Goal: Information Seeking & Learning: Learn about a topic

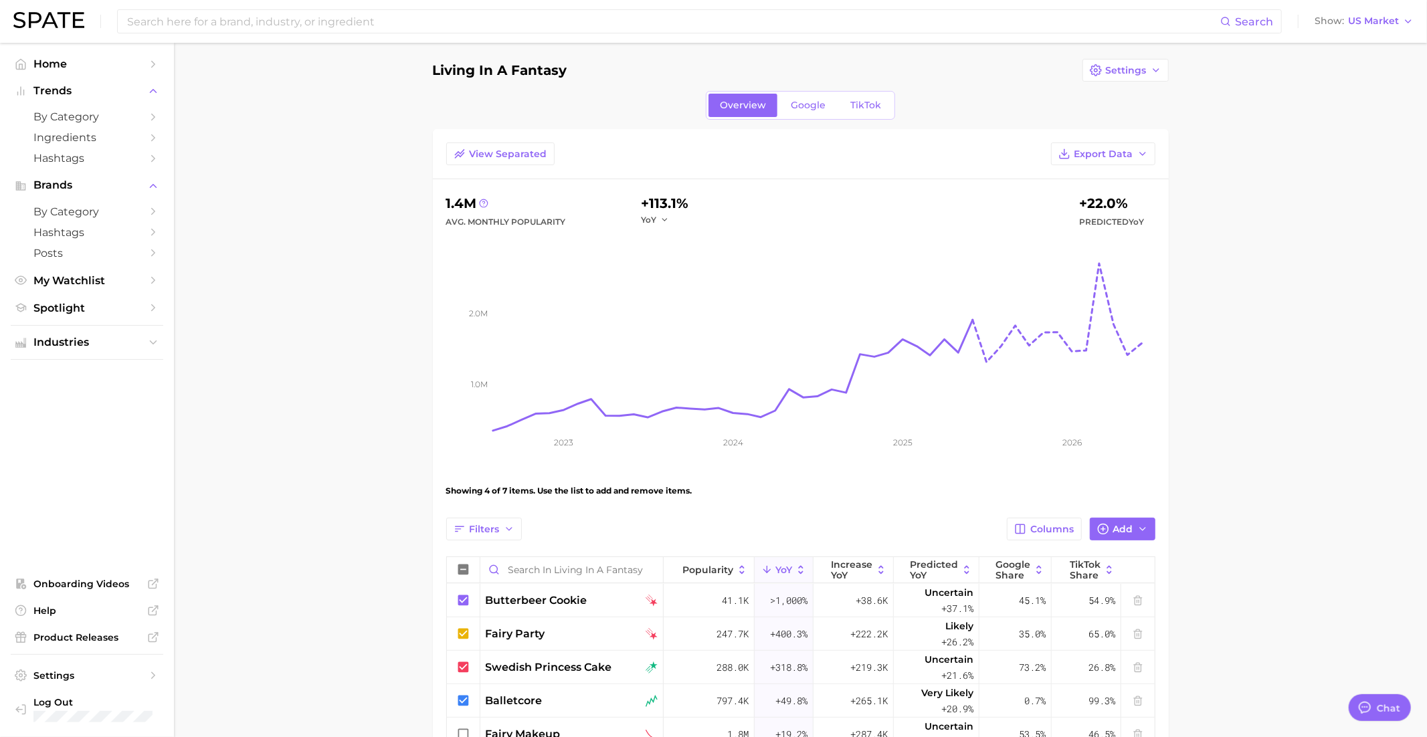
scroll to position [5, 0]
click at [1145, 153] on polyline "button" at bounding box center [1142, 154] width 5 height 3
click at [1085, 181] on span "Table Data CSV" at bounding box center [1068, 179] width 74 height 11
click at [1104, 14] on input at bounding box center [673, 21] width 1094 height 23
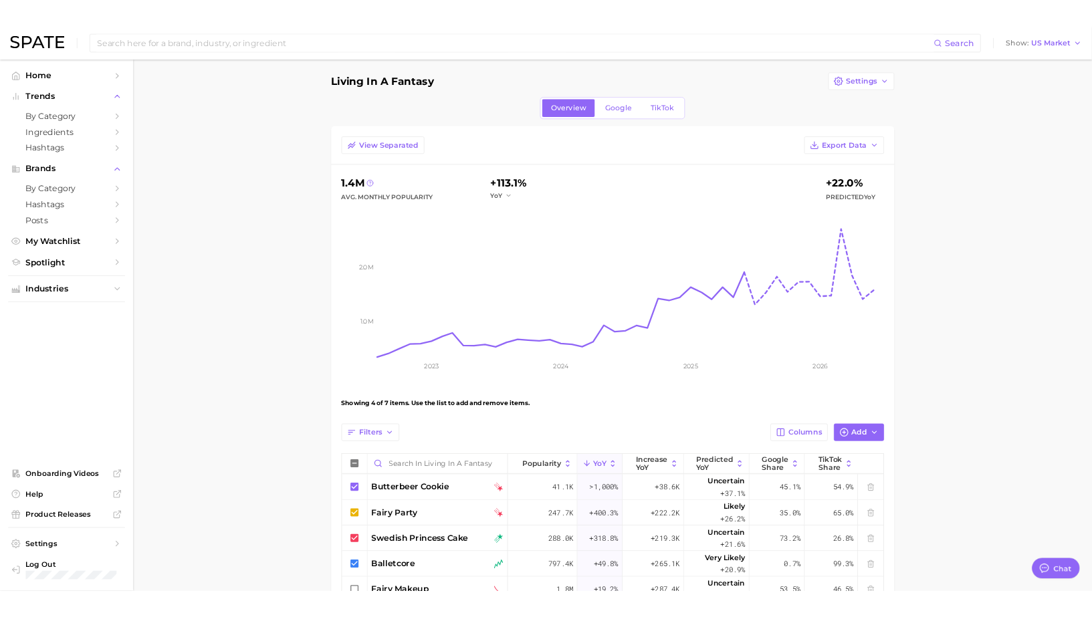
scroll to position [136, 0]
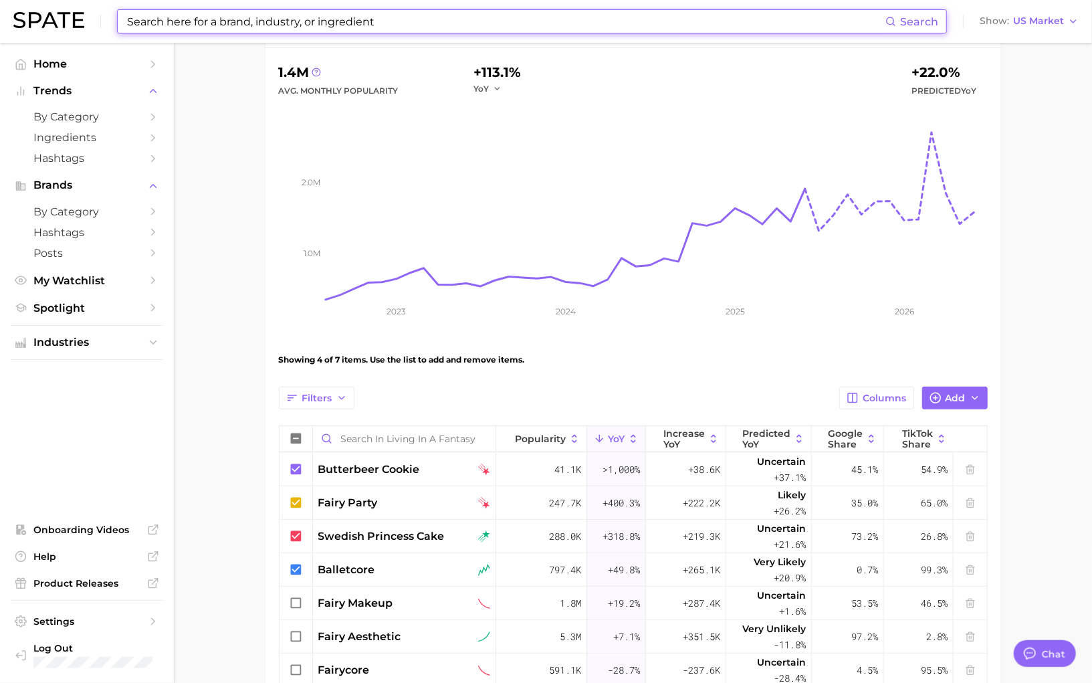
type textarea "x"
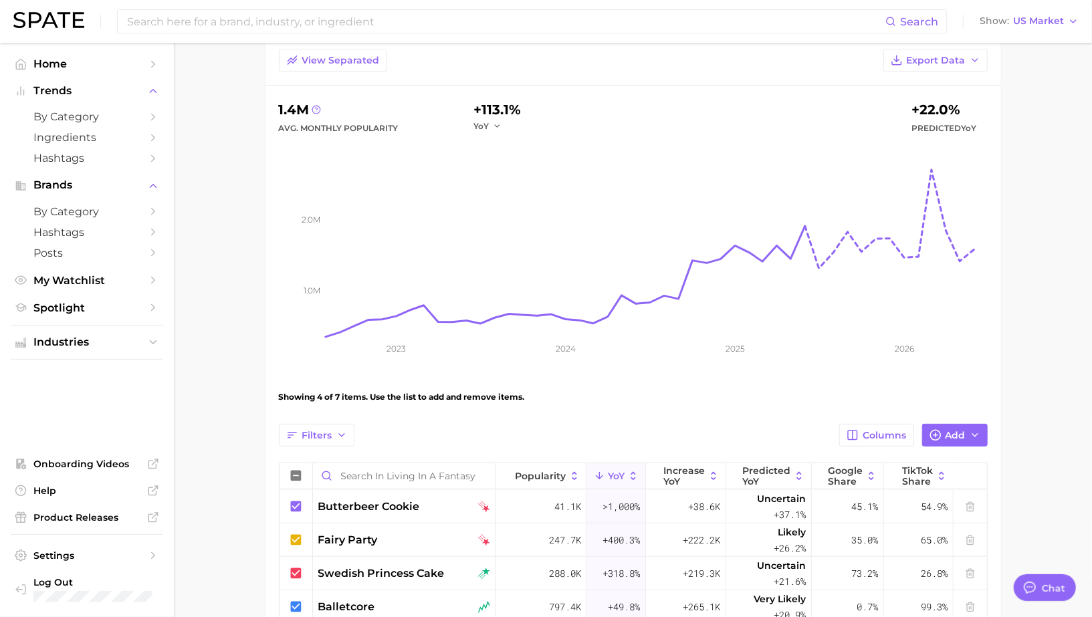
scroll to position [0, 0]
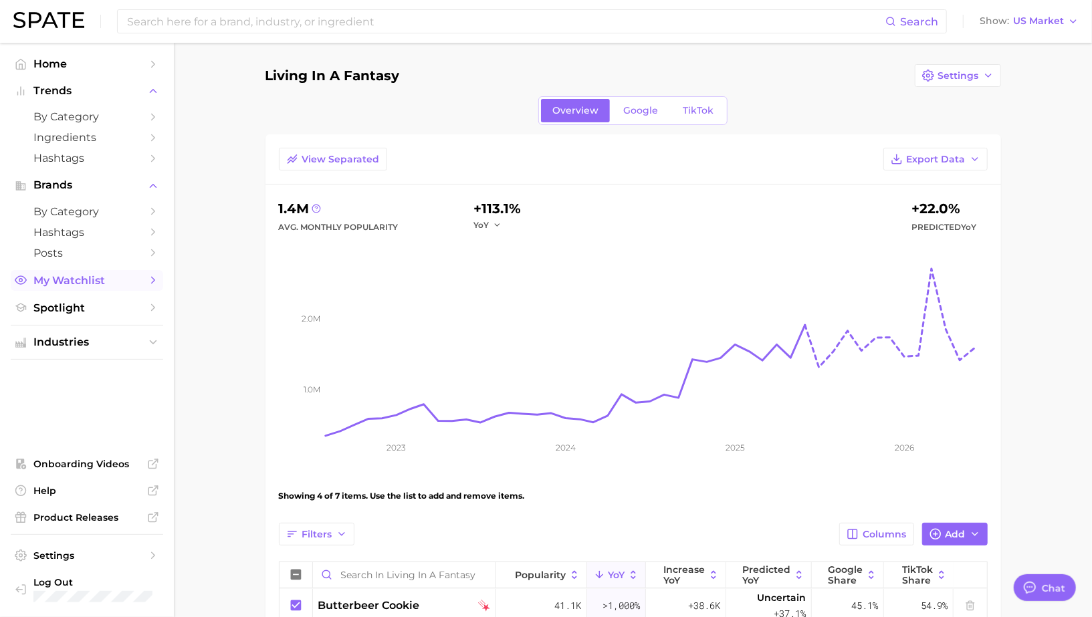
click at [70, 281] on span "My Watchlist" at bounding box center [86, 280] width 107 height 13
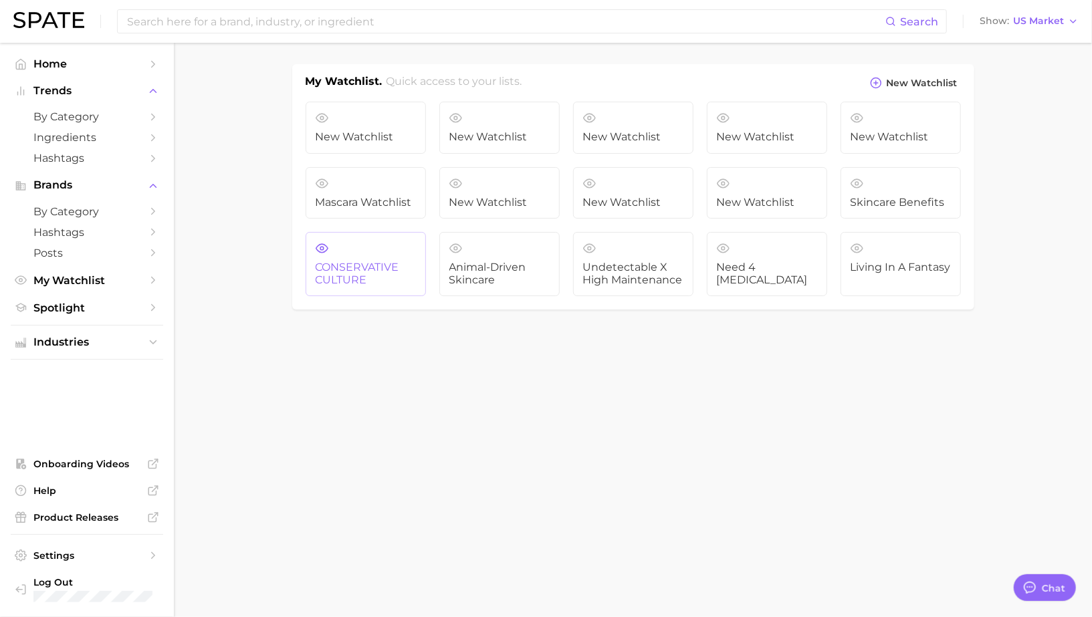
click at [342, 256] on link "CONSERVATIVE CULTURE" at bounding box center [366, 264] width 120 height 64
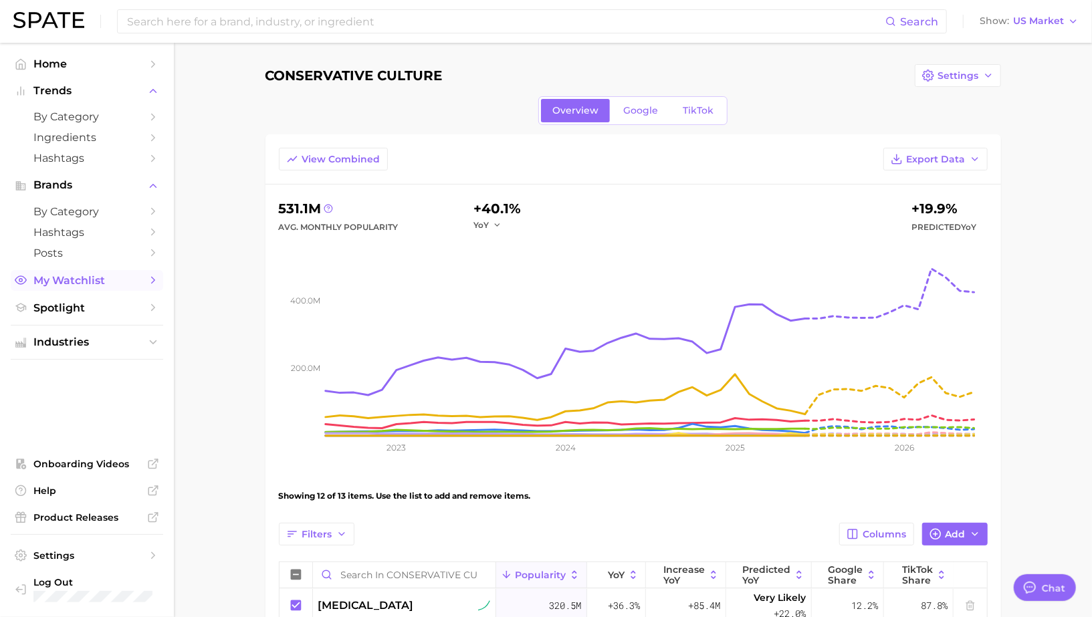
click at [110, 281] on span "My Watchlist" at bounding box center [86, 280] width 107 height 13
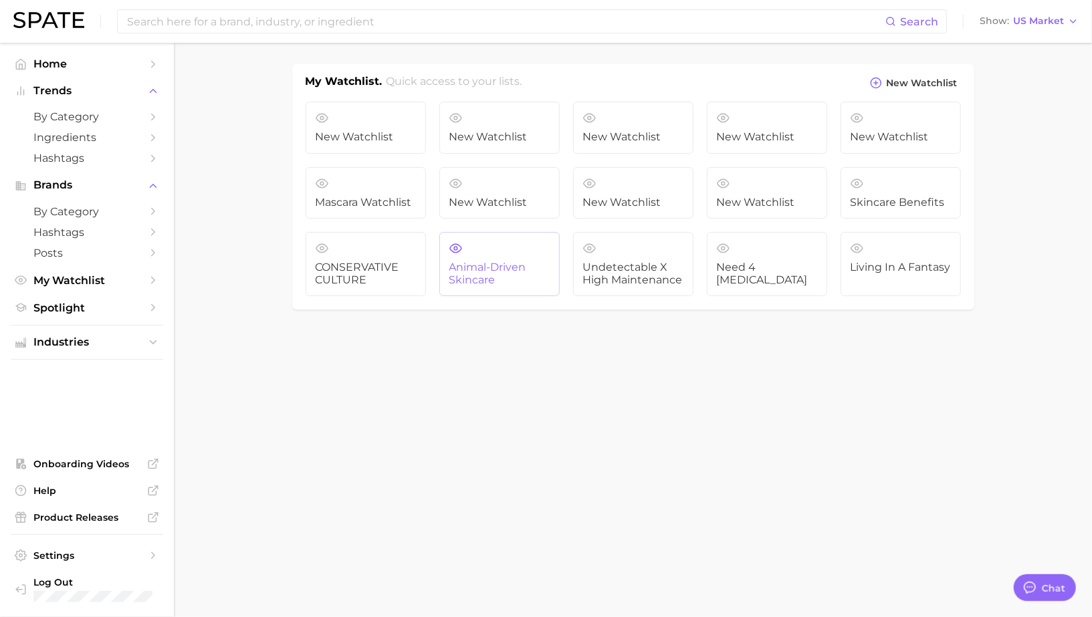
click at [494, 256] on link "Animal-driven skincare" at bounding box center [499, 264] width 120 height 64
click at [661, 274] on span "Undetectable X High maintenance" at bounding box center [633, 274] width 100 height 25
click at [775, 253] on link "Need 4 Dopamine" at bounding box center [767, 264] width 120 height 64
click at [898, 78] on span "New Watchlist" at bounding box center [922, 83] width 71 height 11
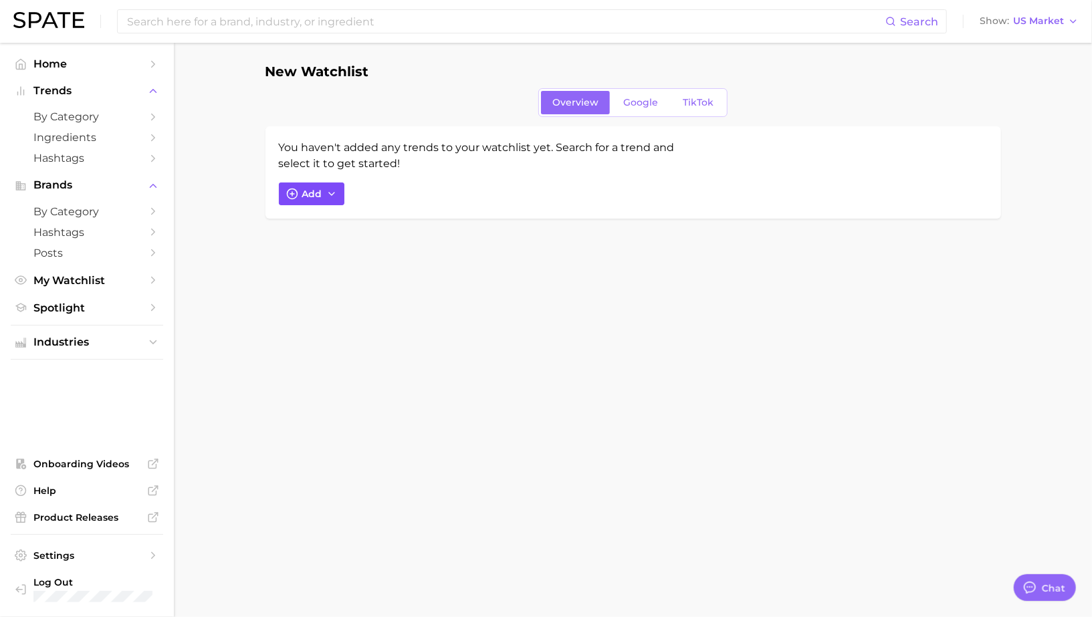
click at [312, 199] on button "Add" at bounding box center [312, 194] width 66 height 23
type input "lafufu"
click at [318, 326] on span "lafufu" at bounding box center [317, 323] width 29 height 11
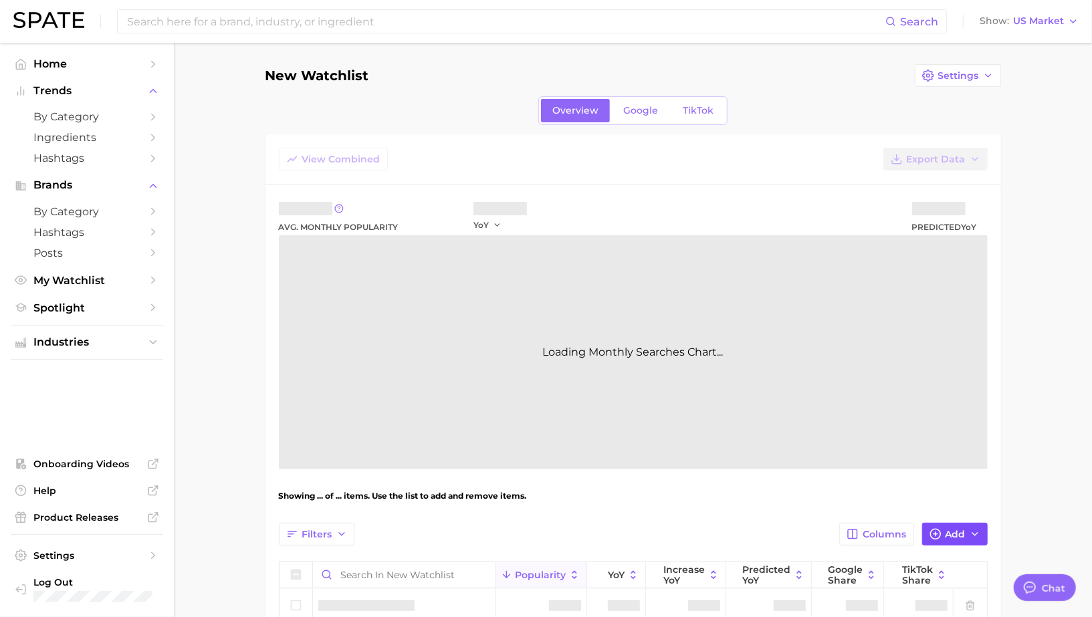
click at [935, 532] on icon "button" at bounding box center [936, 534] width 12 height 12
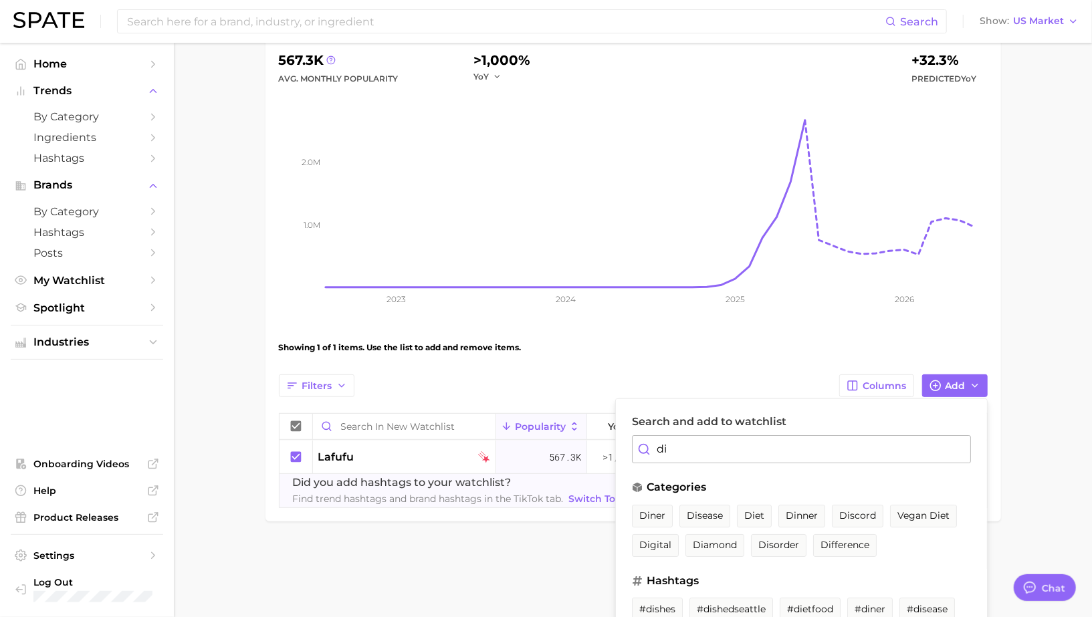
scroll to position [152, 0]
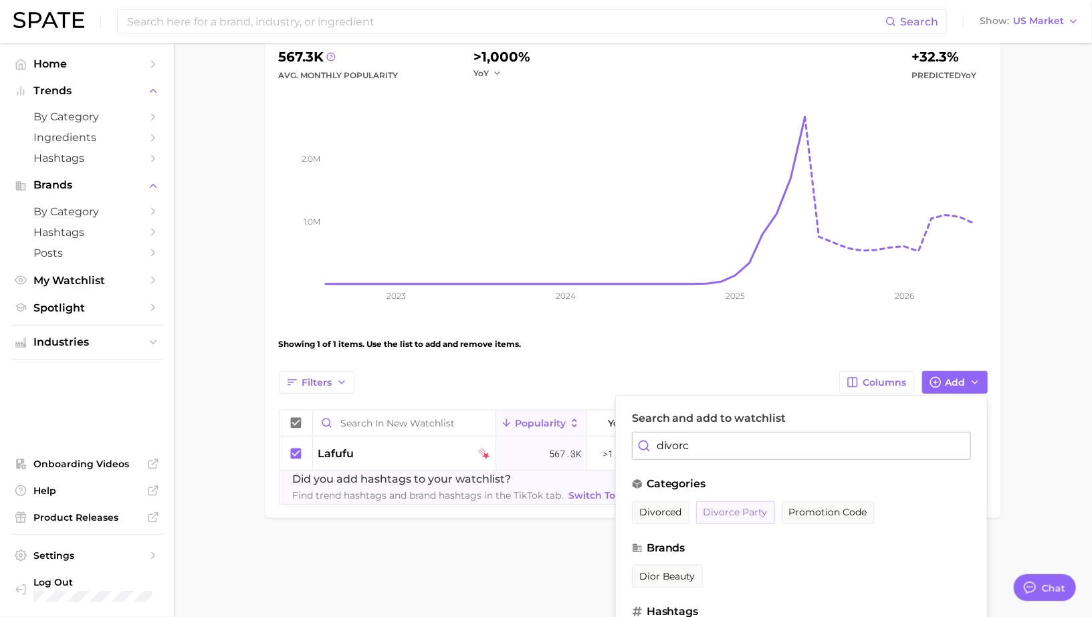
type input "divorc"
click at [742, 518] on button "divorce party" at bounding box center [735, 513] width 79 height 23
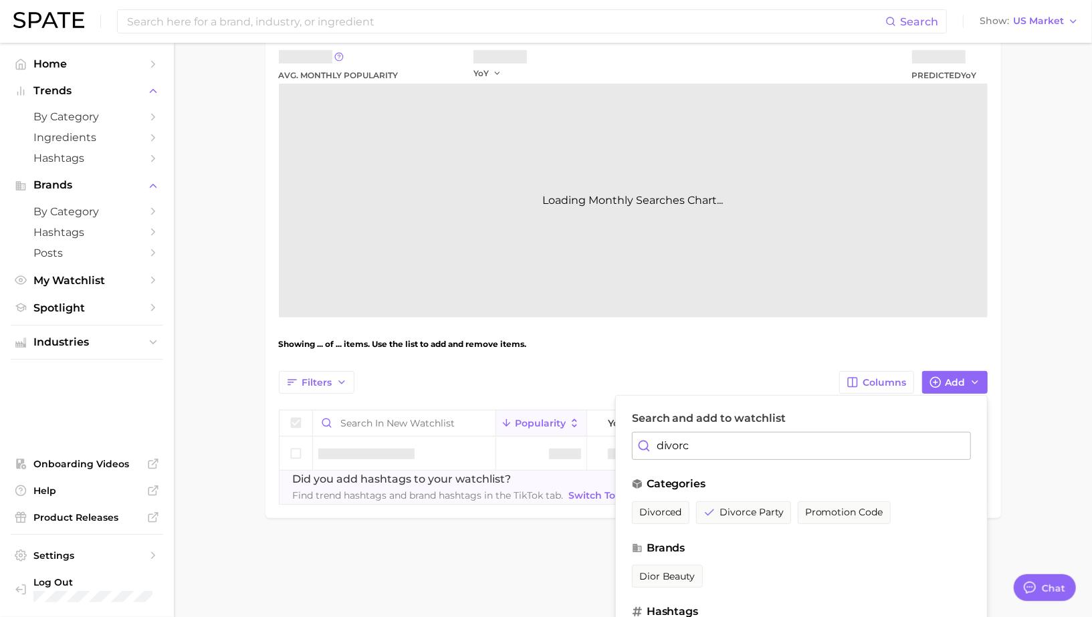
click at [1075, 355] on main "New Watchlist Settings Overview Google TikTok View Combined Export Data Avg. Mo…" at bounding box center [633, 238] width 918 height 694
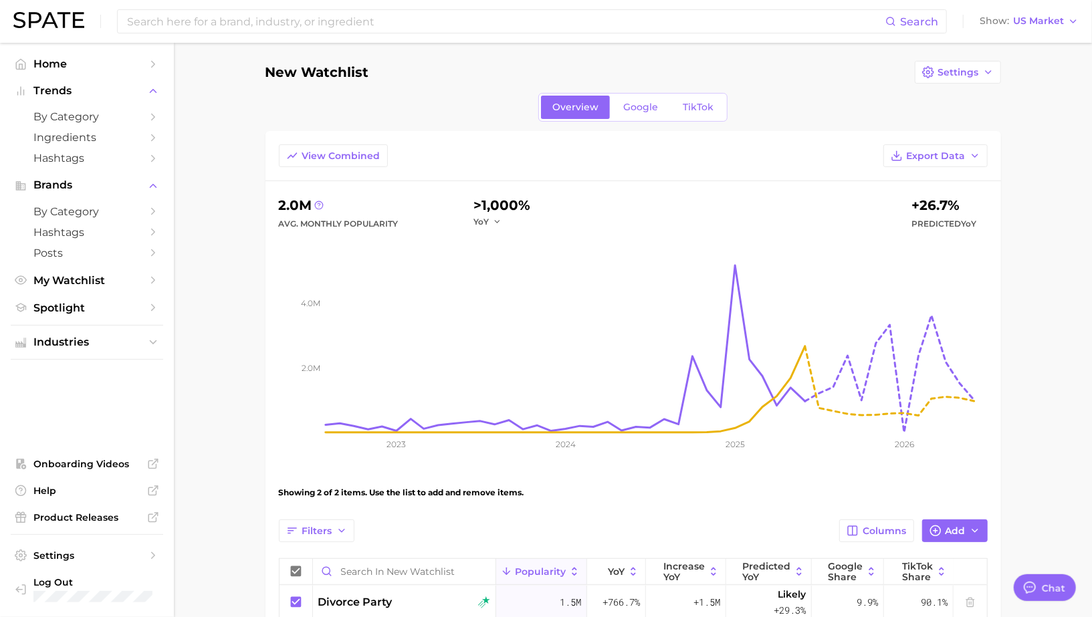
scroll to position [0, 0]
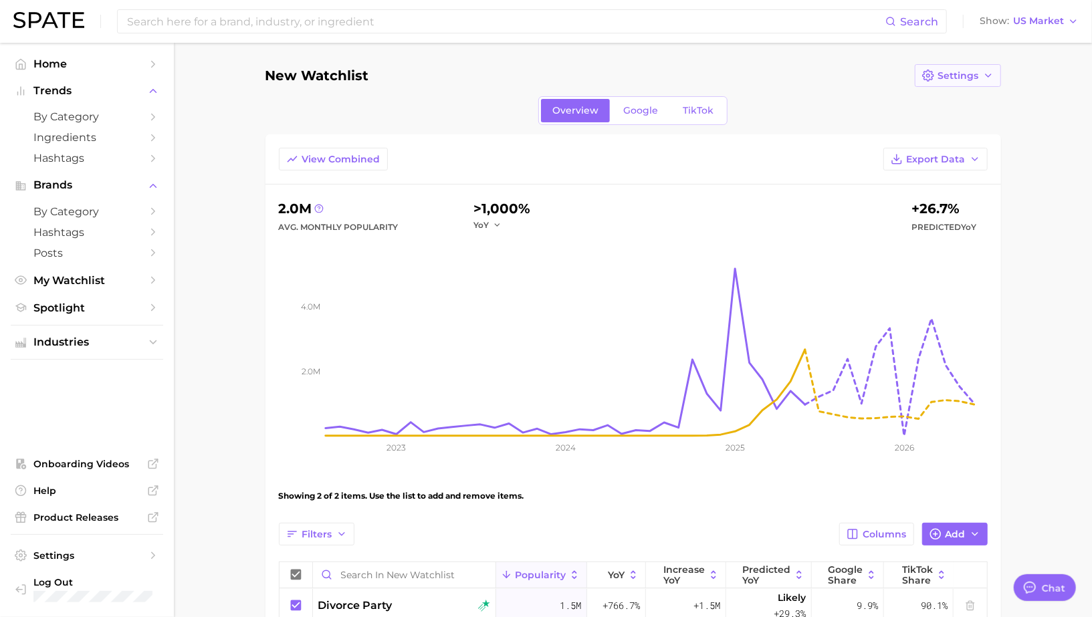
click at [970, 82] on button "Settings" at bounding box center [958, 75] width 86 height 23
click at [904, 100] on span "Edit Details" at bounding box center [905, 100] width 56 height 11
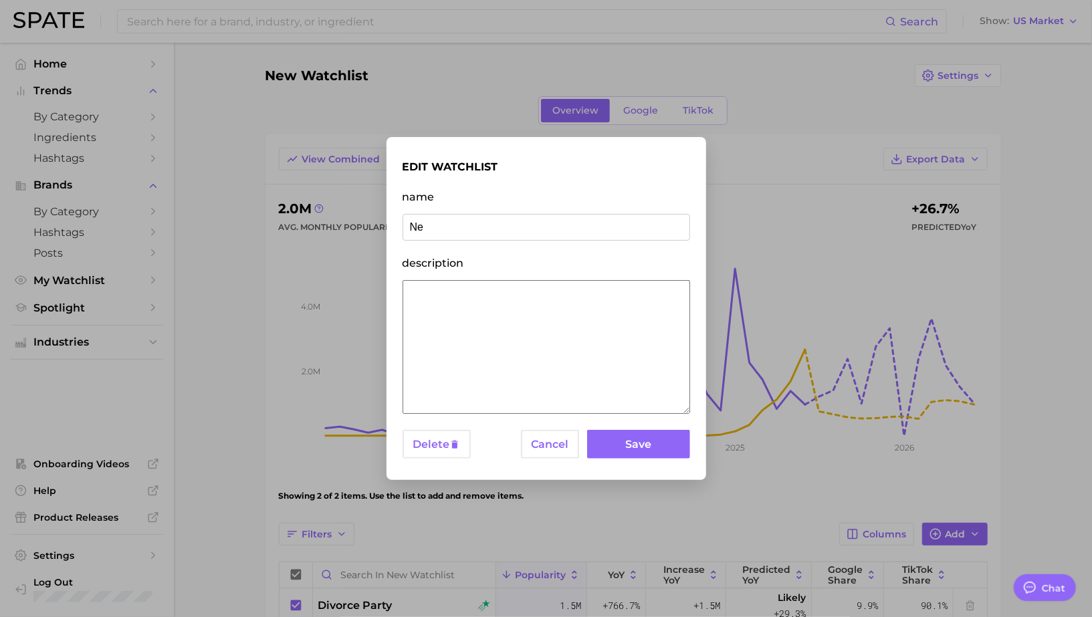
type input "N"
type input "Trends as a Coping Mechanism"
click at [633, 444] on button "Save" at bounding box center [638, 444] width 102 height 29
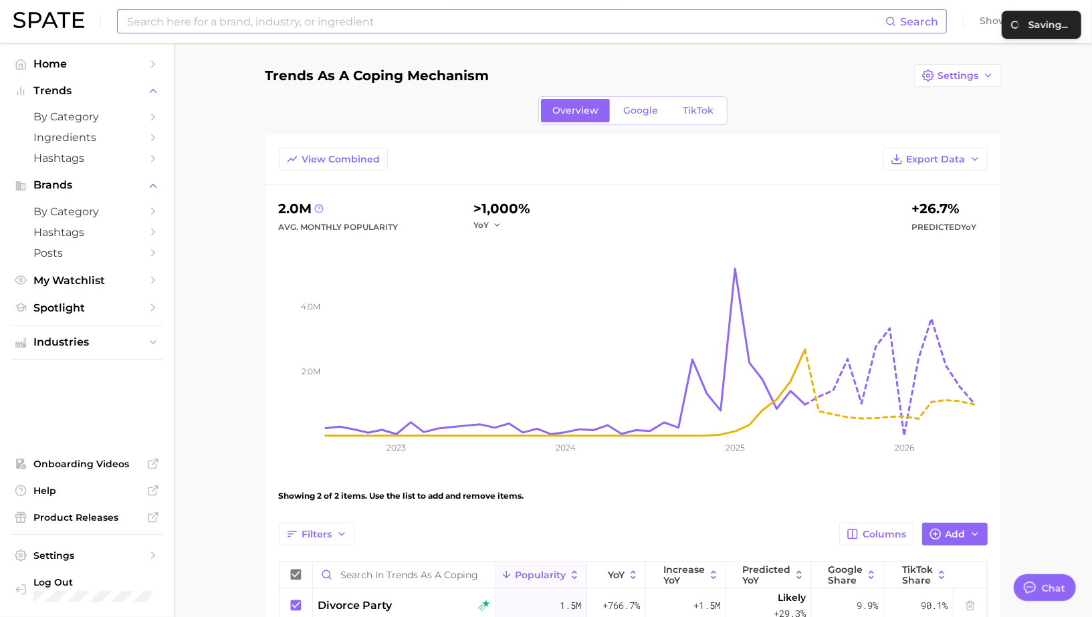
click at [526, 17] on input at bounding box center [506, 21] width 760 height 23
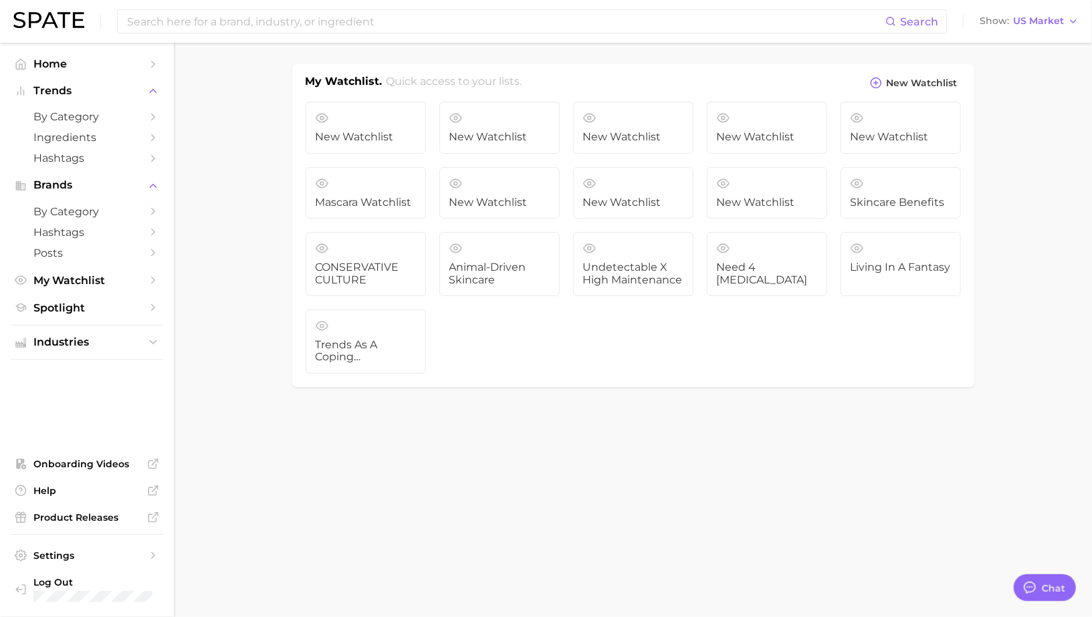
type textarea "x"
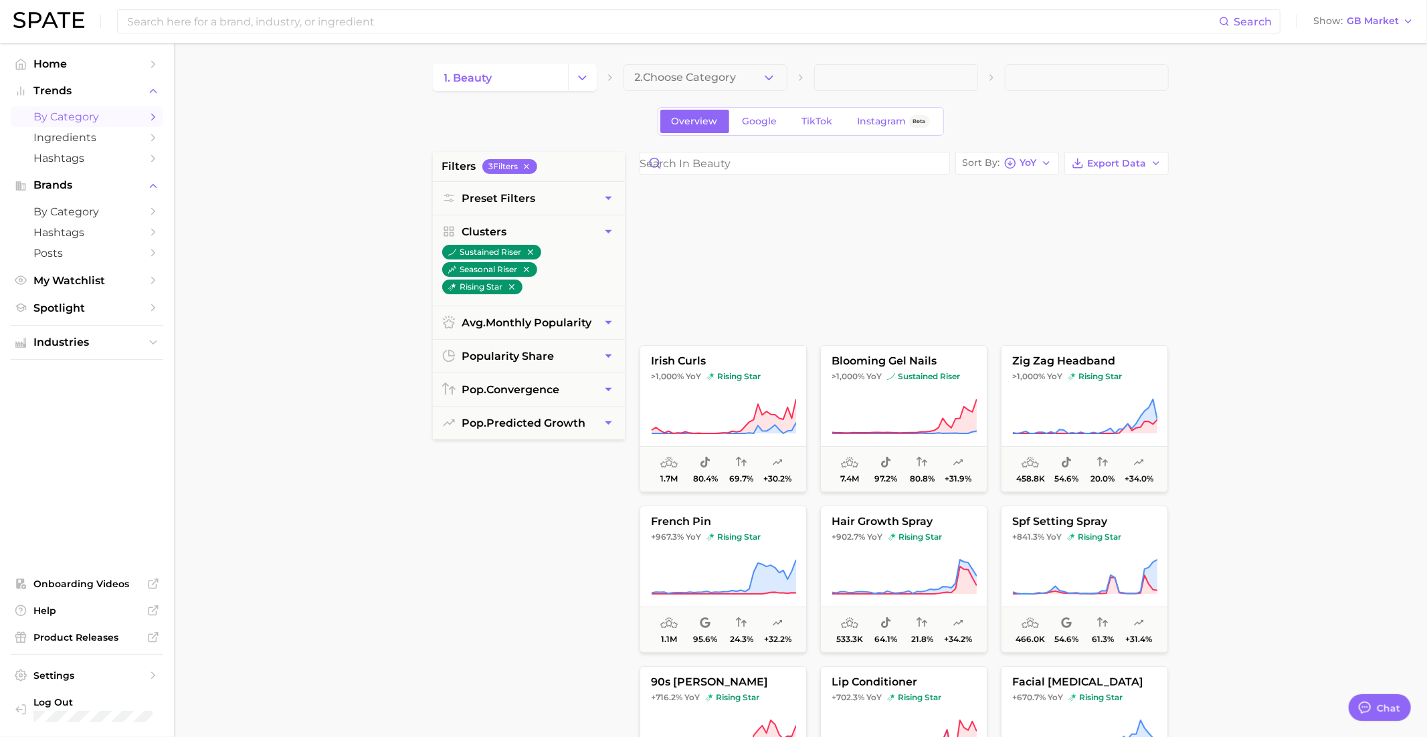
scroll to position [1296, 0]
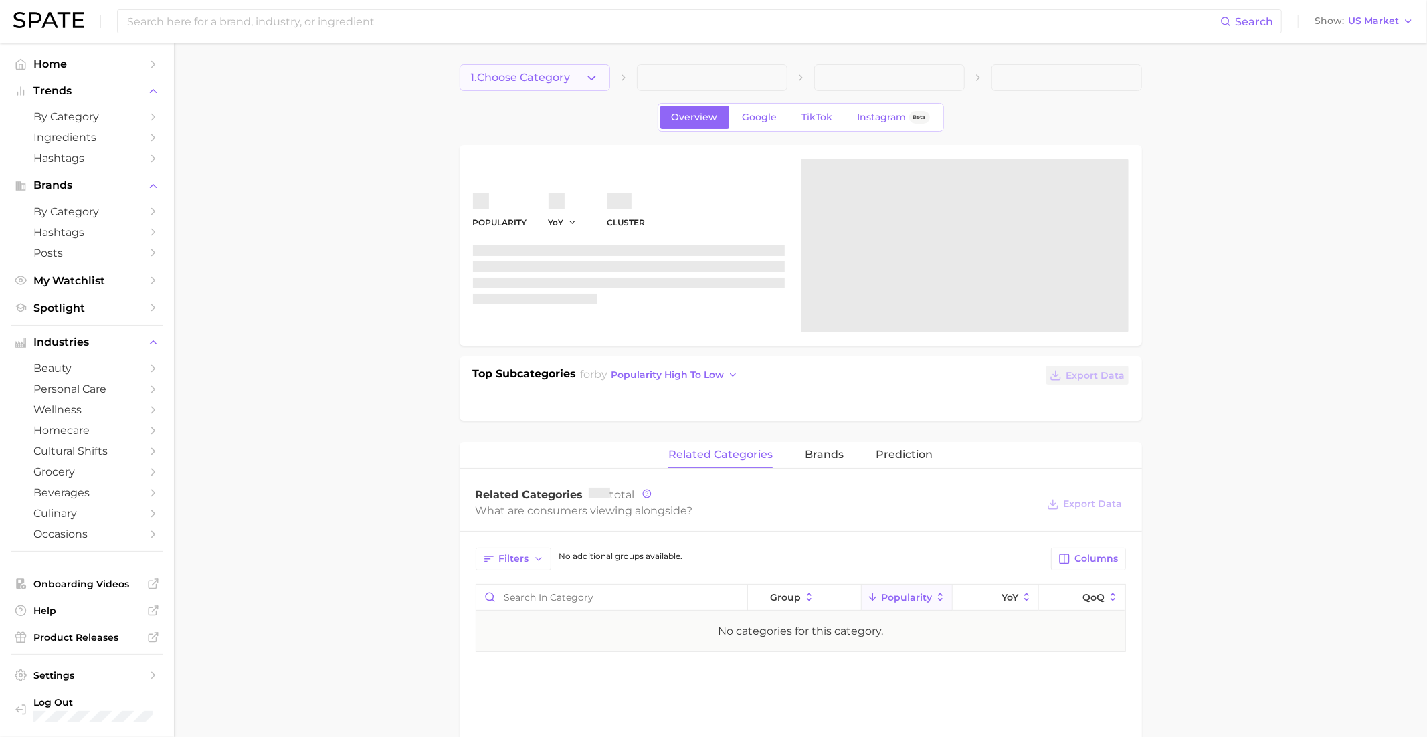
click at [550, 88] on button "1. Choose Category" at bounding box center [535, 77] width 151 height 27
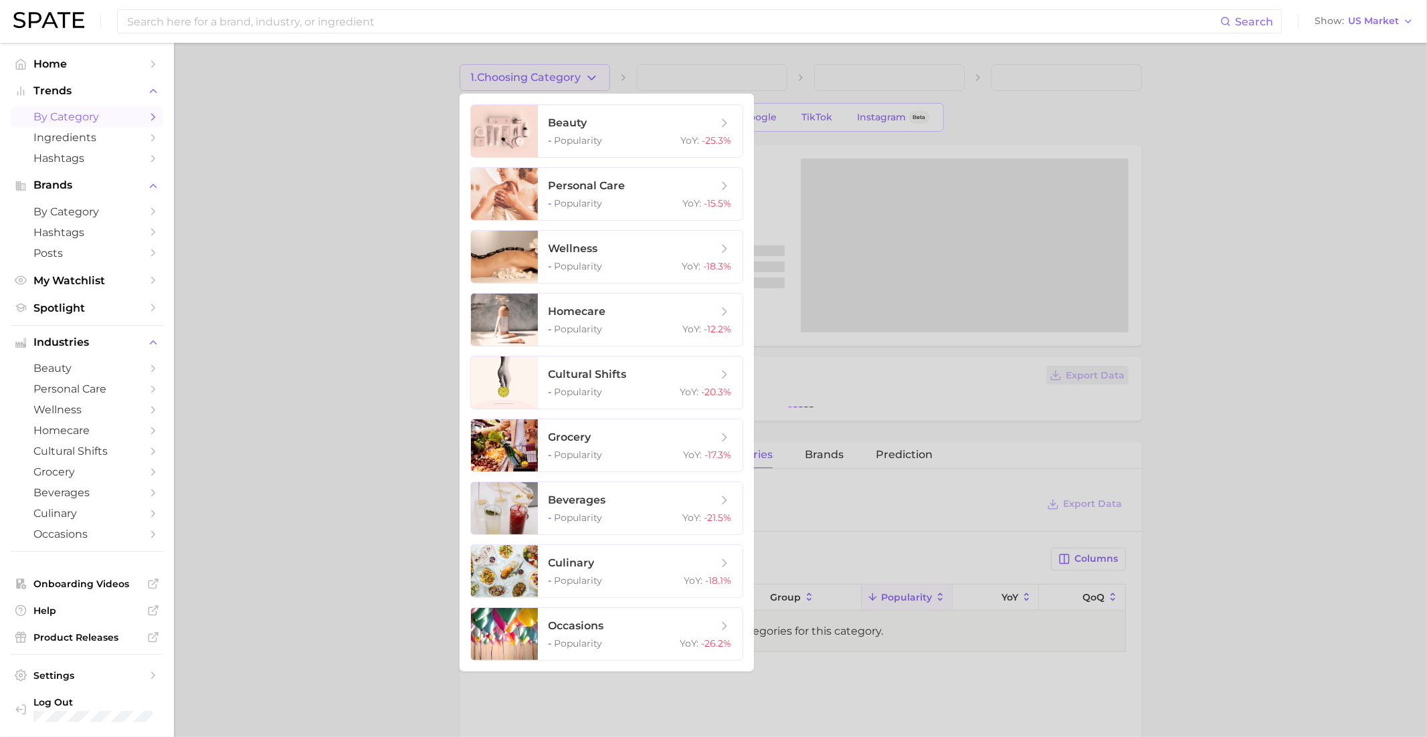
click at [101, 116] on span "by Category" at bounding box center [86, 116] width 107 height 13
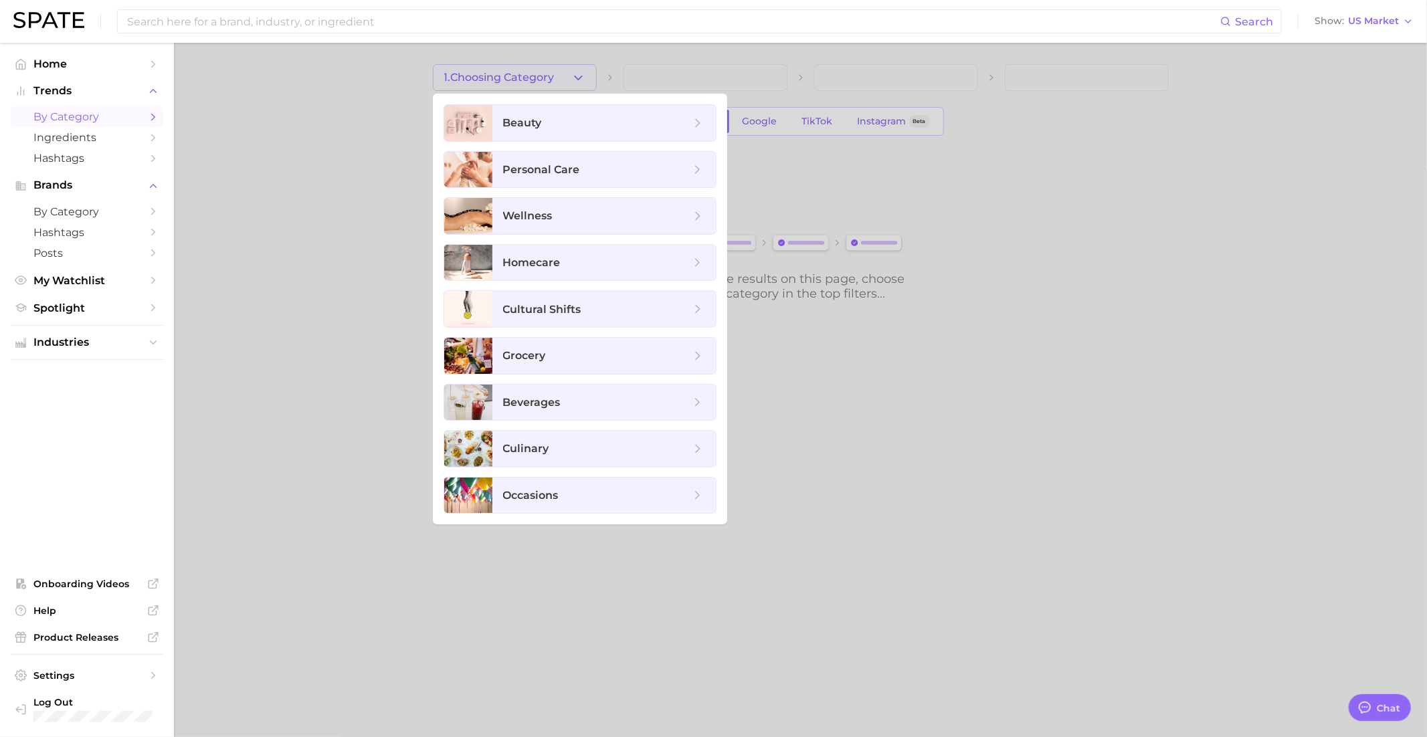
scroll to position [1296, 0]
click at [548, 125] on span "beauty" at bounding box center [596, 123] width 187 height 15
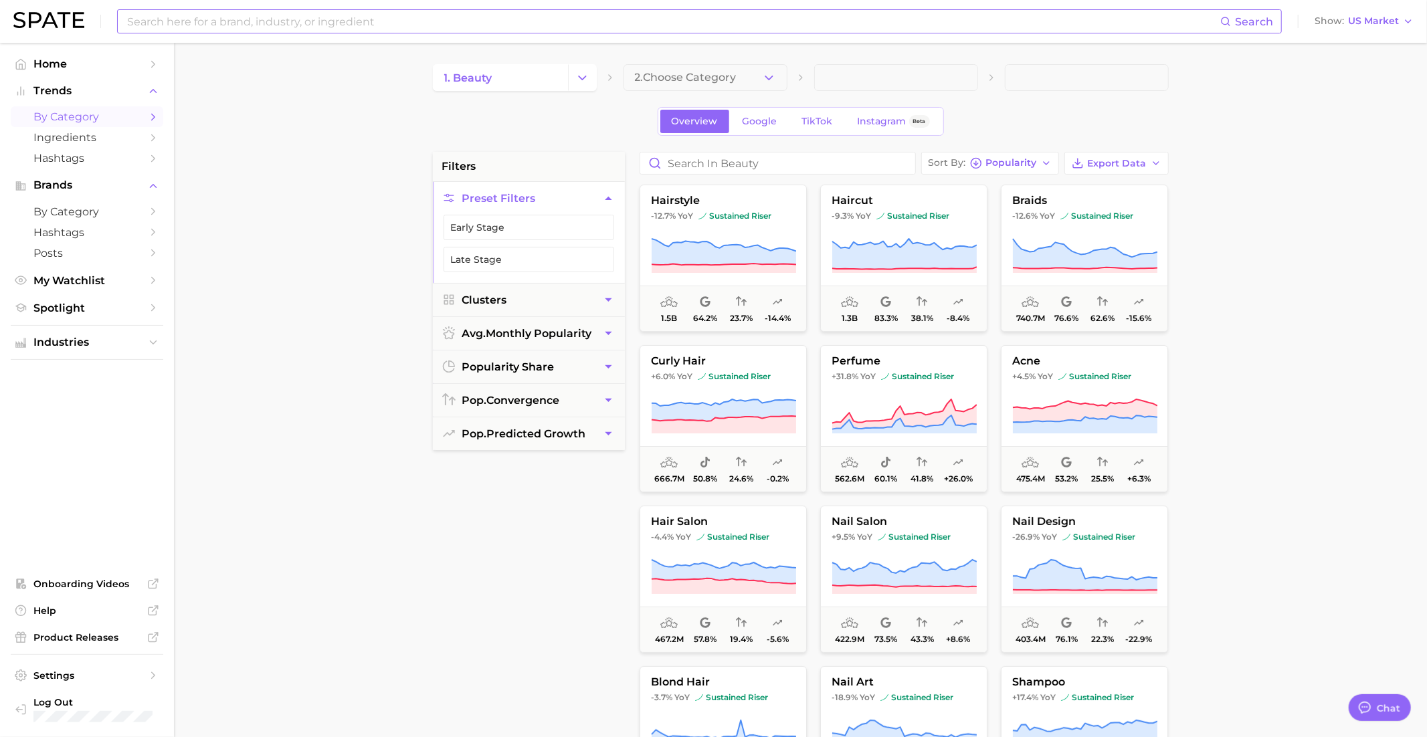
click at [218, 27] on input at bounding box center [673, 21] width 1094 height 23
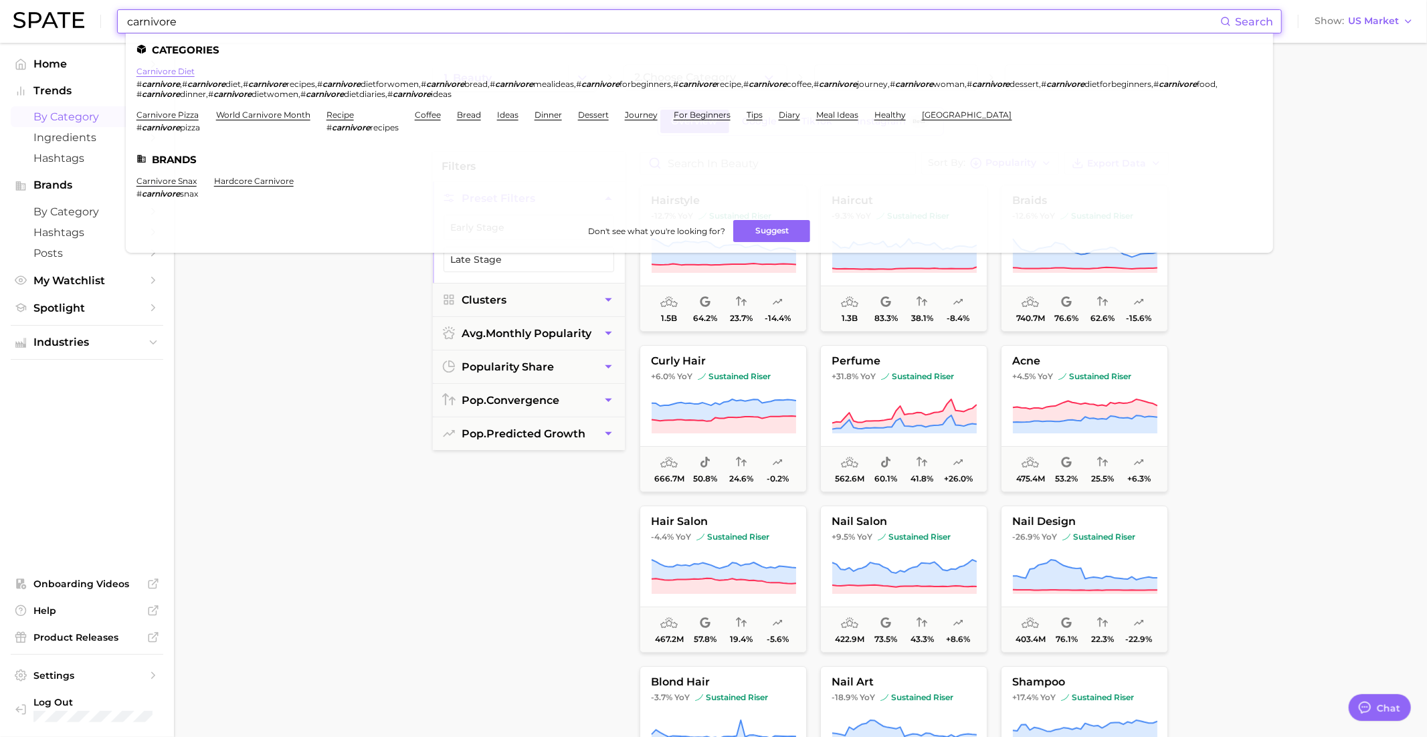
type input "carnivore"
click at [174, 72] on link "carnivore diet" at bounding box center [165, 71] width 58 height 10
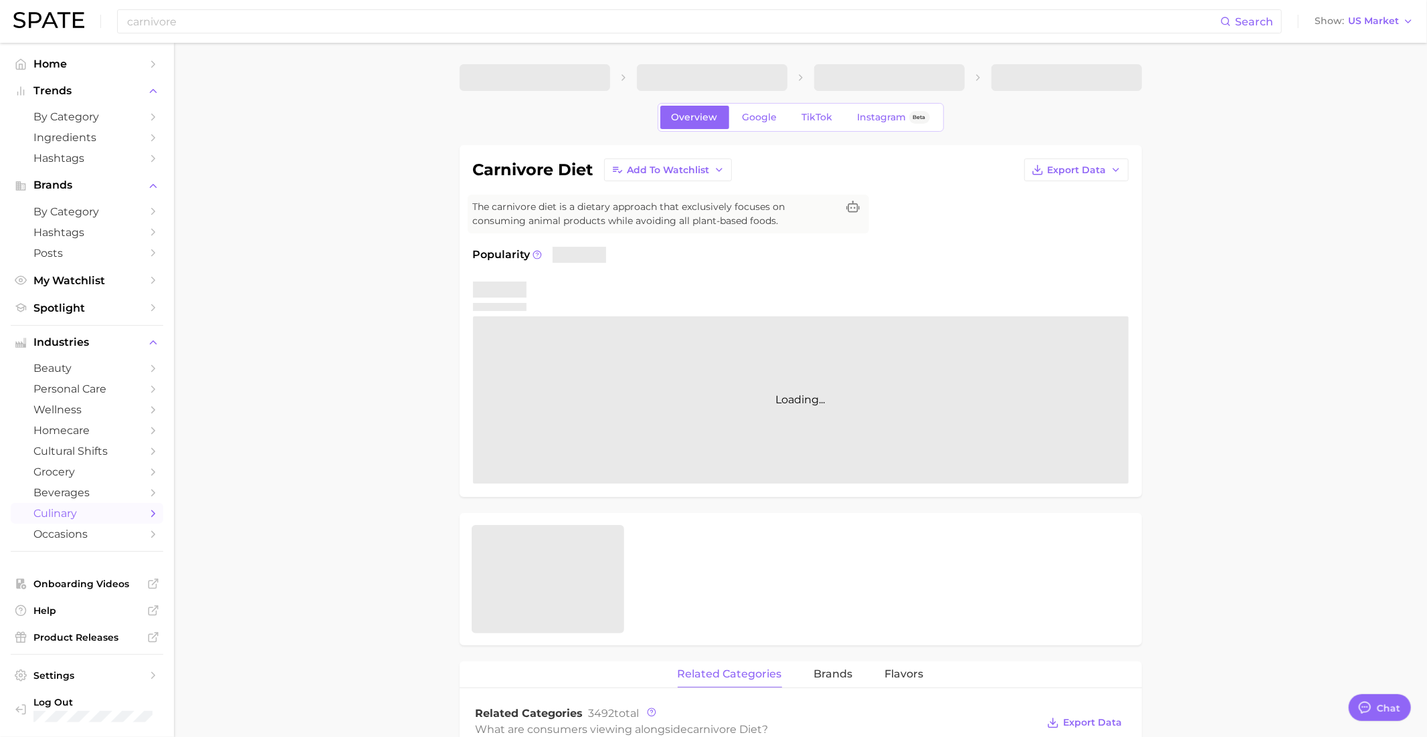
type textarea "x"
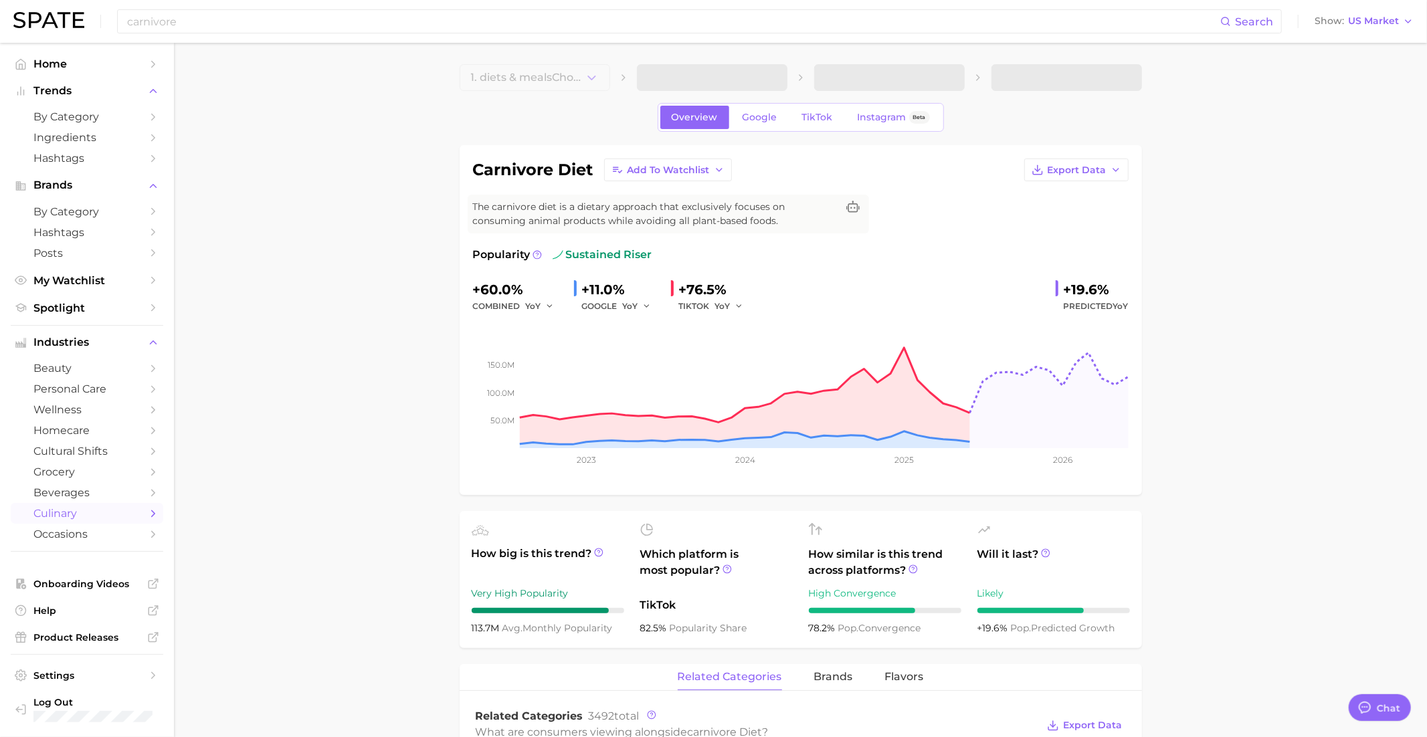
scroll to position [7, 0]
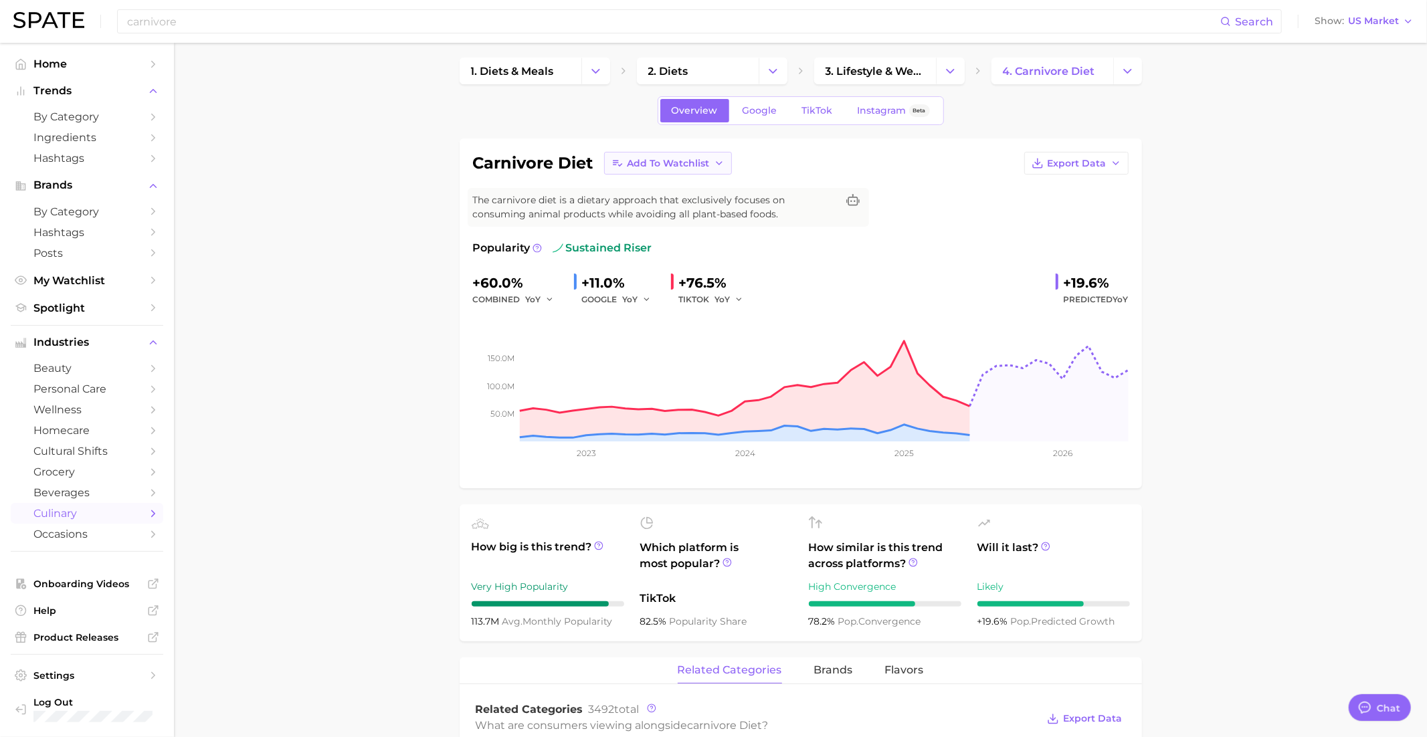
click at [654, 162] on span "Add to Watchlist" at bounding box center [668, 163] width 82 height 11
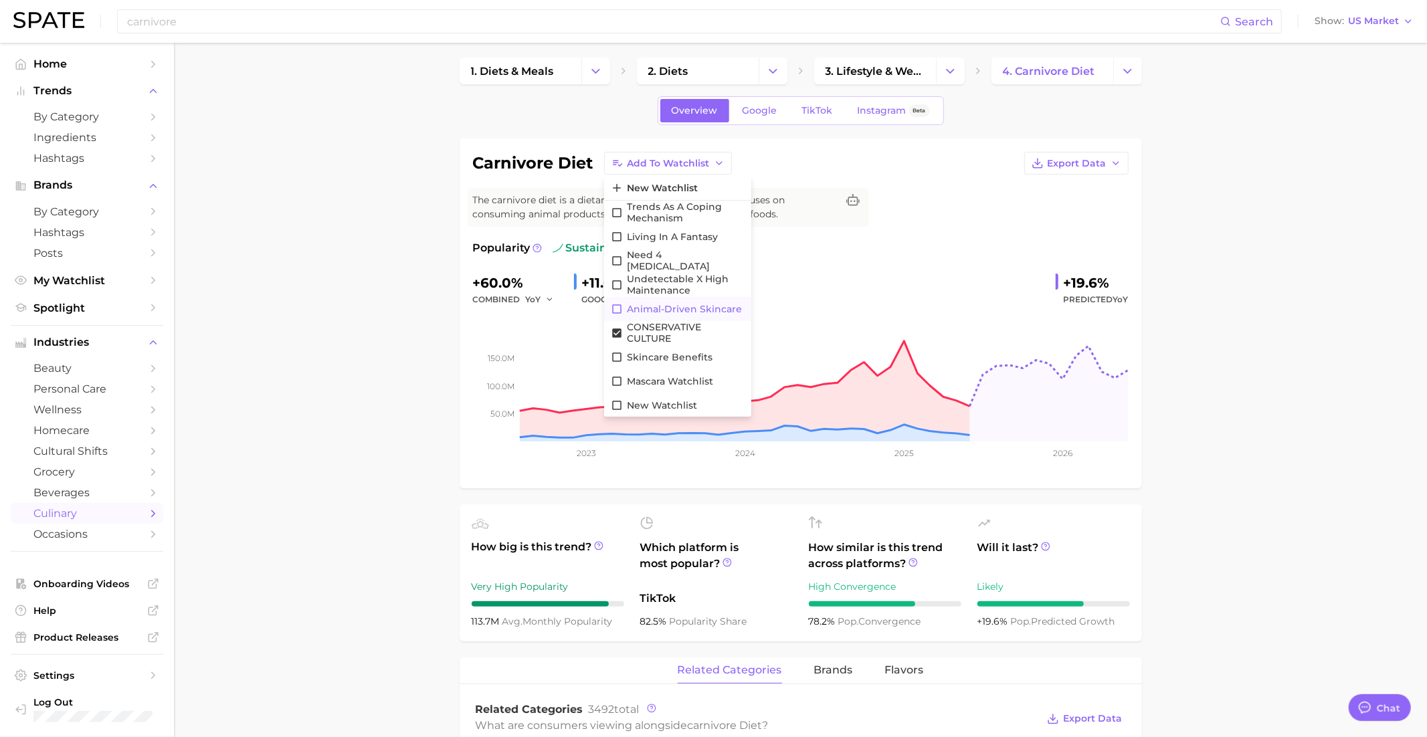
click at [661, 310] on span "Animal-driven skincare" at bounding box center [684, 309] width 115 height 11
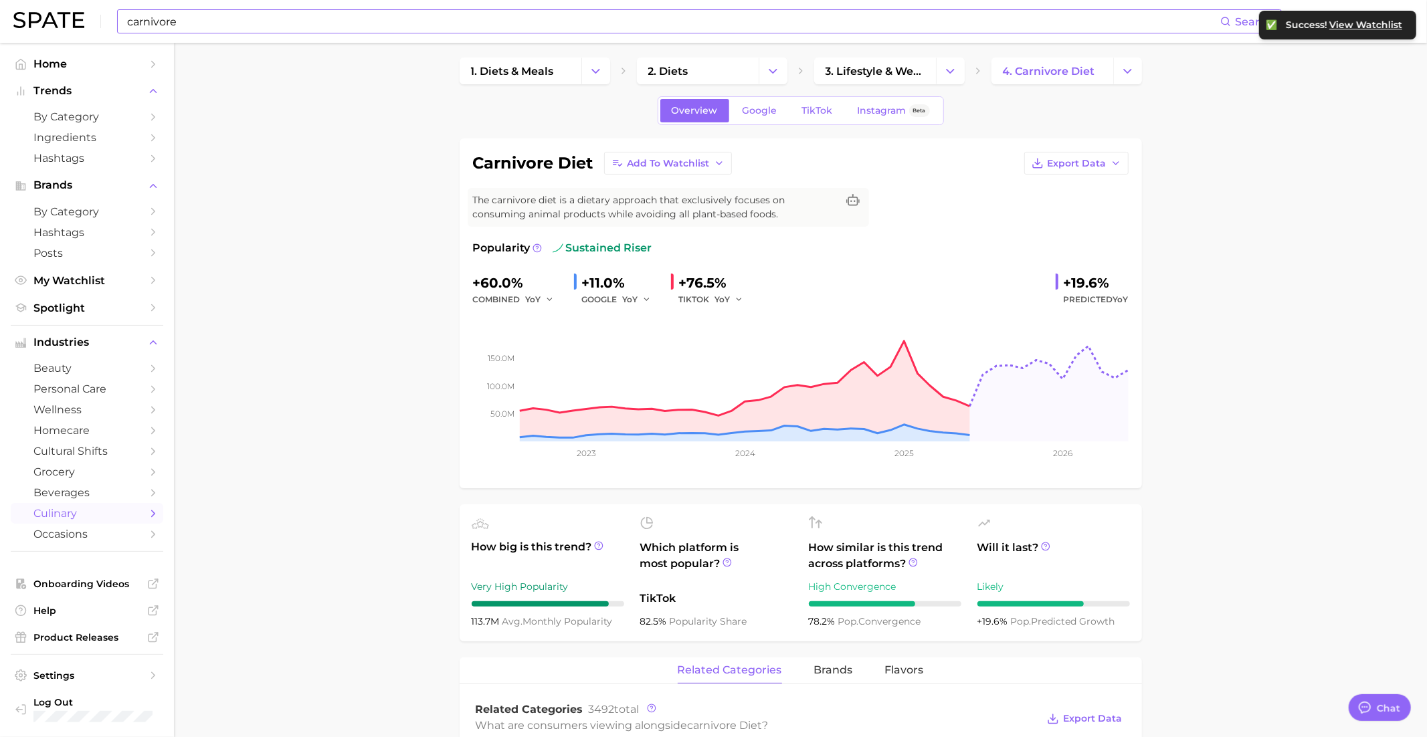
click at [536, 21] on input "carnivore" at bounding box center [673, 21] width 1094 height 23
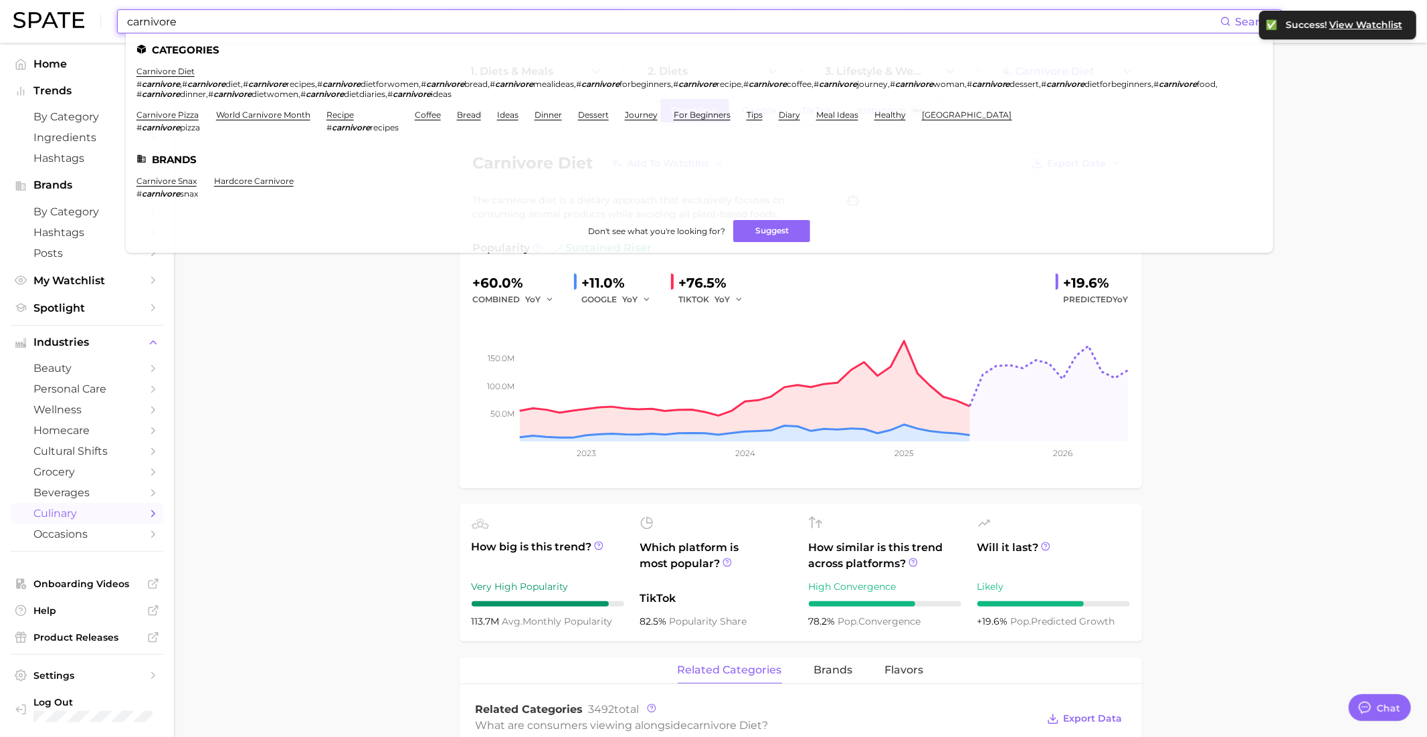
click at [536, 21] on input "carnivore" at bounding box center [673, 21] width 1094 height 23
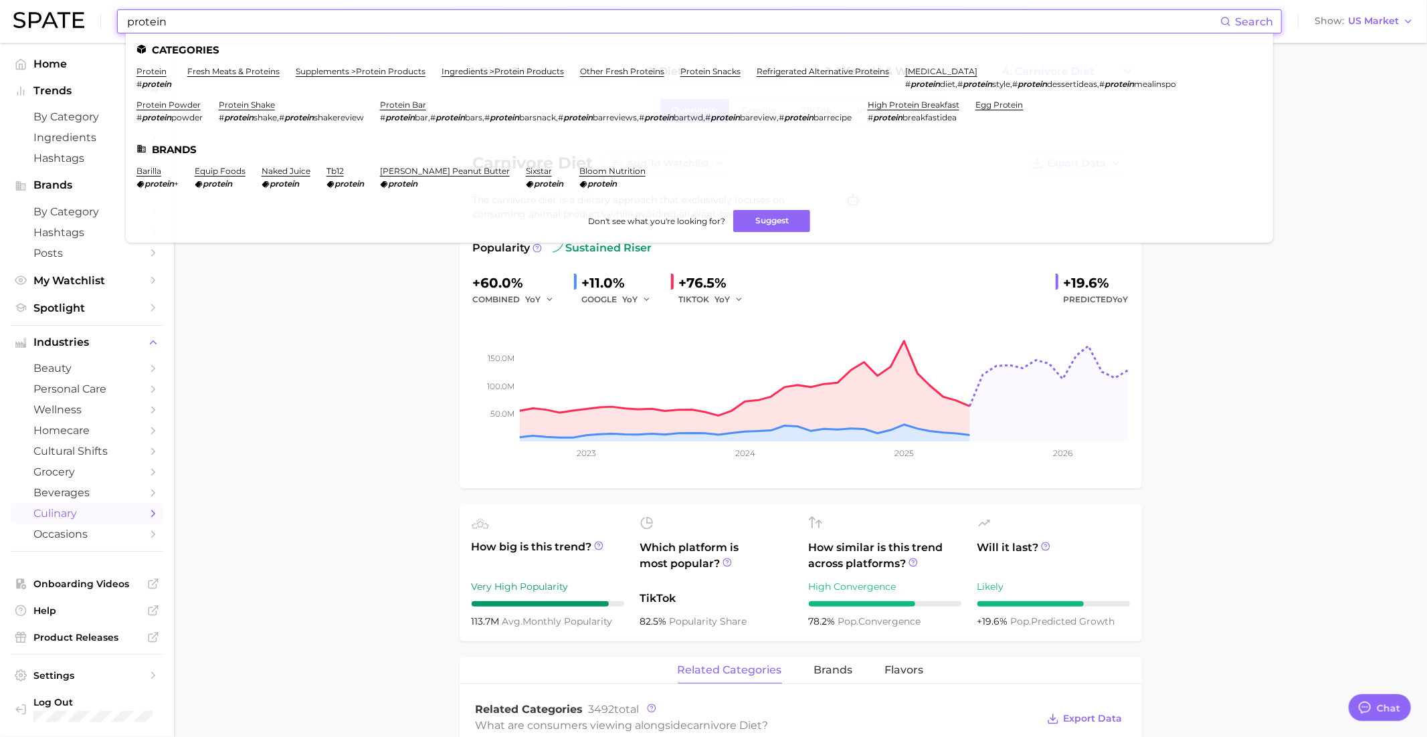
type input "protein"
drag, startPoint x: 183, startPoint y: 37, endPoint x: 132, endPoint y: 33, distance: 51.0
click at [132, 33] on ul "Categories protein # protein fresh meats & proteins supplements > protein produ…" at bounding box center [699, 137] width 1147 height 209
click at [143, 29] on input "protein" at bounding box center [673, 21] width 1094 height 23
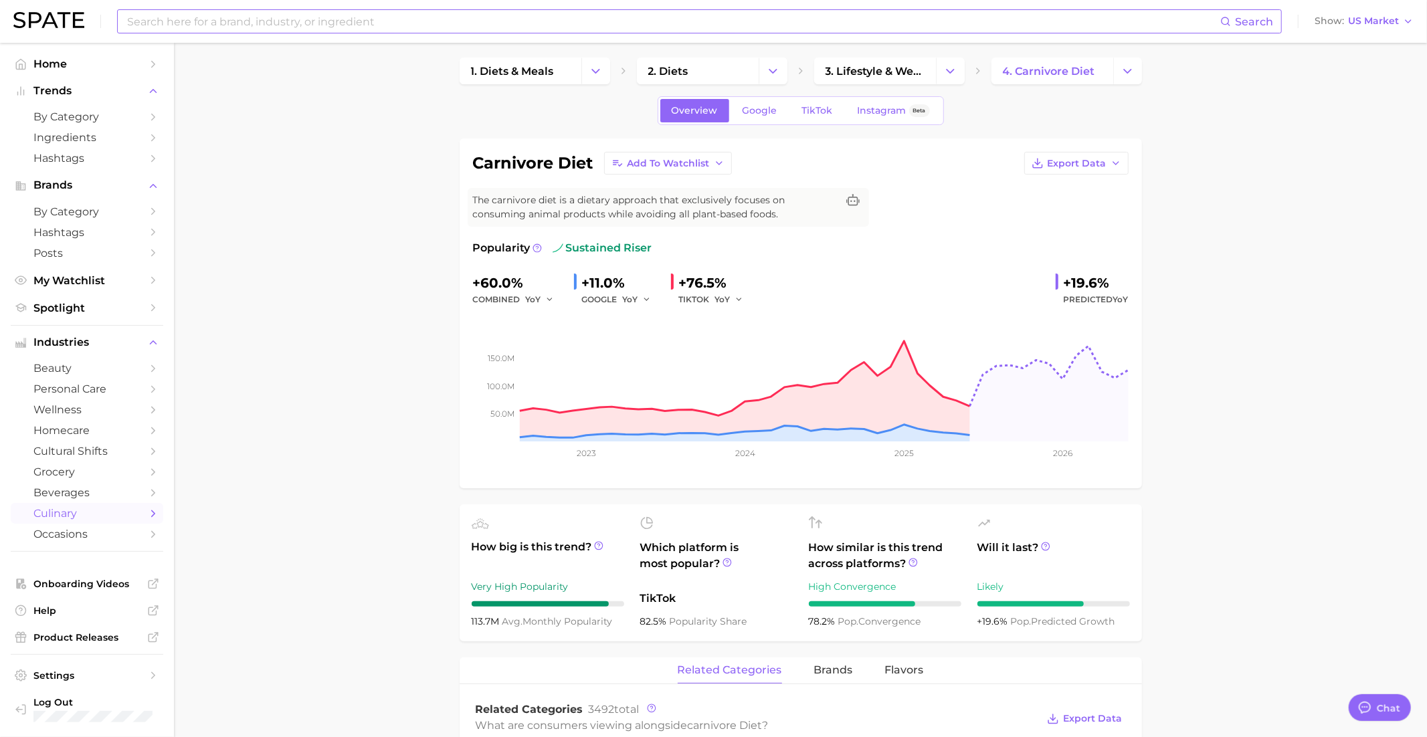
click at [264, 29] on input at bounding box center [673, 21] width 1094 height 23
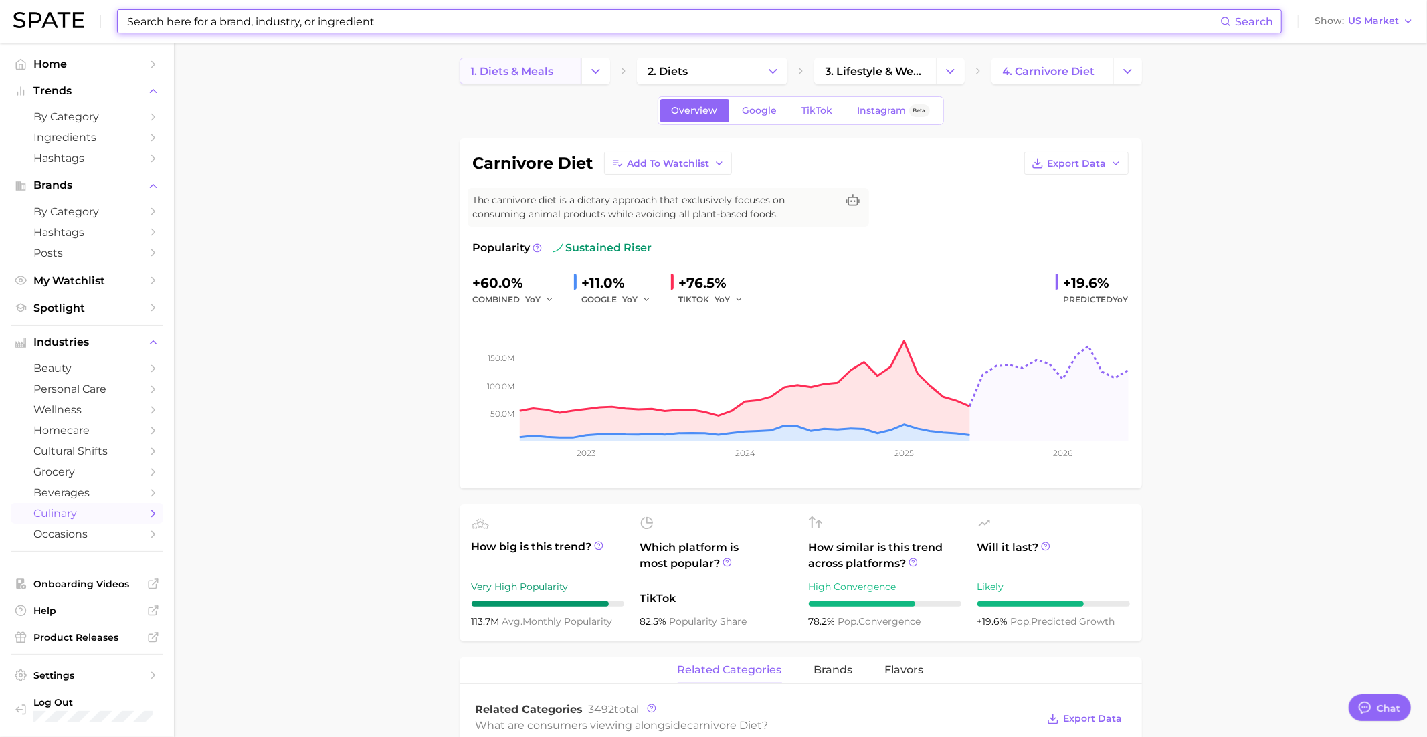
click at [526, 70] on span "1. diets & meals" at bounding box center [512, 71] width 83 height 13
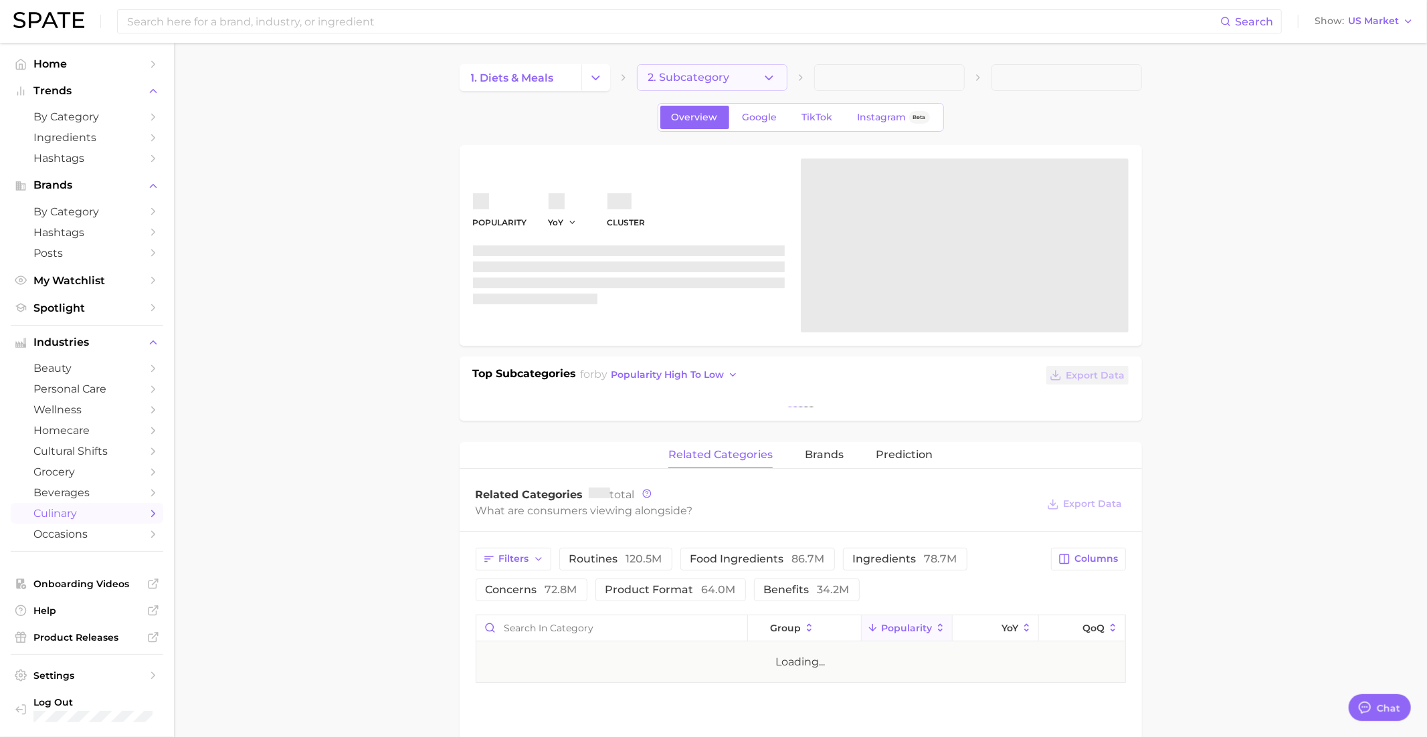
click at [741, 77] on button "2. Subcategory" at bounding box center [712, 77] width 151 height 27
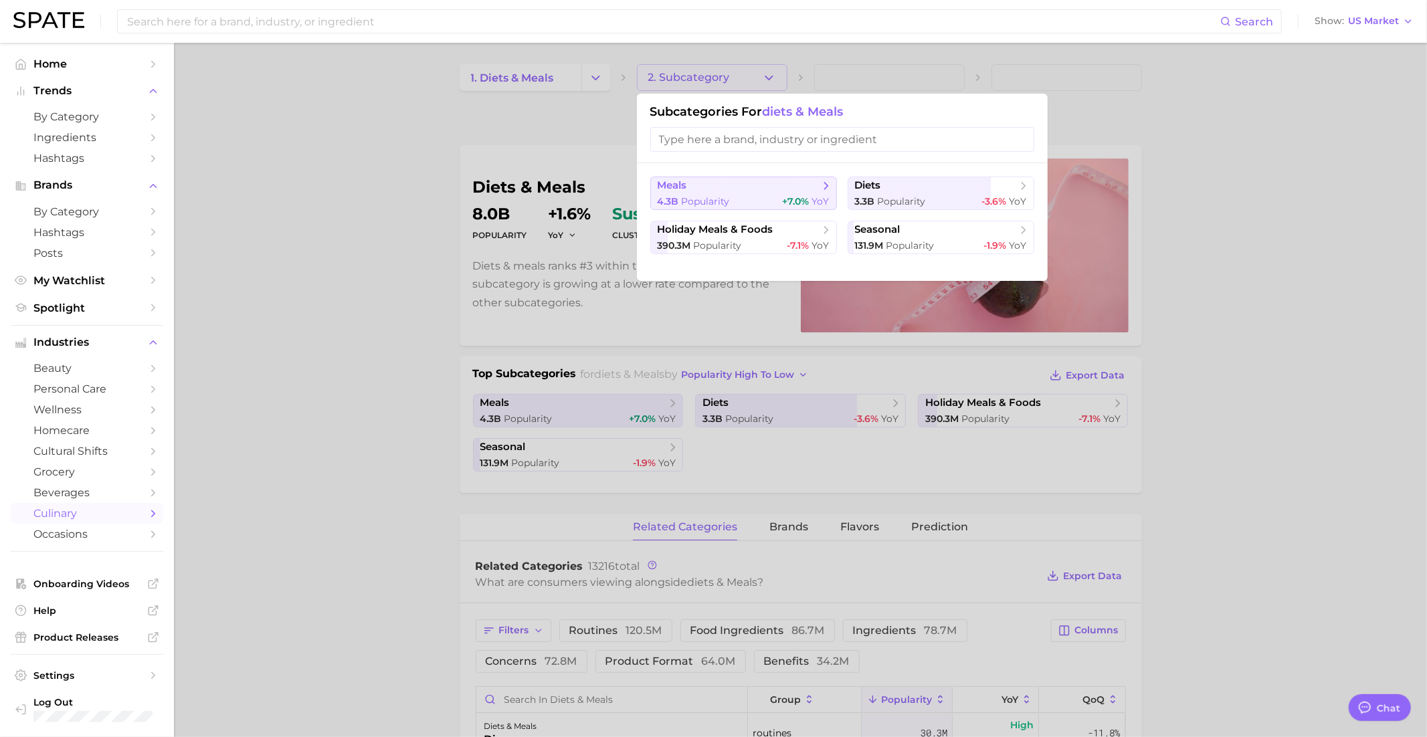
click at [738, 190] on span "meals" at bounding box center [739, 185] width 163 height 13
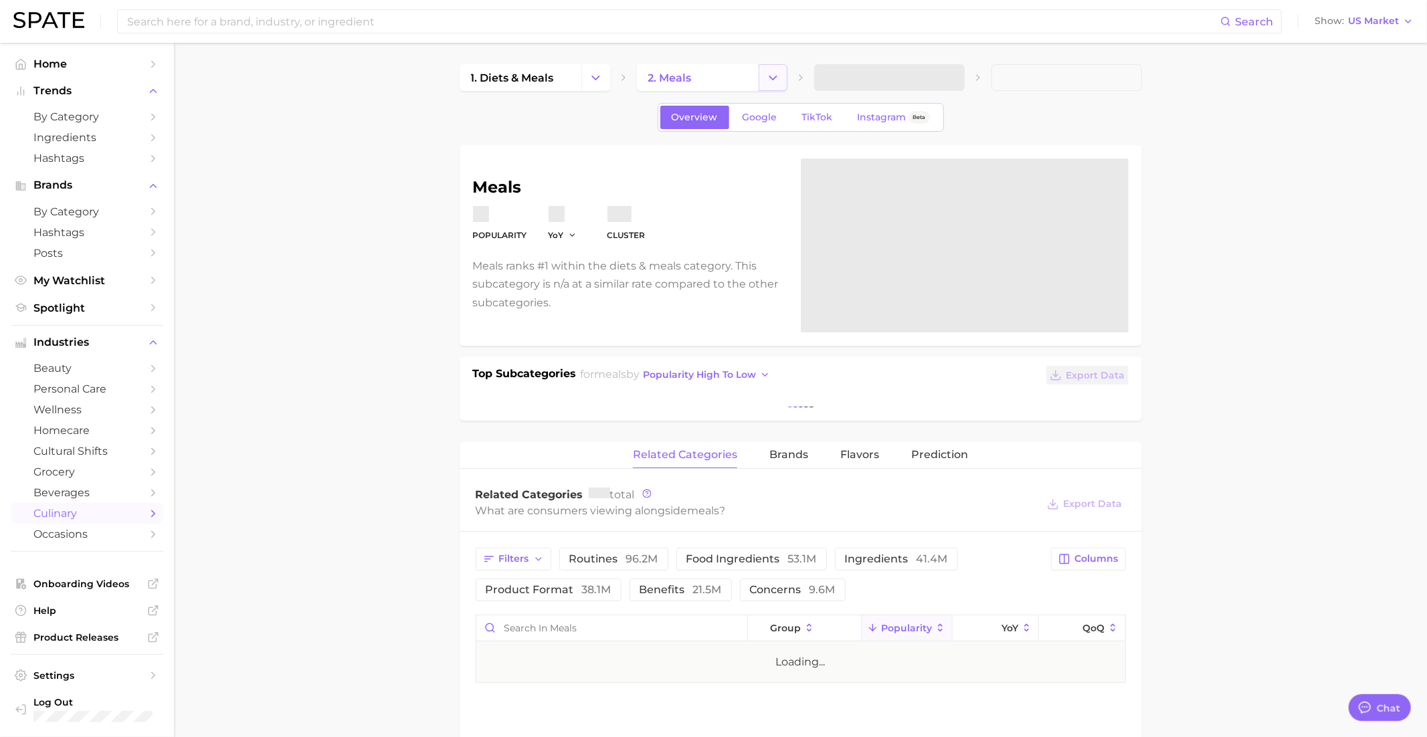
click at [779, 83] on icon "Change Category" at bounding box center [773, 78] width 14 height 14
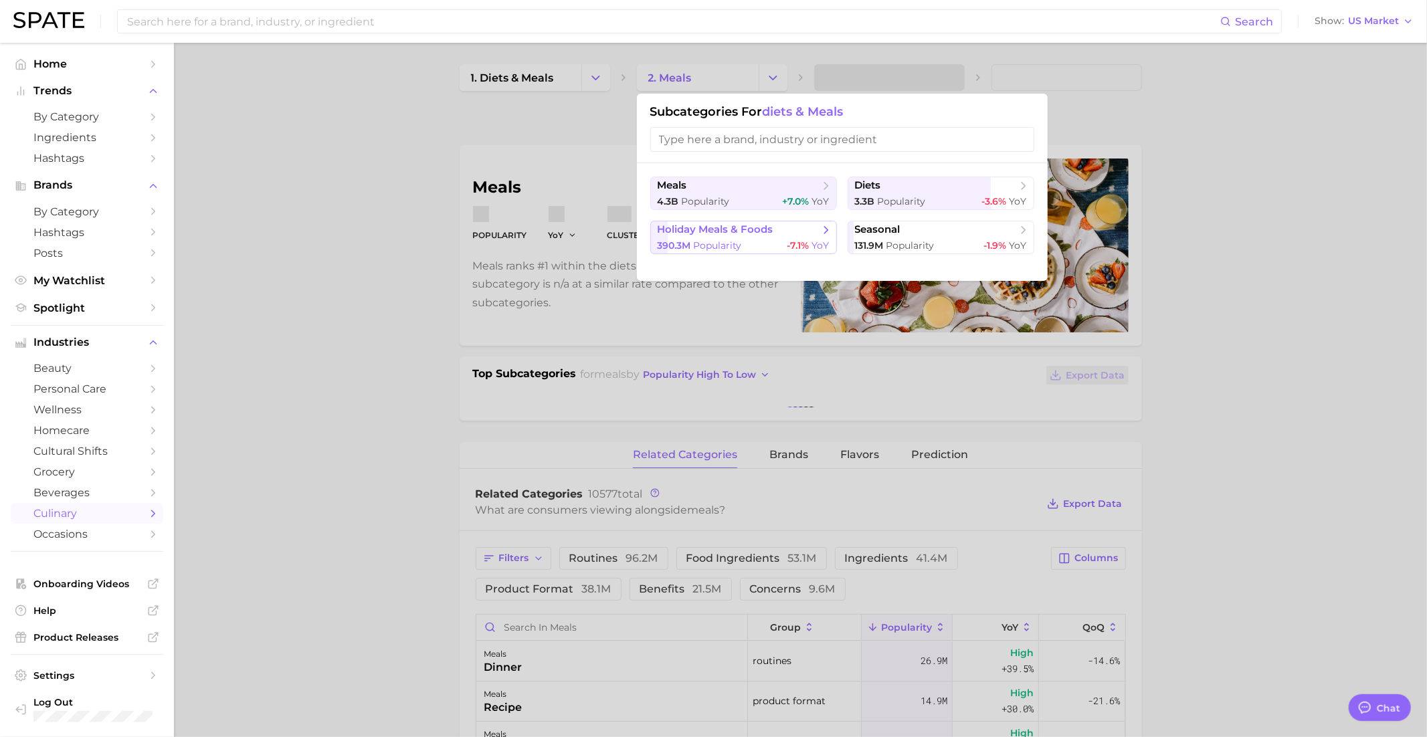
click at [726, 241] on span "Popularity" at bounding box center [718, 245] width 48 height 12
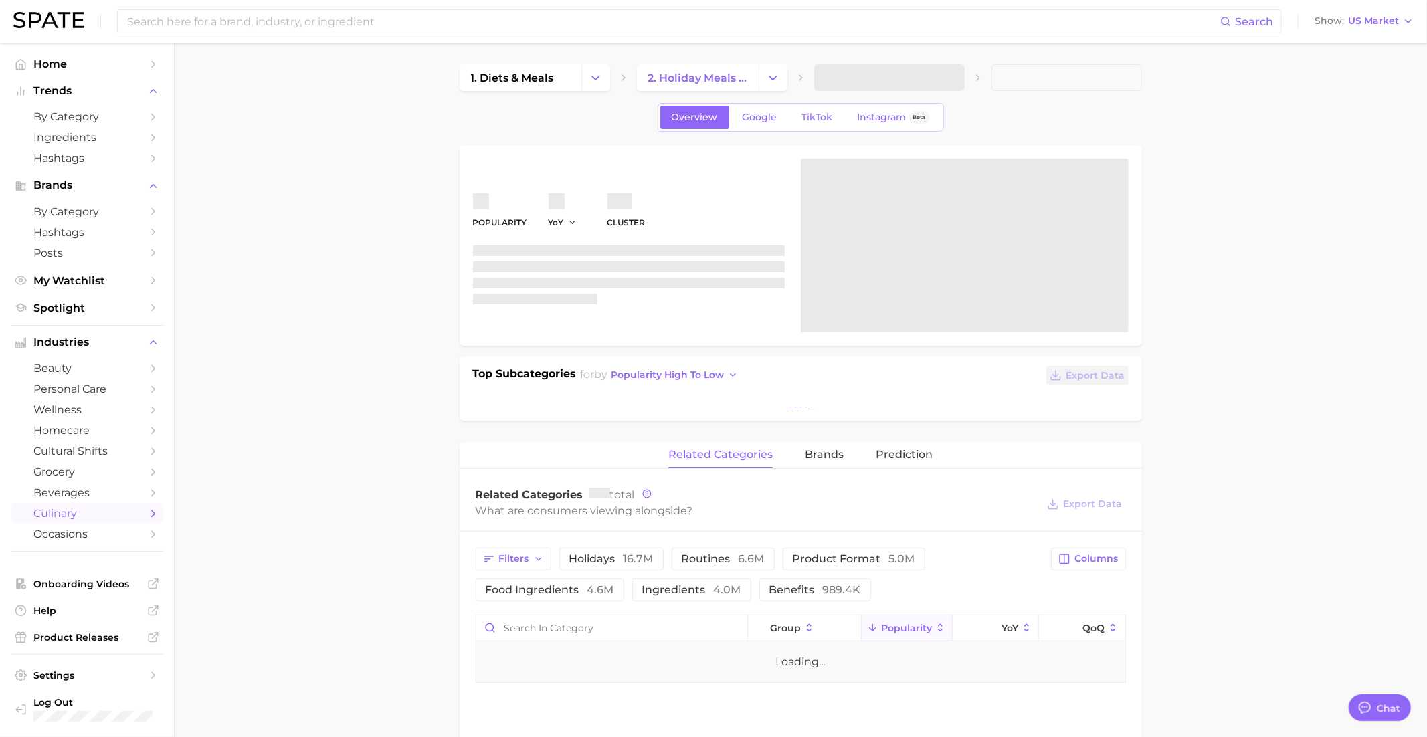
click at [870, 86] on span at bounding box center [889, 77] width 151 height 27
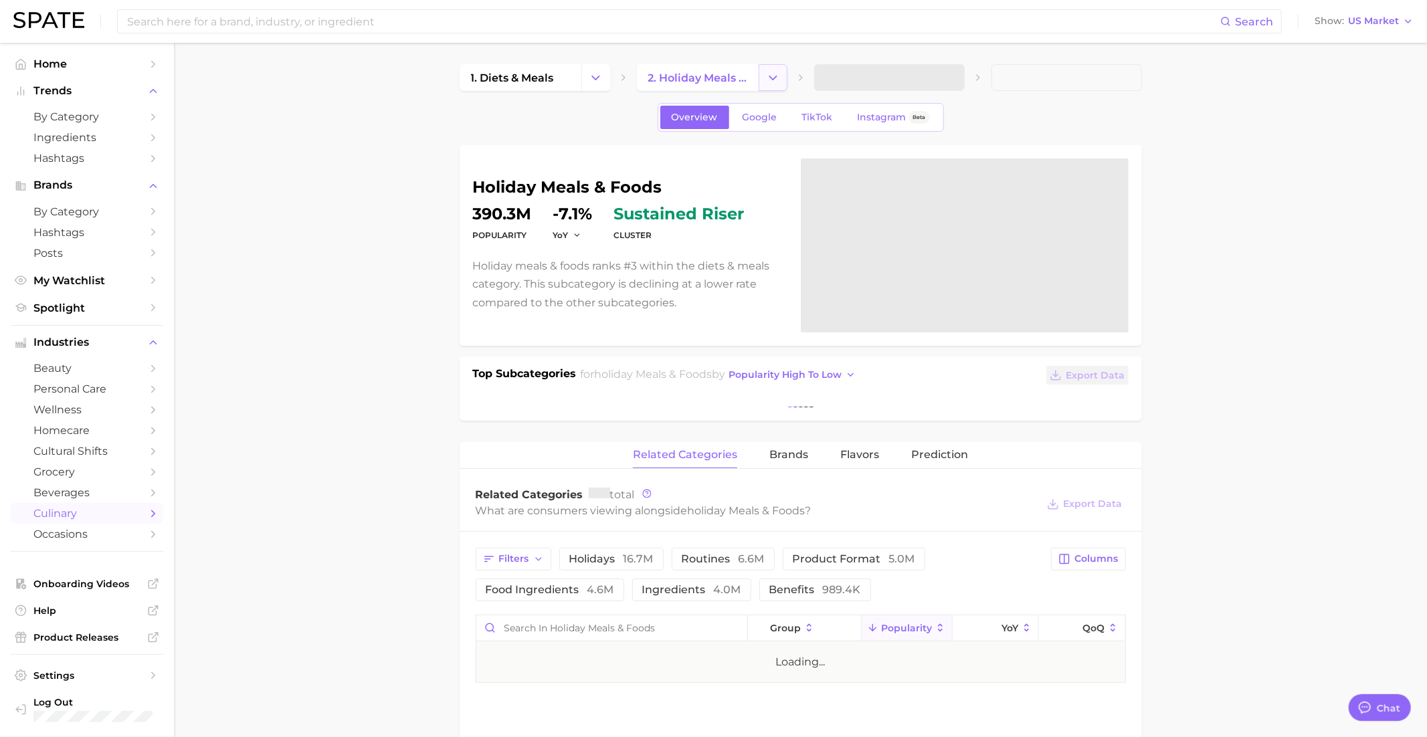
click at [766, 77] on icon "Change Category" at bounding box center [773, 78] width 14 height 14
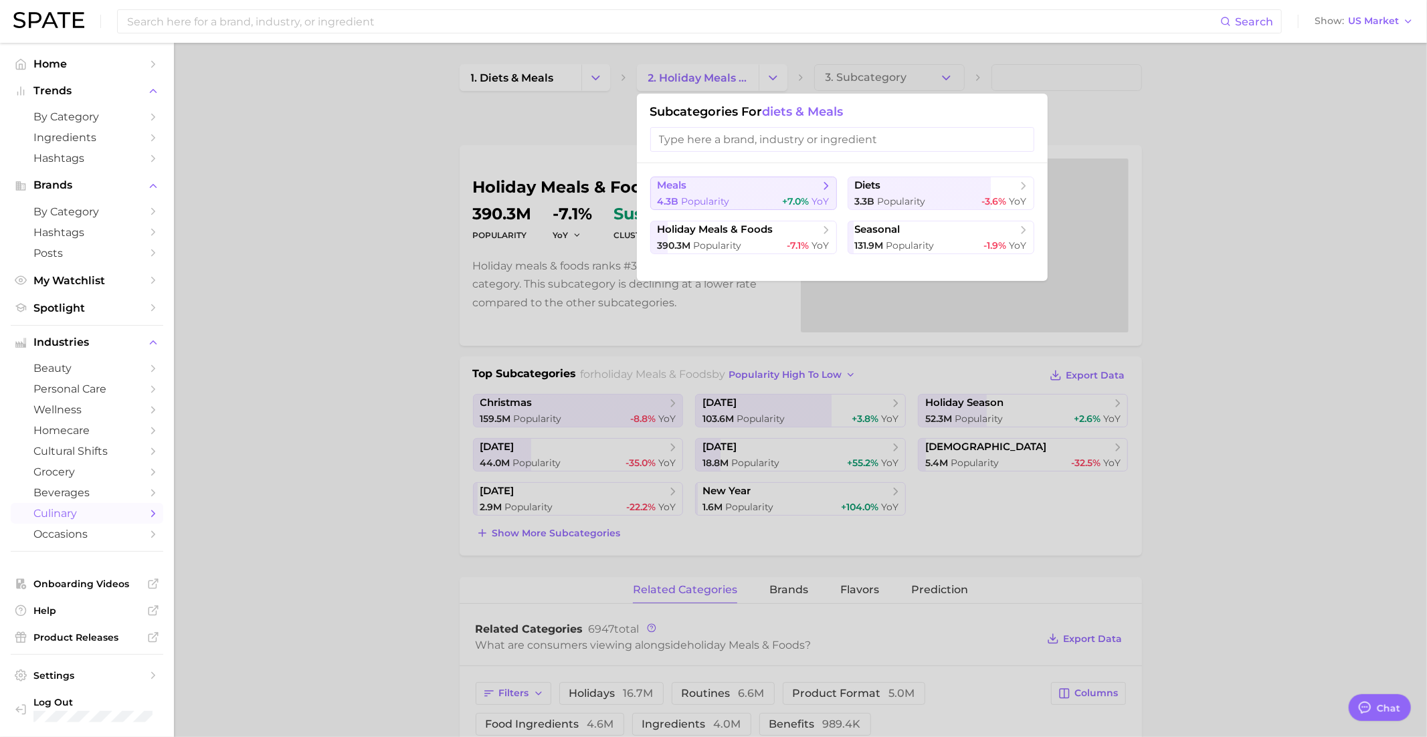
click at [753, 186] on span "meals" at bounding box center [739, 185] width 163 height 13
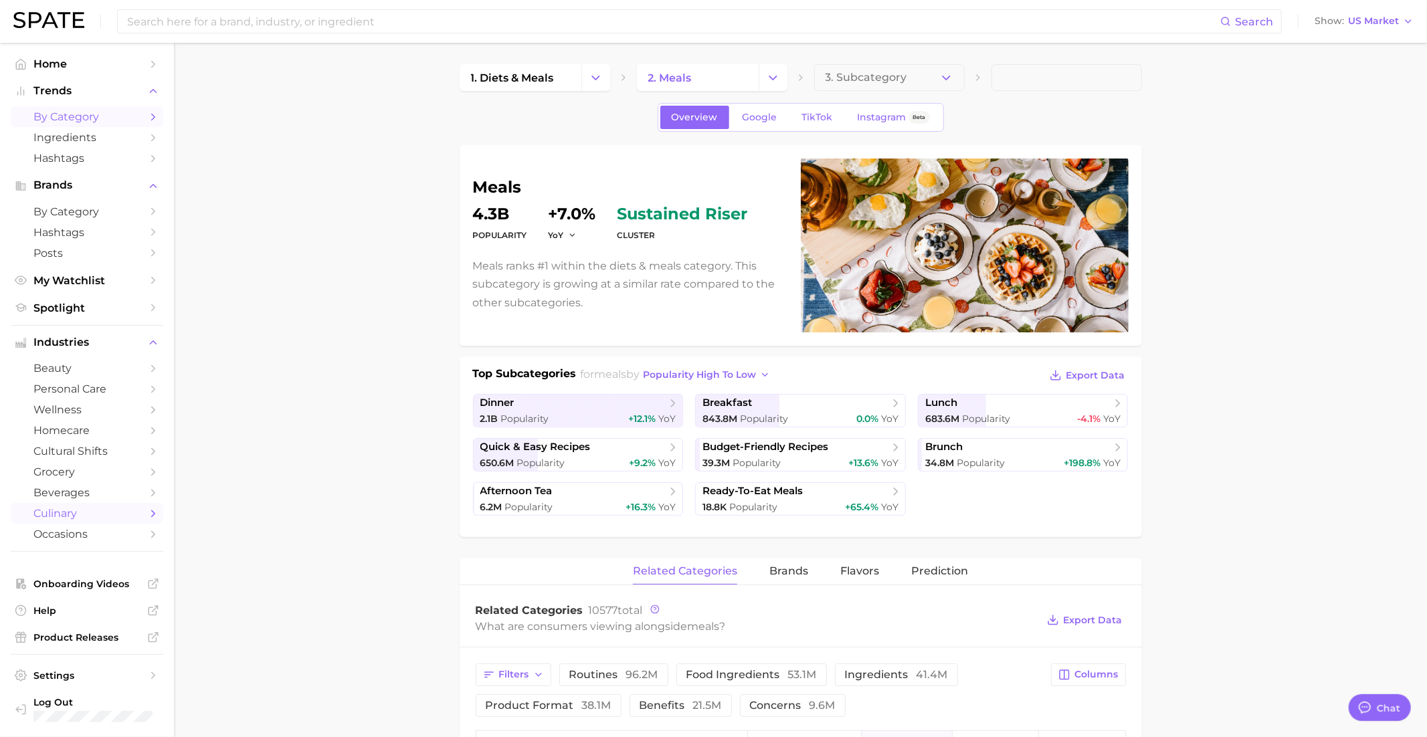
click at [58, 123] on span "by Category" at bounding box center [86, 116] width 107 height 13
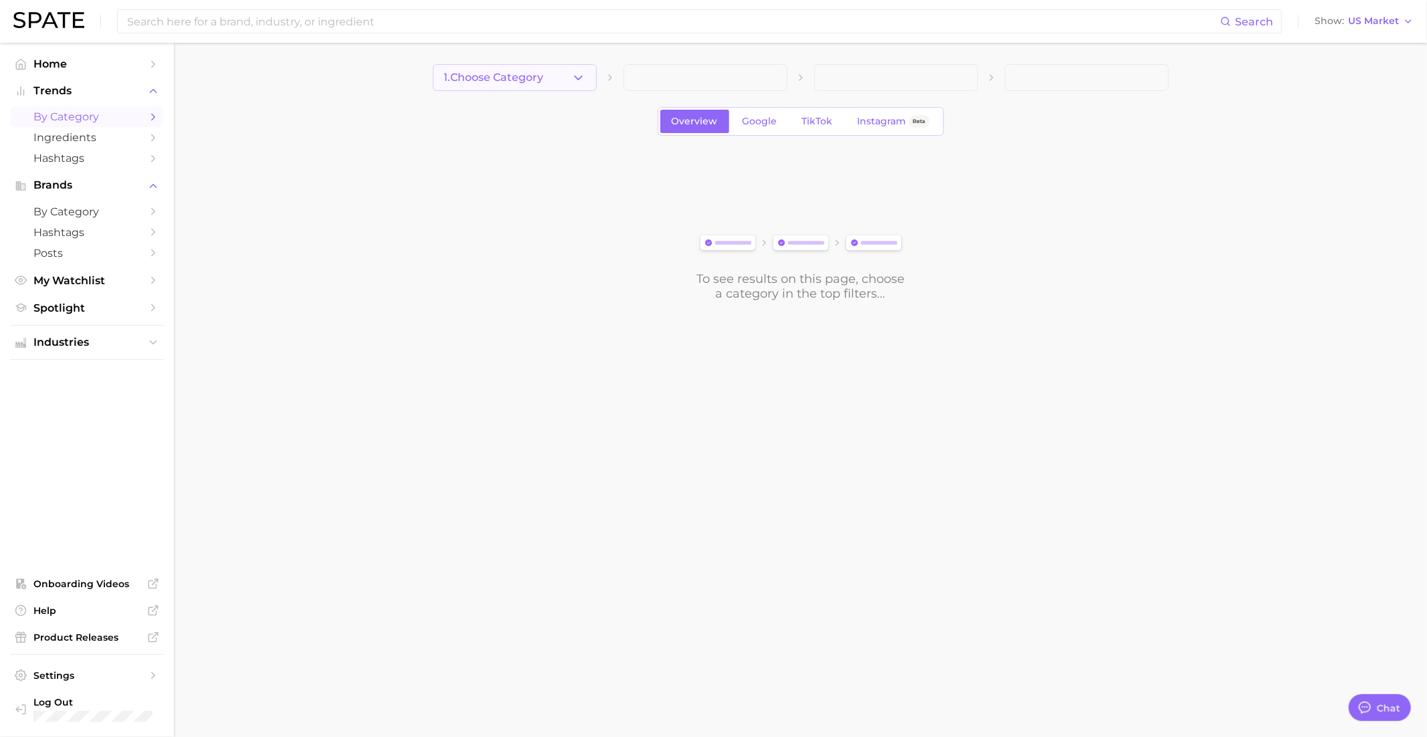
click at [538, 70] on button "1. Choose Category" at bounding box center [515, 77] width 164 height 27
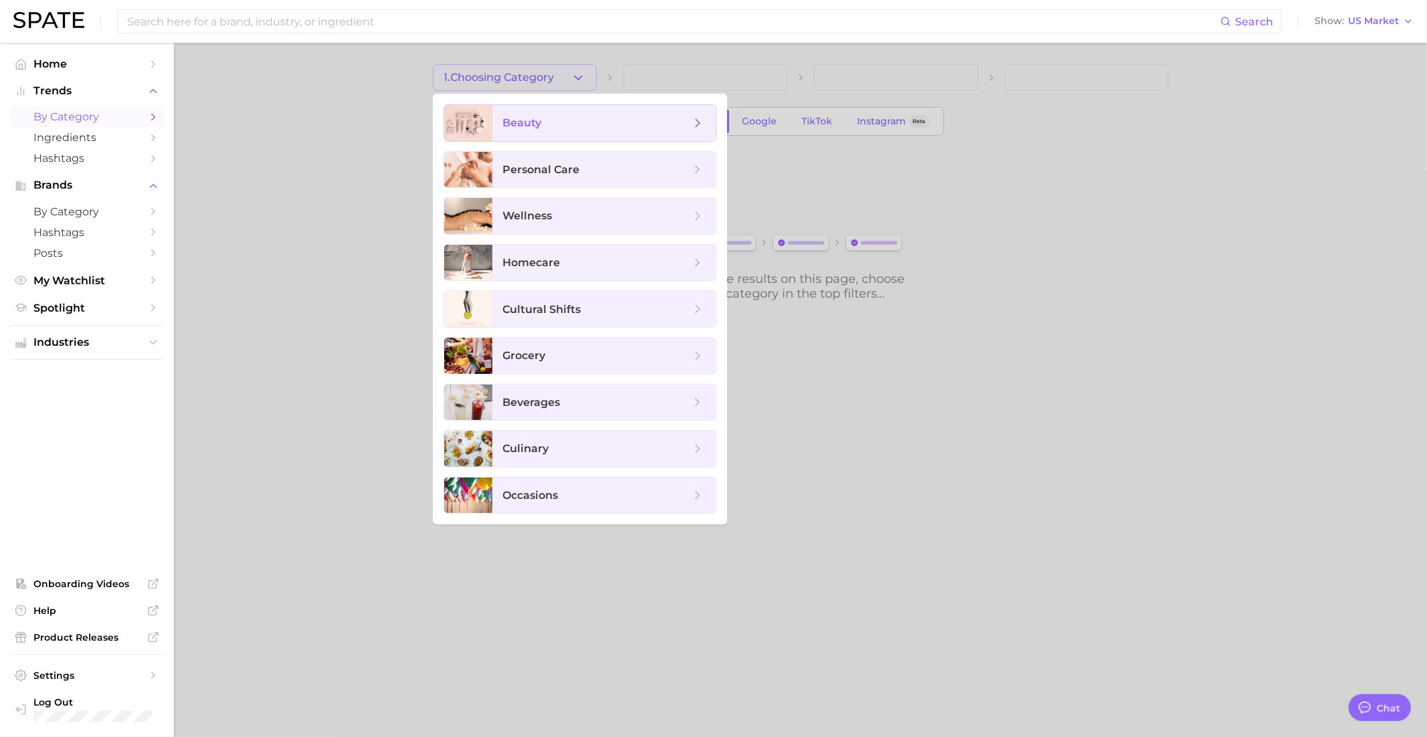
click at [543, 106] on span "beauty" at bounding box center [603, 123] width 223 height 36
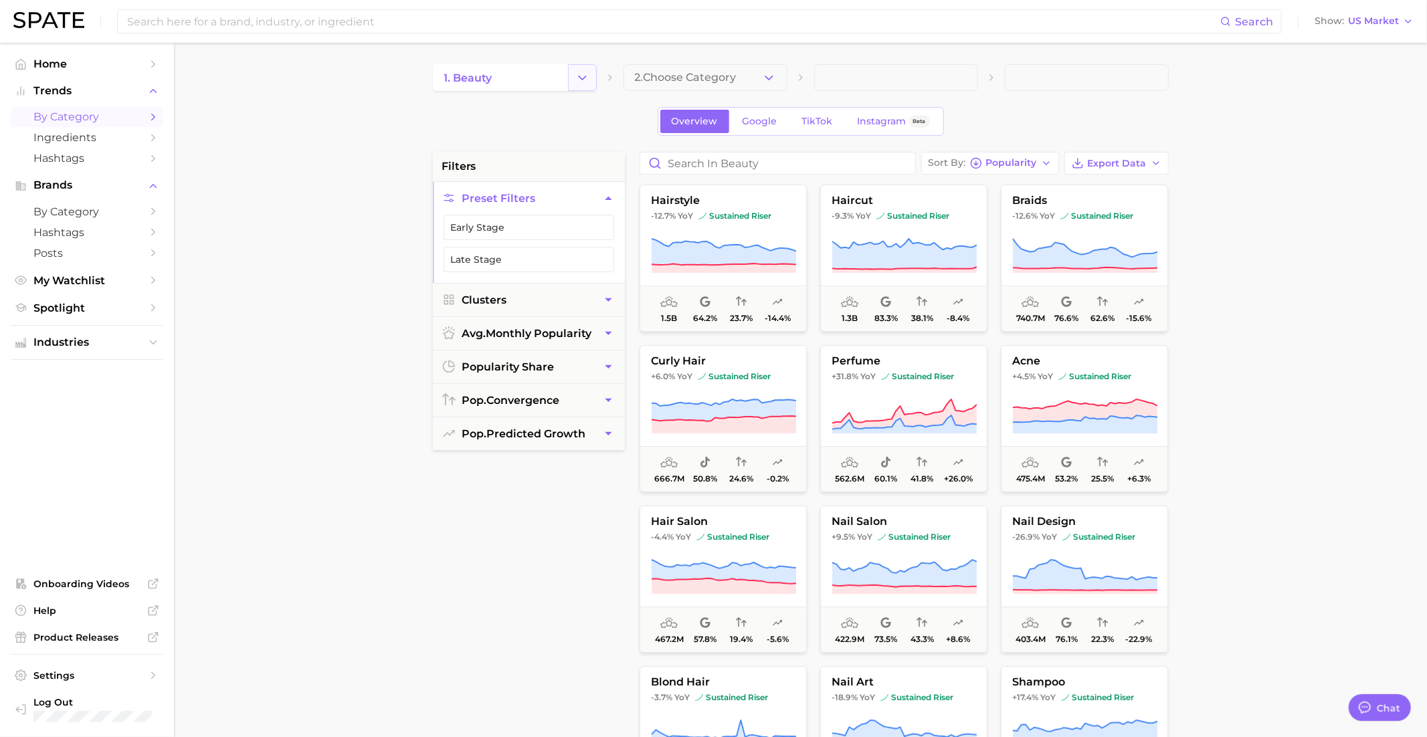
click at [583, 78] on polyline "Change Category" at bounding box center [582, 77] width 7 height 3
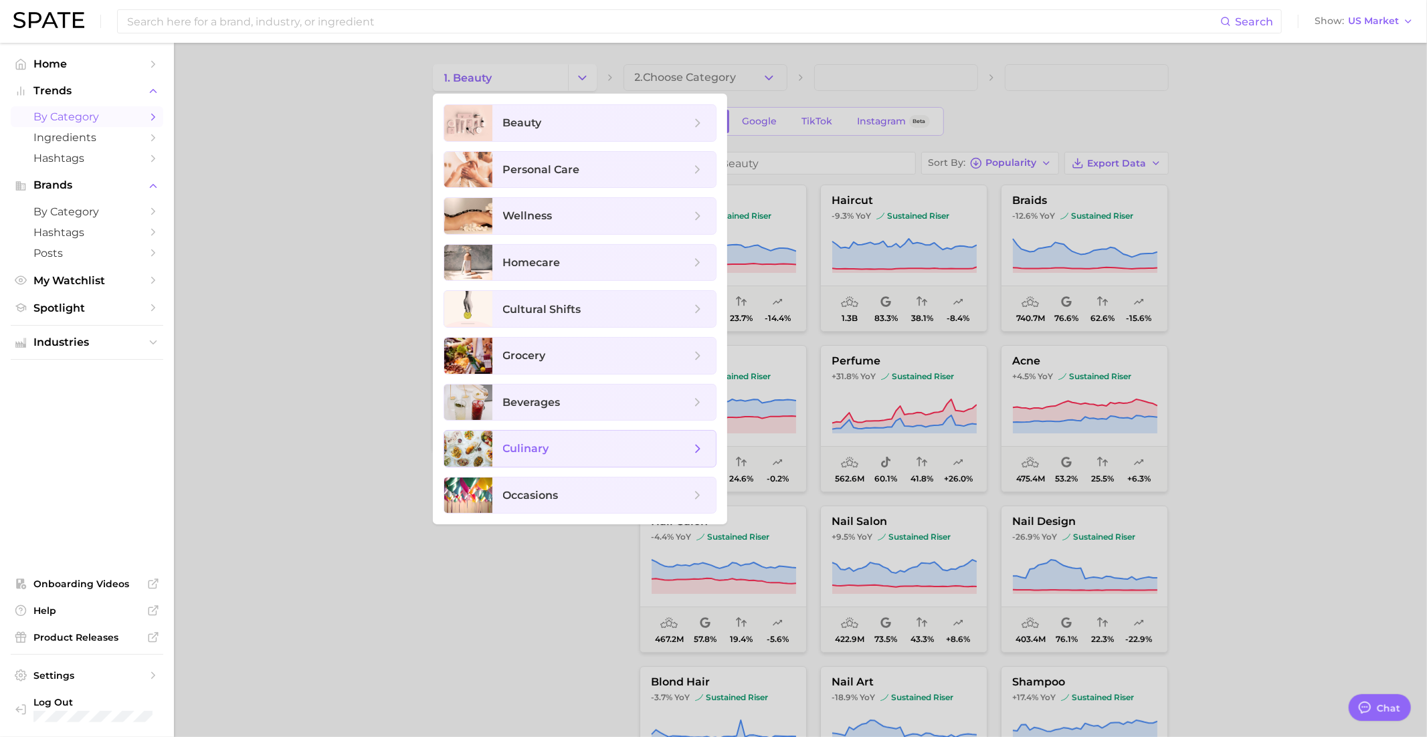
click at [540, 450] on span "culinary" at bounding box center [526, 448] width 46 height 13
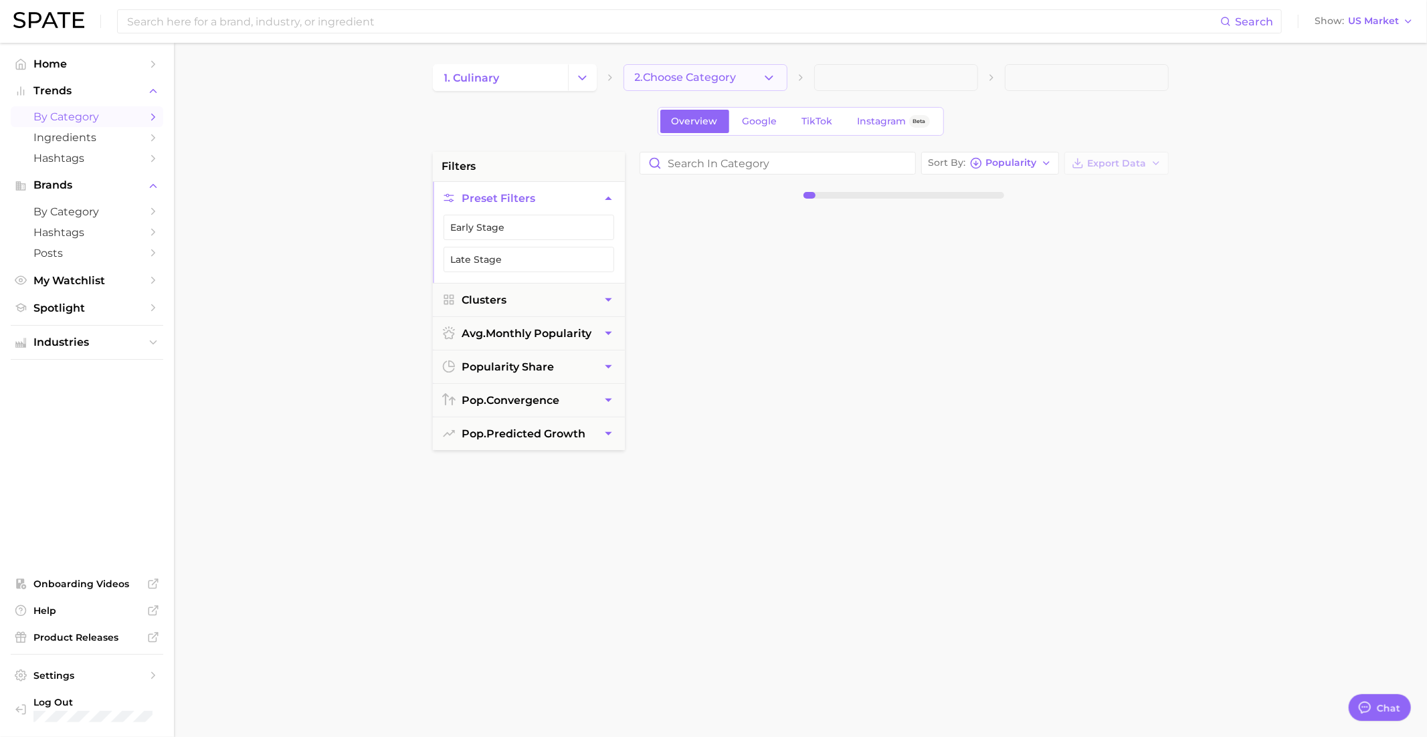
click at [745, 80] on button "2. Choose Category" at bounding box center [705, 77] width 164 height 27
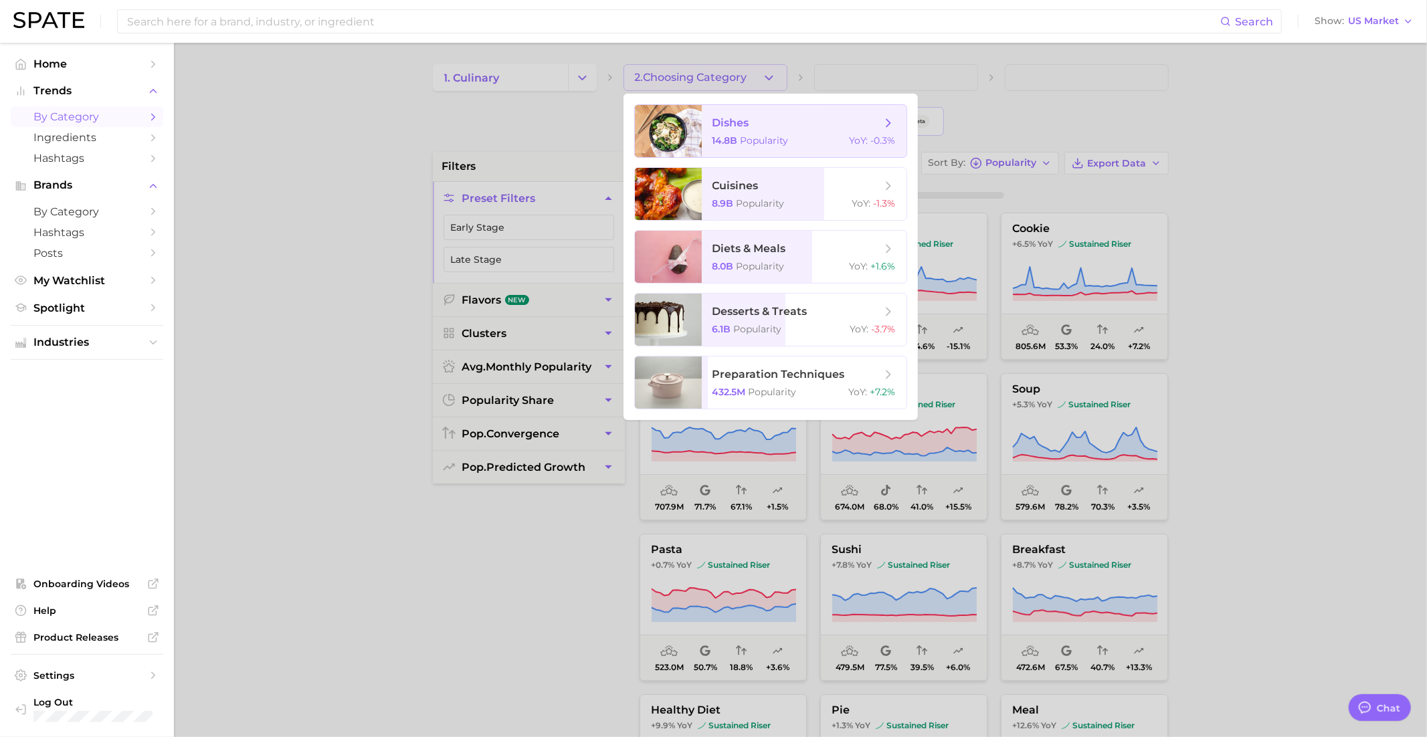
click at [755, 126] on span "dishes" at bounding box center [796, 123] width 169 height 15
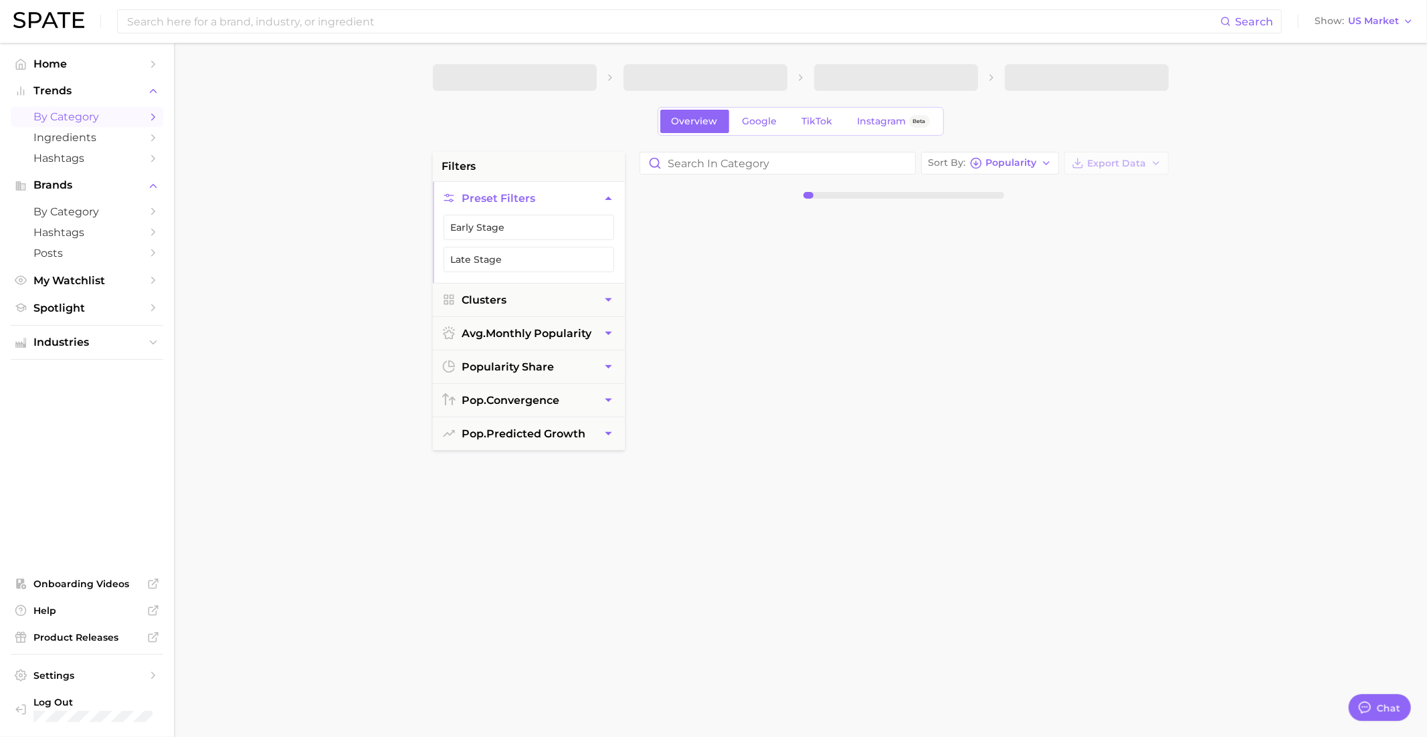
click at [828, 74] on span at bounding box center [896, 77] width 164 height 27
click at [854, 74] on span at bounding box center [896, 77] width 164 height 27
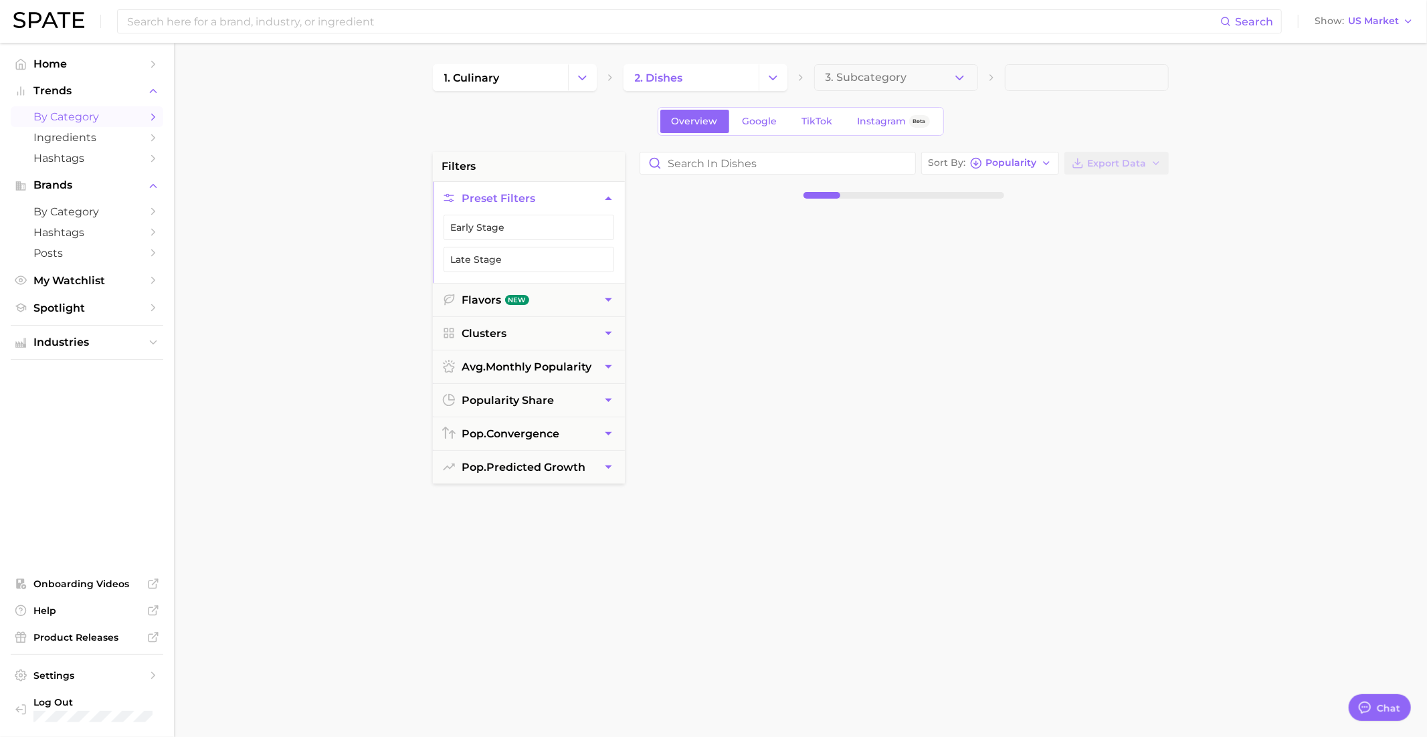
click at [858, 82] on span "3. Subcategory" at bounding box center [866, 78] width 82 height 12
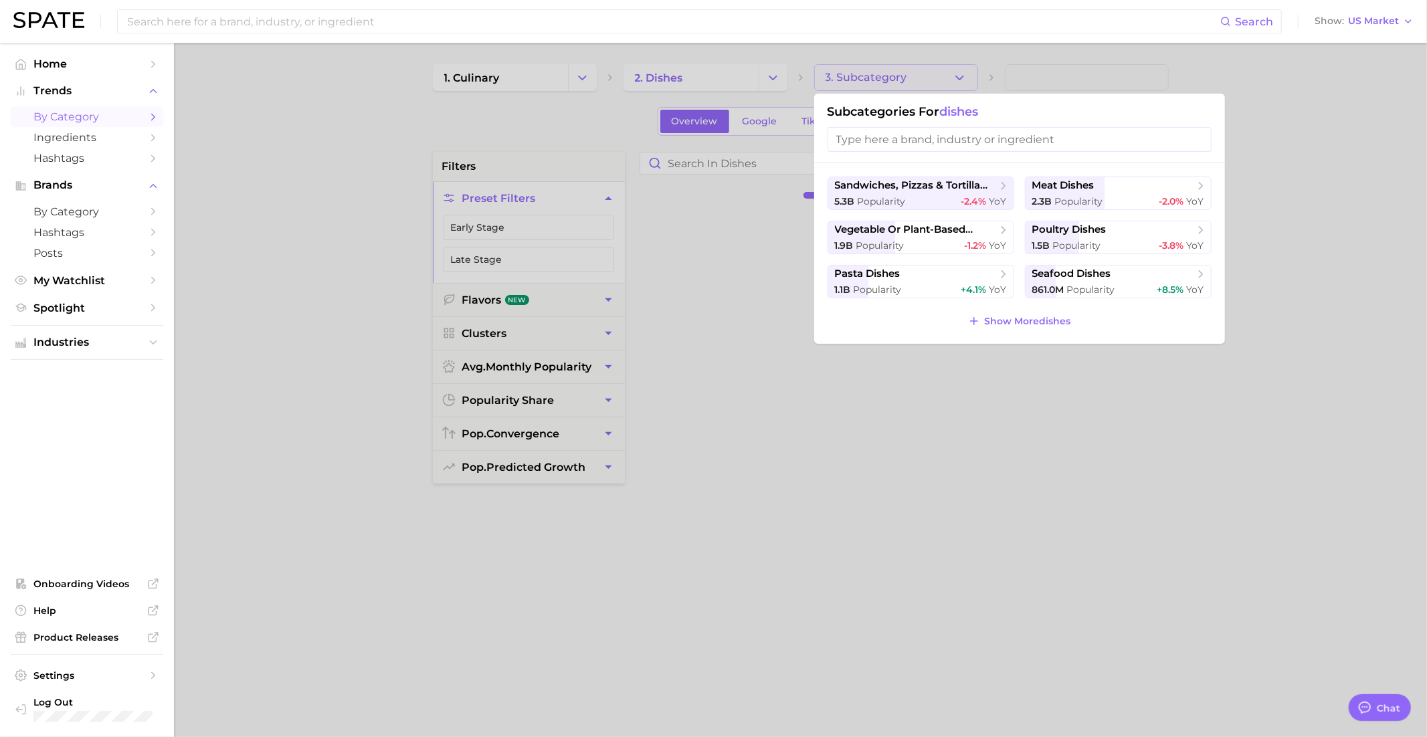
click at [728, 178] on div at bounding box center [713, 368] width 1427 height 737
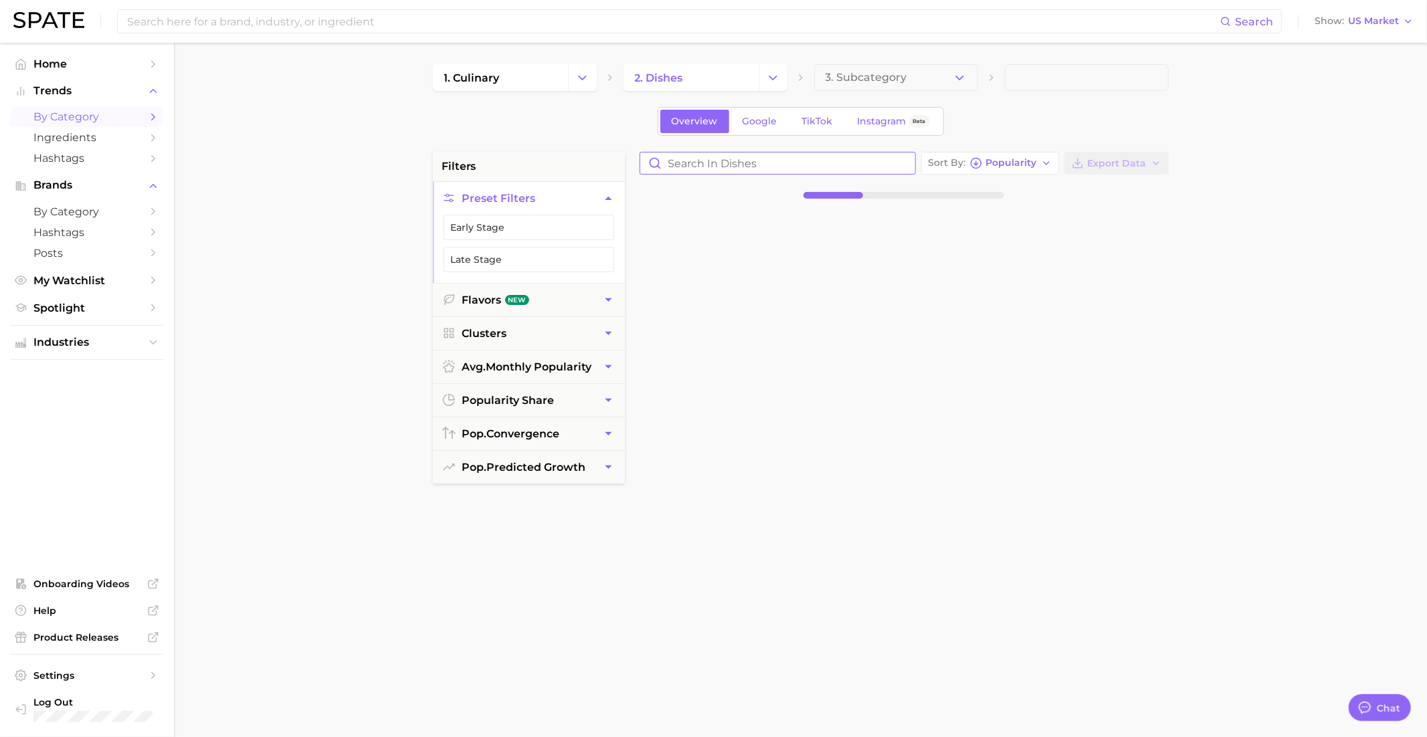
click at [728, 168] on input "Search in dishes" at bounding box center [777, 163] width 275 height 21
type input "disney"
click at [567, 25] on input at bounding box center [673, 21] width 1094 height 23
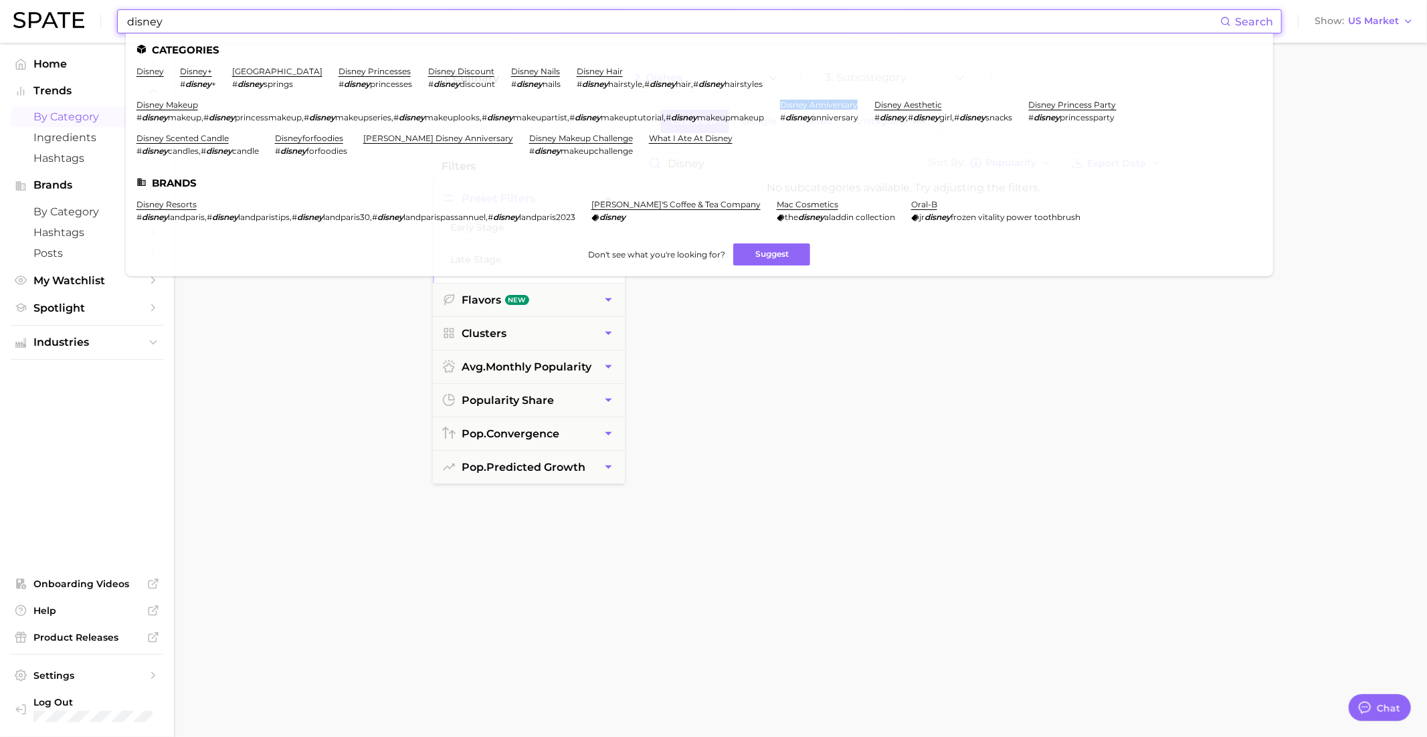
click at [261, 19] on input "disney" at bounding box center [673, 21] width 1094 height 23
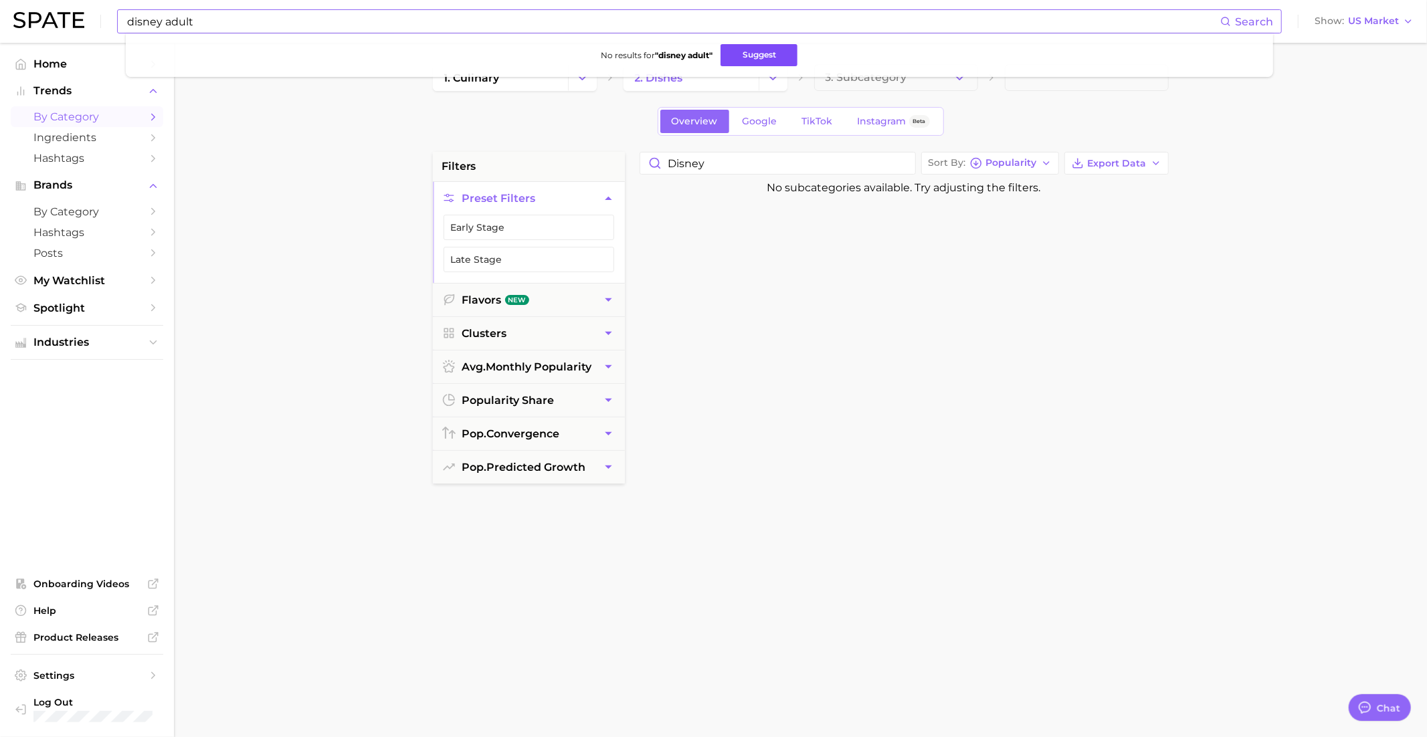
click at [762, 62] on button "Suggest" at bounding box center [758, 55] width 77 height 22
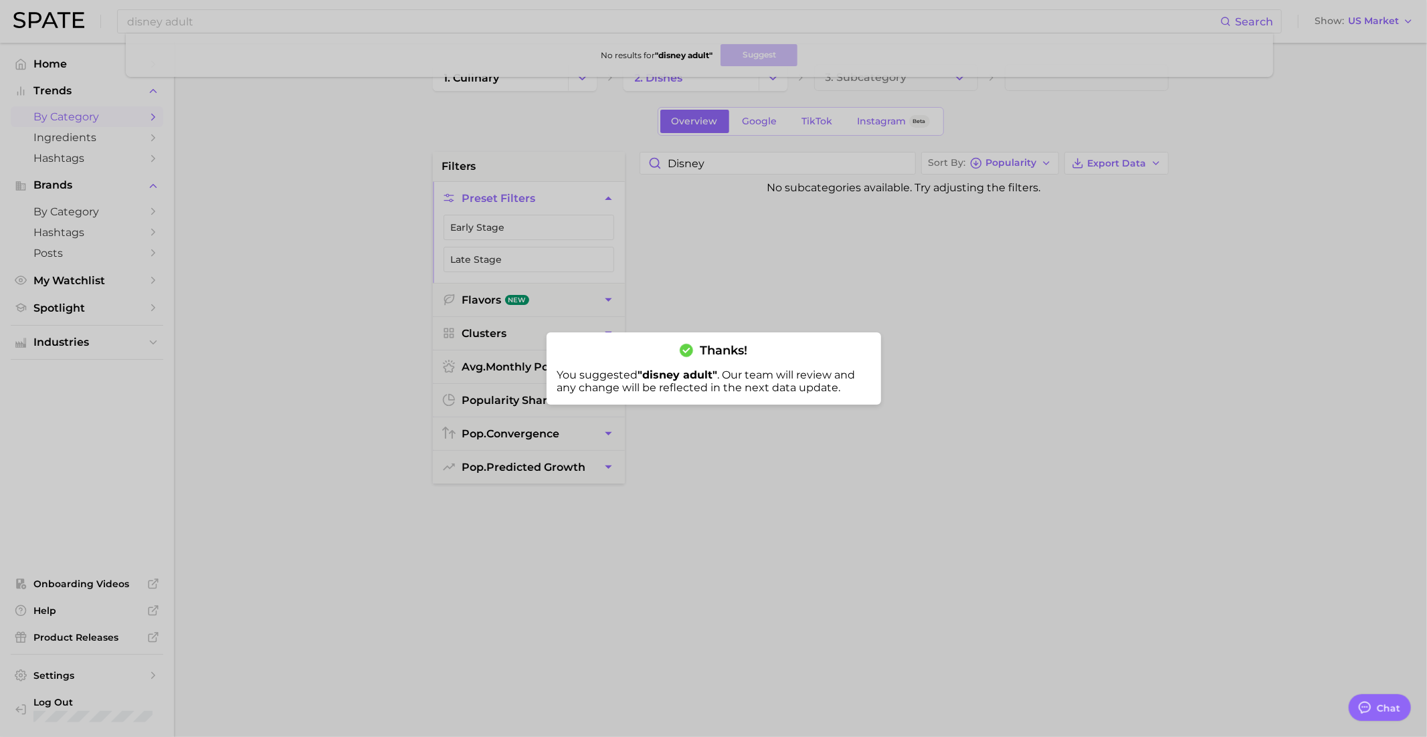
click at [736, 161] on div at bounding box center [713, 368] width 1427 height 737
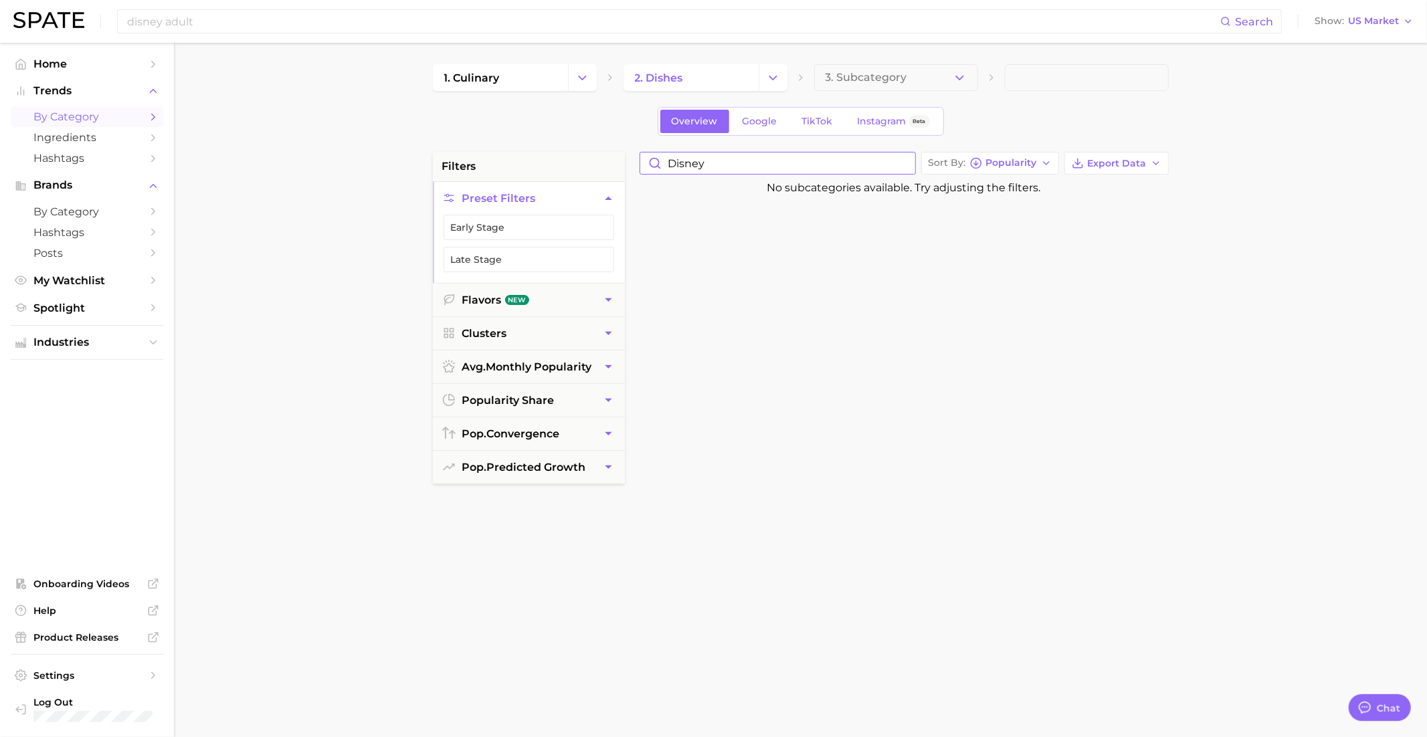
click at [736, 161] on input "disney" at bounding box center [777, 163] width 275 height 21
click at [635, 29] on input "disney adult" at bounding box center [673, 21] width 1094 height 23
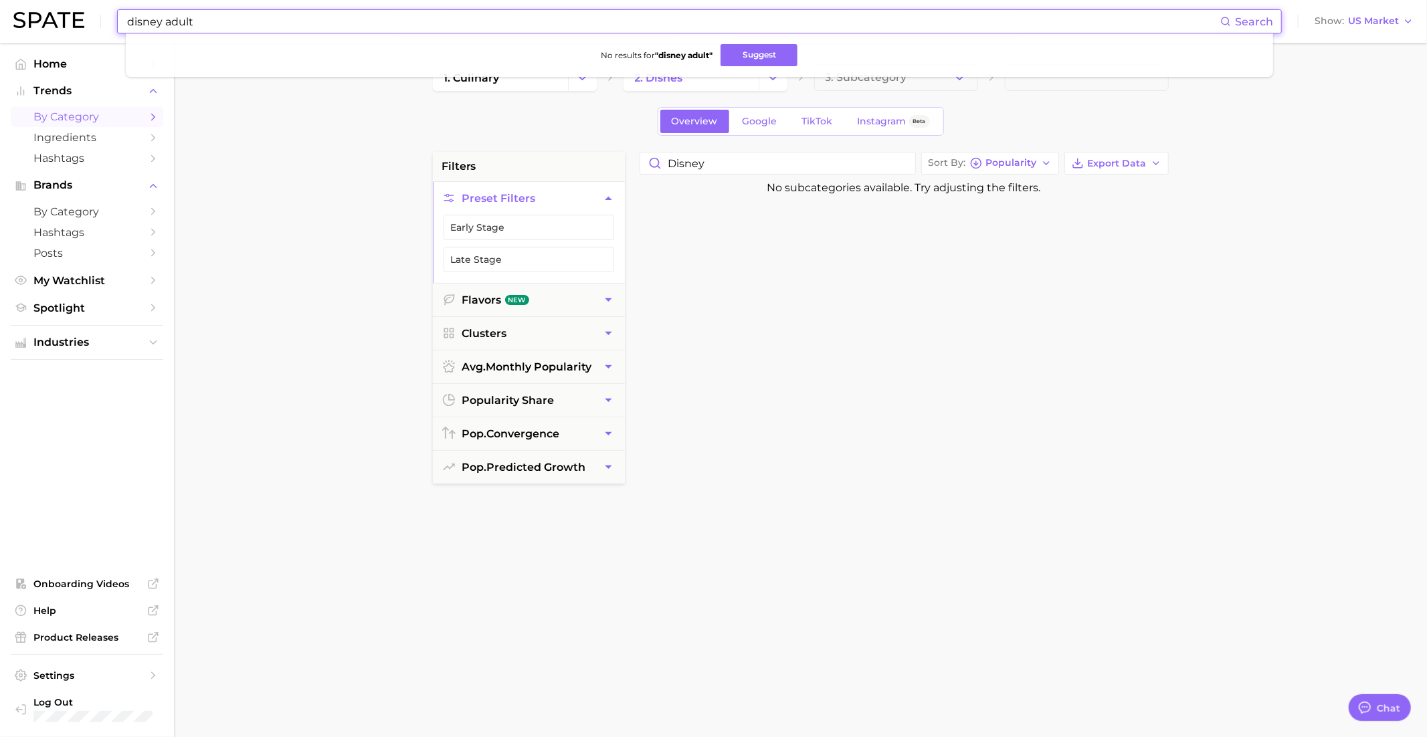
click at [635, 29] on input "disney adult" at bounding box center [673, 21] width 1094 height 23
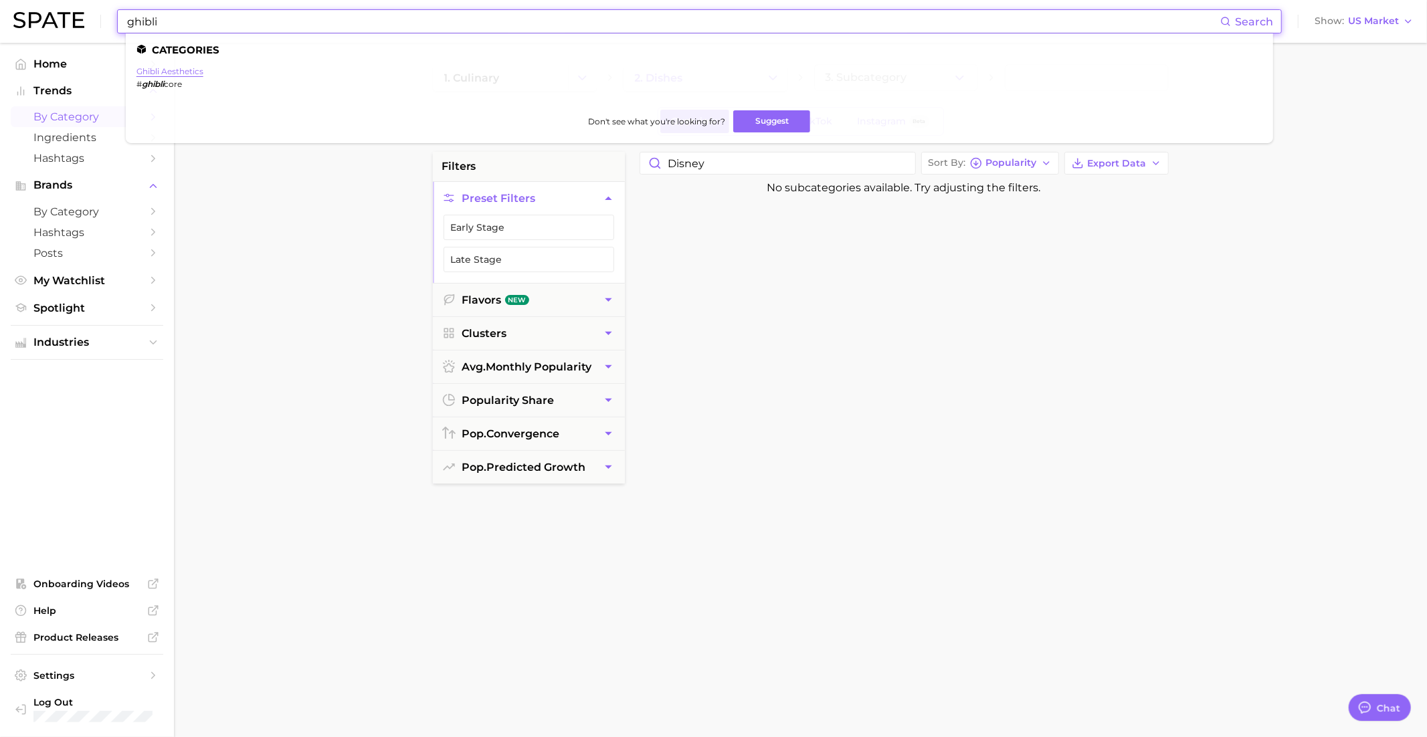
type input "ghibli"
click at [193, 70] on link "ghibli aesthetics" at bounding box center [169, 71] width 67 height 10
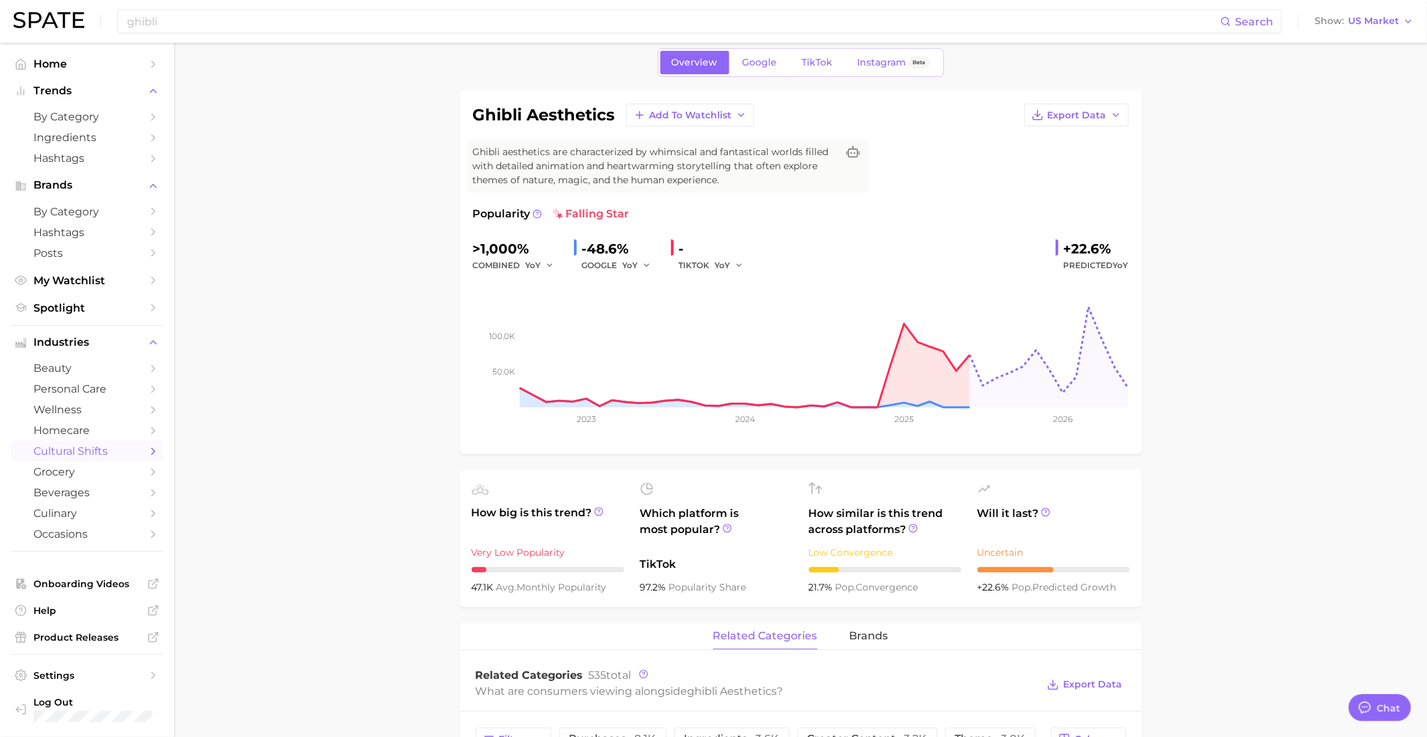
scroll to position [42, 0]
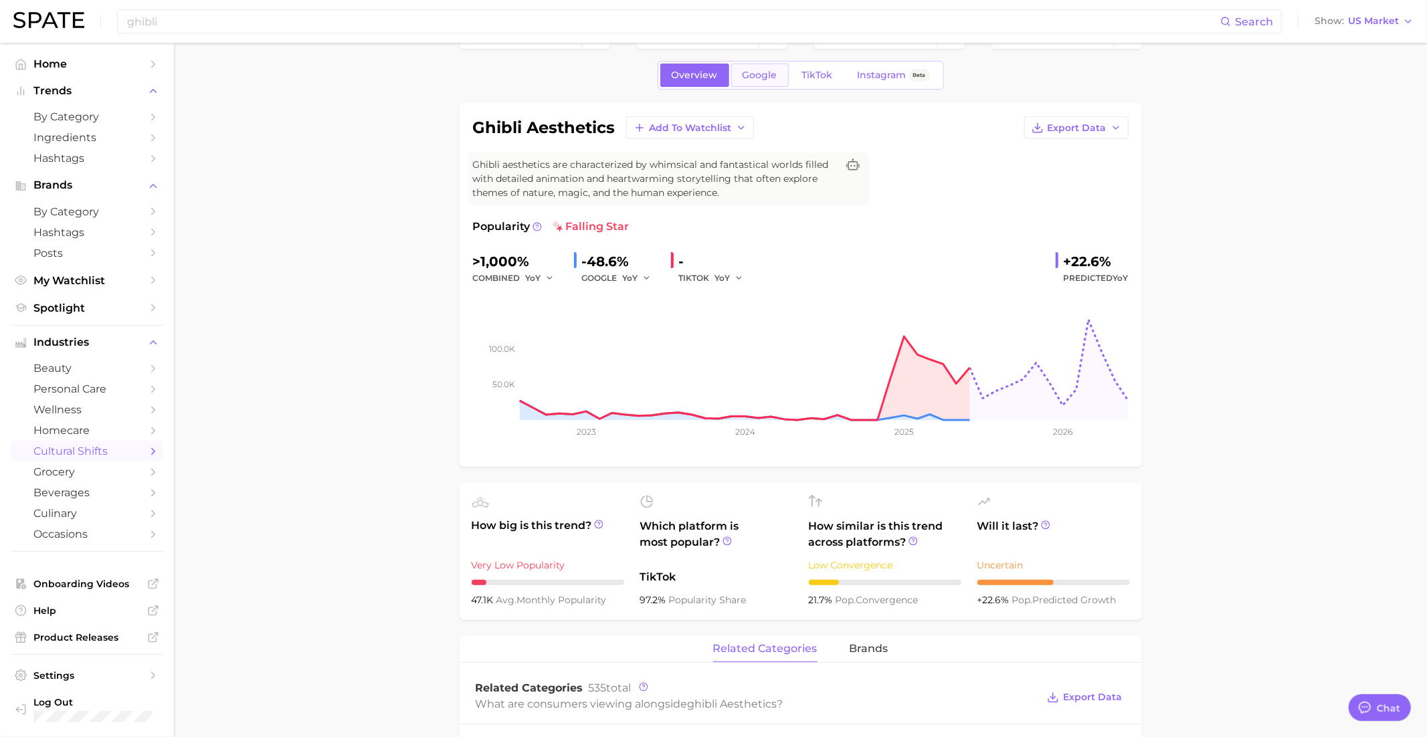
click at [764, 77] on span "Google" at bounding box center [760, 75] width 35 height 11
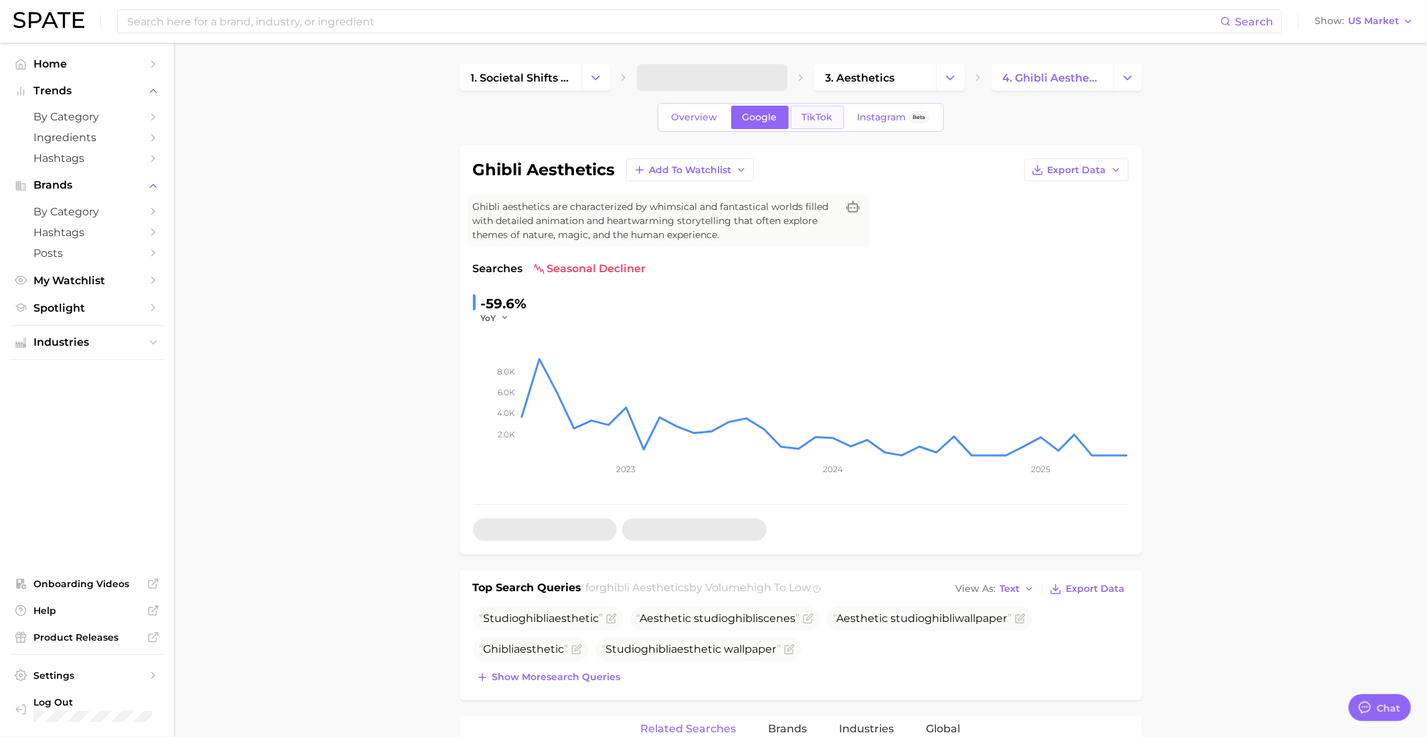
click at [810, 119] on span "TikTok" at bounding box center [817, 117] width 31 height 11
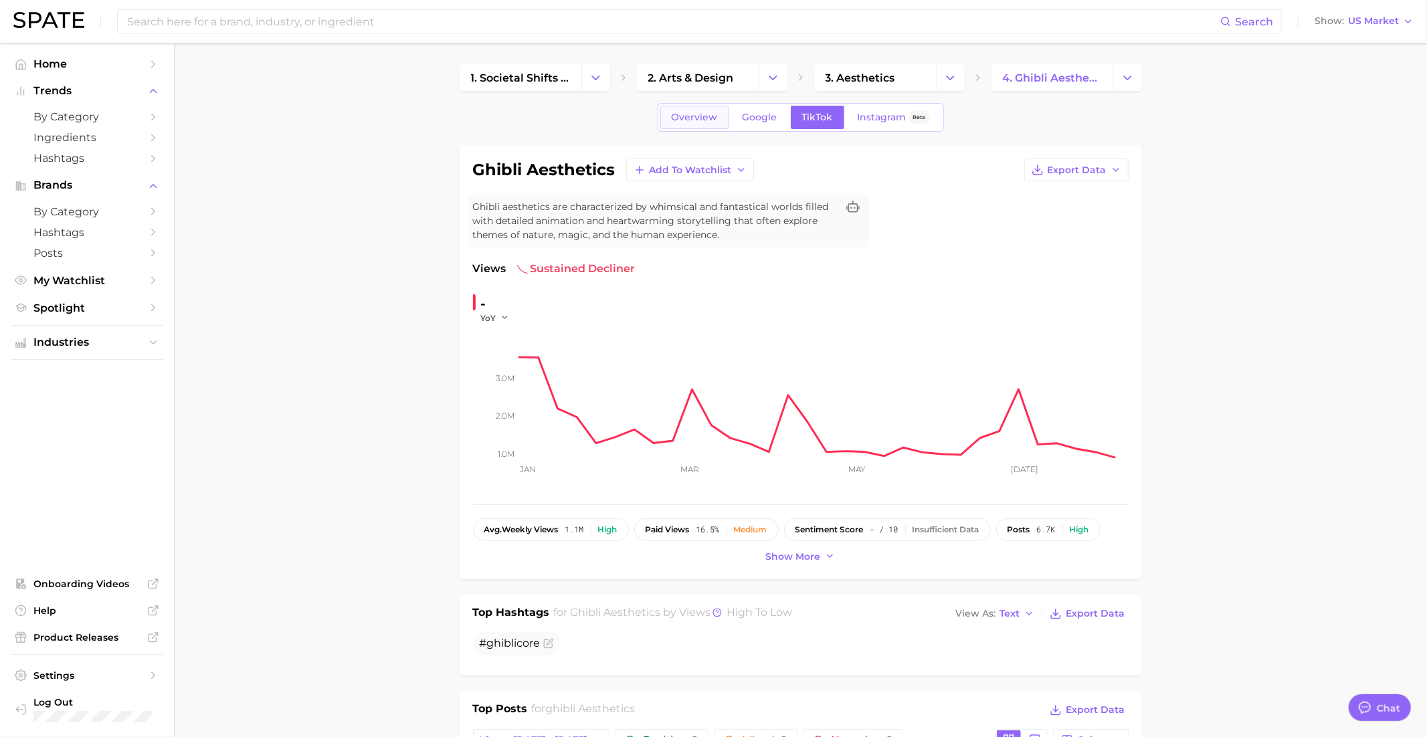
click at [694, 122] on link "Overview" at bounding box center [694, 117] width 69 height 23
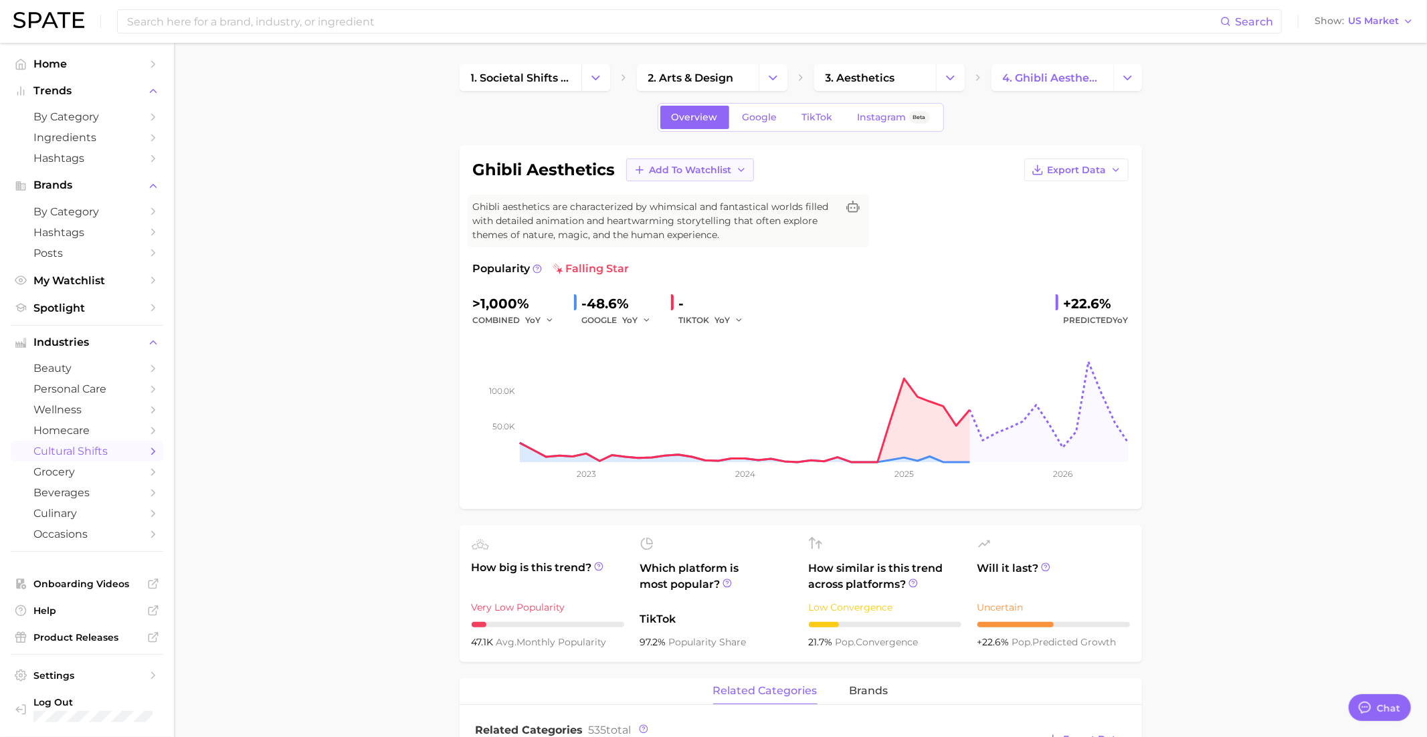
click at [686, 173] on span "Add to Watchlist" at bounding box center [691, 170] width 82 height 11
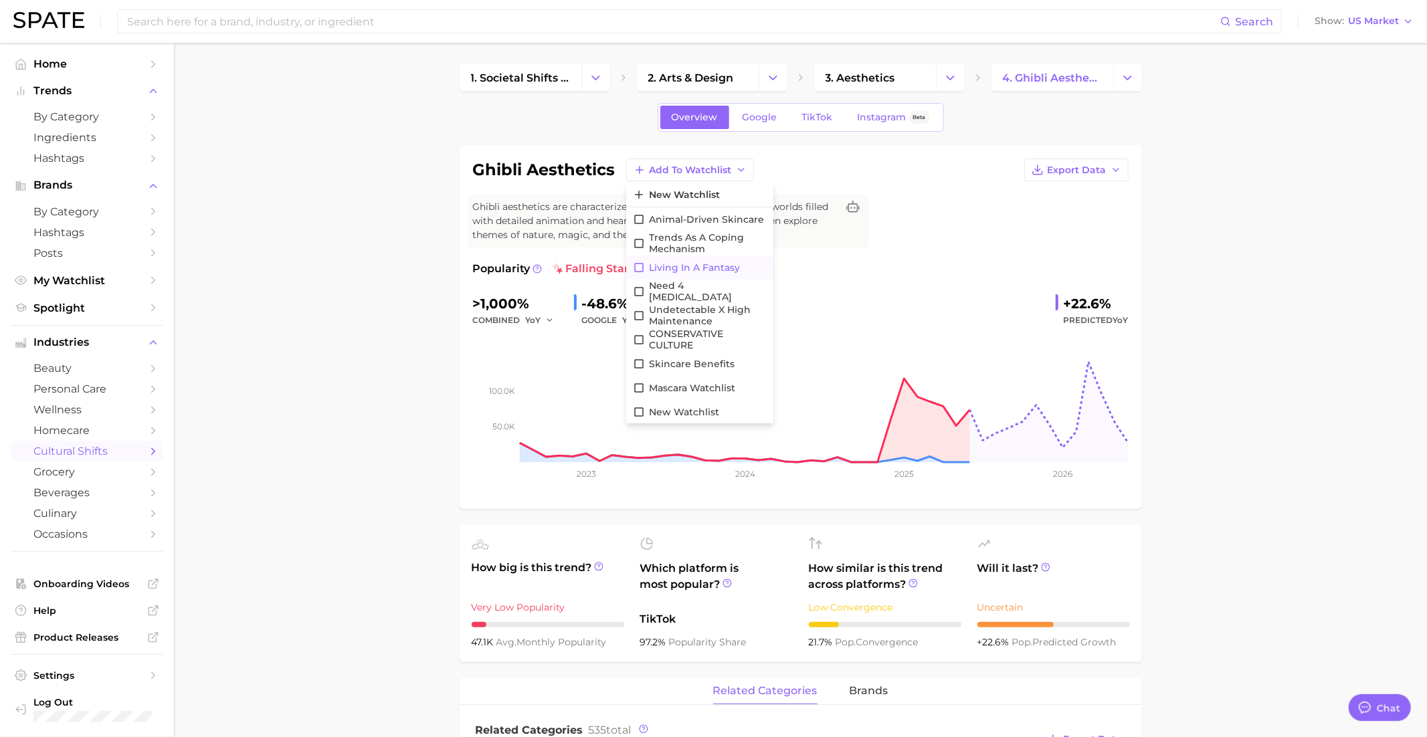
click at [704, 268] on span "Living in a Fantasy" at bounding box center [694, 267] width 91 height 11
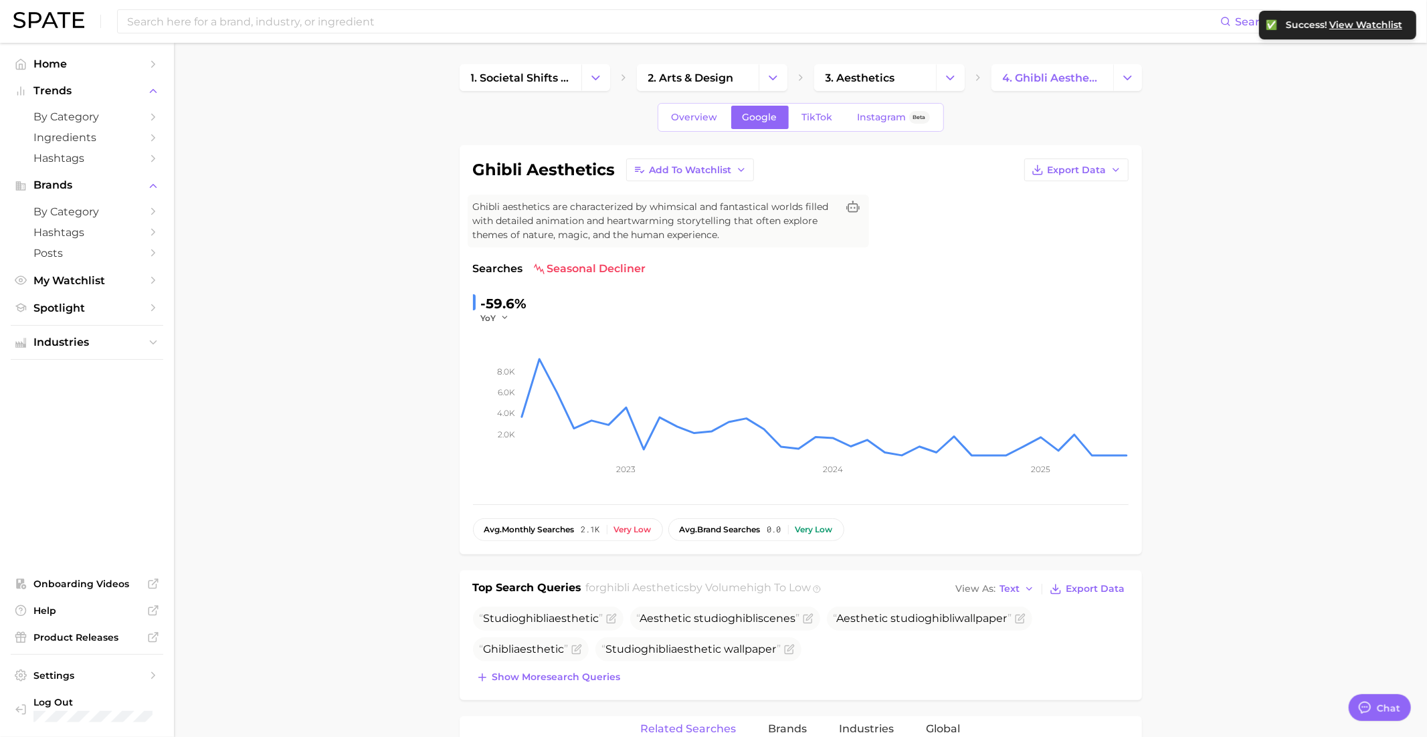
type input "ghibli"
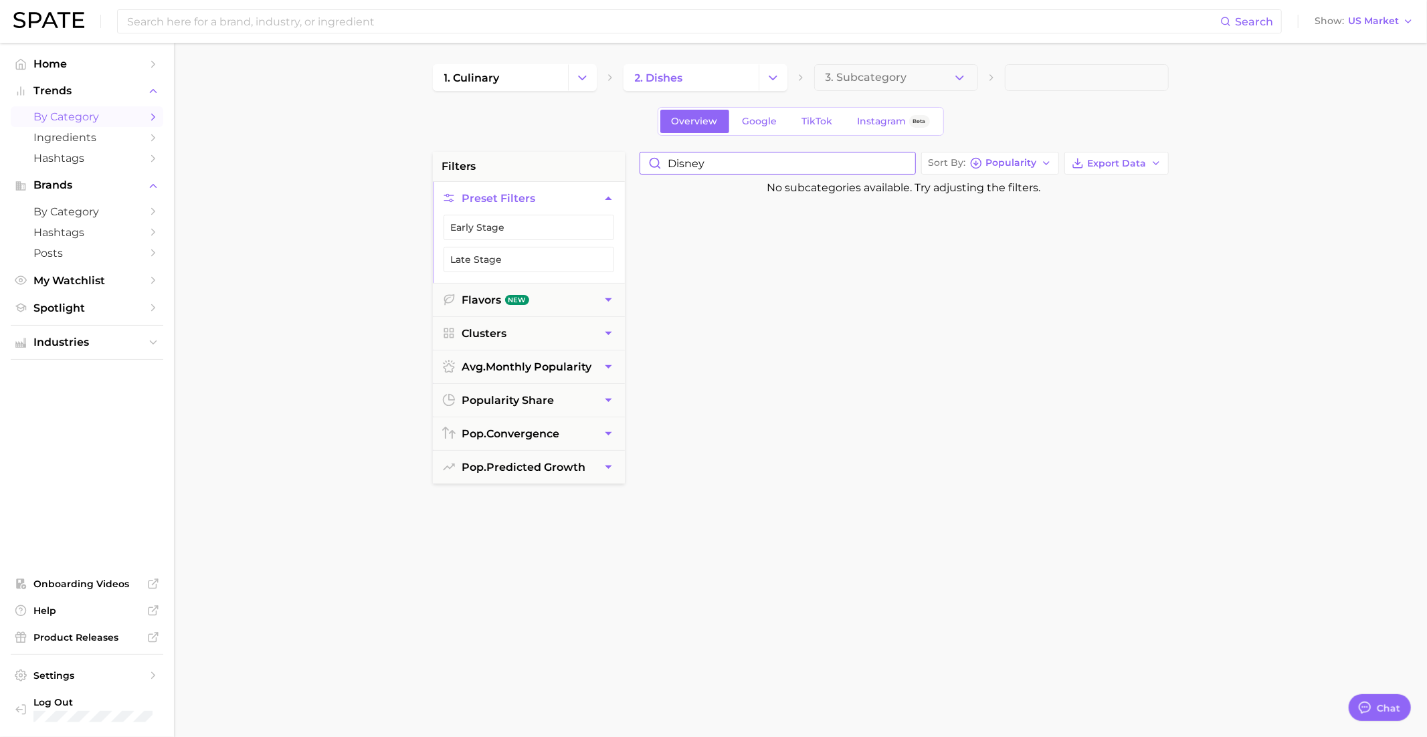
click at [700, 167] on input "disney" at bounding box center [777, 163] width 275 height 21
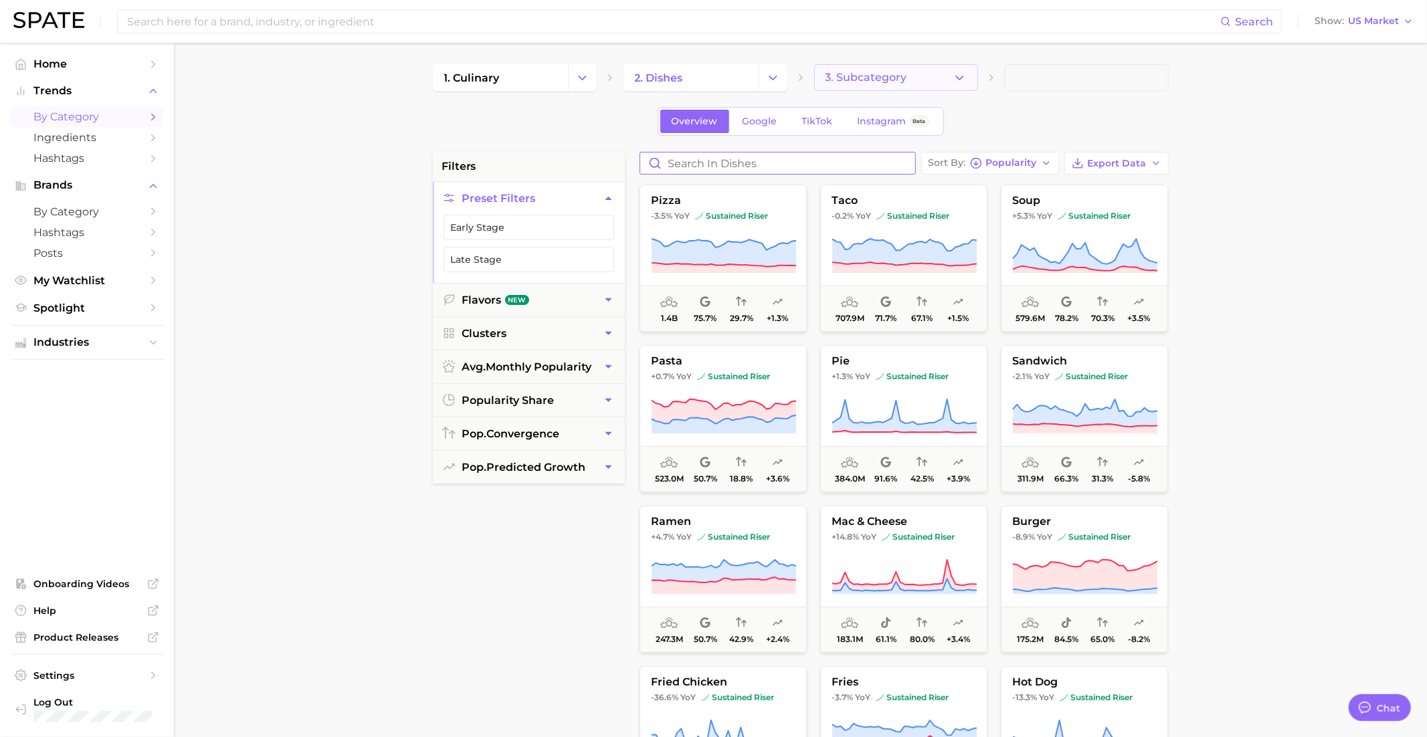
click at [865, 75] on span "3. Subcategory" at bounding box center [866, 78] width 82 height 12
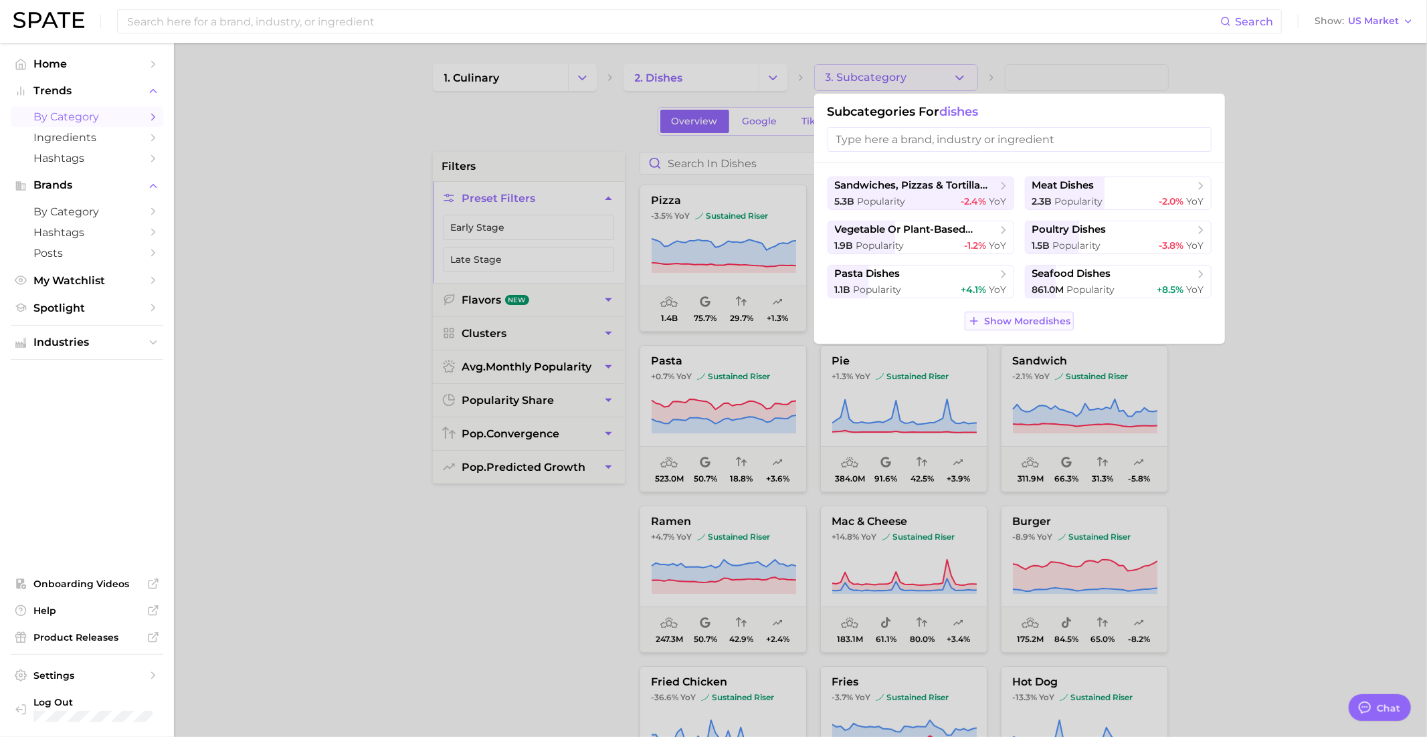
click at [999, 321] on span "Show More dishes" at bounding box center [1027, 321] width 86 height 11
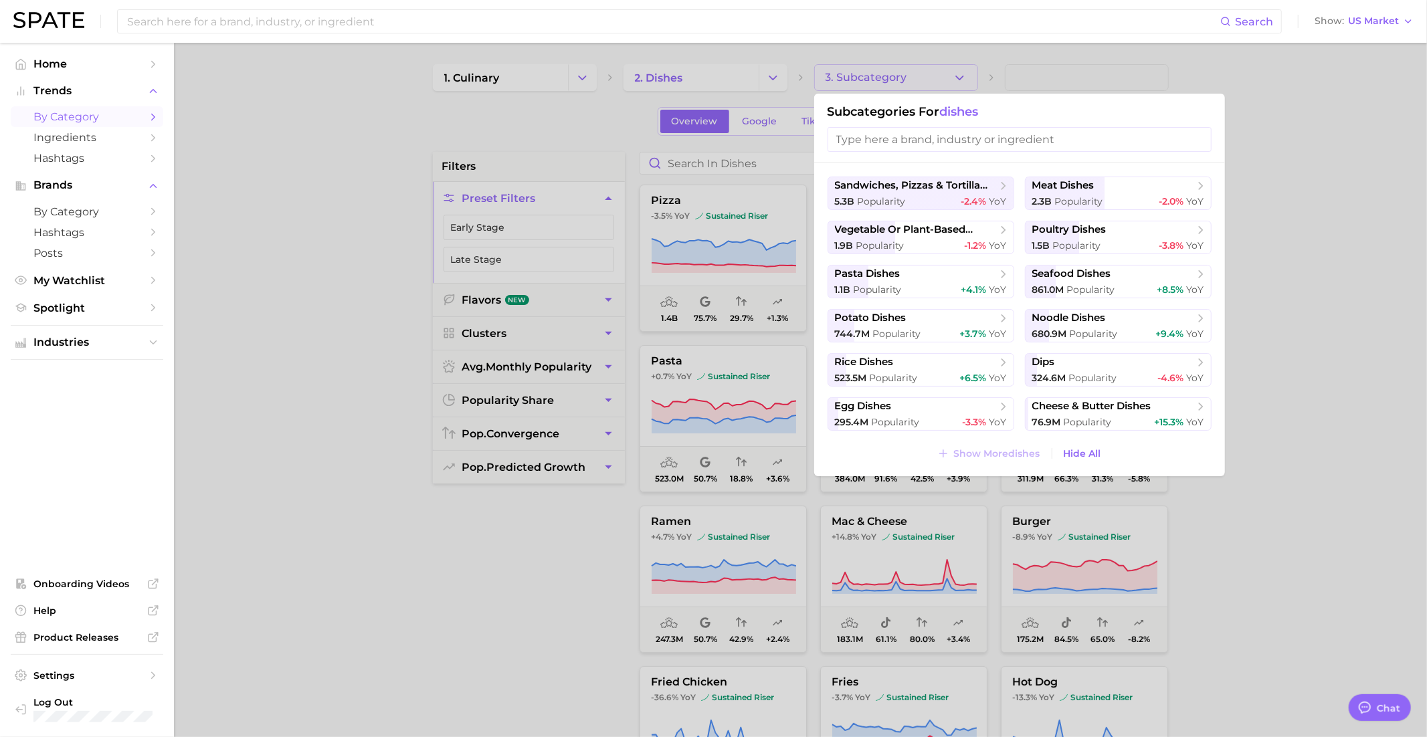
click at [812, 78] on div at bounding box center [713, 368] width 1427 height 737
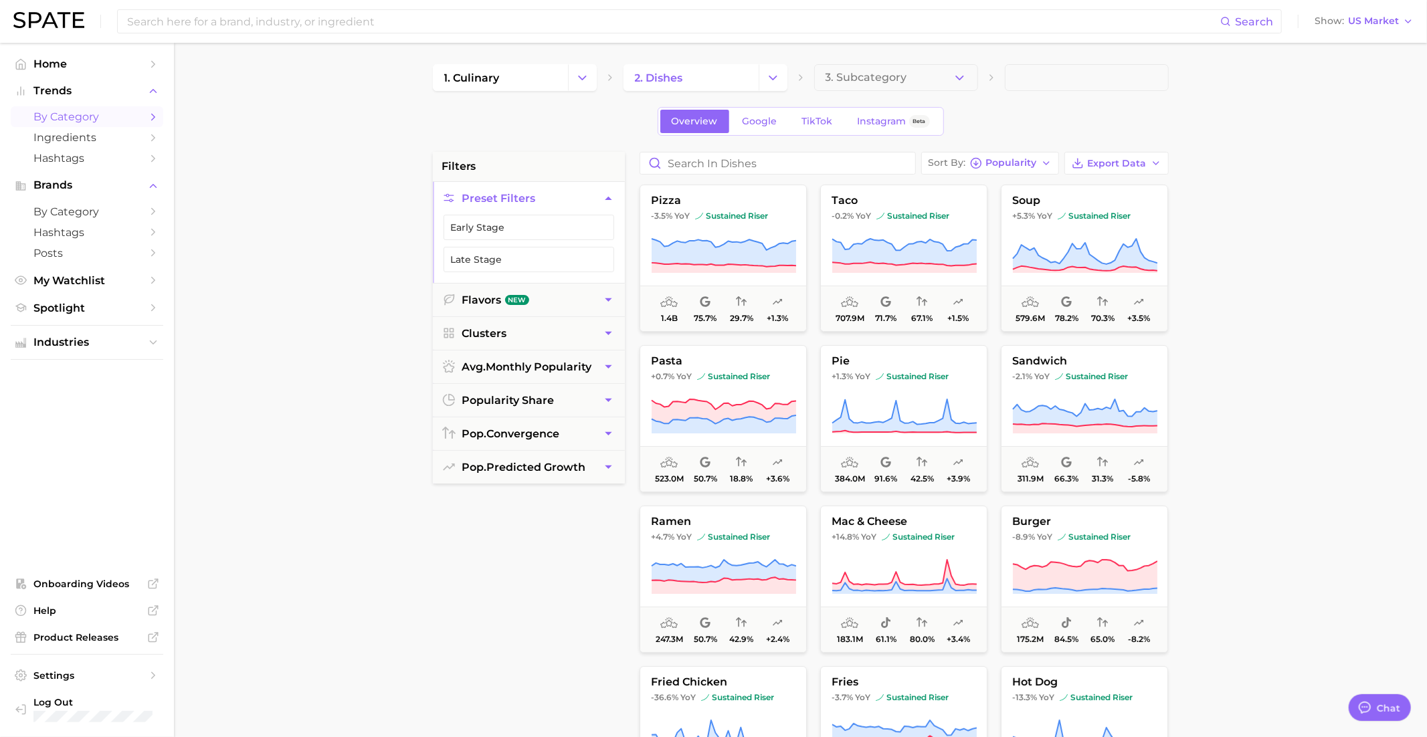
click at [795, 78] on icon at bounding box center [800, 77] width 11 height 11
click at [785, 80] on button "Change Category" at bounding box center [773, 77] width 29 height 27
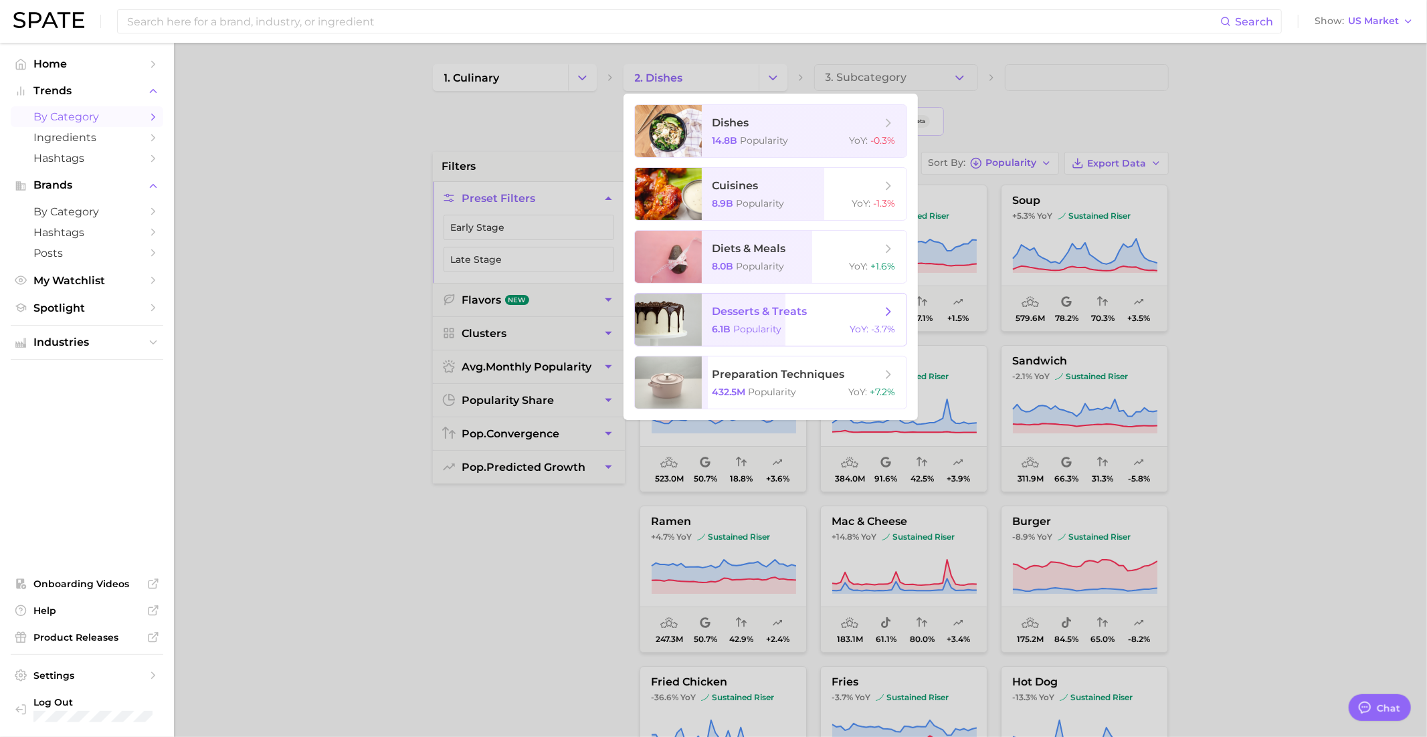
click at [758, 329] on span "Popularity" at bounding box center [758, 329] width 48 height 12
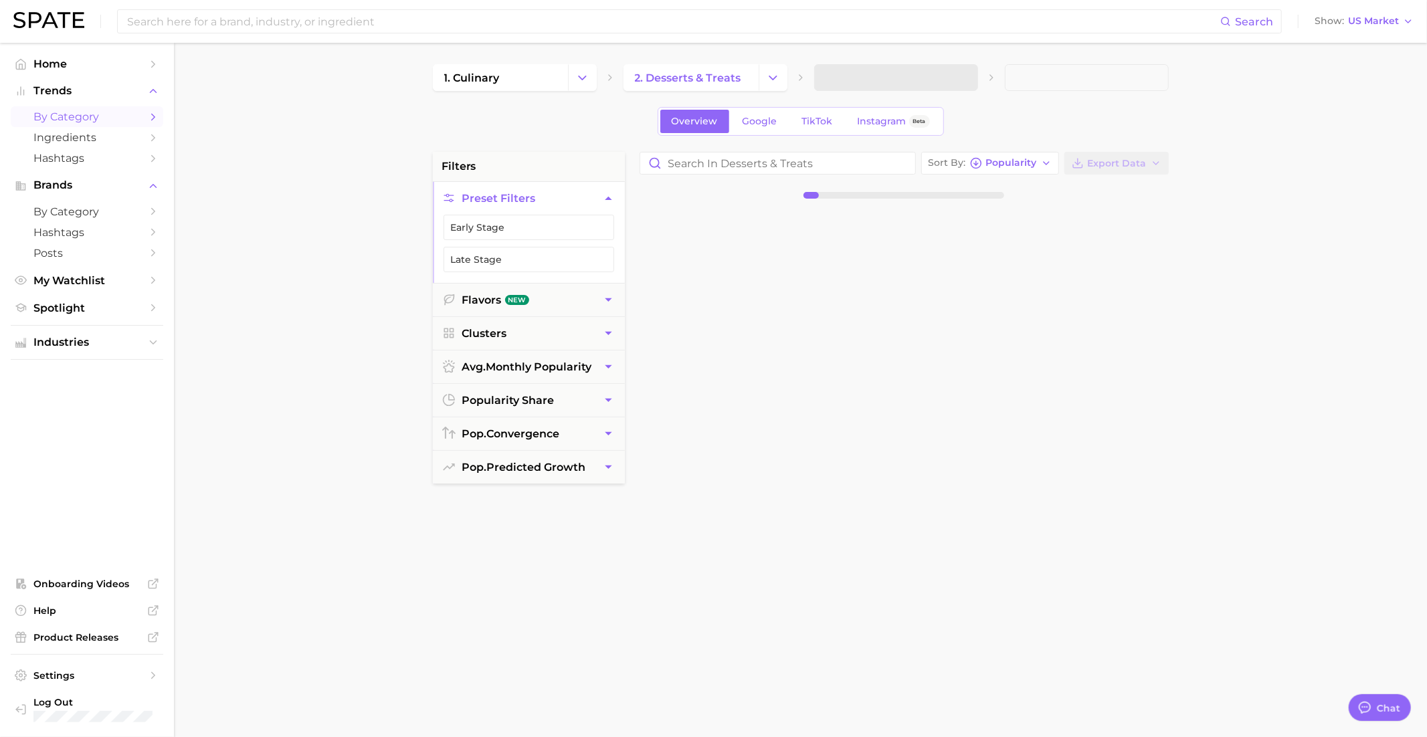
click at [864, 76] on span at bounding box center [896, 77] width 164 height 27
click at [869, 80] on span "3. Subcategory" at bounding box center [866, 78] width 82 height 12
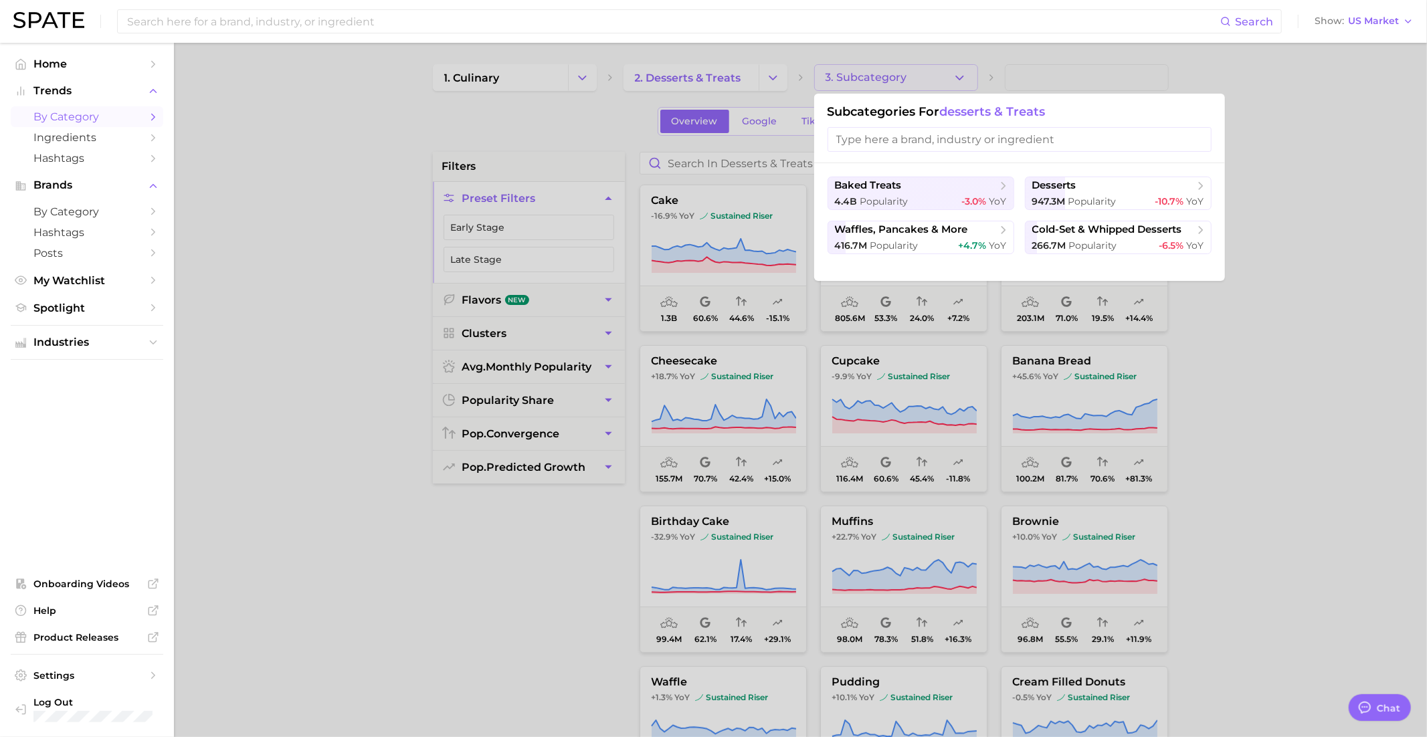
click at [870, 76] on div at bounding box center [713, 368] width 1427 height 737
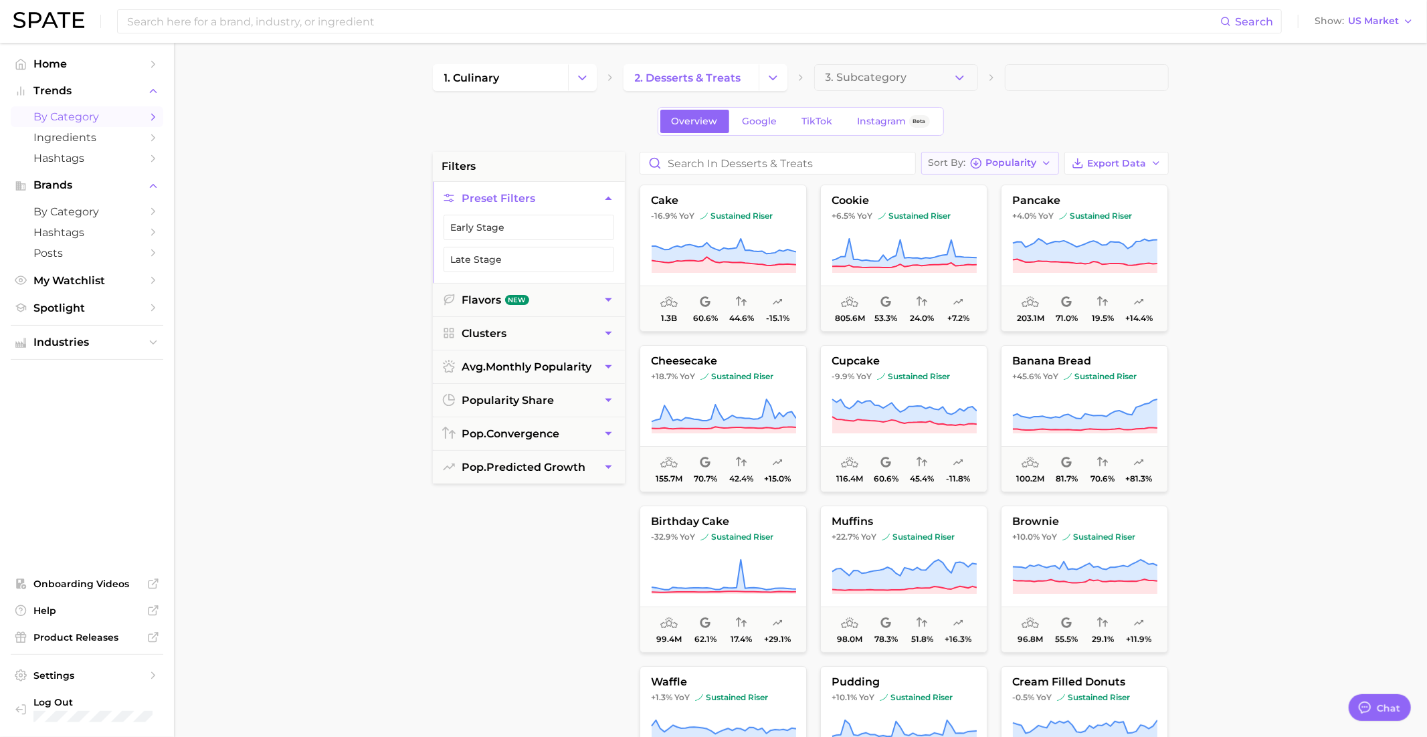
click at [1013, 159] on span "Popularity" at bounding box center [1011, 162] width 51 height 7
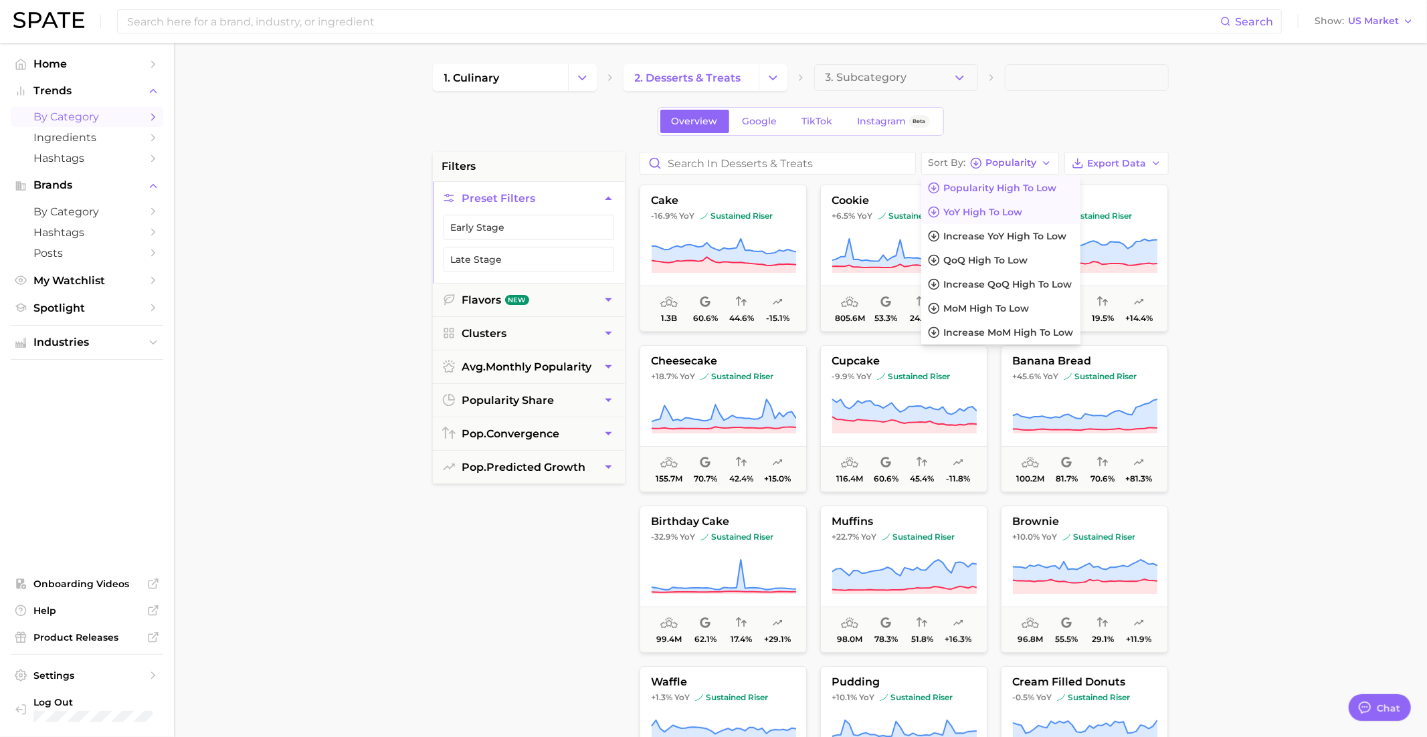
click at [982, 208] on span "YoY high to low" at bounding box center [983, 212] width 79 height 11
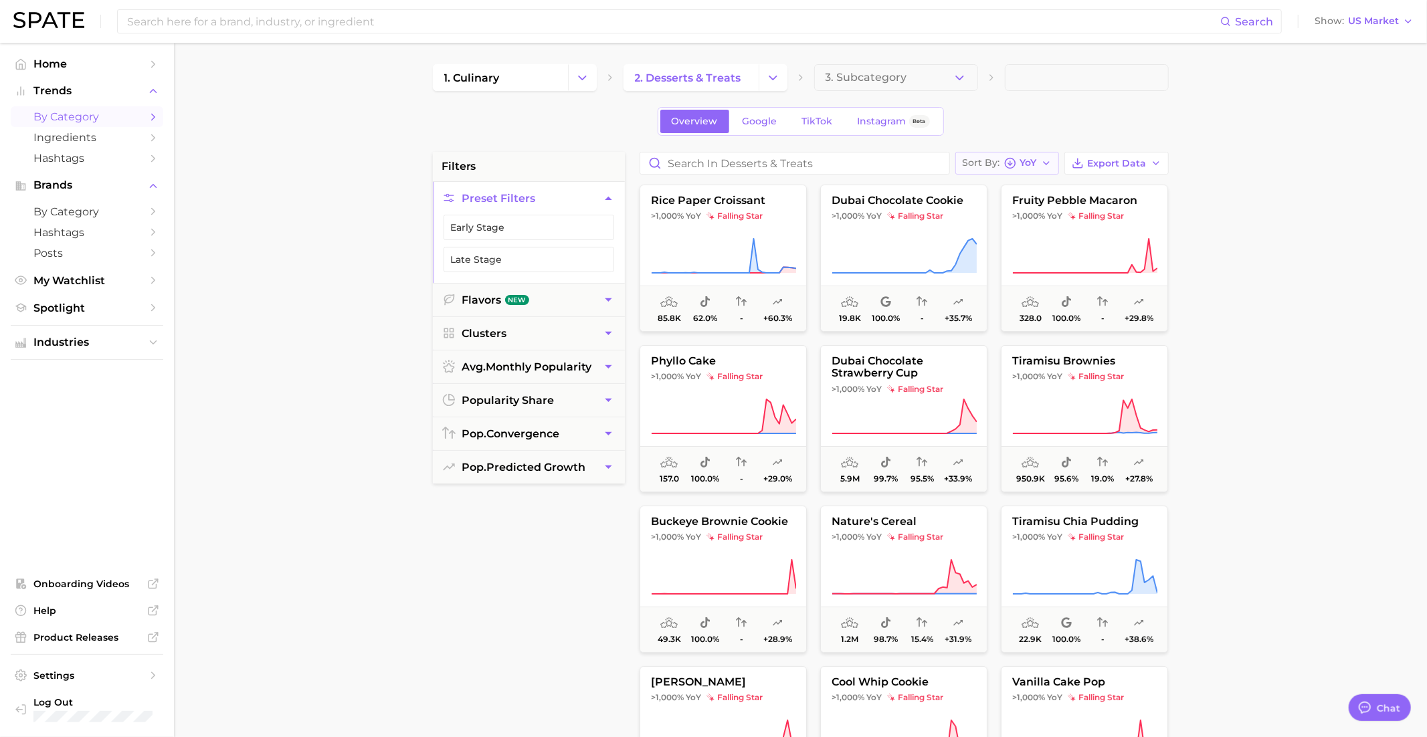
click at [991, 166] on span "Sort By" at bounding box center [981, 162] width 37 height 7
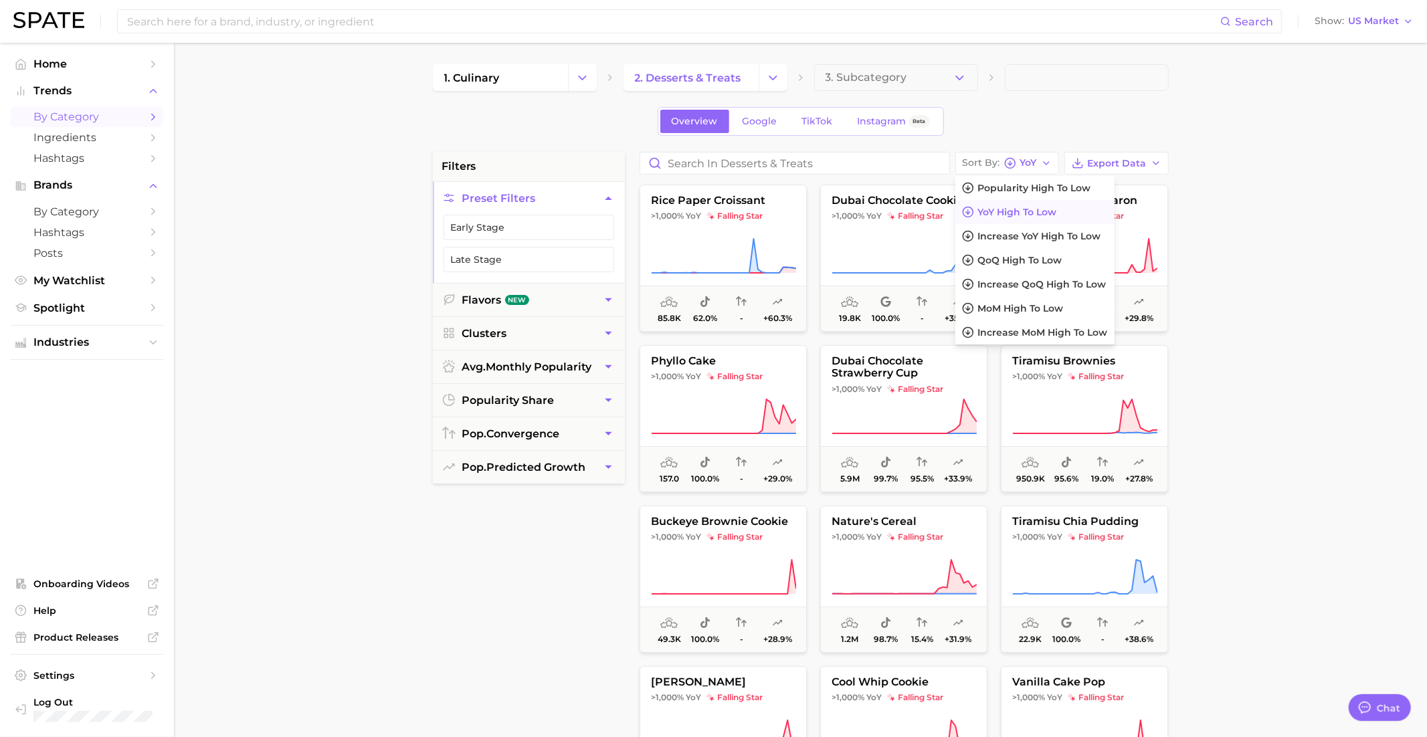
click at [1020, 84] on span at bounding box center [1087, 77] width 164 height 27
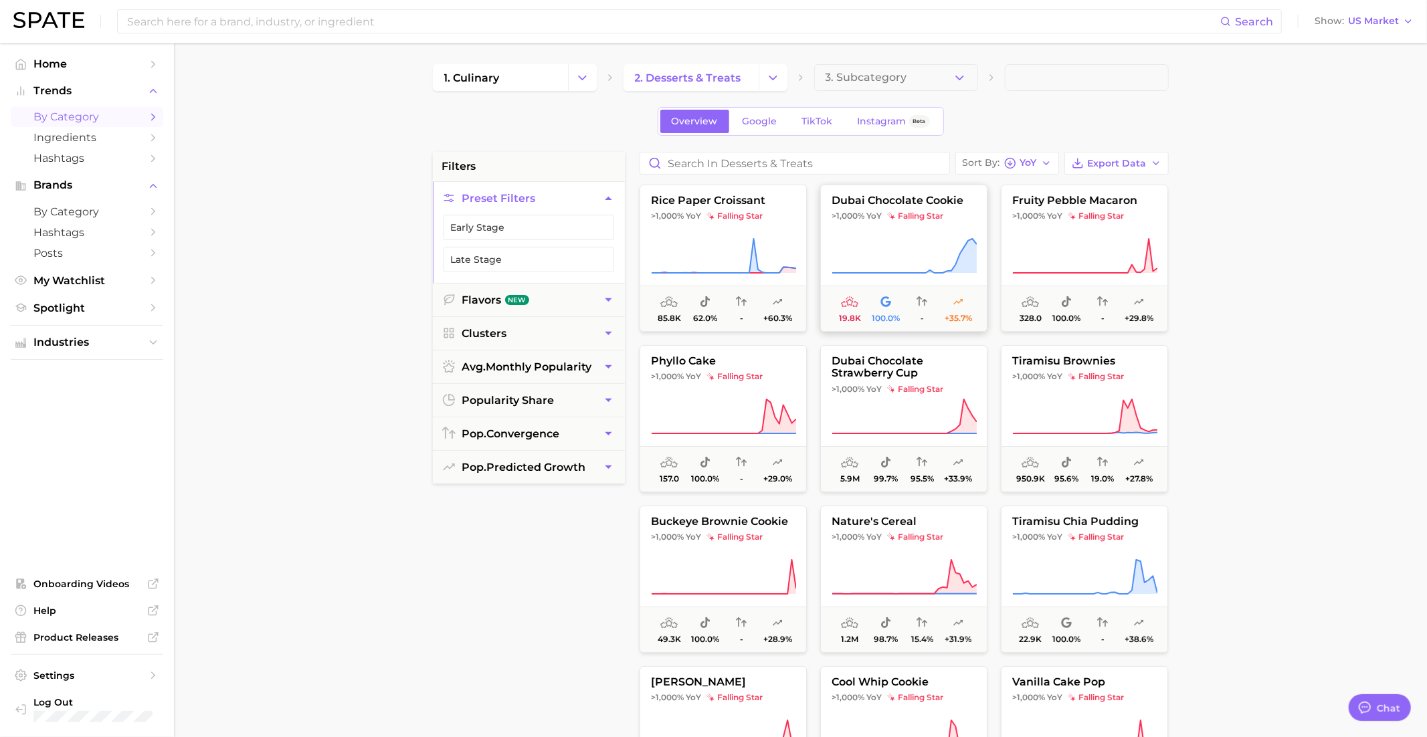
click at [924, 243] on icon at bounding box center [903, 255] width 145 height 37
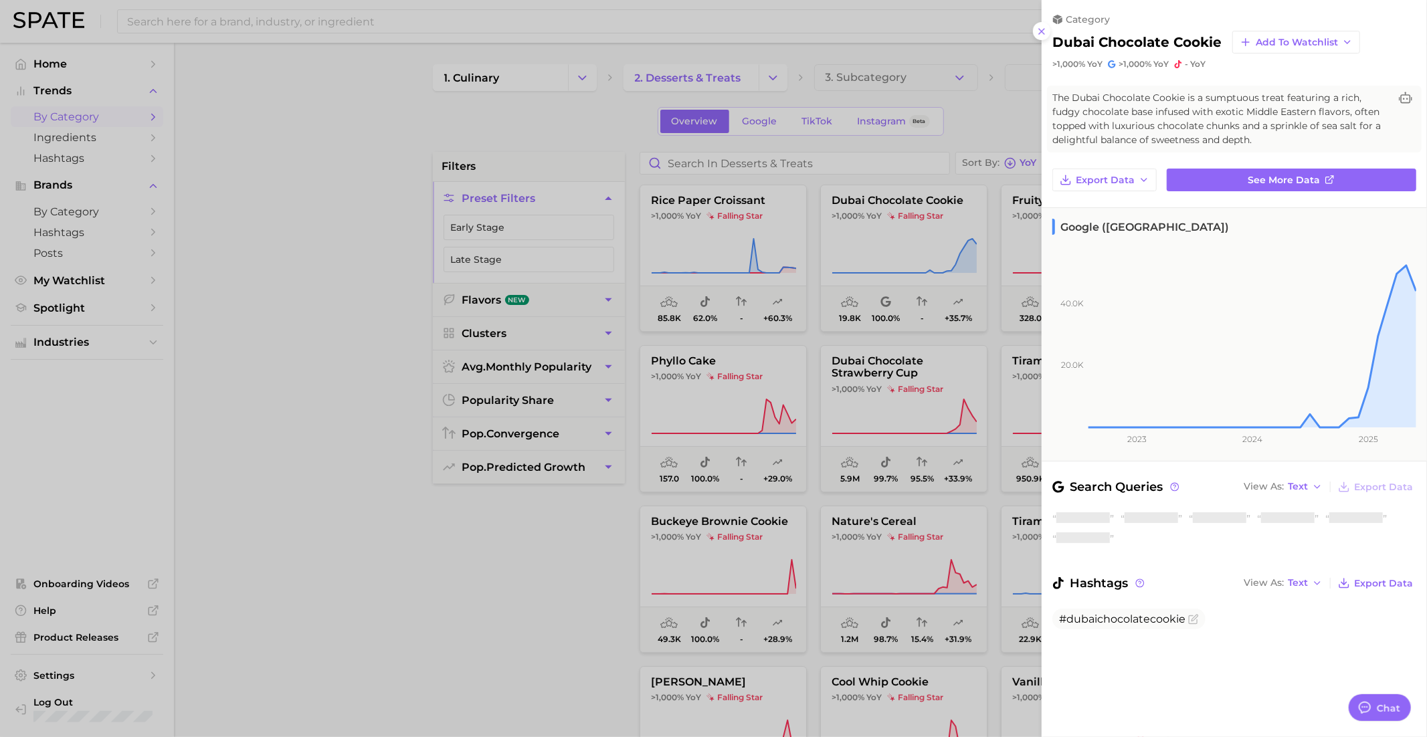
click at [871, 466] on div at bounding box center [713, 368] width 1427 height 737
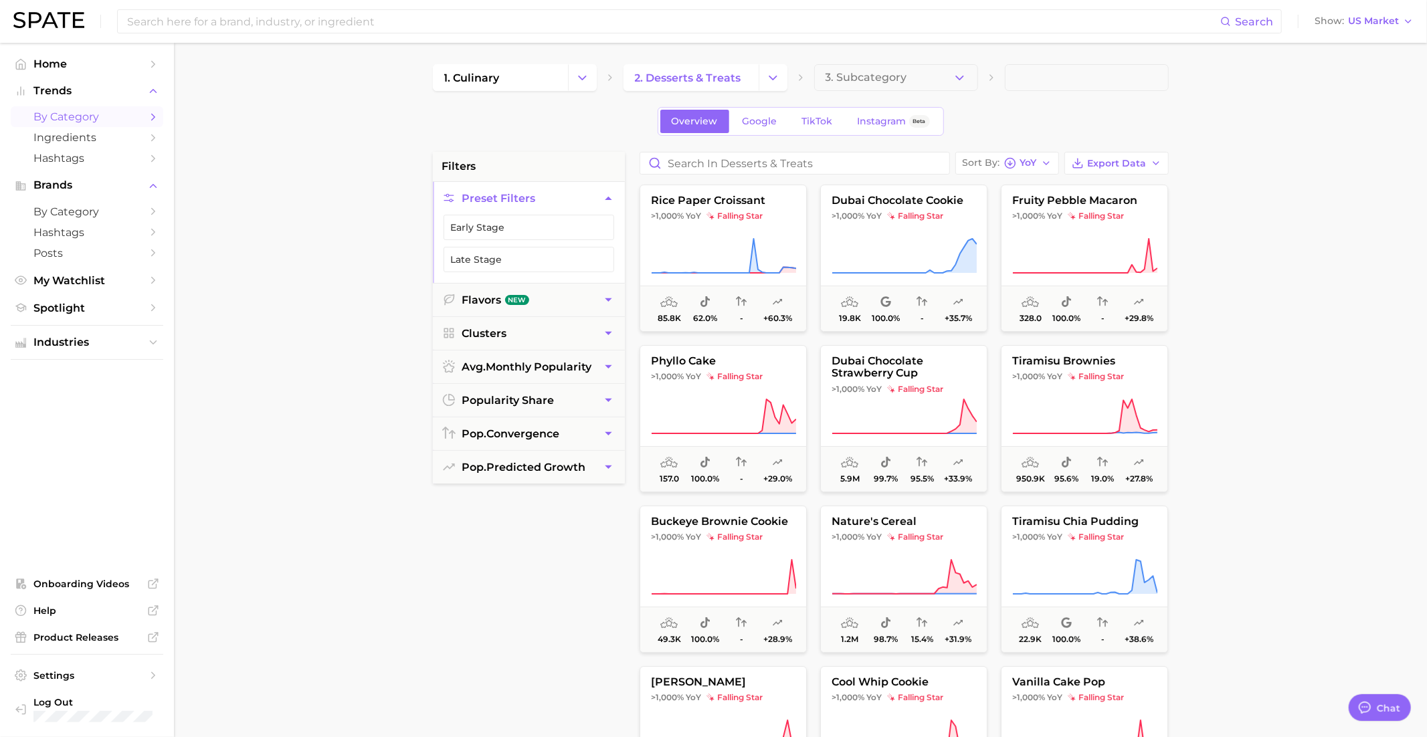
click at [884, 371] on span "dubai chocolate strawberry cup" at bounding box center [904, 367] width 166 height 25
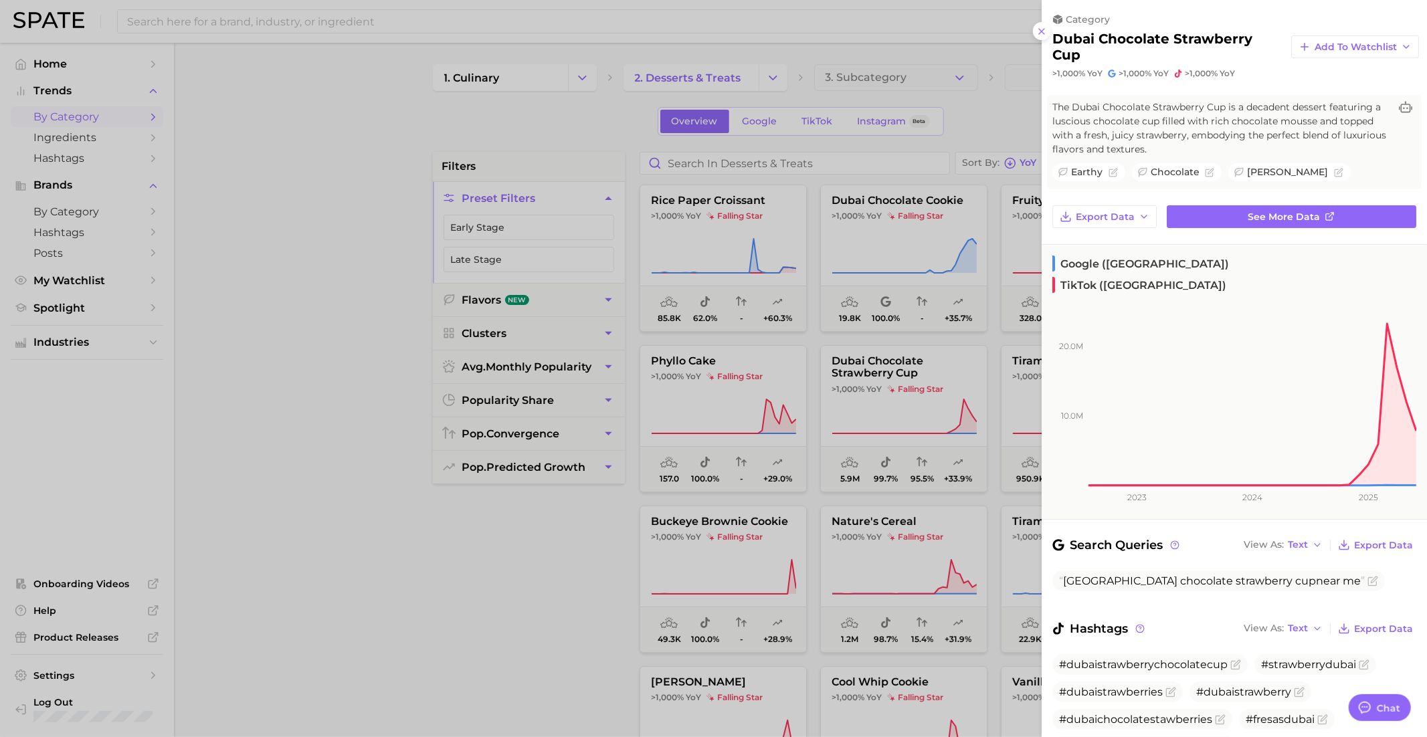
click at [872, 472] on div at bounding box center [713, 368] width 1427 height 737
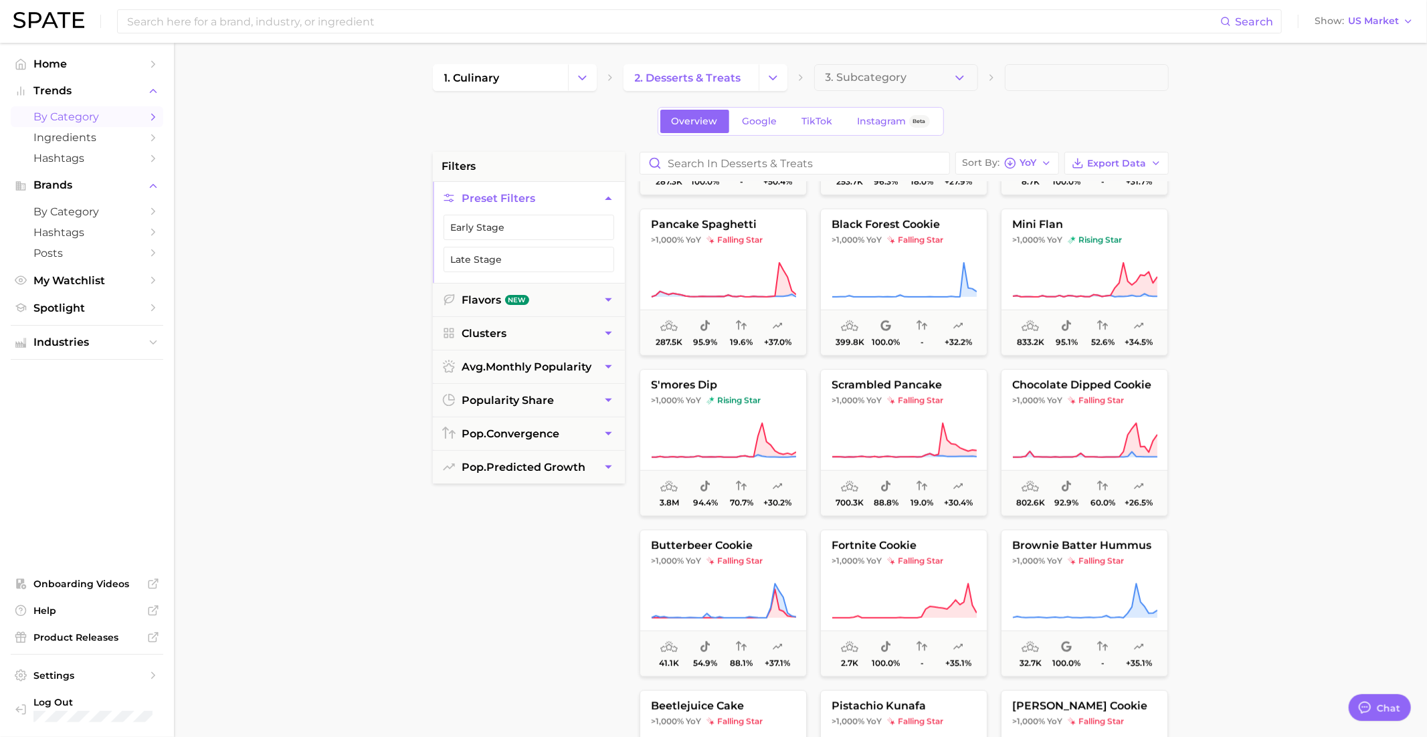
scroll to position [950, 0]
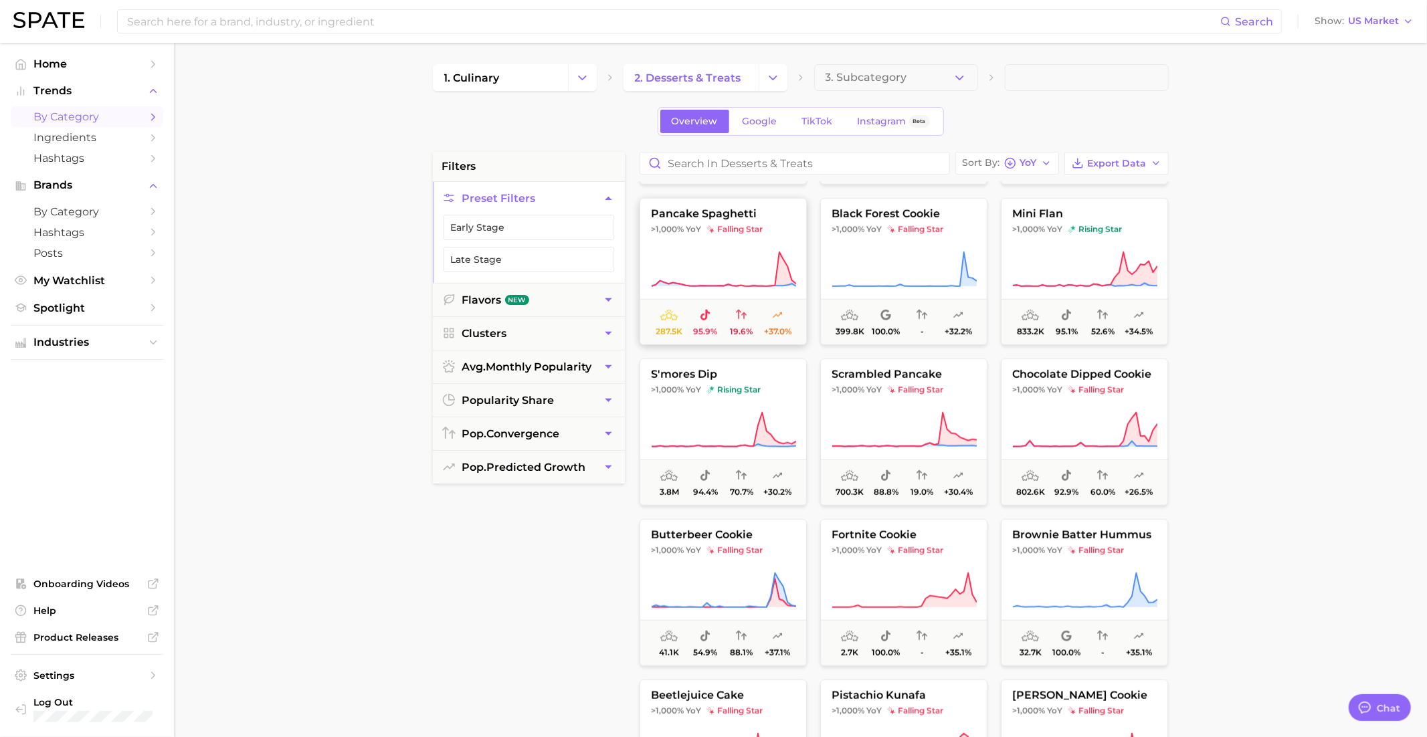
click at [728, 208] on span "pancake spaghetti" at bounding box center [723, 214] width 166 height 12
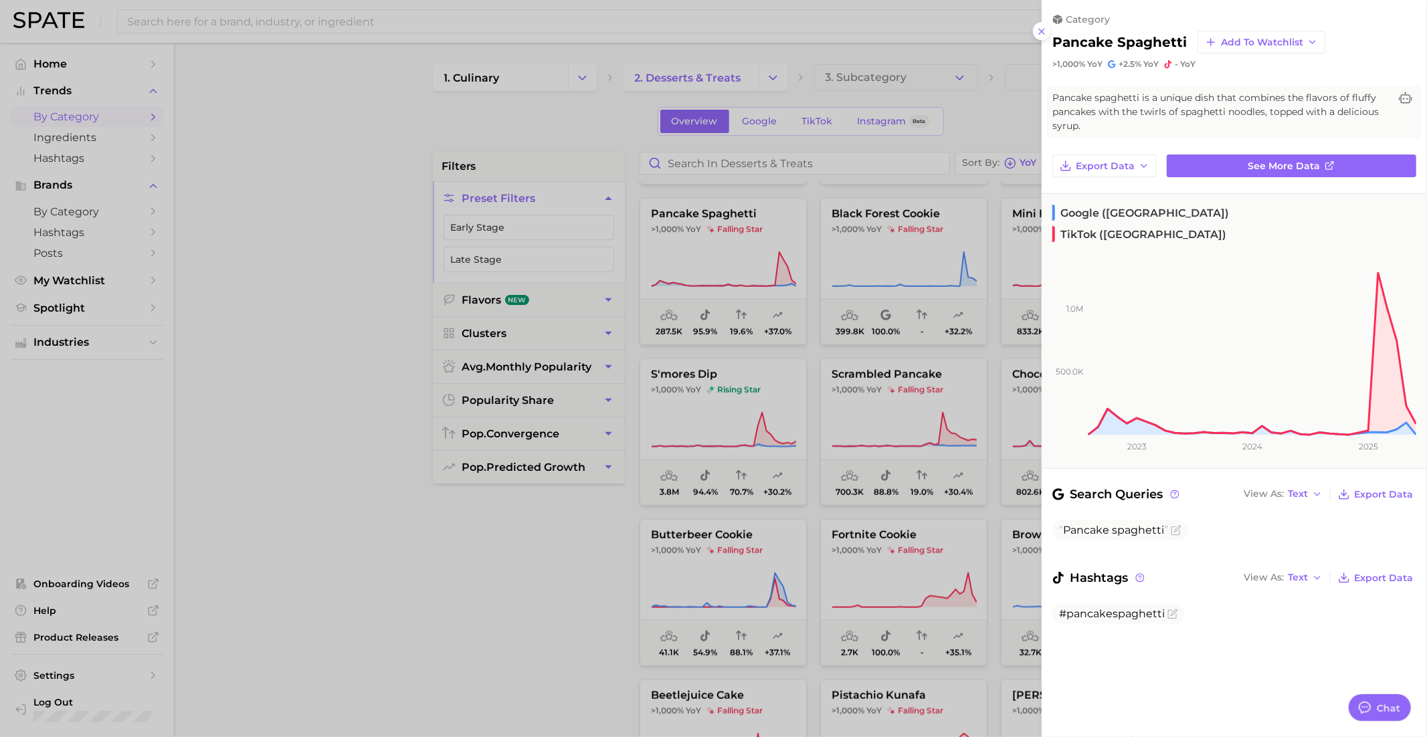
click at [829, 379] on div at bounding box center [713, 368] width 1427 height 737
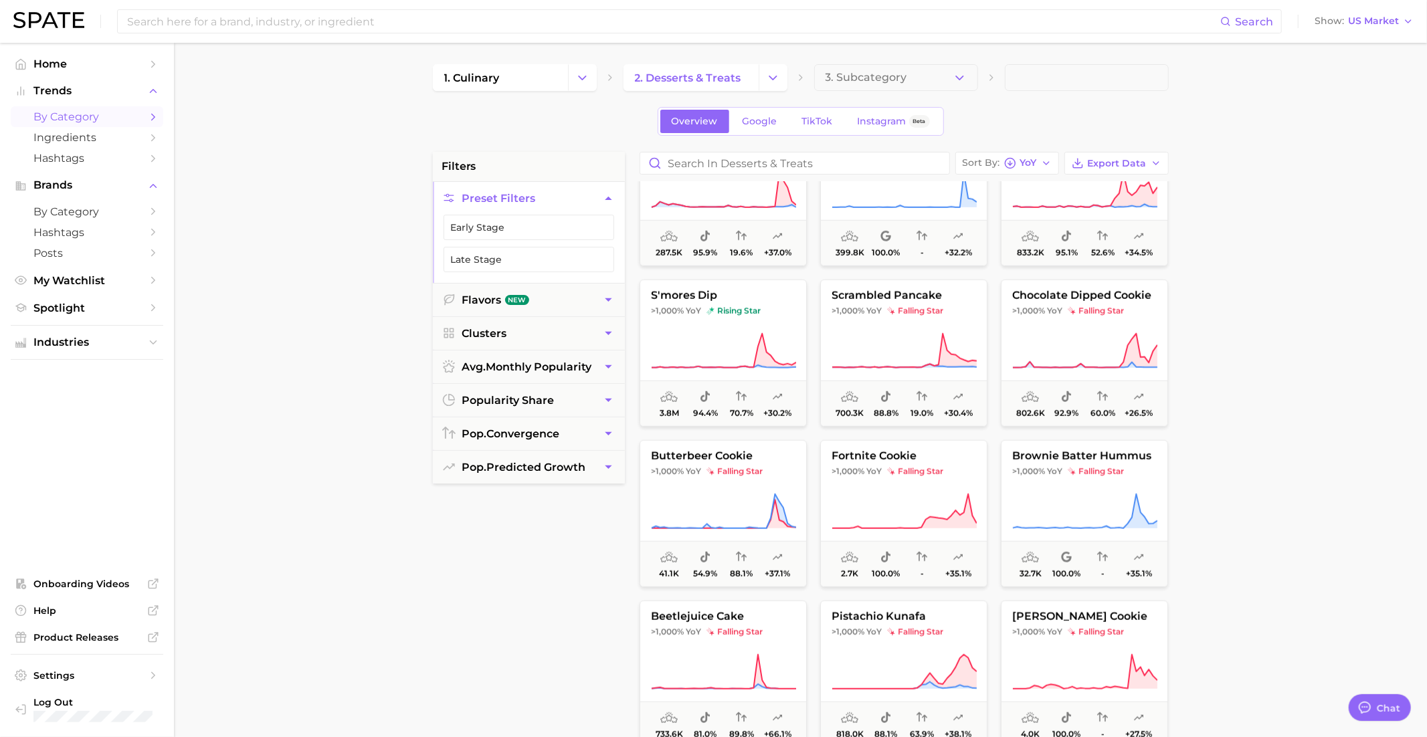
scroll to position [1031, 0]
click at [761, 320] on button "s'mores dip >1,000% YoY rising star 3.8m 94.4% 70.7% +30.2%" at bounding box center [722, 350] width 167 height 147
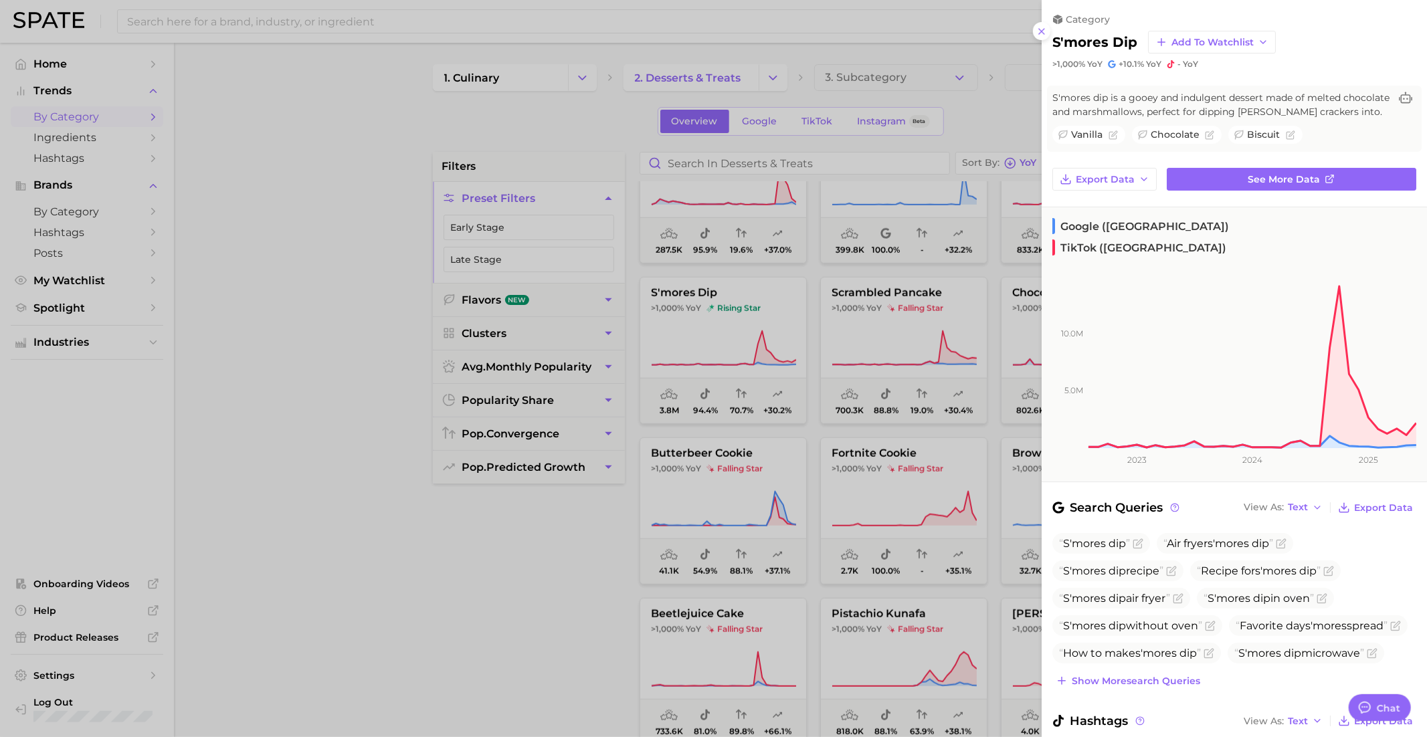
click at [918, 439] on div at bounding box center [713, 368] width 1427 height 737
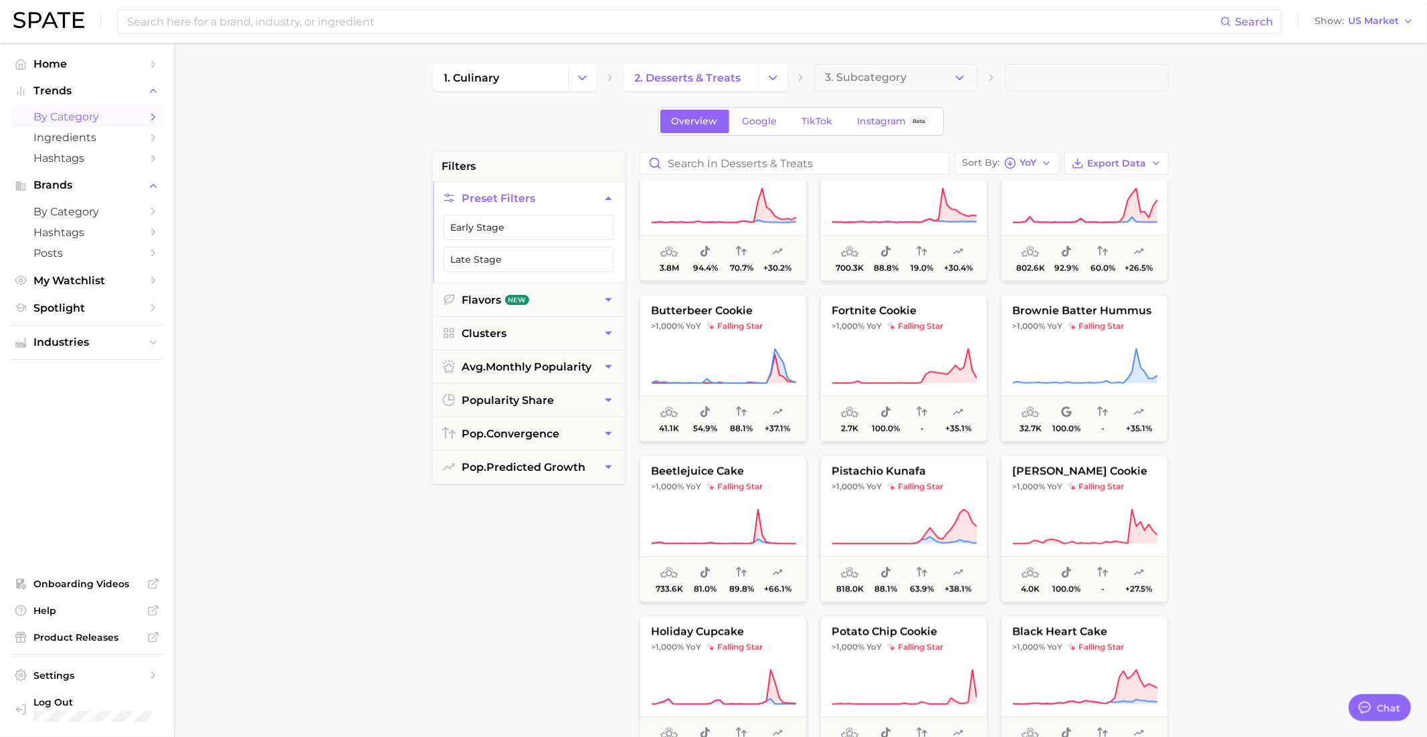
scroll to position [1176, 0]
click at [787, 362] on icon at bounding box center [723, 364] width 145 height 37
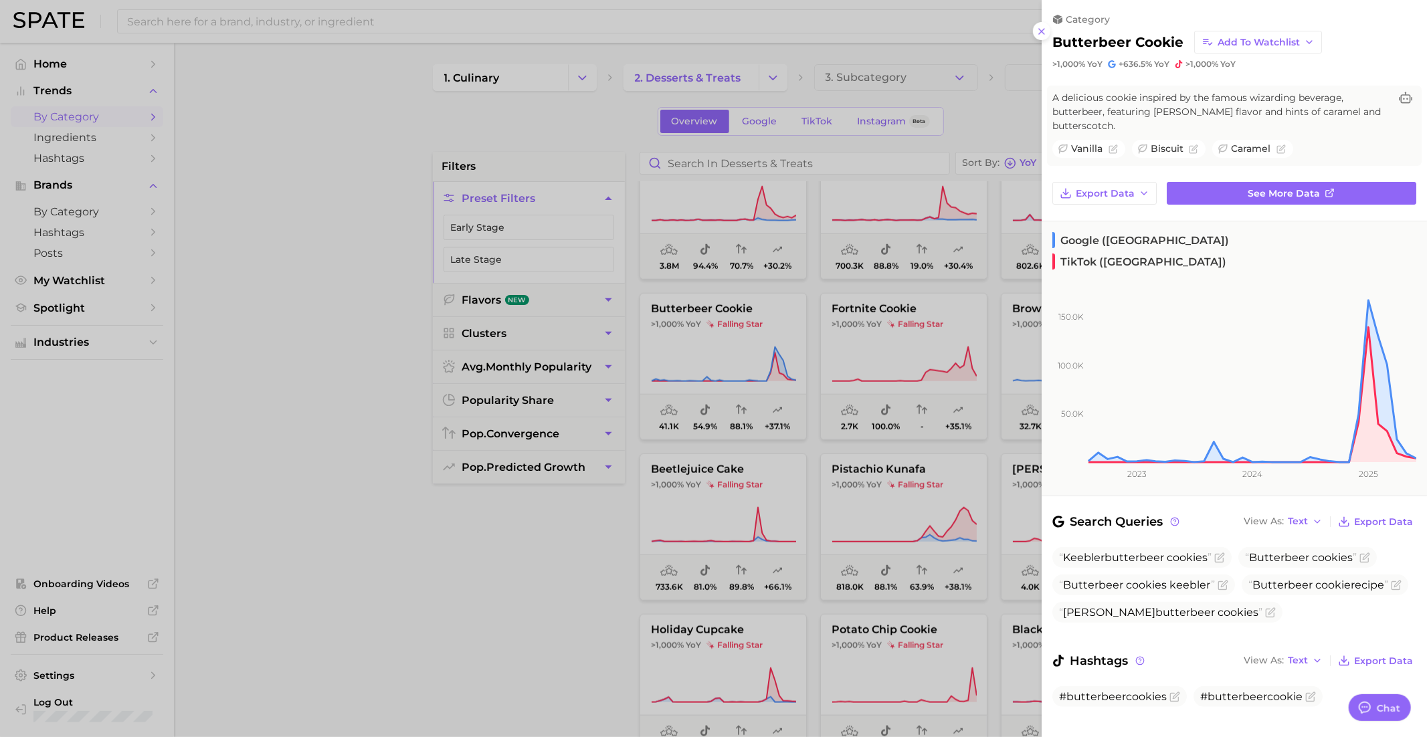
click at [749, 365] on div at bounding box center [713, 368] width 1427 height 737
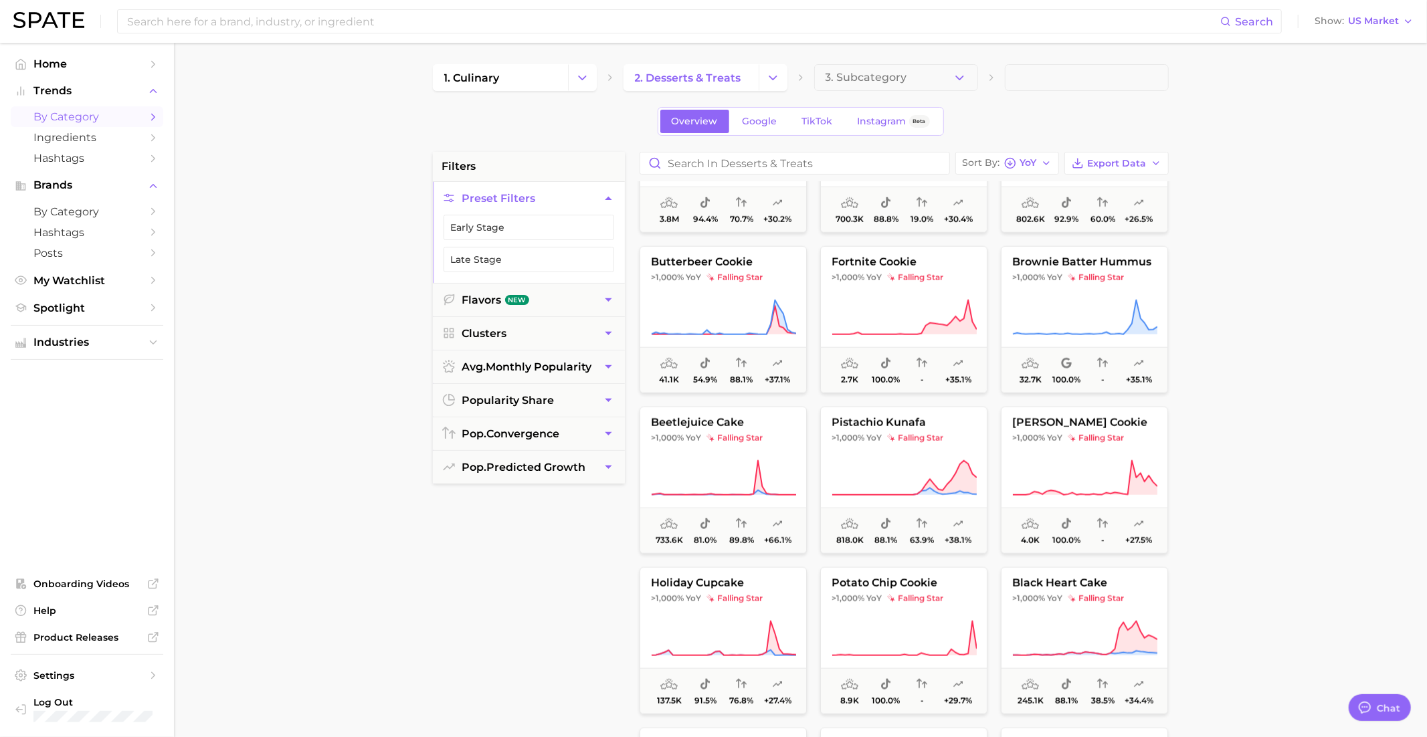
scroll to position [1227, 0]
click at [739, 431] on span "falling star" at bounding box center [734, 434] width 56 height 11
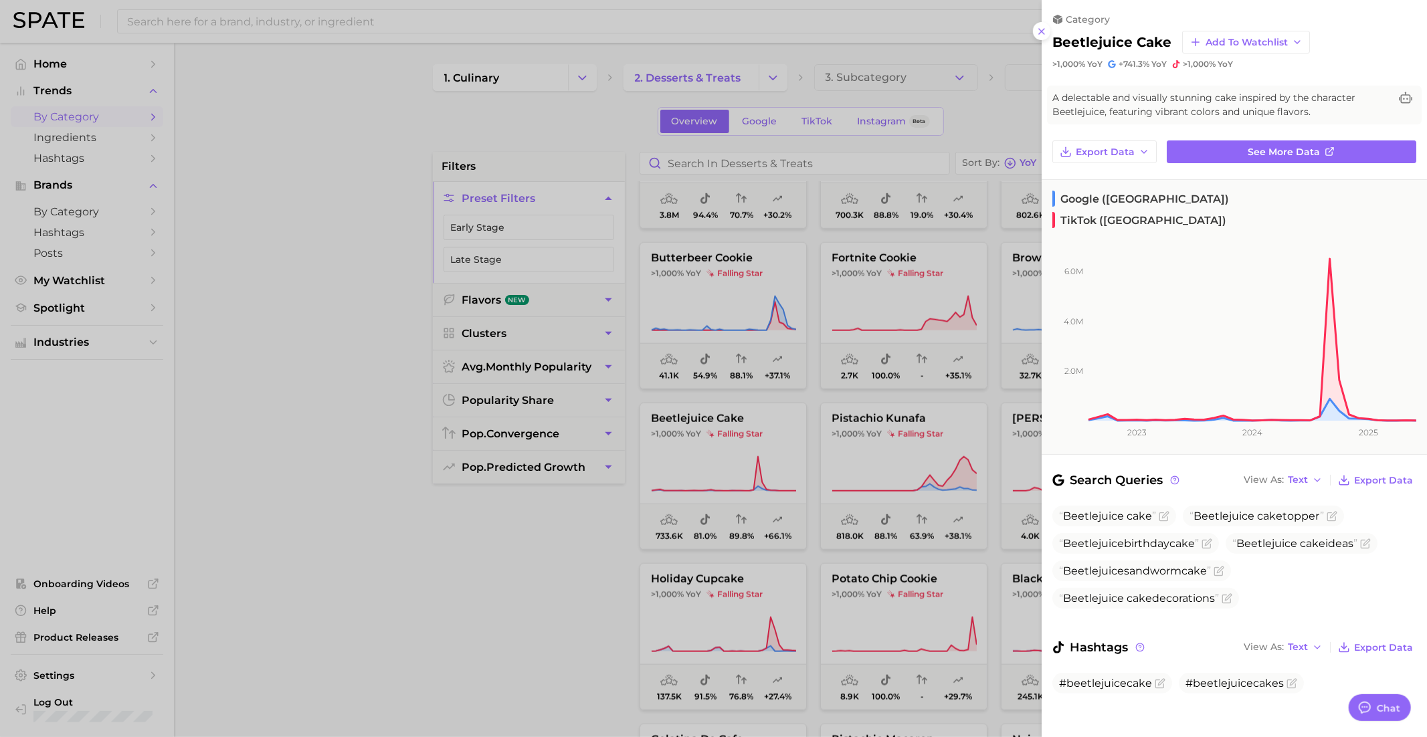
click at [881, 442] on div at bounding box center [713, 368] width 1427 height 737
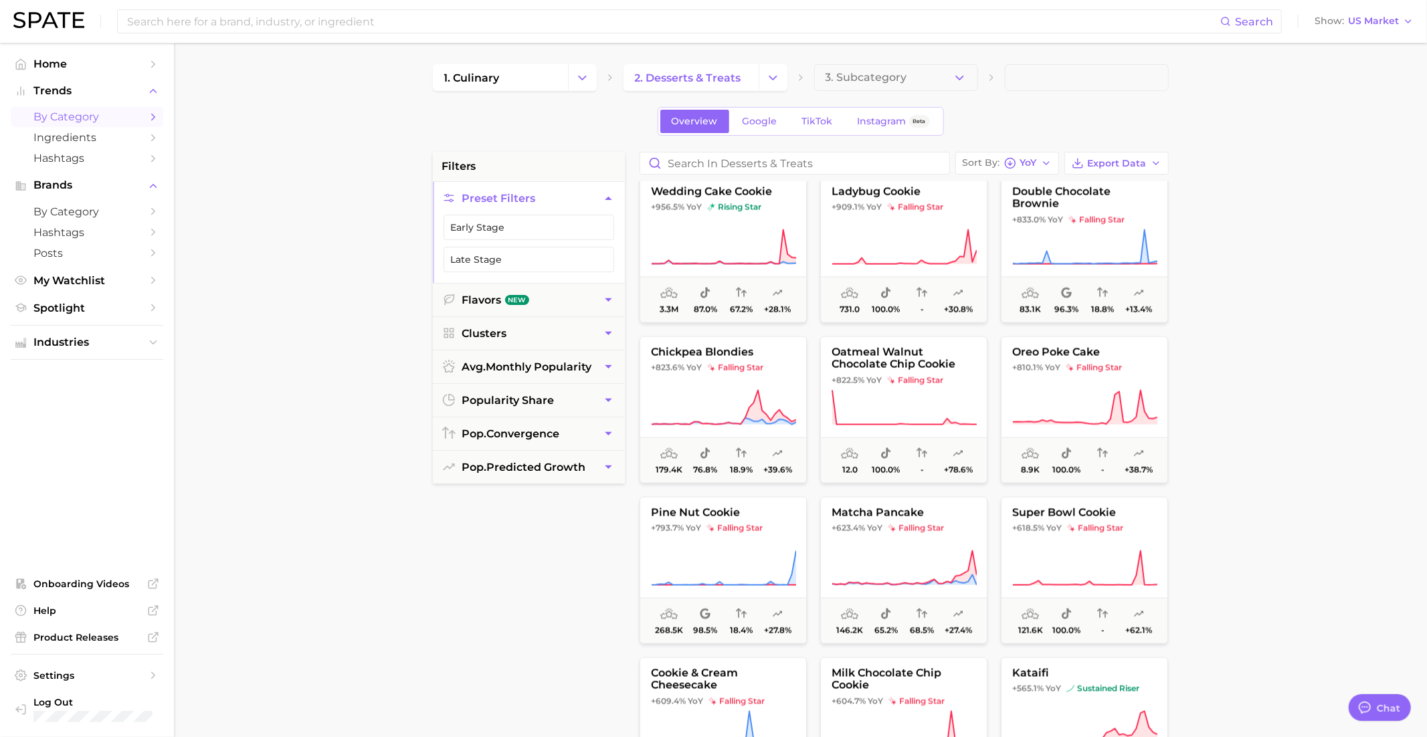
scroll to position [1924, 0]
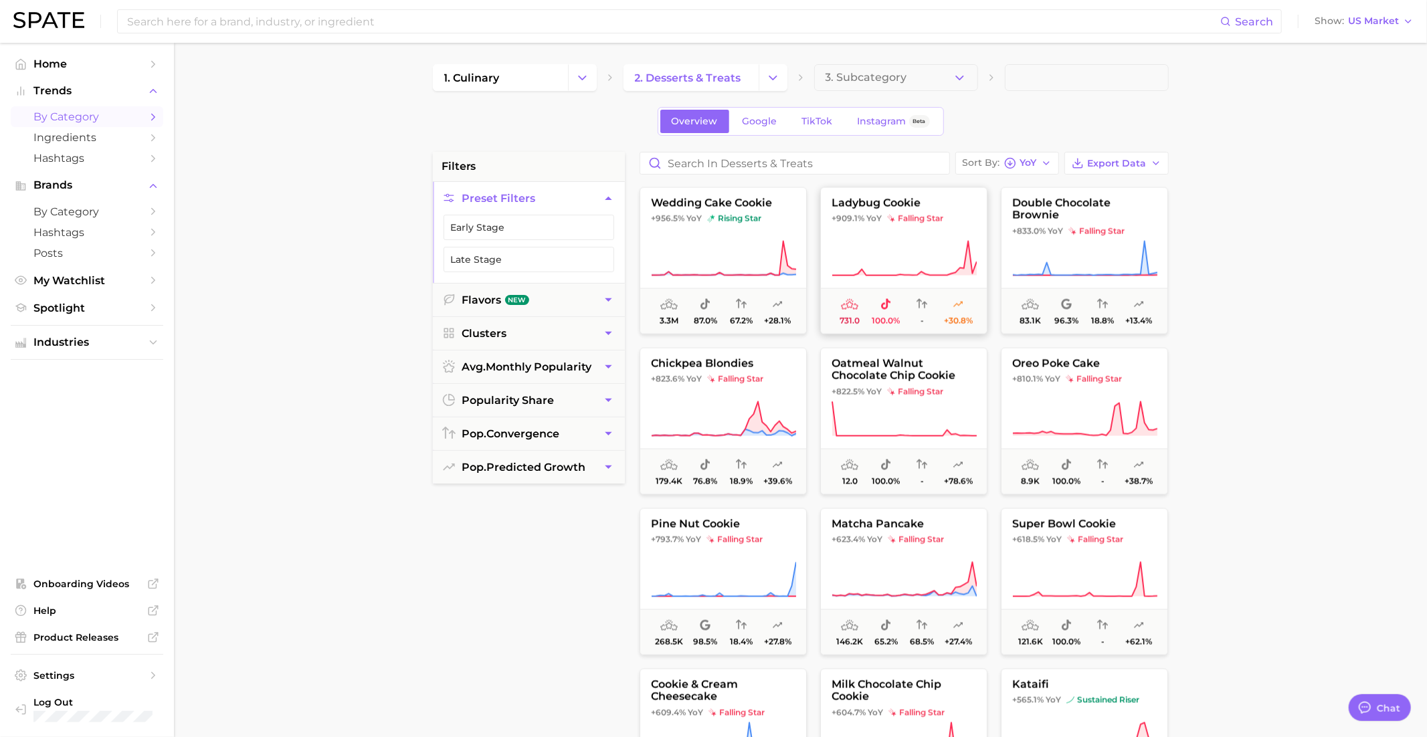
click at [924, 244] on icon at bounding box center [903, 258] width 145 height 37
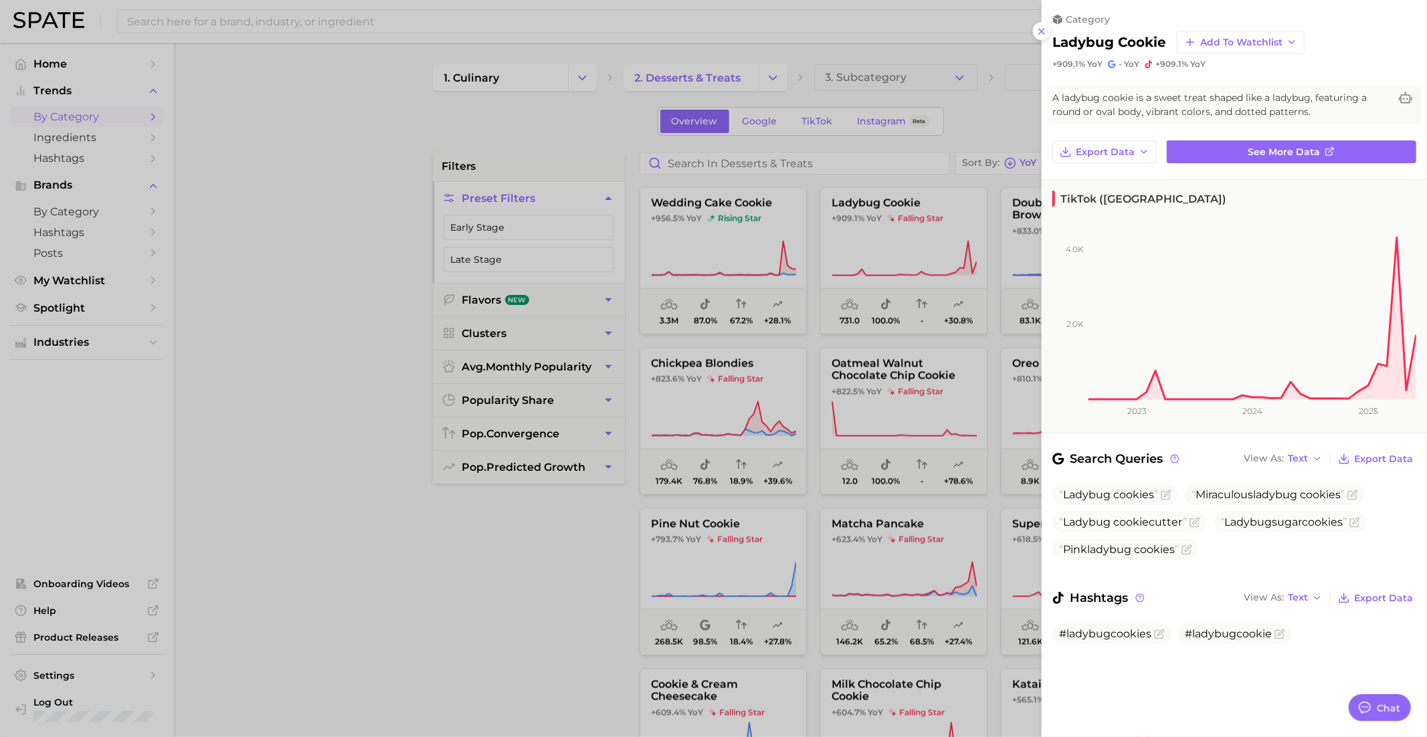
click at [850, 425] on div at bounding box center [713, 368] width 1427 height 737
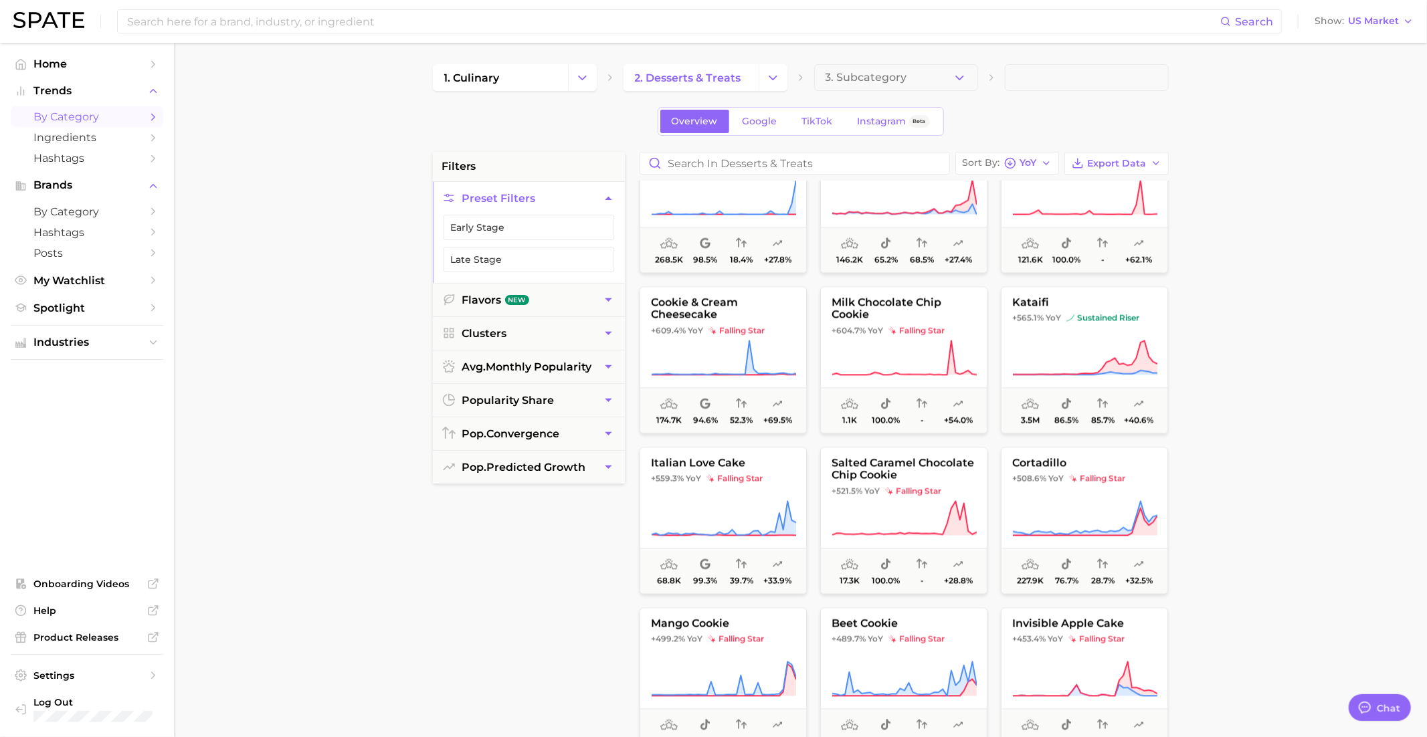
scroll to position [2308, 0]
click at [1106, 300] on span "kataifi" at bounding box center [1084, 301] width 166 height 12
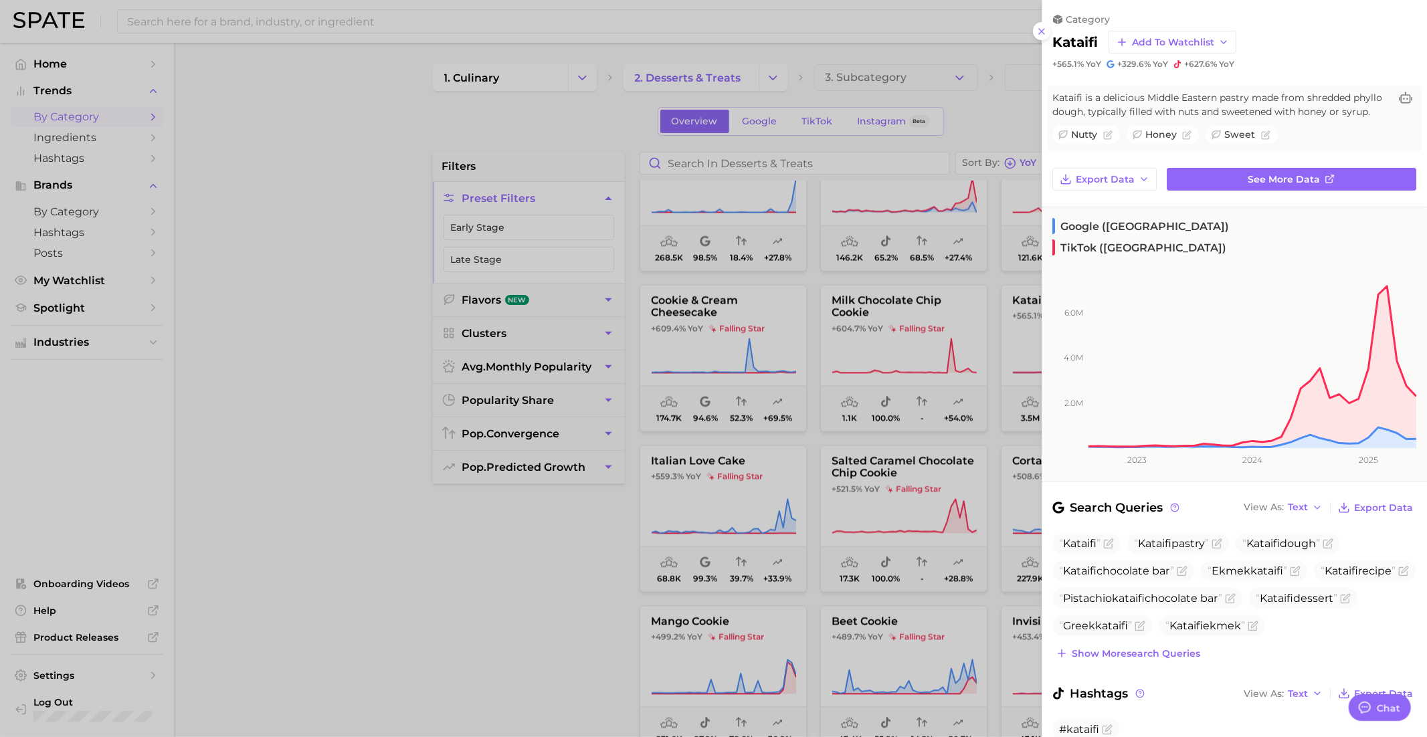
click at [935, 368] on div at bounding box center [713, 368] width 1427 height 737
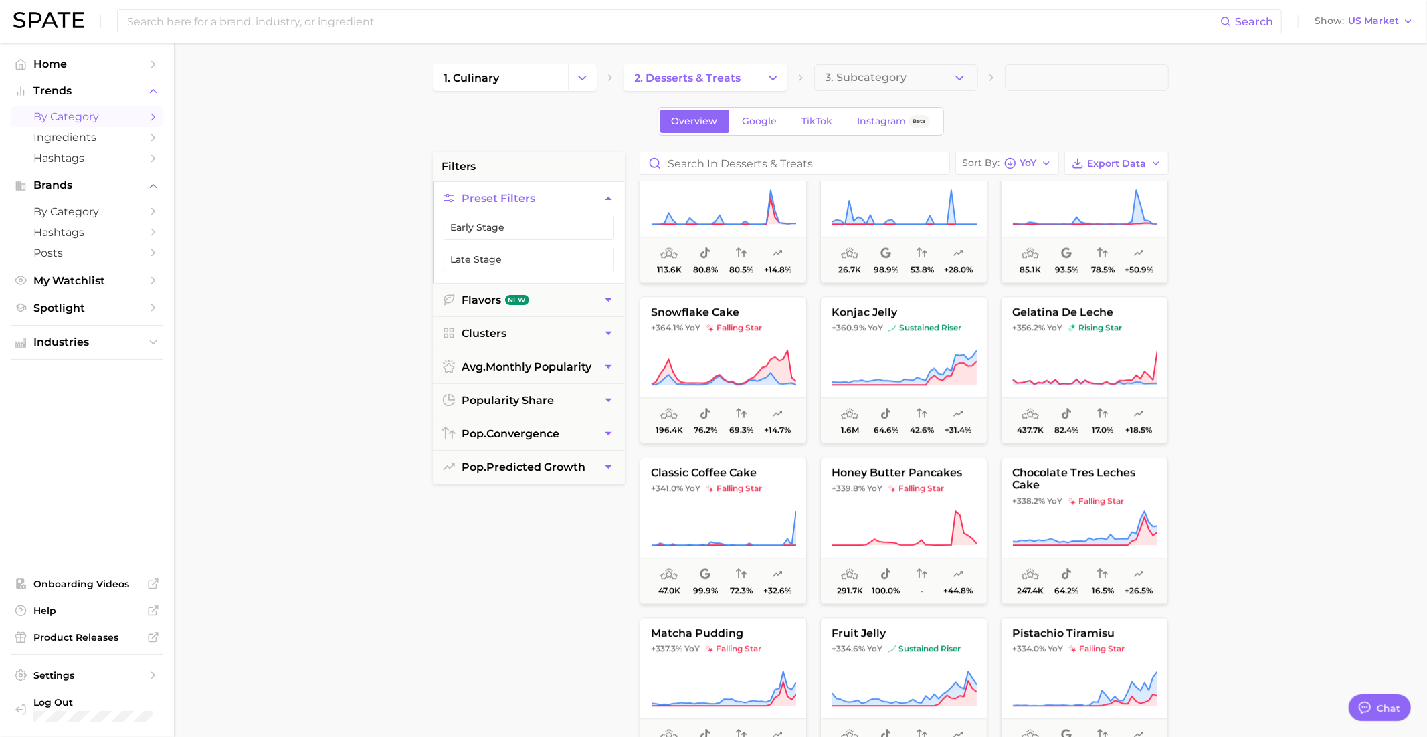
scroll to position [2939, 0]
click at [928, 330] on span "sustained riser" at bounding box center [924, 327] width 73 height 11
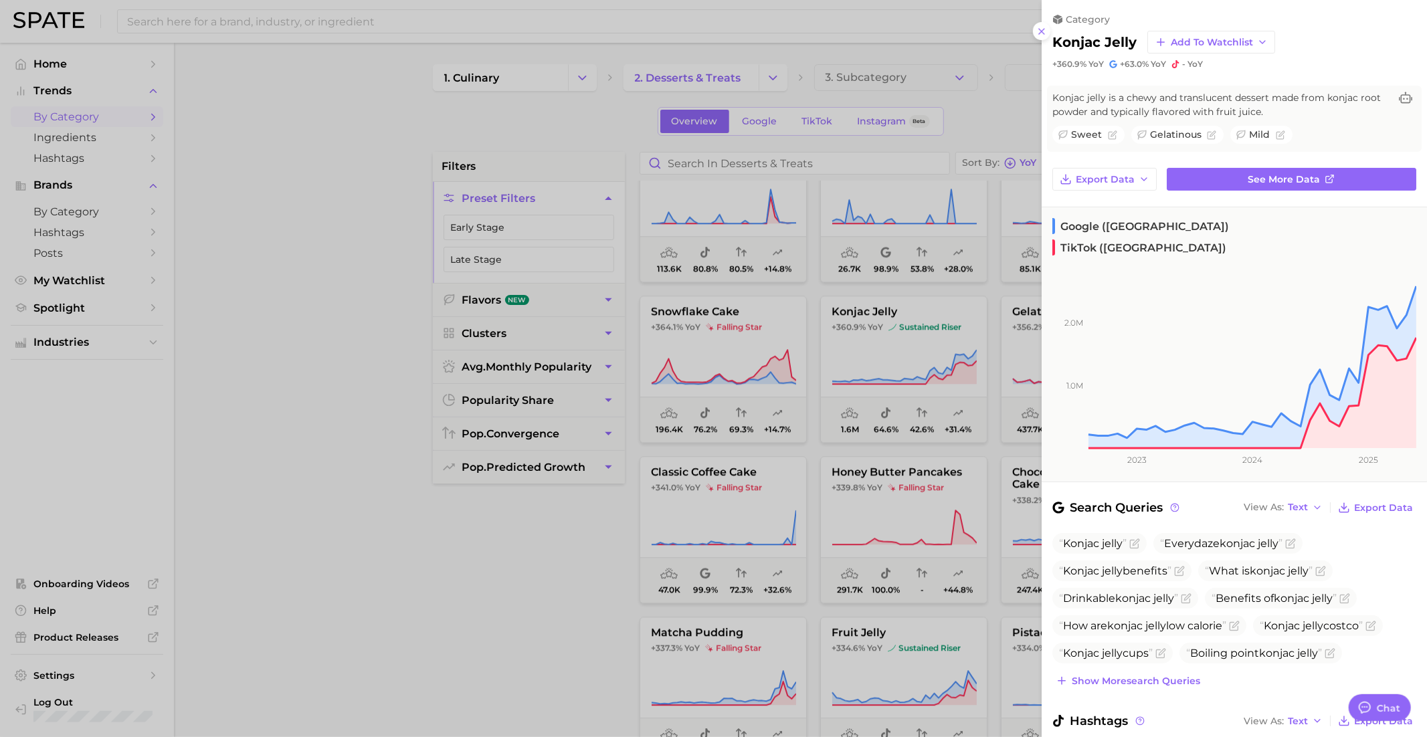
click at [971, 427] on div at bounding box center [713, 368] width 1427 height 737
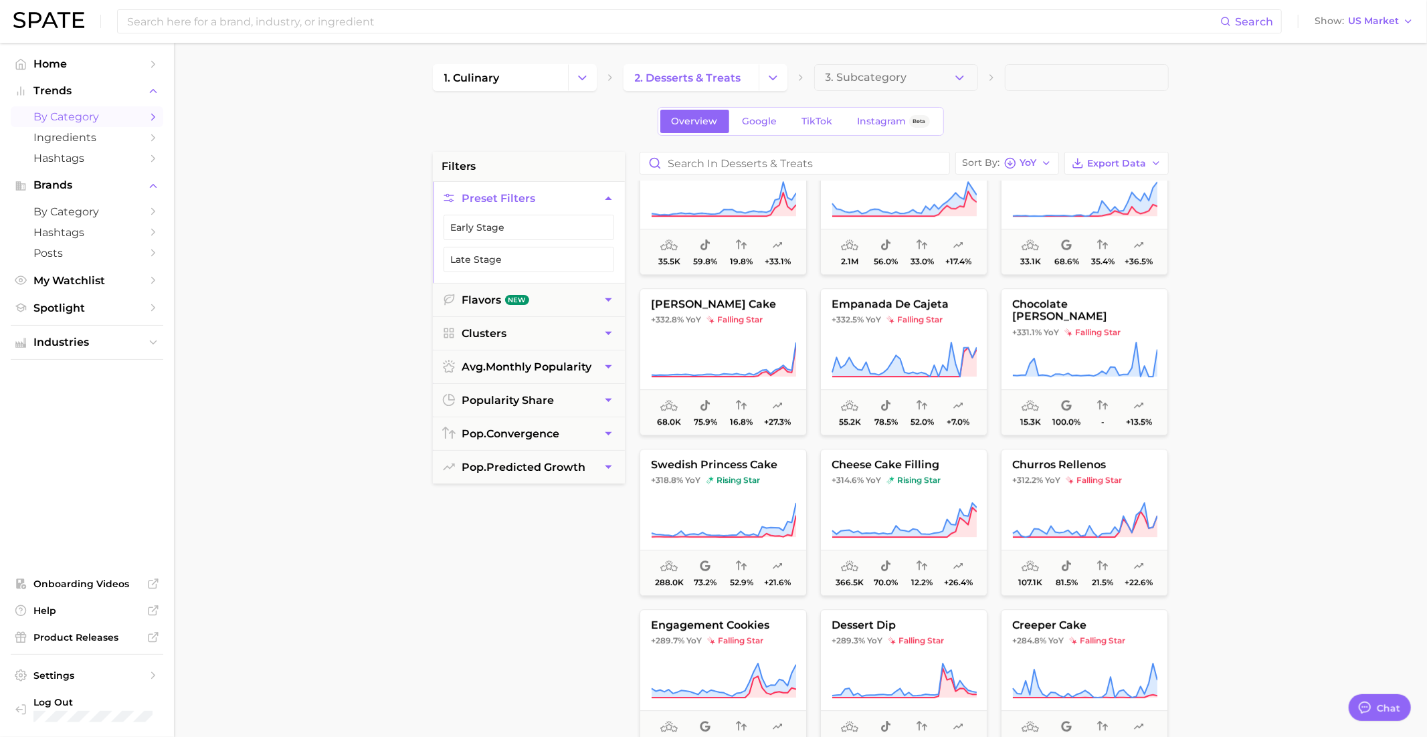
scroll to position [3432, 0]
click at [1093, 324] on span "falling star" at bounding box center [1092, 329] width 56 height 11
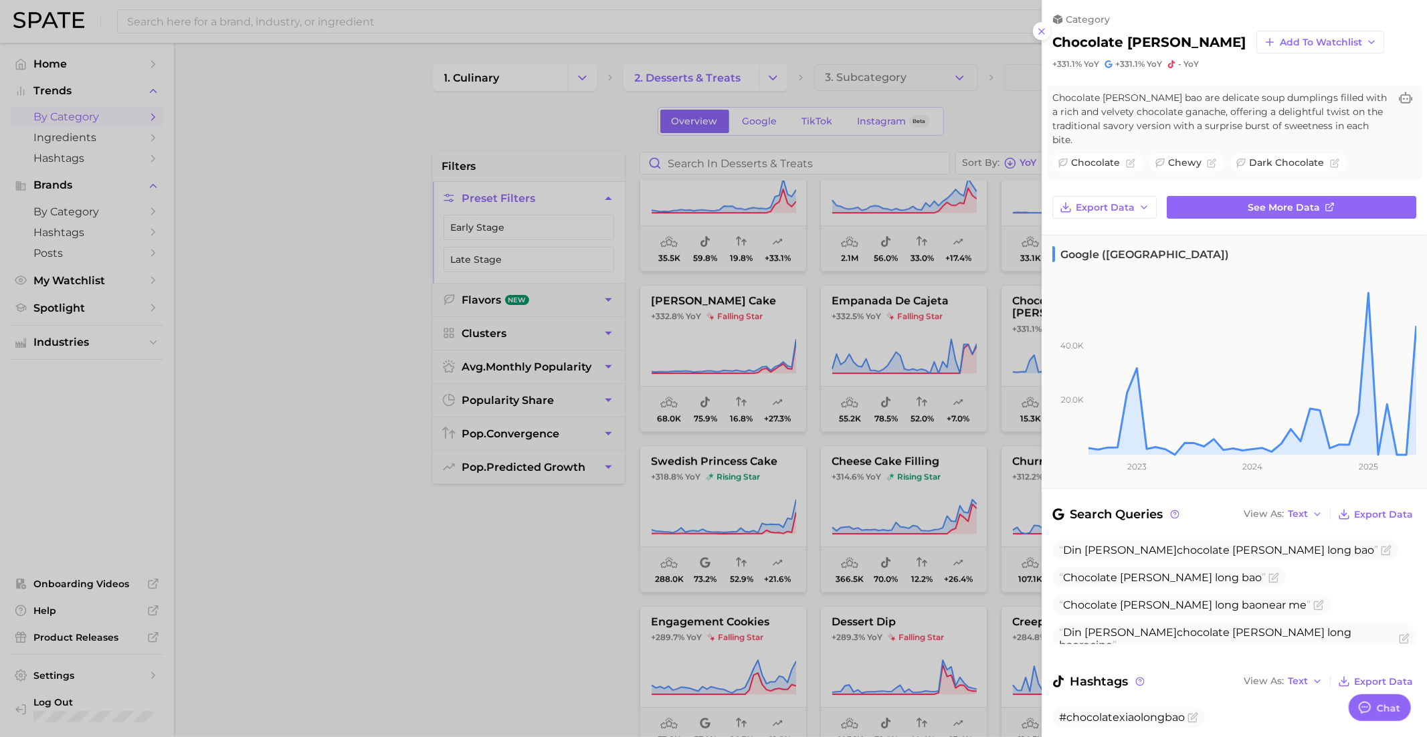
click at [824, 442] on div at bounding box center [713, 368] width 1427 height 737
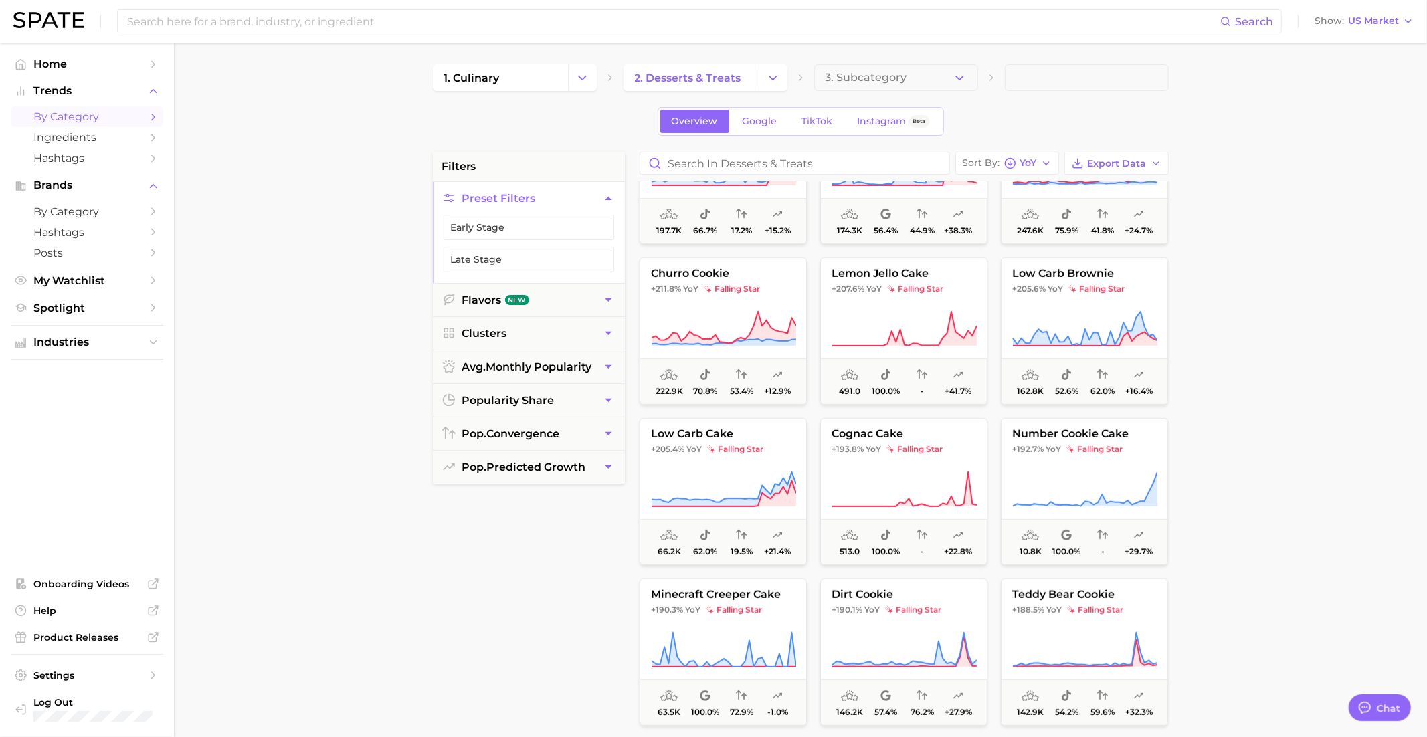
scroll to position [4820, 0]
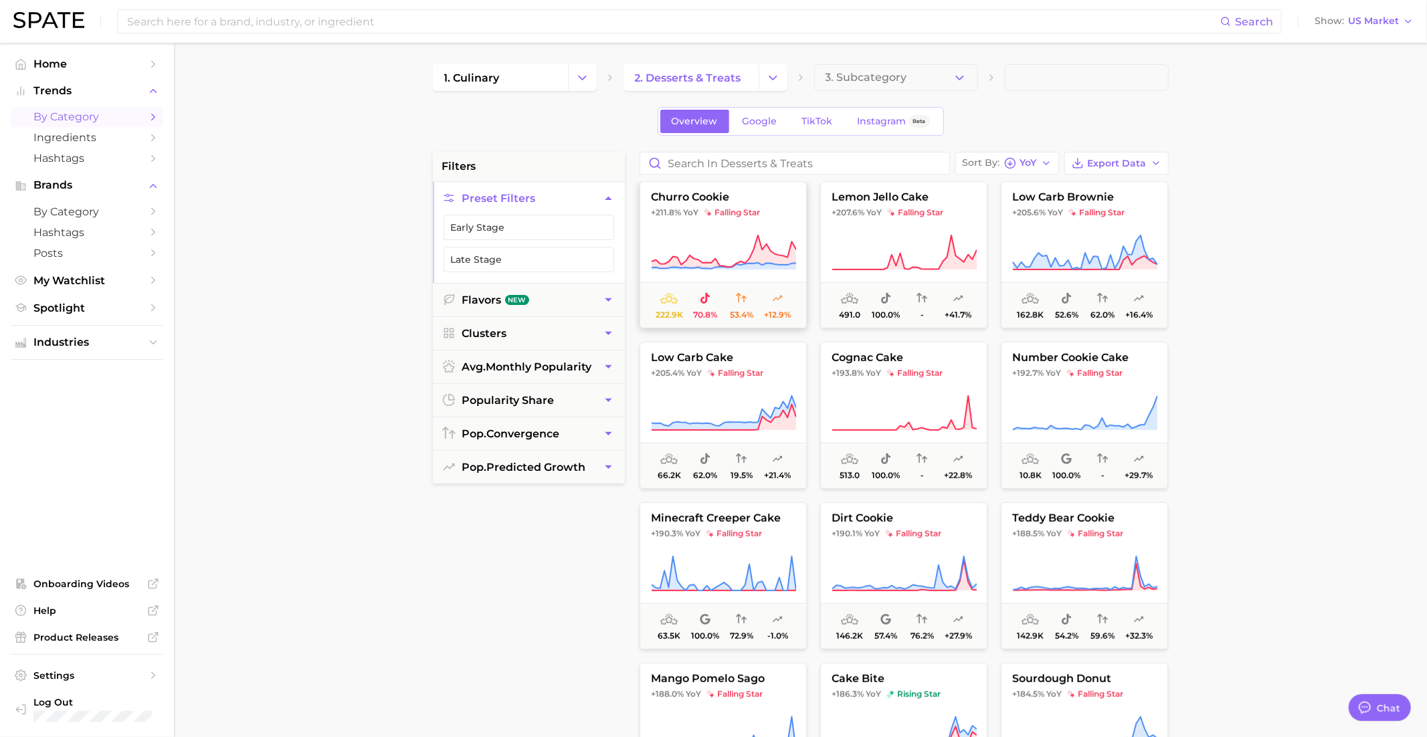
click at [746, 263] on icon at bounding box center [723, 266] width 144 height 6
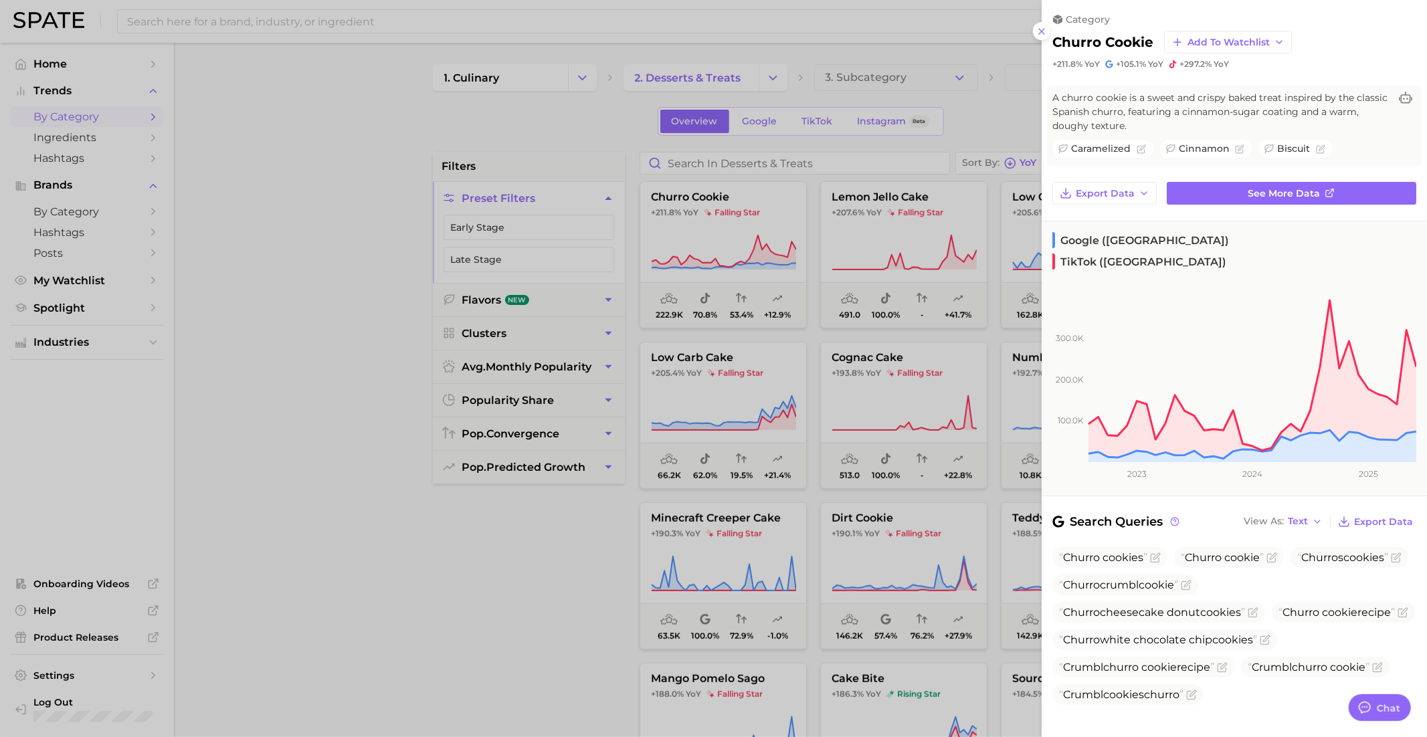
click at [891, 401] on div at bounding box center [713, 368] width 1427 height 737
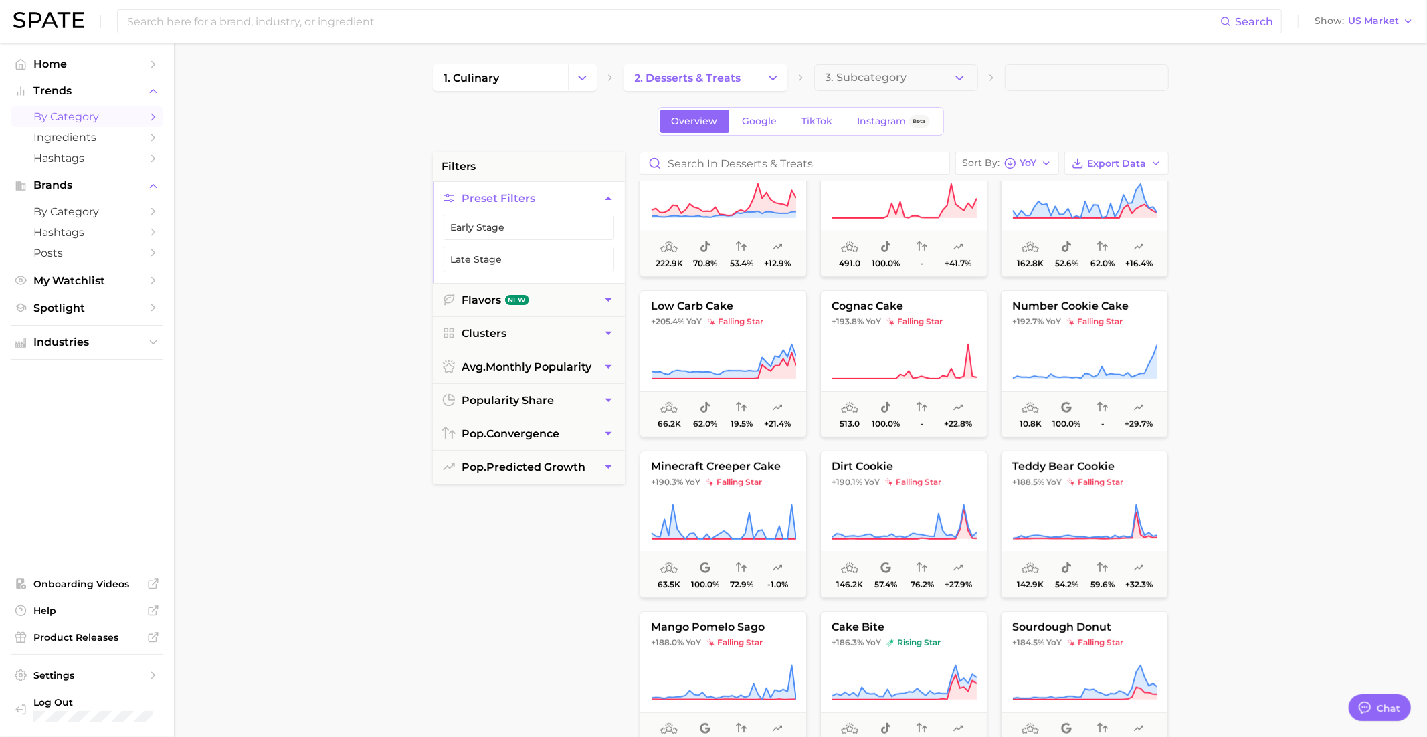
scroll to position [4882, 0]
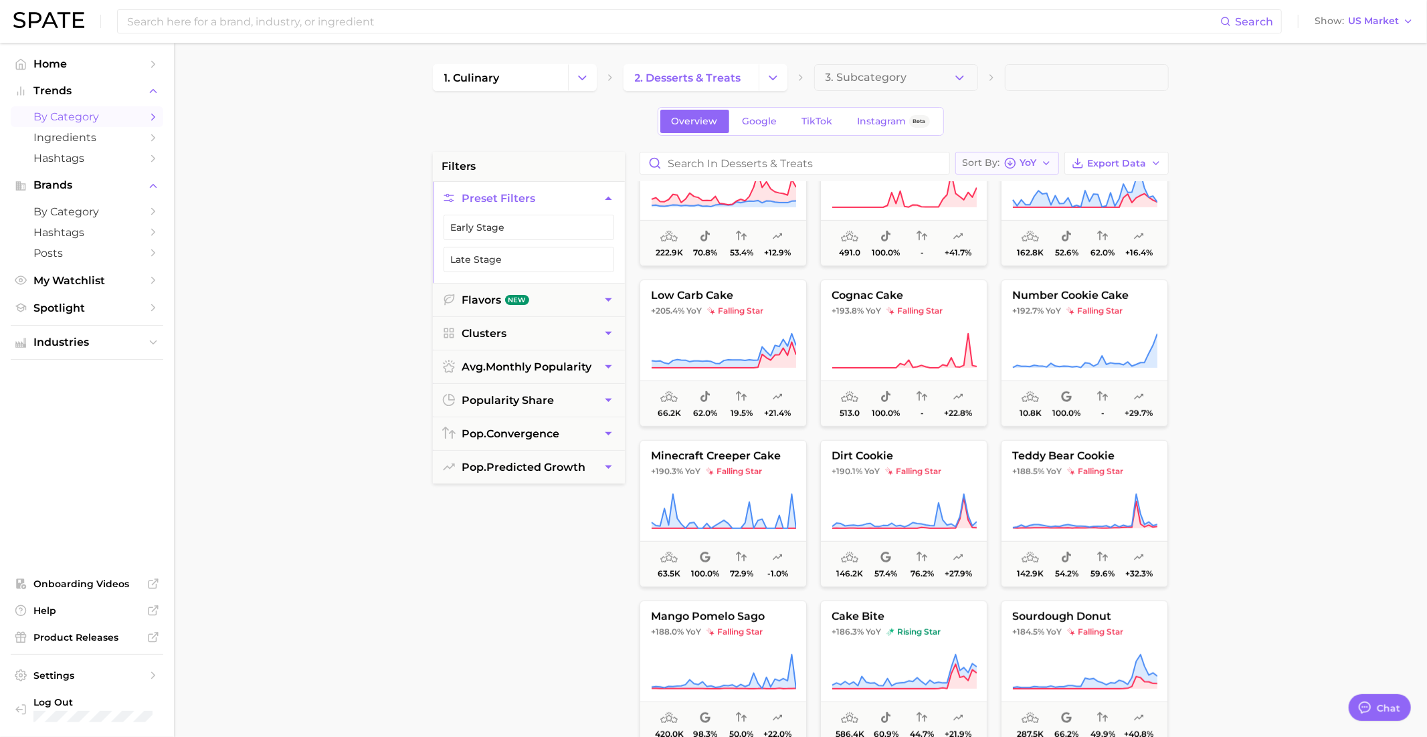
click at [1008, 162] on icon "button" at bounding box center [1010, 163] width 12 height 12
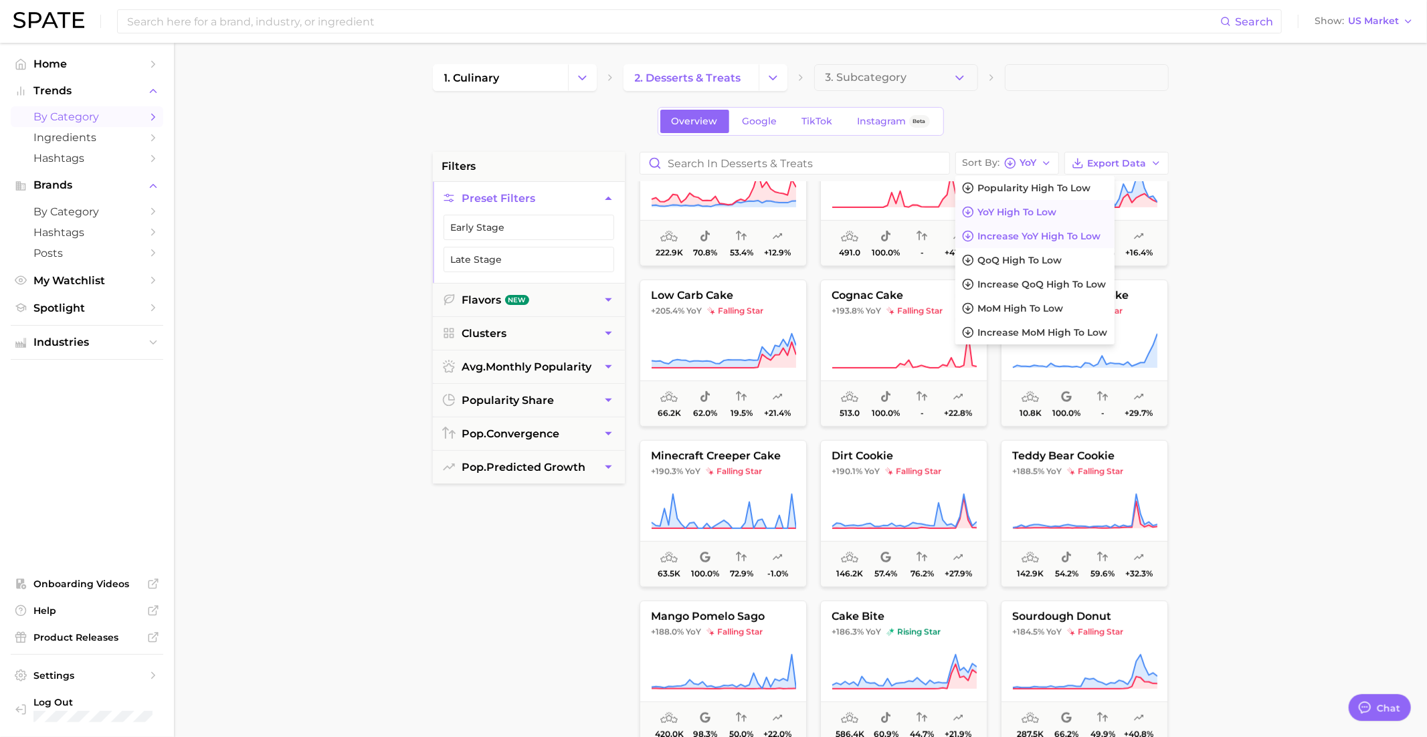
click at [1011, 235] on span "Increase YoY high to low" at bounding box center [1039, 236] width 123 height 11
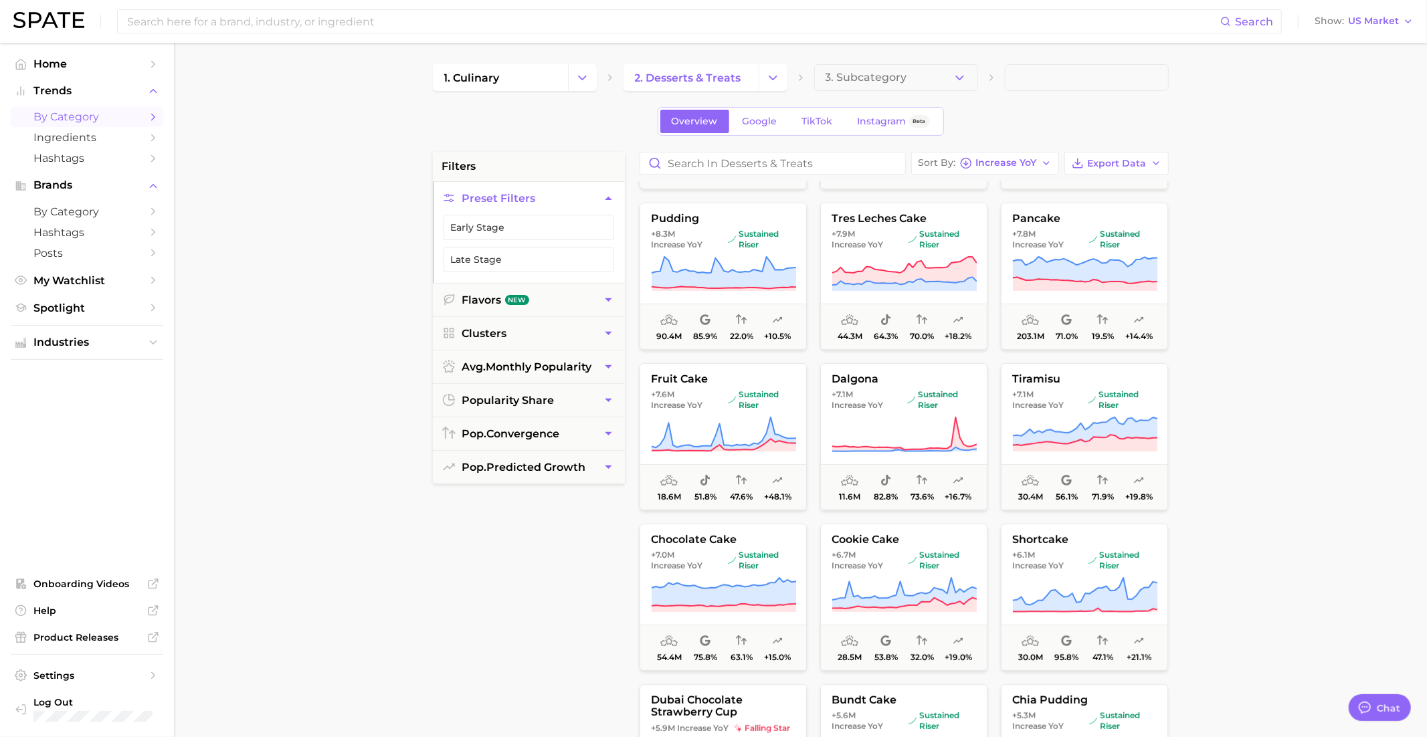
scroll to position [304, 0]
click at [924, 403] on span "sustained riser" at bounding box center [941, 398] width 69 height 21
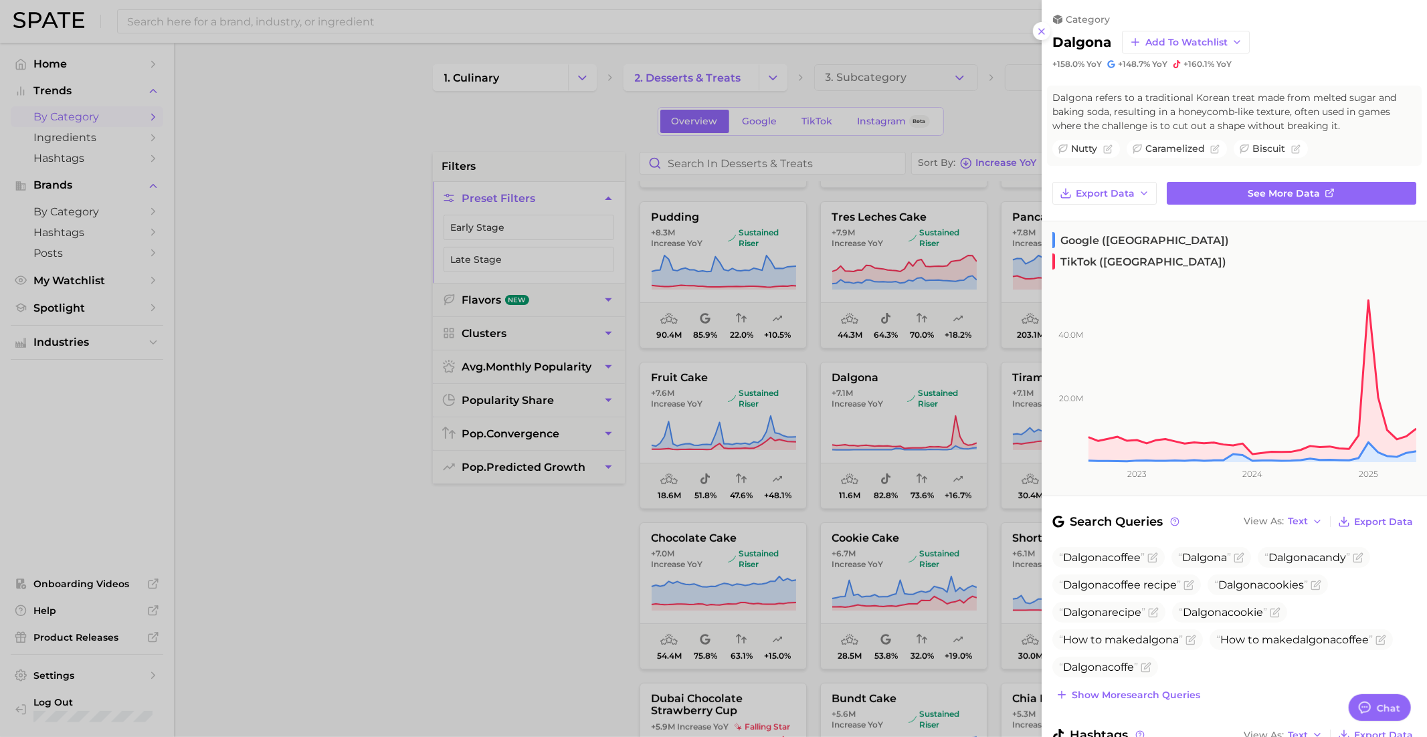
click at [908, 429] on div at bounding box center [713, 368] width 1427 height 737
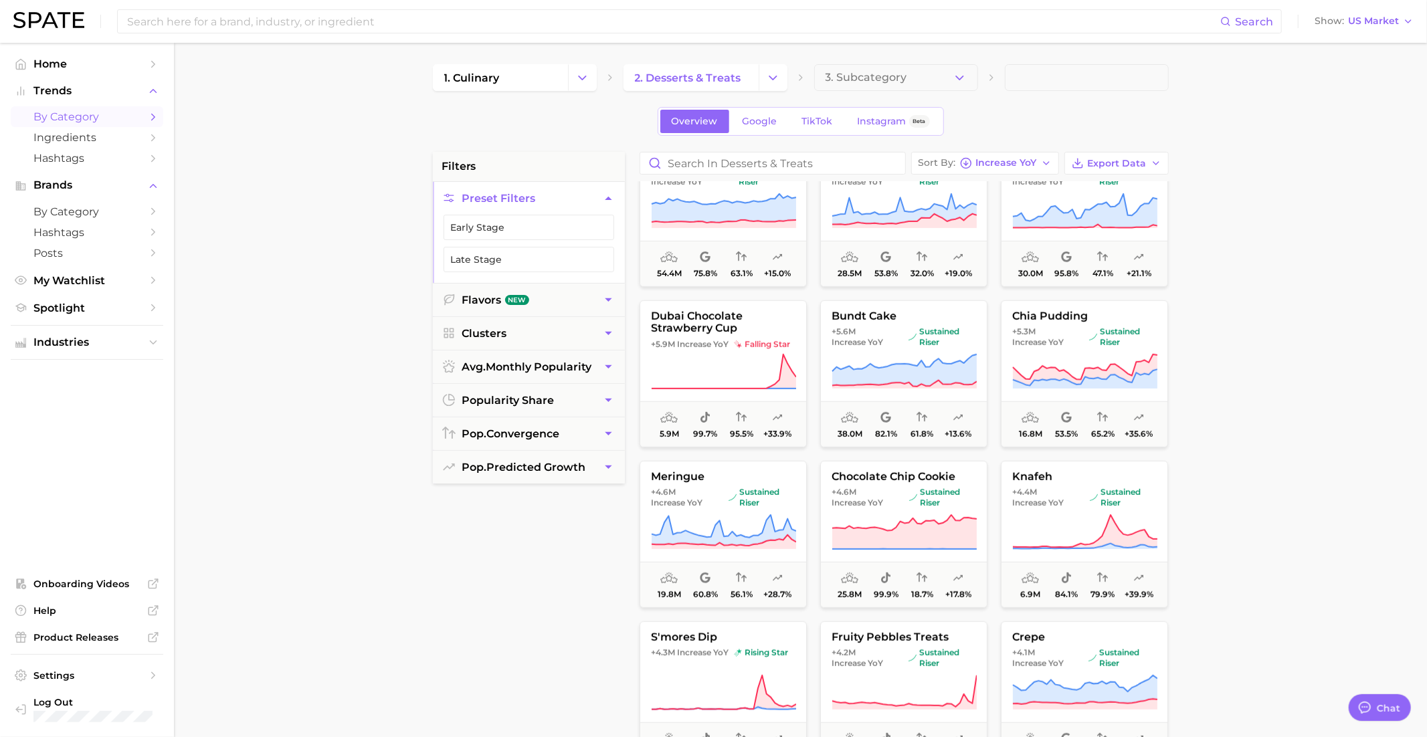
scroll to position [699, 0]
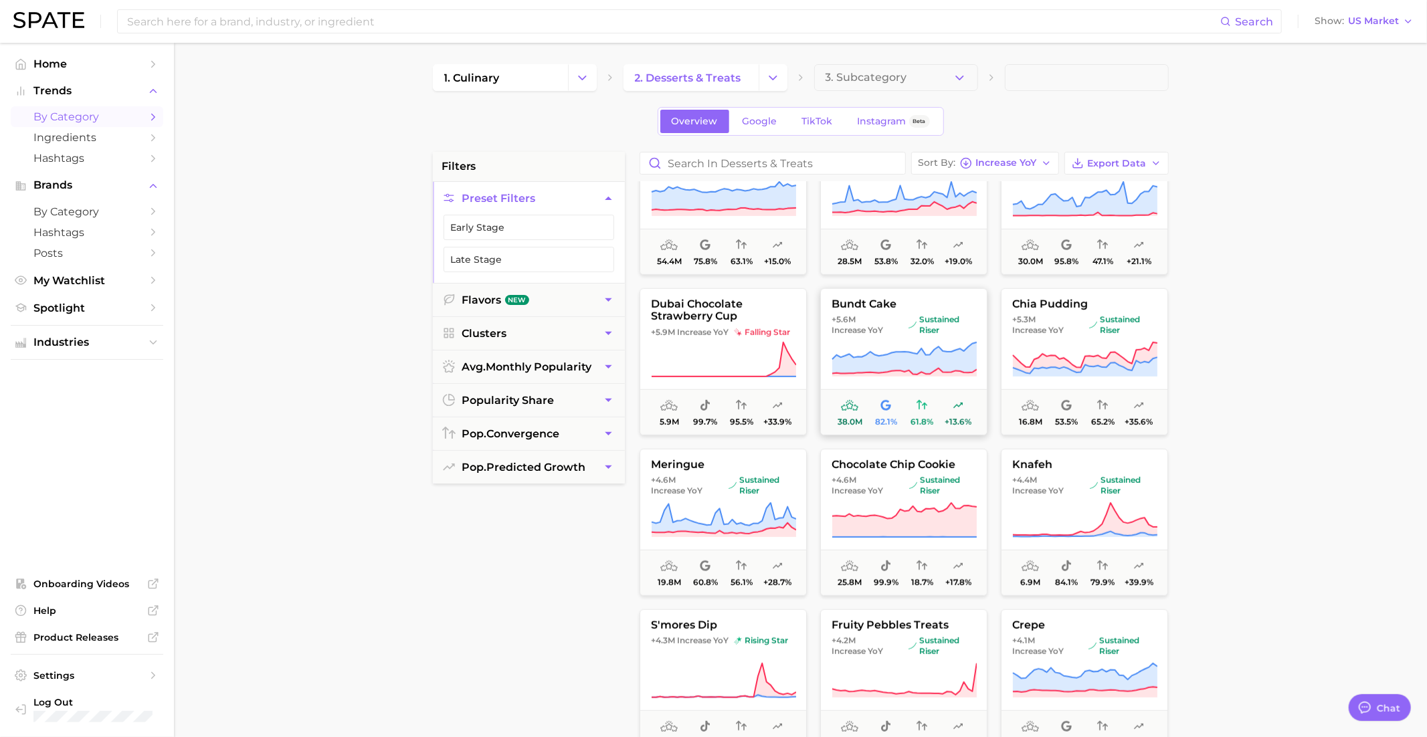
click at [904, 351] on icon at bounding box center [903, 350] width 144 height 17
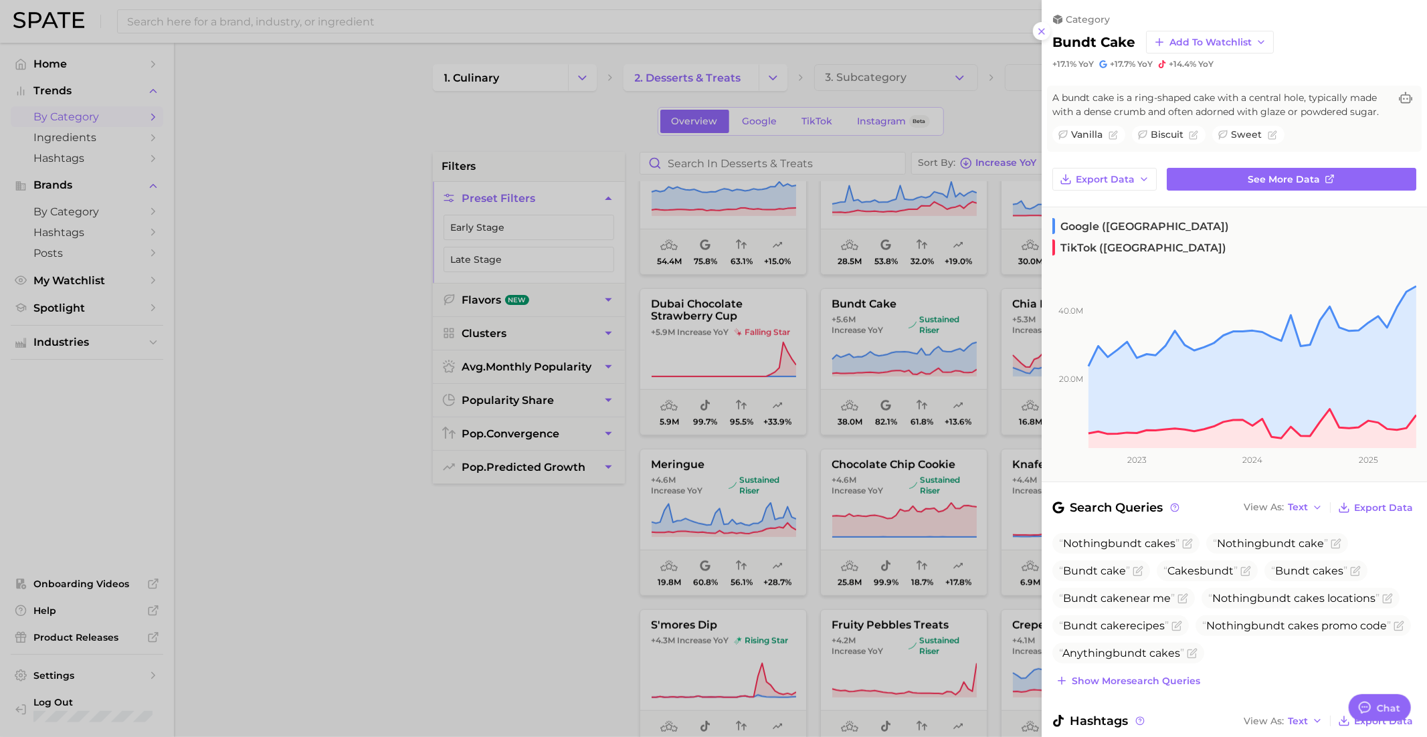
click at [904, 346] on div at bounding box center [713, 368] width 1427 height 737
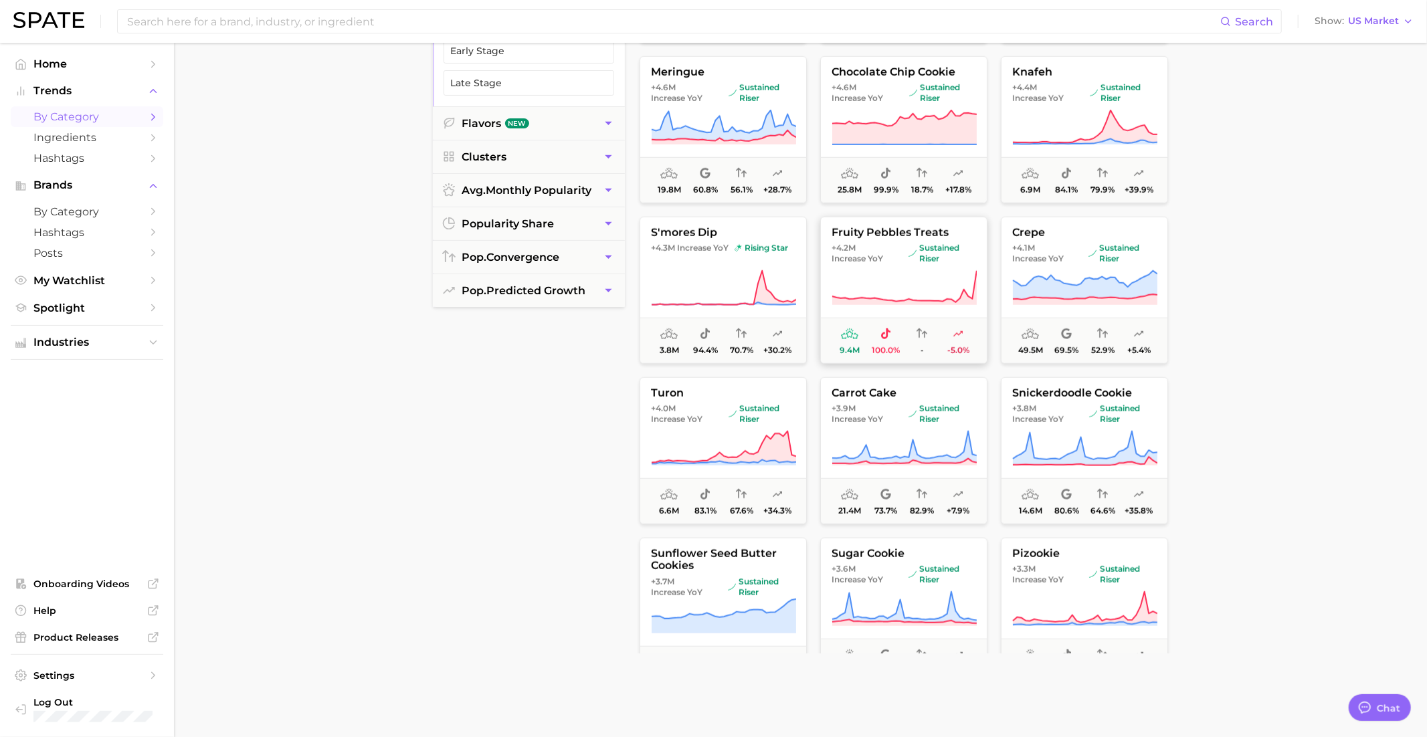
scroll to position [917, 0]
click at [903, 260] on span "+4.2m Increase YoY sustained riser" at bounding box center [904, 251] width 166 height 21
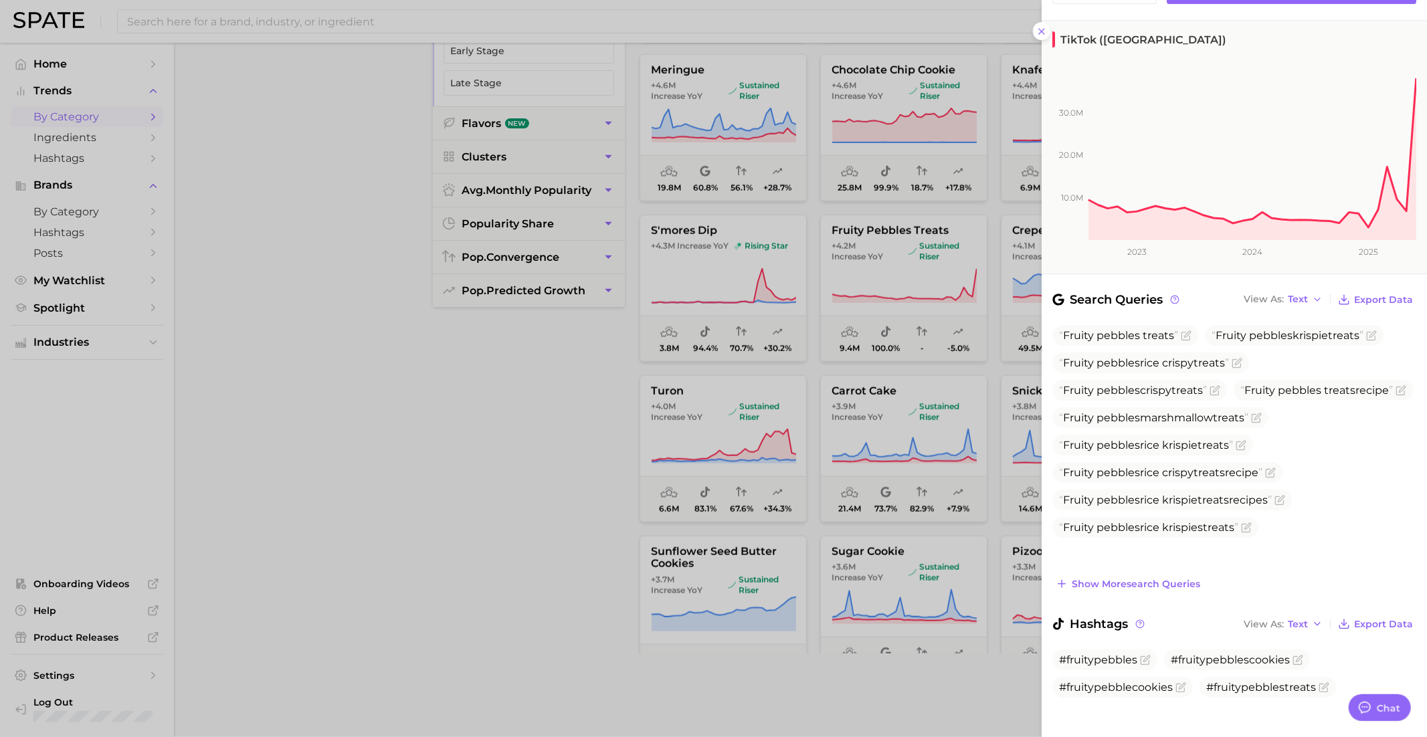
scroll to position [0, 0]
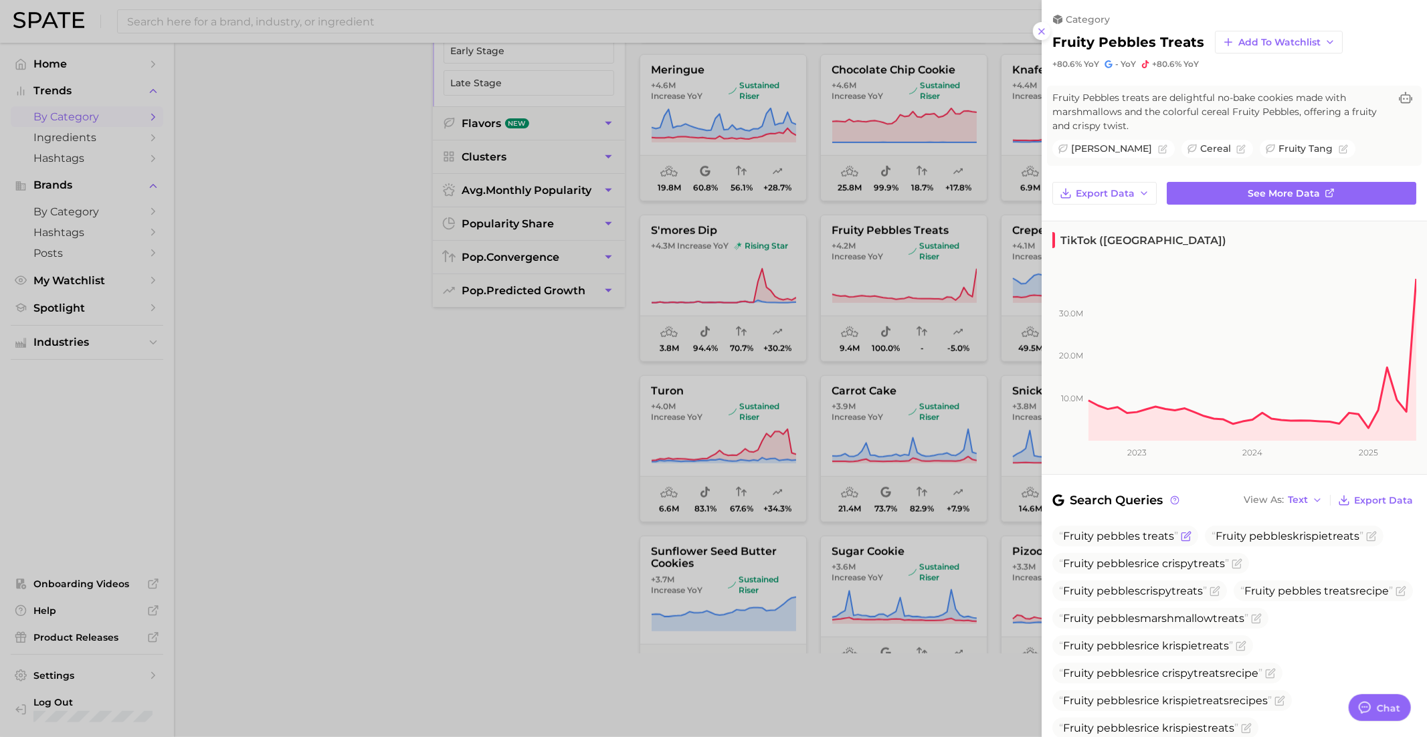
click at [1086, 542] on span "Fruity pebbles treats" at bounding box center [1125, 536] width 146 height 21
click at [1086, 535] on span "Fruity" at bounding box center [1078, 536] width 31 height 13
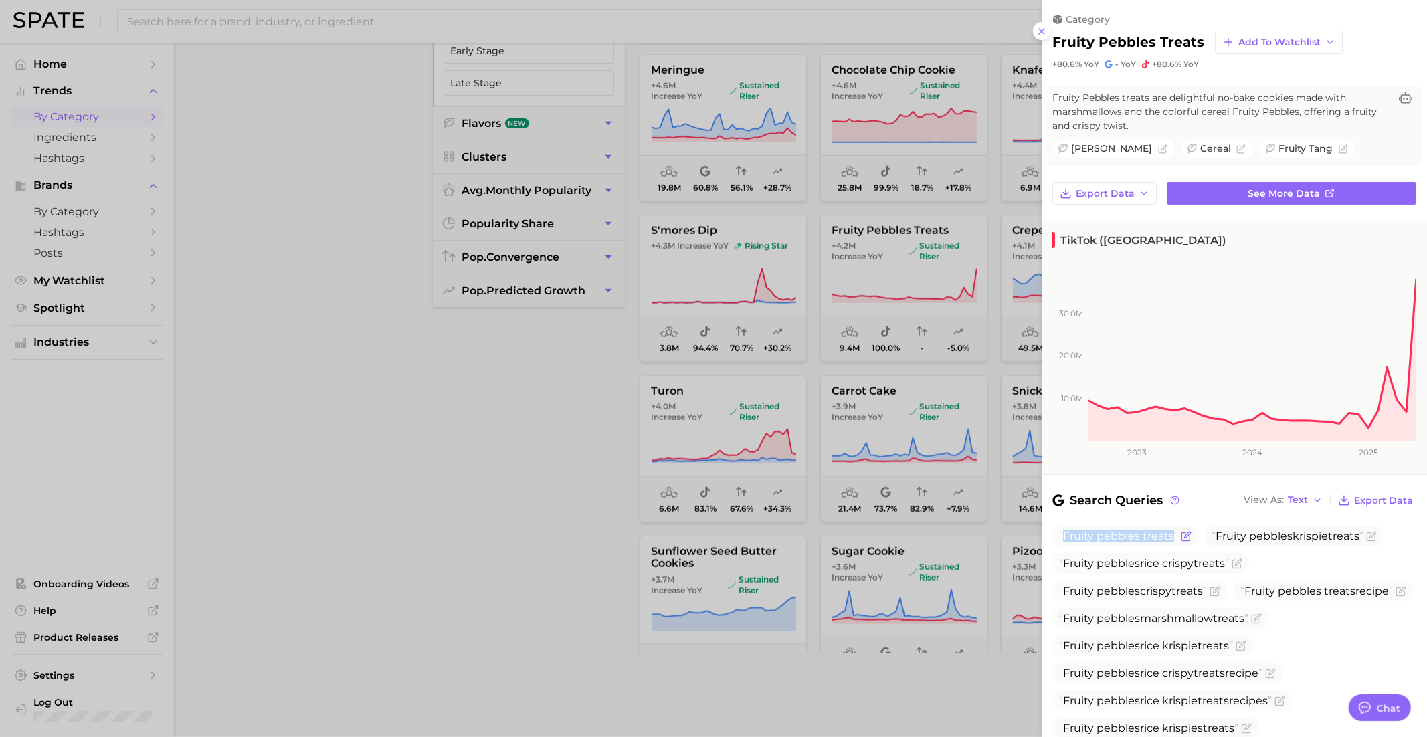
click at [1086, 535] on span "Fruity" at bounding box center [1078, 536] width 31 height 13
click at [1217, 191] on link "See more data" at bounding box center [1292, 193] width 250 height 23
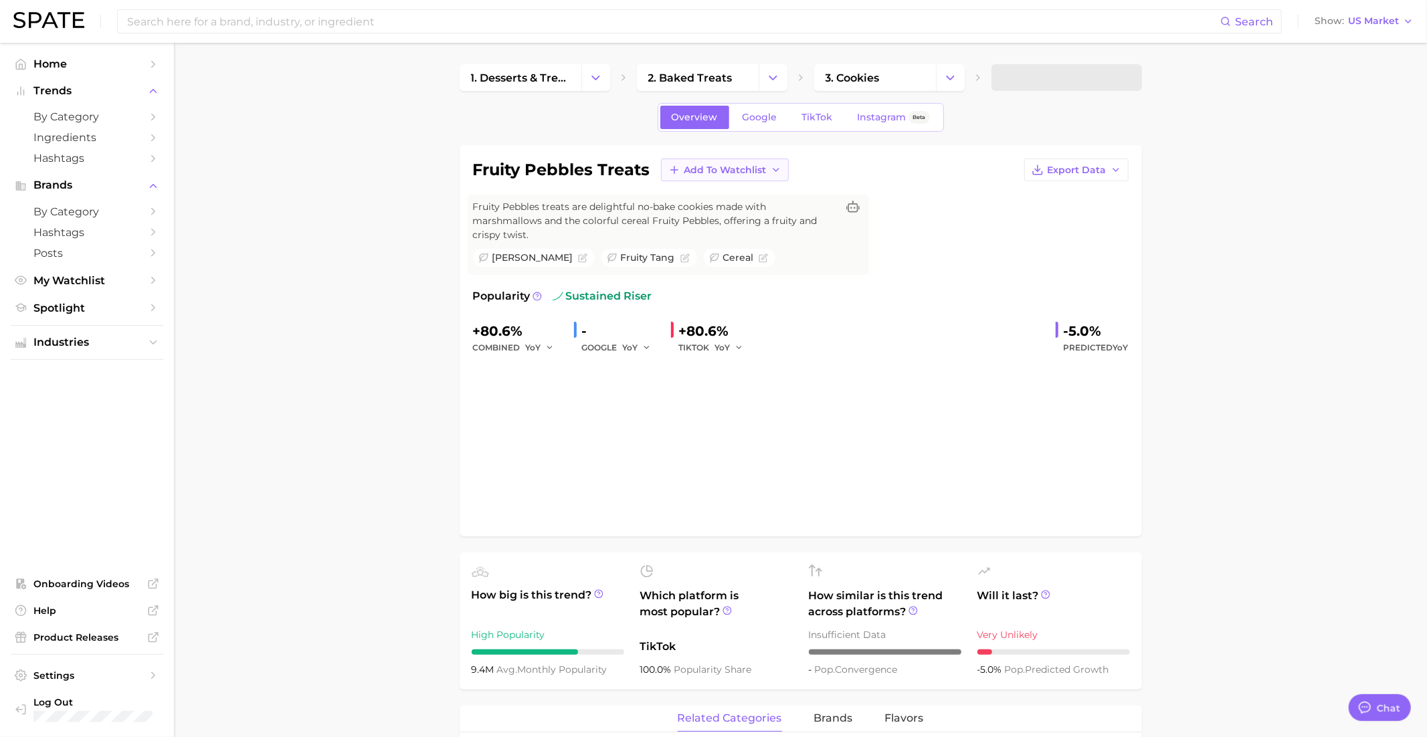
click at [725, 166] on span "Add to Watchlist" at bounding box center [725, 170] width 82 height 11
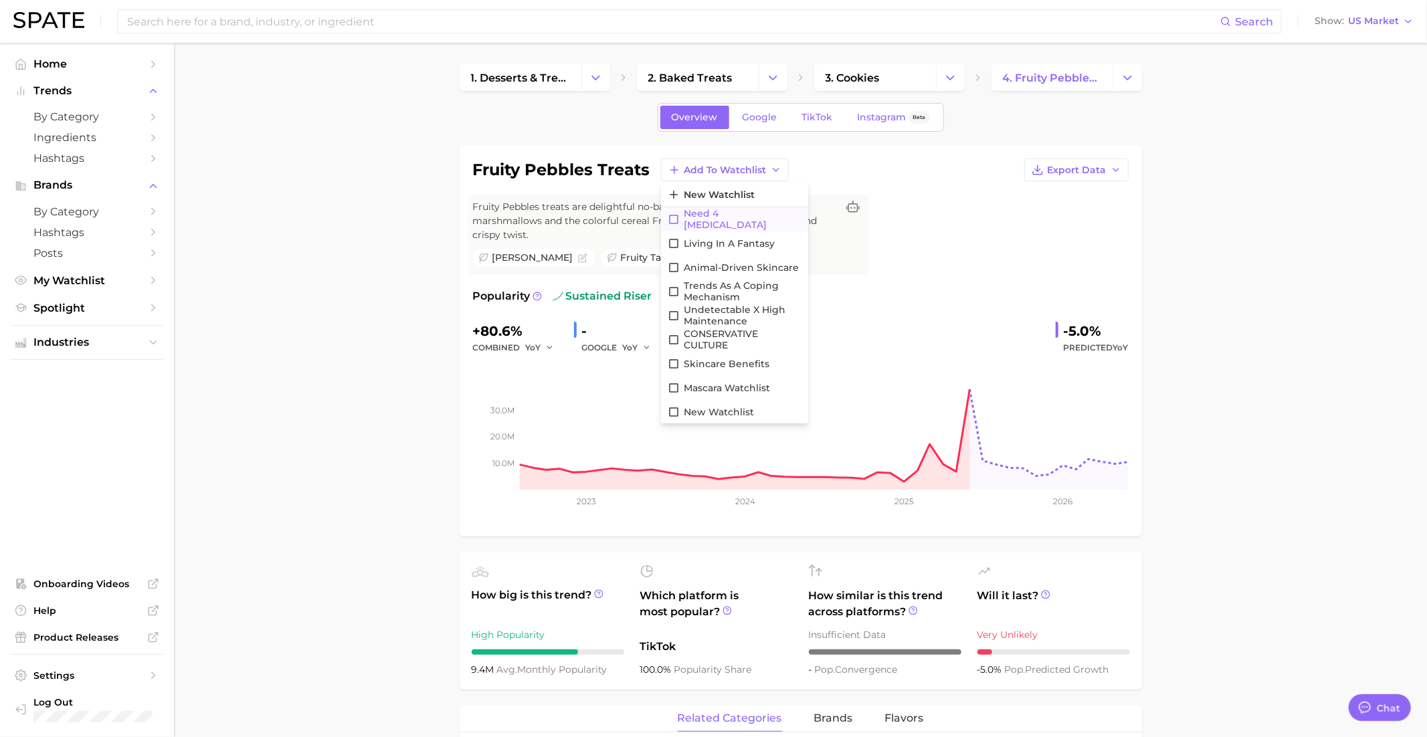
click at [720, 218] on span "Need 4 Dopamine" at bounding box center [743, 219] width 118 height 23
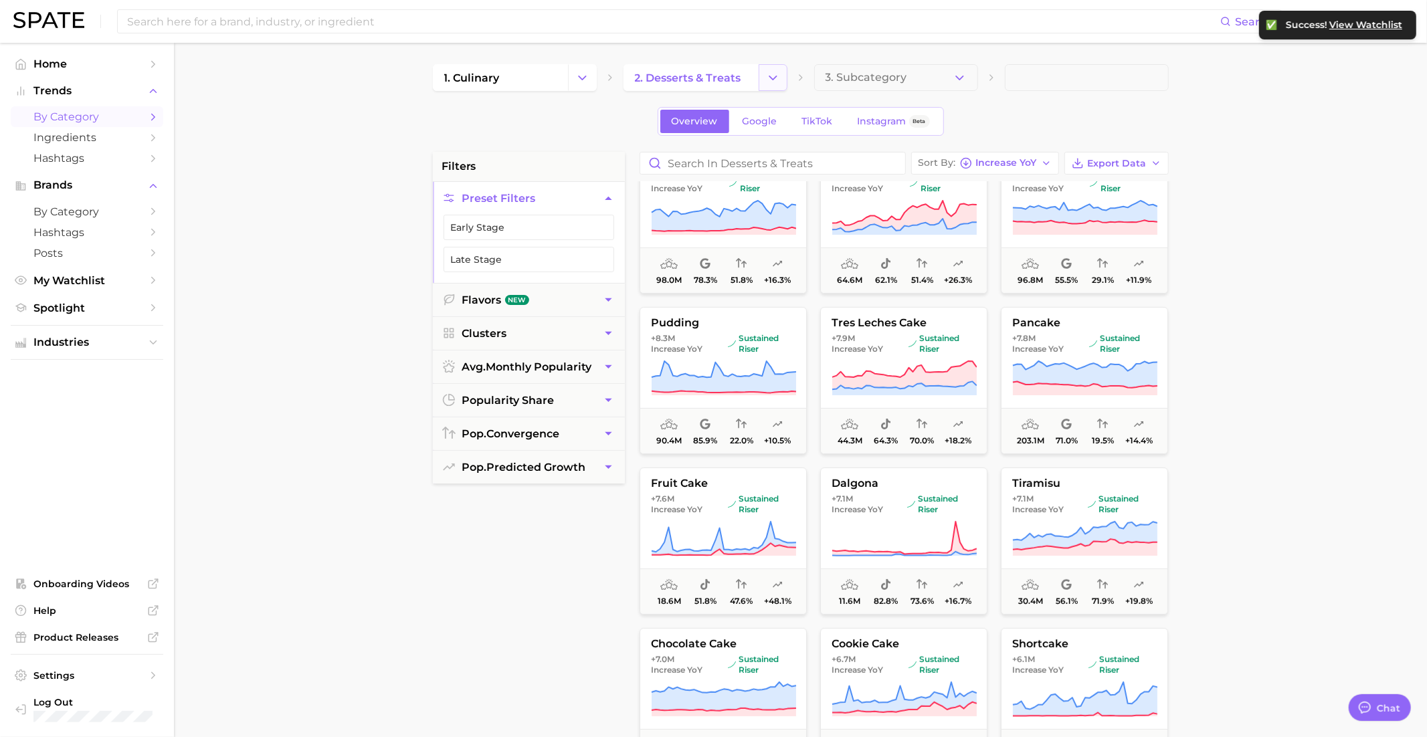
click at [779, 83] on icon "Change Category" at bounding box center [773, 78] width 14 height 14
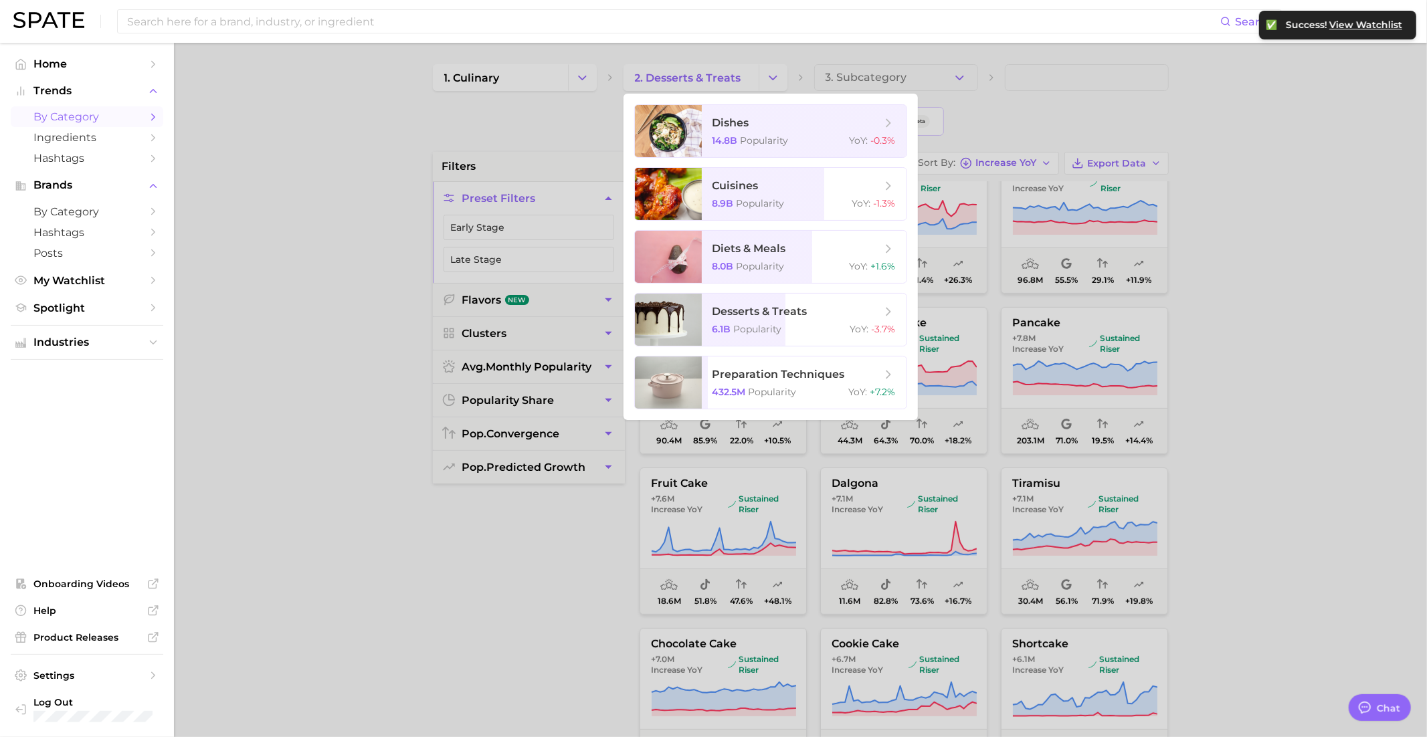
click at [594, 91] on div at bounding box center [713, 368] width 1427 height 737
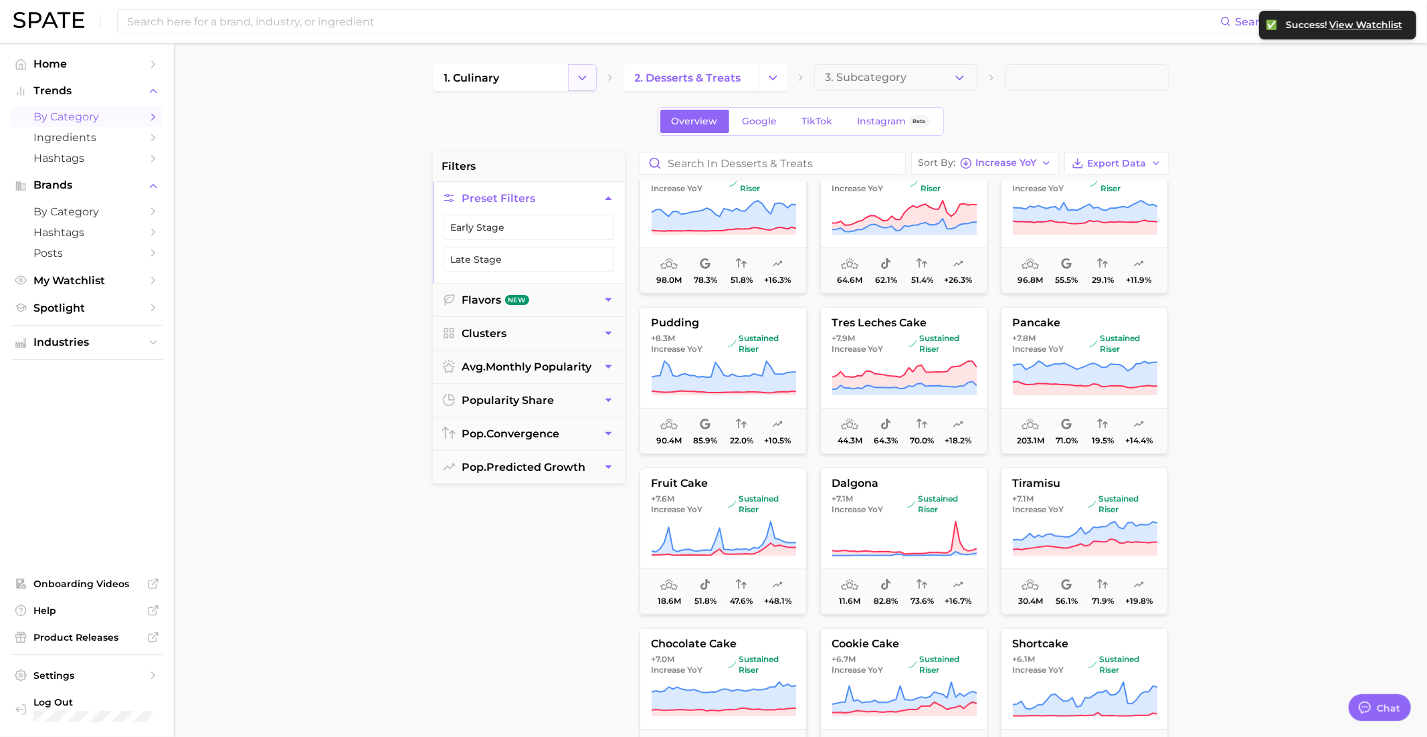
click at [581, 83] on icon "Change Category" at bounding box center [582, 78] width 14 height 14
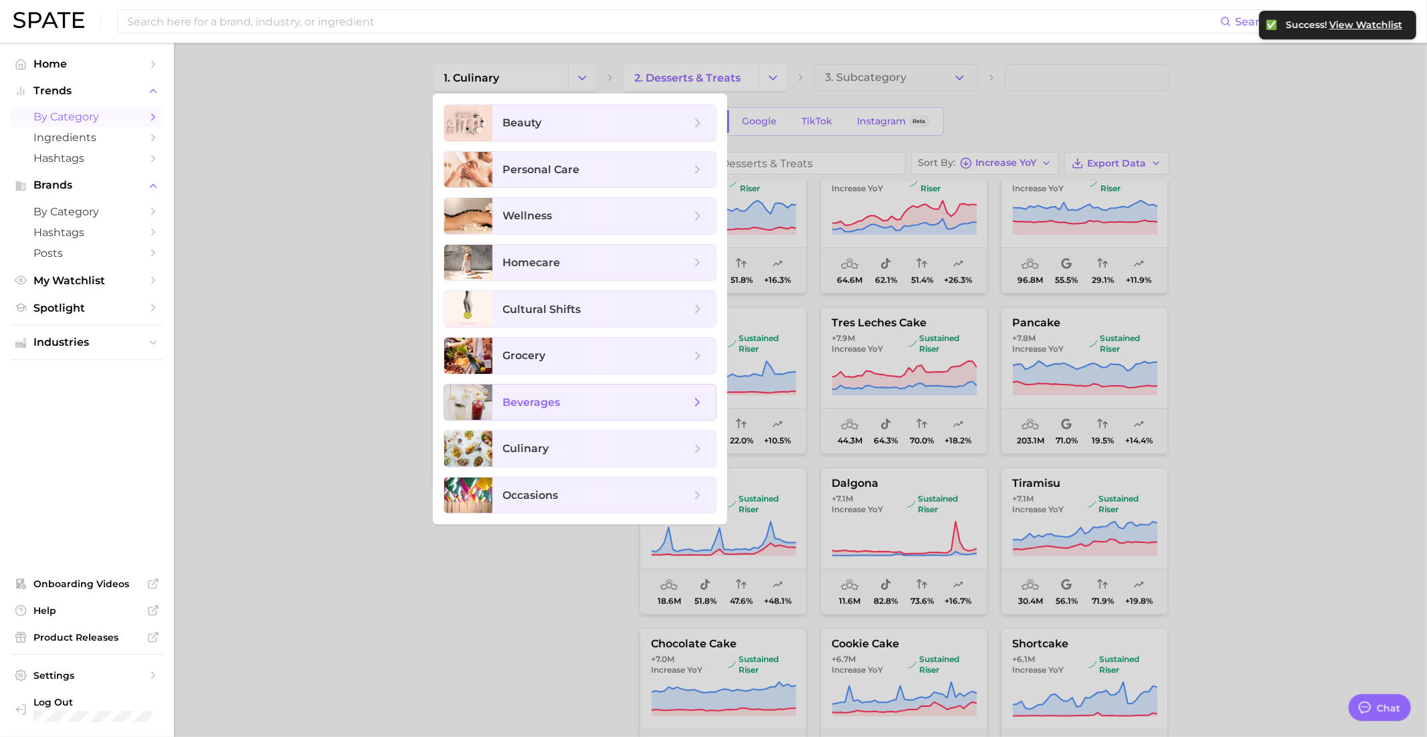
click at [573, 399] on span "beverages" at bounding box center [596, 402] width 187 height 15
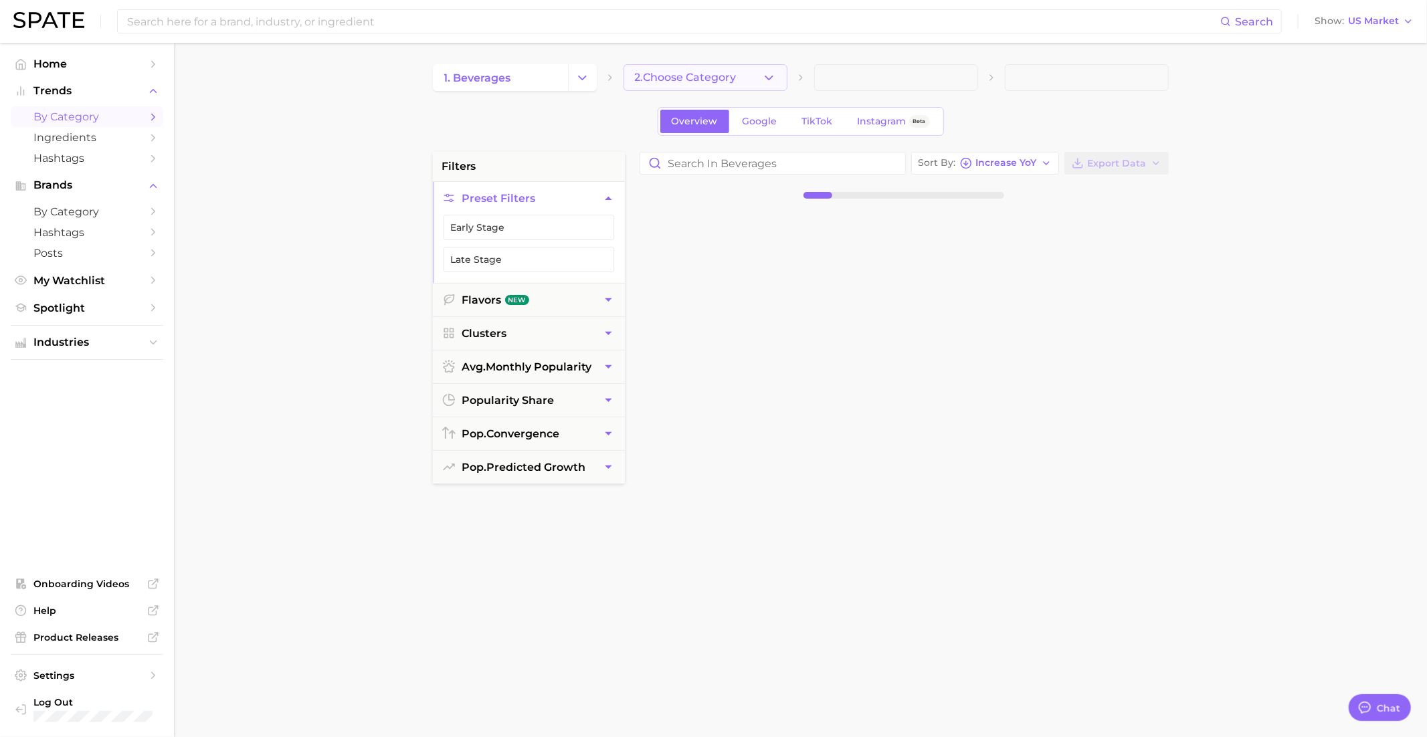
click at [718, 75] on span "2. Choose Category" at bounding box center [686, 78] width 102 height 12
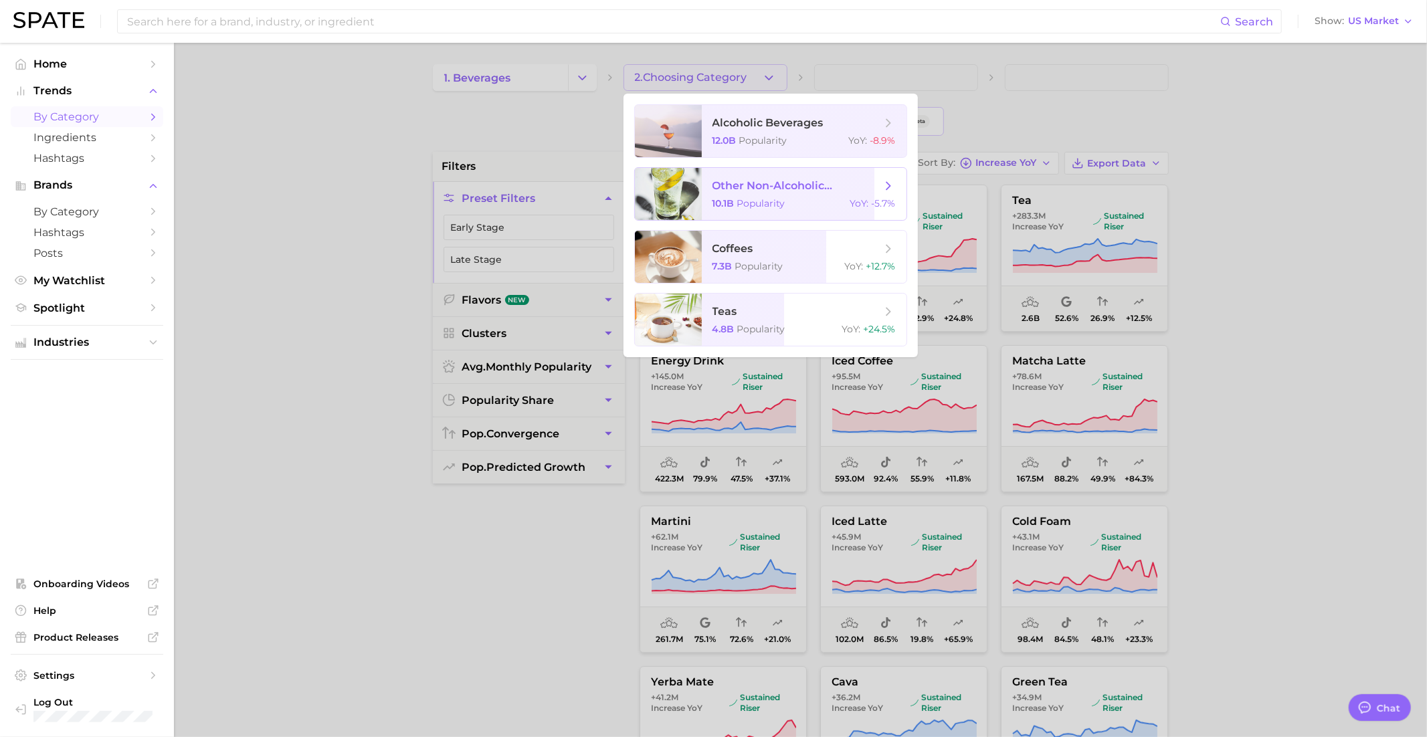
click at [734, 205] on span "10.1b" at bounding box center [723, 203] width 22 height 12
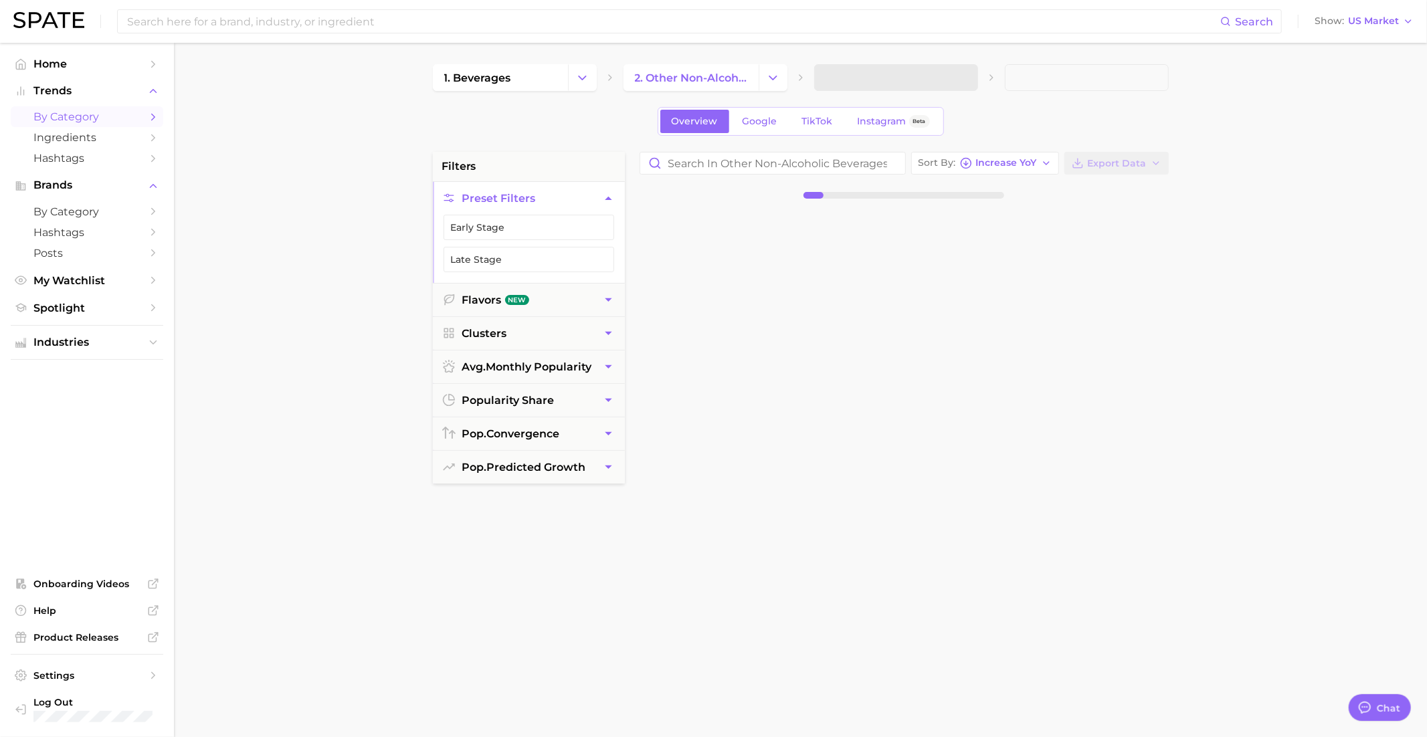
click at [852, 82] on span at bounding box center [896, 77] width 164 height 27
click at [859, 82] on span "3. Subcategory" at bounding box center [866, 78] width 82 height 12
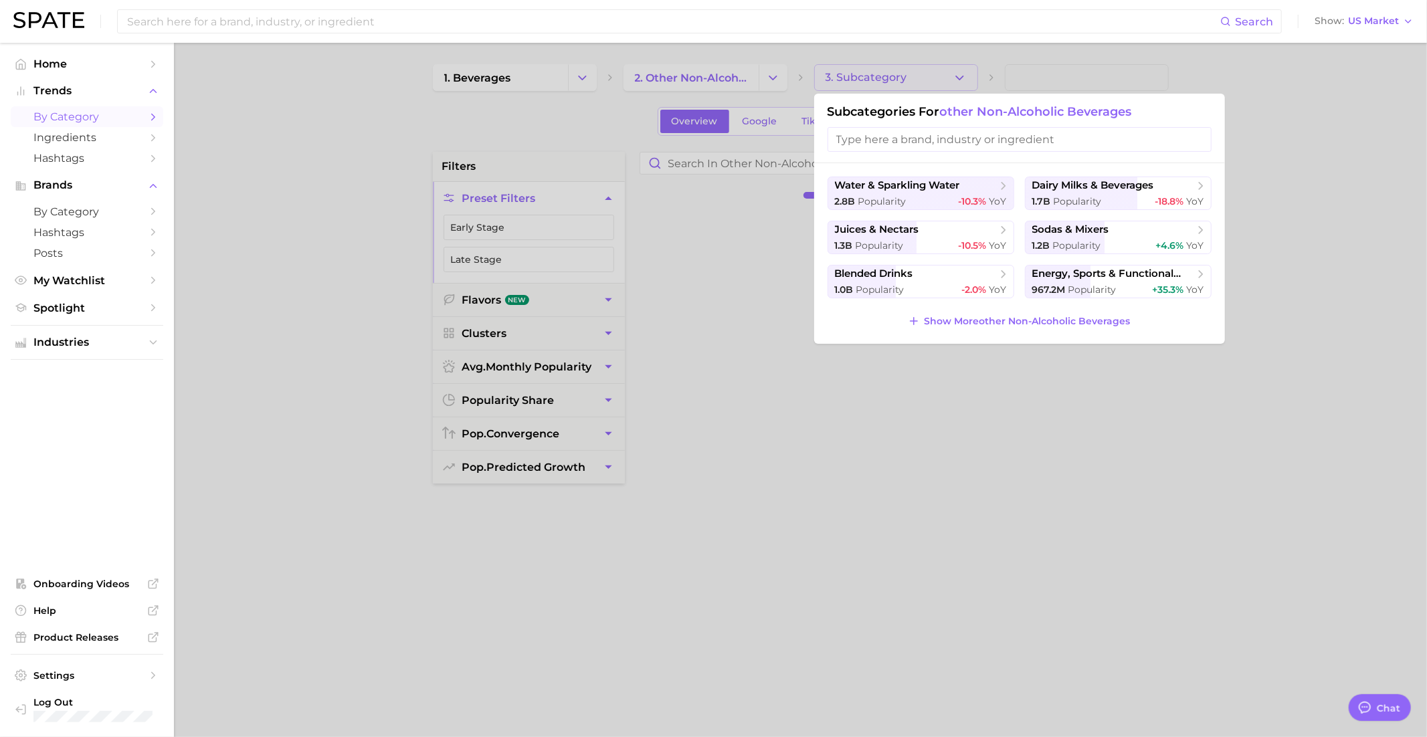
click at [859, 74] on div at bounding box center [713, 368] width 1427 height 737
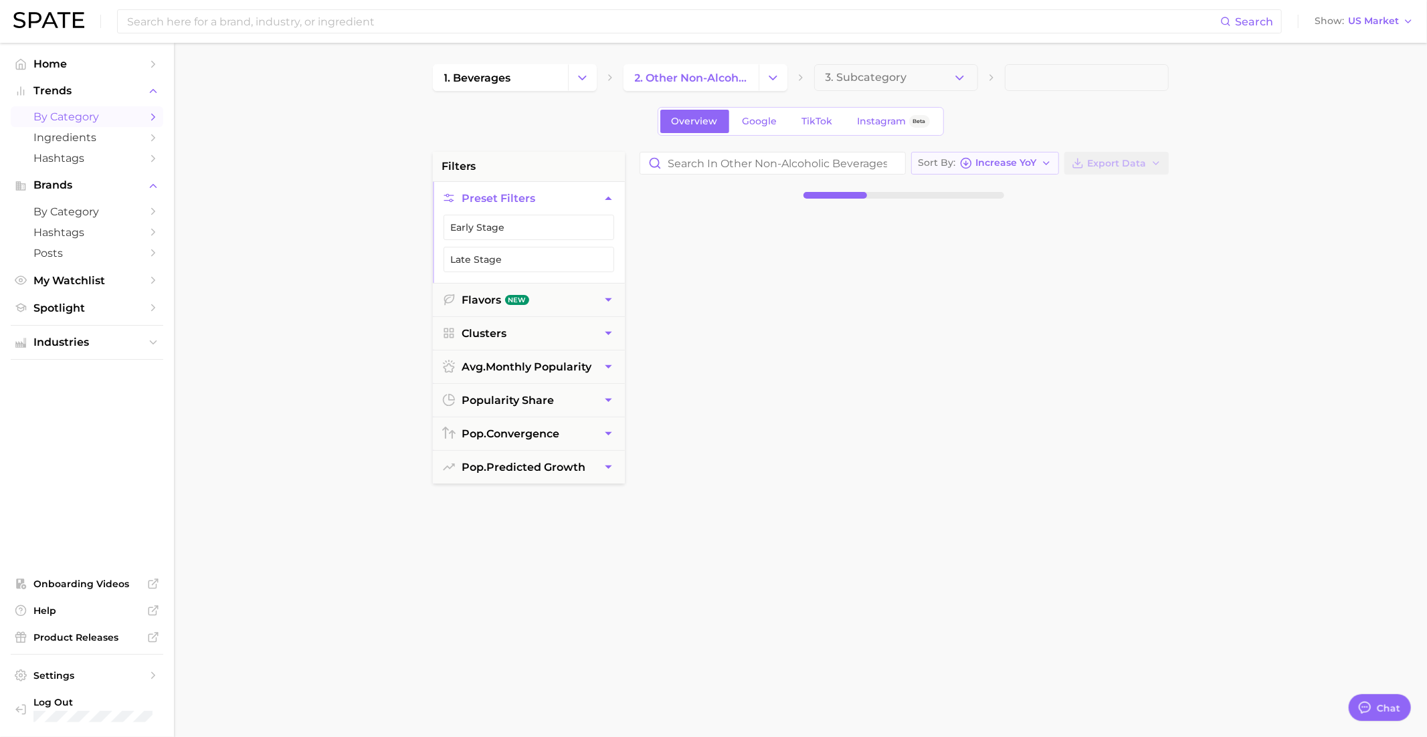
click at [971, 165] on circle "button" at bounding box center [966, 163] width 10 height 10
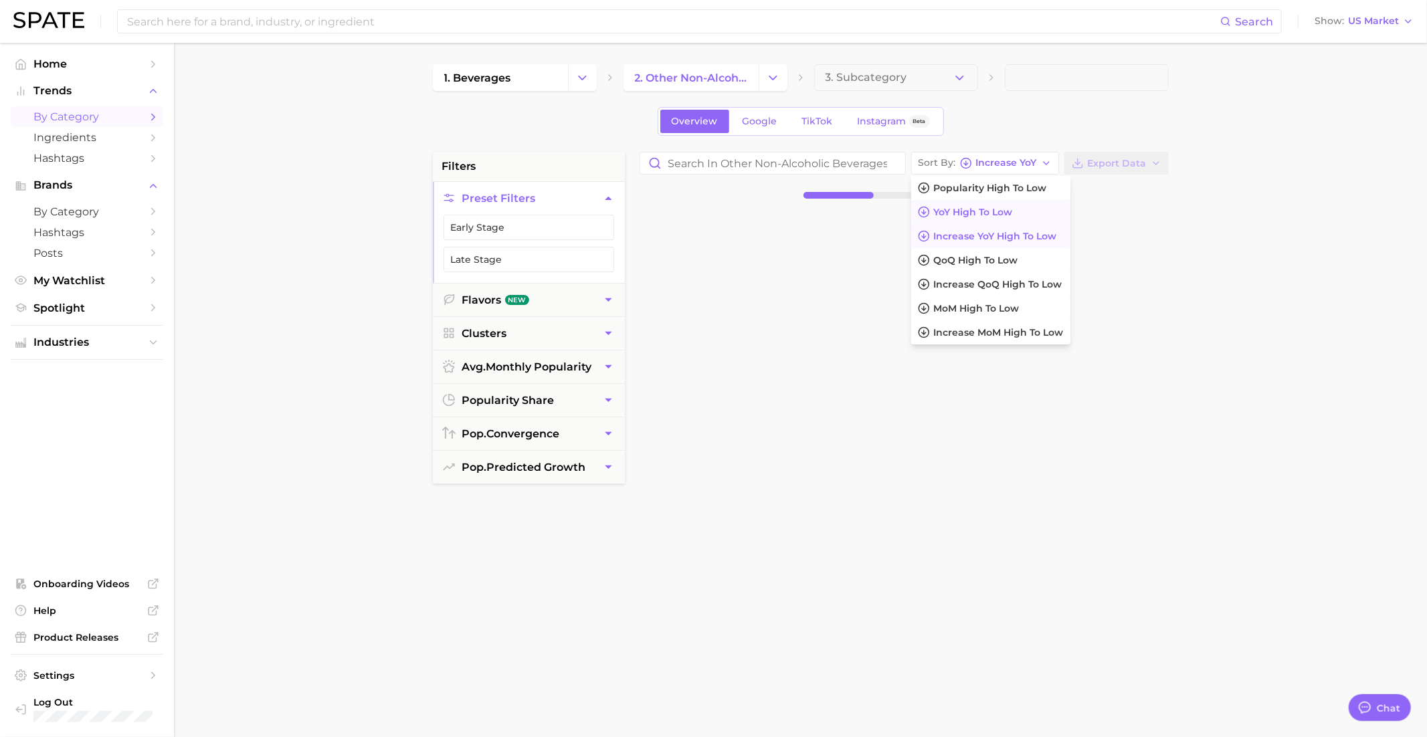
click at [969, 207] on span "YoY high to low" at bounding box center [973, 212] width 79 height 11
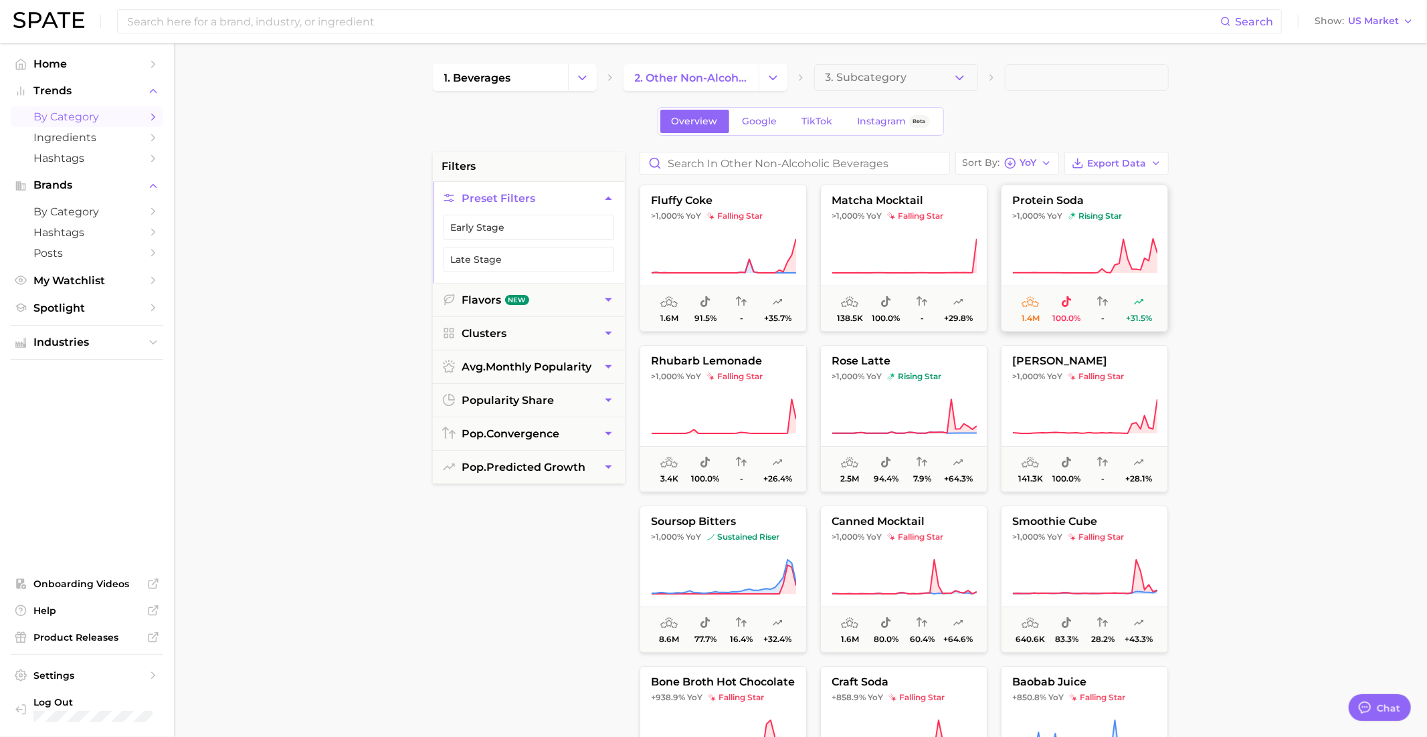
click at [1080, 243] on icon at bounding box center [1084, 255] width 145 height 37
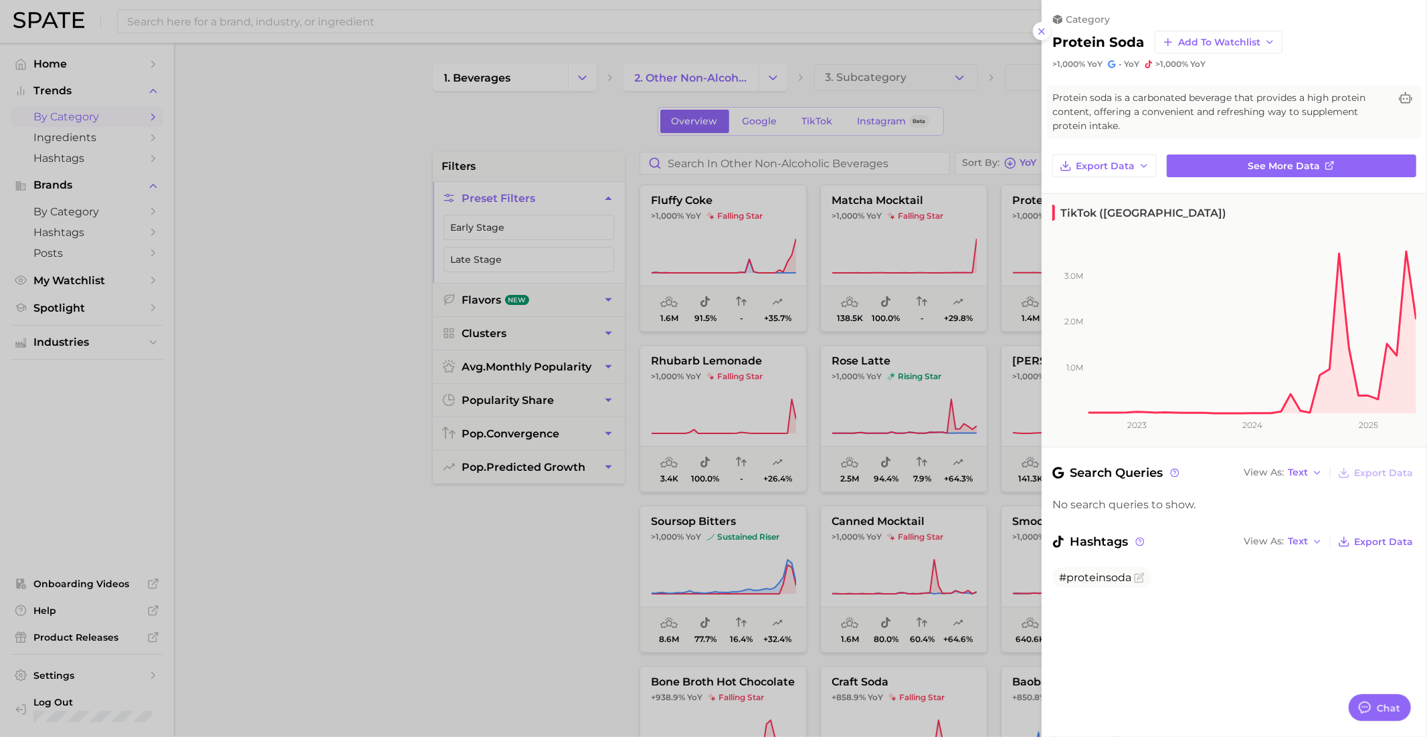
click at [932, 233] on div at bounding box center [713, 368] width 1427 height 737
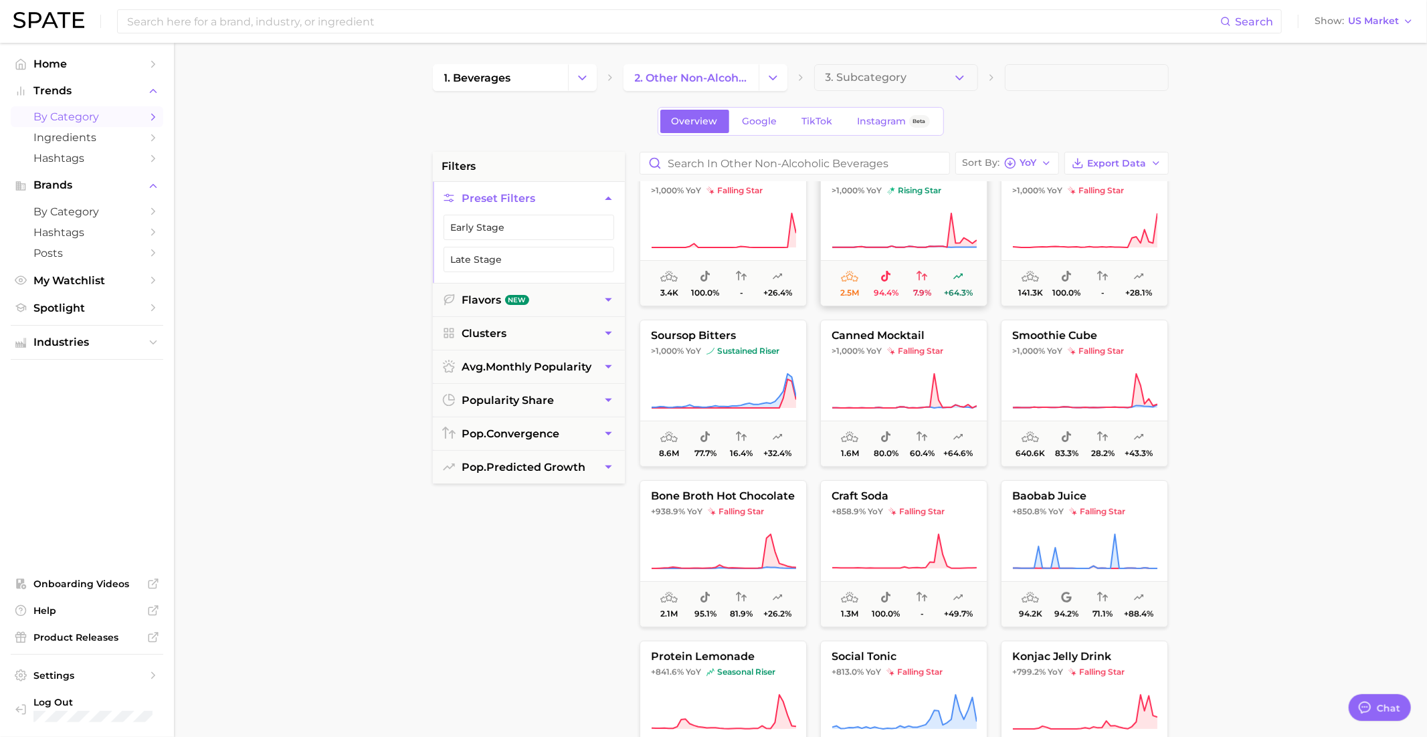
scroll to position [191, 0]
click at [756, 338] on button "soursop bitters >1,000% YoY sustained riser 8.6m 77.7% 16.4% +32.4%" at bounding box center [722, 388] width 167 height 147
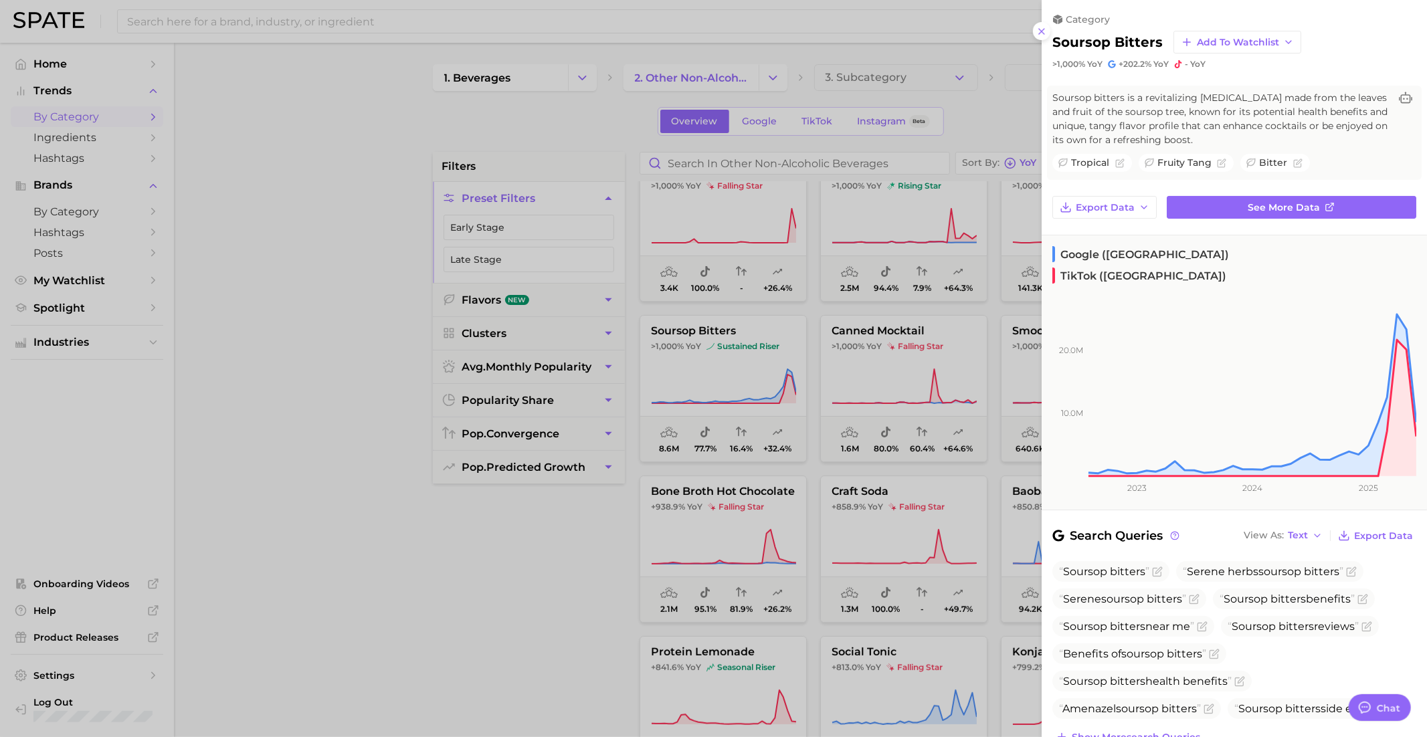
click at [755, 350] on div at bounding box center [713, 368] width 1427 height 737
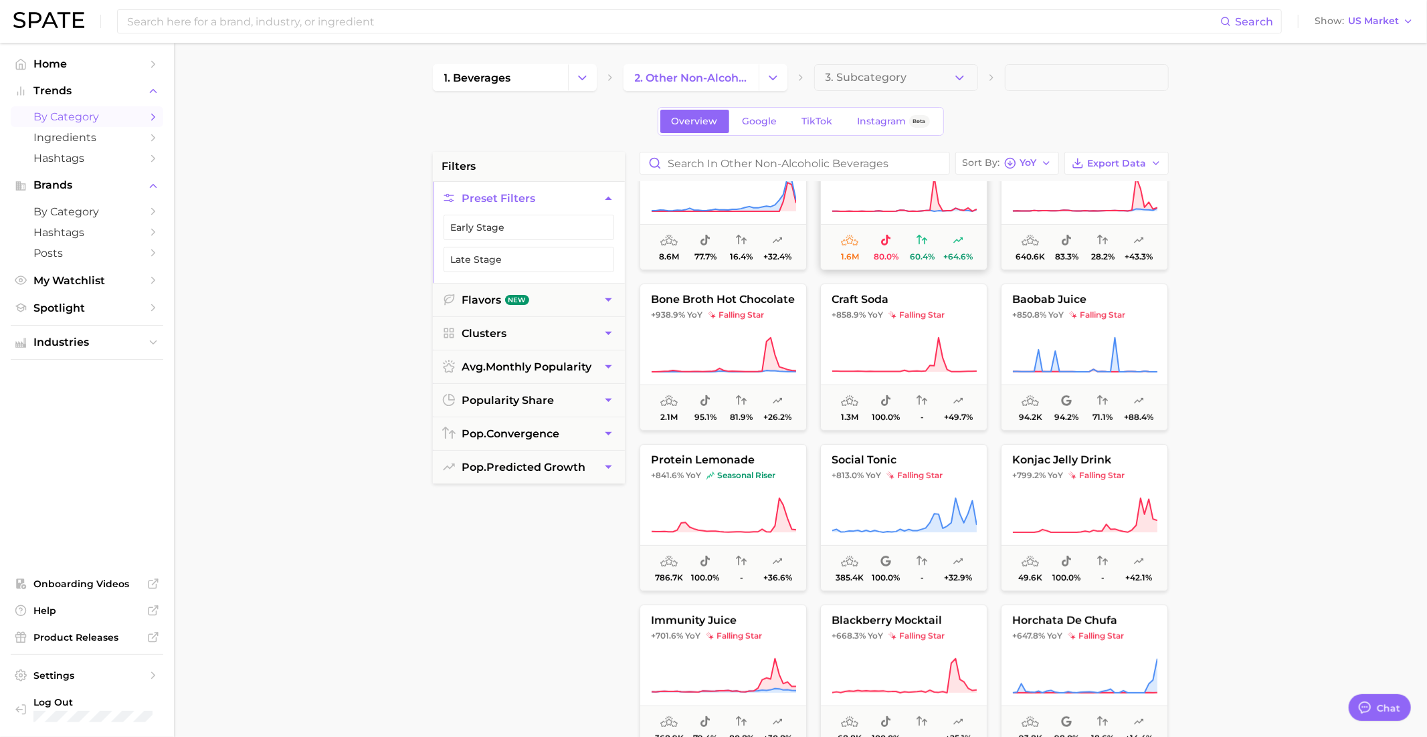
scroll to position [384, 0]
click at [738, 326] on button "bone broth hot chocolate +938.9% YoY falling star 2.1m 95.1% 81.9% +26.2%" at bounding box center [722, 355] width 167 height 147
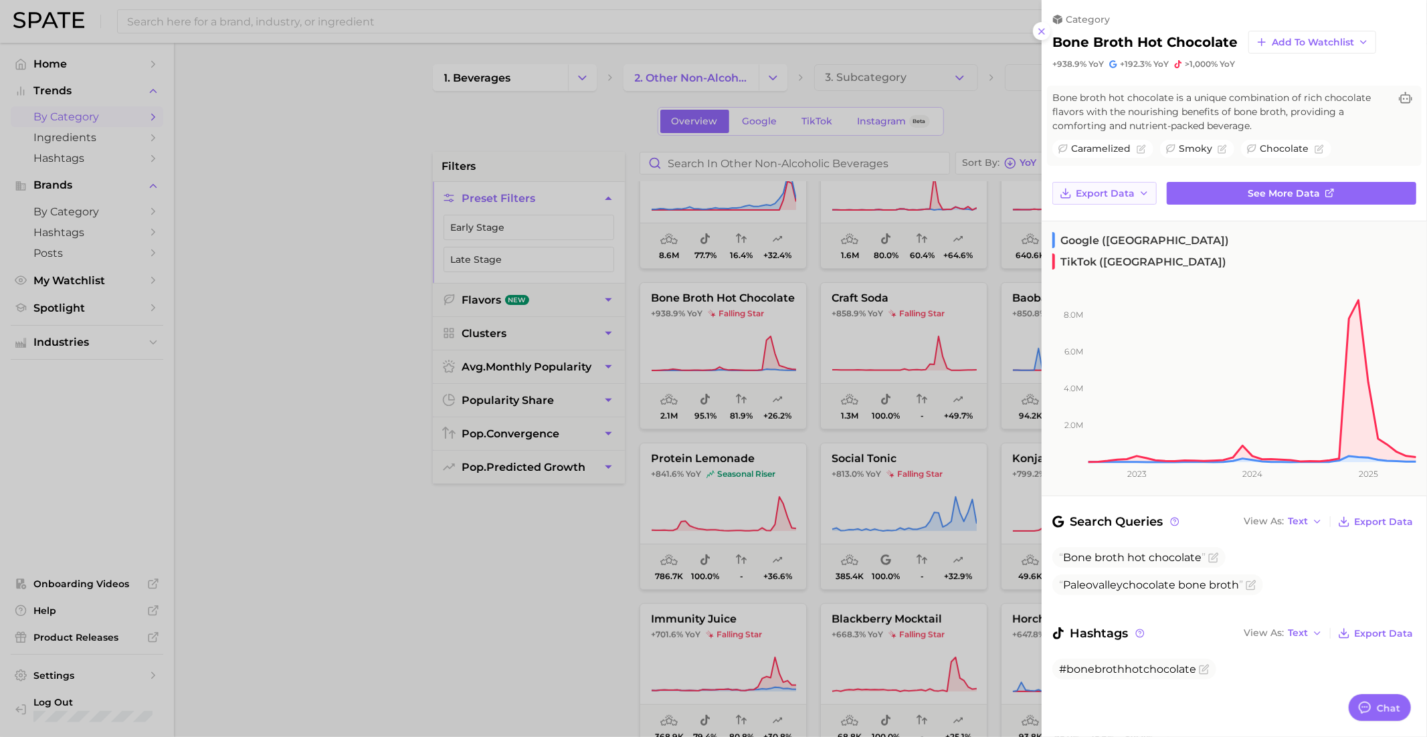
click at [1129, 191] on span "Export Data" at bounding box center [1105, 193] width 59 height 11
click at [1204, 148] on span "smoky" at bounding box center [1195, 149] width 33 height 14
click at [1331, 38] on span "Add to Watchlist" at bounding box center [1313, 42] width 82 height 11
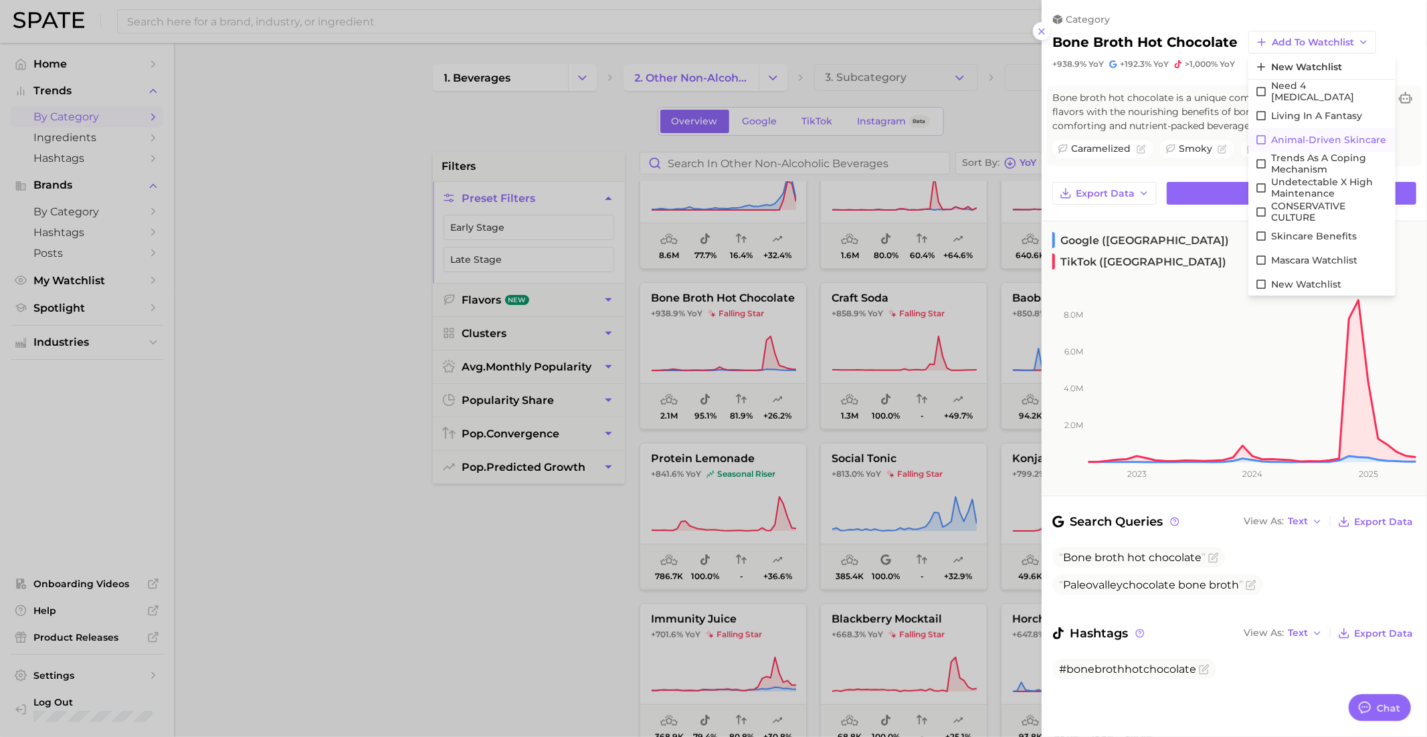
click at [1304, 137] on span "Animal-driven skincare" at bounding box center [1328, 139] width 115 height 11
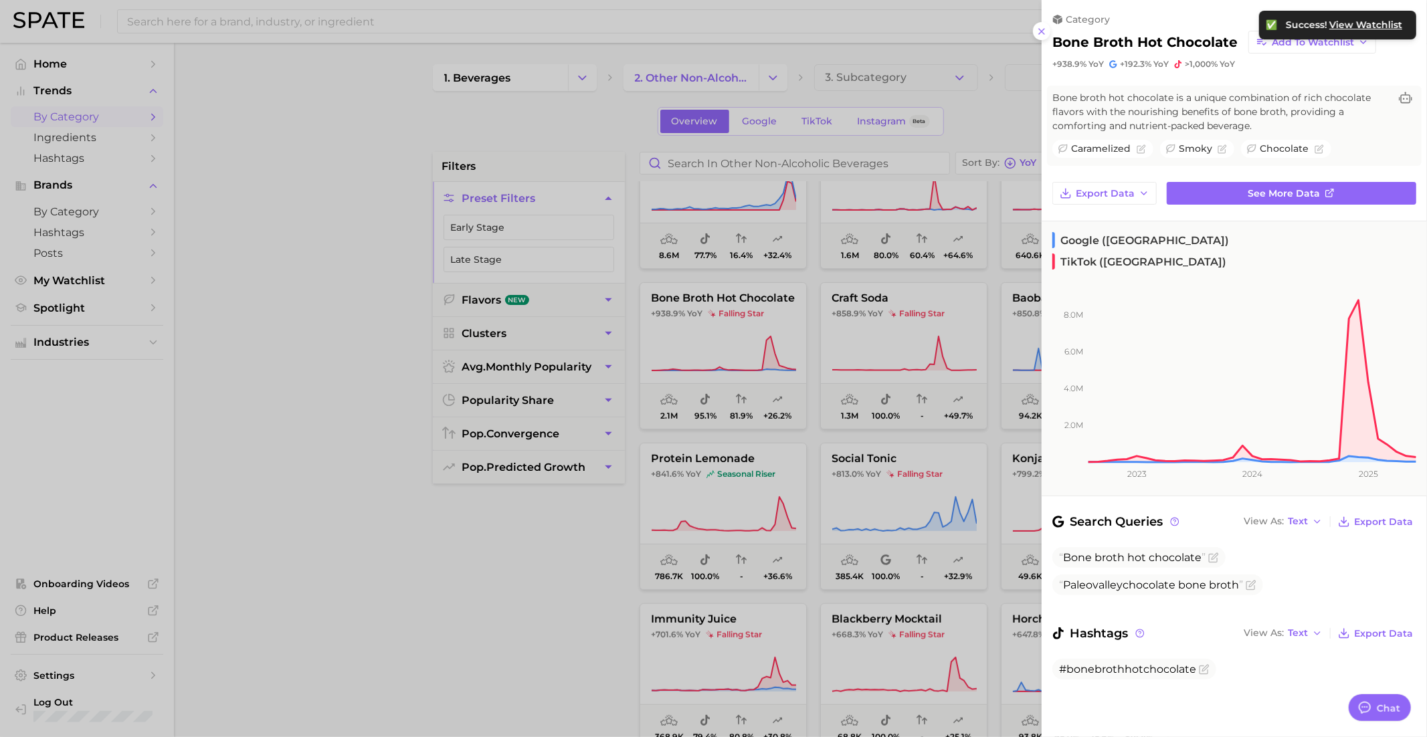
click at [906, 435] on div at bounding box center [713, 368] width 1427 height 737
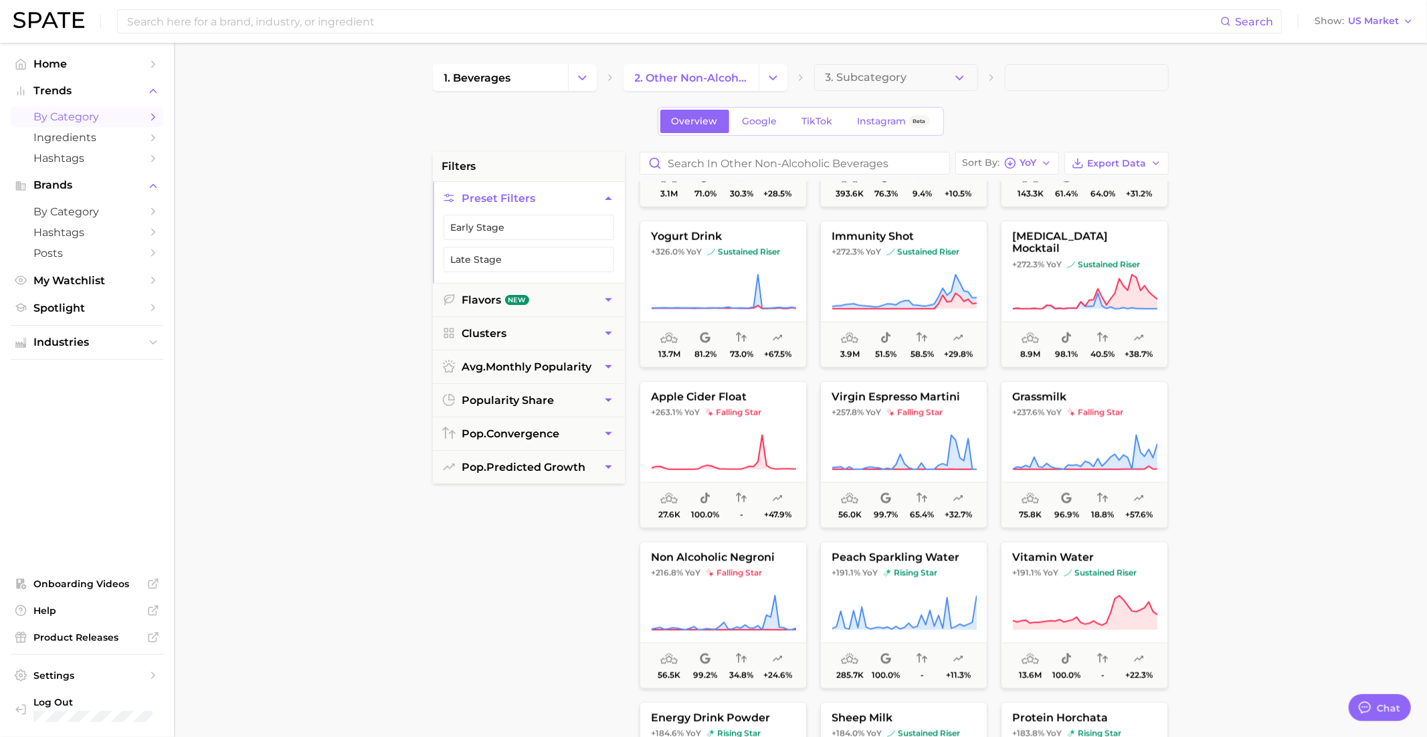
scroll to position [1563, 0]
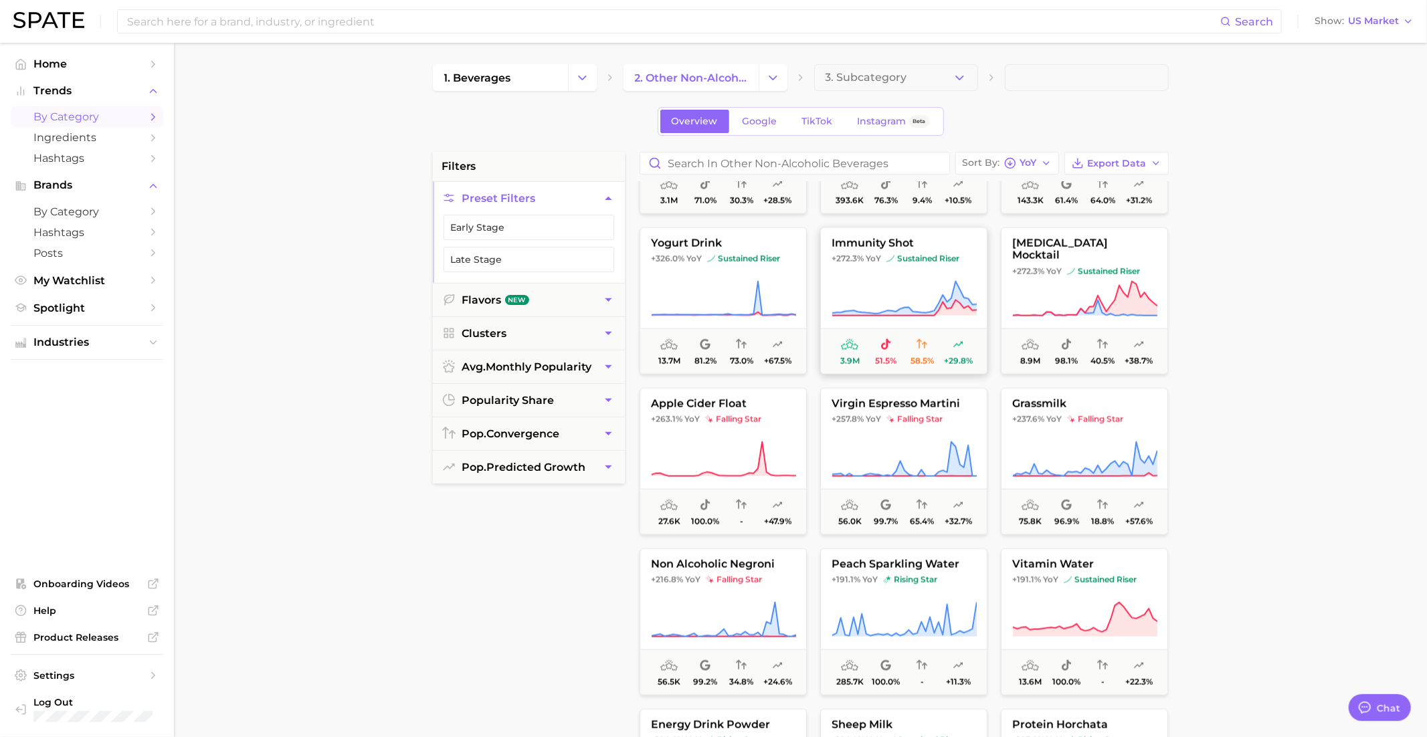
click at [918, 286] on icon at bounding box center [903, 298] width 145 height 37
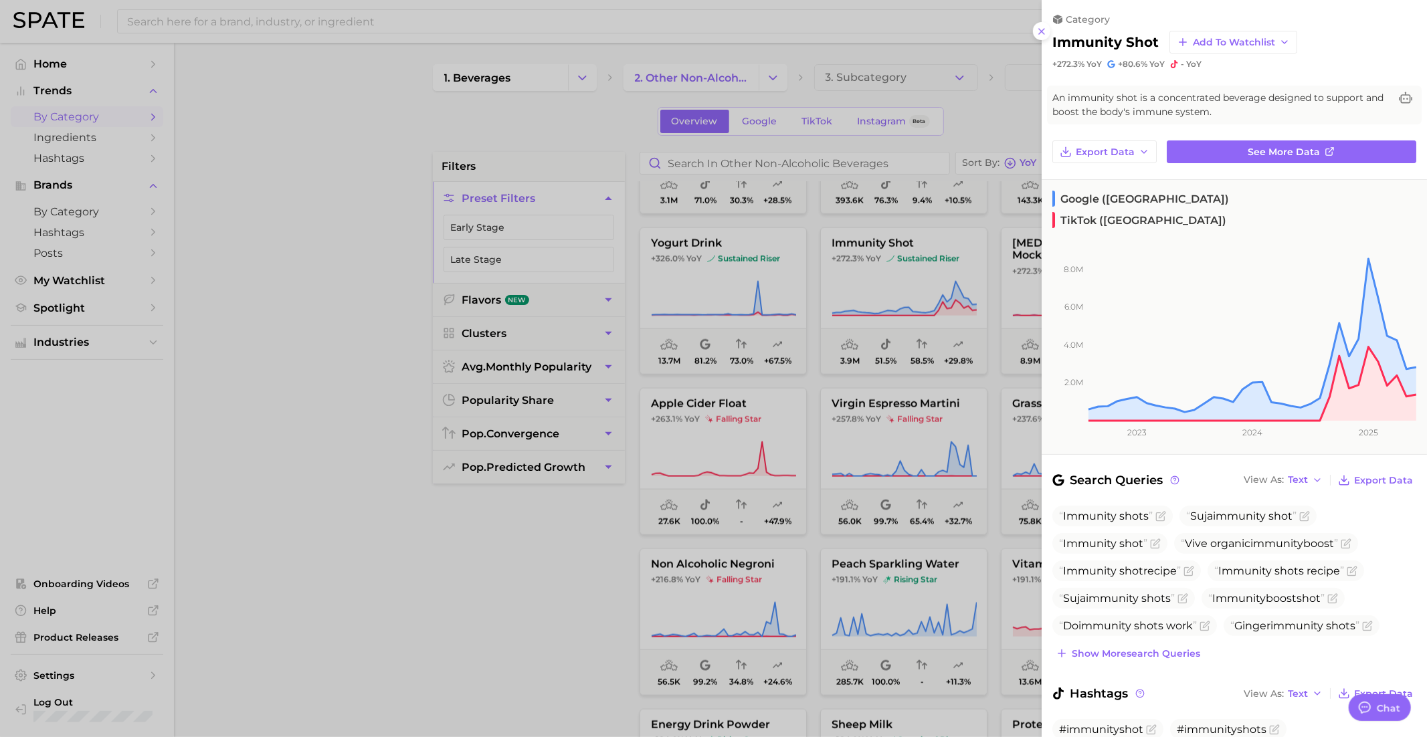
click at [892, 288] on div at bounding box center [713, 368] width 1427 height 737
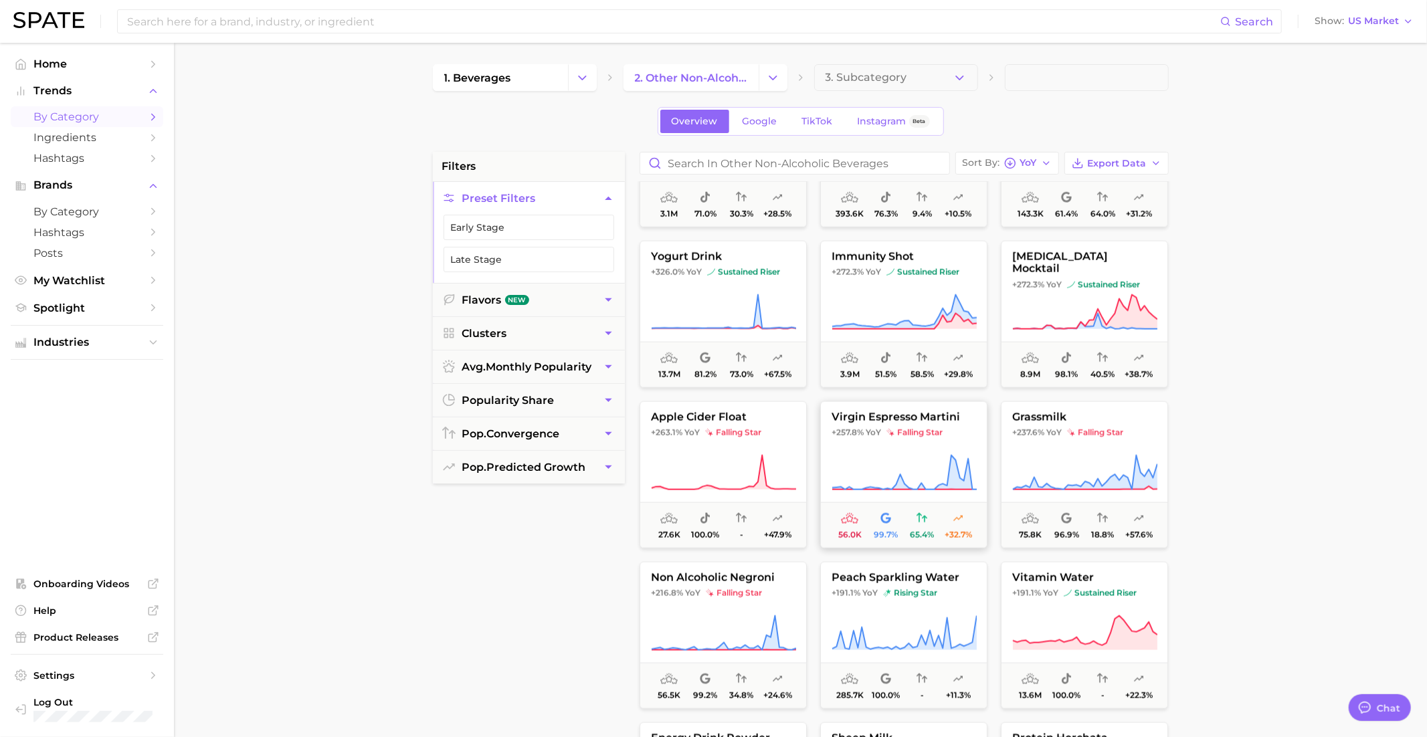
scroll to position [1548, 0]
click at [908, 285] on button "immunity shot +272.3% YoY sustained riser 3.9m 51.5% 58.5% +29.8%" at bounding box center [903, 315] width 167 height 147
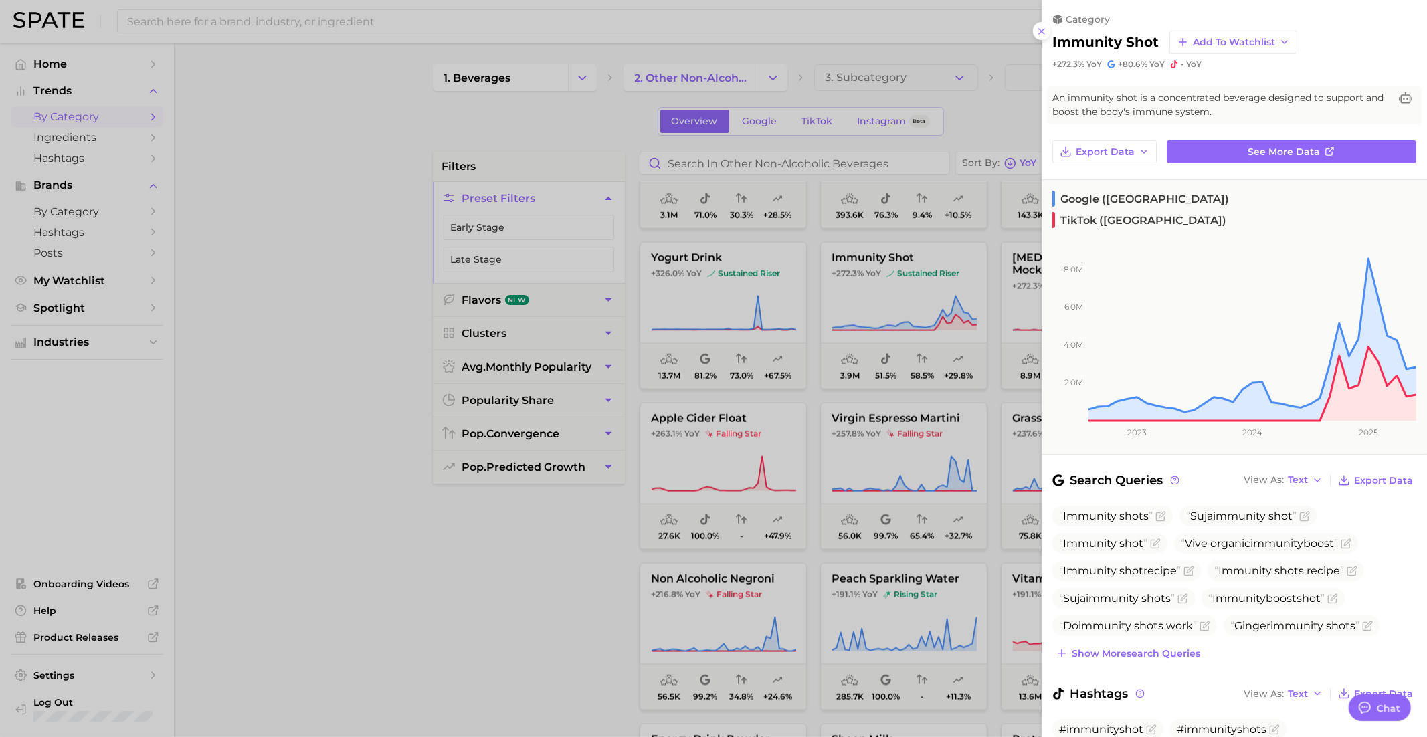
scroll to position [30, 0]
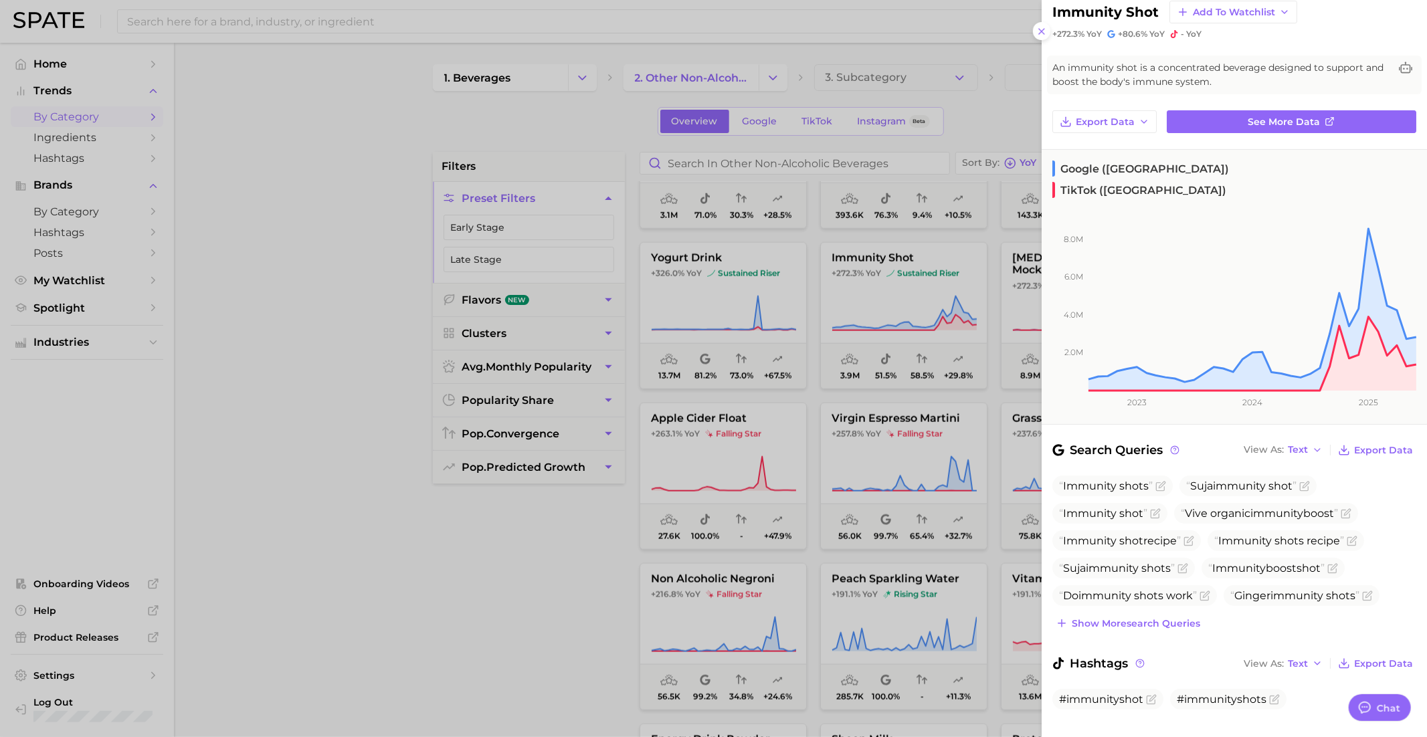
click at [881, 552] on div at bounding box center [713, 368] width 1427 height 737
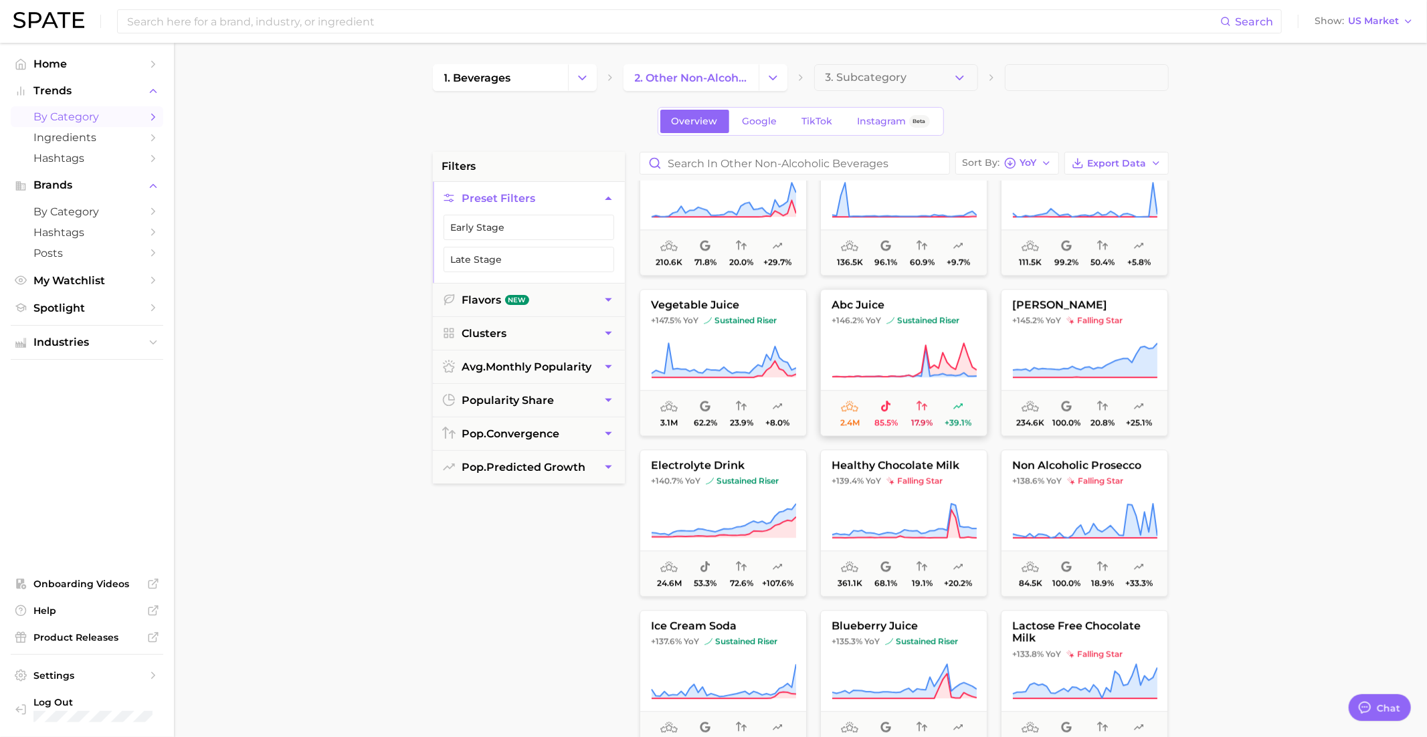
scroll to position [2950, 0]
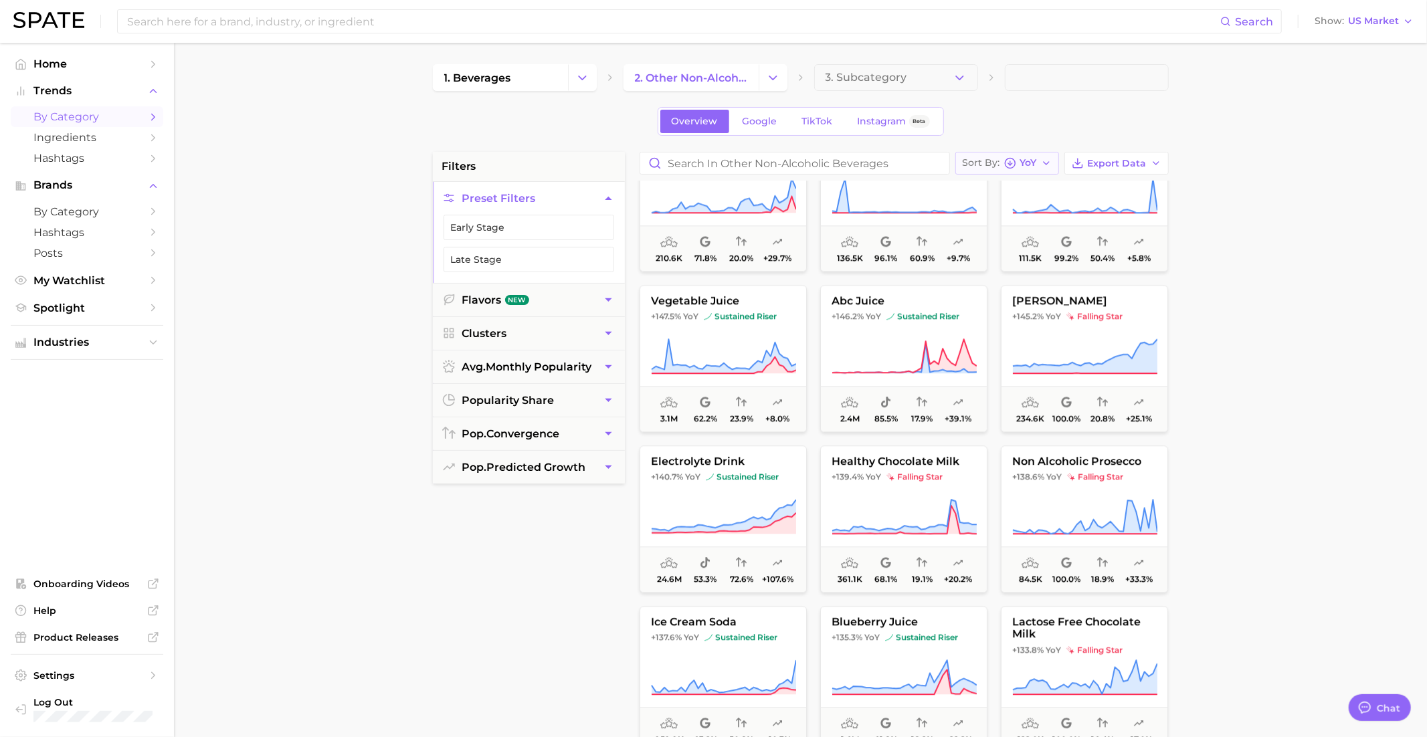
click at [1003, 167] on div "Sort By YoY" at bounding box center [1000, 163] width 74 height 12
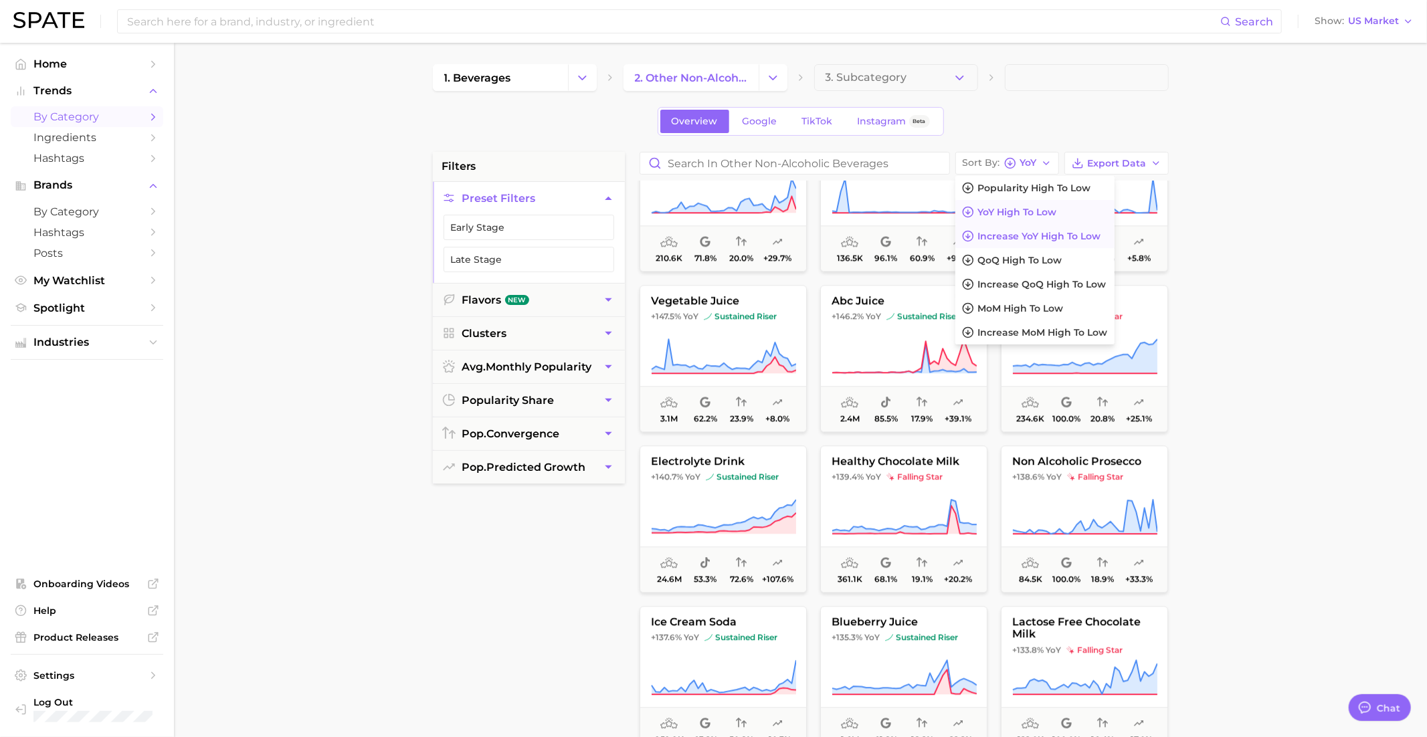
click at [1007, 238] on span "Increase YoY high to low" at bounding box center [1039, 236] width 123 height 11
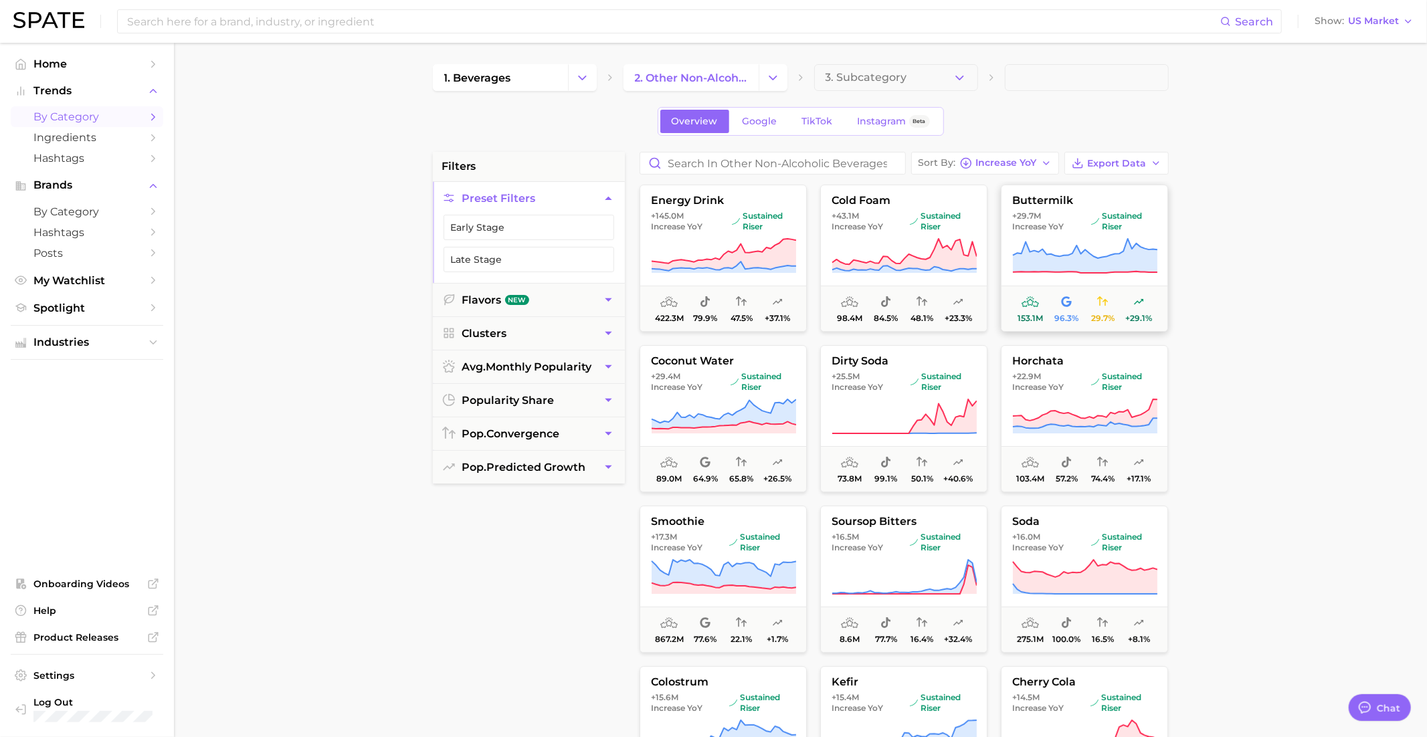
click at [1070, 233] on button "buttermilk +29.7m Increase YoY sustained riser 153.1m 96.3% 29.7% +29.1%" at bounding box center [1084, 258] width 167 height 147
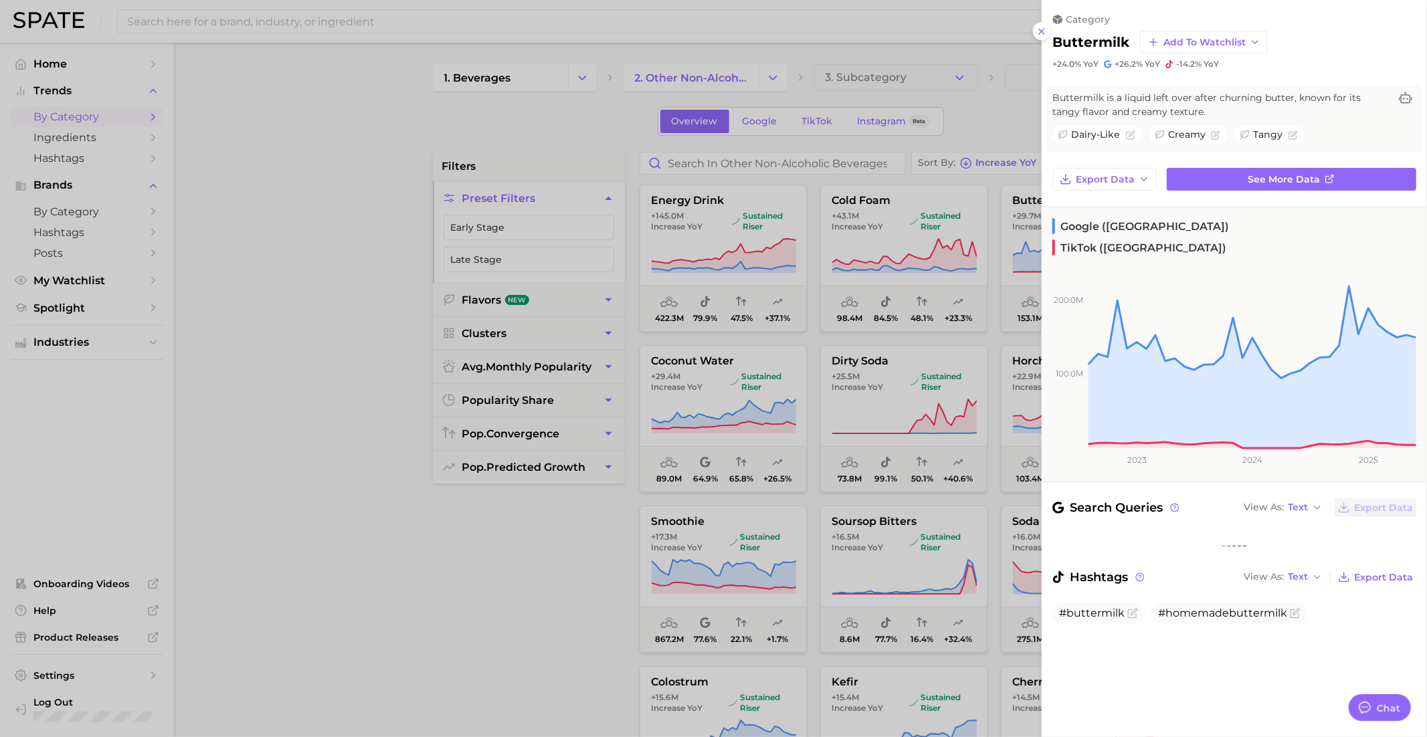
click at [950, 270] on div at bounding box center [713, 368] width 1427 height 737
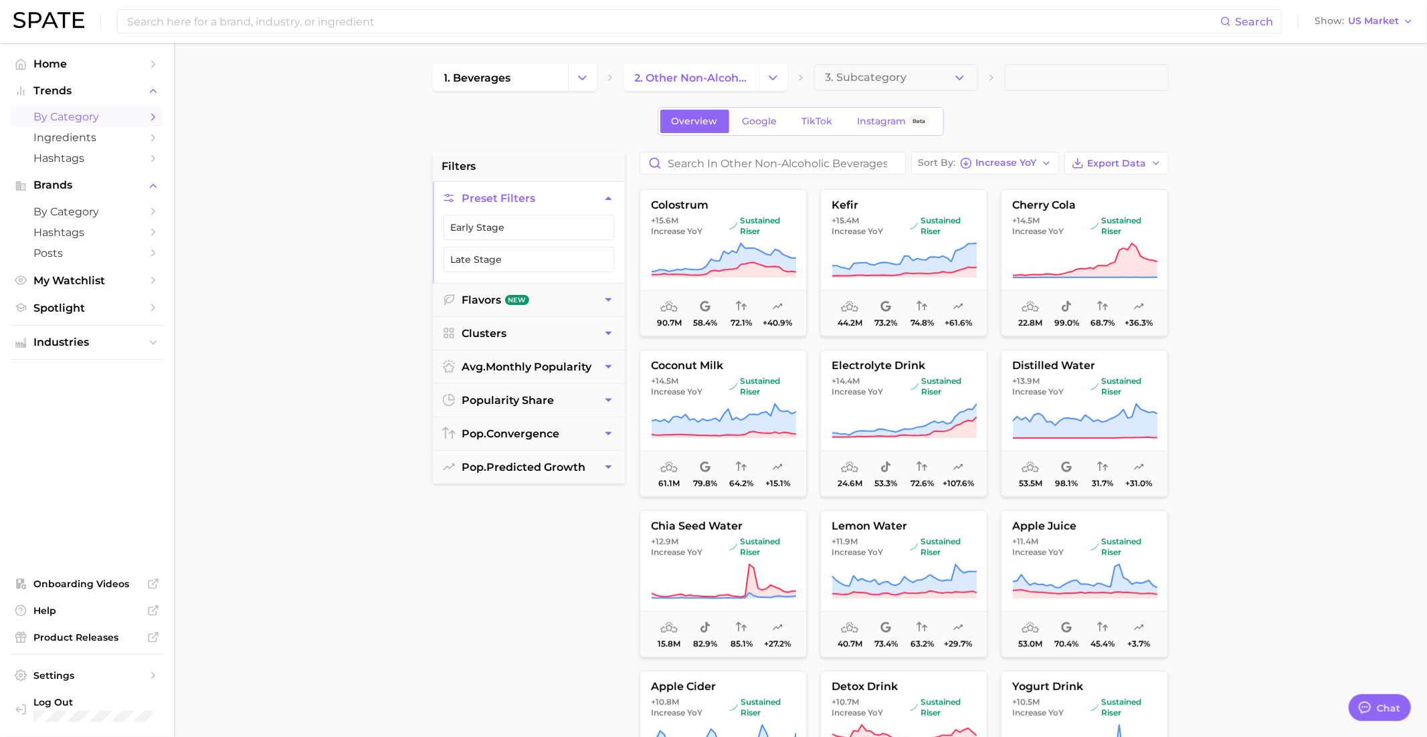
scroll to position [478, 0]
click at [787, 237] on button "colostrum +15.6m Increase YoY sustained riser 90.7m 58.4% 72.1% +40.9%" at bounding box center [722, 262] width 167 height 147
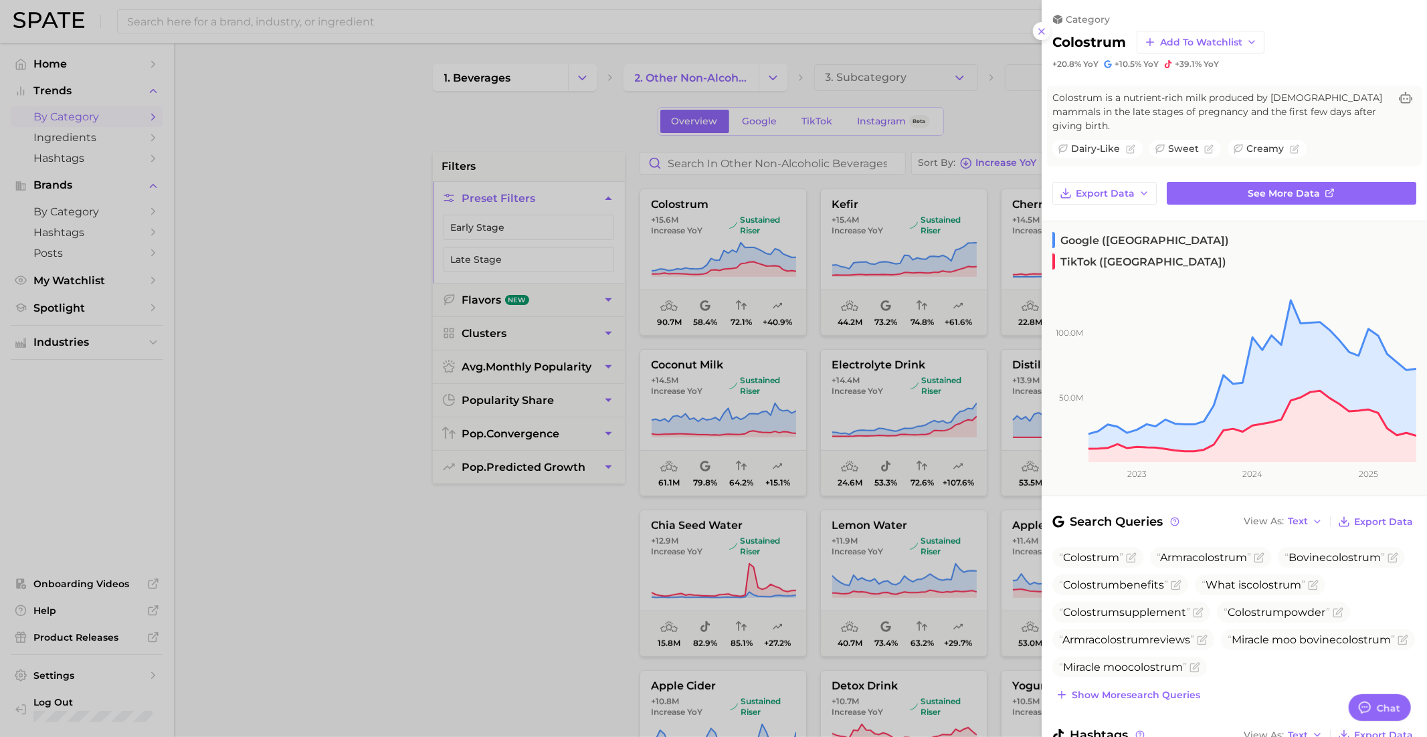
click at [761, 266] on div at bounding box center [713, 368] width 1427 height 737
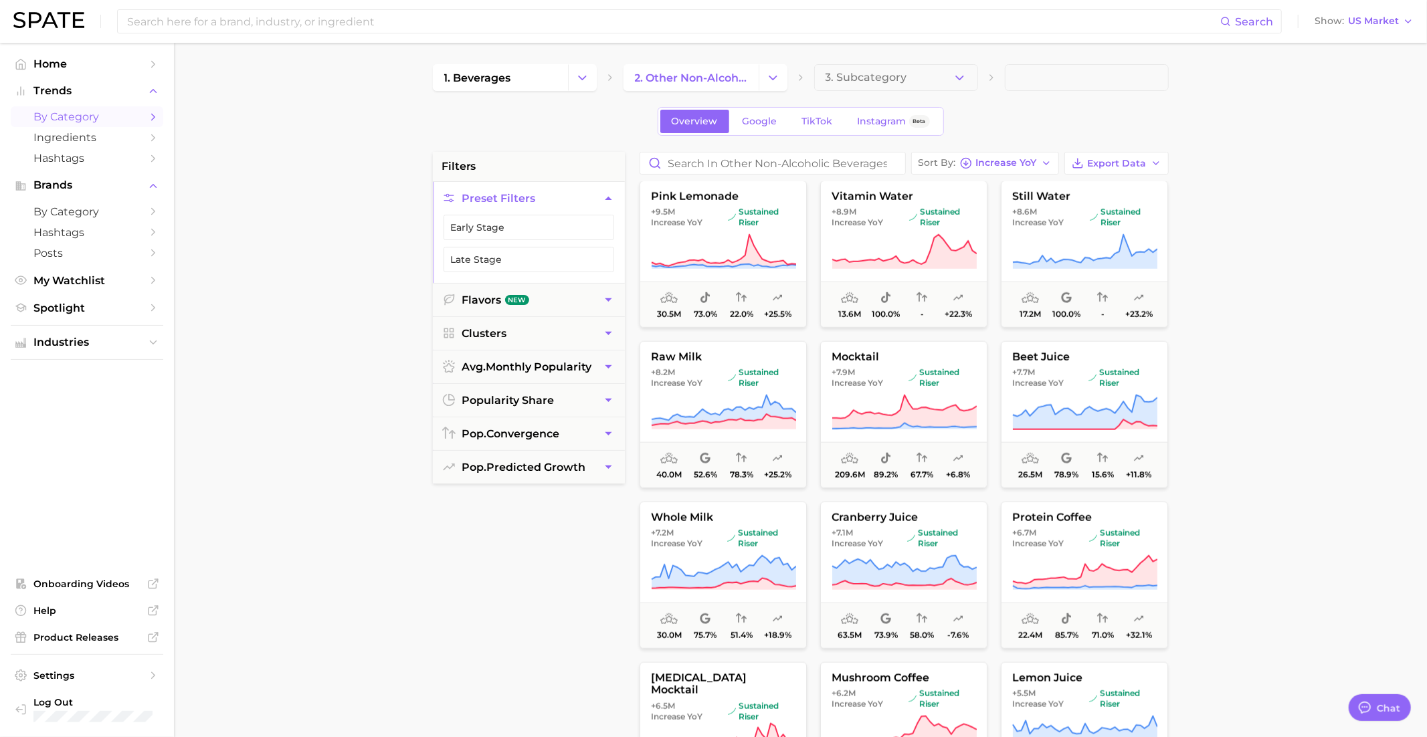
scroll to position [1130, 0]
click at [740, 371] on span "sustained riser" at bounding box center [762, 375] width 68 height 21
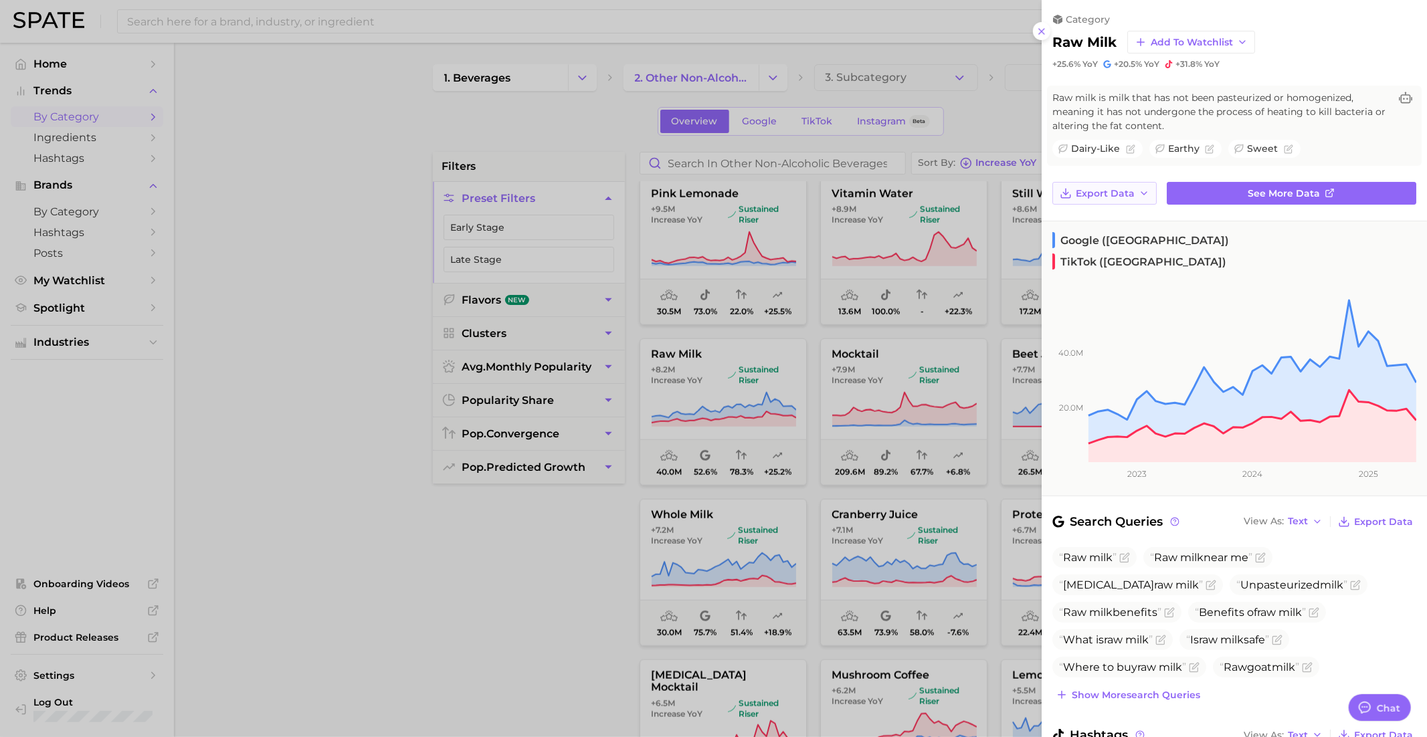
click at [1116, 189] on span "Export Data" at bounding box center [1105, 193] width 59 height 11
click at [1221, 44] on span "Add to Watchlist" at bounding box center [1192, 42] width 82 height 11
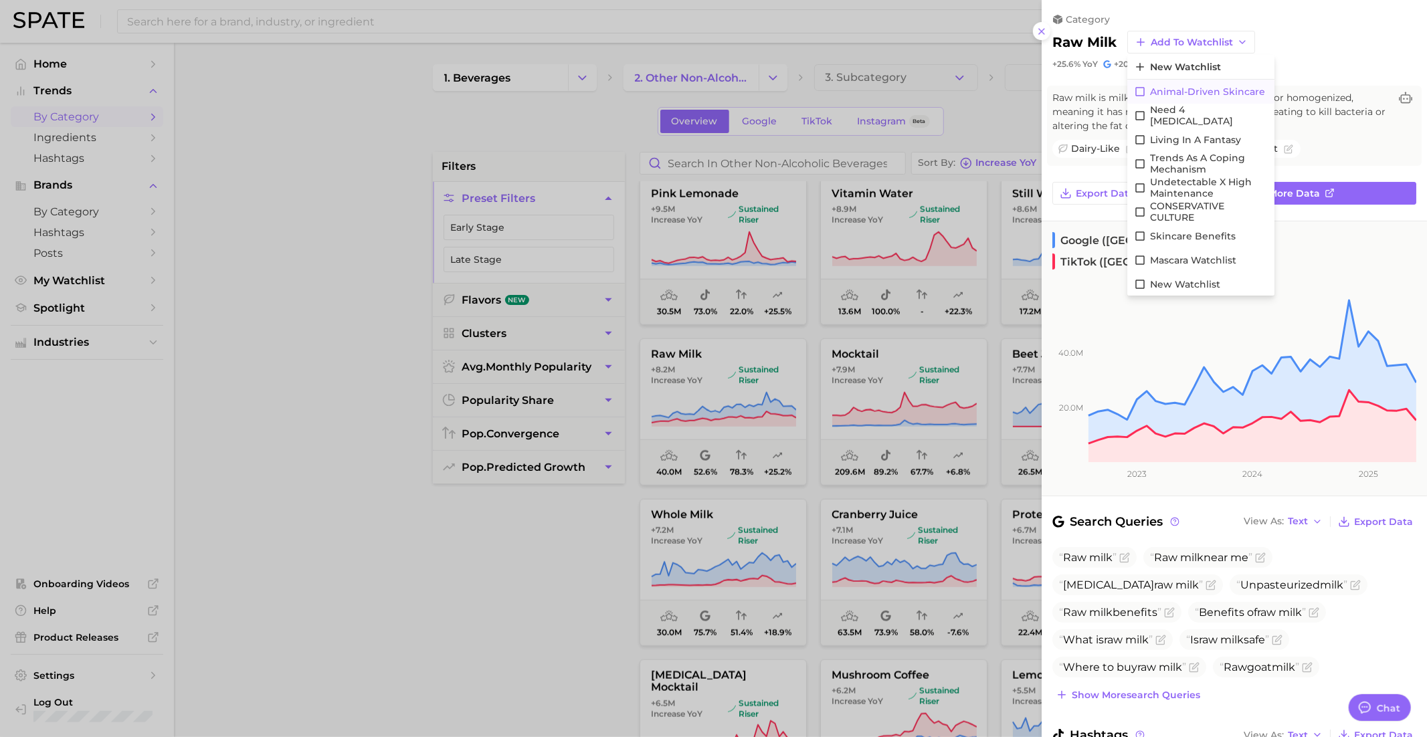
click at [1168, 97] on button "Animal-driven skincare" at bounding box center [1200, 92] width 147 height 24
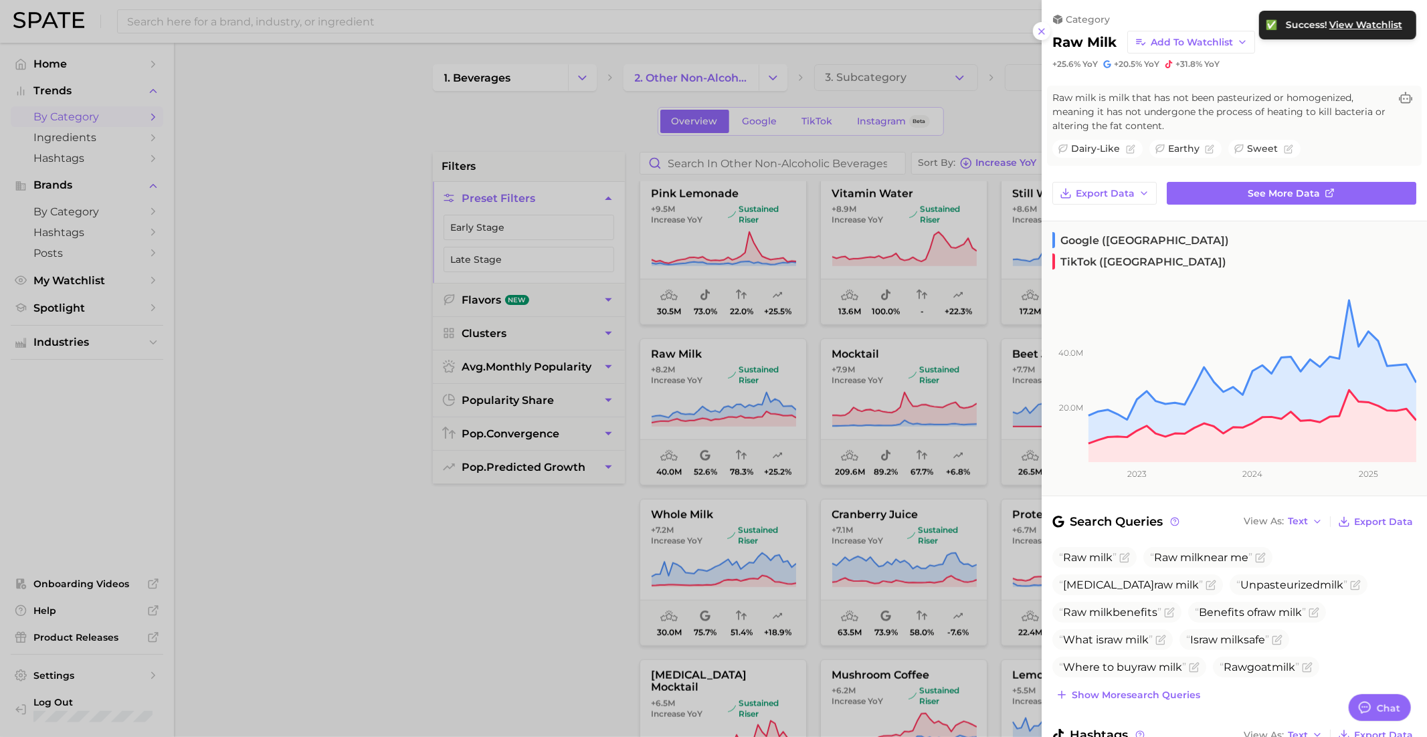
click at [867, 448] on div at bounding box center [713, 368] width 1427 height 737
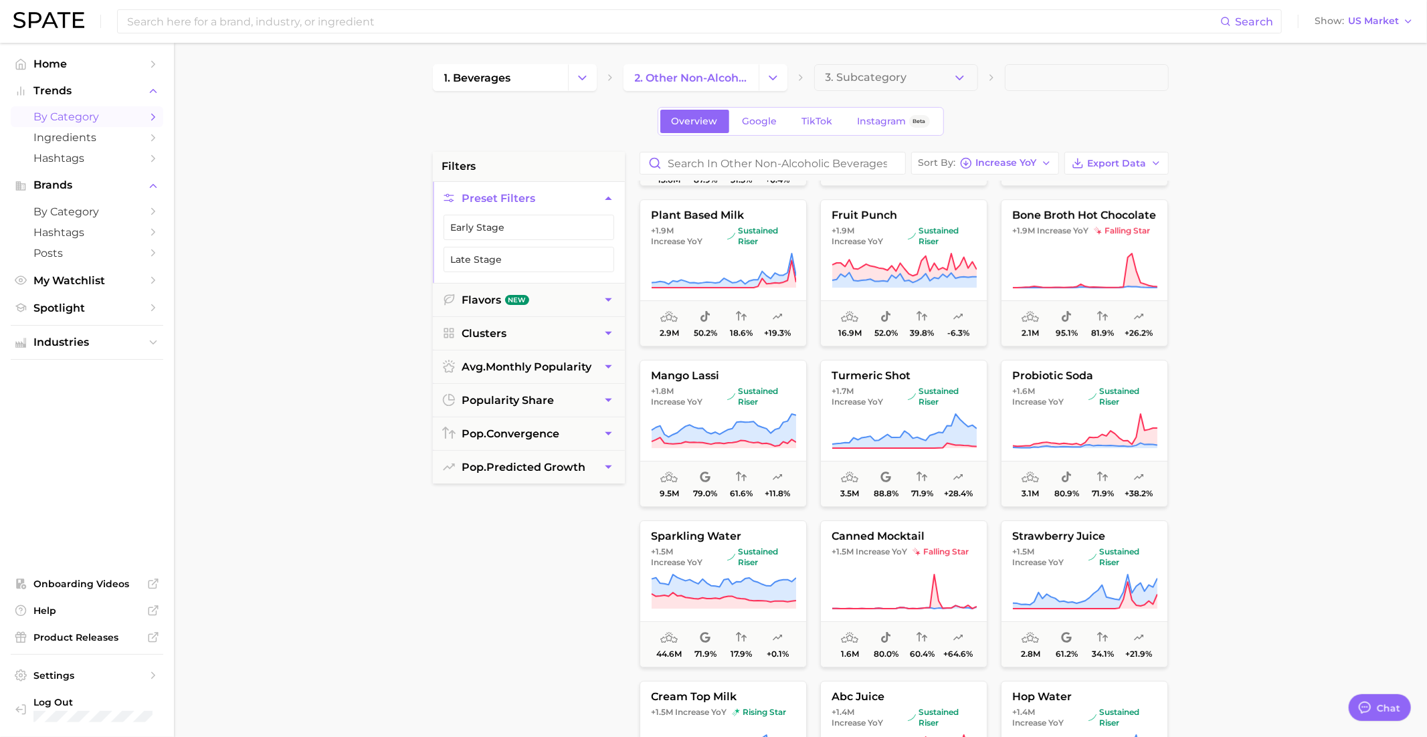
scroll to position [3840, 0]
click at [712, 73] on span "2. other non-alcoholic beverages" at bounding box center [691, 78] width 112 height 13
click at [773, 80] on icon "Change Category" at bounding box center [773, 78] width 14 height 14
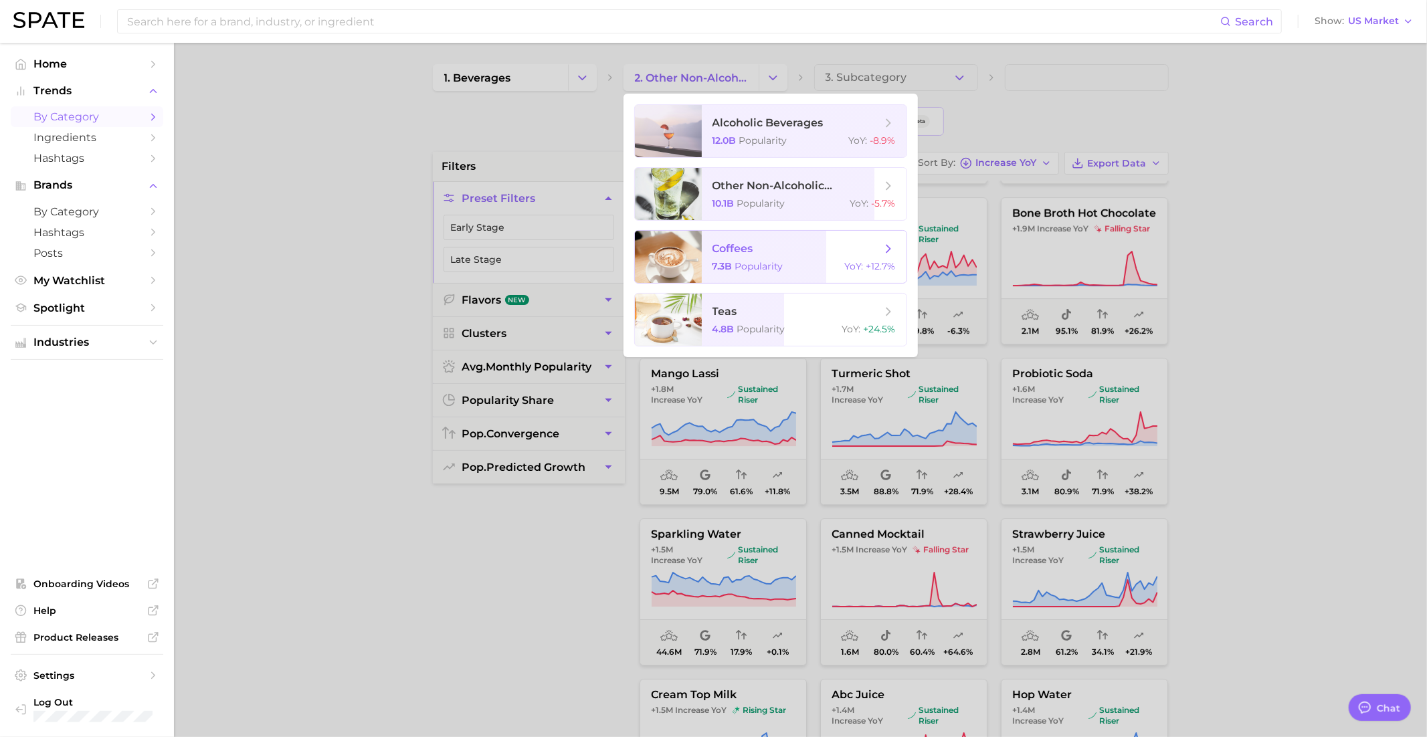
click at [746, 244] on span "coffees" at bounding box center [732, 248] width 41 height 13
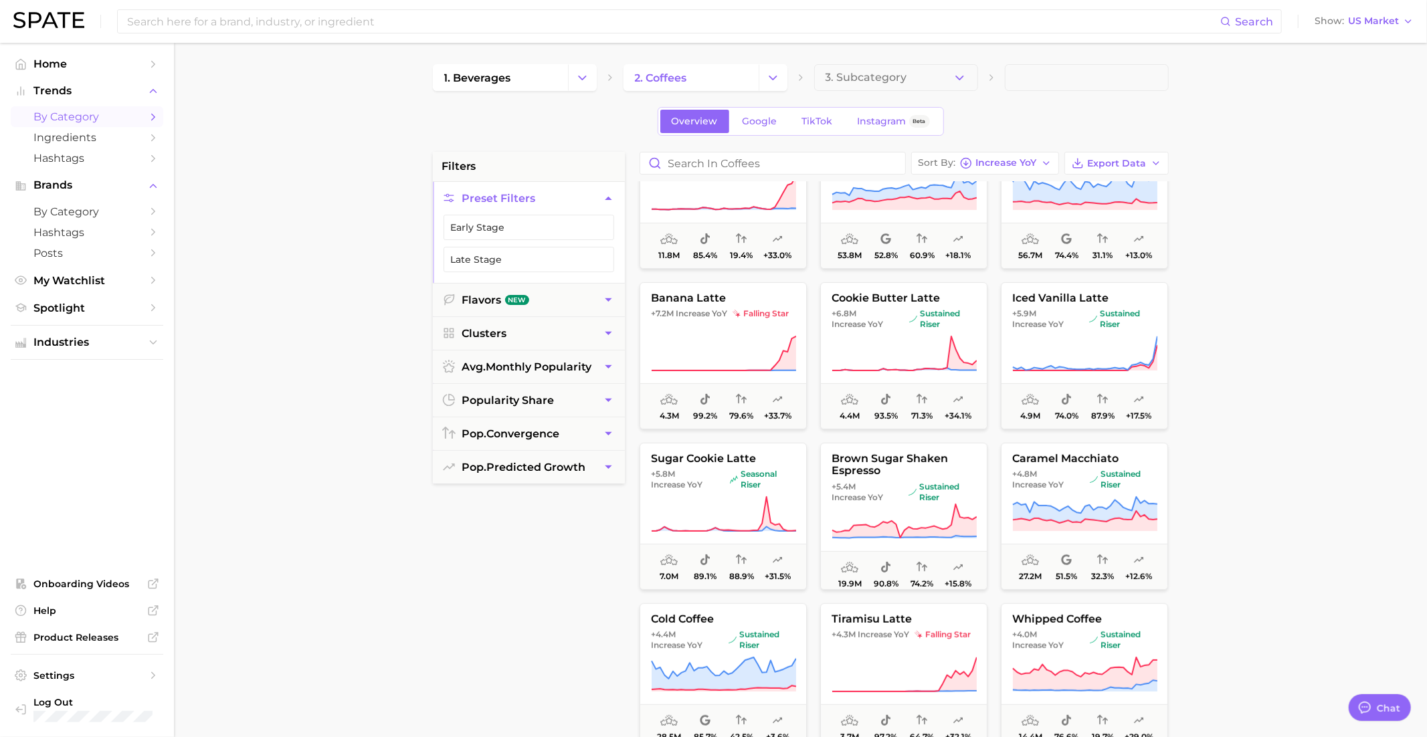
scroll to position [391, 0]
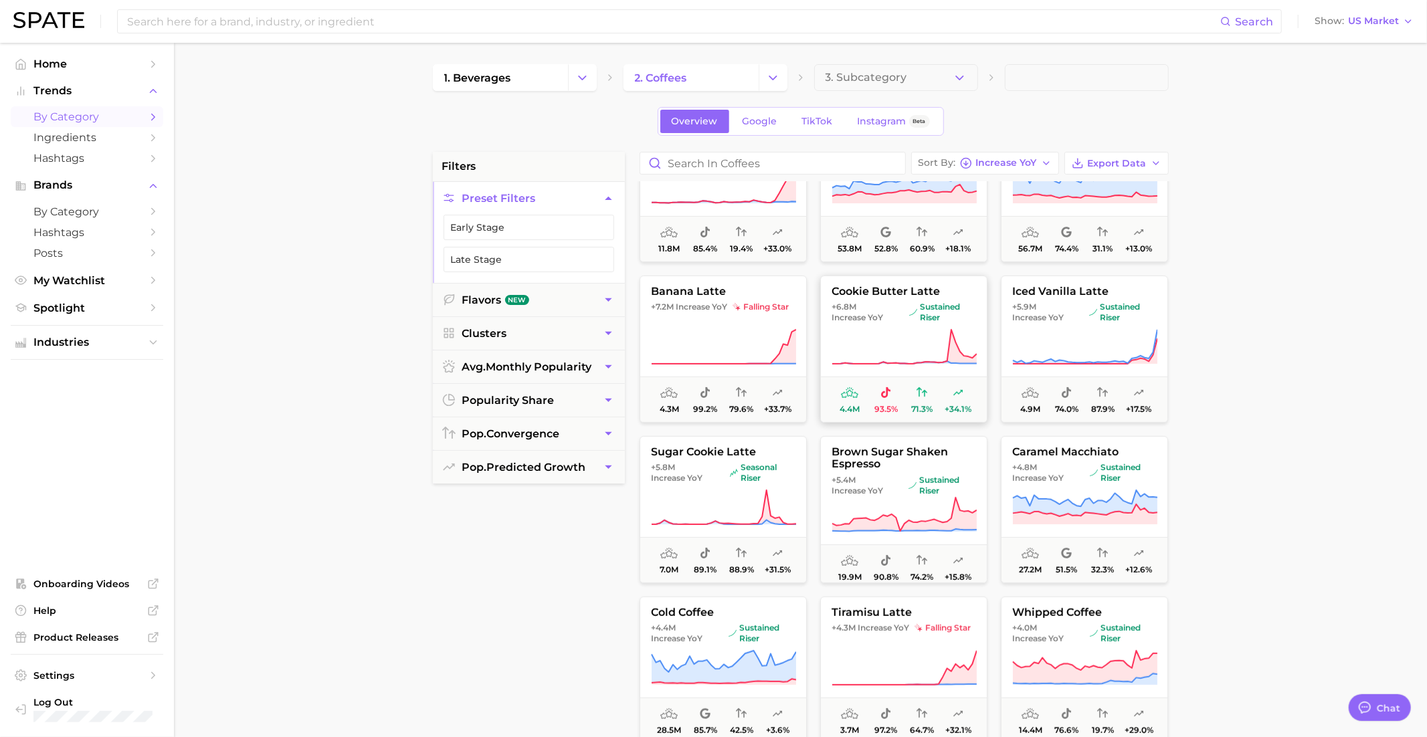
click at [916, 316] on span "sustained riser" at bounding box center [941, 312] width 67 height 21
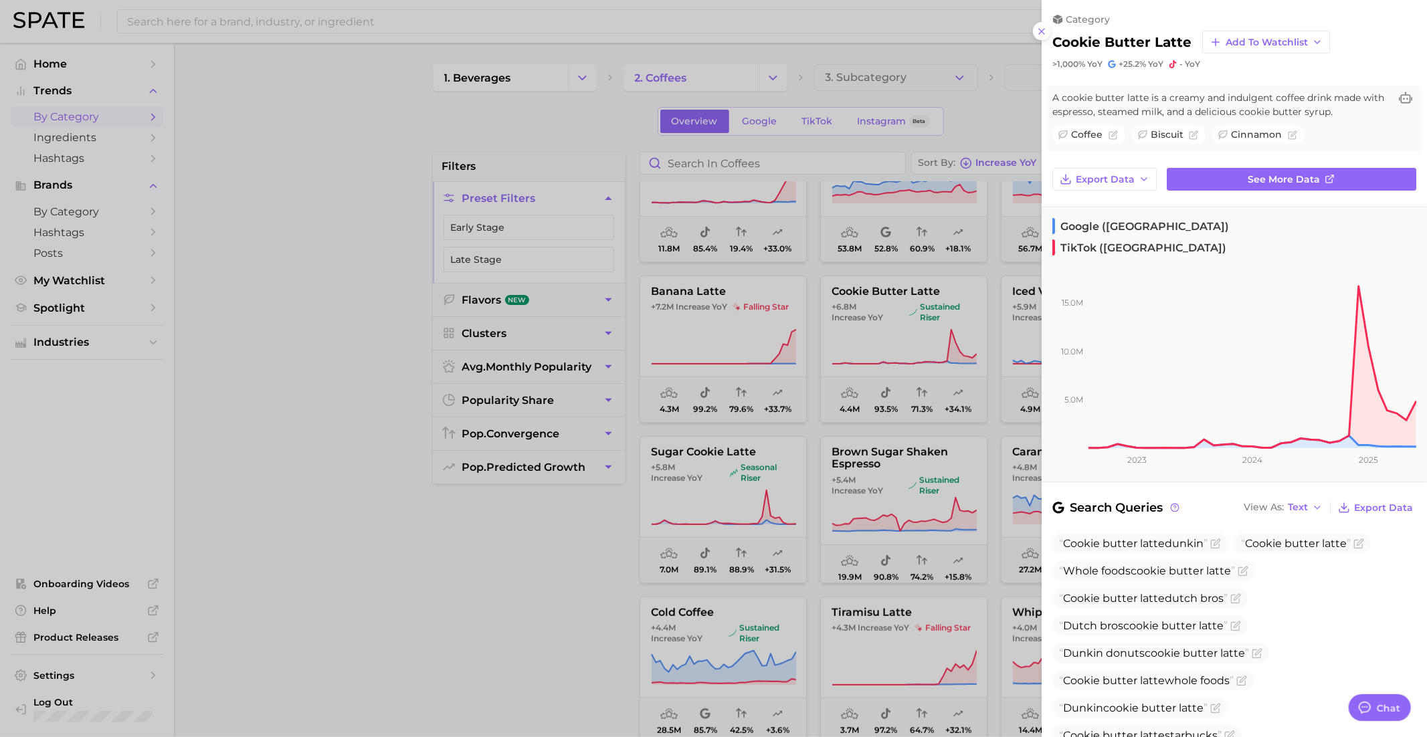
click at [877, 393] on div at bounding box center [713, 368] width 1427 height 737
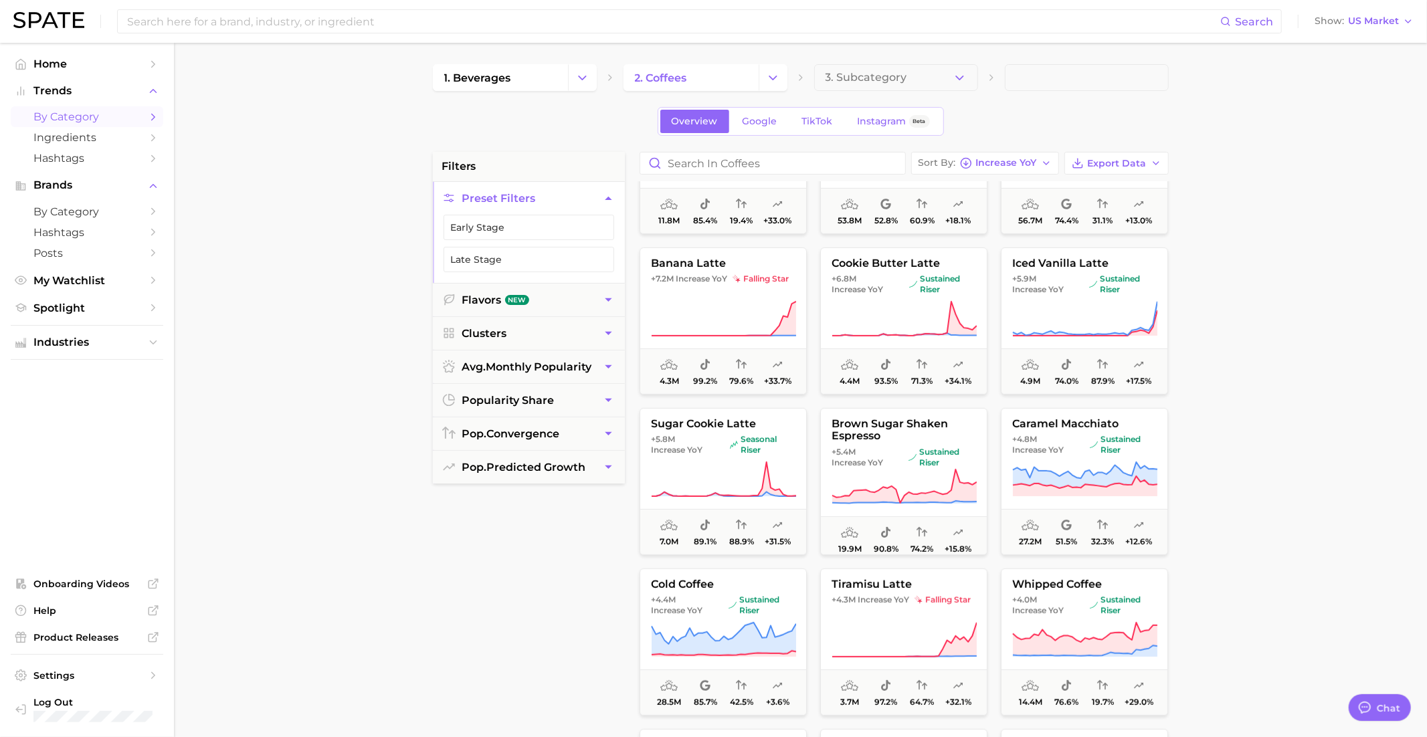
scroll to position [421, 0]
click at [764, 303] on icon at bounding box center [723, 316] width 145 height 37
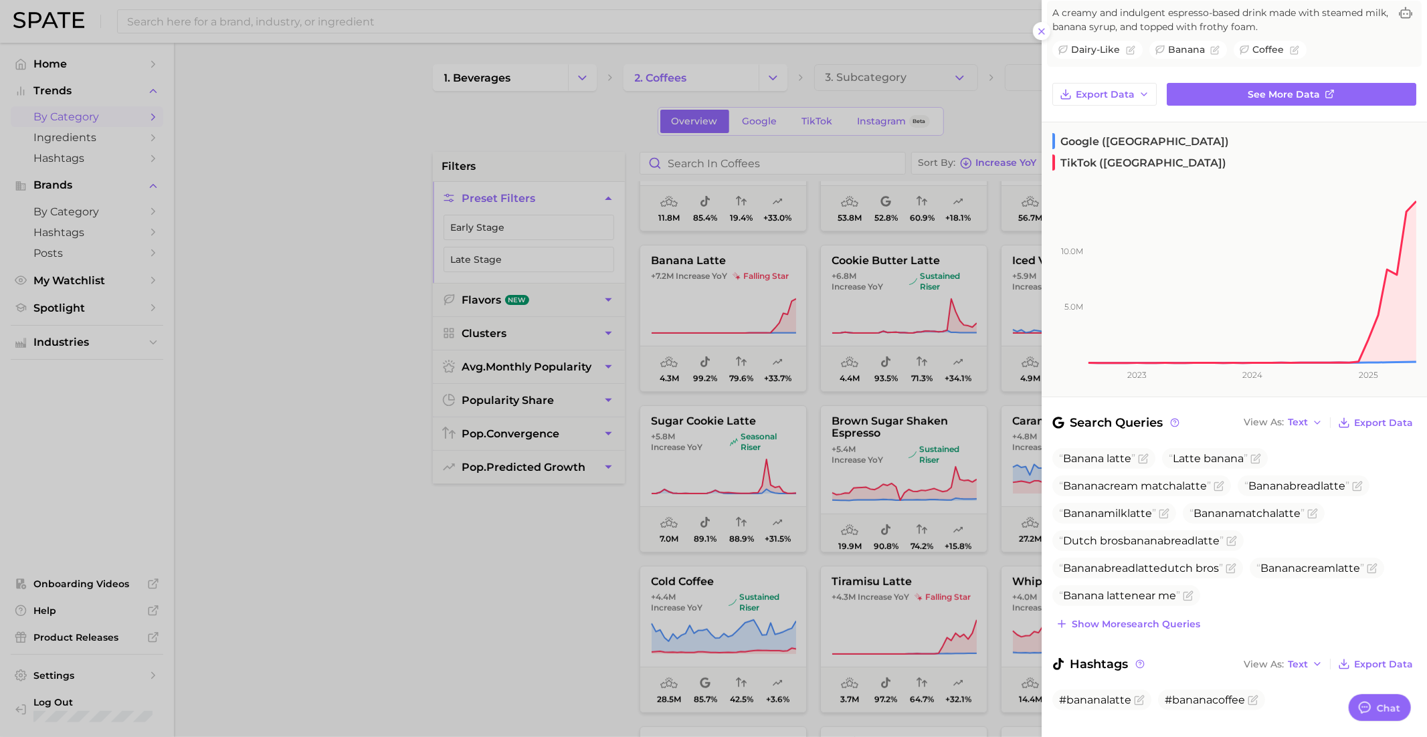
scroll to position [0, 0]
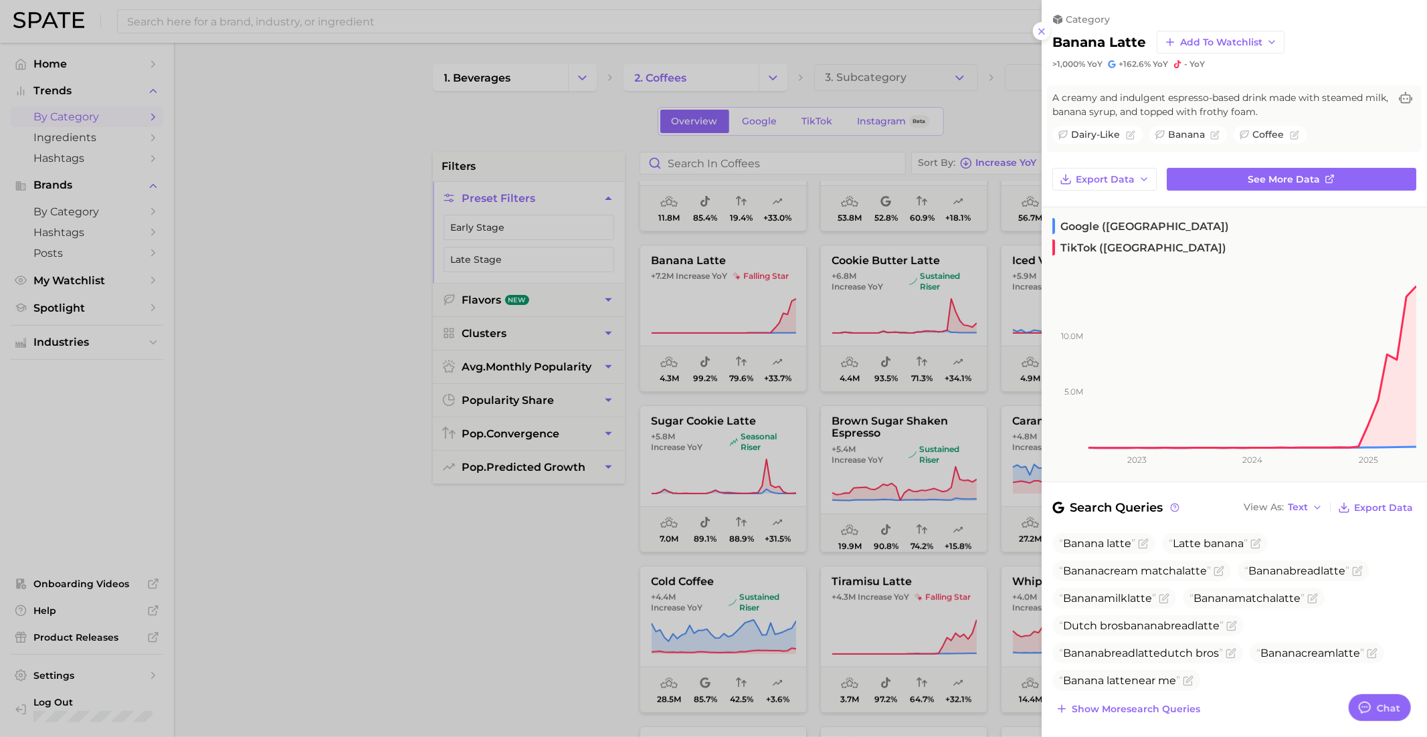
click at [904, 334] on div at bounding box center [713, 368] width 1427 height 737
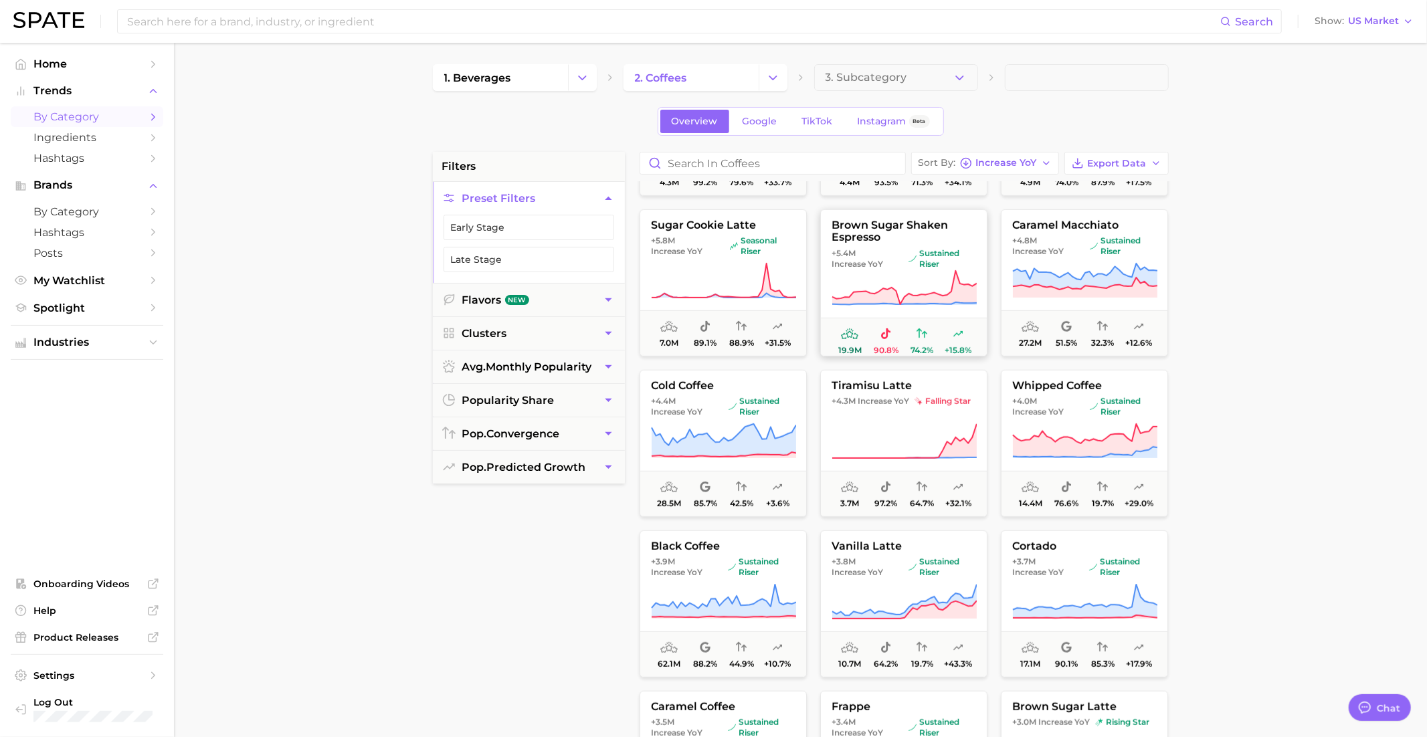
scroll to position [620, 0]
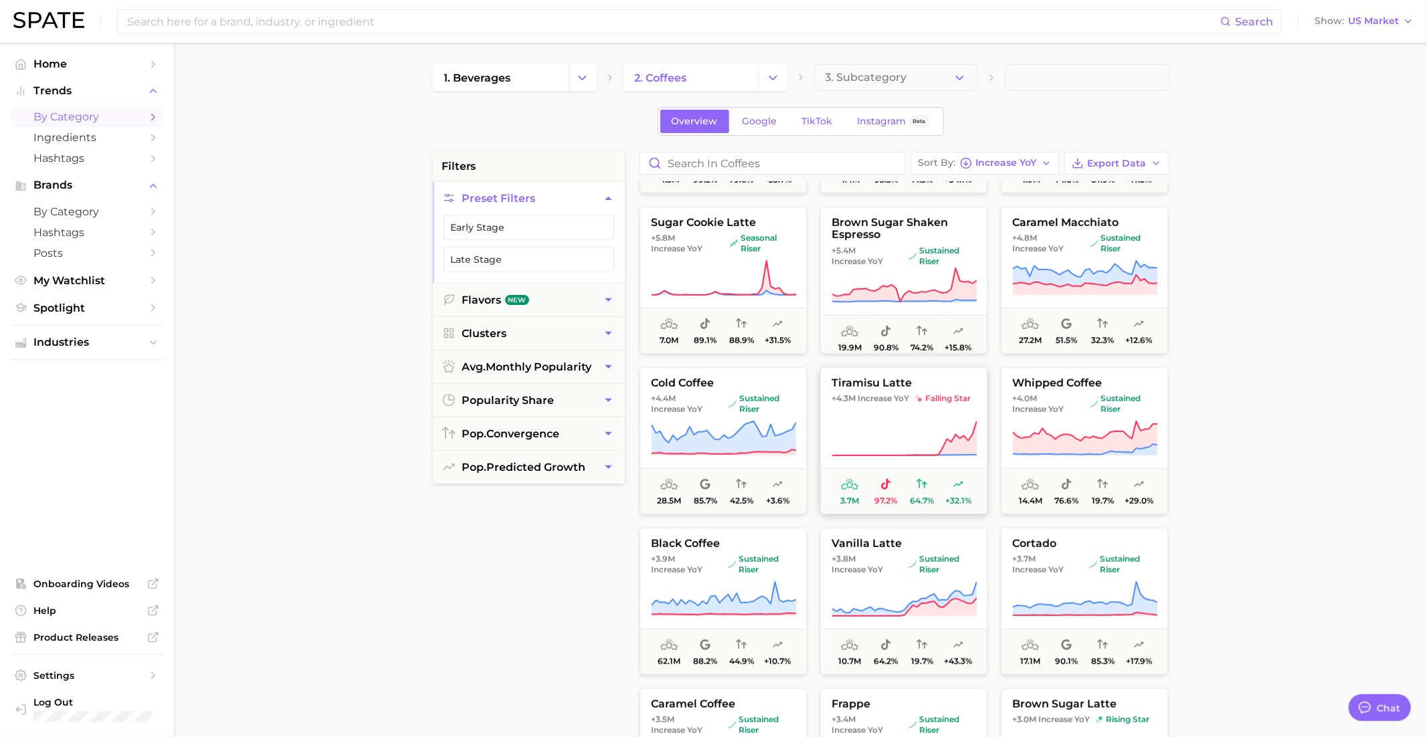
click at [867, 403] on button "tiramisu latte +4.3m Increase YoY falling star 3.7m 97.2% 64.7% +32.1%" at bounding box center [903, 440] width 167 height 147
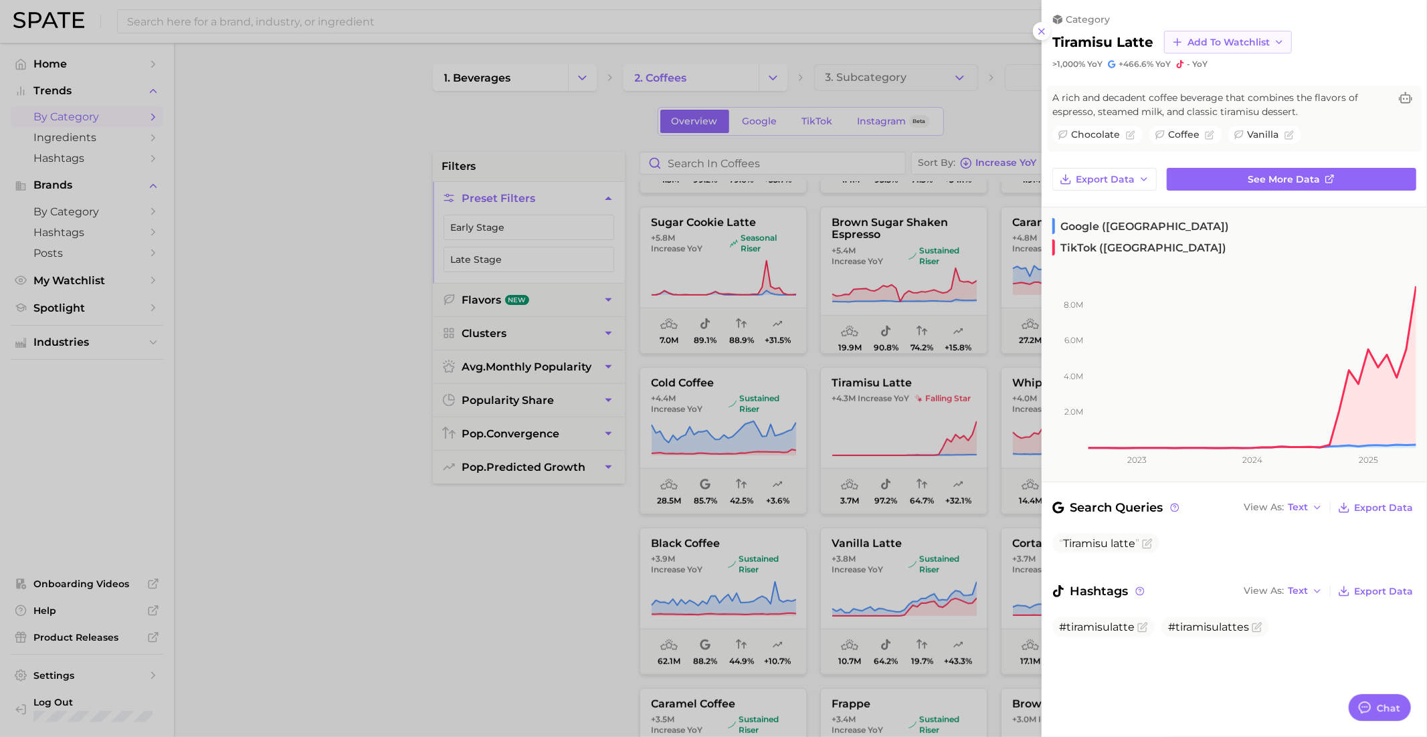
click at [1244, 39] on span "Add to Watchlist" at bounding box center [1228, 42] width 82 height 11
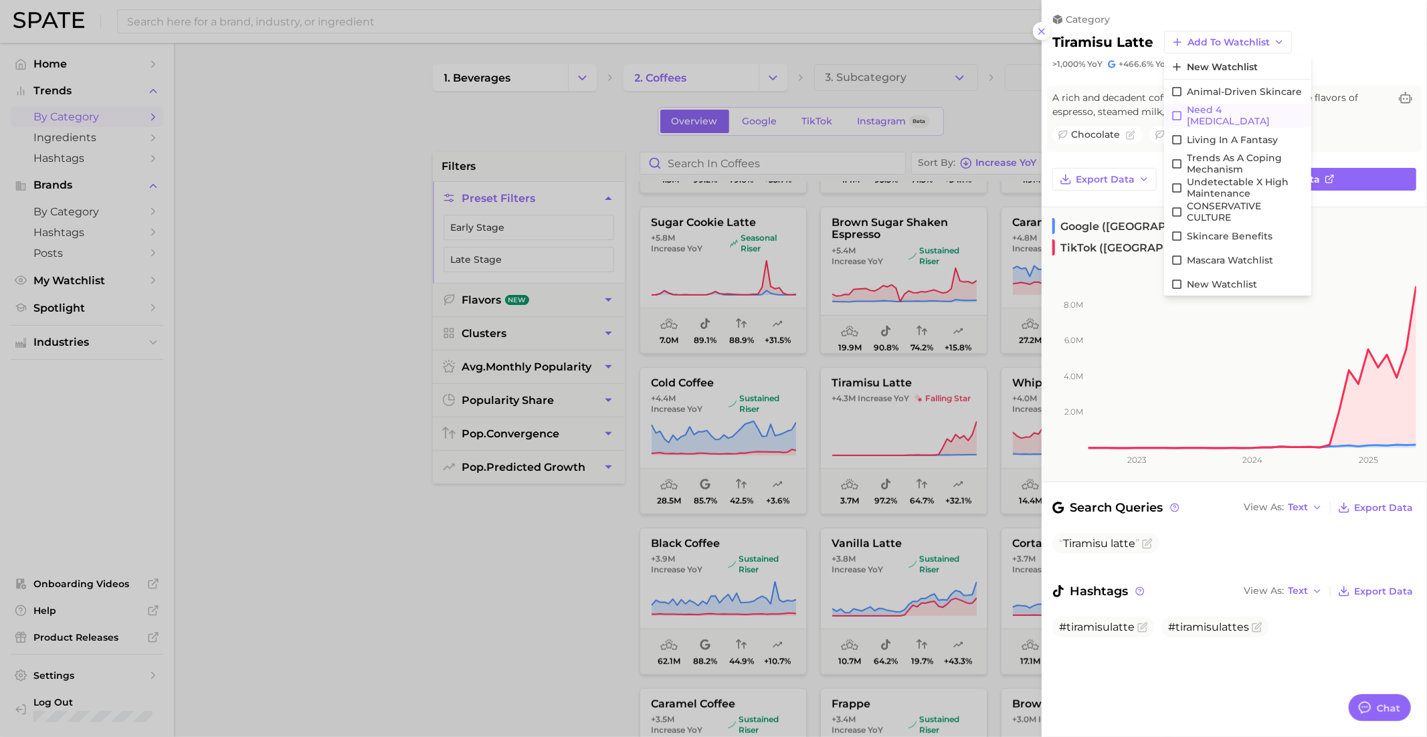
click at [1213, 116] on span "Need 4 Dopamine" at bounding box center [1246, 115] width 118 height 23
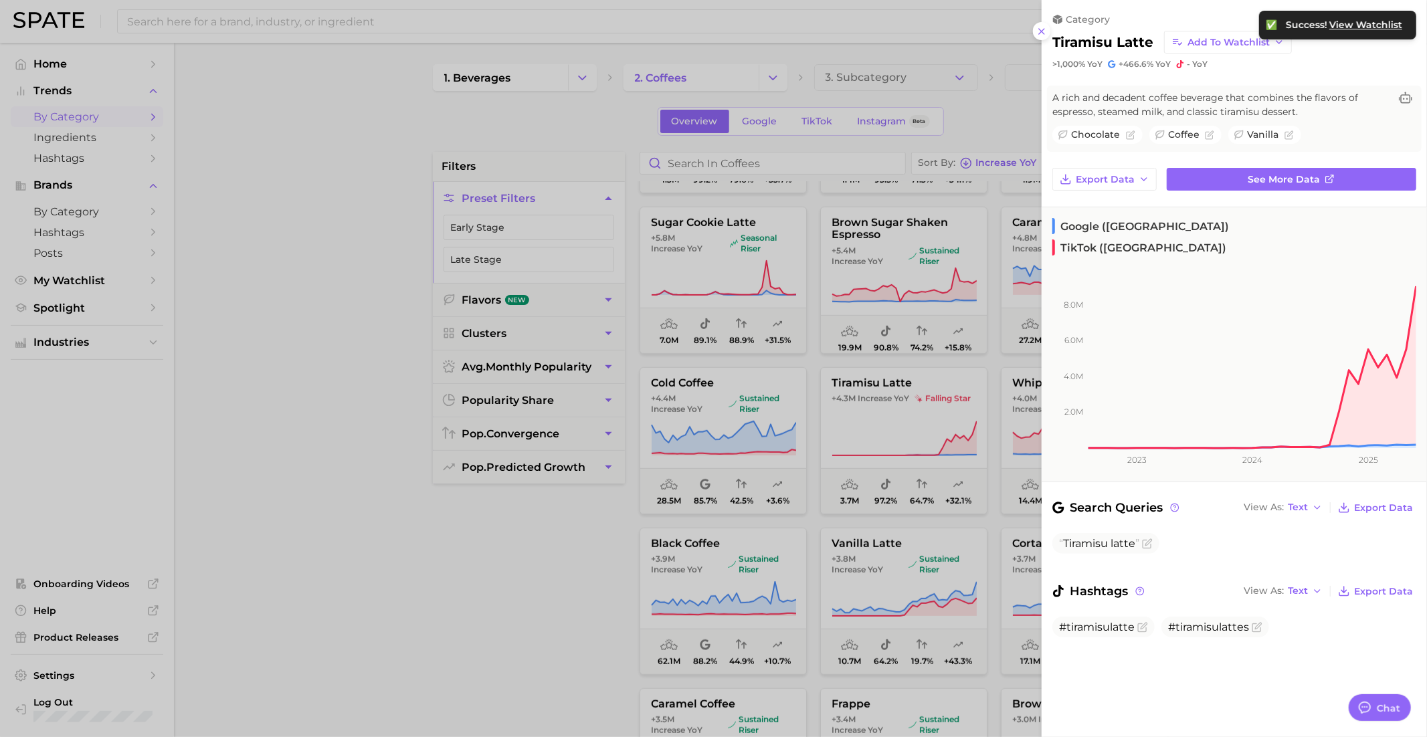
click at [925, 425] on div at bounding box center [713, 368] width 1427 height 737
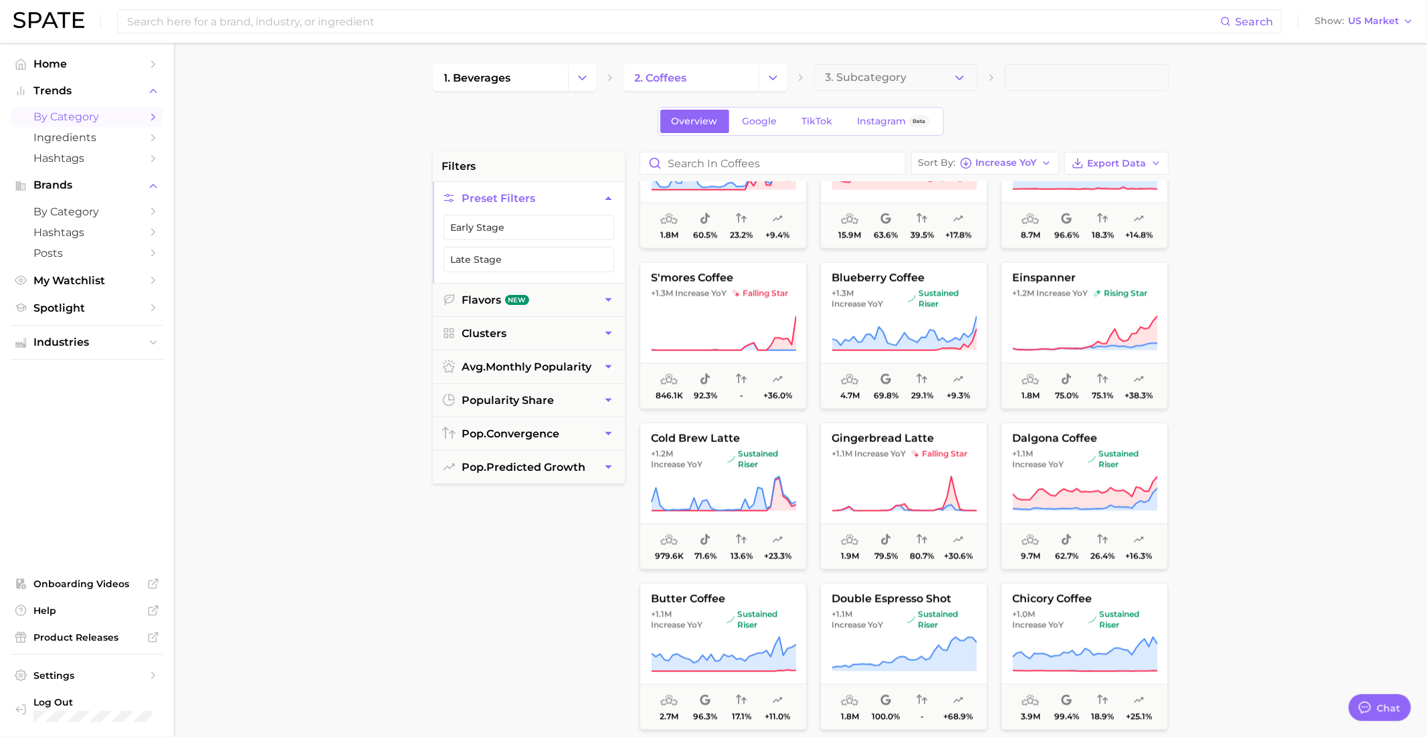
scroll to position [1850, 0]
click at [1058, 295] on span "Increase YoY" at bounding box center [1062, 292] width 52 height 11
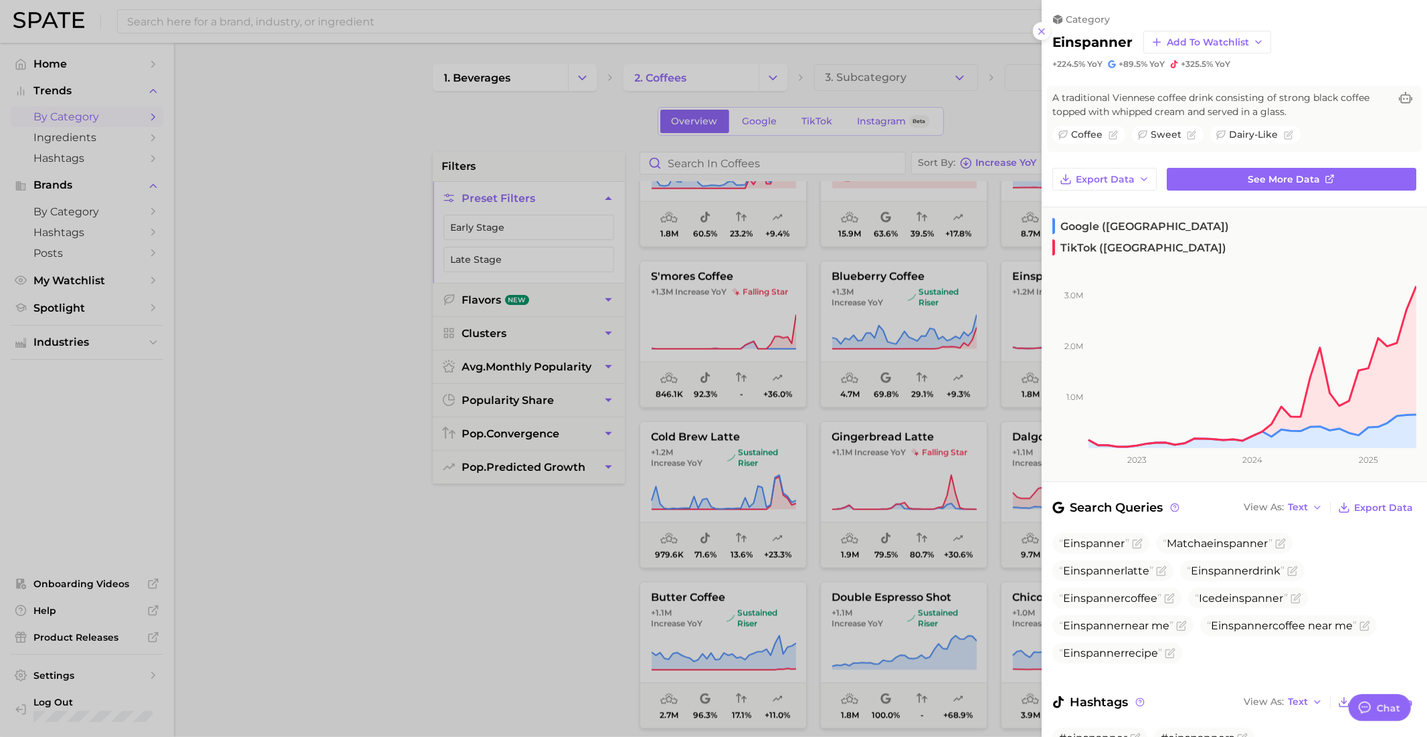
click at [947, 326] on div at bounding box center [713, 368] width 1427 height 737
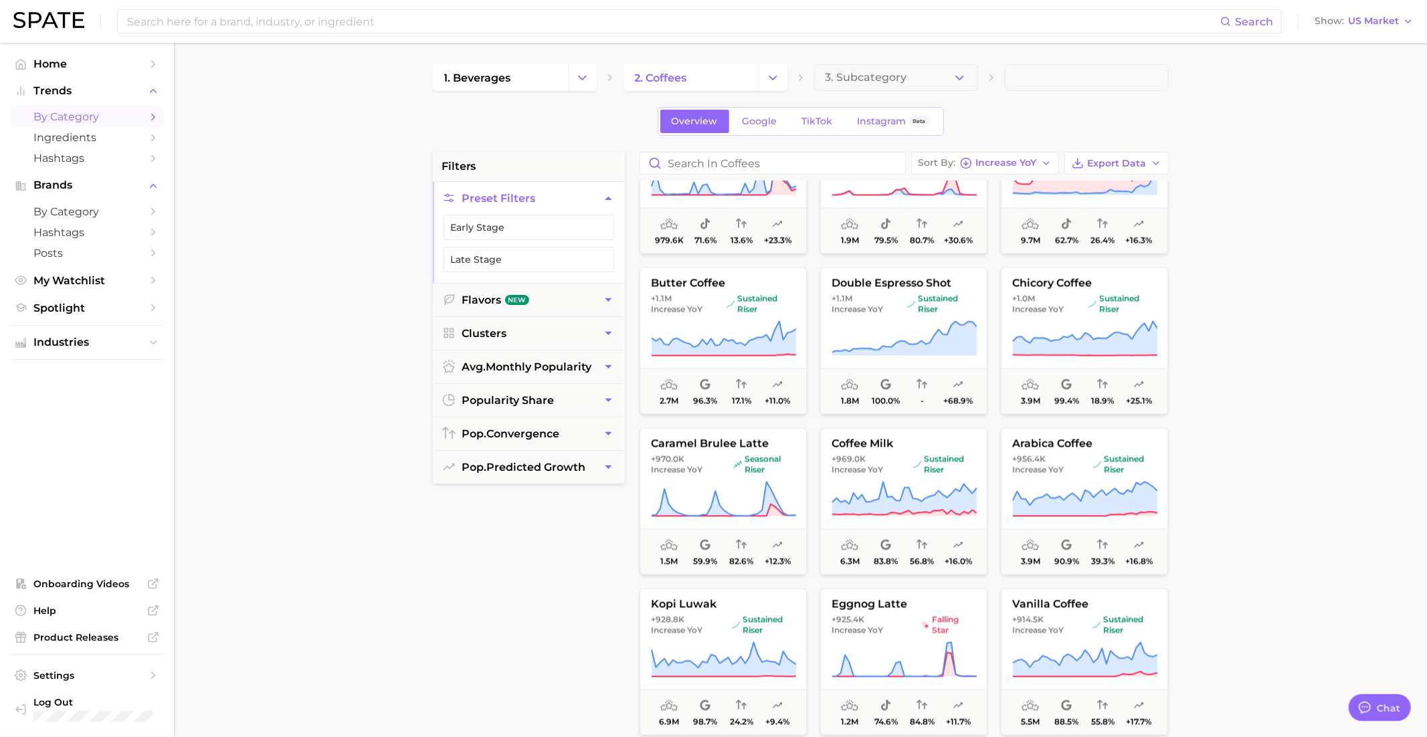
scroll to position [2168, 0]
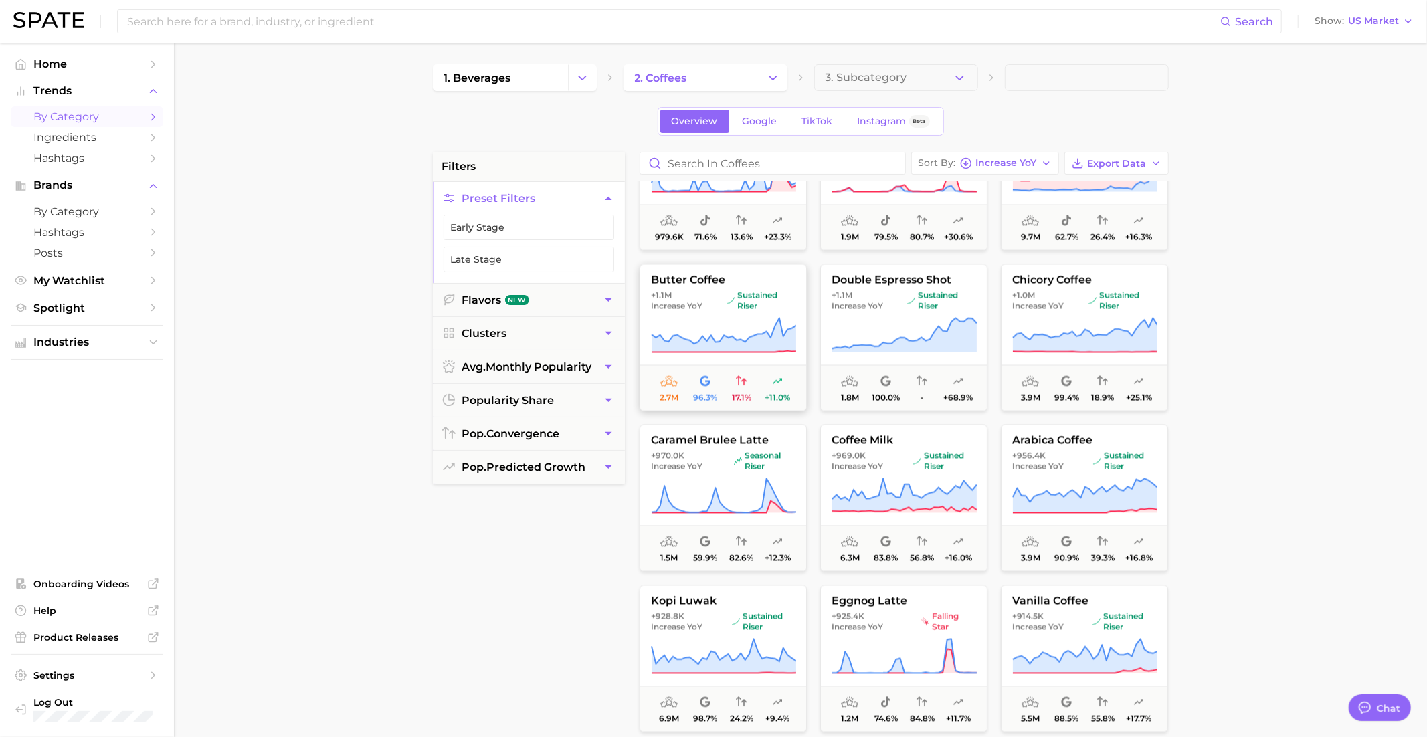
click at [759, 339] on icon at bounding box center [723, 335] width 144 height 34
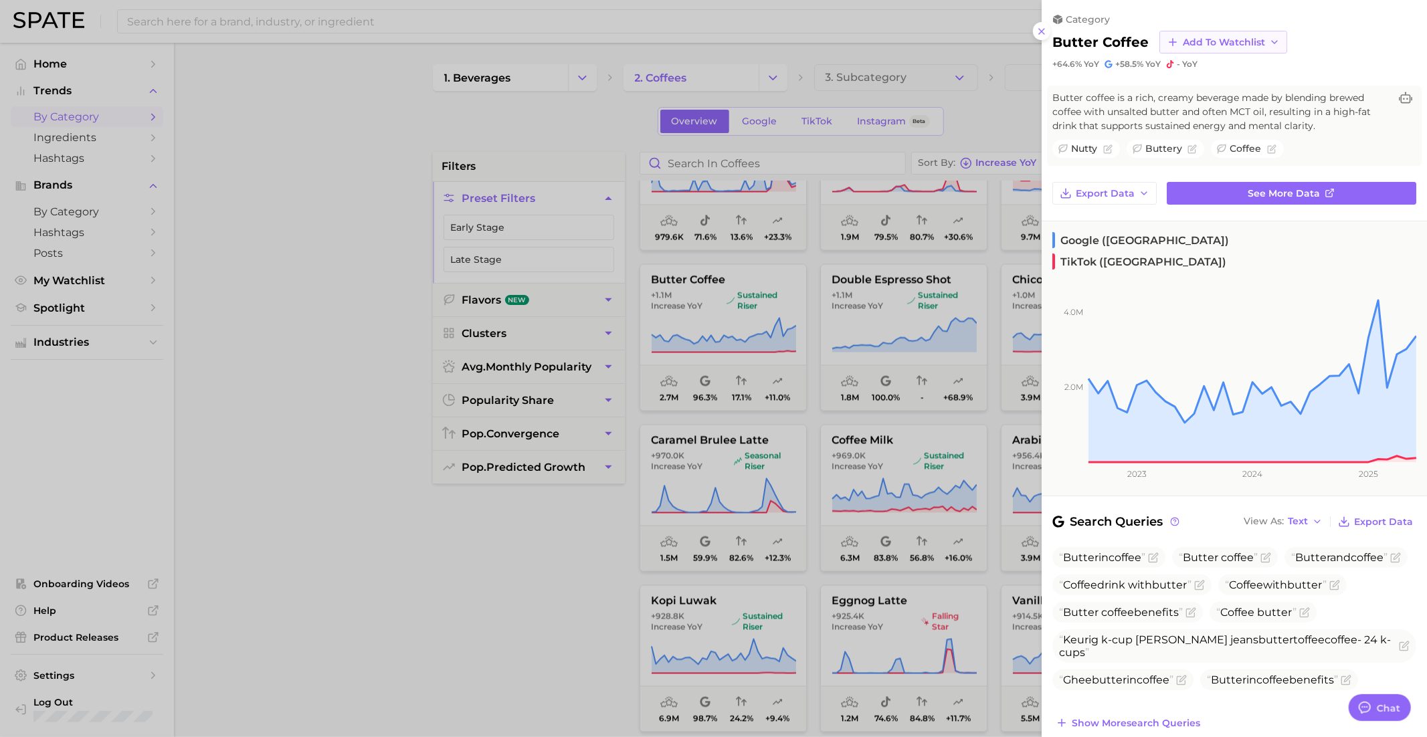
click at [1209, 46] on span "Add to Watchlist" at bounding box center [1224, 42] width 82 height 11
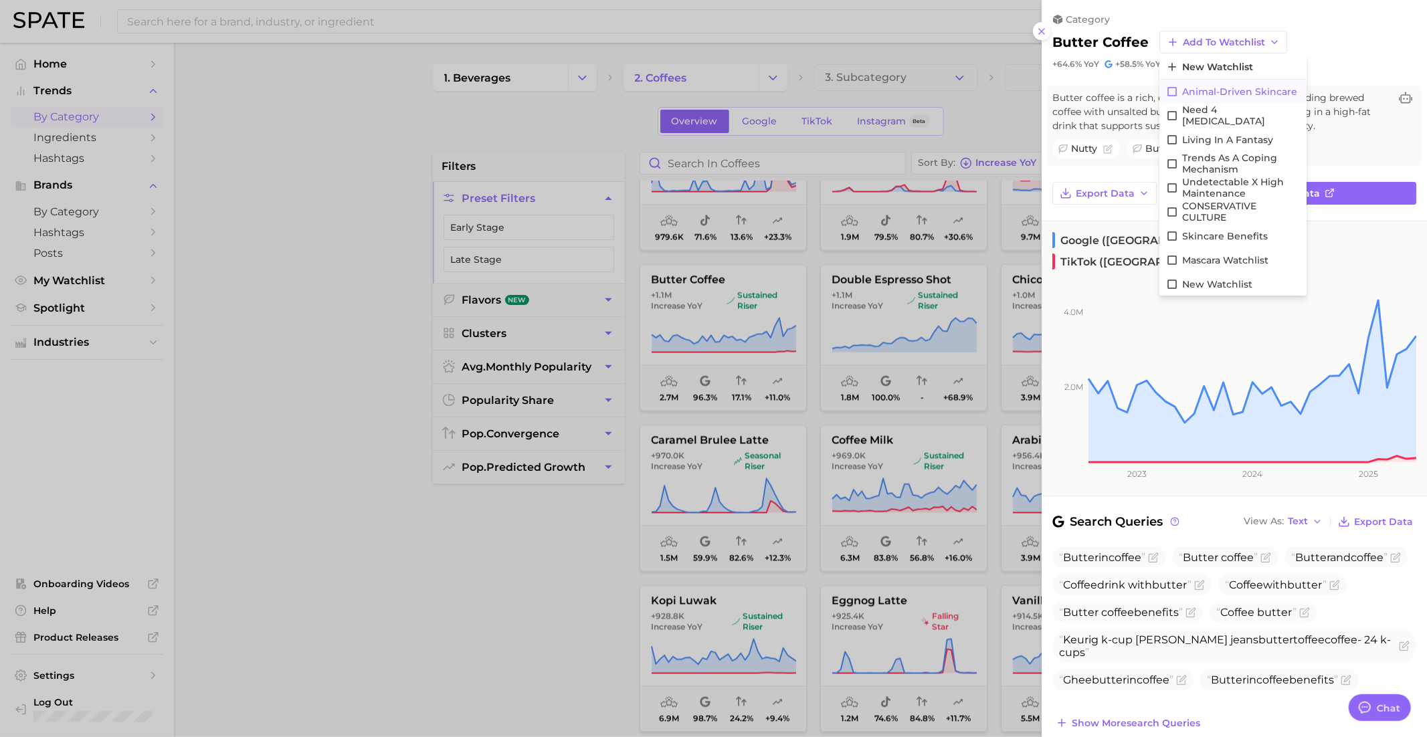
click at [1205, 89] on span "Animal-driven skincare" at bounding box center [1239, 91] width 115 height 11
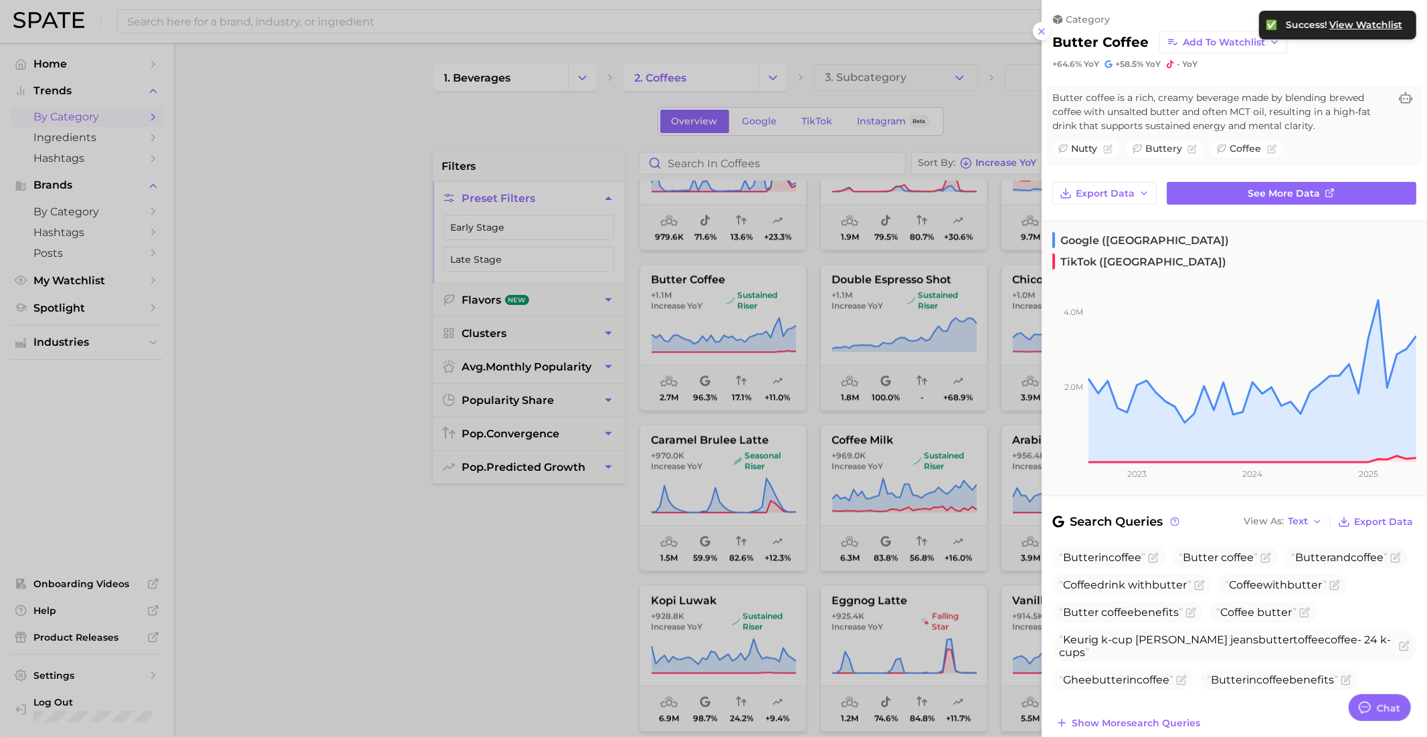
click at [835, 423] on div at bounding box center [713, 368] width 1427 height 737
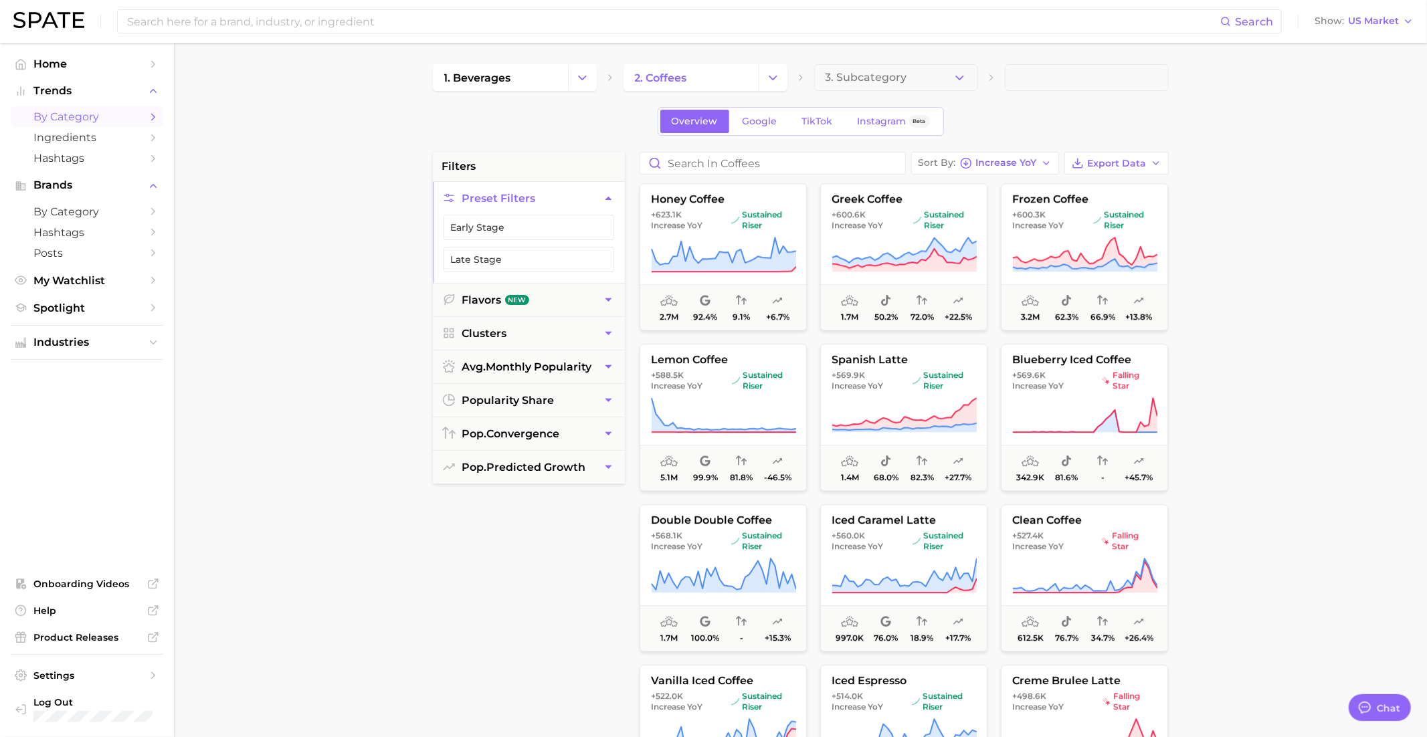
scroll to position [3374, 0]
click at [975, 162] on div "Sort By Increase YoY" at bounding box center [977, 163] width 118 height 12
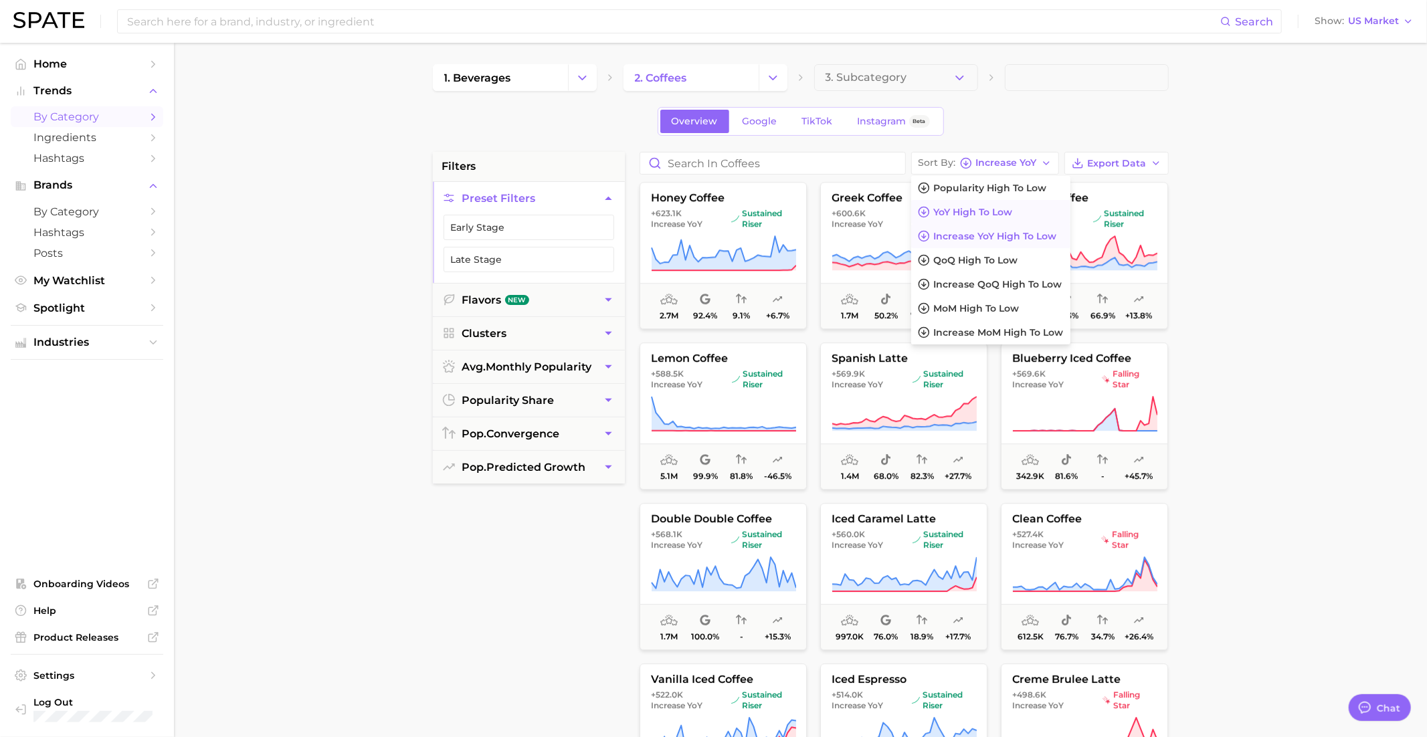
click at [975, 209] on span "YoY high to low" at bounding box center [973, 212] width 79 height 11
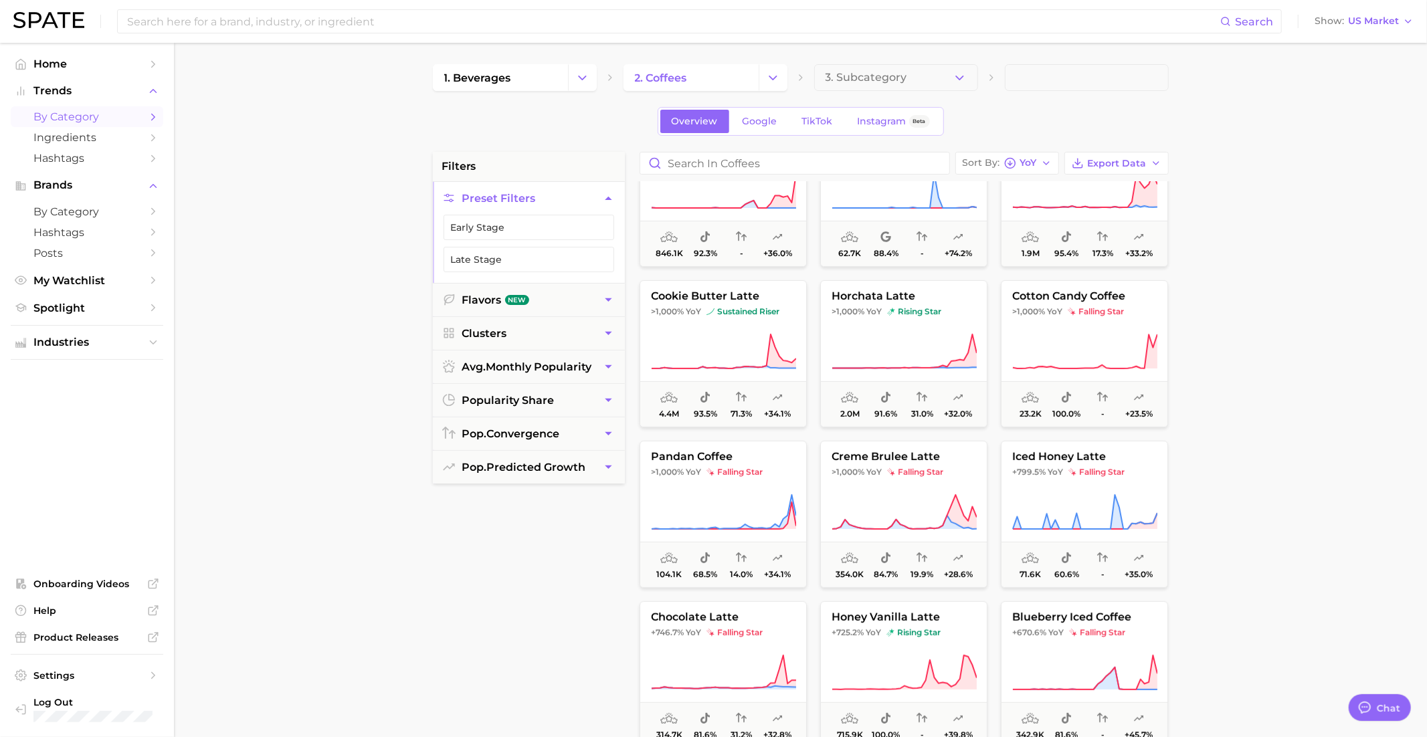
scroll to position [389, 0]
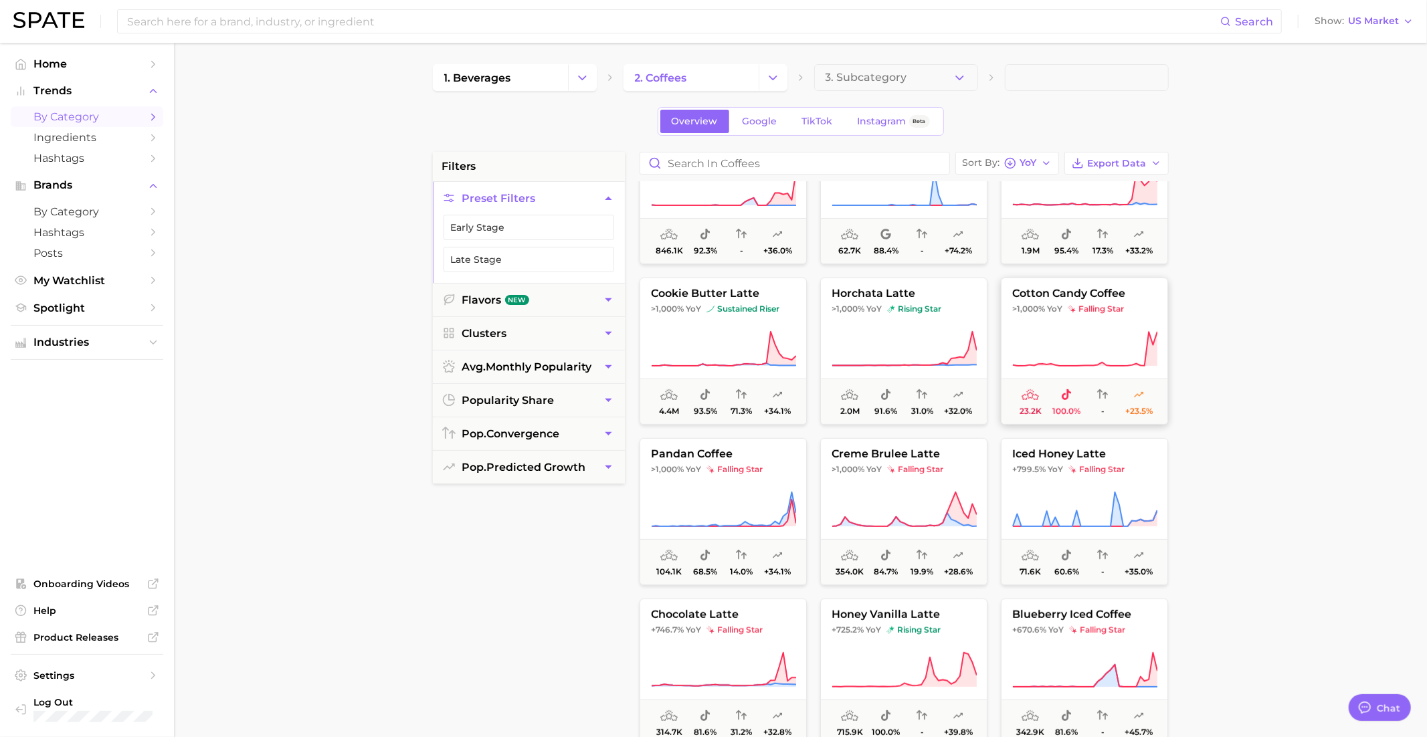
click at [1068, 308] on img at bounding box center [1072, 309] width 8 height 8
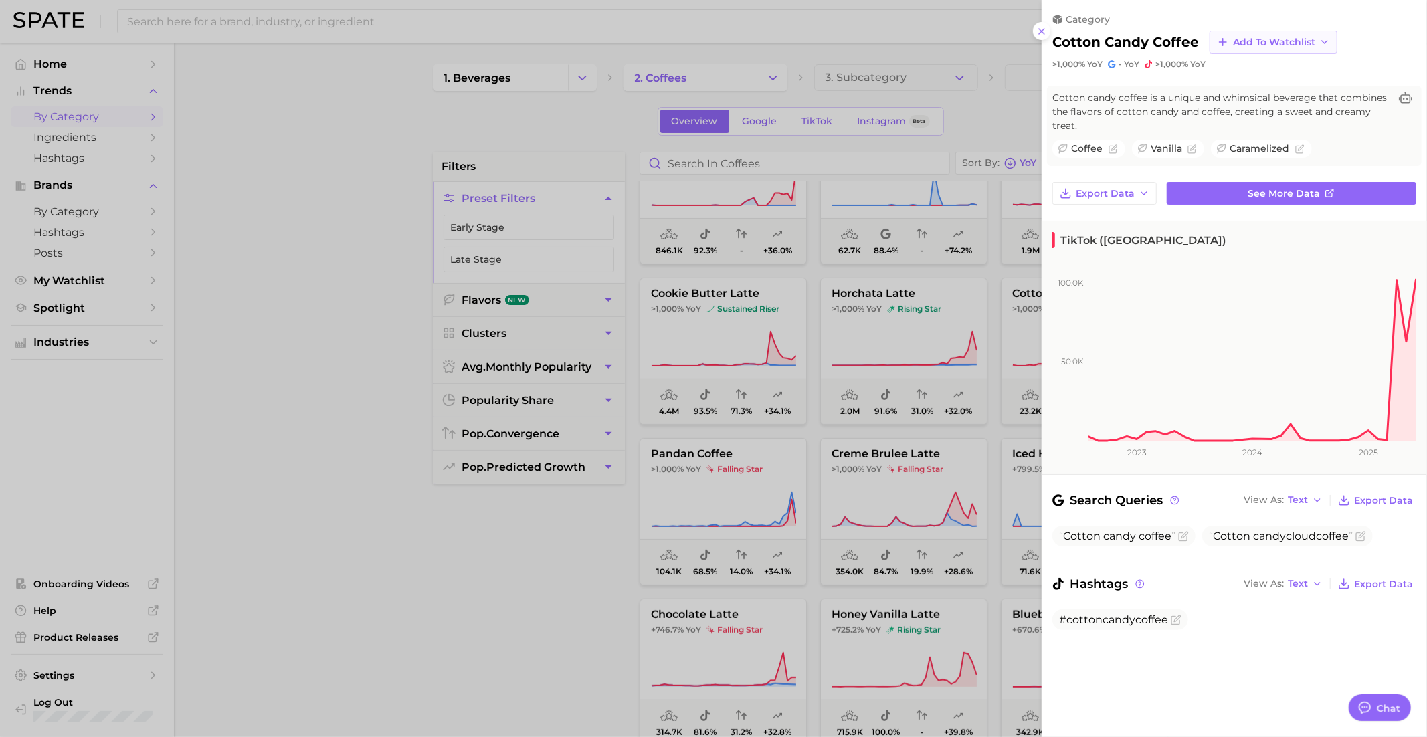
click at [1280, 33] on button "Add to Watchlist" at bounding box center [1273, 42] width 128 height 23
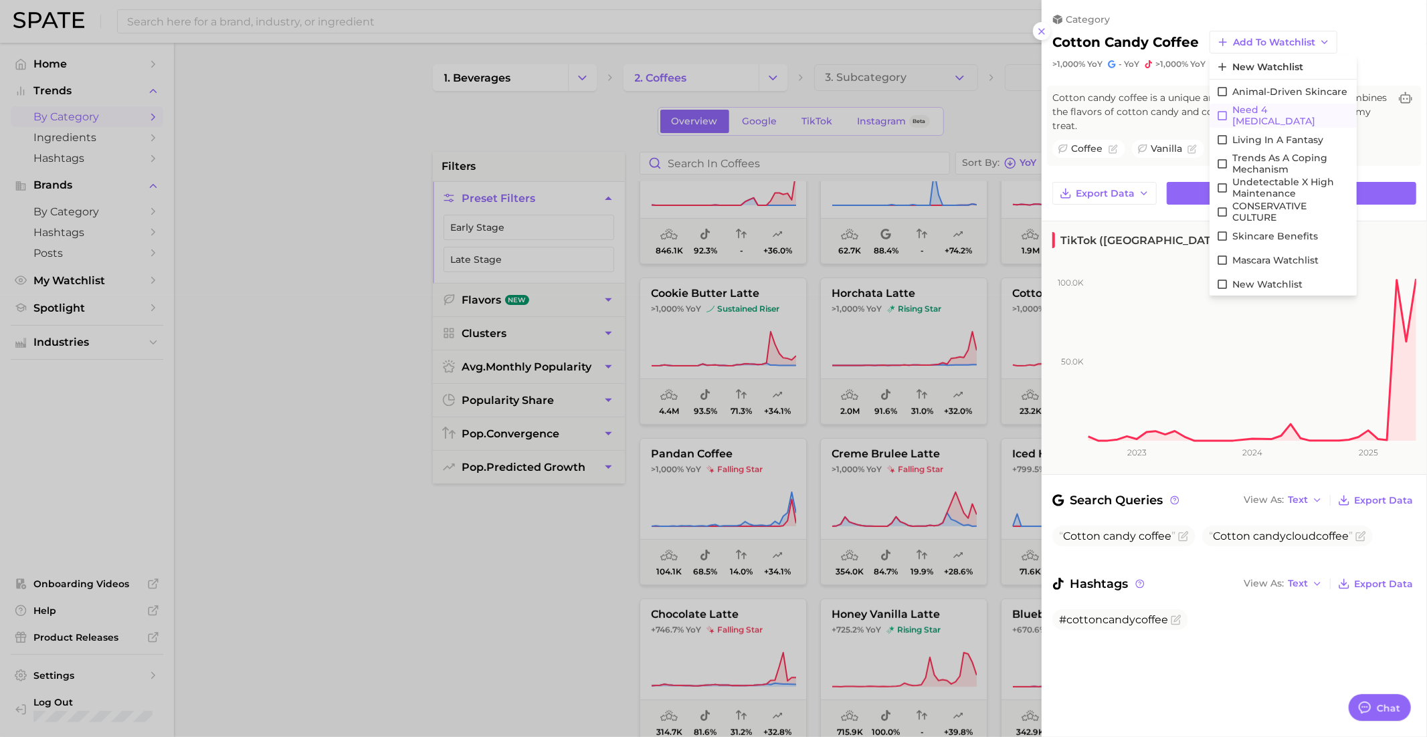
click at [1220, 112] on icon at bounding box center [1222, 116] width 12 height 12
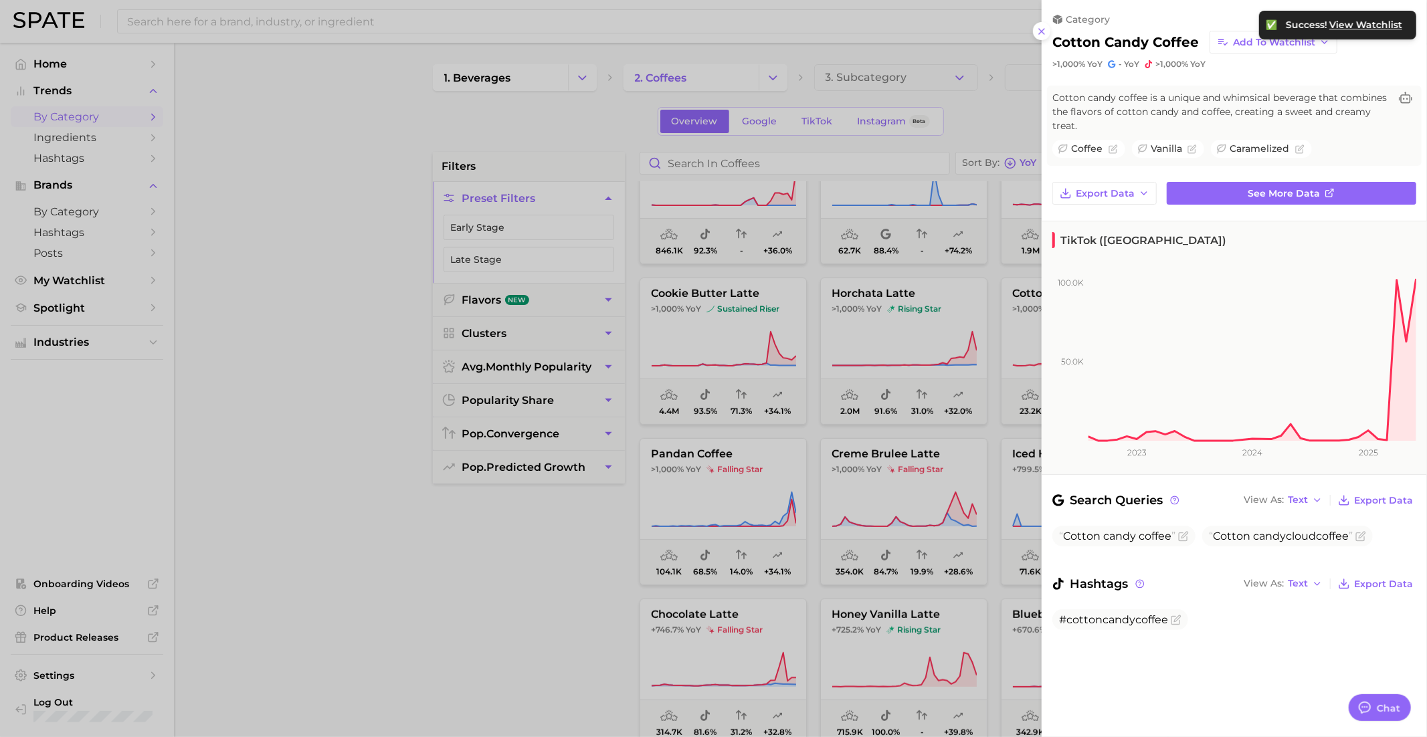
click at [870, 445] on div at bounding box center [713, 368] width 1427 height 737
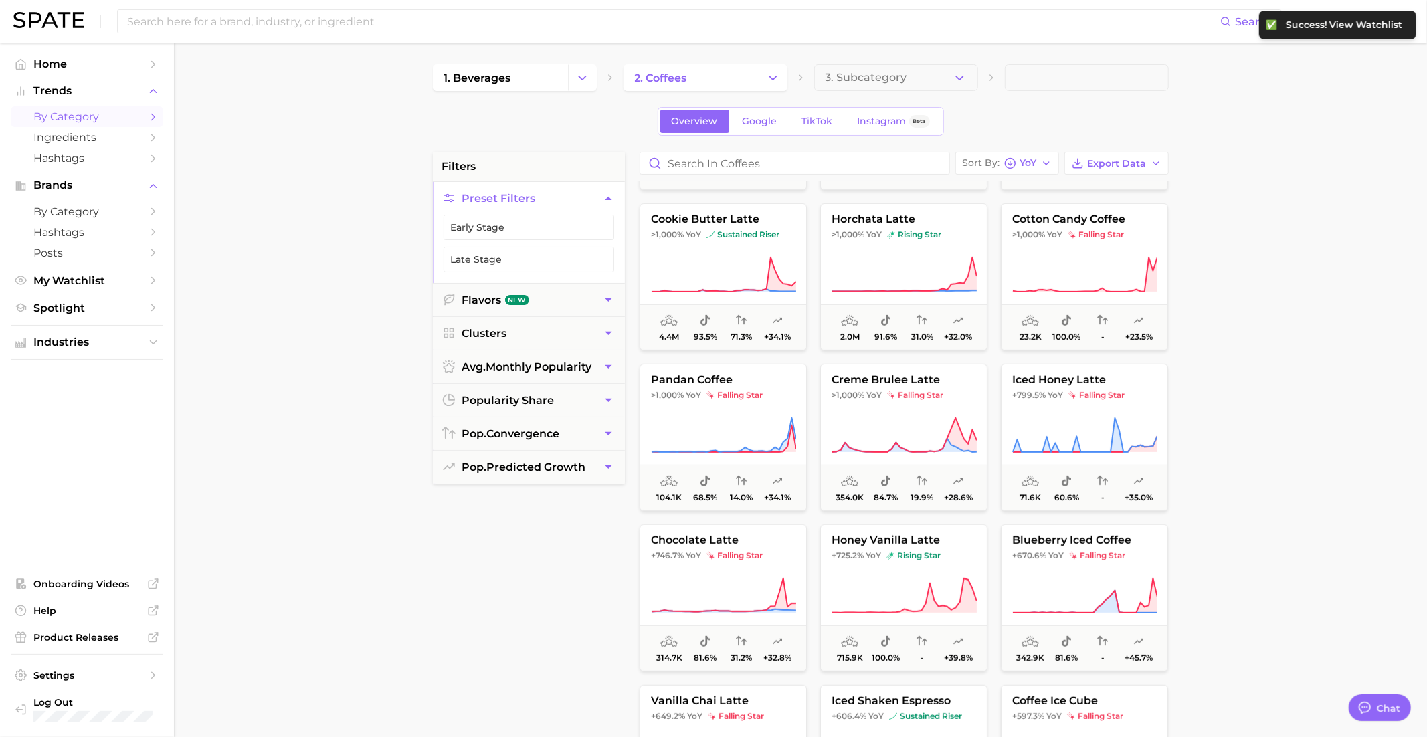
scroll to position [471, 0]
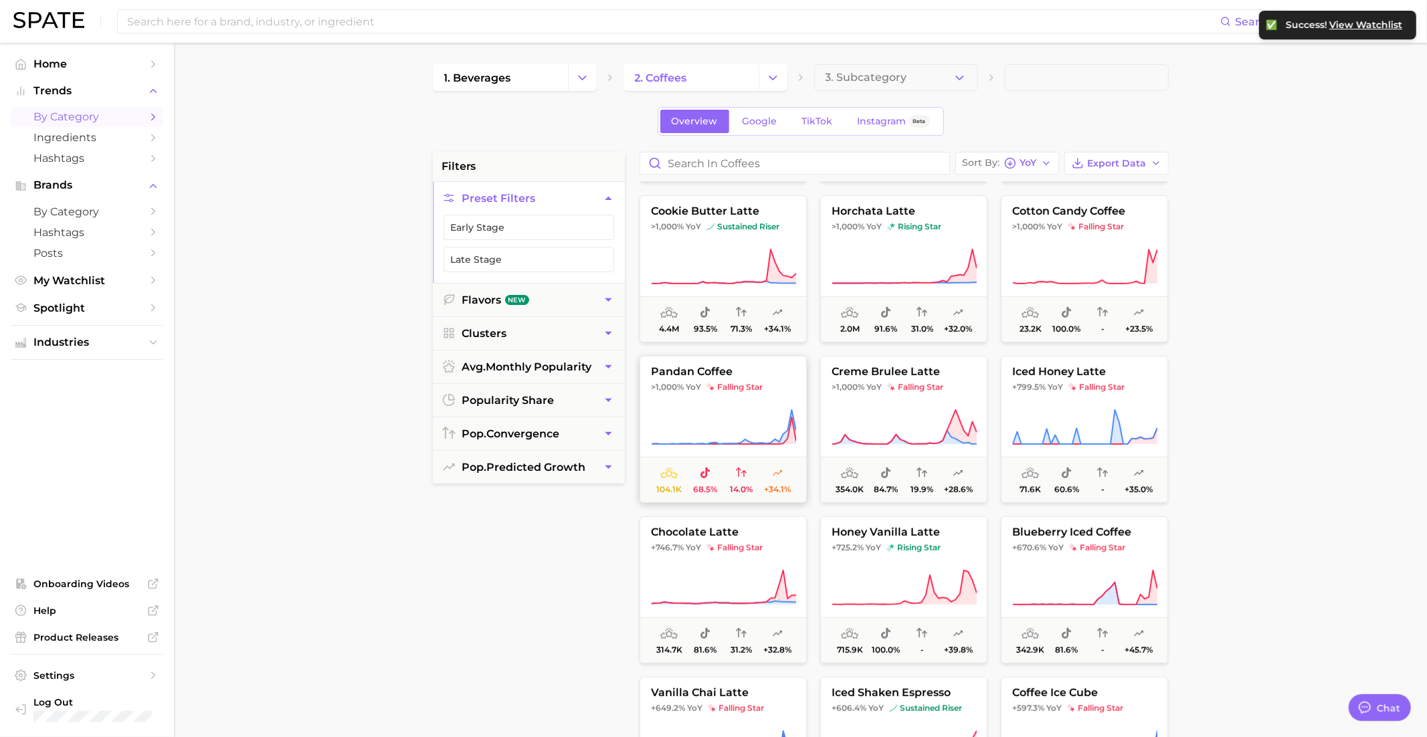
click at [777, 415] on icon at bounding box center [723, 427] width 145 height 37
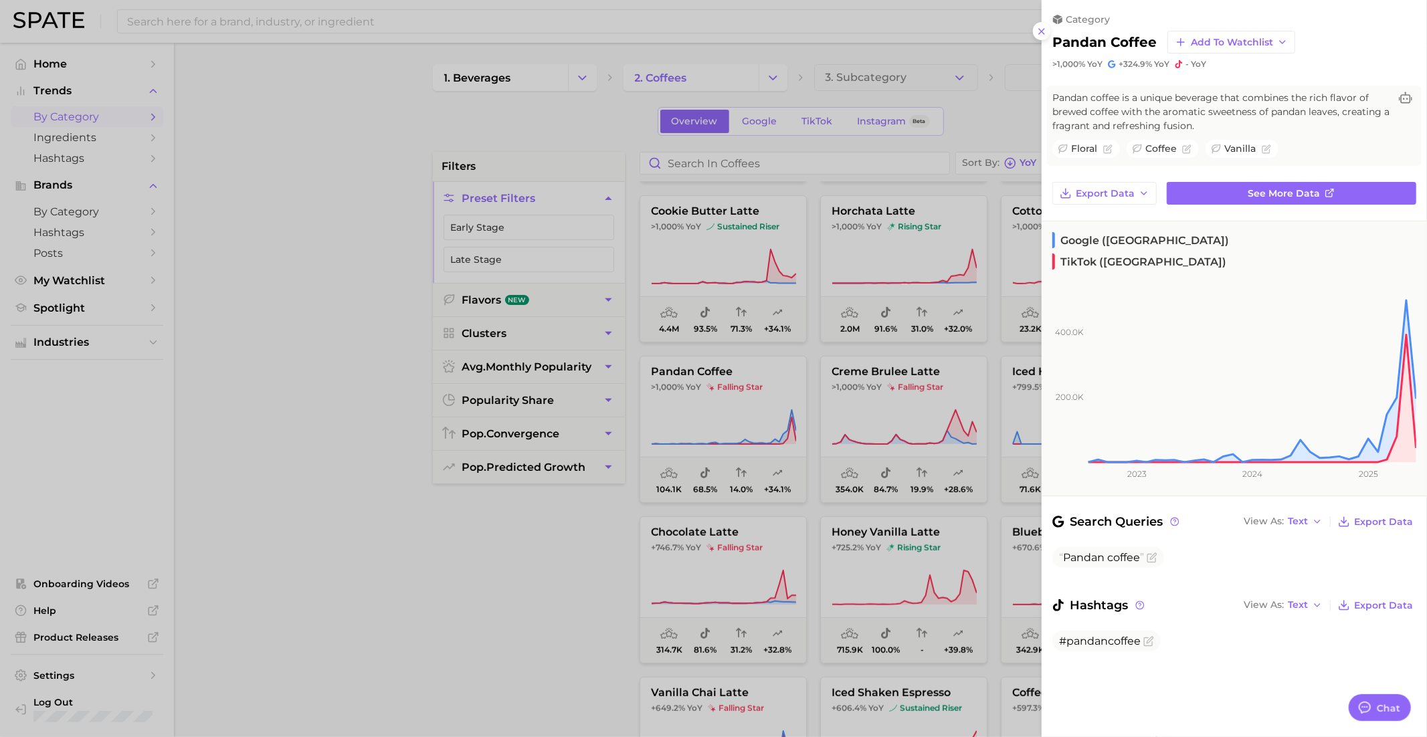
click at [900, 382] on div at bounding box center [713, 368] width 1427 height 737
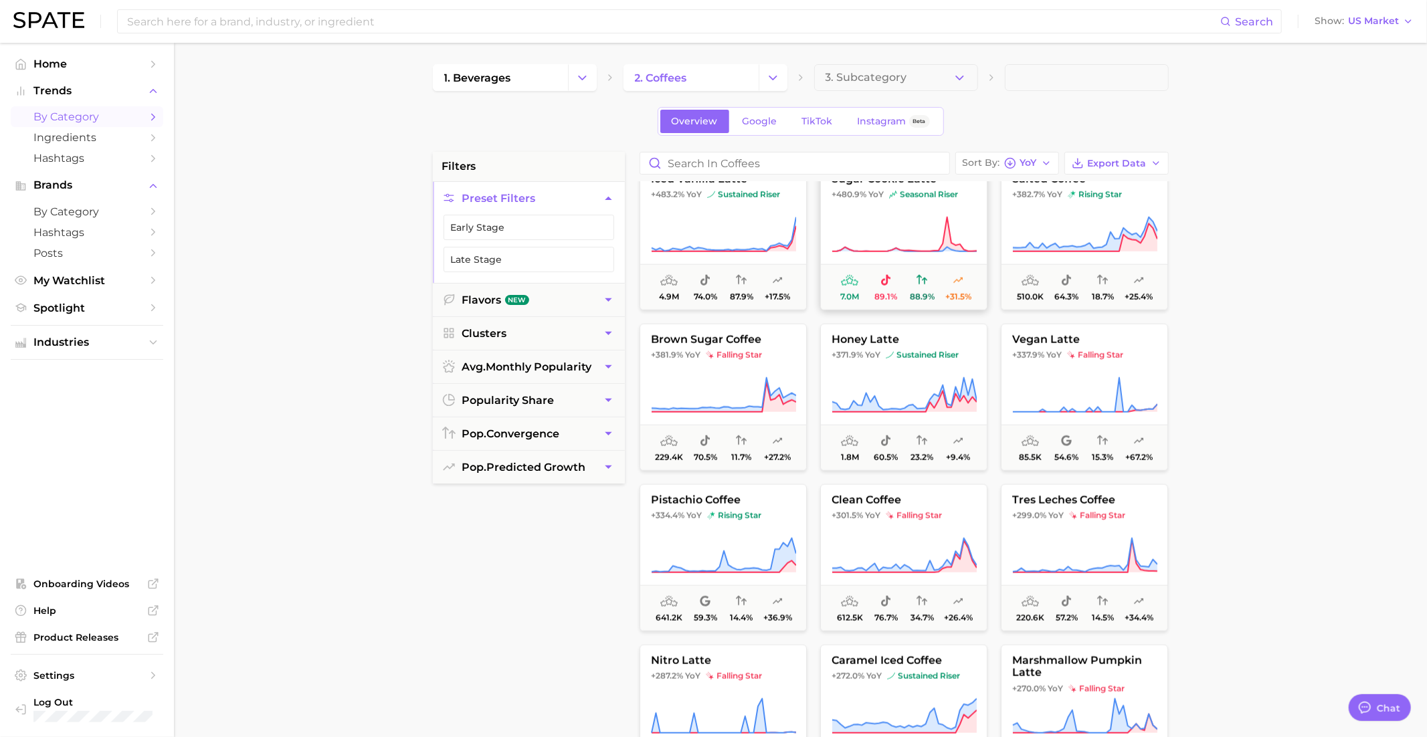
scroll to position [1308, 0]
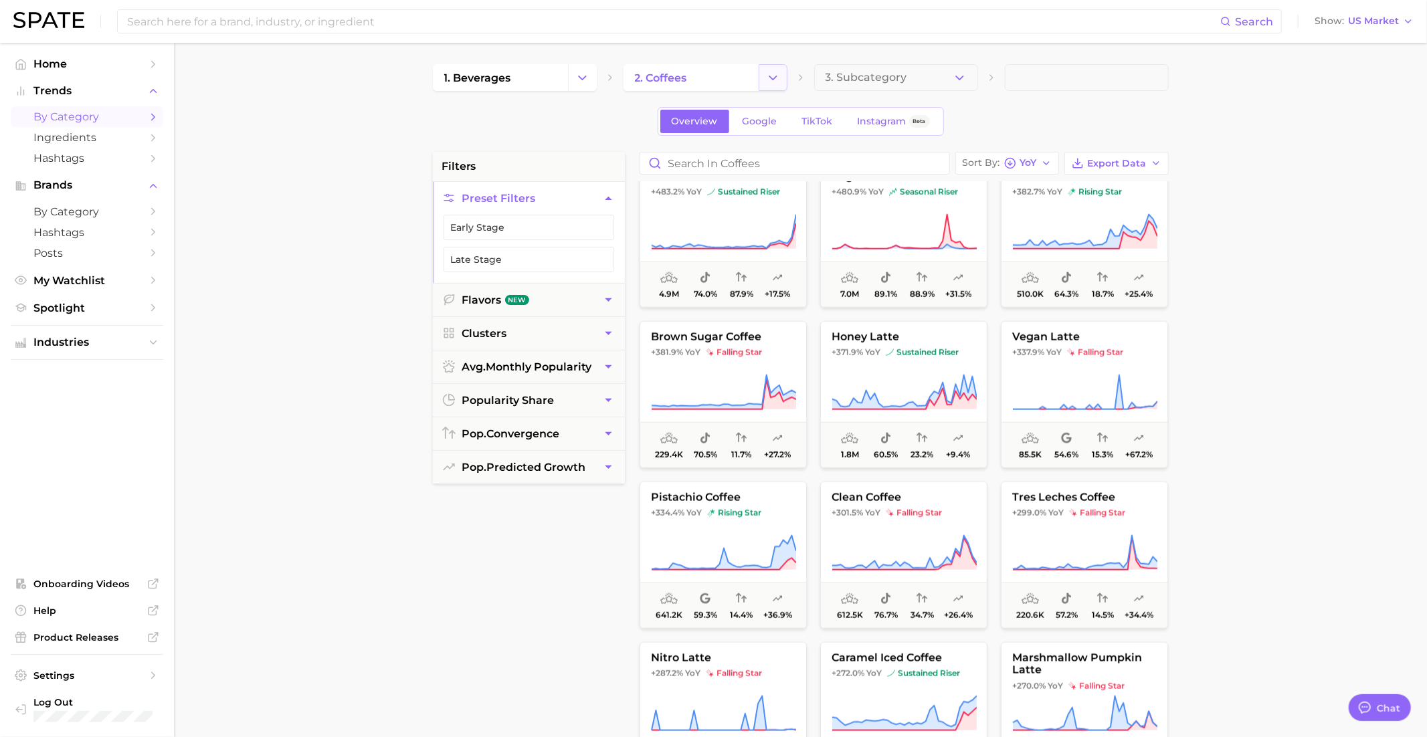
click at [772, 86] on button "Change Category" at bounding box center [773, 77] width 29 height 27
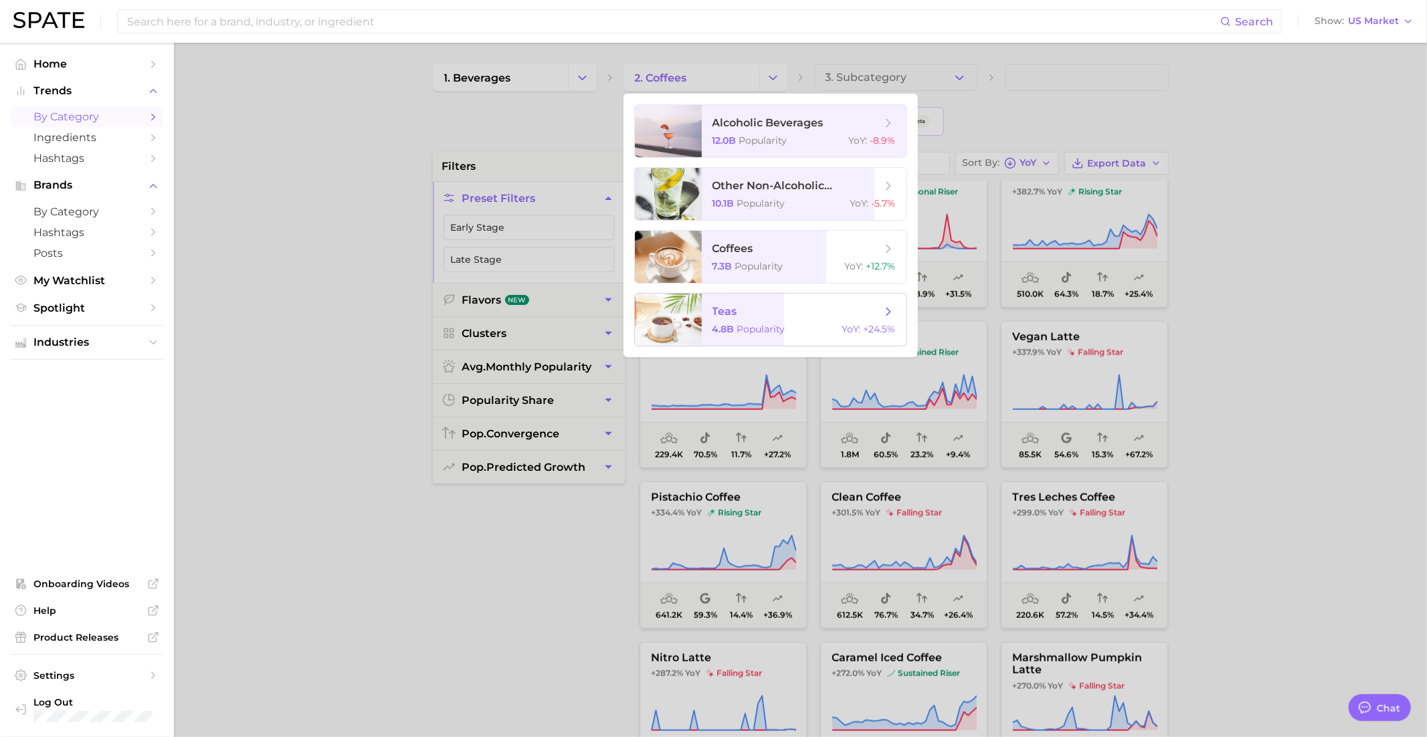
click at [756, 318] on span "teas" at bounding box center [796, 311] width 169 height 15
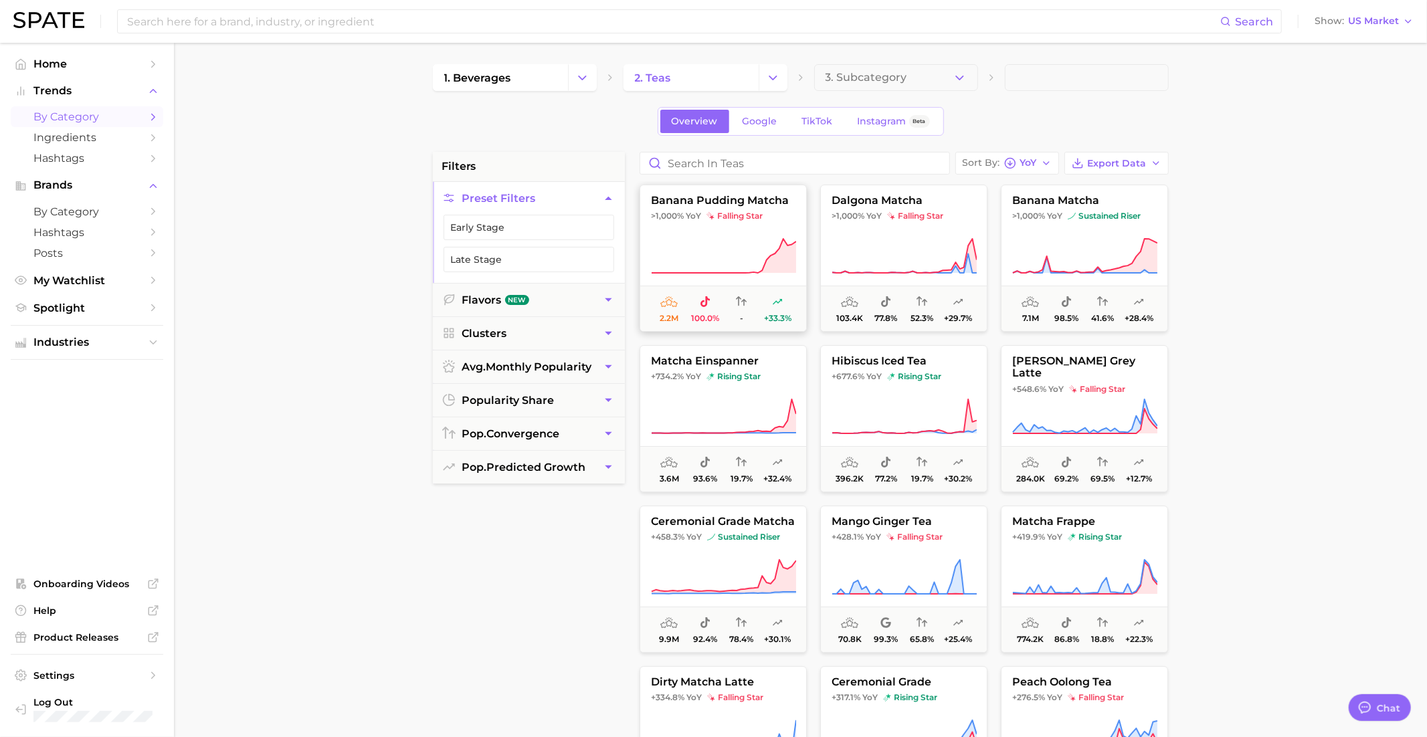
click at [743, 252] on icon at bounding box center [723, 255] width 145 height 37
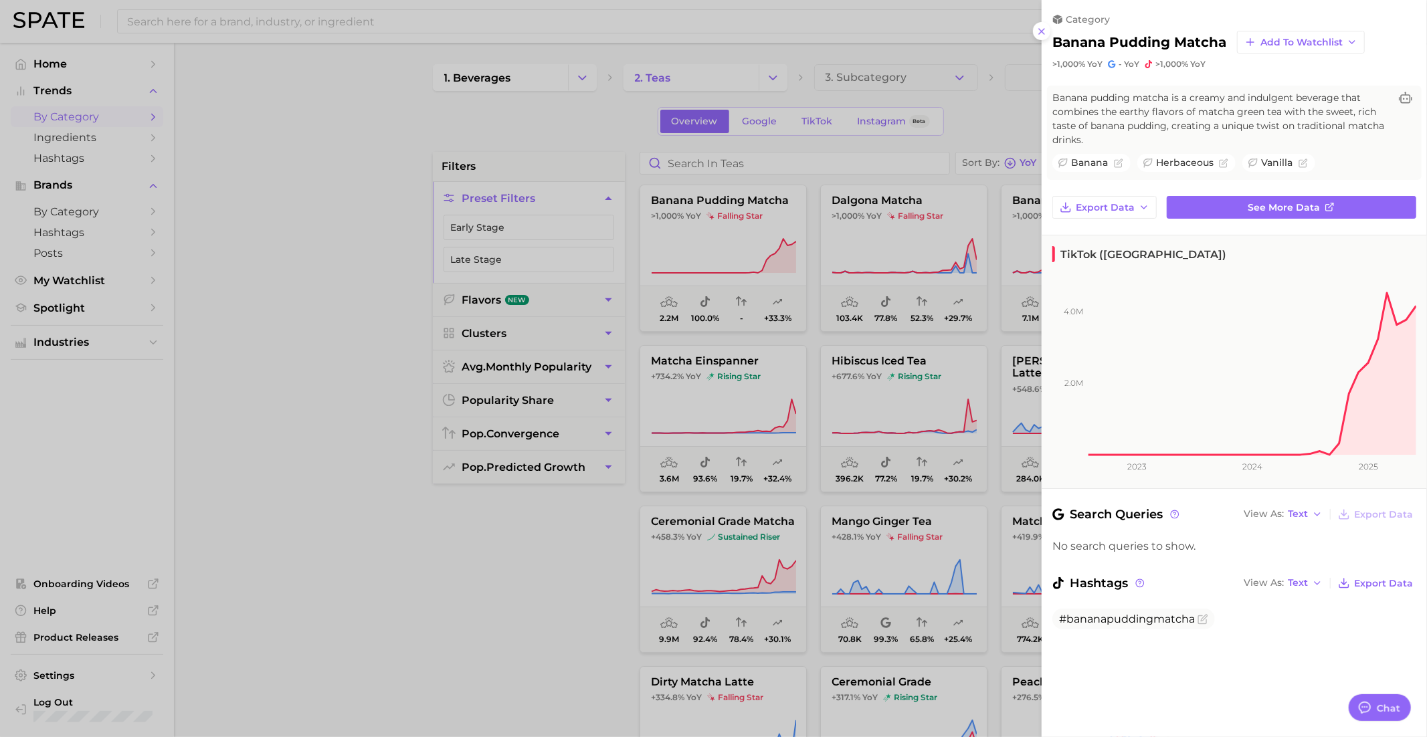
click at [747, 254] on div at bounding box center [713, 368] width 1427 height 737
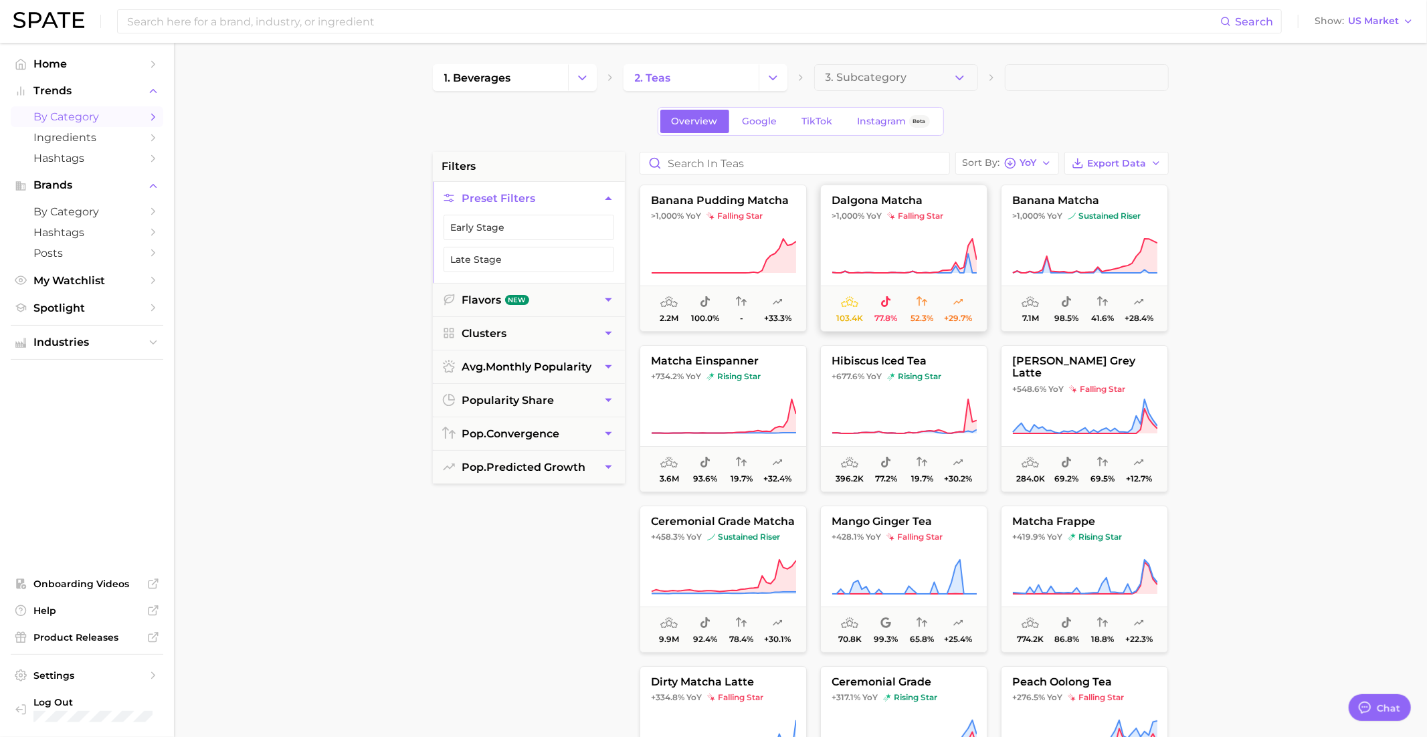
click at [896, 237] on icon at bounding box center [903, 255] width 145 height 37
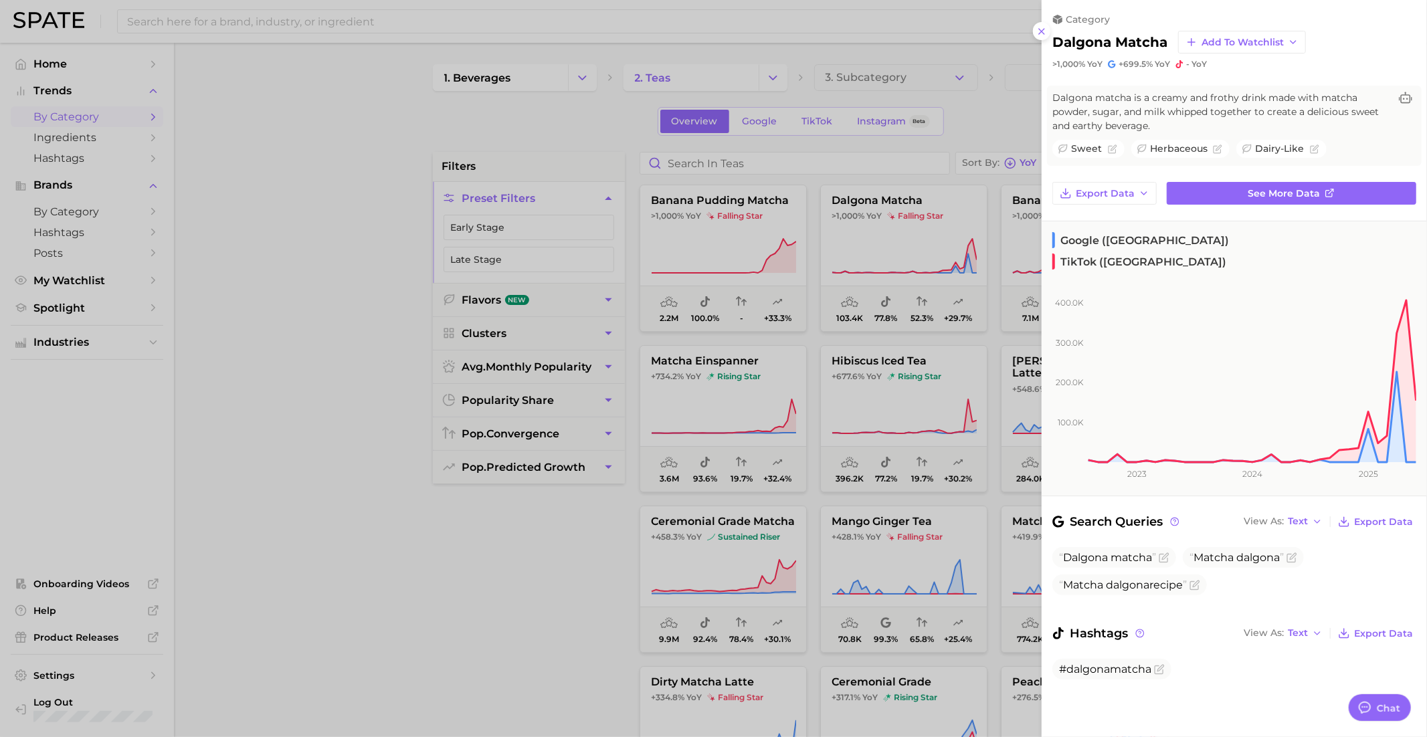
click at [896, 236] on div at bounding box center [713, 368] width 1427 height 737
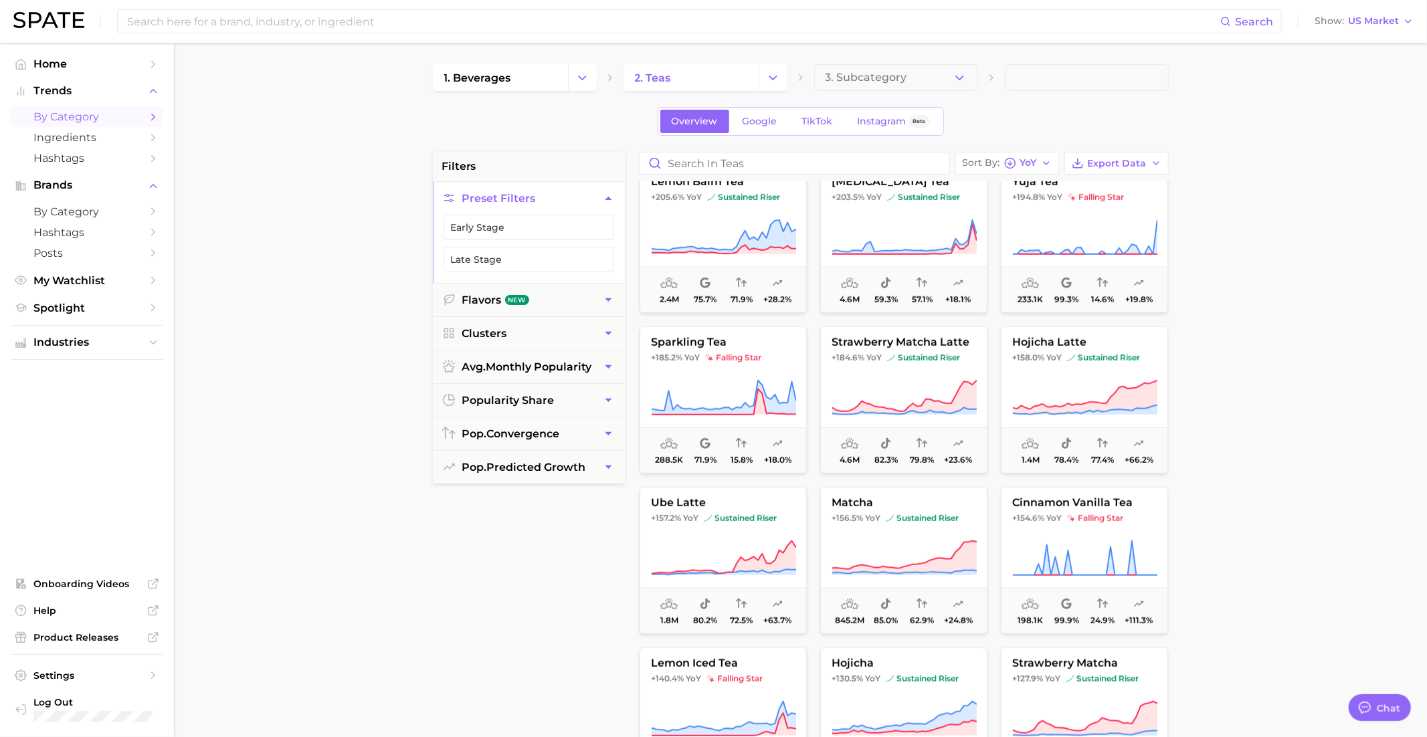
scroll to position [987, 0]
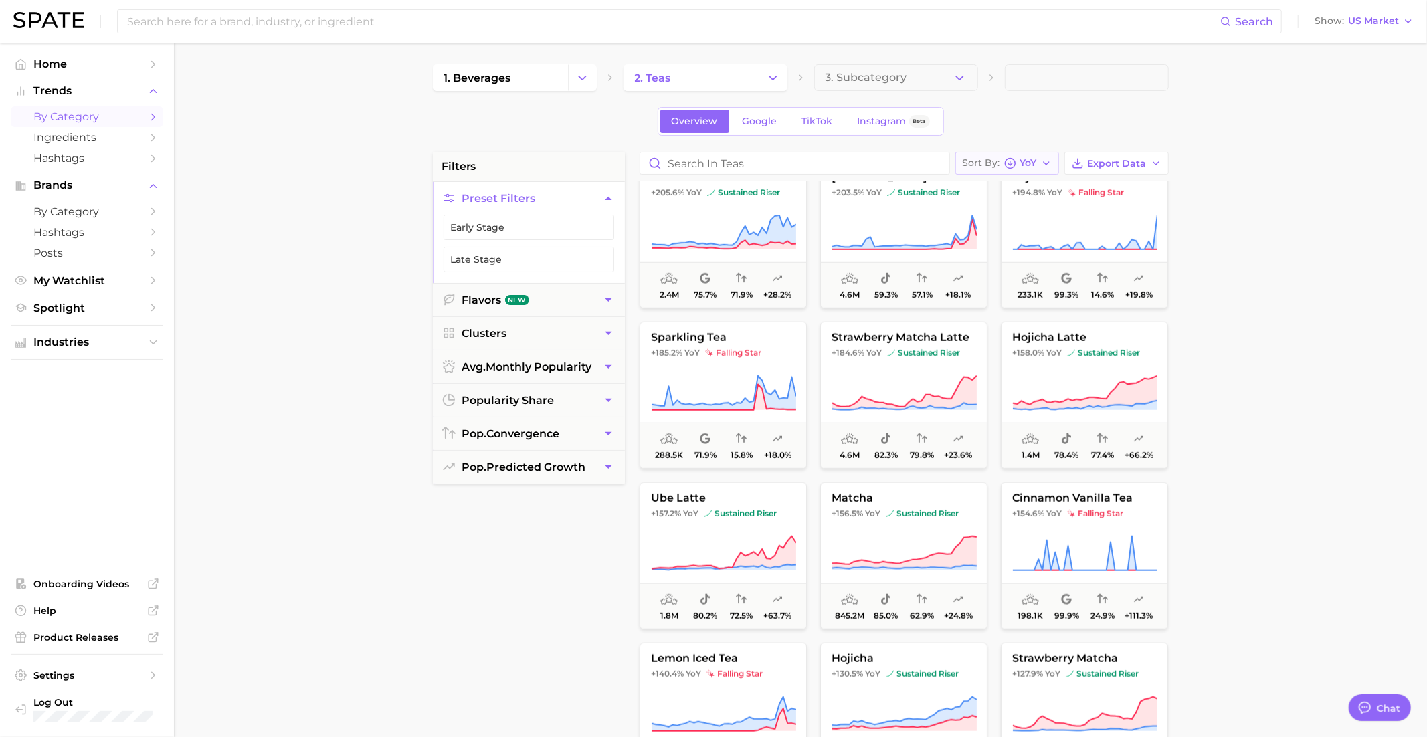
click at [1009, 158] on icon "button" at bounding box center [1010, 163] width 12 height 12
click at [1011, 154] on button "Sort By YoY" at bounding box center [1007, 163] width 104 height 23
click at [775, 72] on icon "Change Category" at bounding box center [773, 78] width 14 height 14
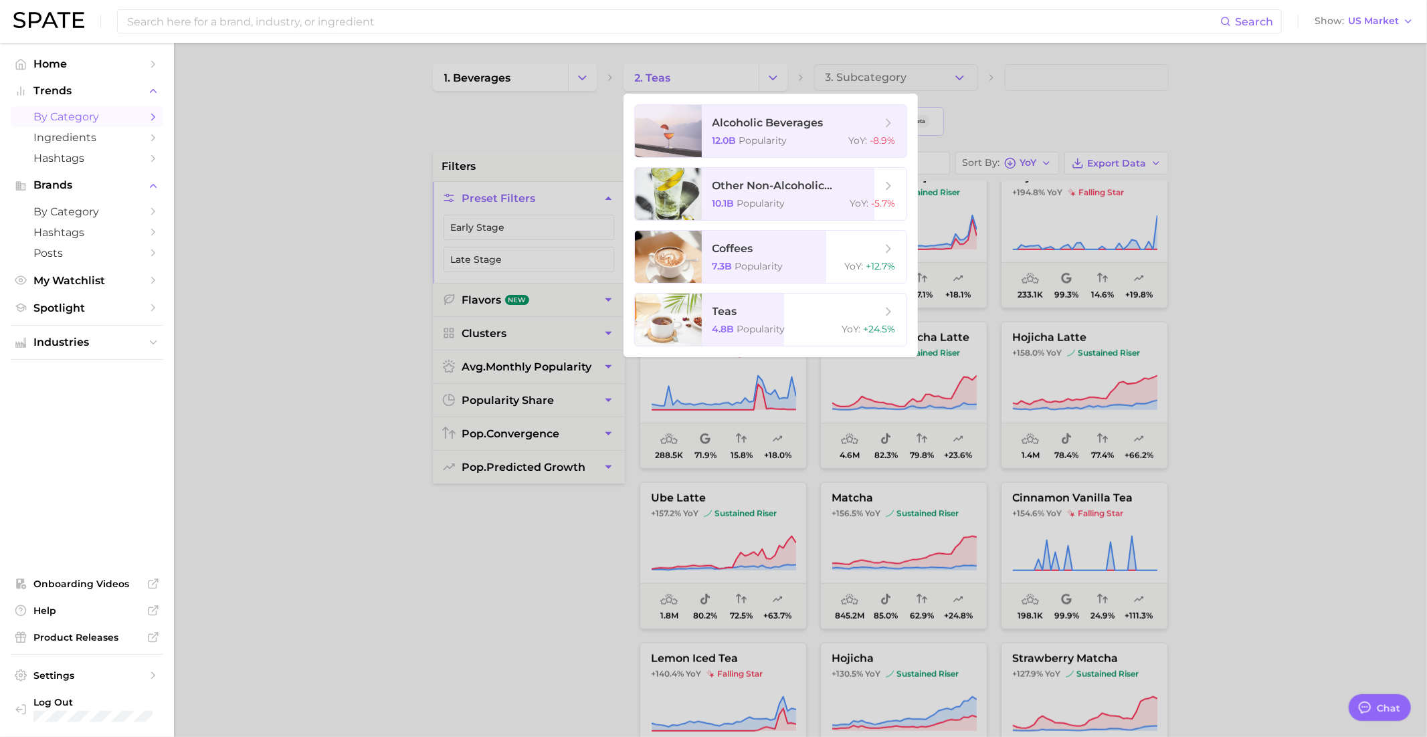
click at [776, 74] on div at bounding box center [713, 368] width 1427 height 737
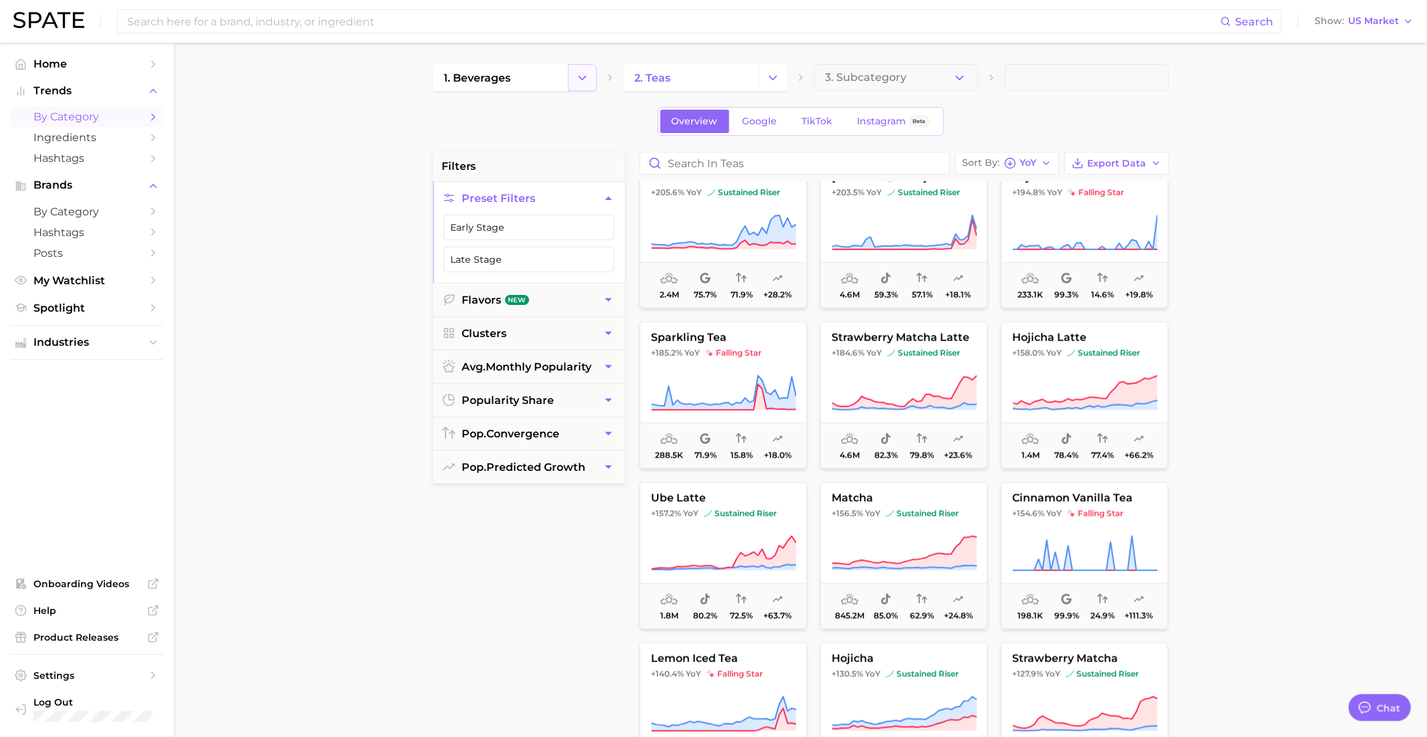
click at [593, 74] on button "Change Category" at bounding box center [582, 77] width 29 height 27
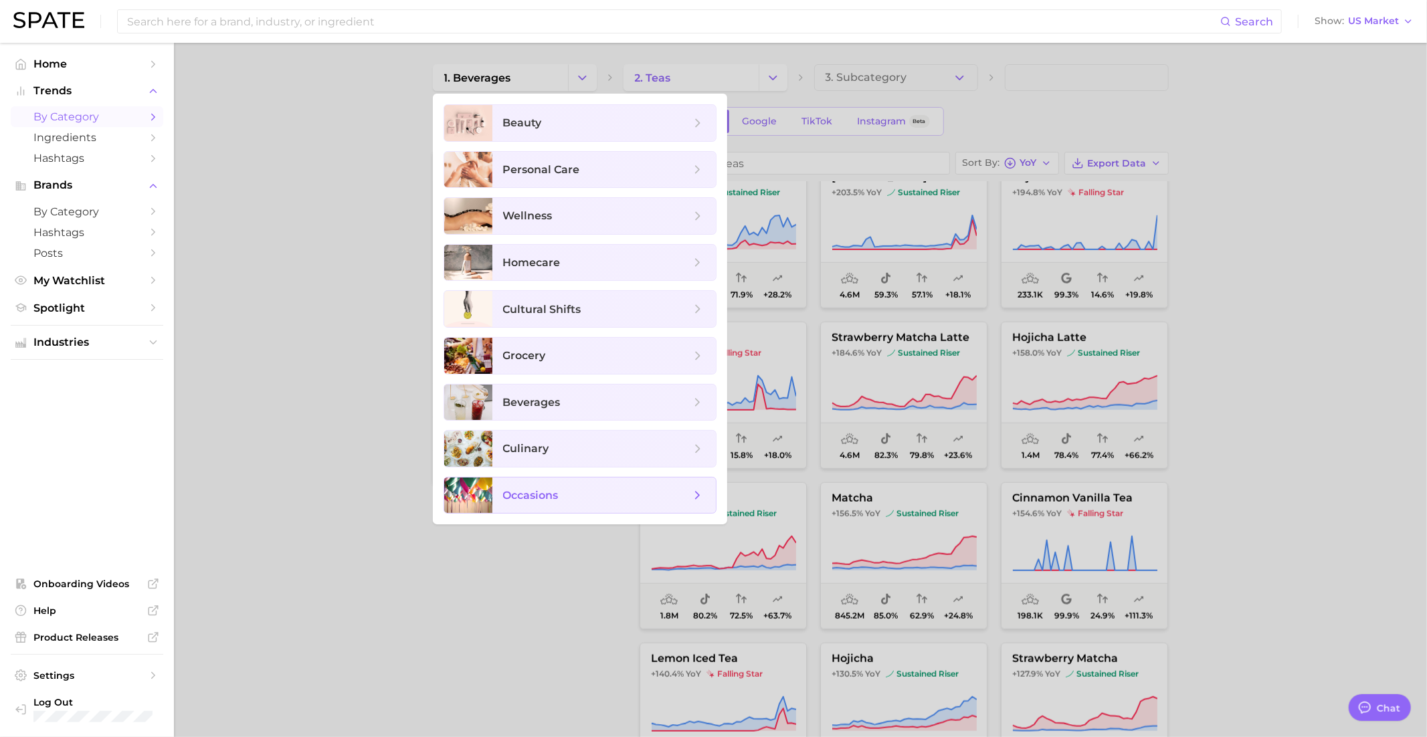
click at [552, 502] on span "occasions" at bounding box center [603, 496] width 223 height 36
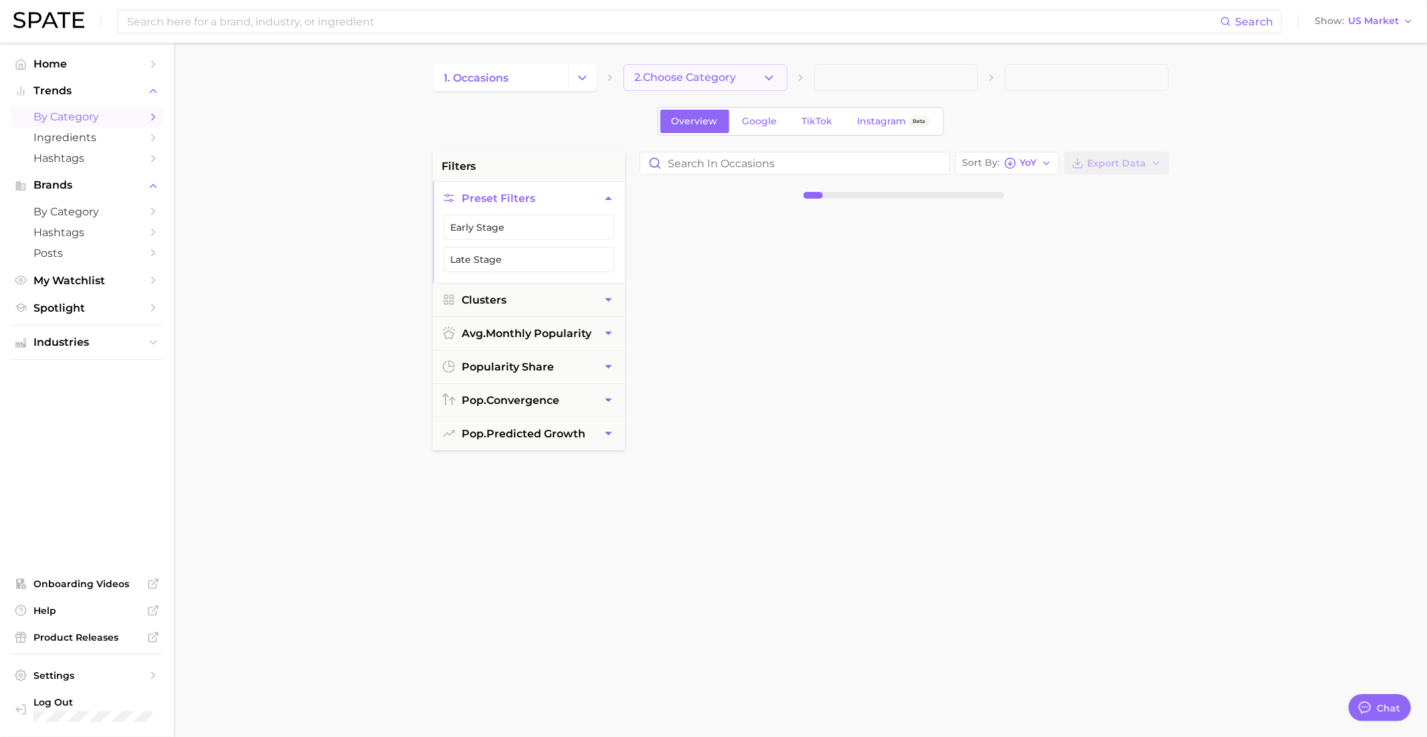
drag, startPoint x: 678, startPoint y: 72, endPoint x: 690, endPoint y: 74, distance: 12.2
click at [690, 74] on span "2. Choose Category" at bounding box center [686, 78] width 102 height 12
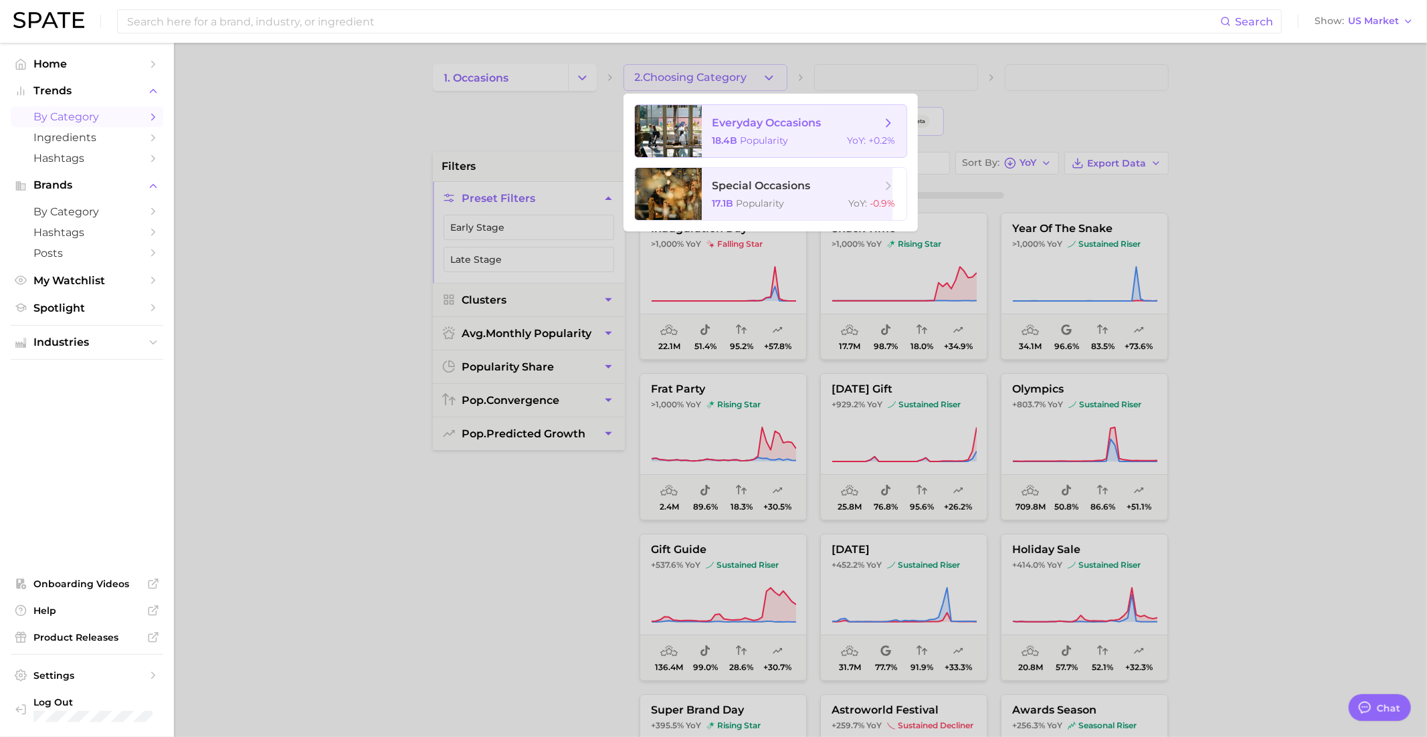
click at [737, 128] on span "everyday occasions" at bounding box center [766, 122] width 109 height 13
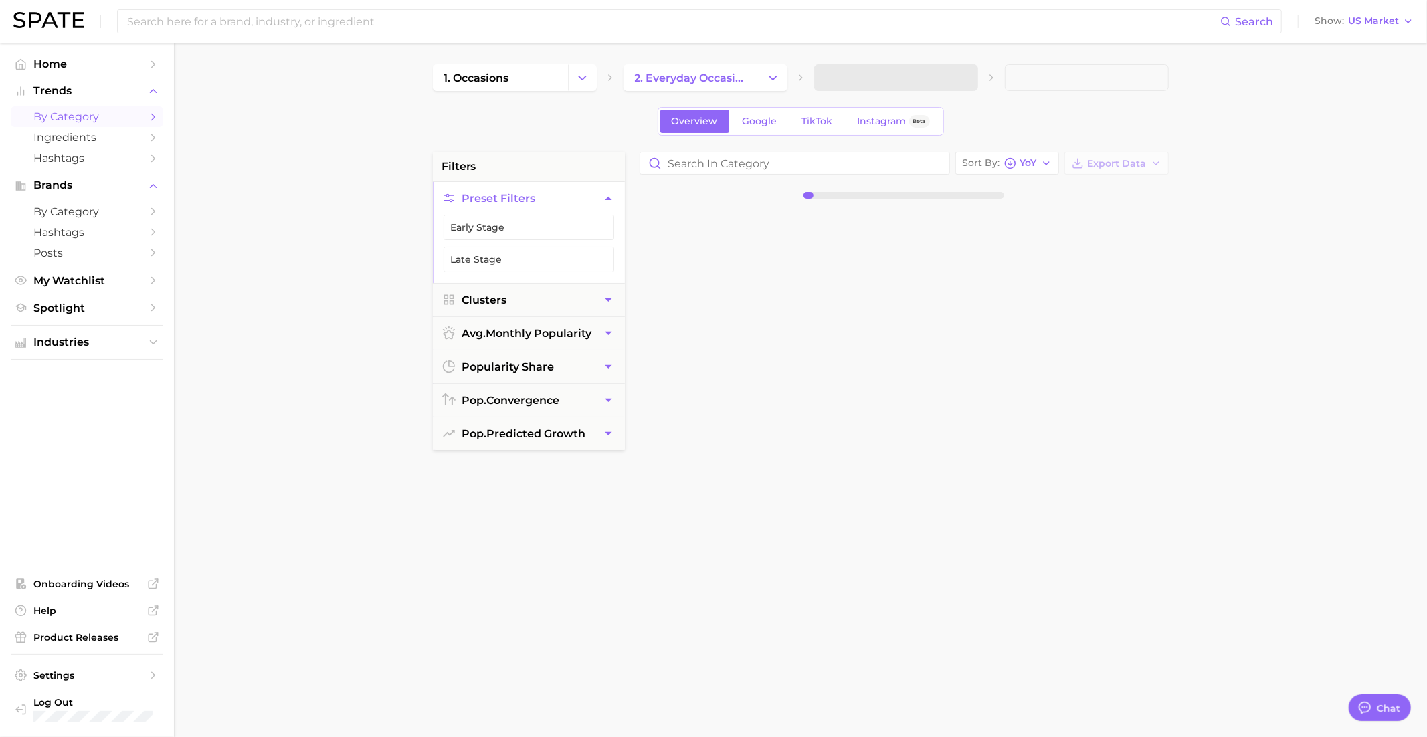
click at [848, 79] on span at bounding box center [896, 77] width 164 height 27
click at [854, 82] on span "3. Subcategory" at bounding box center [866, 78] width 82 height 12
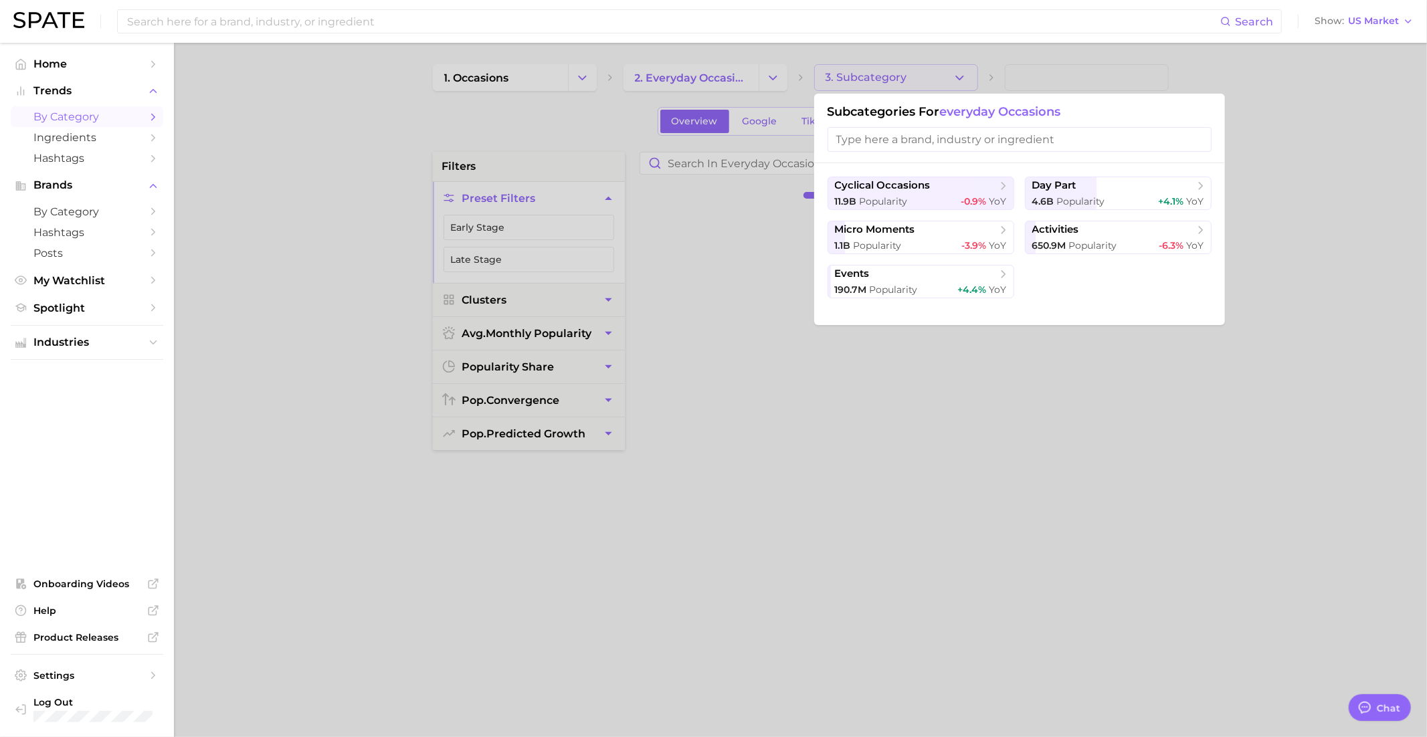
click at [718, 203] on div at bounding box center [713, 368] width 1427 height 737
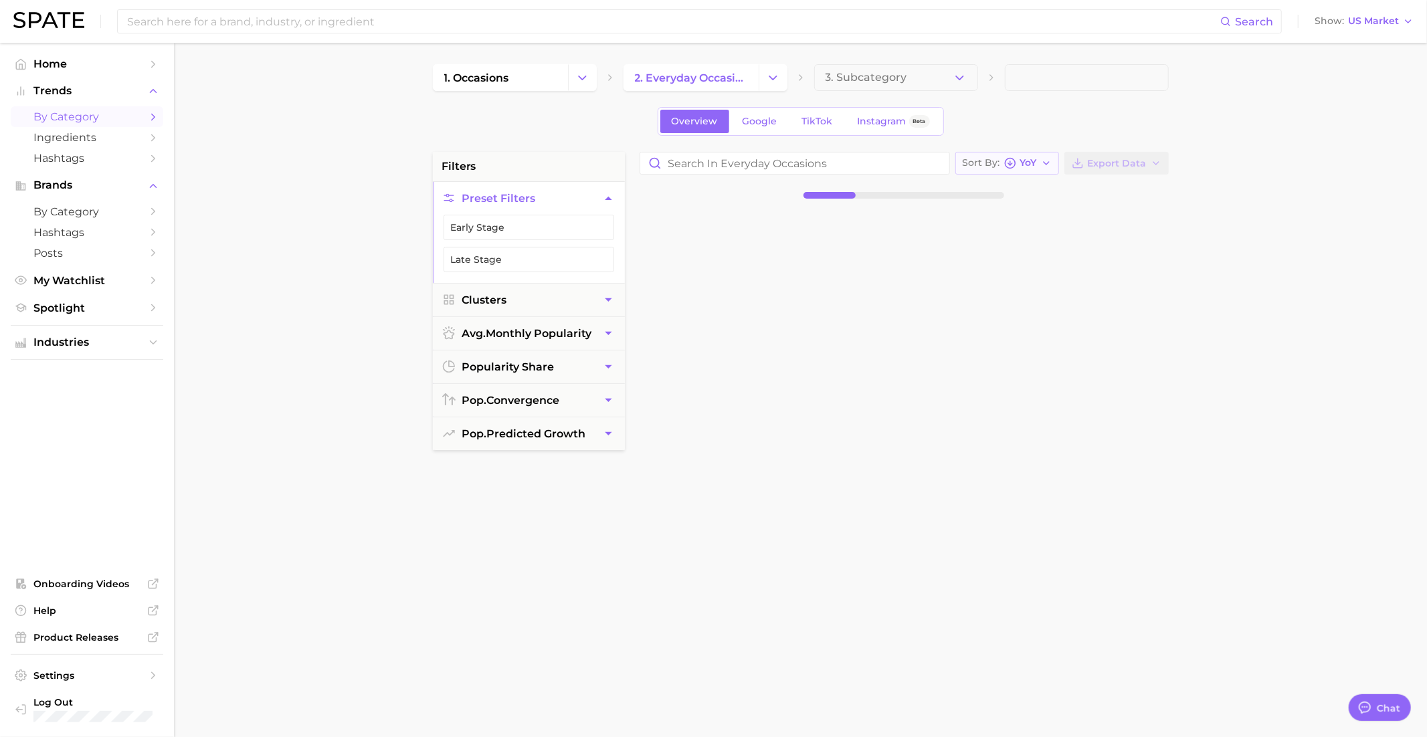
click at [986, 163] on span "Sort By" at bounding box center [981, 162] width 37 height 7
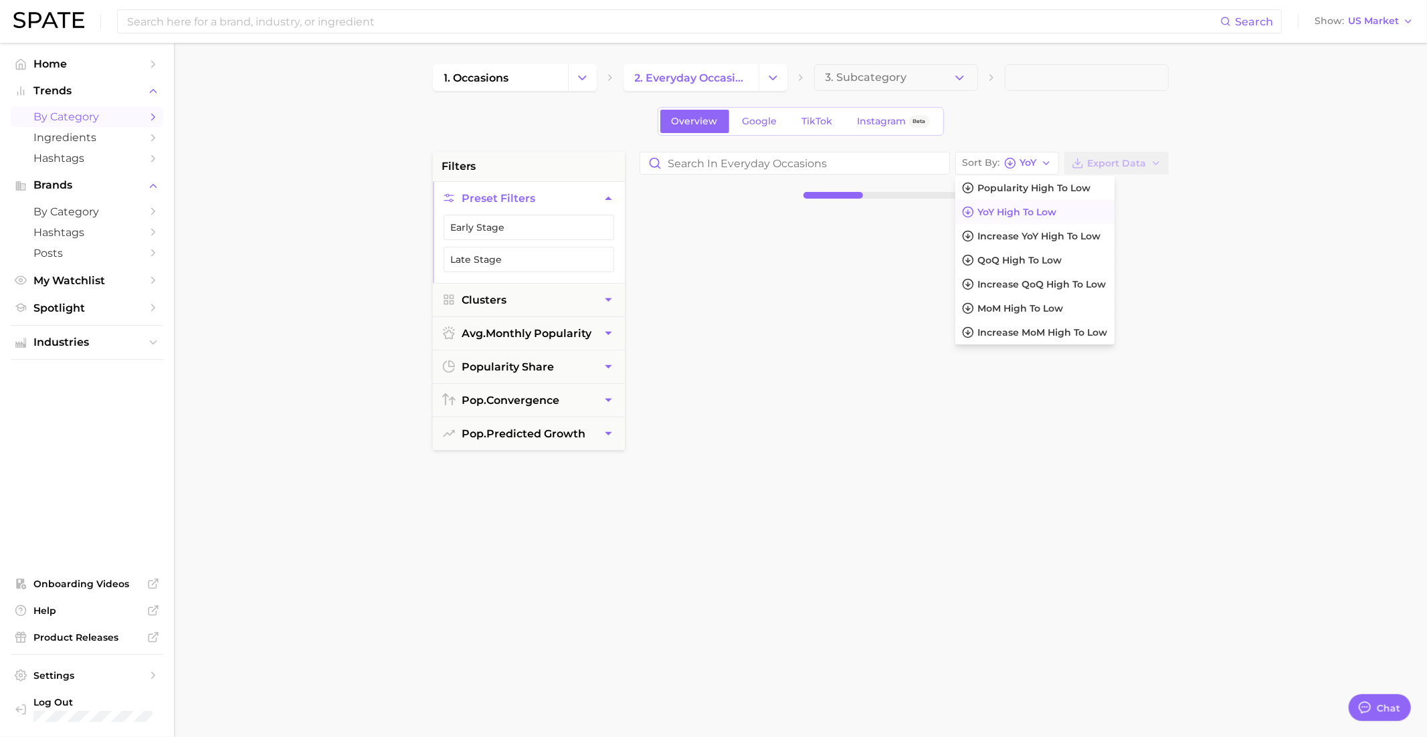
click at [985, 148] on div "1. occasions 2. everyday occasions 3. Subcategory Overview Google TikTok Instag…" at bounding box center [801, 527] width 736 height 926
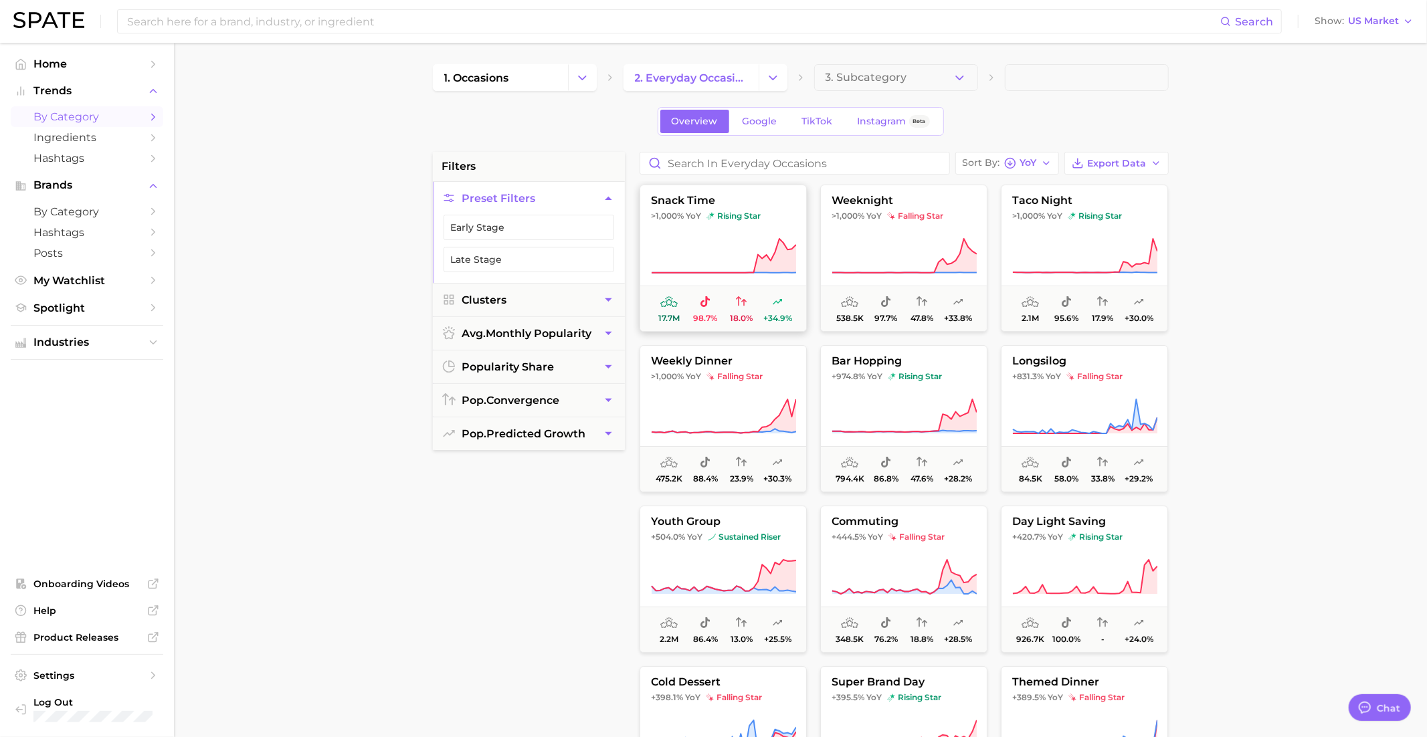
click at [708, 239] on icon at bounding box center [723, 255] width 145 height 37
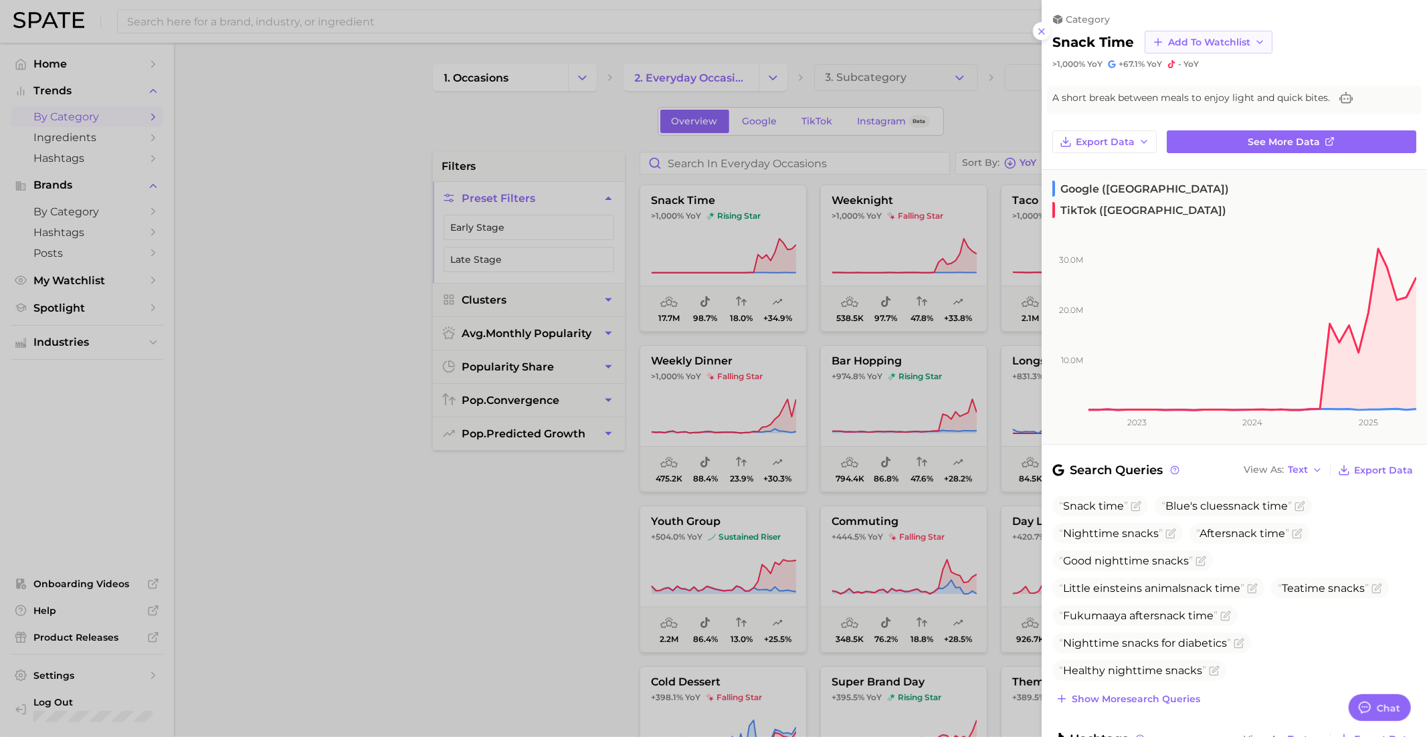
click at [1230, 40] on span "Add to Watchlist" at bounding box center [1209, 42] width 82 height 11
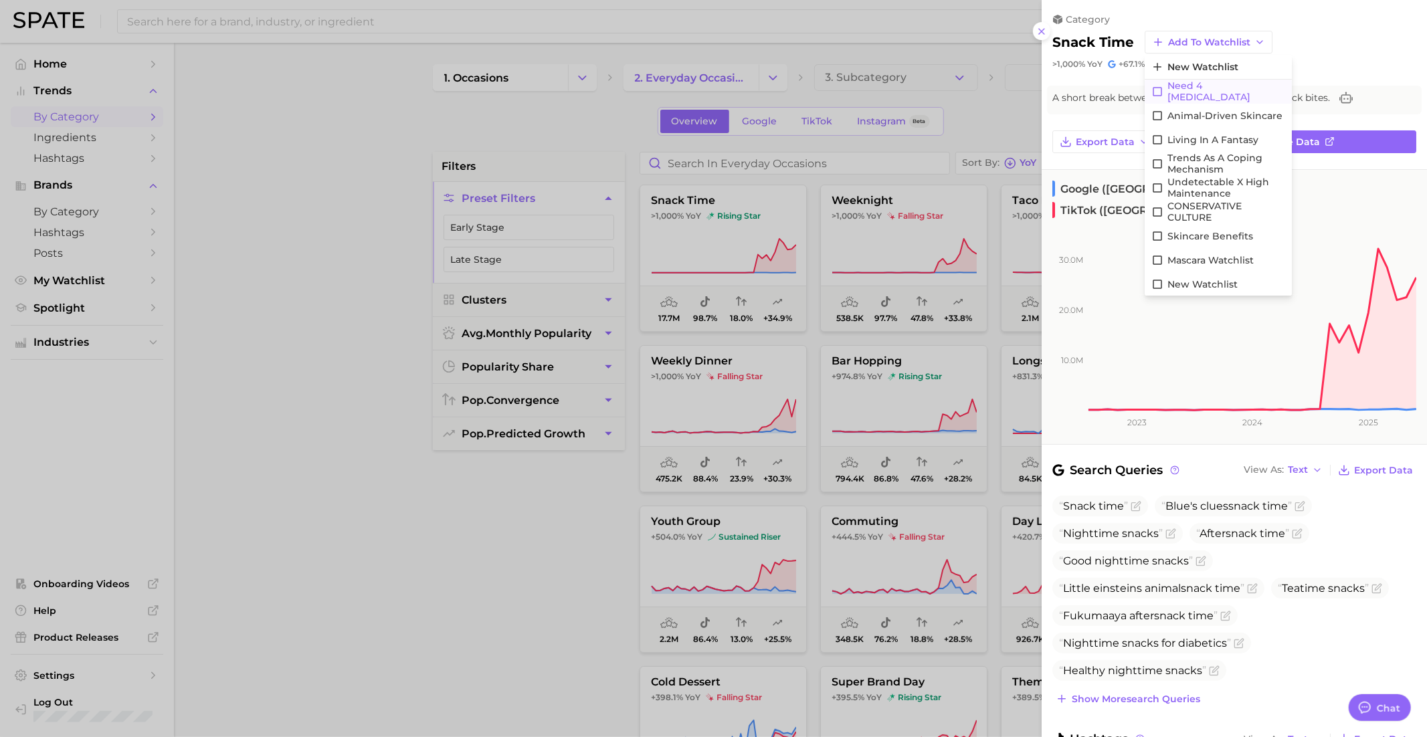
click at [1215, 91] on span "Need 4 Dopamine" at bounding box center [1226, 91] width 118 height 23
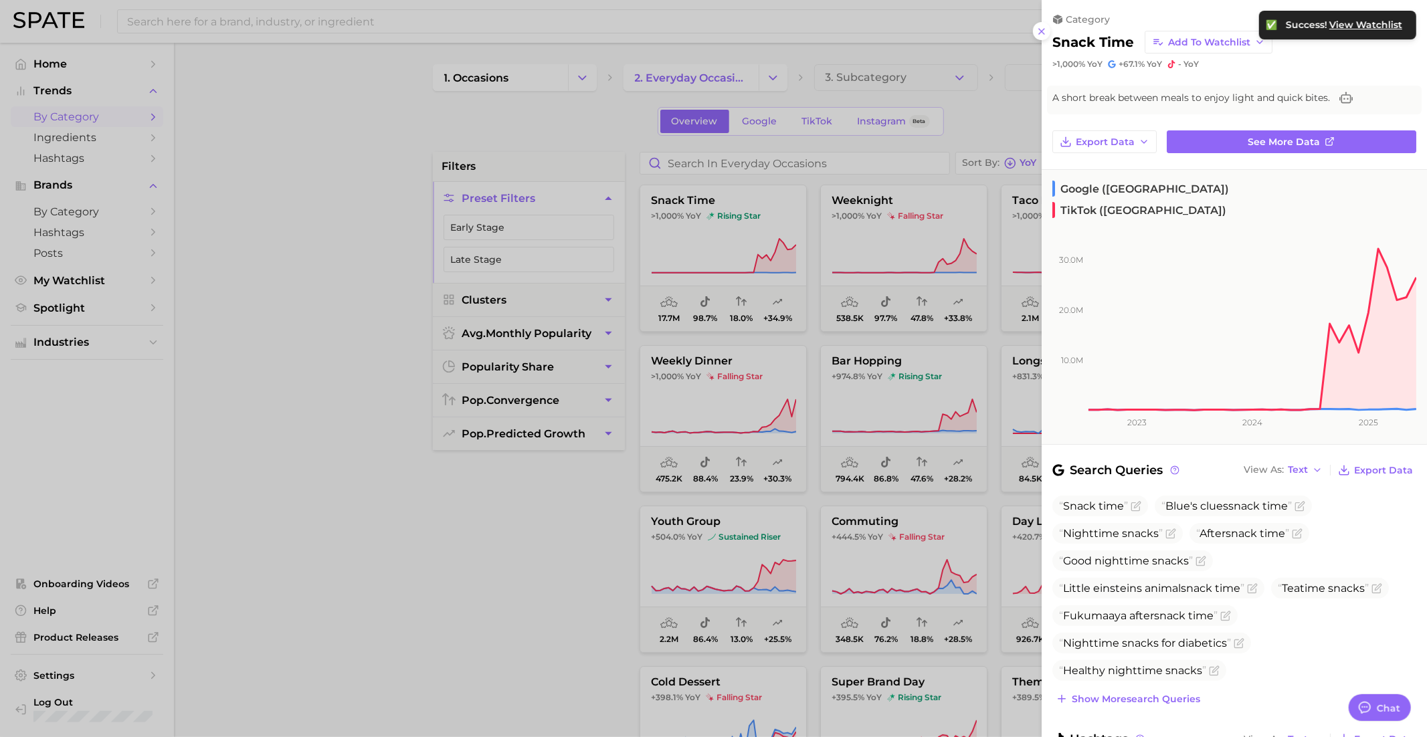
click at [944, 165] on div at bounding box center [713, 368] width 1427 height 737
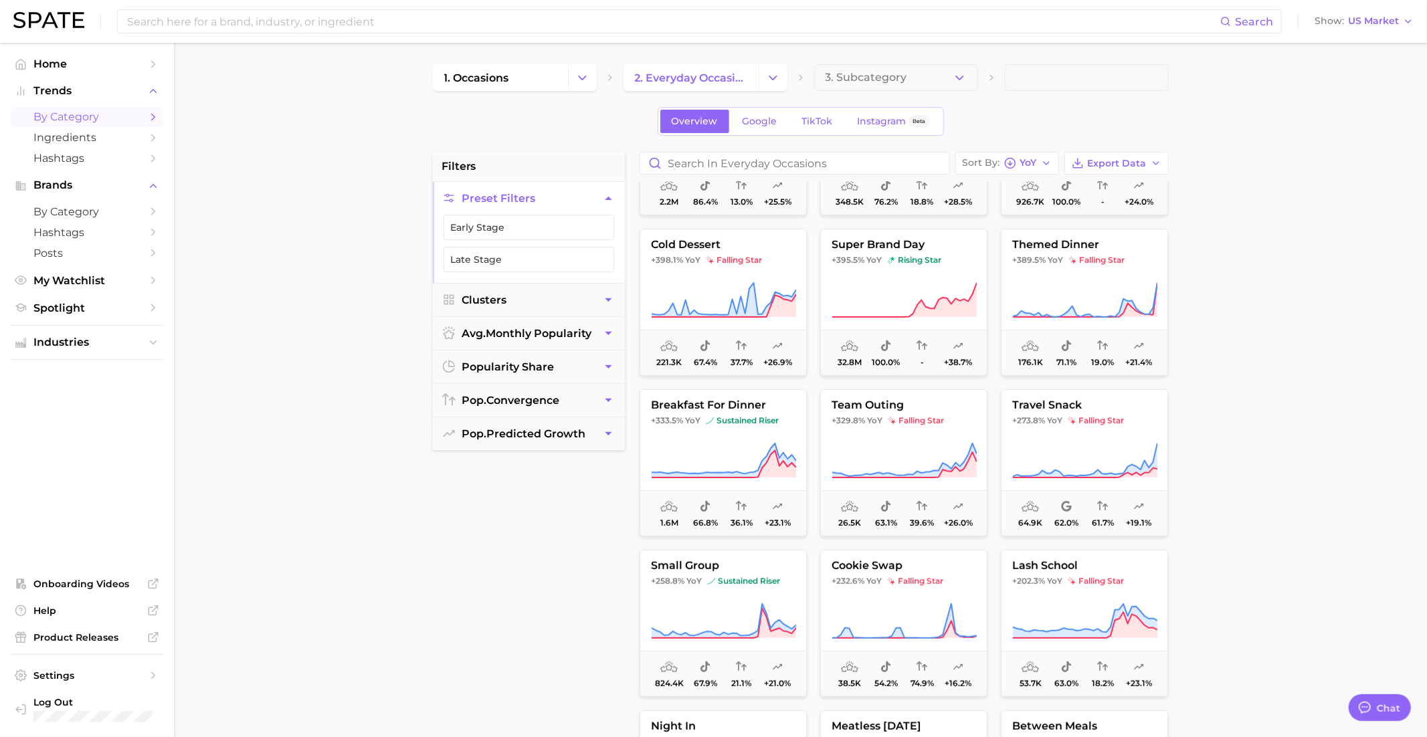
scroll to position [440, 0]
click at [1072, 258] on img at bounding box center [1072, 258] width 8 height 8
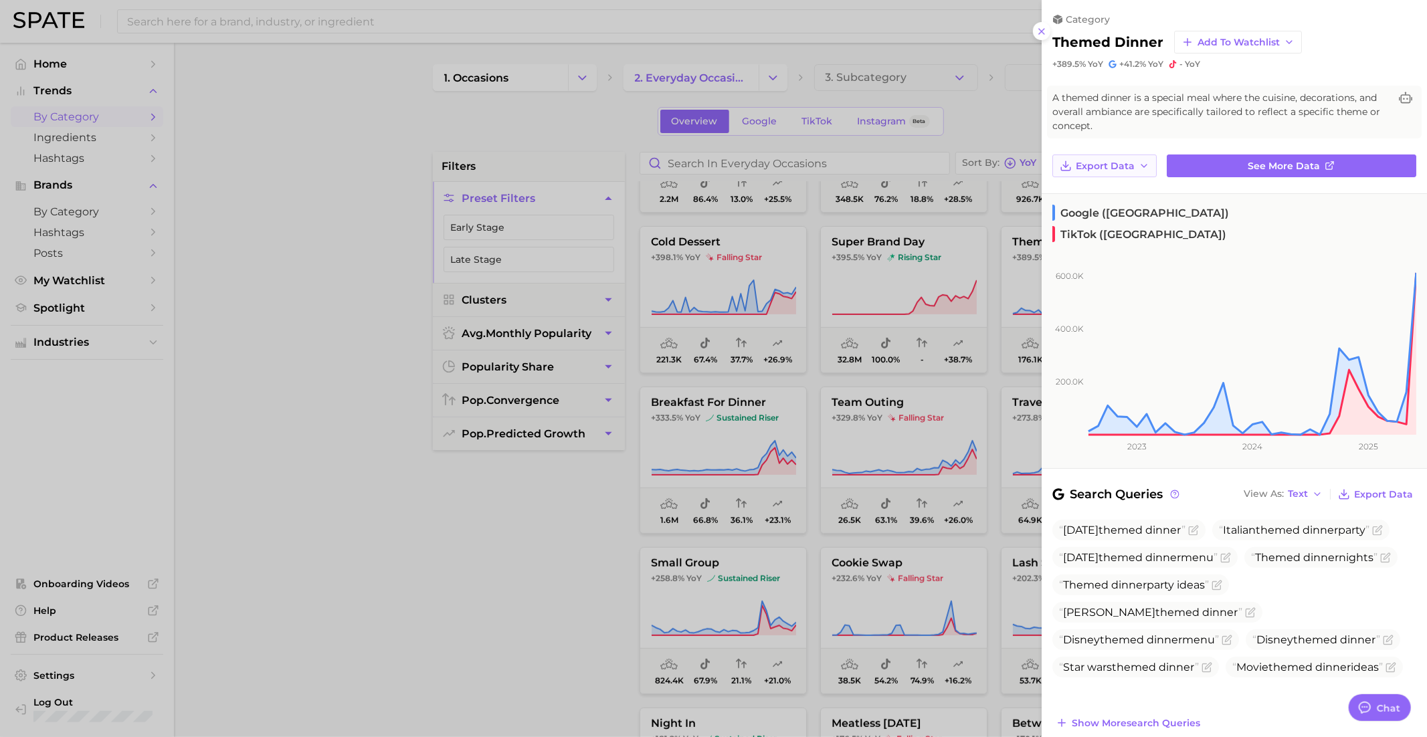
click at [1098, 167] on span "Export Data" at bounding box center [1105, 166] width 59 height 11
click at [1222, 42] on span "Add to Watchlist" at bounding box center [1238, 42] width 82 height 11
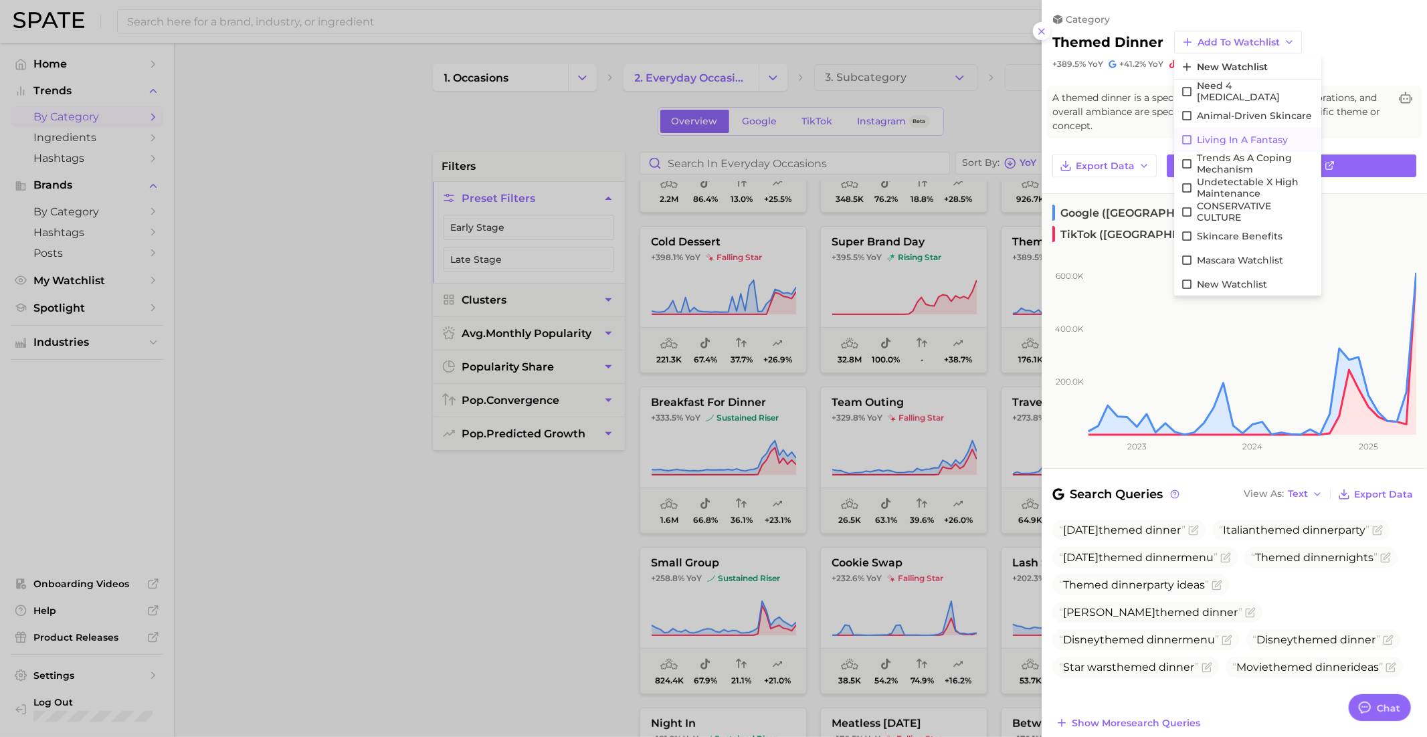
click at [1229, 138] on span "Living in a Fantasy" at bounding box center [1242, 139] width 91 height 11
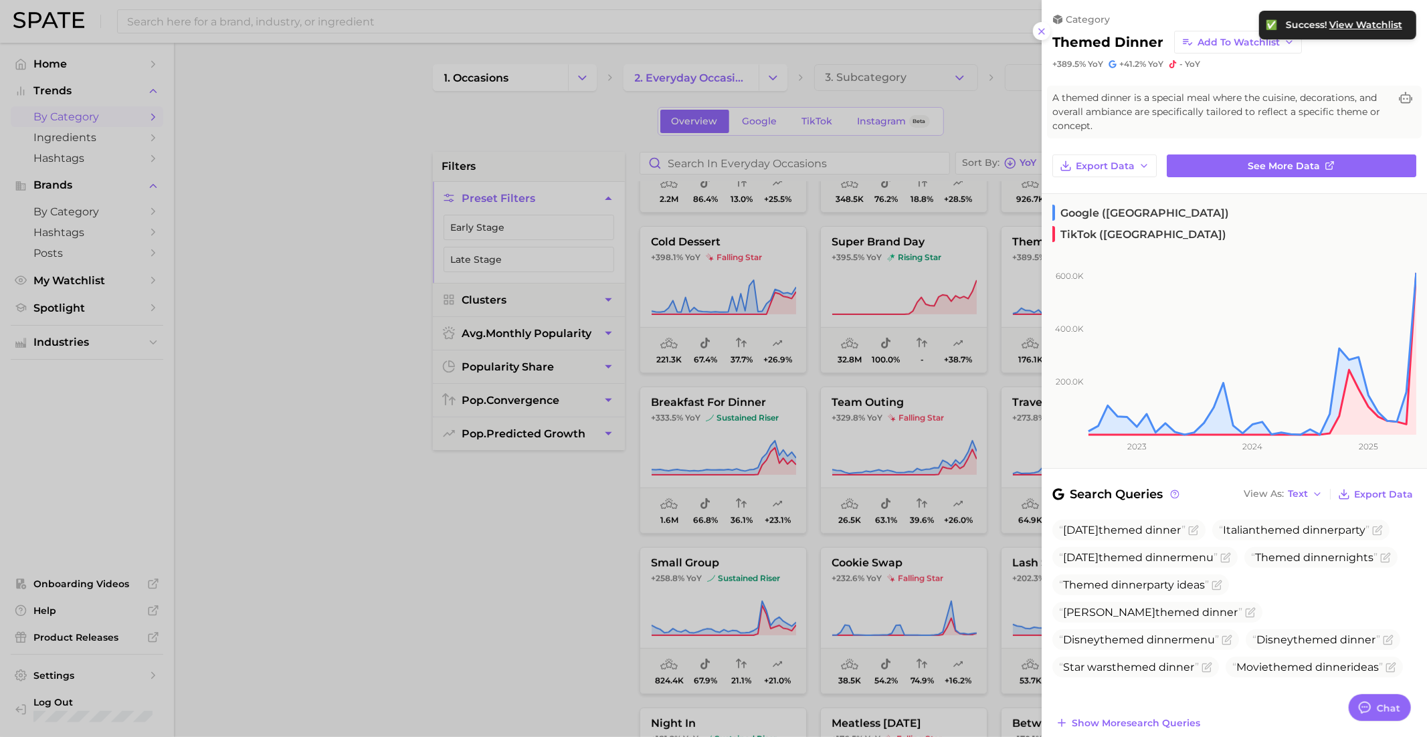
click at [883, 463] on div at bounding box center [713, 368] width 1427 height 737
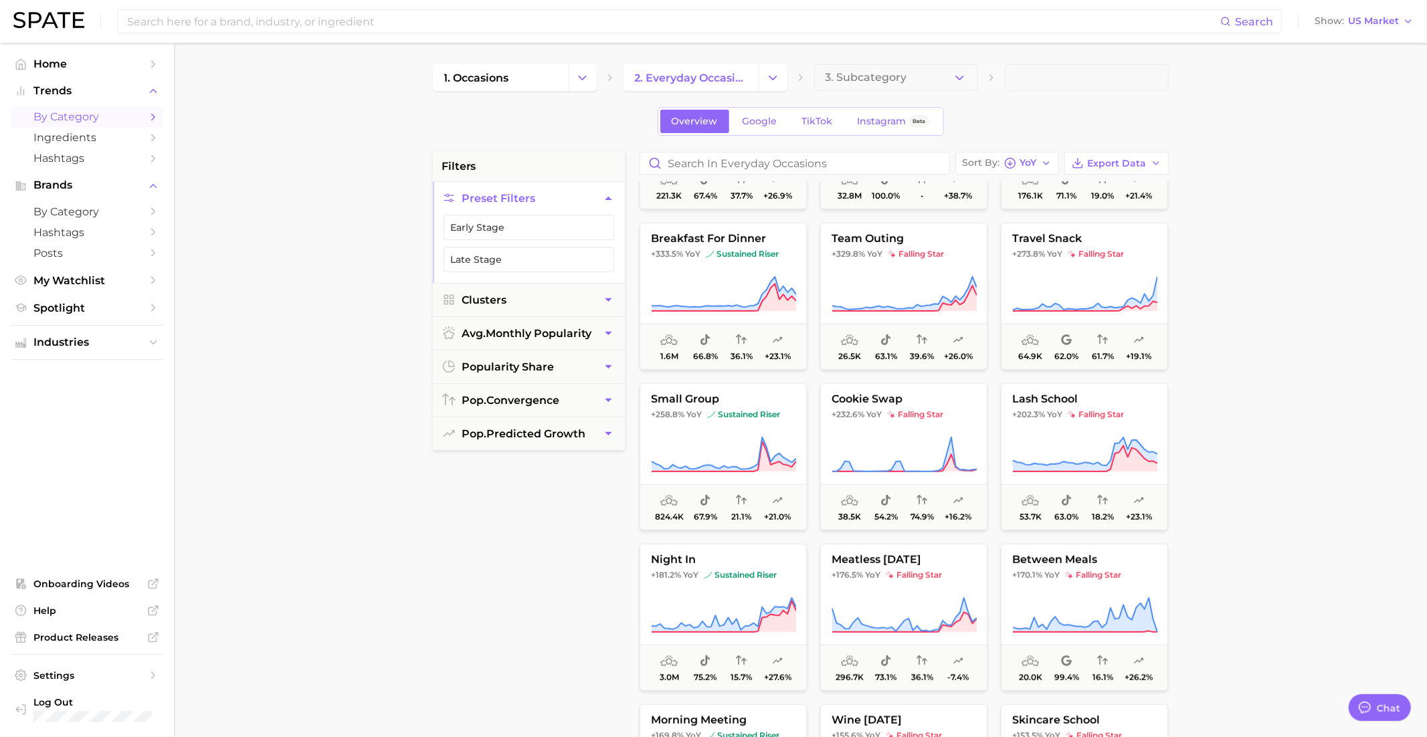
scroll to position [599, 0]
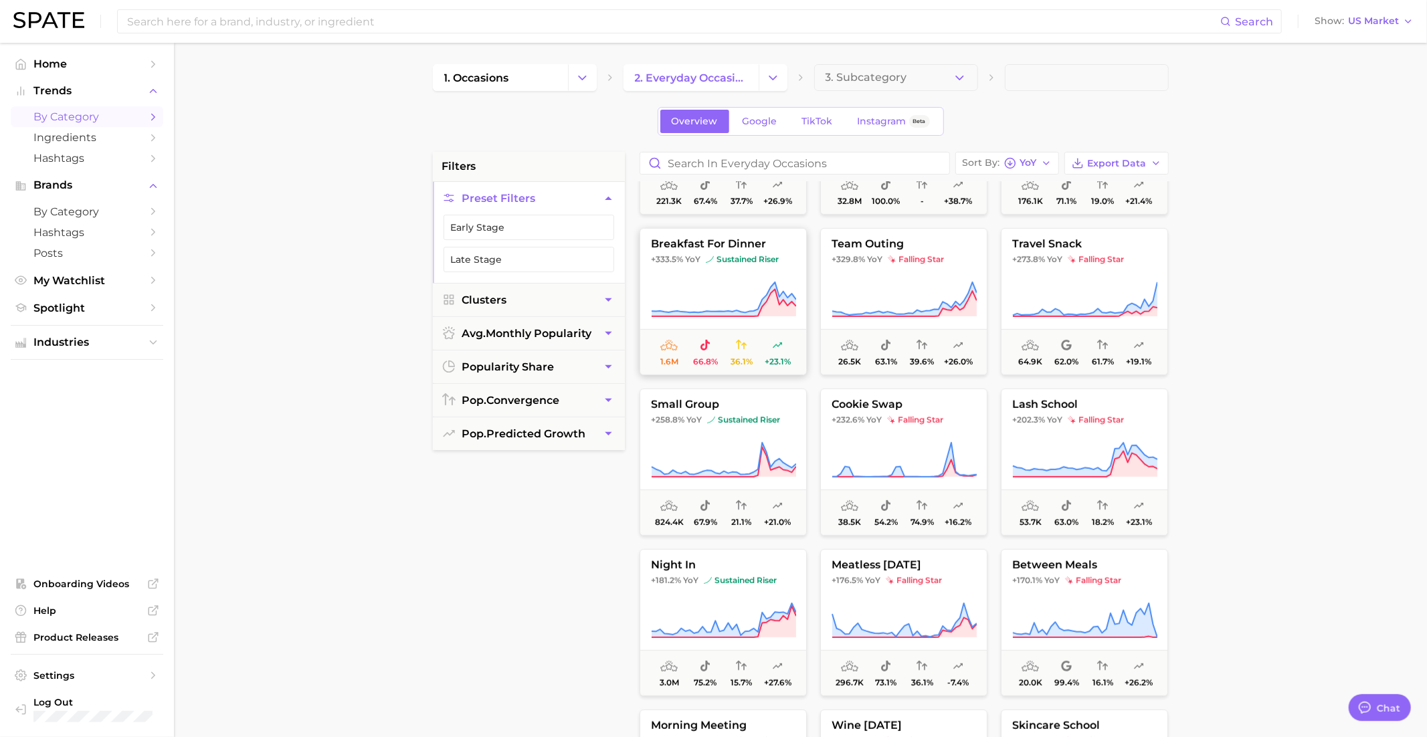
click at [740, 272] on button "breakfast for dinner +333.5% YoY sustained riser 1.6m 66.8% 36.1% +23.1%" at bounding box center [722, 301] width 167 height 147
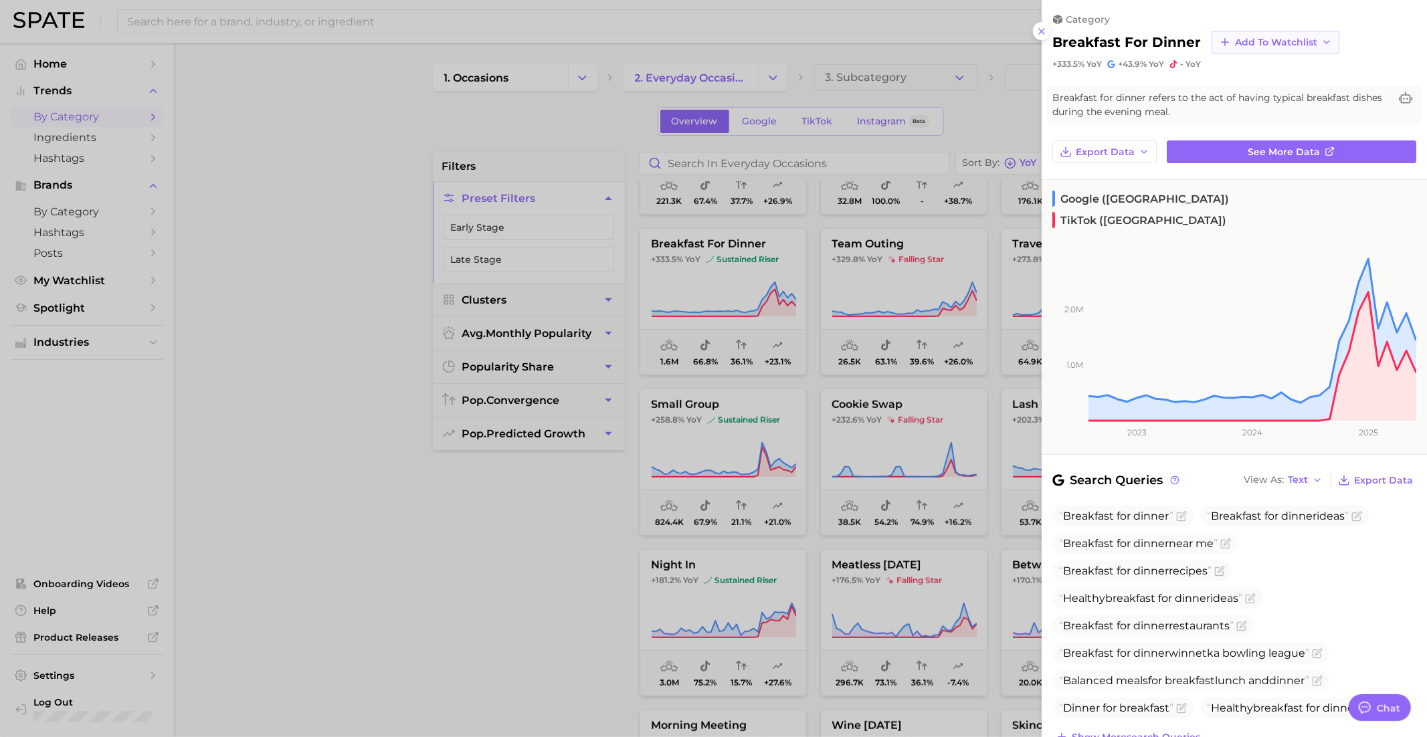
click at [1249, 31] on button "Add to Watchlist" at bounding box center [1275, 42] width 128 height 23
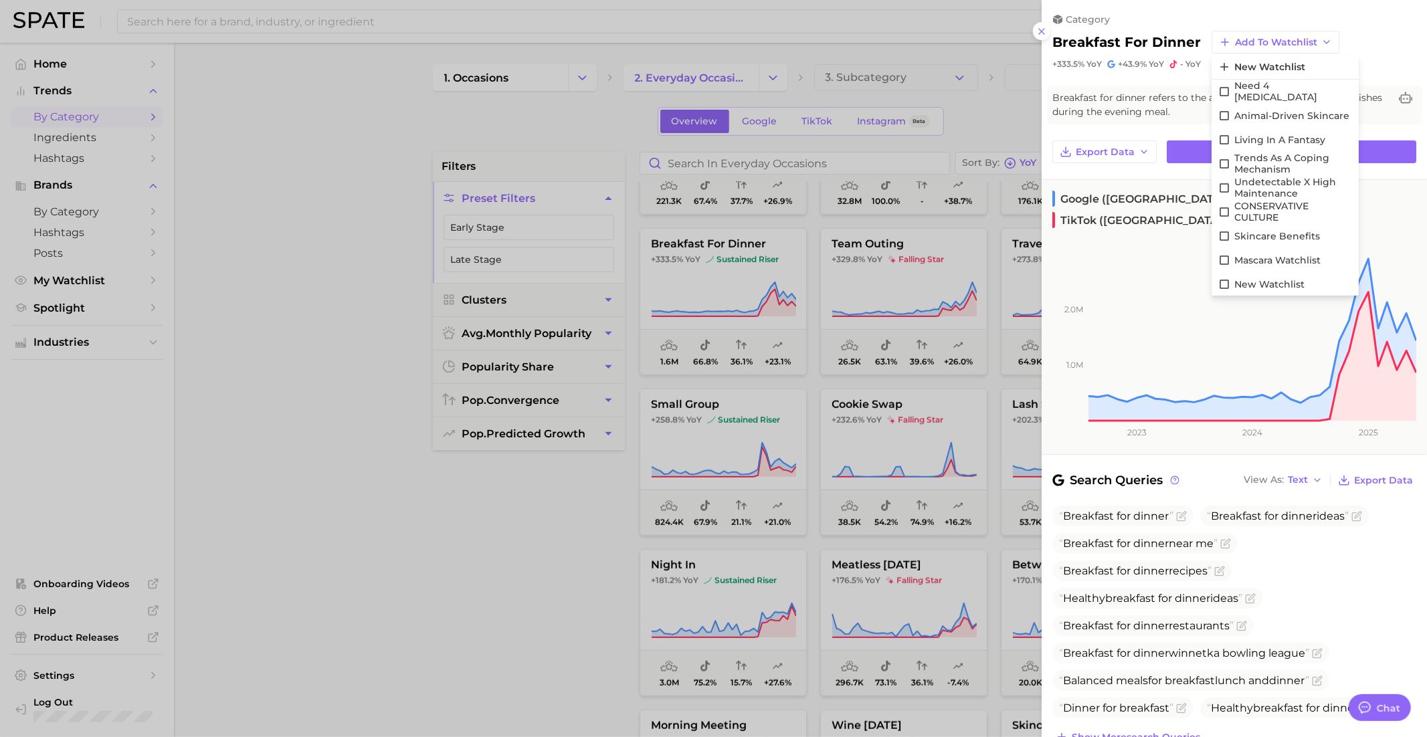
click at [1273, 11] on div "category breakfast for dinner Add to Watchlist New Watchlist Need 4 Dopamine An…" at bounding box center [1234, 35] width 385 height 70
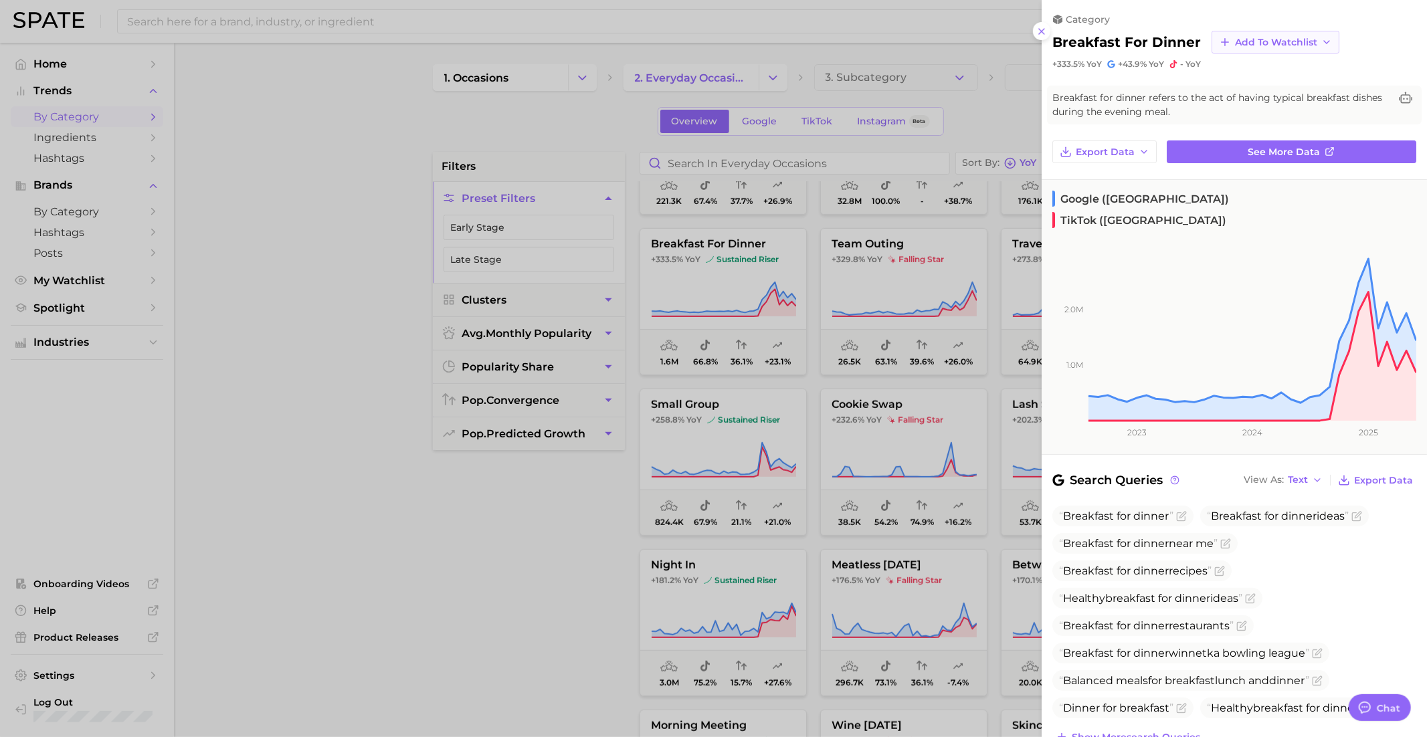
click at [1272, 37] on span "Add to Watchlist" at bounding box center [1276, 42] width 82 height 11
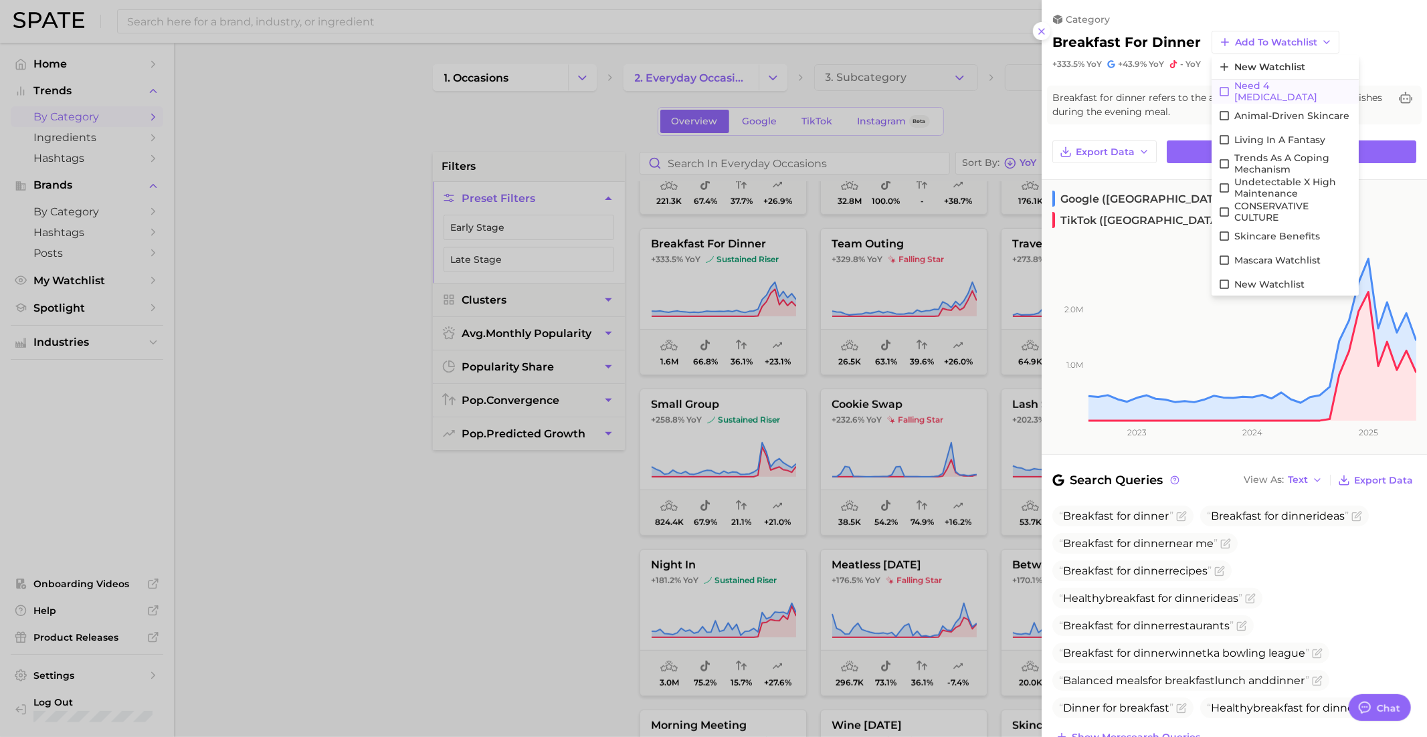
click at [1287, 91] on span "Need 4 Dopamine" at bounding box center [1293, 91] width 118 height 23
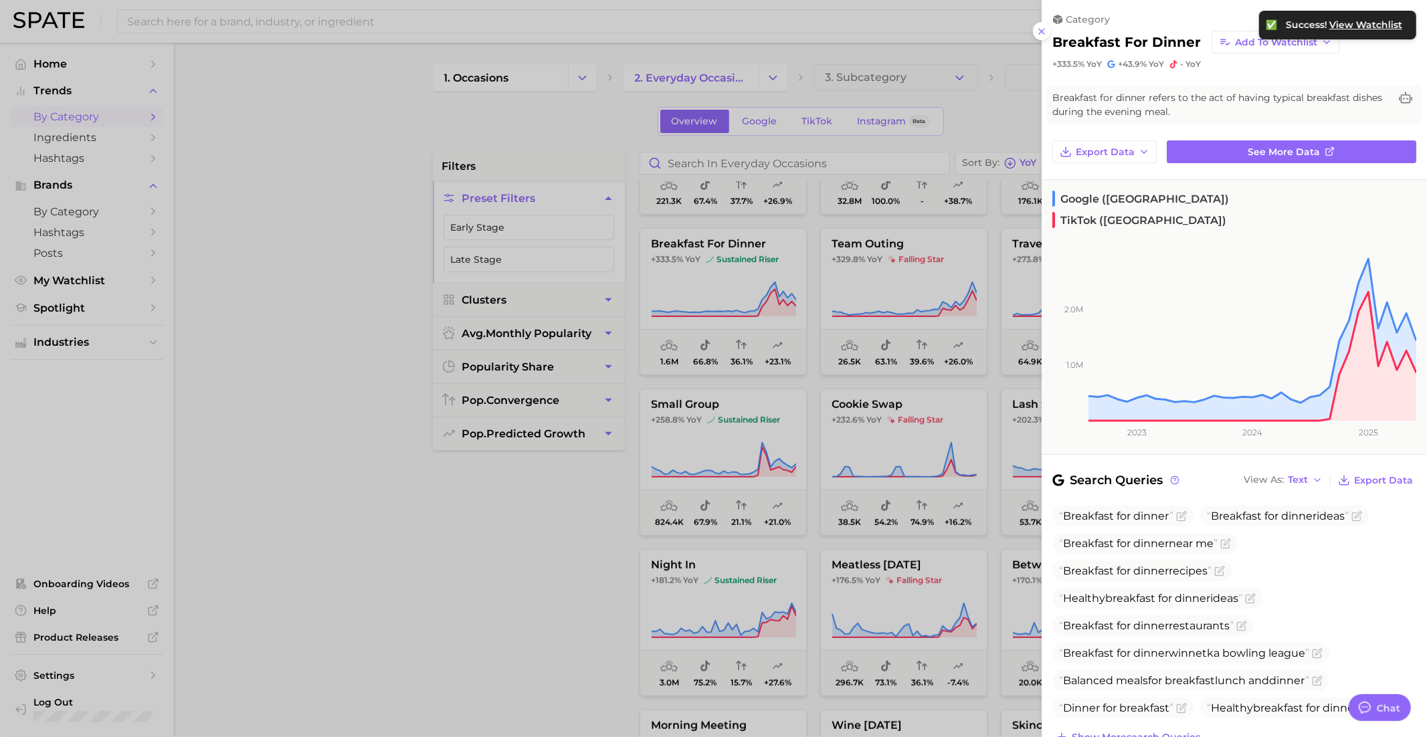
click at [823, 534] on div at bounding box center [713, 368] width 1427 height 737
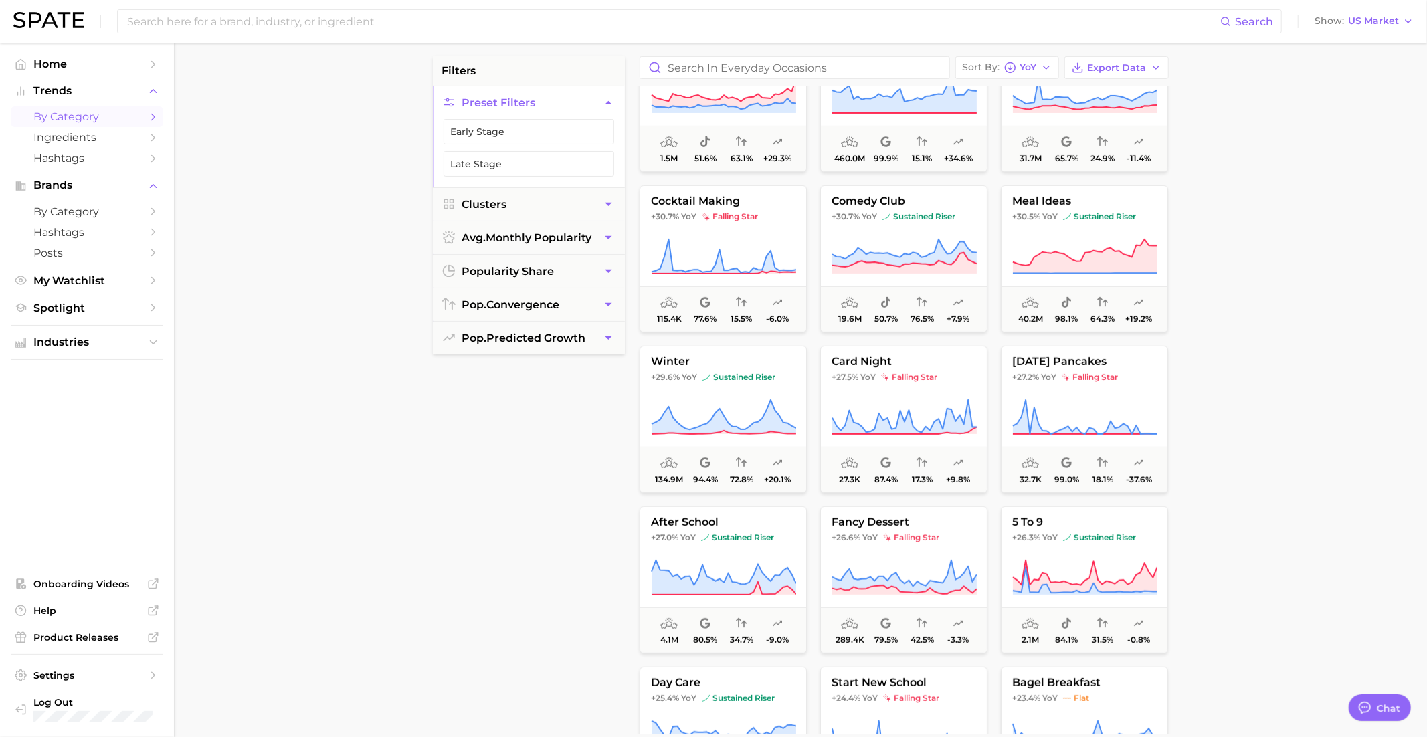
scroll to position [4723, 0]
click at [873, 389] on button "card night +27.5% YoY falling star 27.3k 87.4% 17.3% +9.8%" at bounding box center [903, 416] width 167 height 147
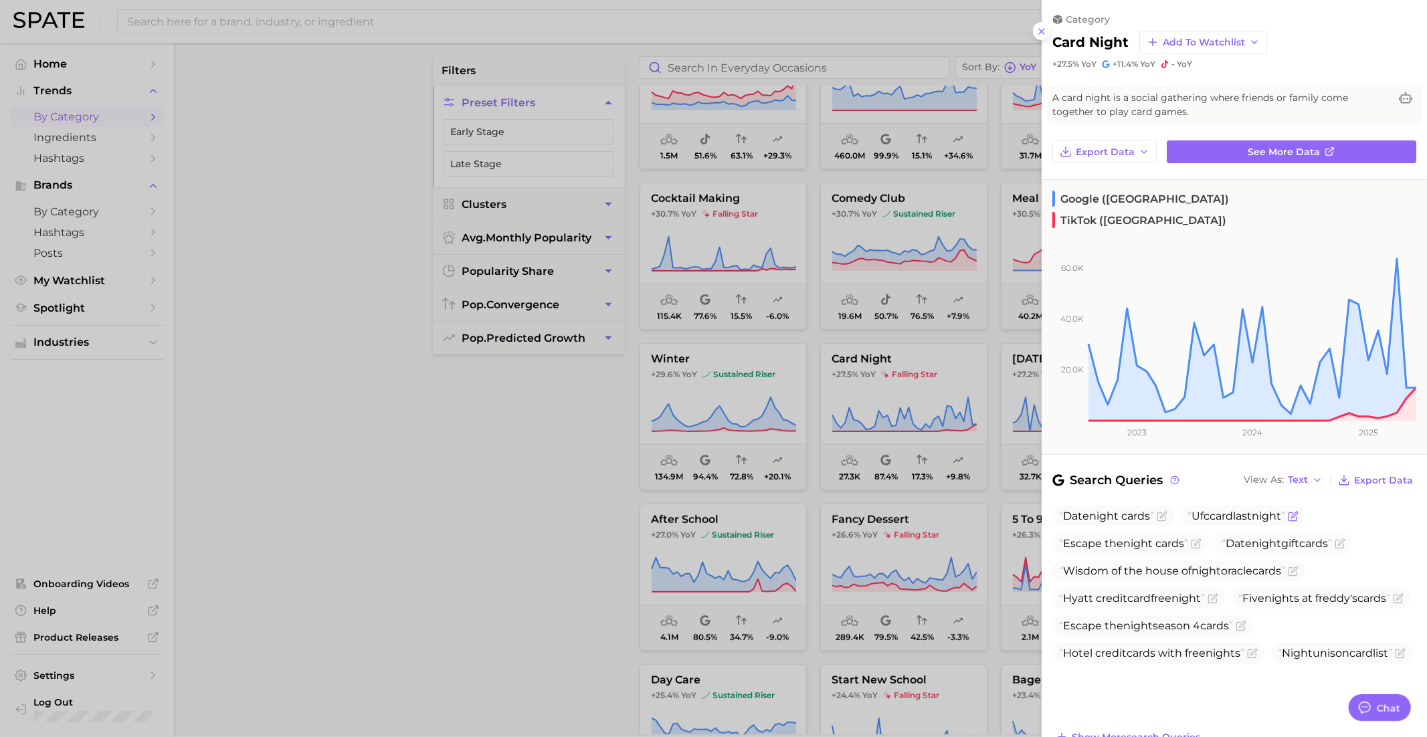
click at [1298, 511] on icon "Flag as miscategorized or irrelevant" at bounding box center [1293, 516] width 11 height 11
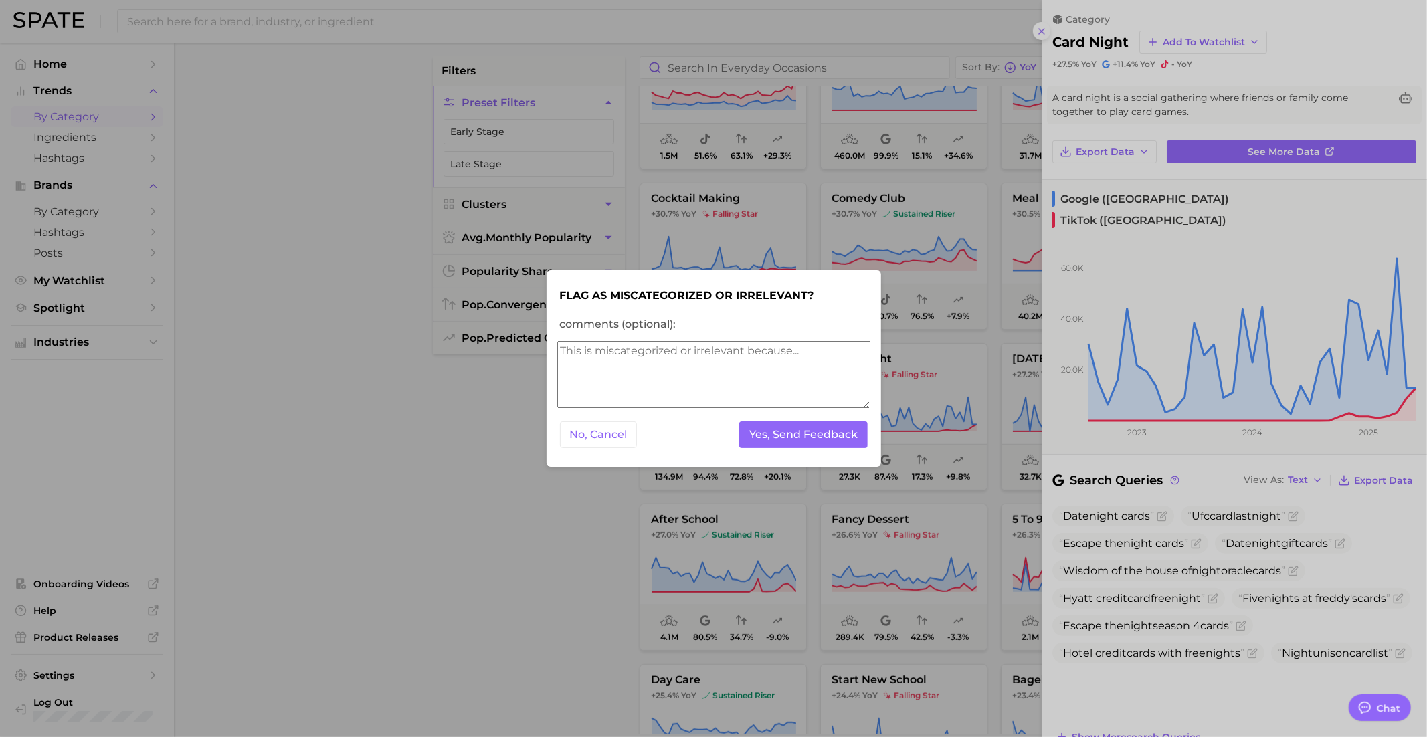
click at [726, 384] on textarea "comments (optional):" at bounding box center [713, 374] width 313 height 67
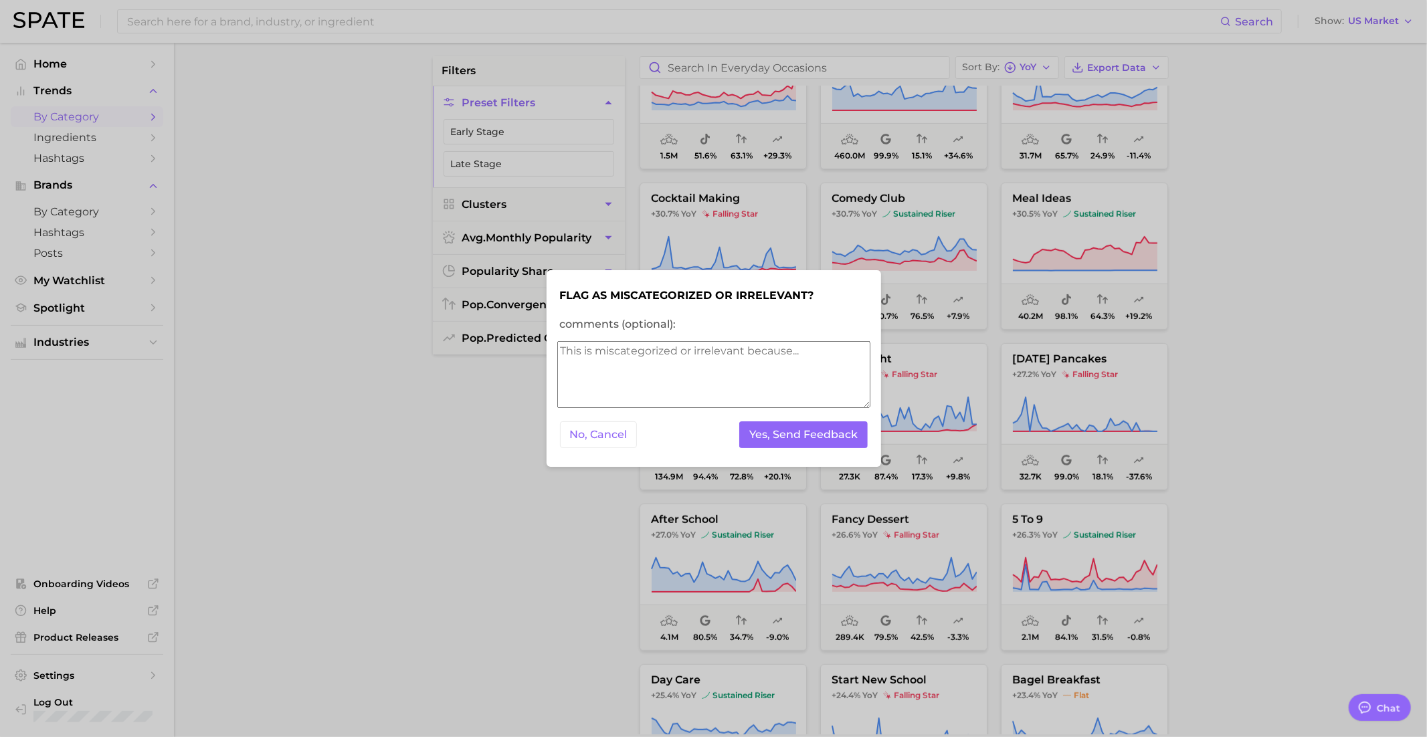
click at [718, 388] on textarea "comments (optional):" at bounding box center [713, 374] width 313 height 67
type textarea "o"
type textarea "irrelevant"
click at [811, 443] on button "Yes, Send Feedback" at bounding box center [803, 434] width 128 height 27
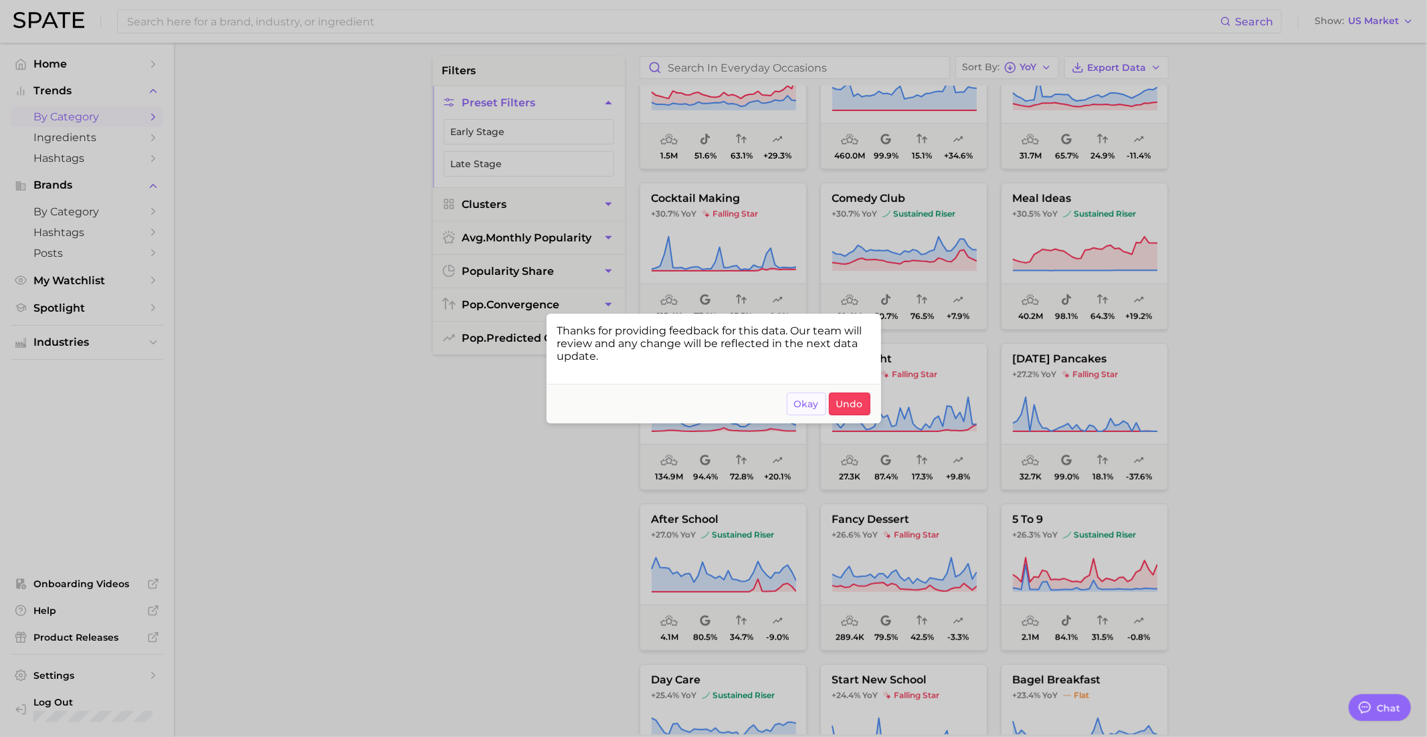
click at [804, 405] on span "Okay" at bounding box center [806, 404] width 25 height 11
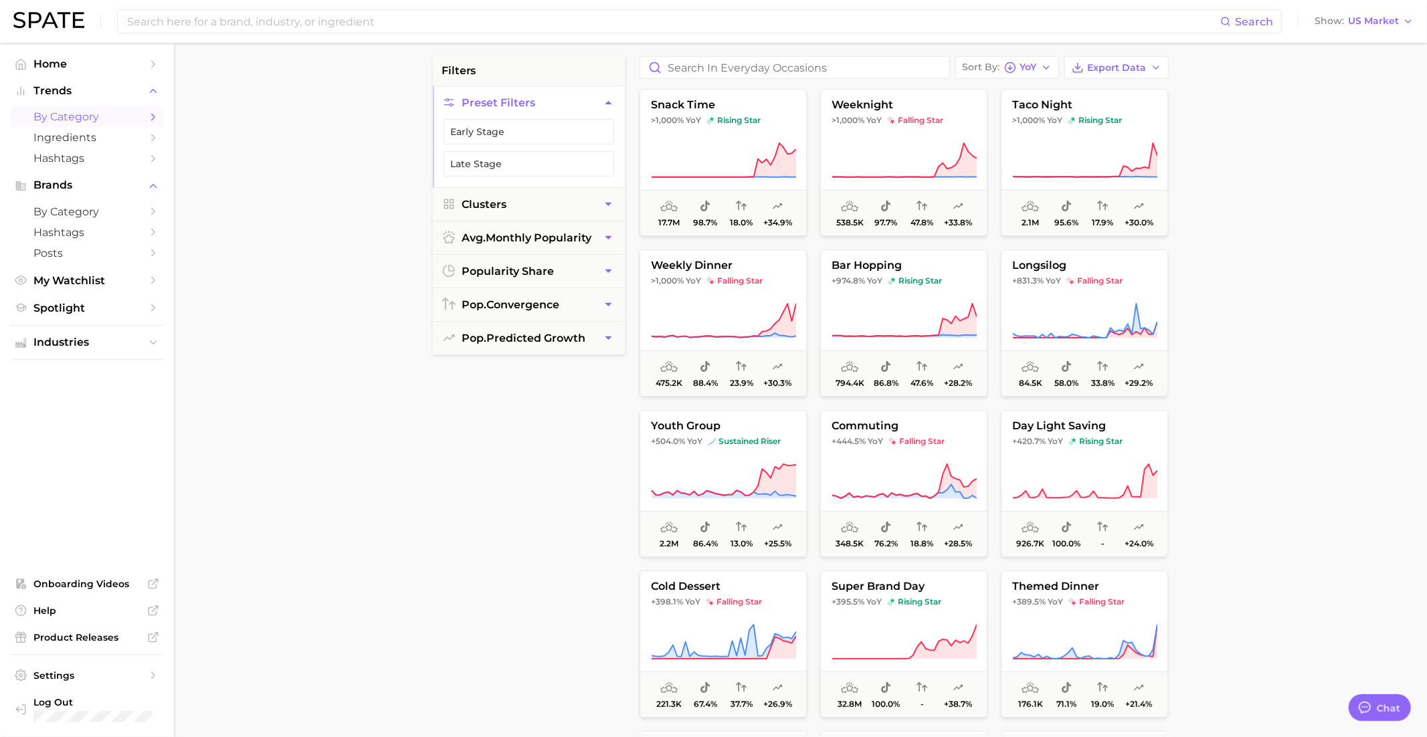
scroll to position [0, 0]
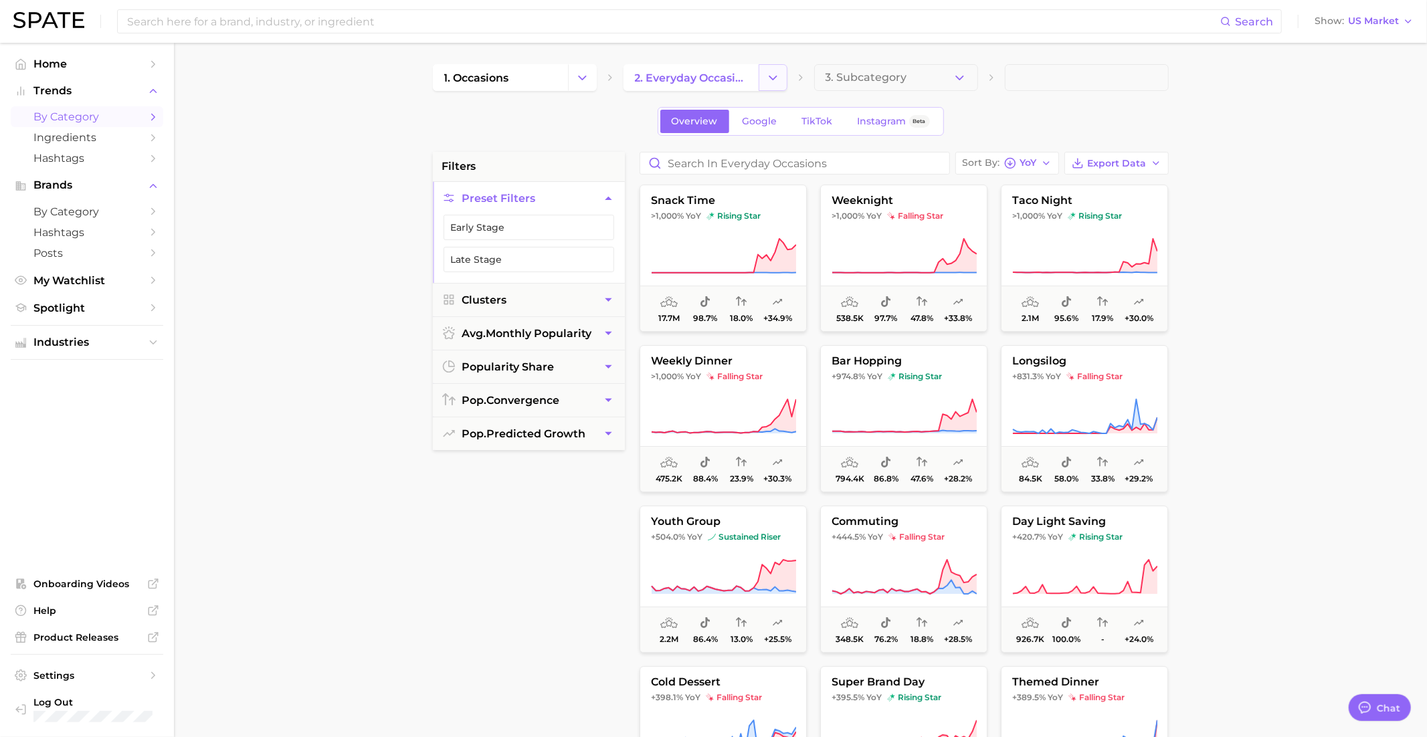
click at [771, 76] on icon "Change Category" at bounding box center [773, 78] width 14 height 14
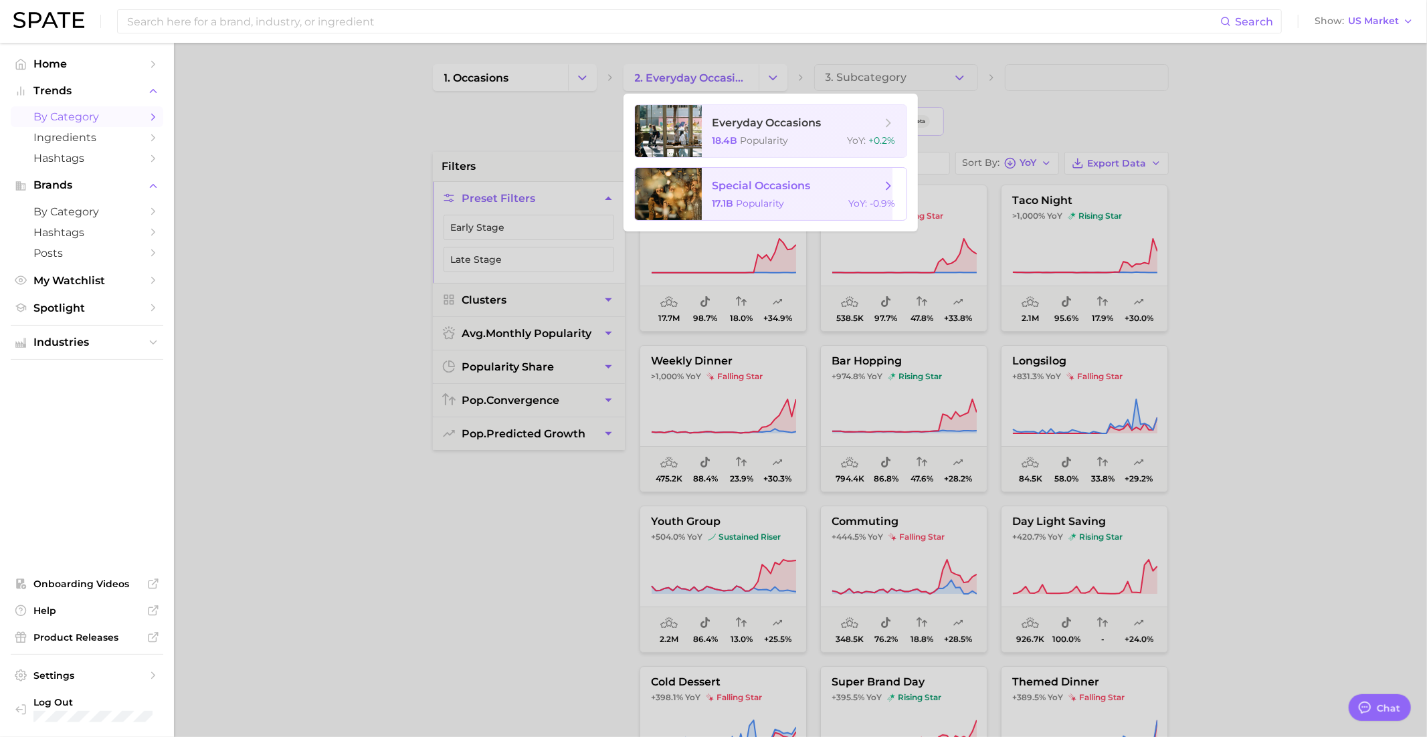
click at [747, 180] on span "special occasions" at bounding box center [761, 185] width 98 height 13
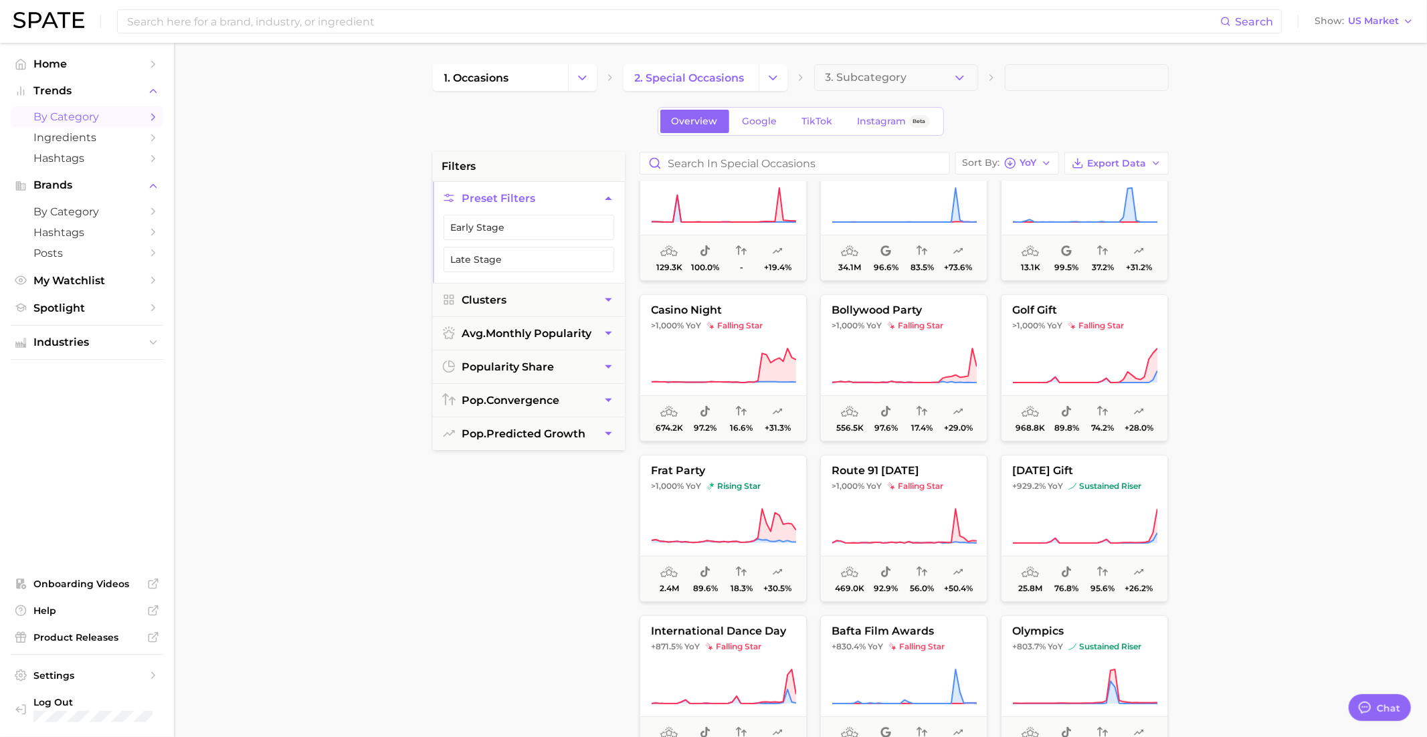
scroll to position [213, 0]
click at [922, 338] on button "bollywood party >1,000% YoY falling star 556.5k 97.6% 17.4% +29.0%" at bounding box center [903, 366] width 167 height 147
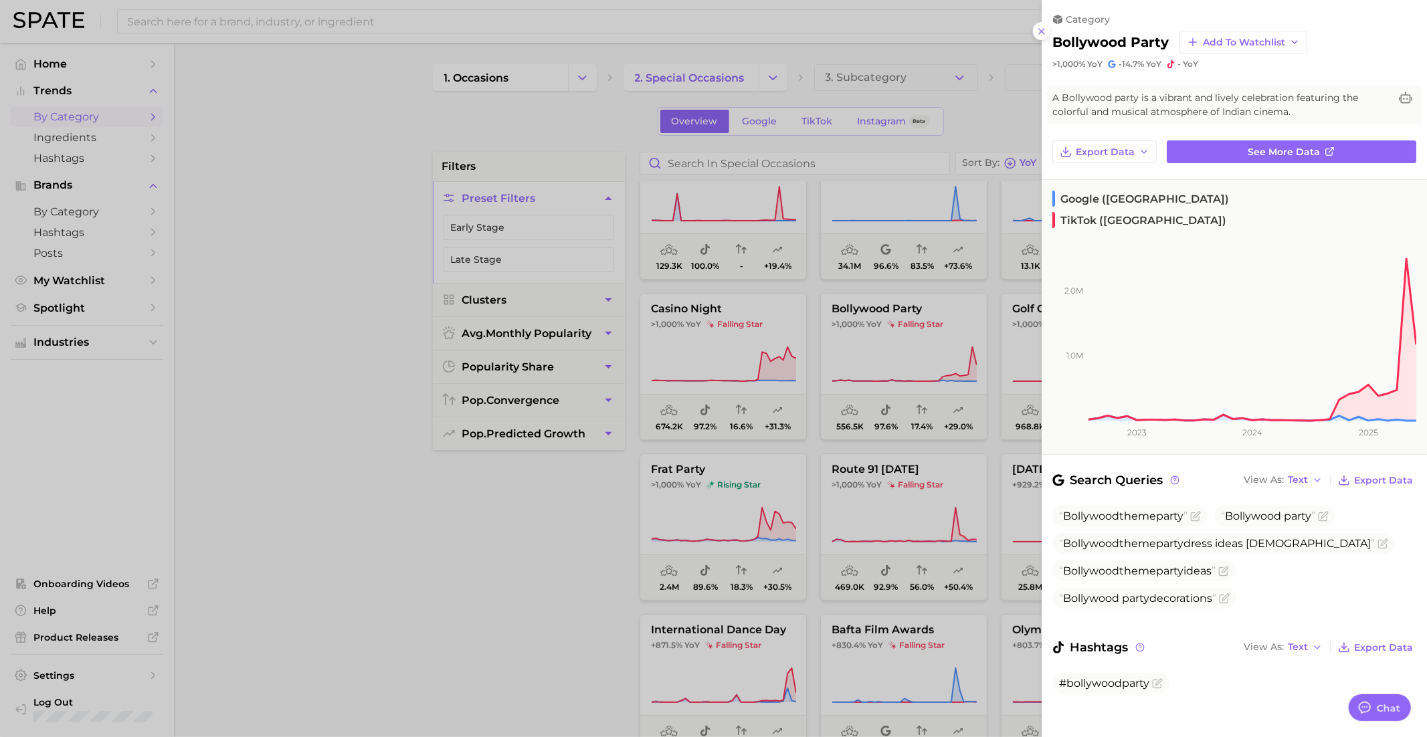
click at [922, 338] on div at bounding box center [713, 368] width 1427 height 737
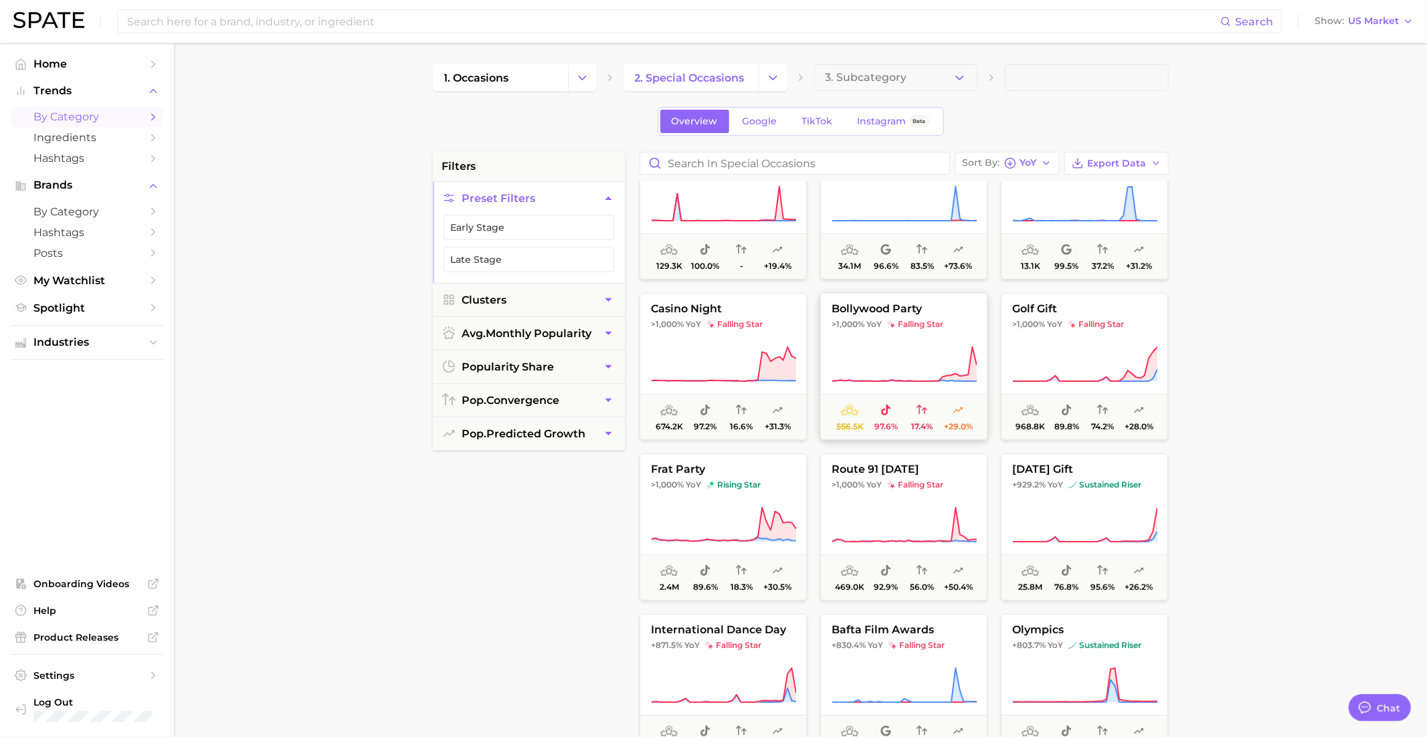
click at [922, 337] on button "bollywood party >1,000% YoY falling star 556.5k 97.6% 17.4% +29.0%" at bounding box center [903, 366] width 167 height 147
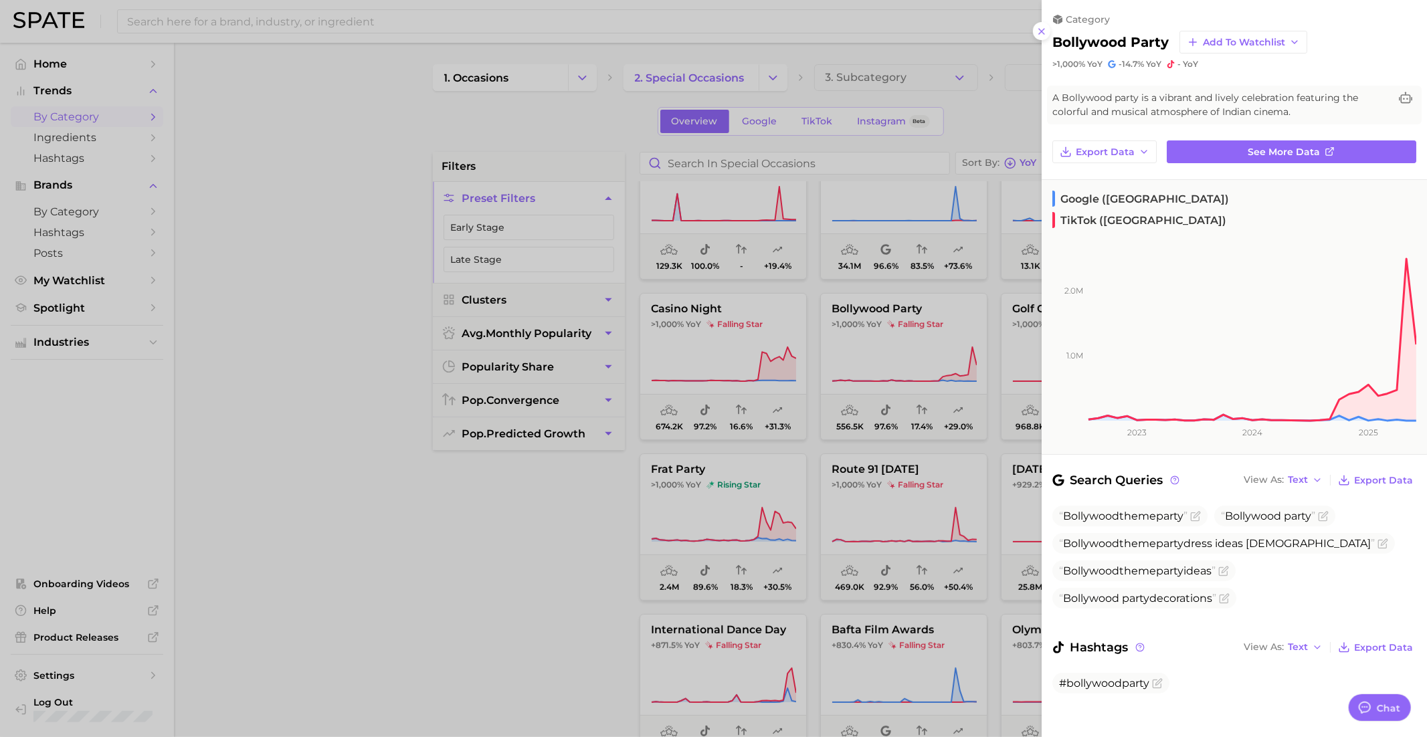
click at [813, 450] on div at bounding box center [713, 368] width 1427 height 737
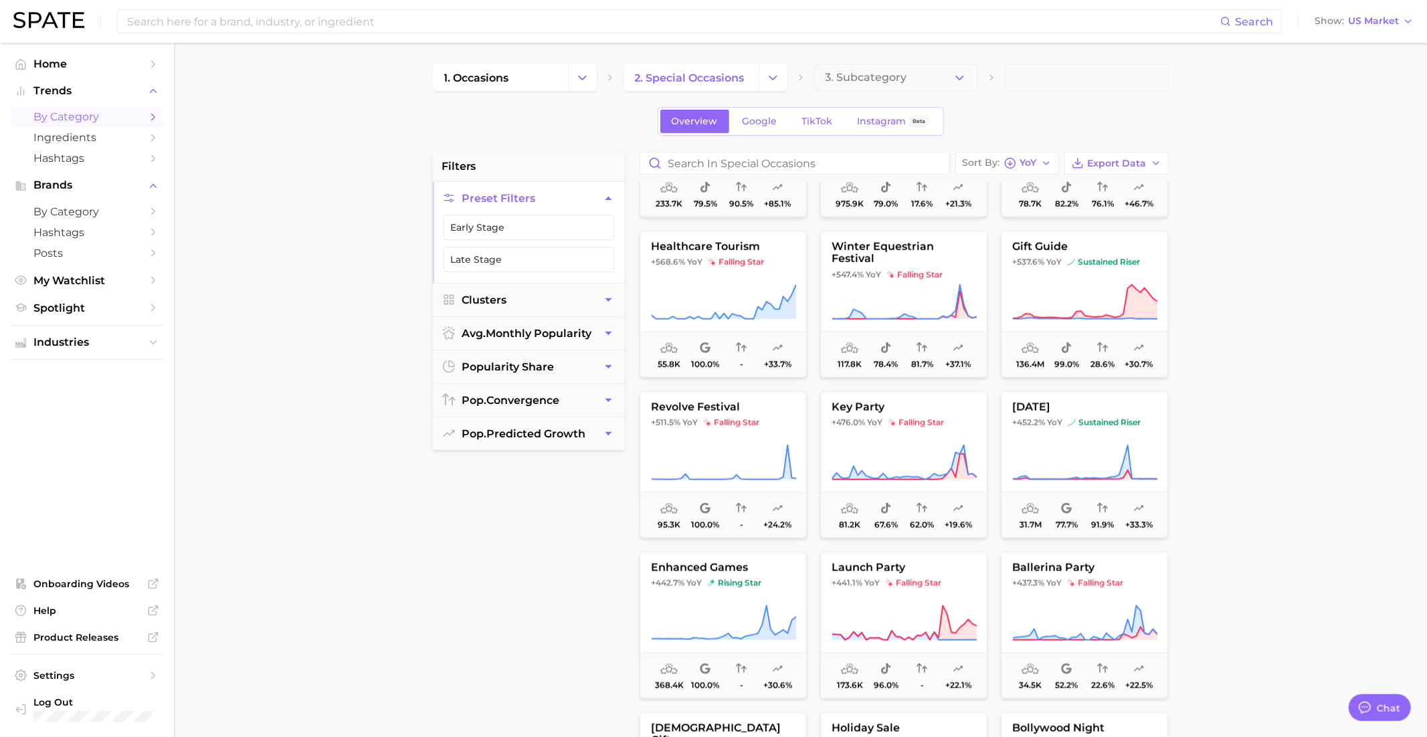
scroll to position [1232, 0]
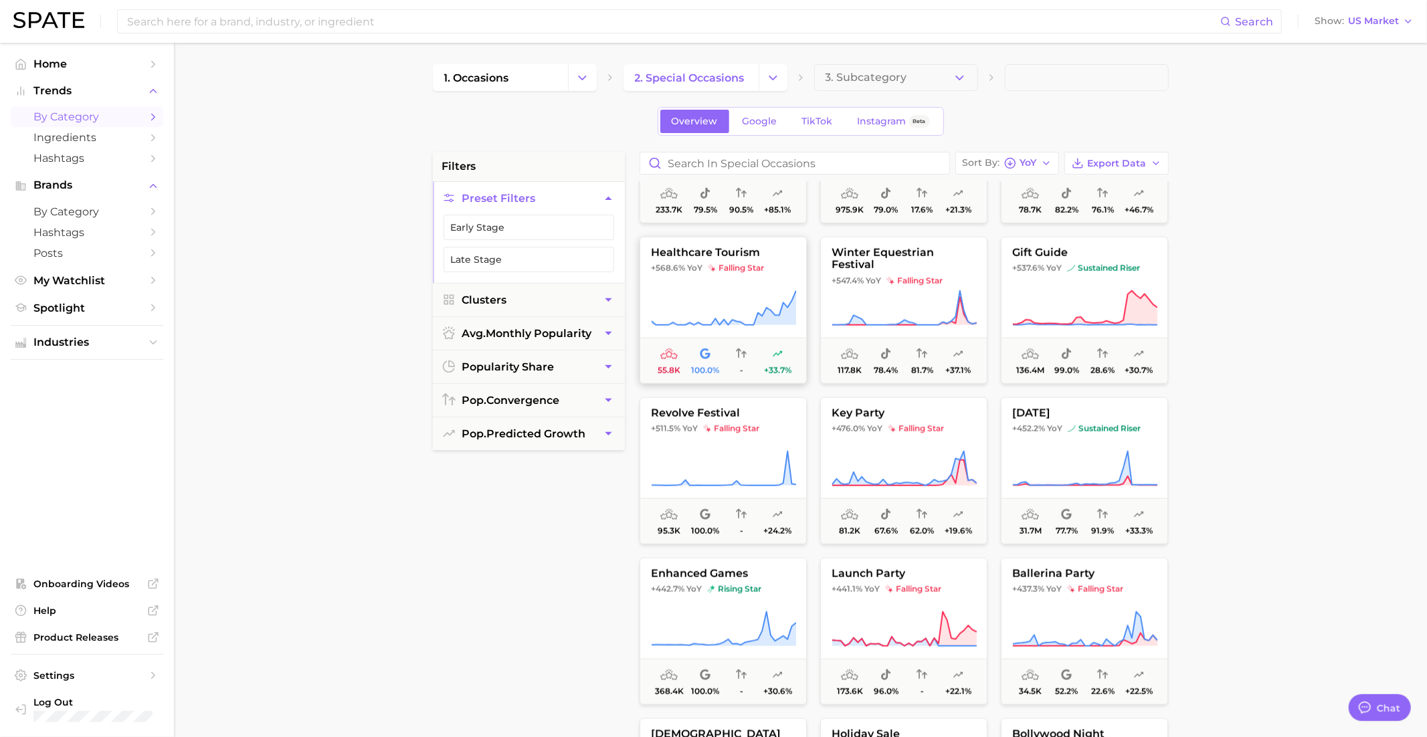
click at [702, 282] on button "healthcare tourism +568.6% YoY falling star 55.8k 100.0% - +33.7%" at bounding box center [722, 310] width 167 height 147
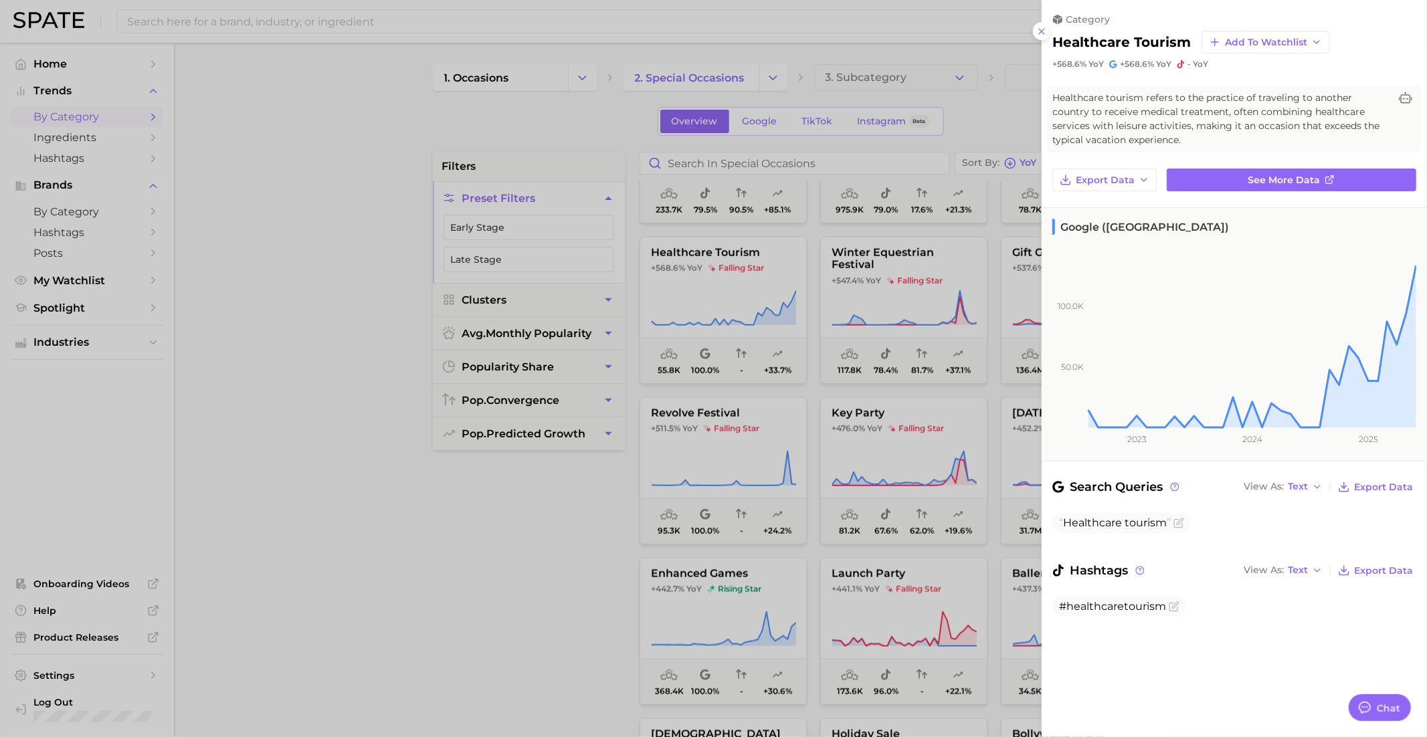
click at [815, 377] on div at bounding box center [713, 368] width 1427 height 737
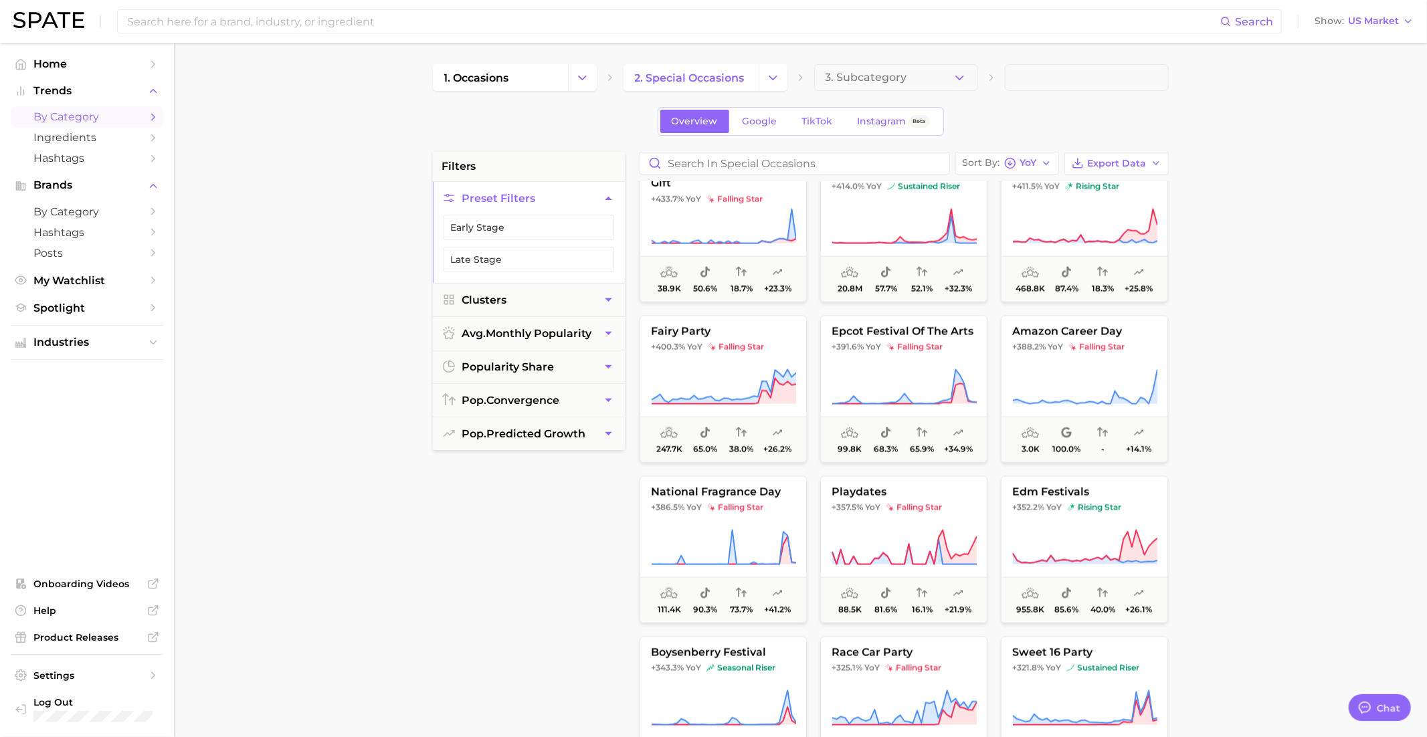
scroll to position [1799, 0]
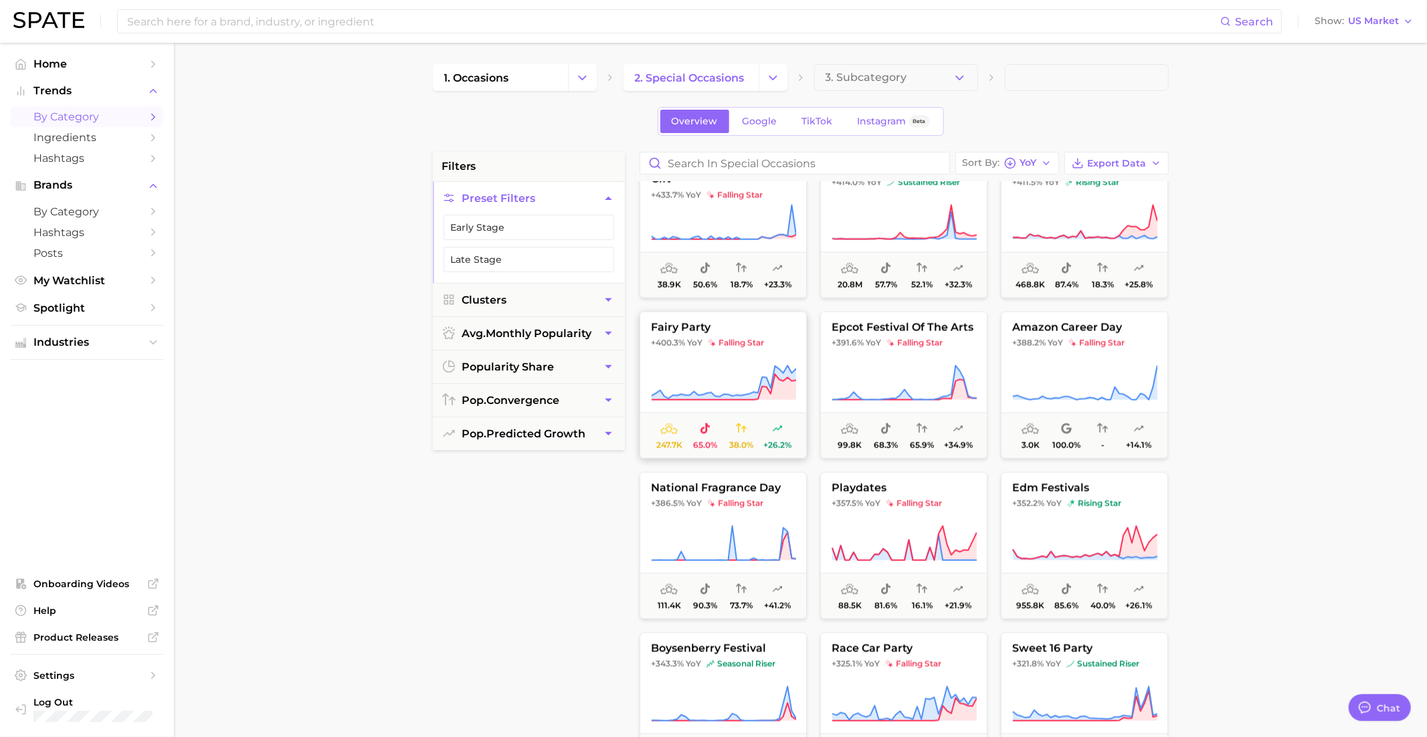
click at [724, 363] on button "fairy party +400.3% YoY falling star 247.7k 65.0% 38.0% +26.2%" at bounding box center [722, 385] width 167 height 147
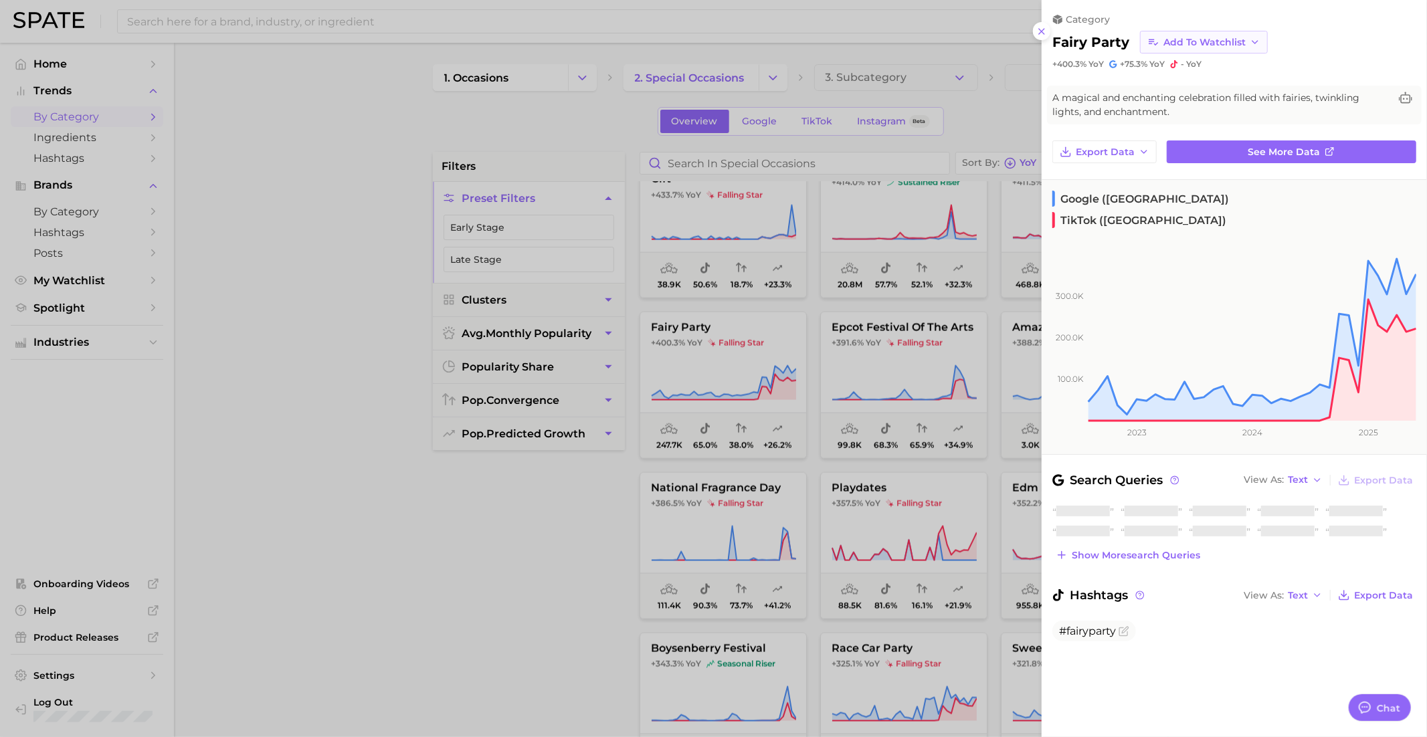
click at [1197, 40] on span "Add to Watchlist" at bounding box center [1204, 42] width 82 height 11
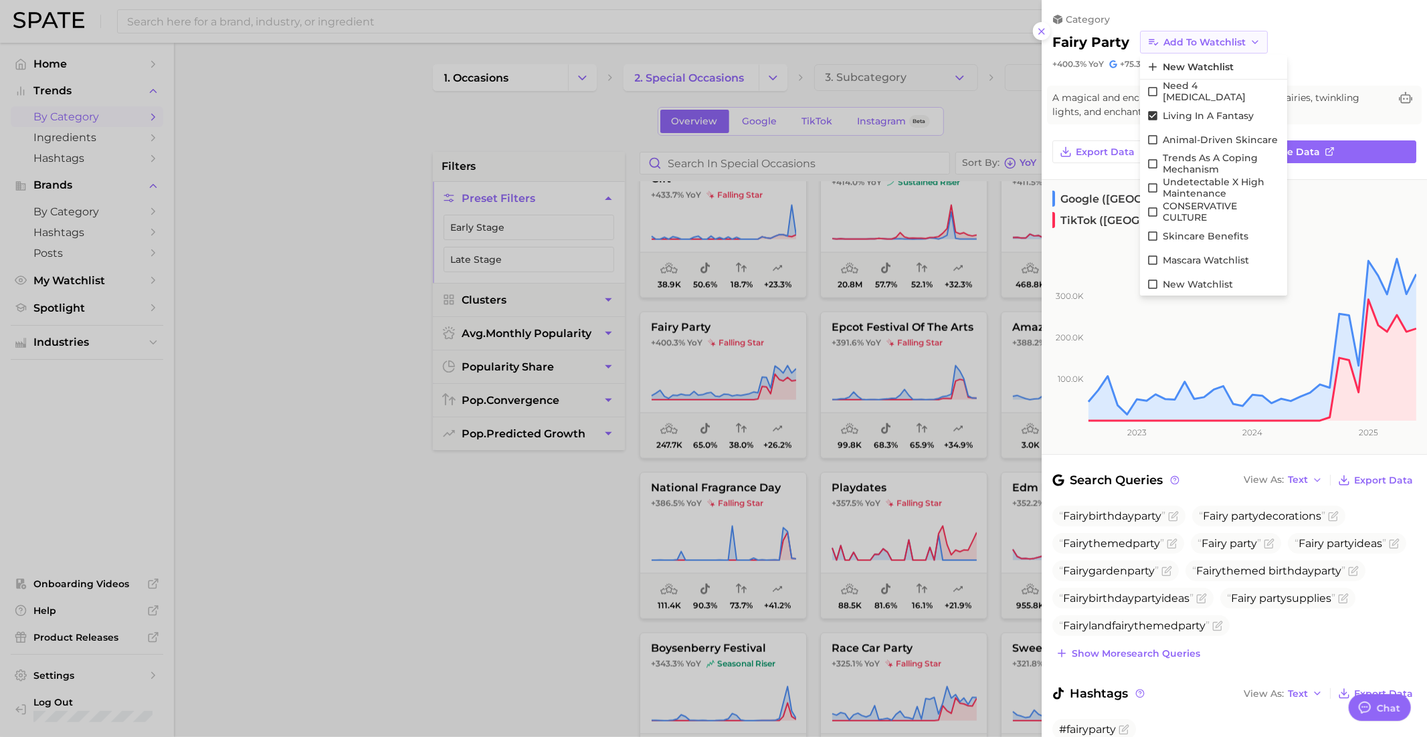
click at [1199, 39] on span "Add to Watchlist" at bounding box center [1204, 42] width 82 height 11
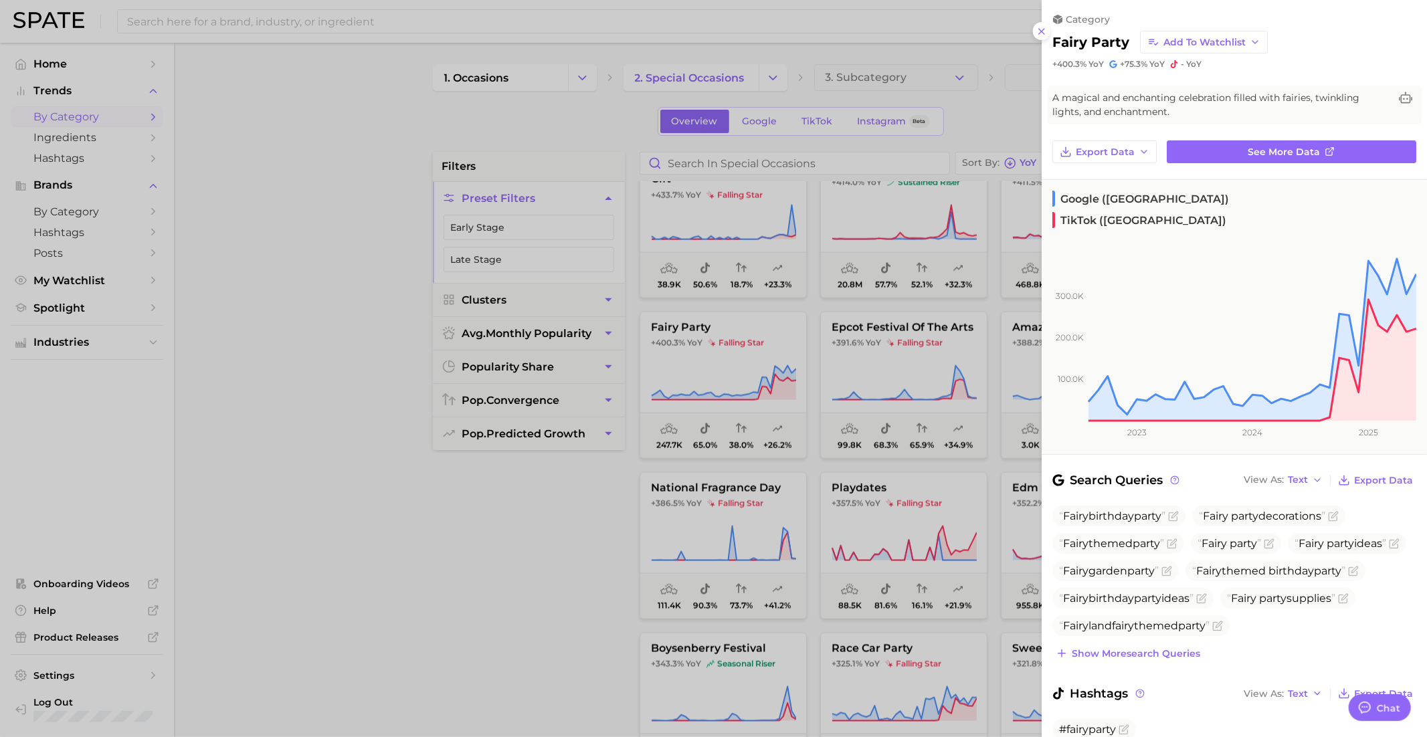
click at [905, 462] on div at bounding box center [713, 368] width 1427 height 737
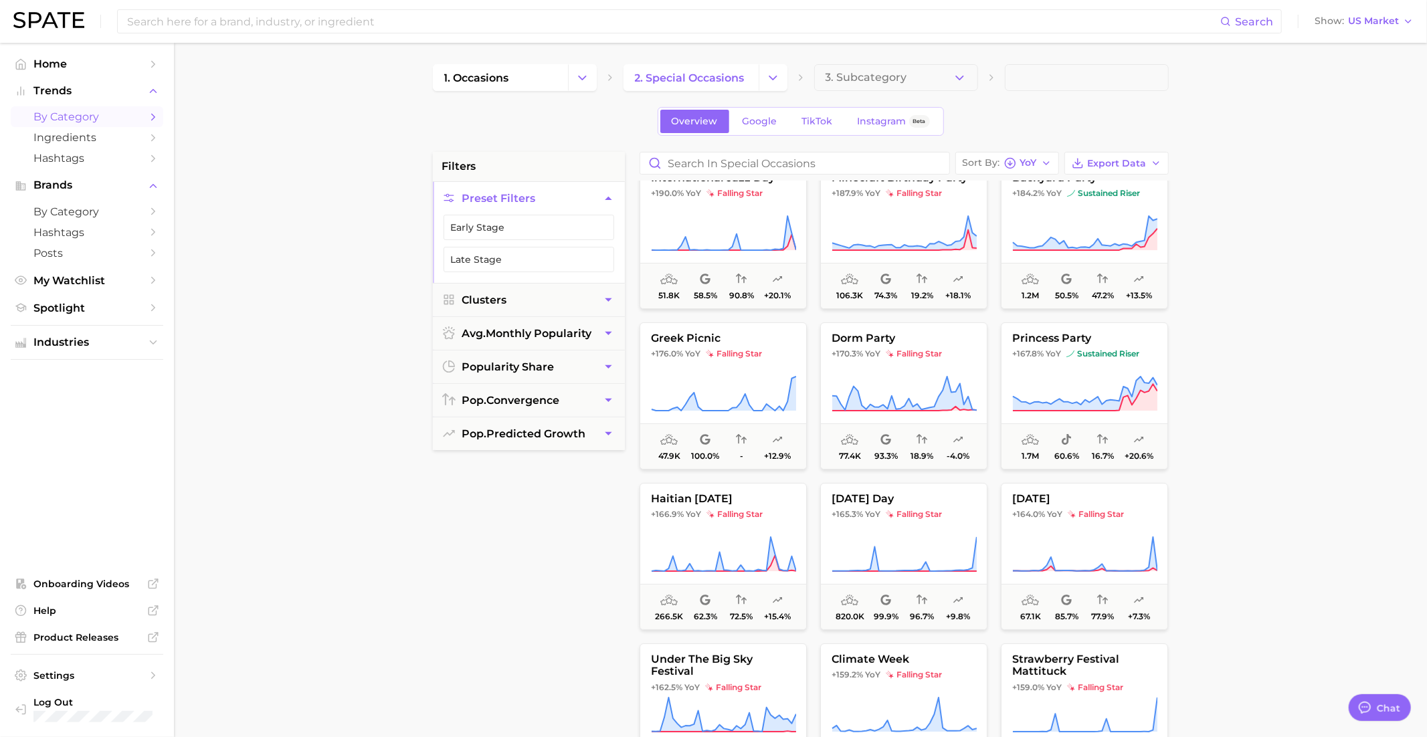
scroll to position [4198, 0]
click at [1067, 342] on button "princess party +167.8% YoY sustained riser 1.7m 60.6% 16.7% +20.6%" at bounding box center [1084, 394] width 167 height 147
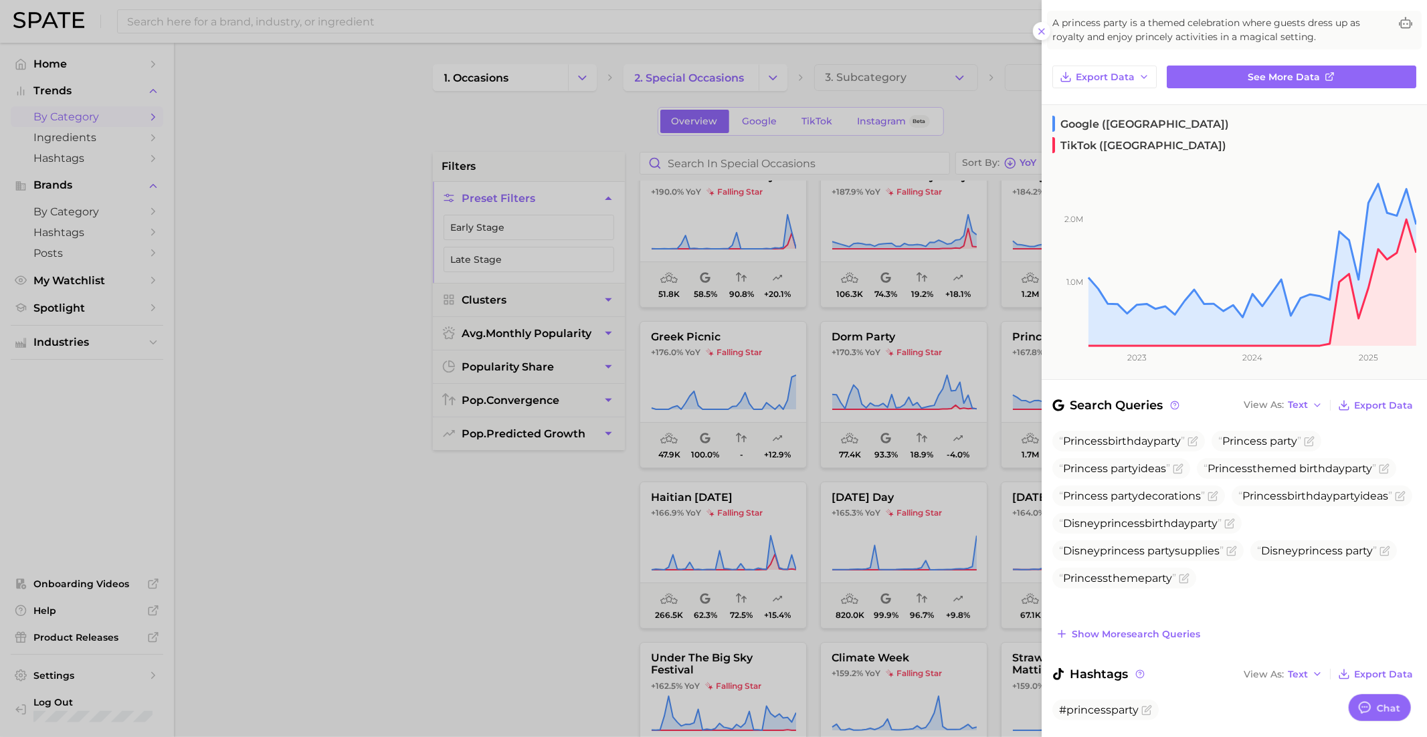
scroll to position [0, 0]
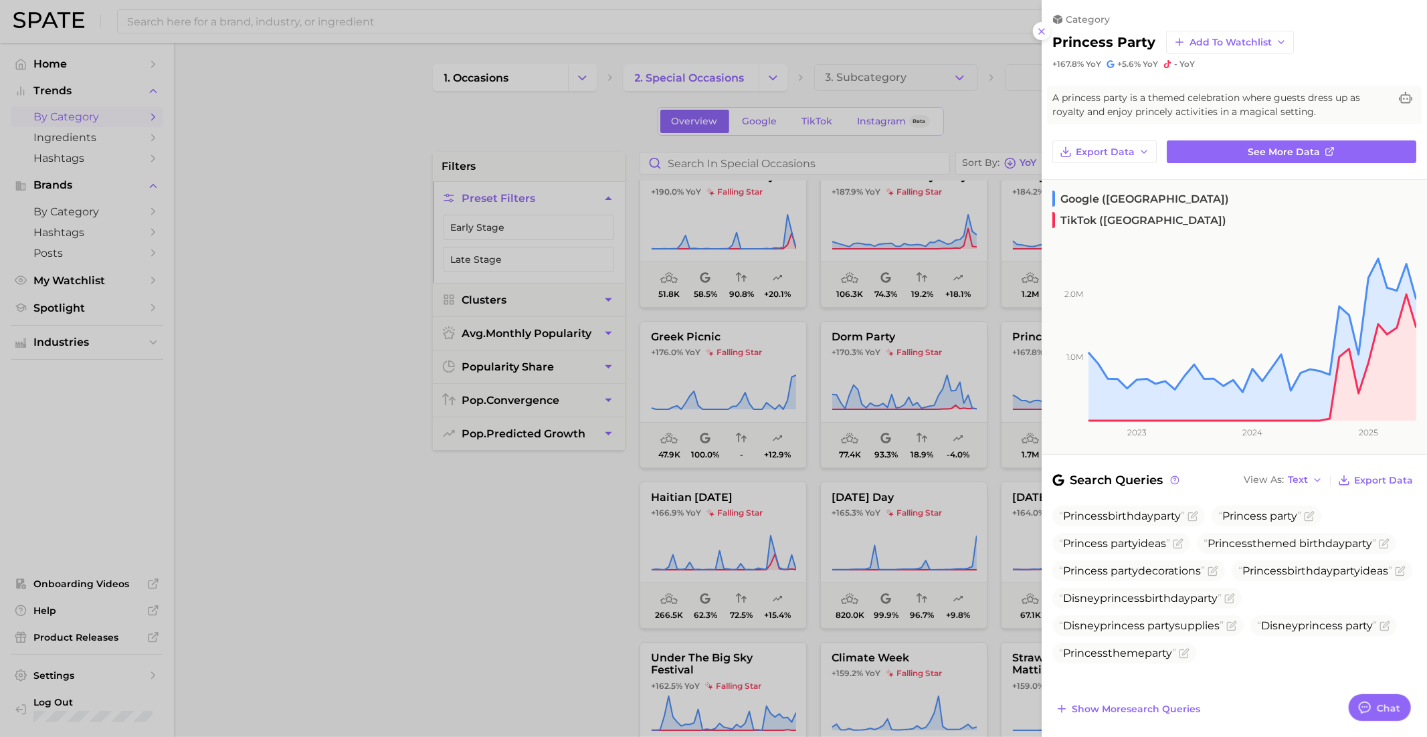
click at [882, 466] on div at bounding box center [713, 368] width 1427 height 737
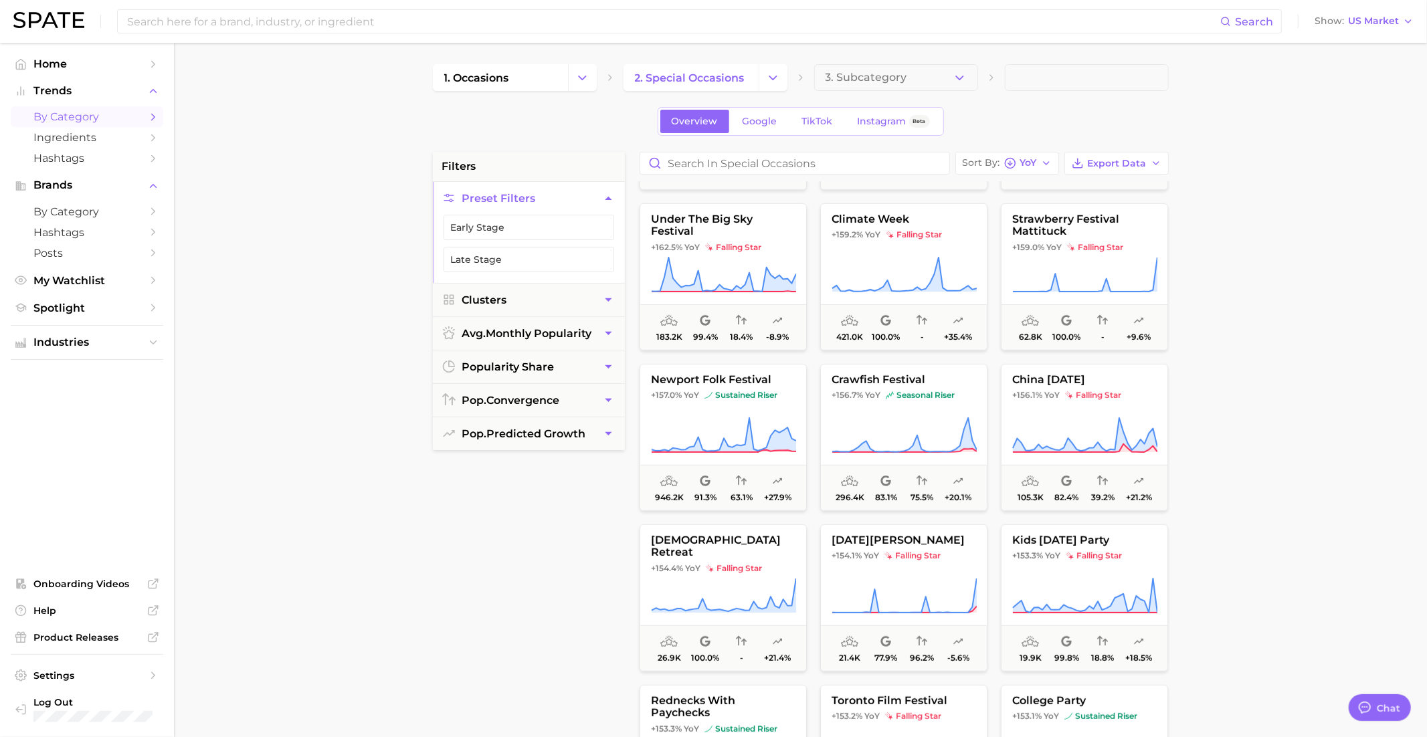
scroll to position [4628, 0]
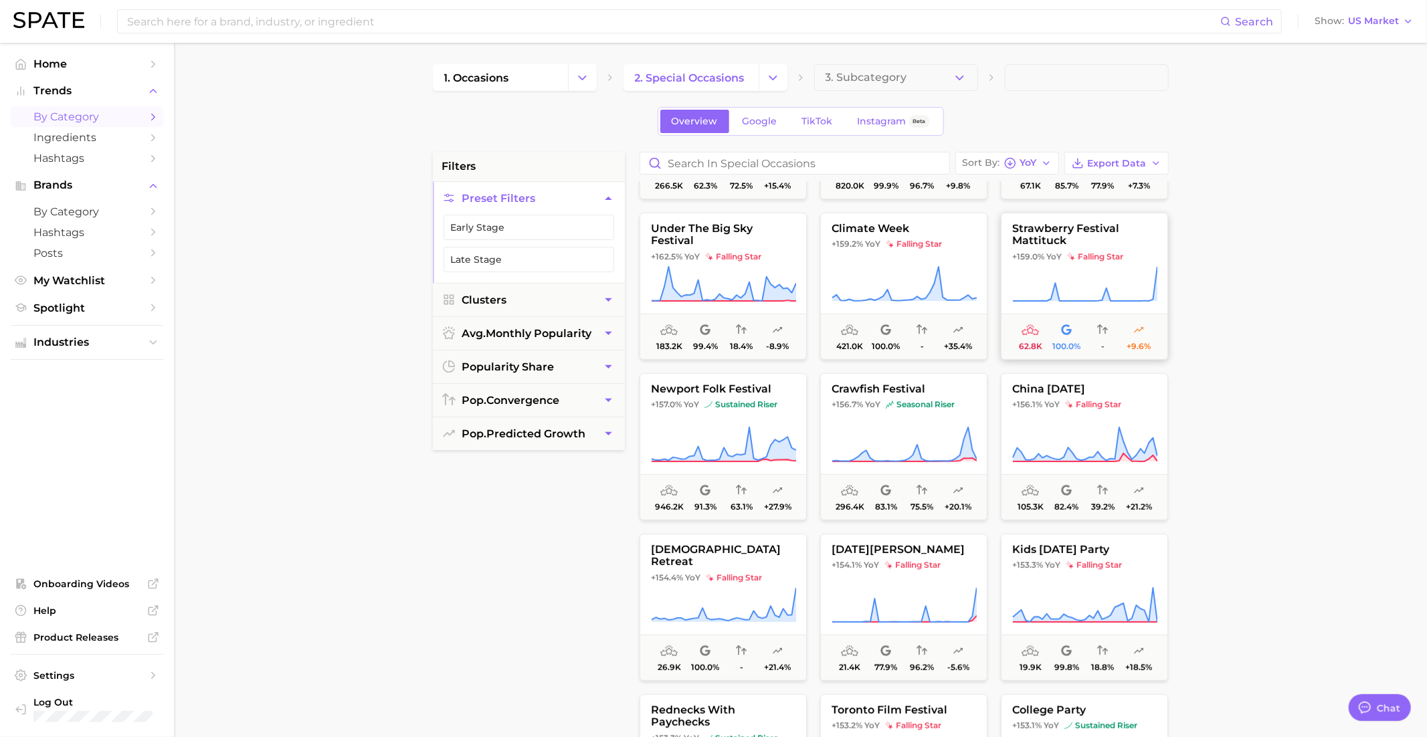
click at [1060, 241] on span "strawberry festival mattituck" at bounding box center [1084, 235] width 166 height 25
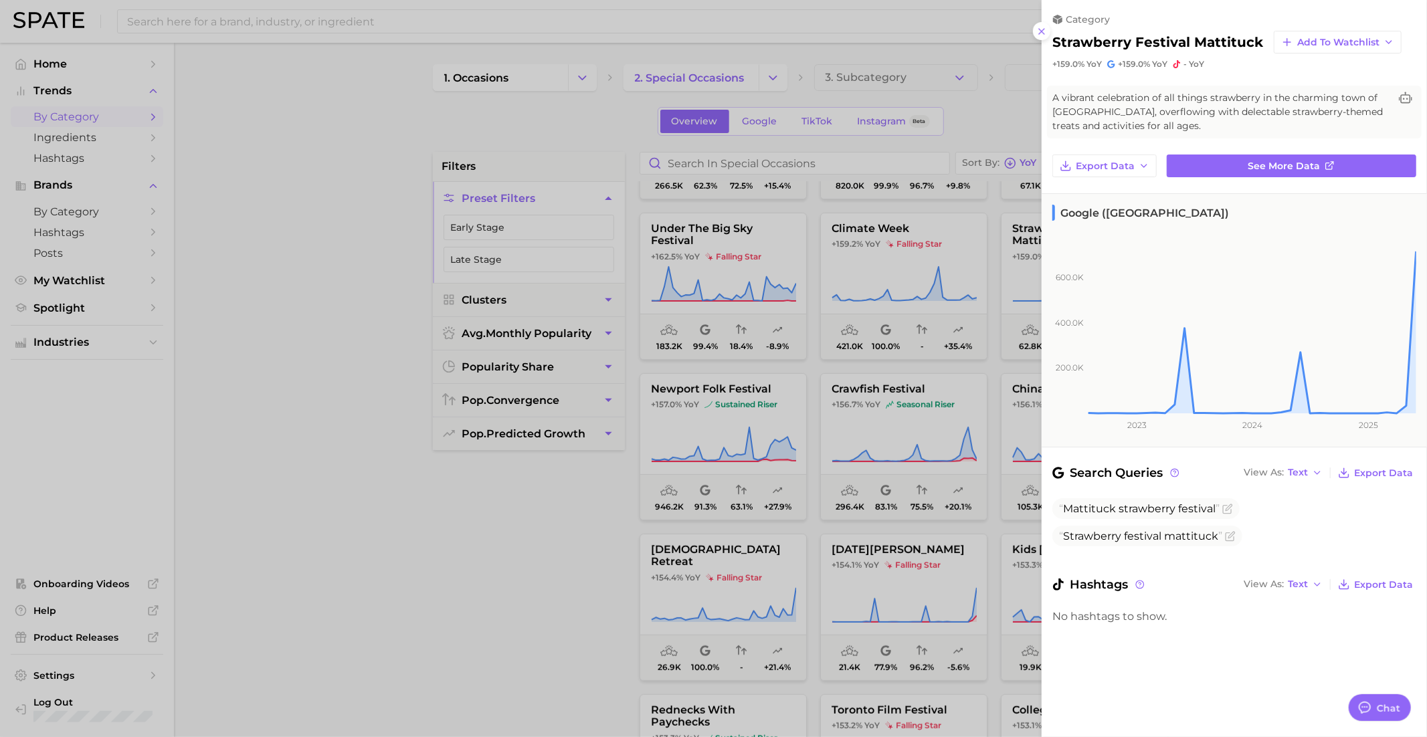
click at [942, 335] on div at bounding box center [713, 368] width 1427 height 737
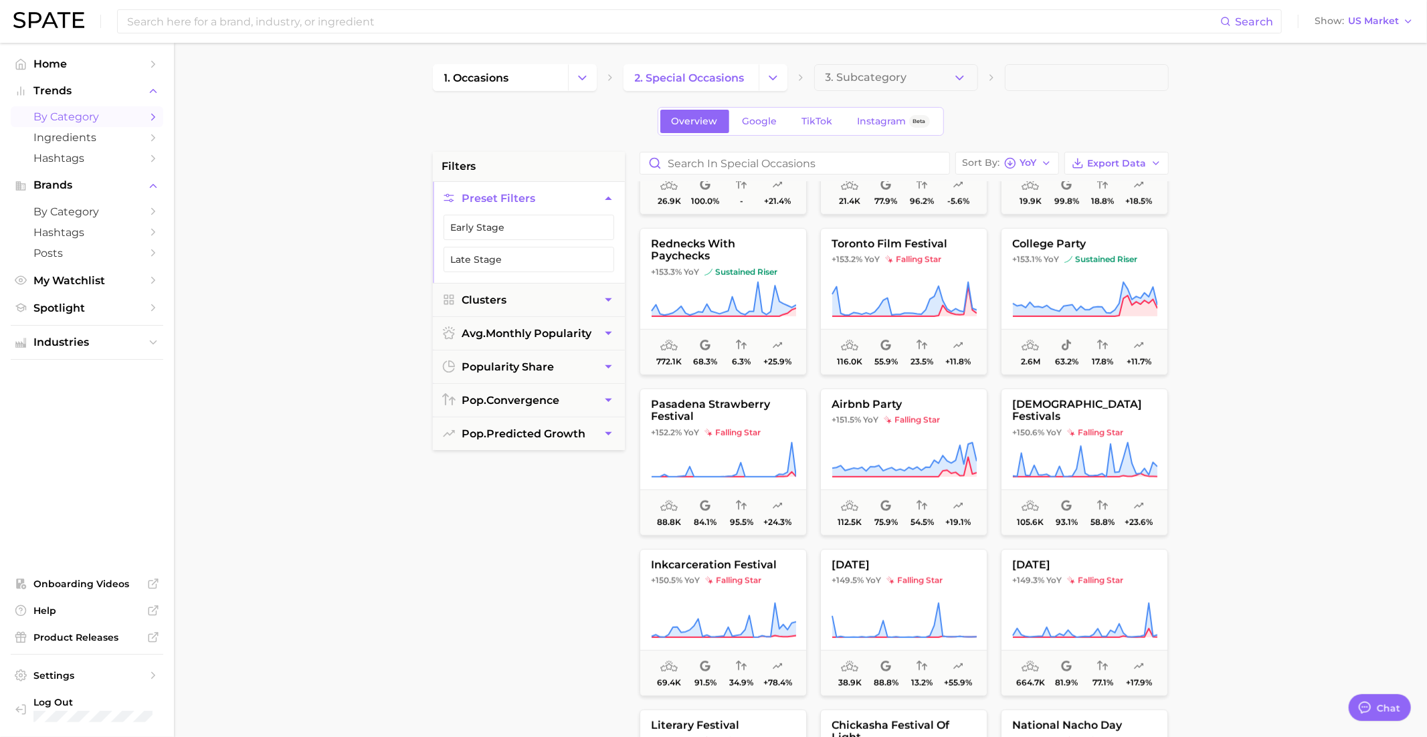
scroll to position [5094, 0]
click at [728, 237] on span "rednecks with paychecks" at bounding box center [723, 249] width 166 height 25
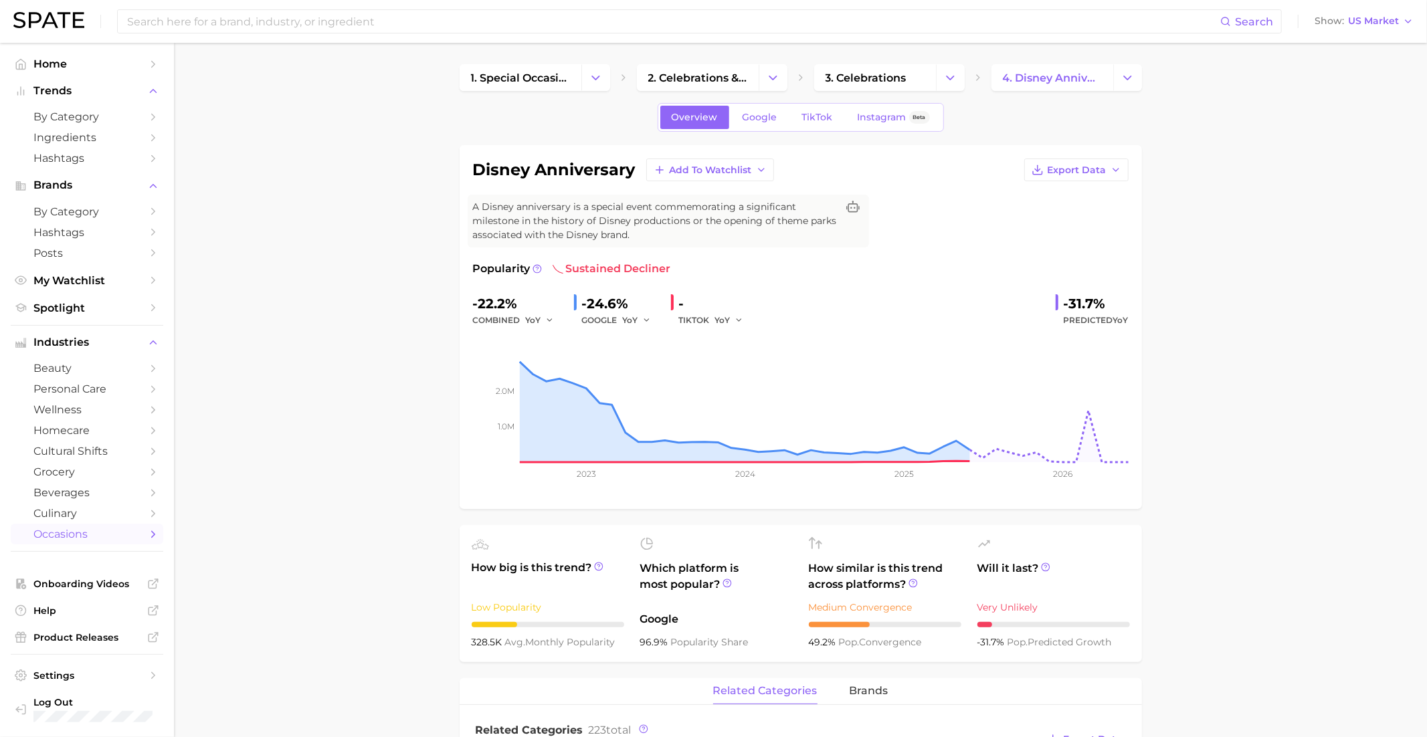
scroll to position [10, 0]
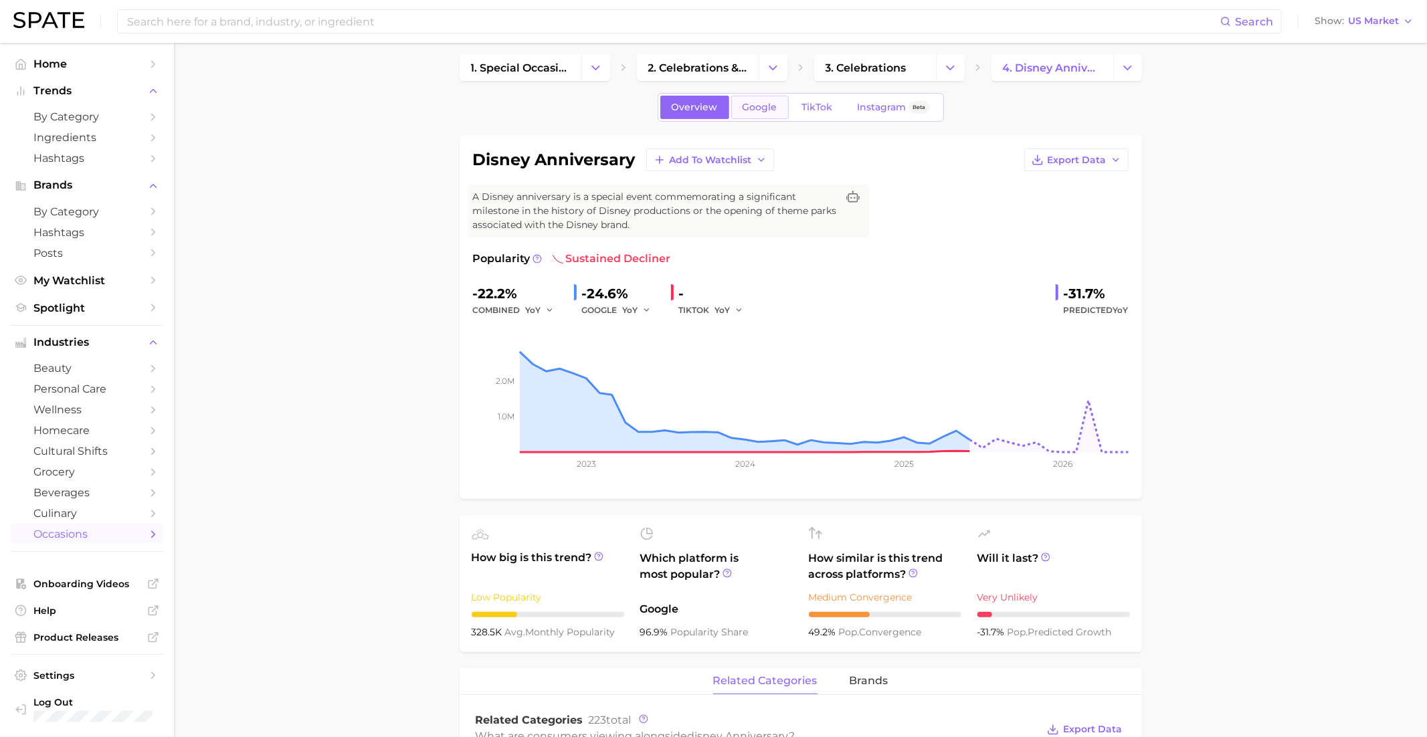
click at [757, 104] on span "Google" at bounding box center [760, 107] width 35 height 11
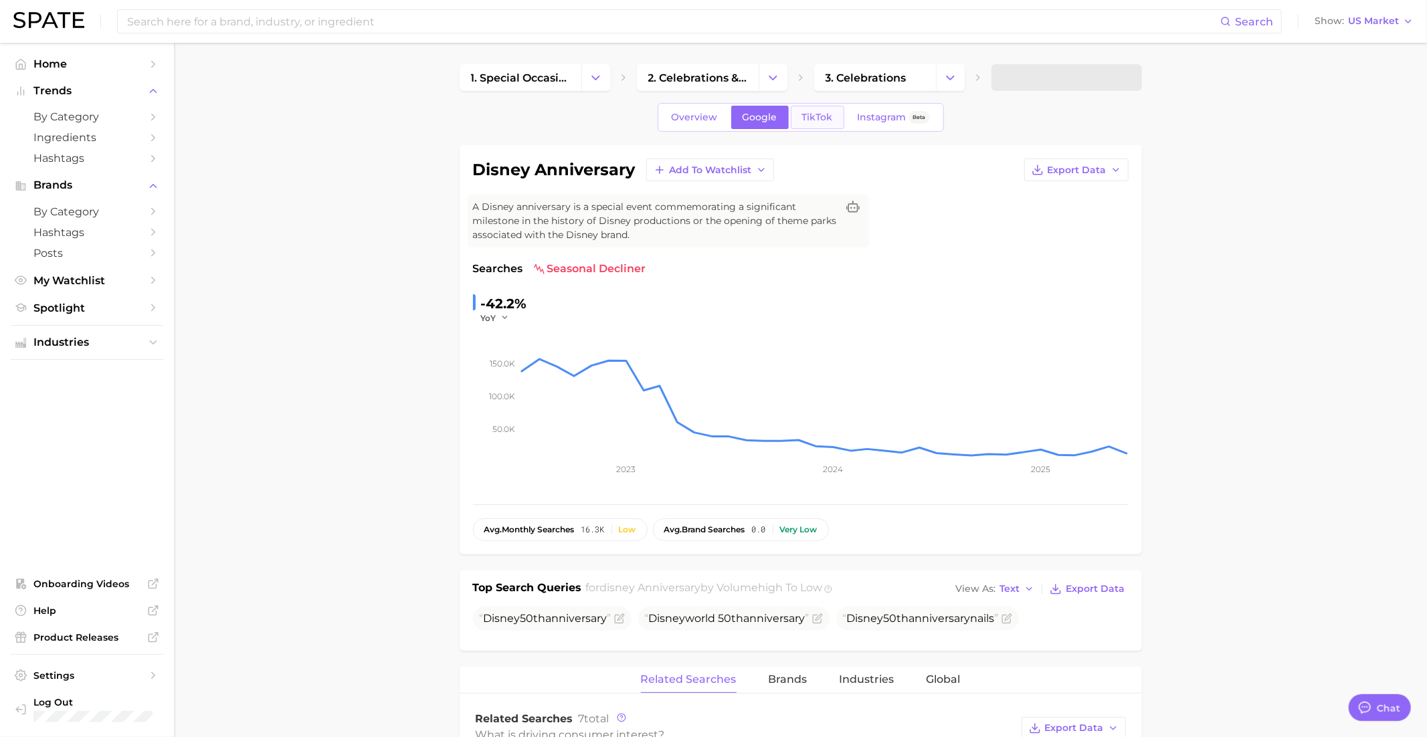
click at [813, 115] on span "TikTok" at bounding box center [817, 117] width 31 height 11
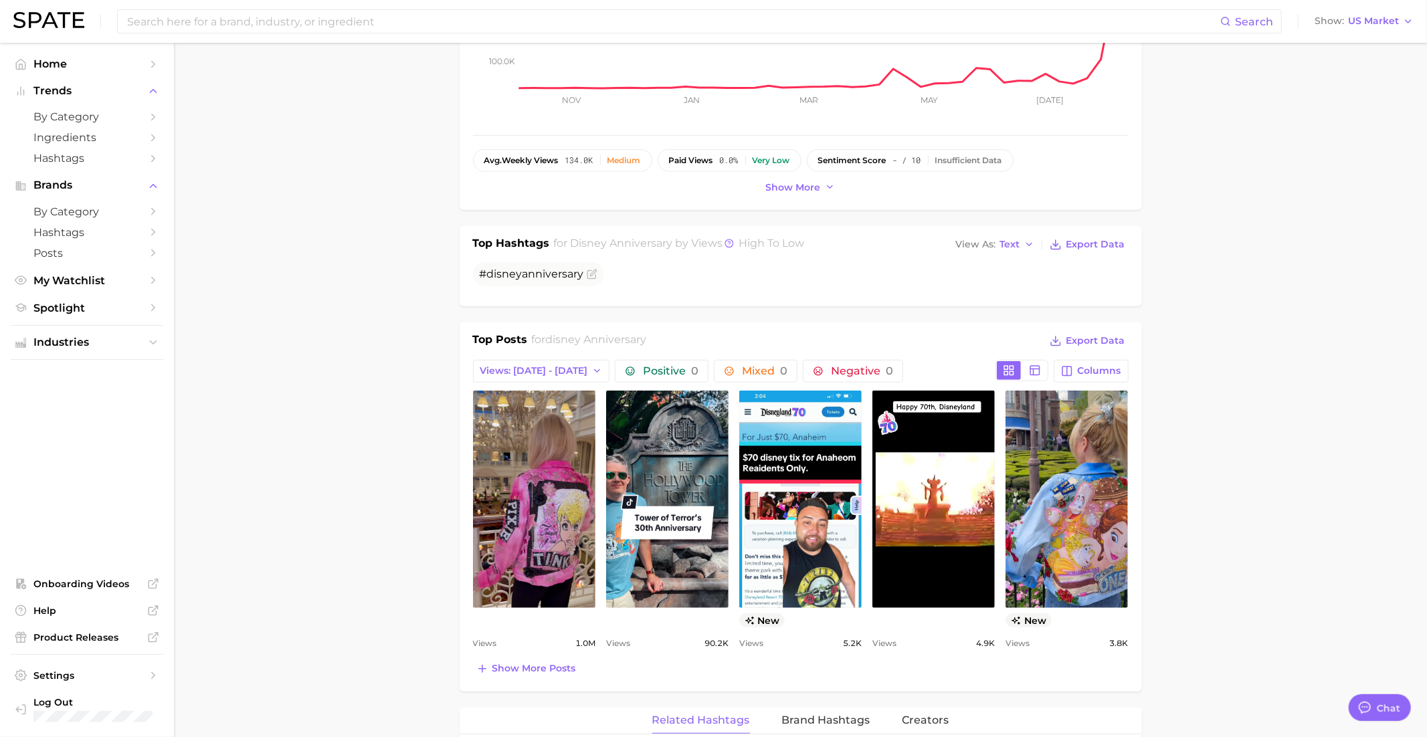
scroll to position [372, 0]
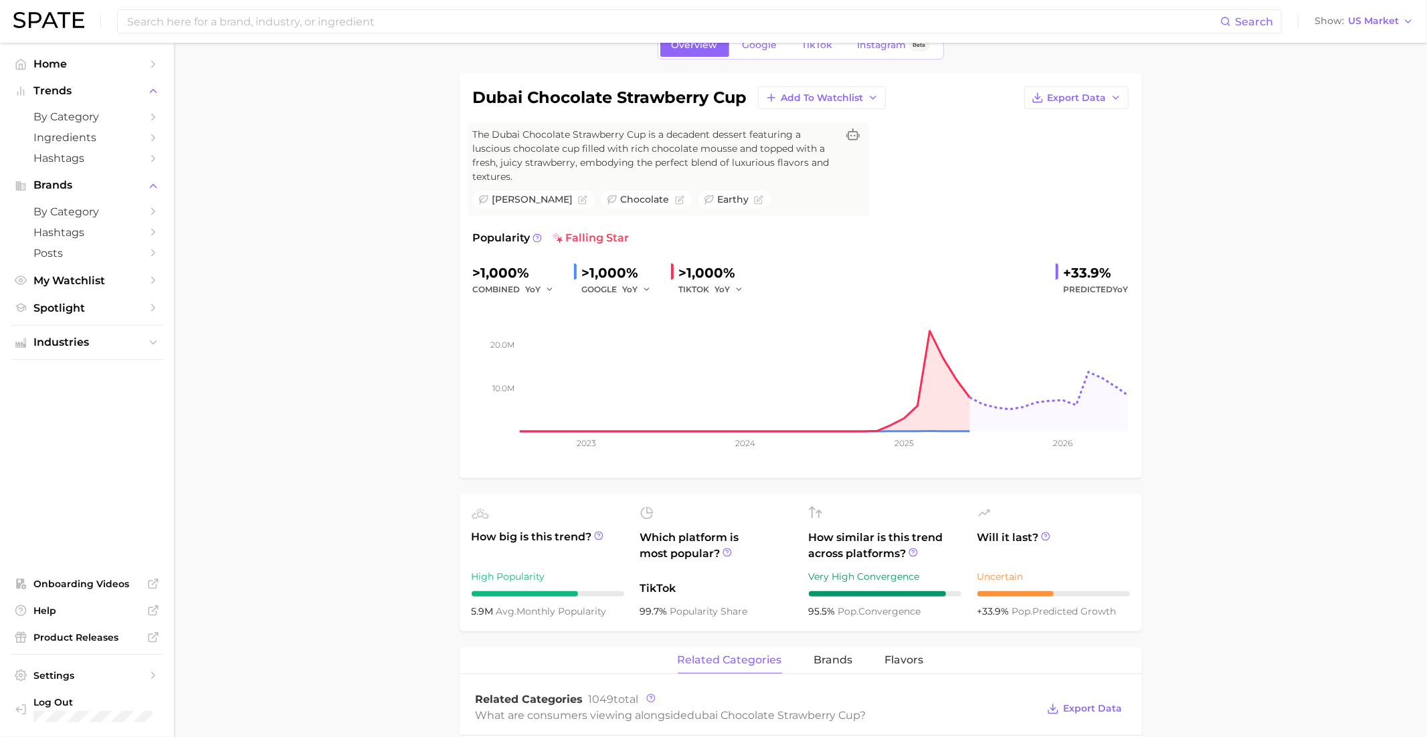
scroll to position [49, 0]
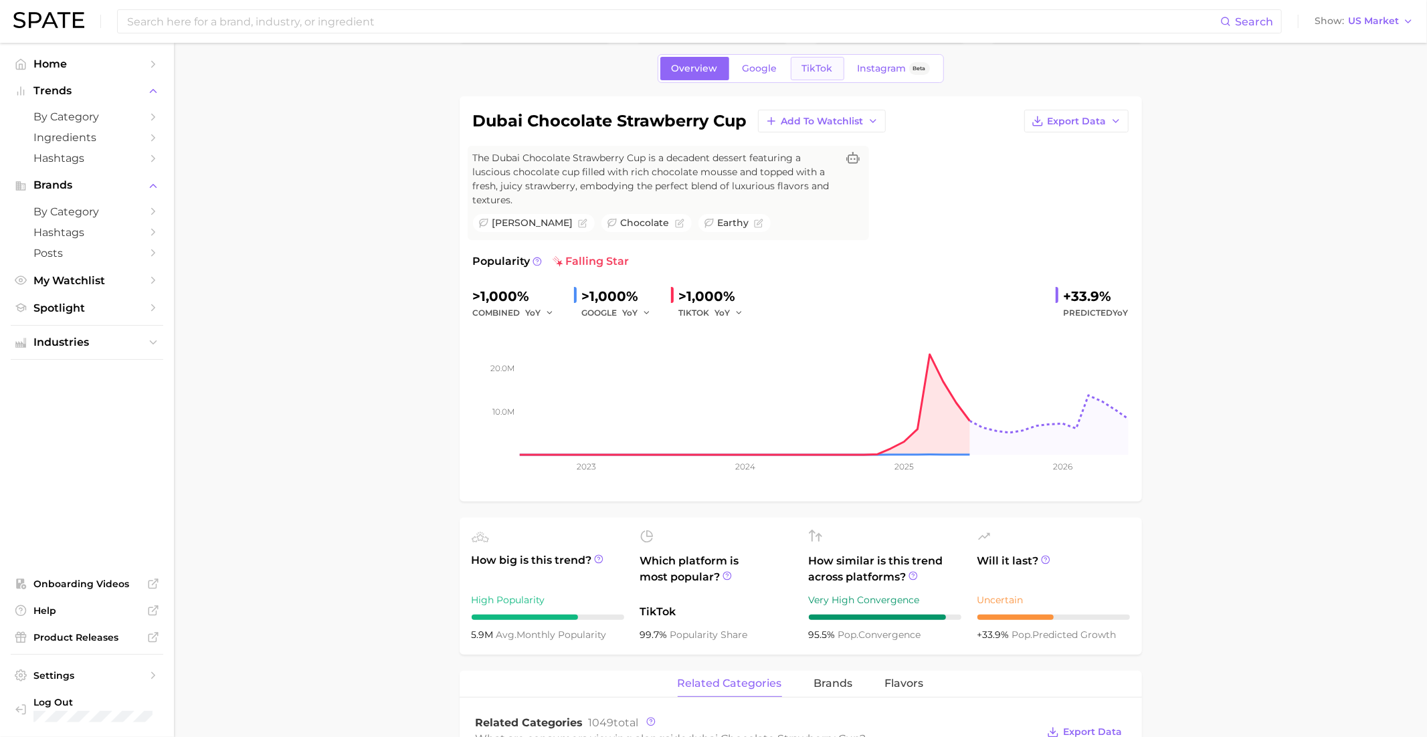
click at [803, 75] on link "TikTok" at bounding box center [818, 68] width 54 height 23
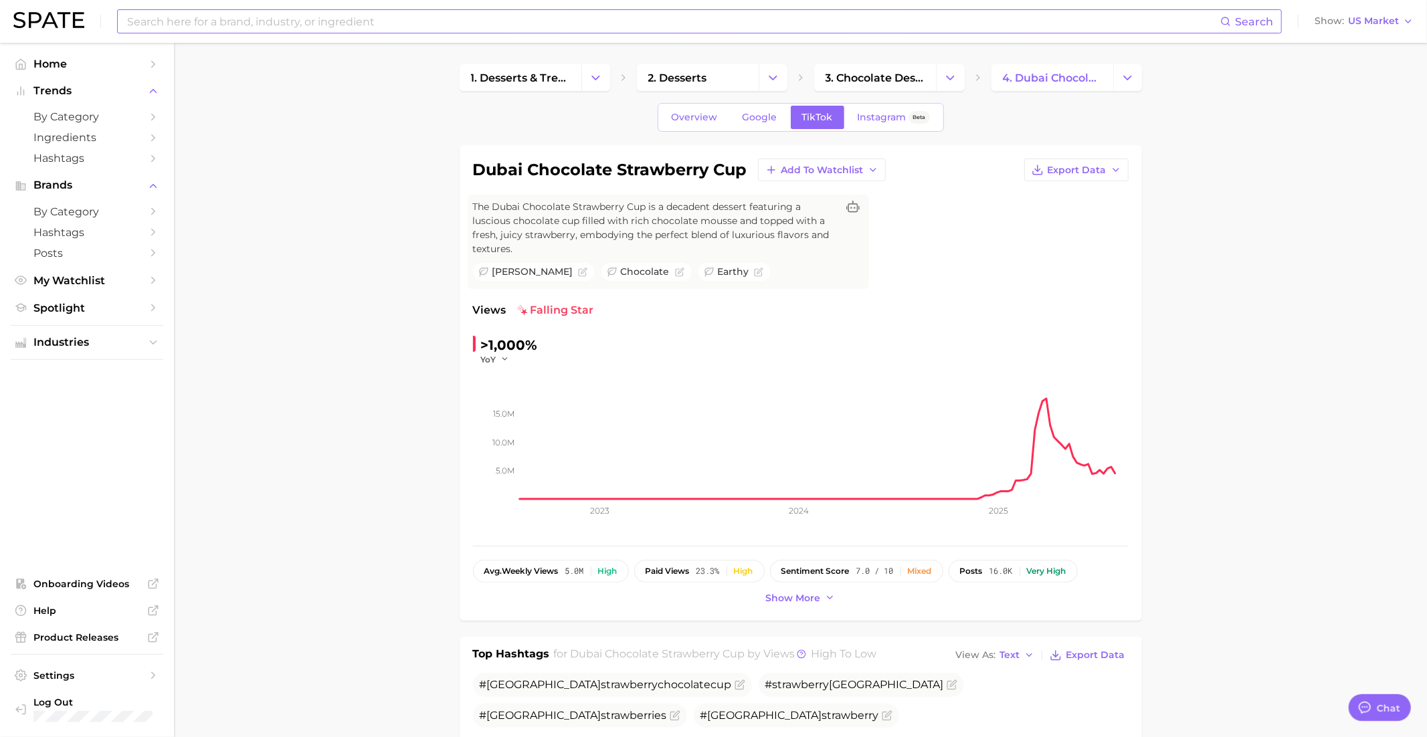
click at [771, 23] on input at bounding box center [673, 21] width 1094 height 23
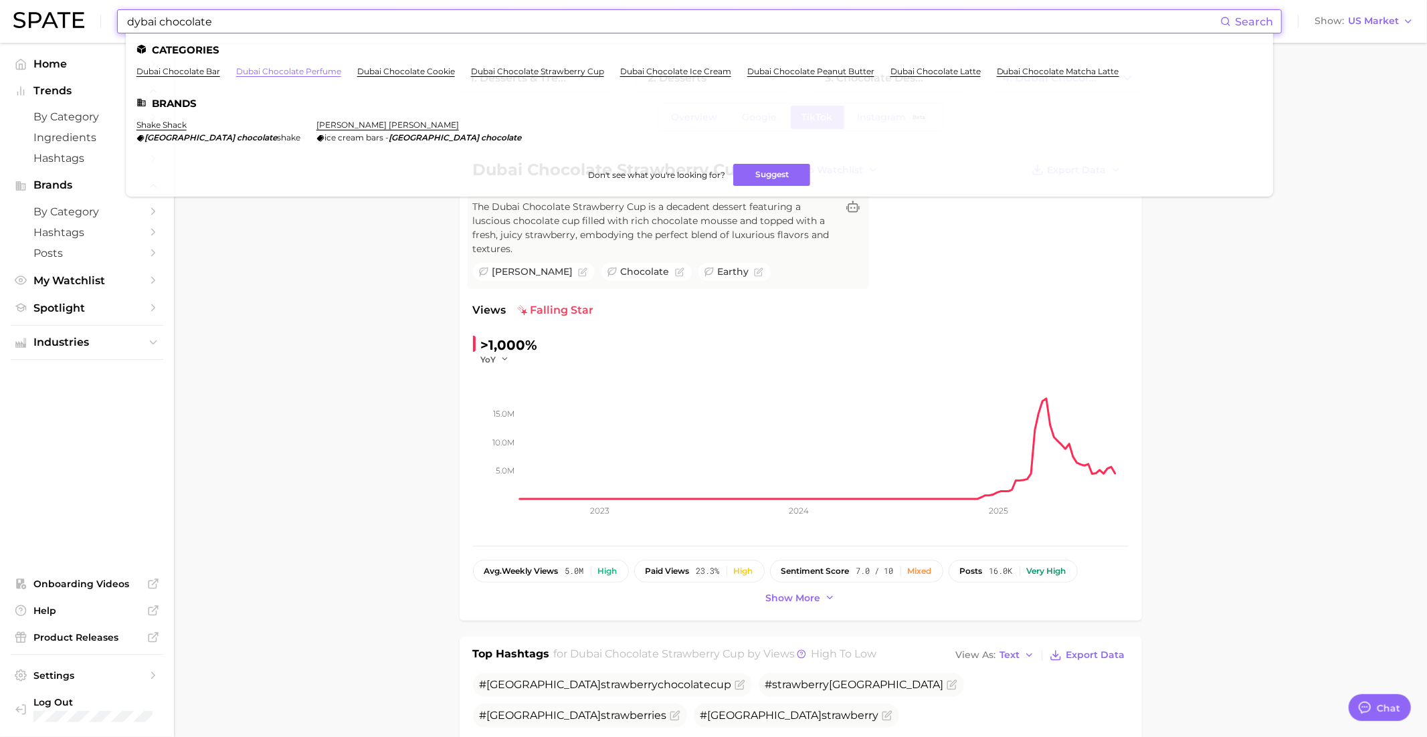
type input "dybai chocolate"
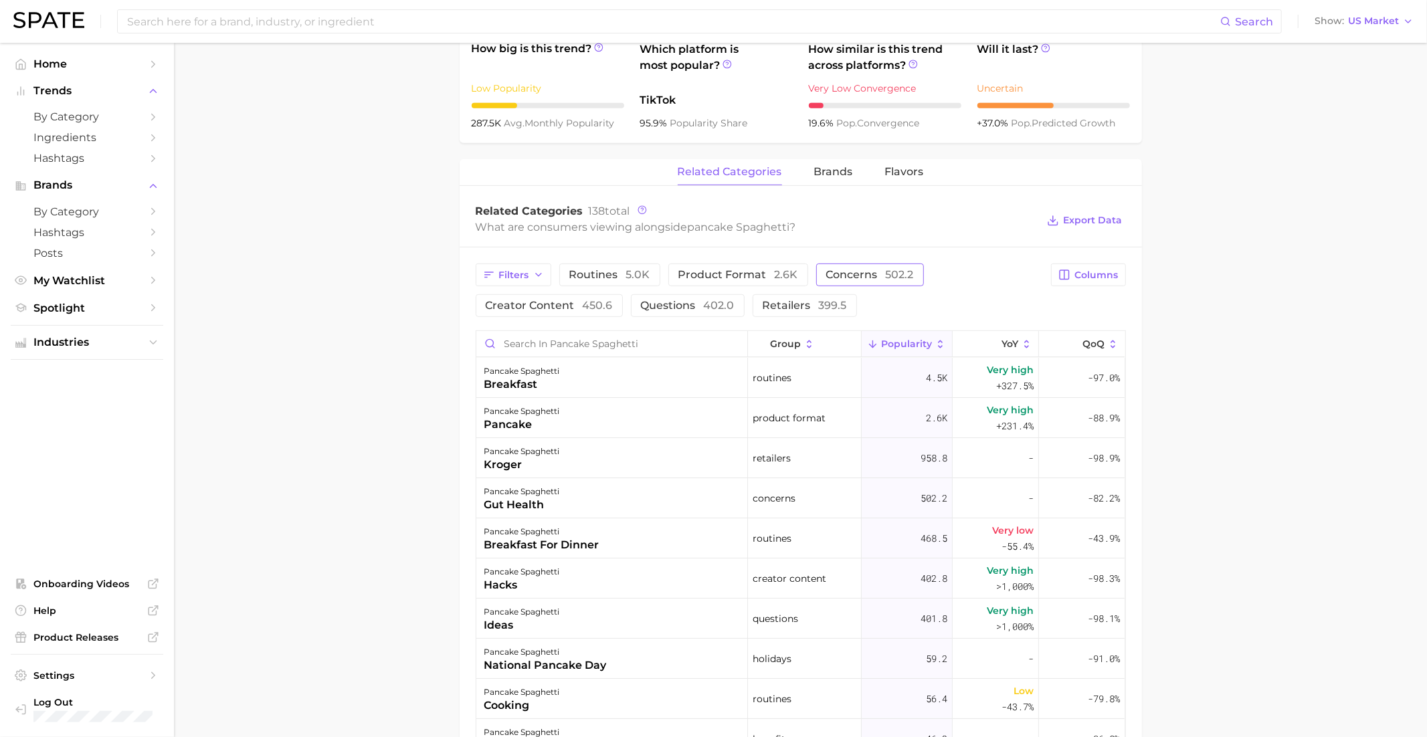
scroll to position [15, 0]
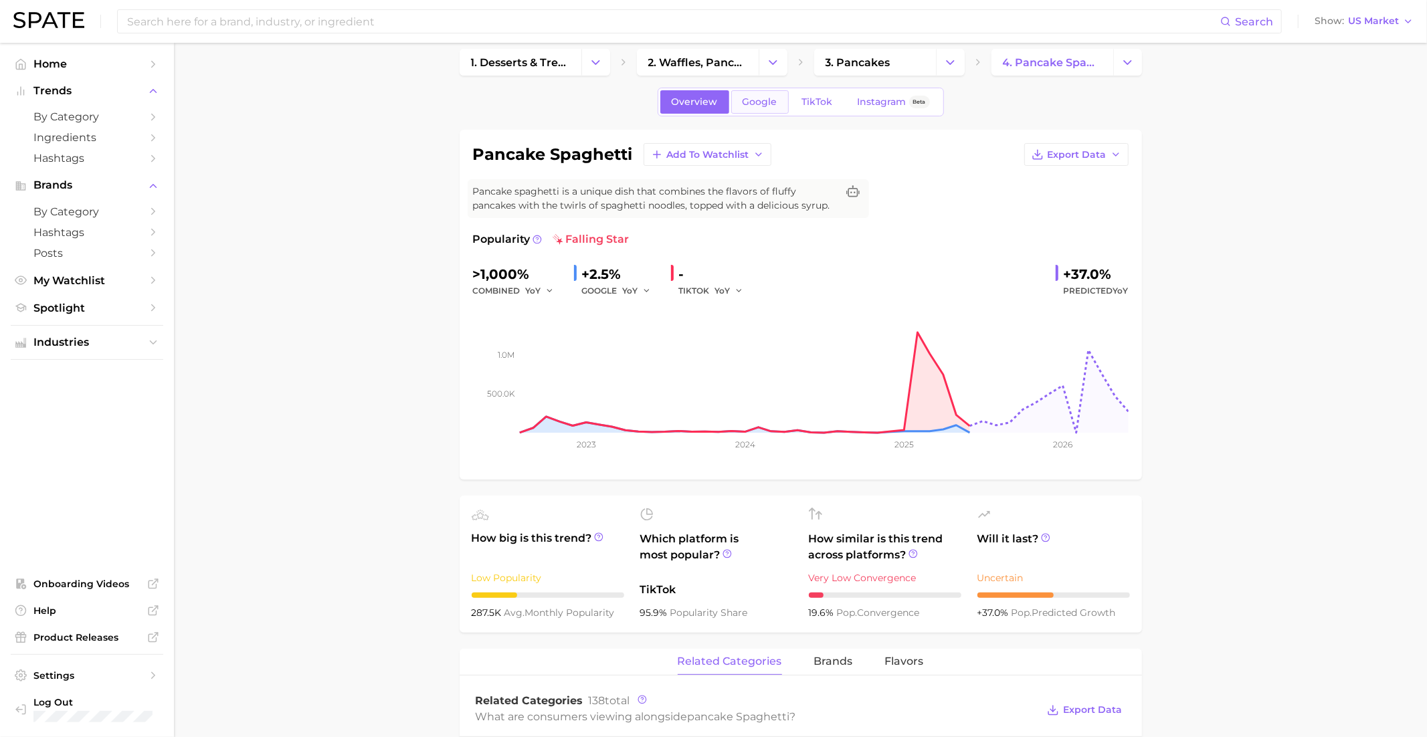
click at [750, 102] on span "Google" at bounding box center [760, 101] width 35 height 11
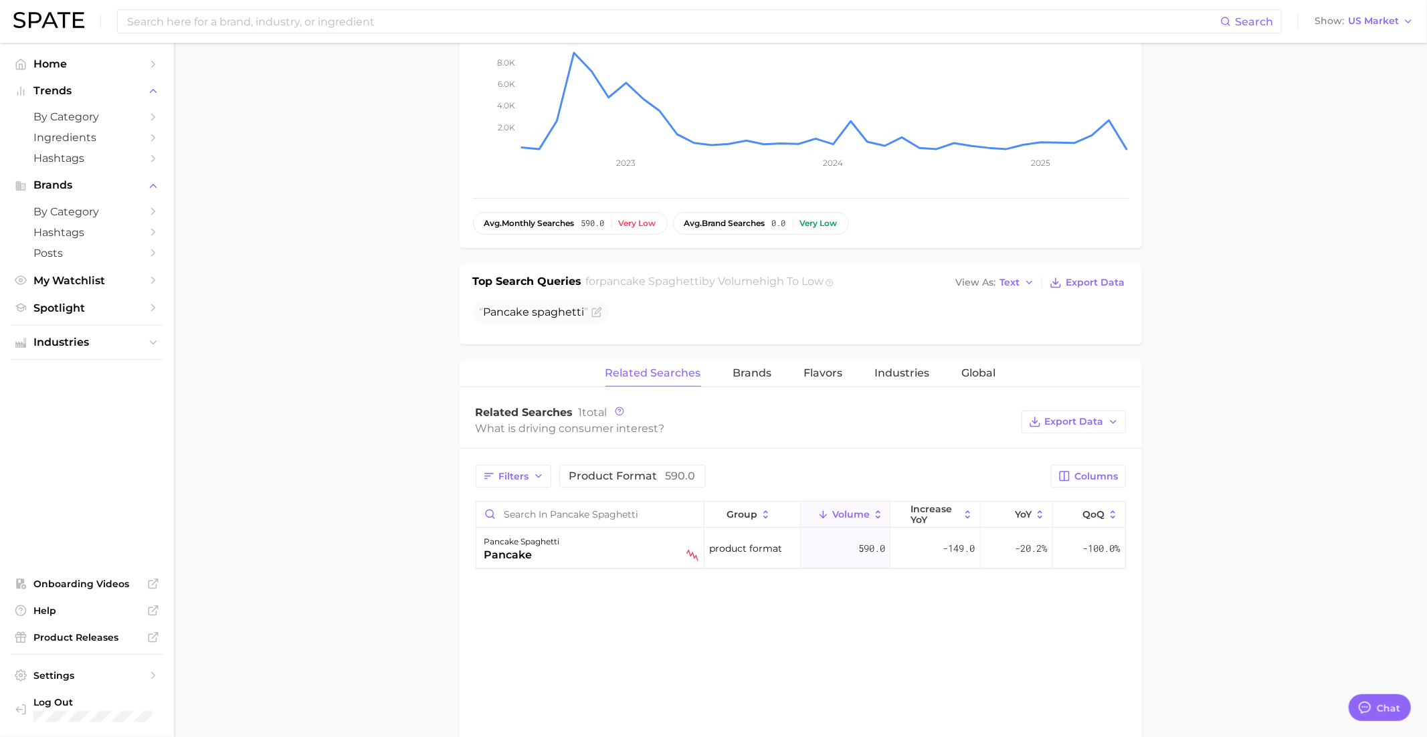
scroll to position [62, 0]
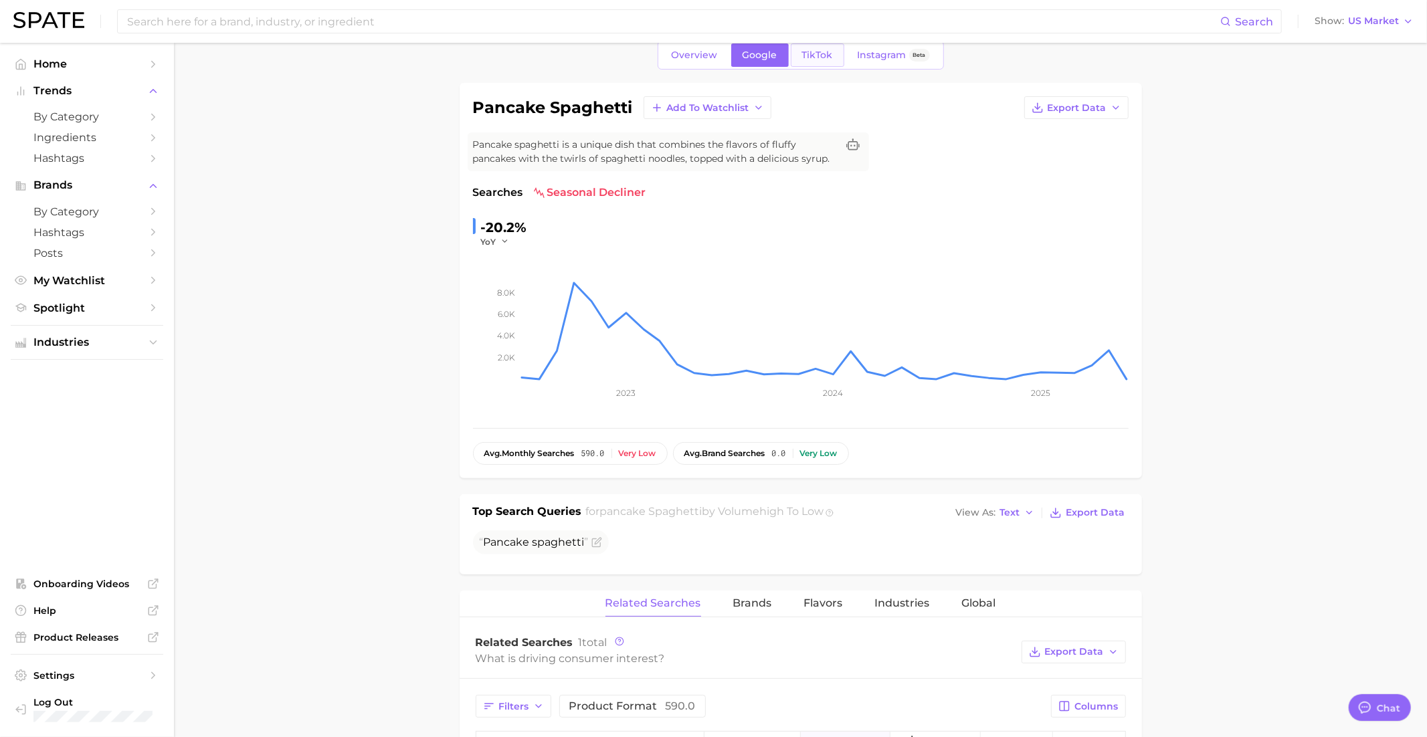
click at [811, 50] on span "TikTok" at bounding box center [817, 55] width 31 height 11
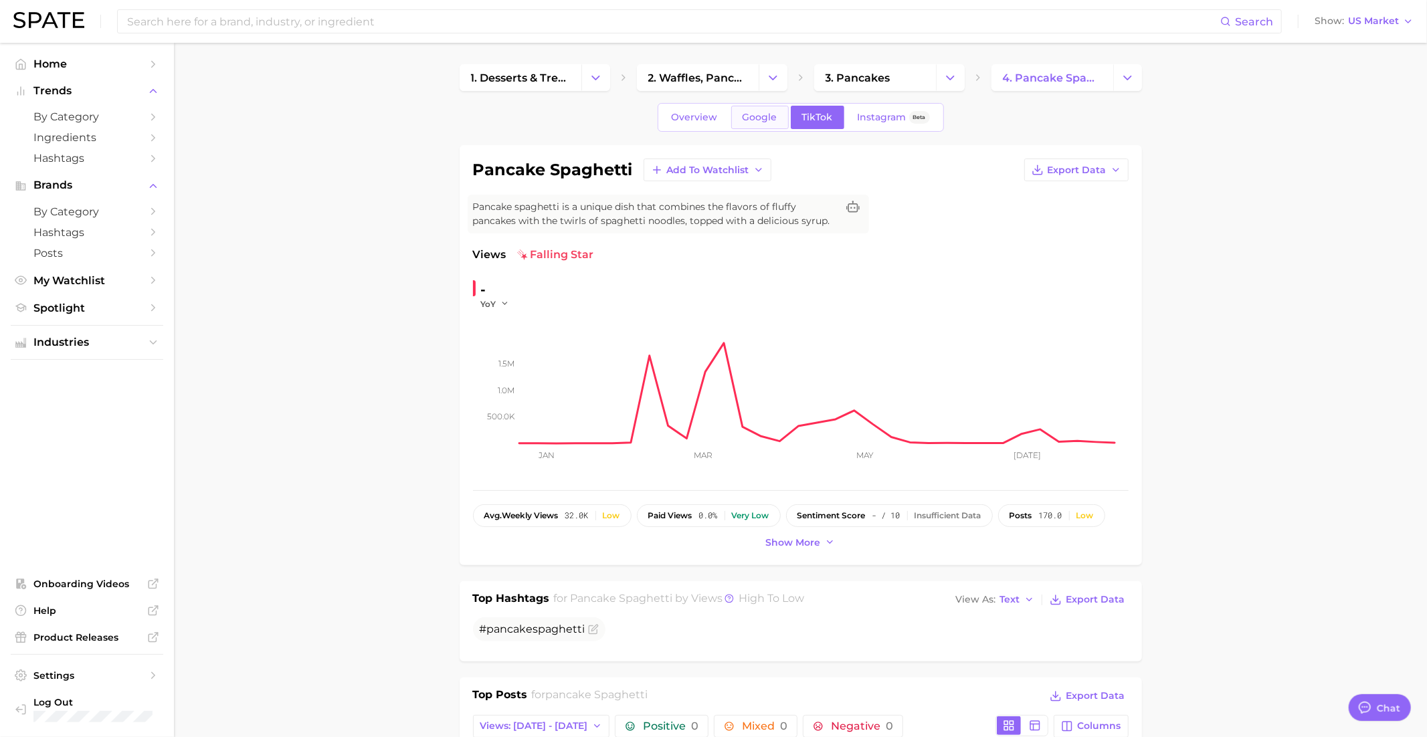
click at [765, 118] on span "Google" at bounding box center [760, 117] width 35 height 11
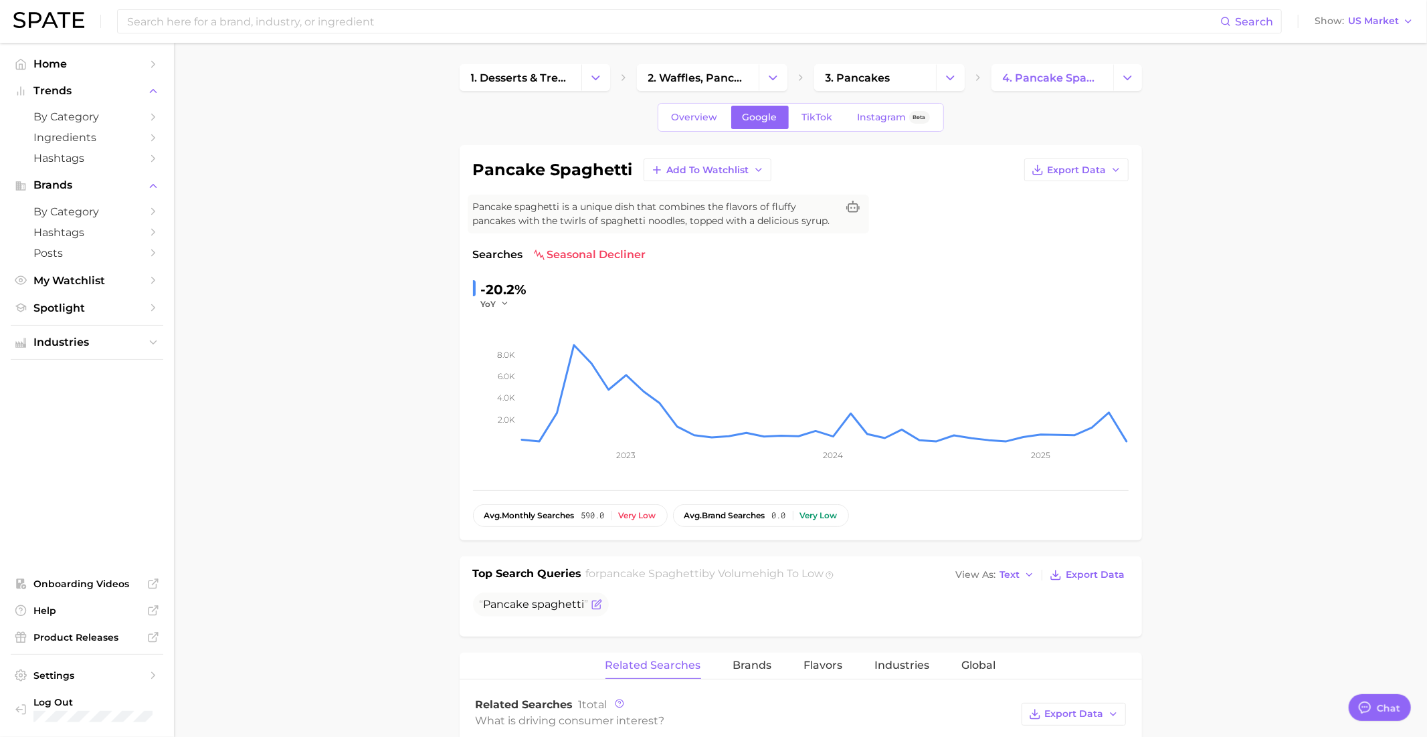
click at [528, 603] on span "Pancake" at bounding box center [507, 604] width 46 height 13
copy div "Pancake spaghetti"
click at [696, 114] on span "Overview" at bounding box center [695, 117] width 46 height 11
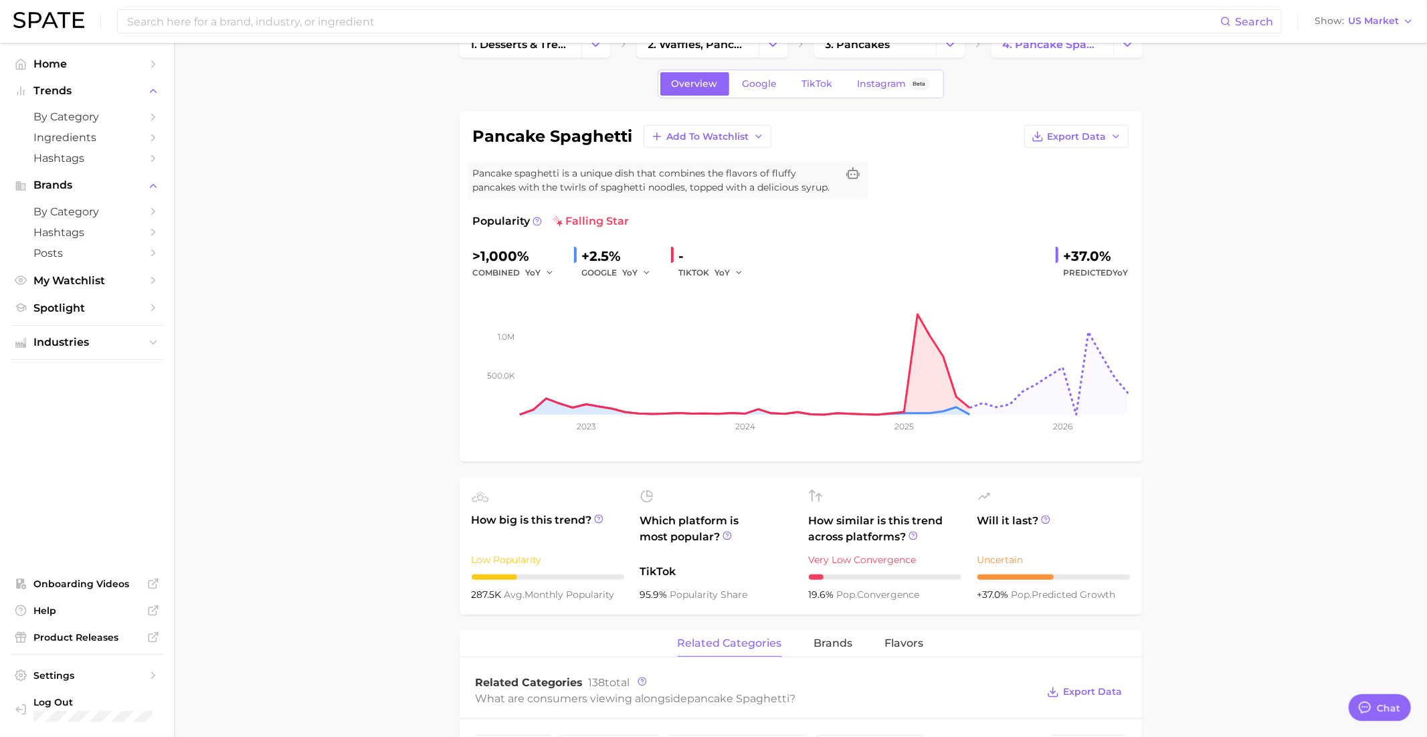
scroll to position [30, 0]
click at [747, 123] on div "pancake spaghetti Add to Watchlist Export Data Pancake spaghetti is a unique di…" at bounding box center [801, 290] width 682 height 350
click at [747, 137] on span "Add to Watchlist" at bounding box center [708, 139] width 82 height 11
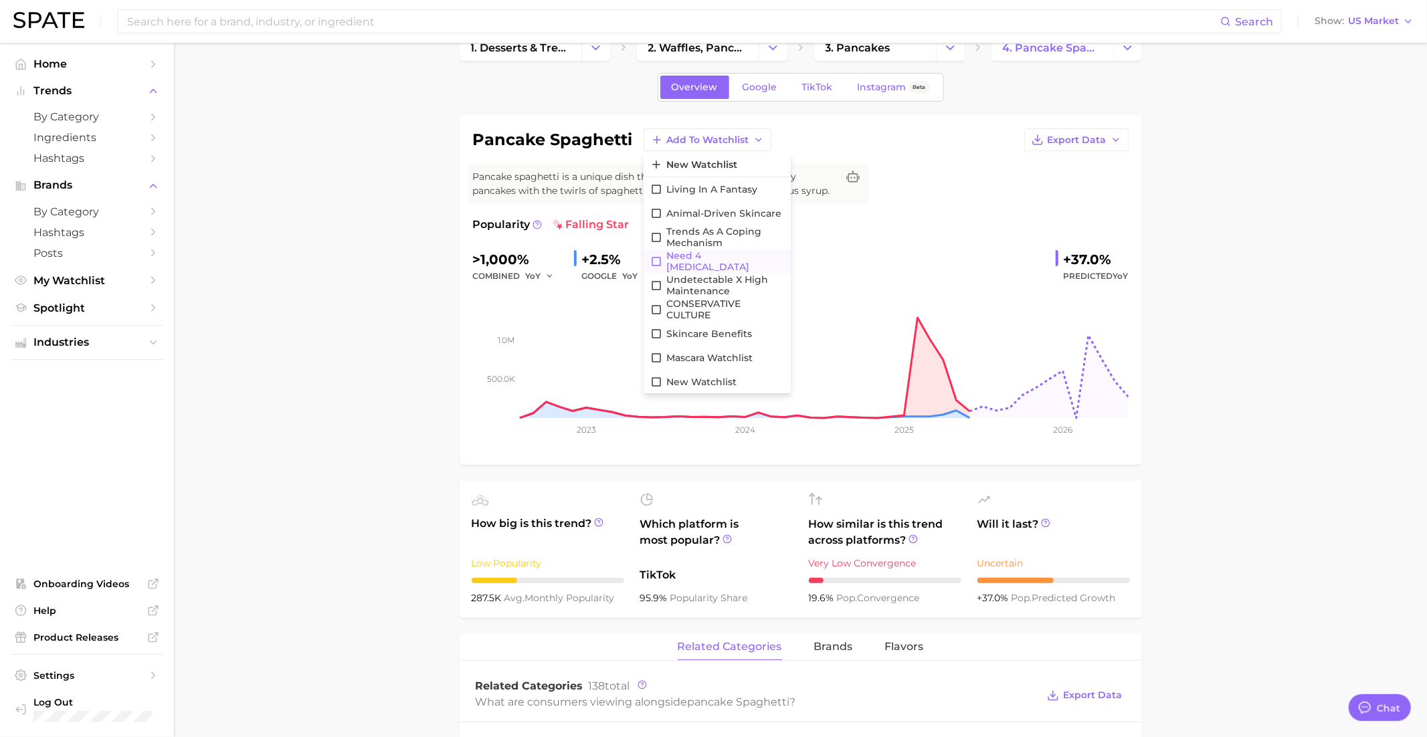
click at [720, 261] on span "Need 4 Dopamine" at bounding box center [725, 261] width 118 height 23
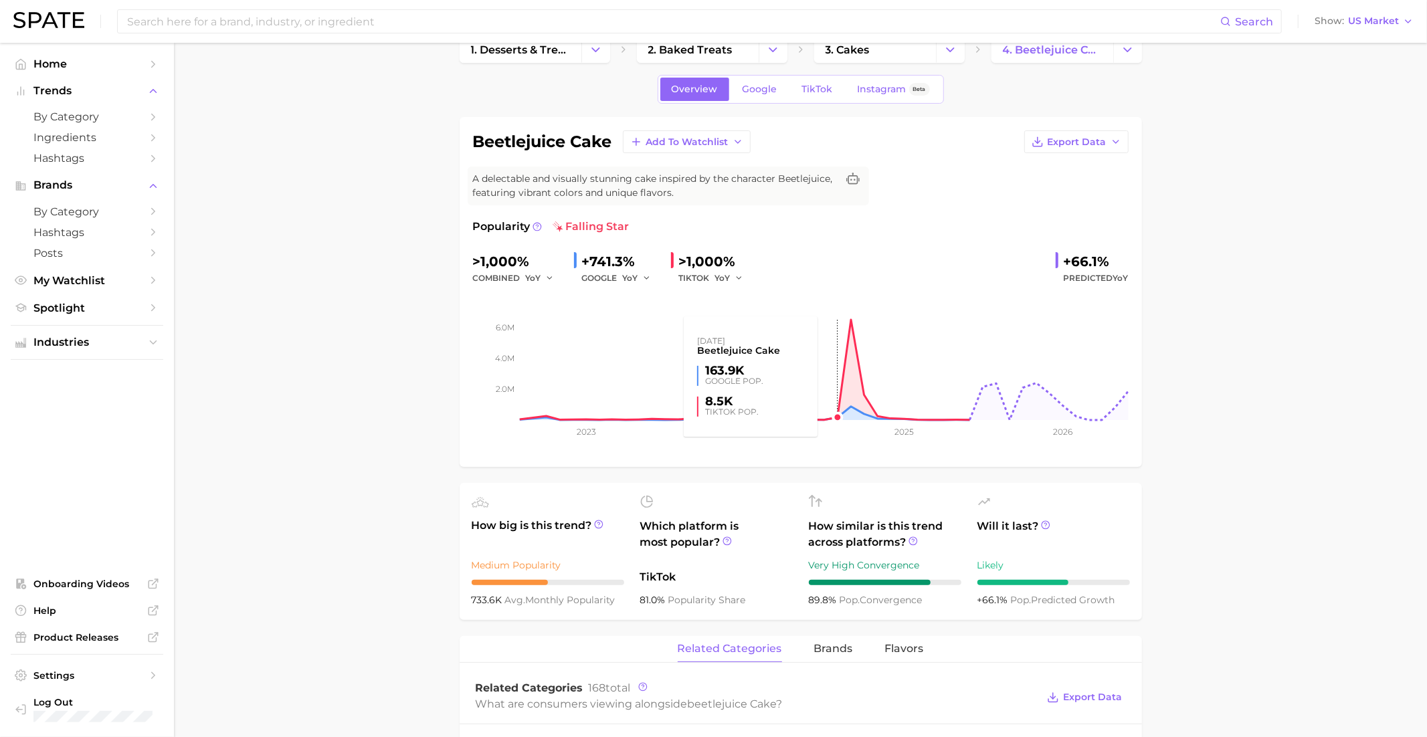
scroll to position [29, 0]
click at [813, 83] on span "TikTok" at bounding box center [817, 87] width 31 height 11
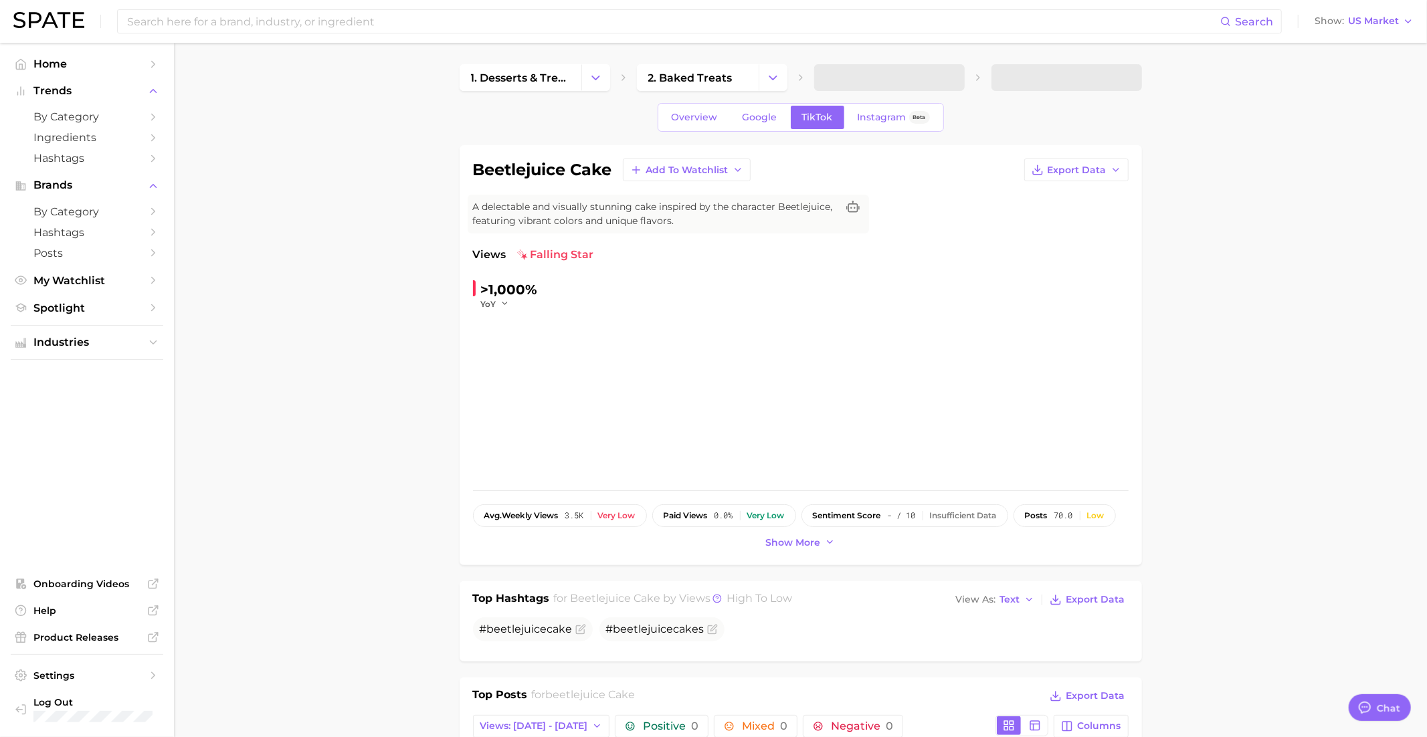
type textarea "x"
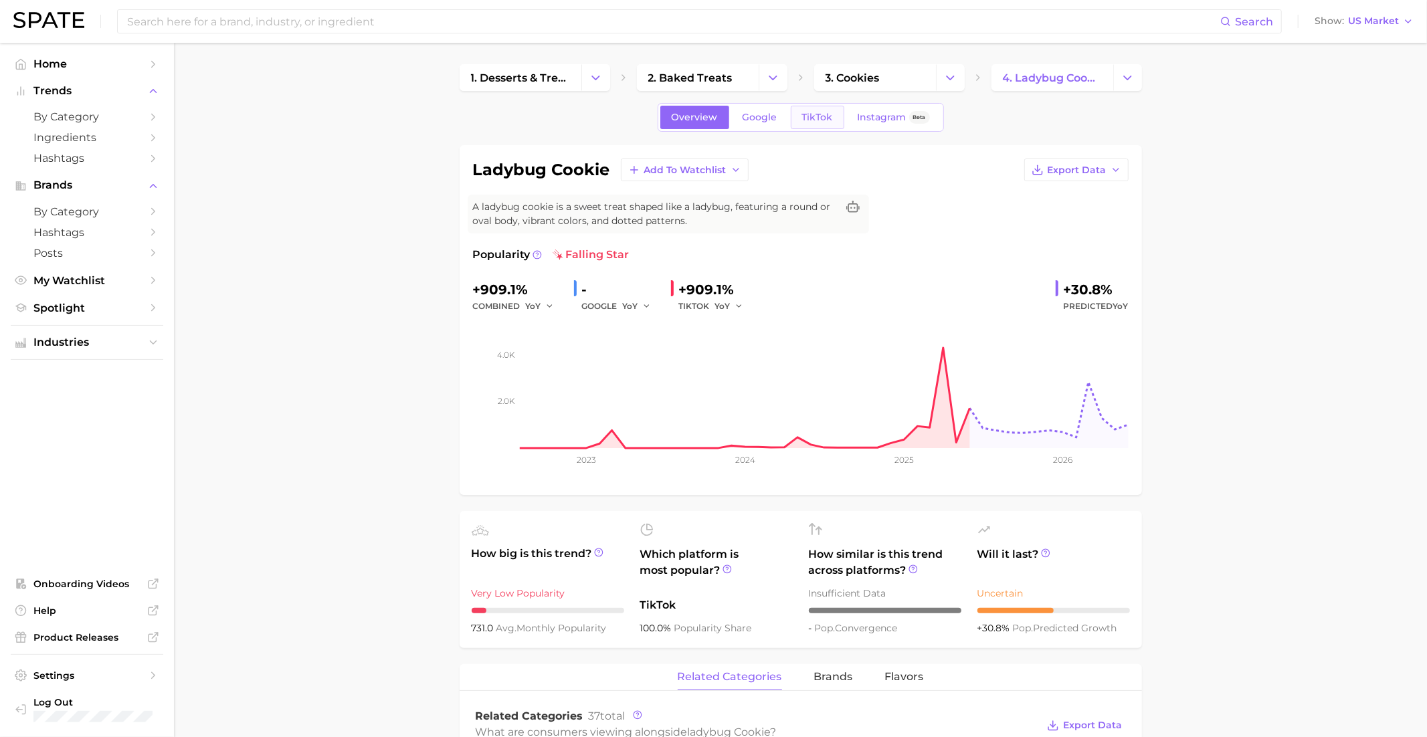
click at [822, 119] on span "TikTok" at bounding box center [817, 117] width 31 height 11
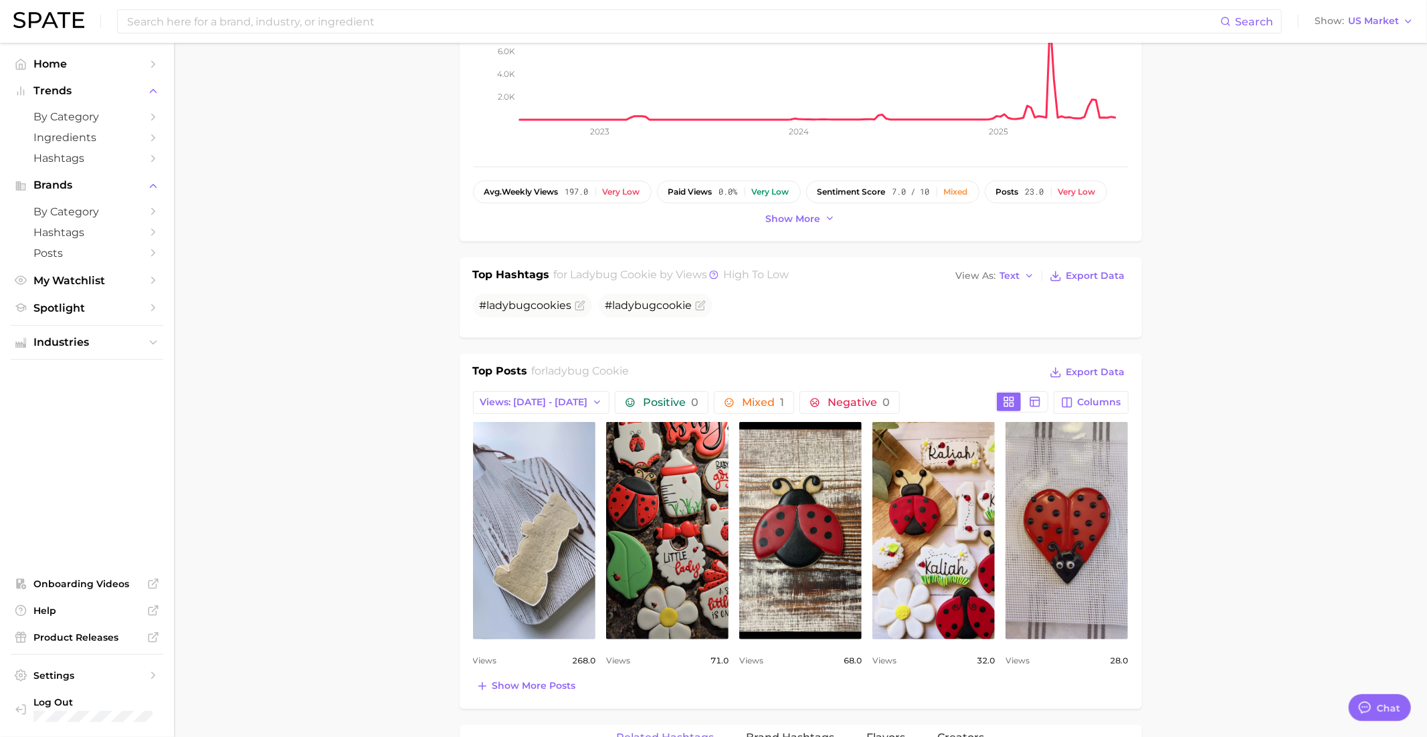
scroll to position [1, 0]
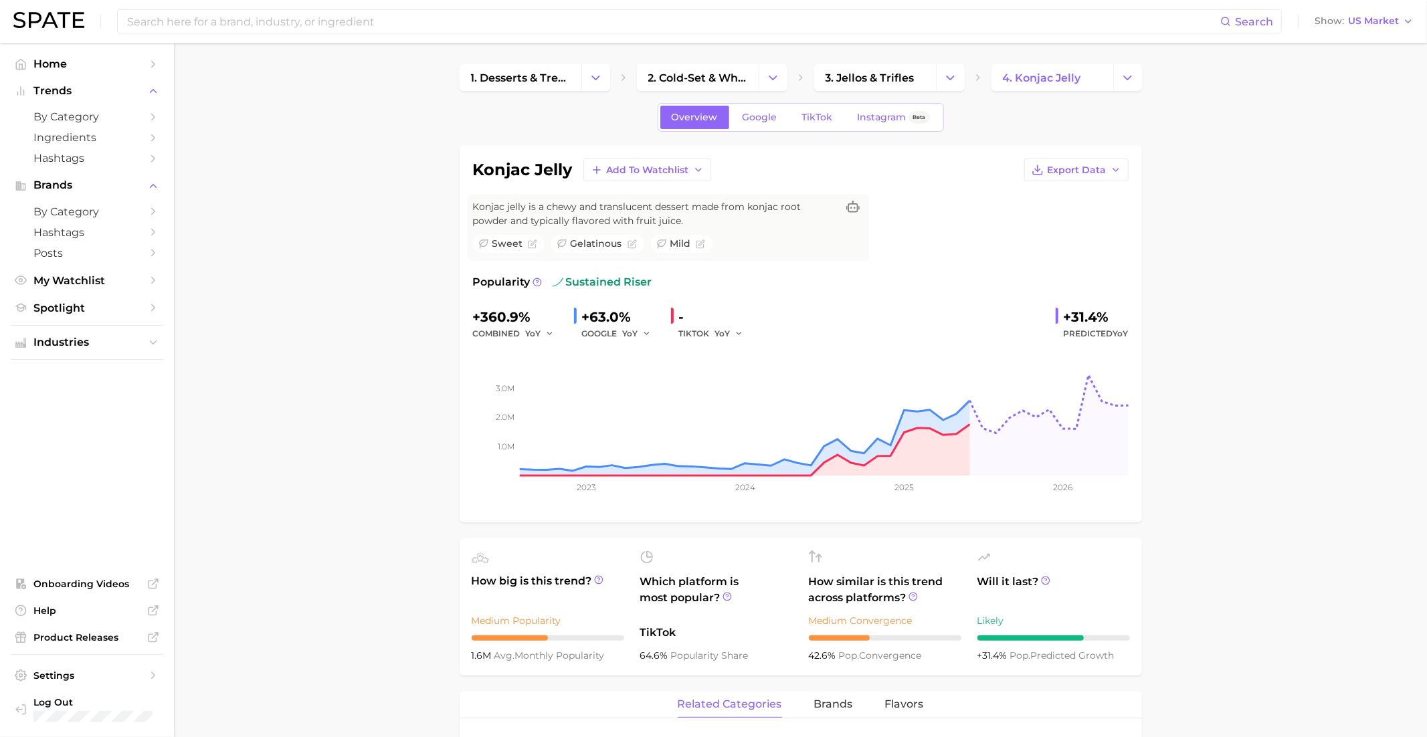
scroll to position [5, 0]
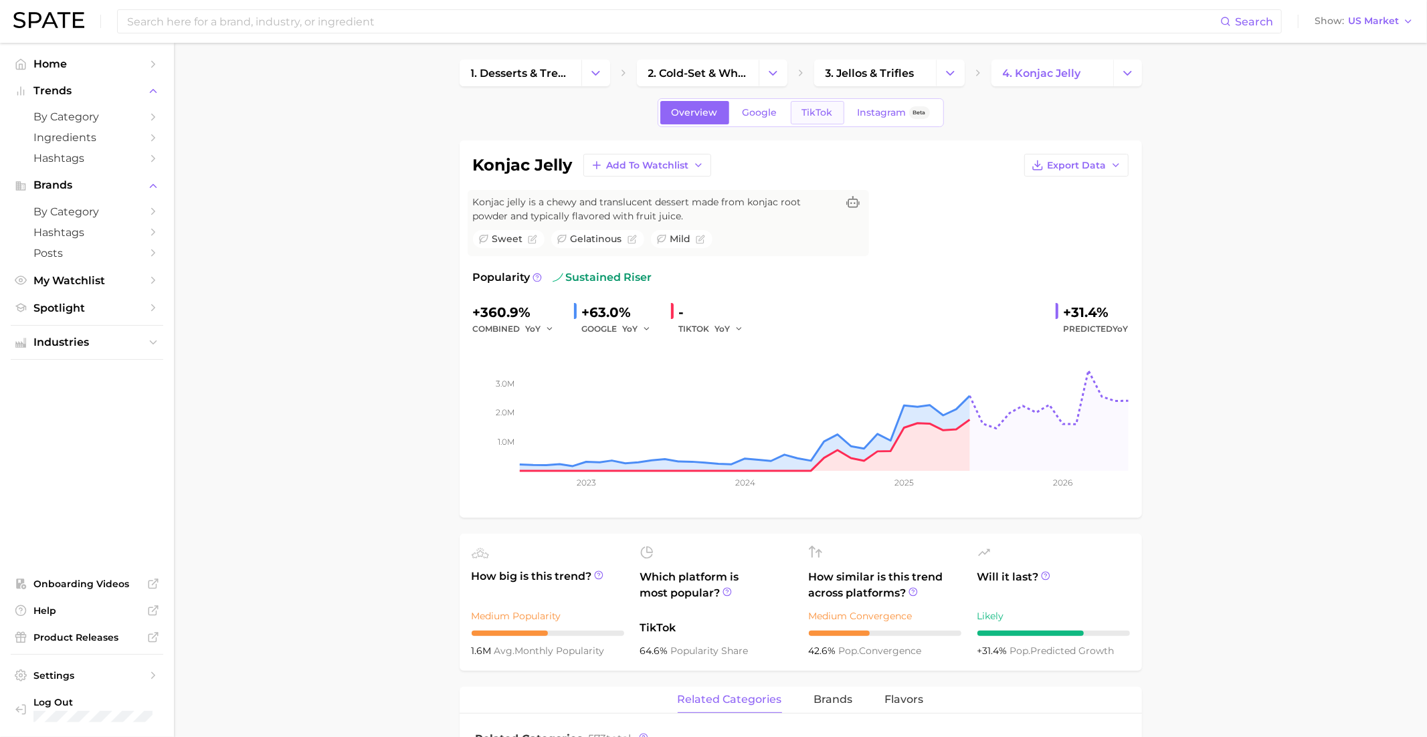
click at [817, 101] on link "TikTok" at bounding box center [818, 112] width 54 height 23
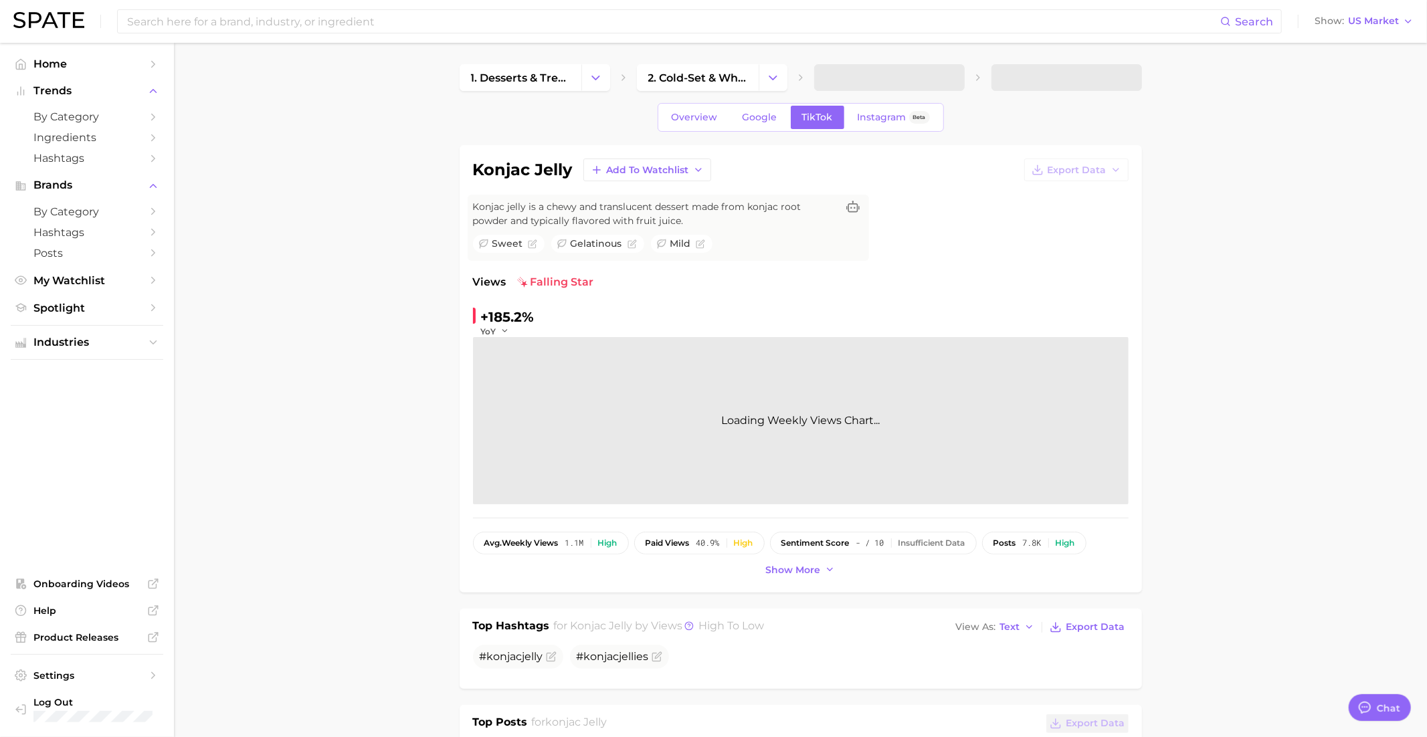
type textarea "x"
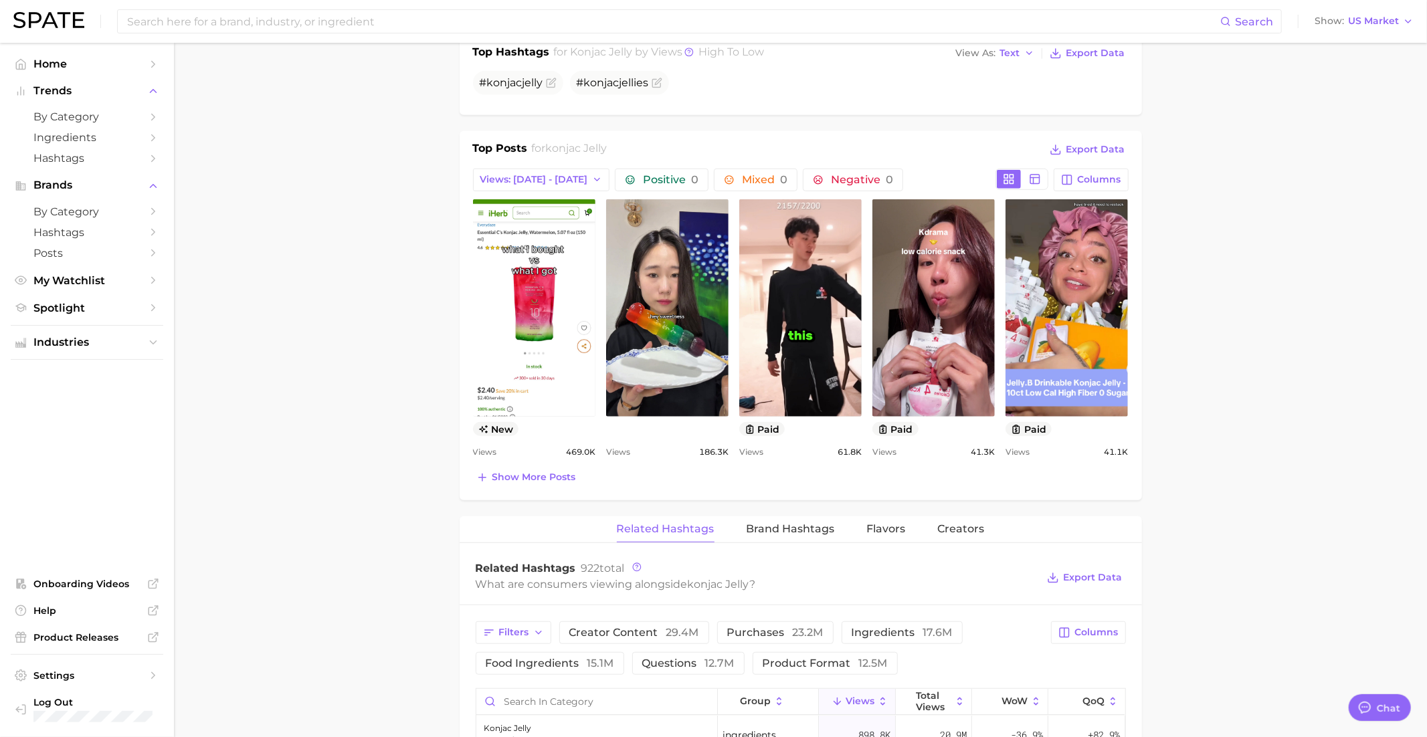
scroll to position [581, 0]
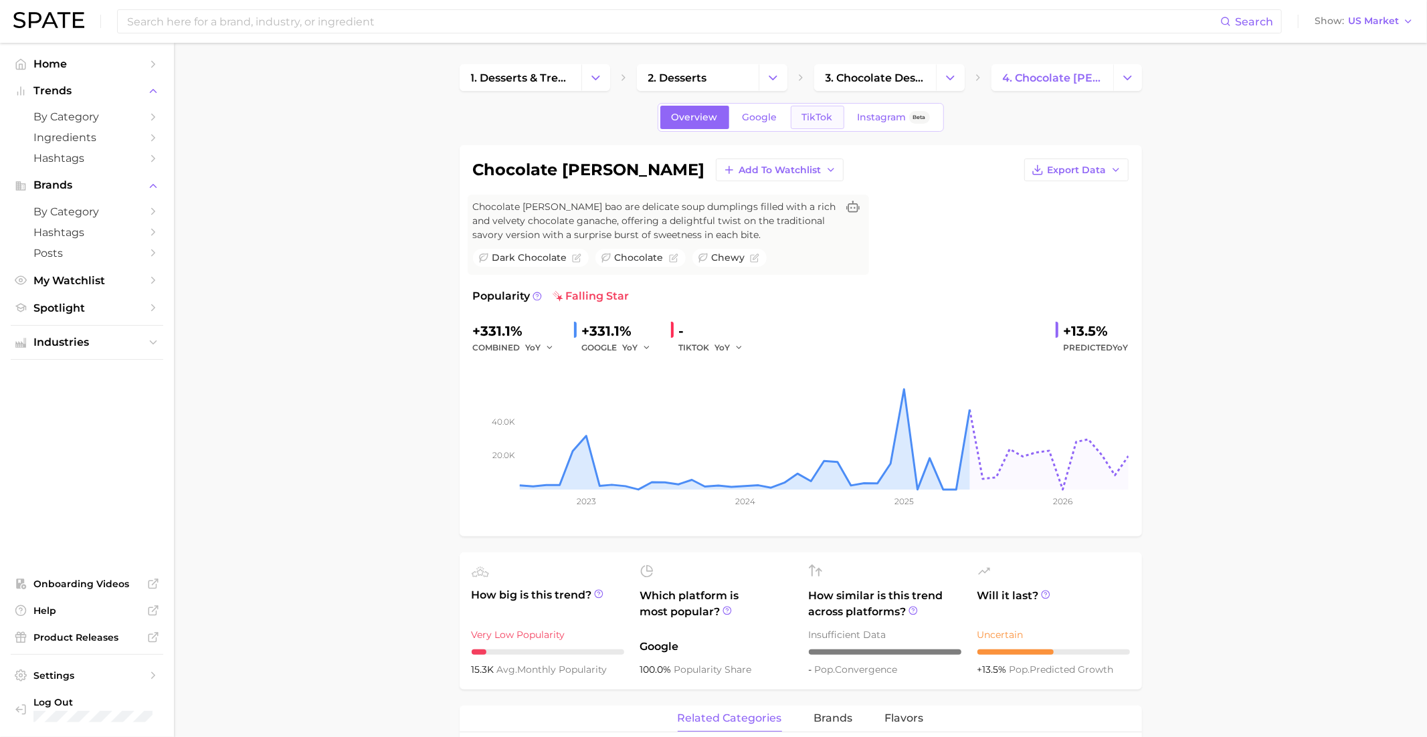
click at [824, 121] on span "TikTok" at bounding box center [817, 117] width 31 height 11
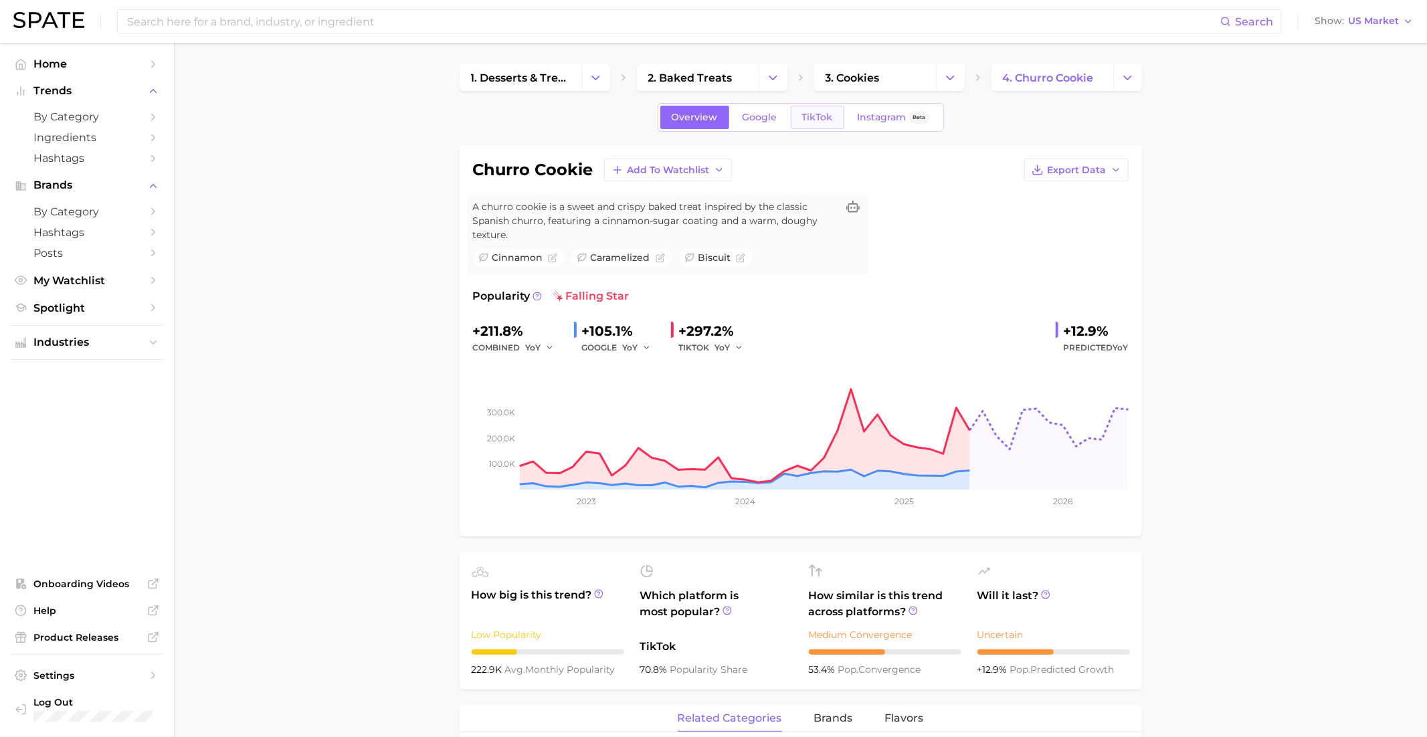
click at [827, 118] on span "TikTok" at bounding box center [817, 117] width 31 height 11
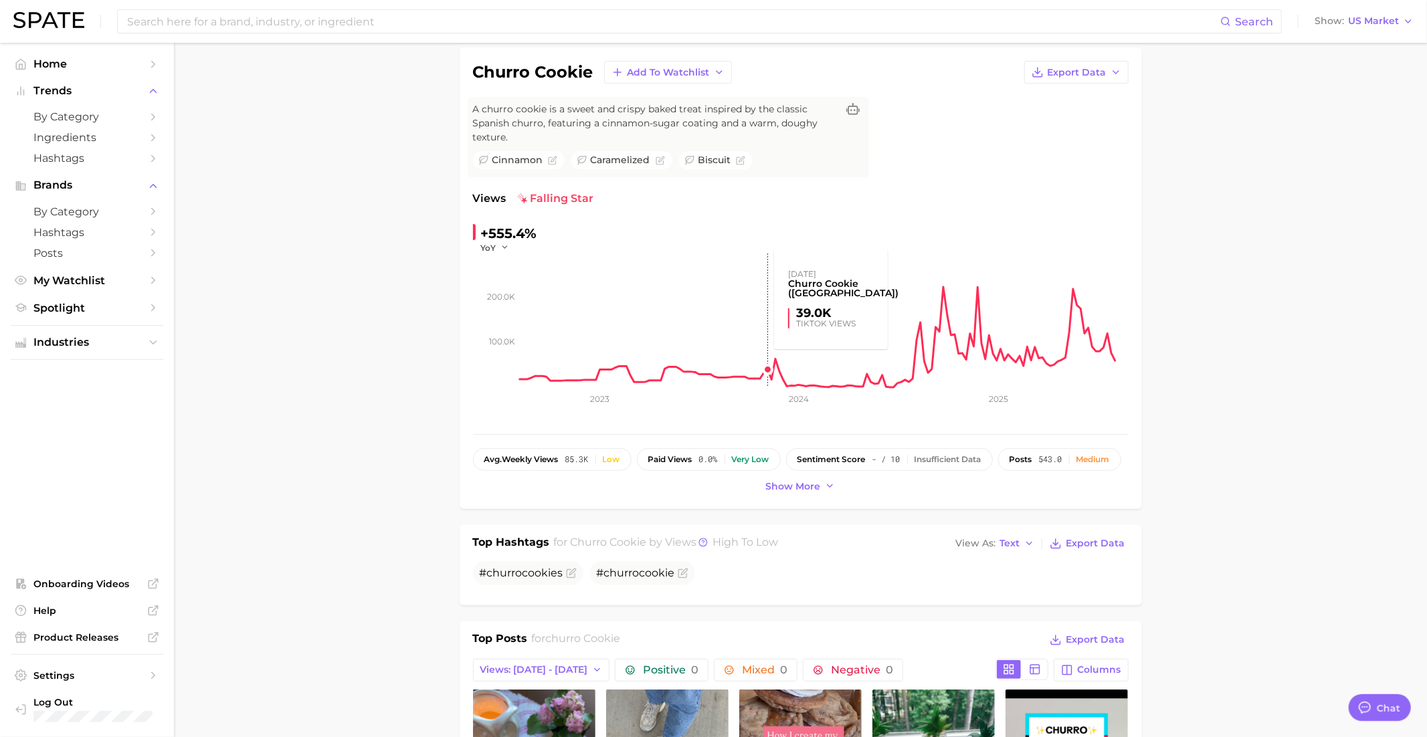
scroll to position [16, 0]
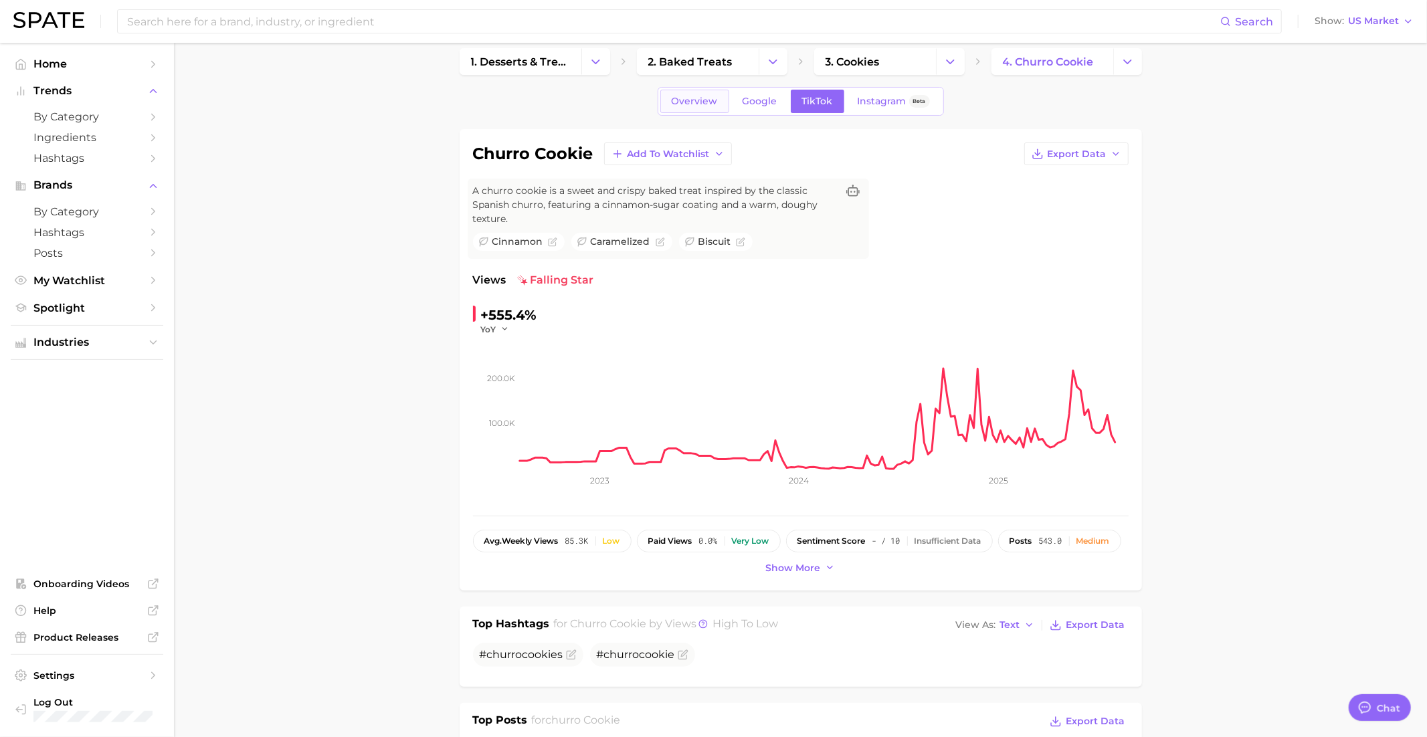
click at [690, 106] on link "Overview" at bounding box center [694, 101] width 69 height 23
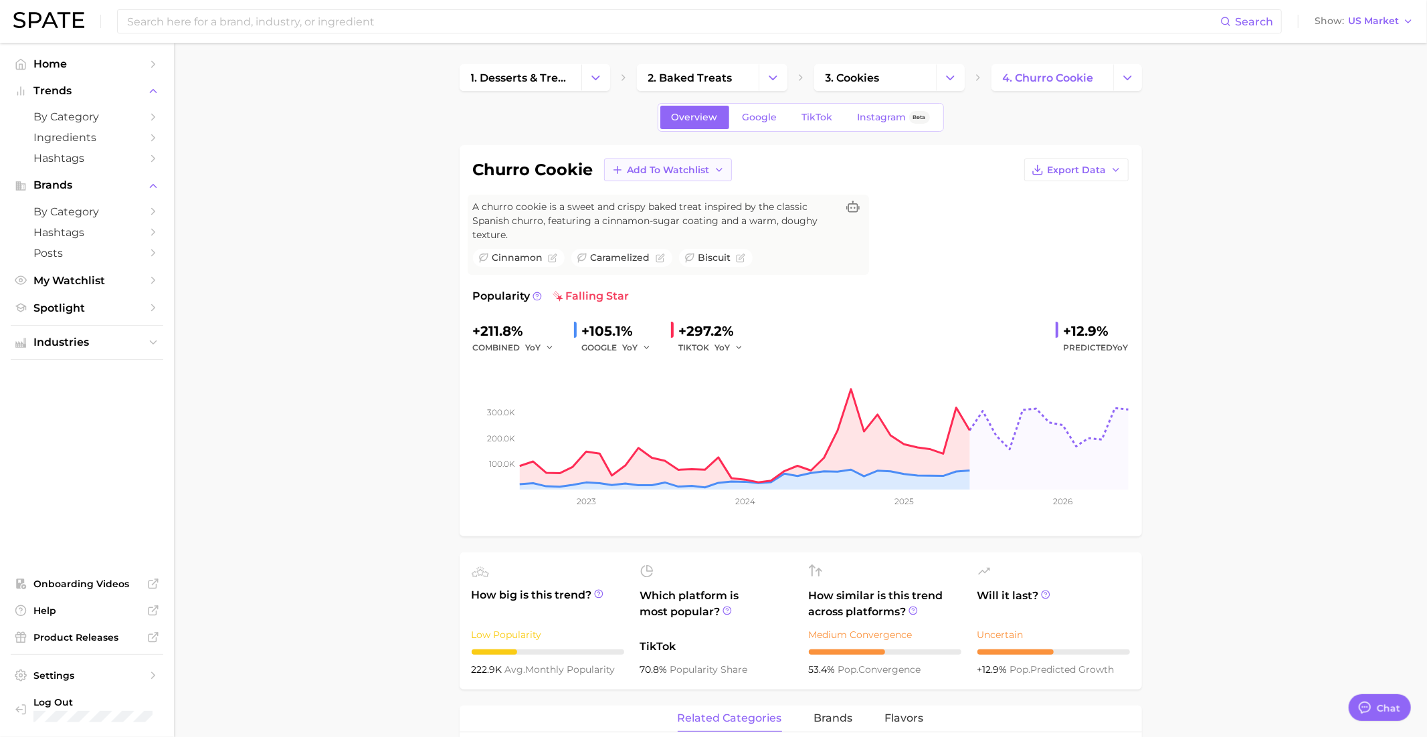
click at [664, 171] on span "Add to Watchlist" at bounding box center [668, 170] width 82 height 11
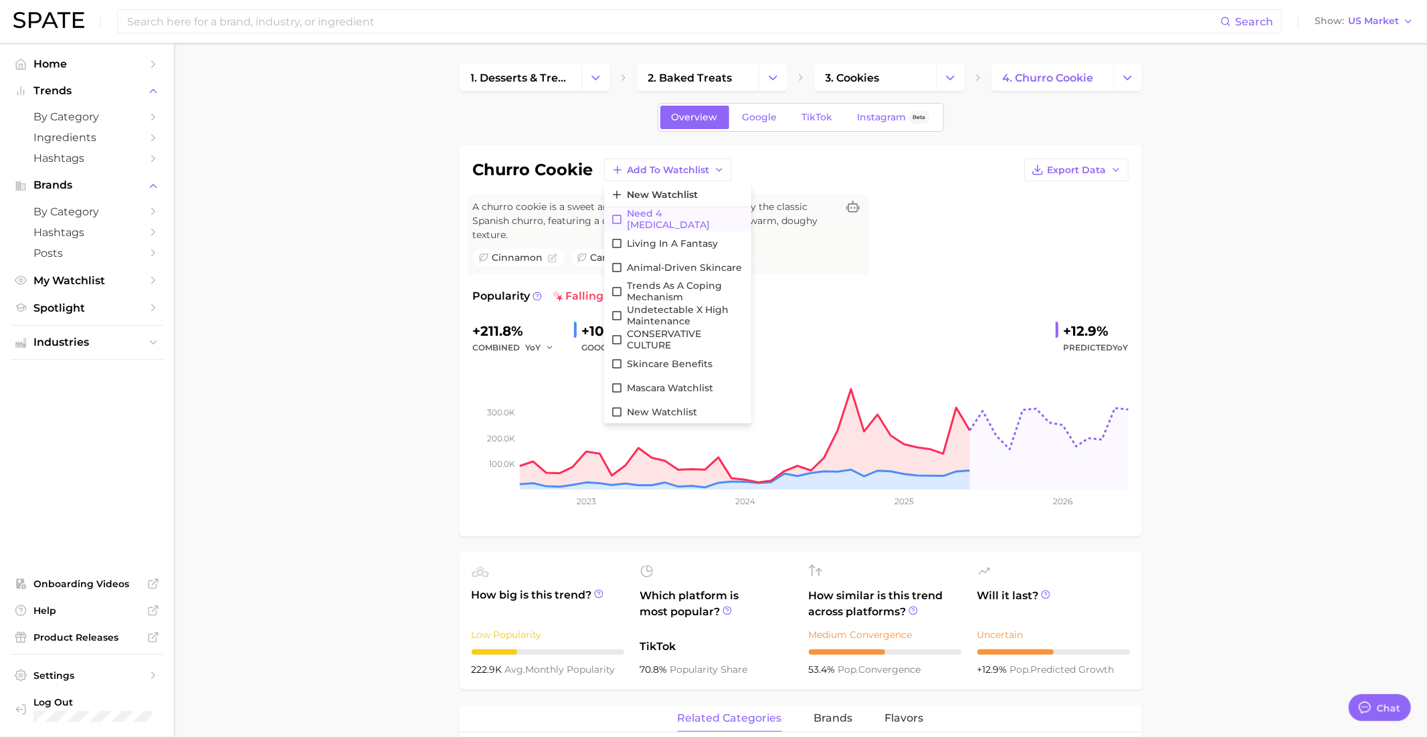
click at [666, 222] on span "Need 4 Dopamine" at bounding box center [686, 219] width 118 height 23
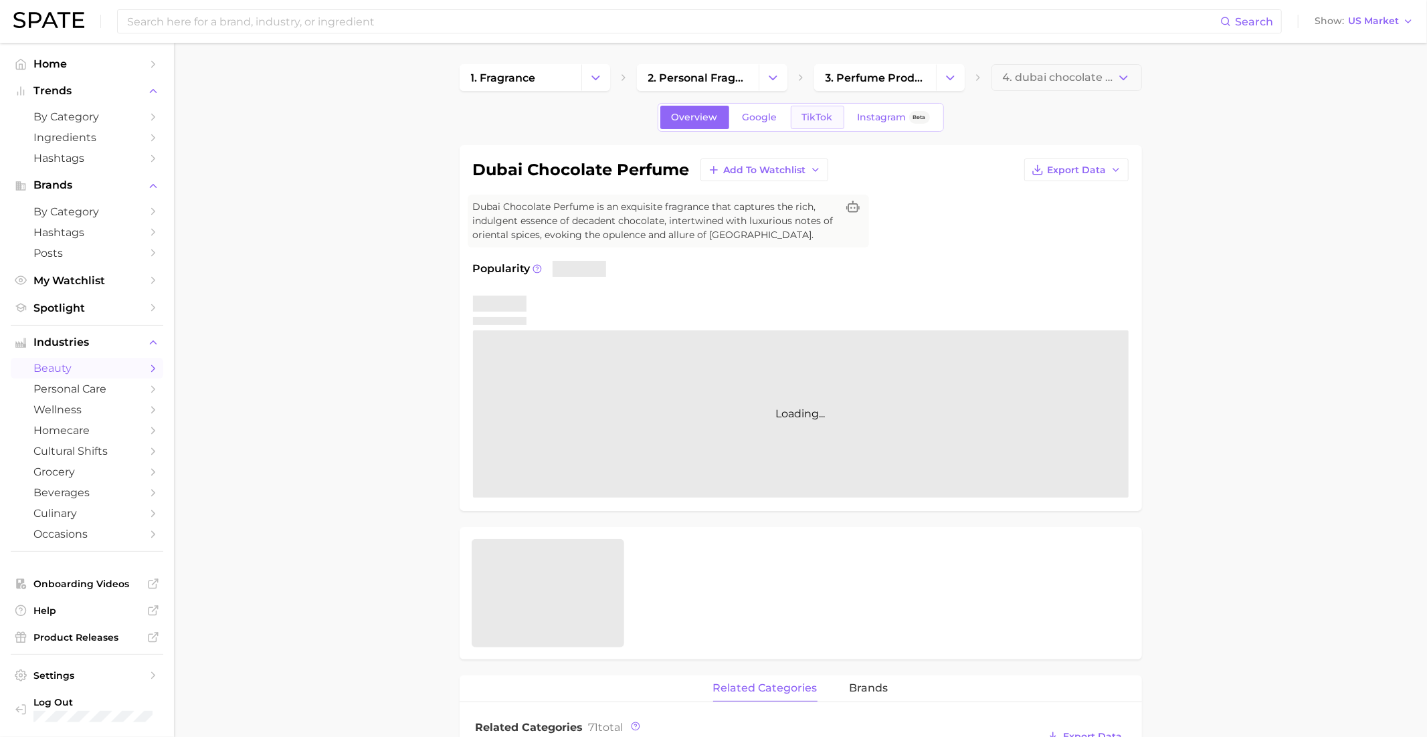
click at [816, 112] on span "TikTok" at bounding box center [817, 117] width 31 height 11
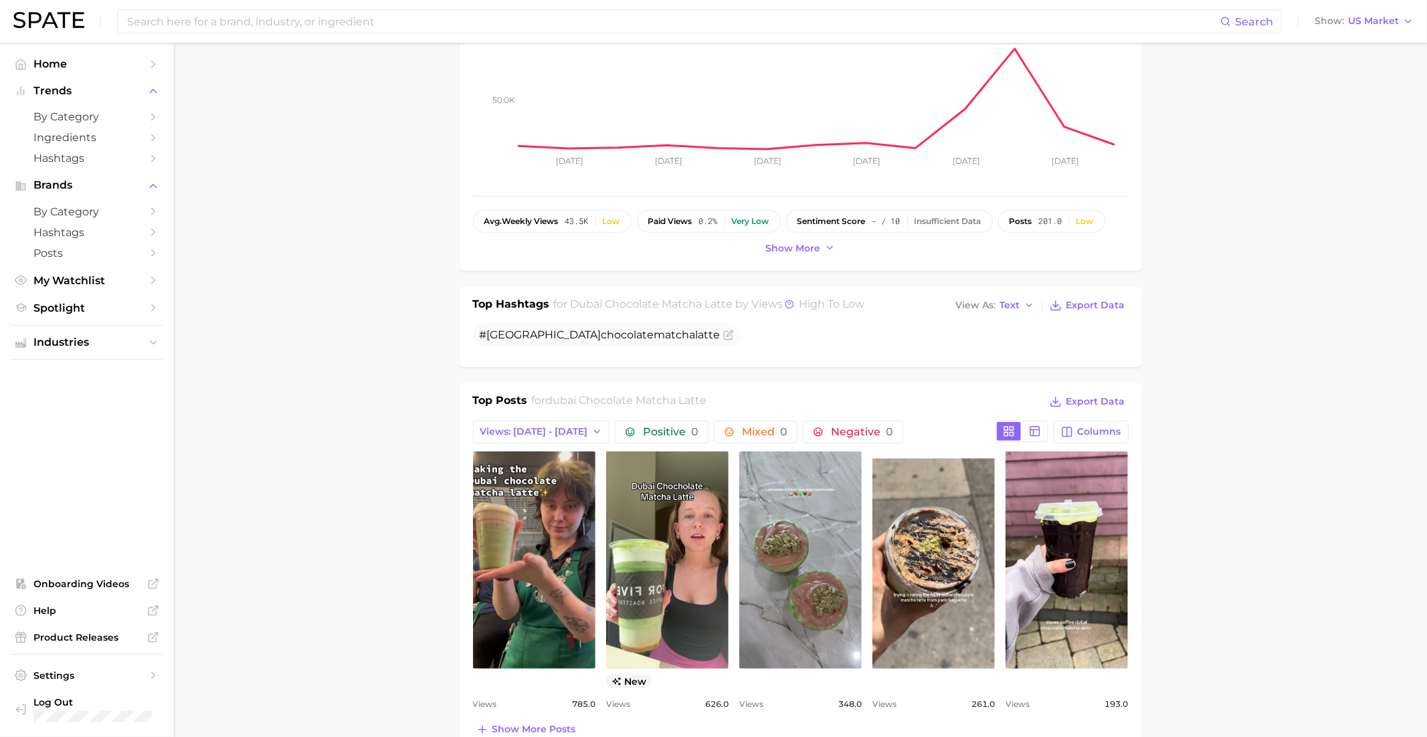
scroll to position [351, 0]
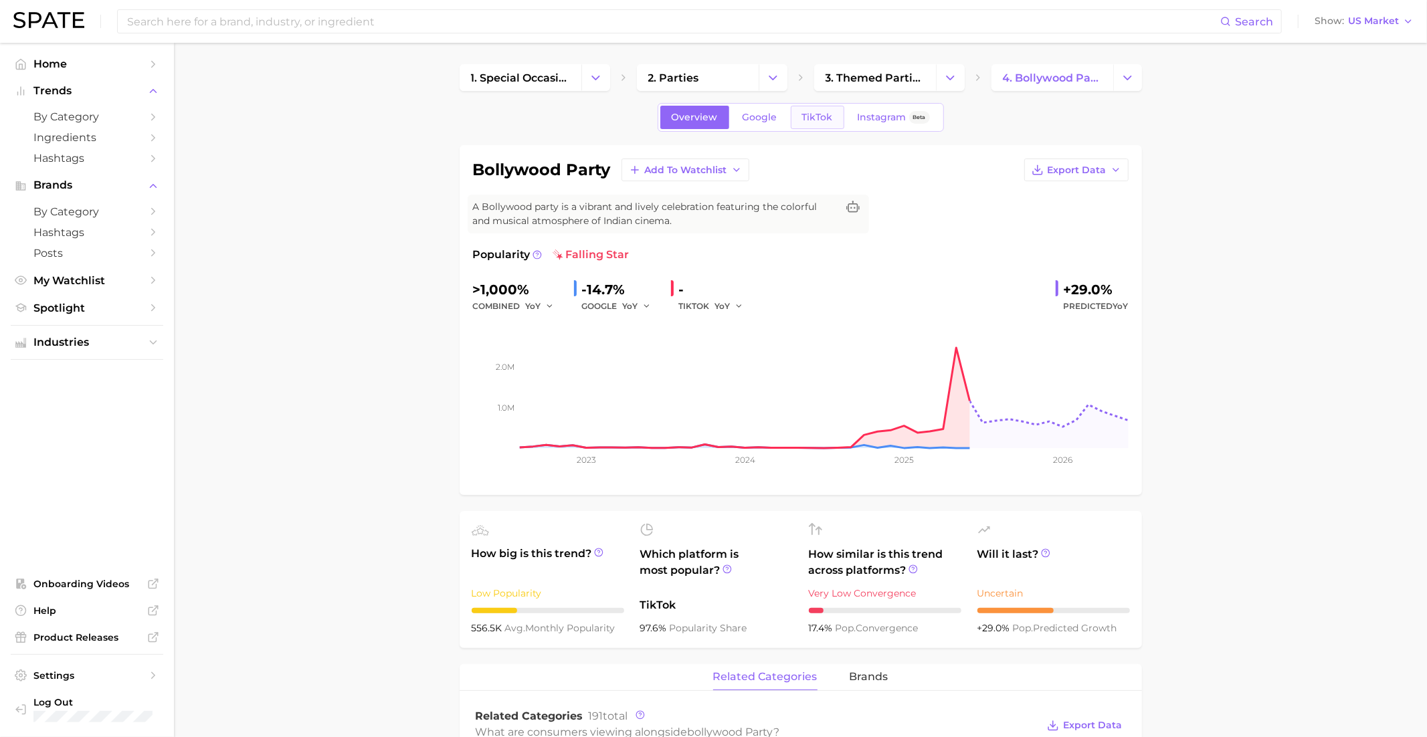
click at [827, 118] on span "TikTok" at bounding box center [817, 117] width 31 height 11
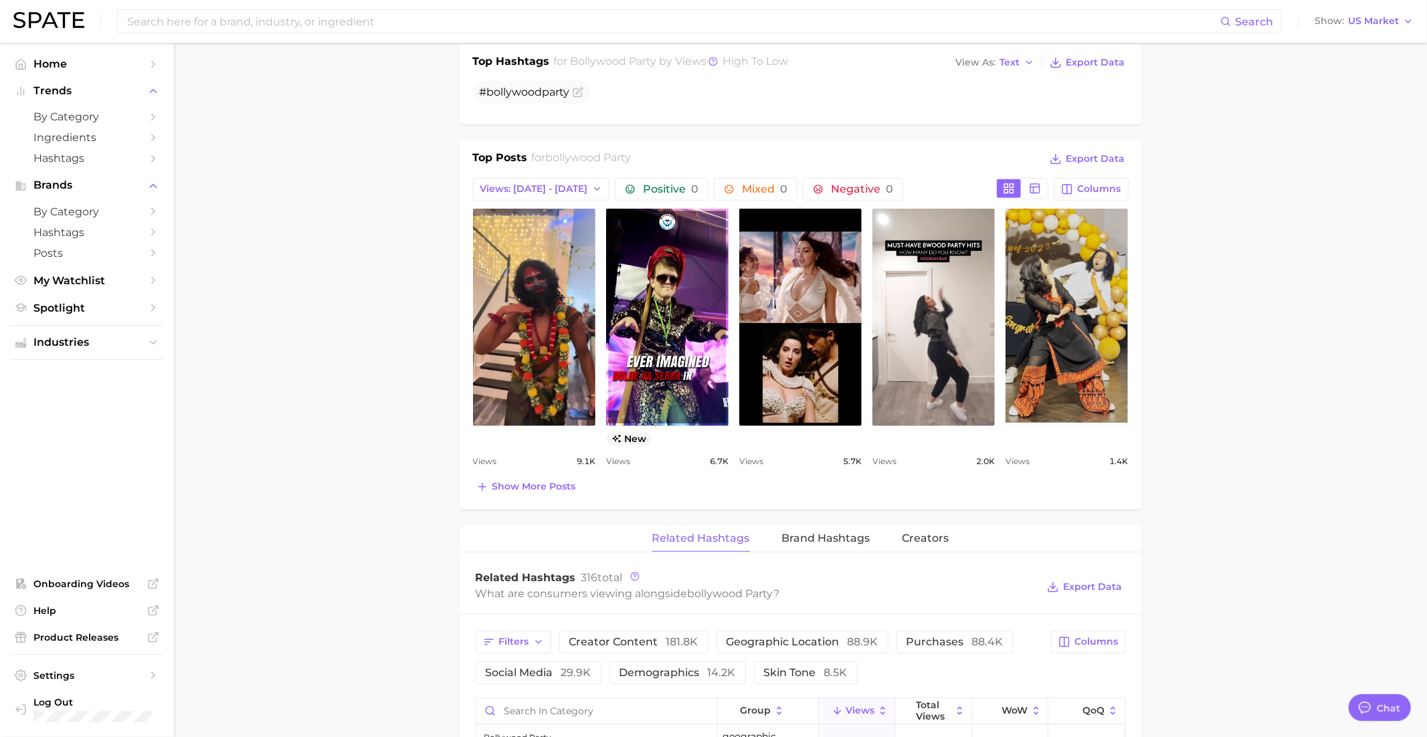
scroll to position [1296, 0]
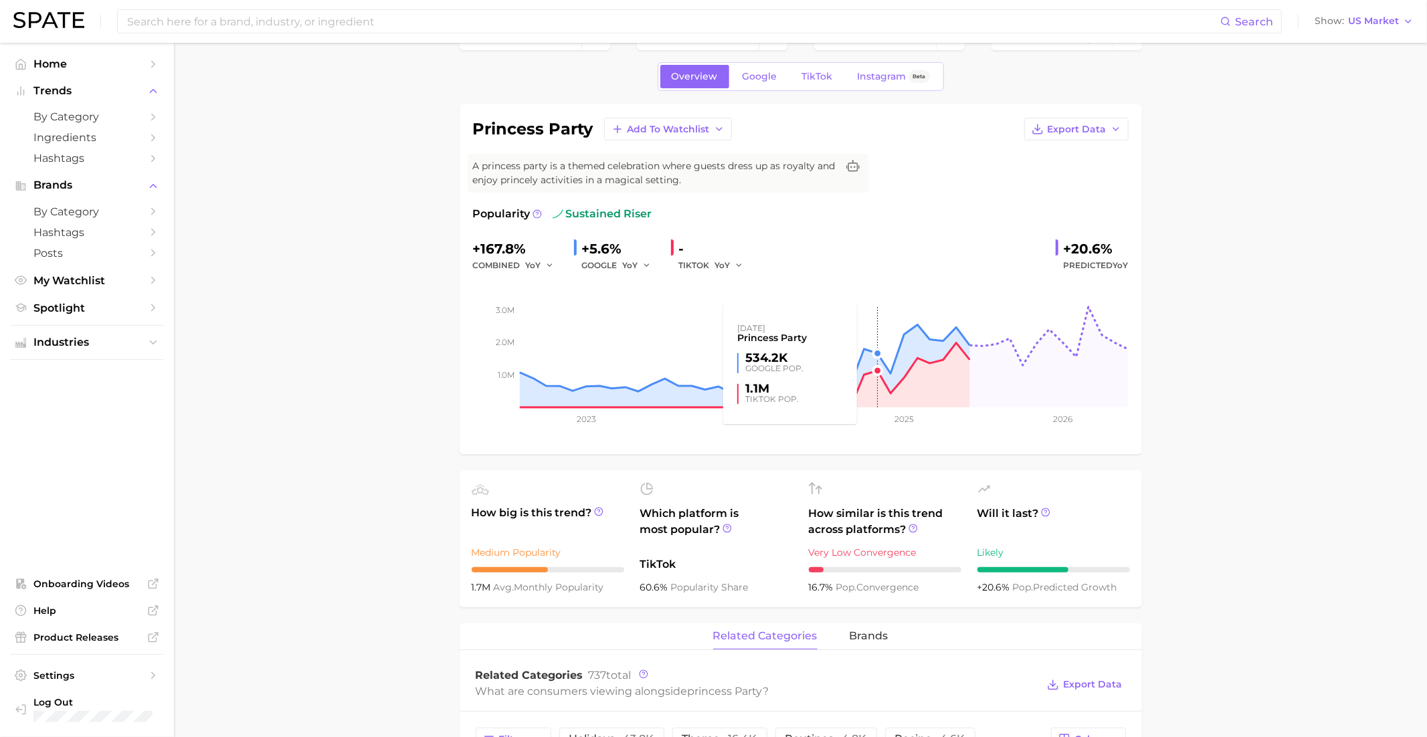
scroll to position [43, 0]
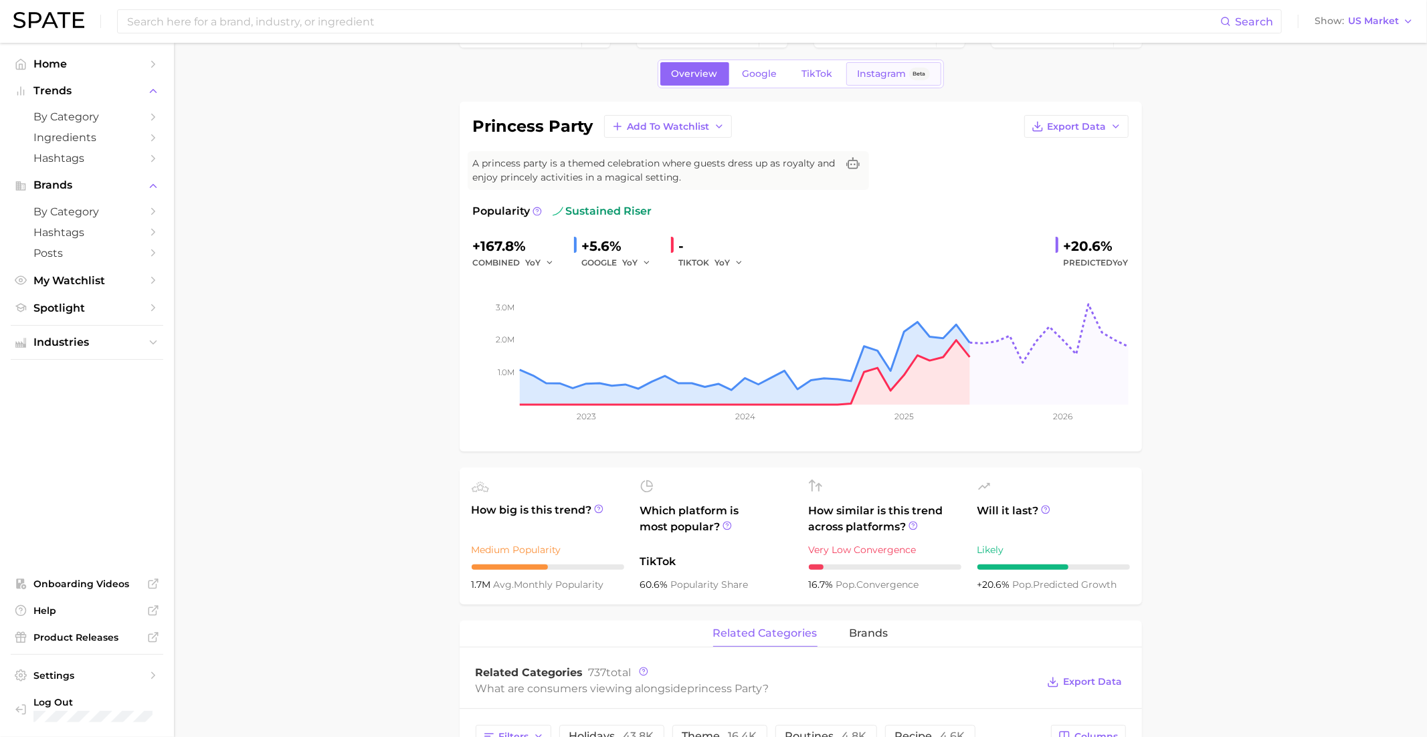
click at [901, 69] on span "Instagram" at bounding box center [882, 73] width 49 height 11
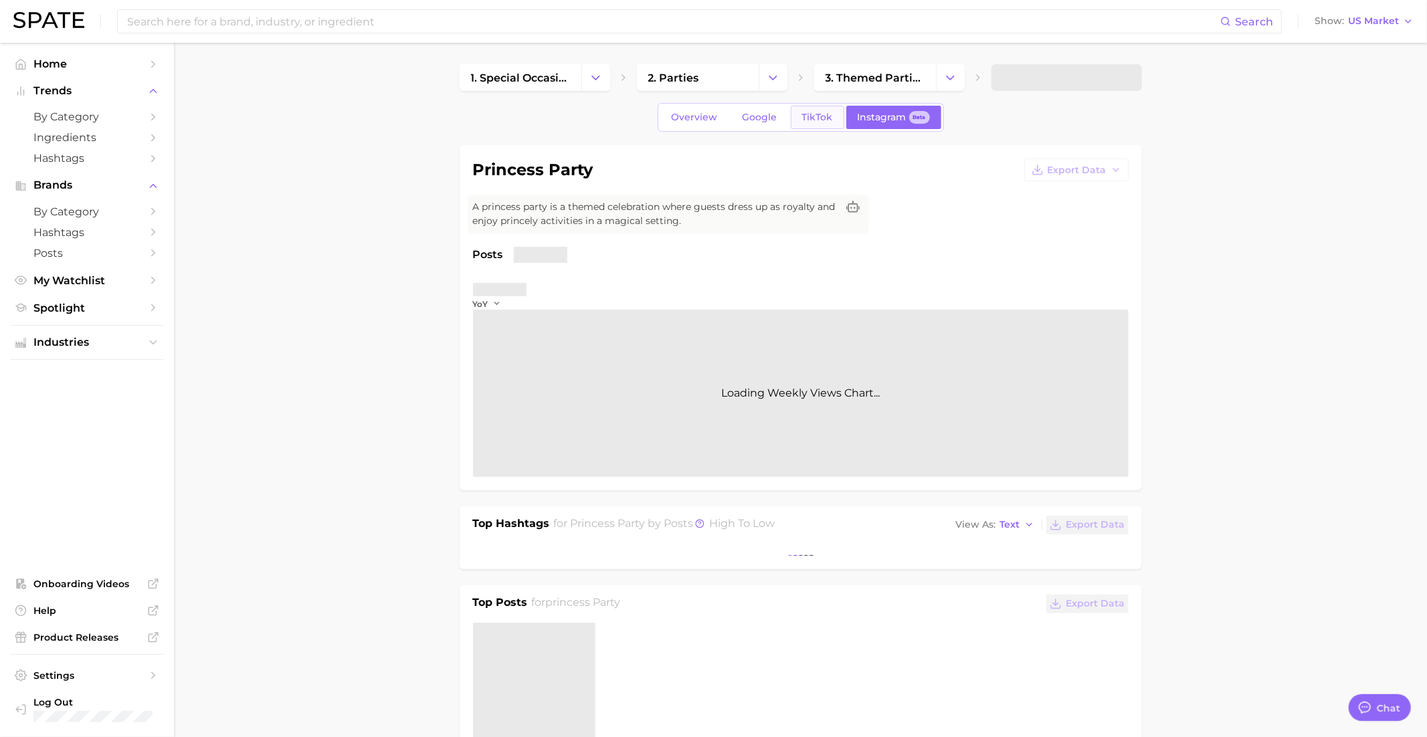
click at [811, 112] on span "TikTok" at bounding box center [817, 117] width 31 height 11
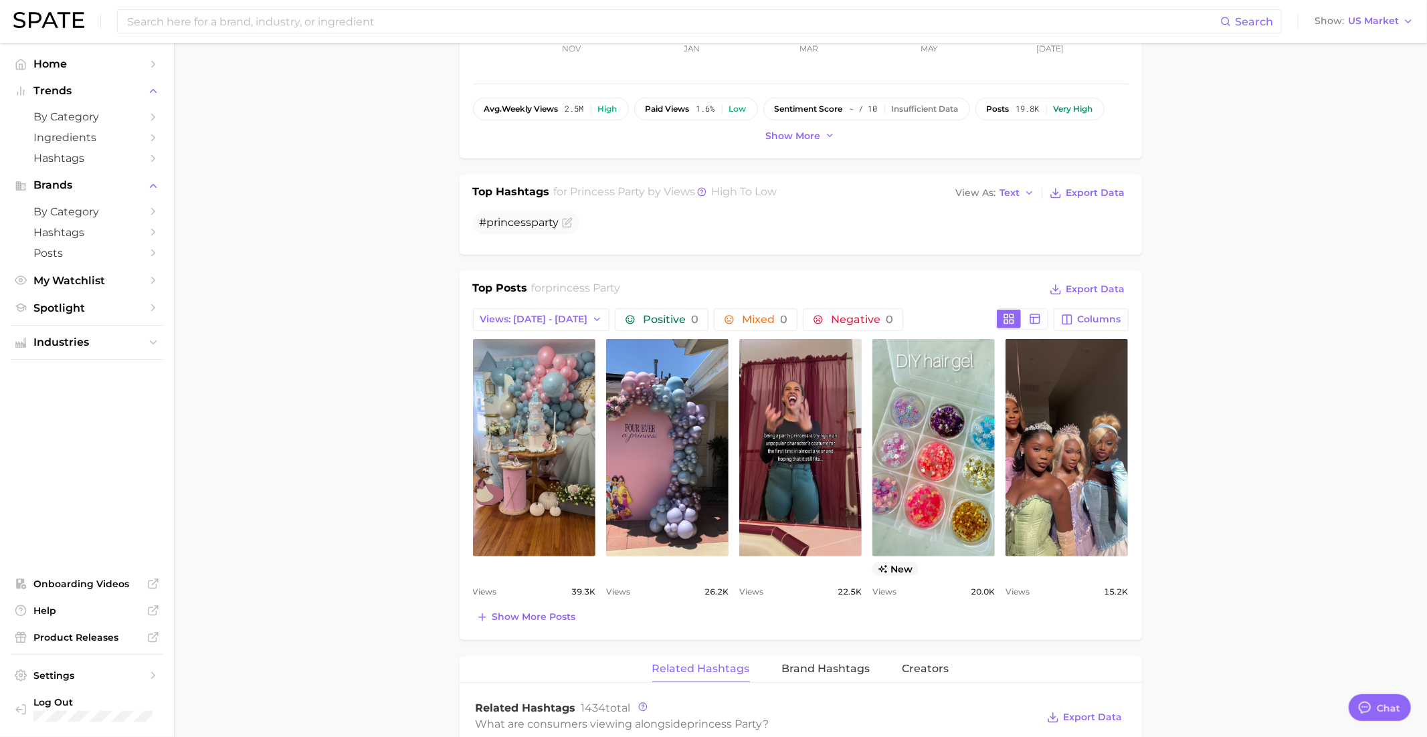
scroll to position [411, 0]
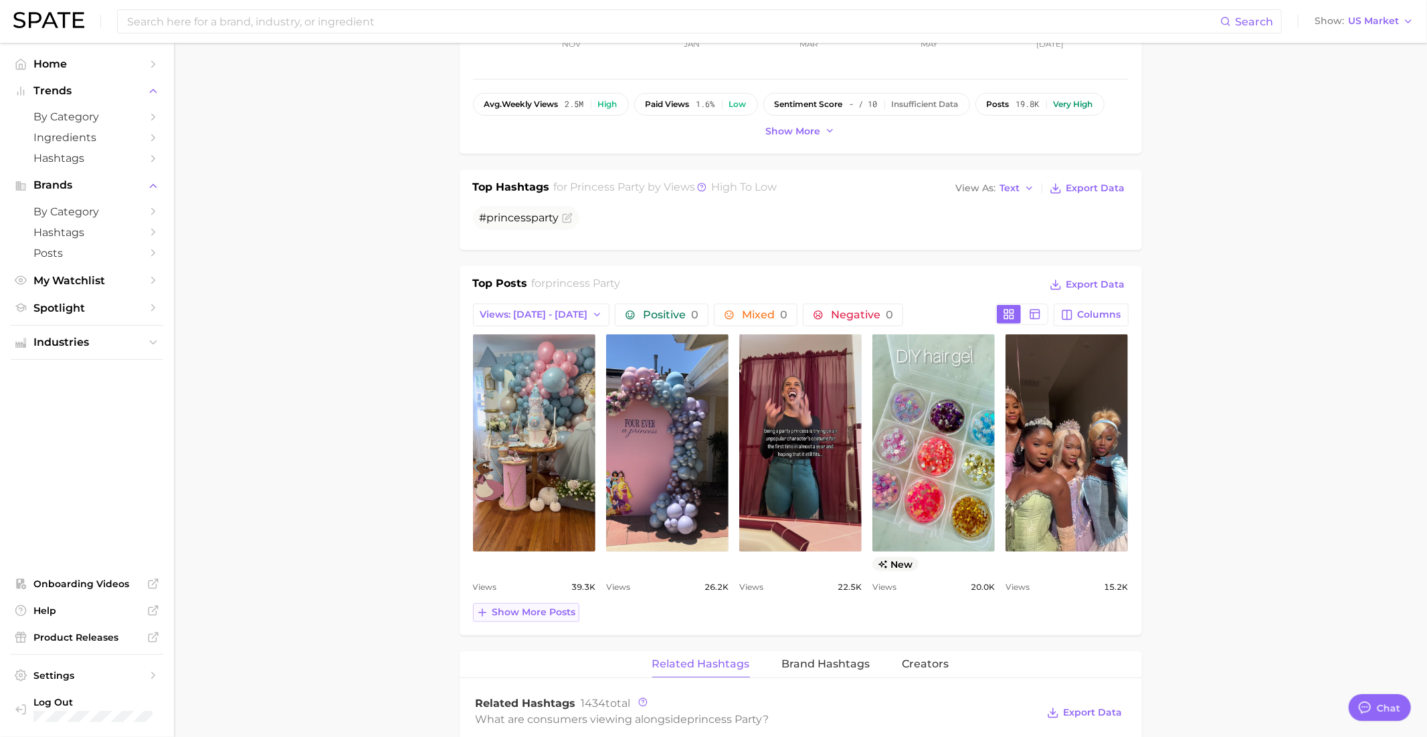
click at [532, 615] on button "Show more posts" at bounding box center [526, 612] width 106 height 19
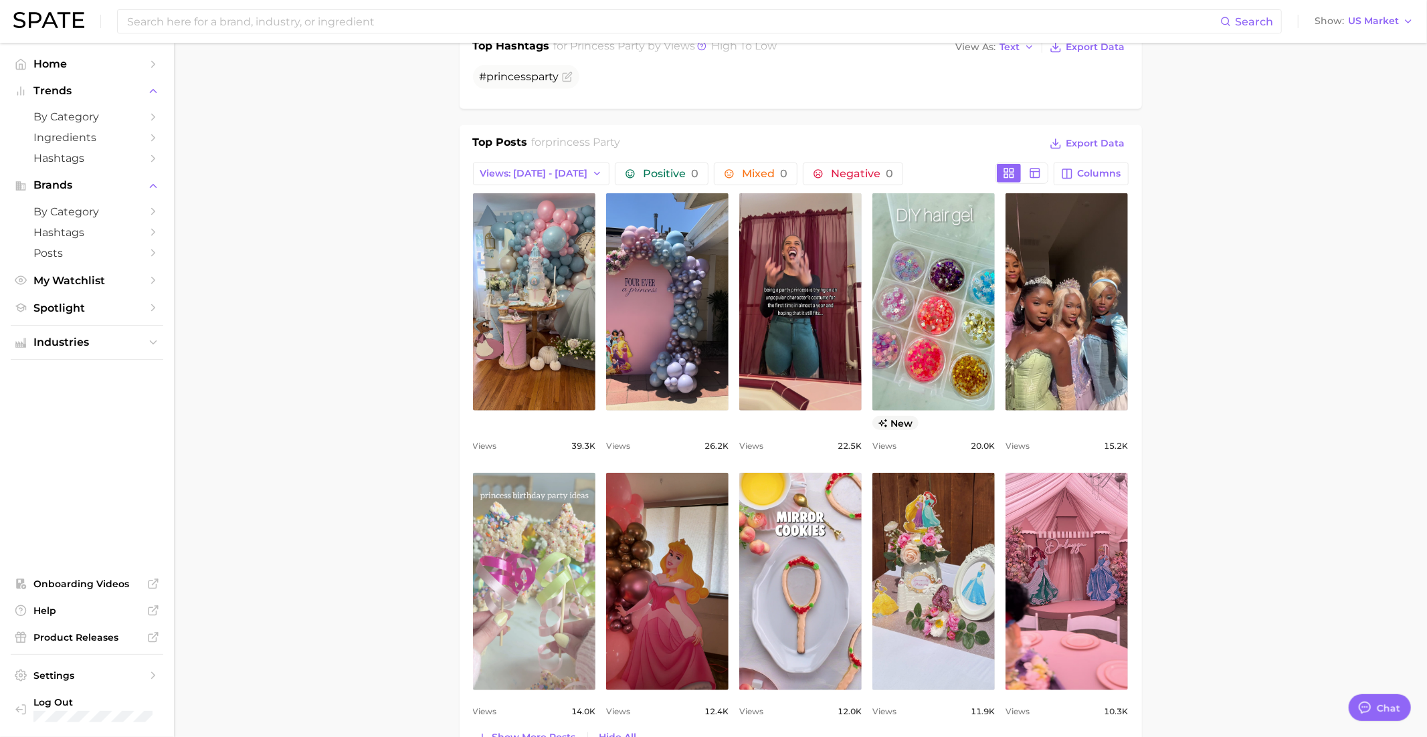
scroll to position [551, 0]
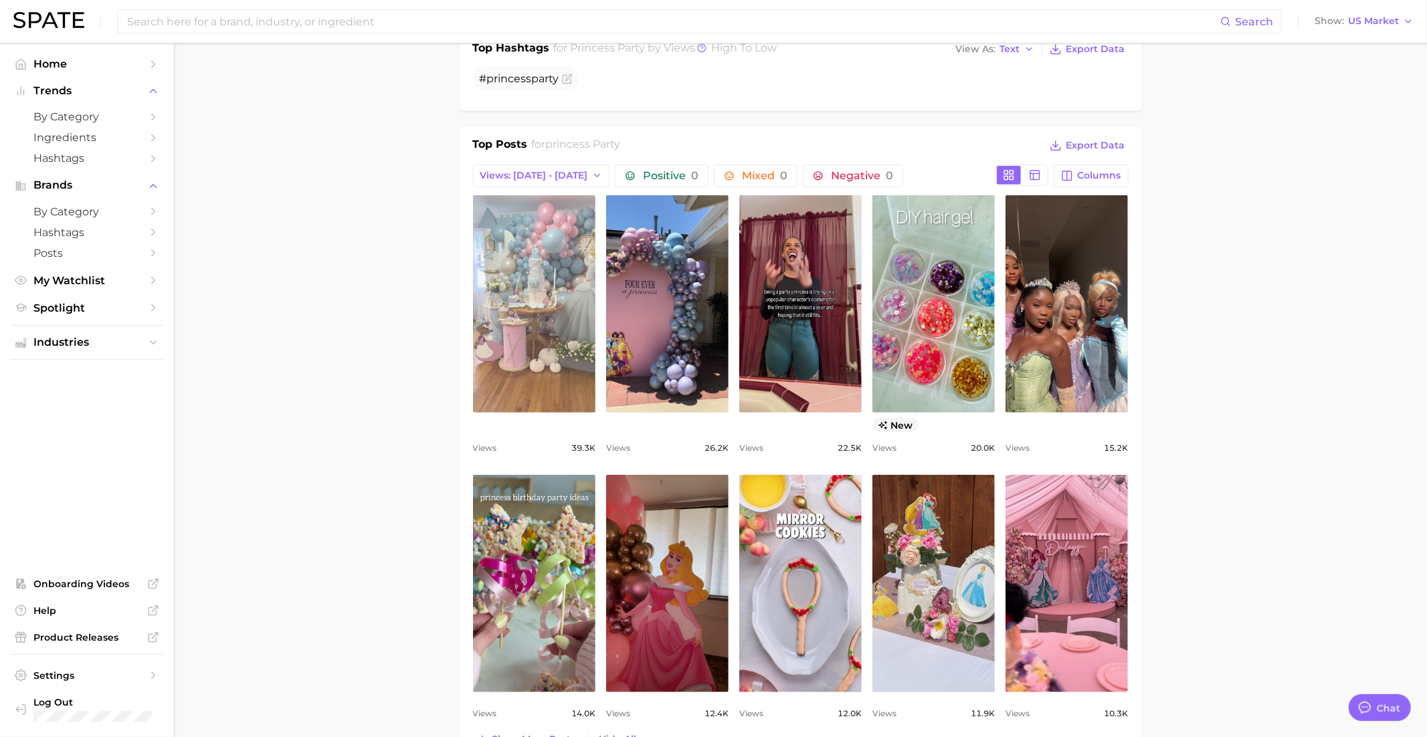
click at [555, 328] on link "view post on TikTok" at bounding box center [534, 303] width 122 height 217
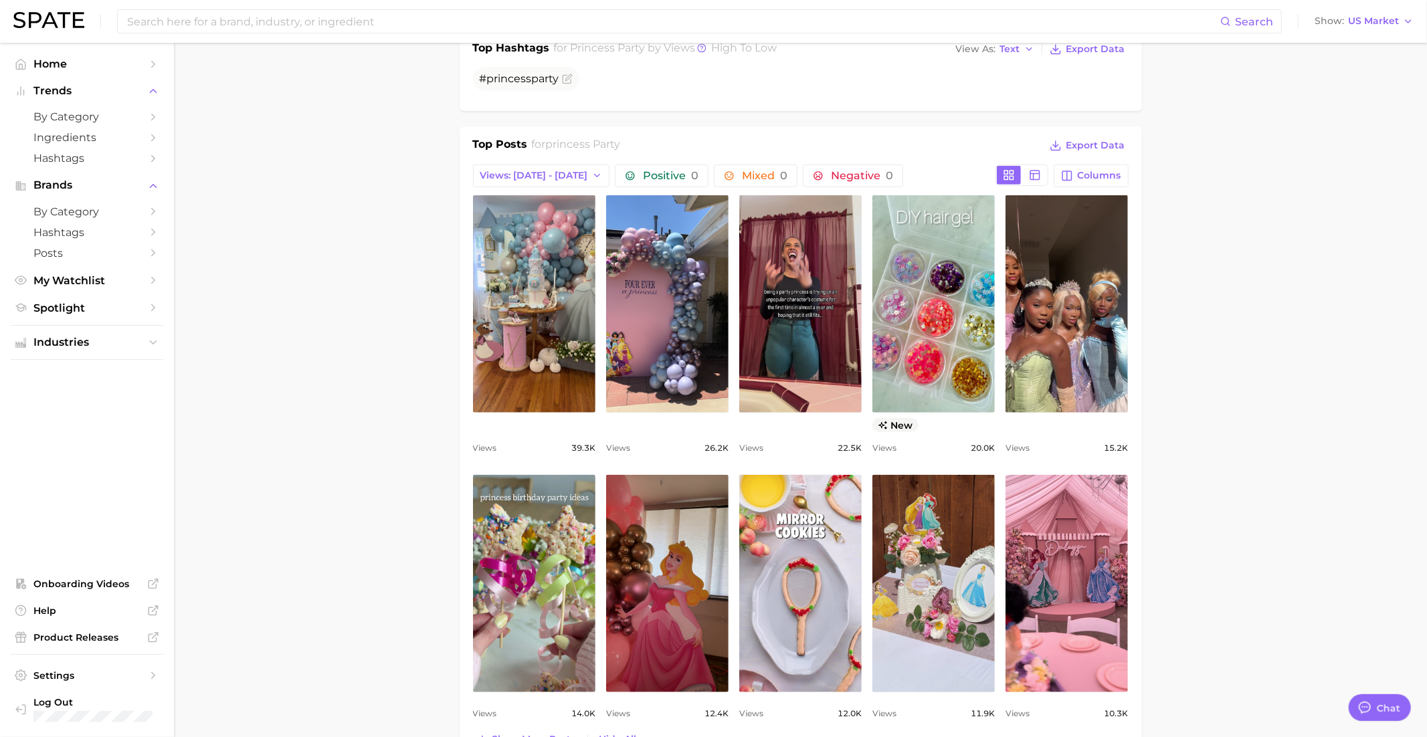
scroll to position [0, 0]
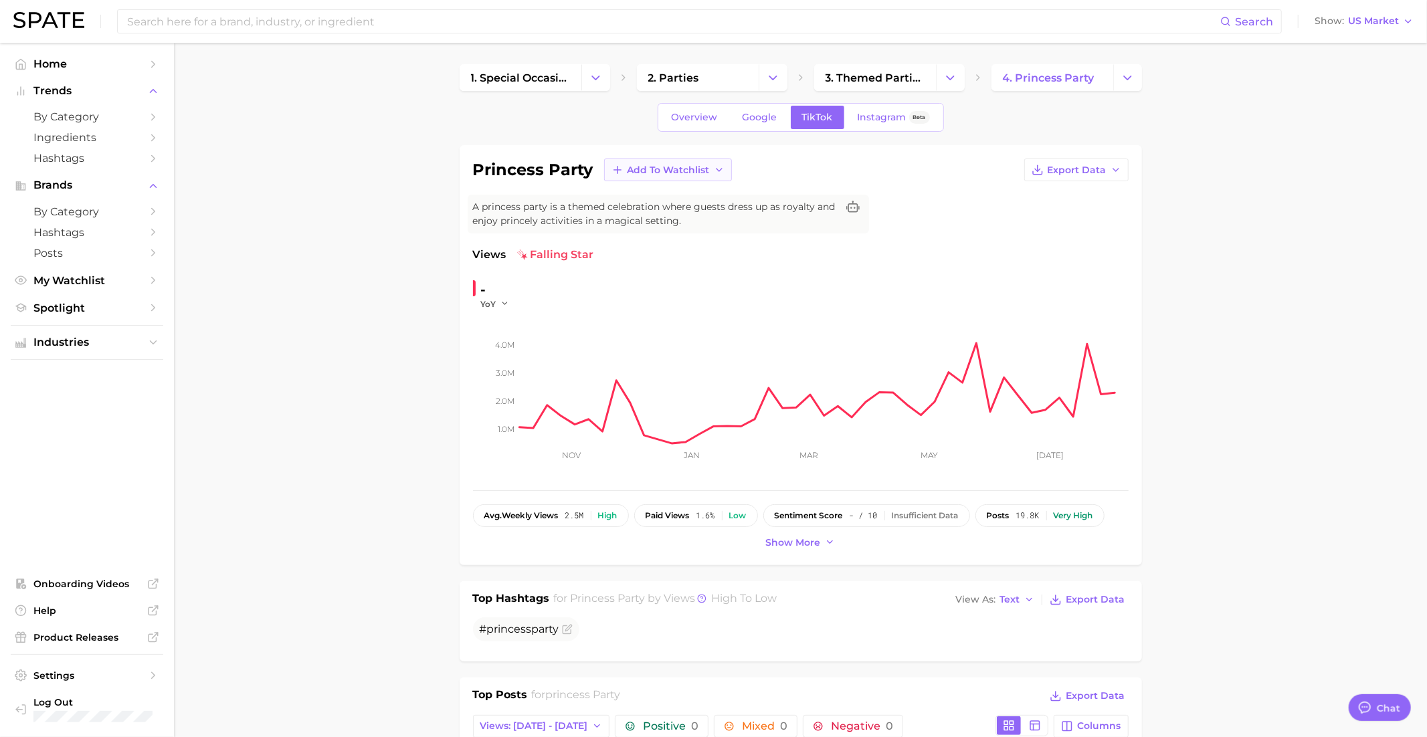
click at [695, 174] on span "Add to Watchlist" at bounding box center [668, 170] width 82 height 11
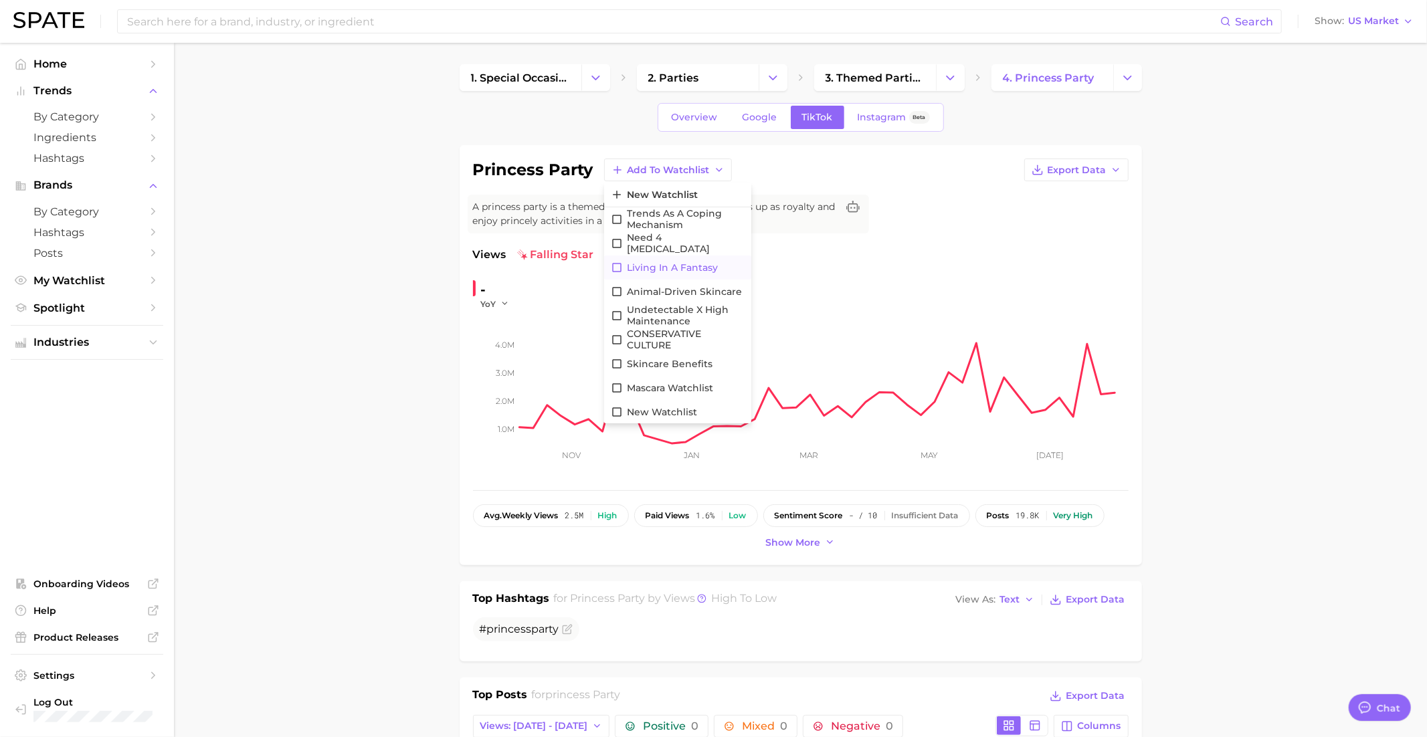
click at [687, 262] on span "Living in a Fantasy" at bounding box center [672, 267] width 91 height 11
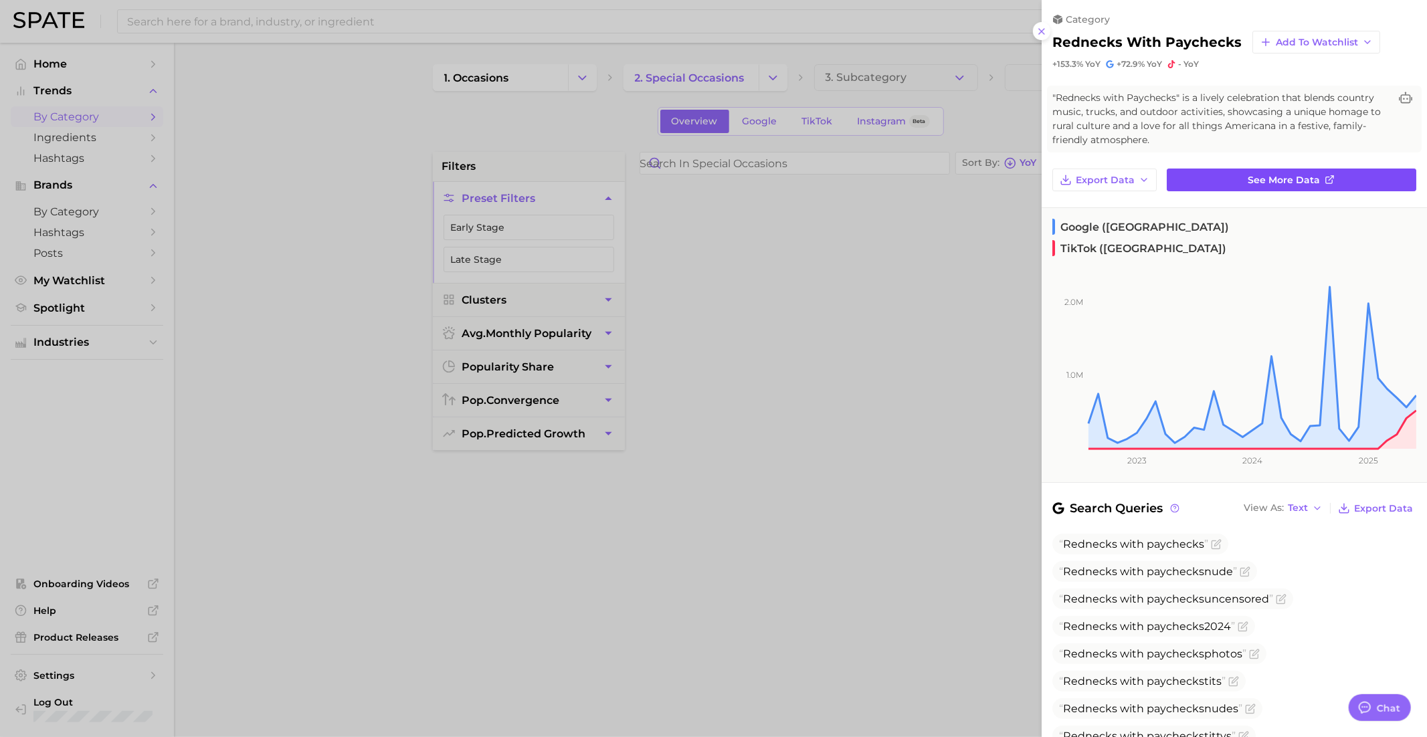
scroll to position [1296, 0]
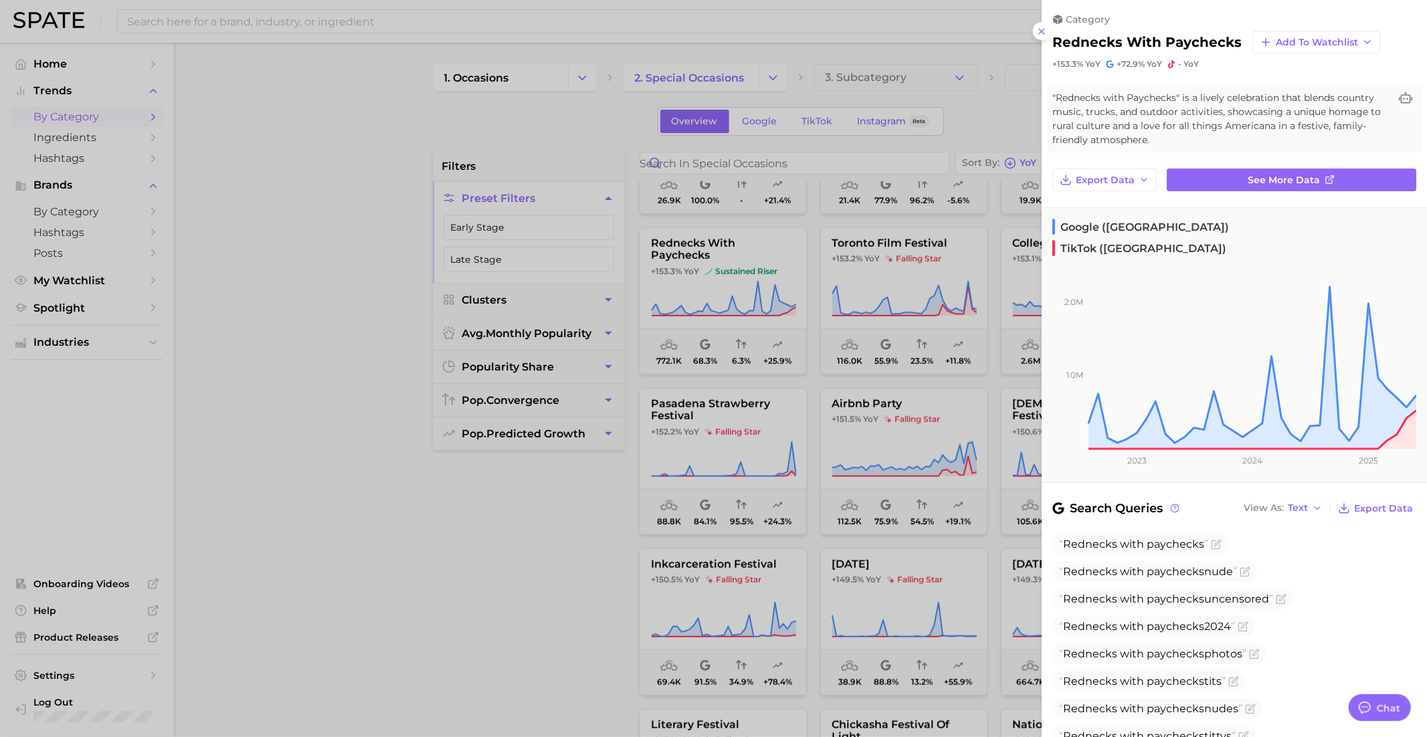
click at [869, 396] on div at bounding box center [713, 368] width 1427 height 737
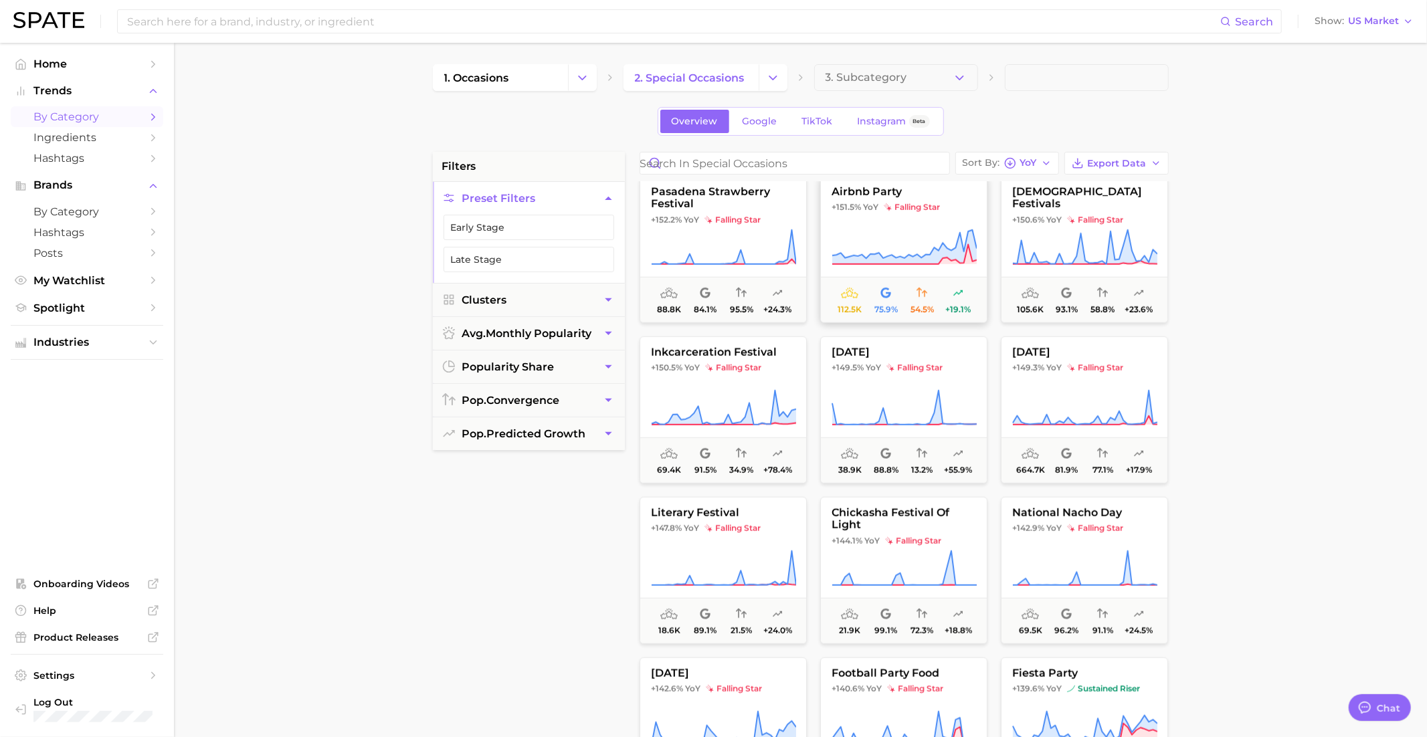
scroll to position [5311, 0]
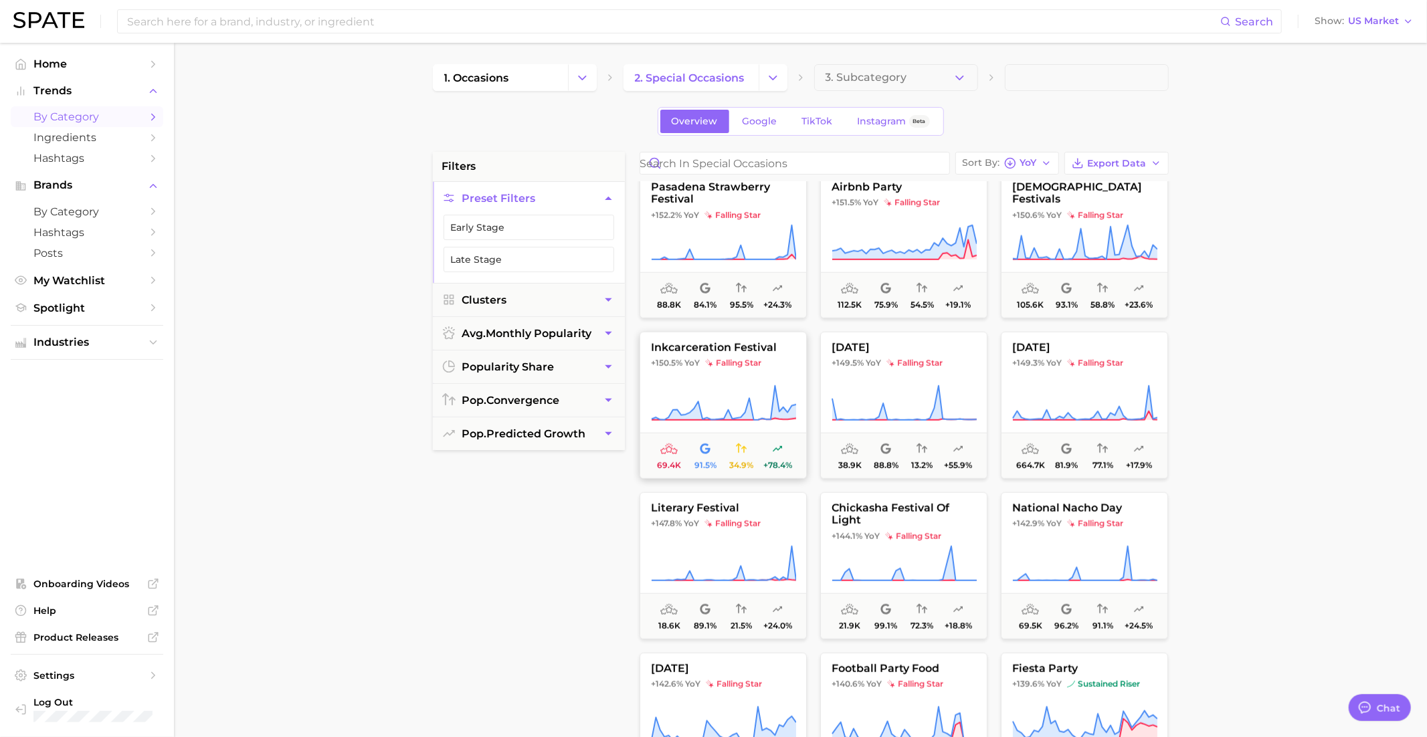
click at [756, 377] on button "inkcarceration festival +150.5% YoY falling star 69.4k 91.5% 34.9% +78.4%" at bounding box center [722, 405] width 167 height 147
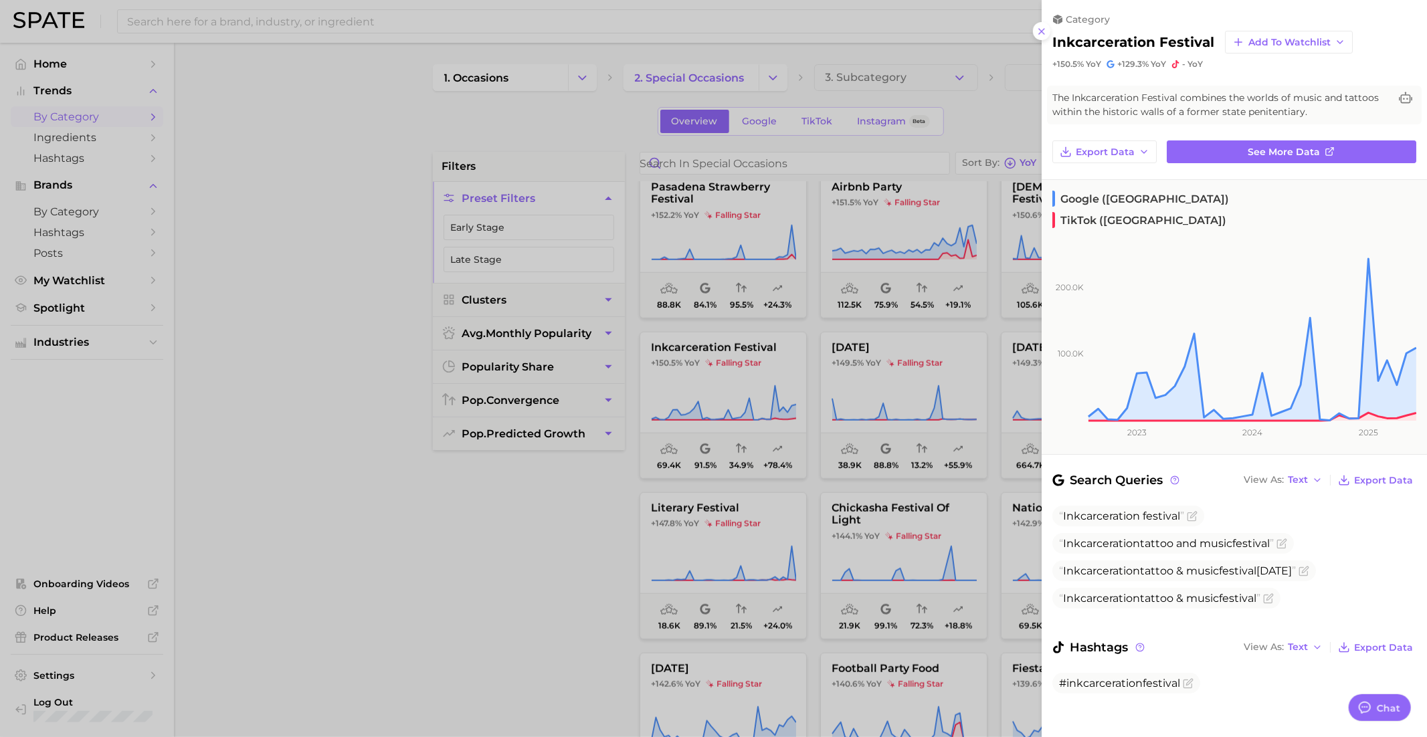
click at [756, 378] on div at bounding box center [713, 368] width 1427 height 737
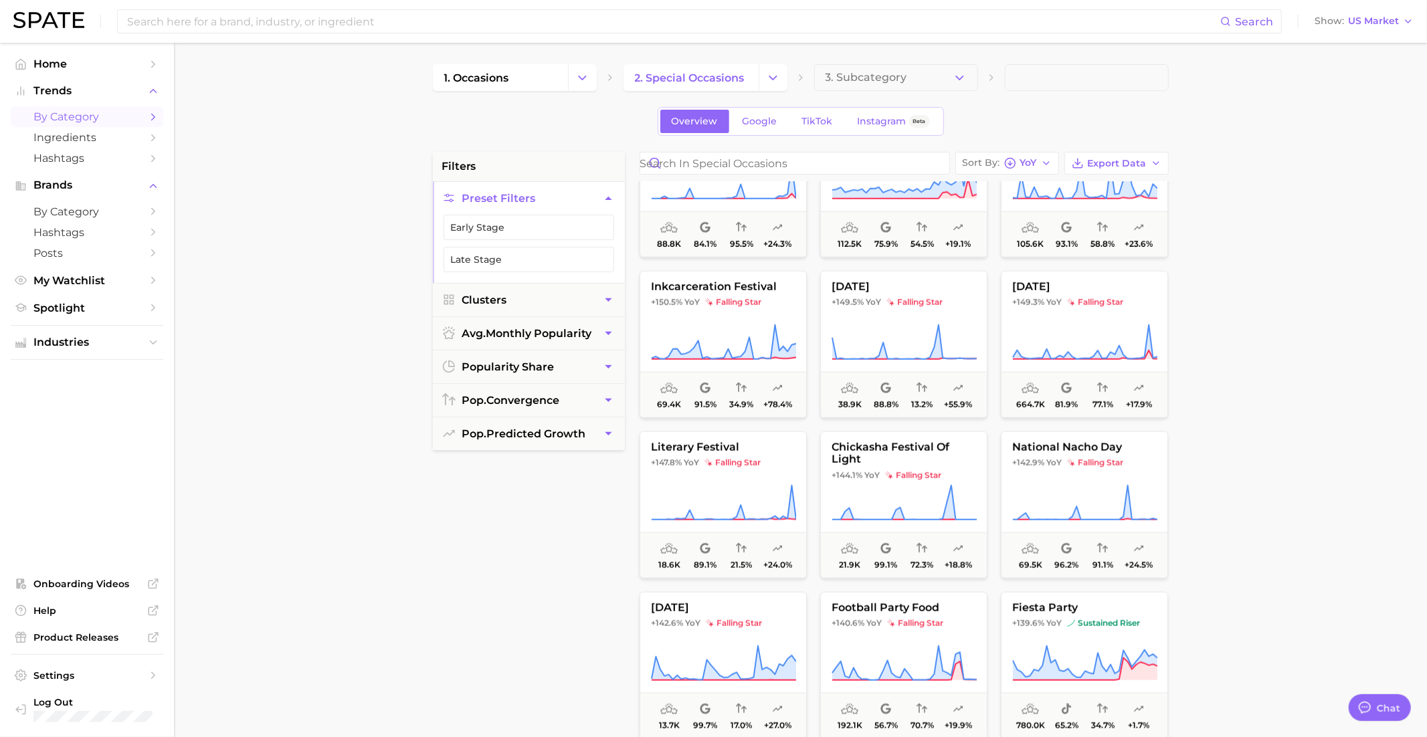
scroll to position [5375, 0]
click at [761, 310] on button "inkcarceration festival +150.5% YoY falling star 69.4k 91.5% 34.9% +78.4%" at bounding box center [722, 341] width 167 height 147
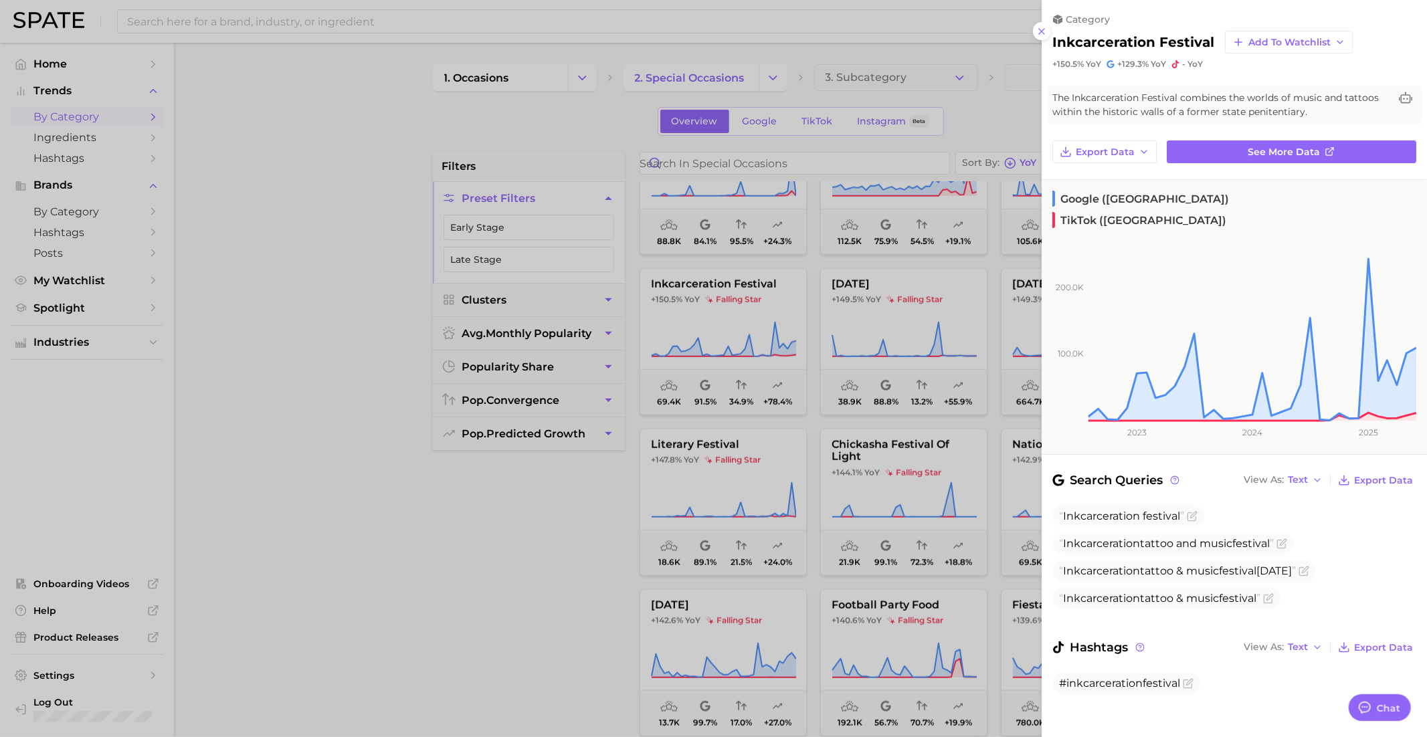
click at [762, 311] on div at bounding box center [713, 368] width 1427 height 737
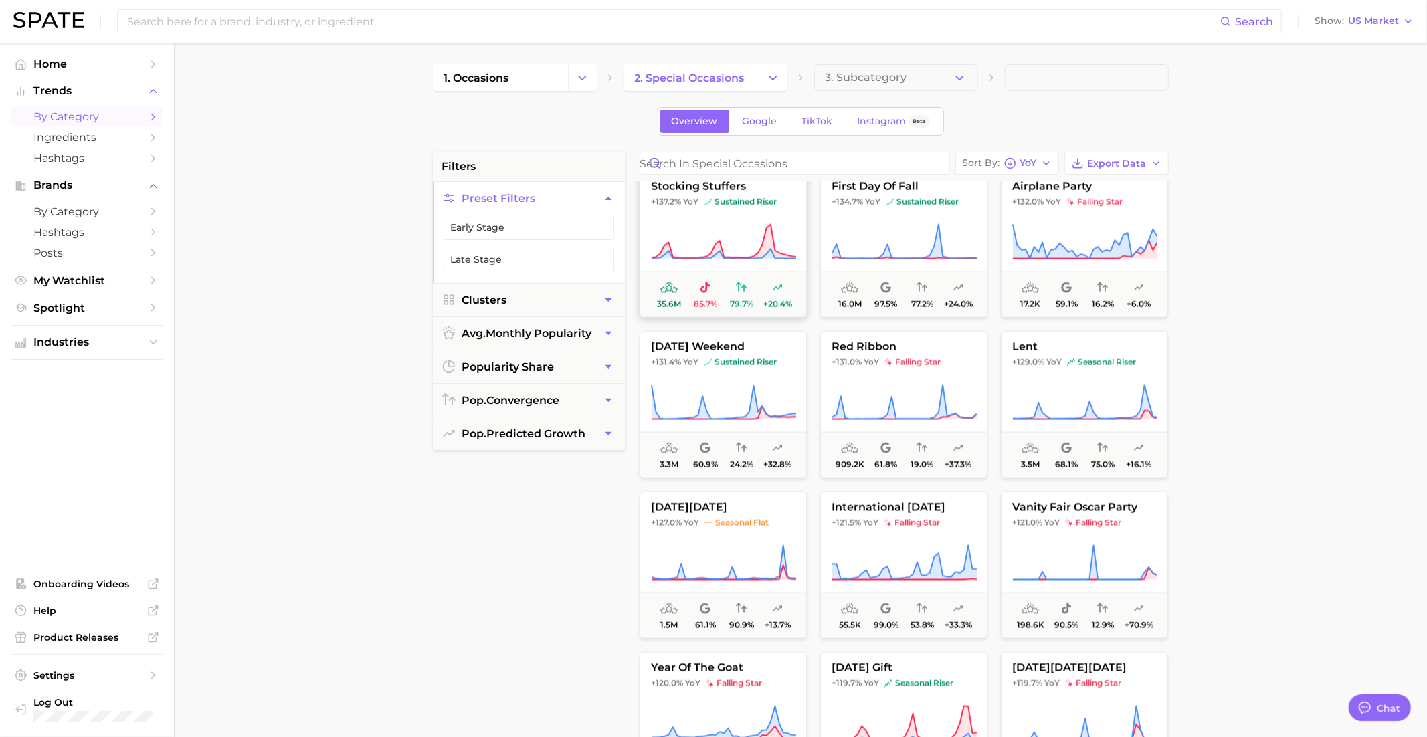
scroll to position [6119, 0]
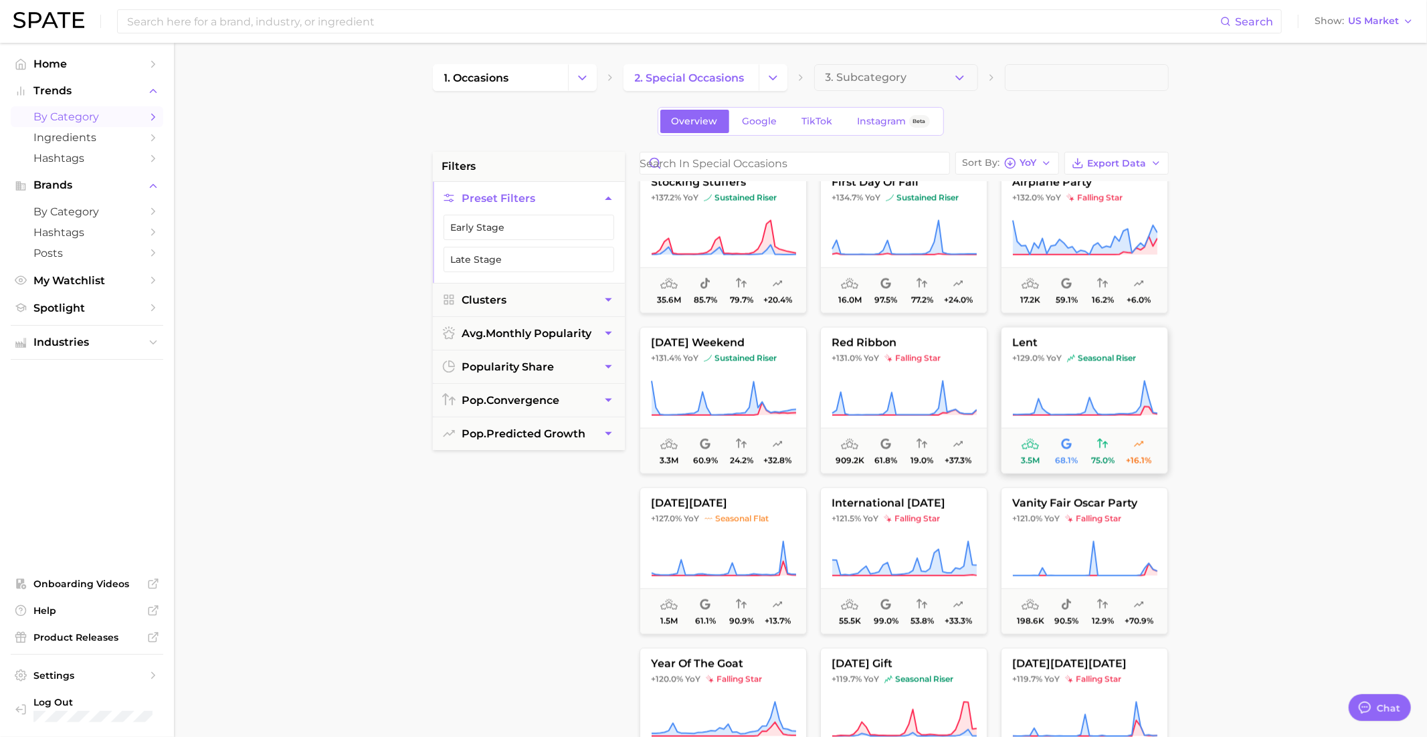
click at [1038, 371] on button "lent +129.0% YoY seasonal riser 3.5m 68.1% 75.0% +16.1%" at bounding box center [1084, 400] width 167 height 147
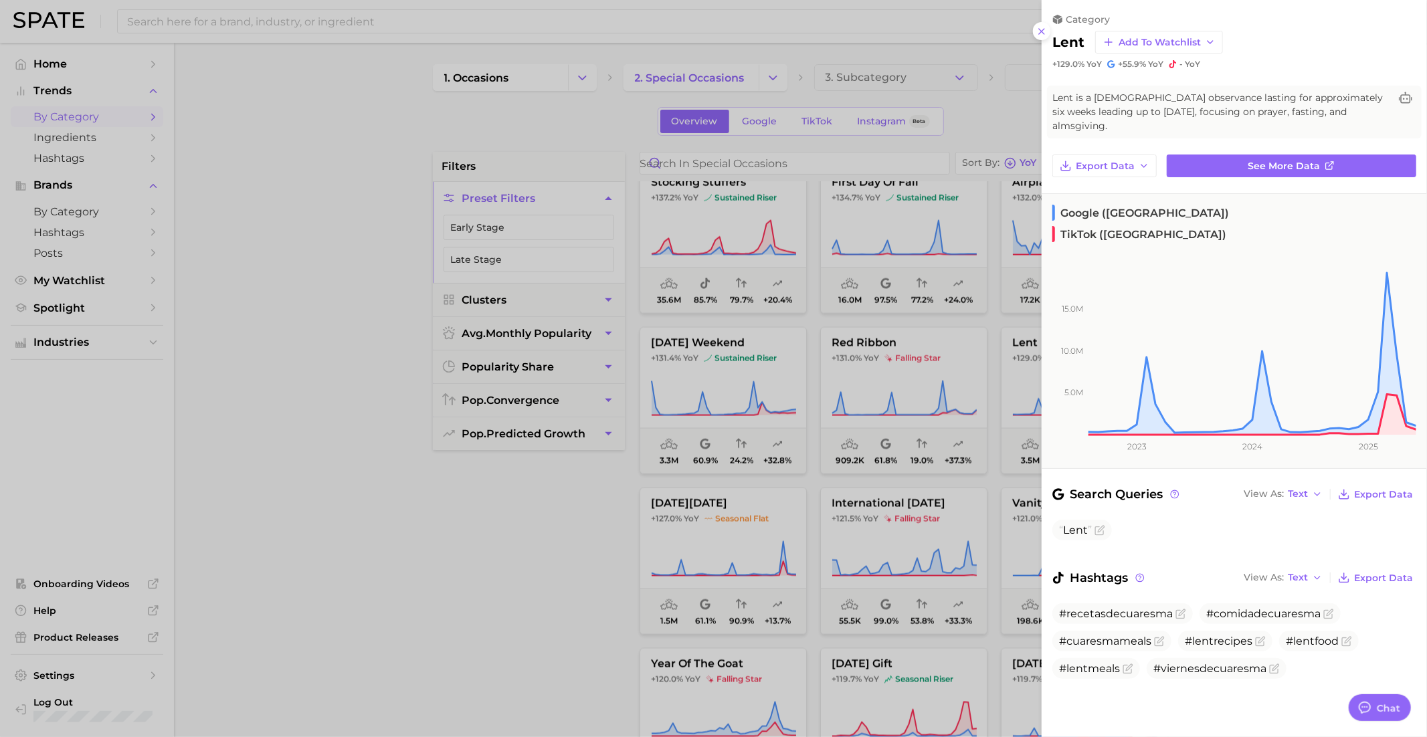
click at [908, 400] on div at bounding box center [713, 368] width 1427 height 737
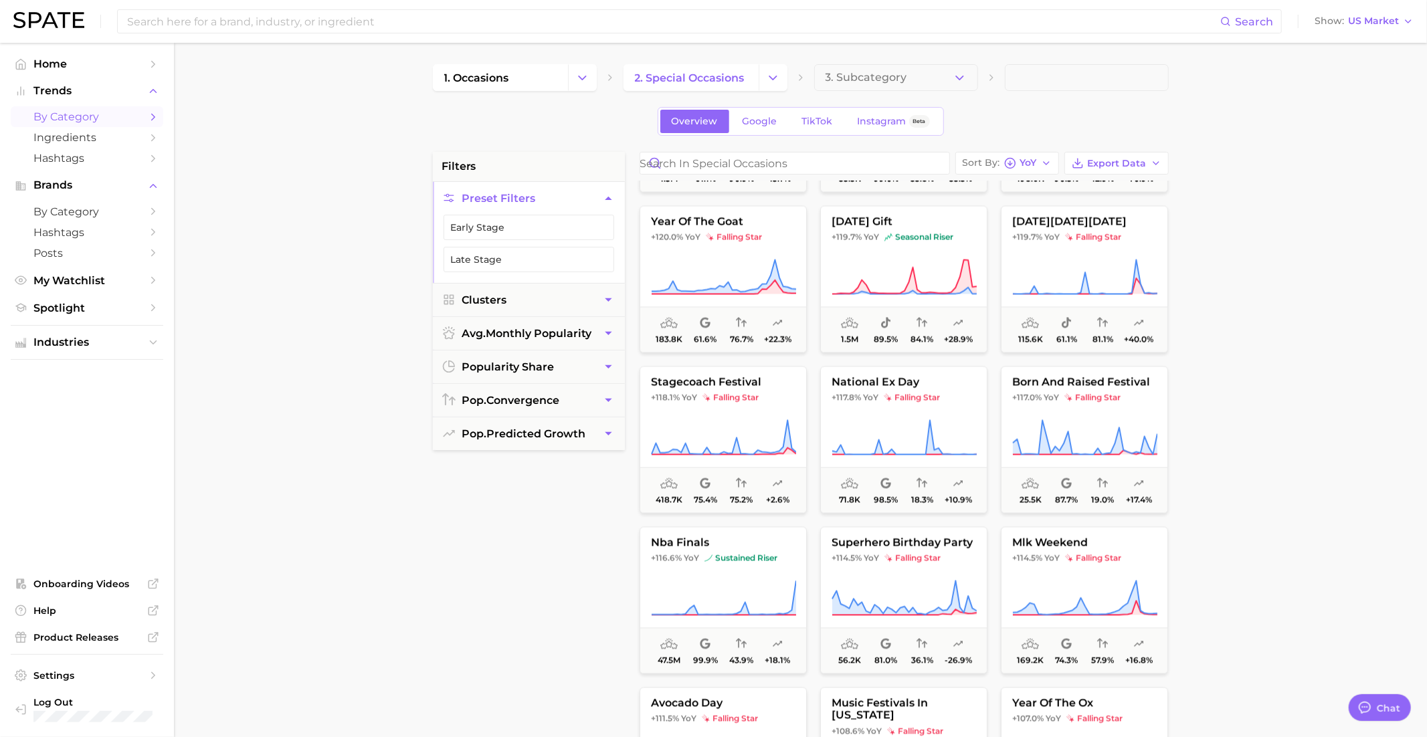
scroll to position [6563, 0]
click at [903, 401] on button "national ex day +117.8% YoY falling star 71.8k 98.5% 18.3% +10.9%" at bounding box center [903, 438] width 167 height 147
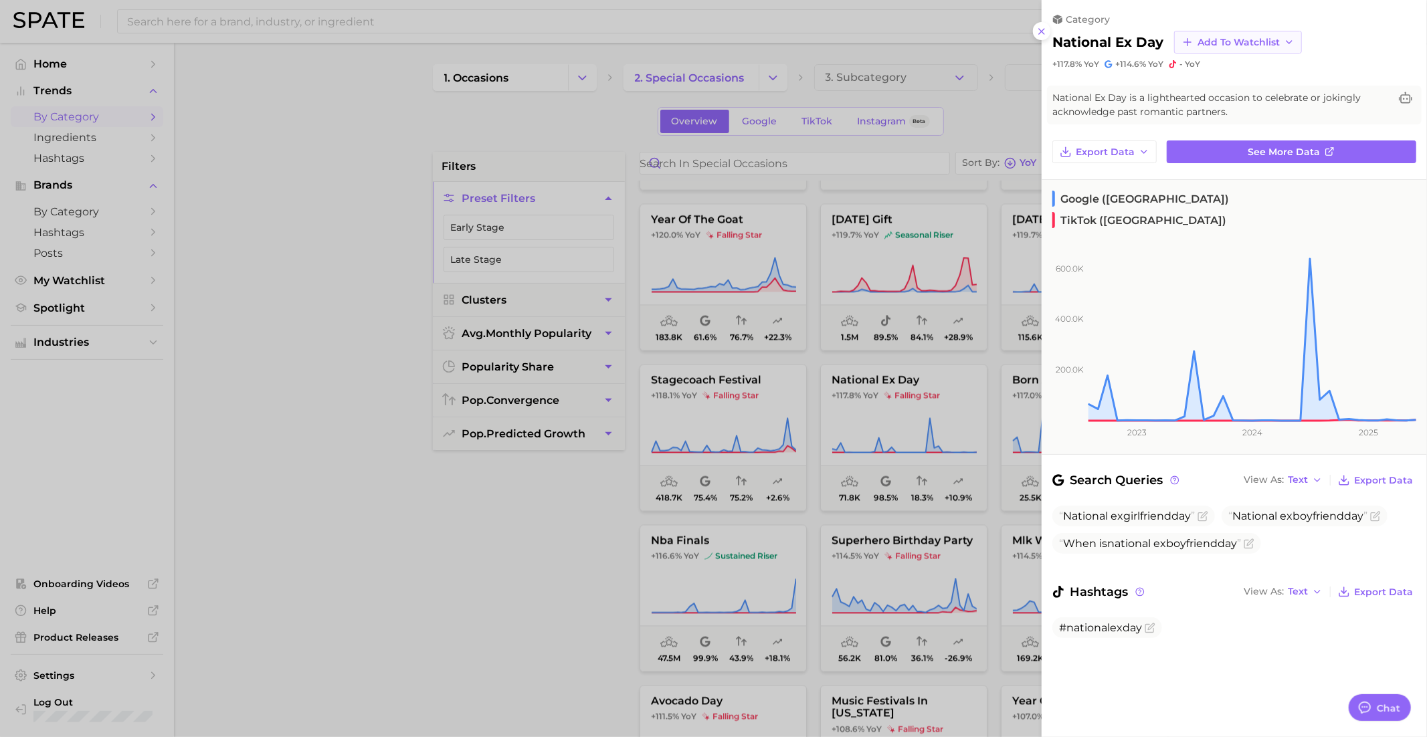
click at [1235, 37] on span "Add to Watchlist" at bounding box center [1238, 42] width 82 height 11
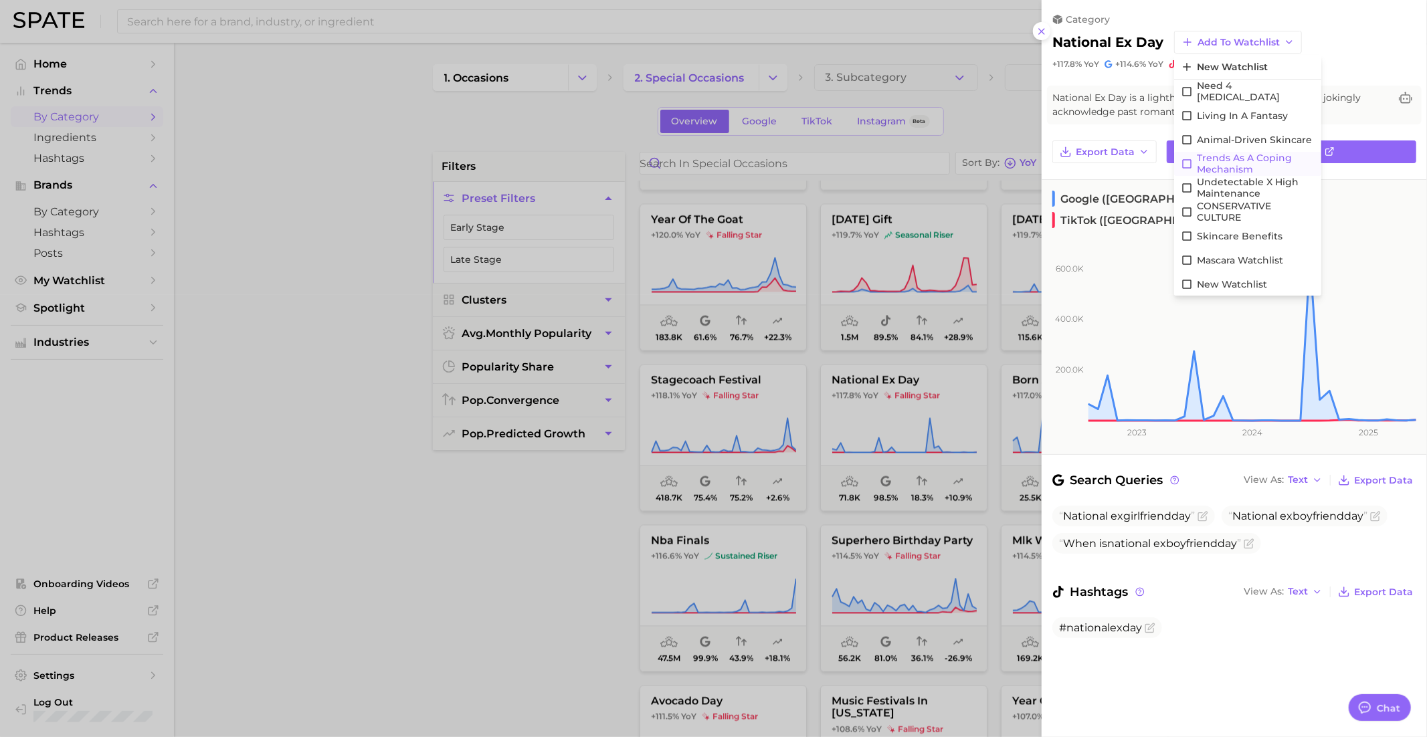
click at [1235, 167] on span "Trends as a Coping Mechanism" at bounding box center [1256, 164] width 118 height 23
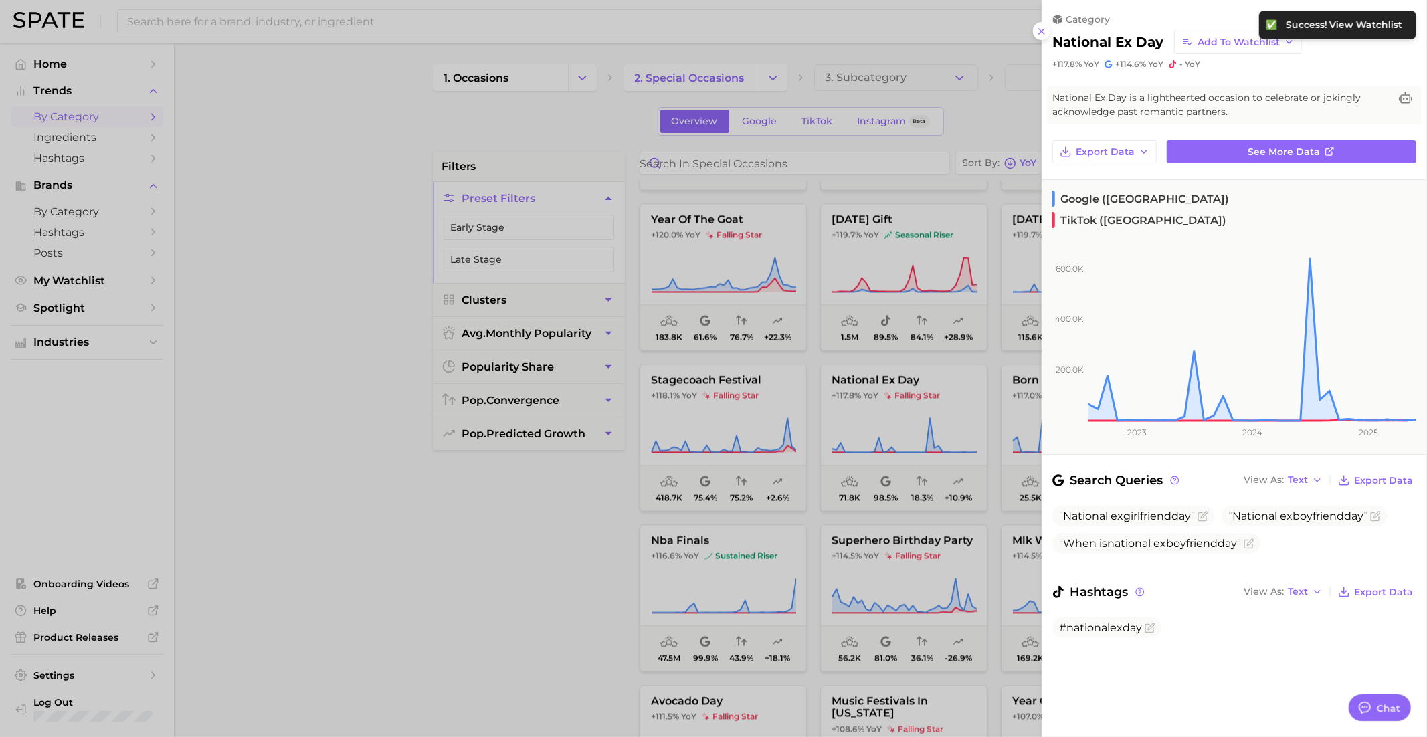
click at [858, 501] on div at bounding box center [713, 368] width 1427 height 737
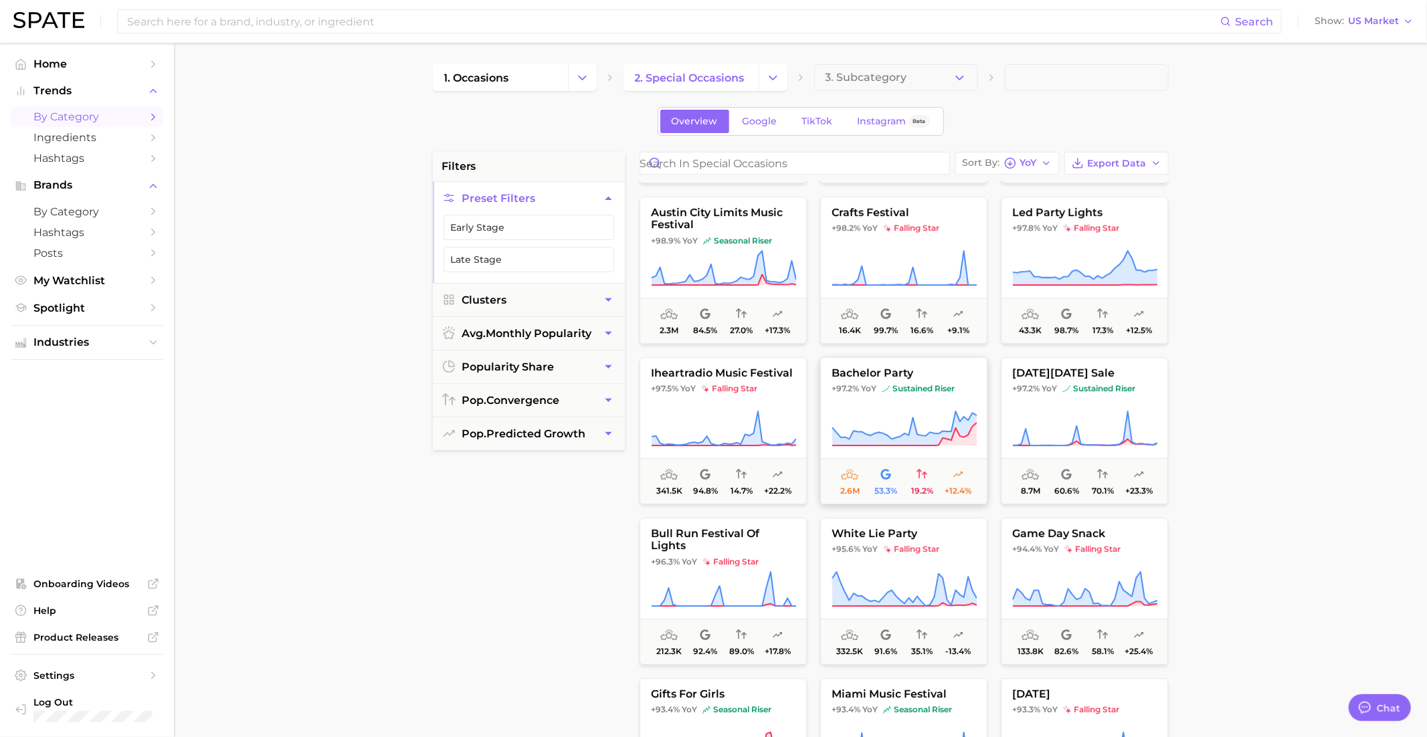
scroll to position [7860, 0]
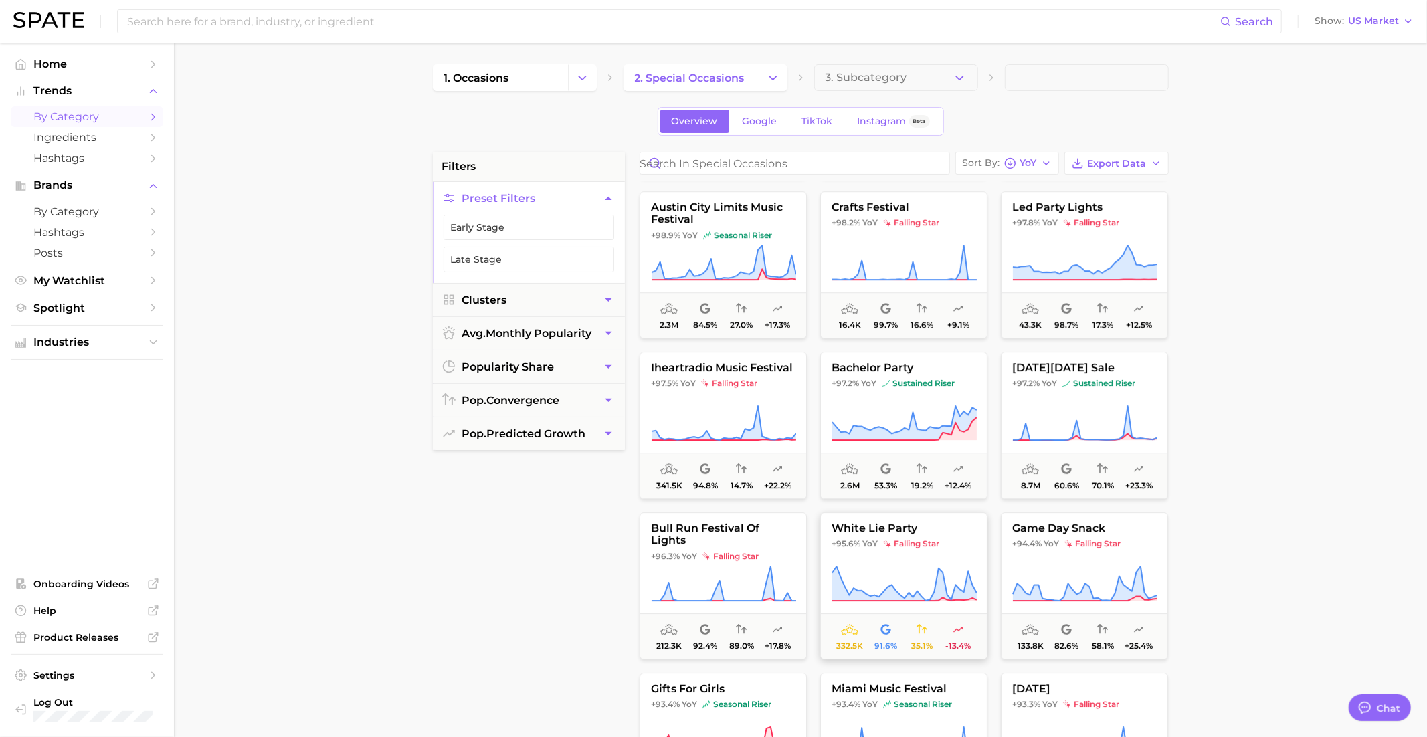
click at [893, 538] on span "falling star" at bounding box center [911, 543] width 56 height 11
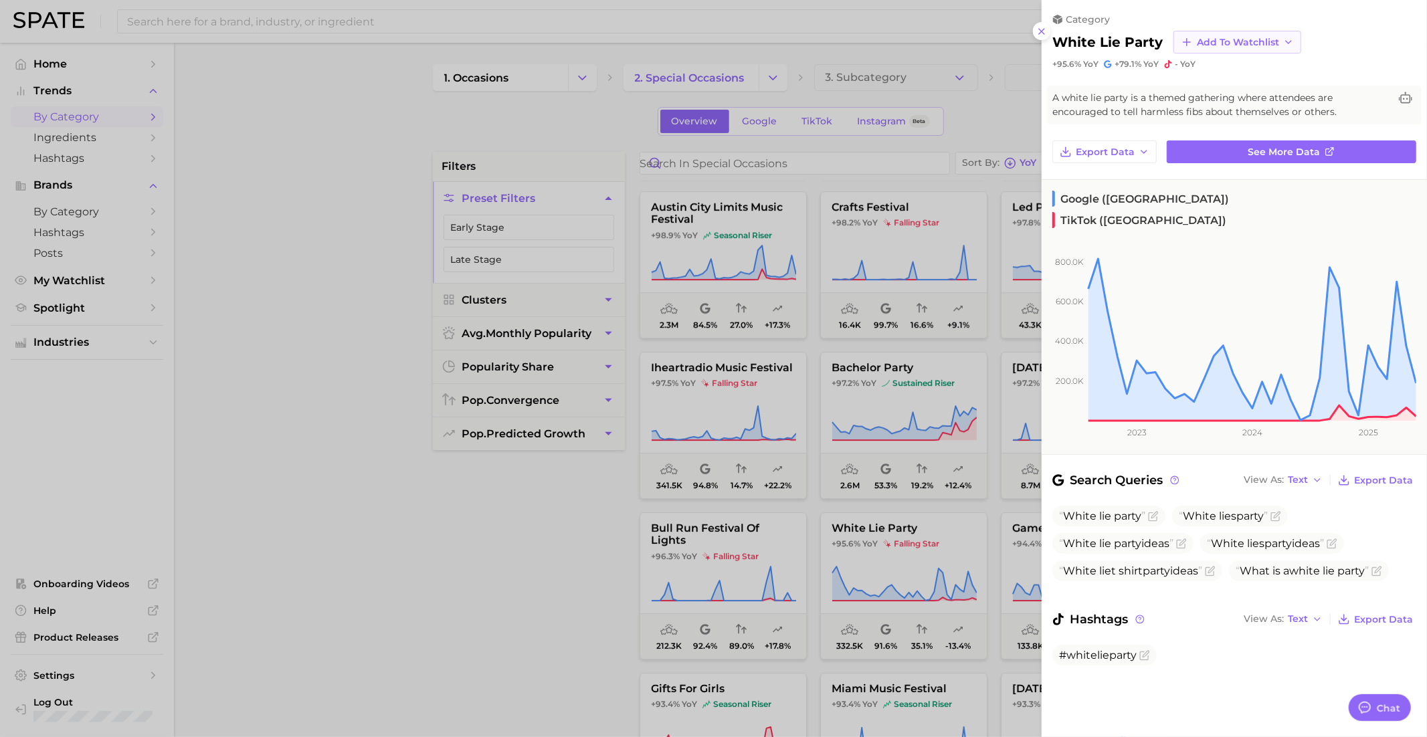
click at [1250, 35] on button "Add to Watchlist" at bounding box center [1237, 42] width 128 height 23
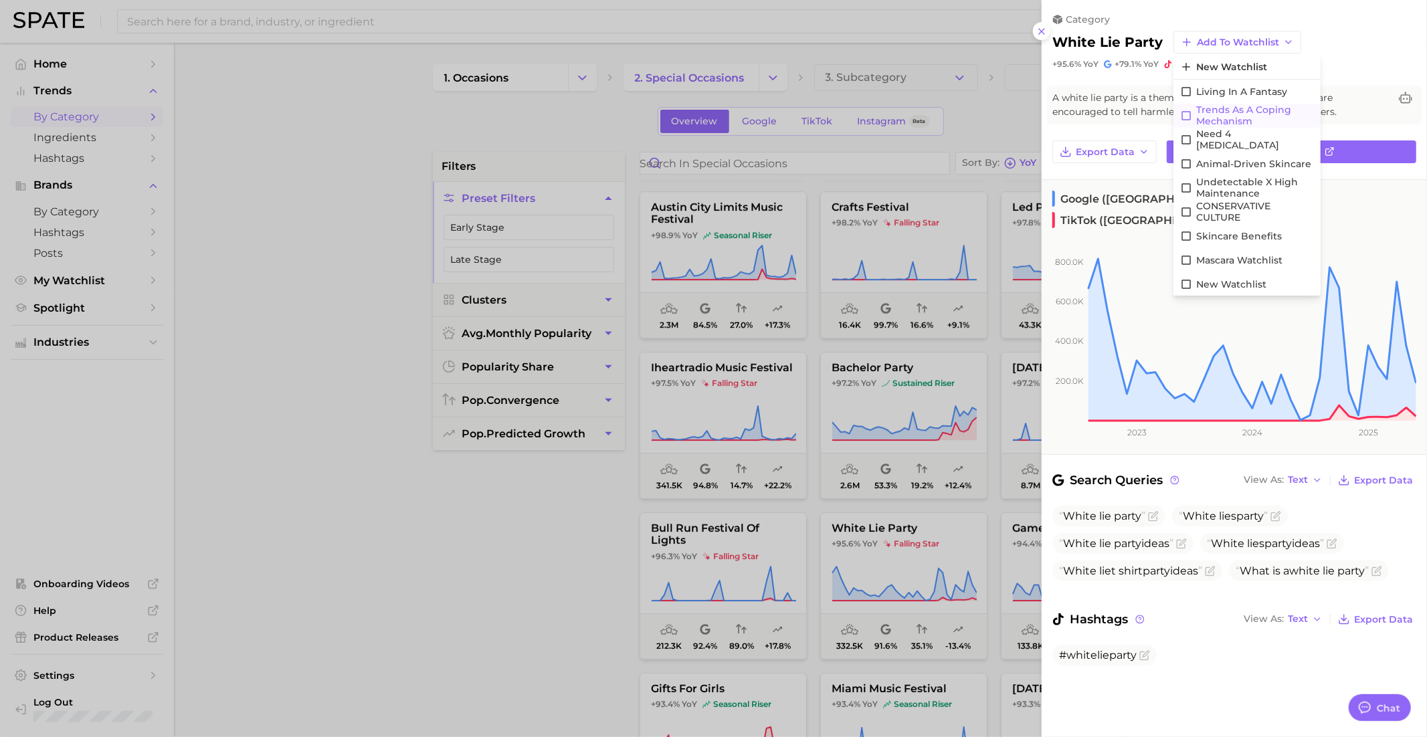
click at [1227, 115] on span "Trends as a Coping Mechanism" at bounding box center [1255, 115] width 118 height 23
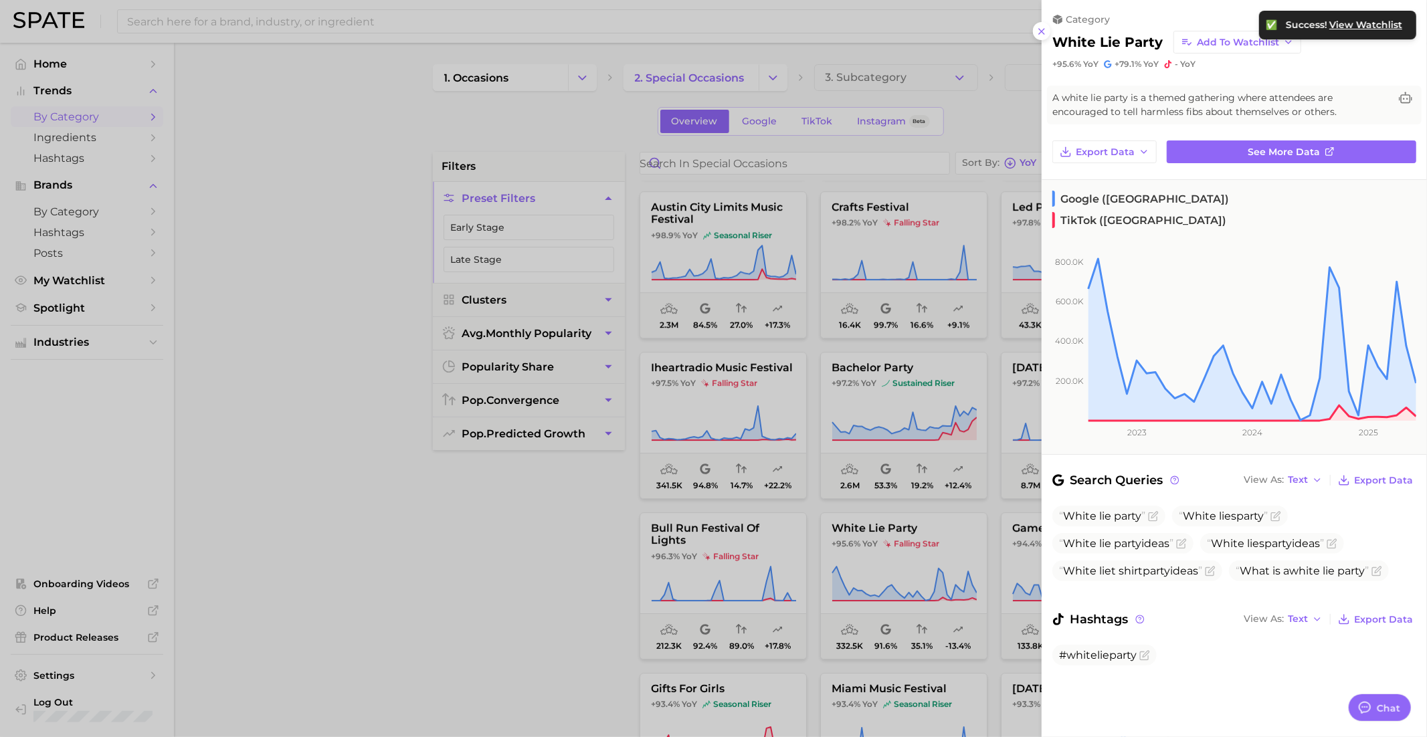
click at [898, 436] on div at bounding box center [713, 368] width 1427 height 737
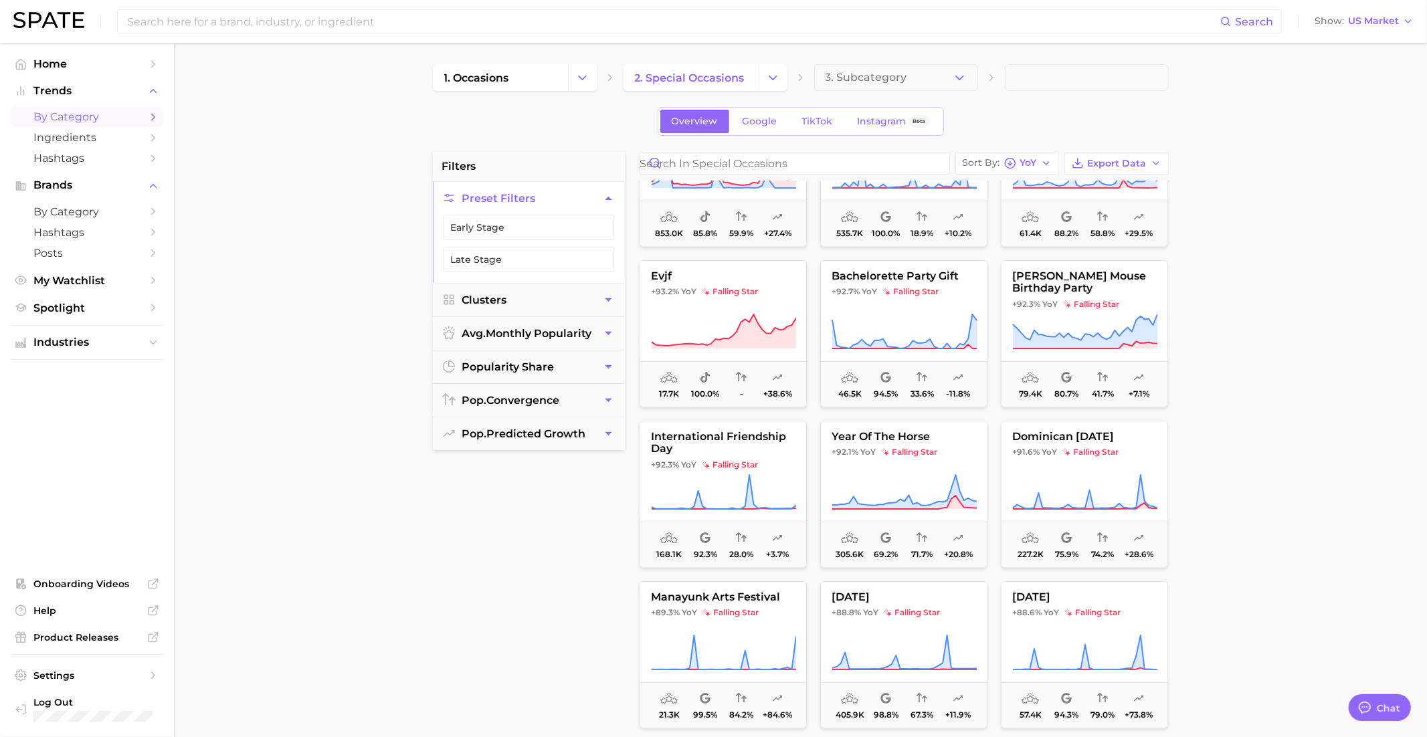
scroll to position [8438, 0]
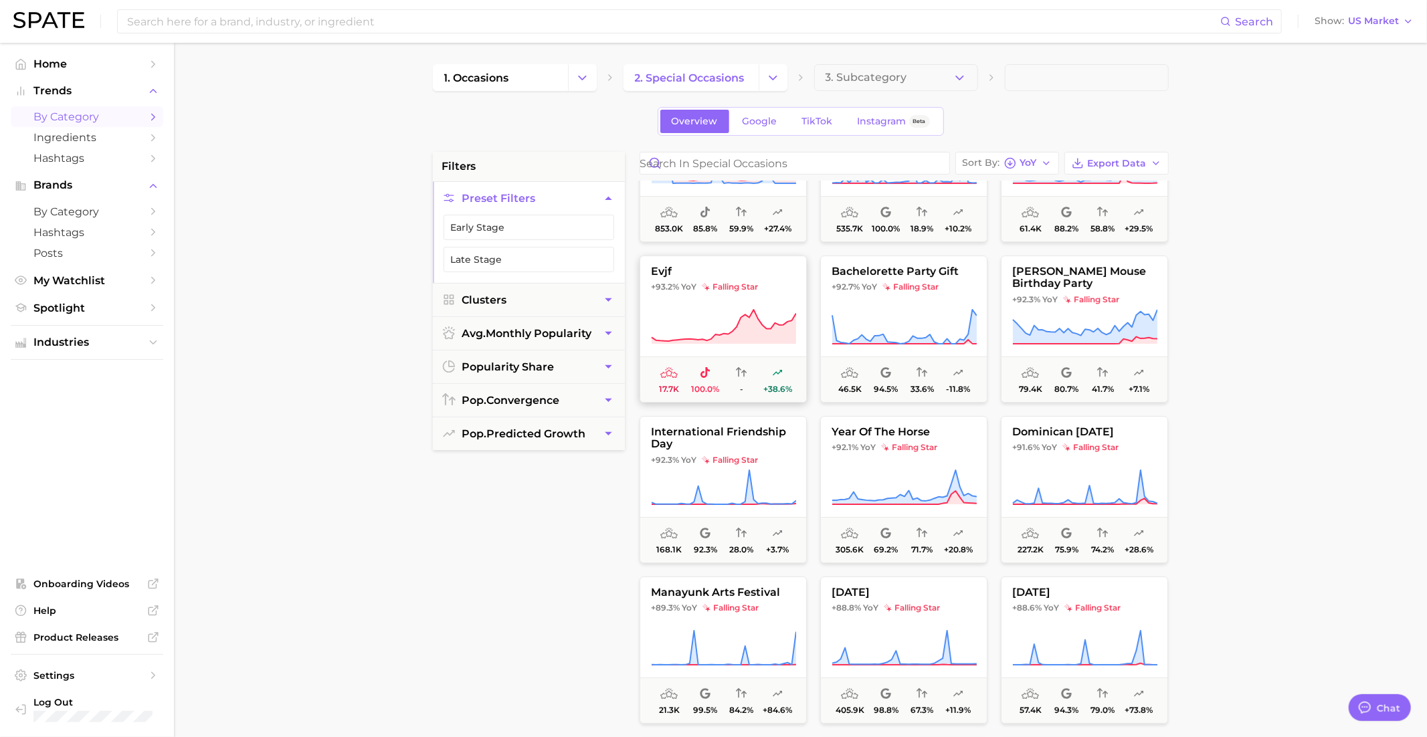
click at [707, 298] on button "evjf +93.2% YoY falling star 17.7k 100.0% - +38.6%" at bounding box center [722, 329] width 167 height 147
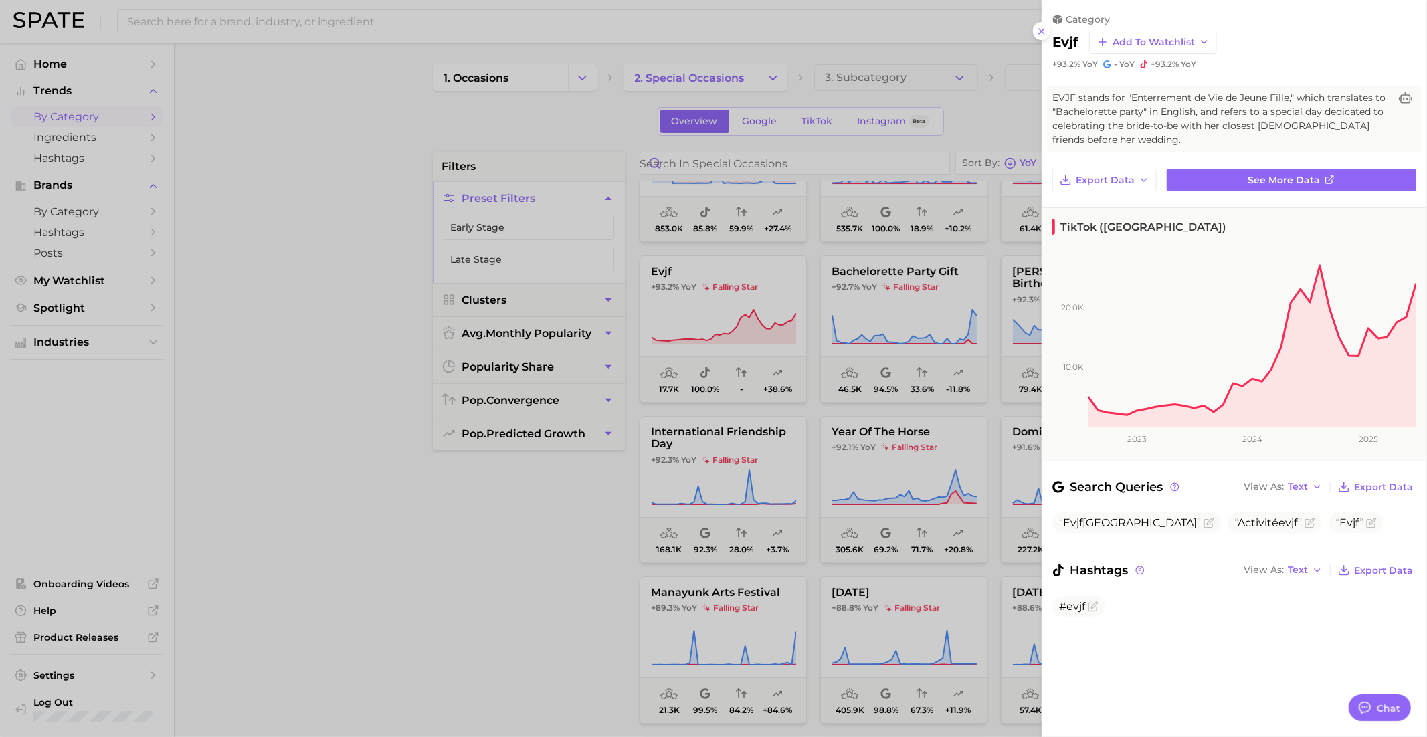
click at [709, 297] on div at bounding box center [713, 368] width 1427 height 737
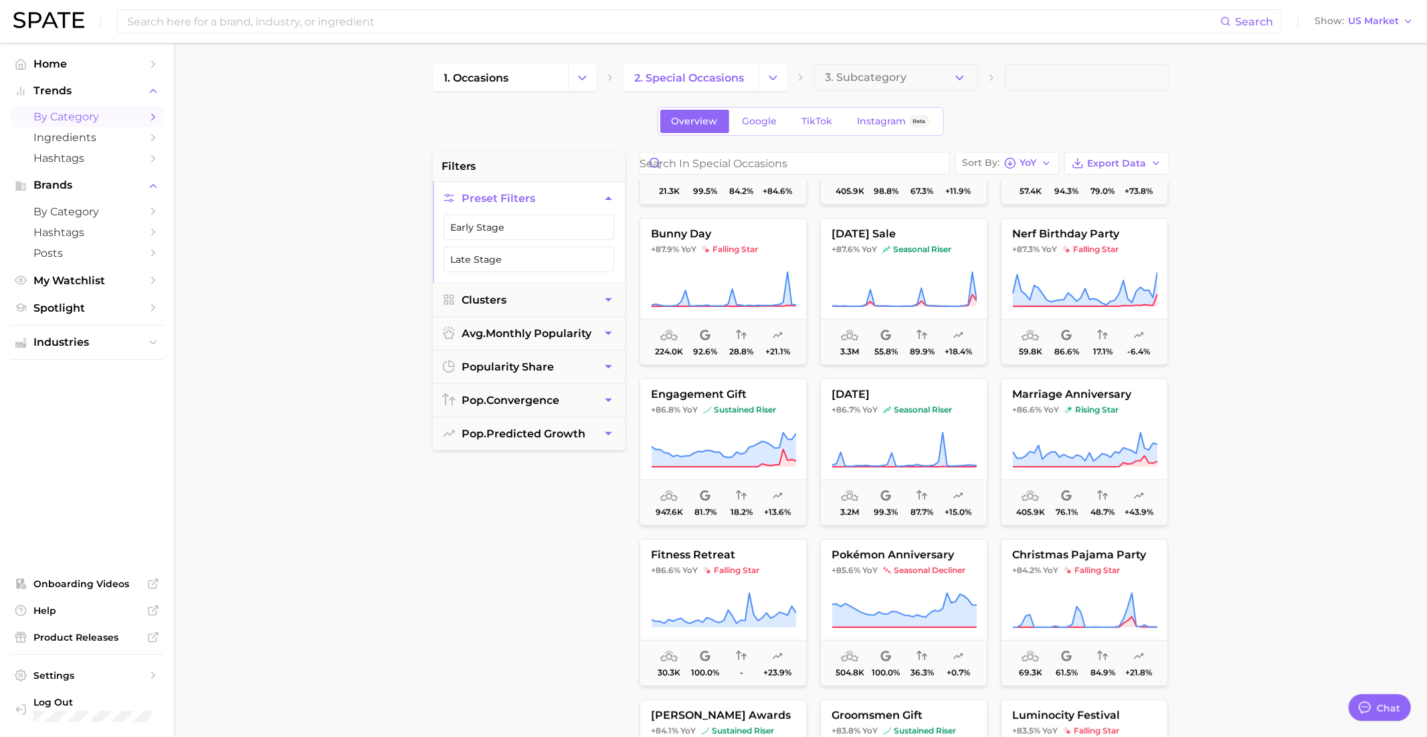
scroll to position [8961, 0]
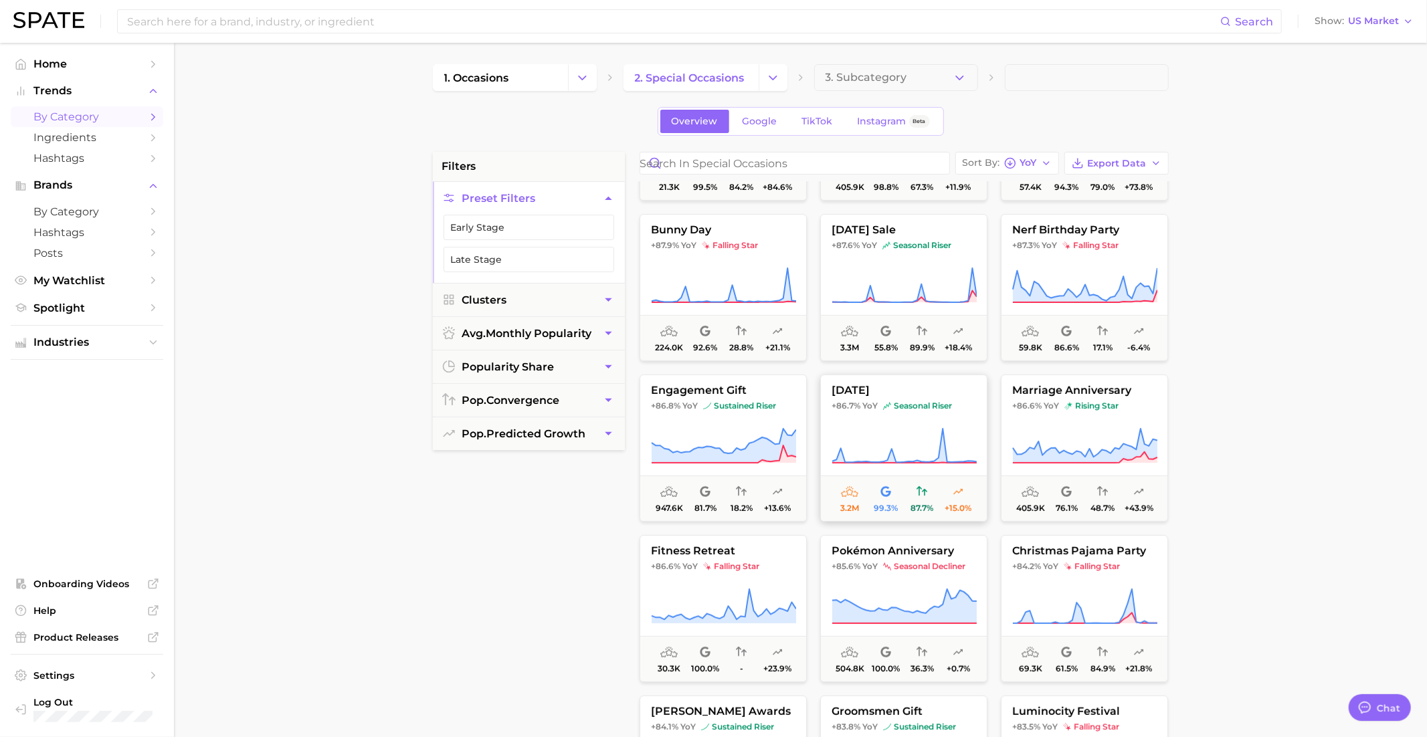
click at [880, 415] on button "boss's day +86.7% YoY seasonal riser 3.2m 99.3% 87.7% +15.0%" at bounding box center [903, 448] width 167 height 147
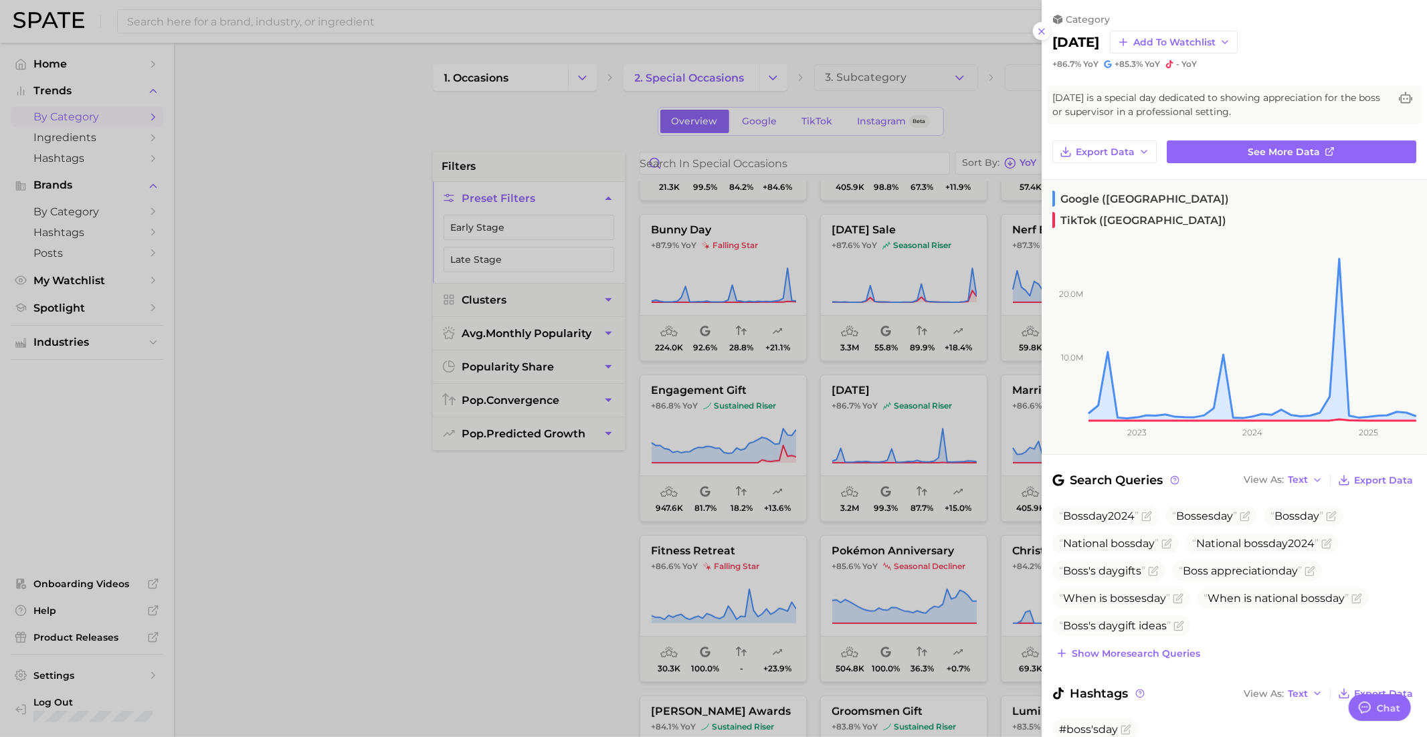
click at [871, 413] on div at bounding box center [713, 368] width 1427 height 737
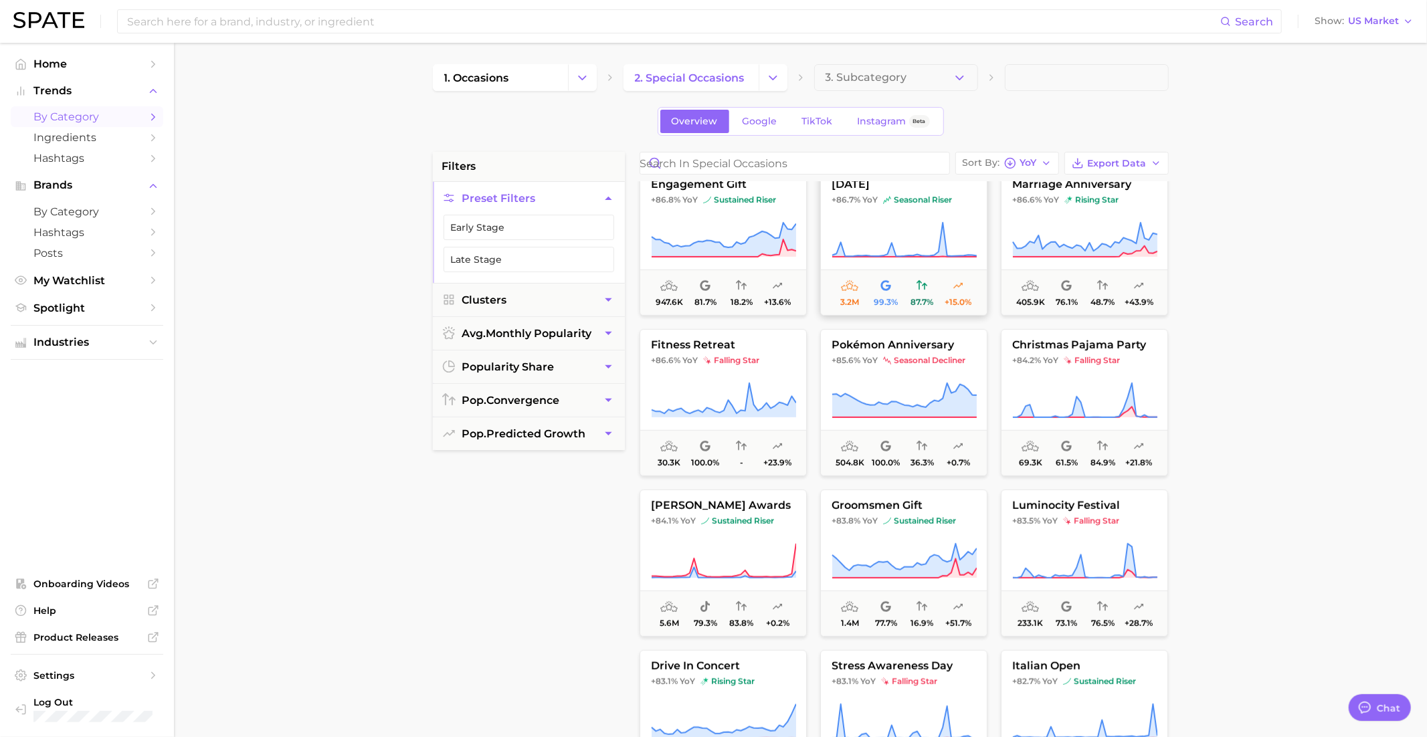
scroll to position [9172, 0]
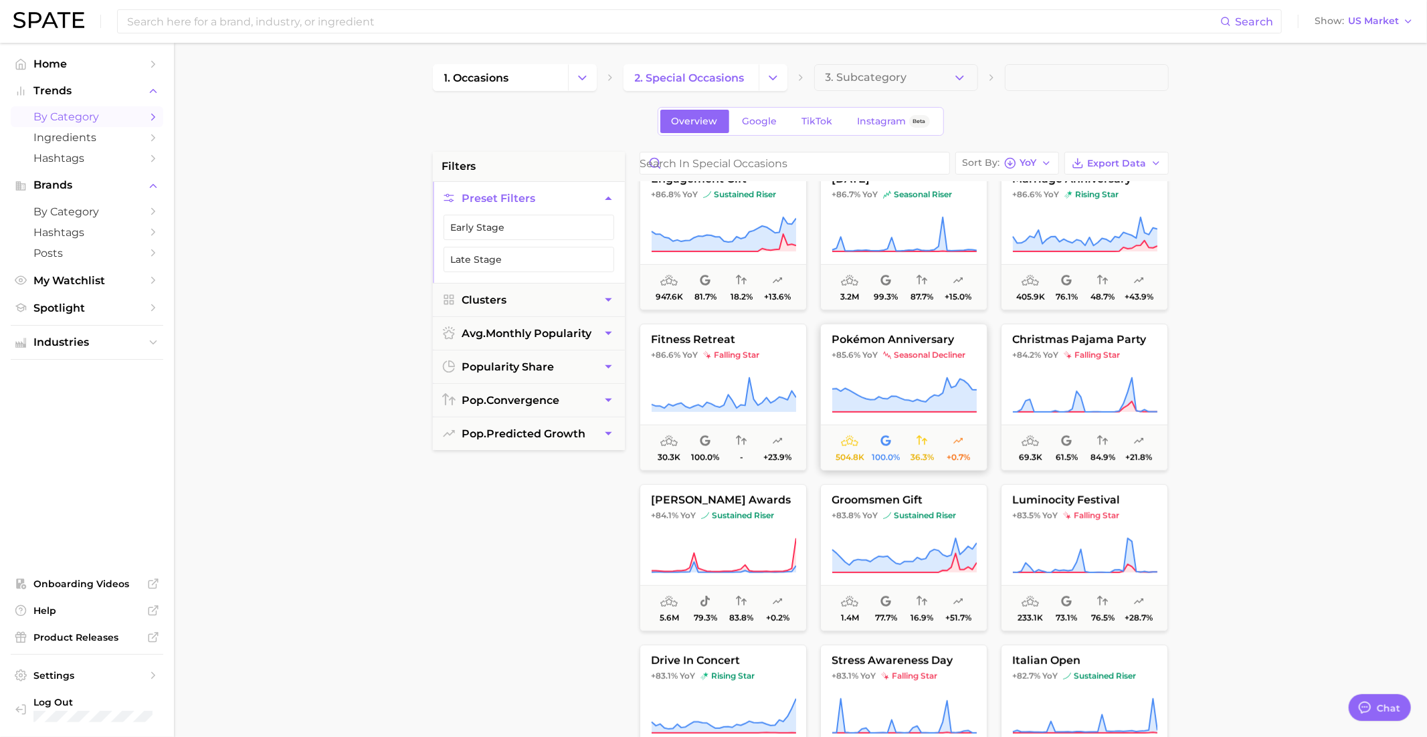
click at [904, 366] on button "pokémon anniversary +85.6% YoY seasonal decliner 504.8k 100.0% 36.3% +0.7%" at bounding box center [903, 397] width 167 height 147
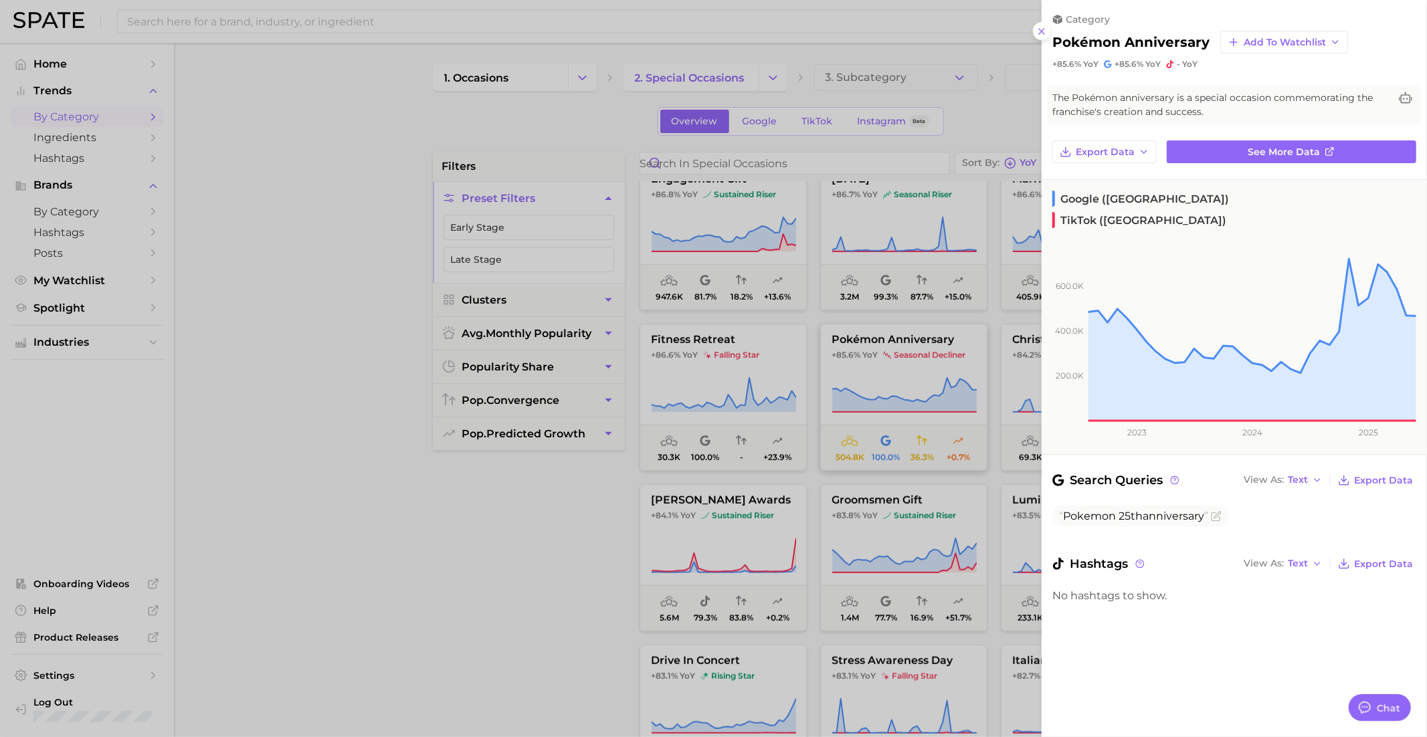
click at [904, 366] on div at bounding box center [713, 368] width 1427 height 737
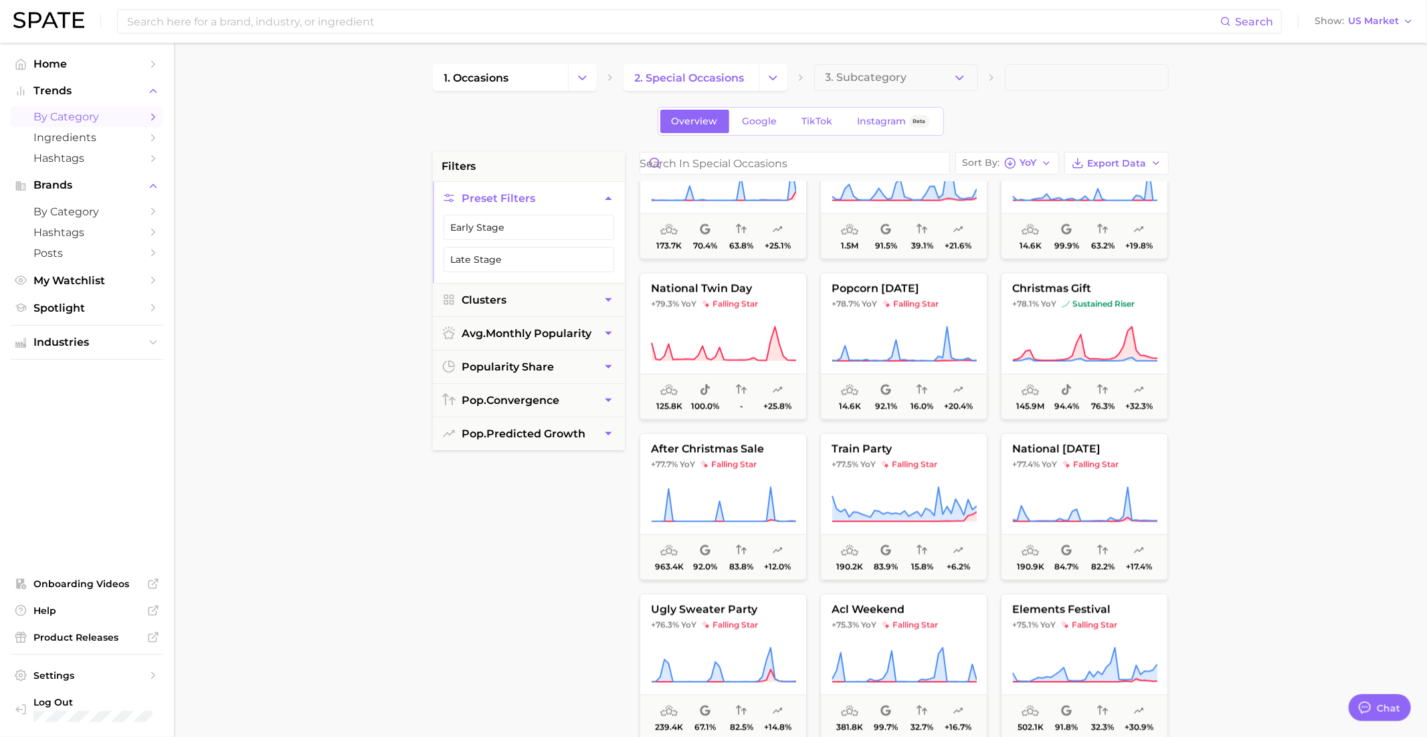
scroll to position [10509, 0]
click at [915, 297] on span "falling star" at bounding box center [910, 302] width 56 height 11
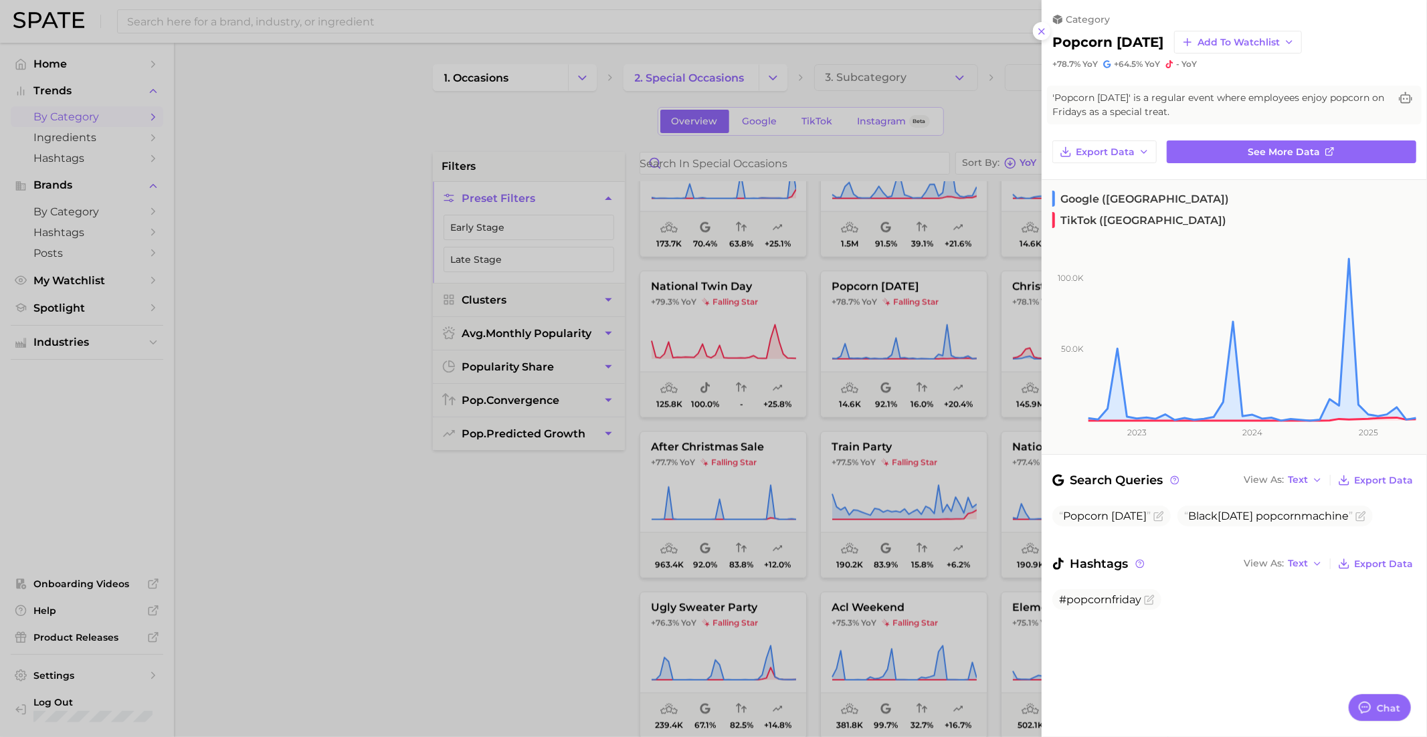
click at [927, 297] on div at bounding box center [713, 368] width 1427 height 737
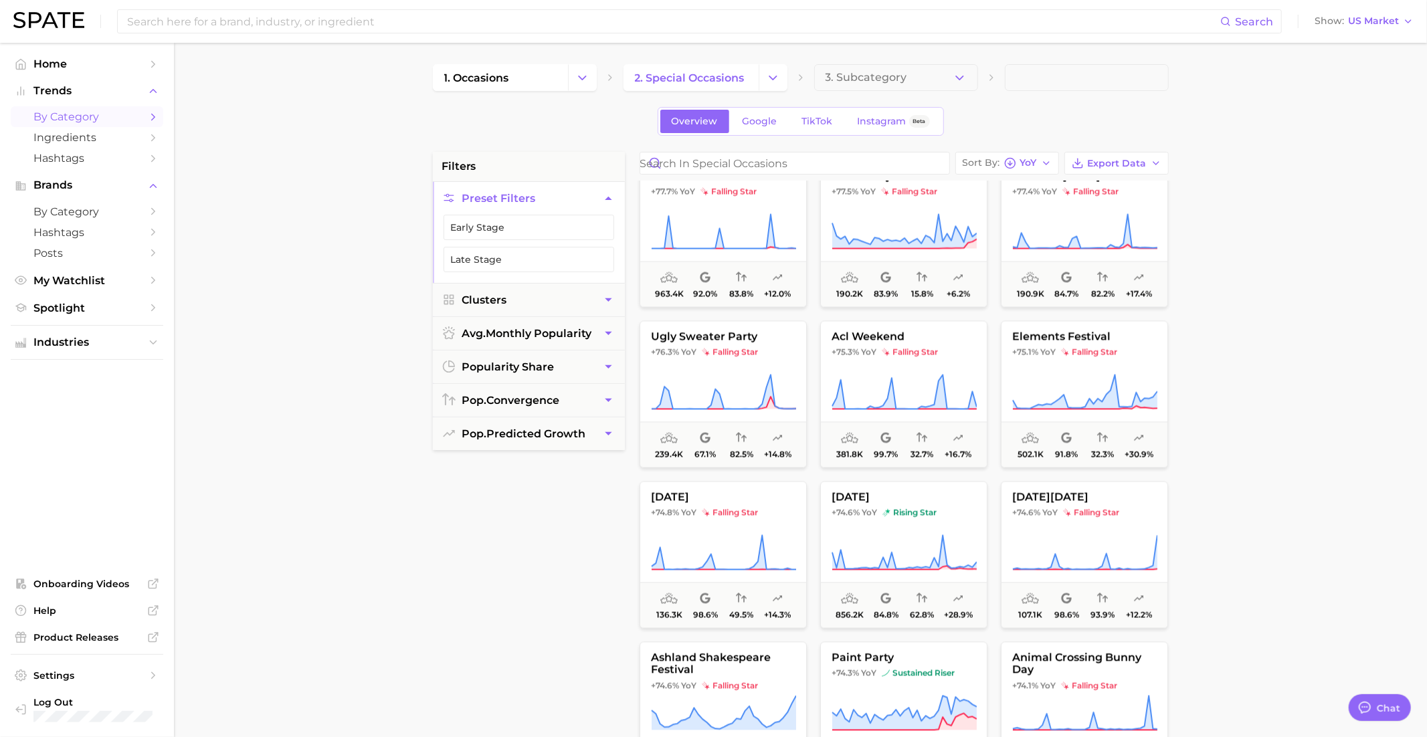
scroll to position [10783, 0]
click at [720, 361] on button "ugly sweater party +76.3% YoY falling star 239.4k 67.1% 82.5% +14.8%" at bounding box center [722, 391] width 167 height 147
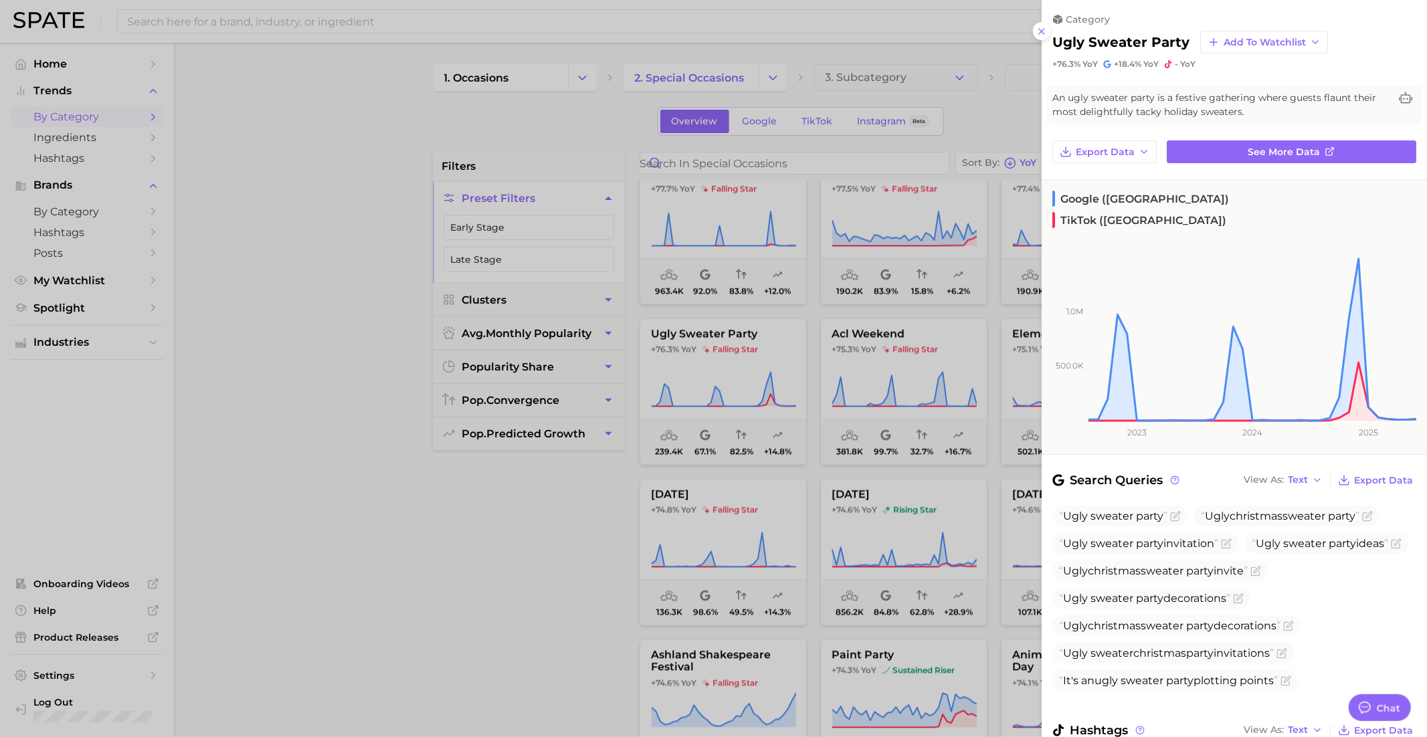
click at [726, 367] on div at bounding box center [713, 368] width 1427 height 737
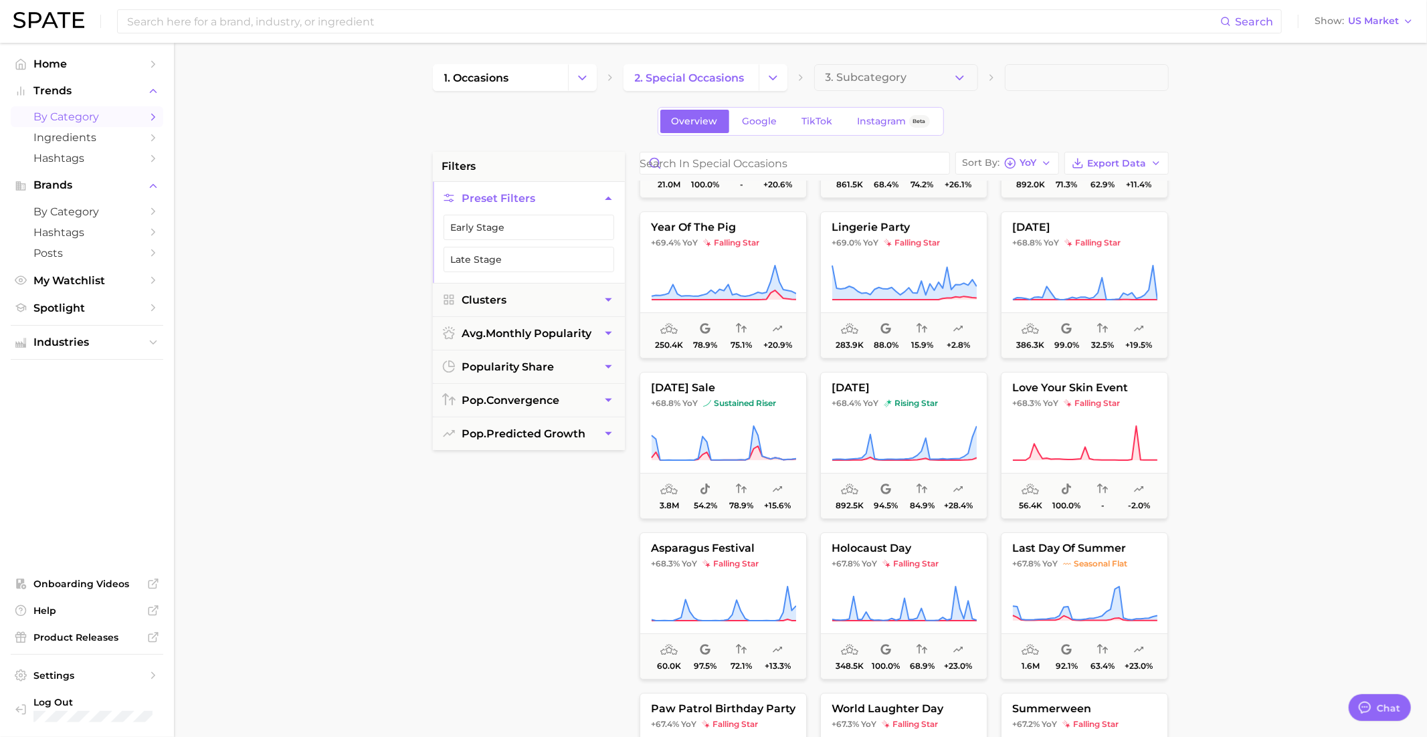
scroll to position [12518, 0]
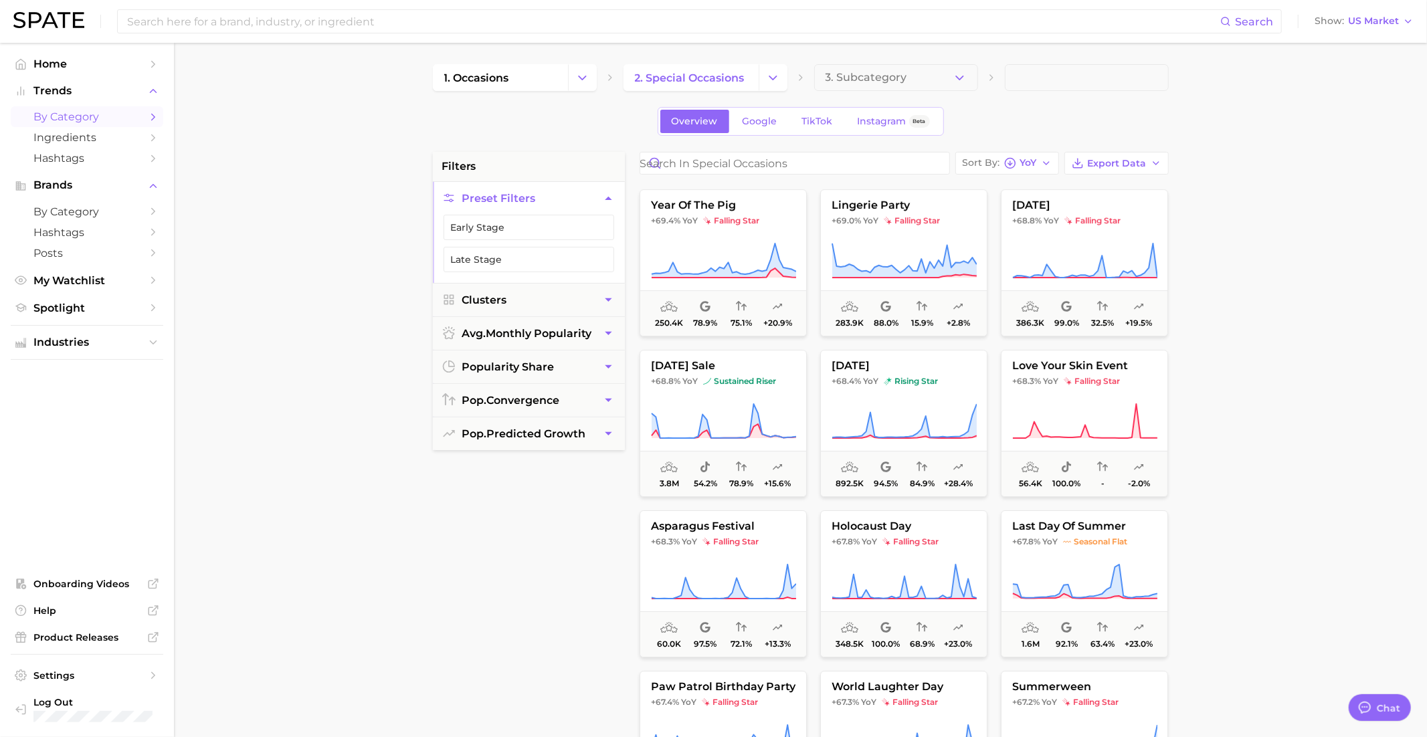
click at [910, 387] on button "shavuot +68.4% YoY rising star 892.5k 94.5% 84.9% +28.4%" at bounding box center [903, 423] width 167 height 147
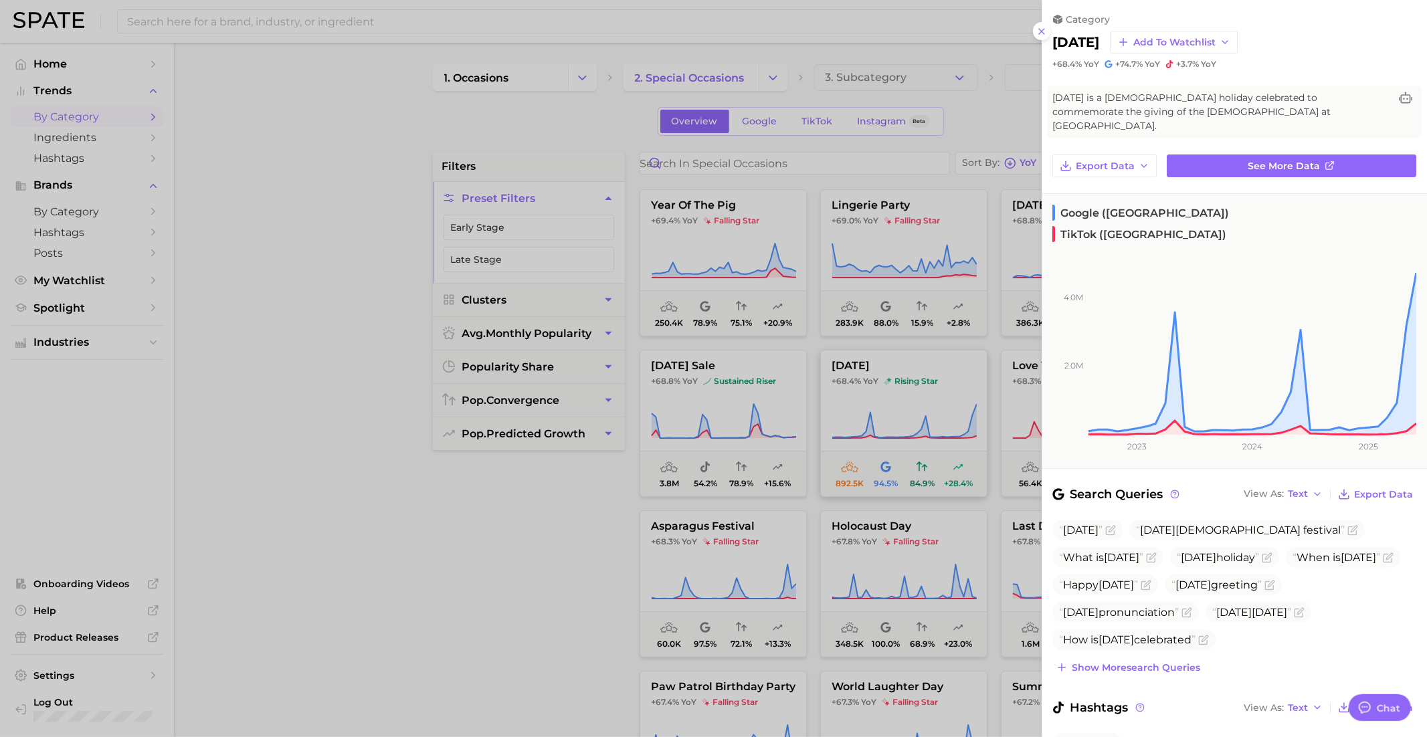
click at [910, 387] on div at bounding box center [713, 368] width 1427 height 737
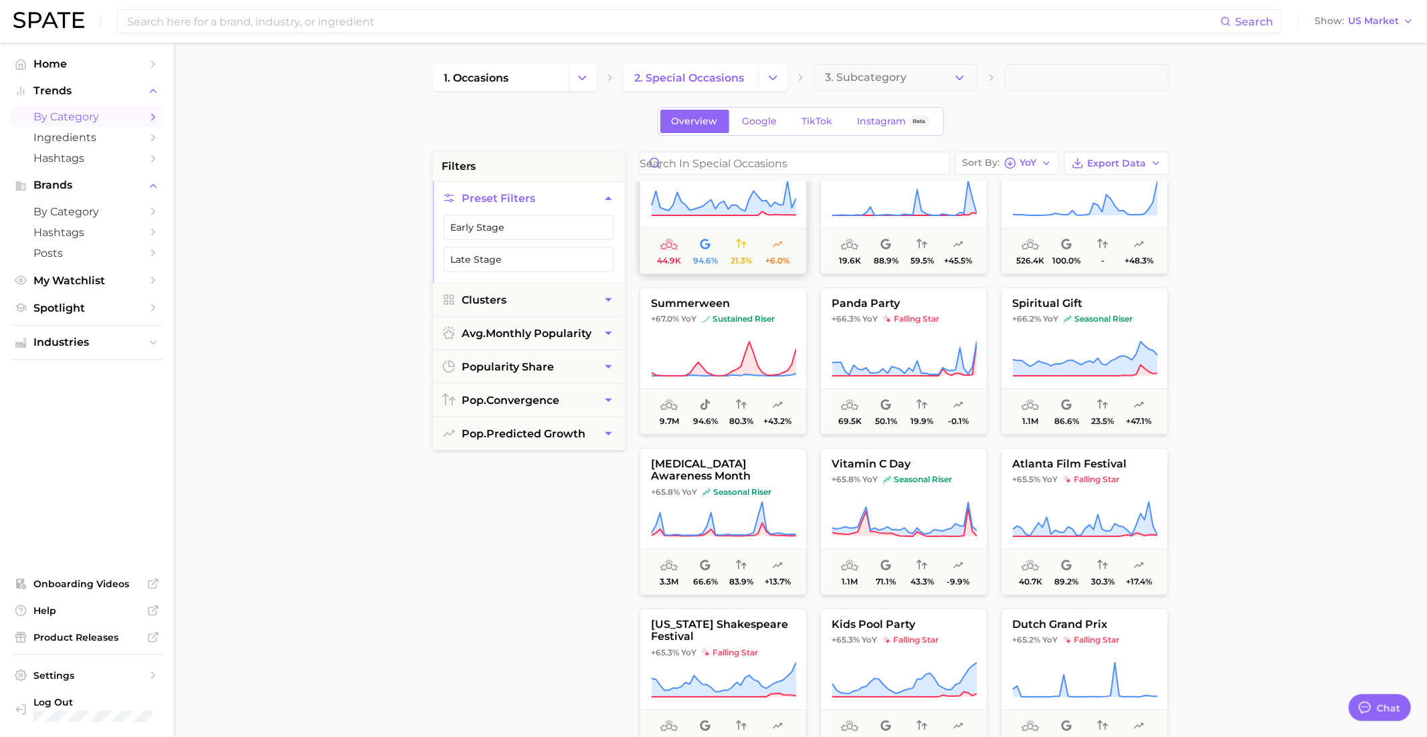
scroll to position [13066, 0]
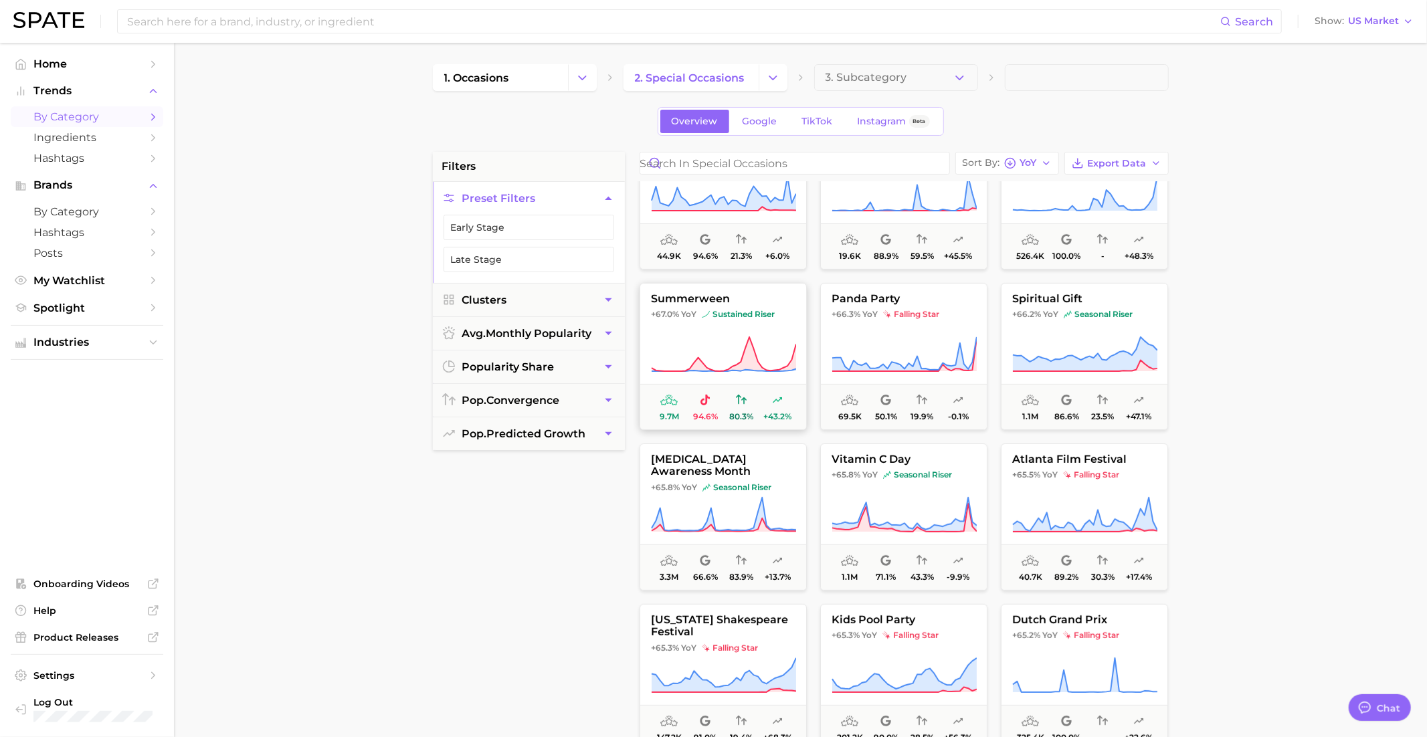
click at [763, 330] on button "summerween +67.0% YoY sustained riser 9.7m 94.6% 80.3% +43.2%" at bounding box center [722, 356] width 167 height 147
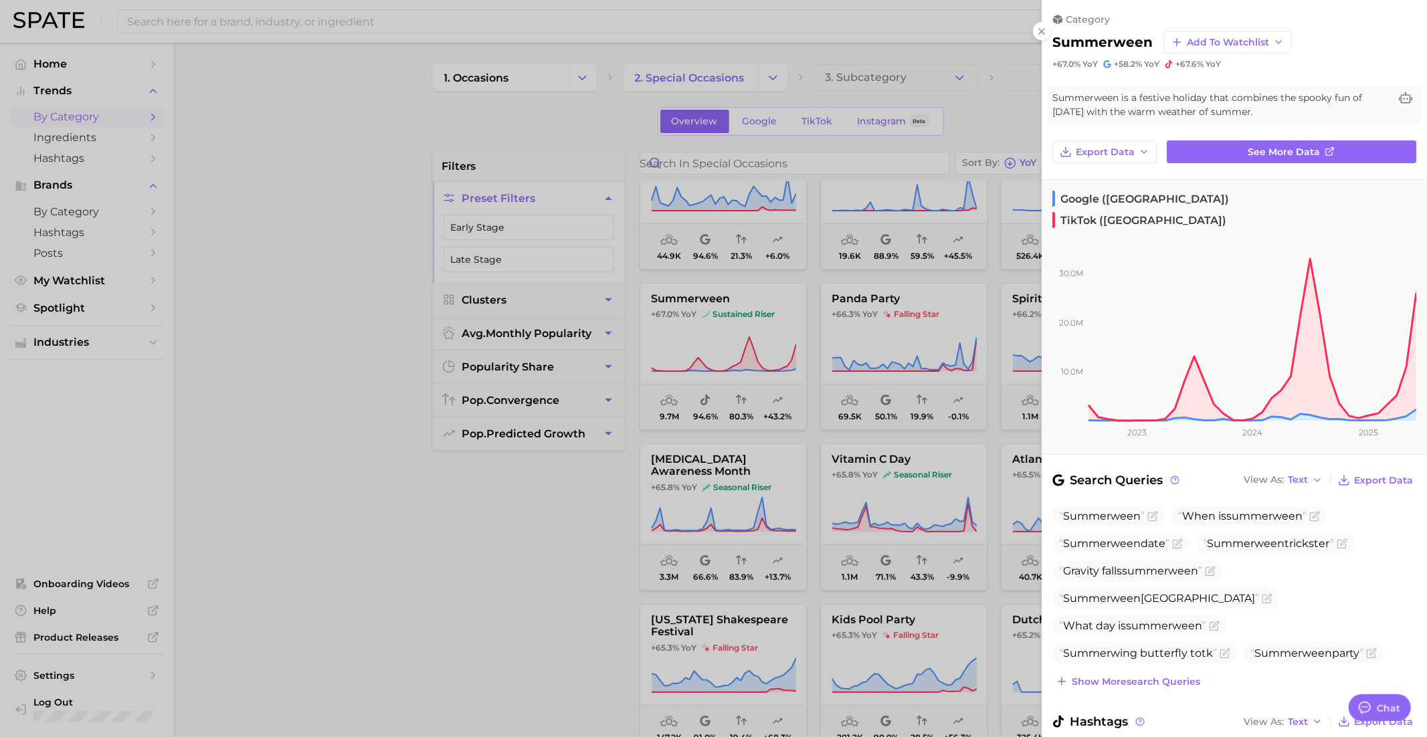
click at [734, 338] on div at bounding box center [713, 368] width 1427 height 737
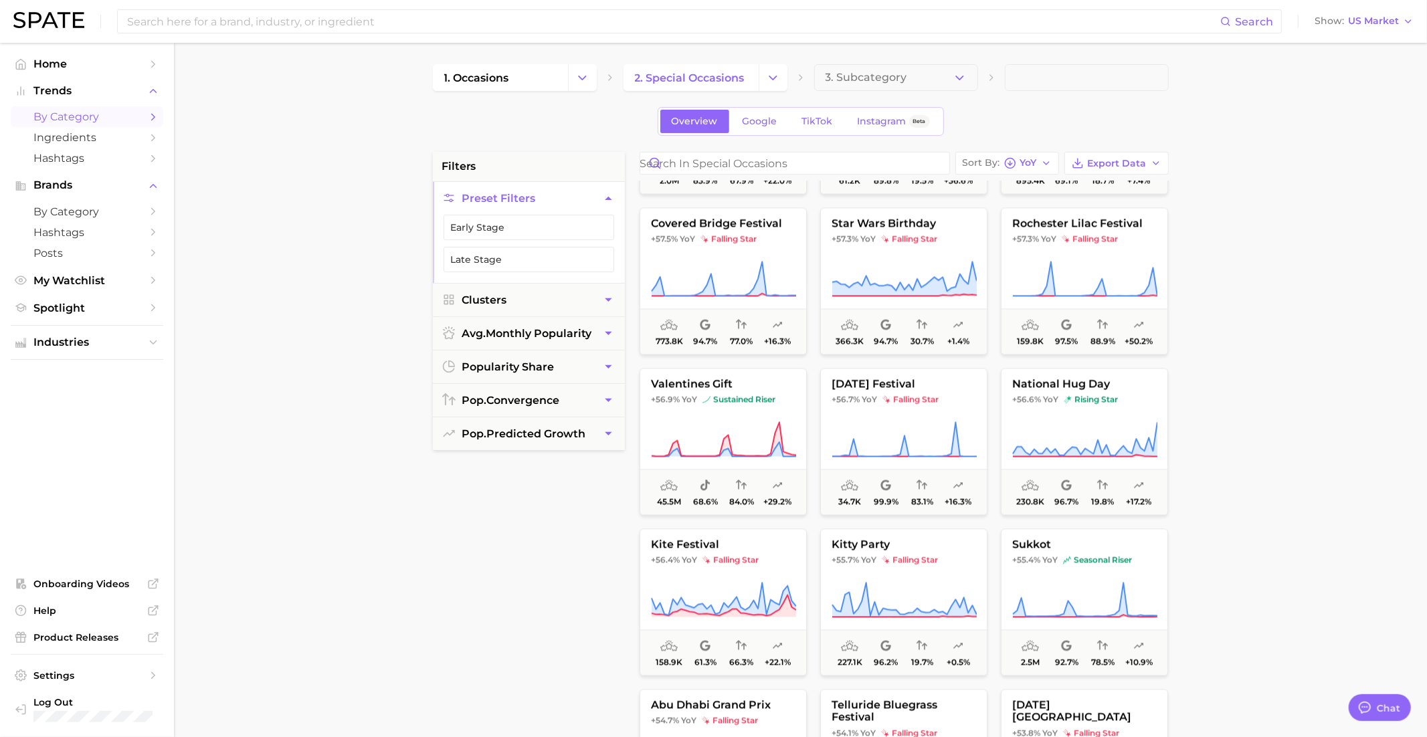
scroll to position [15230, 0]
click at [1083, 403] on button "national hug day +56.6% YoY rising star 230.8k 96.7% 19.8% +17.2%" at bounding box center [1084, 440] width 167 height 147
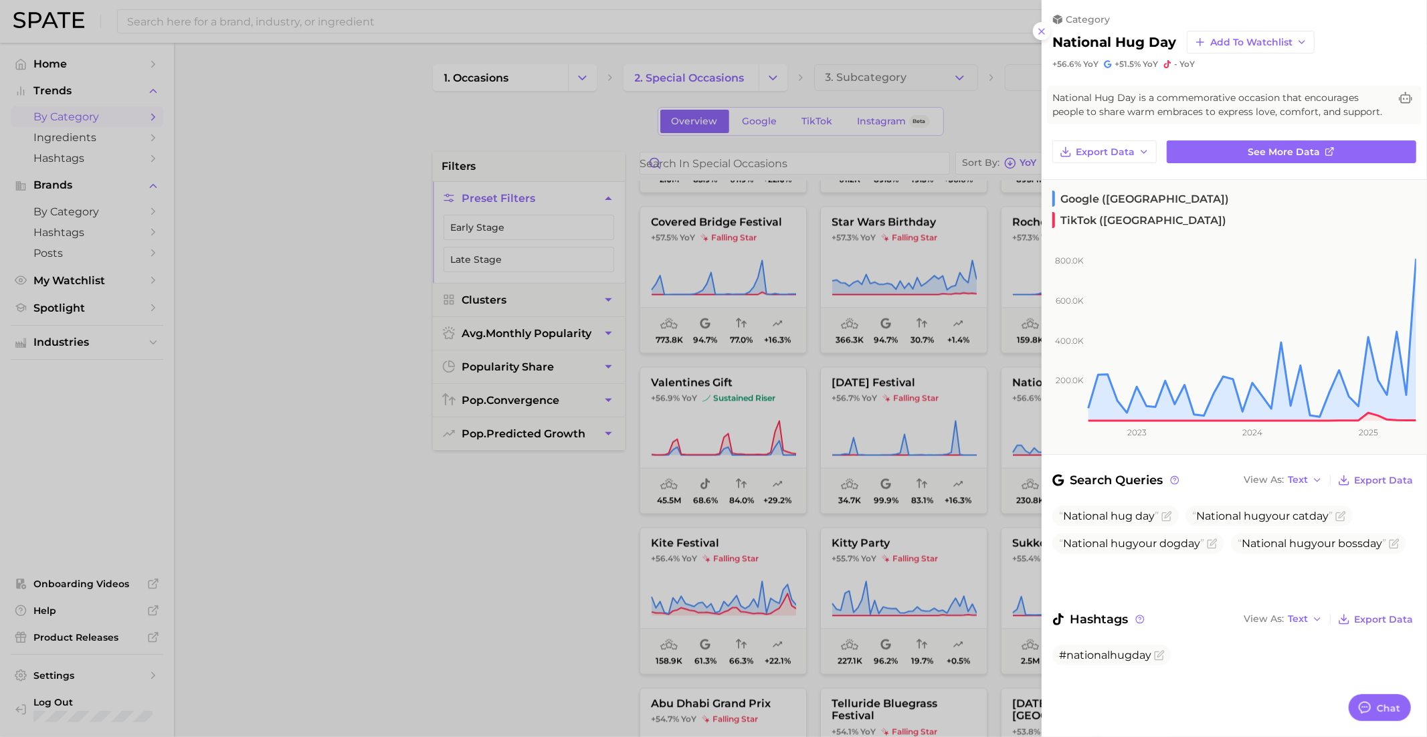
click at [959, 512] on div at bounding box center [713, 368] width 1427 height 737
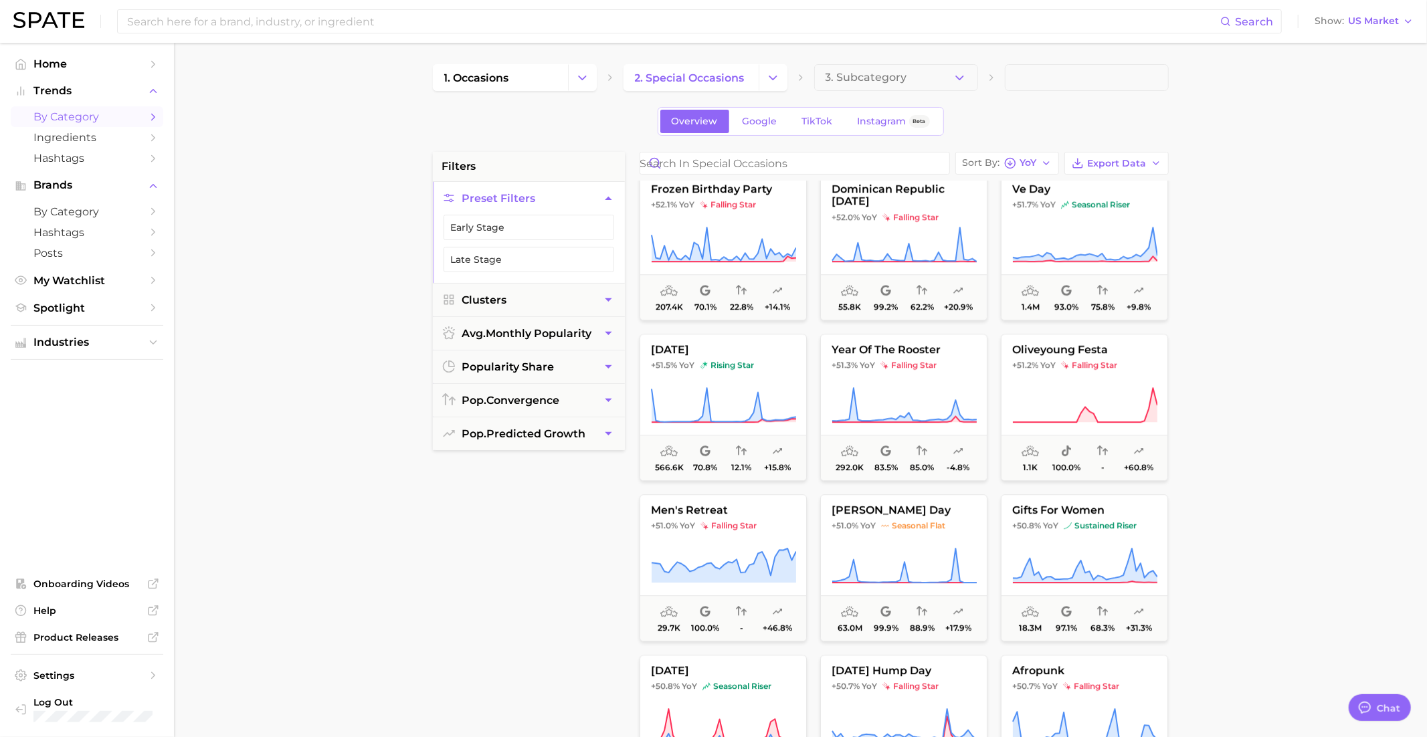
scroll to position [16071, 0]
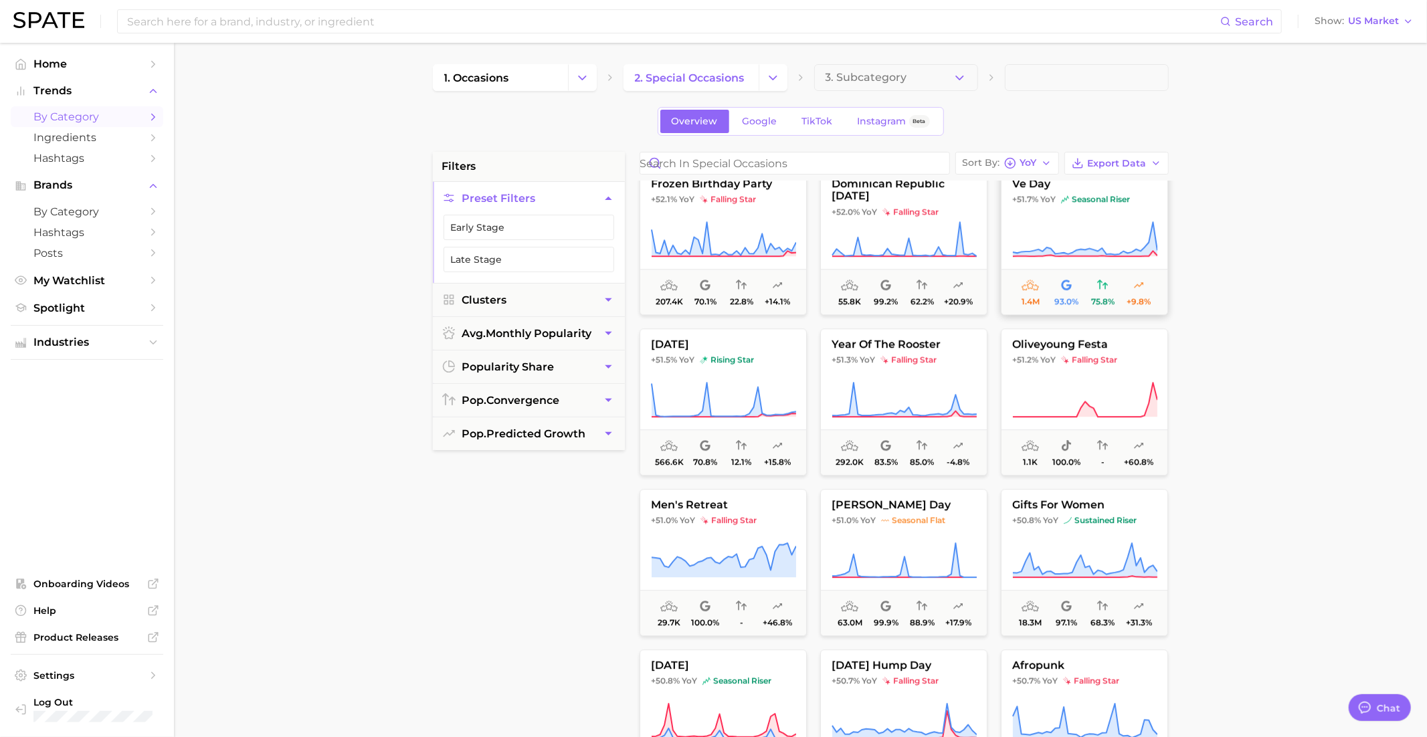
click at [1025, 207] on button "ve day +51.7% YoY seasonal riser 1.4m 93.0% 75.8% +9.8%" at bounding box center [1084, 241] width 167 height 147
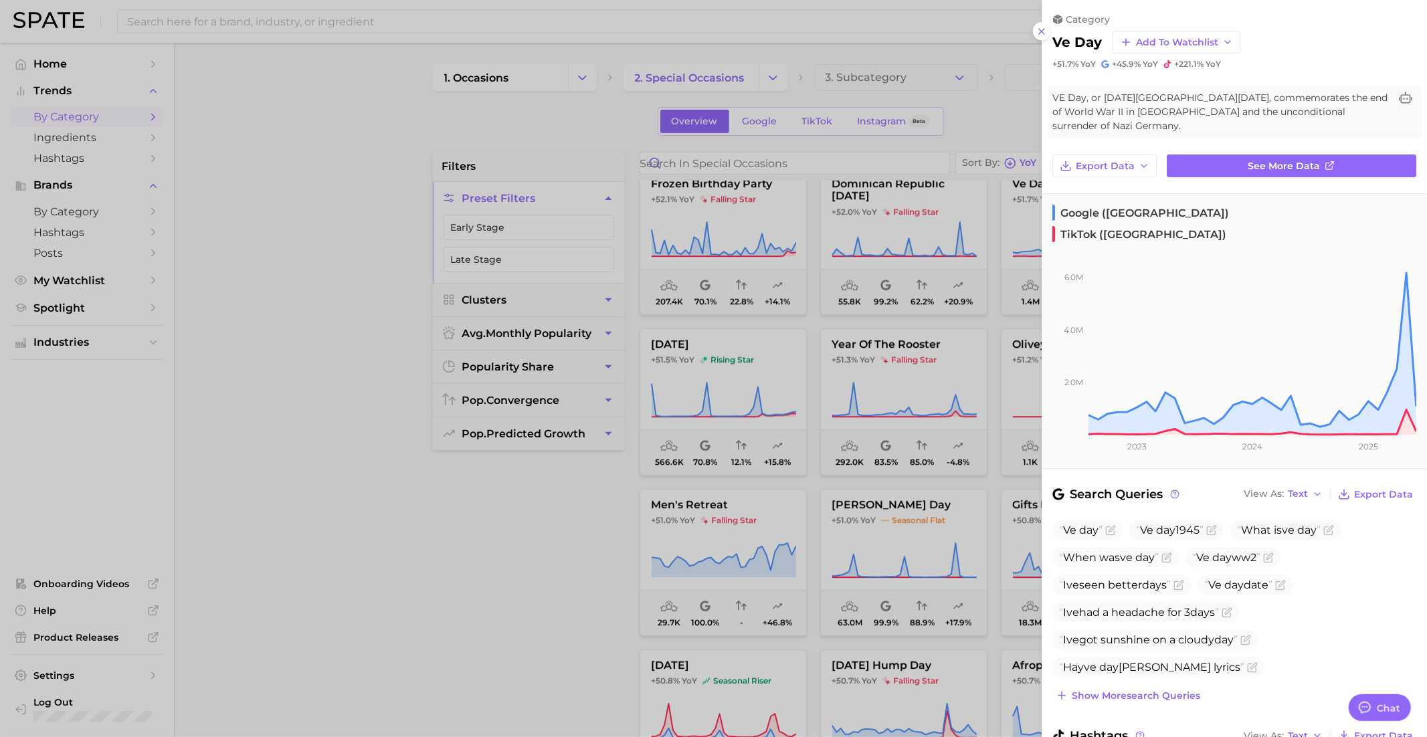
click at [953, 235] on div at bounding box center [713, 368] width 1427 height 737
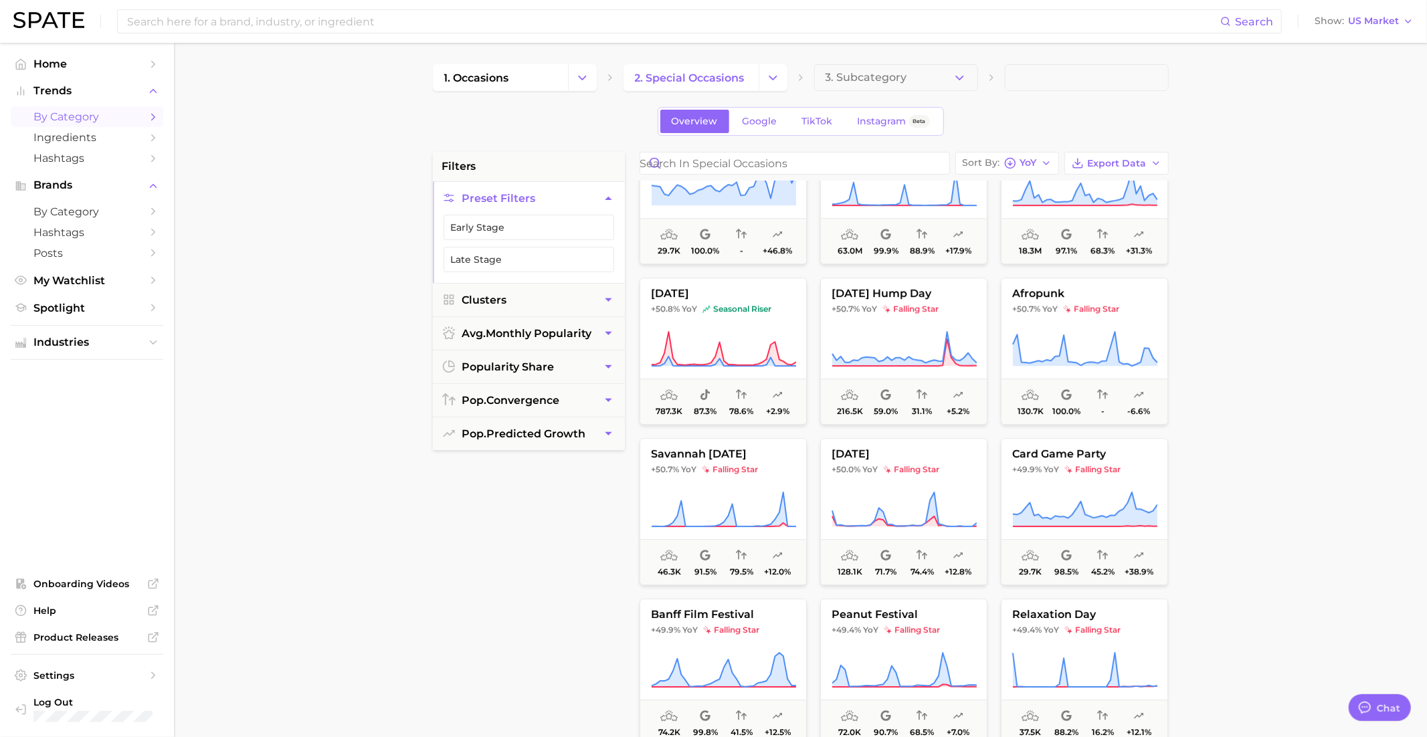
scroll to position [16447, 0]
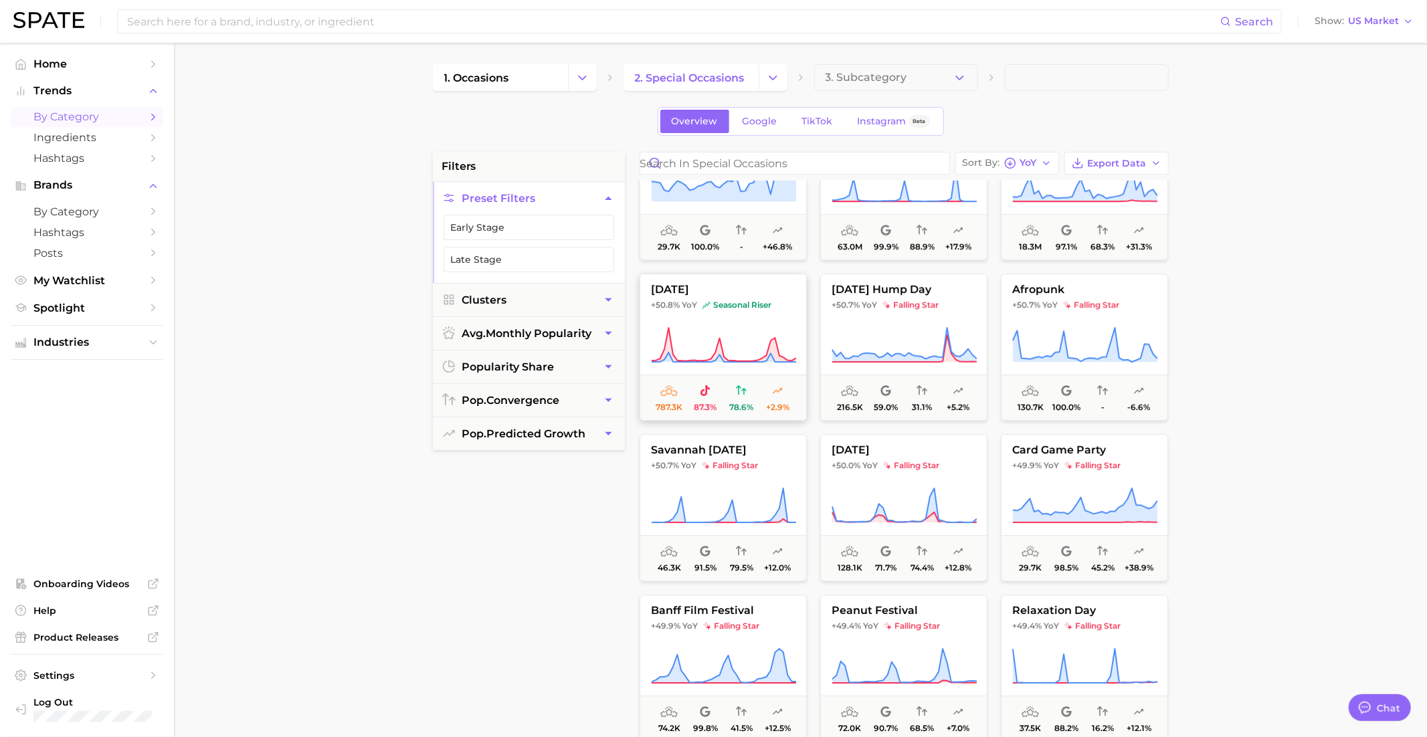
click at [752, 364] on button "kwanzaa +50.8% YoY seasonal riser 787.3k 87.3% 78.6% +2.9%" at bounding box center [722, 347] width 167 height 147
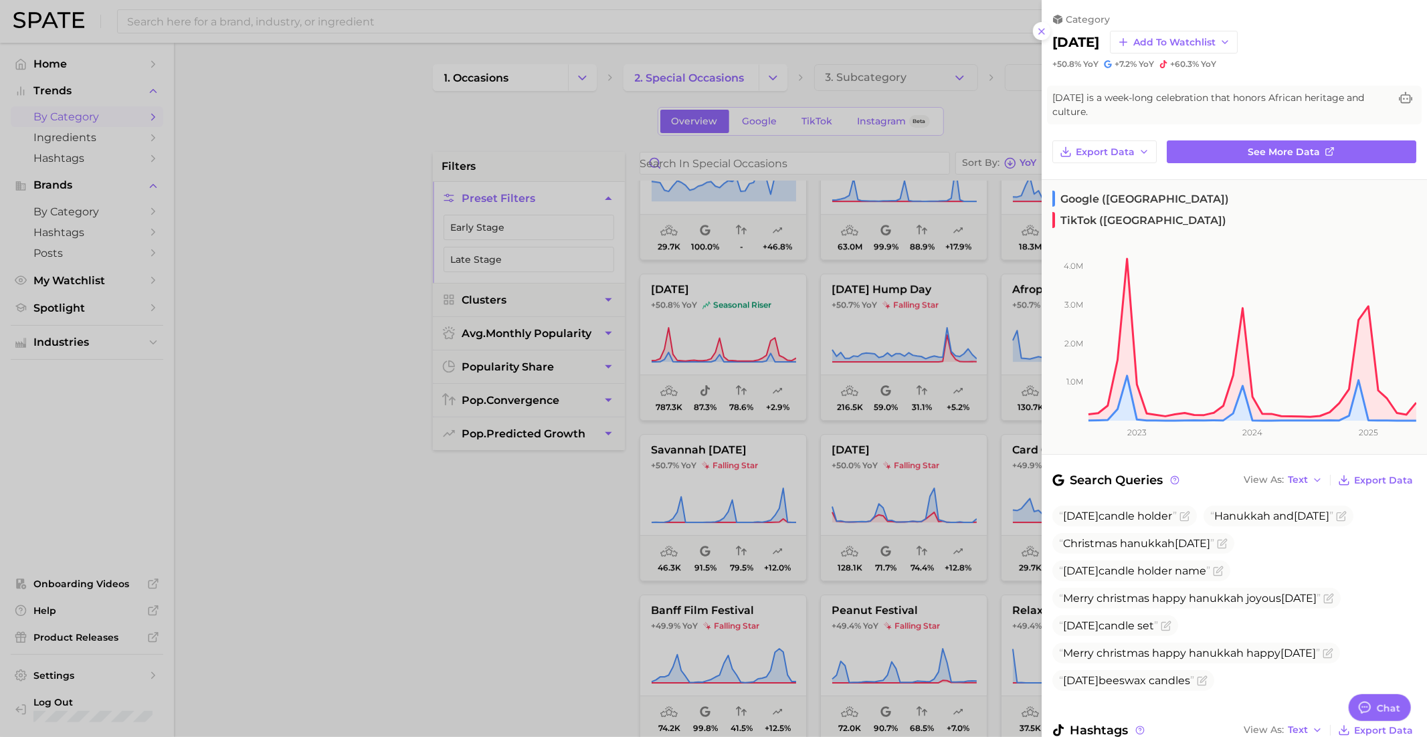
click at [747, 304] on div at bounding box center [713, 368] width 1427 height 737
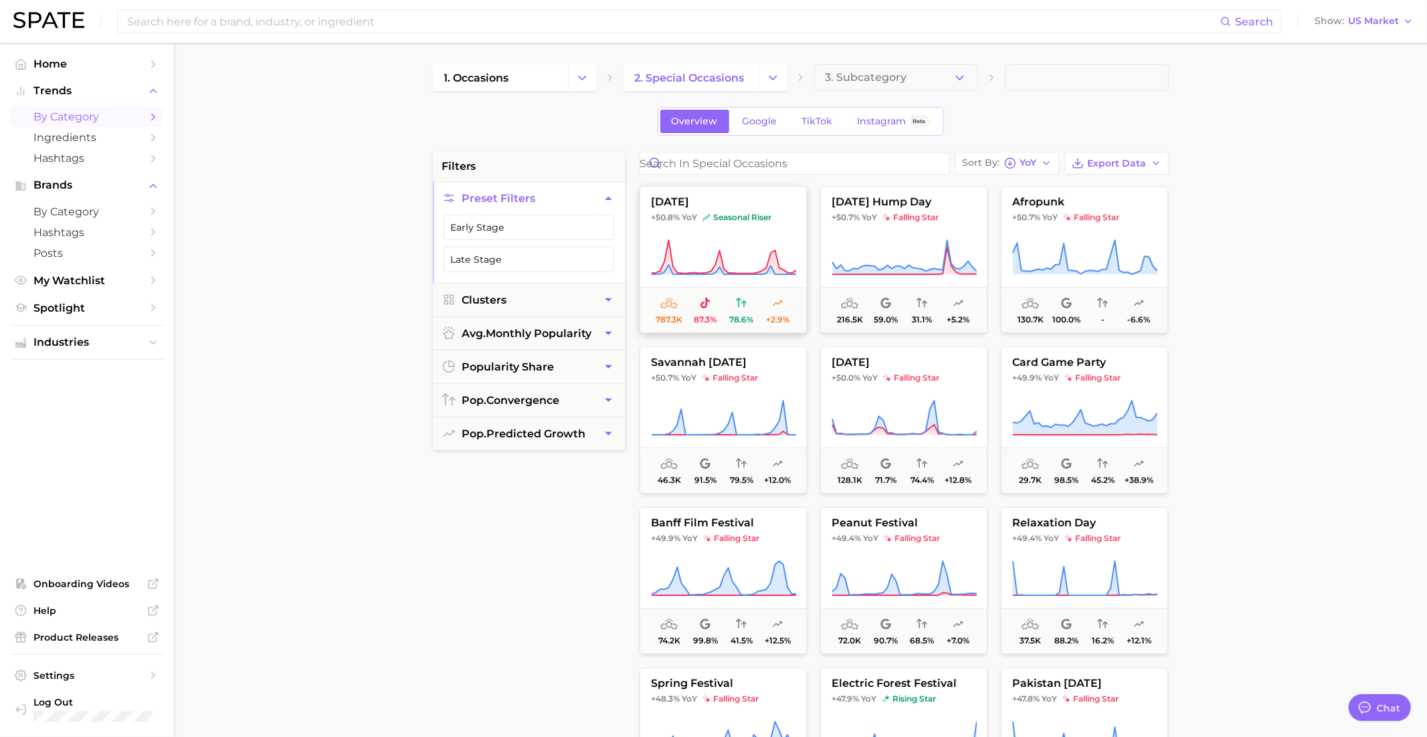
scroll to position [16537, 0]
click at [878, 228] on button "wednesday hump day +50.7% YoY falling star 216.5k 59.0% 31.1% +5.2%" at bounding box center [903, 256] width 167 height 147
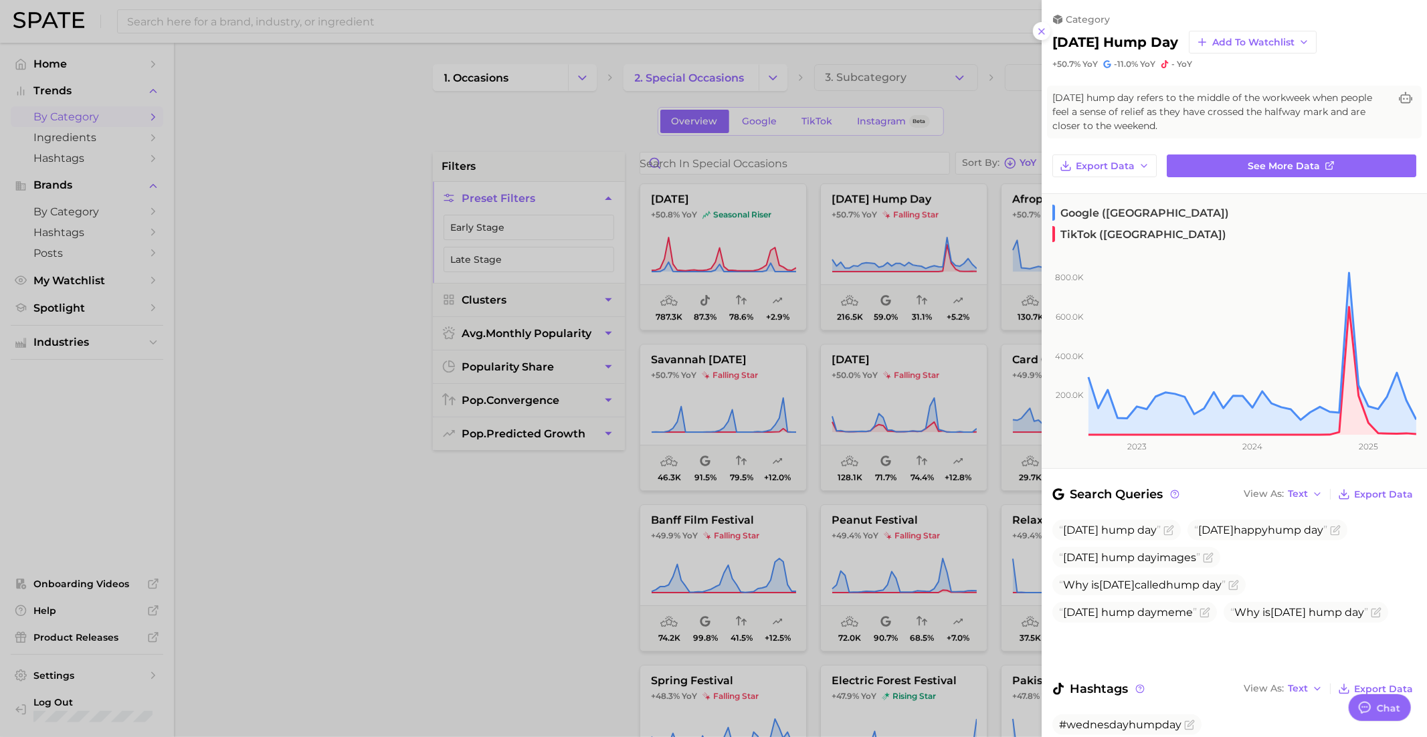
click at [874, 228] on div at bounding box center [713, 368] width 1427 height 737
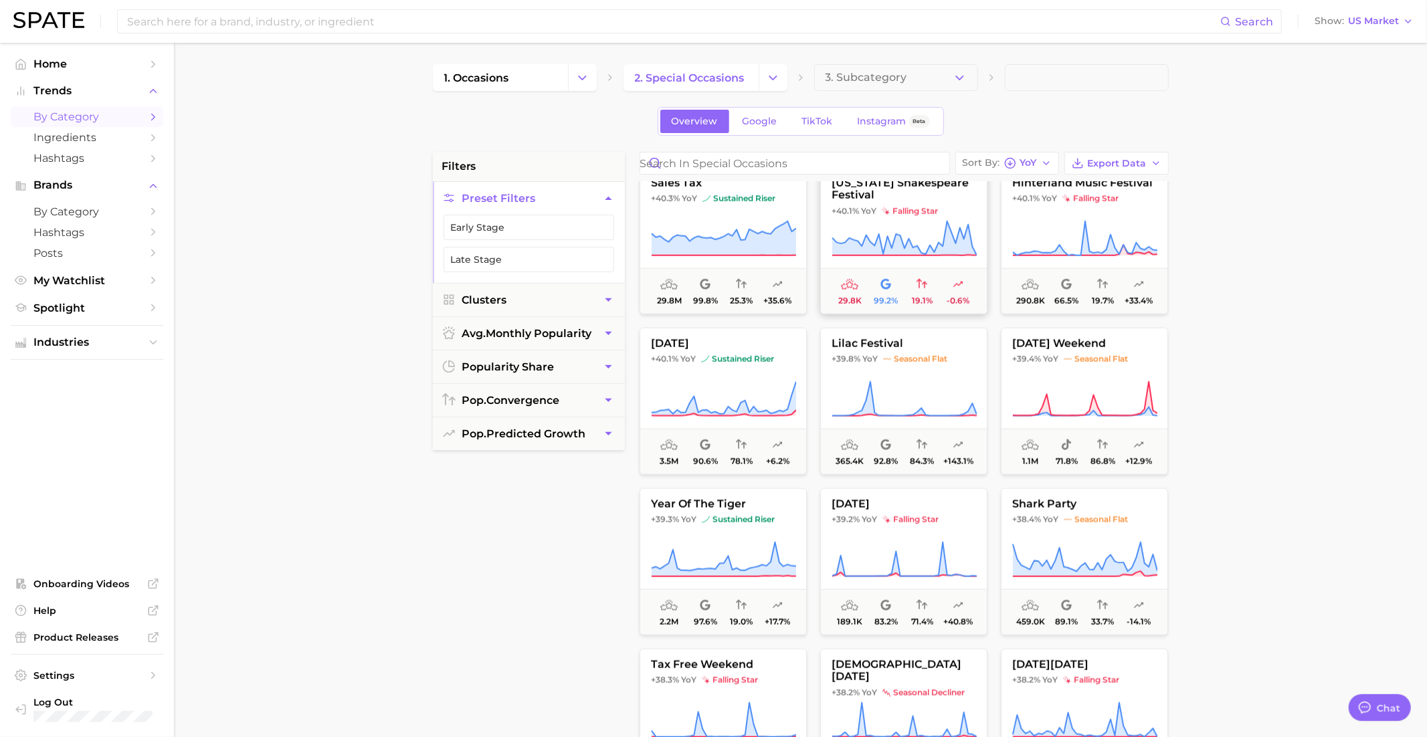
scroll to position [18487, 0]
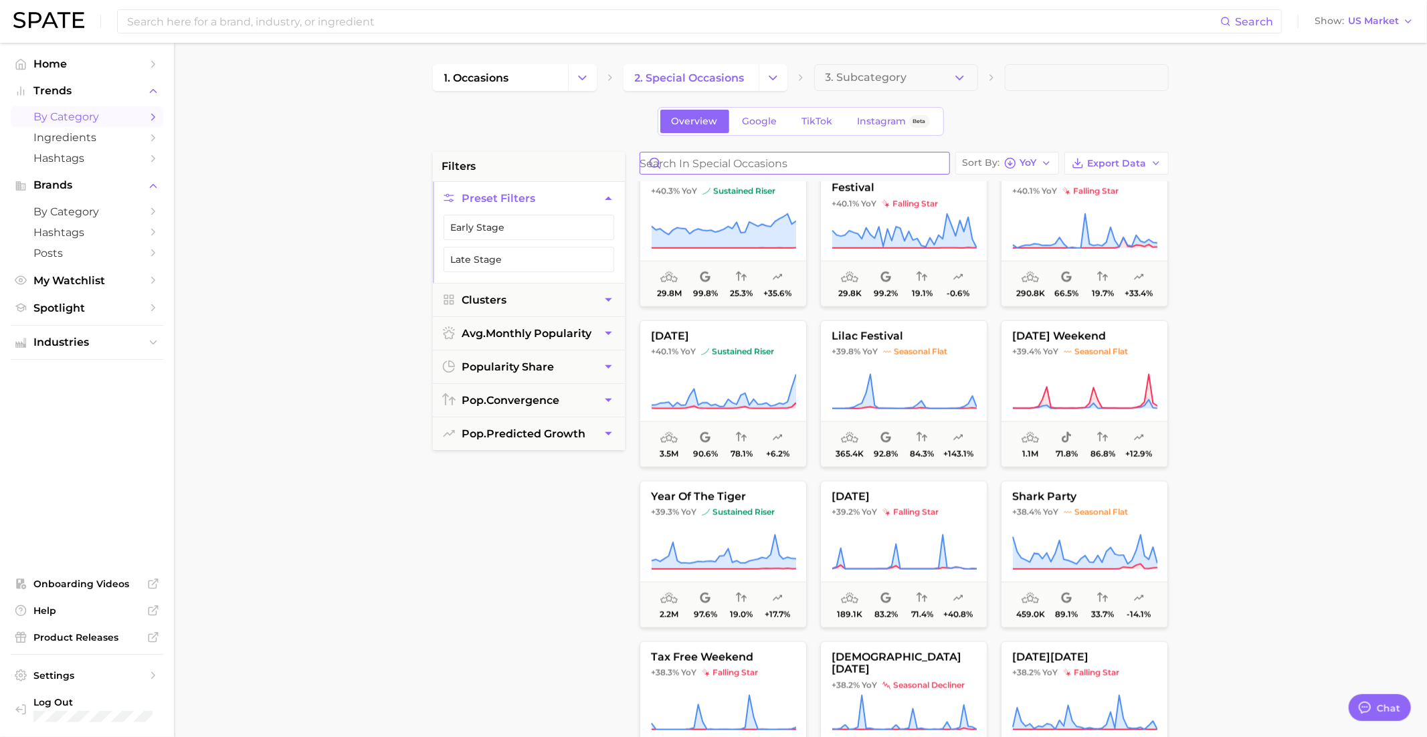
click at [815, 165] on input "Search in special occasions" at bounding box center [794, 163] width 309 height 21
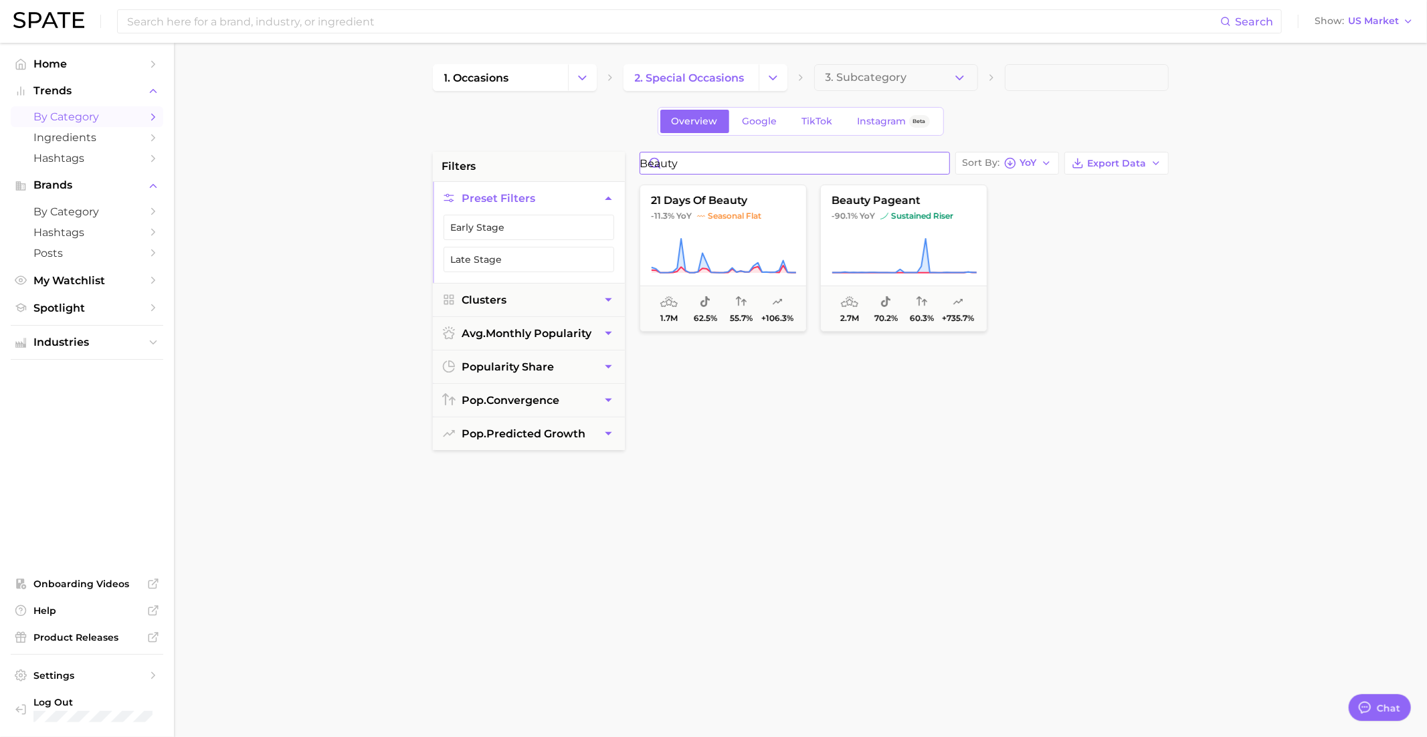
type input "beauty"
click at [690, 37] on div "Search Show US Market" at bounding box center [713, 21] width 1400 height 43
click at [686, 29] on input at bounding box center [673, 21] width 1094 height 23
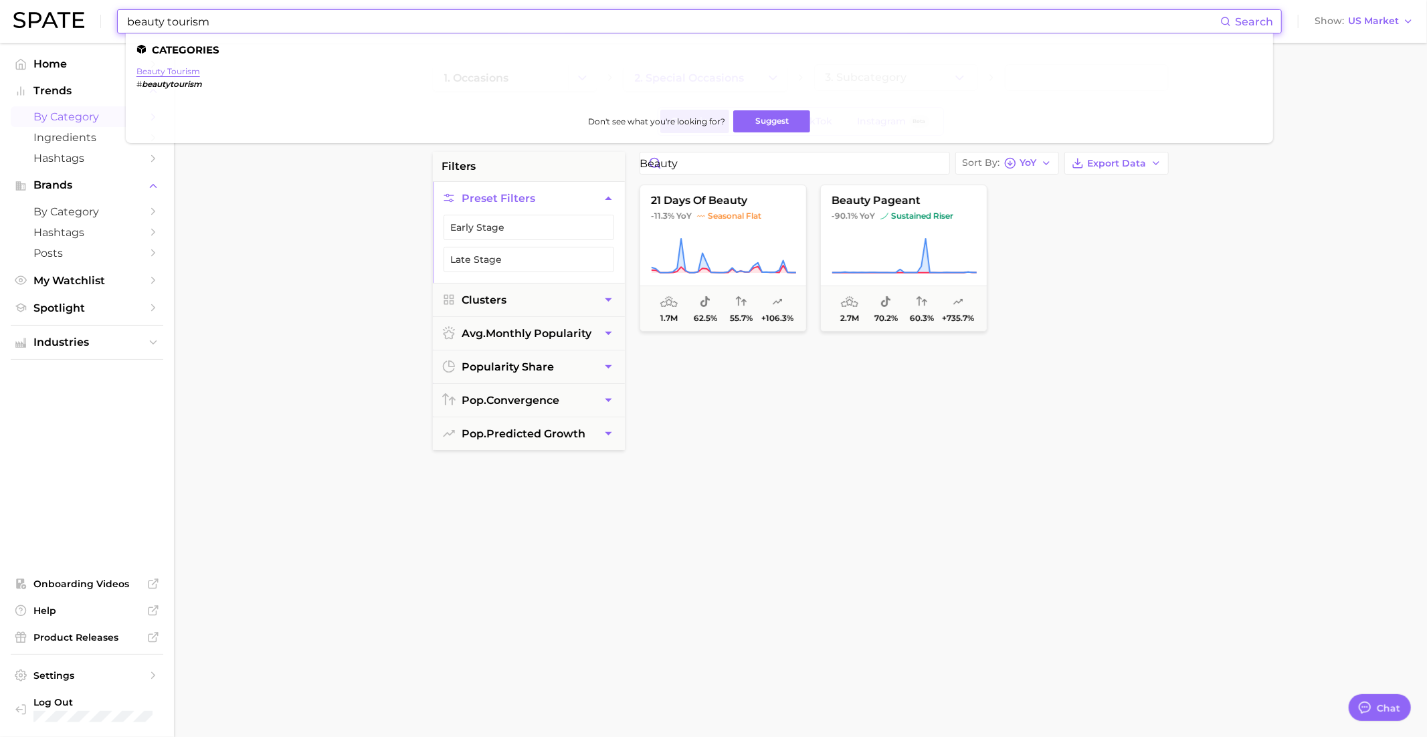
type input "beauty tourism"
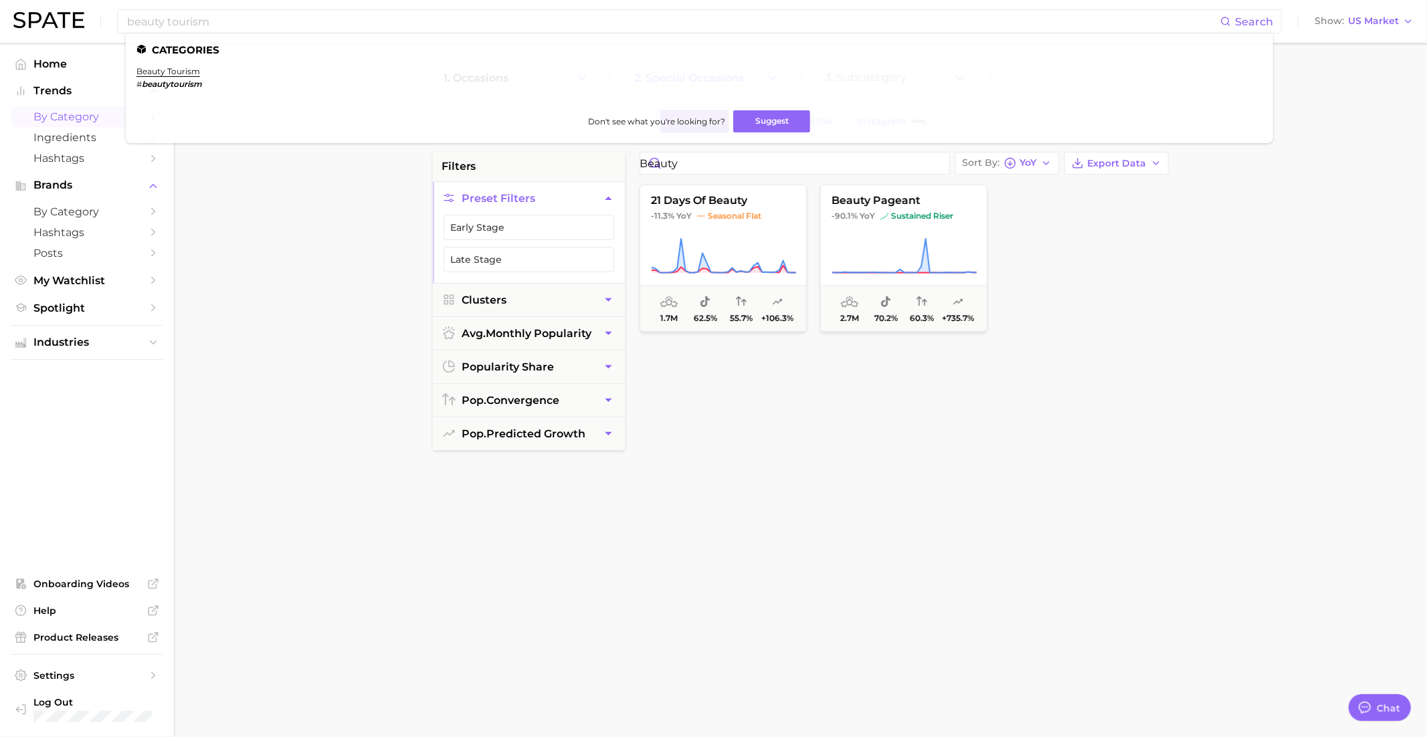
click at [211, 385] on main "1. occasions 2. special occasions 3. Subcategory Overview Google TikTok Instagr…" at bounding box center [800, 550] width 1253 height 1015
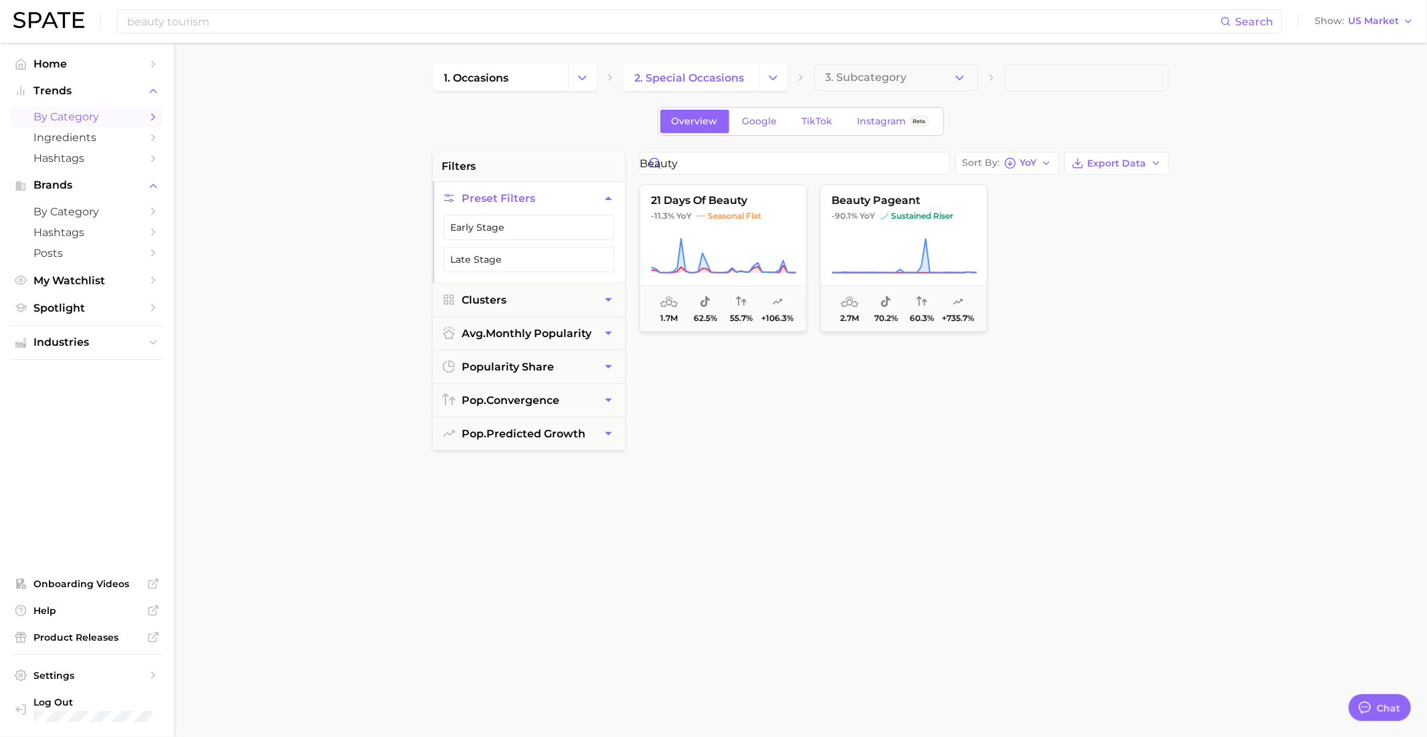
click at [579, 82] on icon "Change Category" at bounding box center [582, 78] width 14 height 14
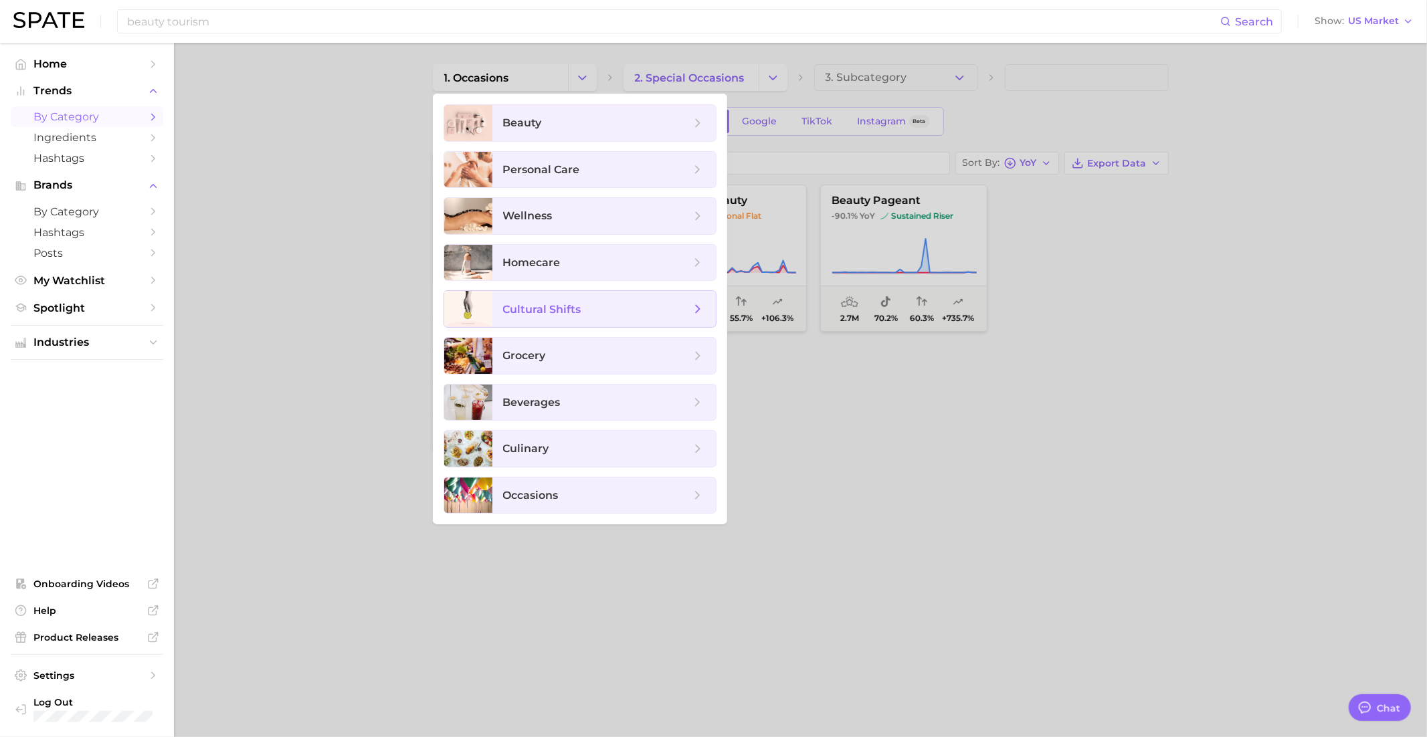
click at [553, 303] on span "cultural shifts" at bounding box center [542, 309] width 78 height 13
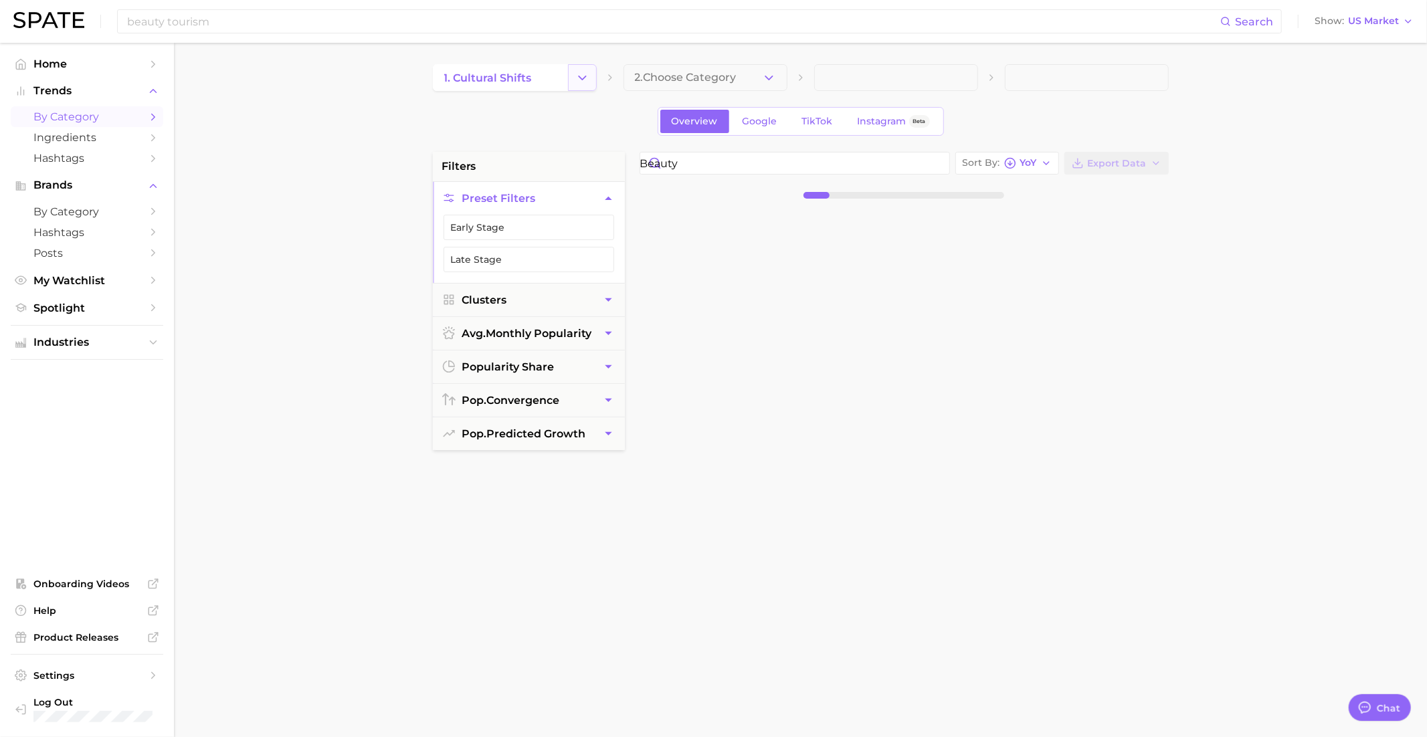
click at [584, 82] on icon "Change Category" at bounding box center [582, 78] width 14 height 14
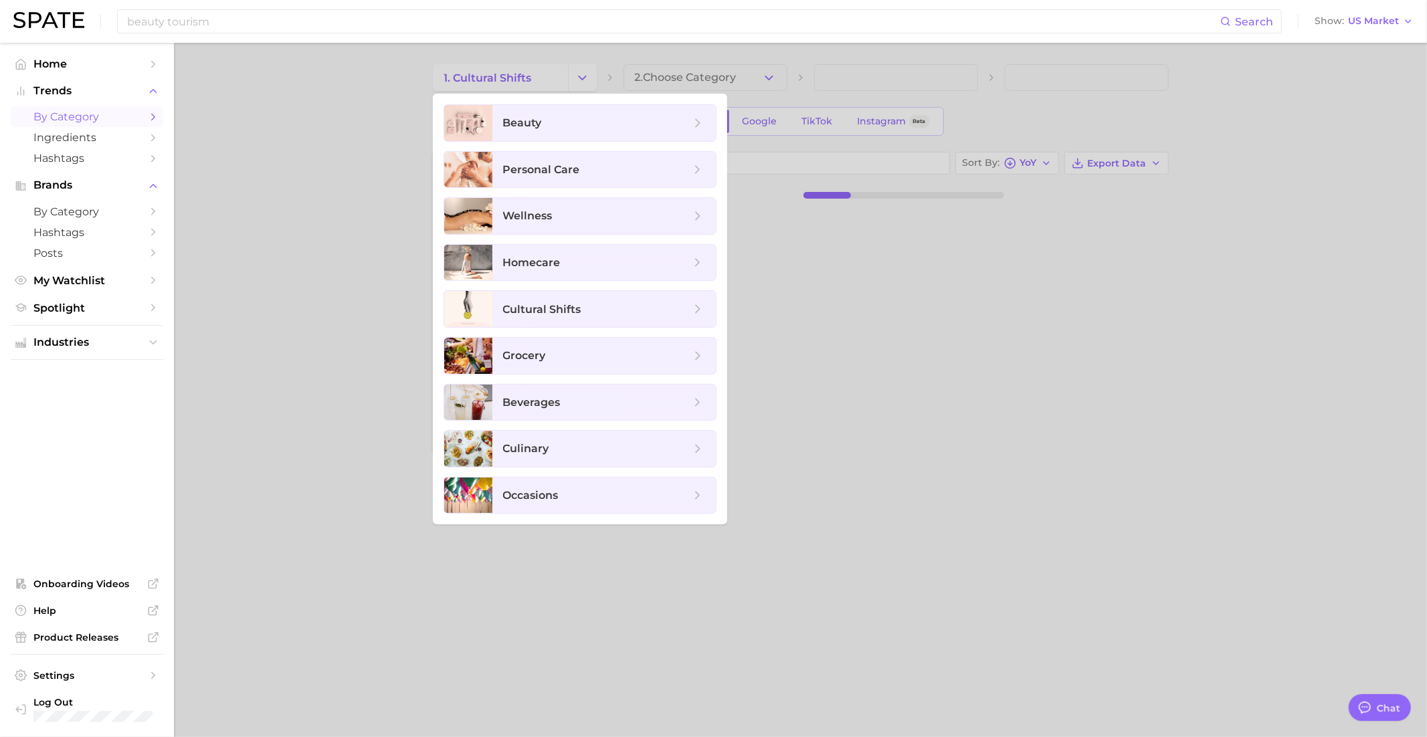
click at [586, 82] on div at bounding box center [713, 368] width 1427 height 737
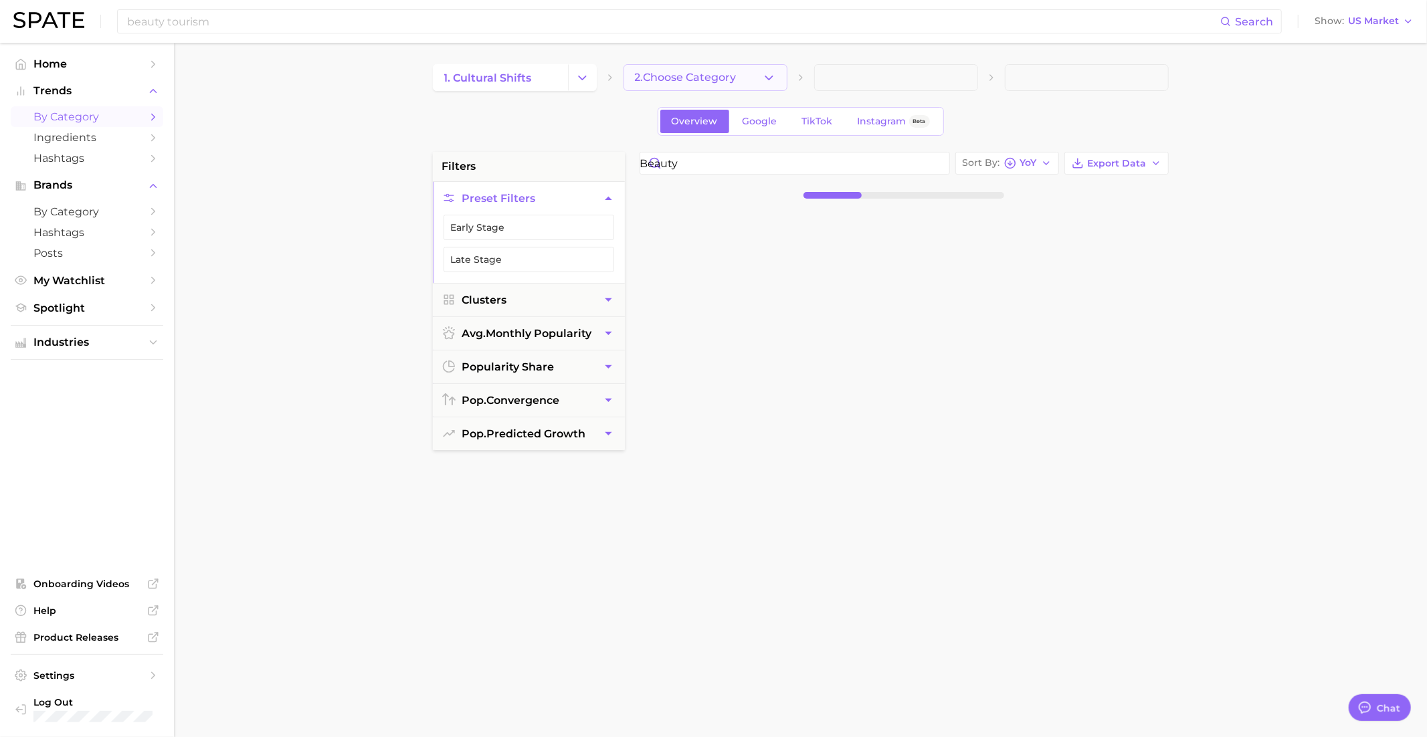
click at [679, 76] on span "2. Choose Category" at bounding box center [686, 78] width 102 height 12
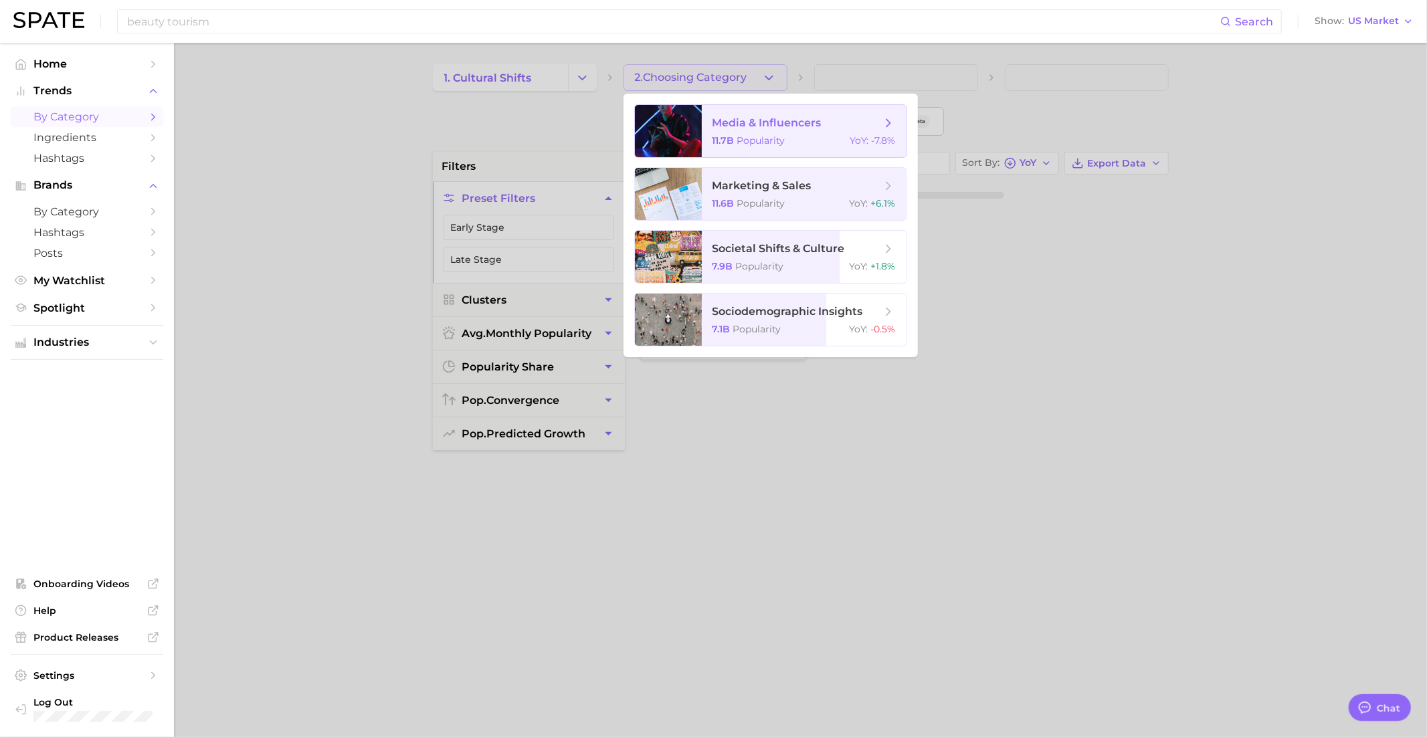
click at [743, 112] on span "media & influencers 11.7b Popularity YoY : -7.8%" at bounding box center [804, 131] width 205 height 52
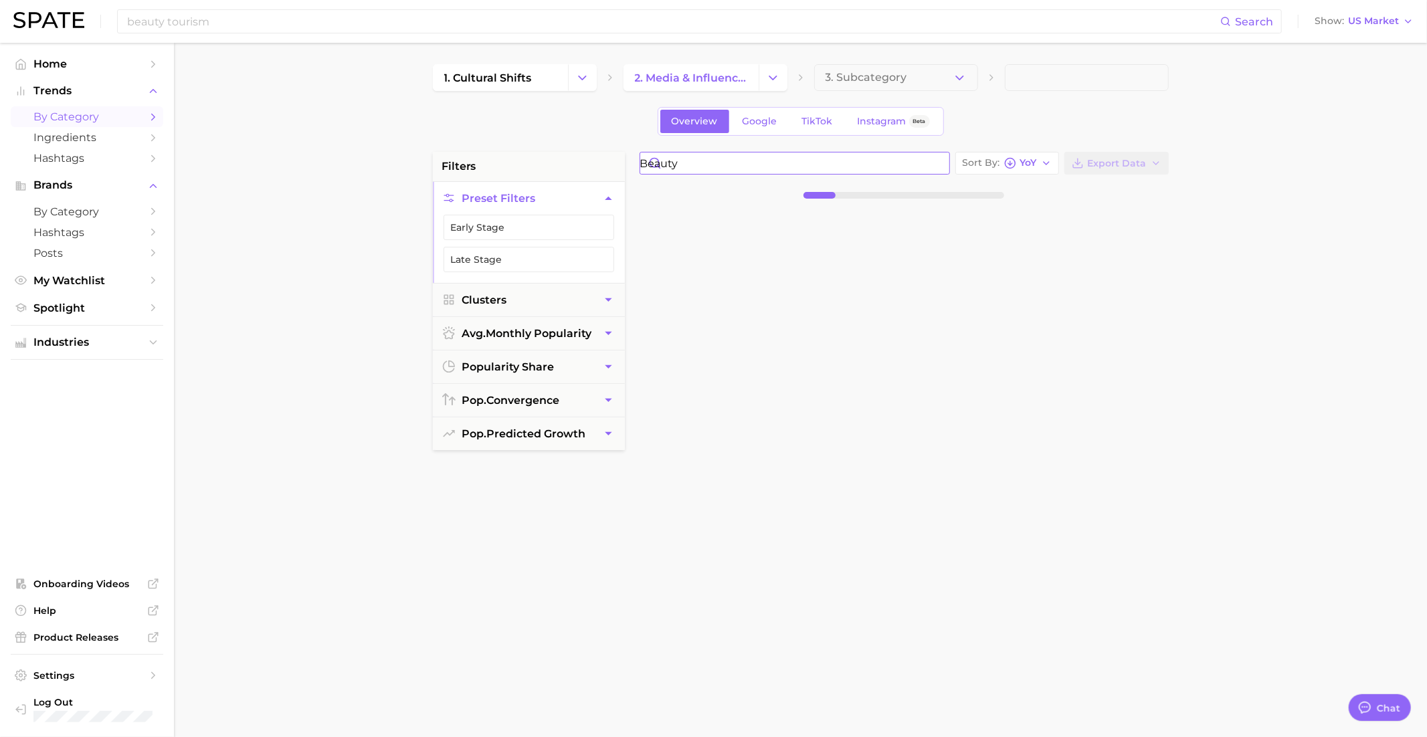
click at [941, 165] on input "beauty" at bounding box center [794, 163] width 309 height 21
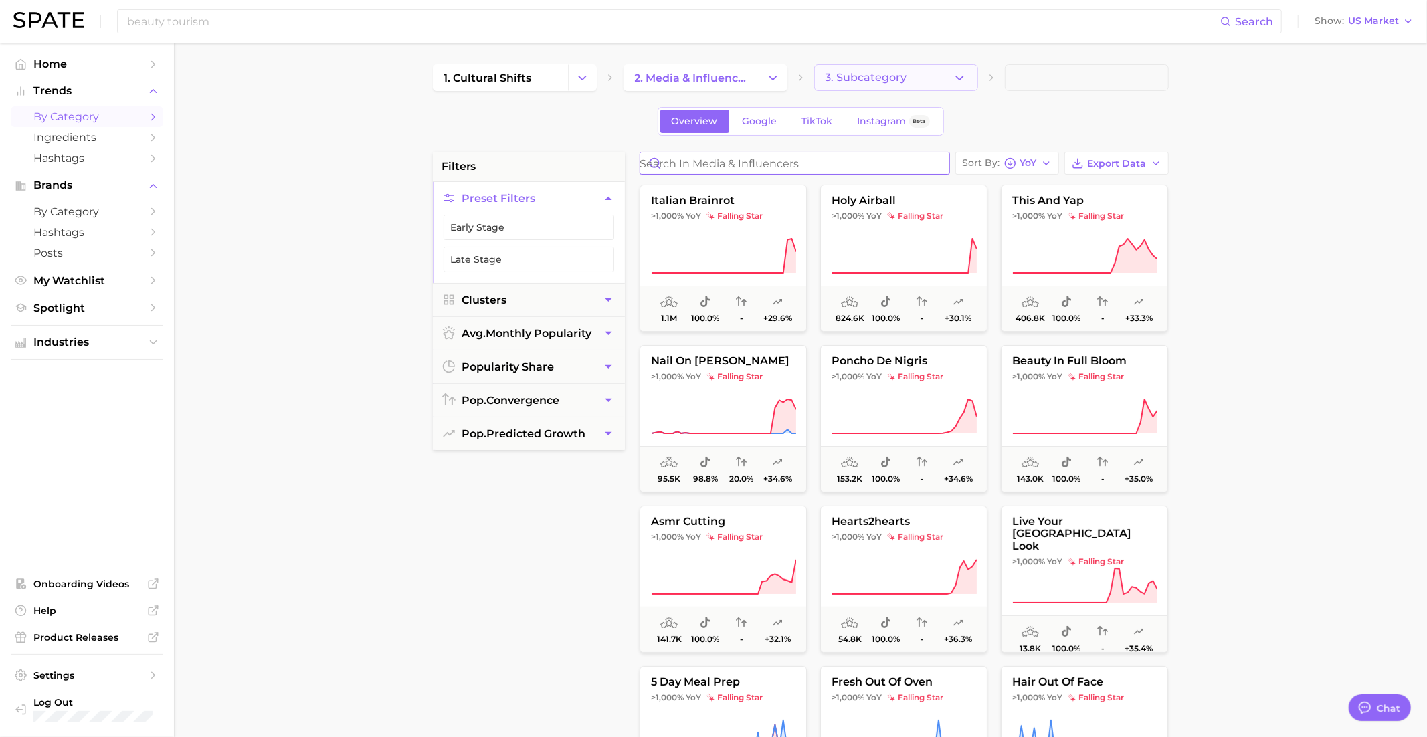
click at [868, 74] on span "3. Subcategory" at bounding box center [866, 78] width 82 height 12
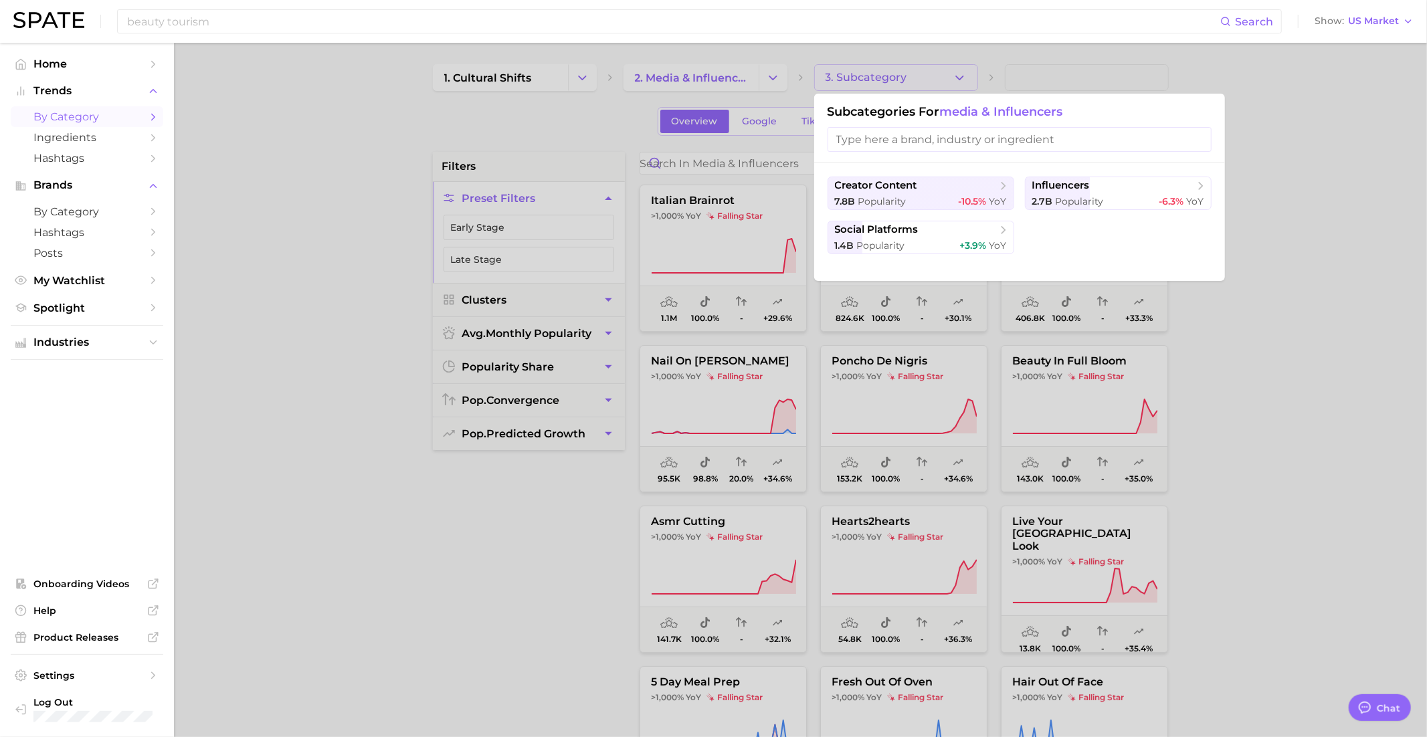
click at [876, 68] on div at bounding box center [713, 368] width 1427 height 737
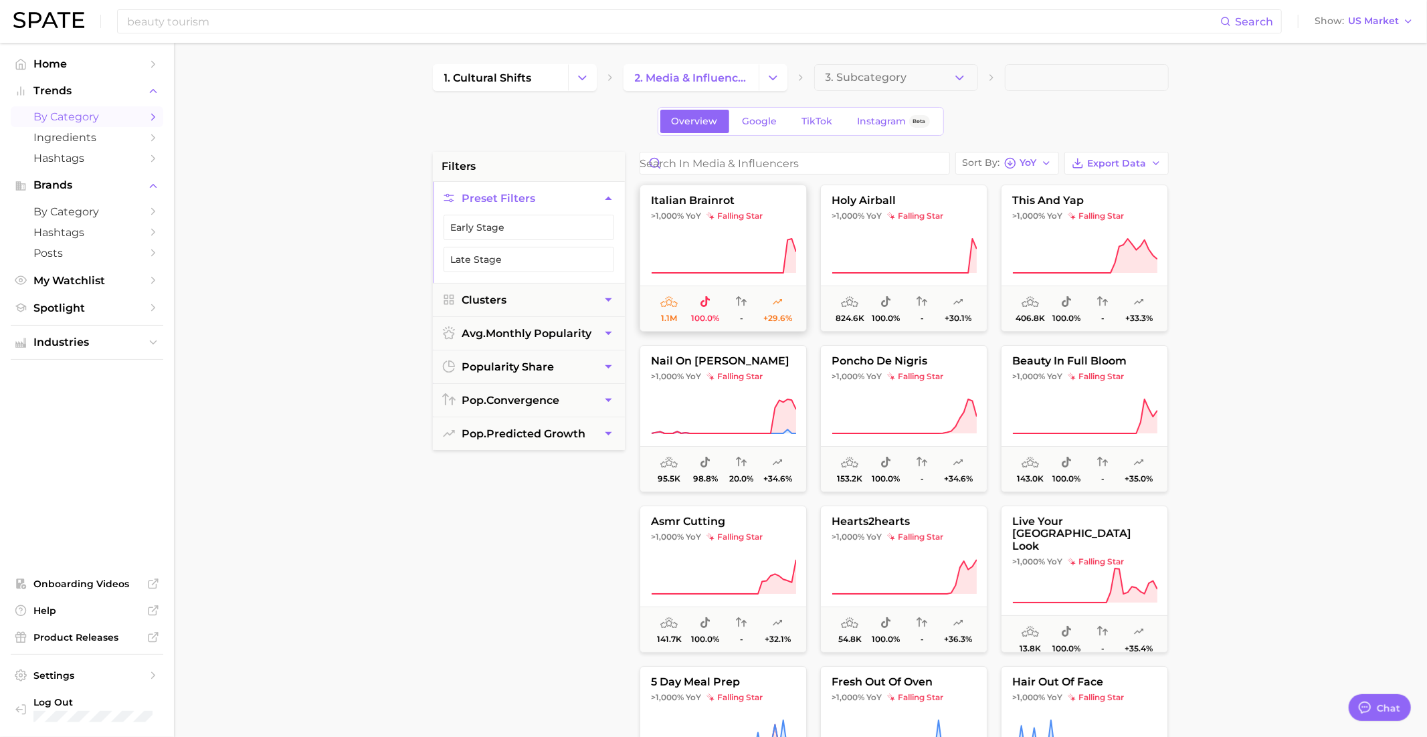
click at [753, 187] on button "italian brainrot >1,000% YoY falling star 1.1m 100.0% - +29.6%" at bounding box center [722, 258] width 167 height 147
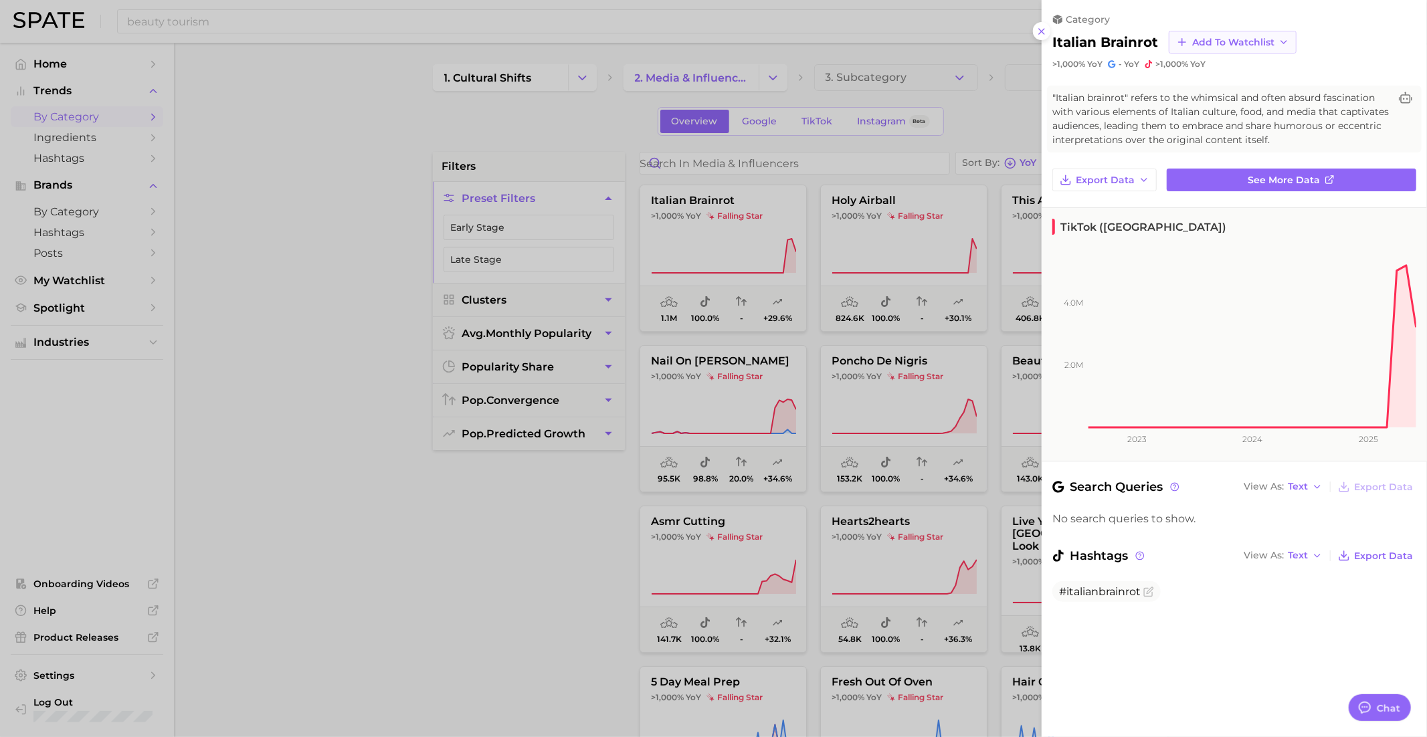
click at [1201, 42] on span "Add to Watchlist" at bounding box center [1233, 42] width 82 height 11
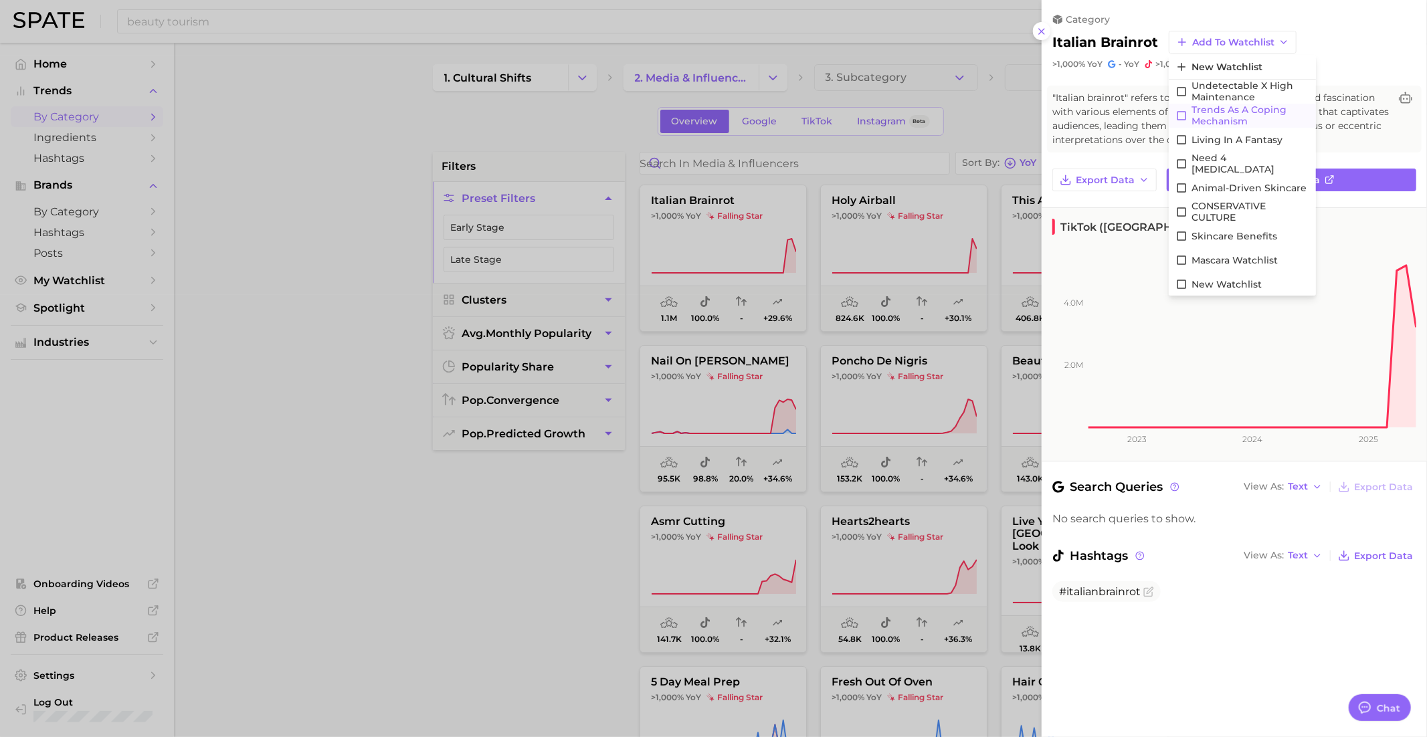
click at [1222, 112] on span "Trends as a Coping Mechanism" at bounding box center [1250, 115] width 118 height 23
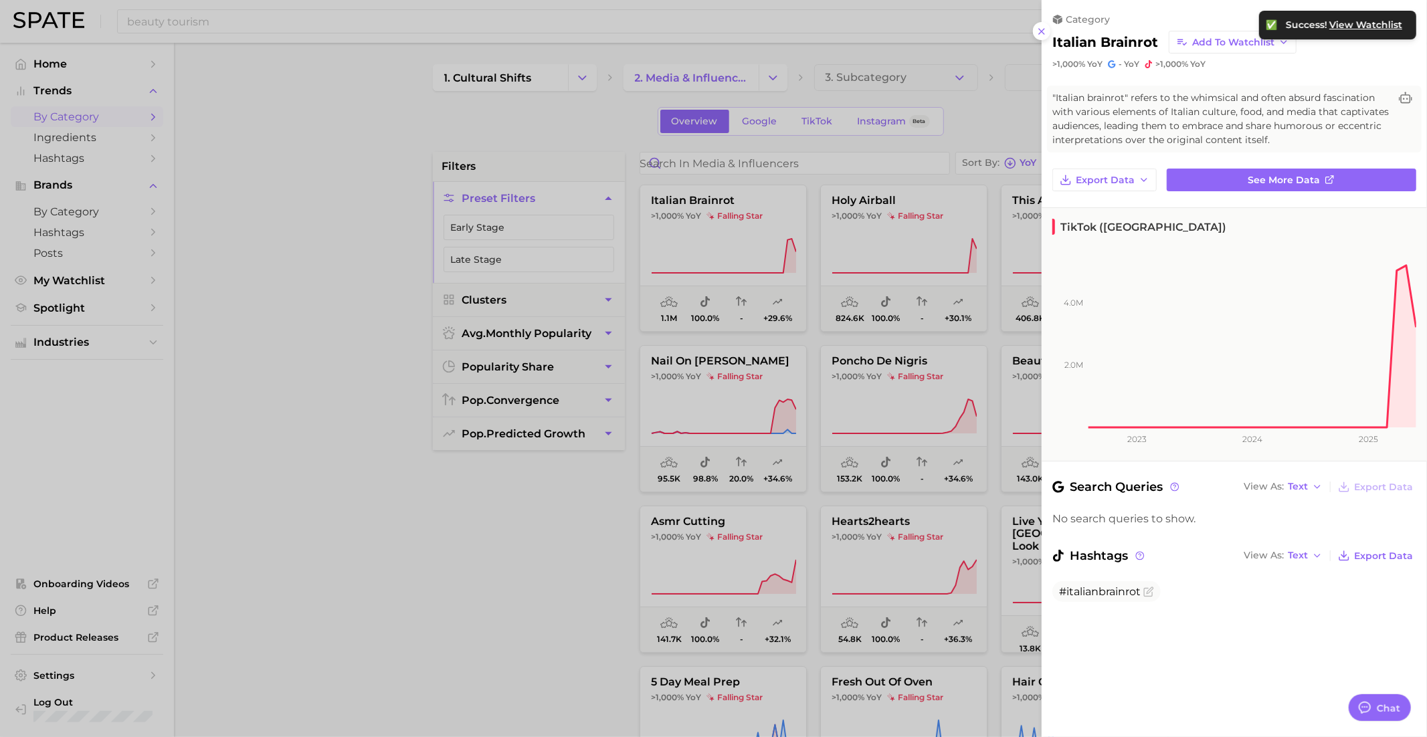
click at [914, 215] on div at bounding box center [713, 368] width 1427 height 737
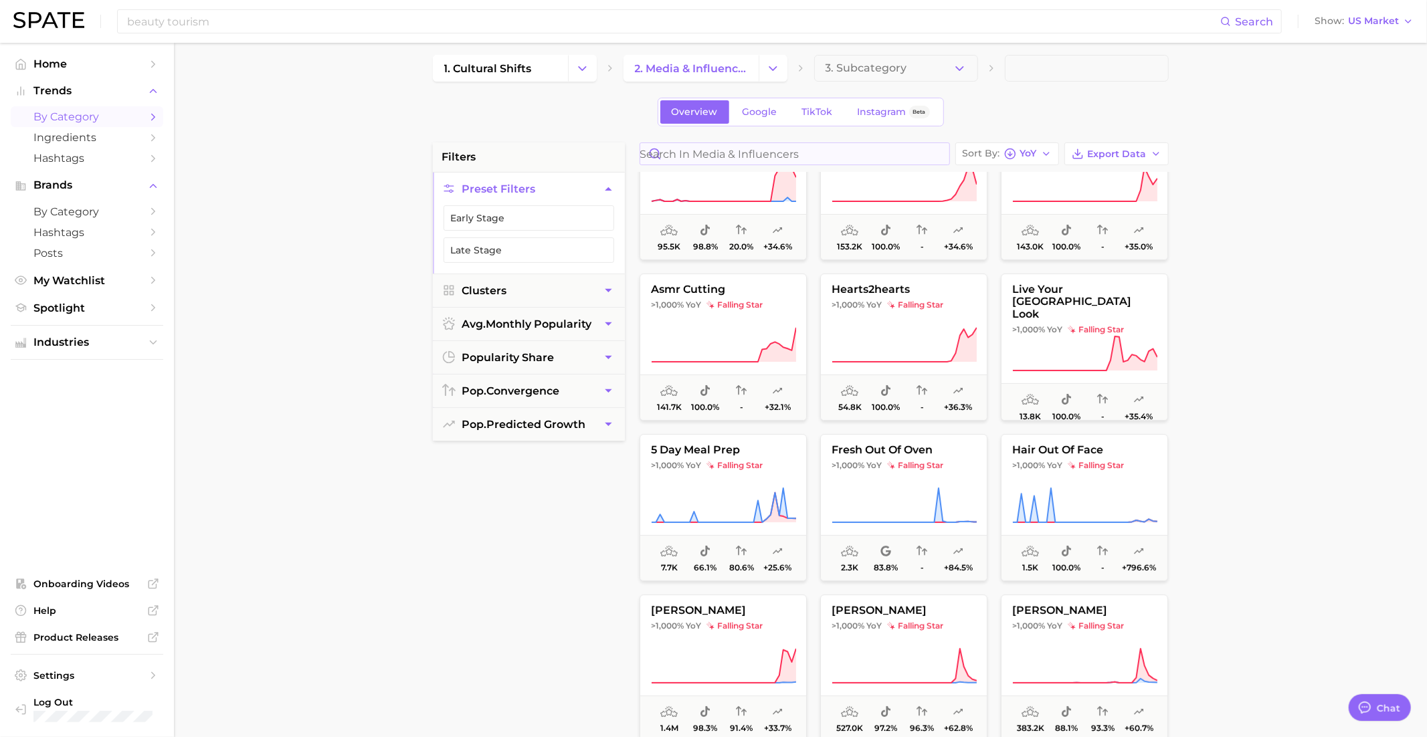
scroll to position [15, 0]
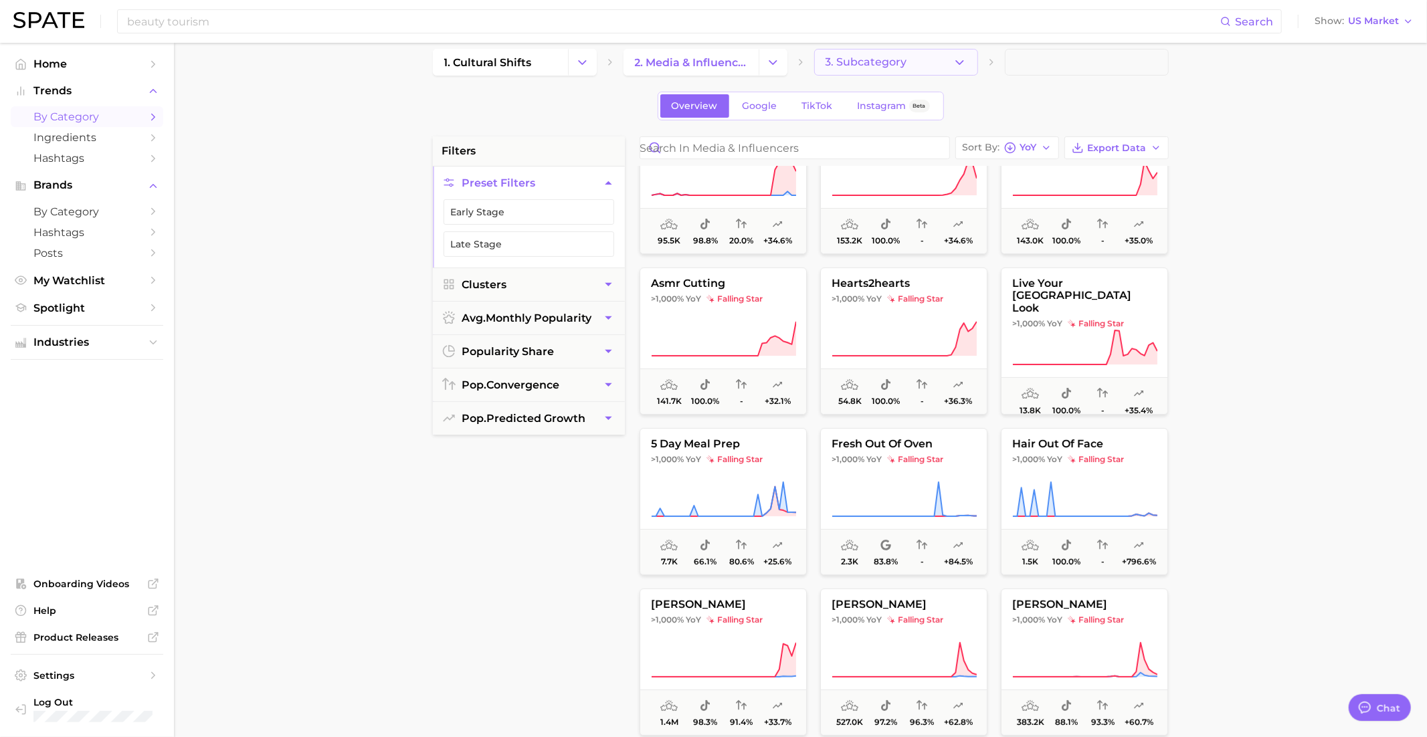
click at [921, 54] on button "3. Subcategory" at bounding box center [896, 62] width 164 height 27
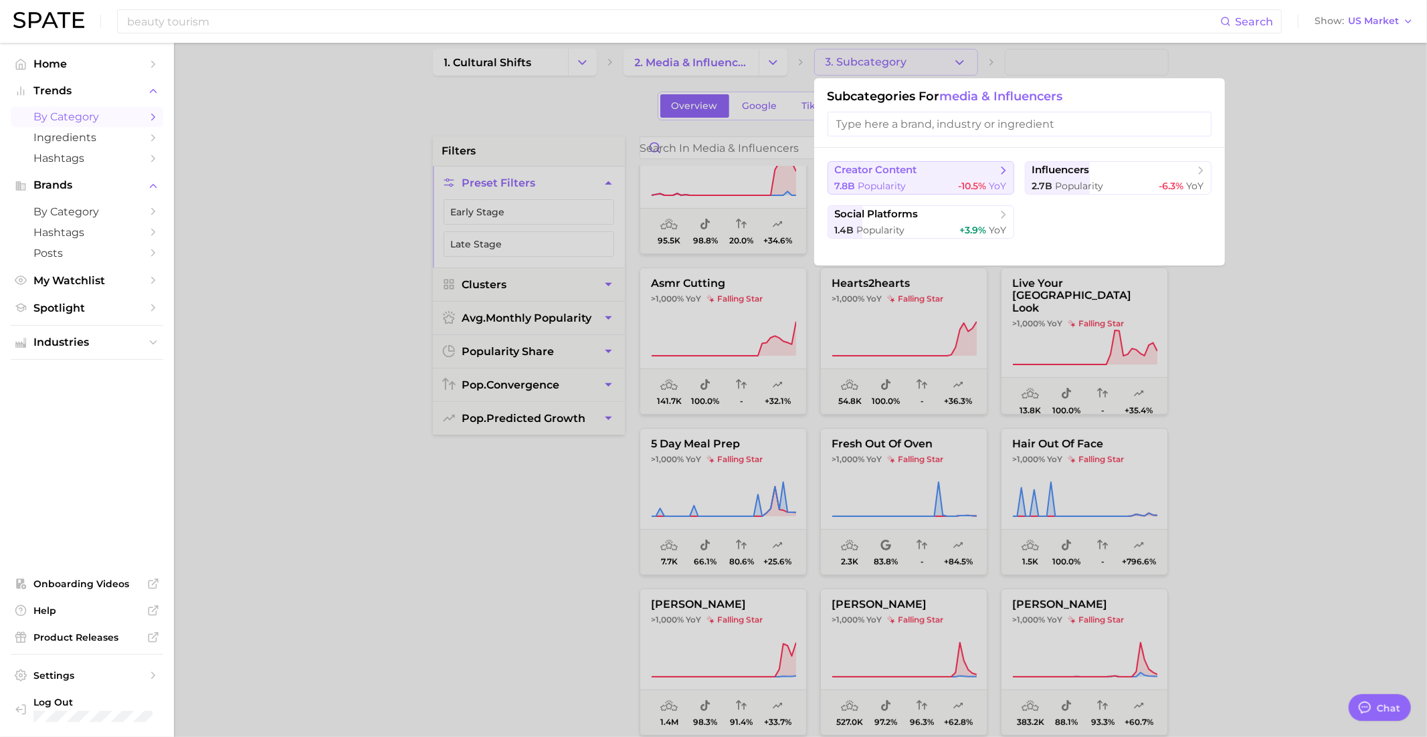
click at [920, 176] on button "creator content 7.8b Popularity -10.5% YoY" at bounding box center [920, 177] width 187 height 33
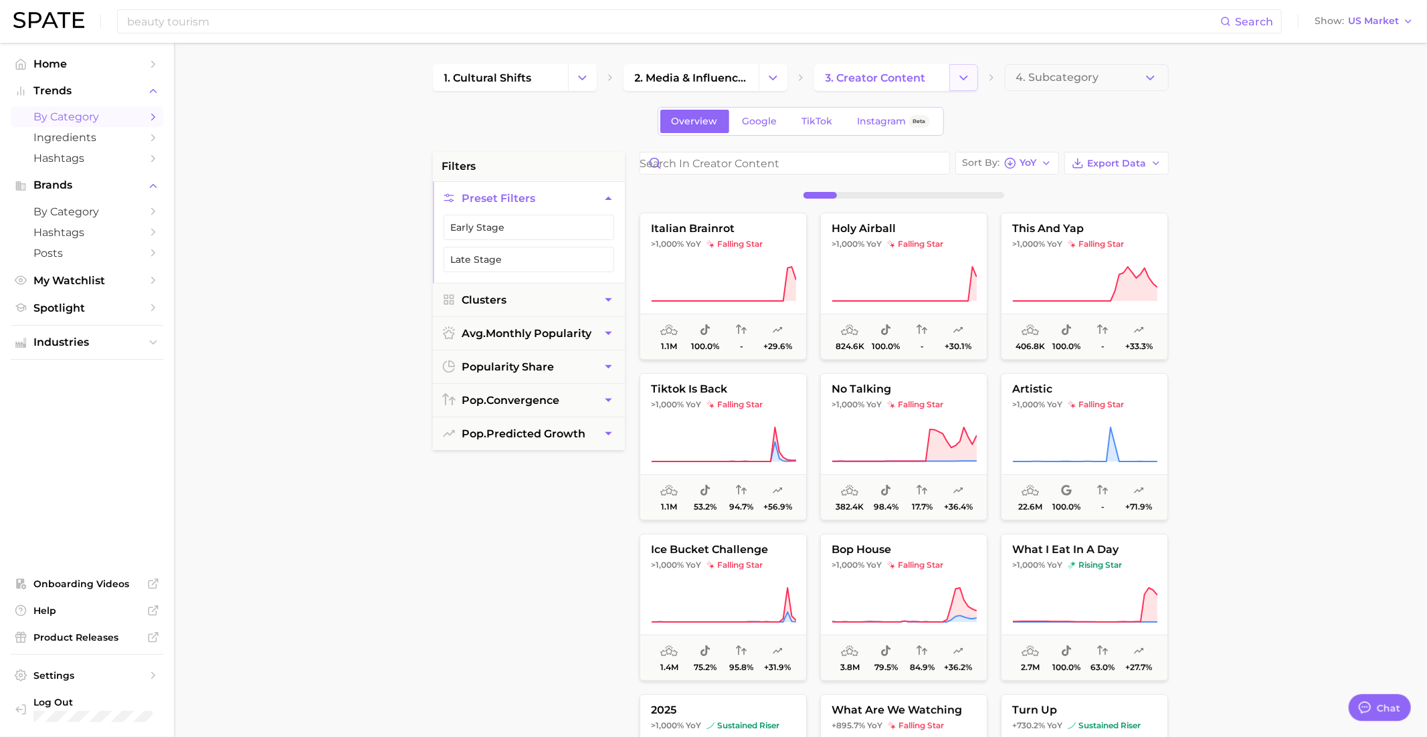
click at [956, 71] on button "Change Category" at bounding box center [963, 77] width 29 height 27
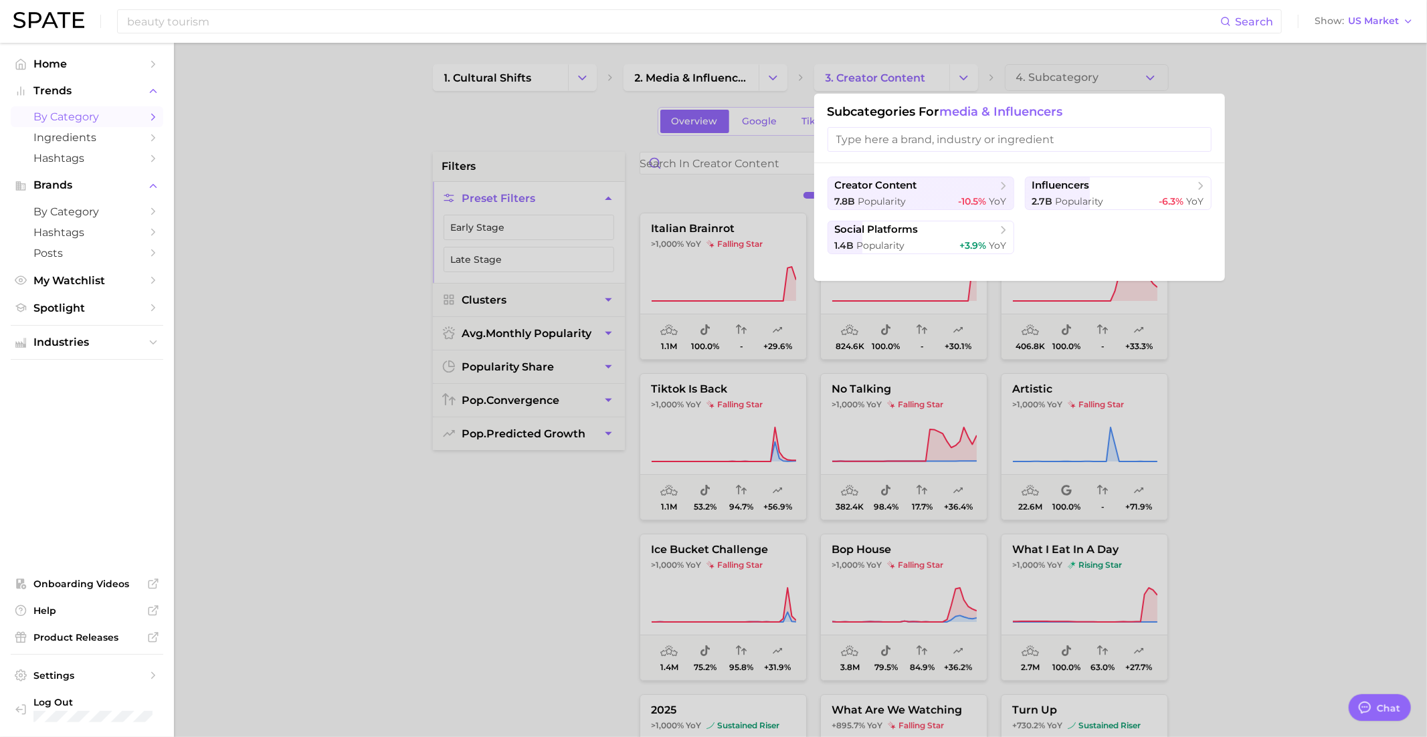
click at [961, 72] on div at bounding box center [713, 368] width 1427 height 737
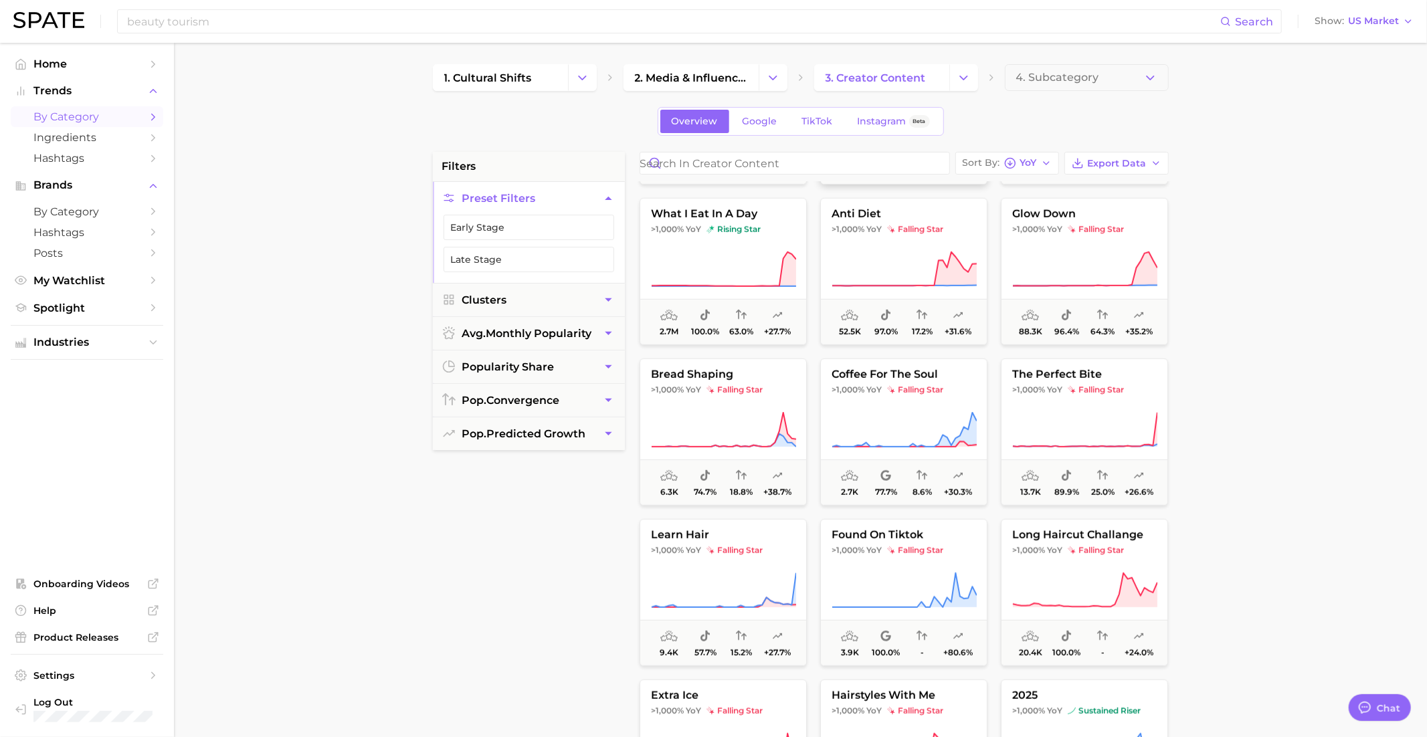
scroll to position [790, 0]
click at [1090, 218] on button "glow down >1,000% YoY falling star 88.3k 96.4% 64.3% +35.2%" at bounding box center [1084, 270] width 167 height 147
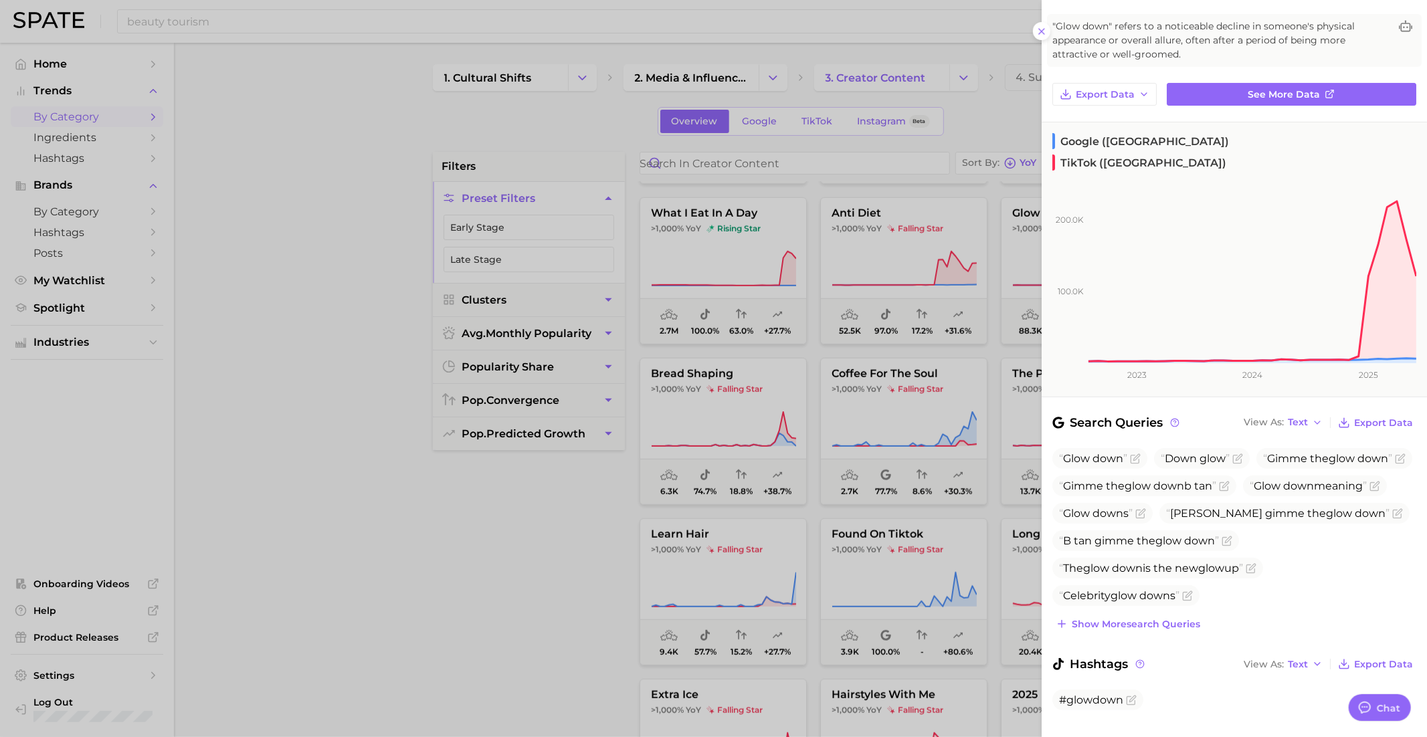
scroll to position [0, 0]
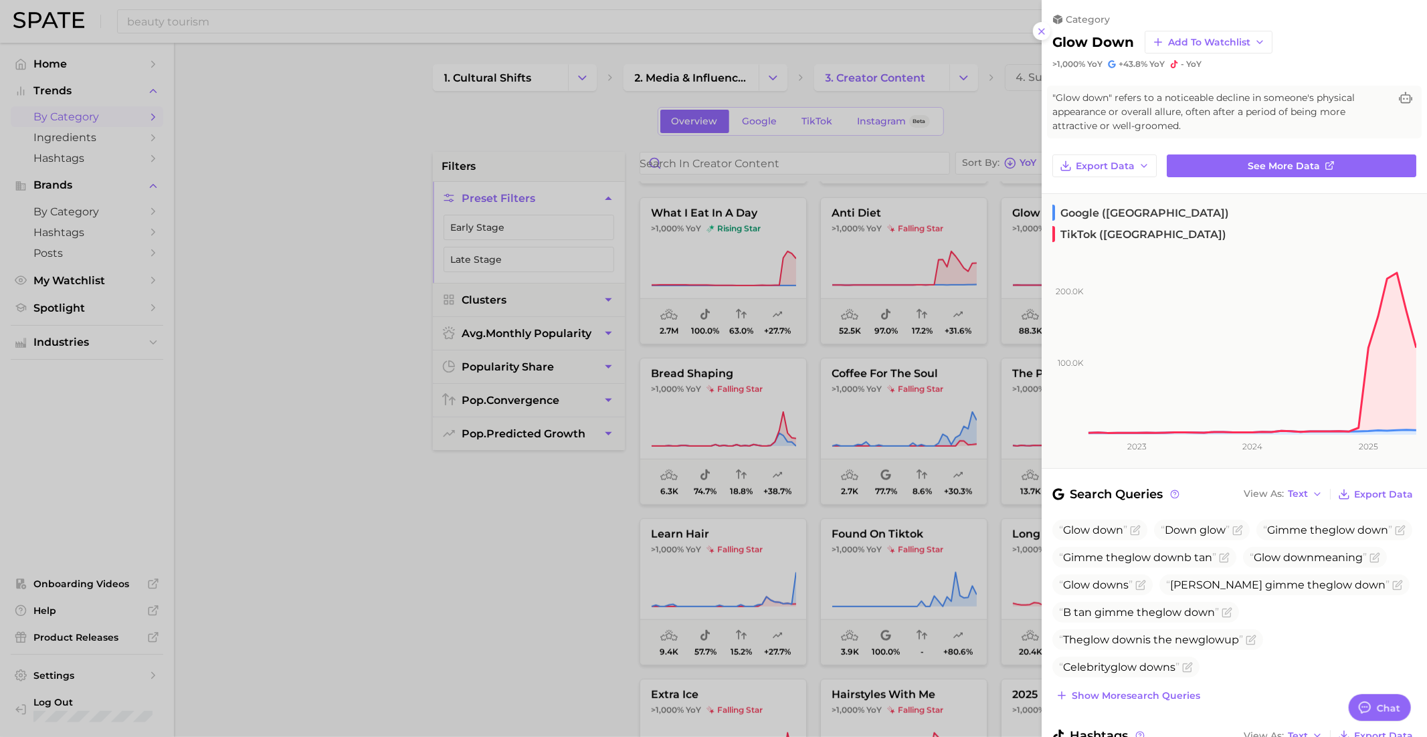
click at [952, 409] on div at bounding box center [713, 368] width 1427 height 737
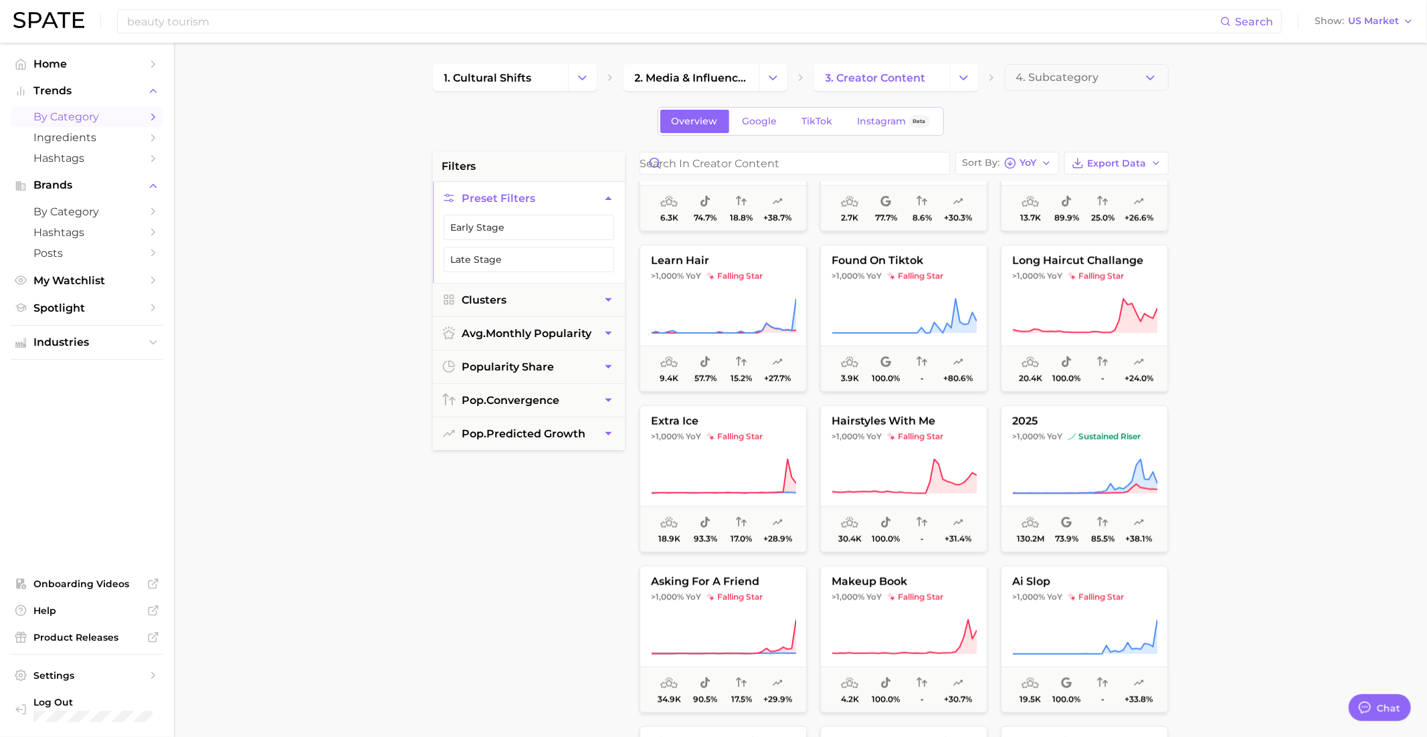
scroll to position [1068, 0]
click at [1039, 63] on main "1. cultural shifts 2. media & influencers 3. creator content 4. Subcategory Ove…" at bounding box center [800, 550] width 1253 height 1015
click at [1040, 77] on span "4. Subcategory" at bounding box center [1057, 78] width 83 height 12
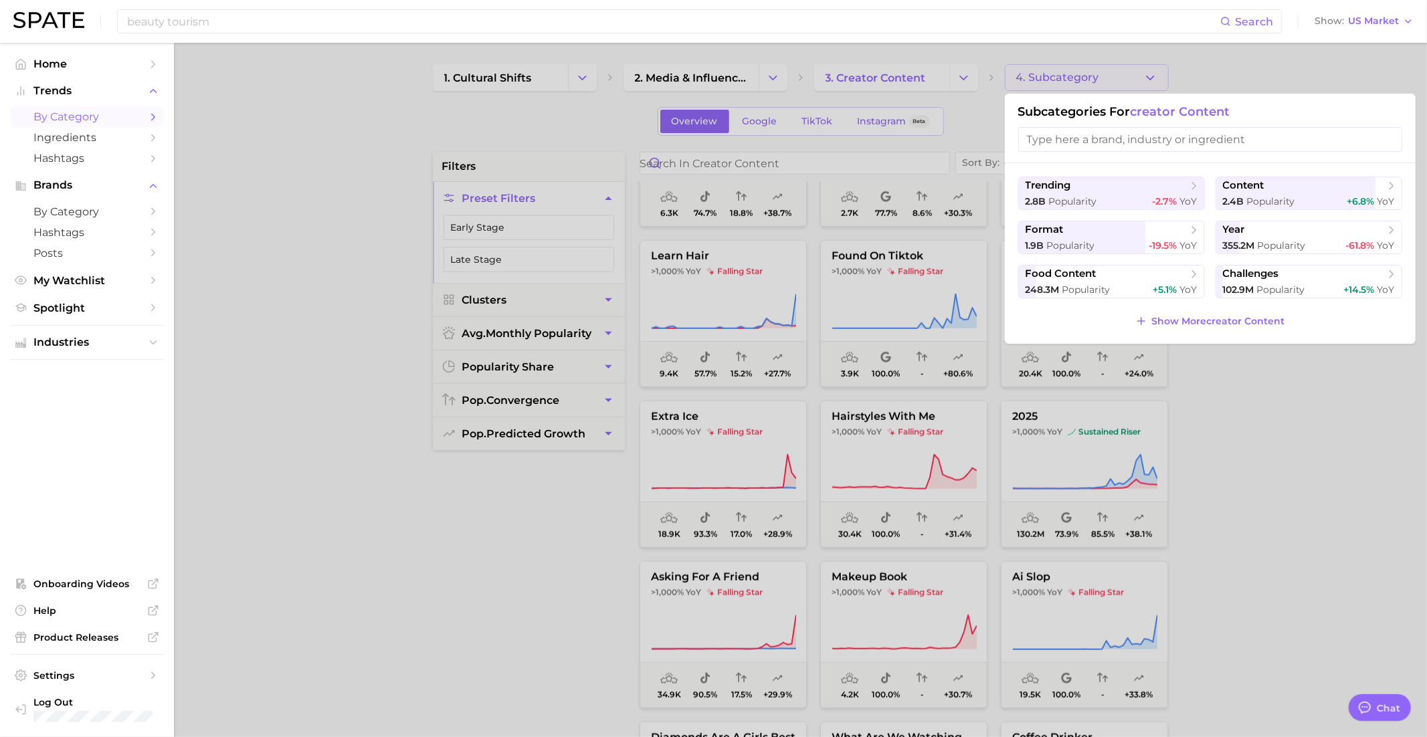
click at [1042, 76] on div at bounding box center [713, 368] width 1427 height 737
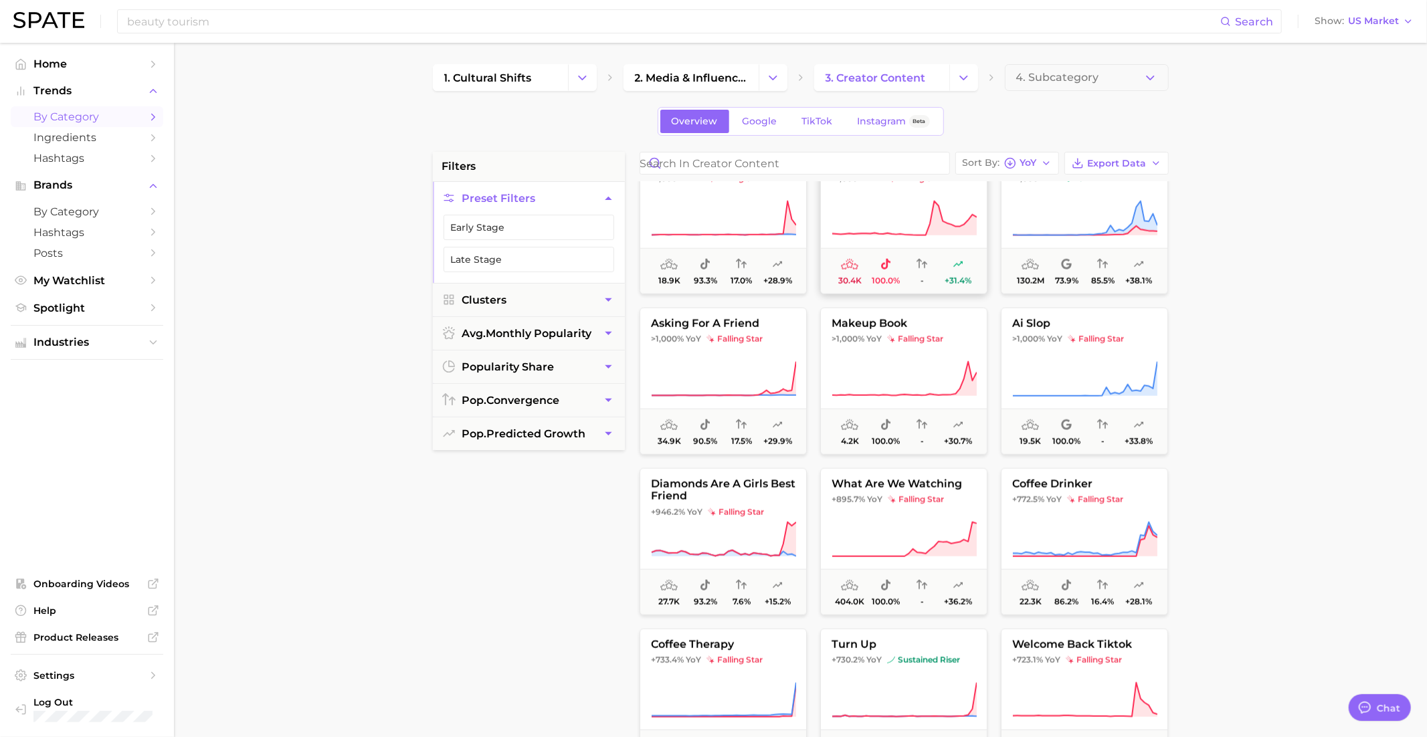
scroll to position [1325, 0]
click at [775, 362] on icon at bounding box center [723, 375] width 145 height 37
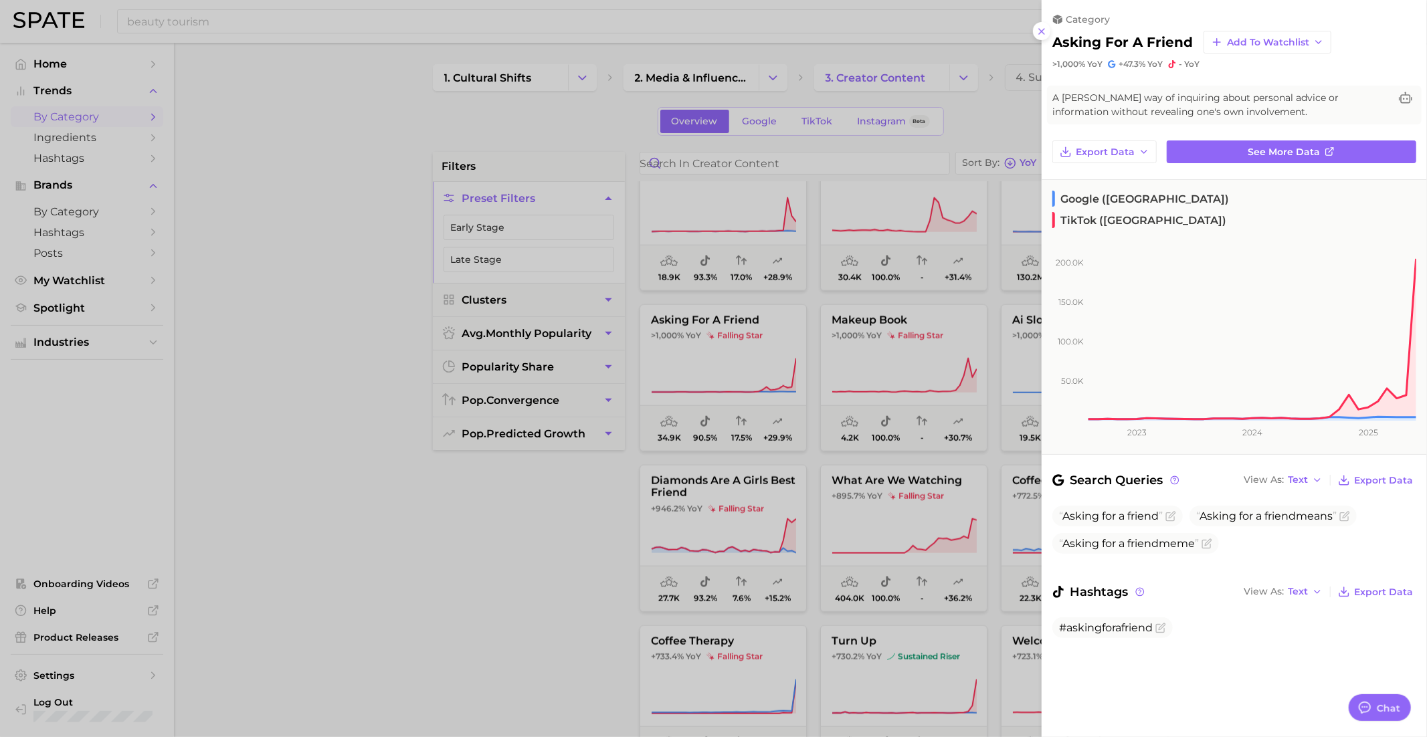
click at [779, 361] on div at bounding box center [713, 368] width 1427 height 737
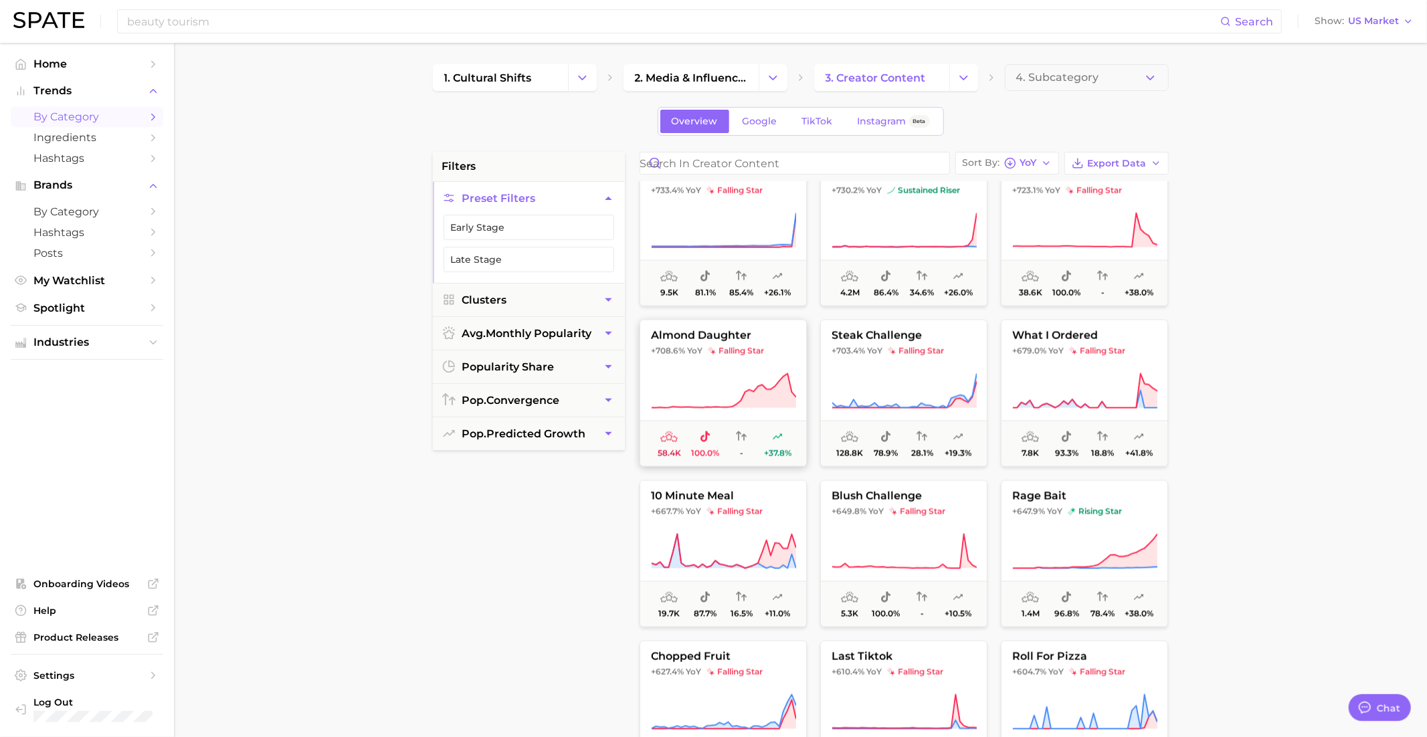
scroll to position [1797, 0]
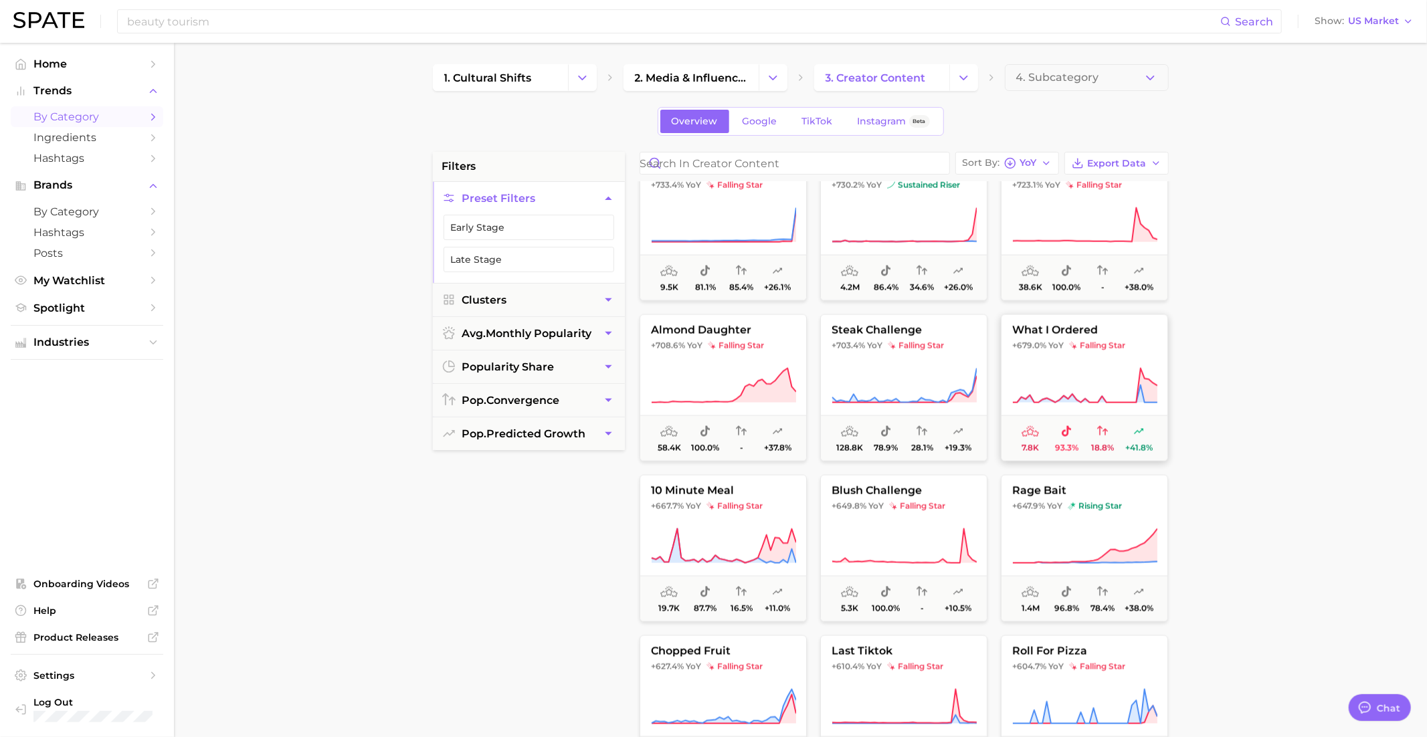
click at [1090, 348] on span "falling star" at bounding box center [1097, 345] width 56 height 11
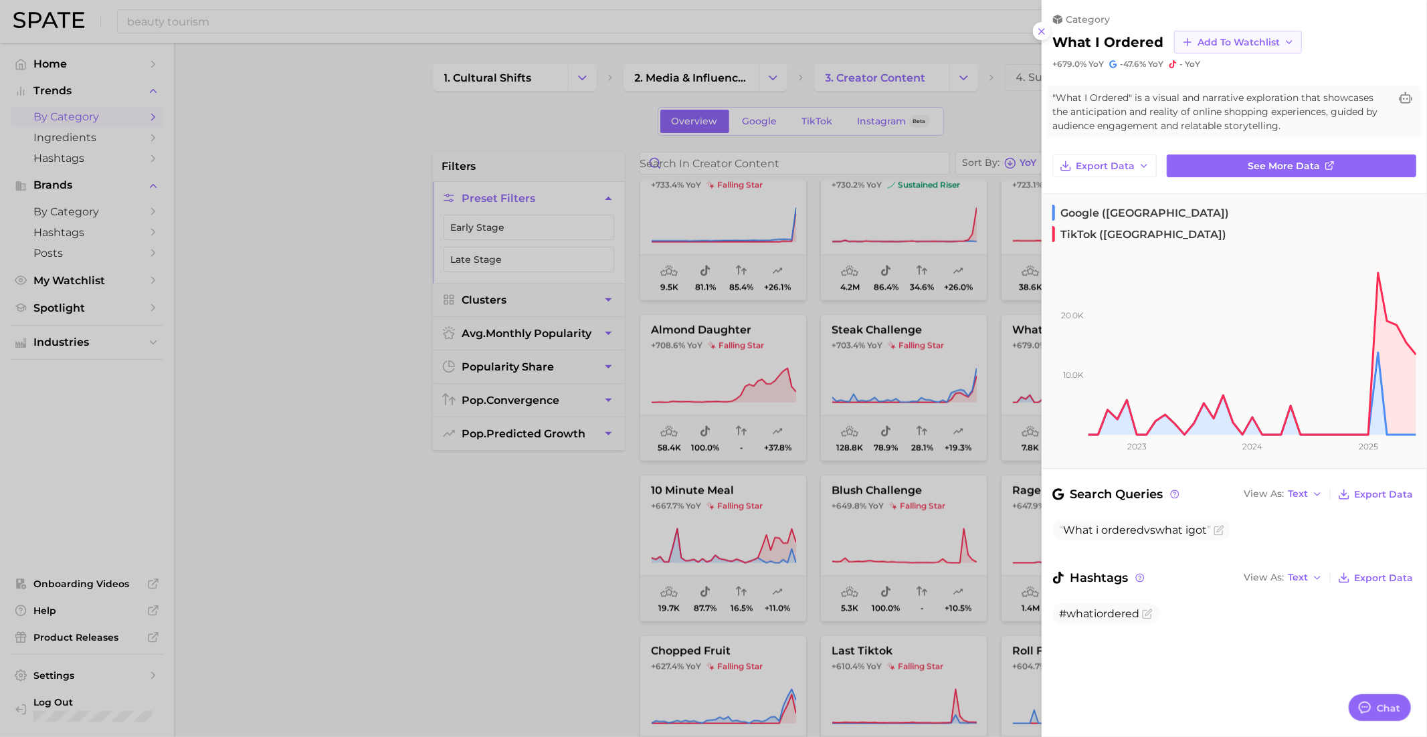
click at [1220, 37] on span "Add to Watchlist" at bounding box center [1238, 42] width 82 height 11
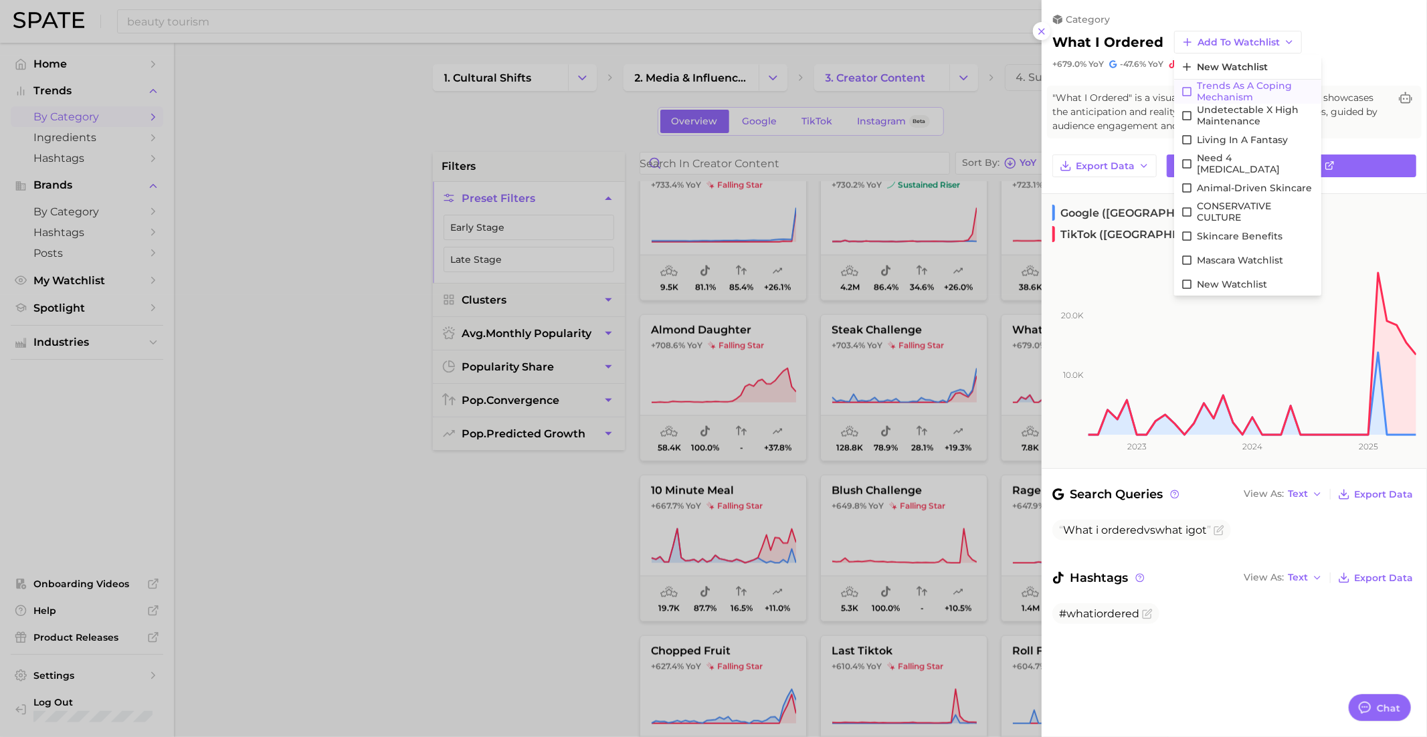
click at [1217, 90] on span "Trends as a Coping Mechanism" at bounding box center [1256, 91] width 118 height 23
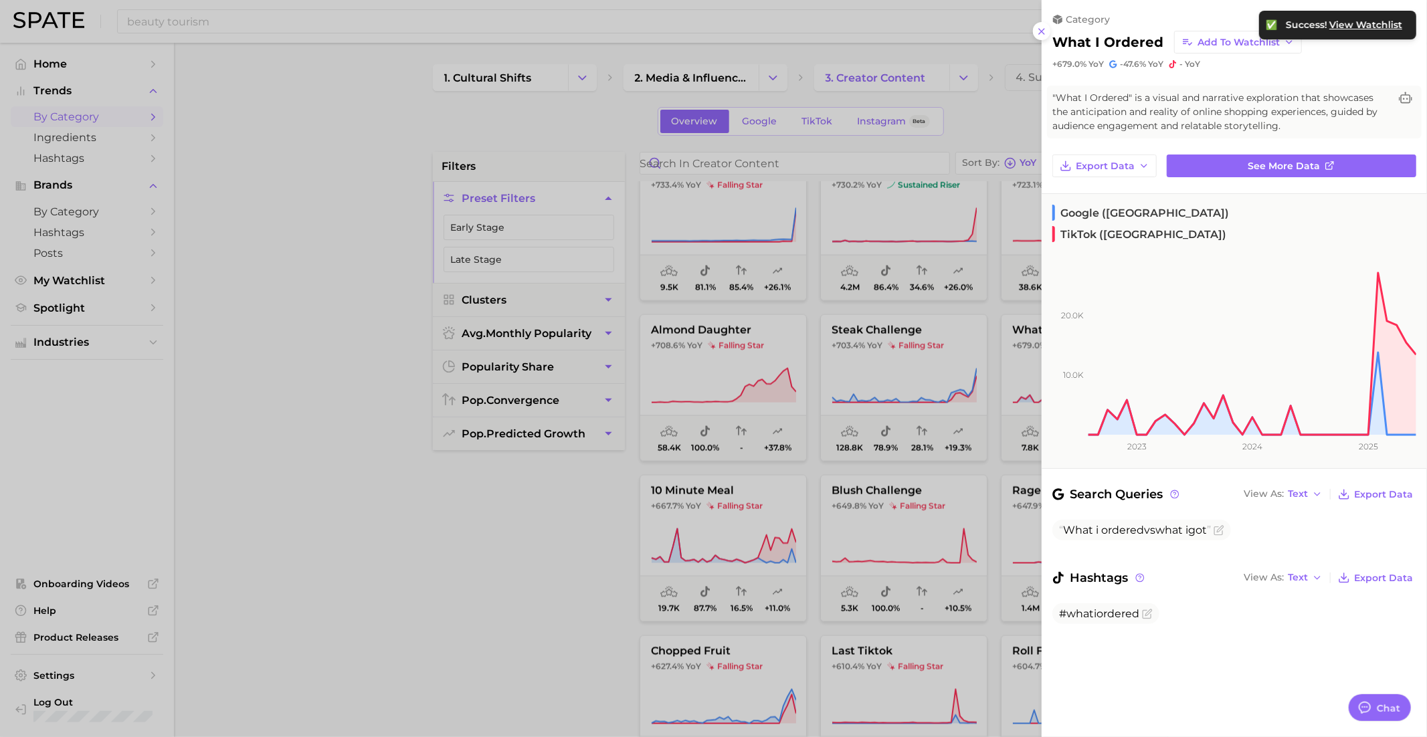
click at [878, 431] on div at bounding box center [713, 368] width 1427 height 737
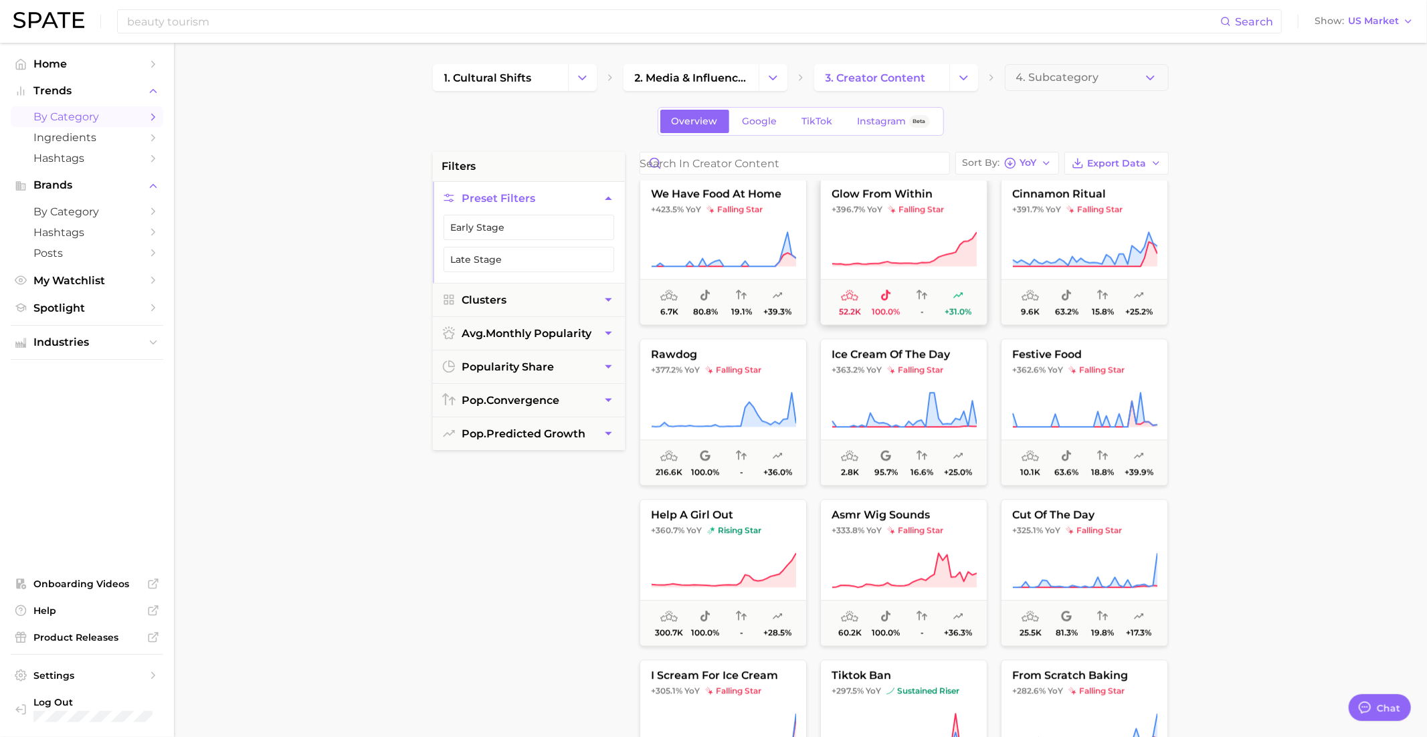
scroll to position [2894, 0]
click at [892, 202] on button "glow from within +396.7% YoY falling star 52.2k 100.0% - +31.0%" at bounding box center [903, 253] width 167 height 147
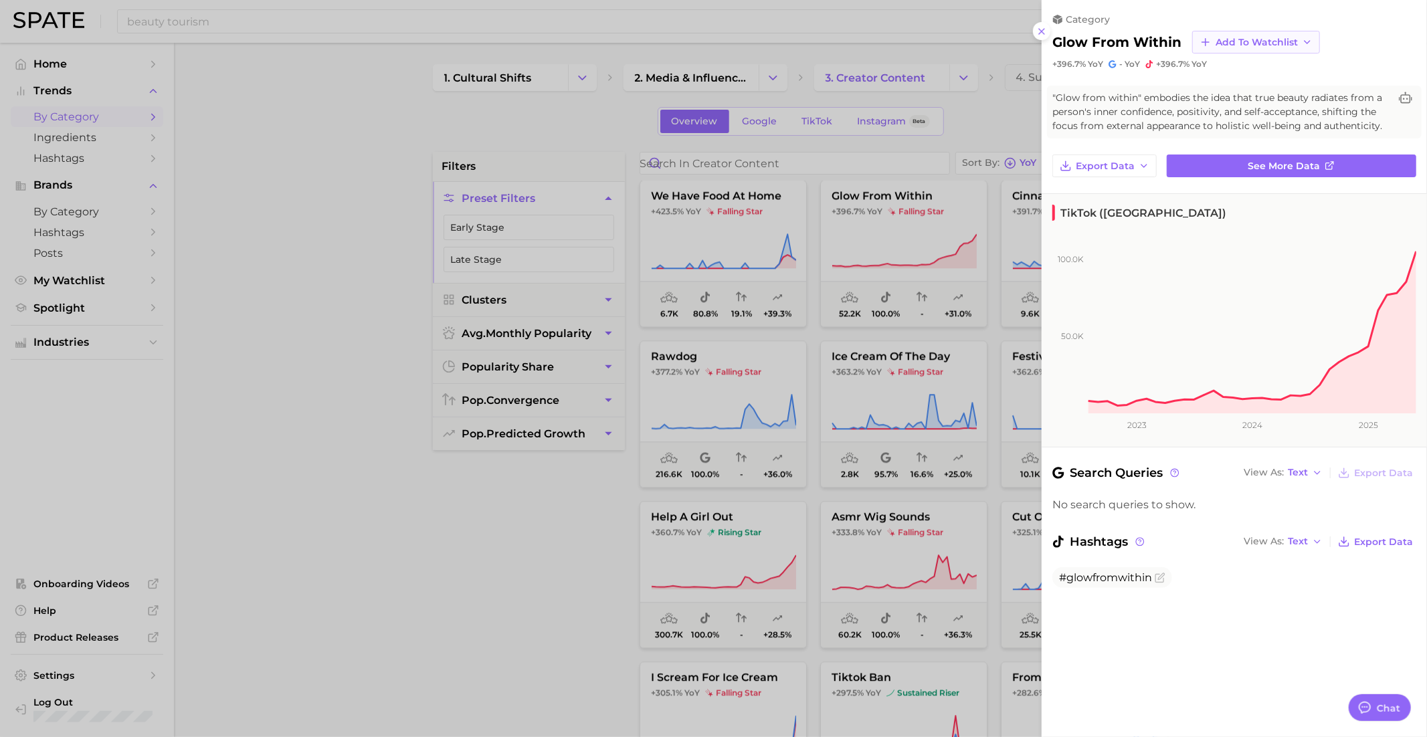
click at [1235, 41] on span "Add to Watchlist" at bounding box center [1256, 42] width 82 height 11
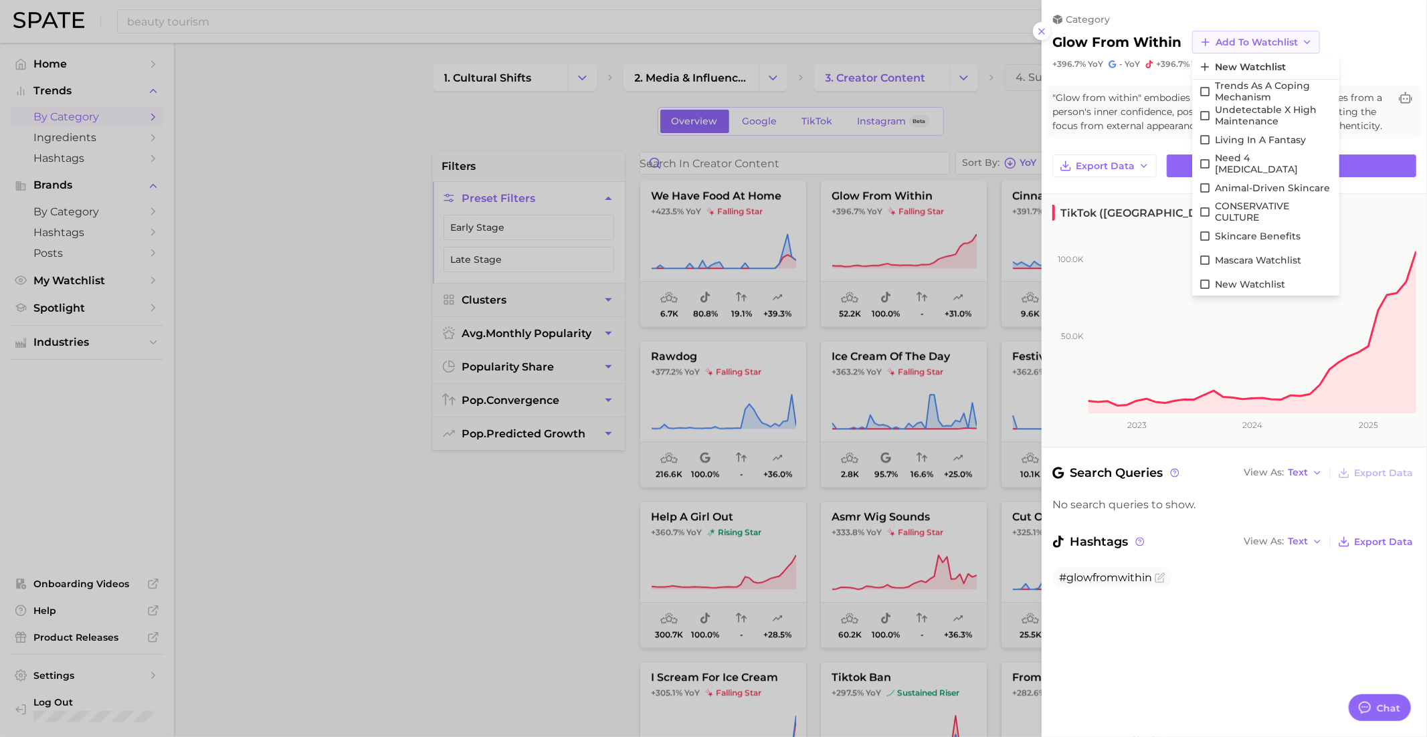
click at [1235, 41] on span "Add to Watchlist" at bounding box center [1256, 42] width 82 height 11
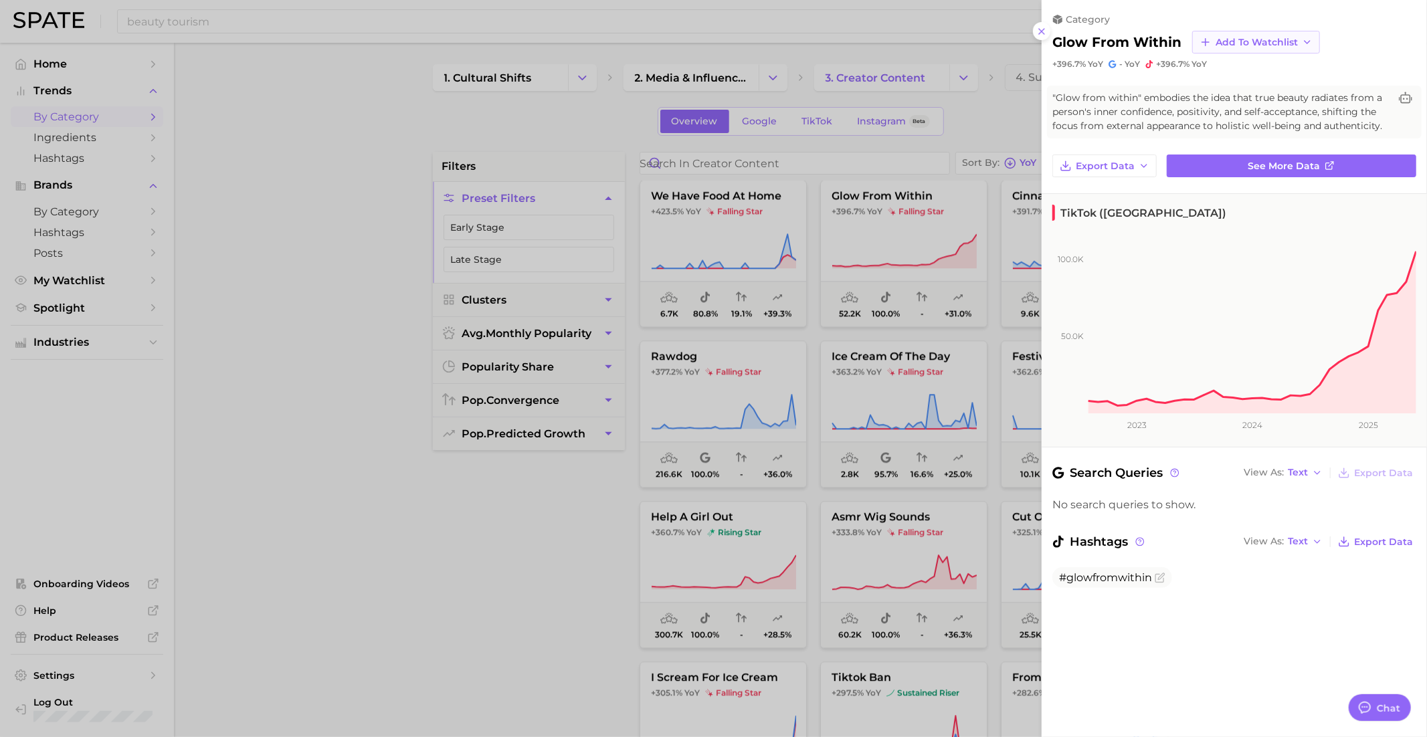
click at [1219, 37] on span "Add to Watchlist" at bounding box center [1256, 42] width 82 height 11
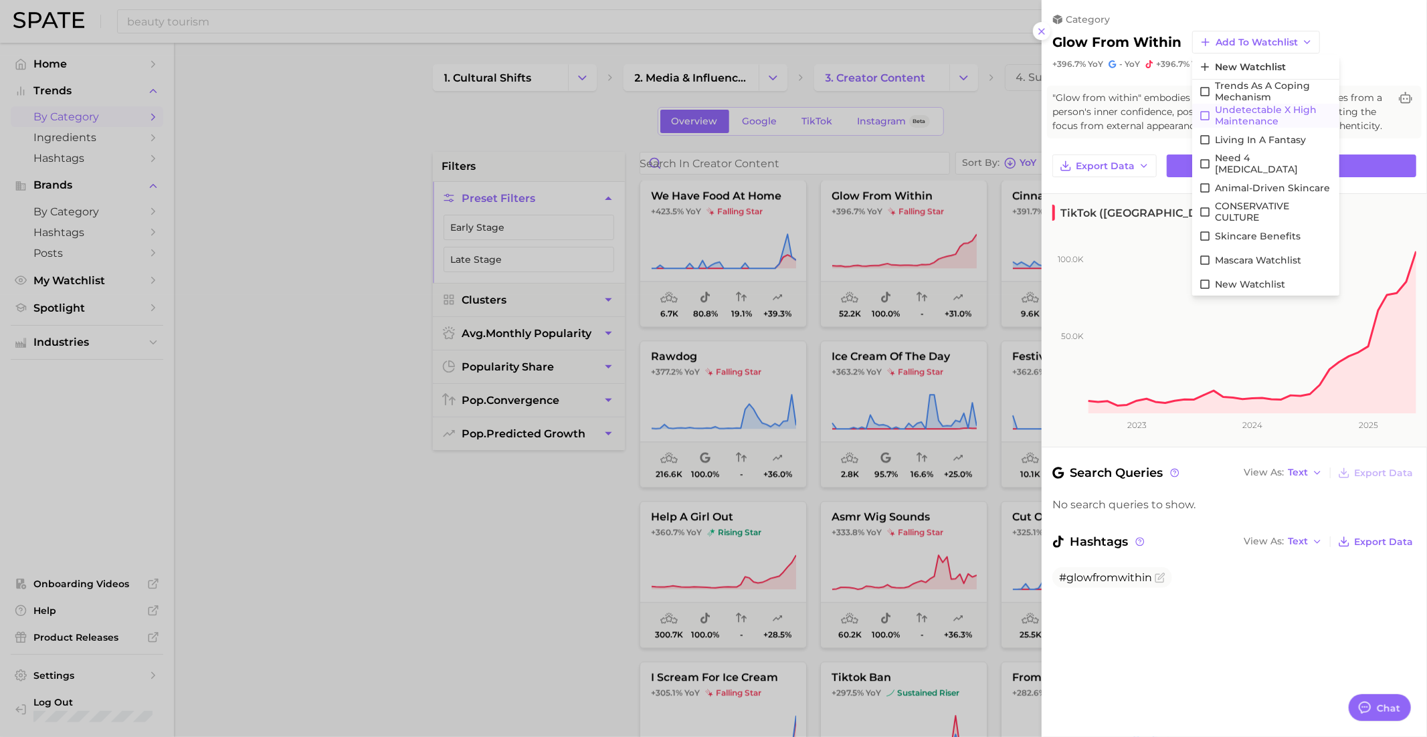
click at [1242, 109] on span "Undetectable X High maintenance" at bounding box center [1274, 115] width 118 height 23
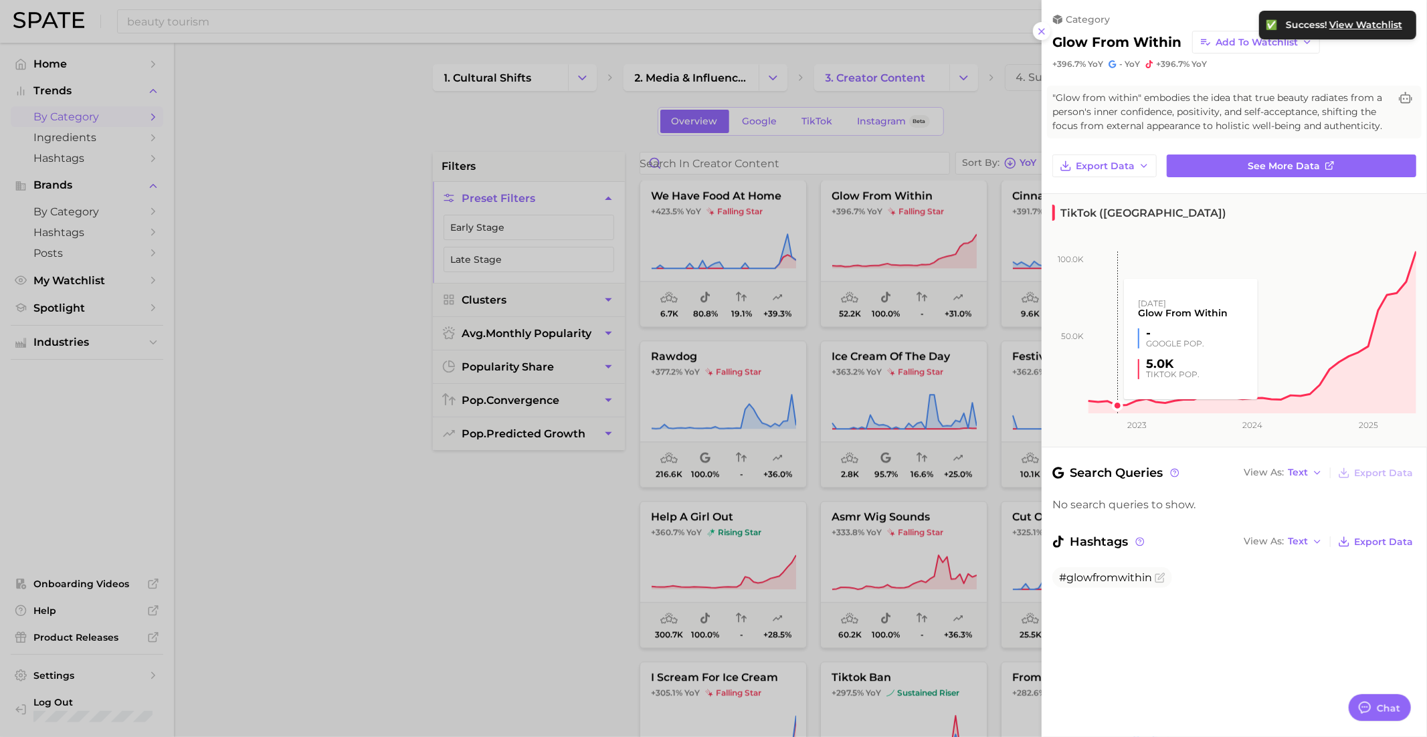
click at [912, 452] on div at bounding box center [713, 368] width 1427 height 737
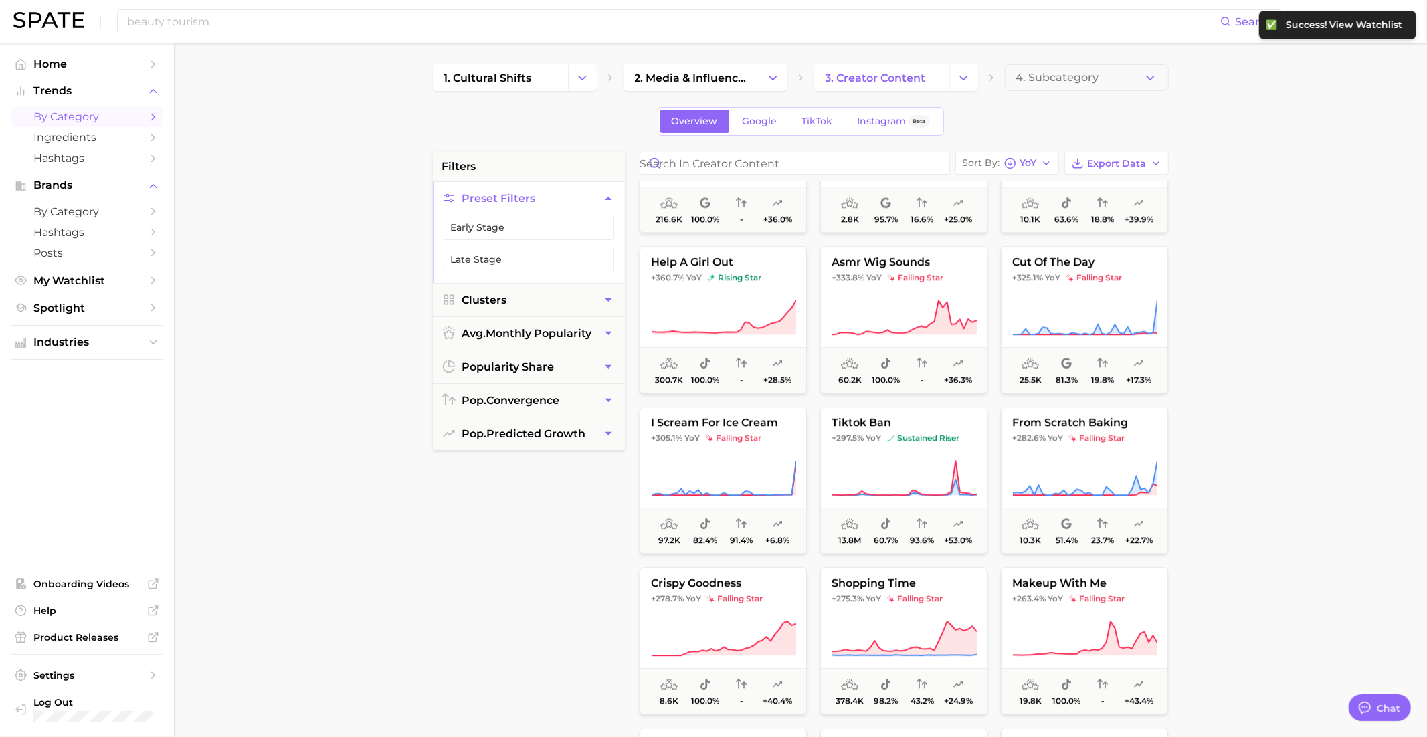
scroll to position [3151, 0]
click at [702, 323] on icon at bounding box center [723, 316] width 145 height 37
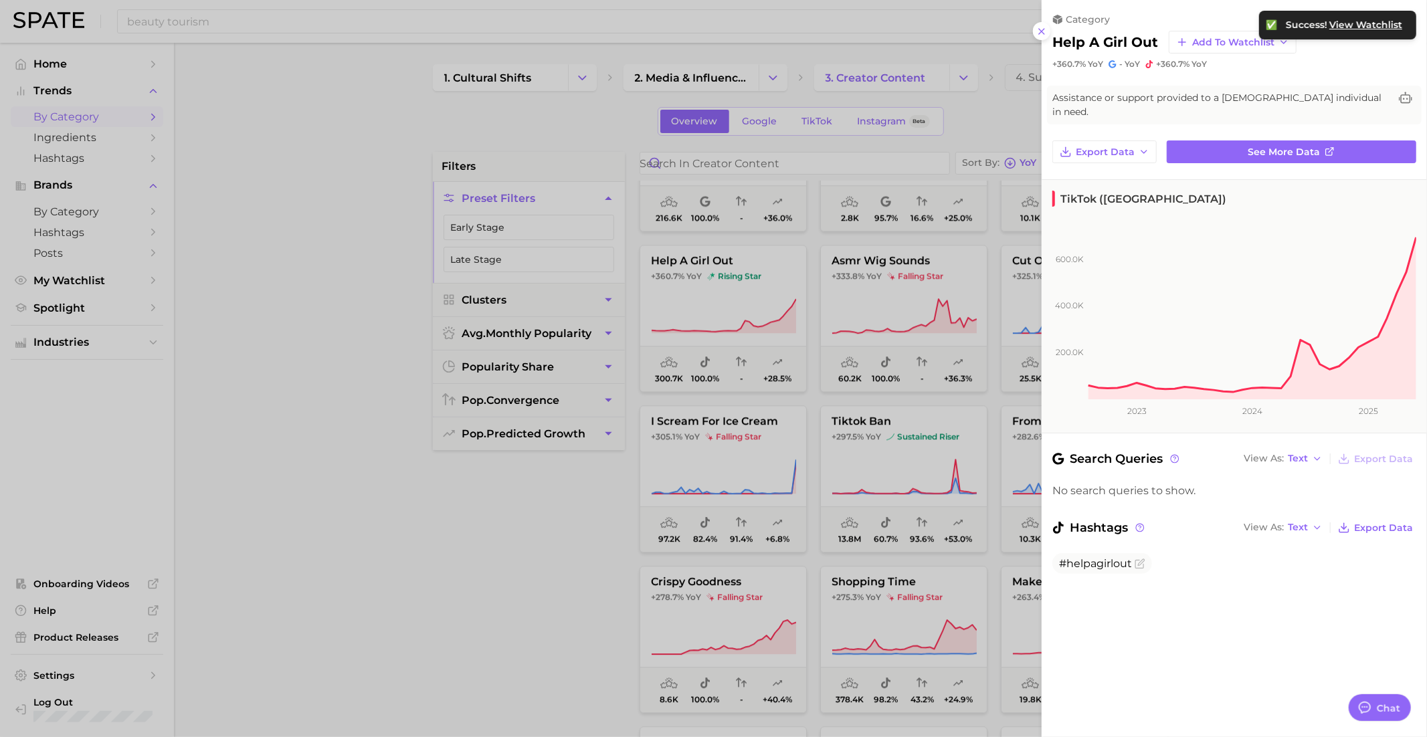
click at [710, 282] on div at bounding box center [713, 368] width 1427 height 737
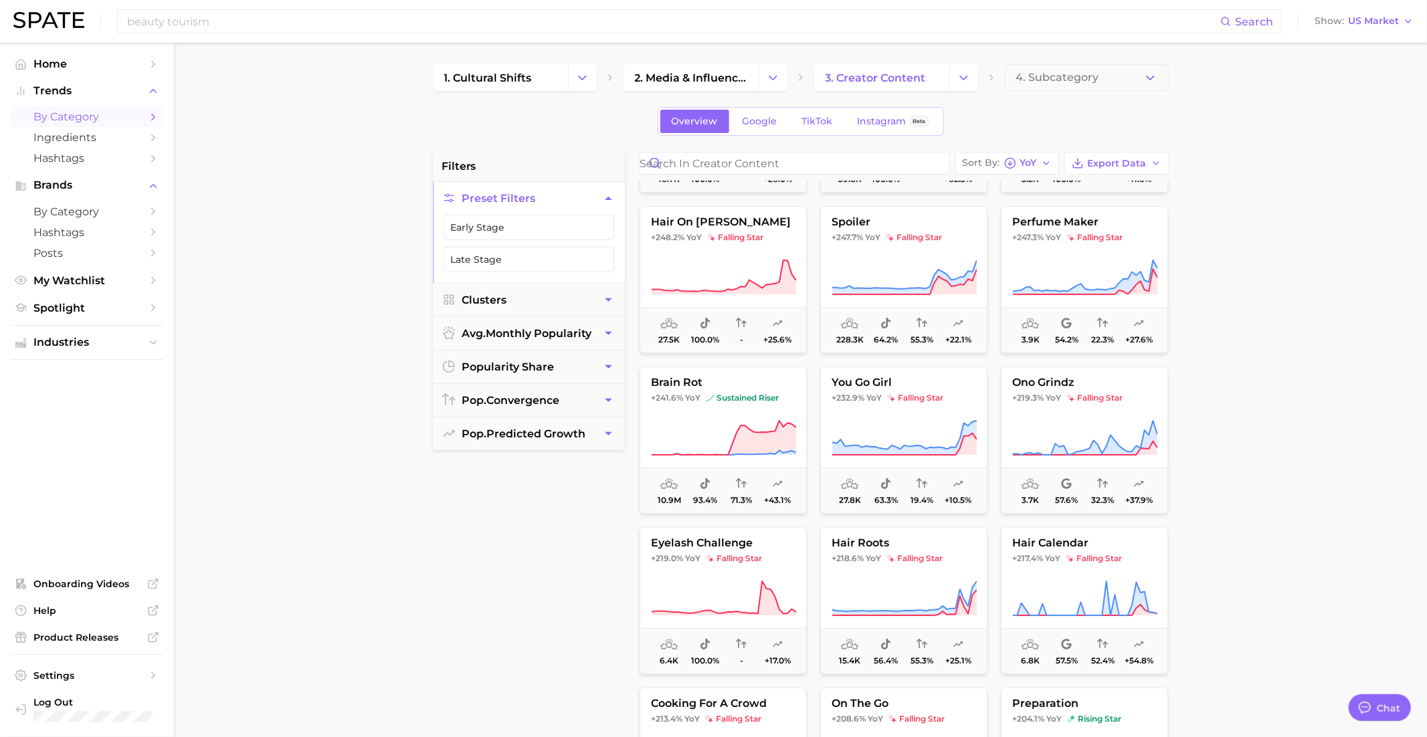
scroll to position [3834, 0]
click at [728, 442] on icon at bounding box center [723, 435] width 145 height 37
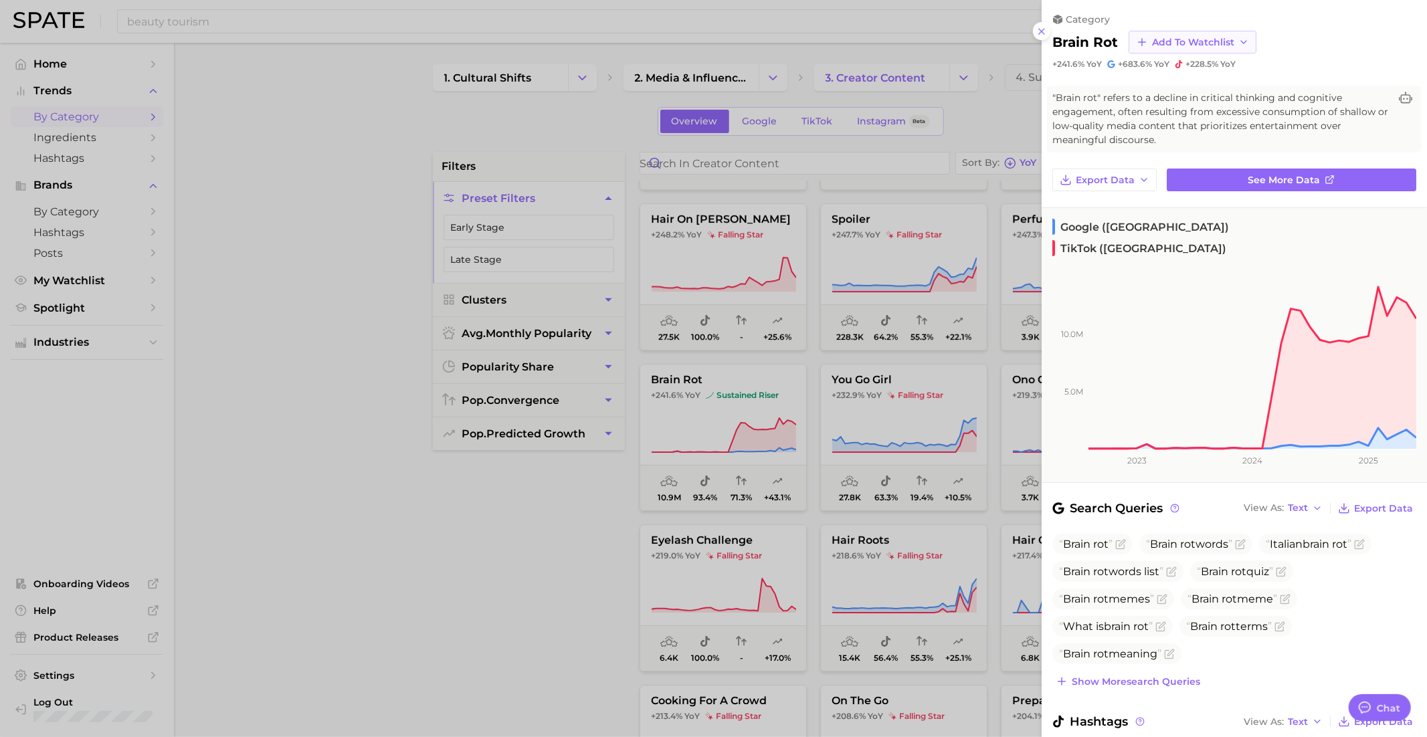
click at [1197, 45] on span "Add to Watchlist" at bounding box center [1193, 42] width 82 height 11
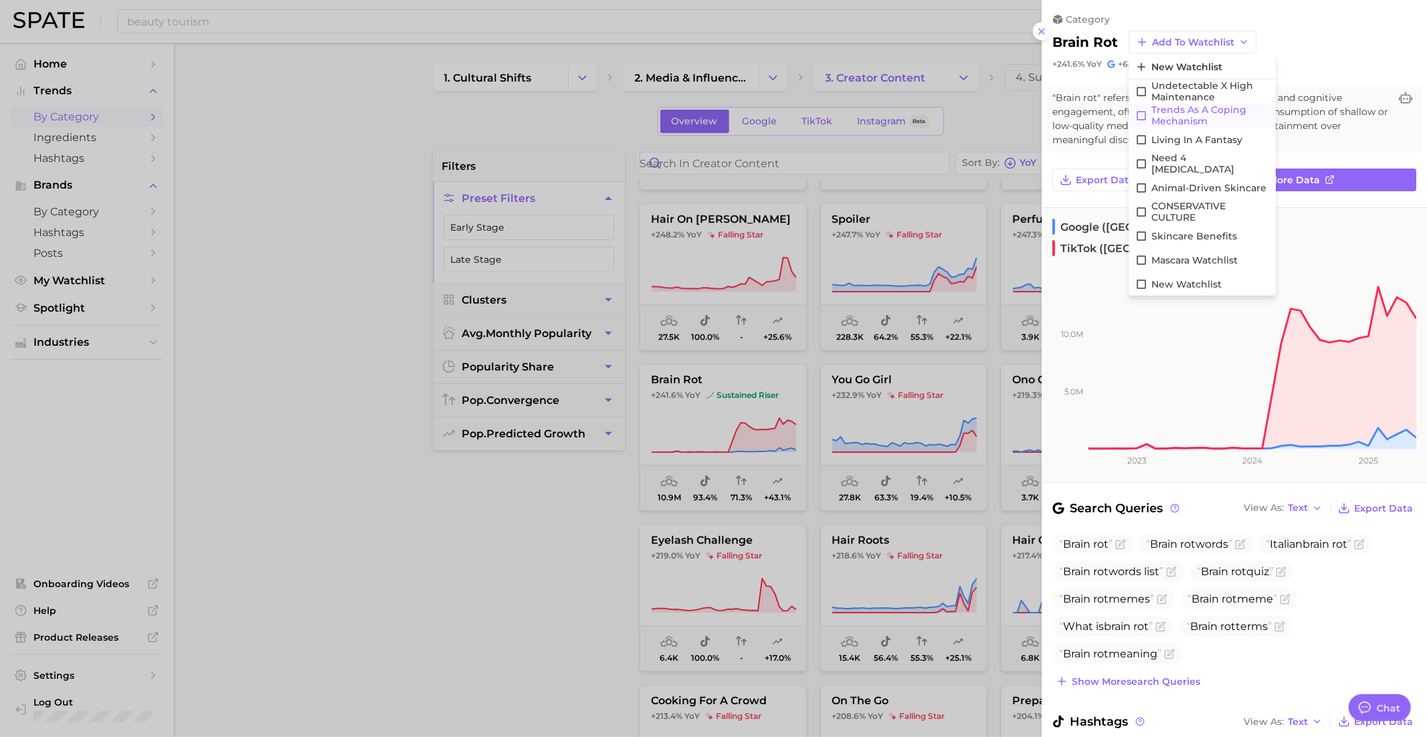
click at [1201, 114] on span "Trends as a Coping Mechanism" at bounding box center [1210, 115] width 118 height 23
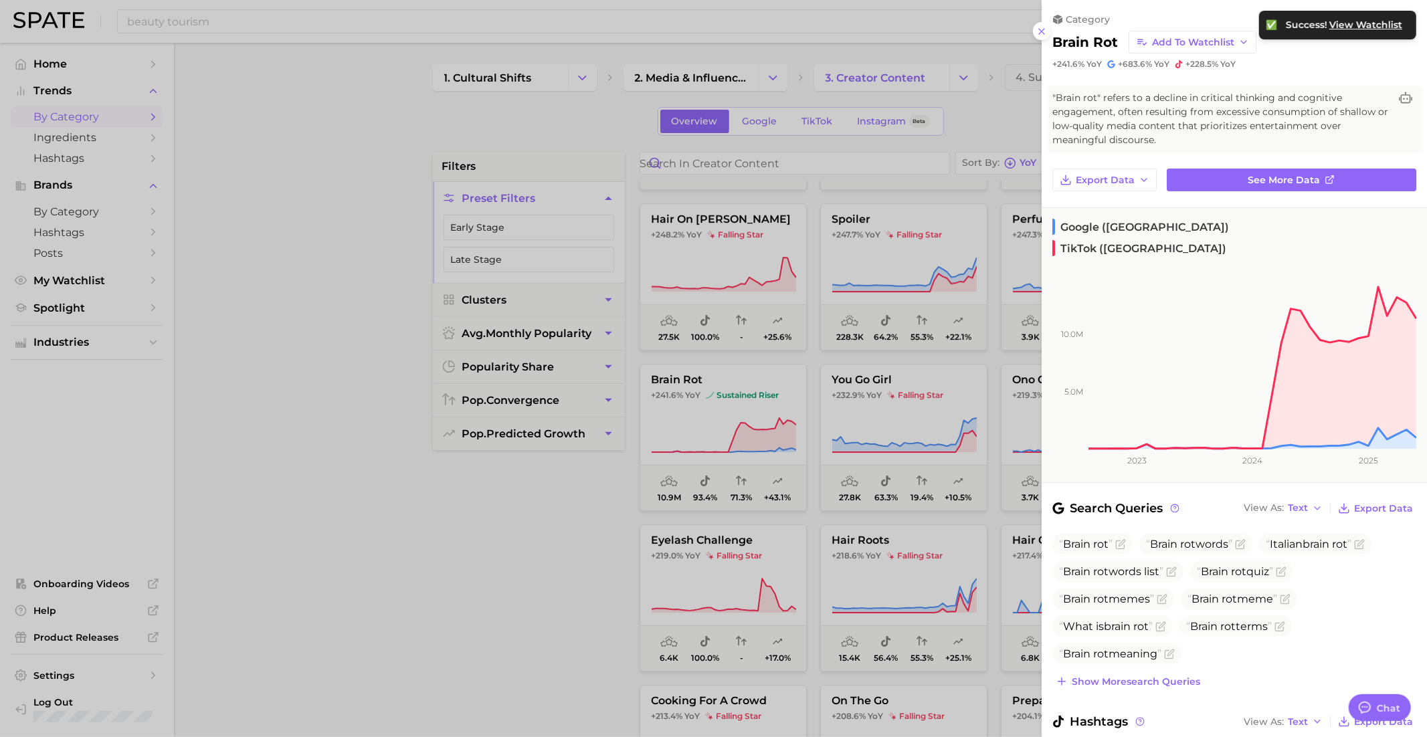
click at [909, 415] on div at bounding box center [713, 368] width 1427 height 737
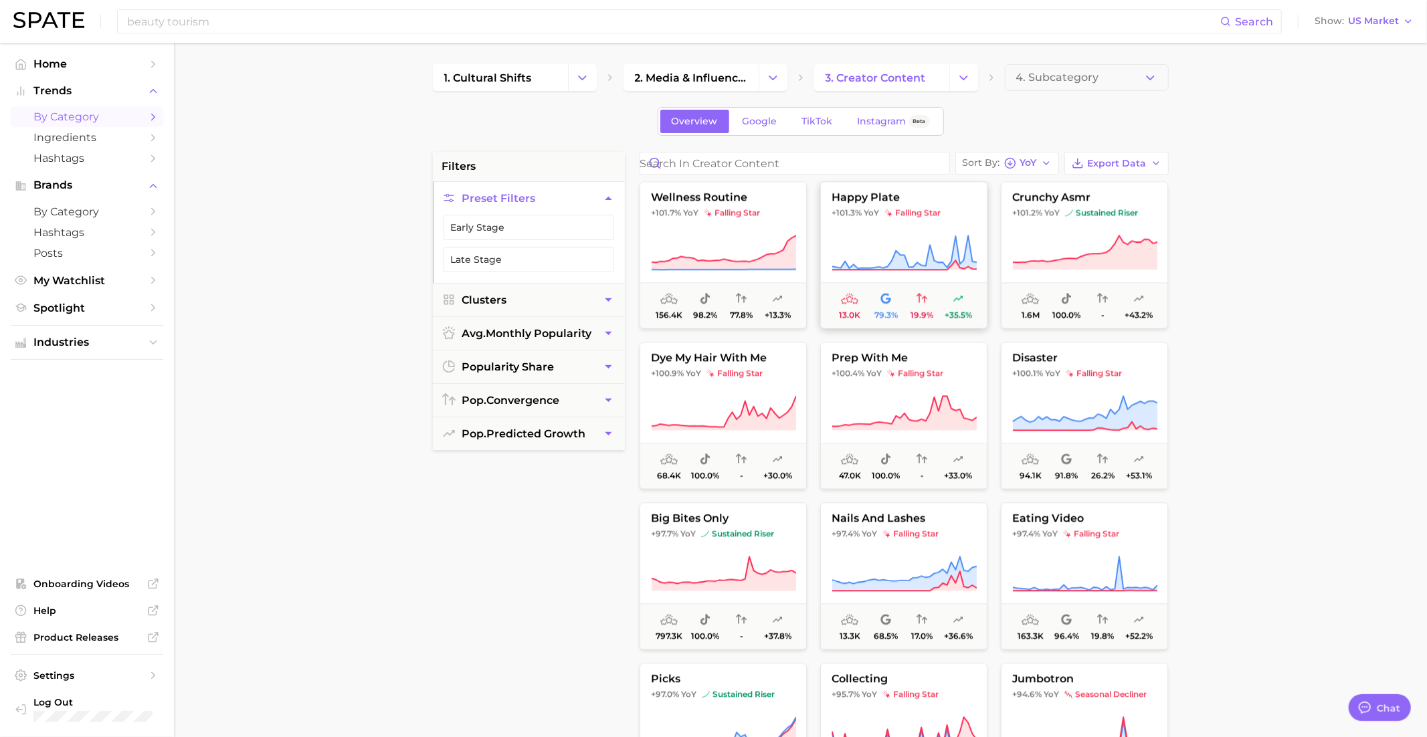
scroll to position [6907, 0]
click at [747, 217] on button "wellness routine +101.7% YoY falling star 156.4k 98.2% 77.8% +13.3%" at bounding box center [722, 254] width 167 height 147
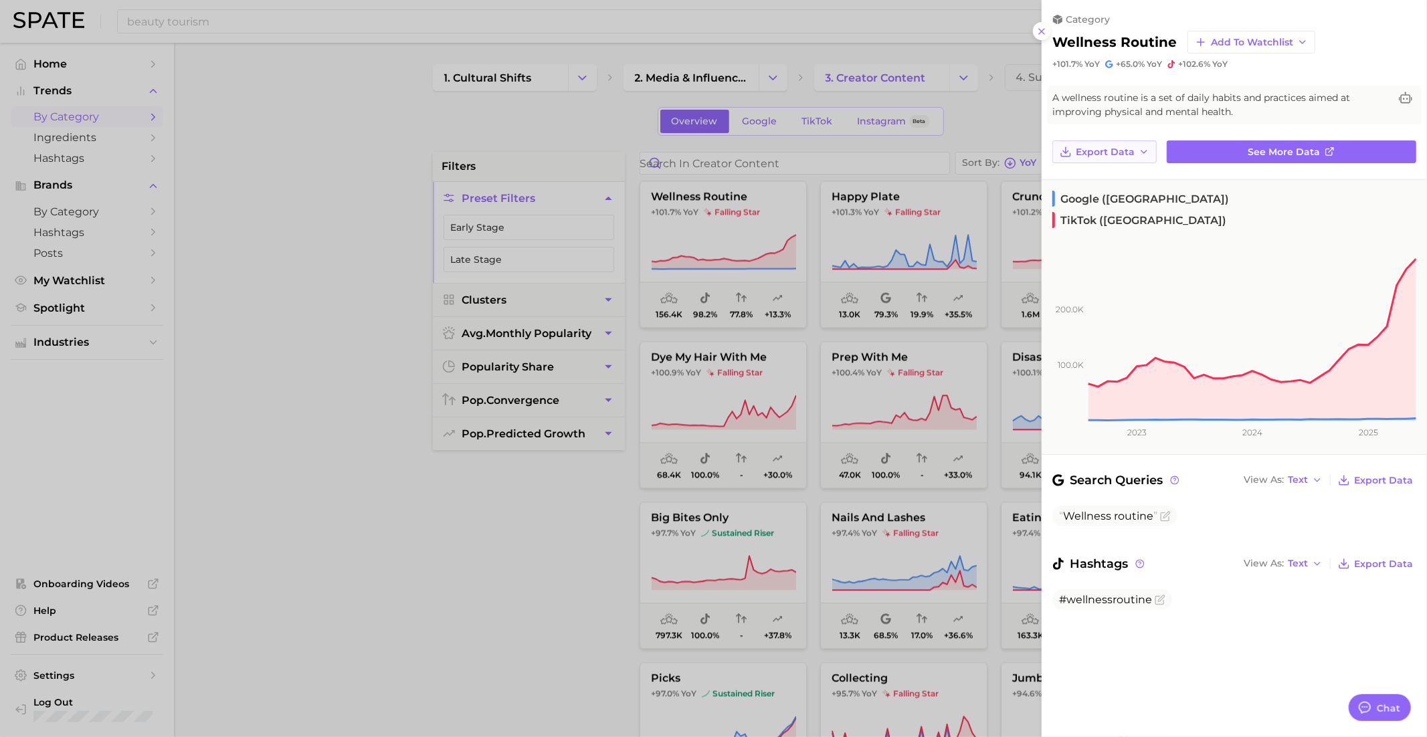
click at [1139, 152] on icon "button" at bounding box center [1144, 151] width 11 height 11
click at [1233, 40] on span "Add to Watchlist" at bounding box center [1252, 42] width 82 height 11
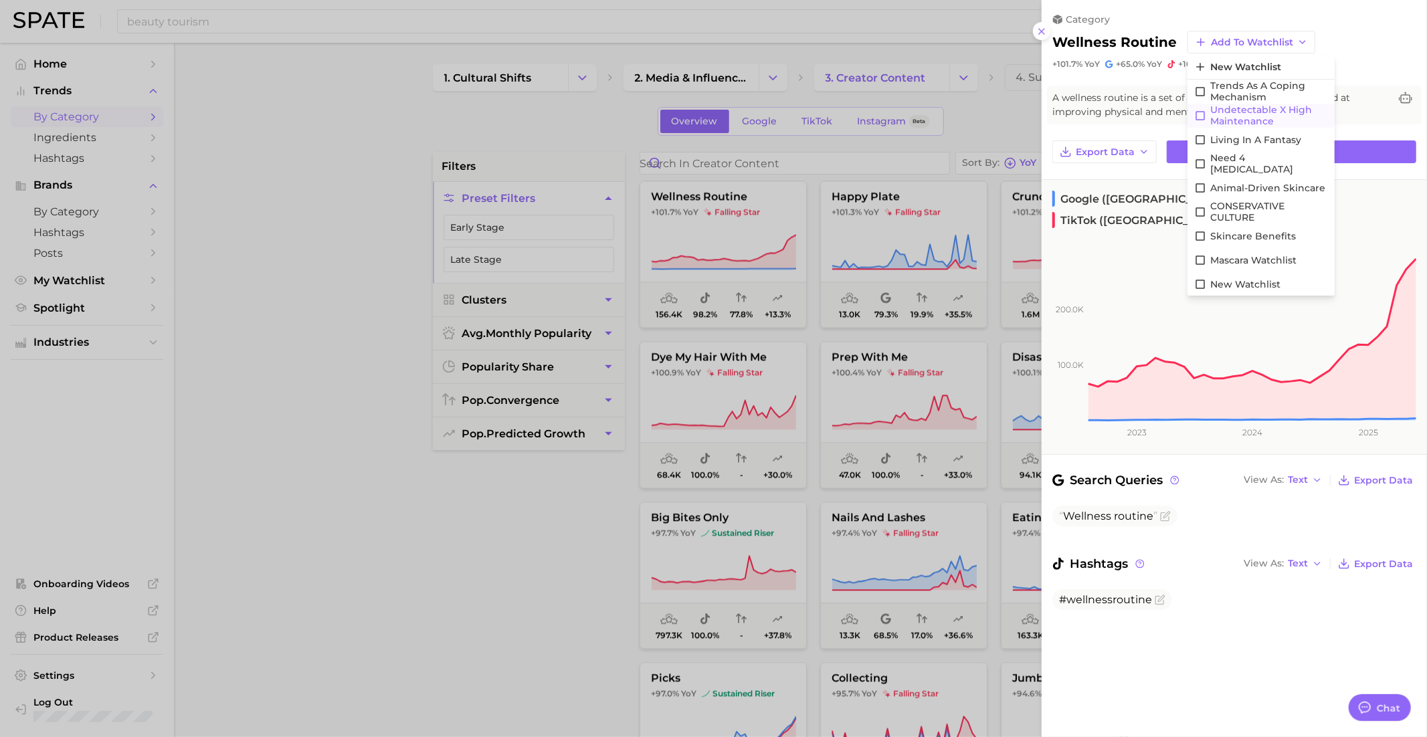
click at [1237, 113] on span "Undetectable X High maintenance" at bounding box center [1269, 115] width 118 height 23
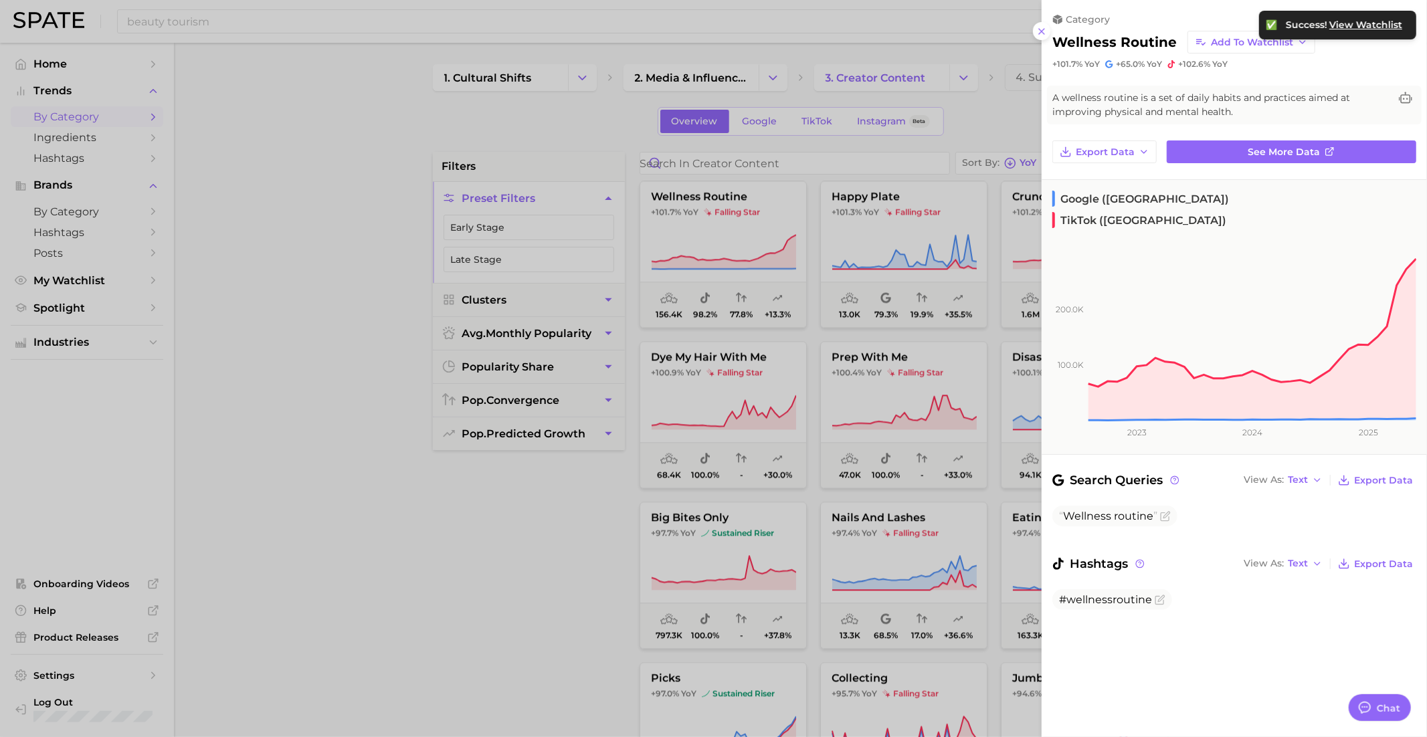
click at [924, 344] on div at bounding box center [713, 368] width 1427 height 737
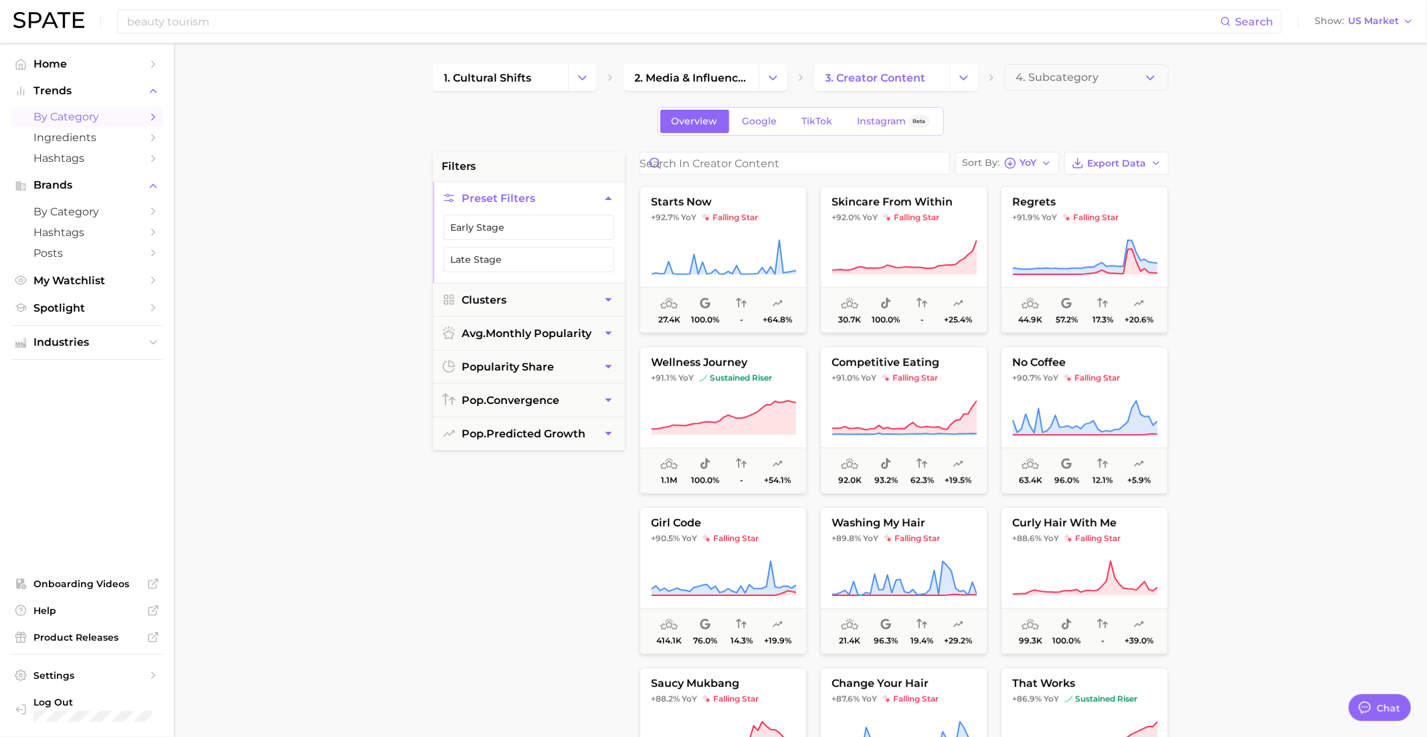
scroll to position [7709, 0]
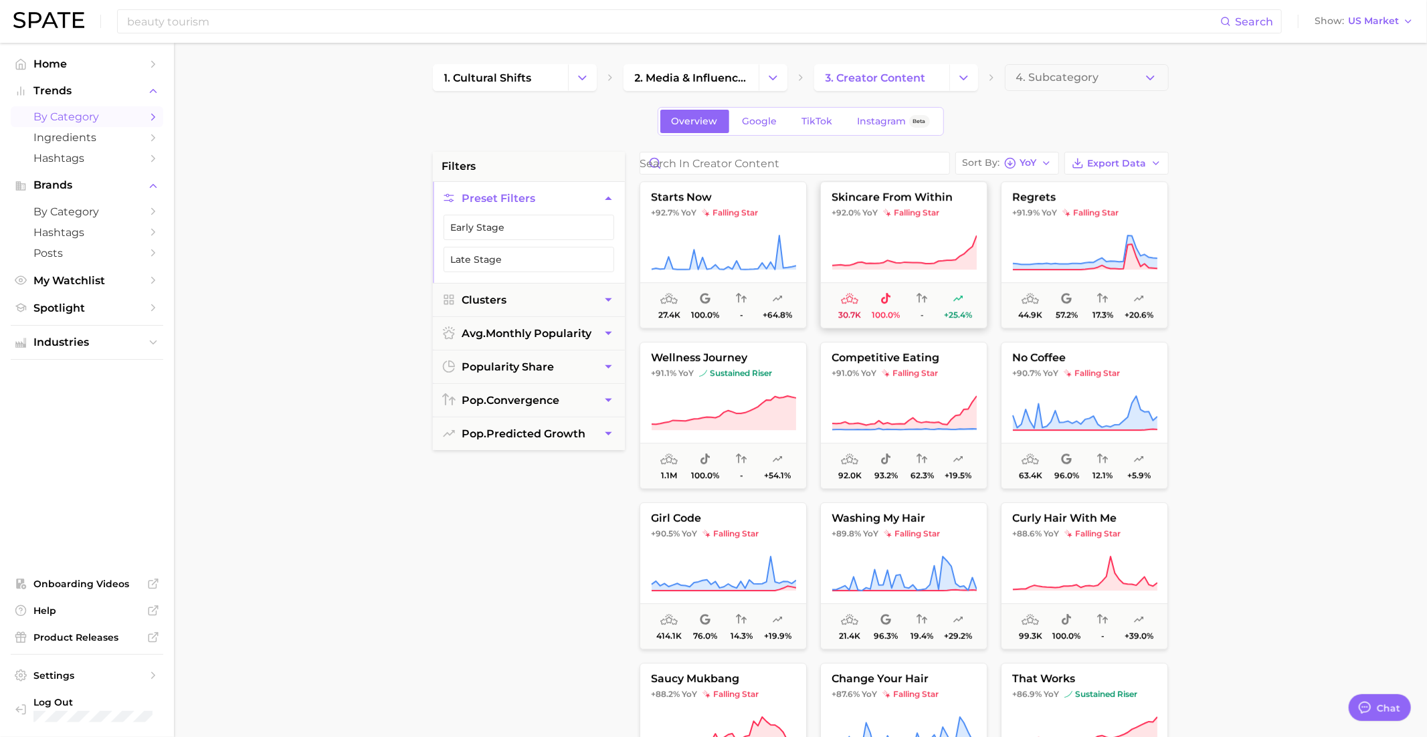
click at [900, 225] on button "skincare from within +92.0% YoY falling star 30.7k 100.0% - +25.4%" at bounding box center [903, 254] width 167 height 147
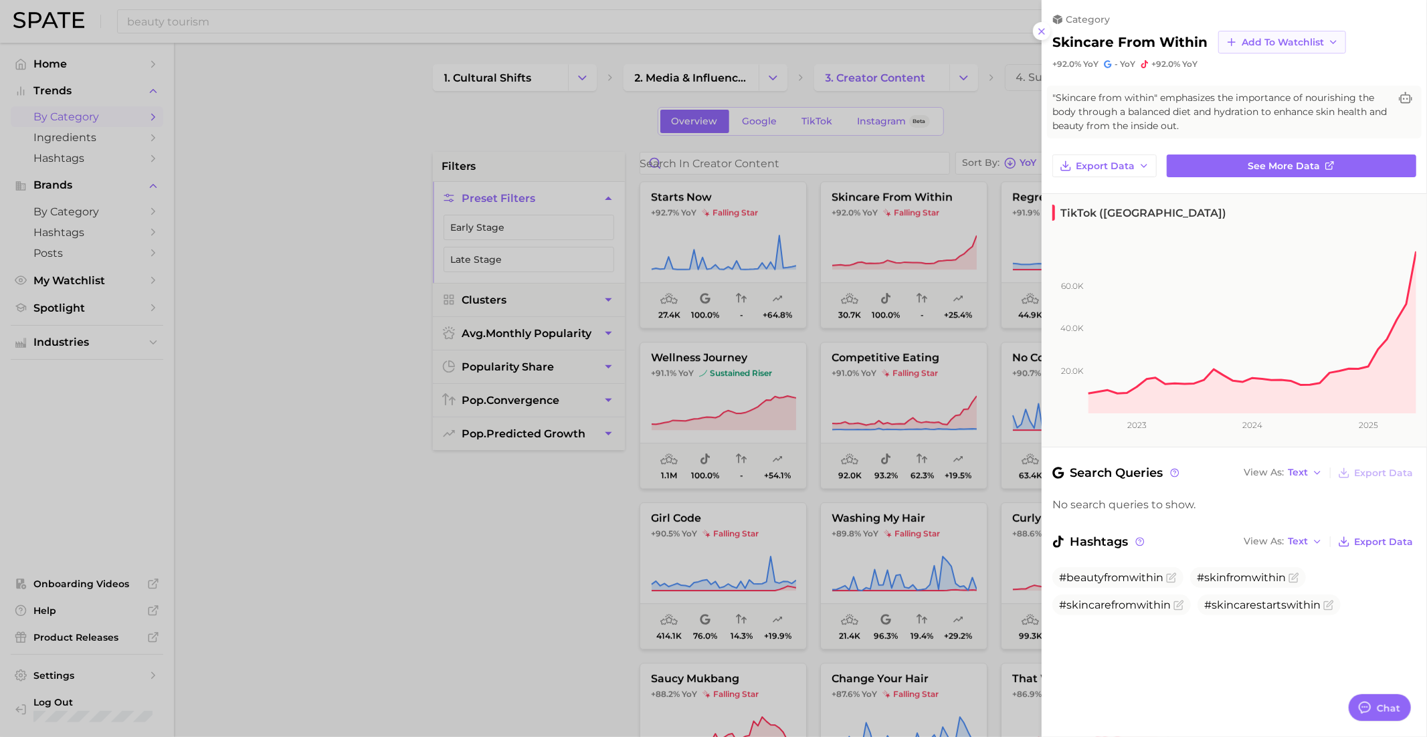
click at [1256, 41] on span "Add to Watchlist" at bounding box center [1283, 42] width 82 height 11
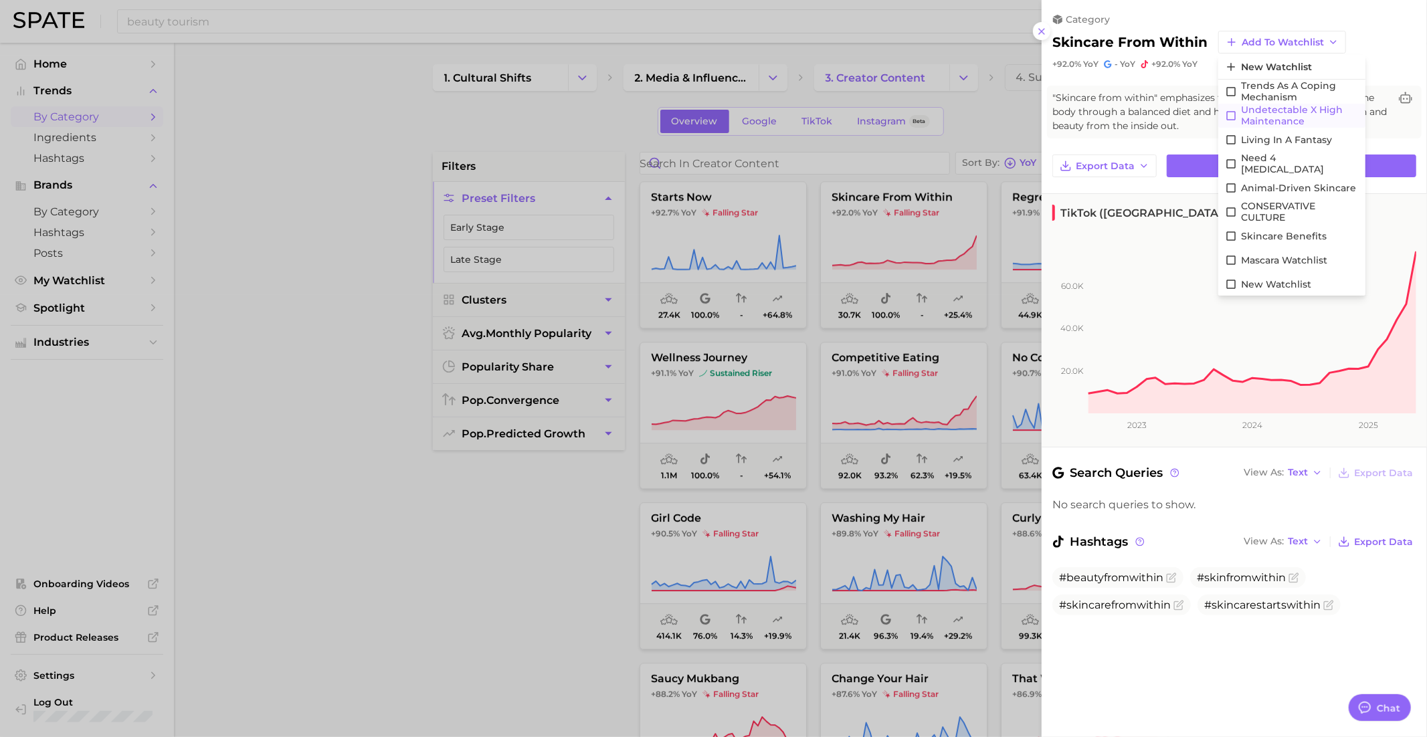
click at [1265, 116] on span "Undetectable X High maintenance" at bounding box center [1300, 115] width 118 height 23
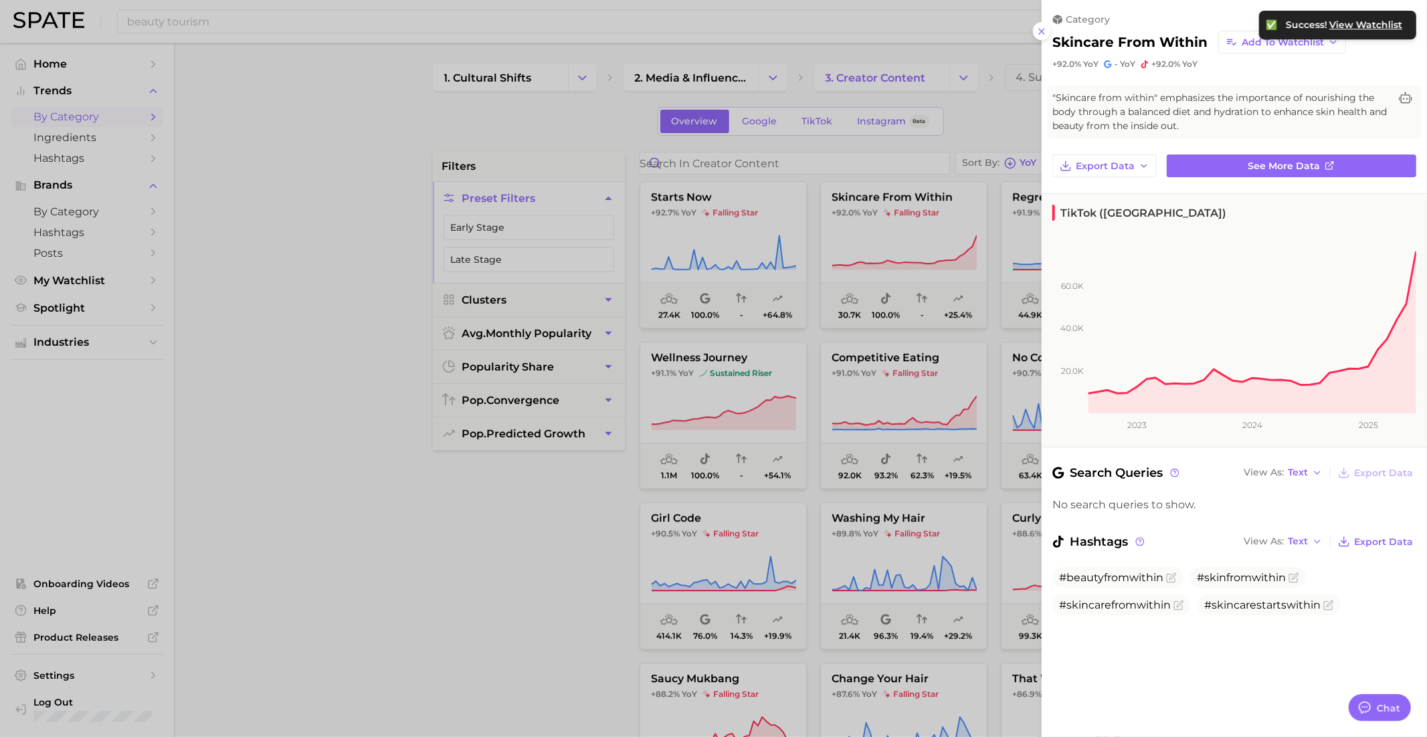
click at [906, 411] on div at bounding box center [713, 368] width 1427 height 737
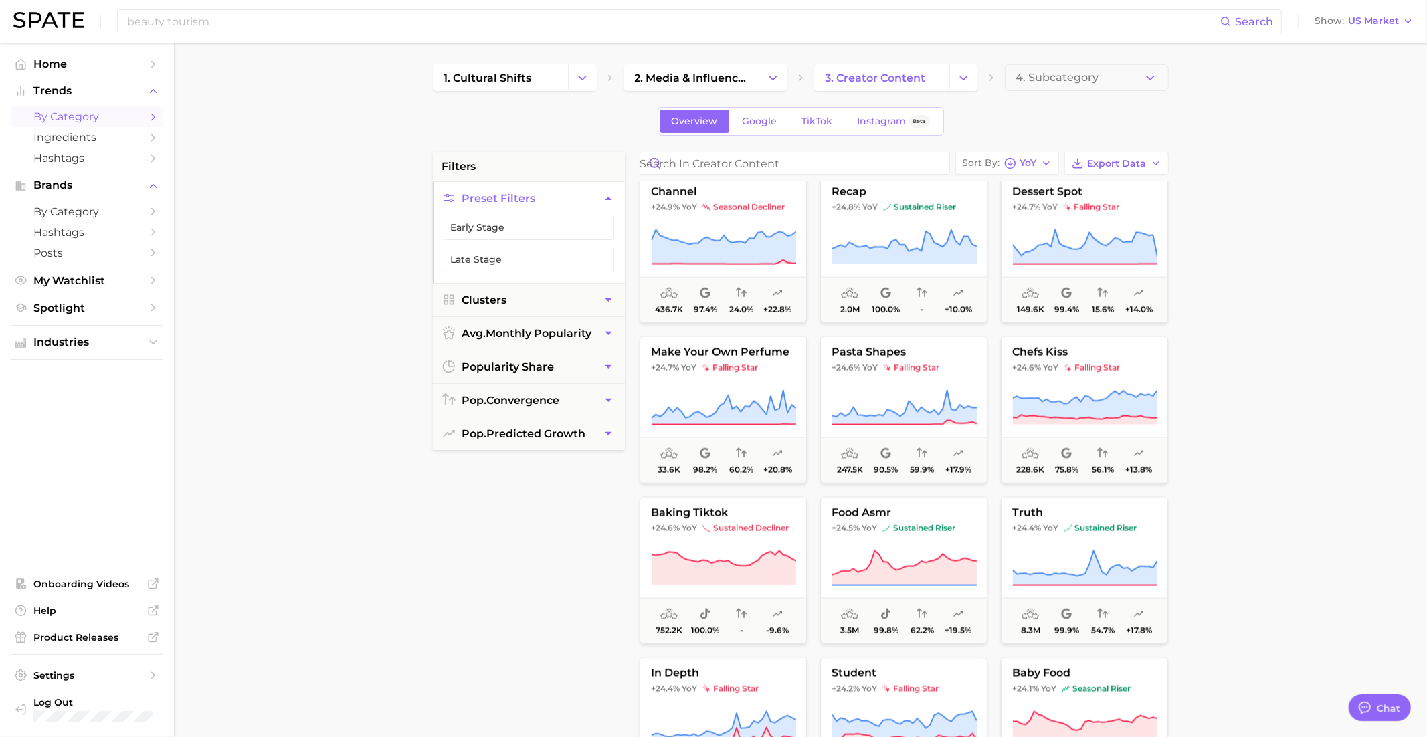
scroll to position [18793, 0]
click at [968, 78] on icon "Change Category" at bounding box center [964, 78] width 14 height 14
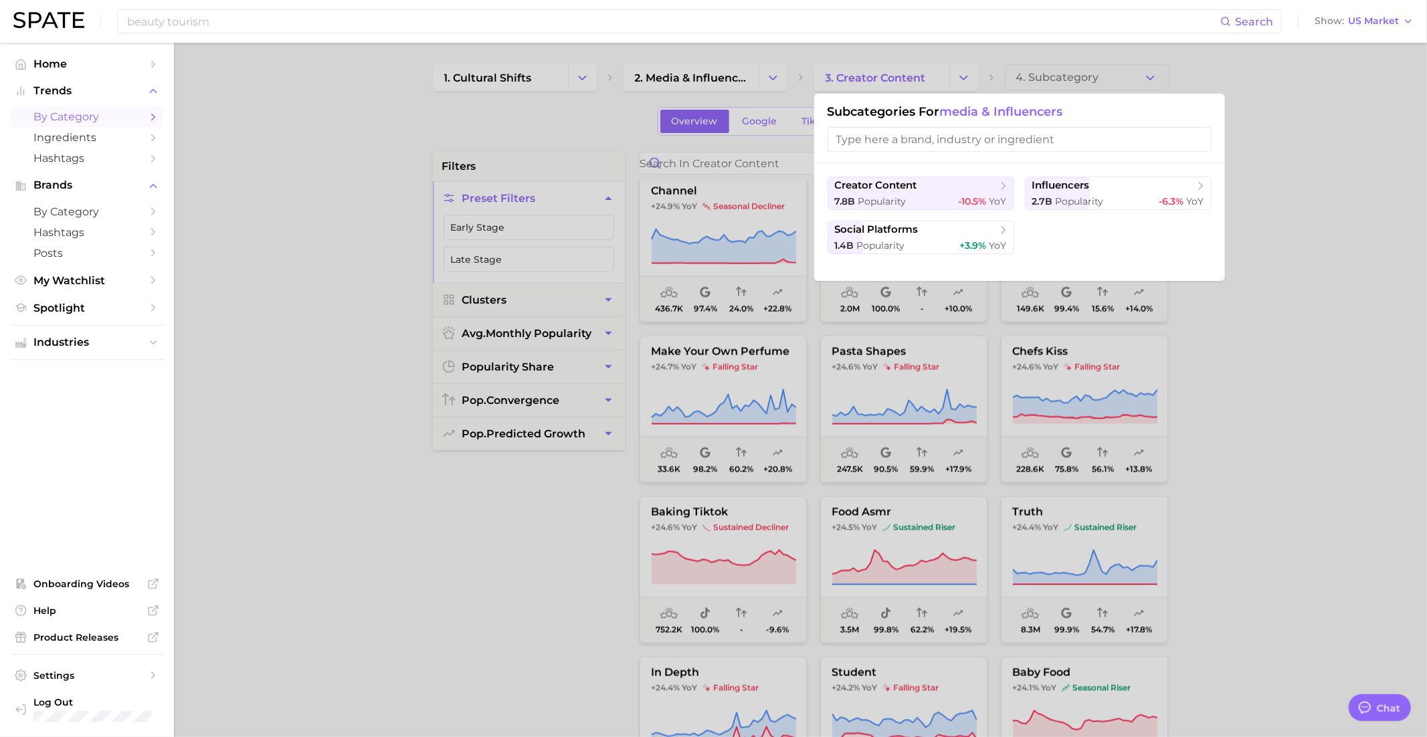
click at [969, 78] on div at bounding box center [713, 368] width 1427 height 737
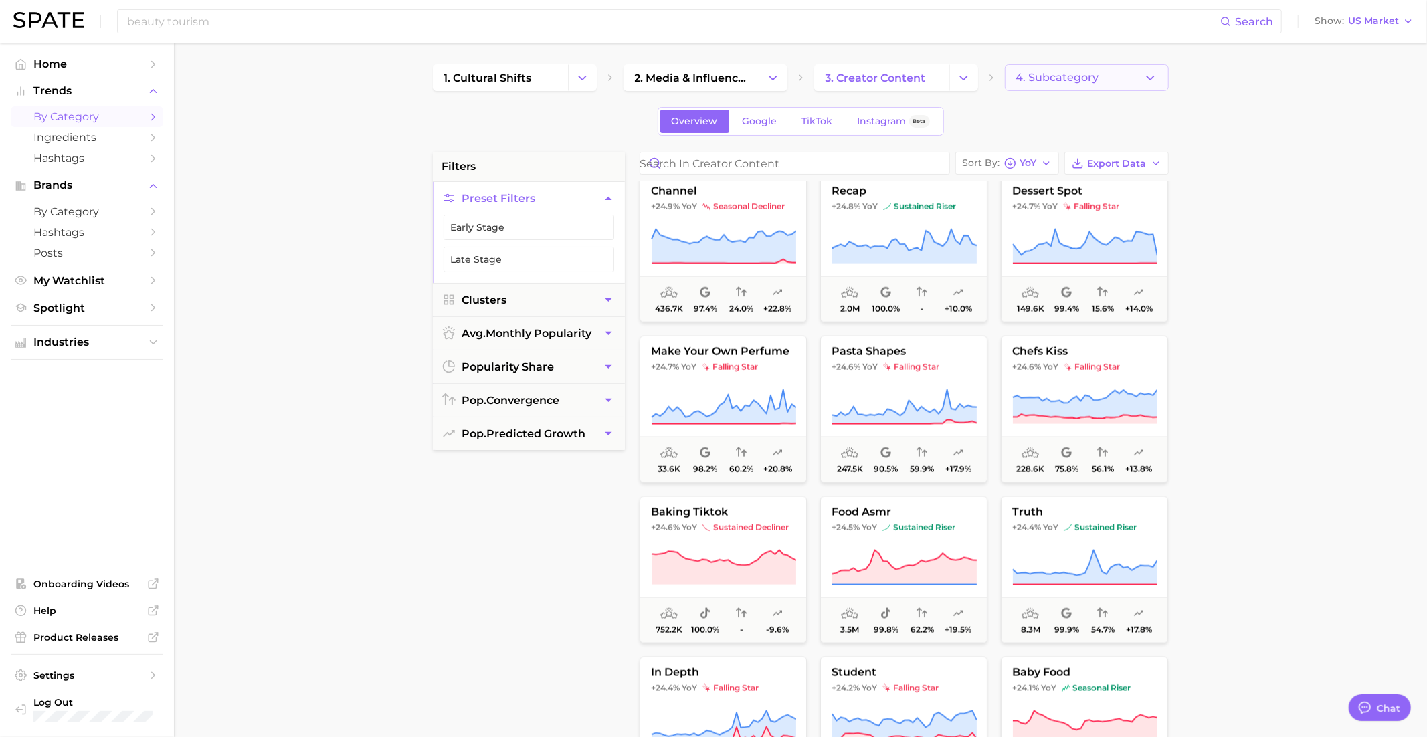
click at [1049, 84] on button "4. Subcategory" at bounding box center [1087, 77] width 164 height 27
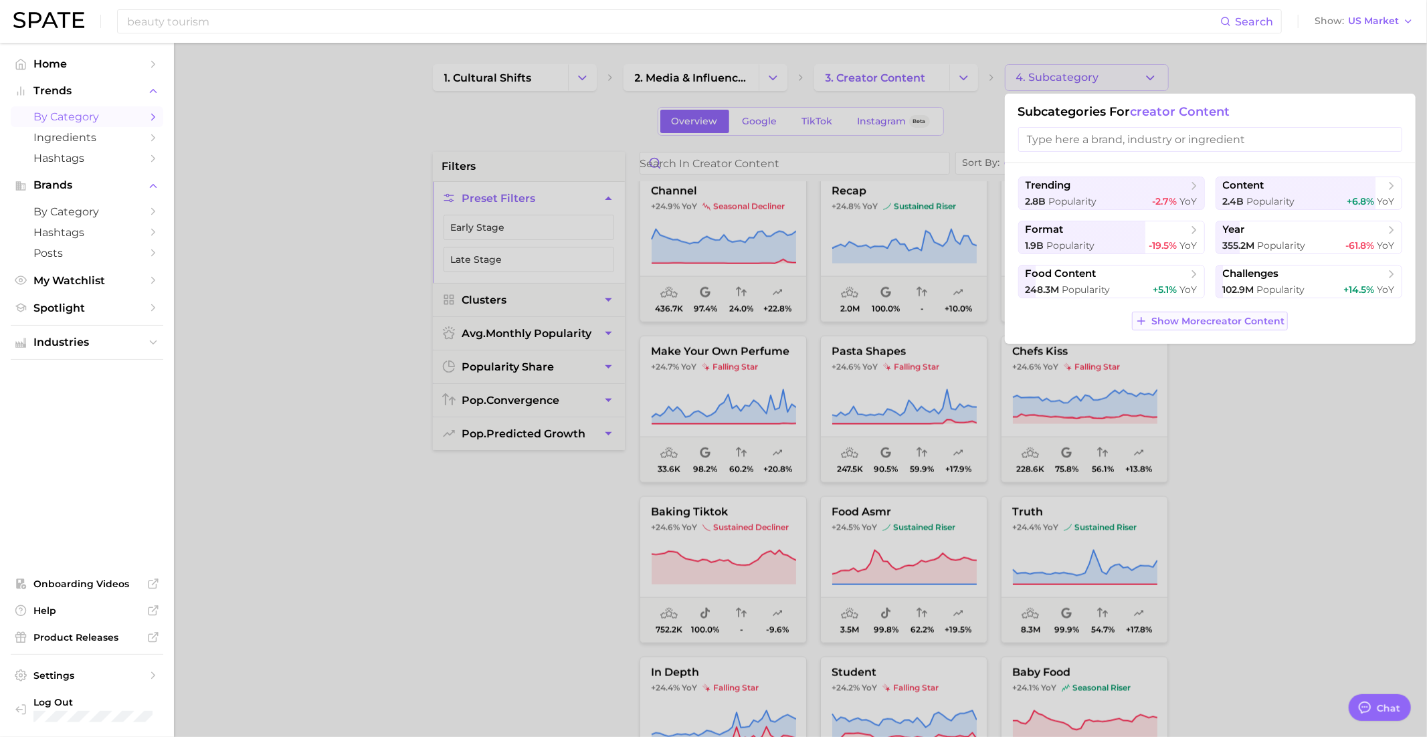
click at [1199, 313] on button "Show More creator content" at bounding box center [1210, 321] width 156 height 19
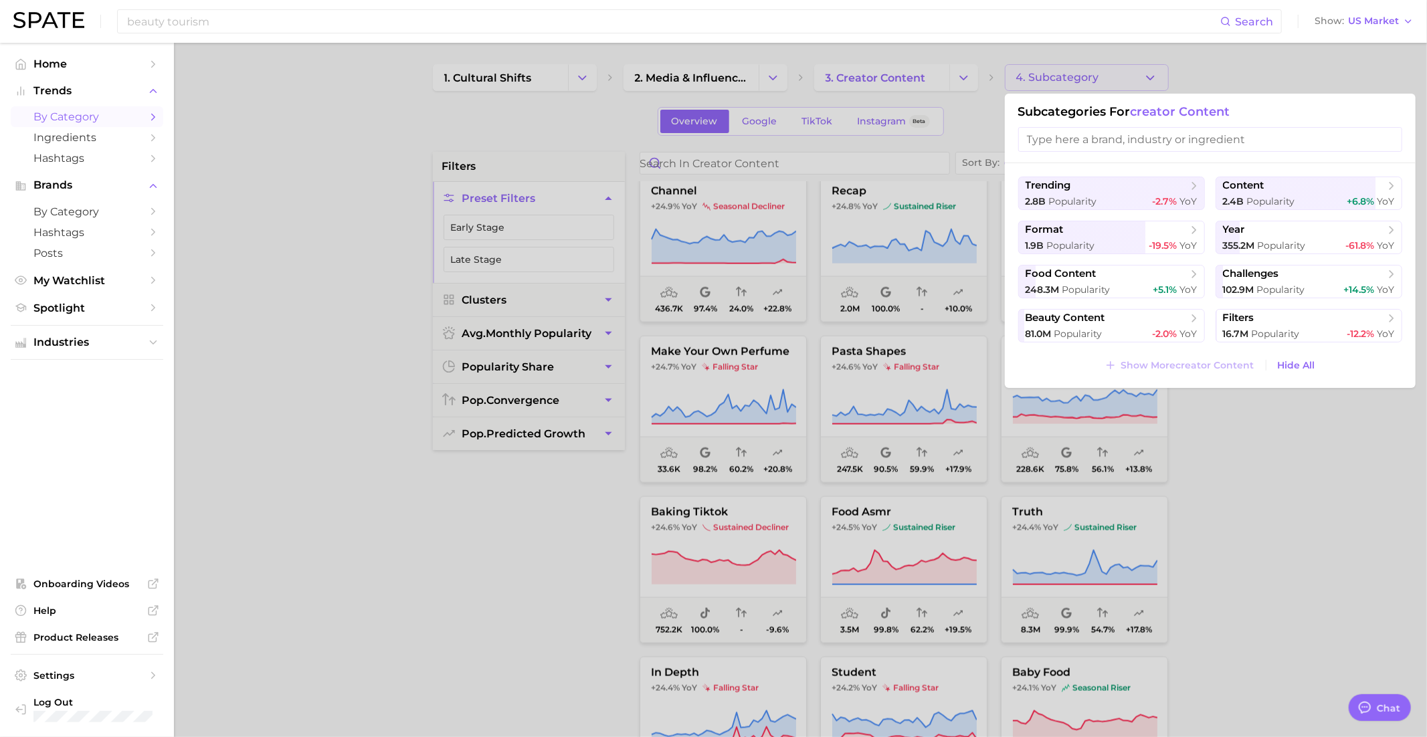
click at [1125, 343] on div "trending 2.8b Popularity -2.7% YoY content 2.4b Popularity +6.8% YoY format 1.9…" at bounding box center [1210, 275] width 411 height 225
click at [1114, 318] on span "beauty content" at bounding box center [1106, 318] width 163 height 13
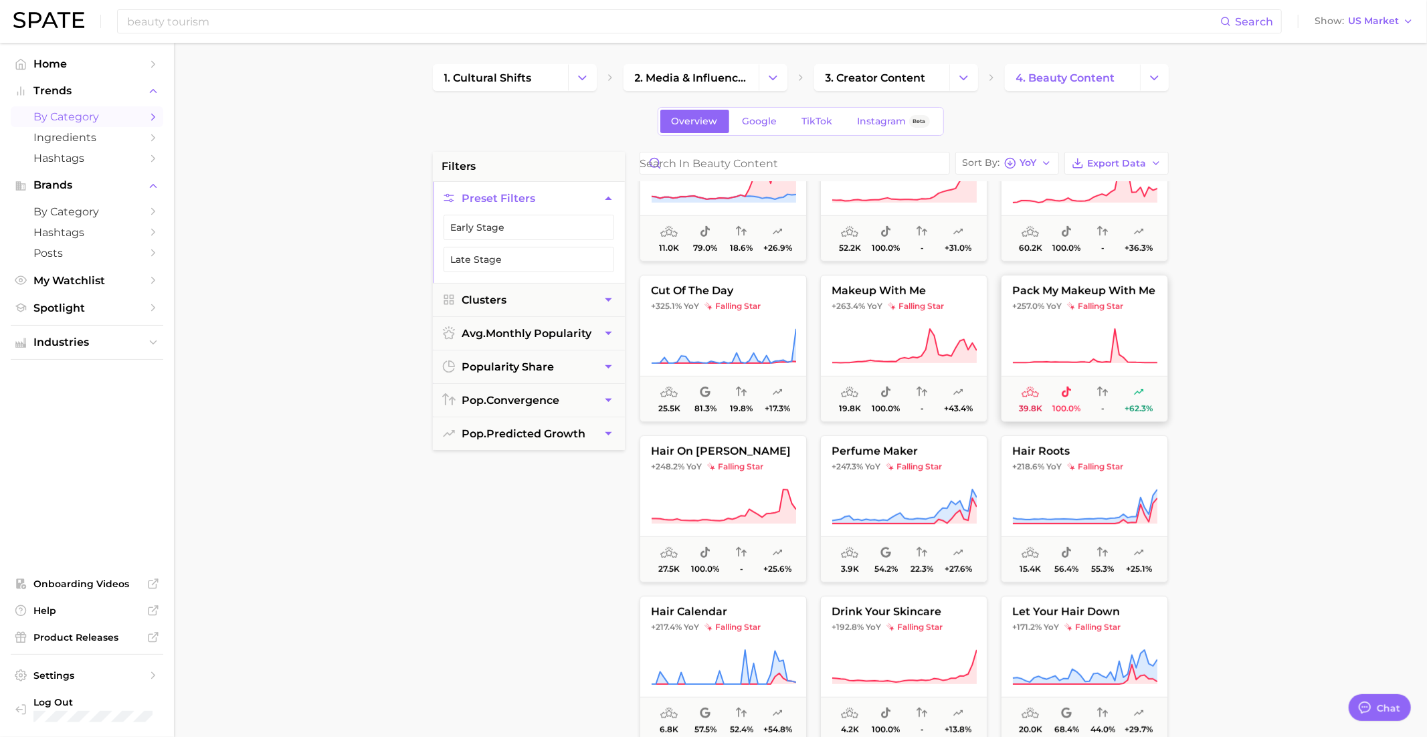
scroll to position [553, 0]
click at [583, 90] on button "Change Category" at bounding box center [582, 77] width 29 height 27
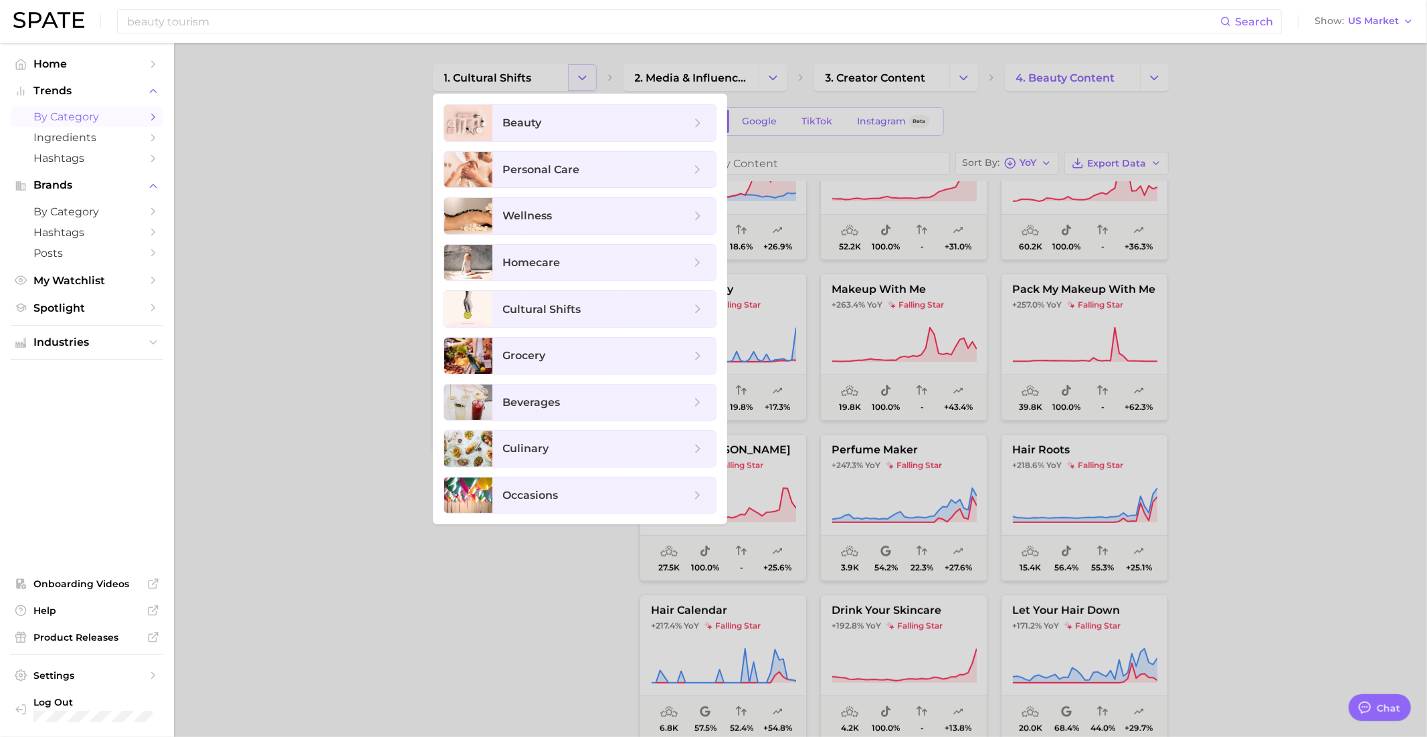
click at [582, 76] on div at bounding box center [713, 368] width 1427 height 737
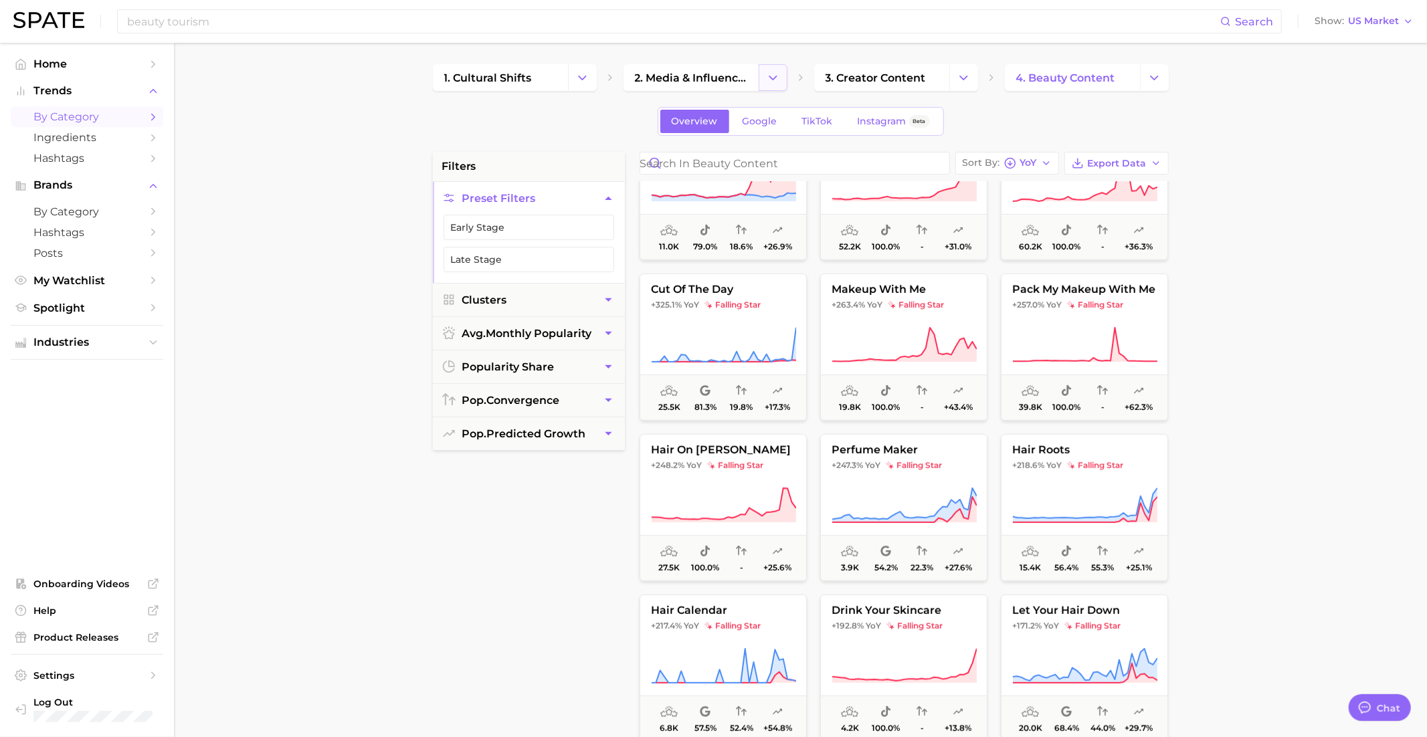
click at [759, 80] on button "Change Category" at bounding box center [773, 77] width 29 height 27
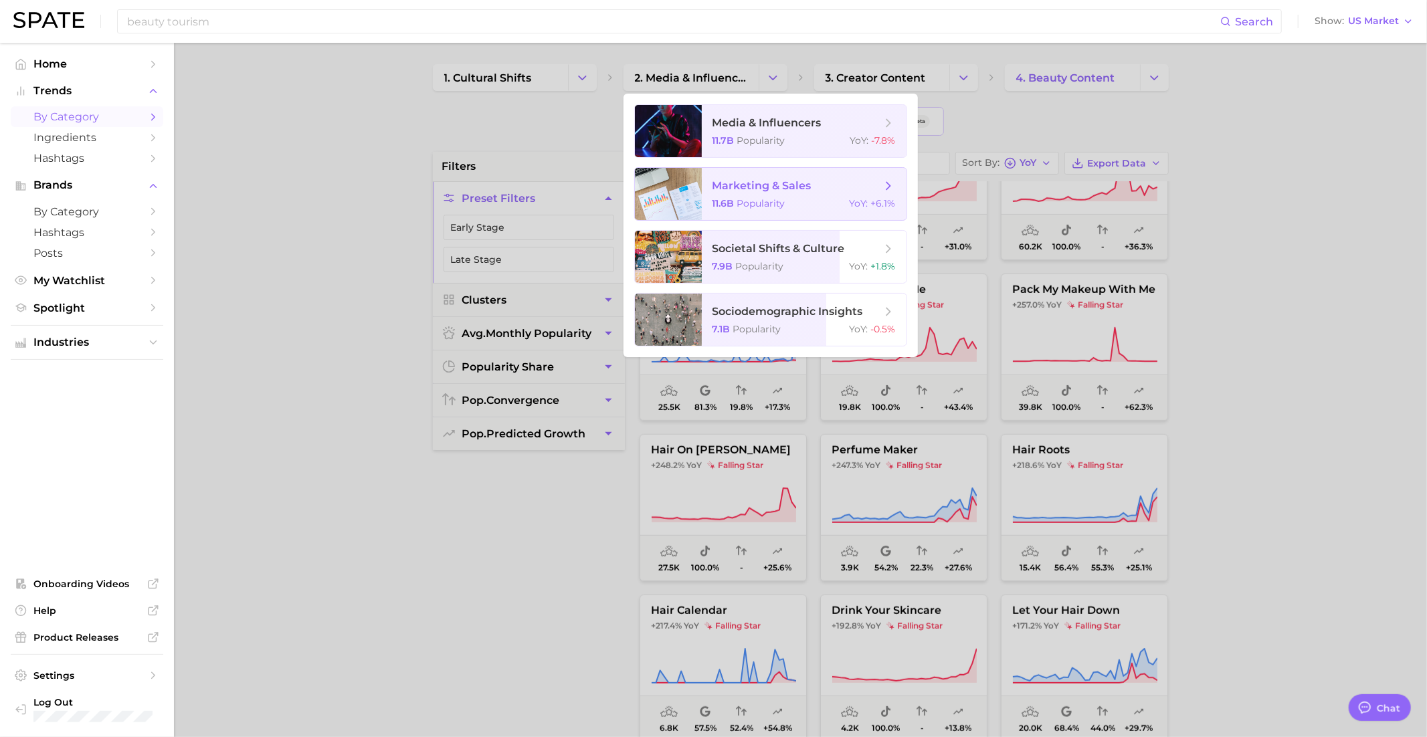
click at [793, 183] on span "marketing & sales" at bounding box center [761, 185] width 99 height 13
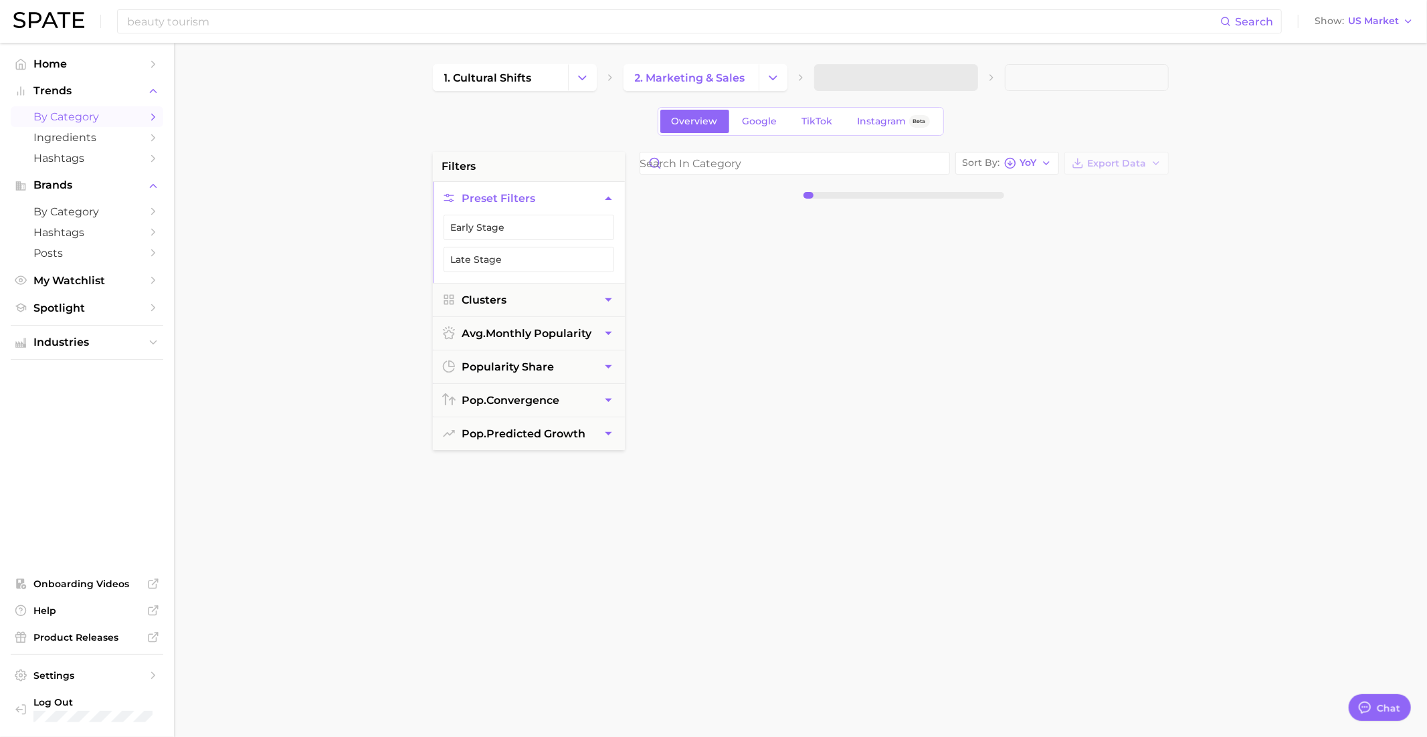
click at [878, 68] on span at bounding box center [896, 77] width 164 height 27
click at [887, 76] on span "3. Subcategory" at bounding box center [866, 78] width 82 height 12
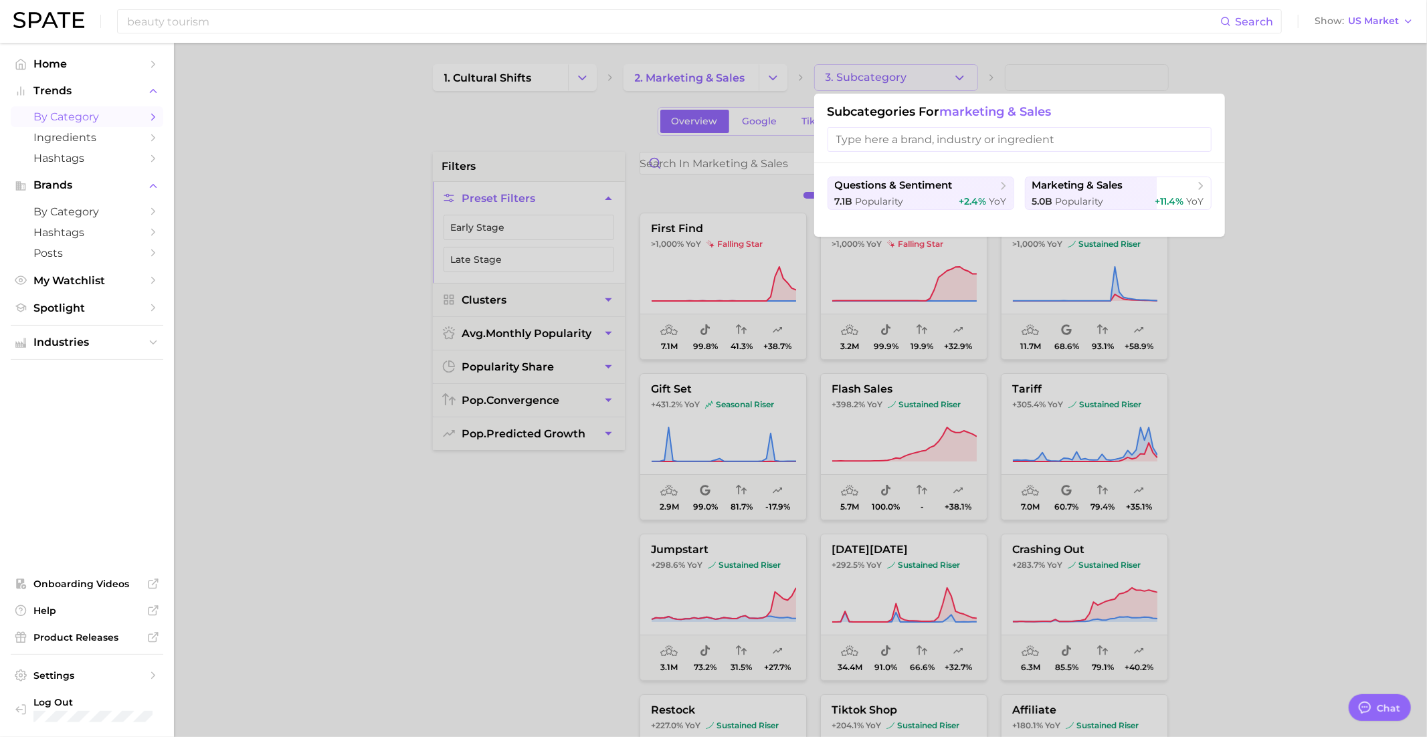
click at [888, 76] on div at bounding box center [713, 368] width 1427 height 737
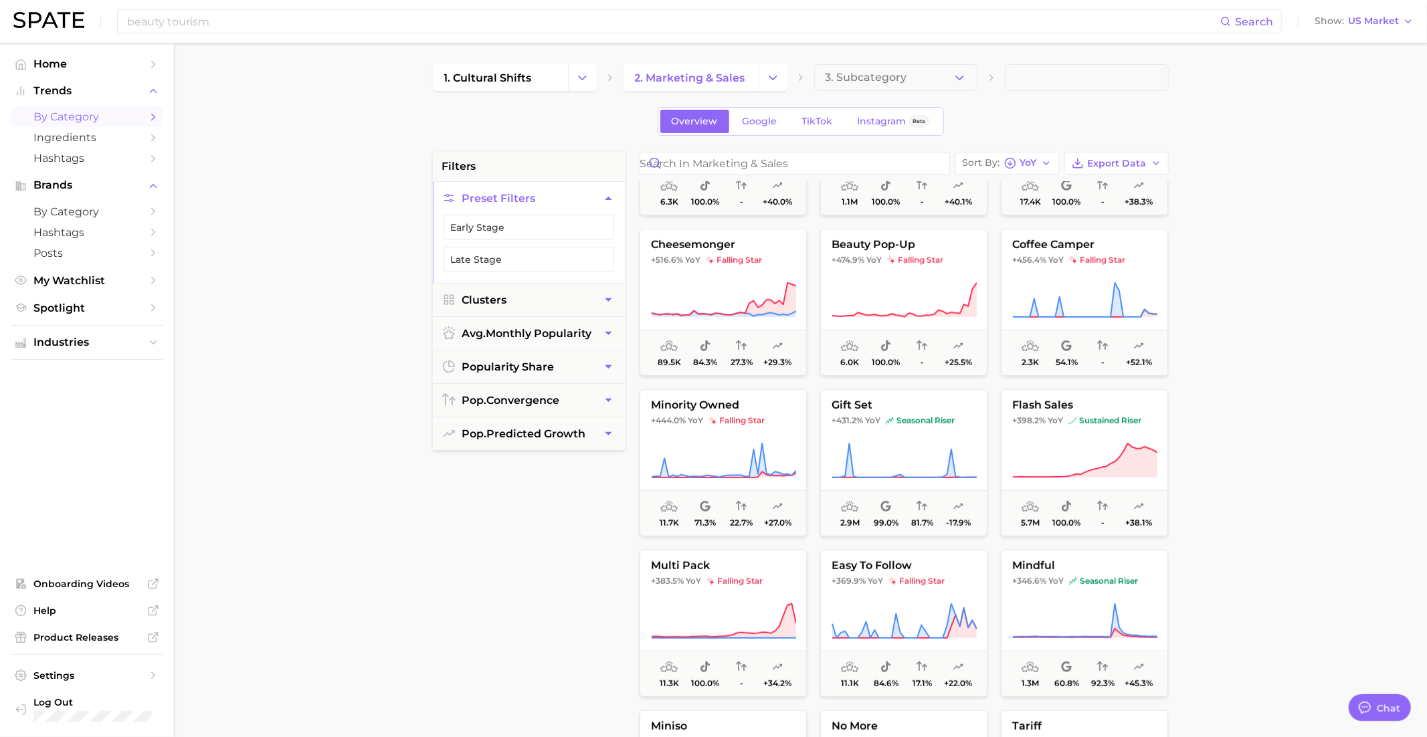
scroll to position [761, 0]
click at [724, 312] on icon at bounding box center [723, 311] width 144 height 6
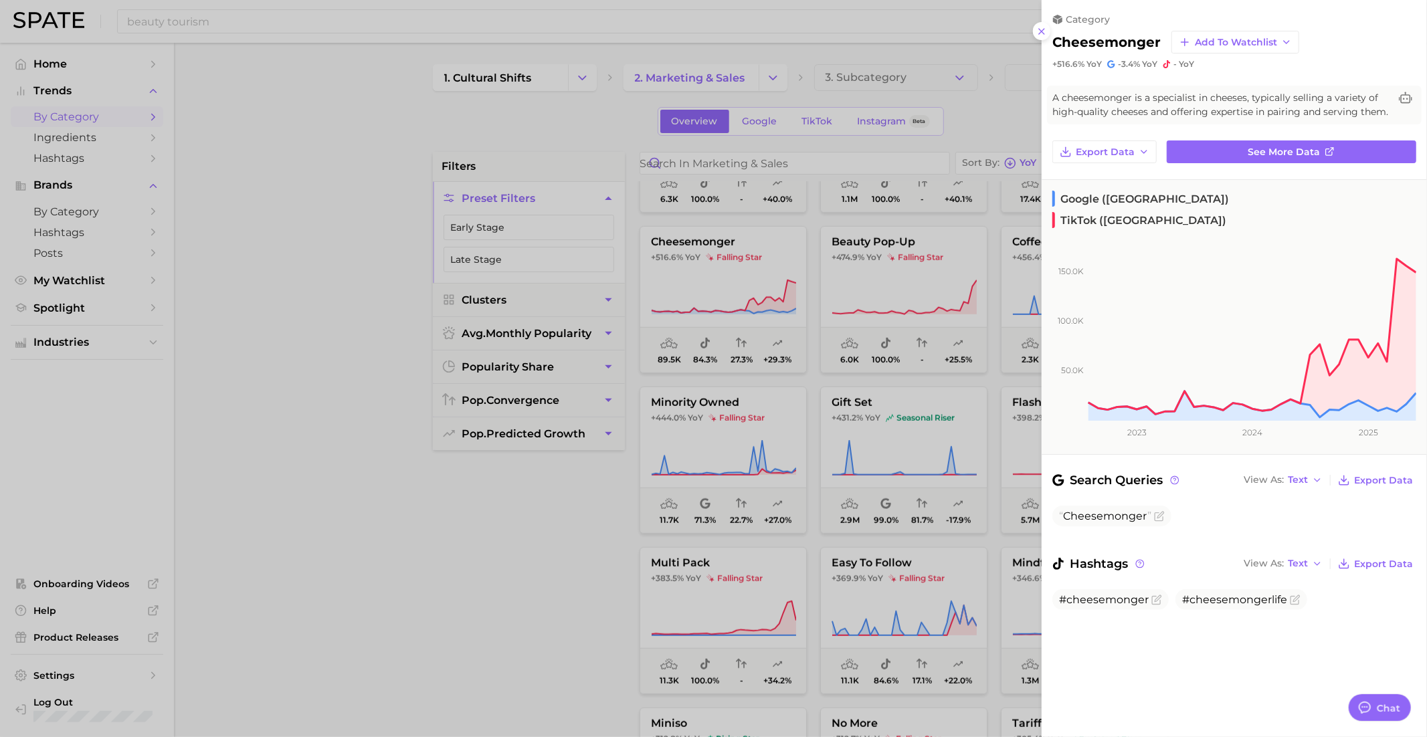
click at [719, 264] on div at bounding box center [713, 368] width 1427 height 737
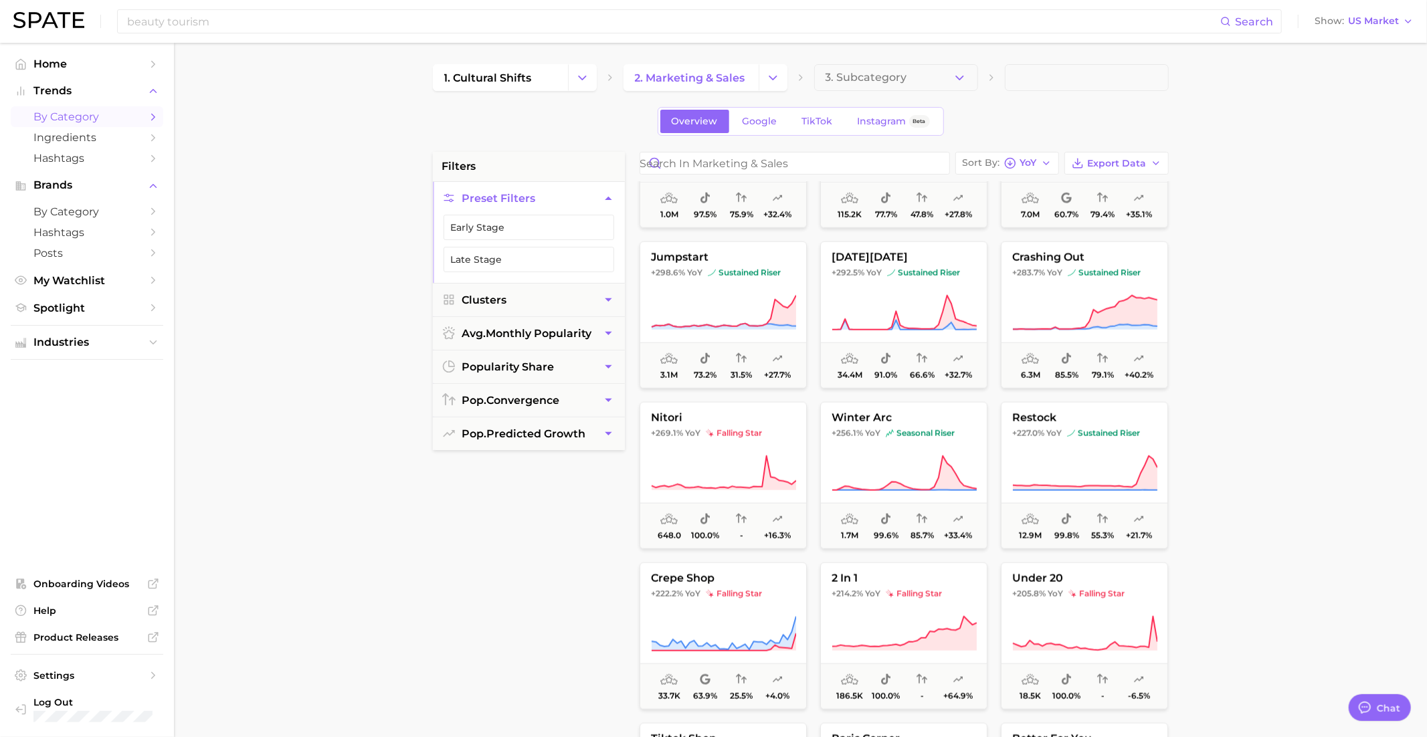
scroll to position [1358, 0]
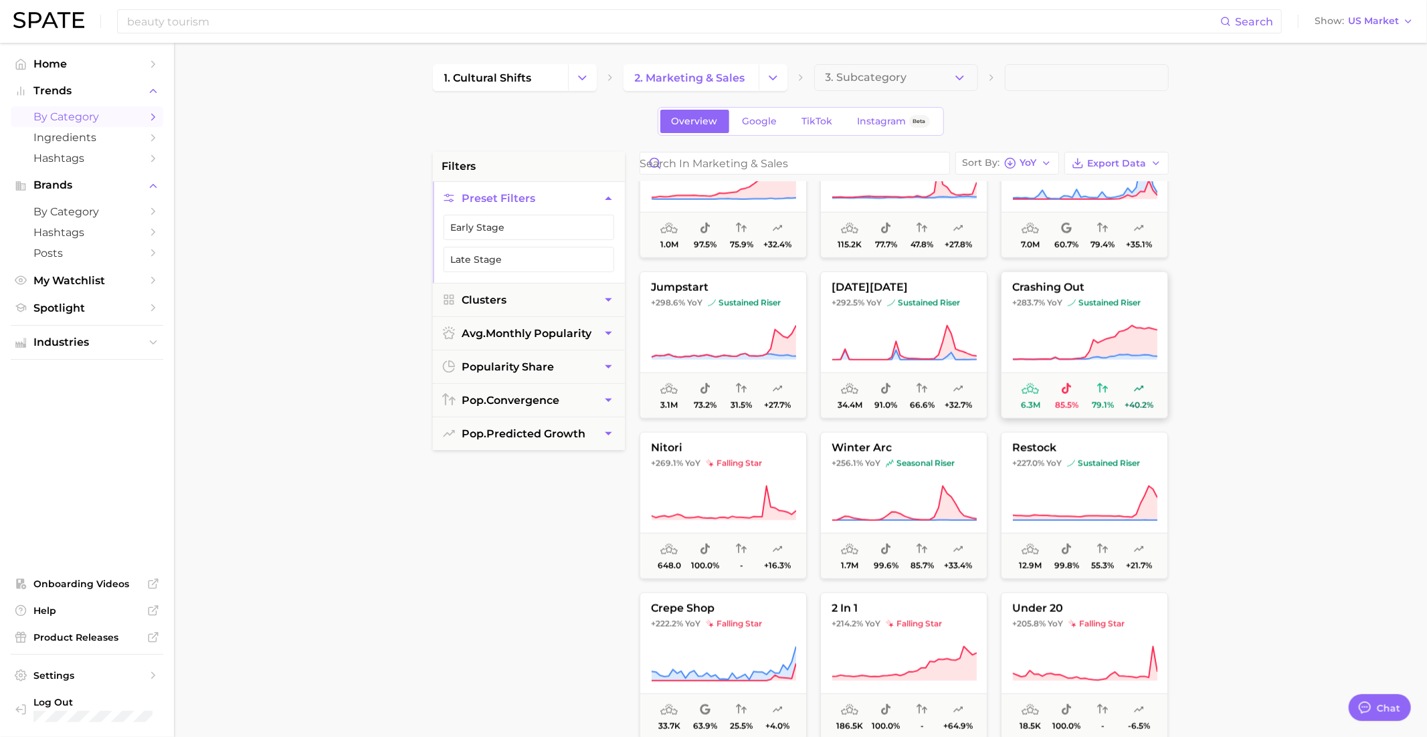
click at [1120, 279] on button "crashing out +283.7% YoY sustained riser 6.3m 85.5% 79.1% +40.2%" at bounding box center [1084, 345] width 167 height 147
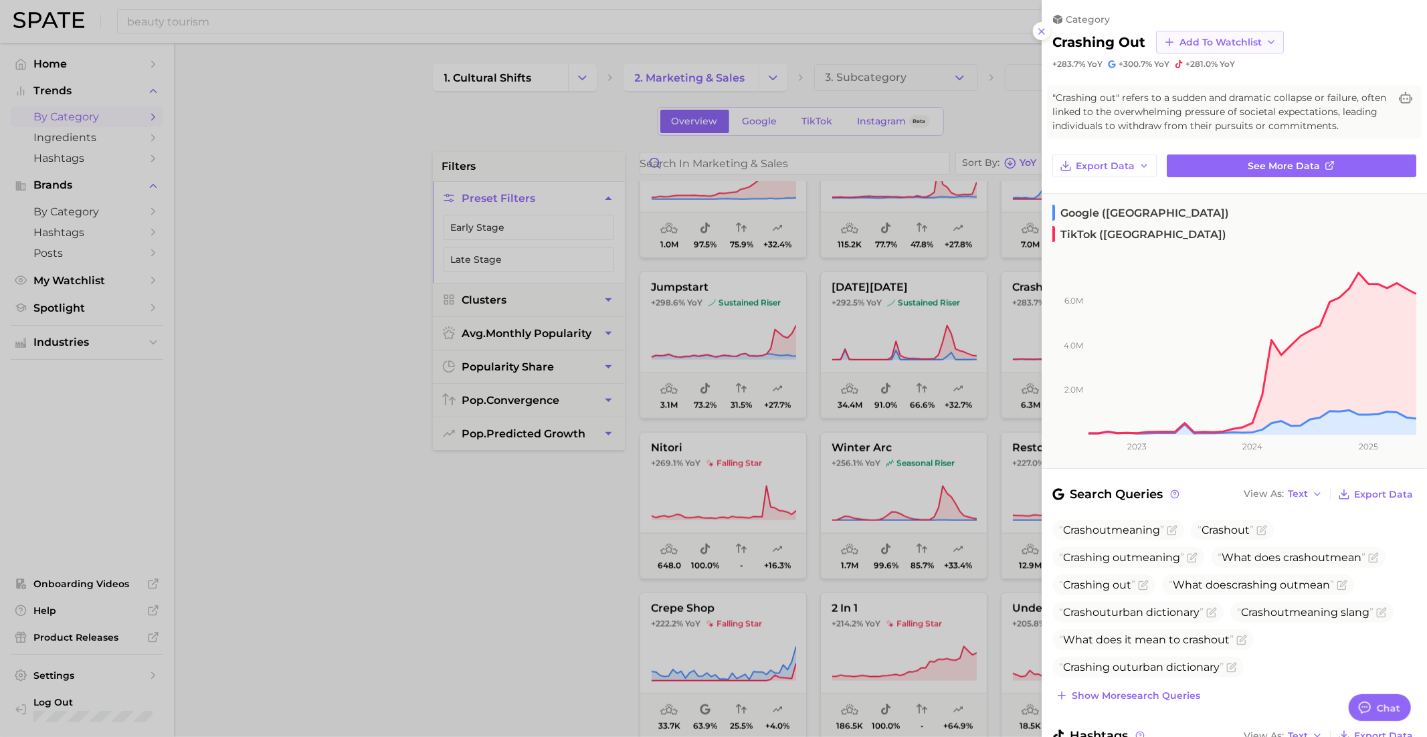
click at [1185, 37] on span "Add to Watchlist" at bounding box center [1220, 42] width 82 height 11
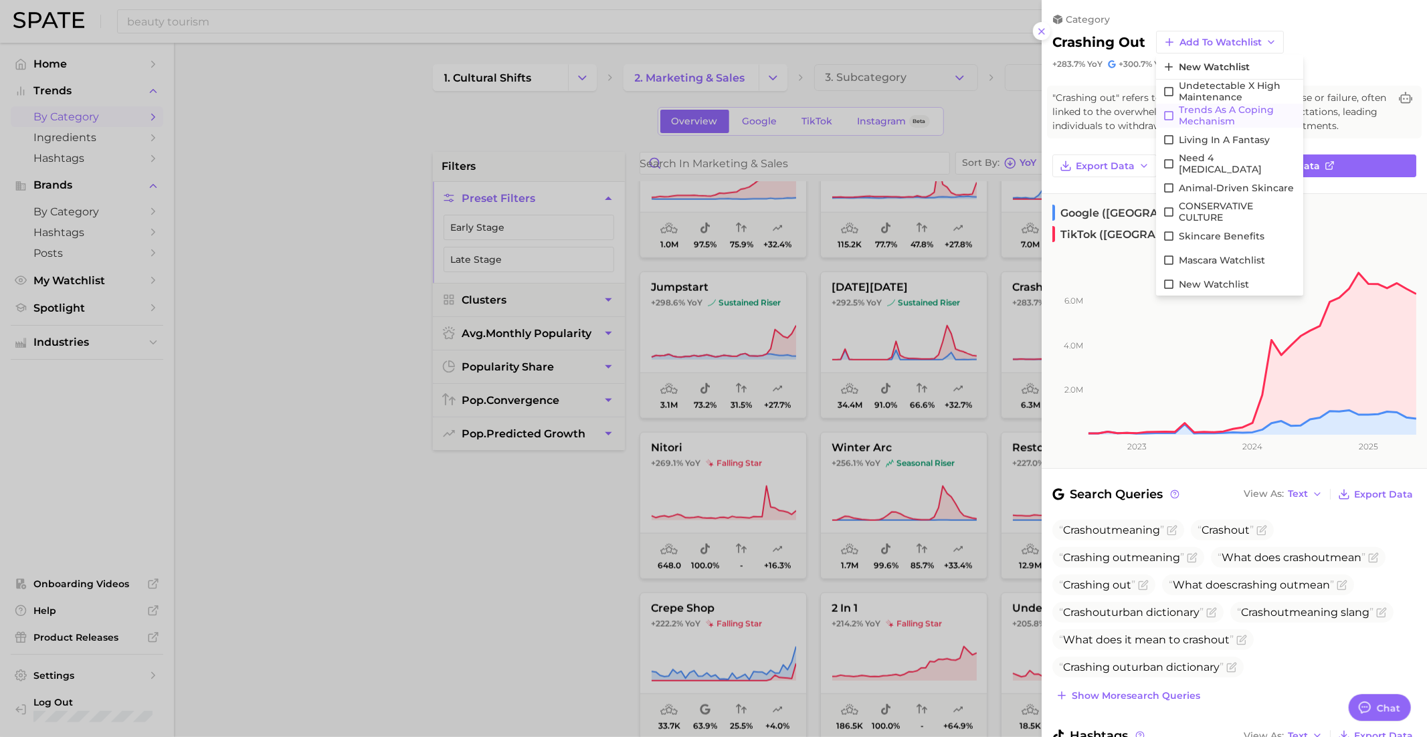
click at [1199, 113] on span "Trends as a Coping Mechanism" at bounding box center [1238, 115] width 118 height 23
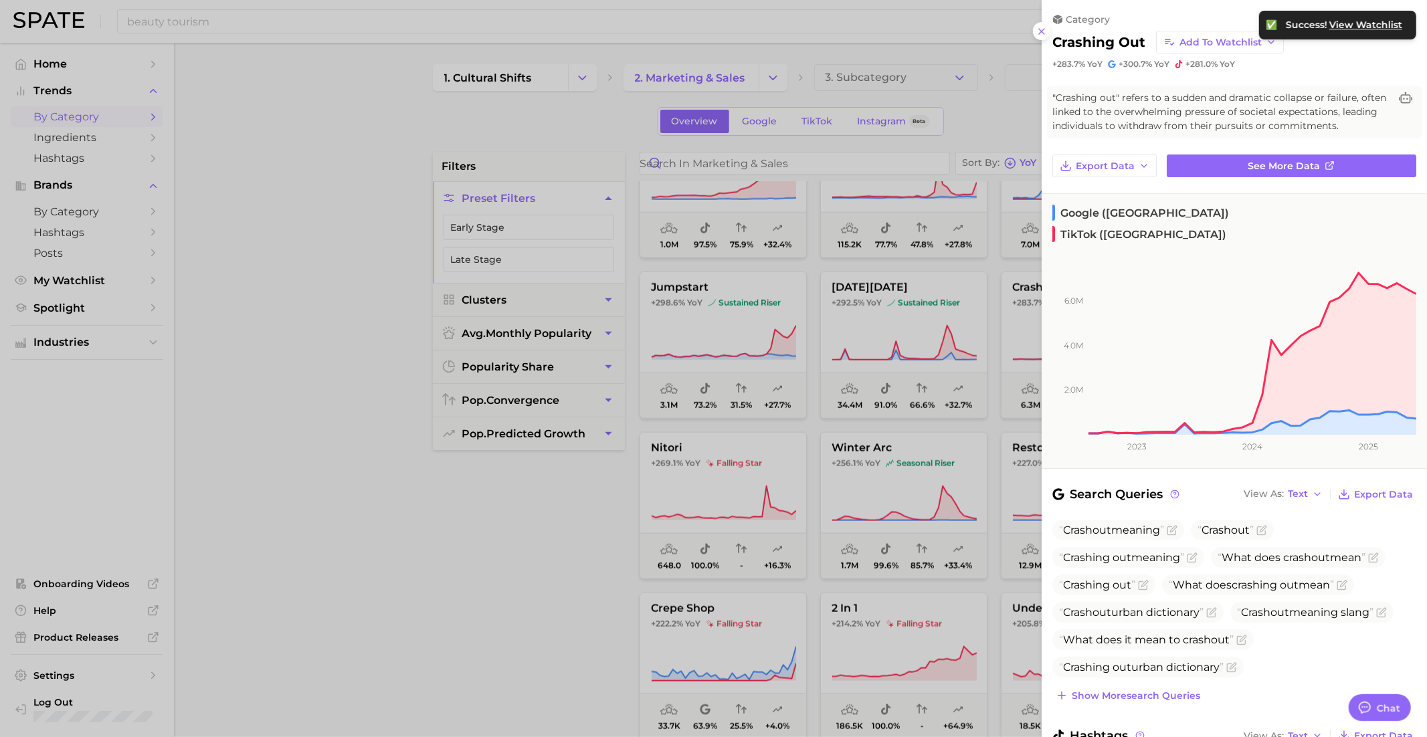
click at [876, 468] on div at bounding box center [713, 368] width 1427 height 737
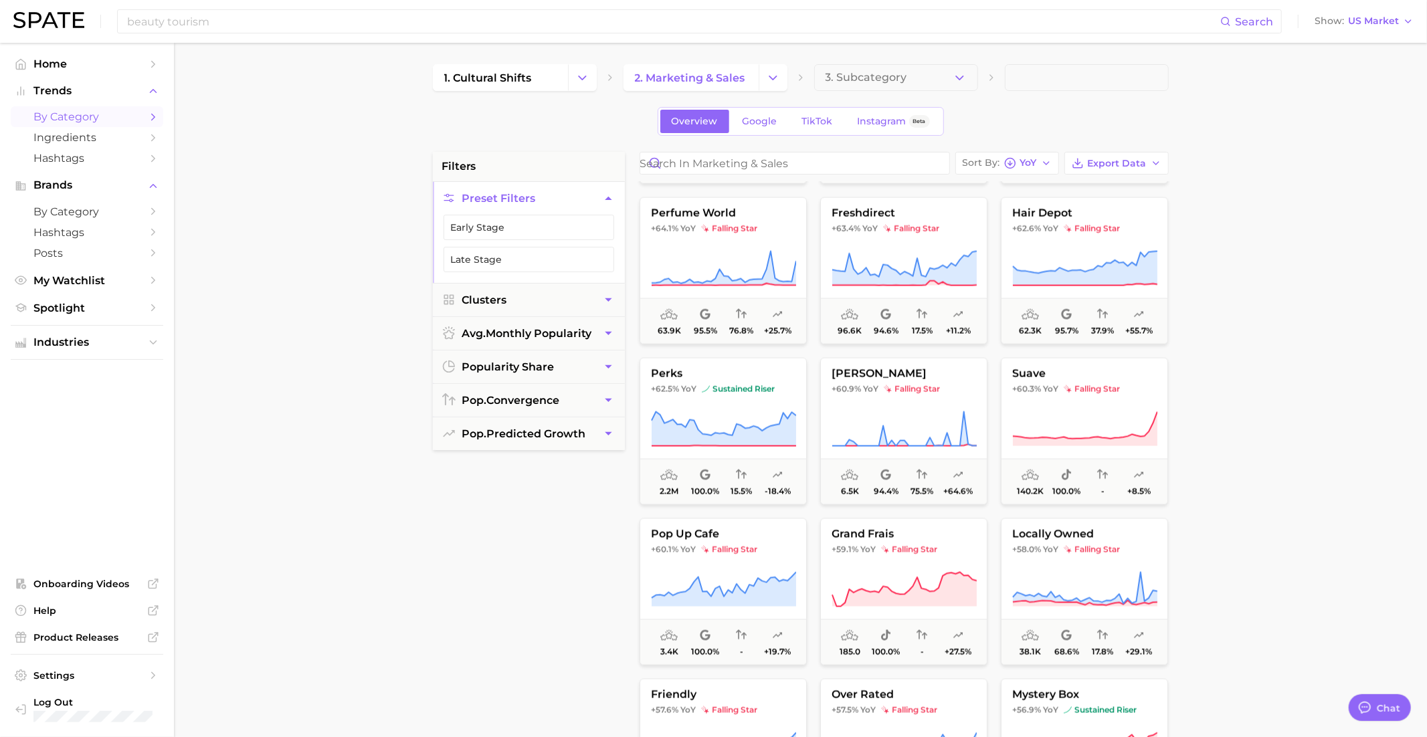
scroll to position [6089, 0]
click at [928, 403] on button "matsumotokiyoshi +60.9% YoY falling star 6.5k 94.4% 75.5% +64.6%" at bounding box center [903, 430] width 167 height 147
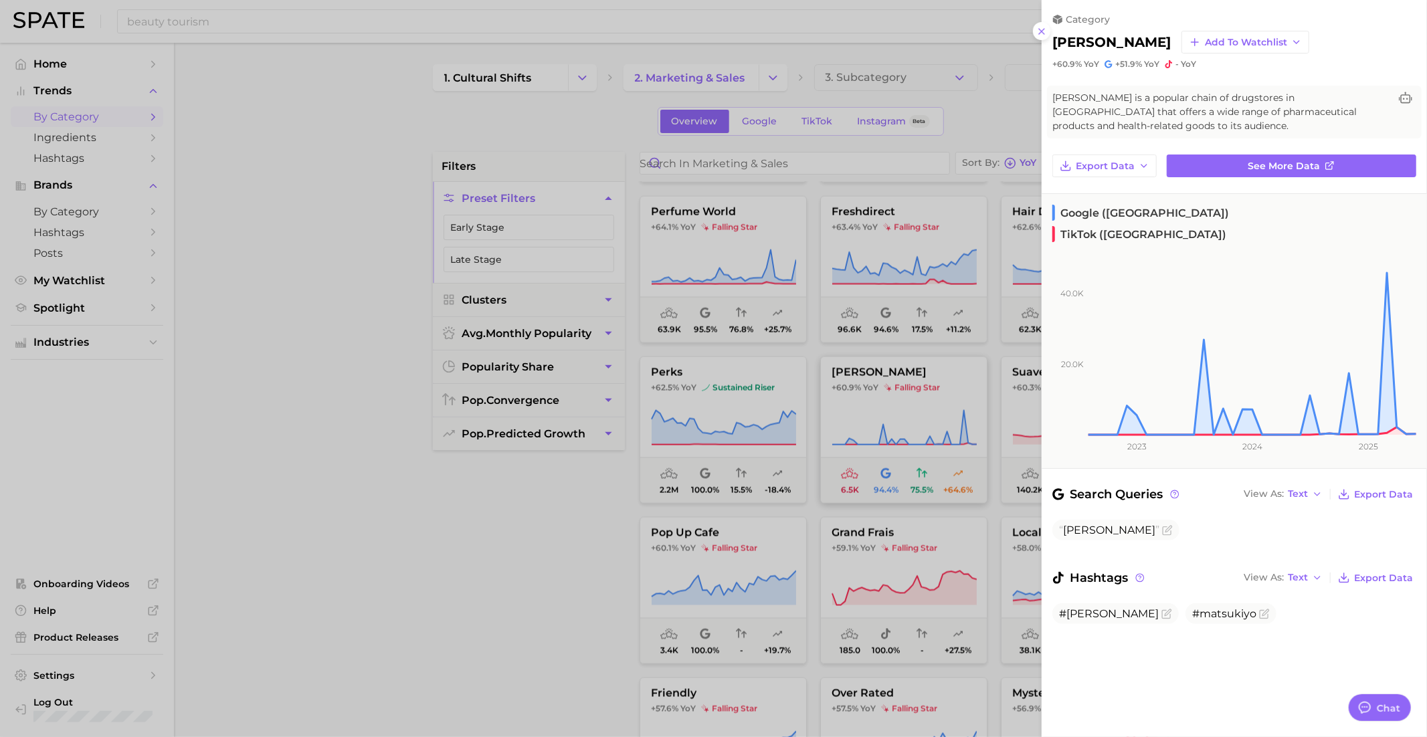
click at [928, 403] on div at bounding box center [713, 368] width 1427 height 737
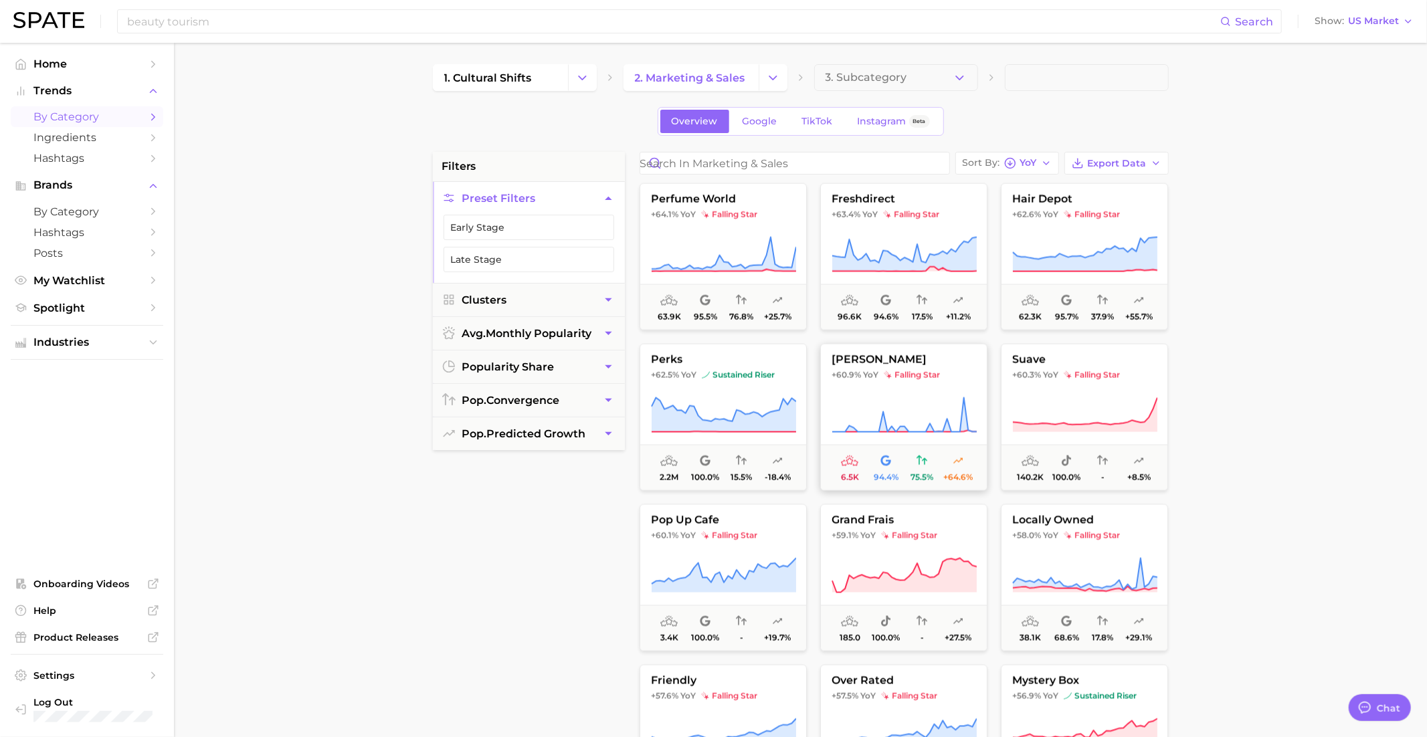
scroll to position [6103, 0]
click at [925, 387] on div "bj's wholesale club +65.5% YoY falling star 341.4k 91.8% 16.6% -9.4% stock +64.…" at bounding box center [904, 505] width 542 height 649
click at [908, 353] on span "matsumotokiyoshi" at bounding box center [904, 359] width 166 height 12
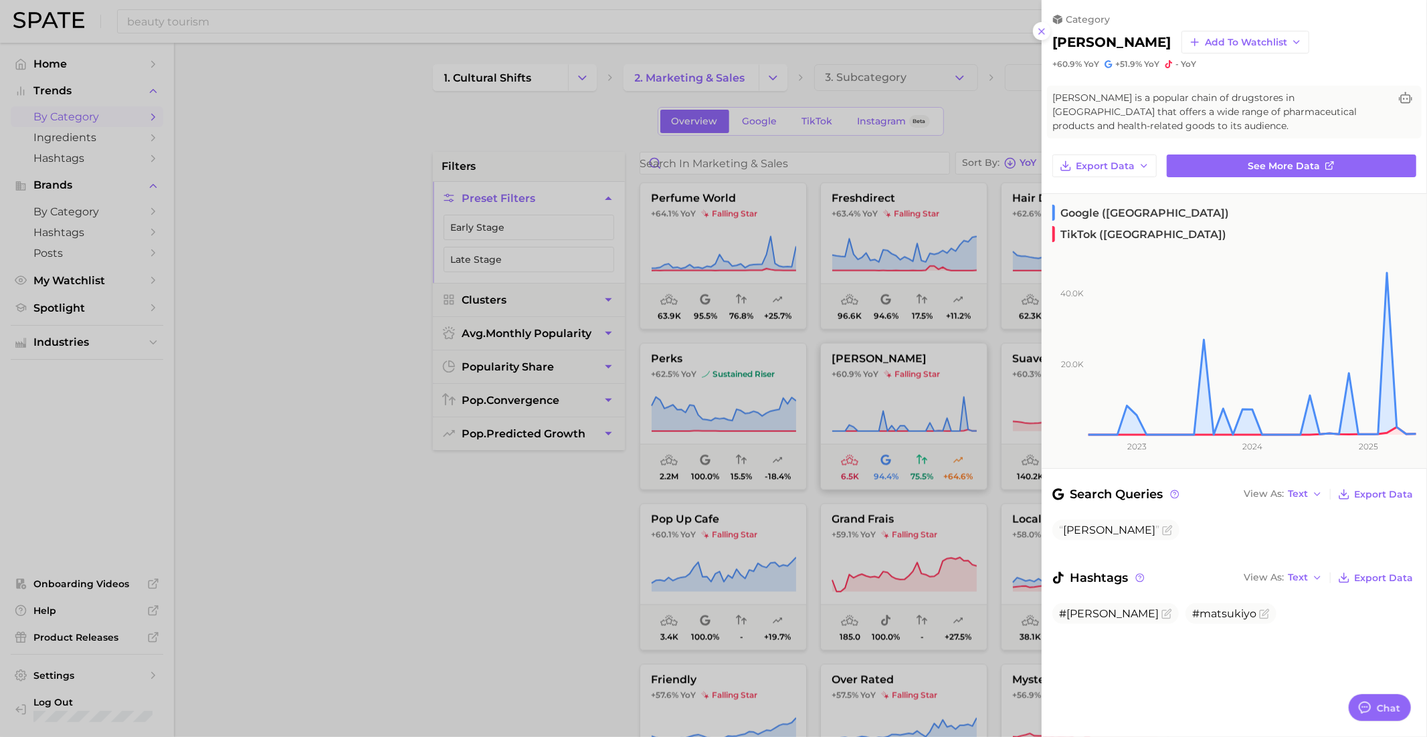
click at [908, 352] on div at bounding box center [713, 368] width 1427 height 737
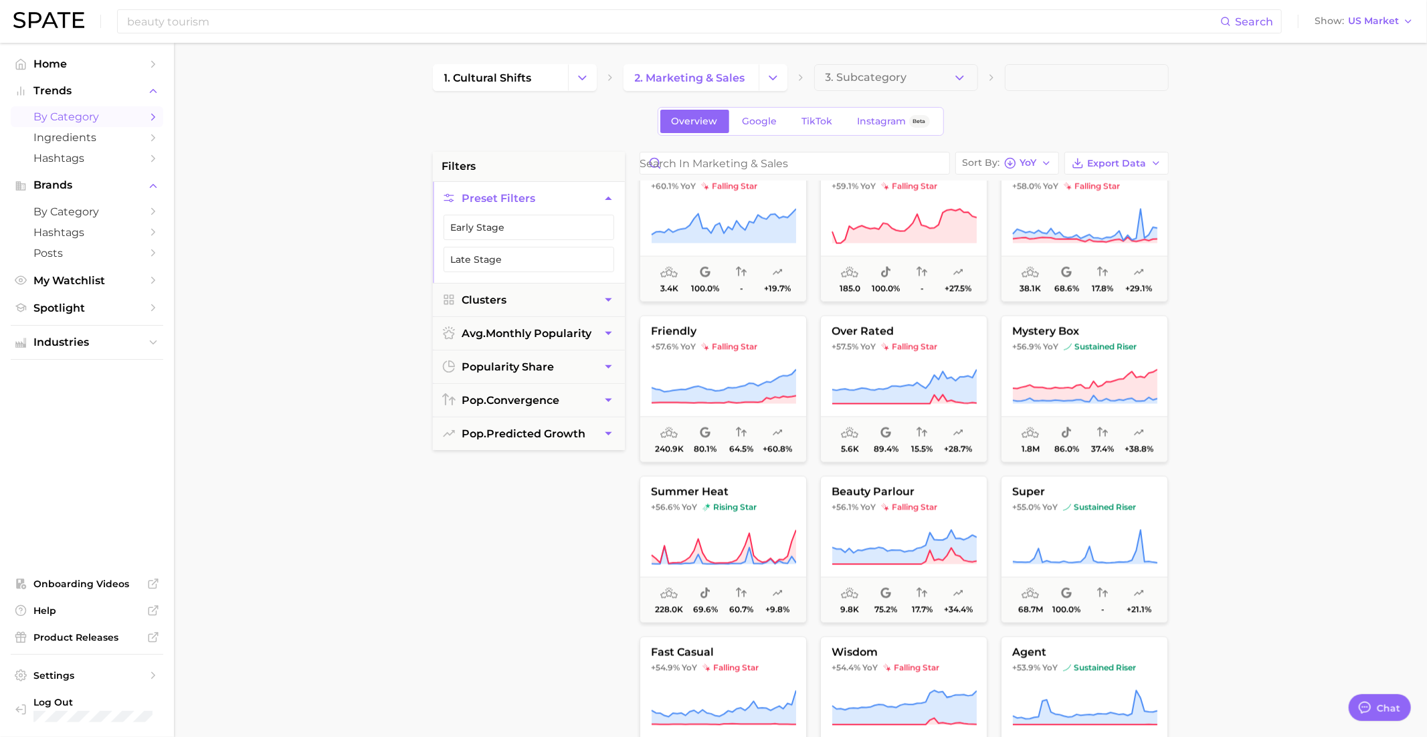
scroll to position [6390, 0]
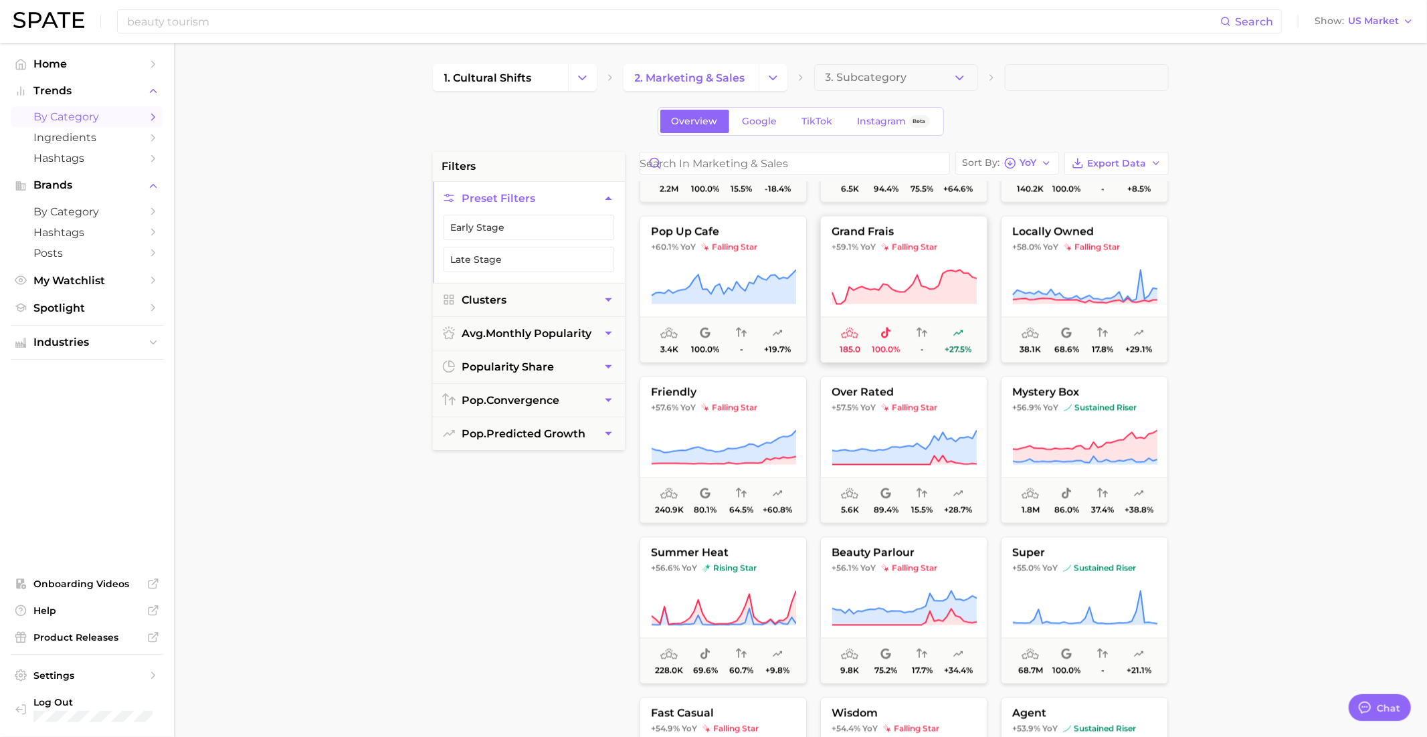
click at [869, 237] on button "grand frais +59.1% YoY falling star 185.0 100.0% - +27.5%" at bounding box center [903, 289] width 167 height 147
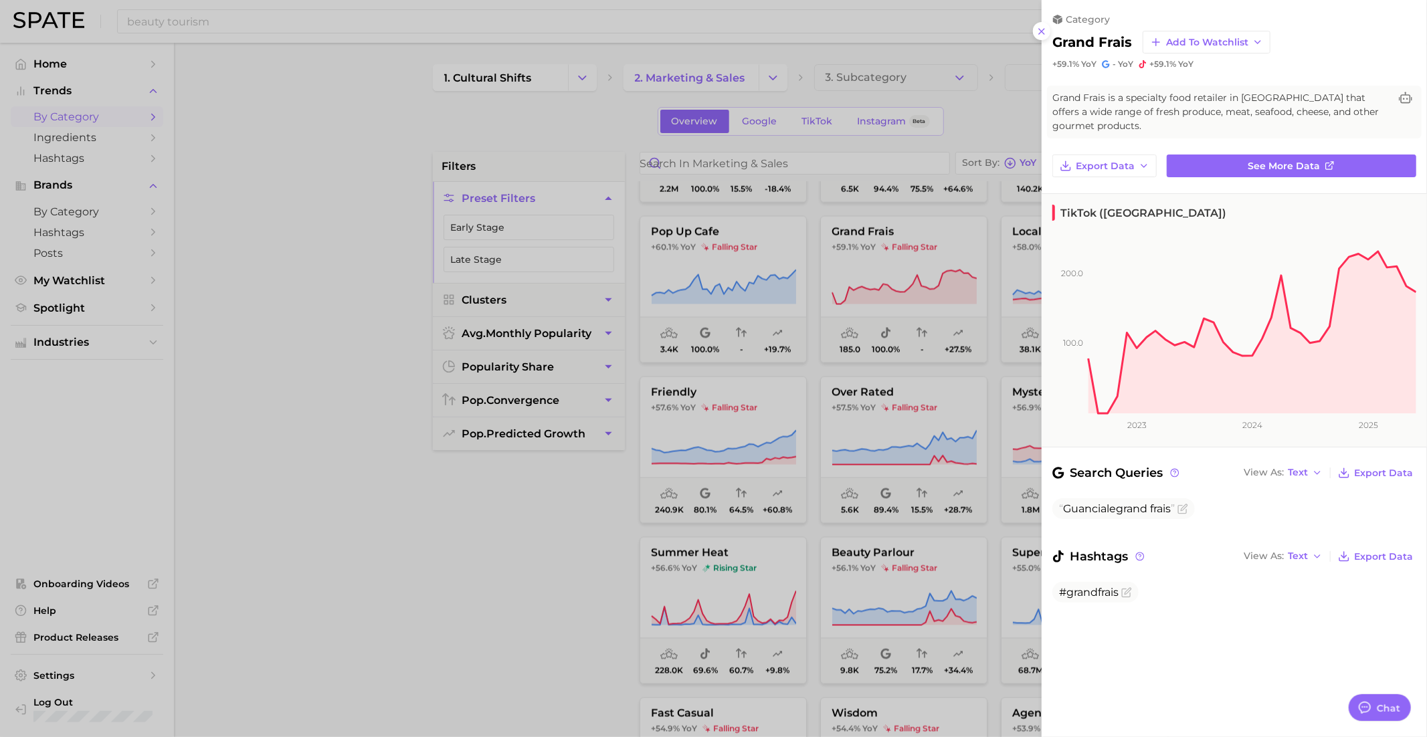
click at [890, 309] on div at bounding box center [713, 368] width 1427 height 737
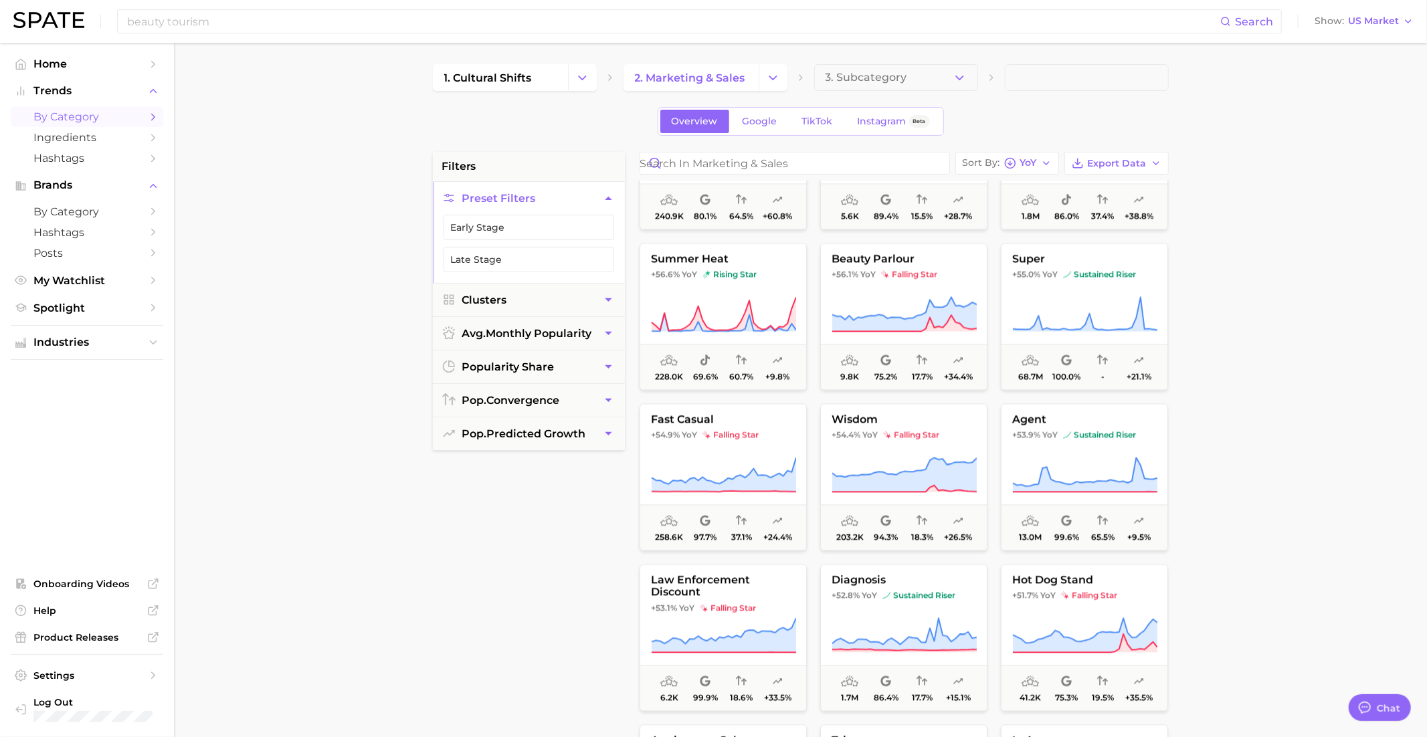
scroll to position [6686, 0]
click at [774, 80] on icon "Change Category" at bounding box center [773, 78] width 14 height 14
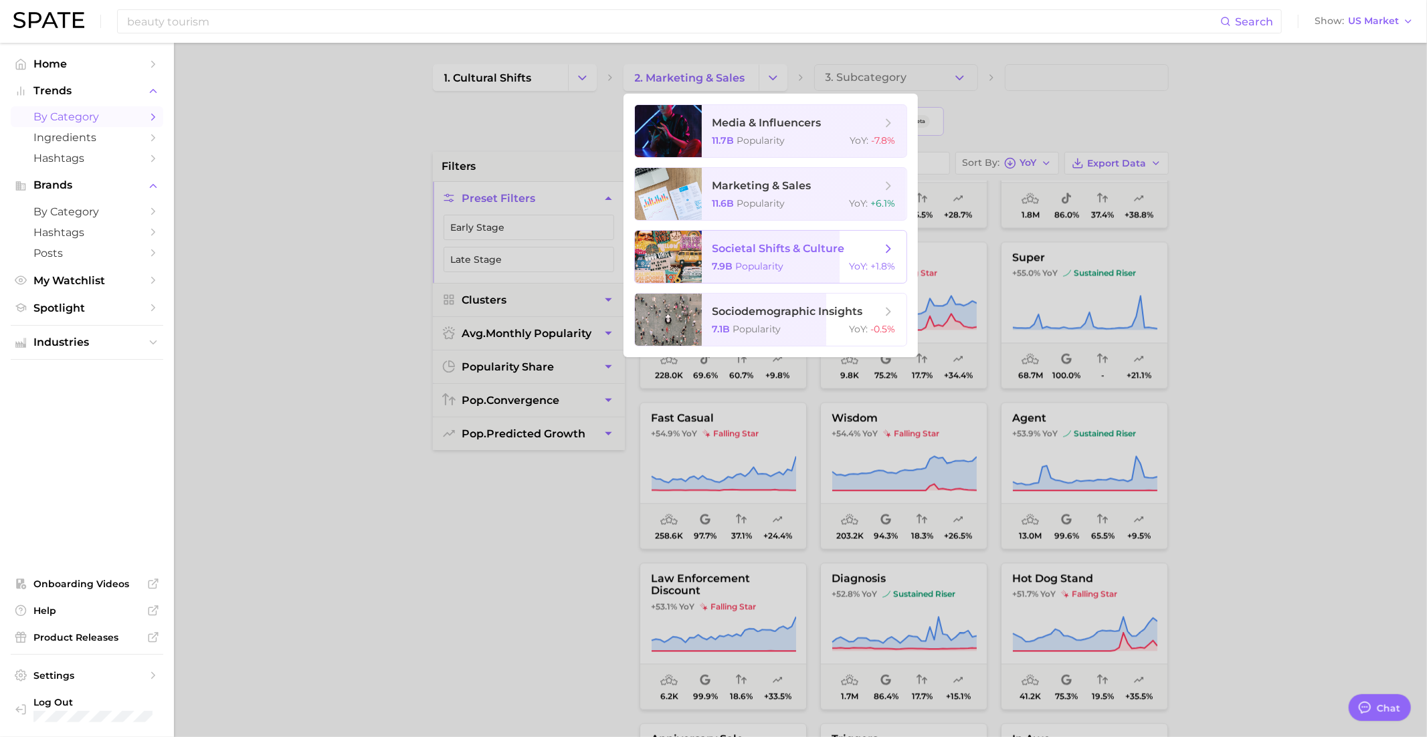
click at [797, 255] on span "societal shifts & culture" at bounding box center [796, 248] width 169 height 15
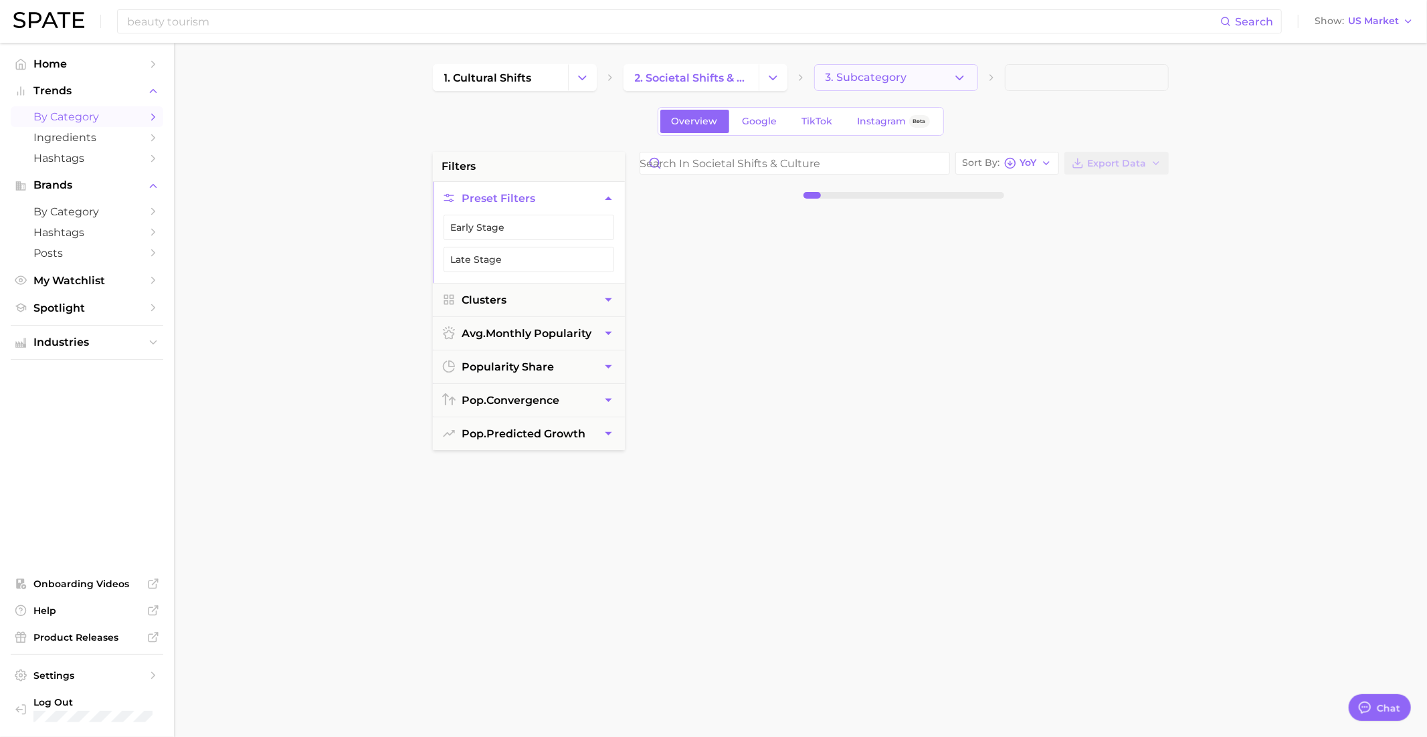
click at [885, 66] on button "3. Subcategory" at bounding box center [896, 77] width 164 height 27
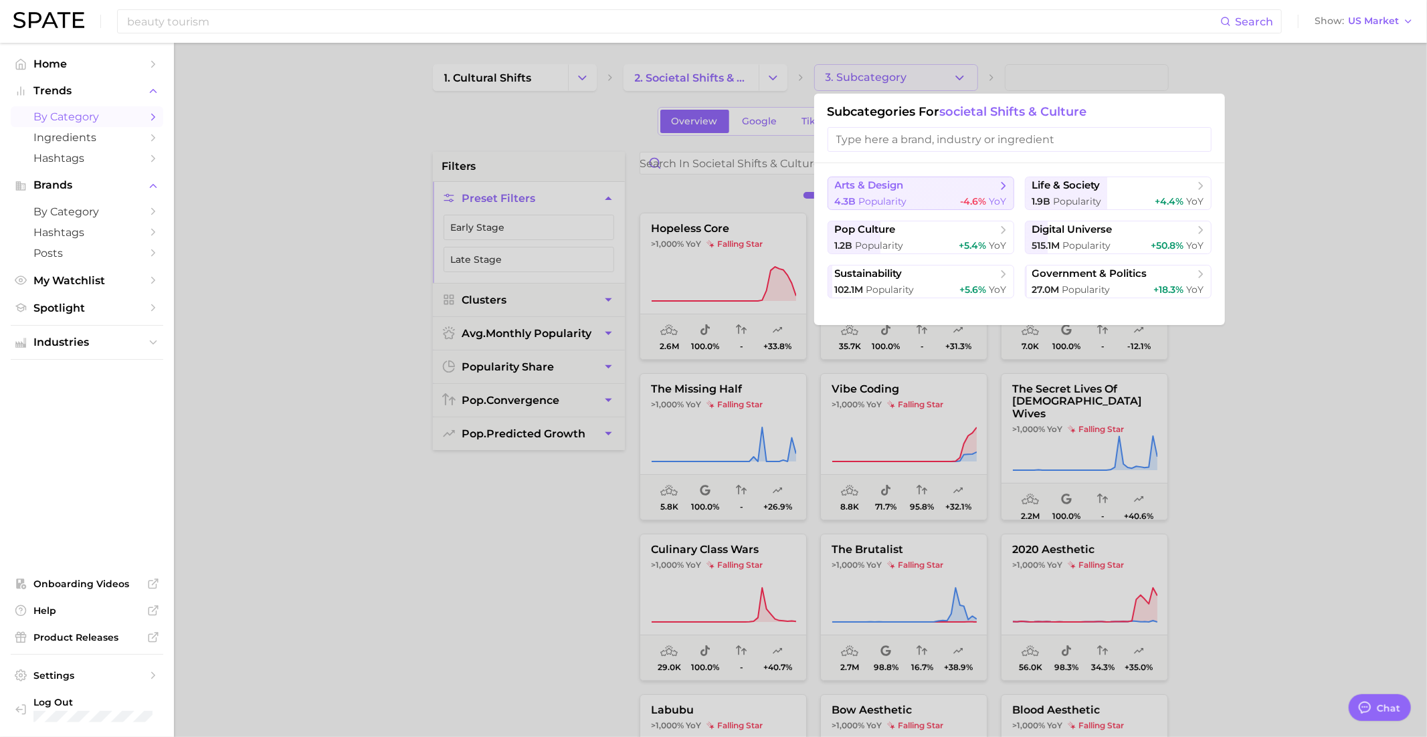
click at [941, 193] on button "arts & design 4.3b Popularity -4.6% YoY" at bounding box center [920, 193] width 187 height 33
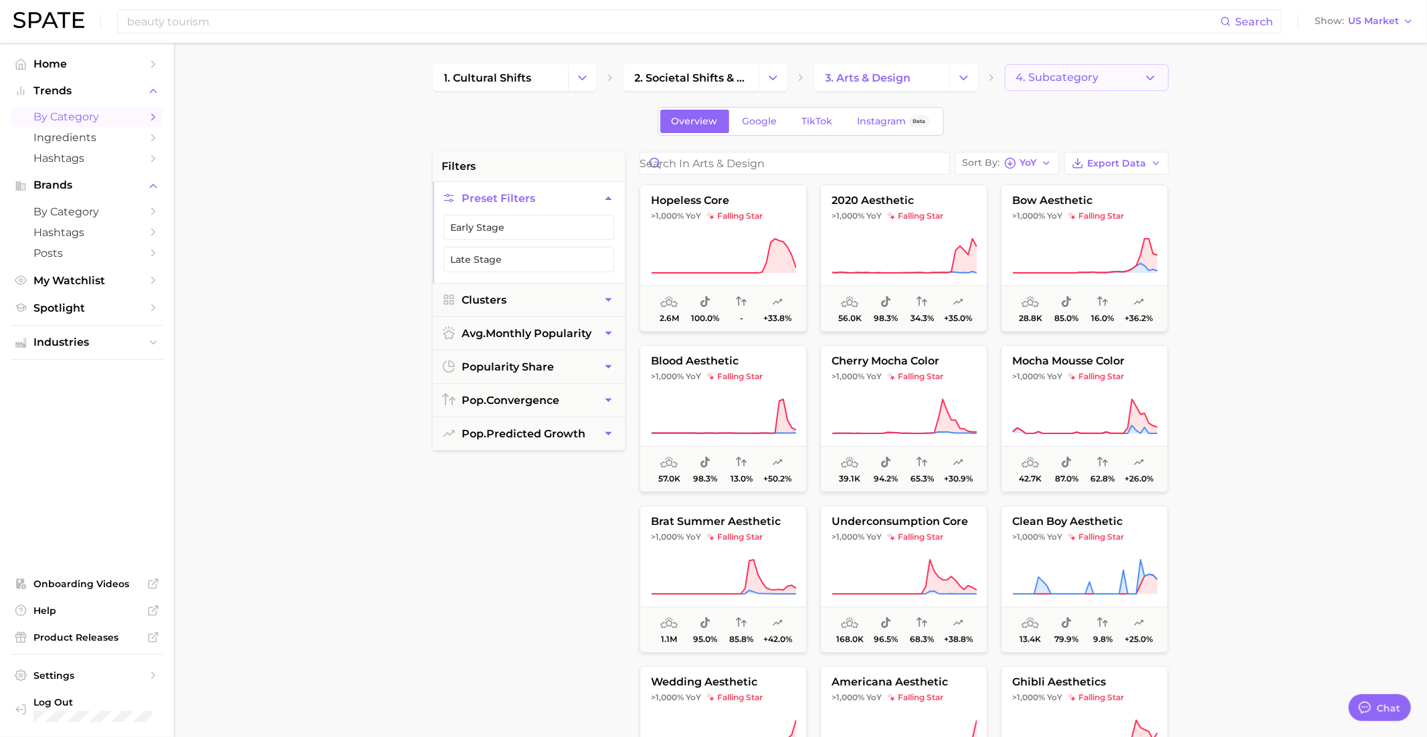
click at [1044, 72] on span "4. Subcategory" at bounding box center [1057, 78] width 83 height 12
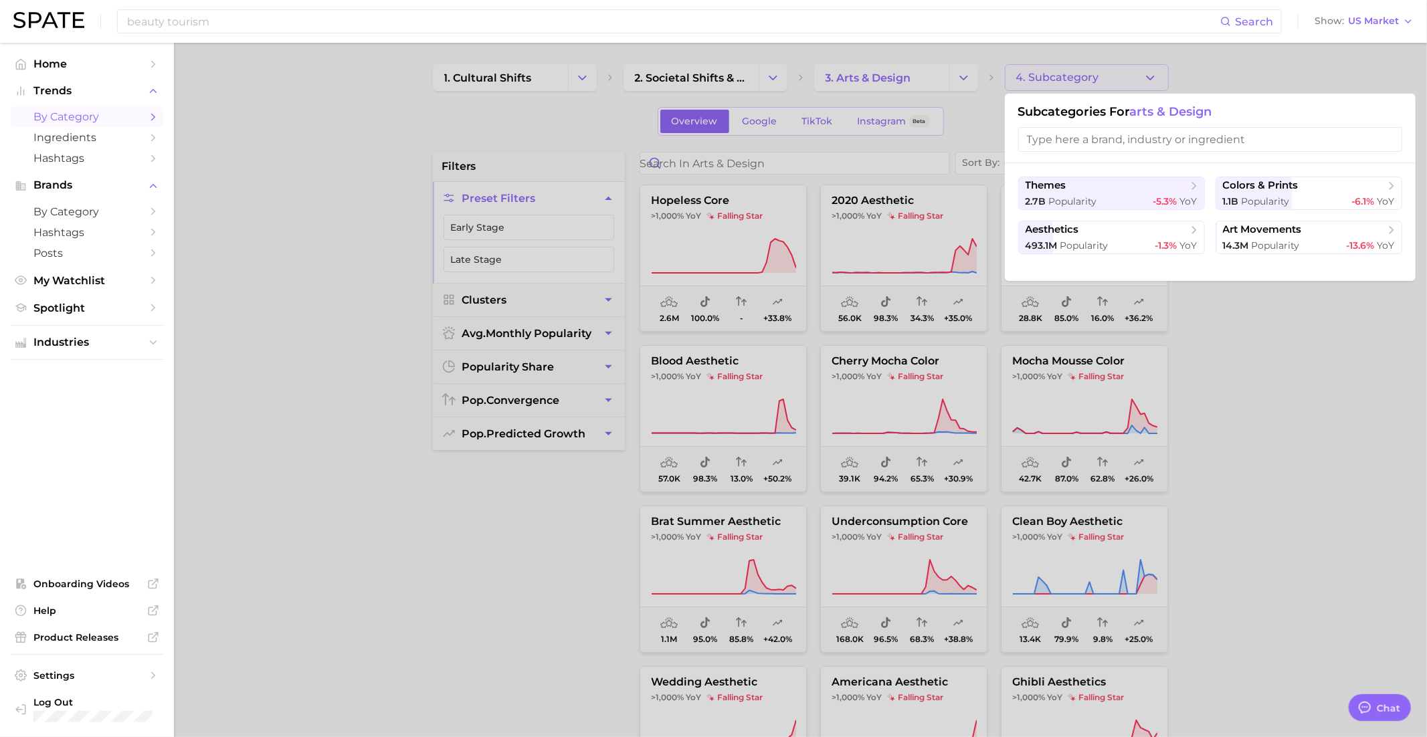
click at [1044, 72] on div at bounding box center [713, 368] width 1427 height 737
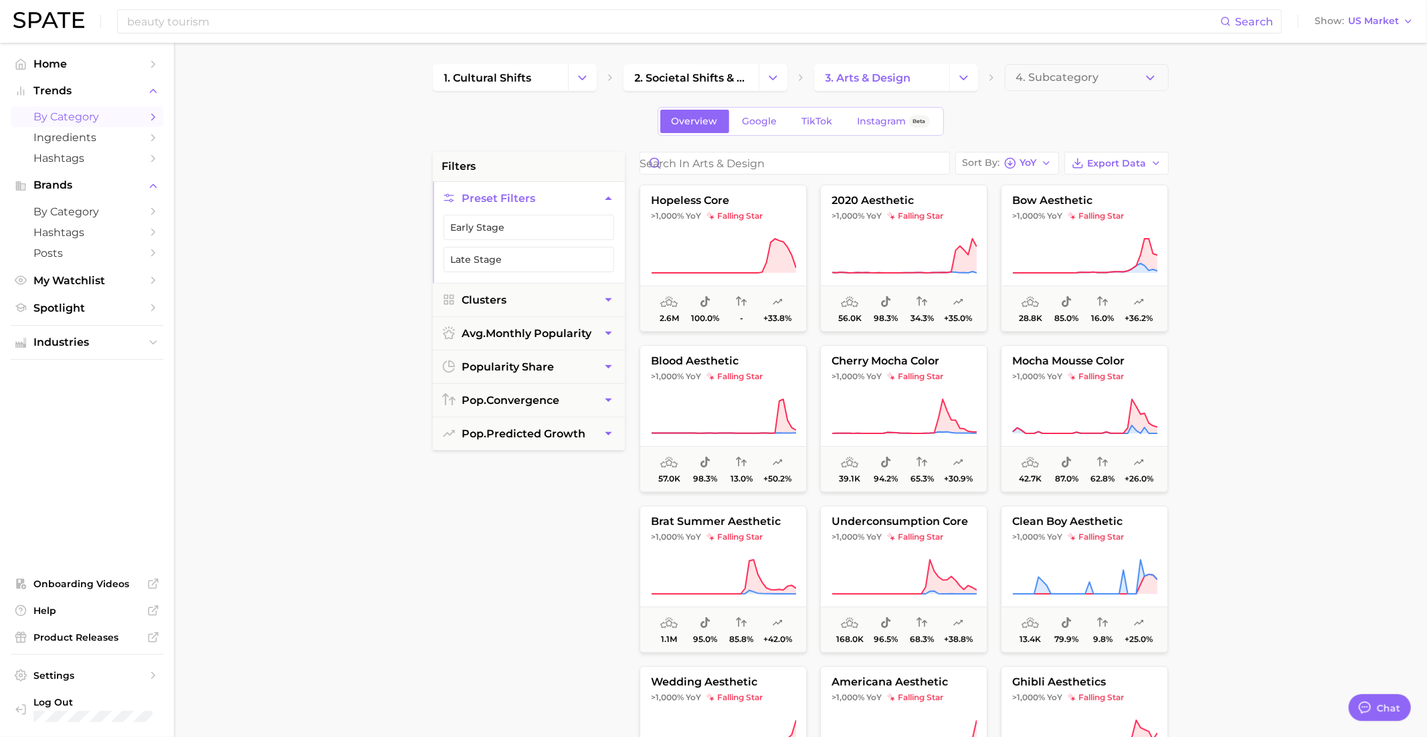
scroll to position [1, 0]
click at [730, 231] on button "hopeless core >1,000% YoY falling star 2.6m 100.0% - +33.8%" at bounding box center [722, 257] width 167 height 147
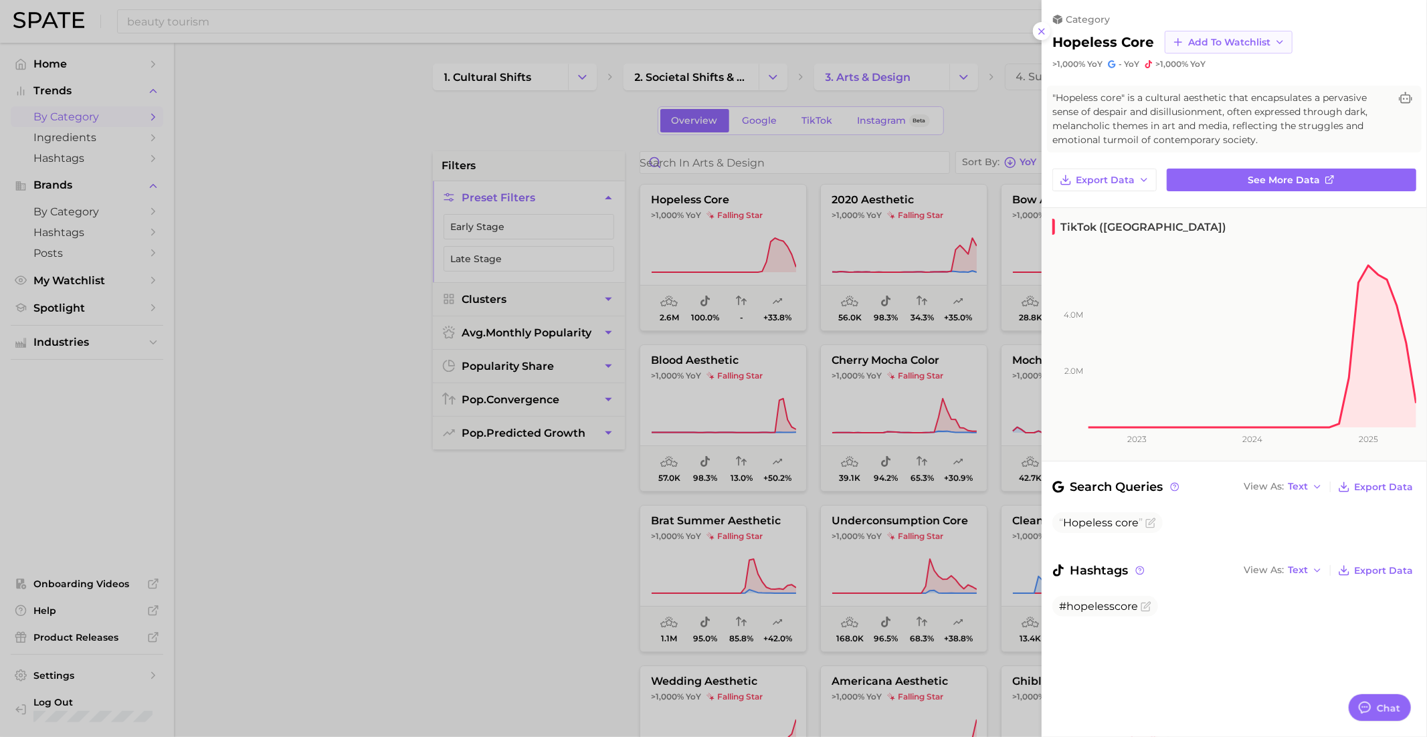
click at [1212, 47] on button "Add to Watchlist" at bounding box center [1229, 42] width 128 height 23
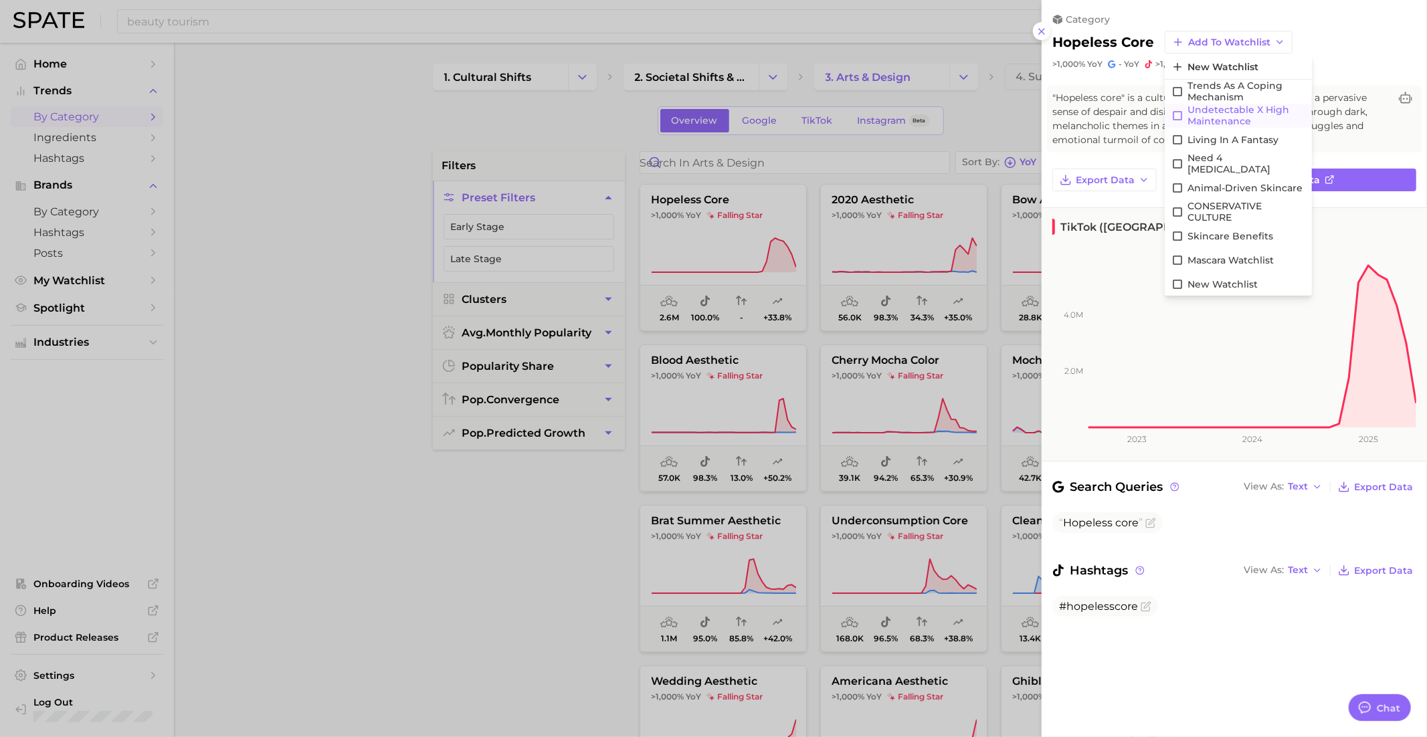
click at [1240, 114] on span "Undetectable X High maintenance" at bounding box center [1246, 115] width 118 height 23
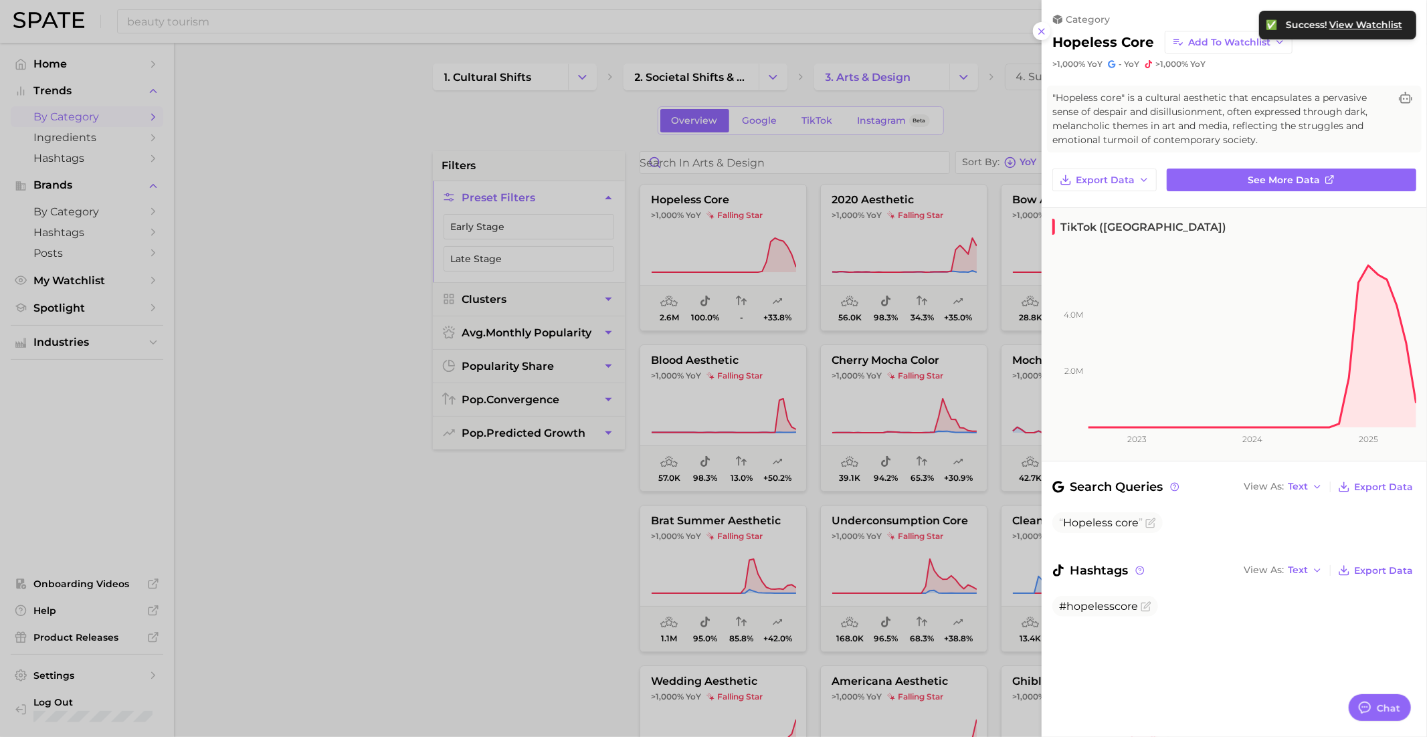
click at [1217, 64] on div ">1,000% YoY - YoY >1,000% YoY" at bounding box center [1234, 64] width 364 height 11
click at [1217, 43] on span "Add to Watchlist" at bounding box center [1229, 42] width 82 height 11
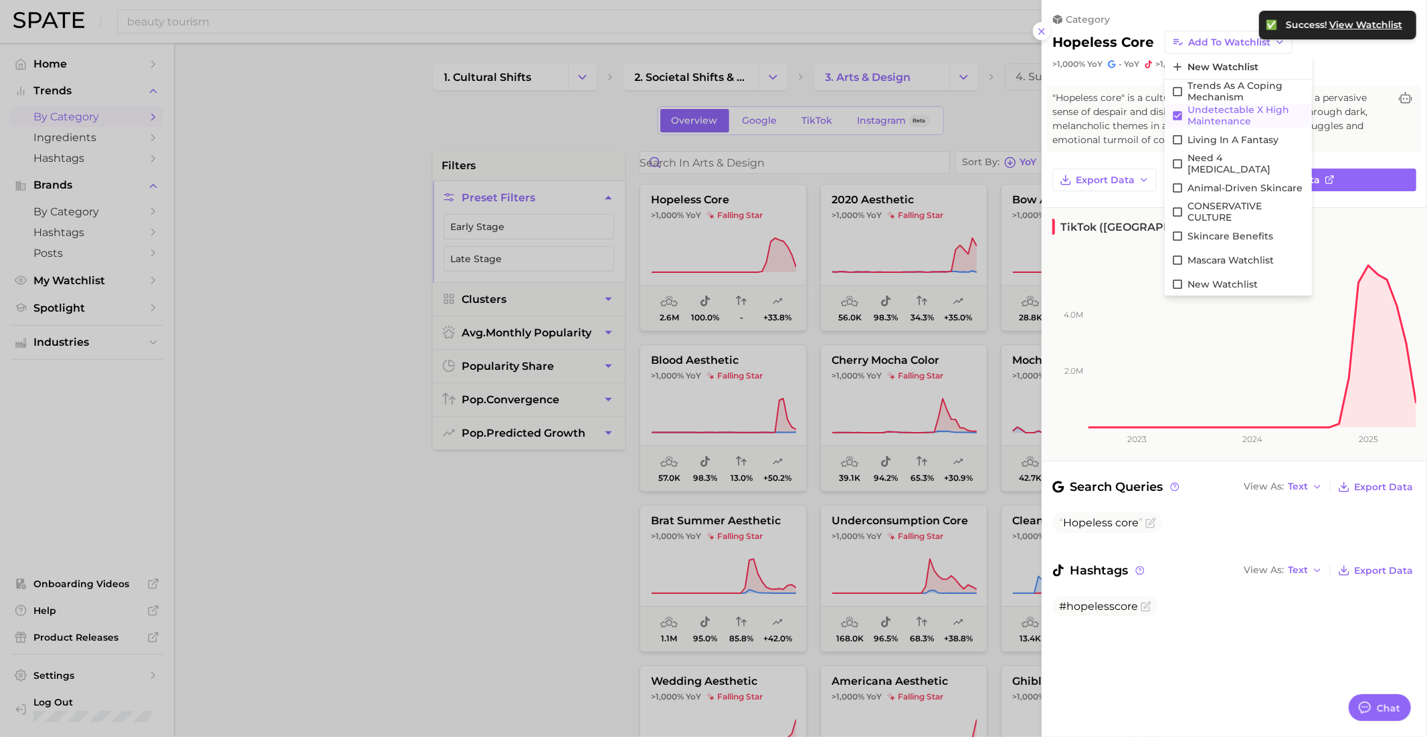
click at [1183, 123] on button "Undetectable X High maintenance" at bounding box center [1238, 116] width 147 height 24
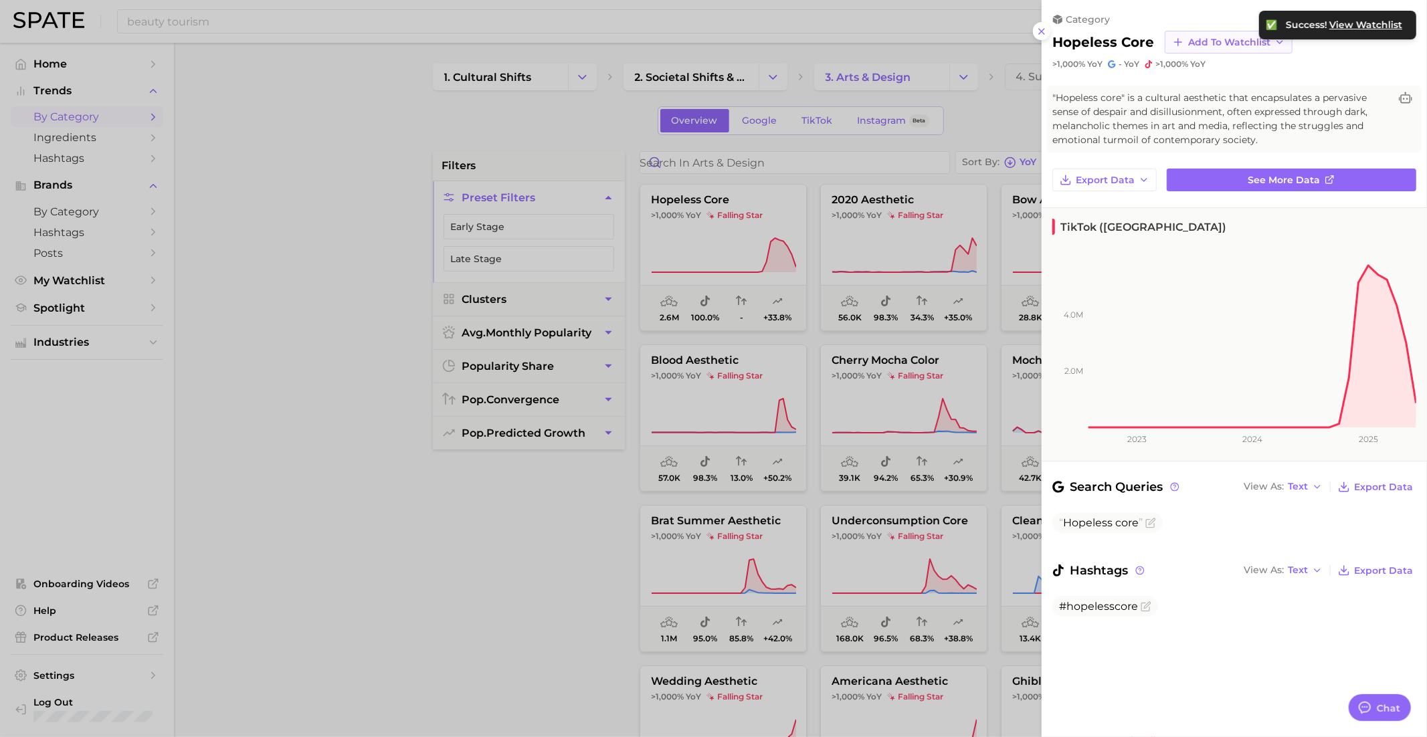
click at [1192, 41] on span "Add to Watchlist" at bounding box center [1229, 42] width 82 height 11
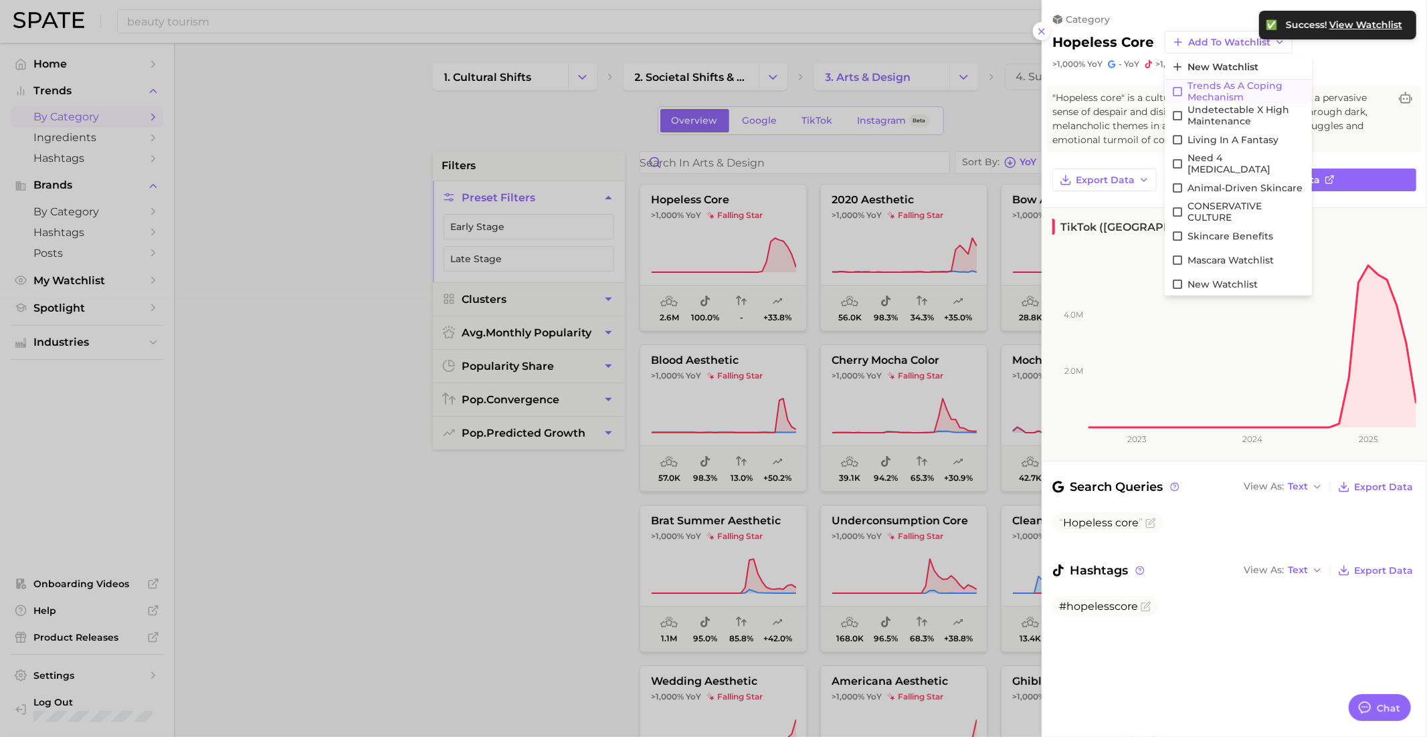
click at [1209, 89] on span "Trends as a Coping Mechanism" at bounding box center [1246, 91] width 118 height 23
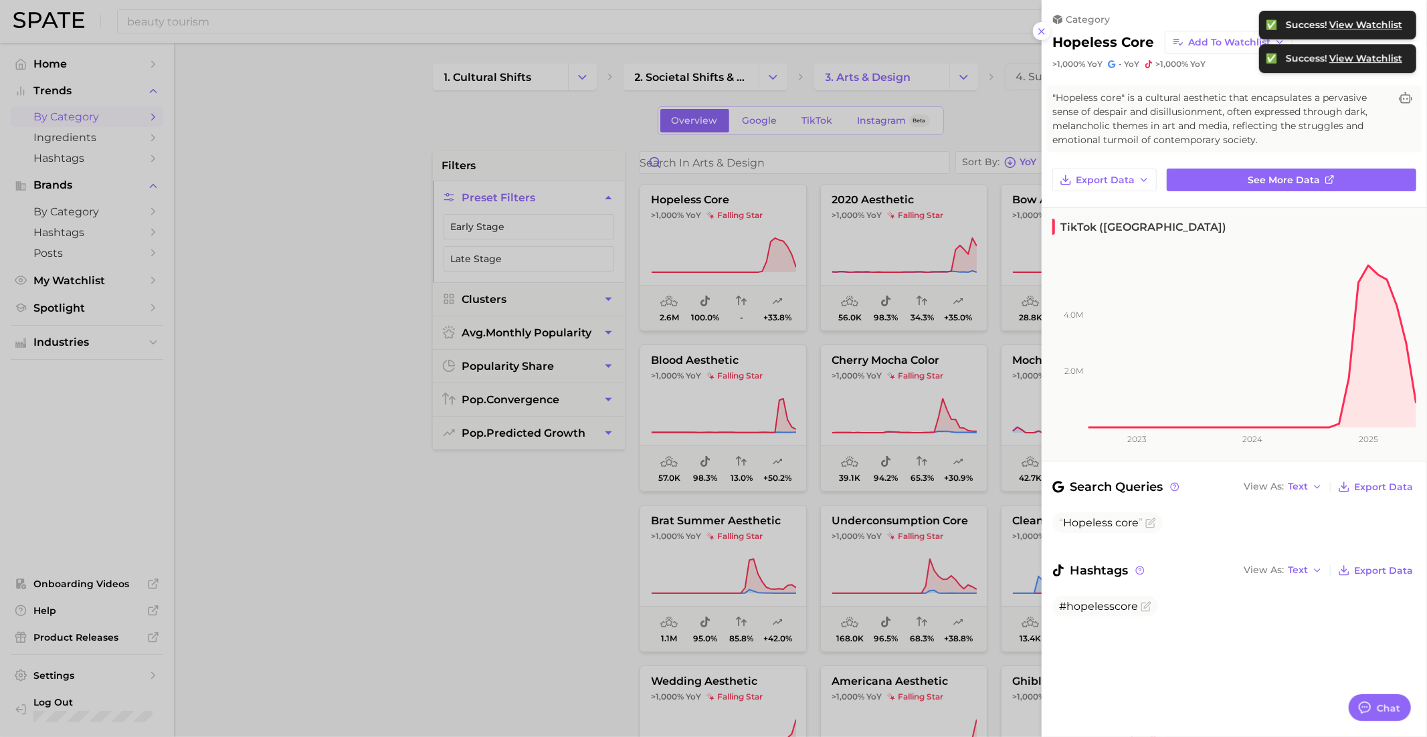
click at [876, 383] on div at bounding box center [713, 368] width 1427 height 737
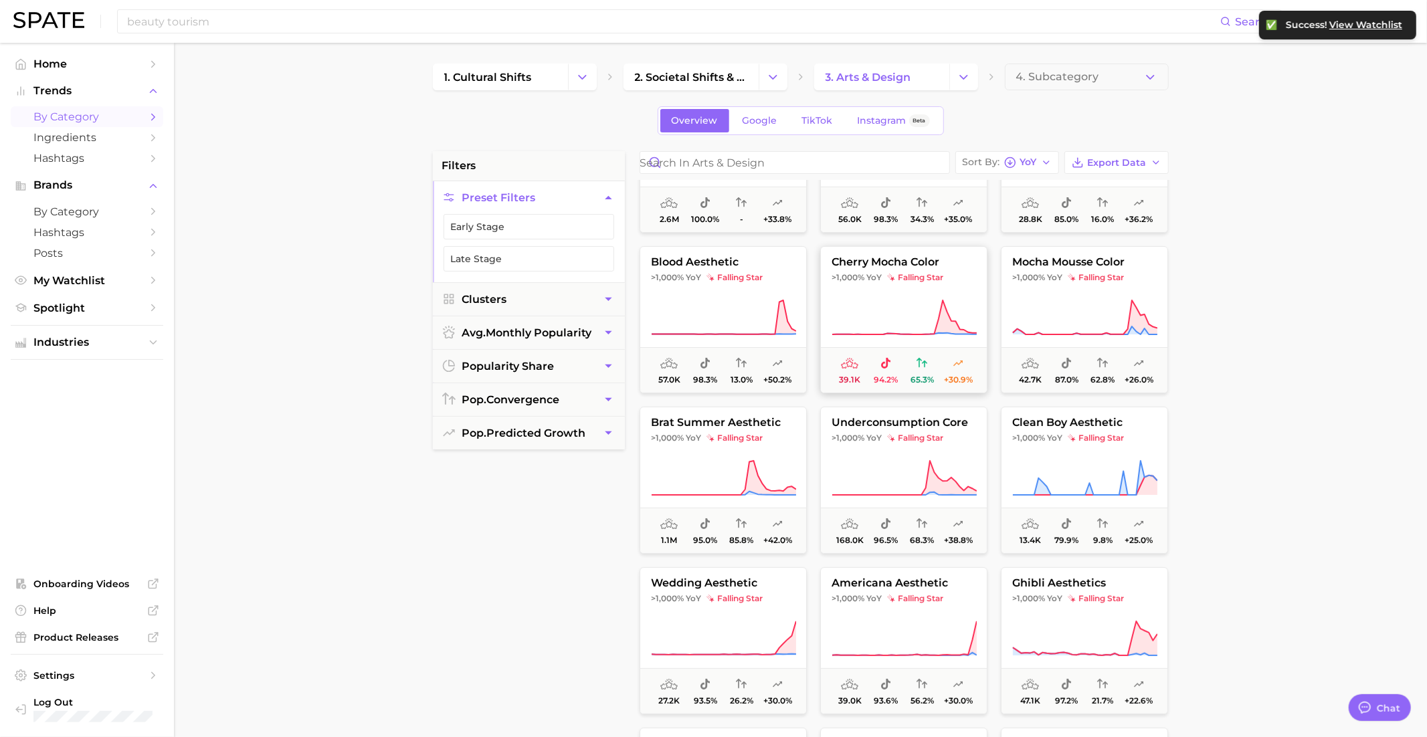
scroll to position [104, 0]
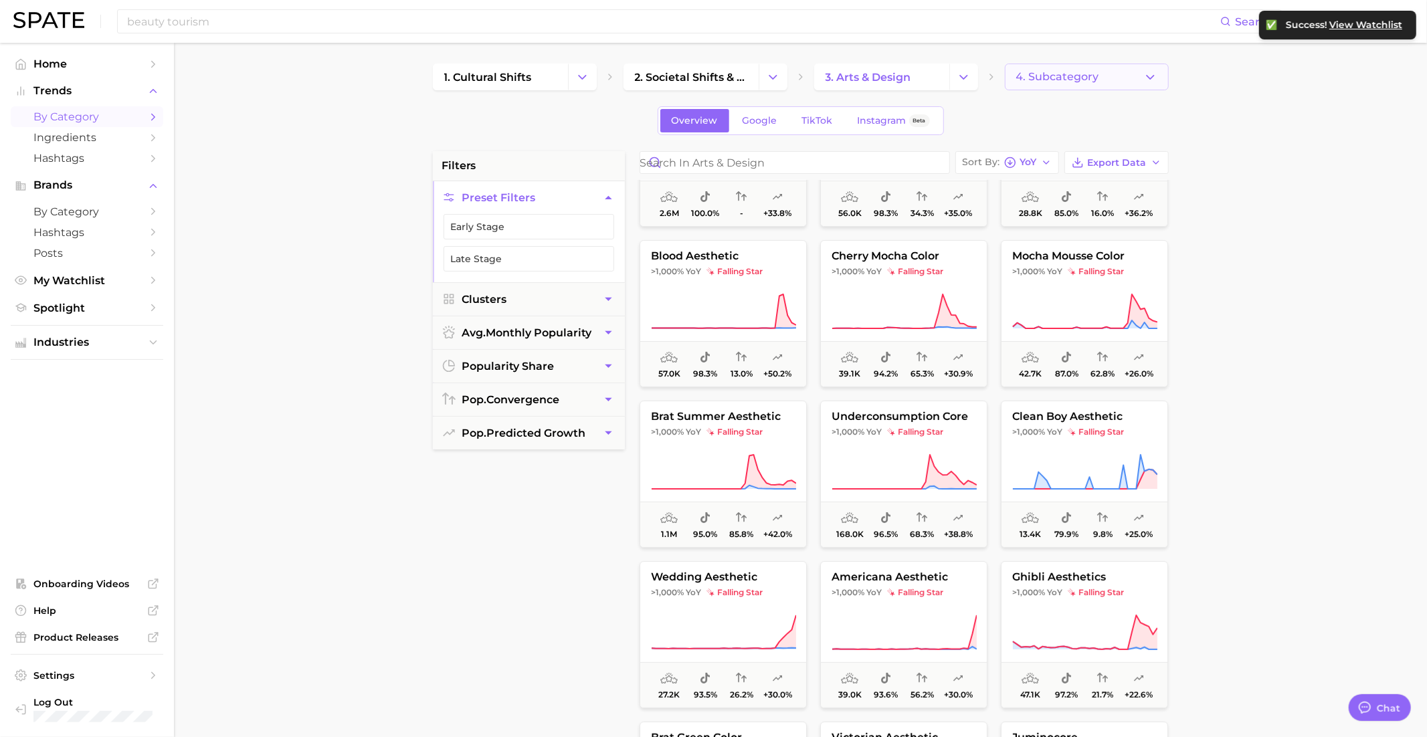
click at [1036, 78] on span "4. Subcategory" at bounding box center [1057, 77] width 83 height 12
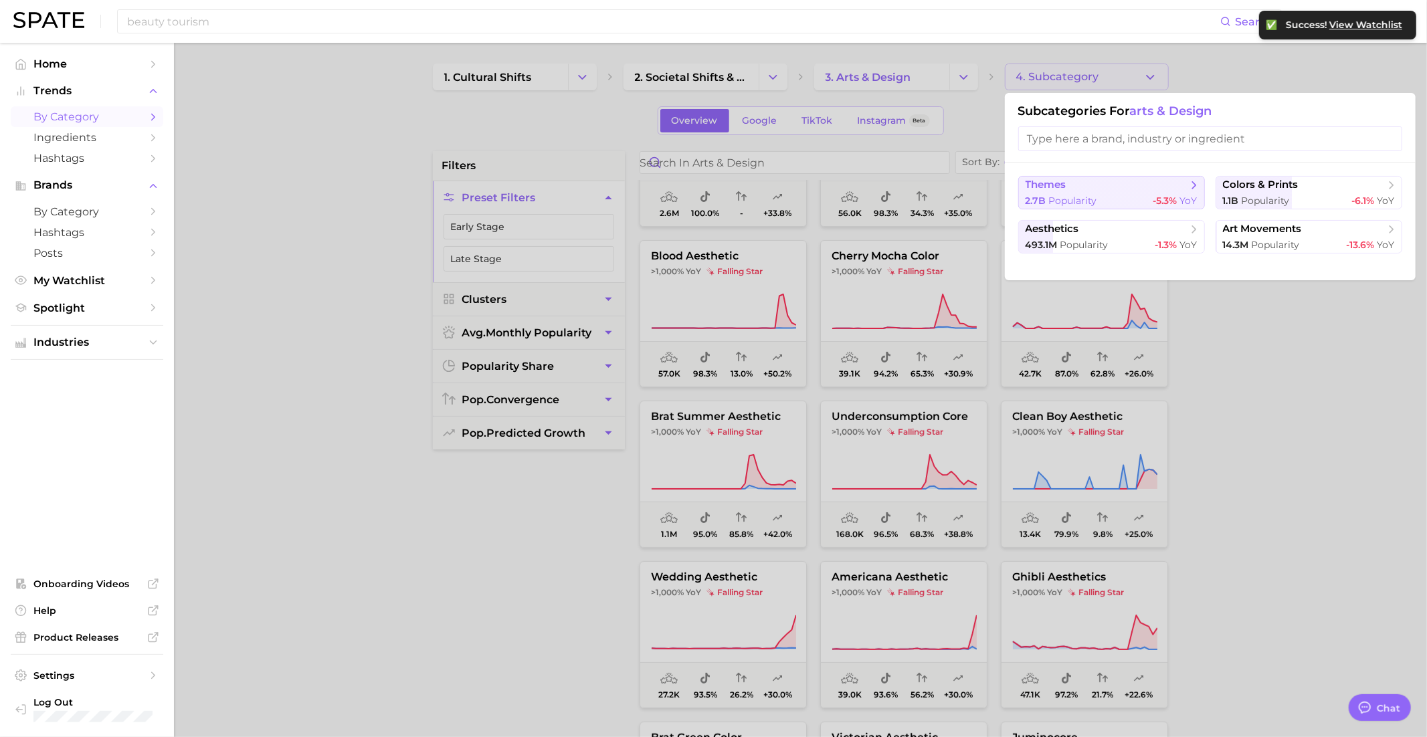
click at [1060, 183] on span "themes" at bounding box center [1045, 185] width 41 height 13
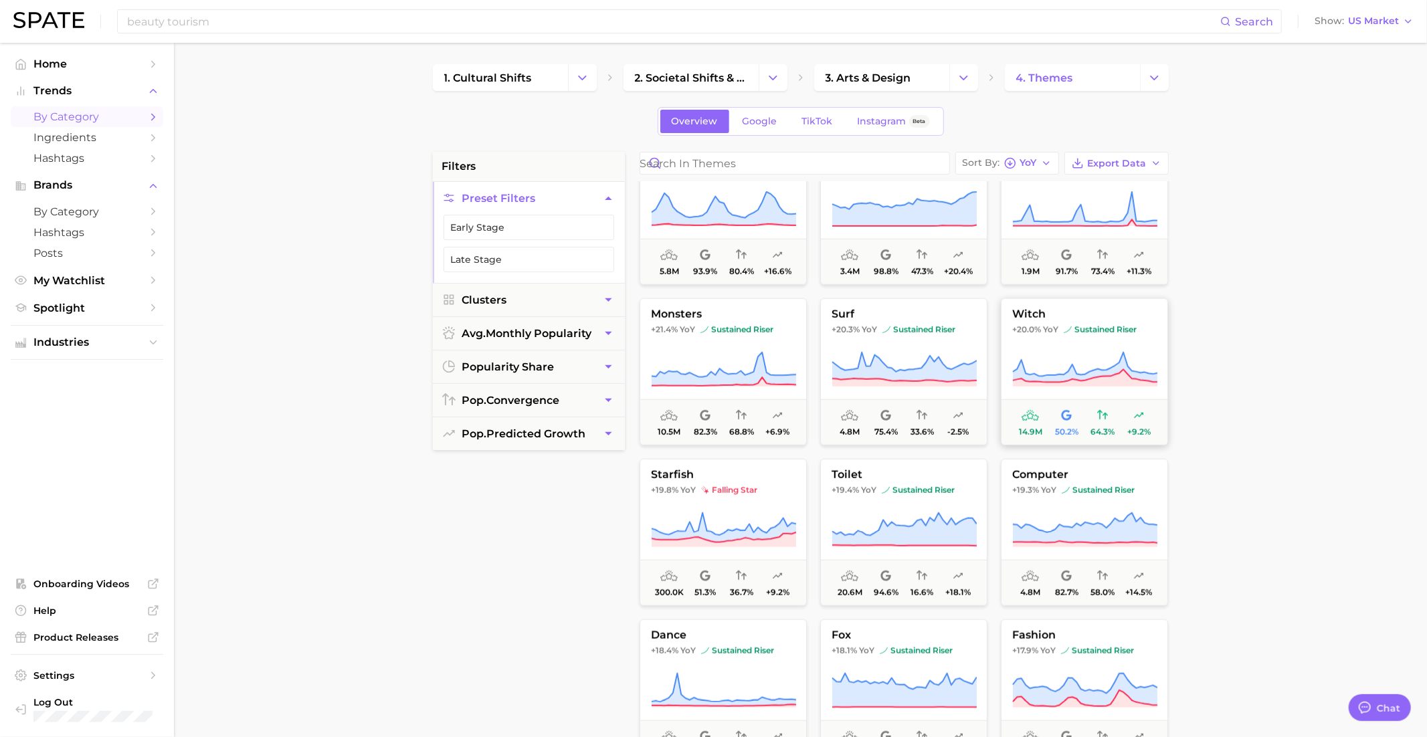
scroll to position [1014, 0]
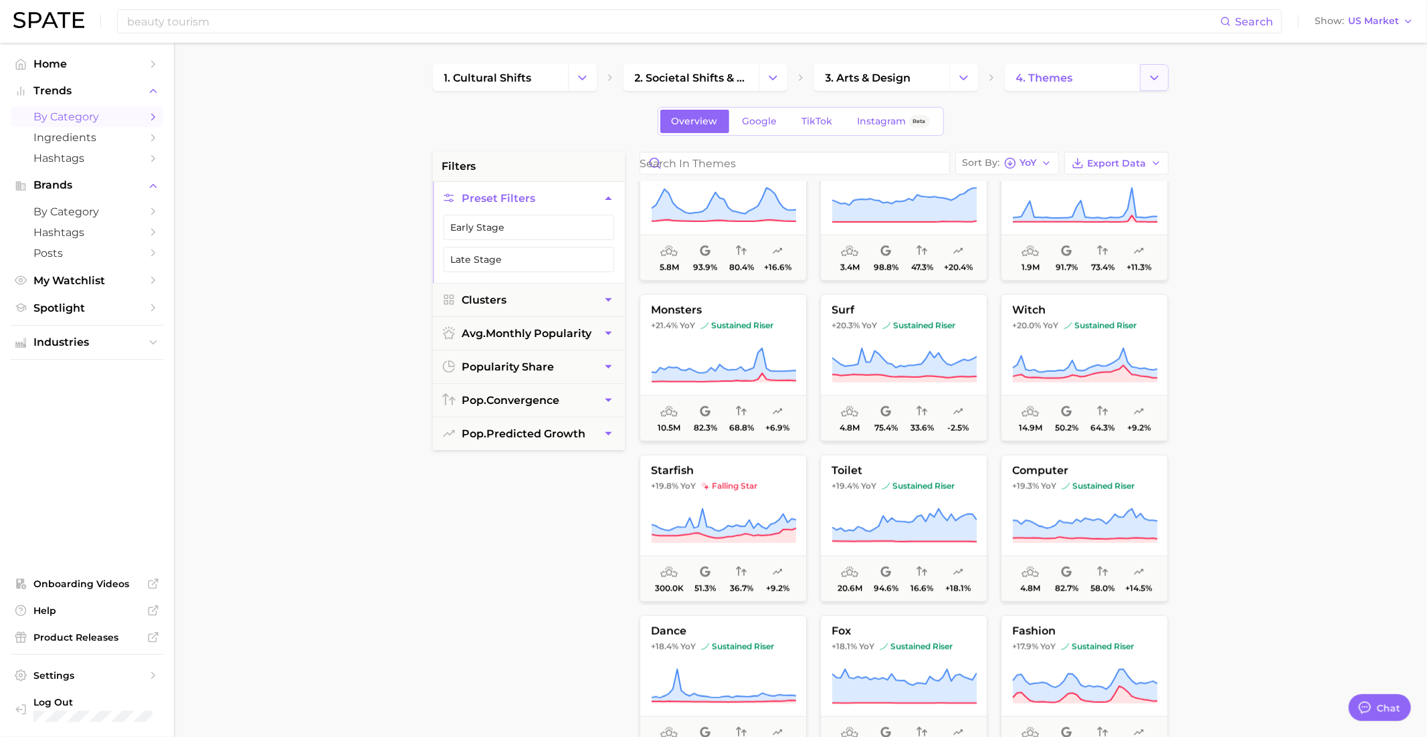
click at [1152, 74] on icon "Change Category" at bounding box center [1154, 78] width 14 height 14
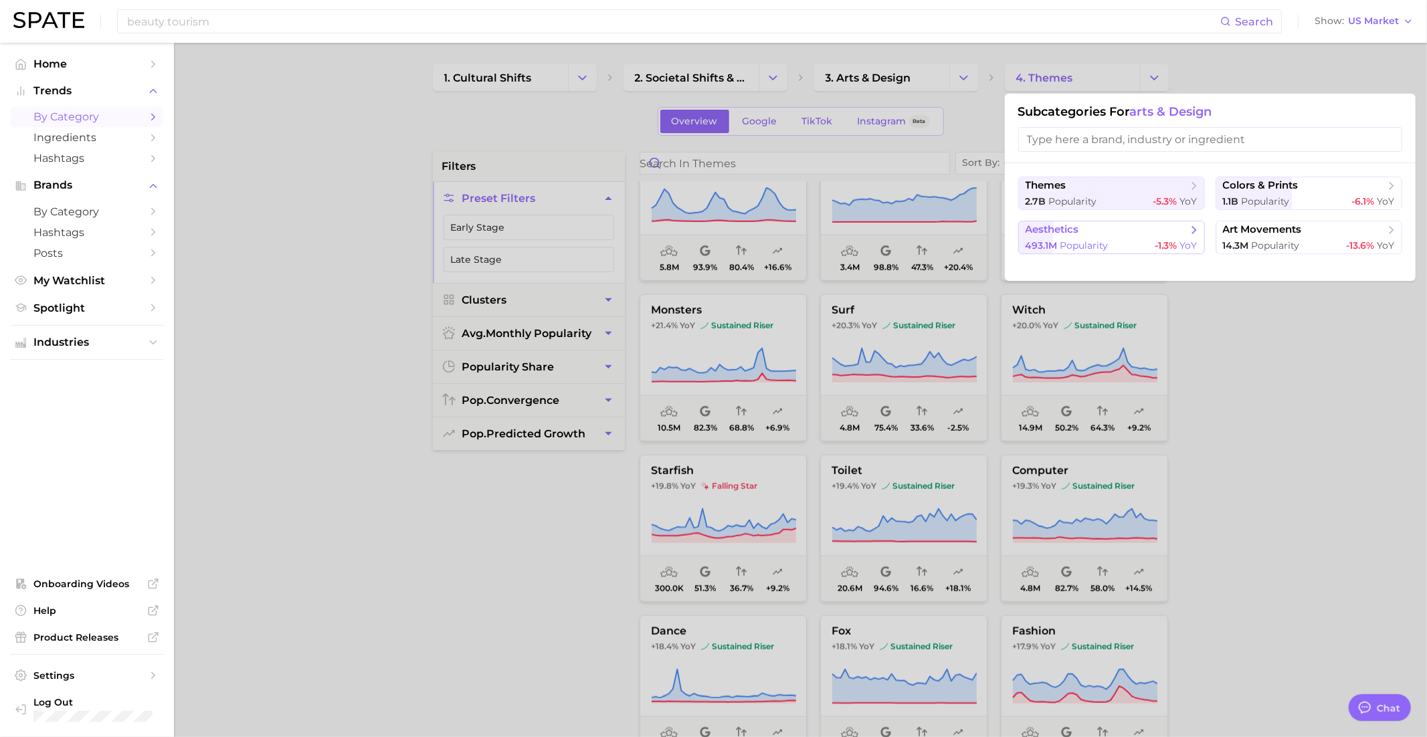
click at [1153, 239] on div "493.1m Popularity -1.3% YoY" at bounding box center [1111, 245] width 172 height 13
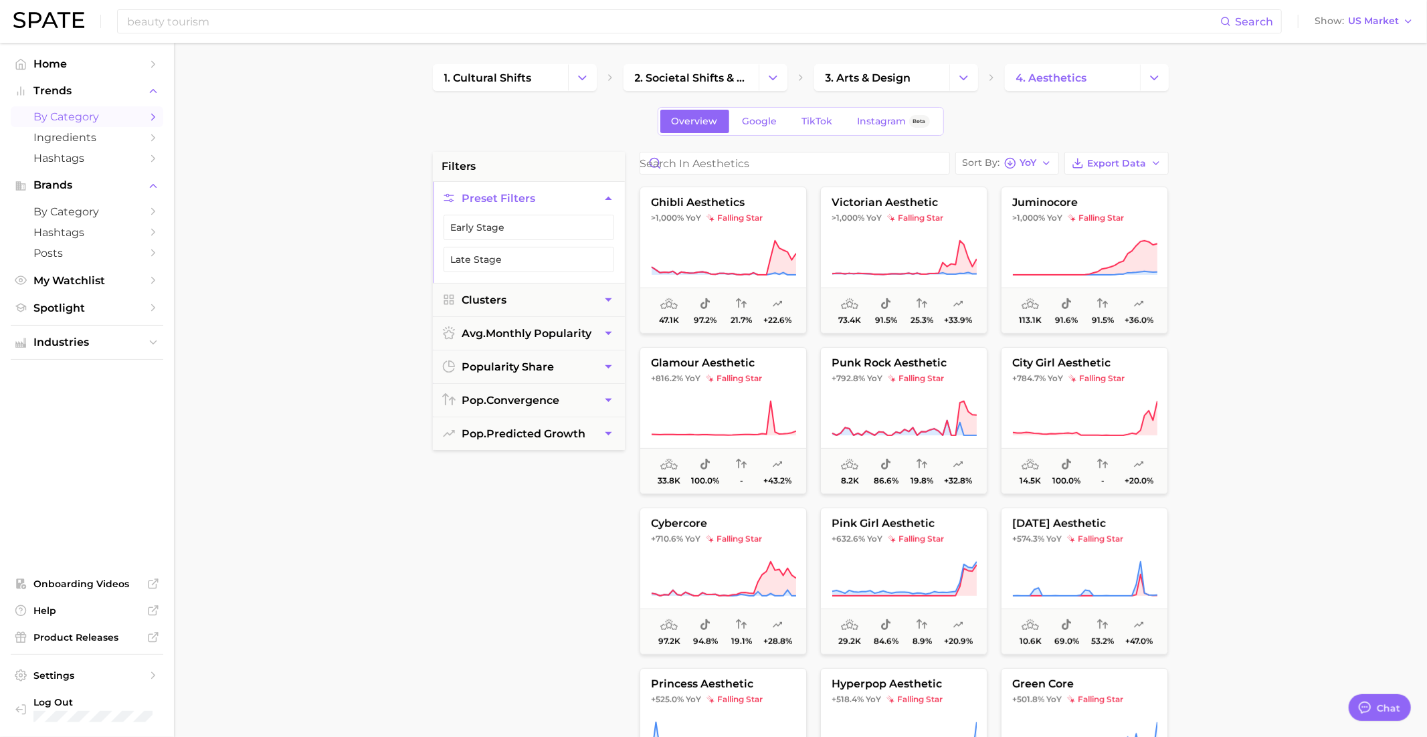
scroll to position [484, 0]
click at [898, 241] on icon at bounding box center [903, 253] width 145 height 37
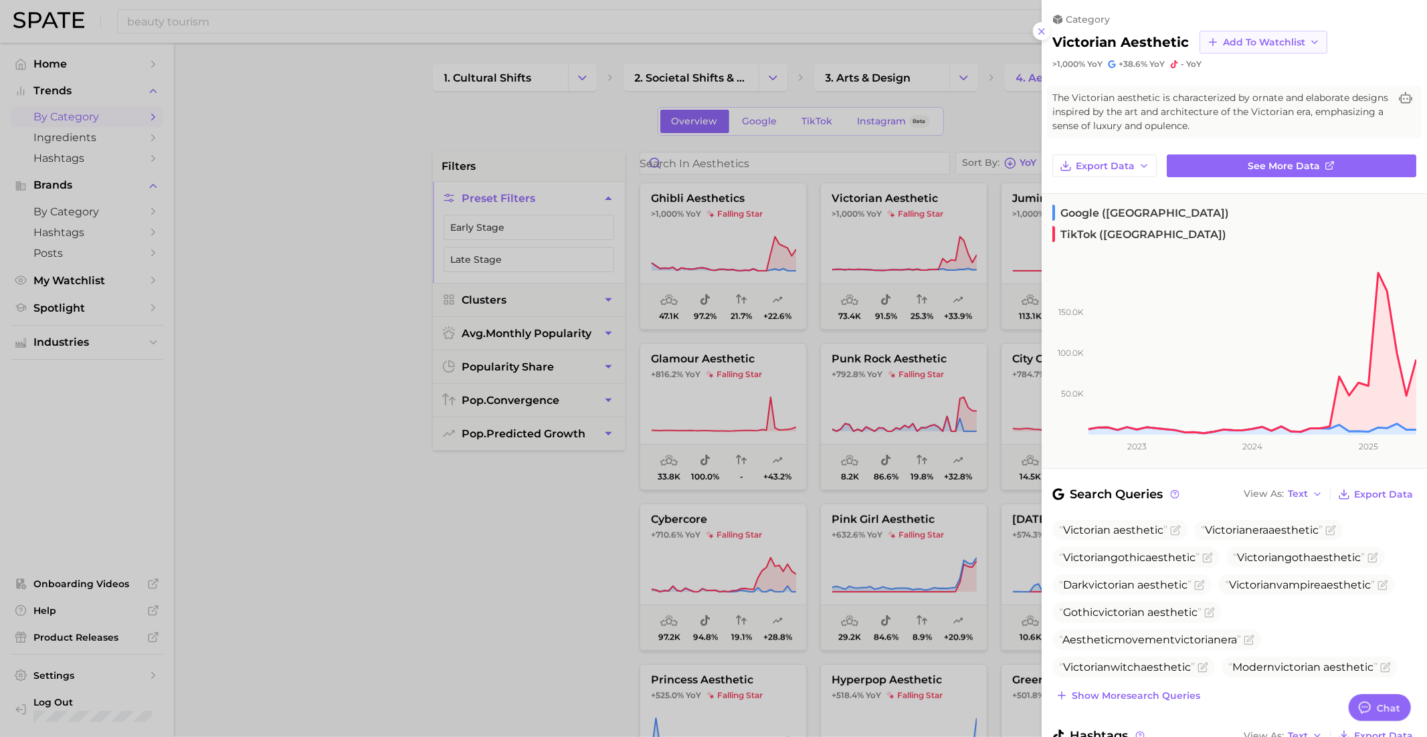
click at [1231, 41] on span "Add to Watchlist" at bounding box center [1264, 42] width 82 height 11
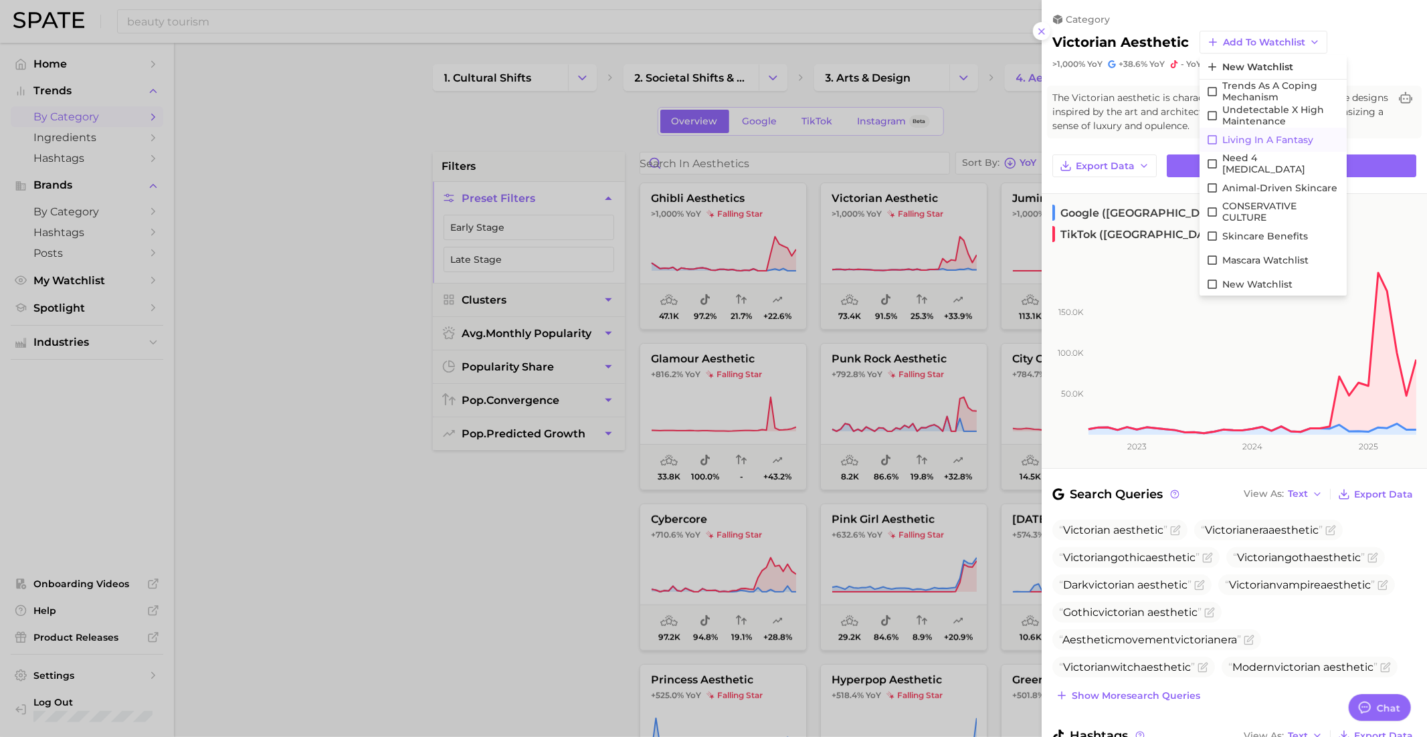
click at [1264, 132] on button "Living in a Fantasy" at bounding box center [1272, 140] width 147 height 24
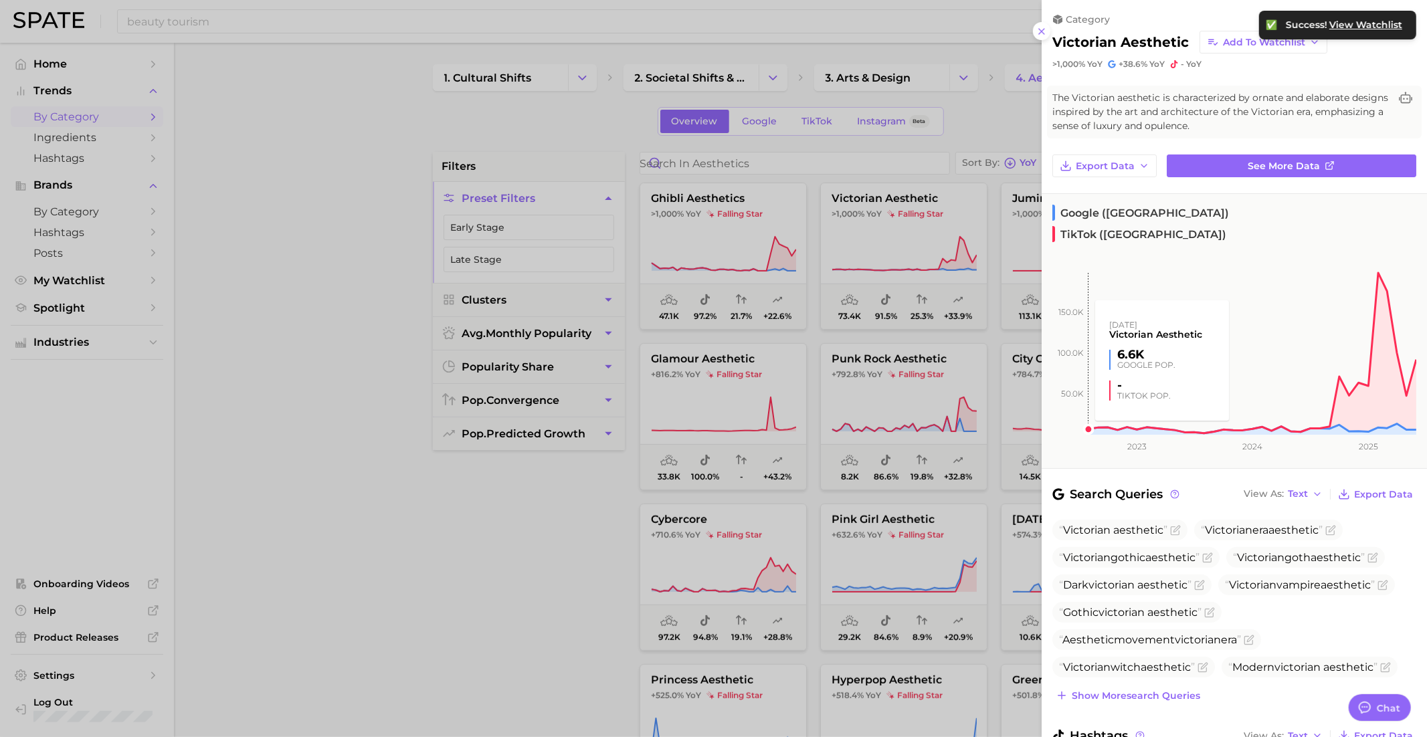
click at [967, 314] on div at bounding box center [713, 368] width 1427 height 737
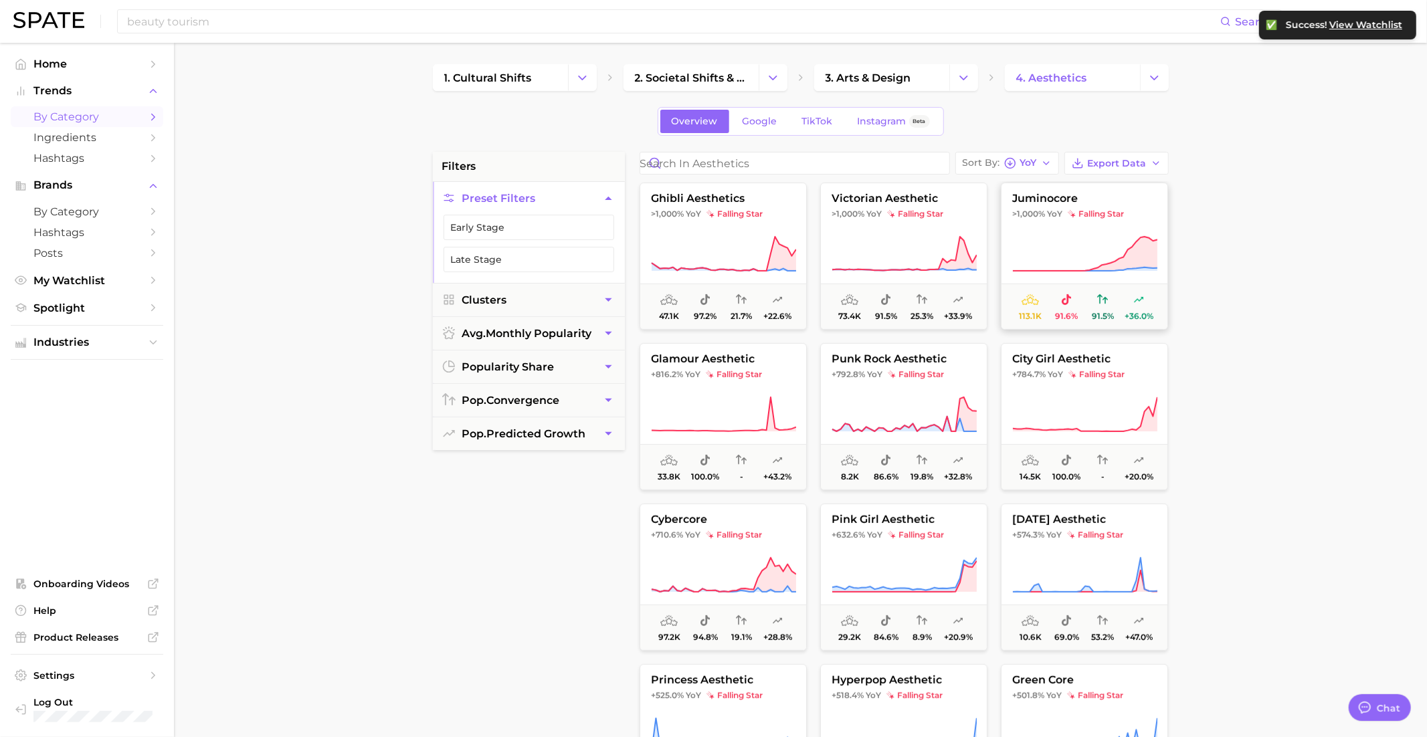
click at [1030, 251] on icon at bounding box center [1084, 253] width 145 height 37
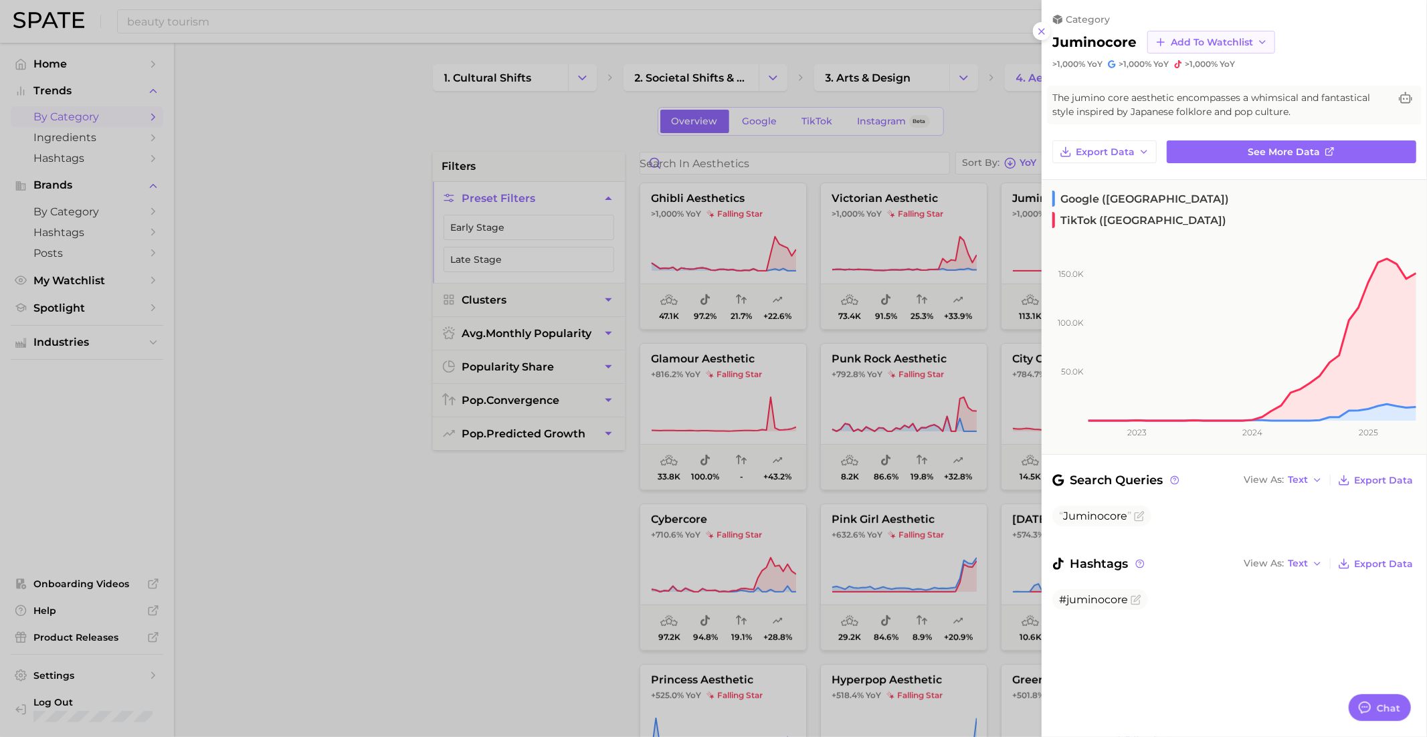
click at [1223, 46] on span "Add to Watchlist" at bounding box center [1212, 42] width 82 height 11
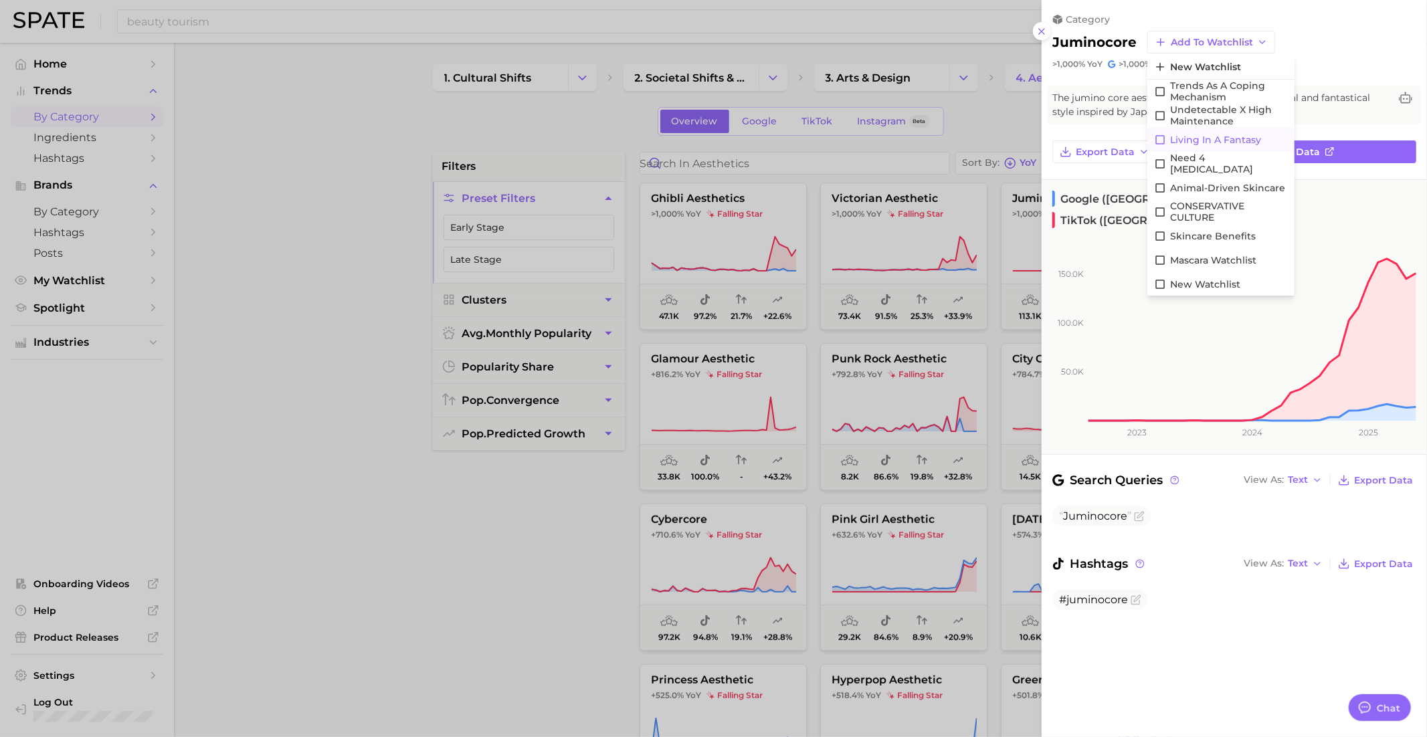
click at [1230, 136] on span "Living in a Fantasy" at bounding box center [1215, 139] width 91 height 11
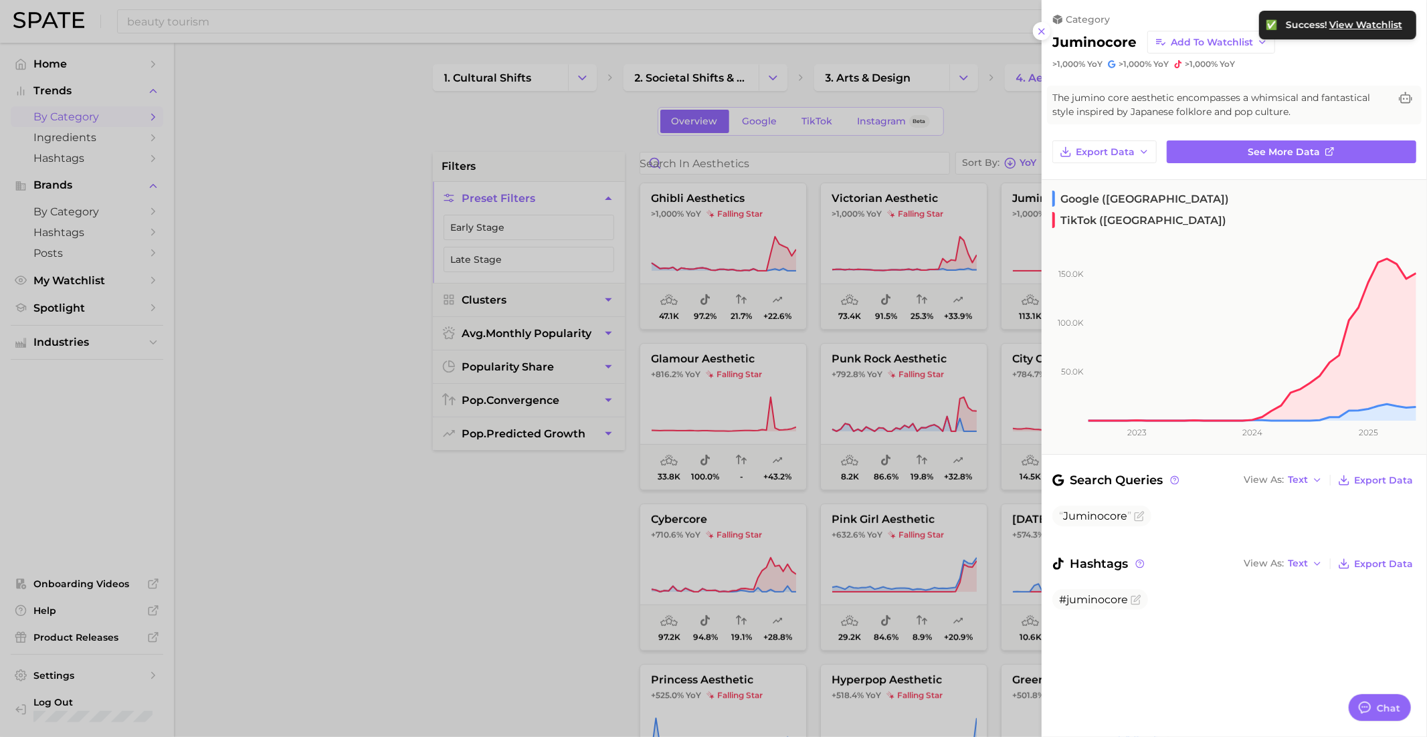
click at [953, 344] on div at bounding box center [713, 368] width 1427 height 737
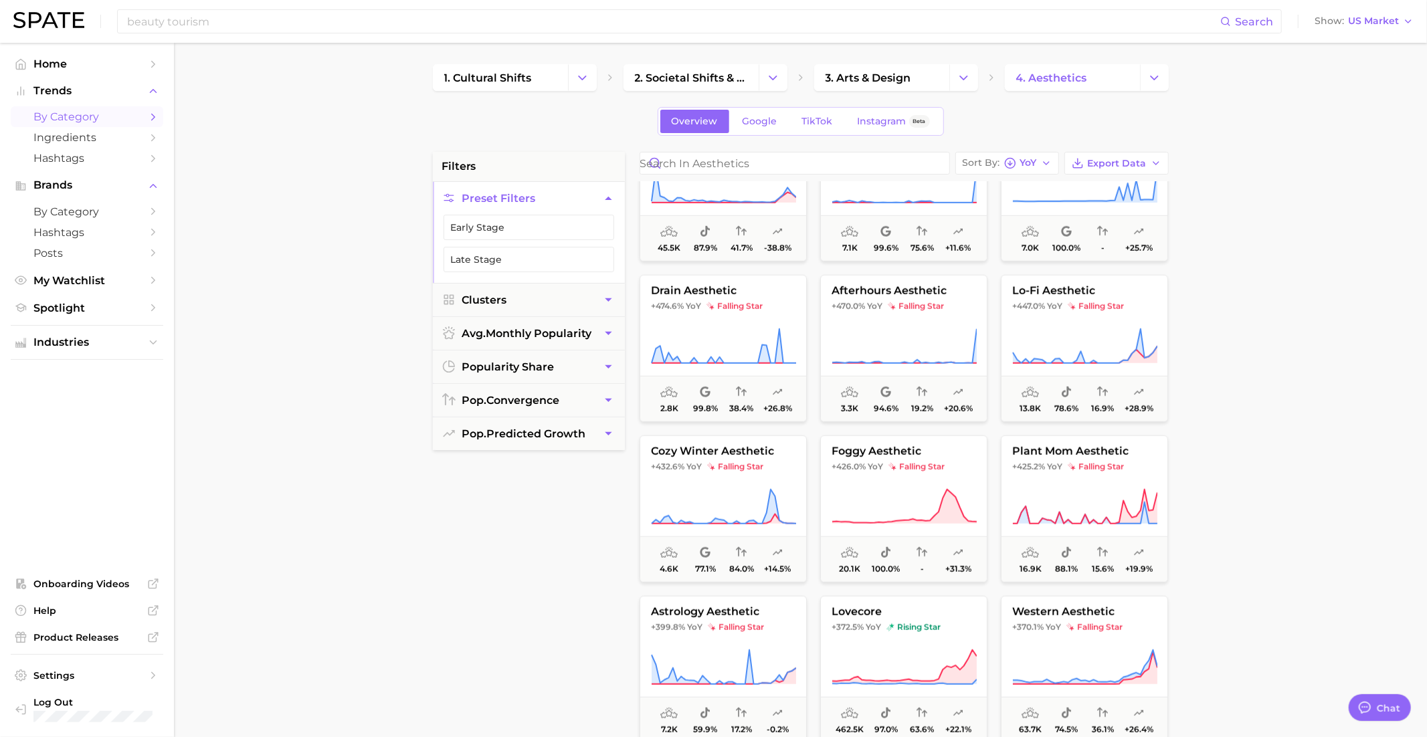
scroll to position [1038, 0]
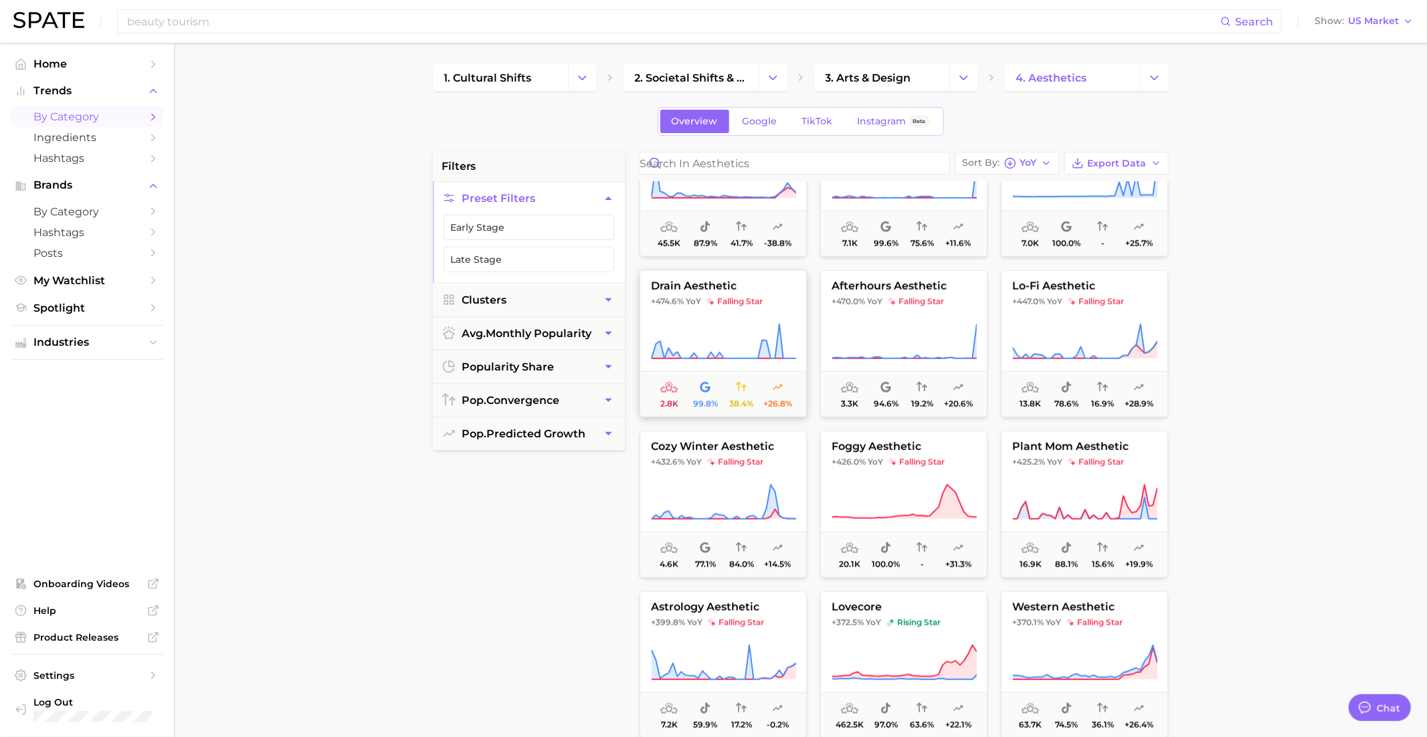
click at [734, 306] on button "drain aesthetic +474.6% YoY falling star 2.8k 99.8% 38.4% +26.8%" at bounding box center [722, 343] width 167 height 147
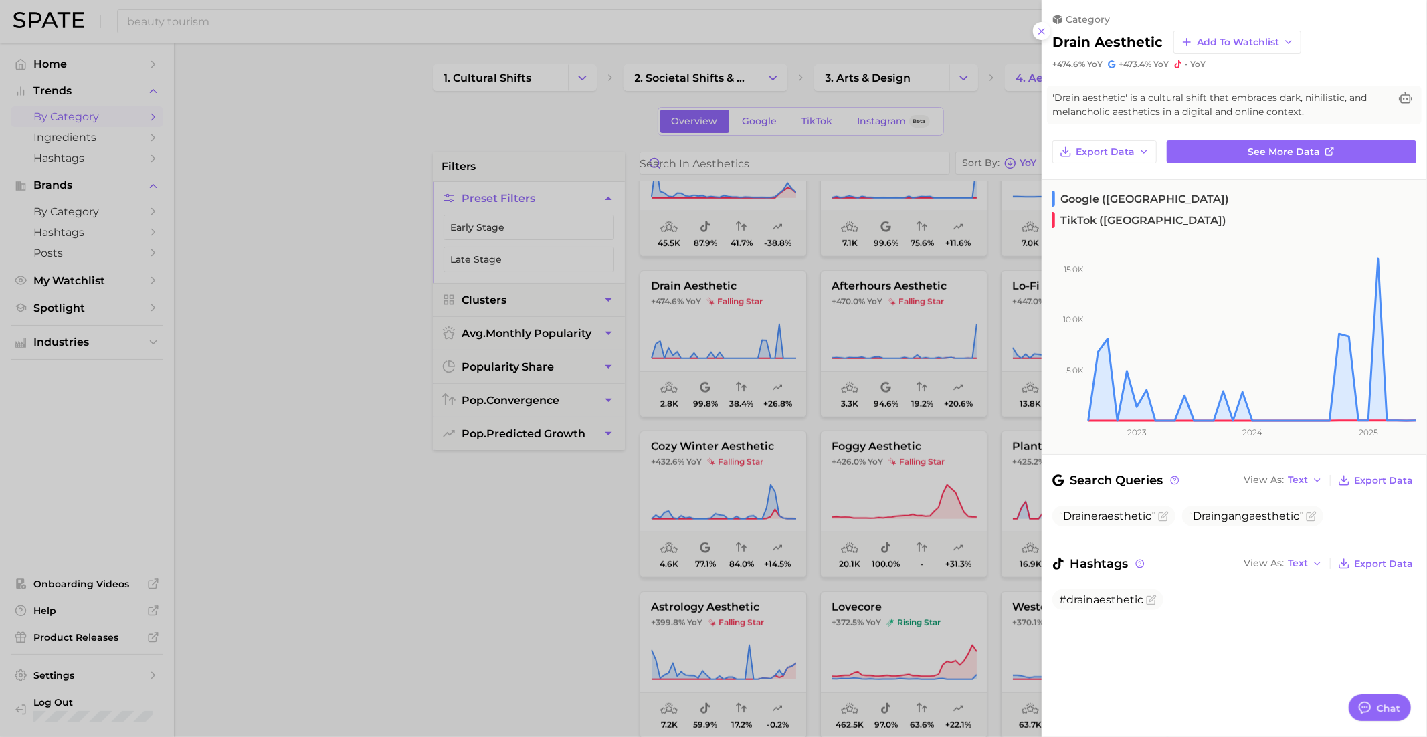
click at [732, 305] on div at bounding box center [713, 368] width 1427 height 737
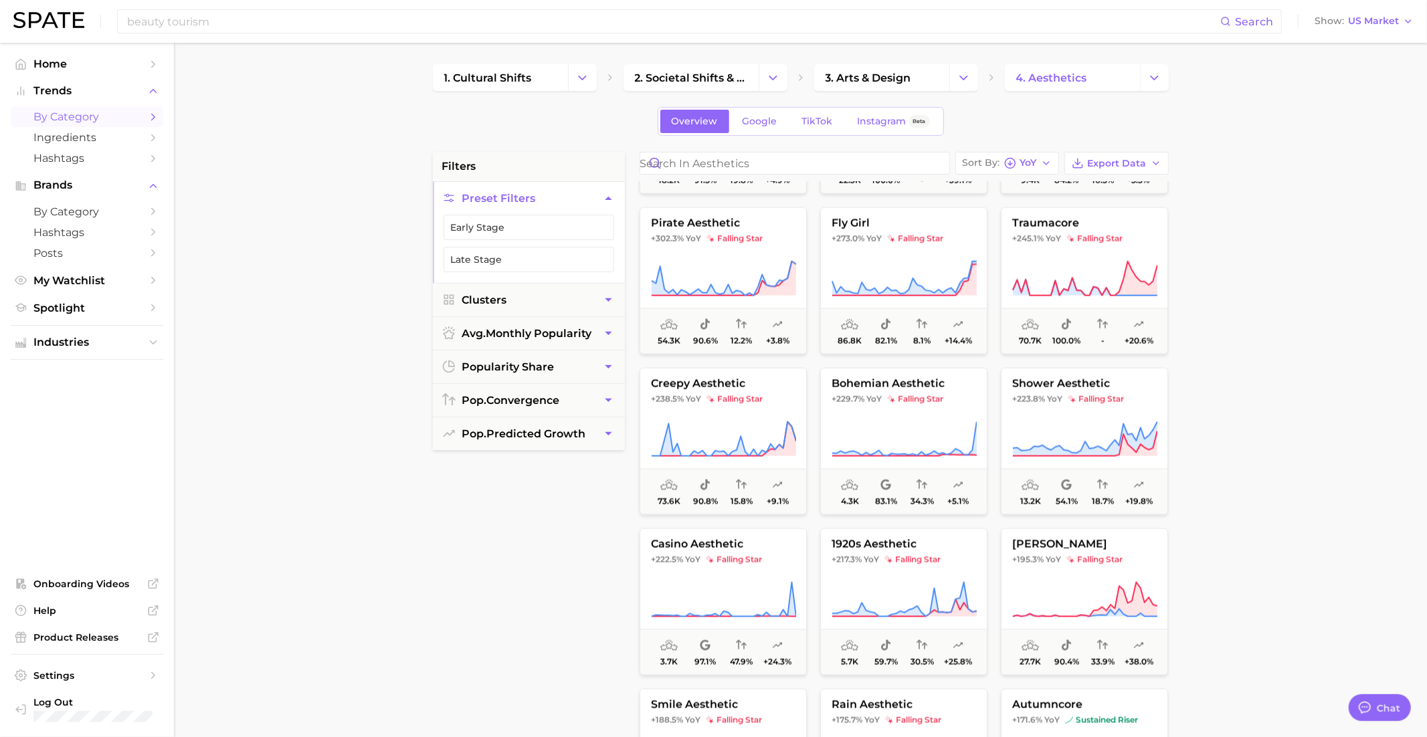
scroll to position [1759, 0]
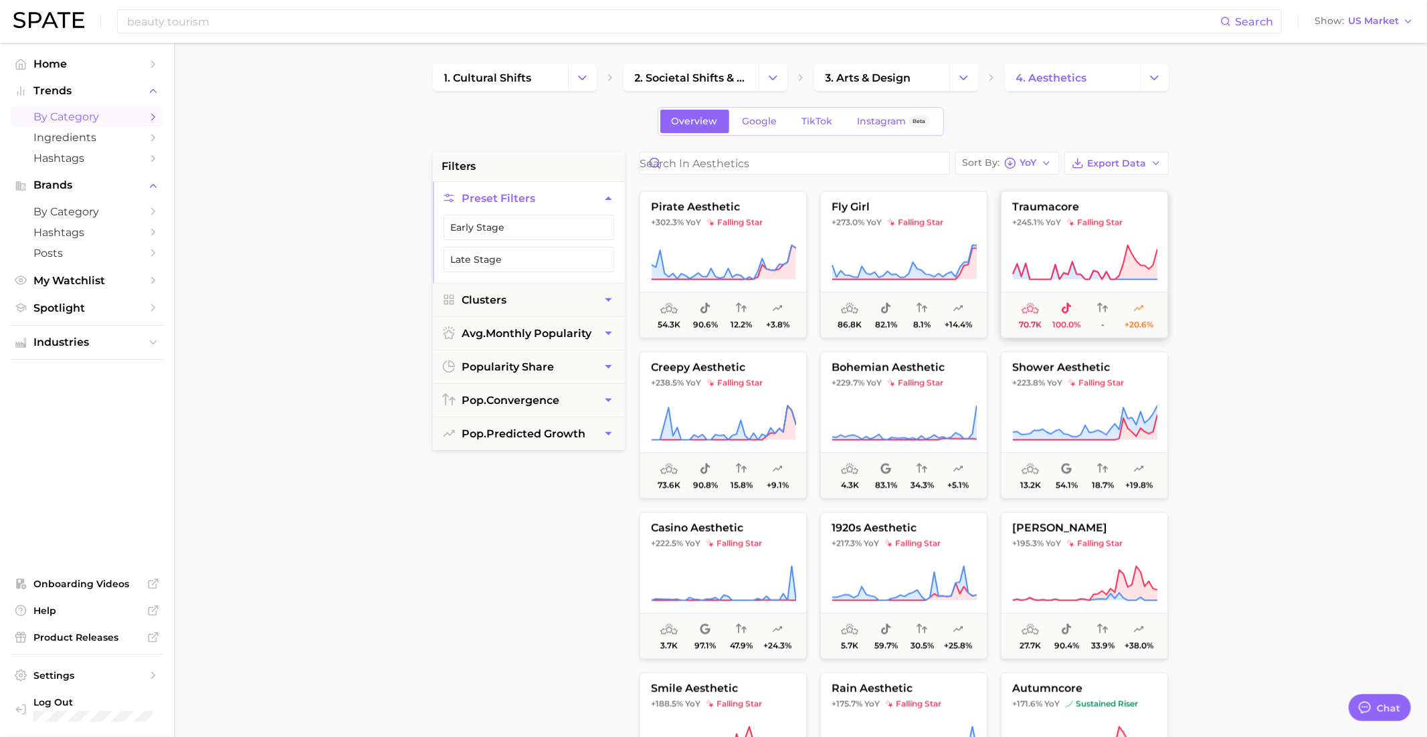
click at [1102, 230] on button "traumacore +245.1% YoY falling star 70.7k 100.0% - +20.6%" at bounding box center [1084, 264] width 167 height 147
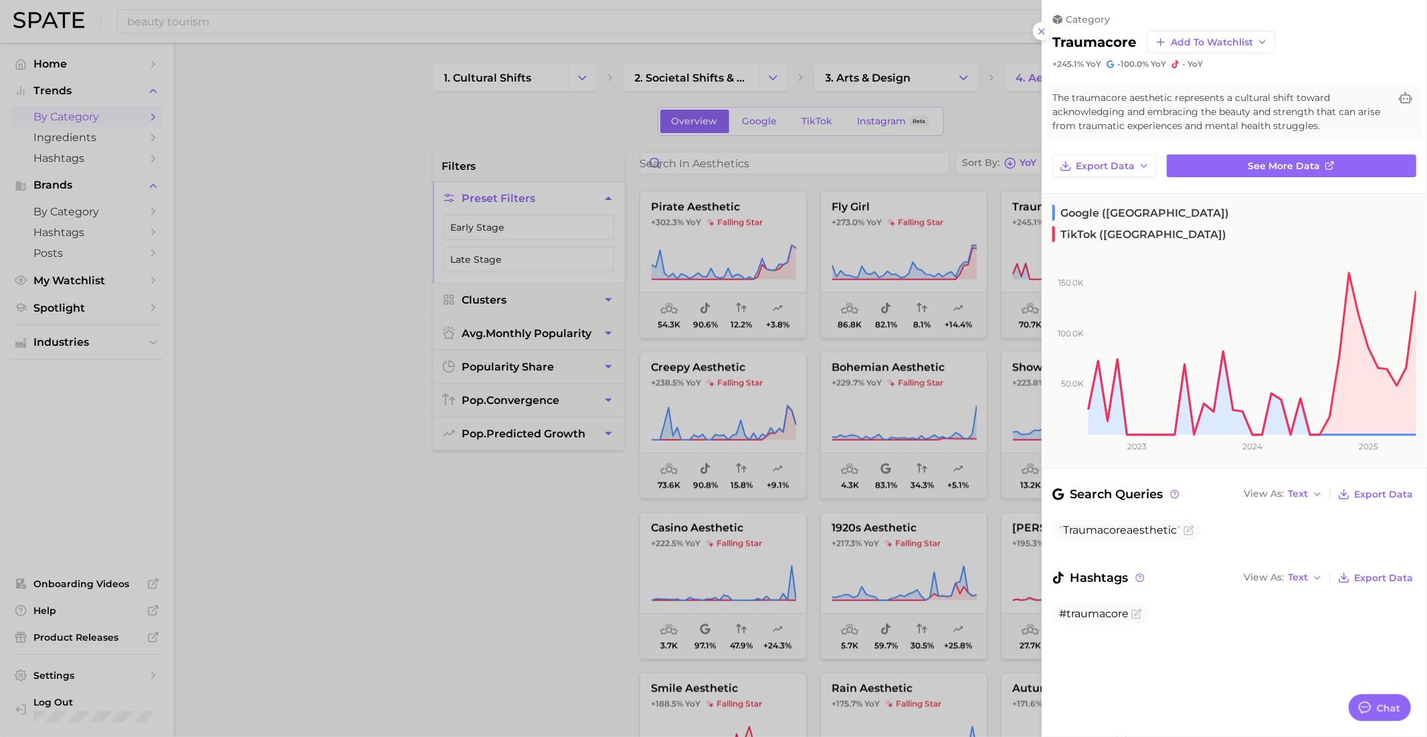
click at [910, 328] on div at bounding box center [713, 368] width 1427 height 737
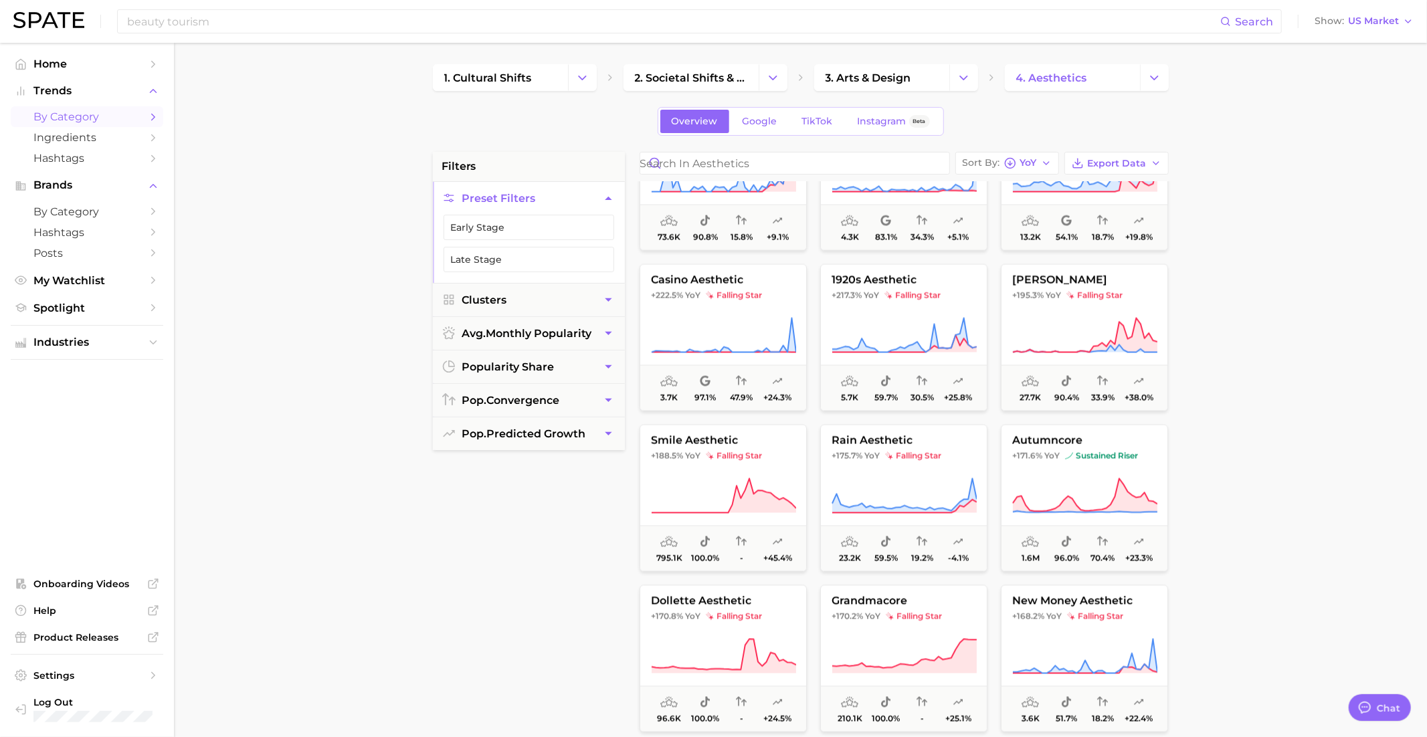
scroll to position [2014, 0]
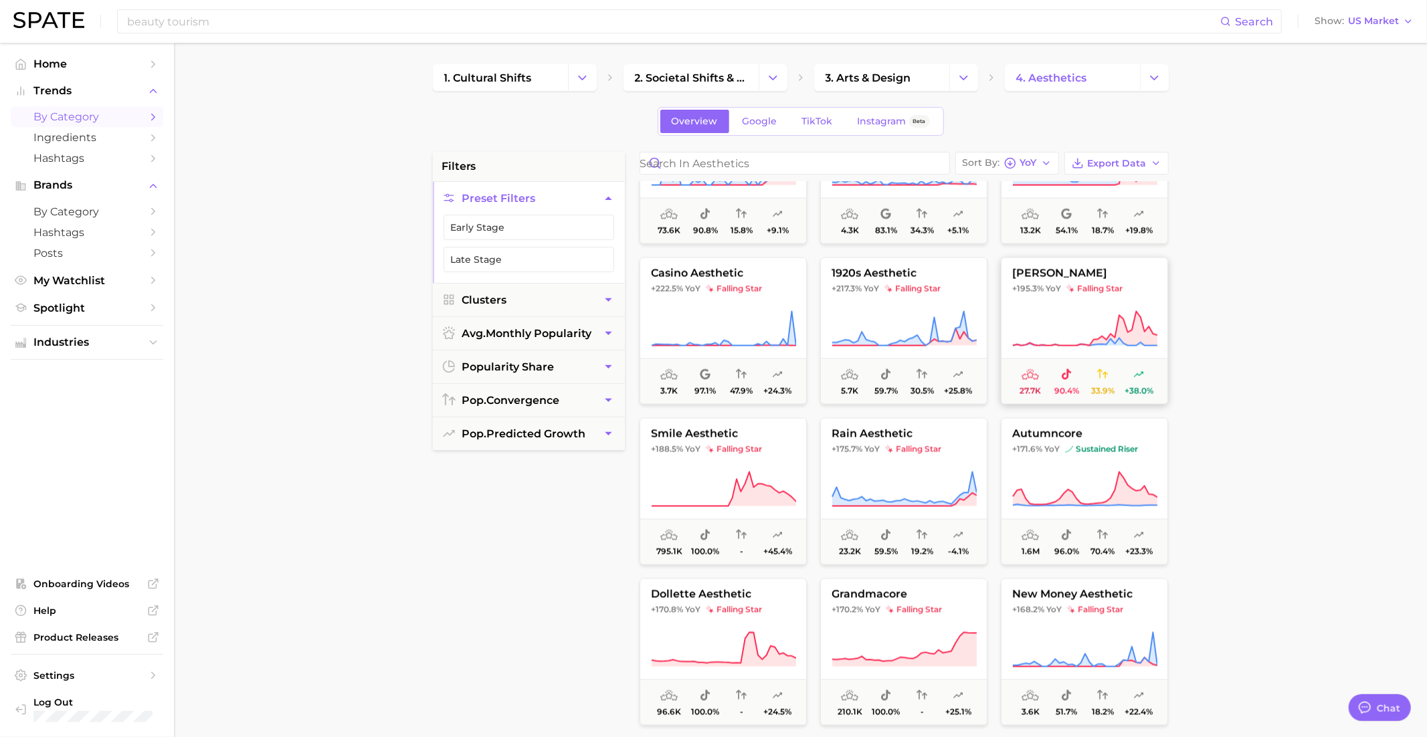
click at [1040, 296] on button "tsuyome gyaru +195.3% YoY falling star 27.7k 90.4% 33.9% +38.0%" at bounding box center [1084, 331] width 167 height 147
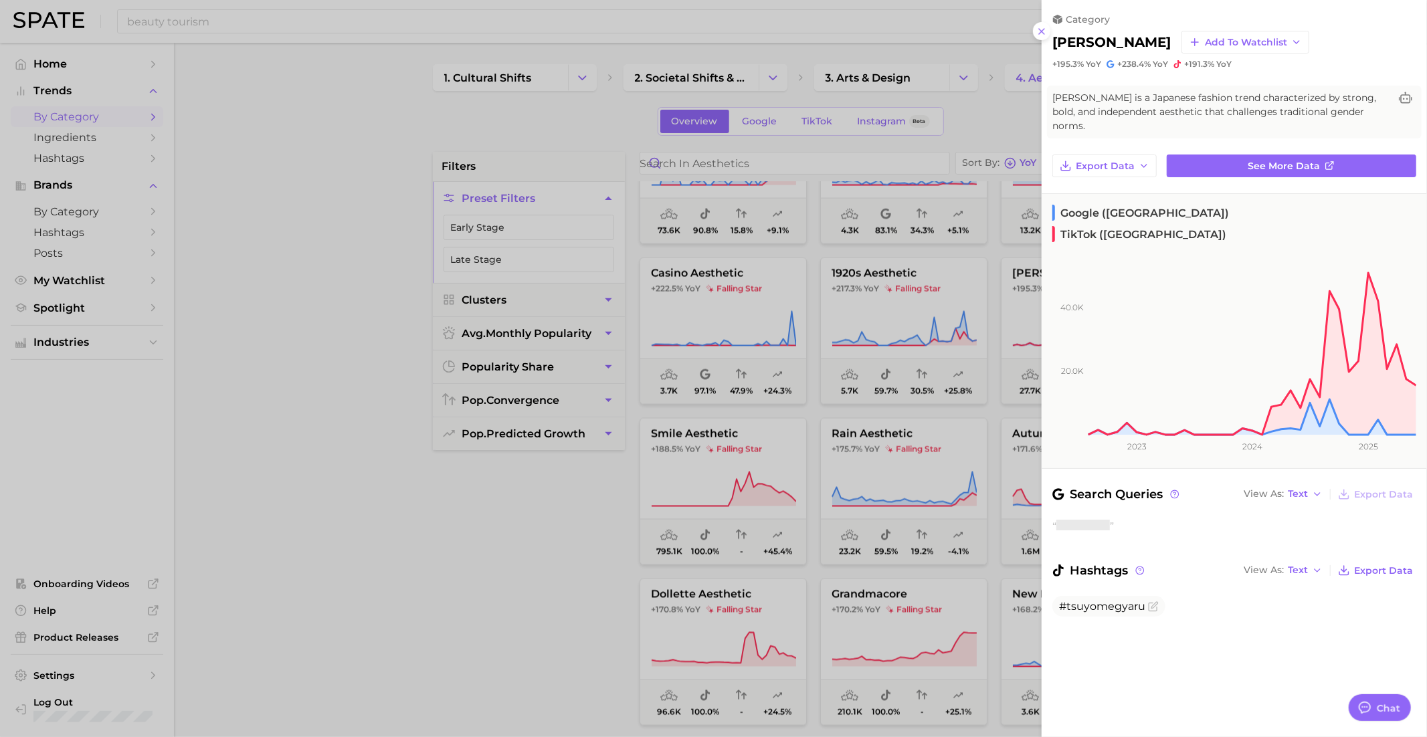
click at [910, 303] on div at bounding box center [713, 368] width 1427 height 737
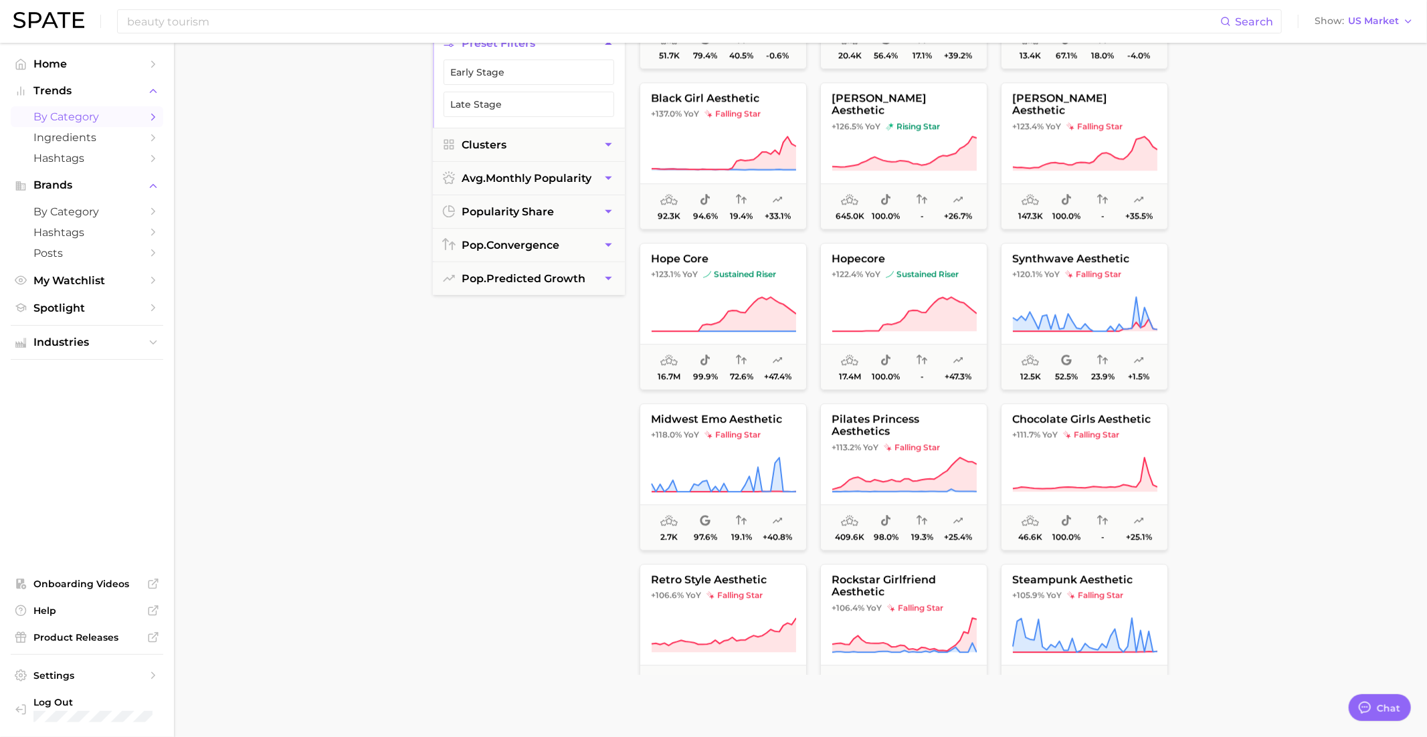
scroll to position [2840, 0]
click at [875, 118] on span "YoY" at bounding box center [872, 123] width 15 height 11
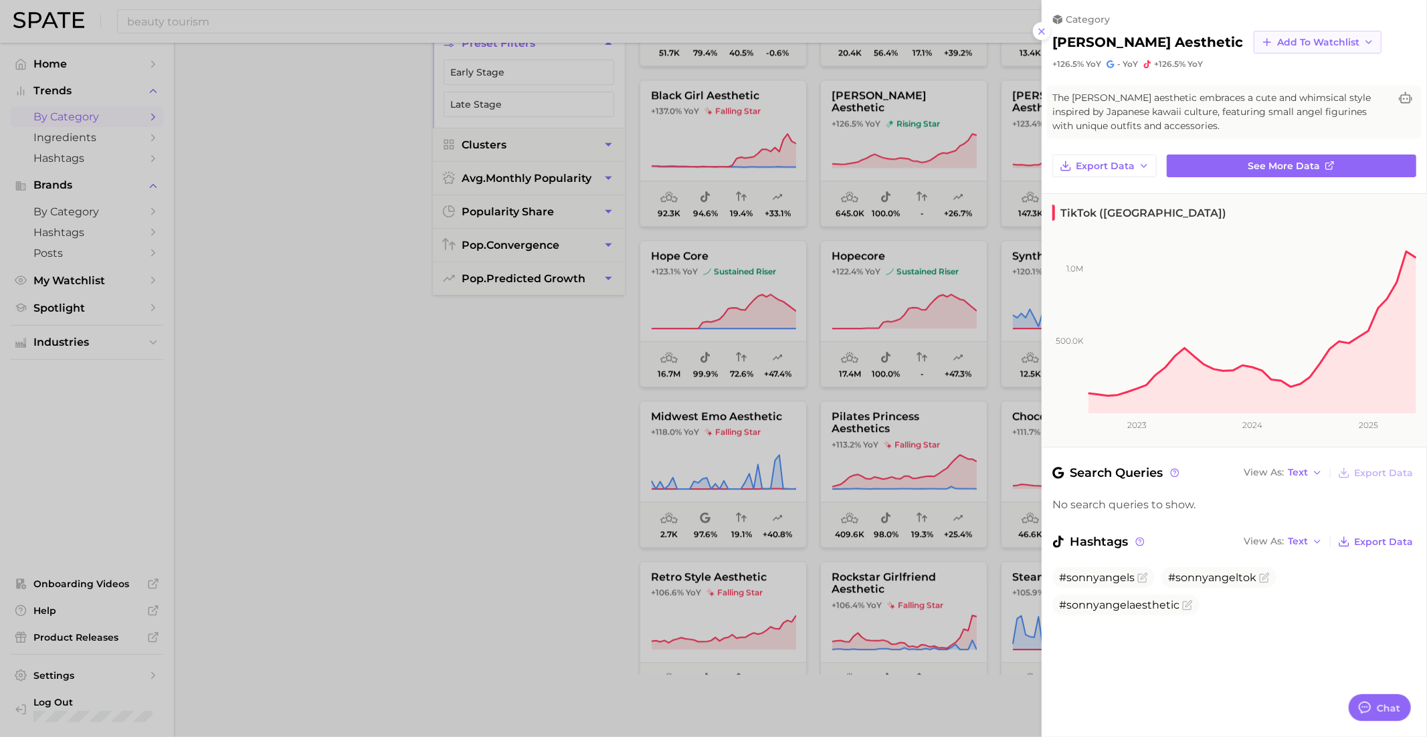
click at [1261, 41] on icon "button" at bounding box center [1267, 42] width 12 height 12
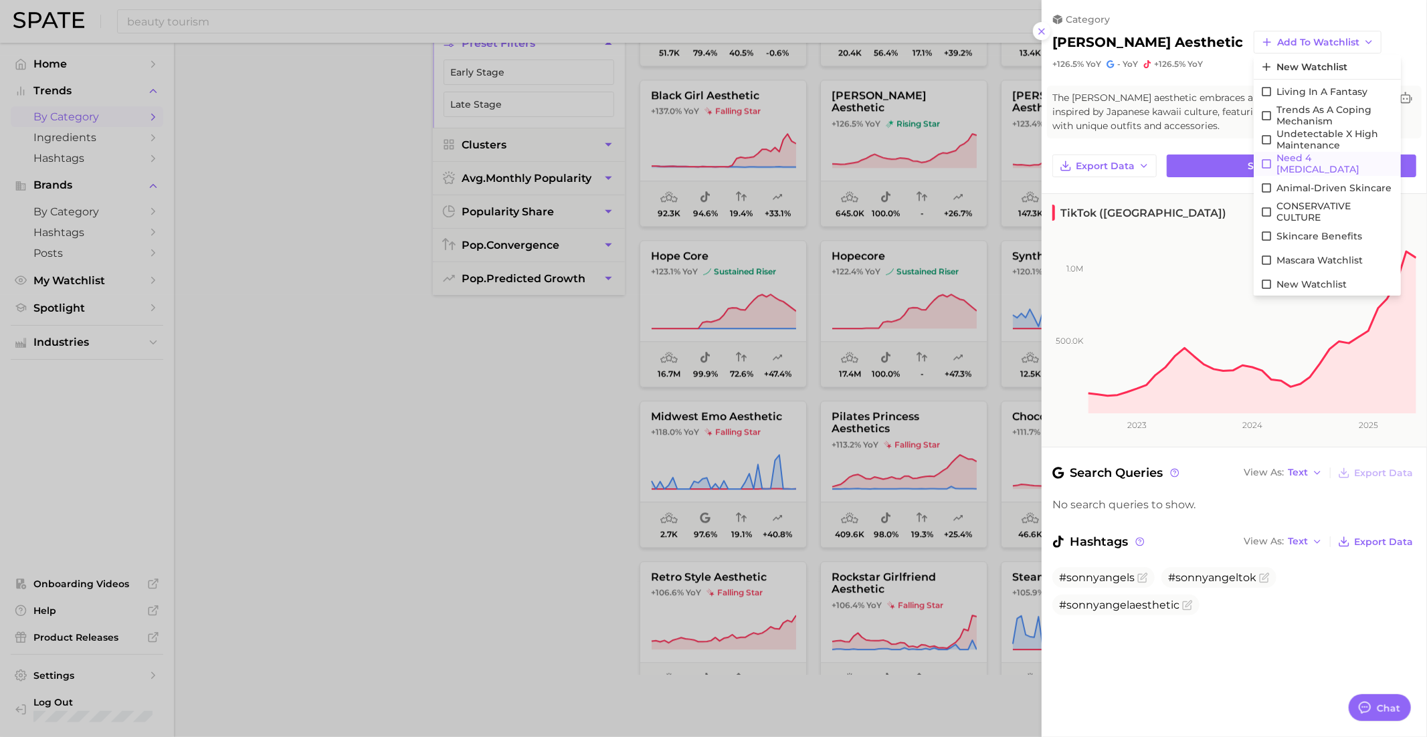
click at [1285, 165] on span "Need 4 Dopamine" at bounding box center [1335, 164] width 118 height 23
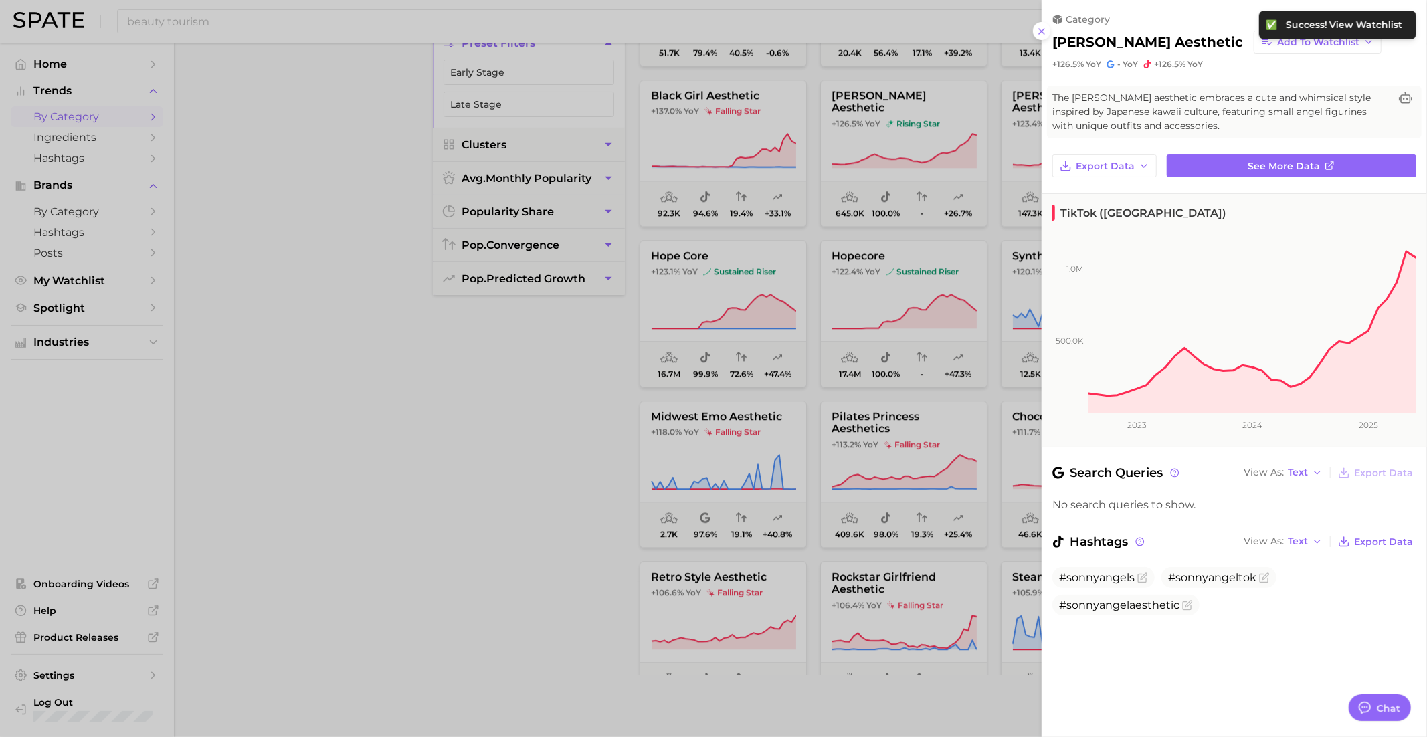
click at [916, 333] on div at bounding box center [713, 368] width 1427 height 737
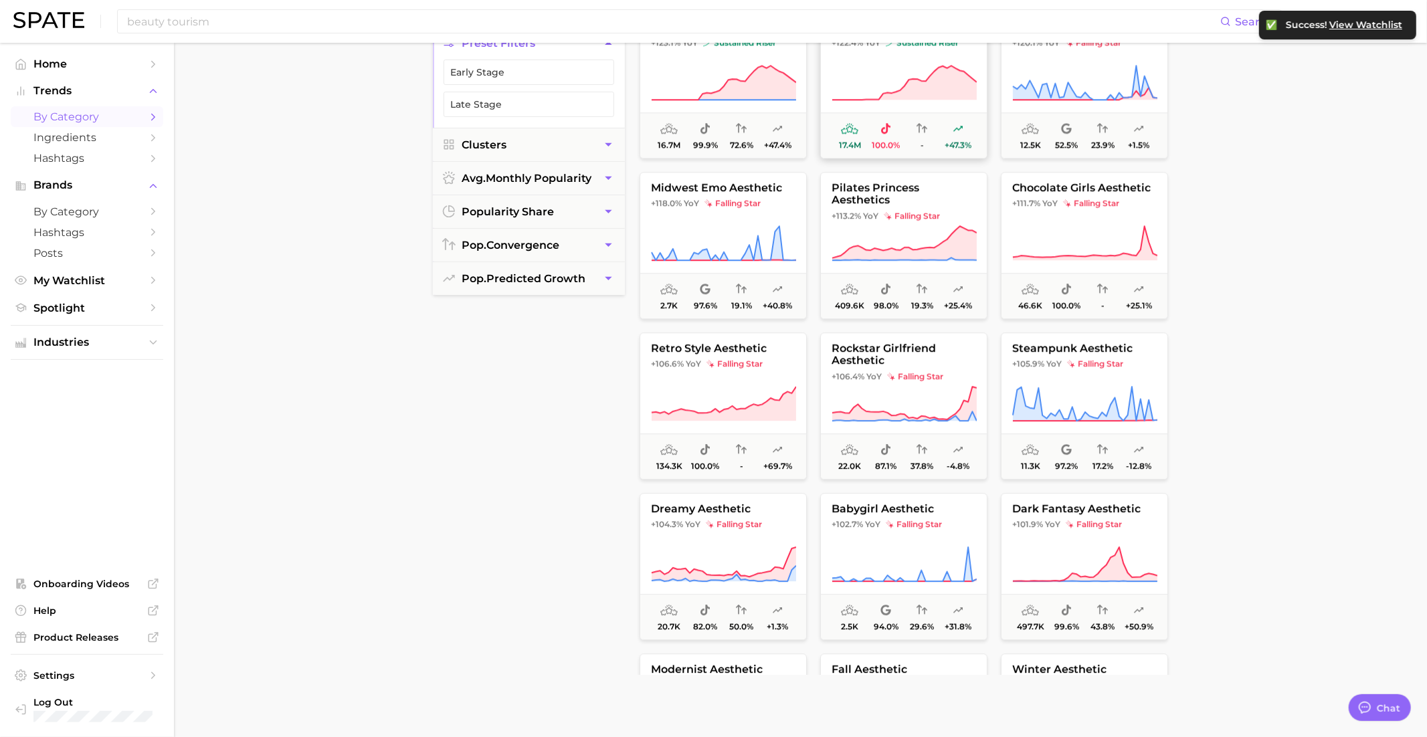
scroll to position [3073, 0]
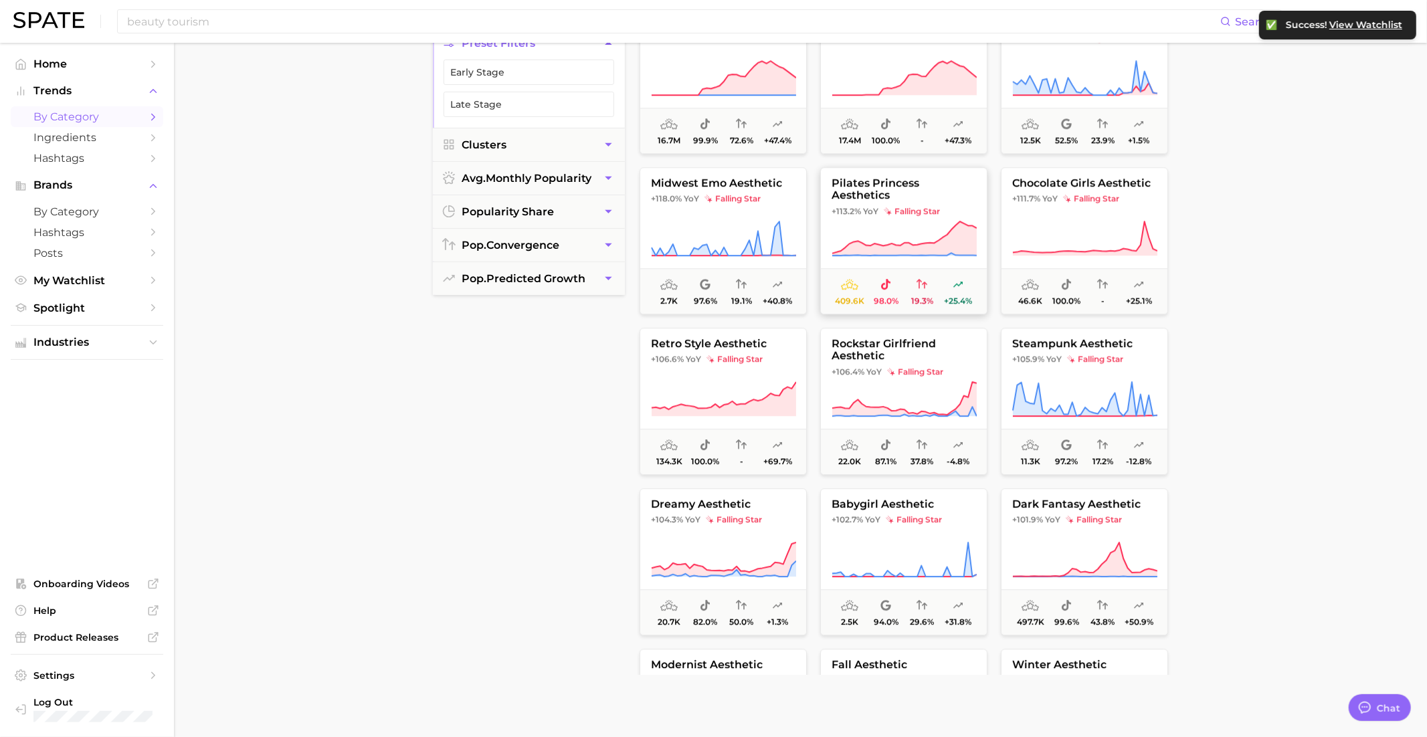
click at [905, 211] on span "falling star" at bounding box center [912, 211] width 56 height 11
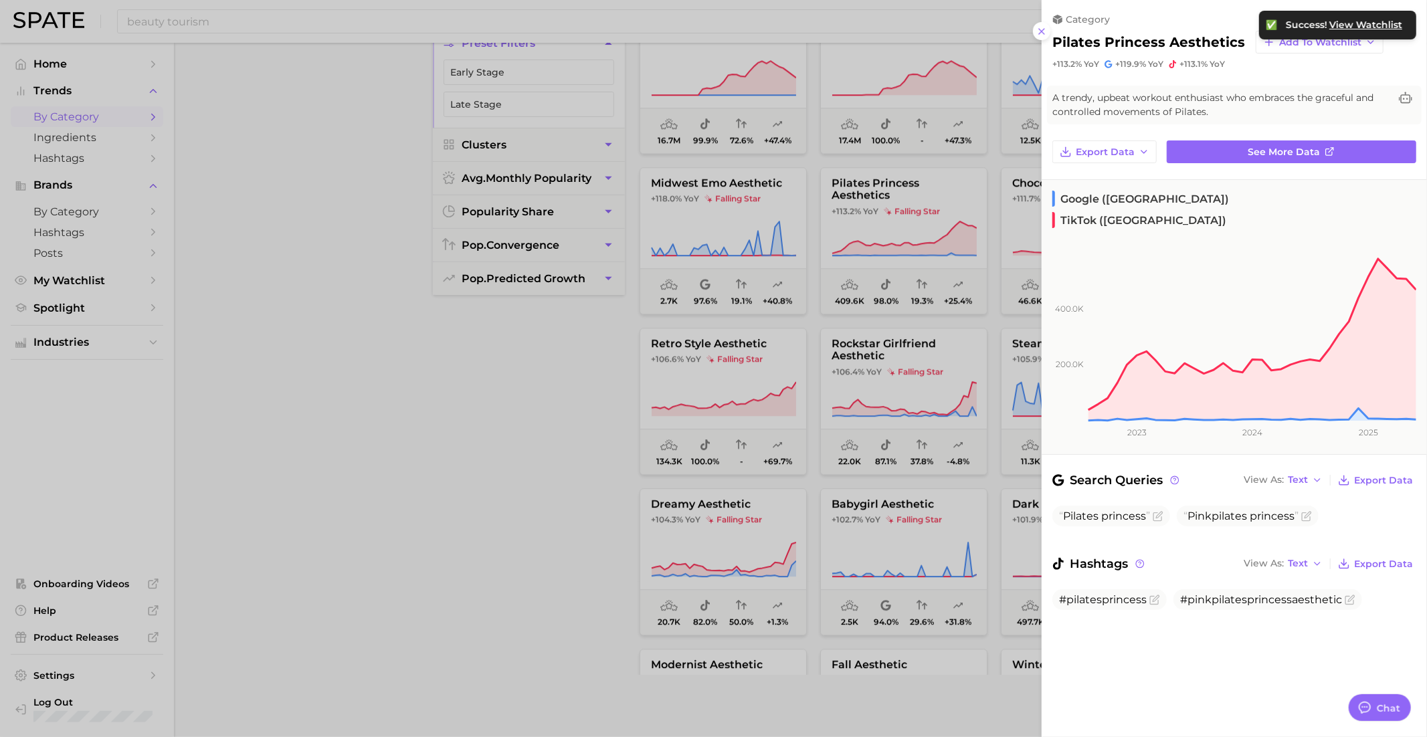
click at [886, 231] on div at bounding box center [713, 368] width 1427 height 737
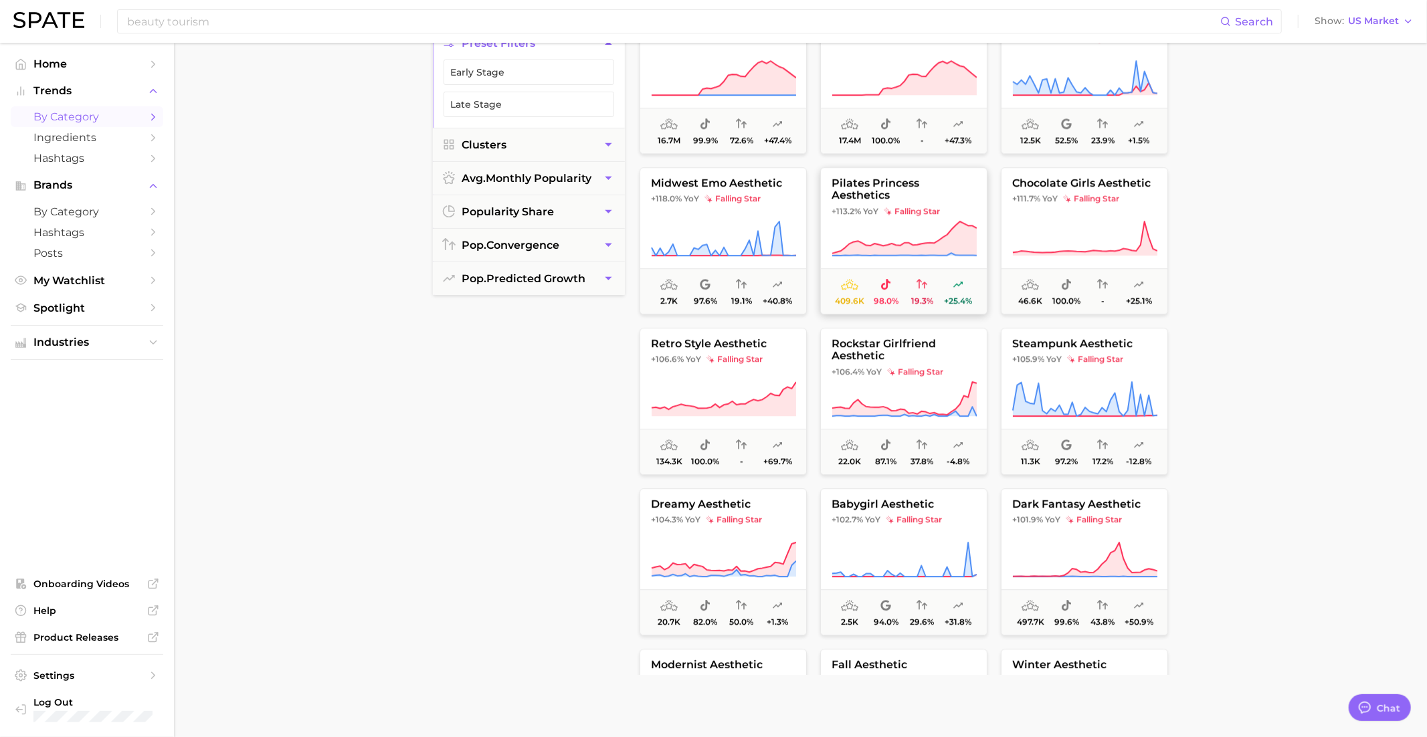
click at [886, 230] on icon at bounding box center [903, 238] width 145 height 37
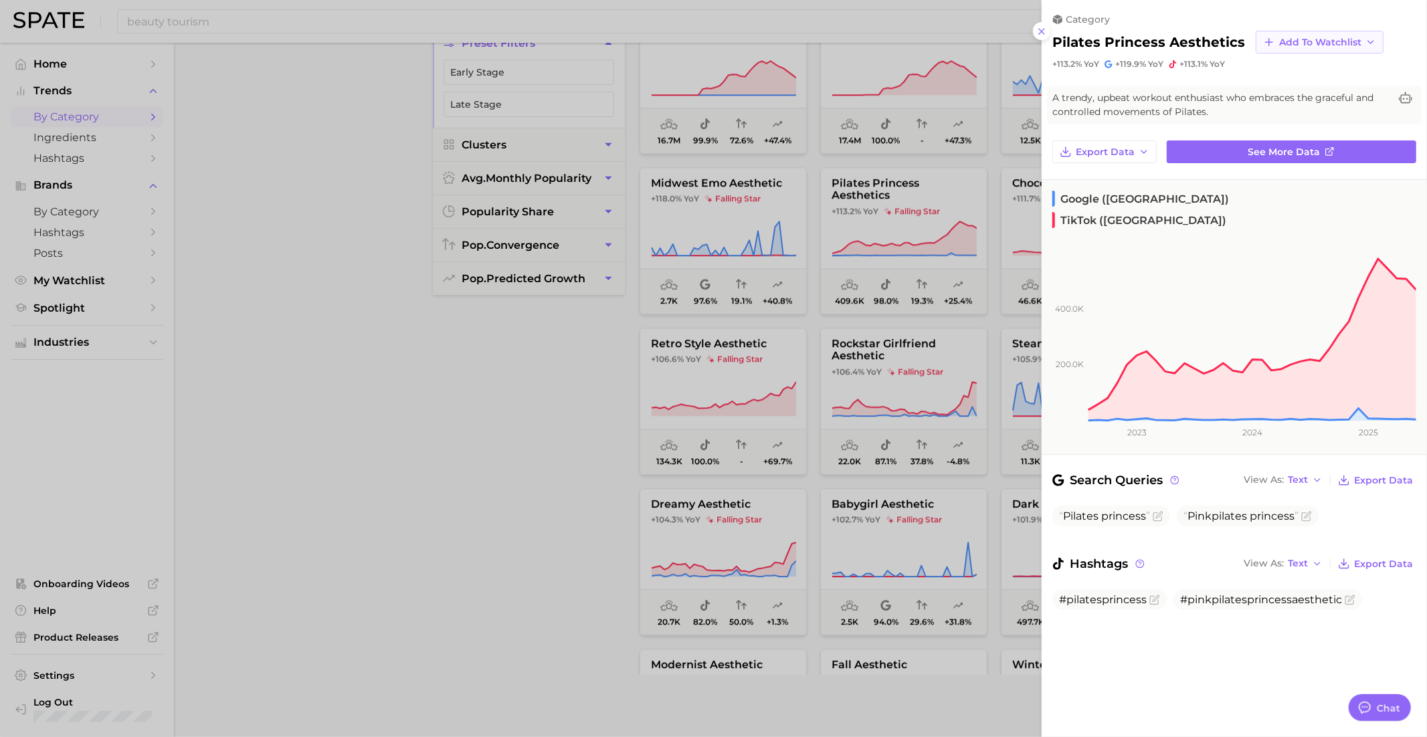
click at [1279, 41] on span "Add to Watchlist" at bounding box center [1320, 42] width 82 height 11
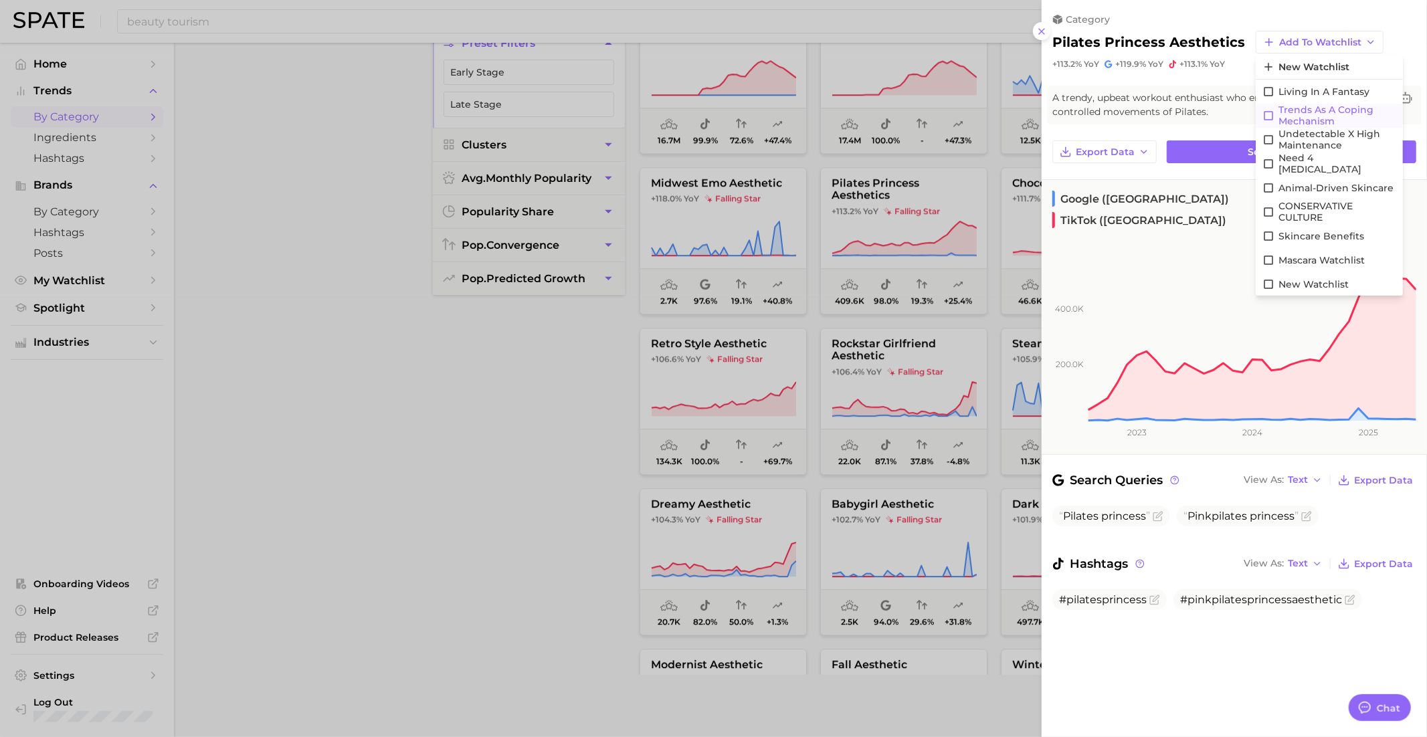
click at [1306, 111] on span "Trends as a Coping Mechanism" at bounding box center [1337, 115] width 118 height 23
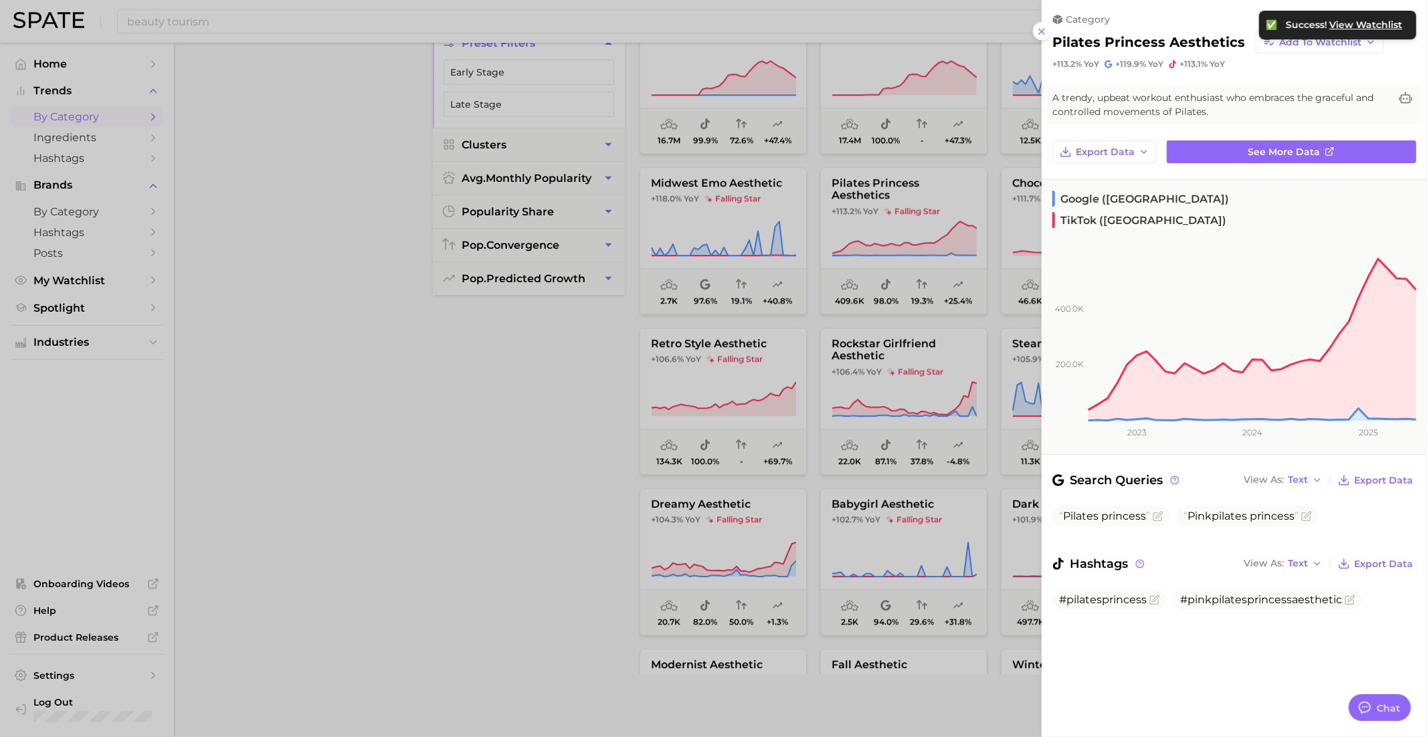
click at [957, 272] on div at bounding box center [713, 368] width 1427 height 737
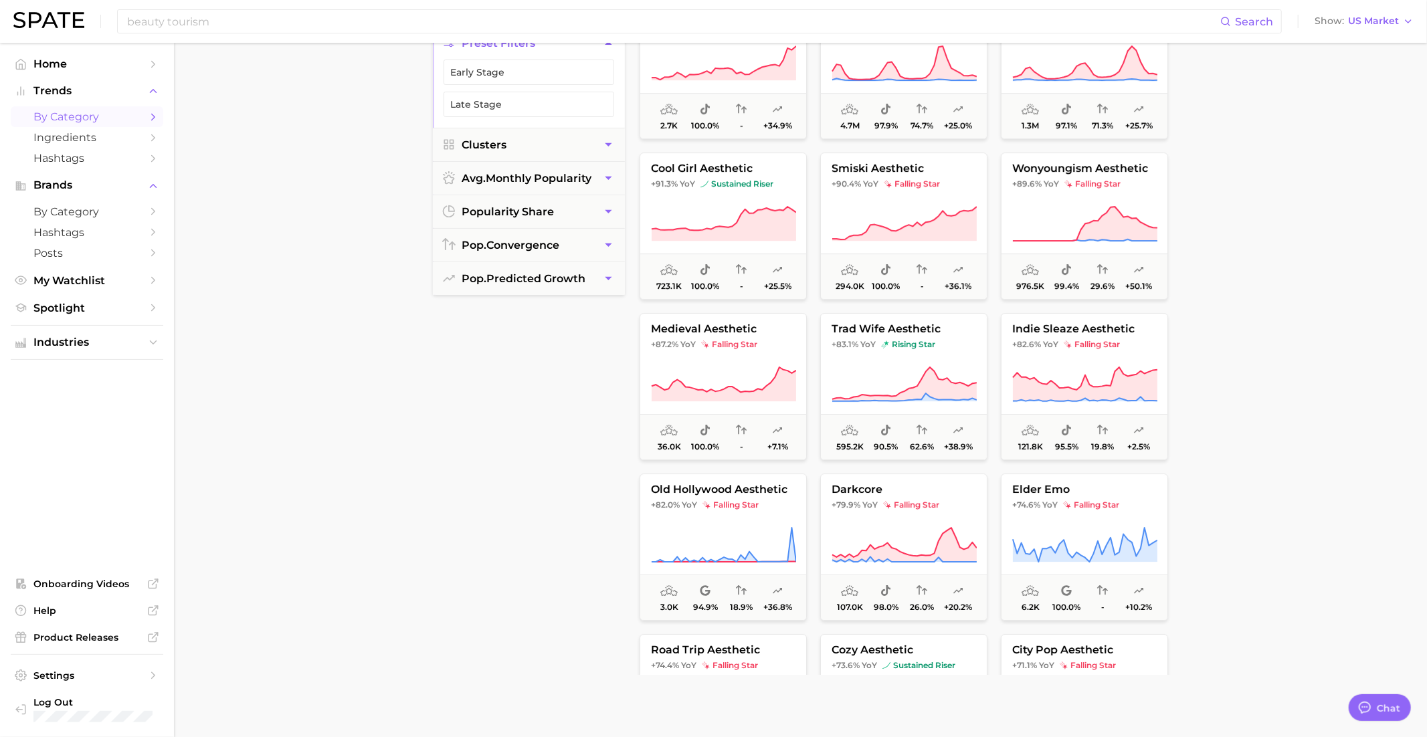
scroll to position [3735, 0]
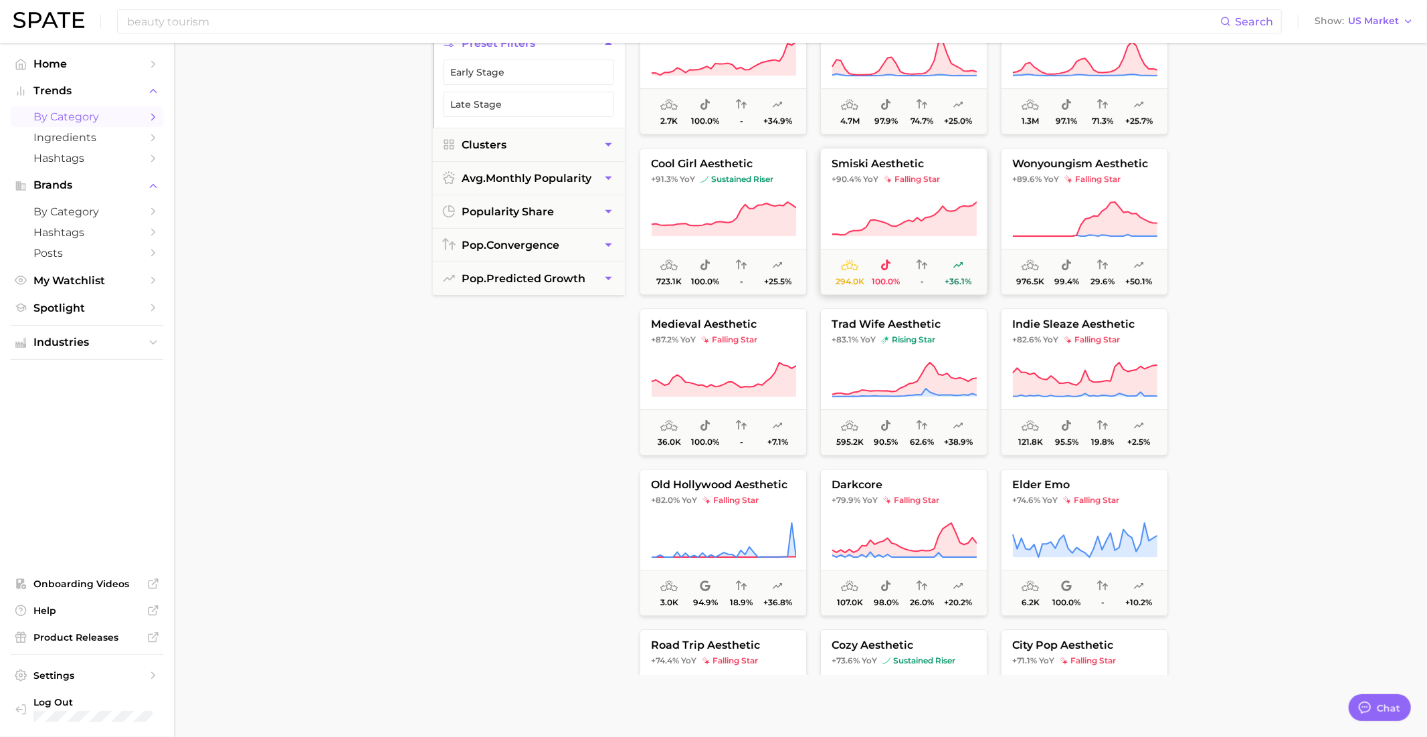
click at [920, 170] on button "smiski aesthetic +90.4% YoY falling star 294.0k 100.0% - +36.1%" at bounding box center [903, 221] width 167 height 147
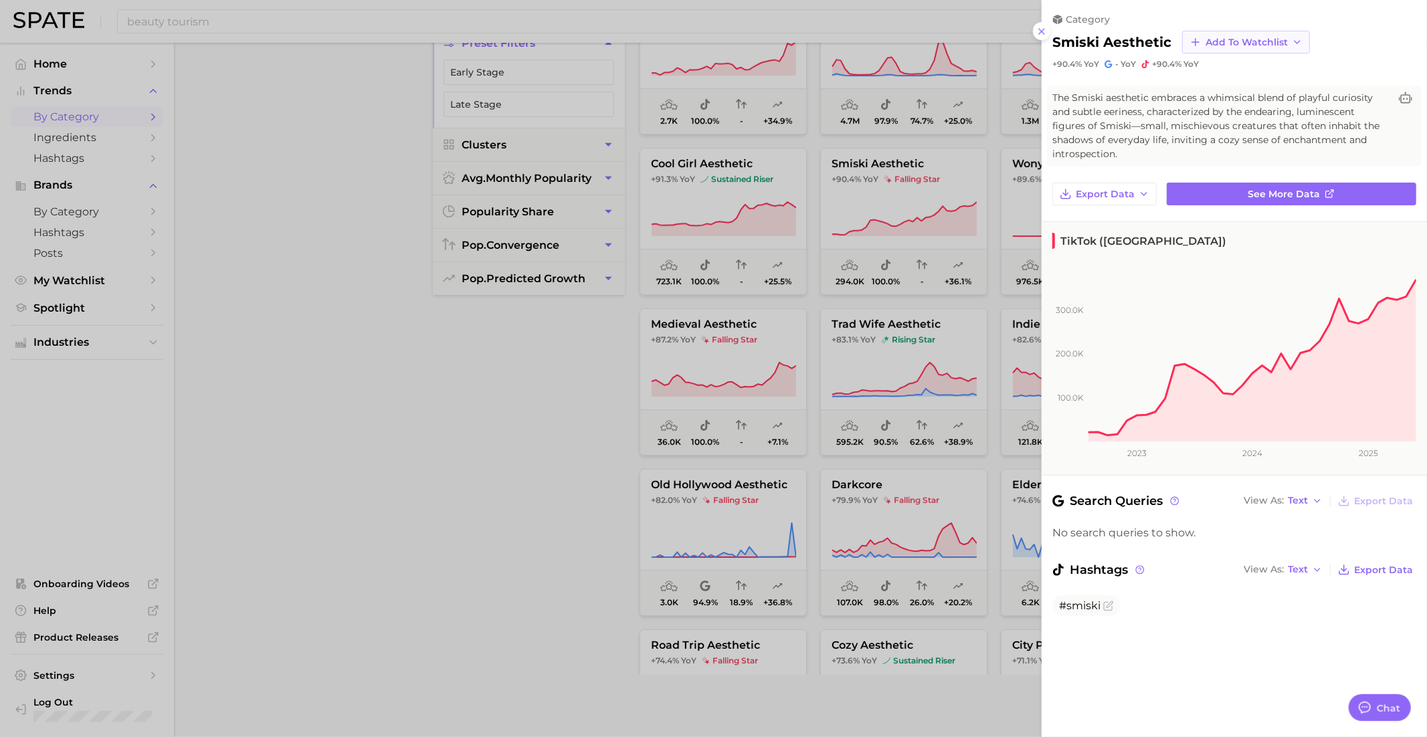
click at [1213, 31] on button "Add to Watchlist" at bounding box center [1246, 42] width 128 height 23
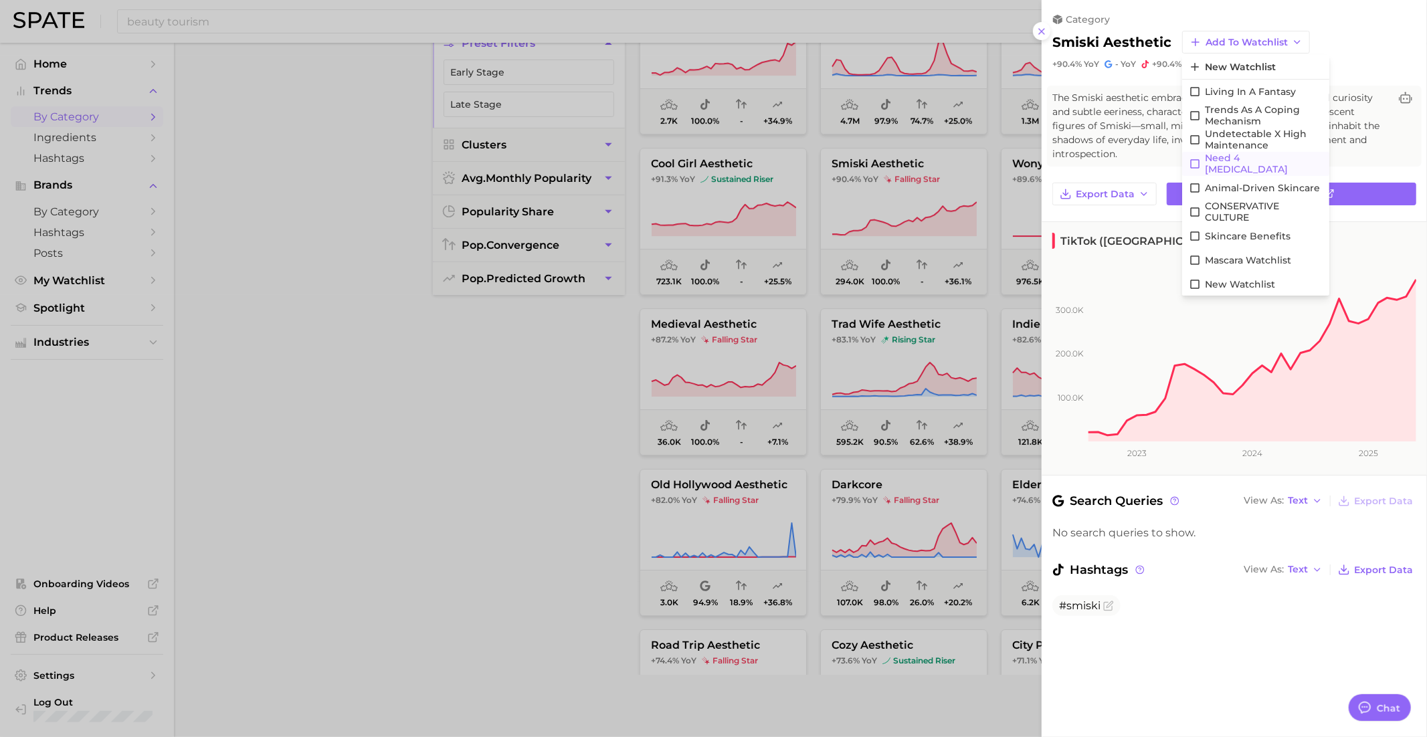
click at [1249, 163] on span "Need 4 Dopamine" at bounding box center [1264, 164] width 118 height 23
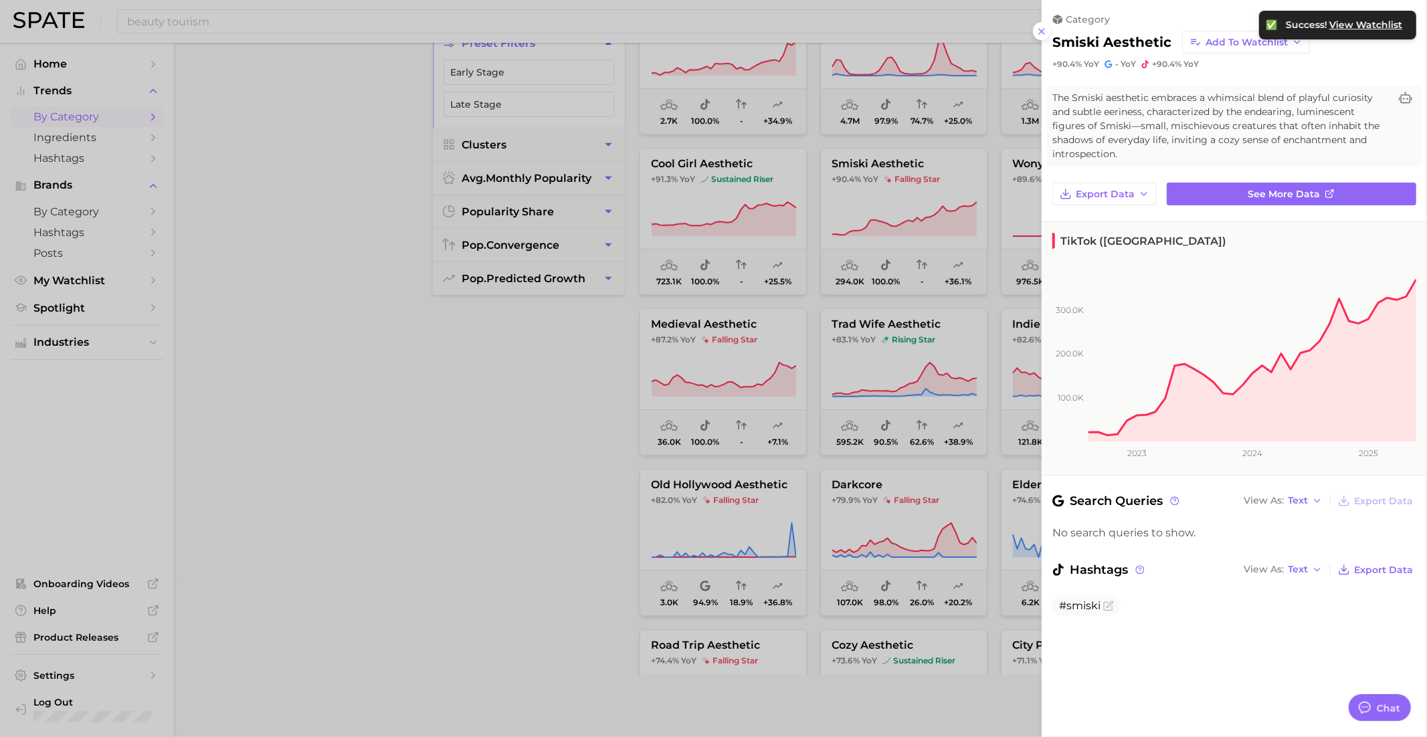
click at [934, 264] on div at bounding box center [713, 368] width 1427 height 737
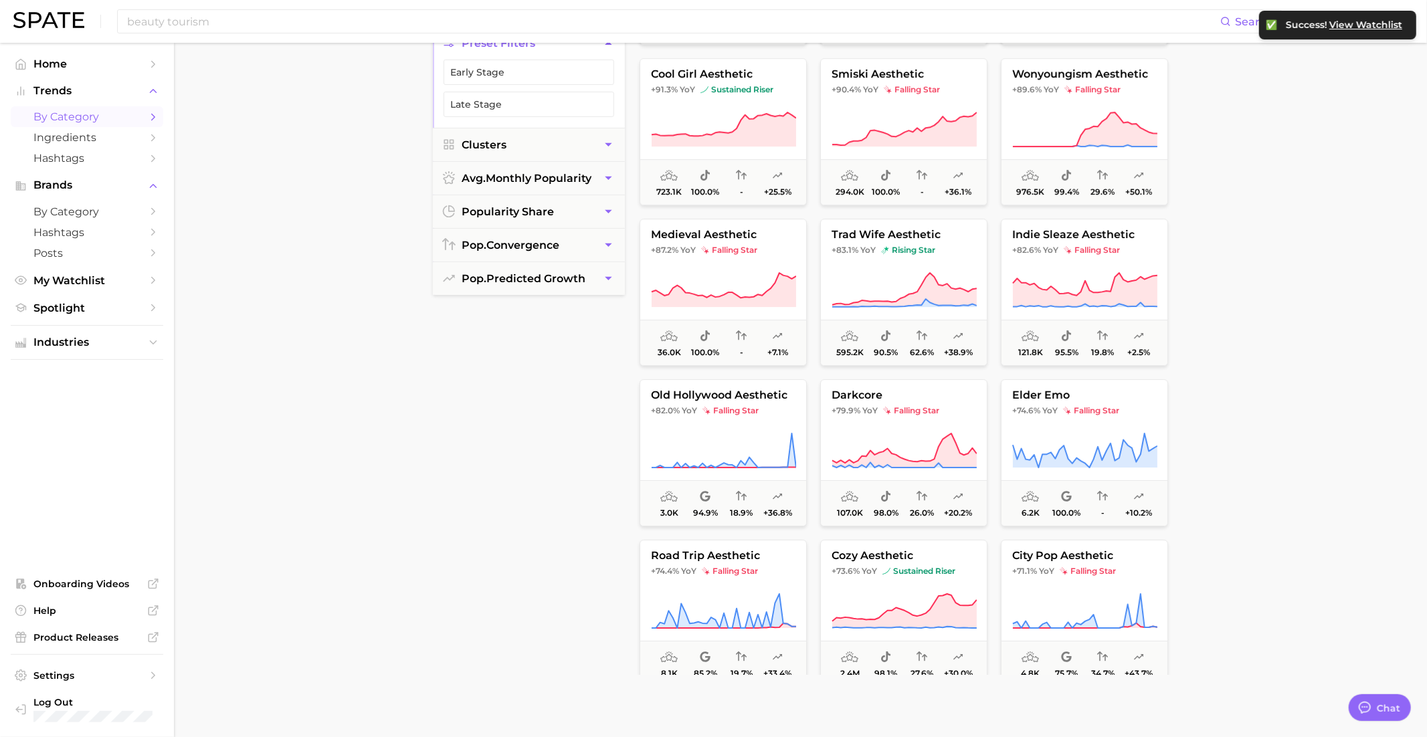
scroll to position [3826, 0]
click at [1029, 91] on span "+89.6% YoY" at bounding box center [1035, 87] width 47 height 11
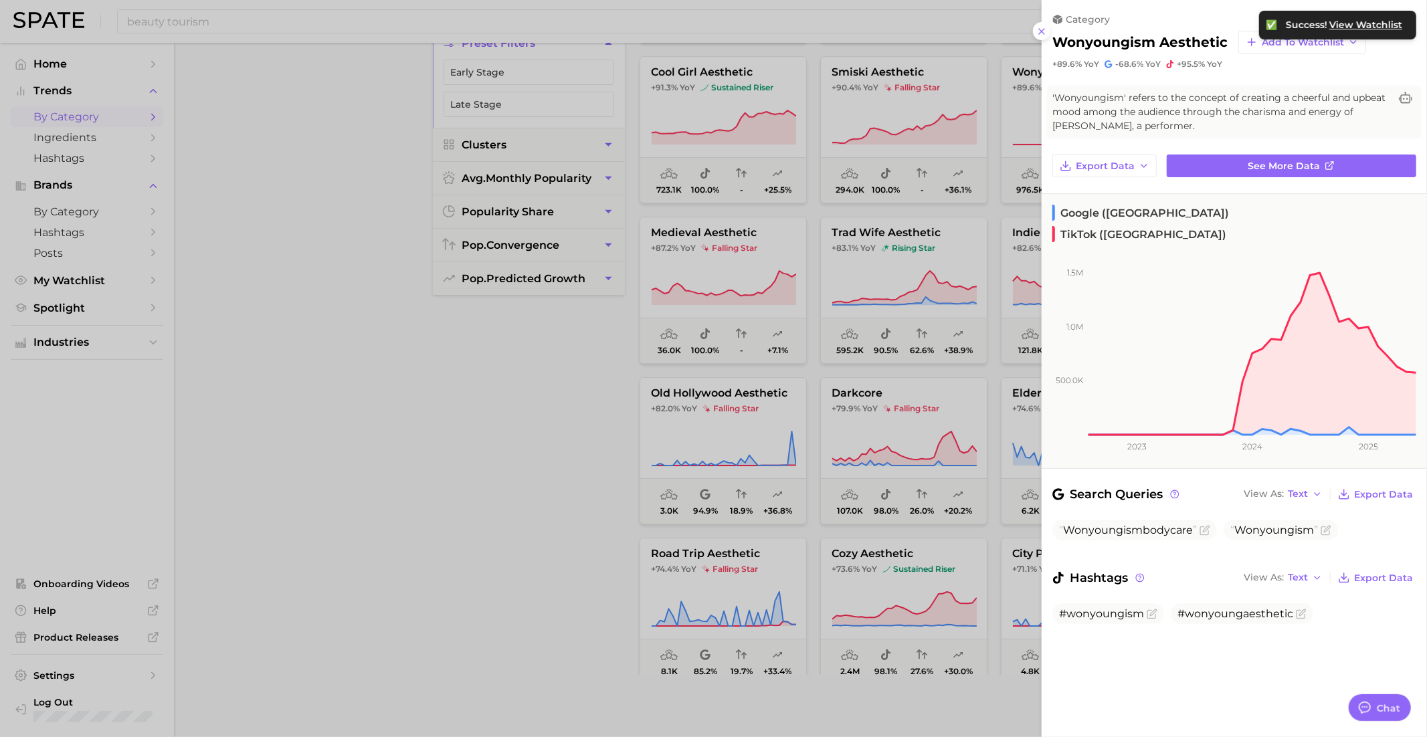
click at [907, 142] on div at bounding box center [713, 368] width 1427 height 737
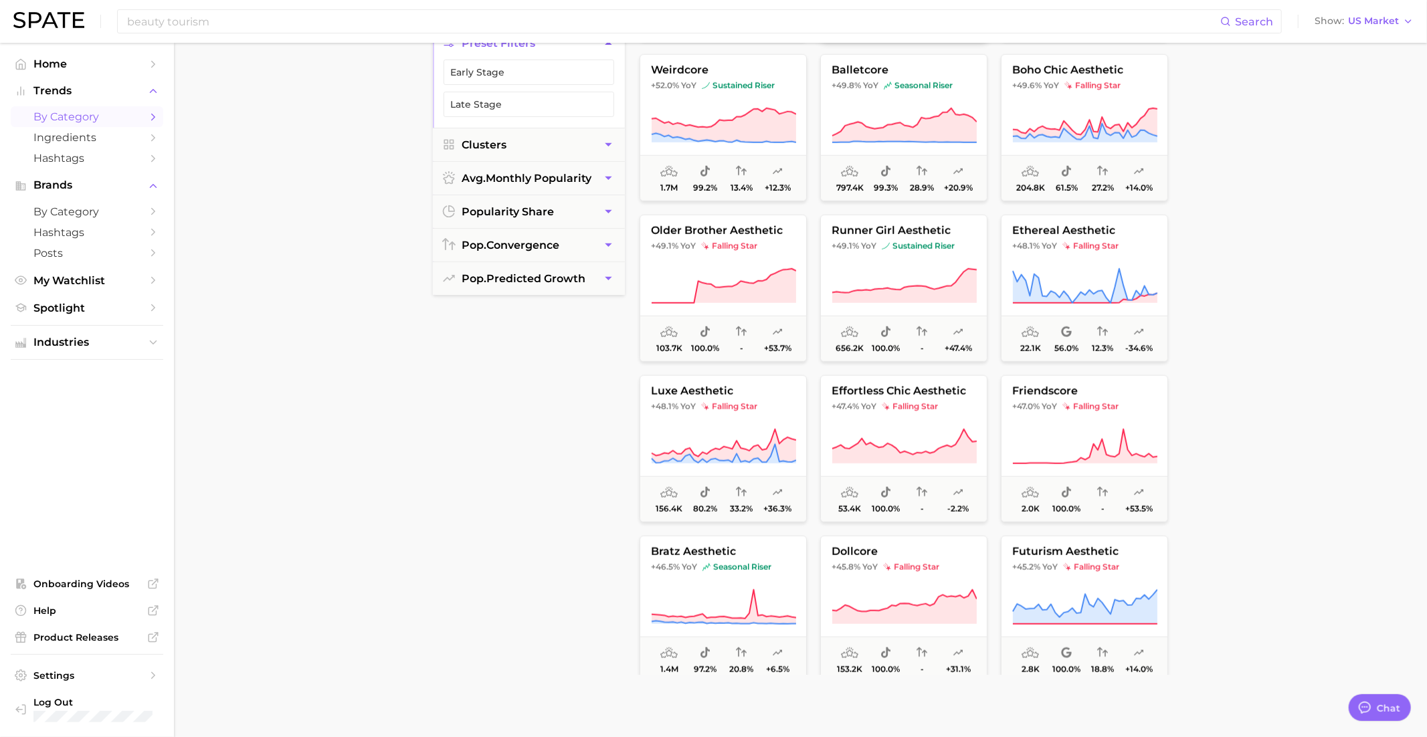
scroll to position [5290, 0]
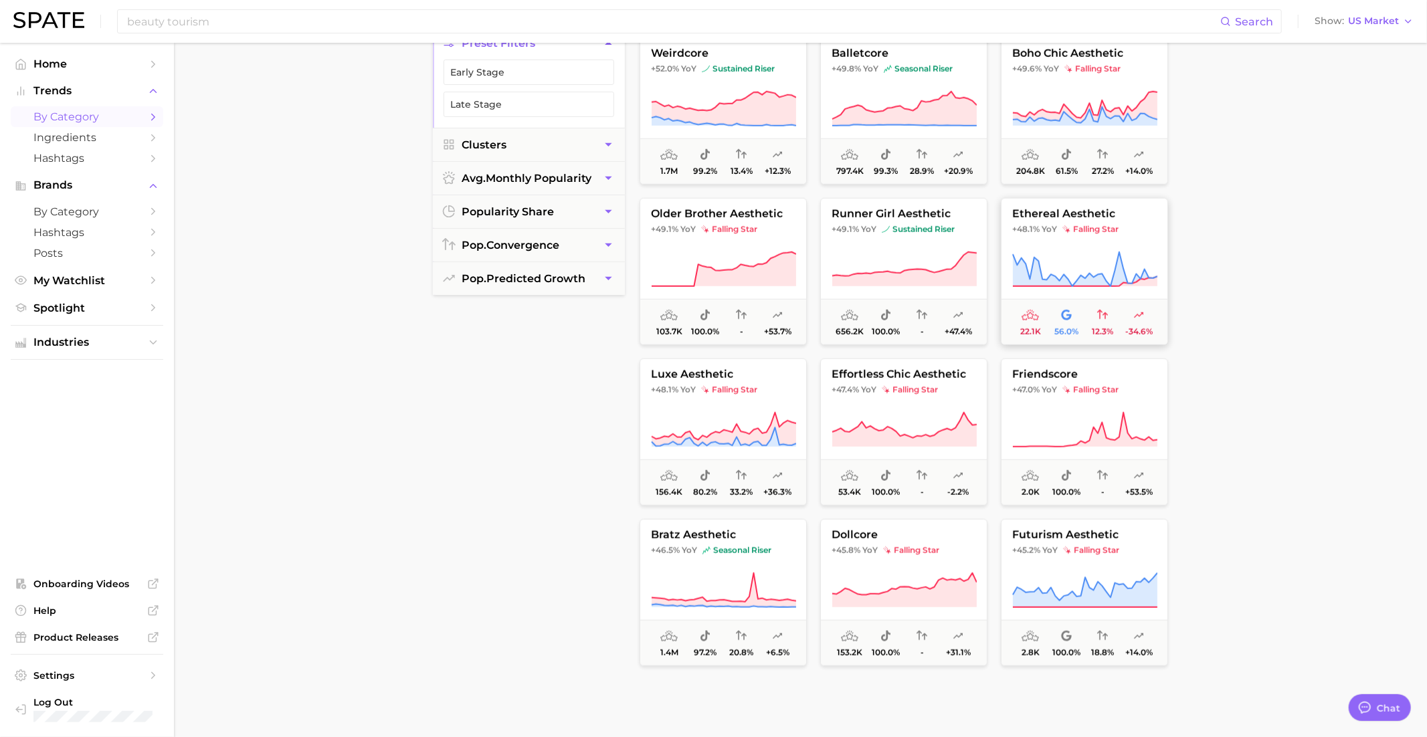
click at [1048, 212] on span "ethereal aesthetic" at bounding box center [1084, 214] width 166 height 12
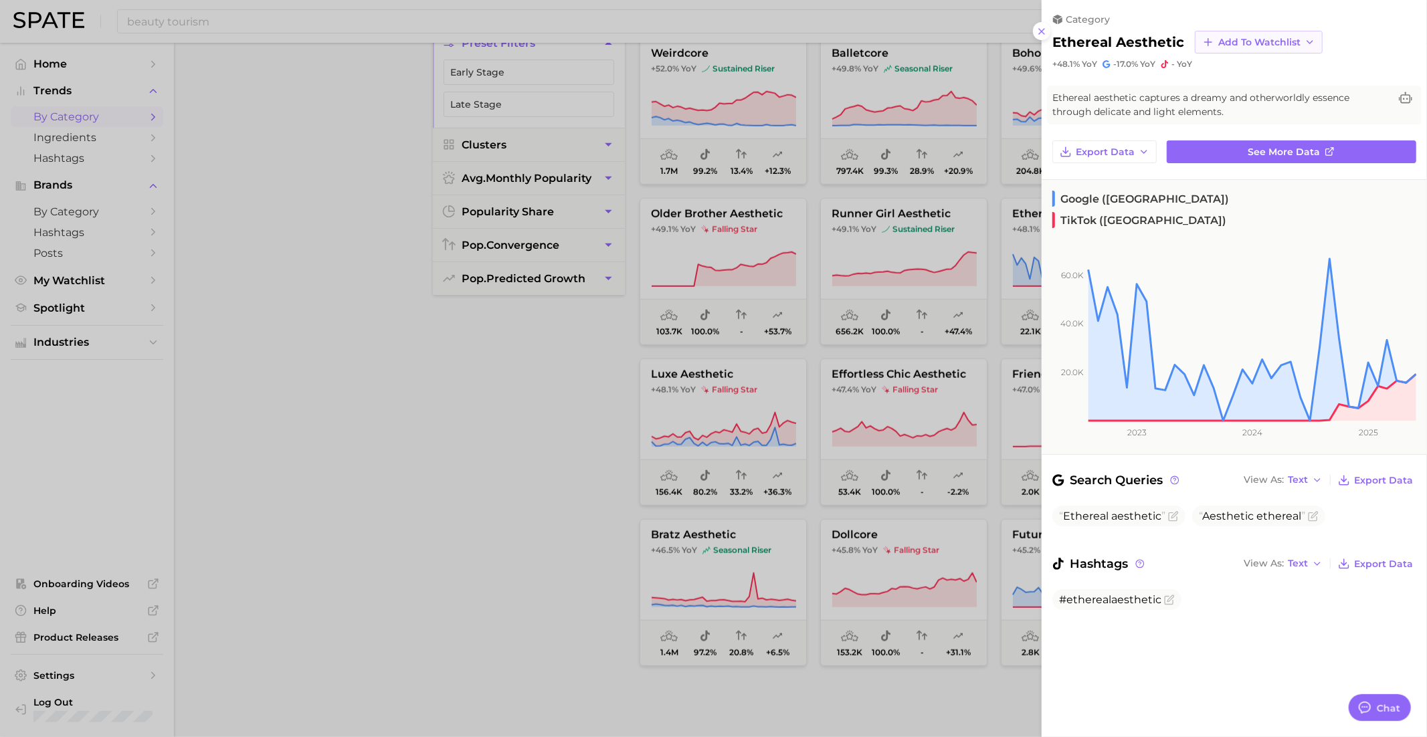
click at [1254, 50] on button "Add to Watchlist" at bounding box center [1259, 42] width 128 height 23
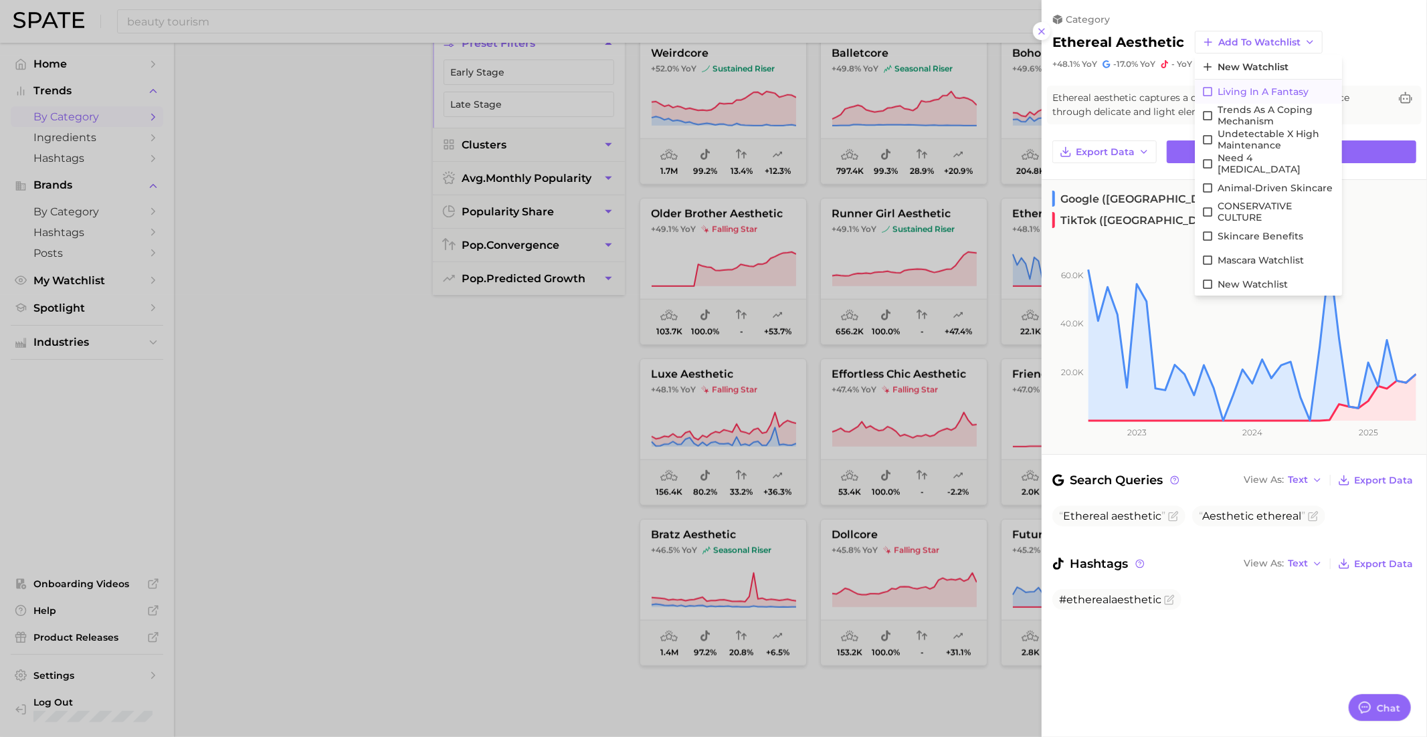
click at [1235, 94] on span "Living in a Fantasy" at bounding box center [1262, 91] width 91 height 11
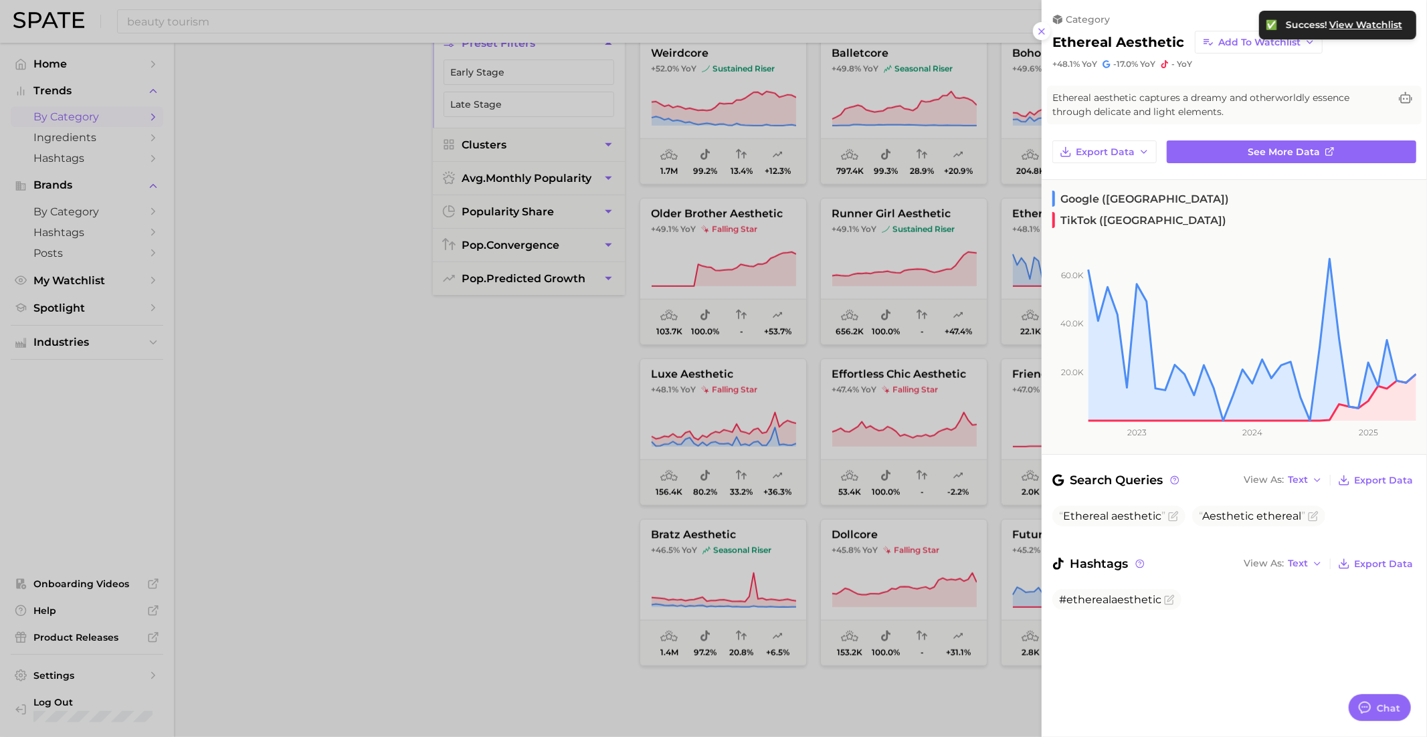
click at [910, 336] on div at bounding box center [713, 368] width 1427 height 737
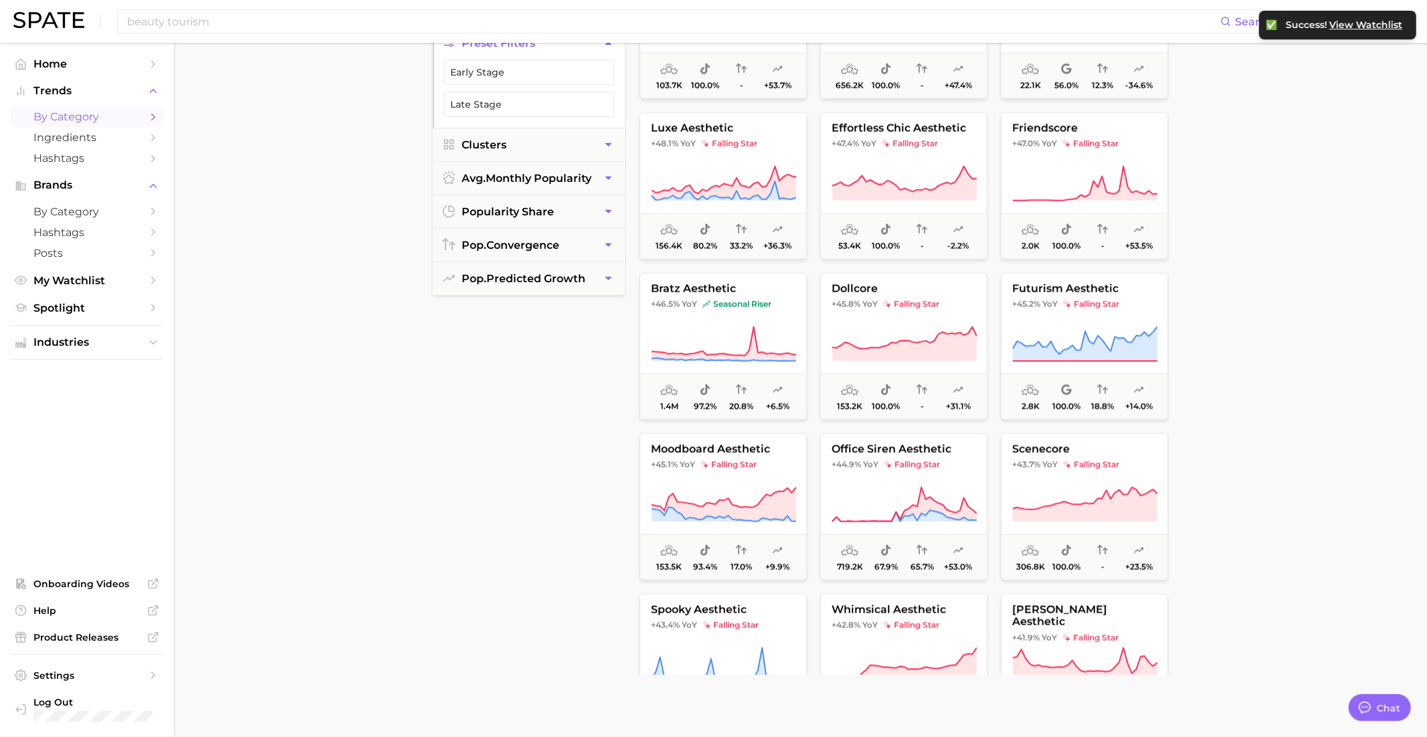
scroll to position [5540, 0]
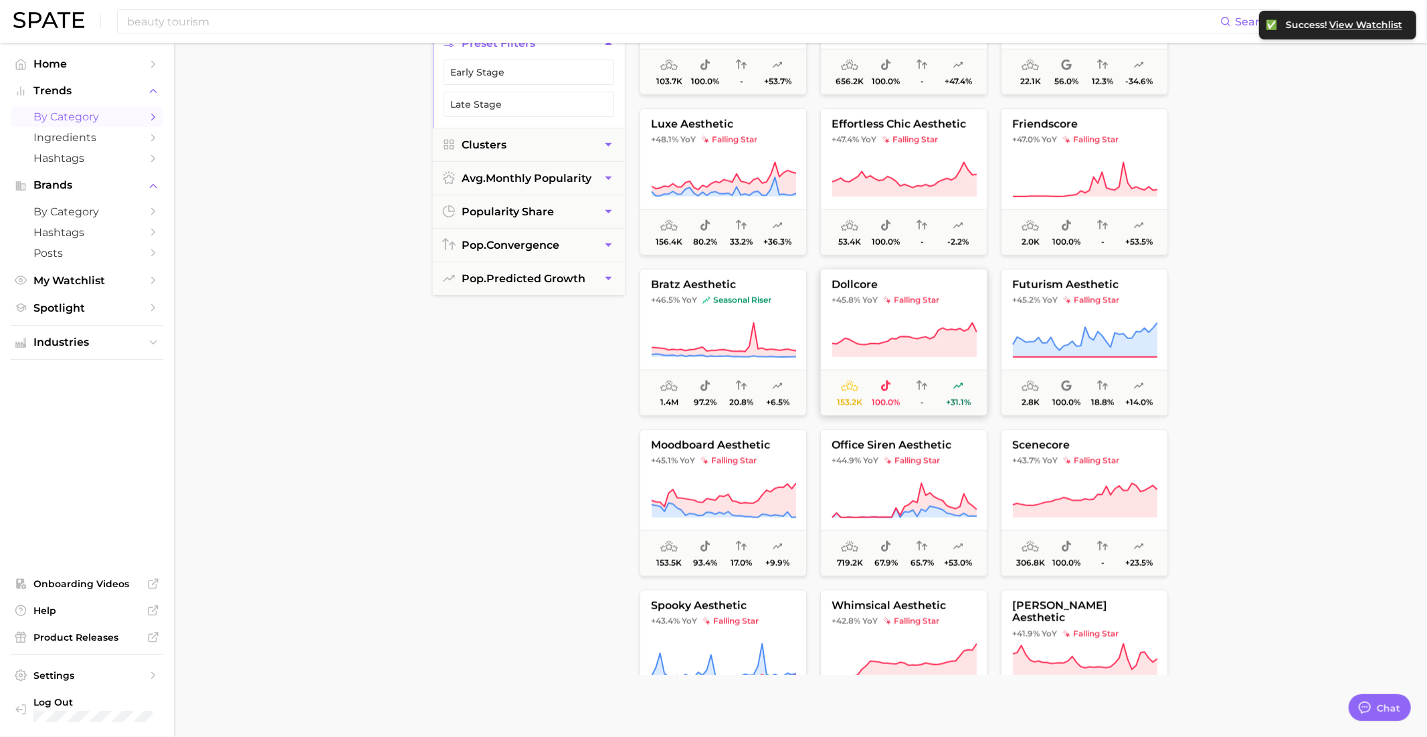
click at [894, 299] on span "falling star" at bounding box center [911, 300] width 56 height 11
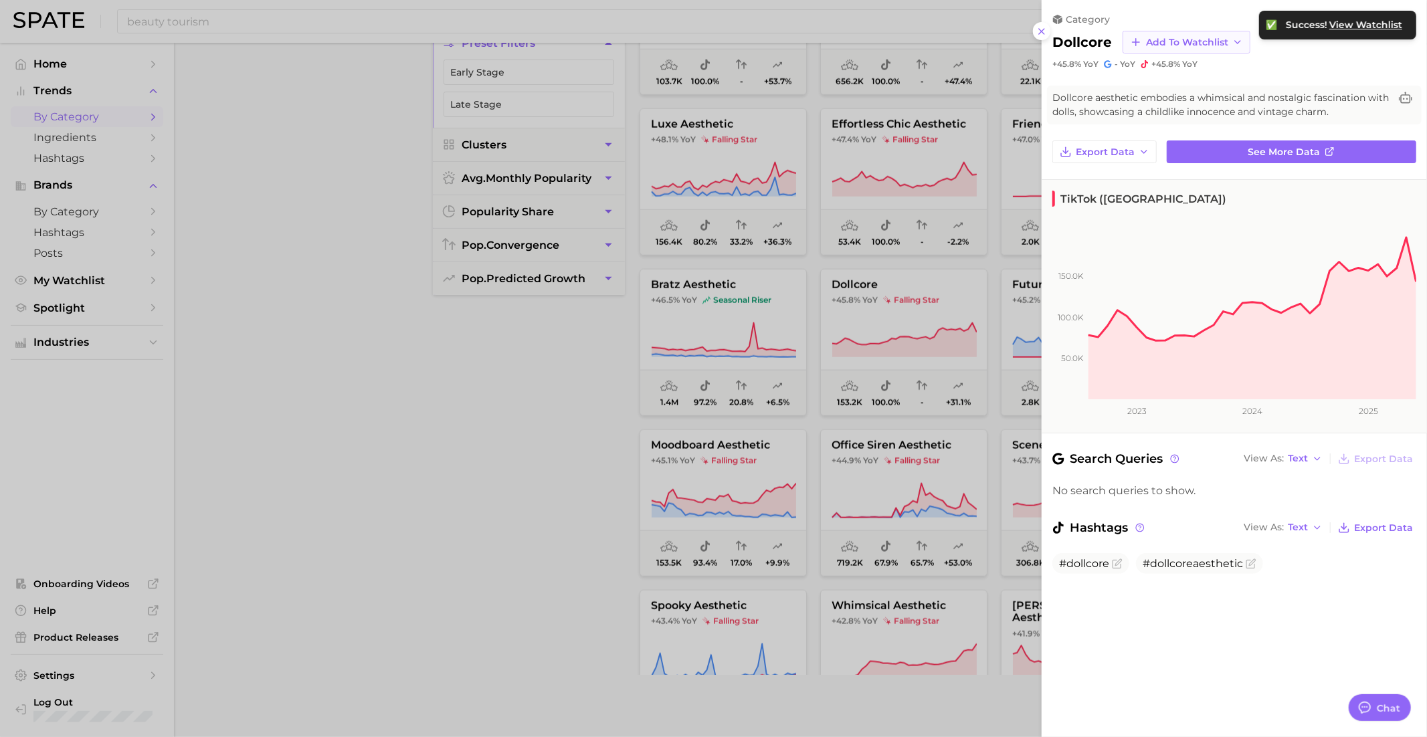
click at [1181, 41] on span "Add to Watchlist" at bounding box center [1187, 42] width 82 height 11
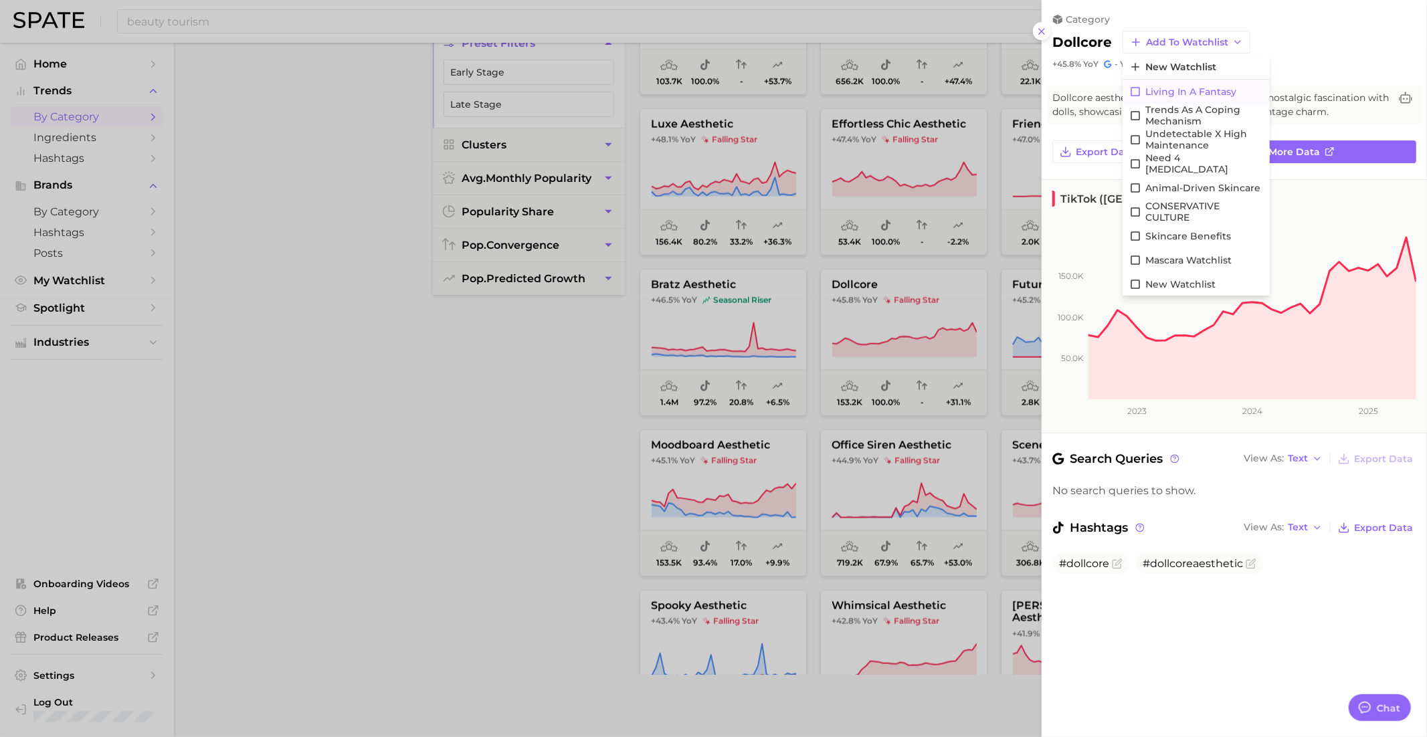
click at [1185, 86] on span "Living in a Fantasy" at bounding box center [1190, 91] width 91 height 11
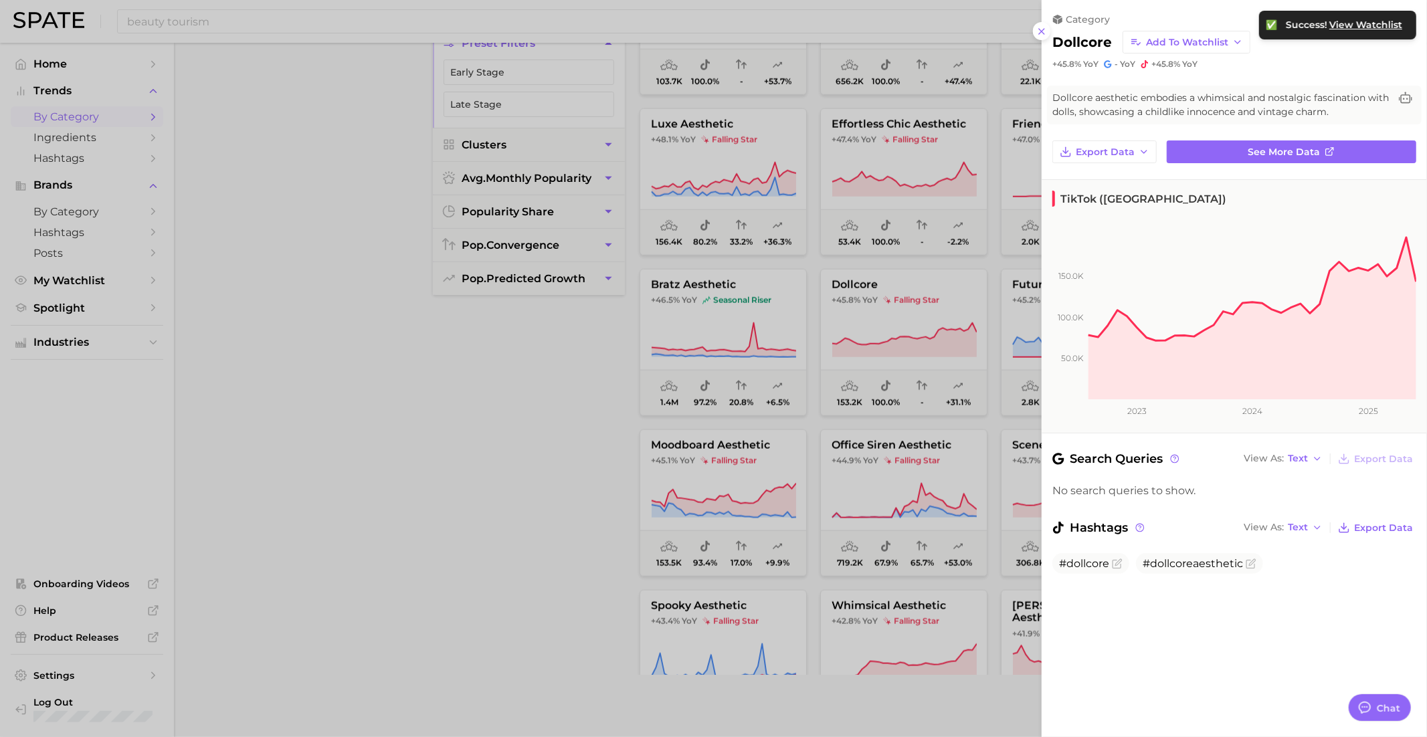
click at [886, 421] on div at bounding box center [713, 368] width 1427 height 737
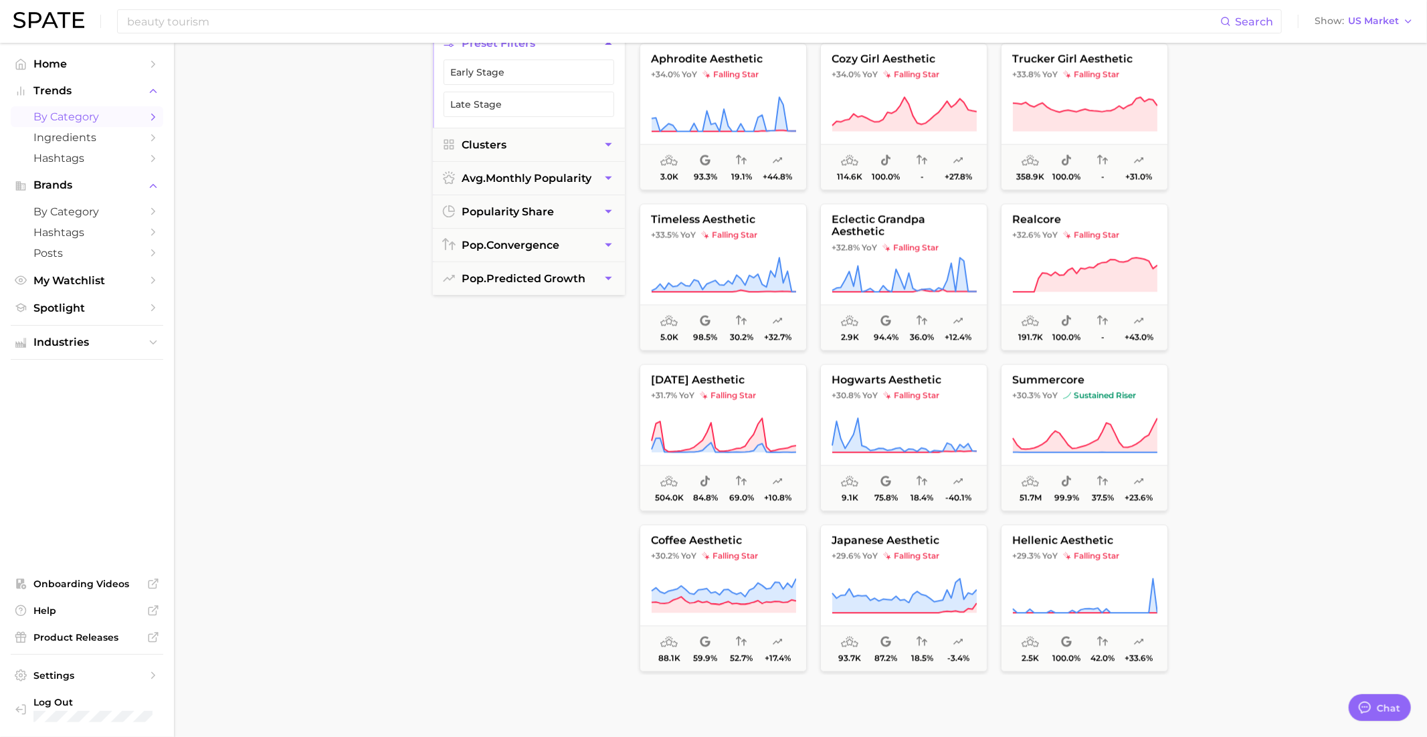
scroll to position [6735, 0]
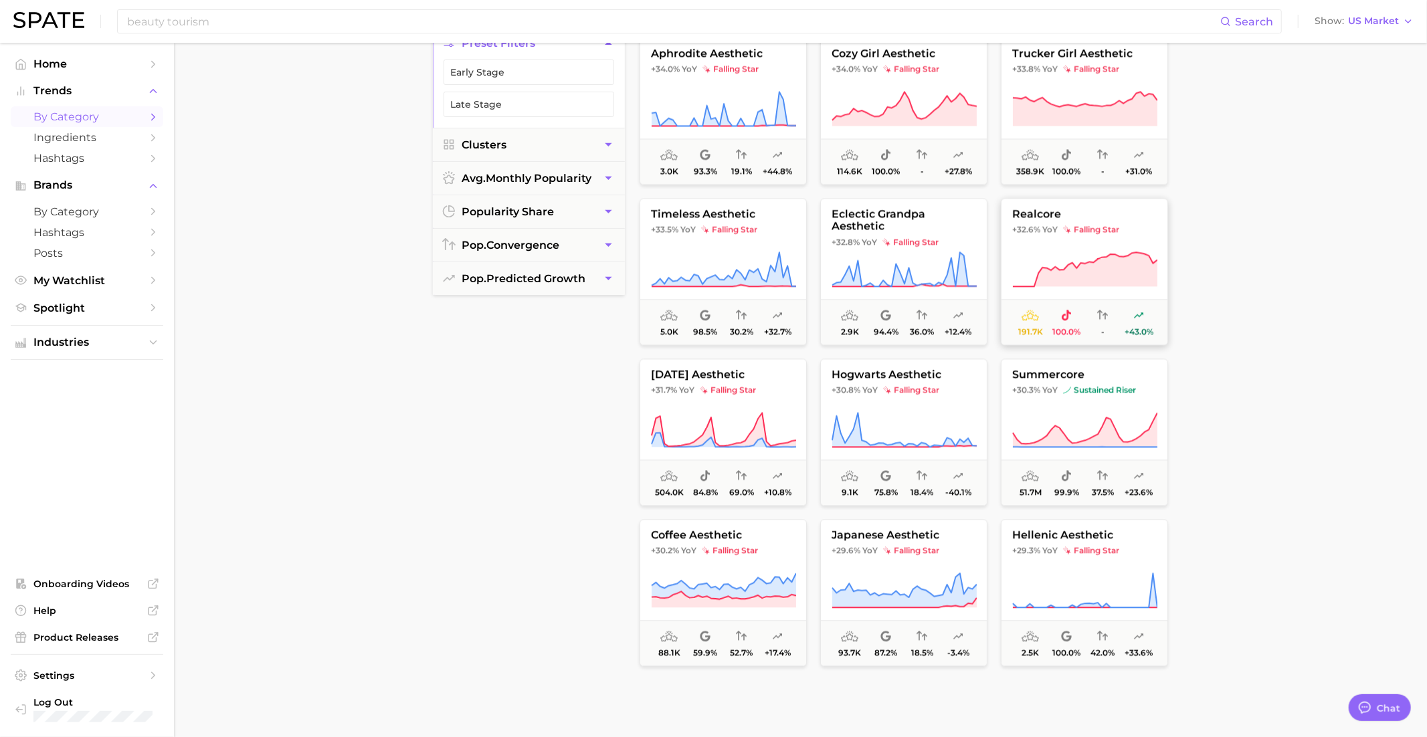
click at [1048, 224] on span "YoY" at bounding box center [1049, 229] width 15 height 11
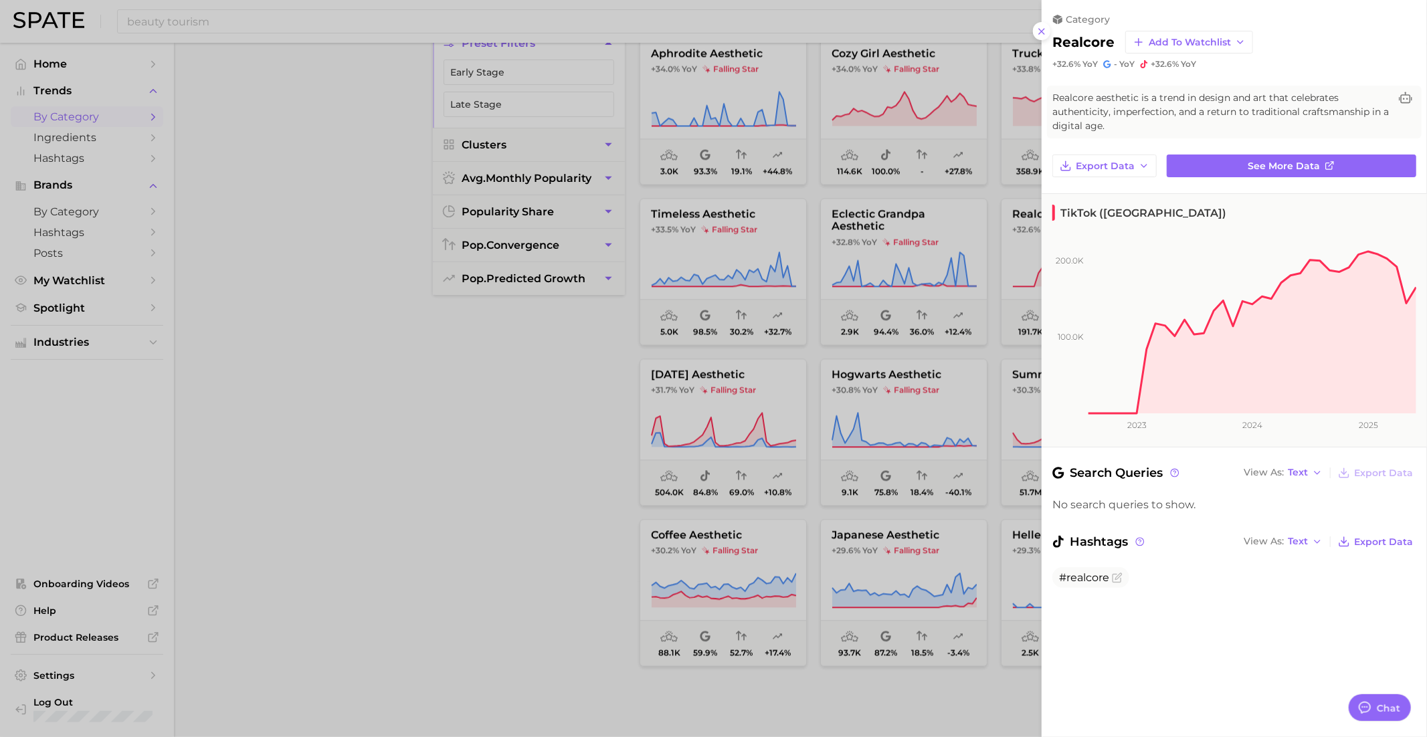
click at [971, 281] on div at bounding box center [713, 368] width 1427 height 737
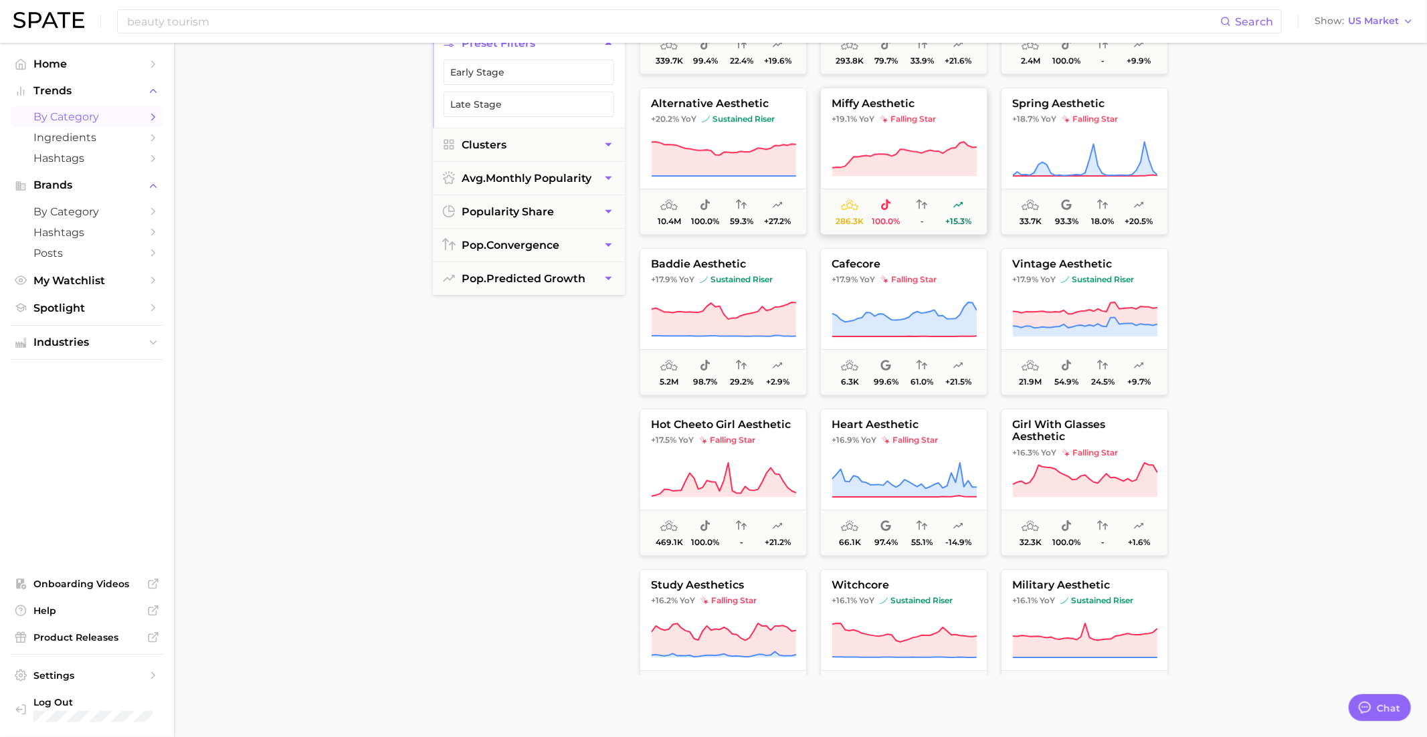
scroll to position [8132, 0]
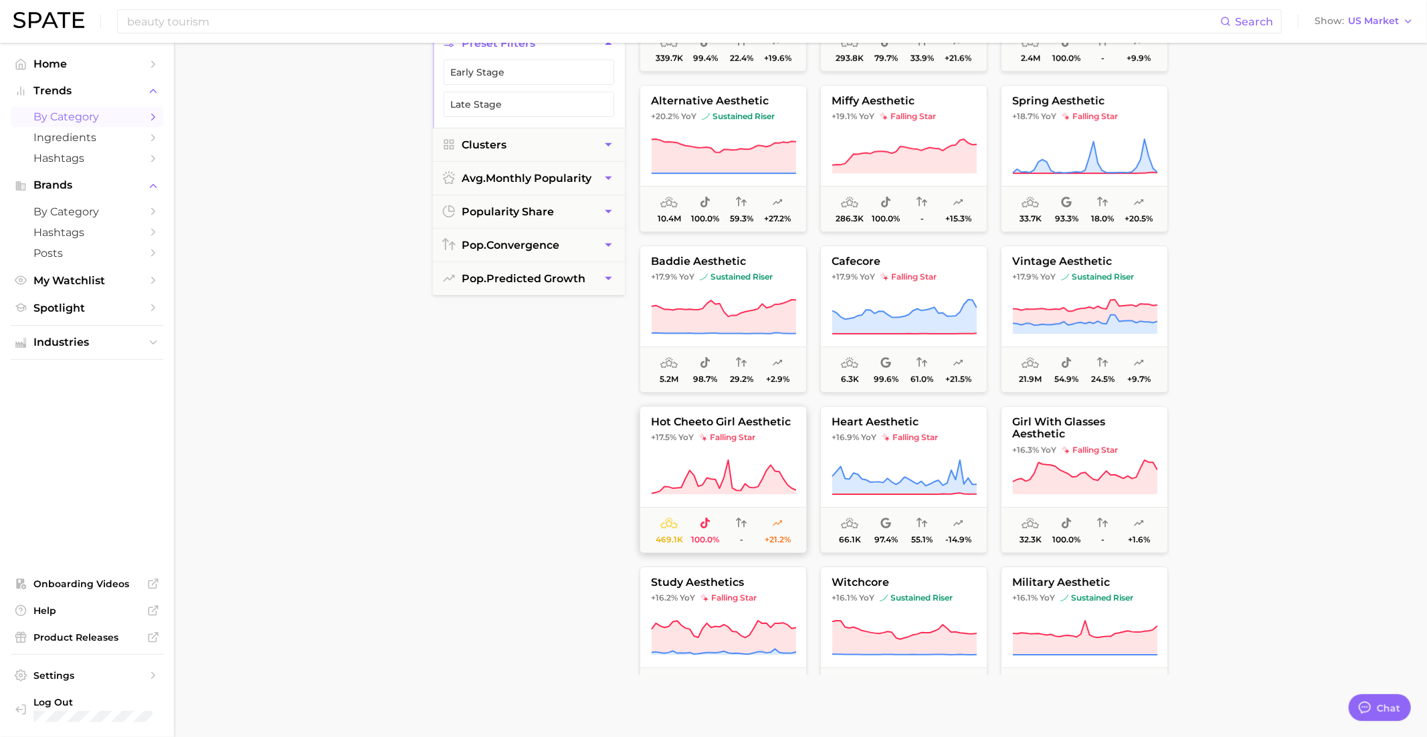
click at [724, 475] on g at bounding box center [723, 477] width 144 height 34
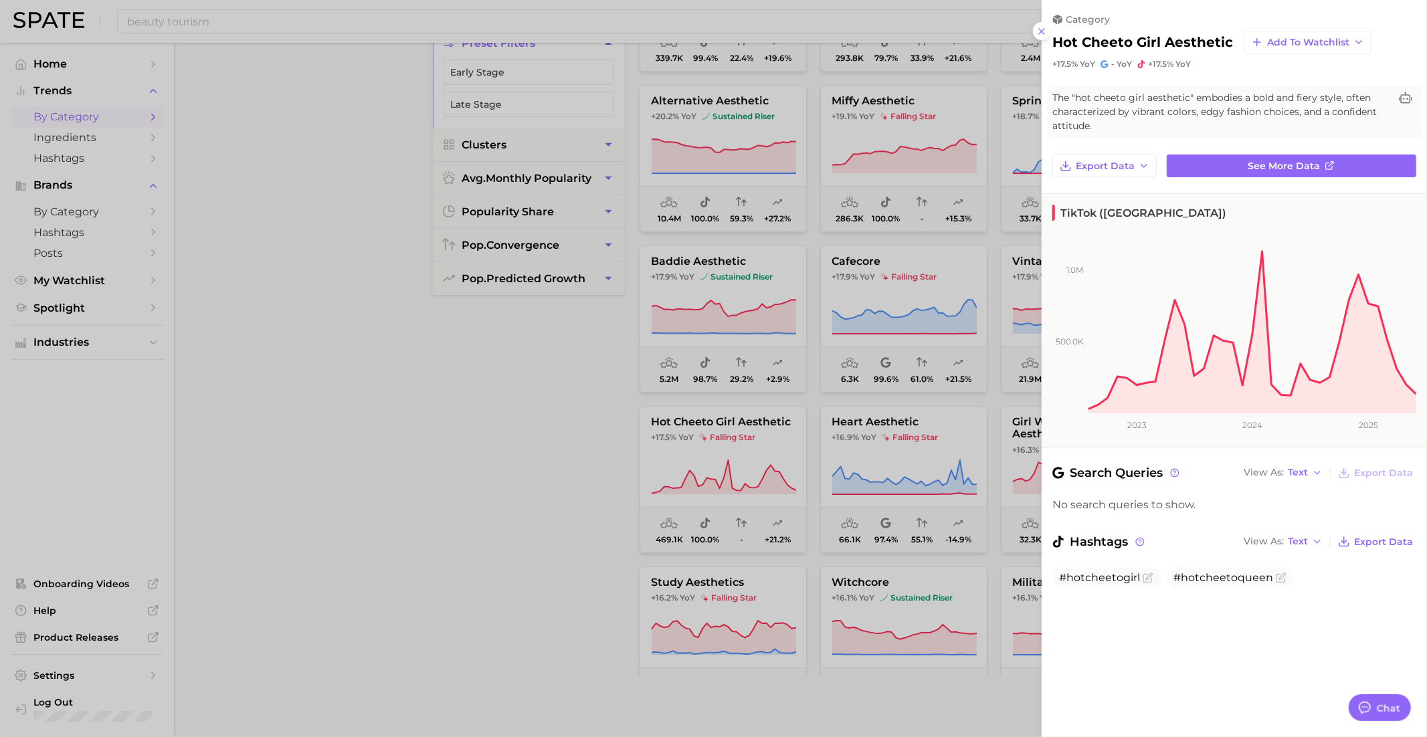
click at [919, 422] on div at bounding box center [713, 368] width 1427 height 737
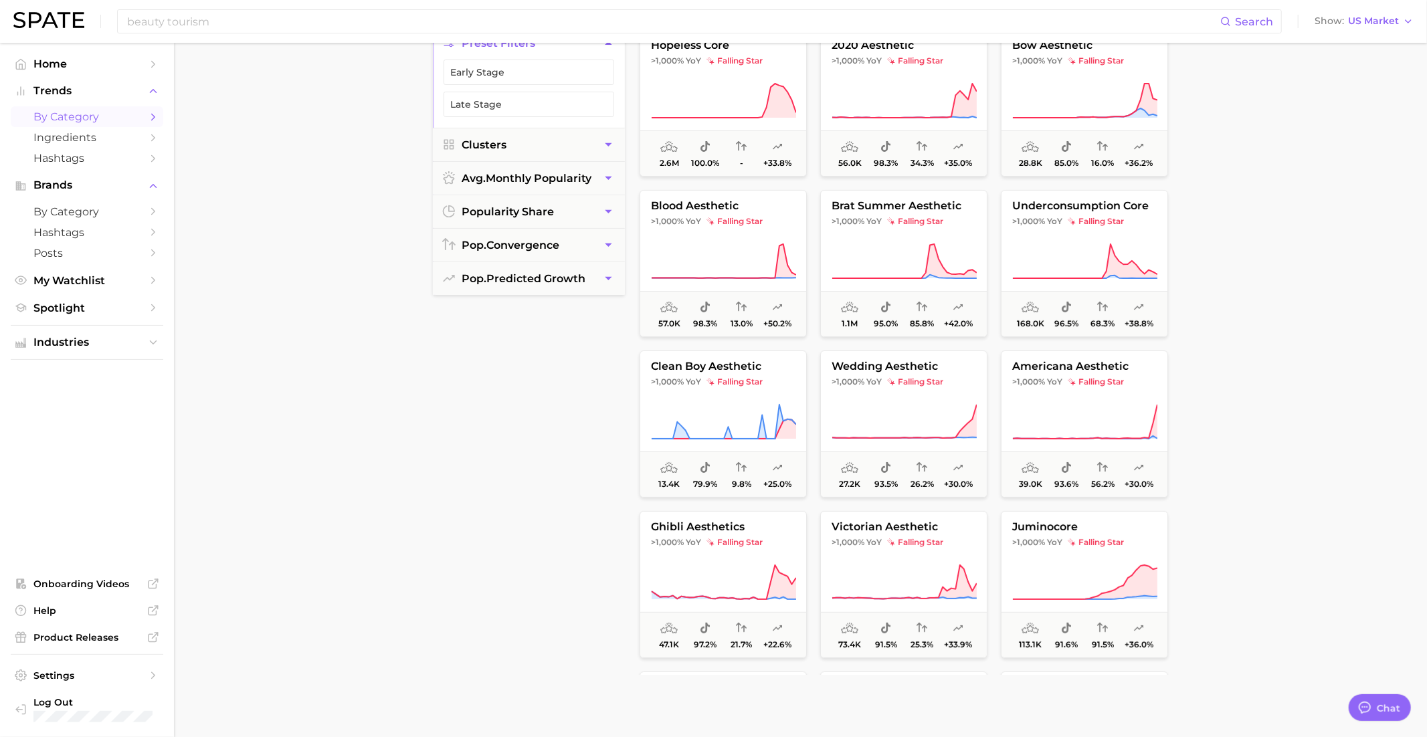
scroll to position [0, 0]
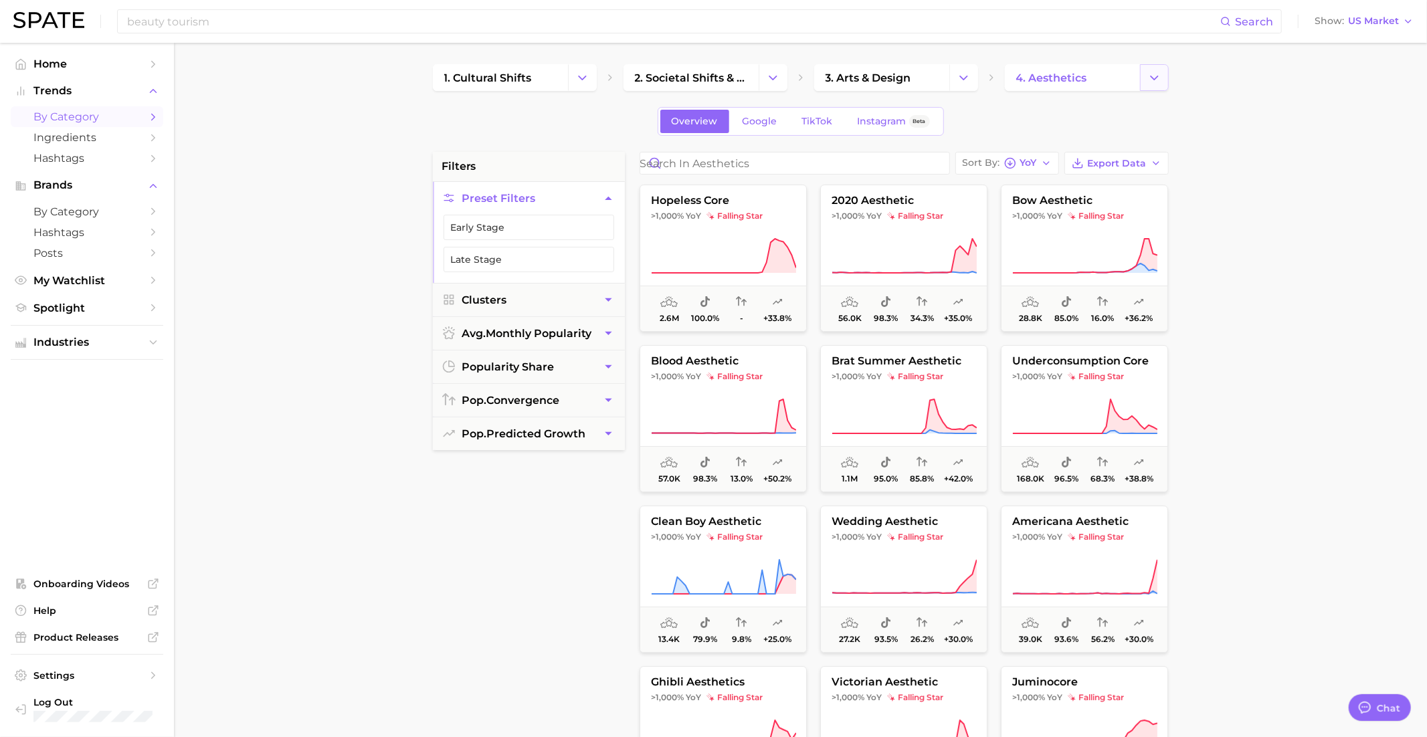
click at [1151, 72] on icon "Change Category" at bounding box center [1154, 78] width 14 height 14
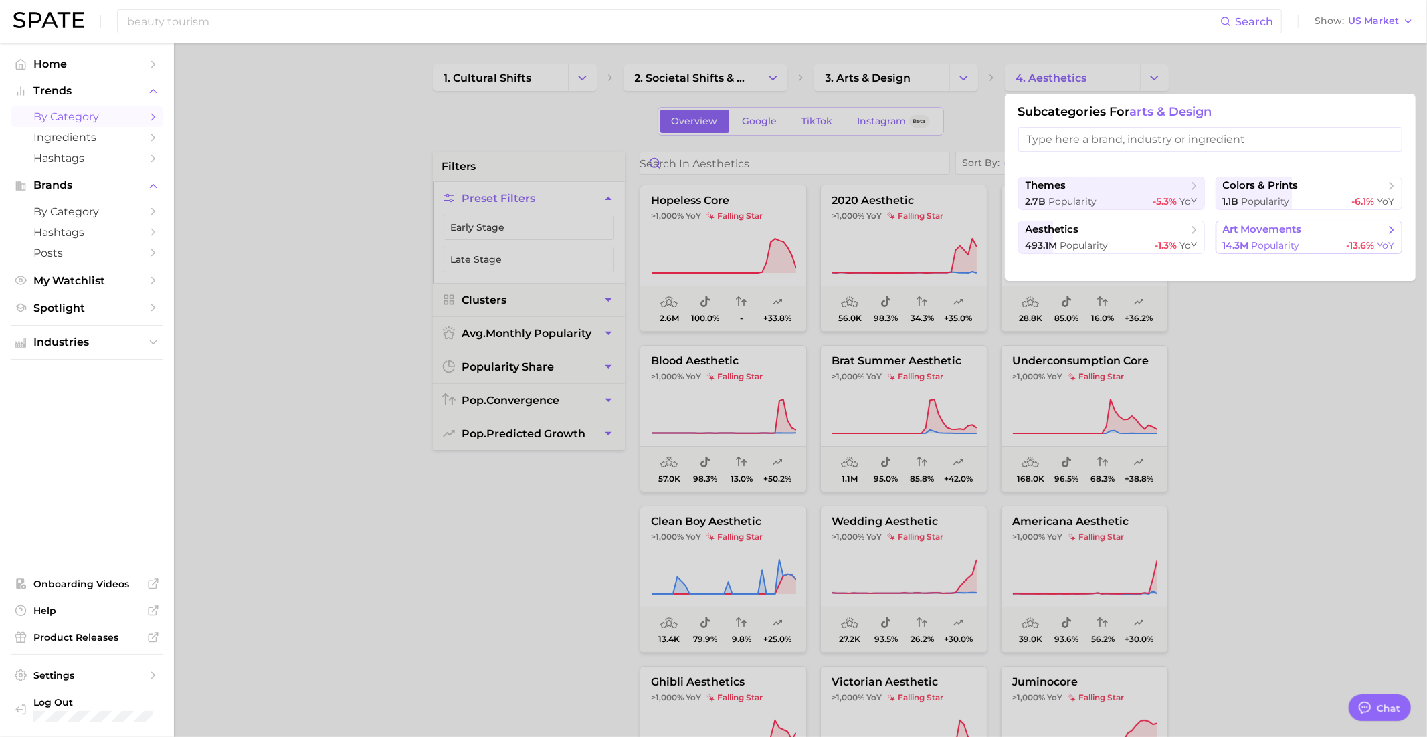
click at [1266, 239] on span "Popularity" at bounding box center [1276, 245] width 48 height 12
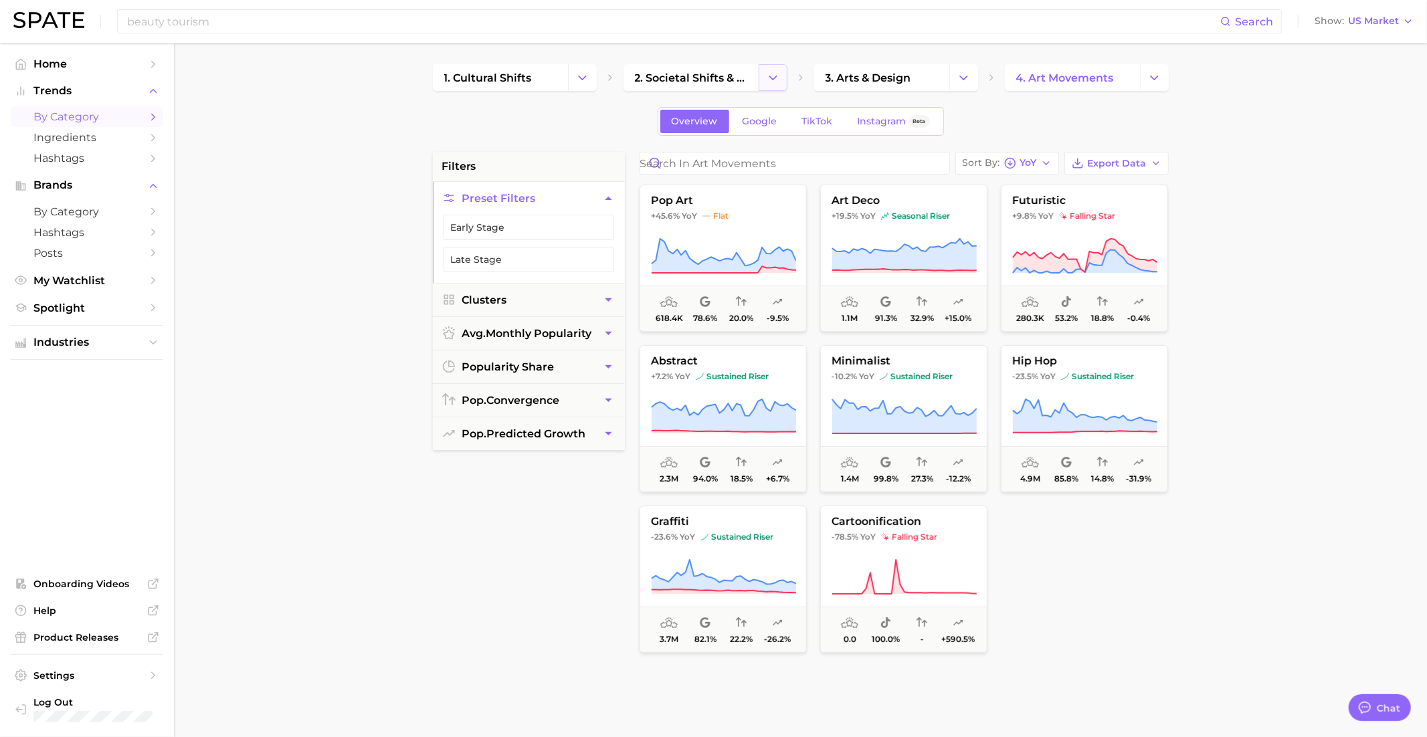
click at [771, 65] on button "Change Category" at bounding box center [773, 77] width 29 height 27
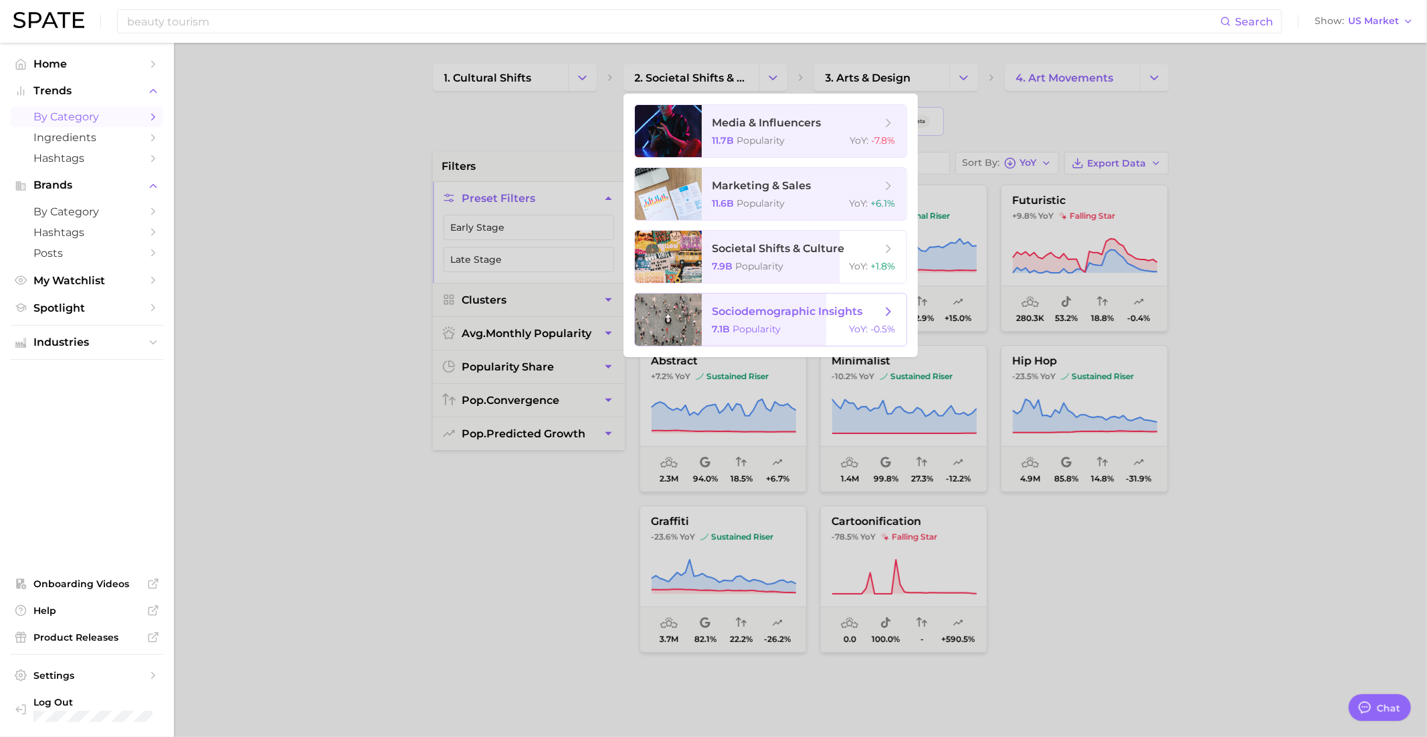
click at [770, 314] on span "sociodemographic insights" at bounding box center [787, 311] width 151 height 13
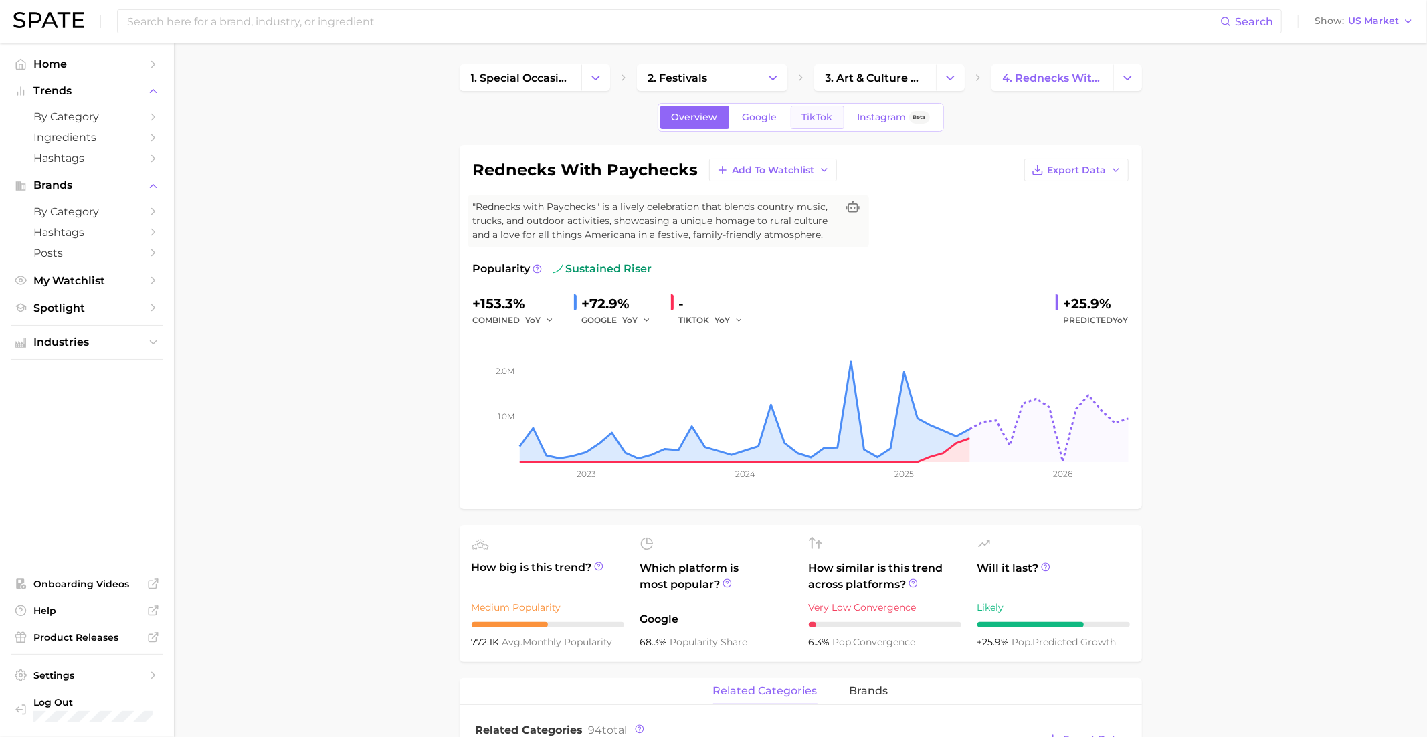
click at [817, 108] on link "TikTok" at bounding box center [818, 117] width 54 height 23
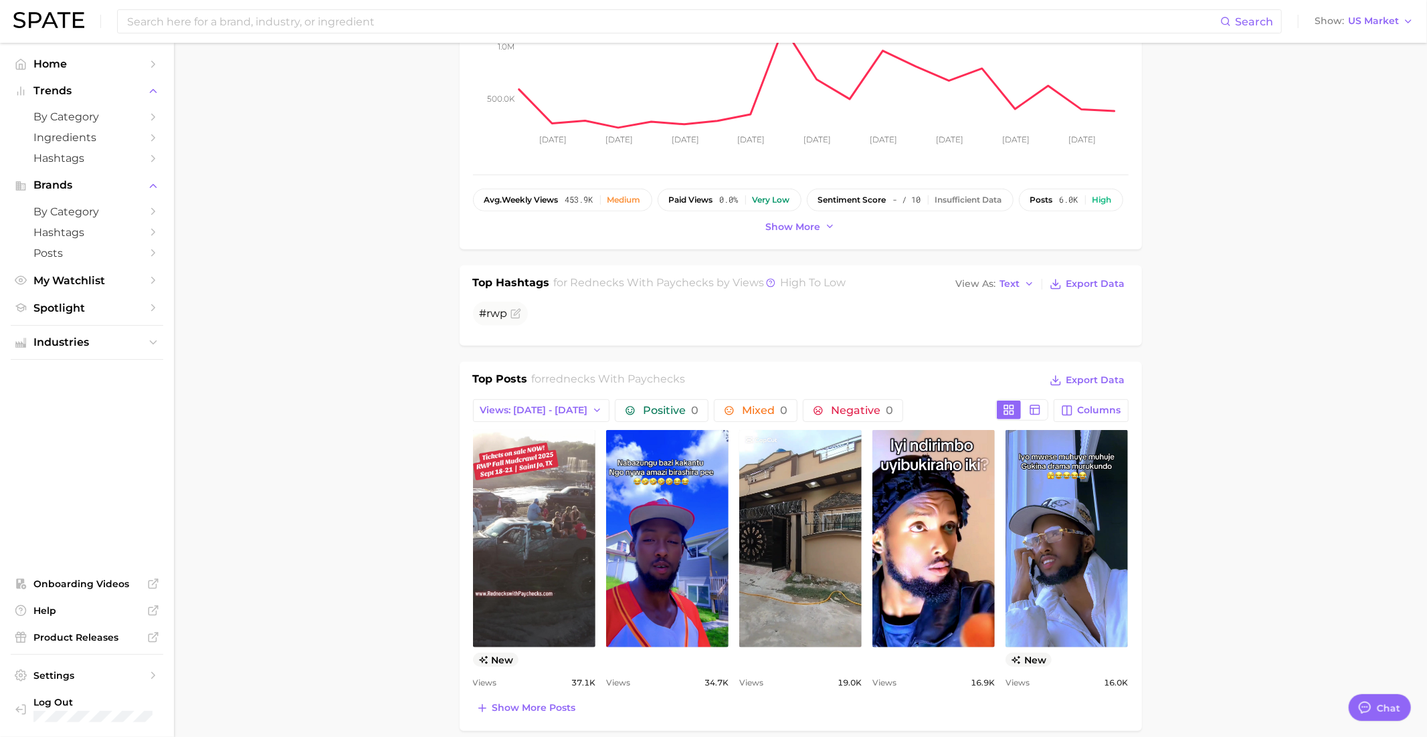
scroll to position [324, 0]
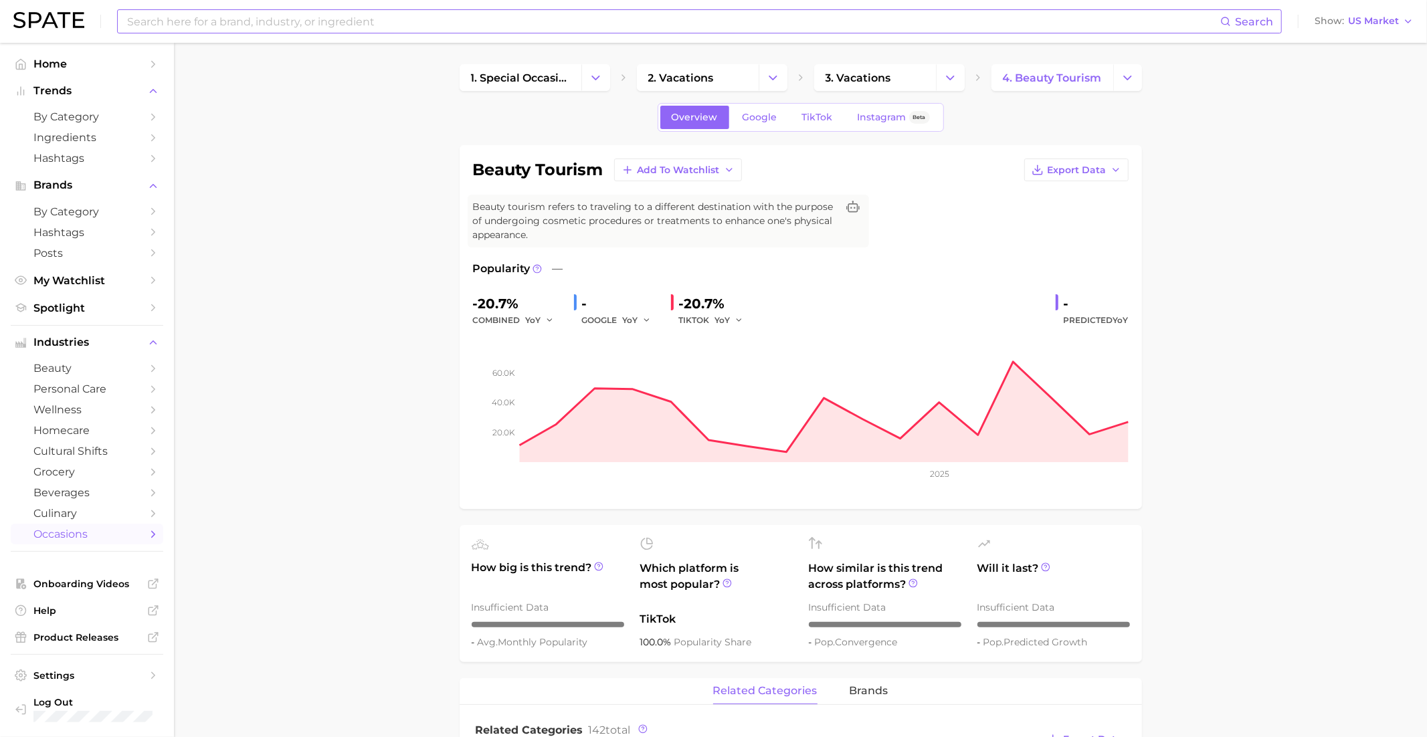
click at [821, 23] on input at bounding box center [673, 21] width 1094 height 23
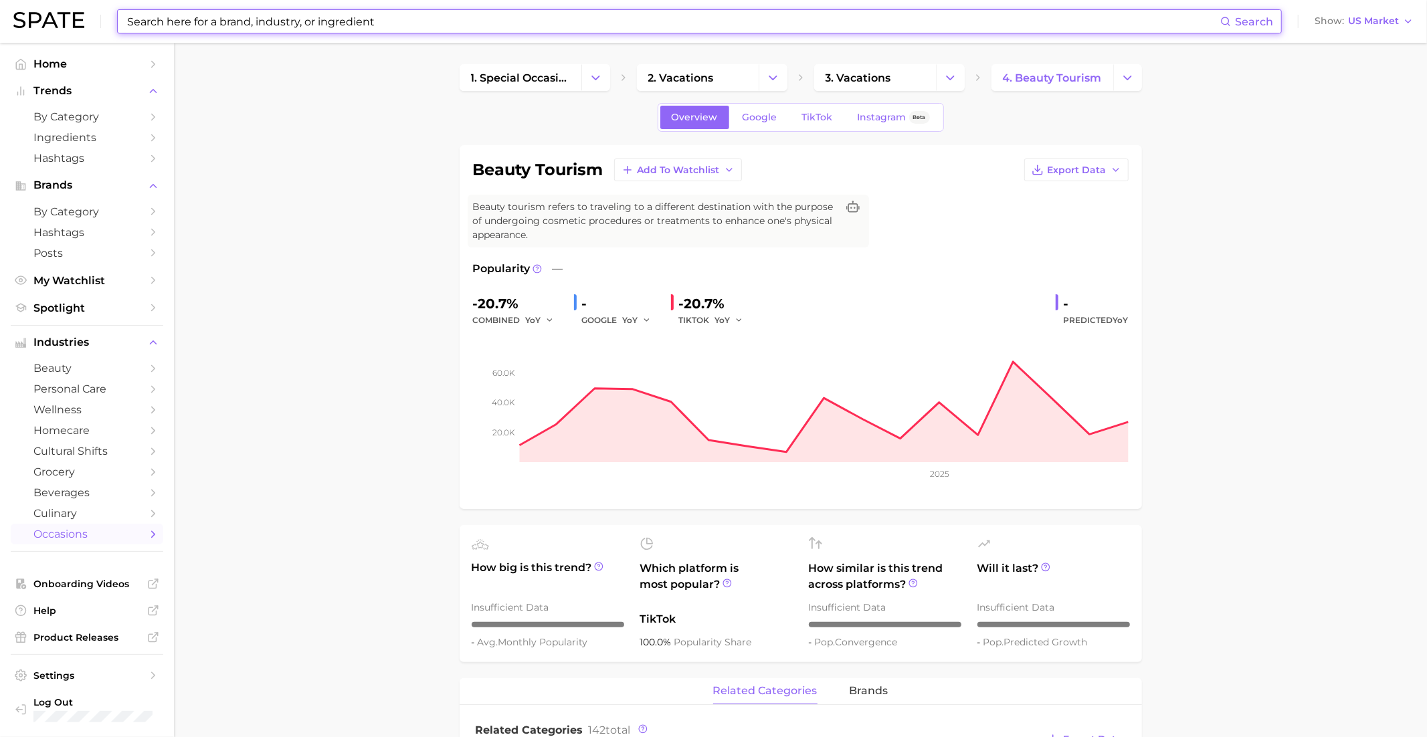
click at [821, 23] on input at bounding box center [673, 21] width 1094 height 23
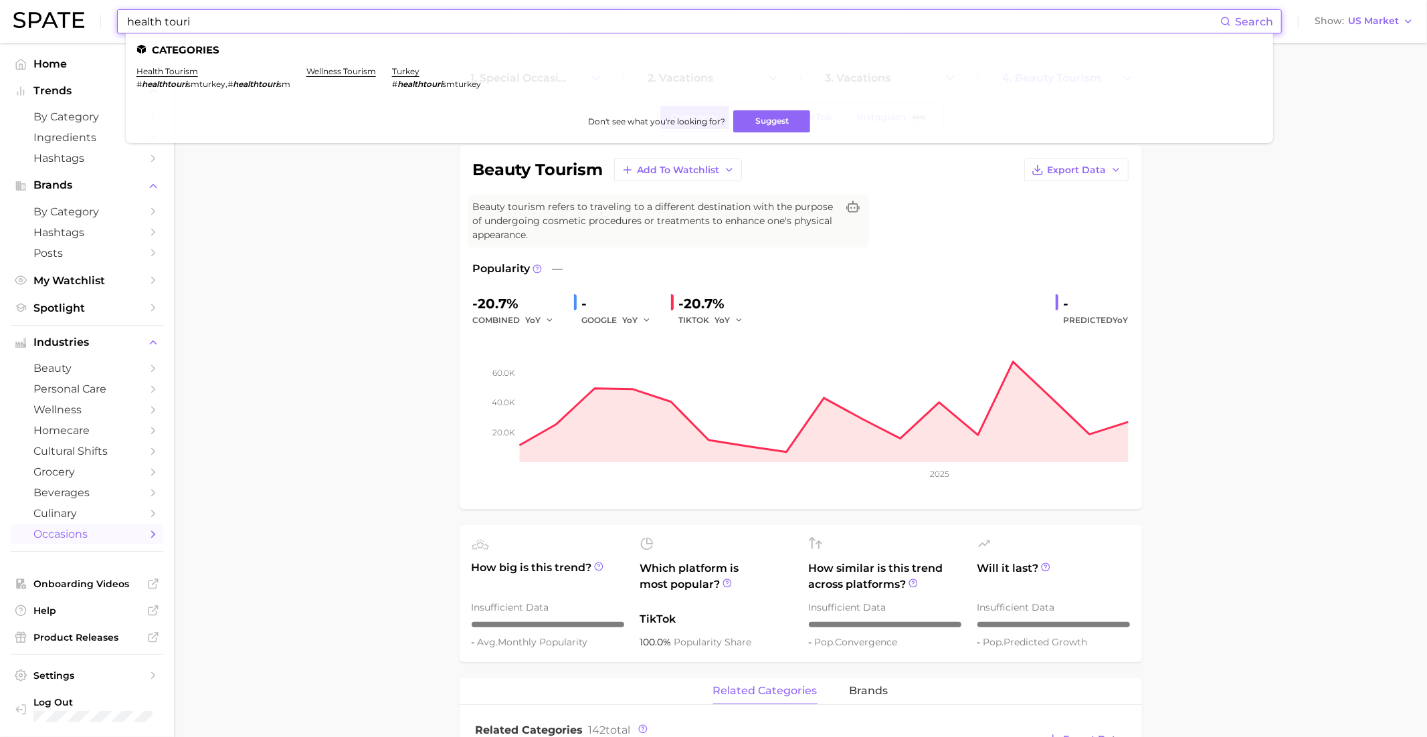
type input "health touri"
click at [163, 78] on li "health tourism # healthtouri smturkey , # healthtouri sm" at bounding box center [213, 77] width 154 height 23
click at [171, 71] on link "health tourism" at bounding box center [167, 71] width 62 height 10
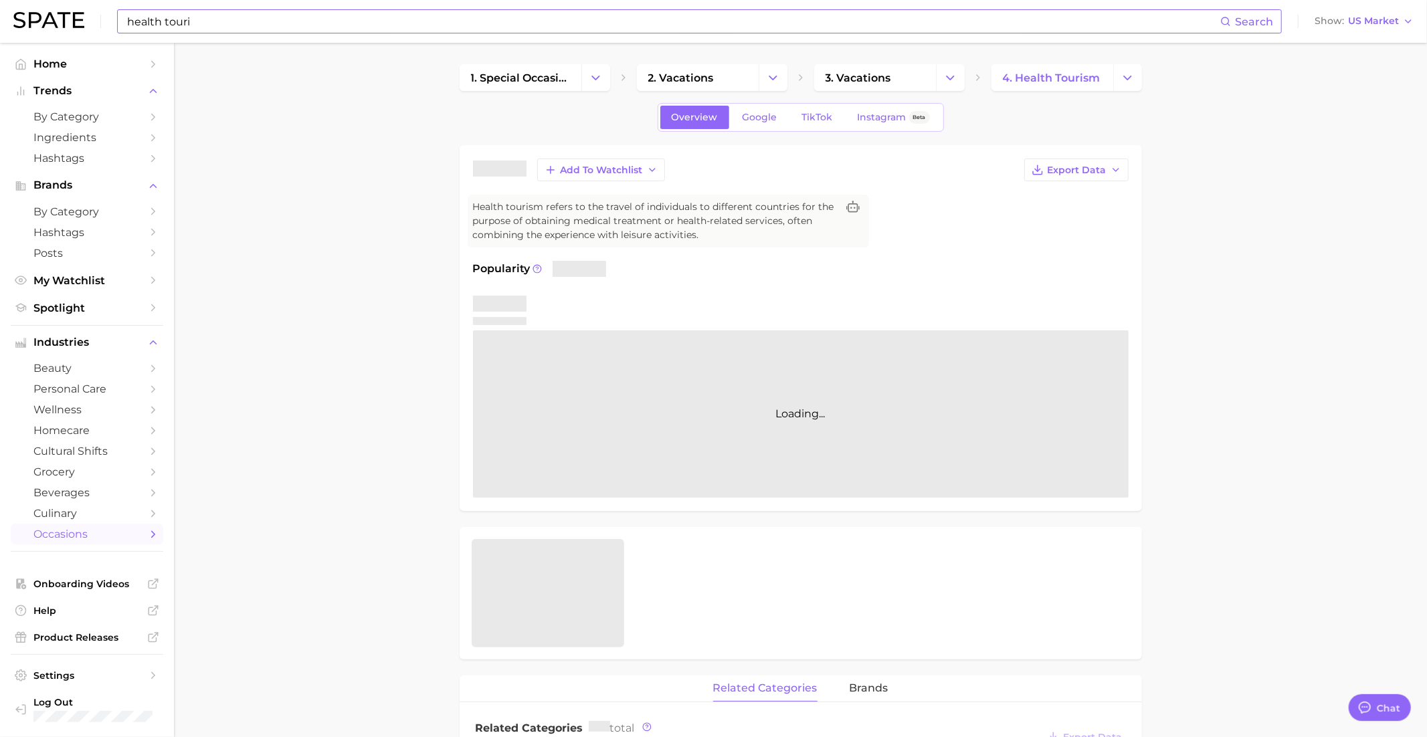
type textarea "x"
click at [632, 165] on button "Add to Watchlist" at bounding box center [675, 170] width 128 height 23
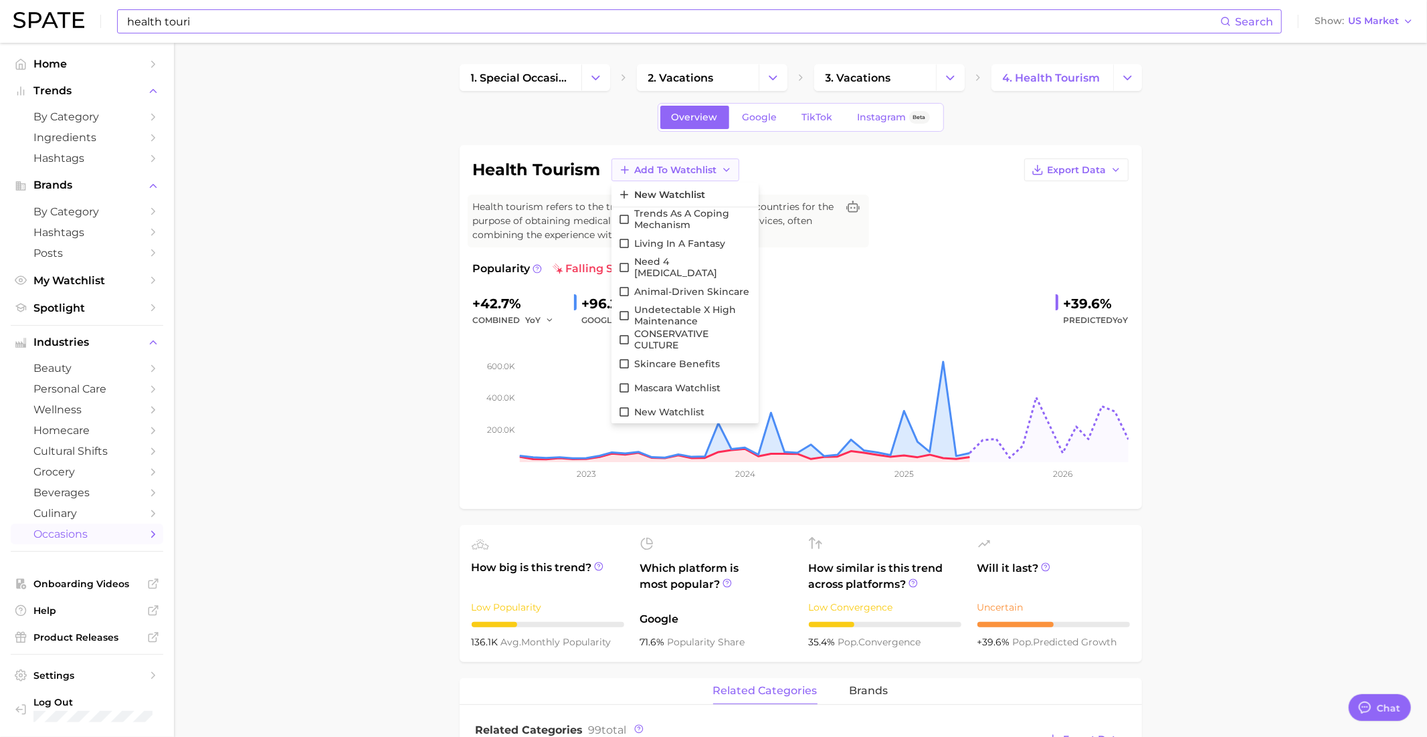
scroll to position [1296, 0]
click at [667, 312] on span "Undetectable X High maintenance" at bounding box center [693, 315] width 118 height 23
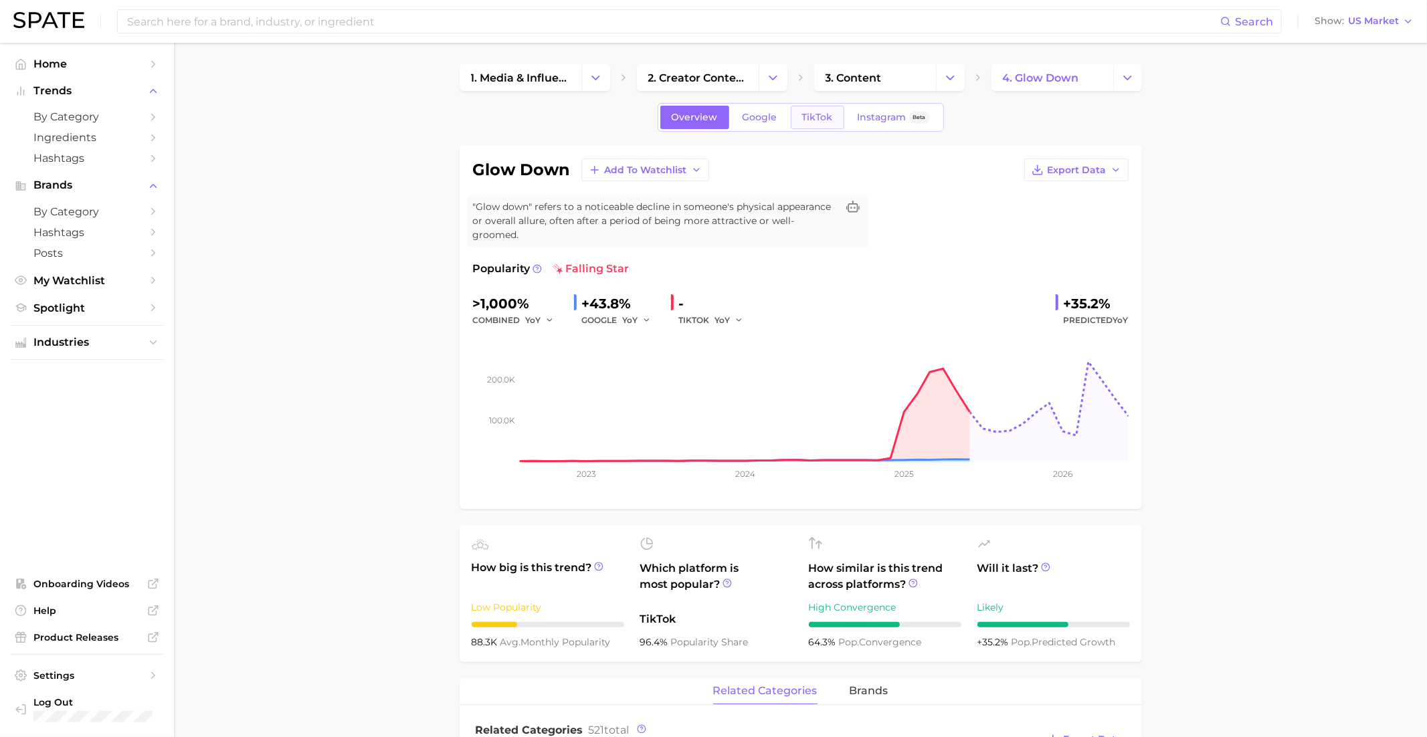
click at [819, 115] on span "TikTok" at bounding box center [817, 117] width 31 height 11
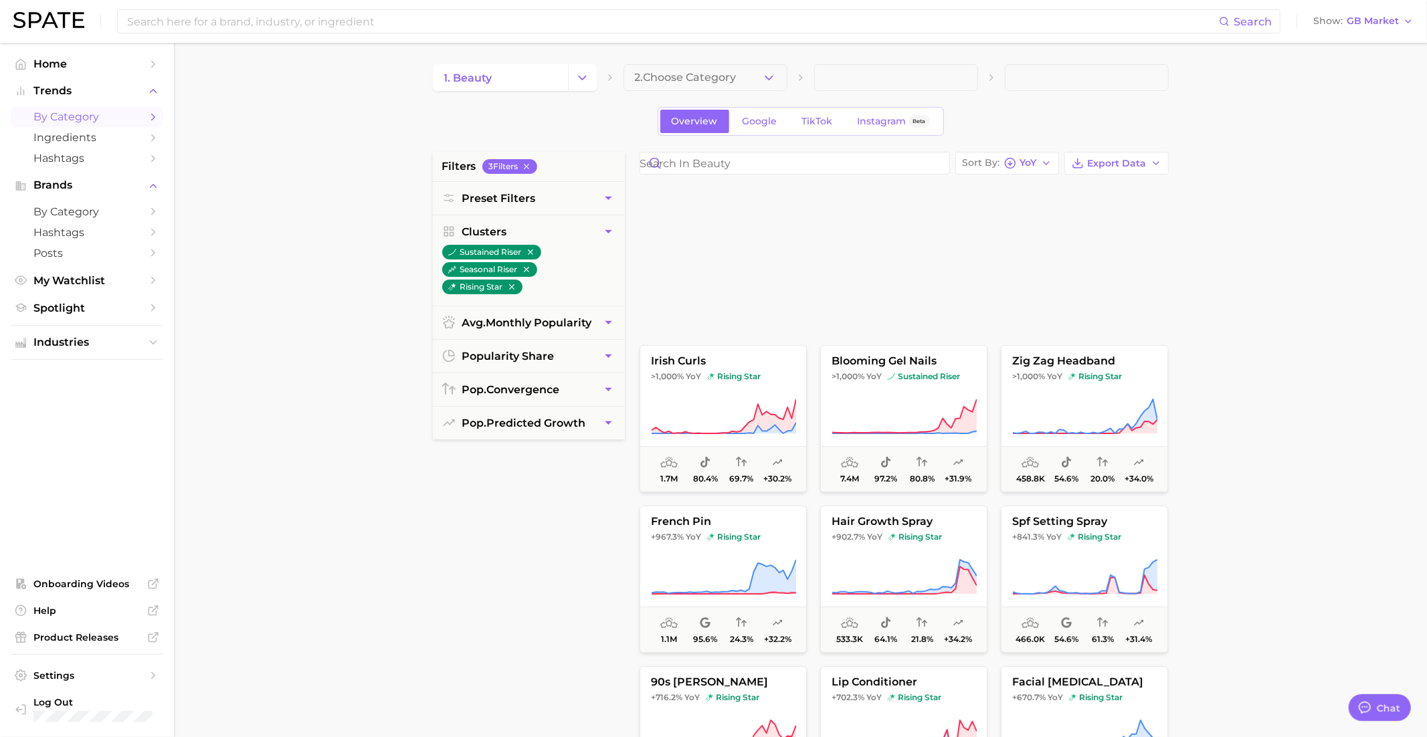
scroll to position [1296, 0]
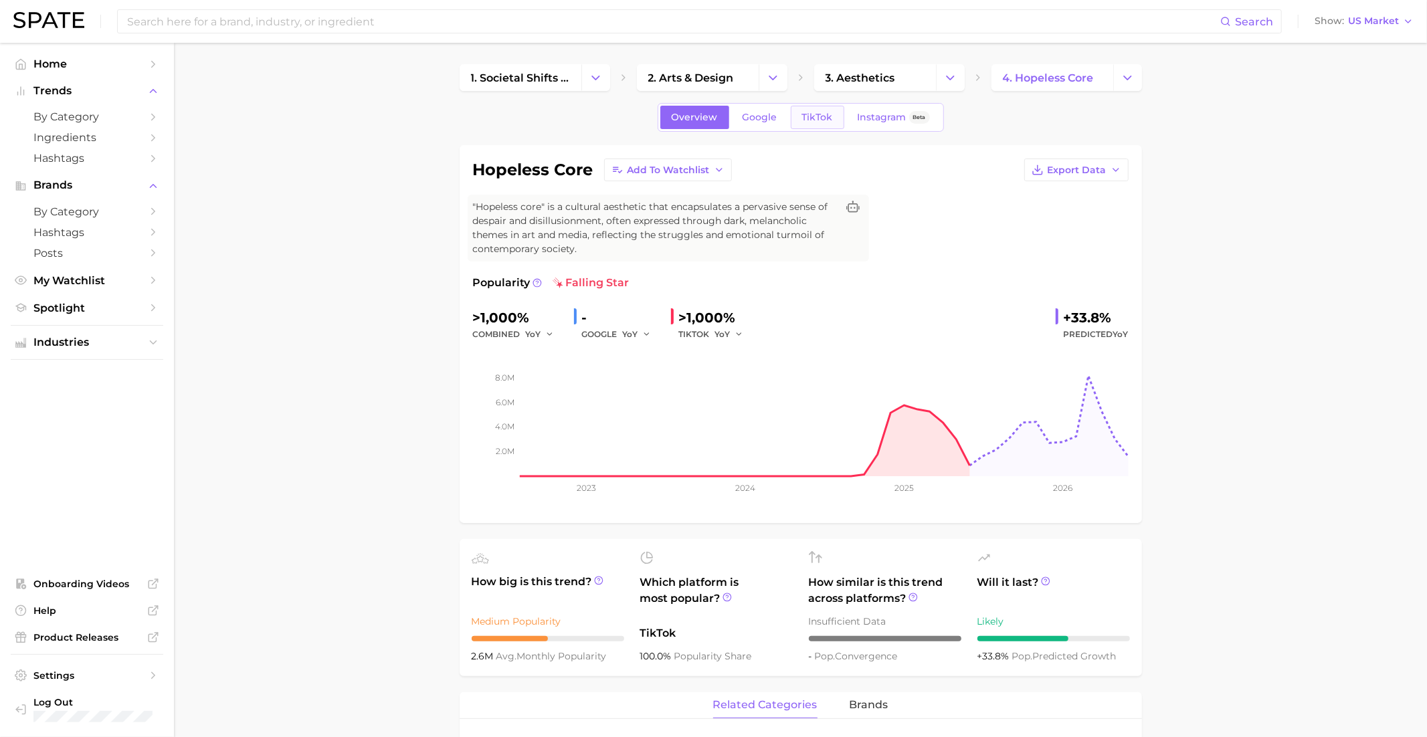
click at [811, 108] on link "TikTok" at bounding box center [818, 117] width 54 height 23
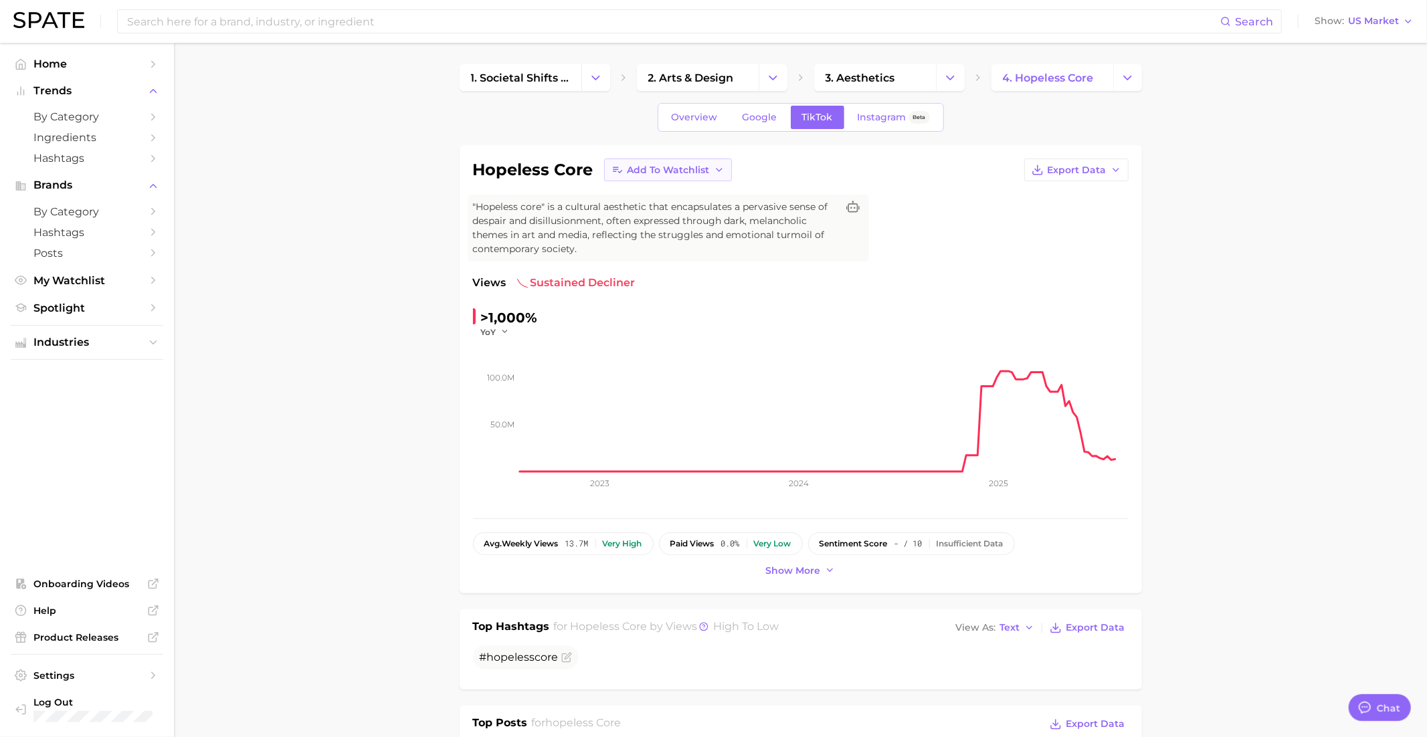
click at [704, 175] on button "Add to Watchlist" at bounding box center [668, 170] width 128 height 23
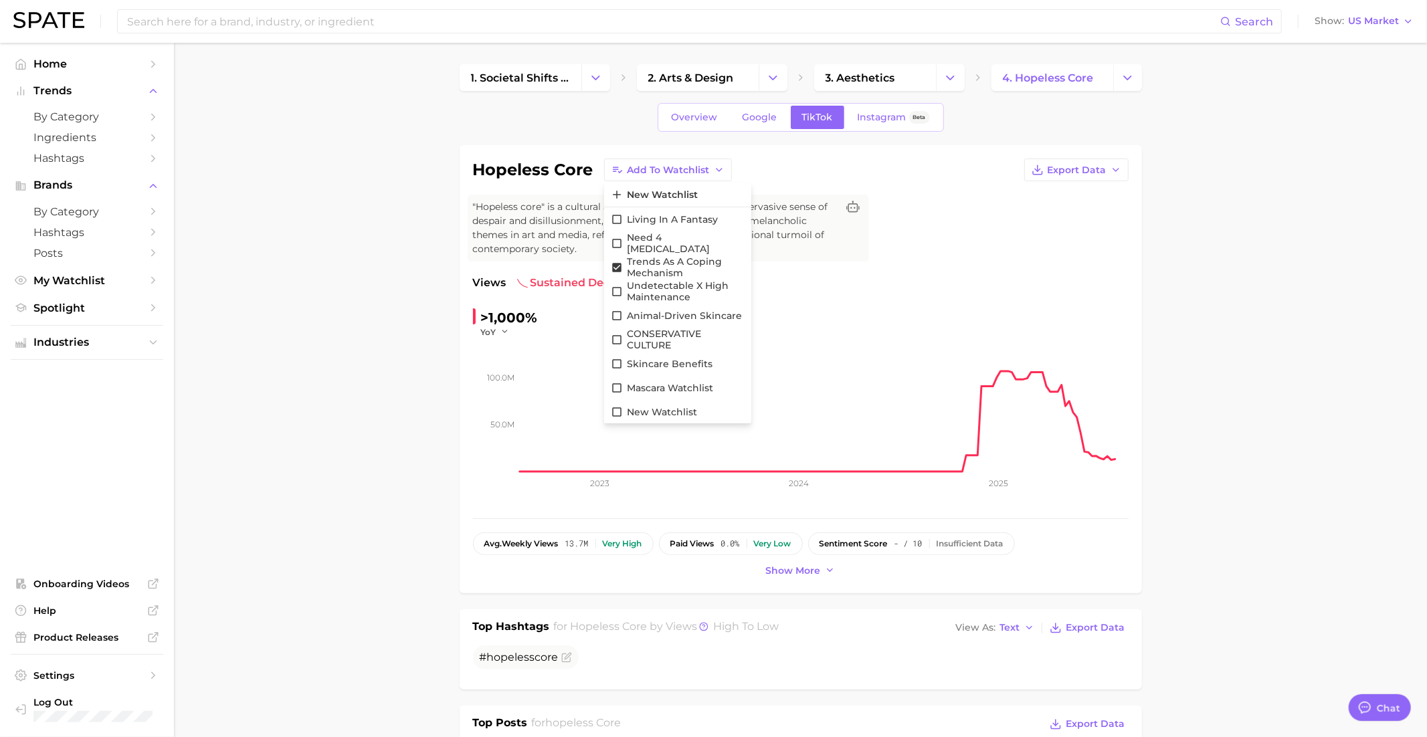
click at [818, 238] on span ""Hopeless core" is a cultural aesthetic that encapsulates a pervasive sense of …" at bounding box center [655, 228] width 364 height 56
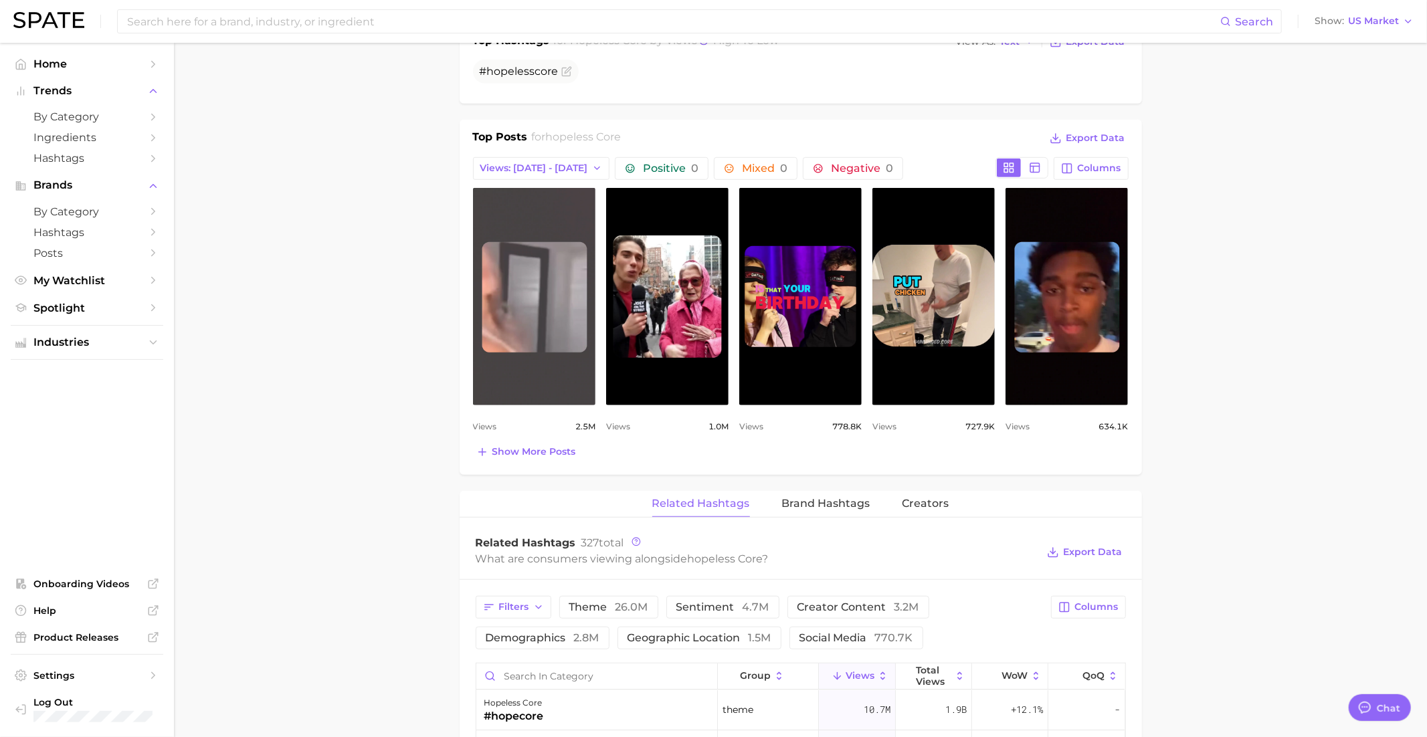
scroll to position [583, 0]
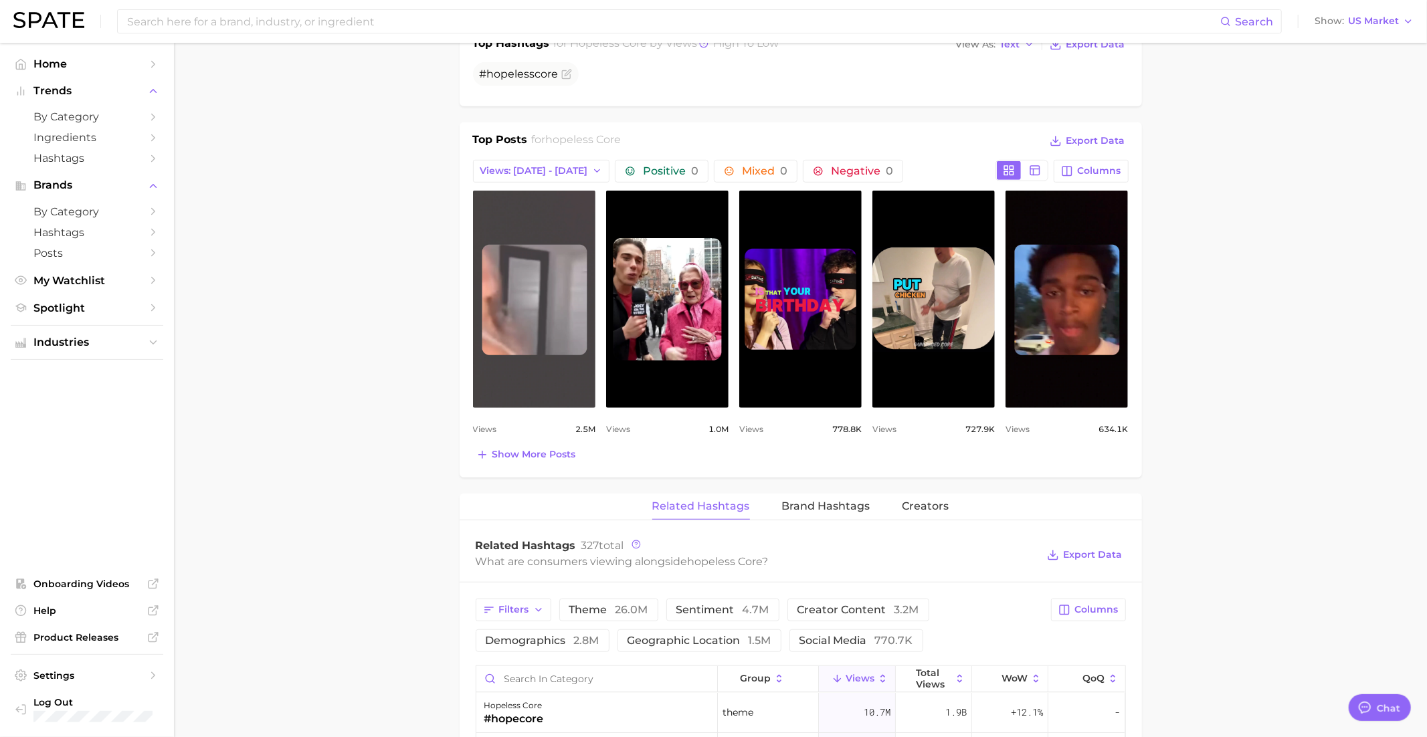
click at [542, 363] on link "view post on TikTok" at bounding box center [534, 299] width 122 height 217
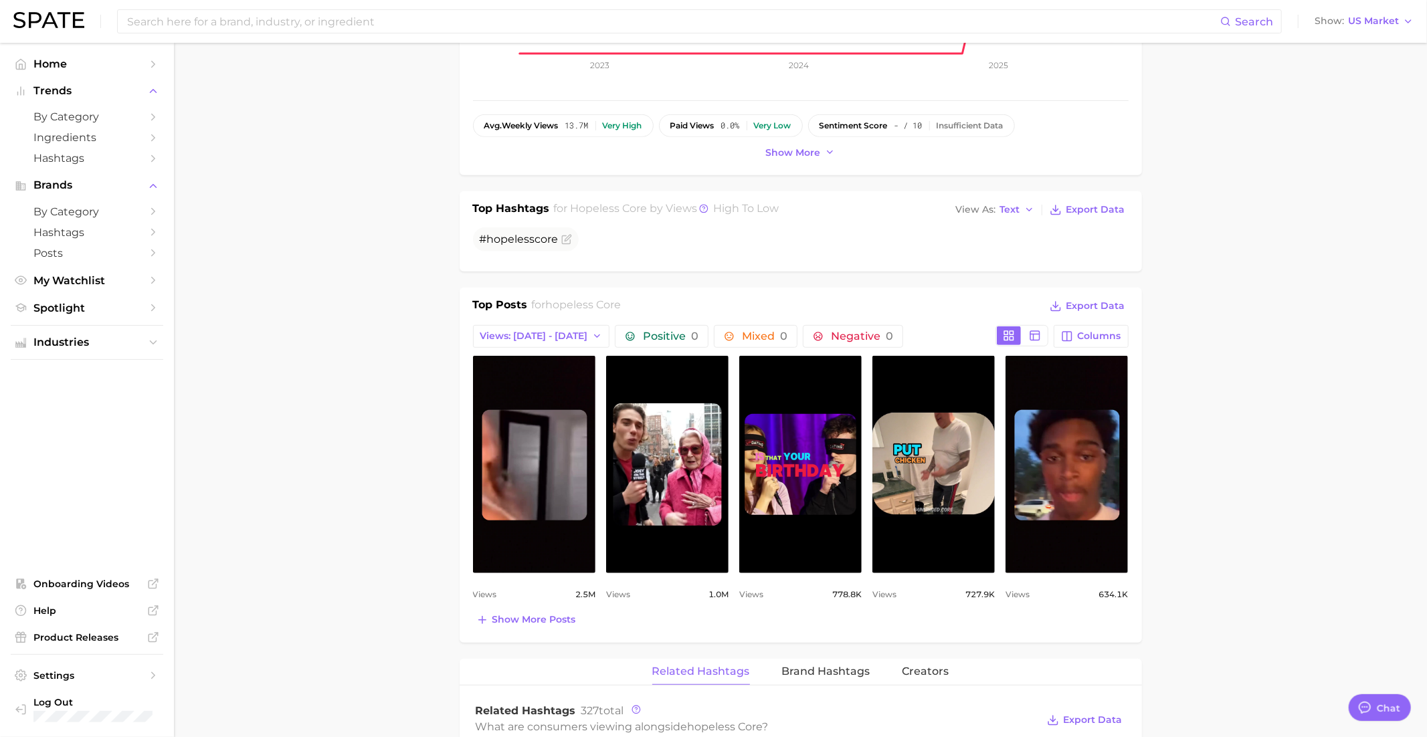
scroll to position [0, 0]
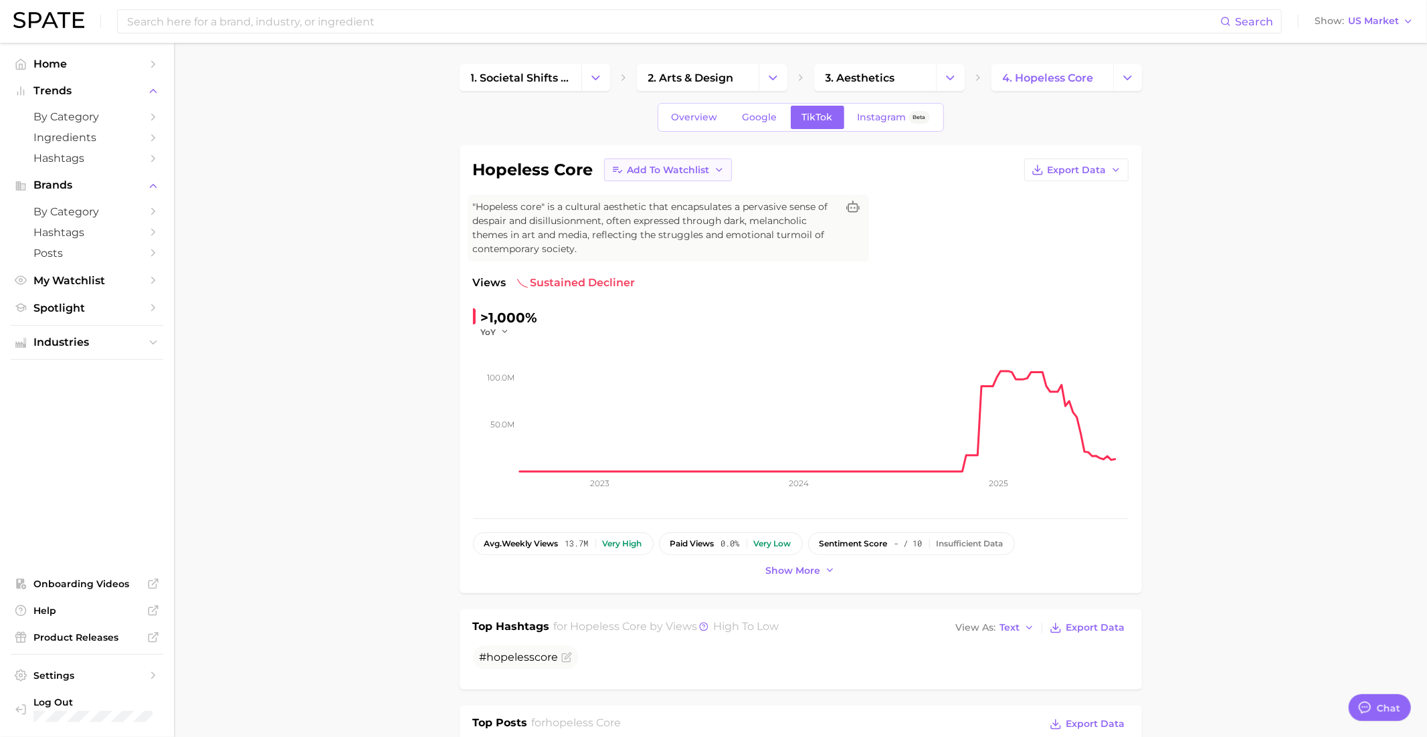
click at [675, 171] on span "Add to Watchlist" at bounding box center [668, 170] width 82 height 11
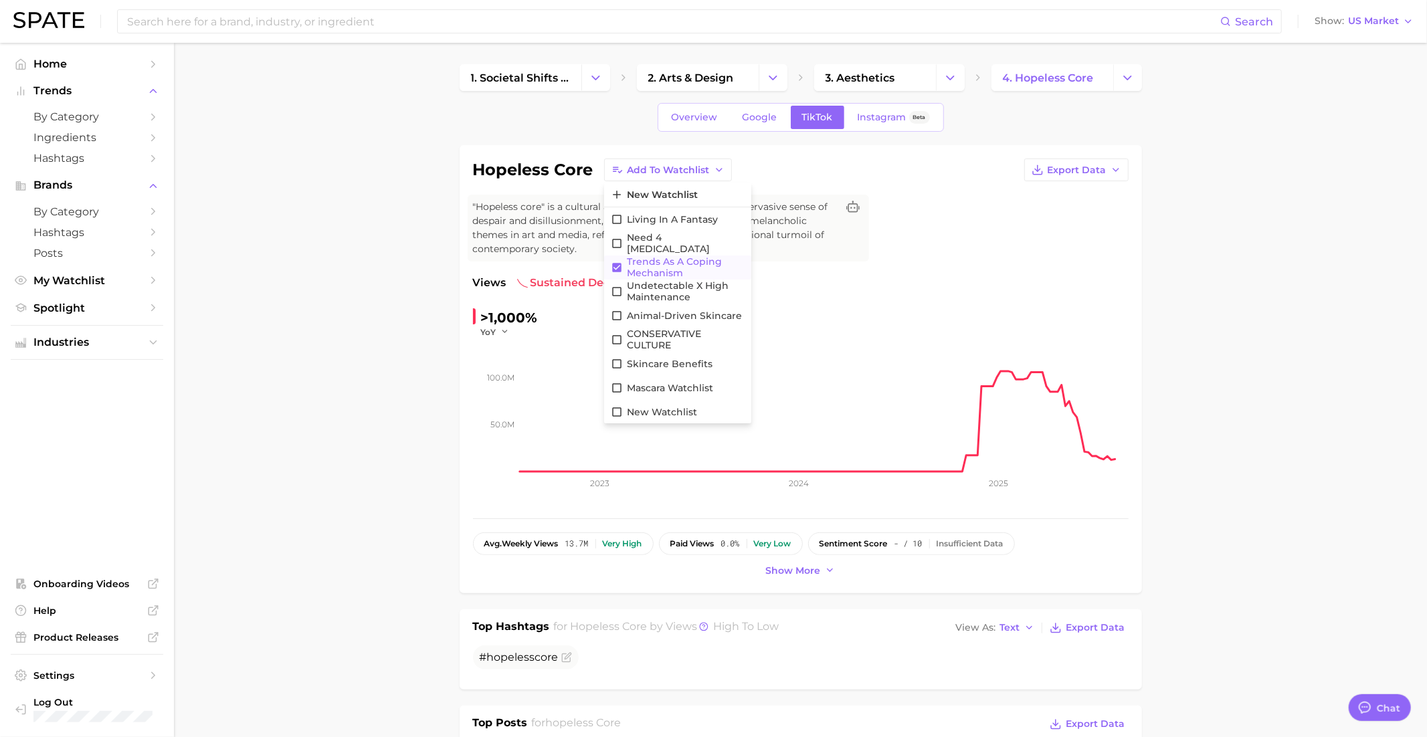
click at [676, 267] on span "Trends as a Coping Mechanism" at bounding box center [686, 267] width 118 height 23
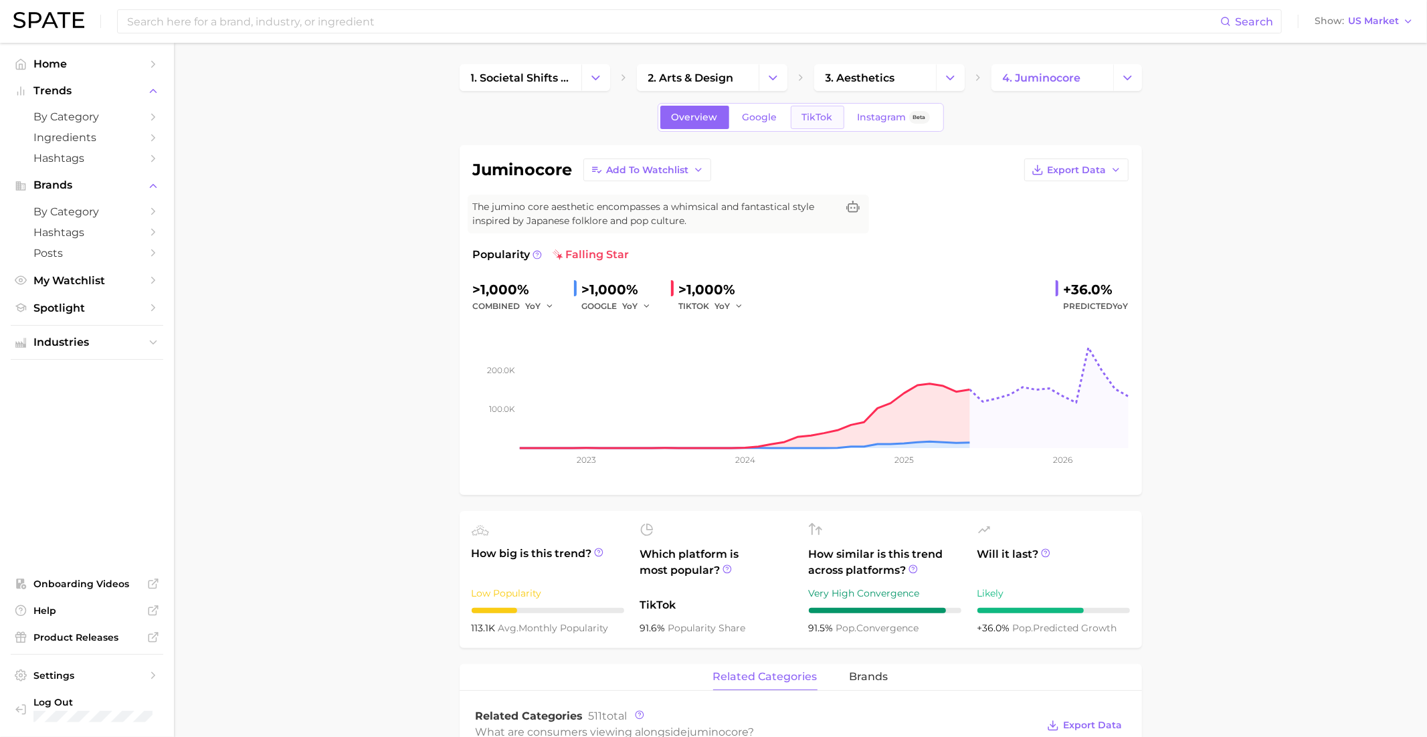
click at [812, 118] on span "TikTok" at bounding box center [817, 117] width 31 height 11
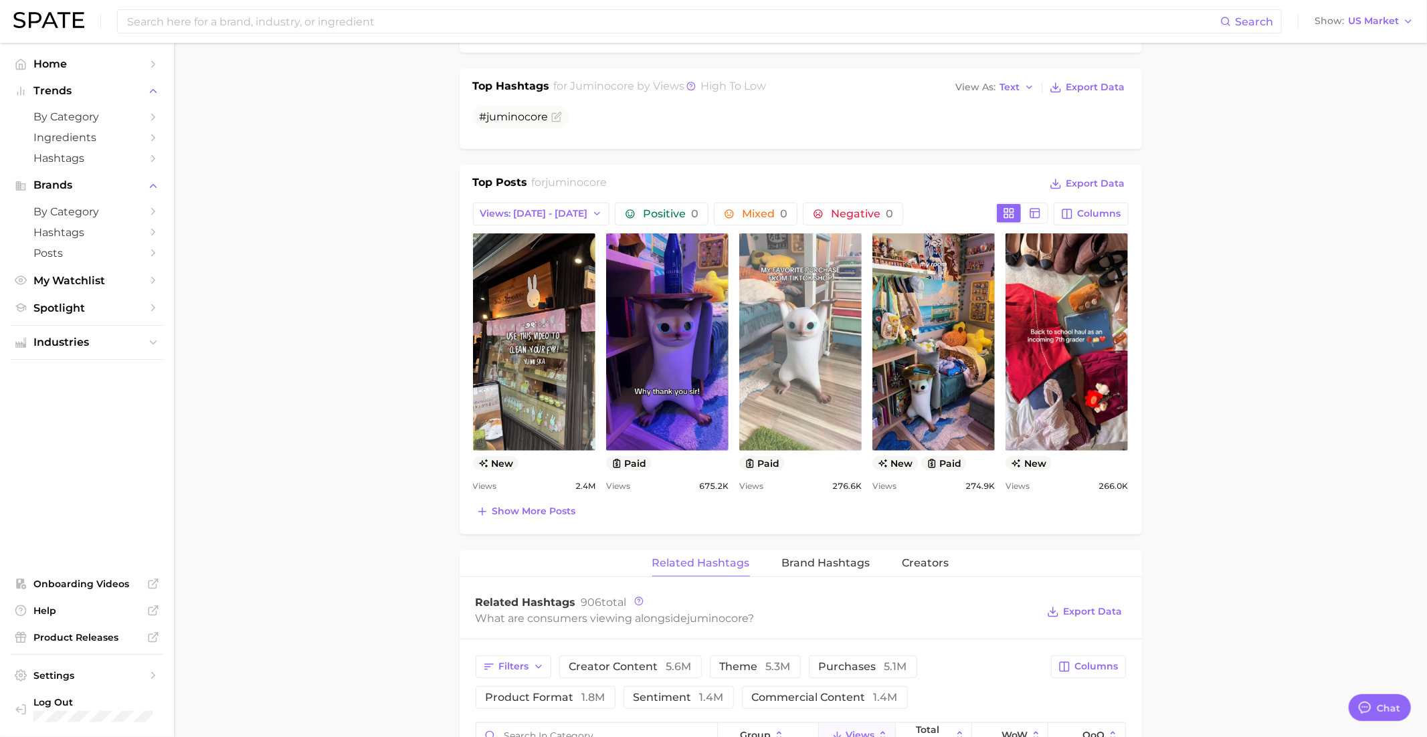
scroll to position [515, 0]
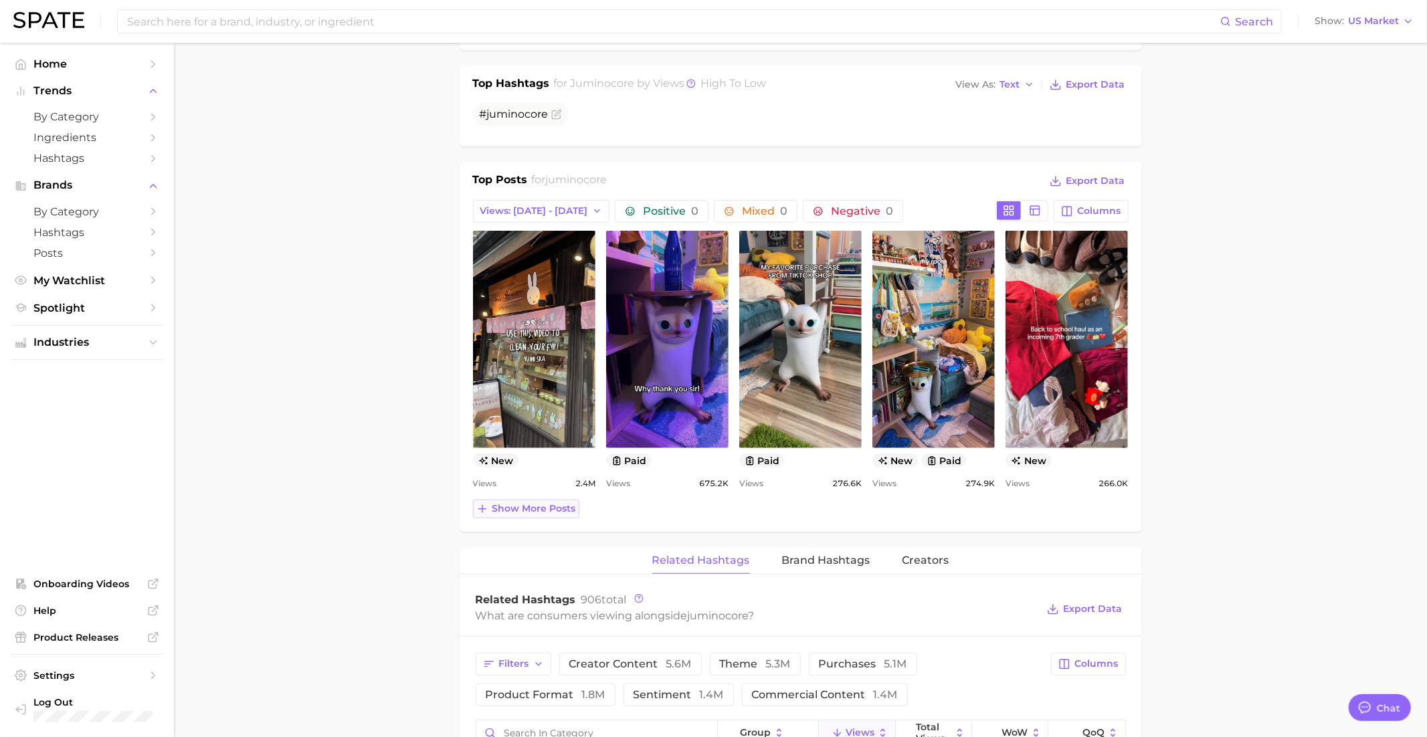
click at [545, 504] on span "Show more posts" at bounding box center [534, 508] width 84 height 11
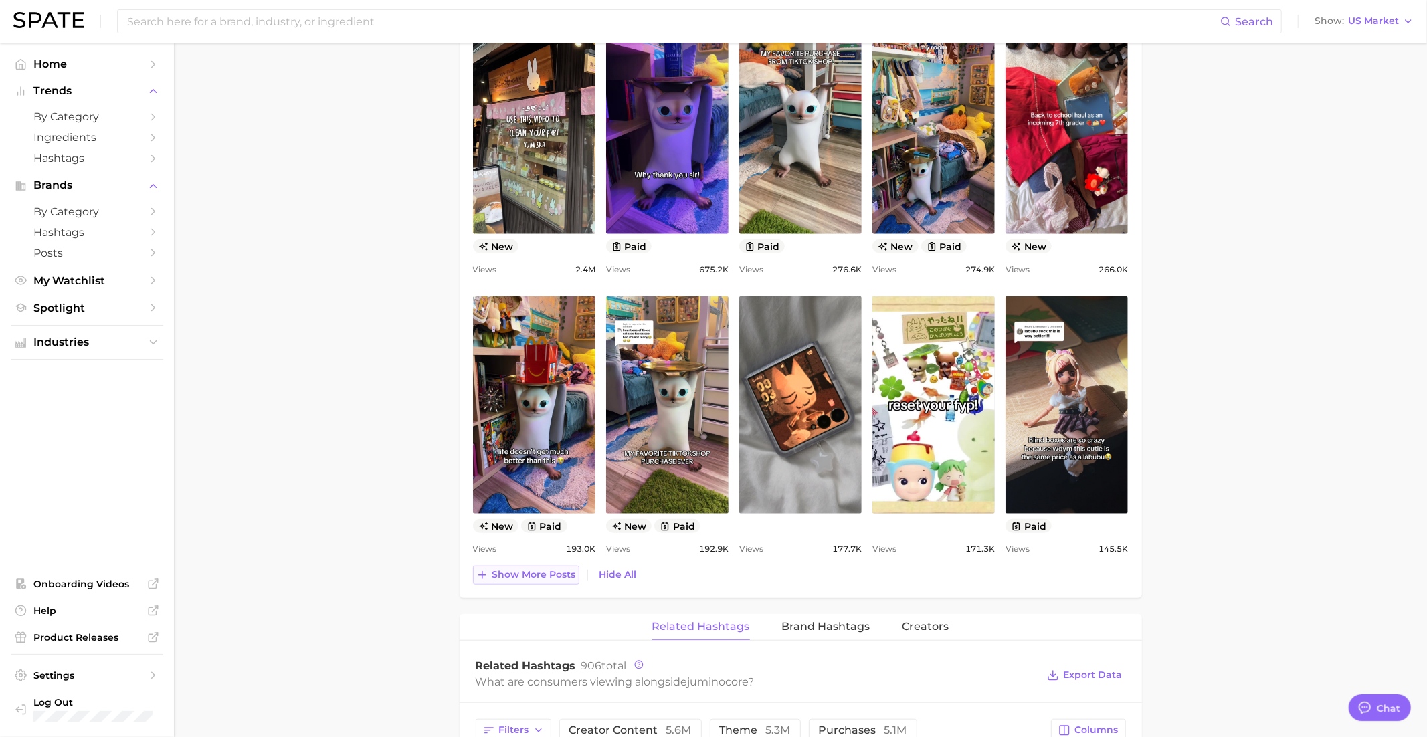
scroll to position [732, 0]
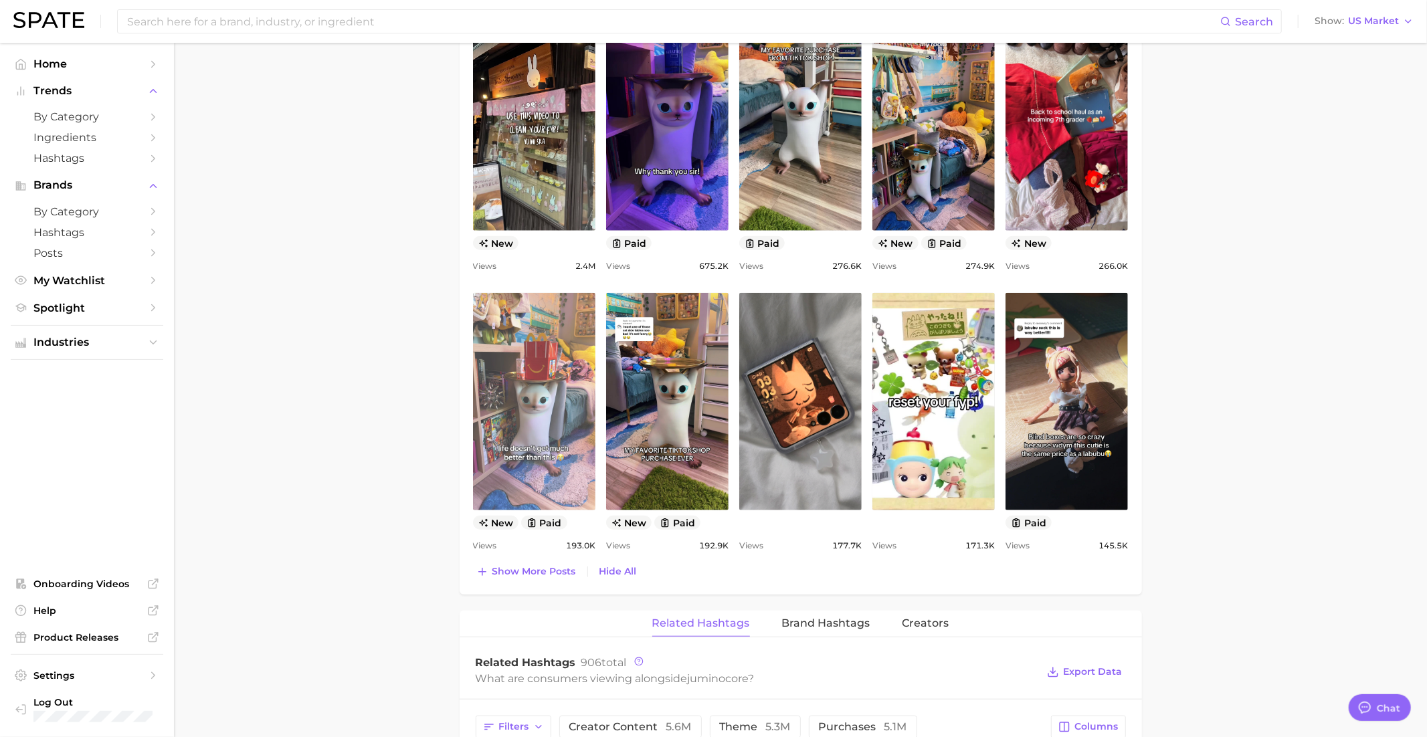
click at [524, 408] on link "view post on TikTok" at bounding box center [534, 401] width 122 height 217
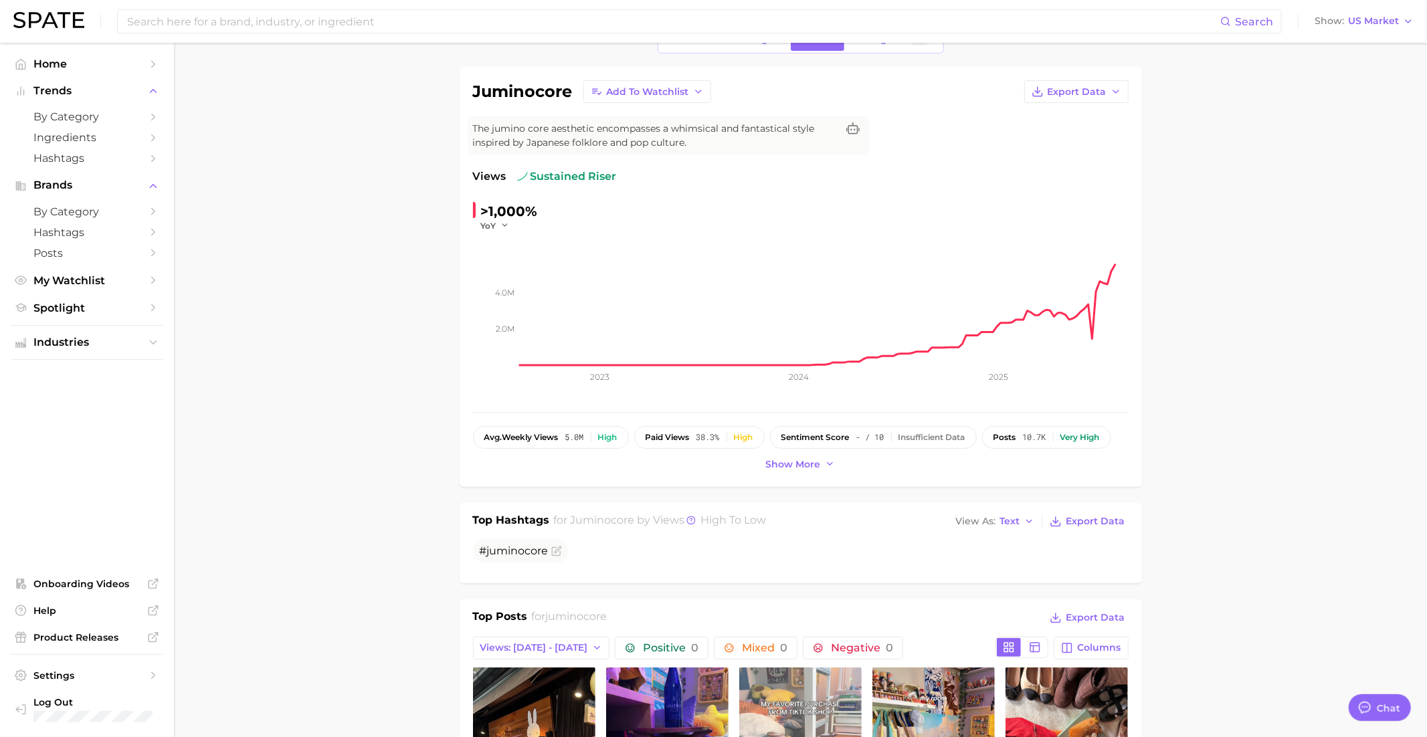
scroll to position [0, 0]
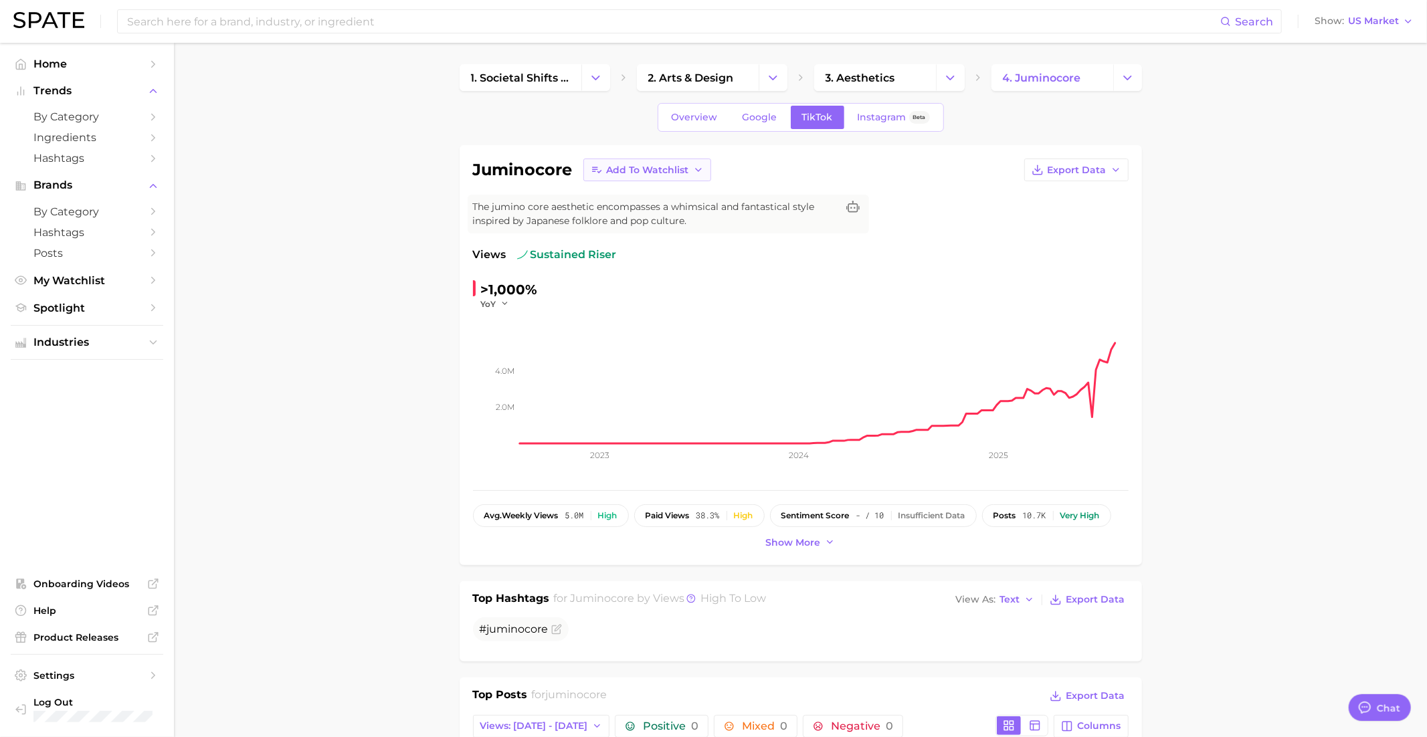
click at [663, 167] on span "Add to Watchlist" at bounding box center [648, 170] width 82 height 11
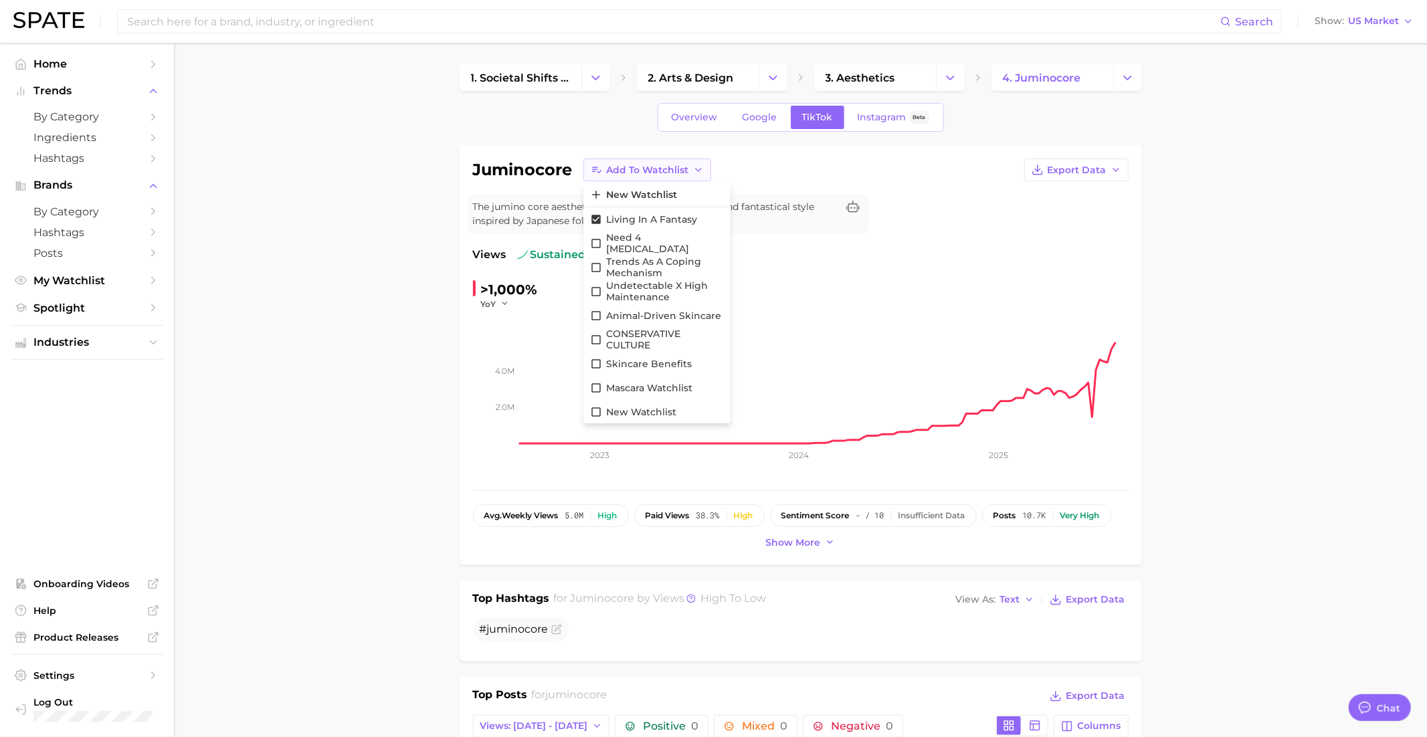
click at [663, 167] on span "Add to Watchlist" at bounding box center [648, 170] width 82 height 11
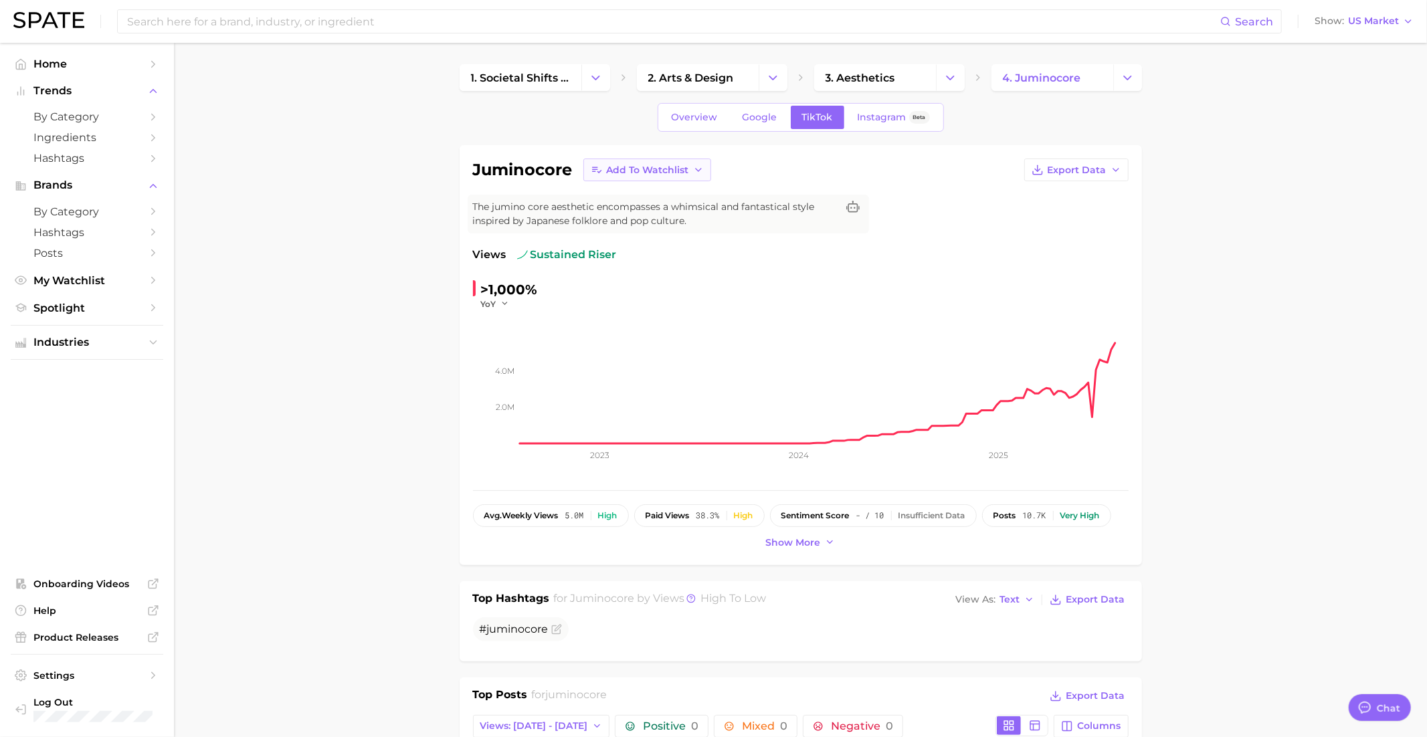
click at [672, 168] on span "Add to Watchlist" at bounding box center [648, 170] width 82 height 11
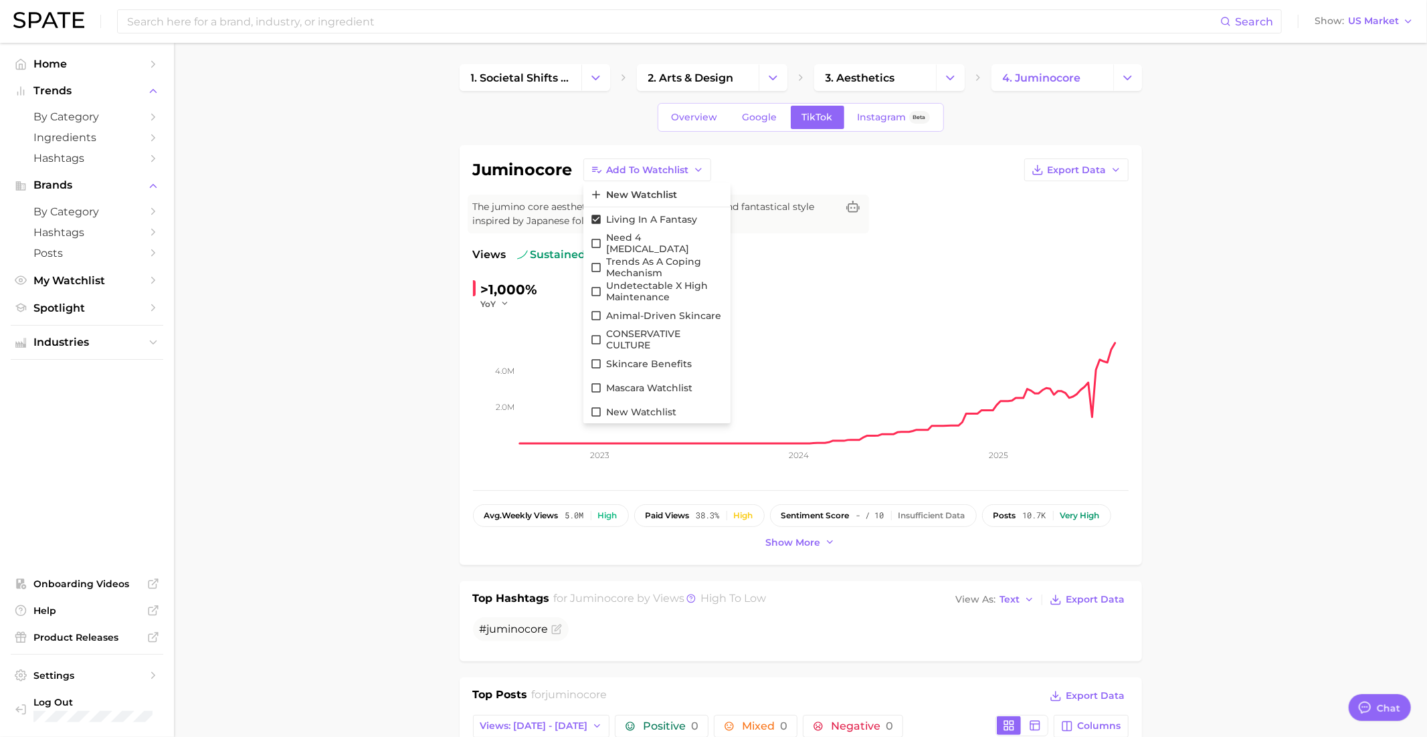
click at [773, 161] on div "juminocore Add to Watchlist New Watchlist Living in a Fantasy Need 4 [MEDICAL_D…" at bounding box center [801, 170] width 656 height 23
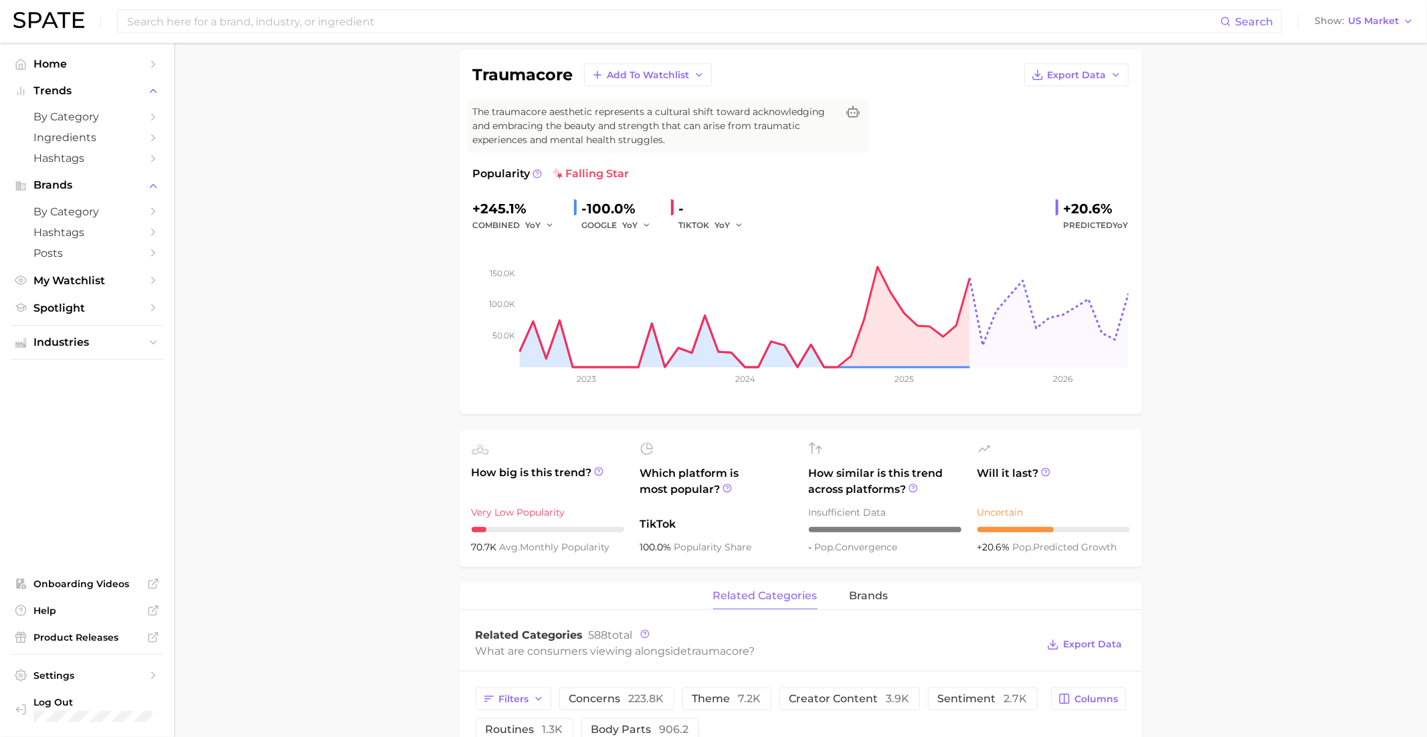
scroll to position [2, 0]
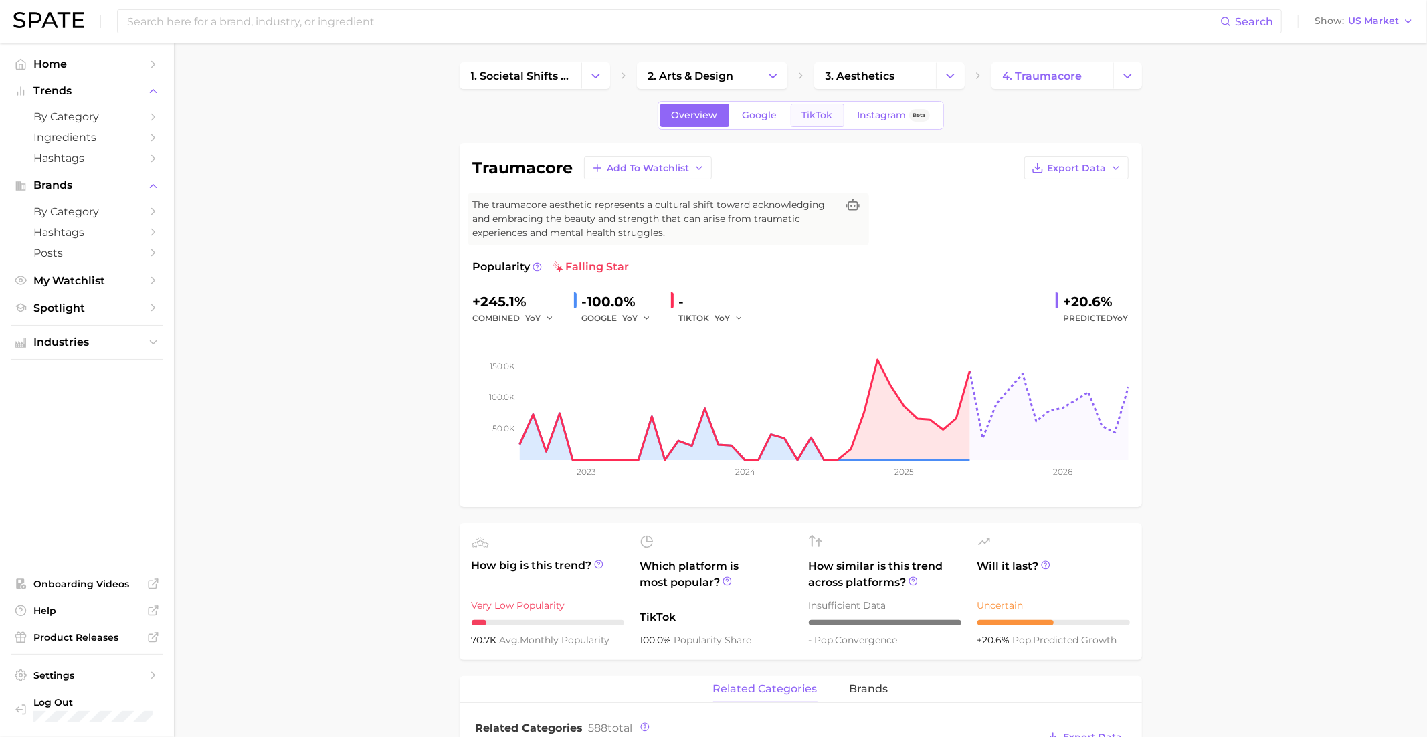
click at [815, 110] on span "TikTok" at bounding box center [817, 115] width 31 height 11
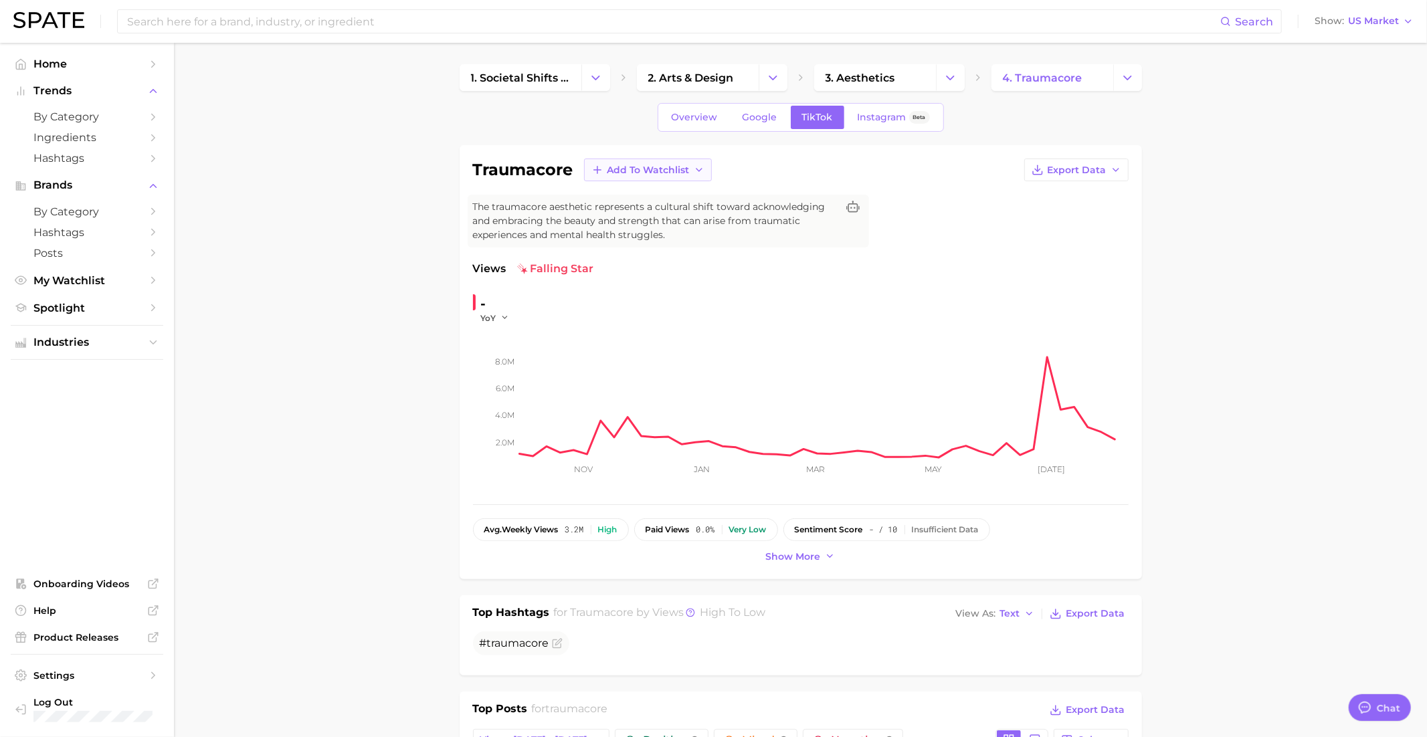
click at [664, 159] on button "Add to Watchlist" at bounding box center [648, 170] width 128 height 23
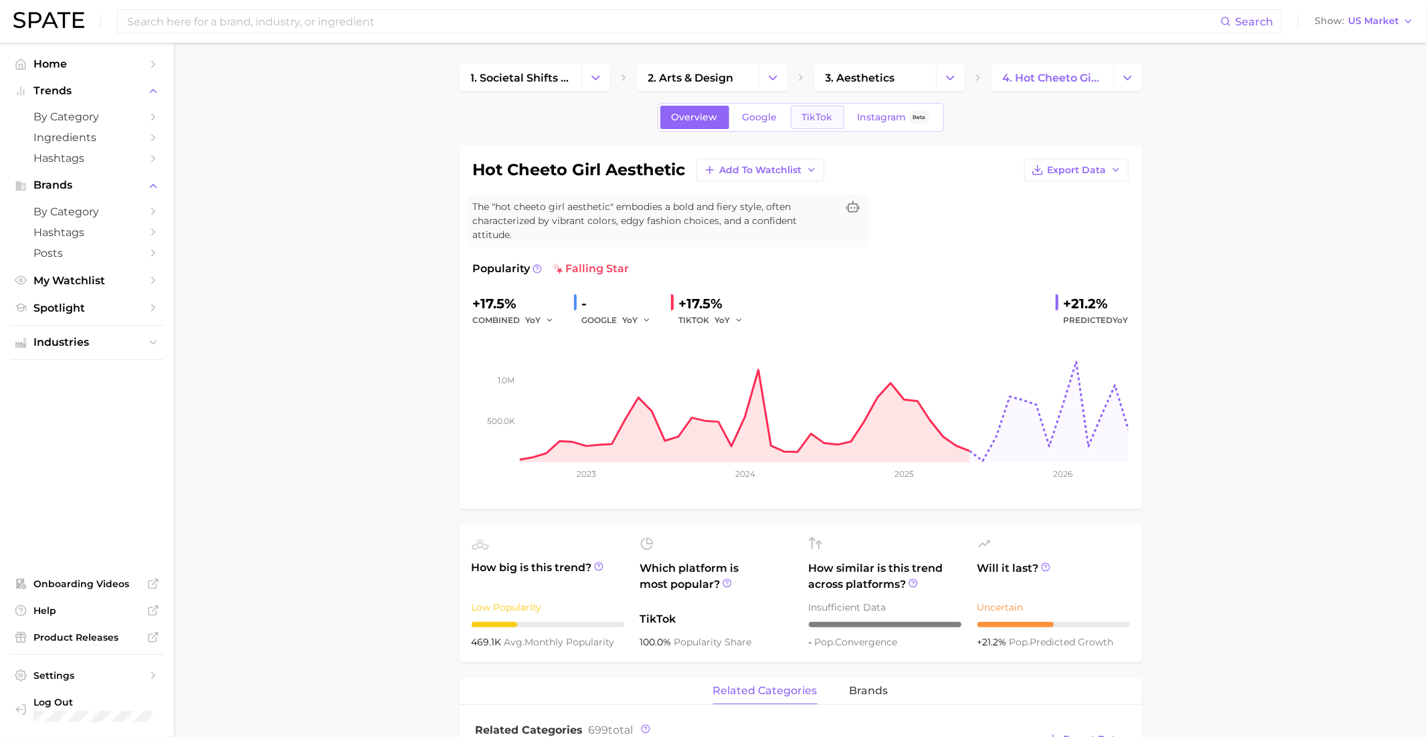
click at [815, 110] on link "TikTok" at bounding box center [818, 117] width 54 height 23
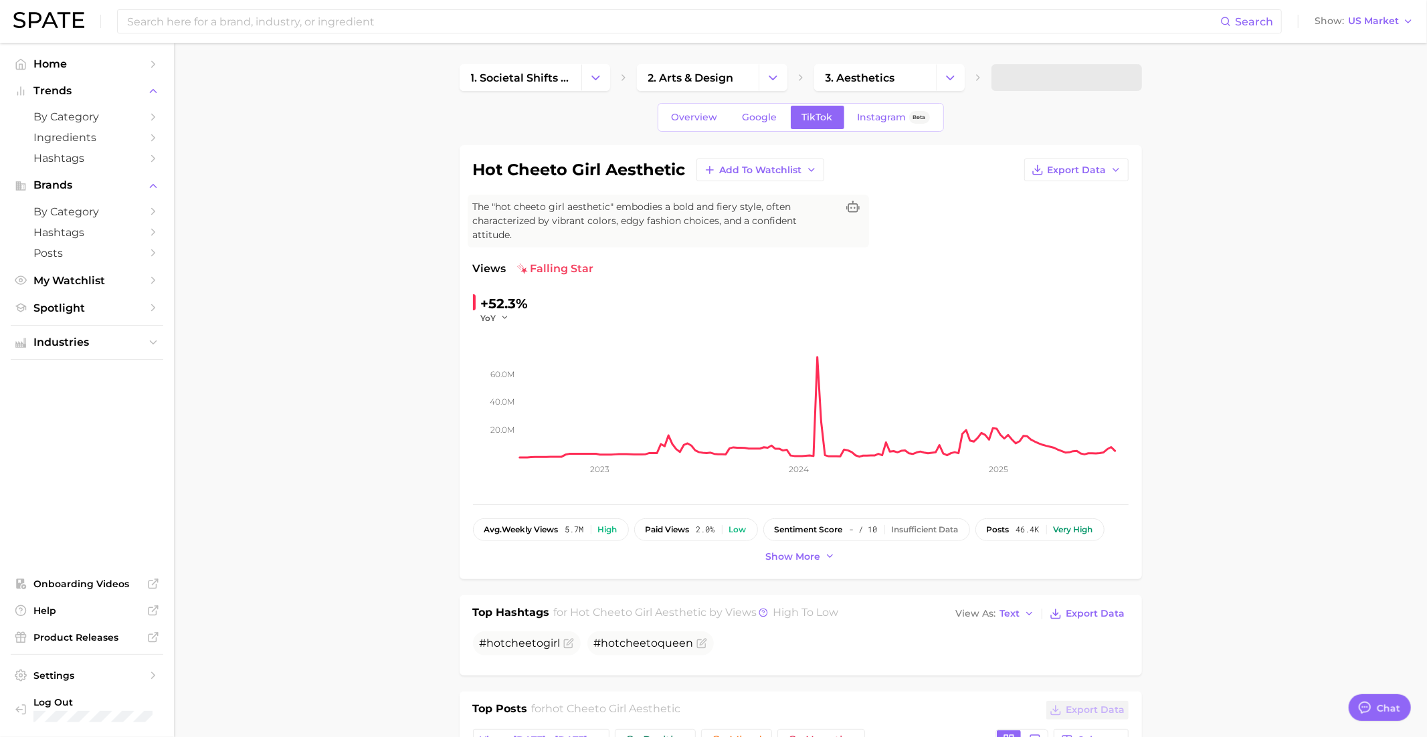
type textarea "x"
click at [745, 167] on span "Add to Watchlist" at bounding box center [761, 170] width 82 height 11
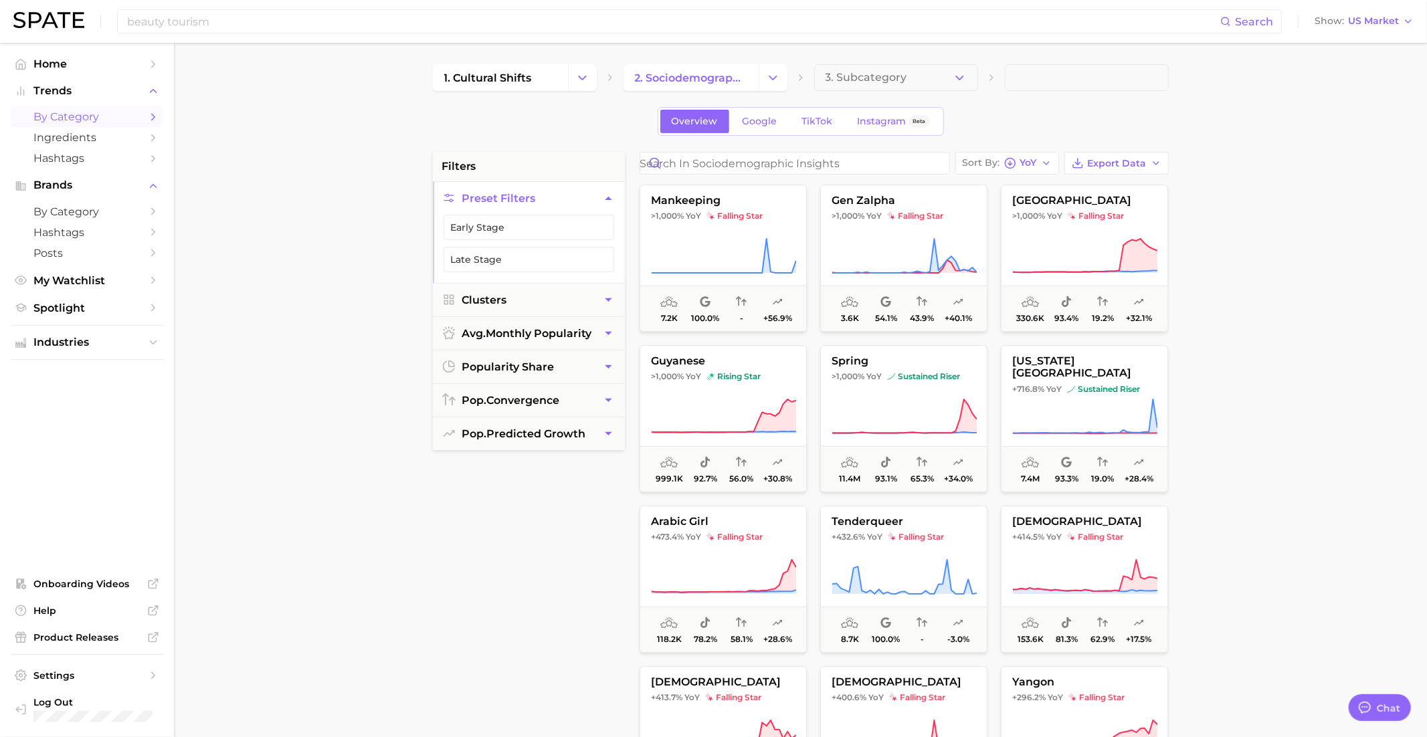
scroll to position [1296, 0]
click at [906, 215] on span "falling star" at bounding box center [915, 216] width 56 height 11
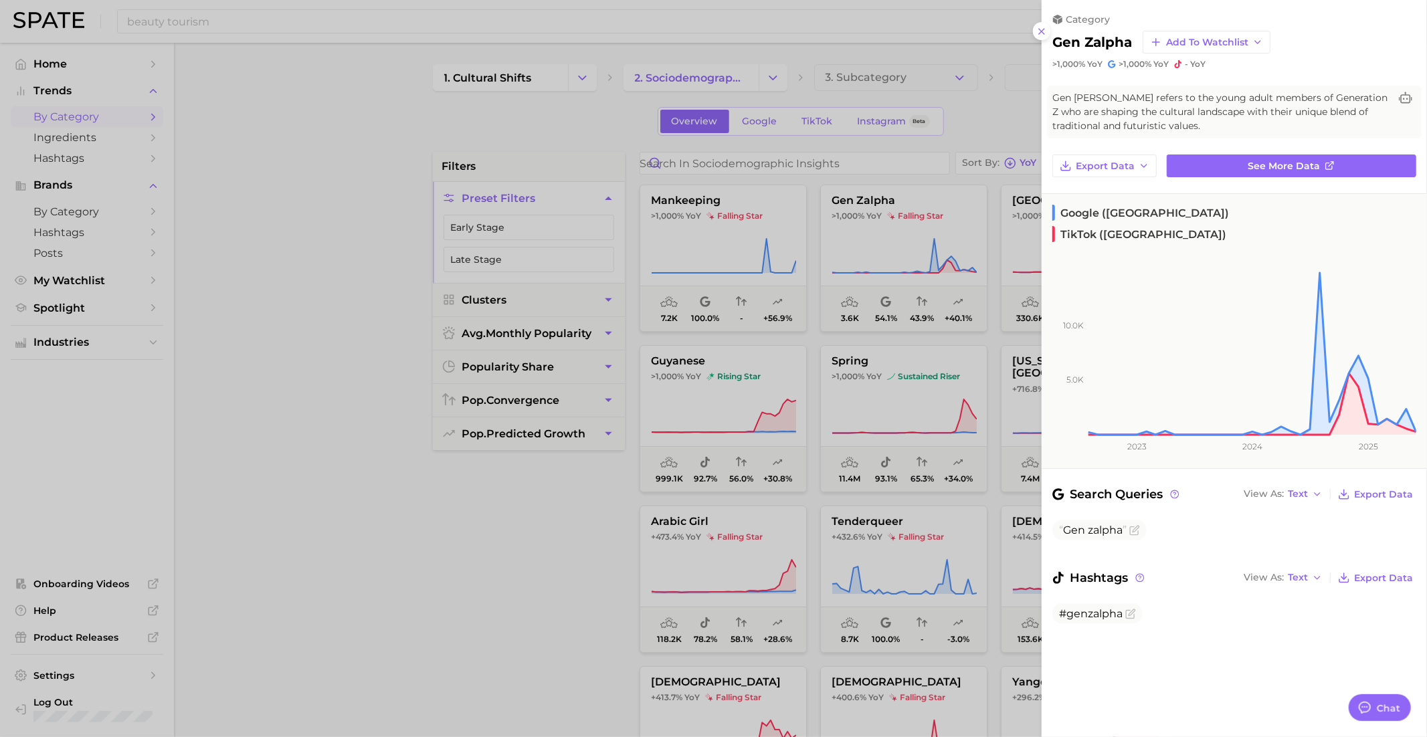
click at [901, 217] on div at bounding box center [713, 368] width 1427 height 737
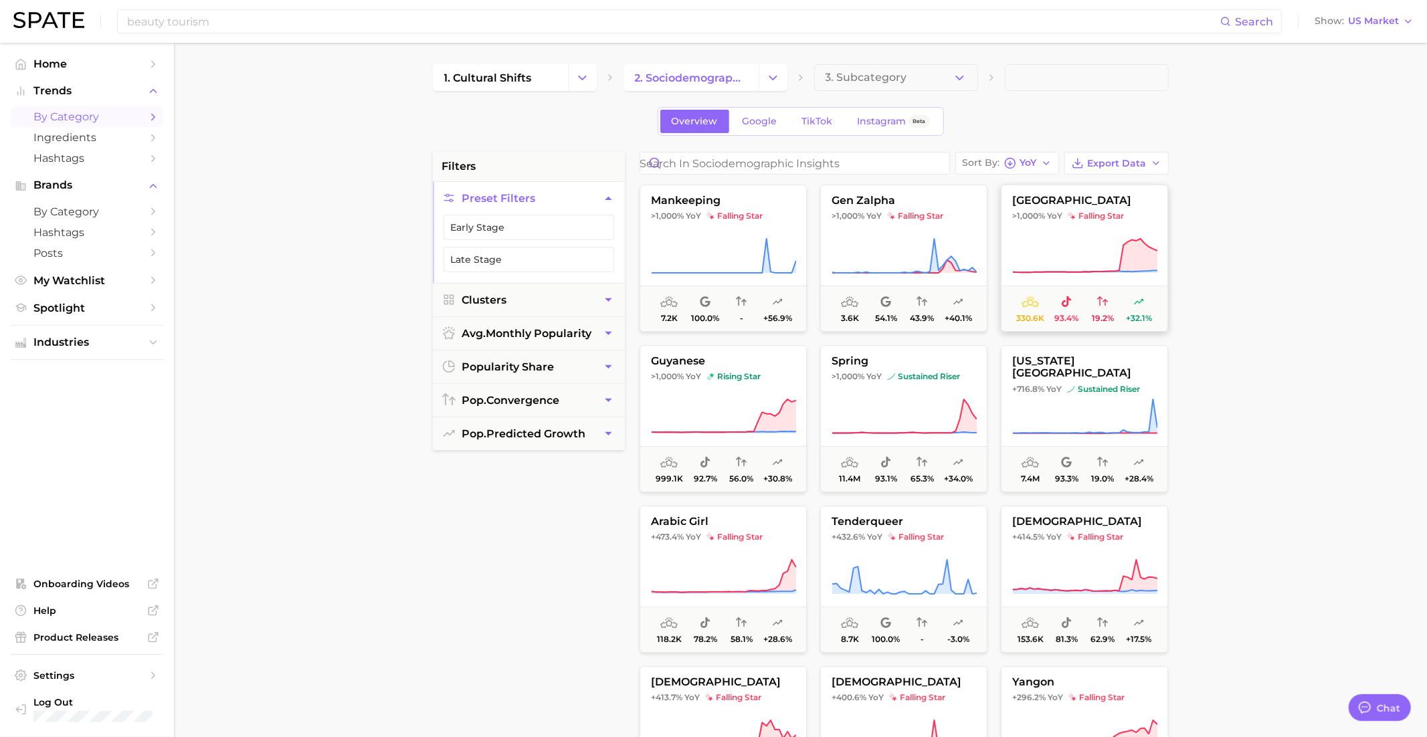
click at [1076, 234] on button "tirana >1,000% YoY falling star 330.6k 93.4% 19.2% +32.1%" at bounding box center [1084, 258] width 167 height 147
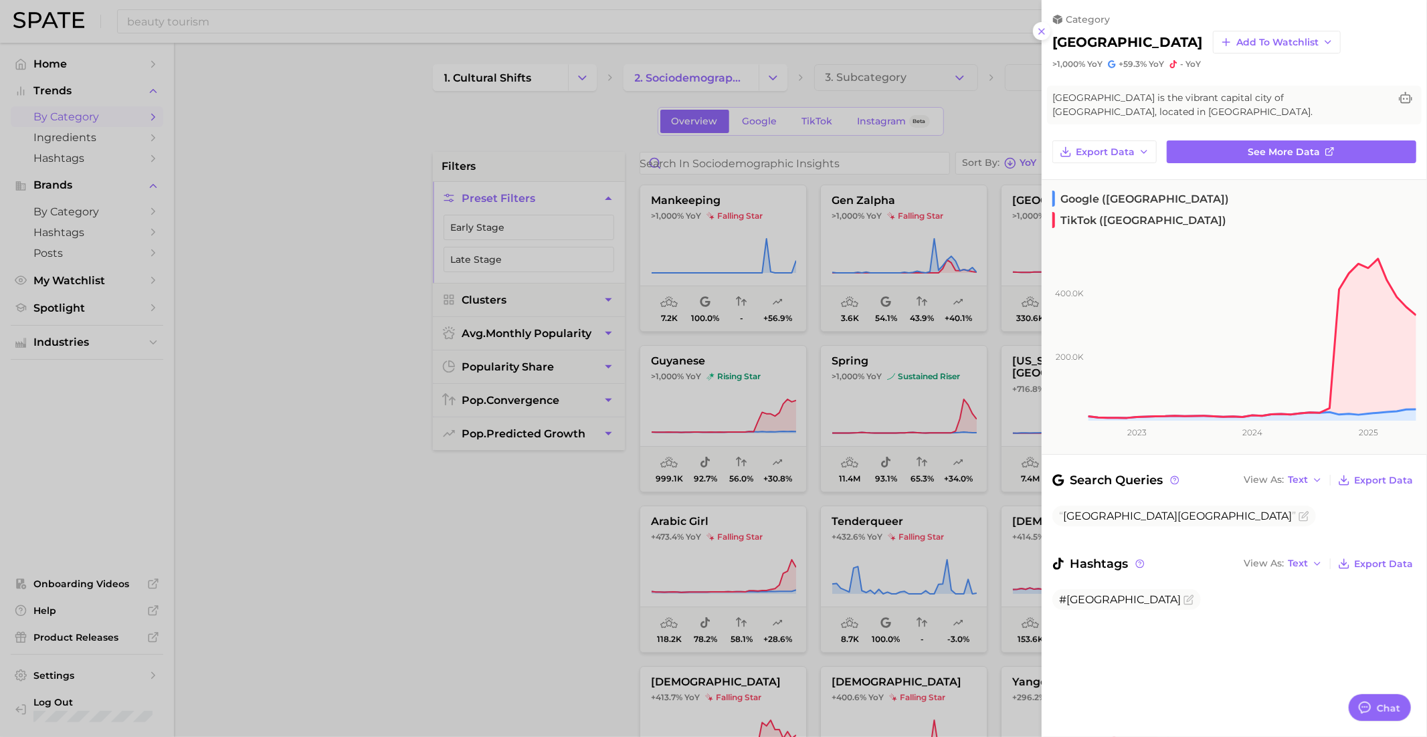
click at [797, 254] on div at bounding box center [713, 368] width 1427 height 737
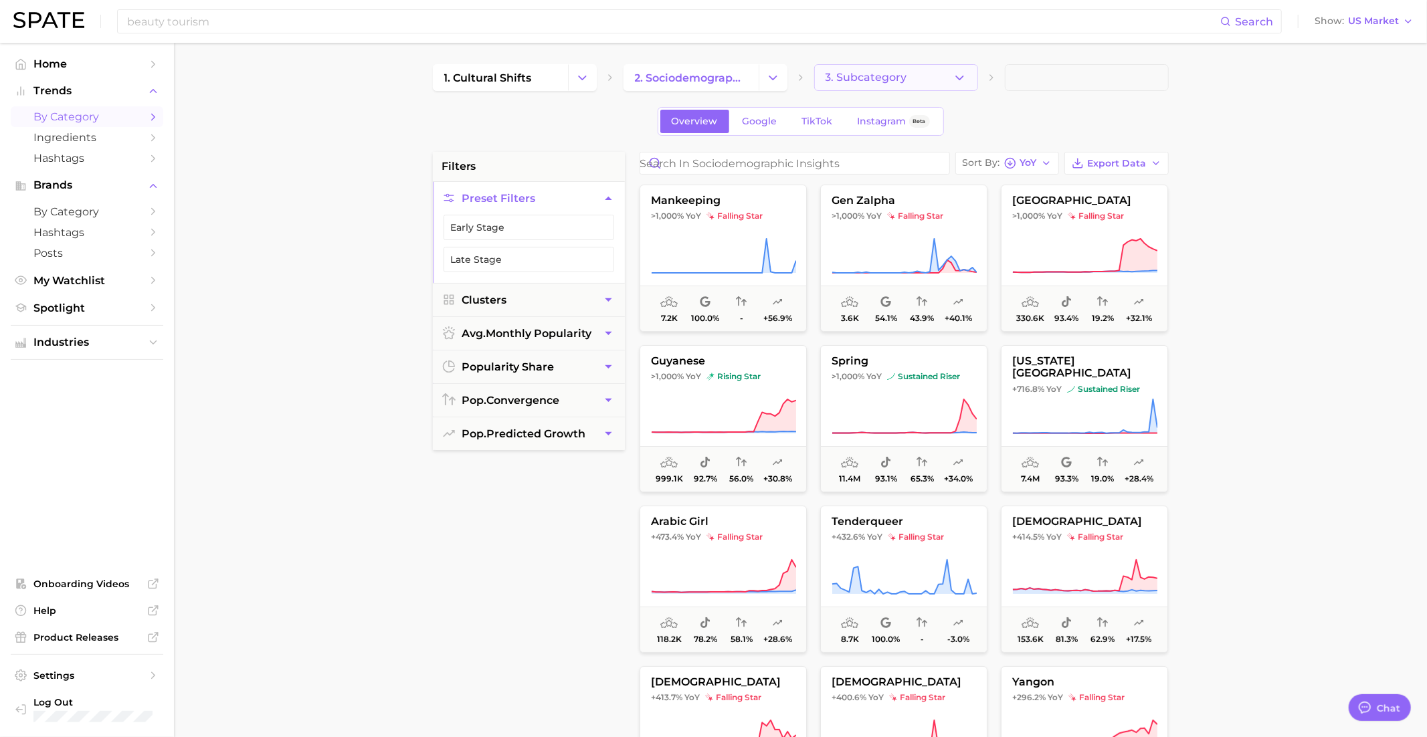
click at [846, 79] on span "3. Subcategory" at bounding box center [866, 78] width 82 height 12
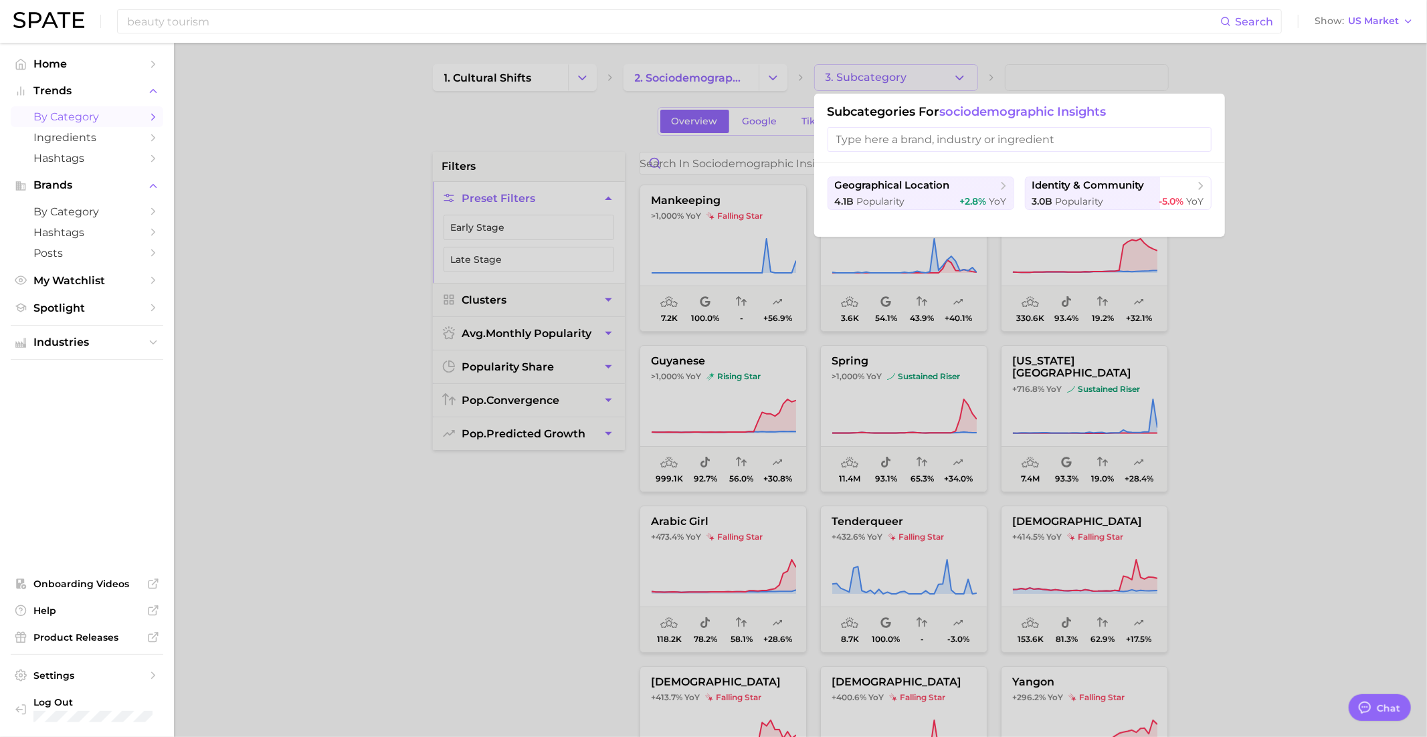
click at [1055, 167] on div "geographical location 4.1b Popularity +2.8% YoY identity & community 3.0b Popul…" at bounding box center [1019, 200] width 411 height 74
click at [1056, 195] on span "Popularity" at bounding box center [1080, 201] width 48 height 12
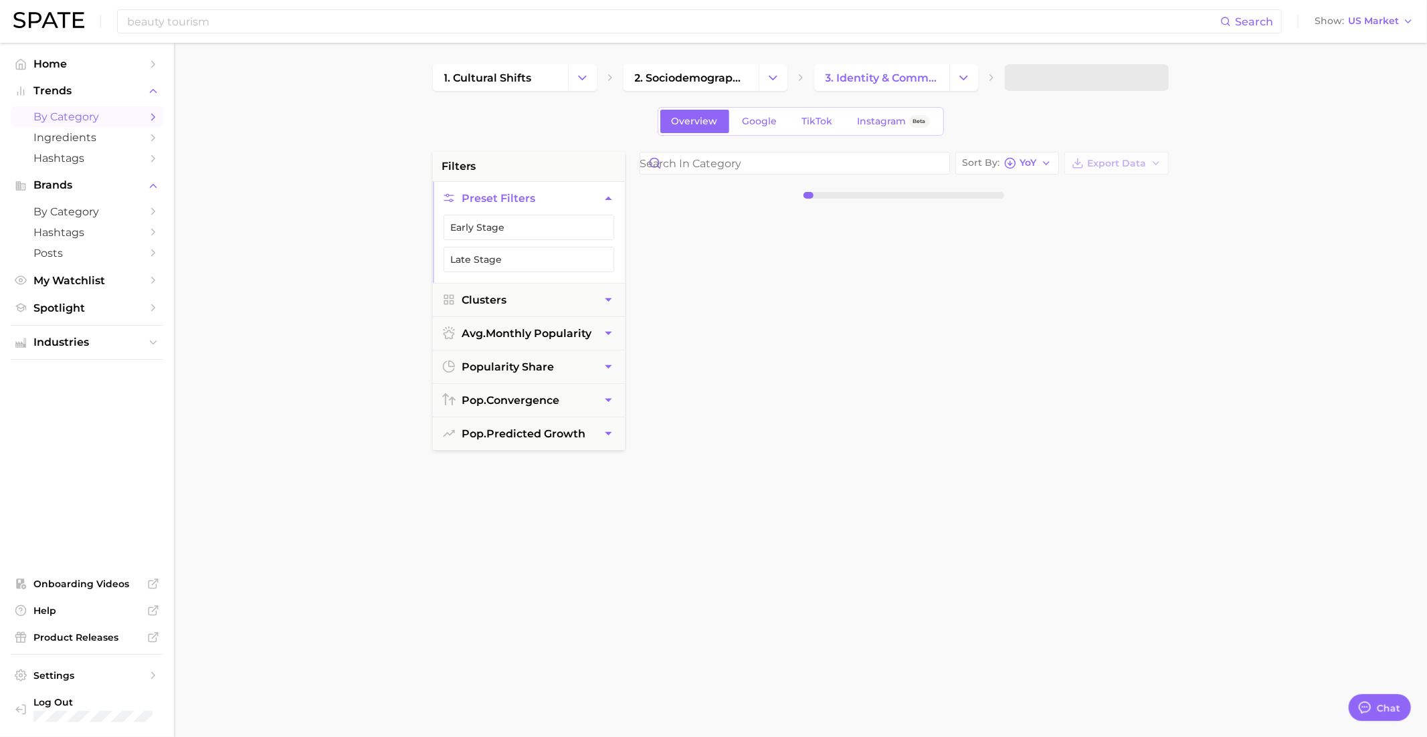
click at [1063, 84] on span at bounding box center [1087, 77] width 164 height 27
click at [1065, 82] on span at bounding box center [1087, 77] width 164 height 27
click at [1062, 82] on span "4. Subcategory" at bounding box center [1057, 78] width 83 height 12
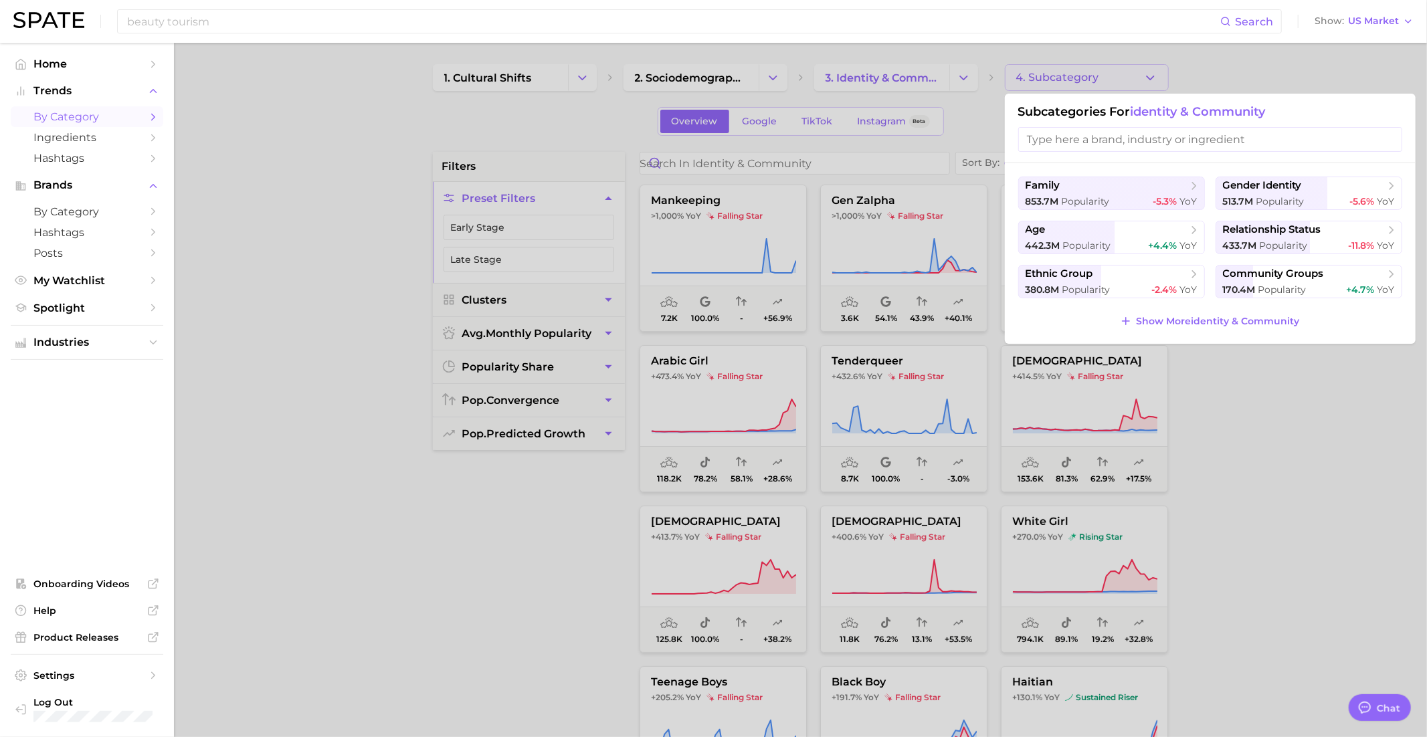
click at [924, 262] on div at bounding box center [713, 368] width 1427 height 737
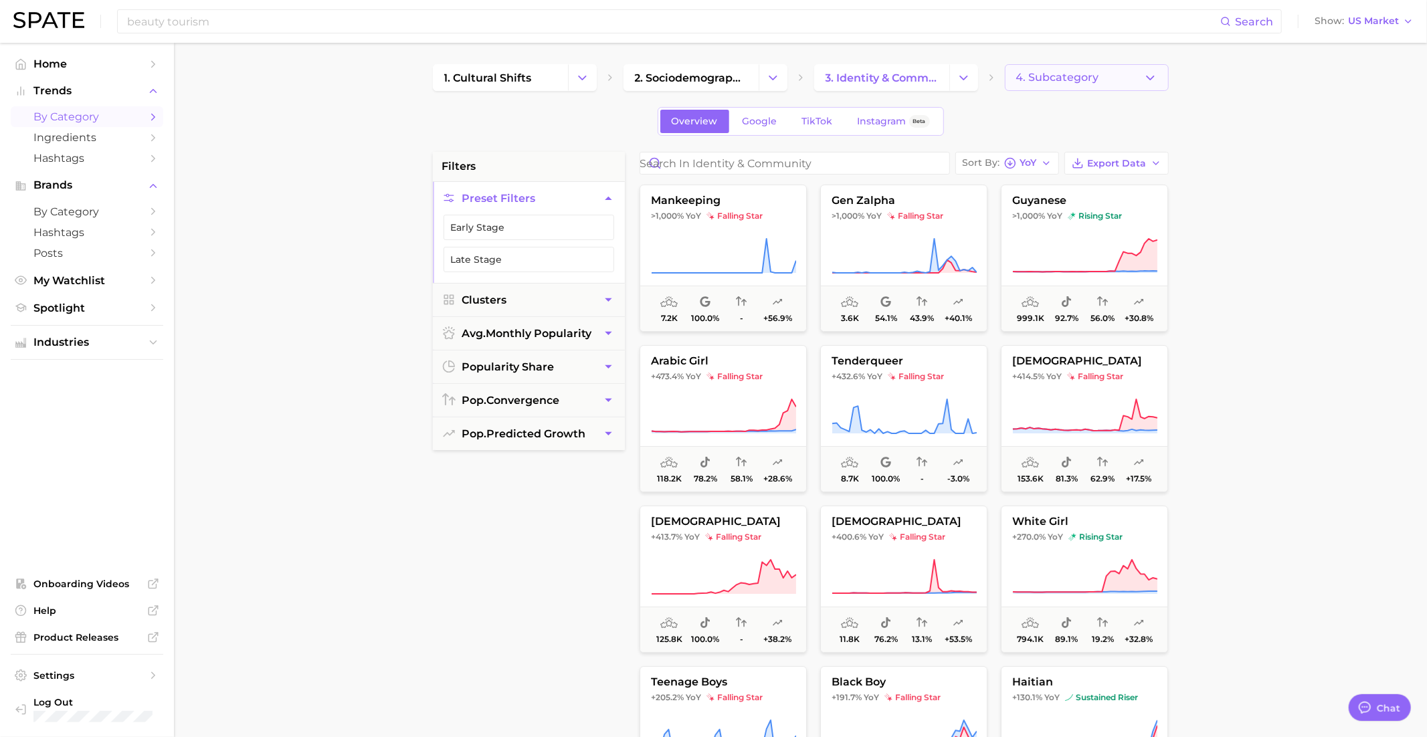
click at [1084, 72] on span "4. Subcategory" at bounding box center [1057, 78] width 83 height 12
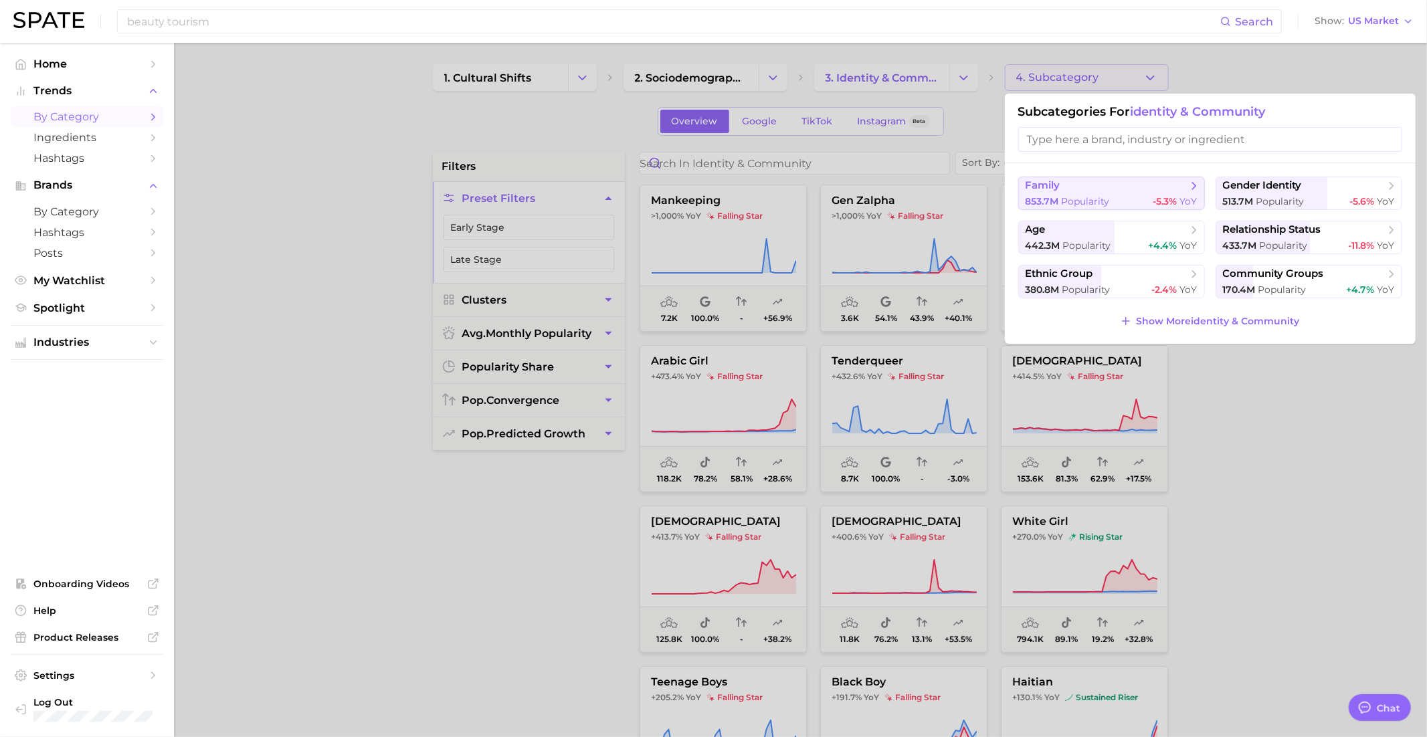
click at [1083, 195] on span "Popularity" at bounding box center [1086, 201] width 48 height 12
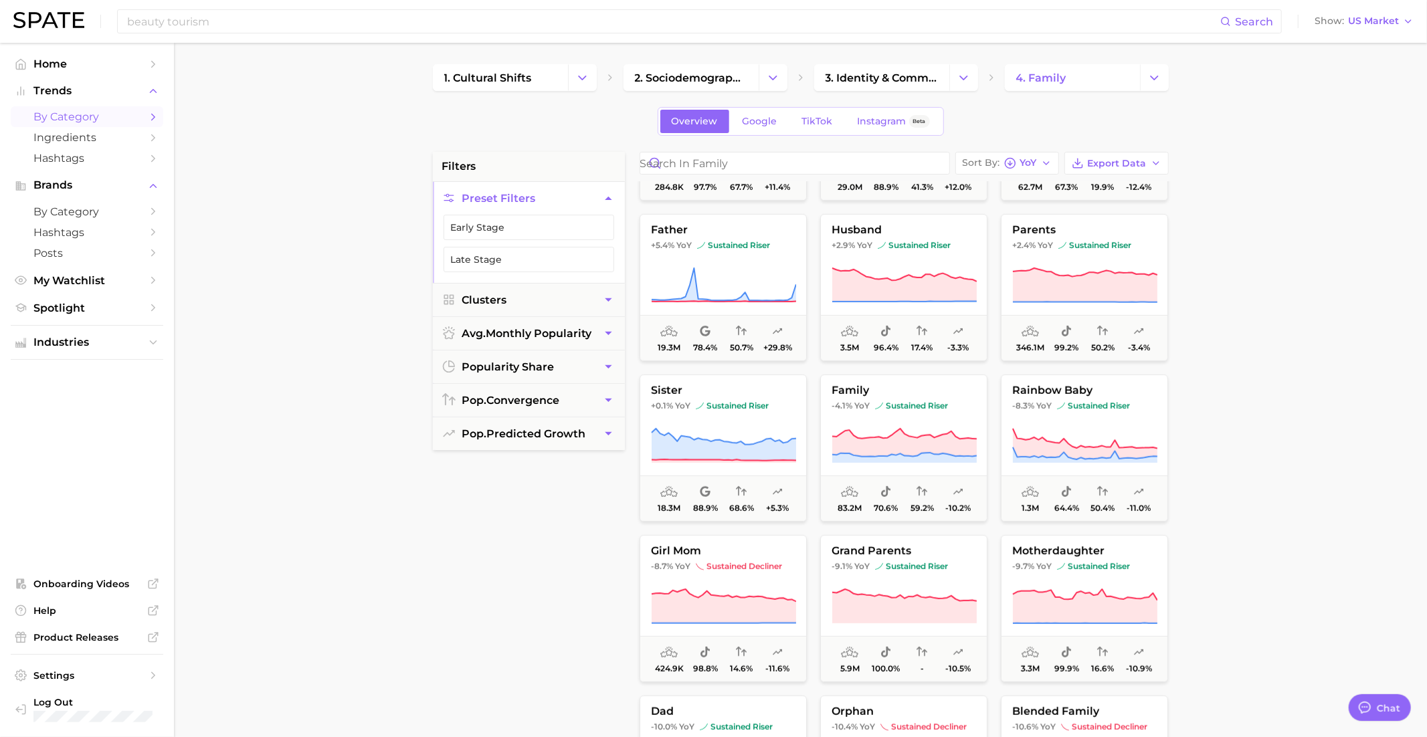
scroll to position [611, 0]
click at [1062, 77] on span "4. family" at bounding box center [1041, 78] width 50 height 13
click at [1147, 67] on button "Change Category" at bounding box center [1154, 77] width 29 height 27
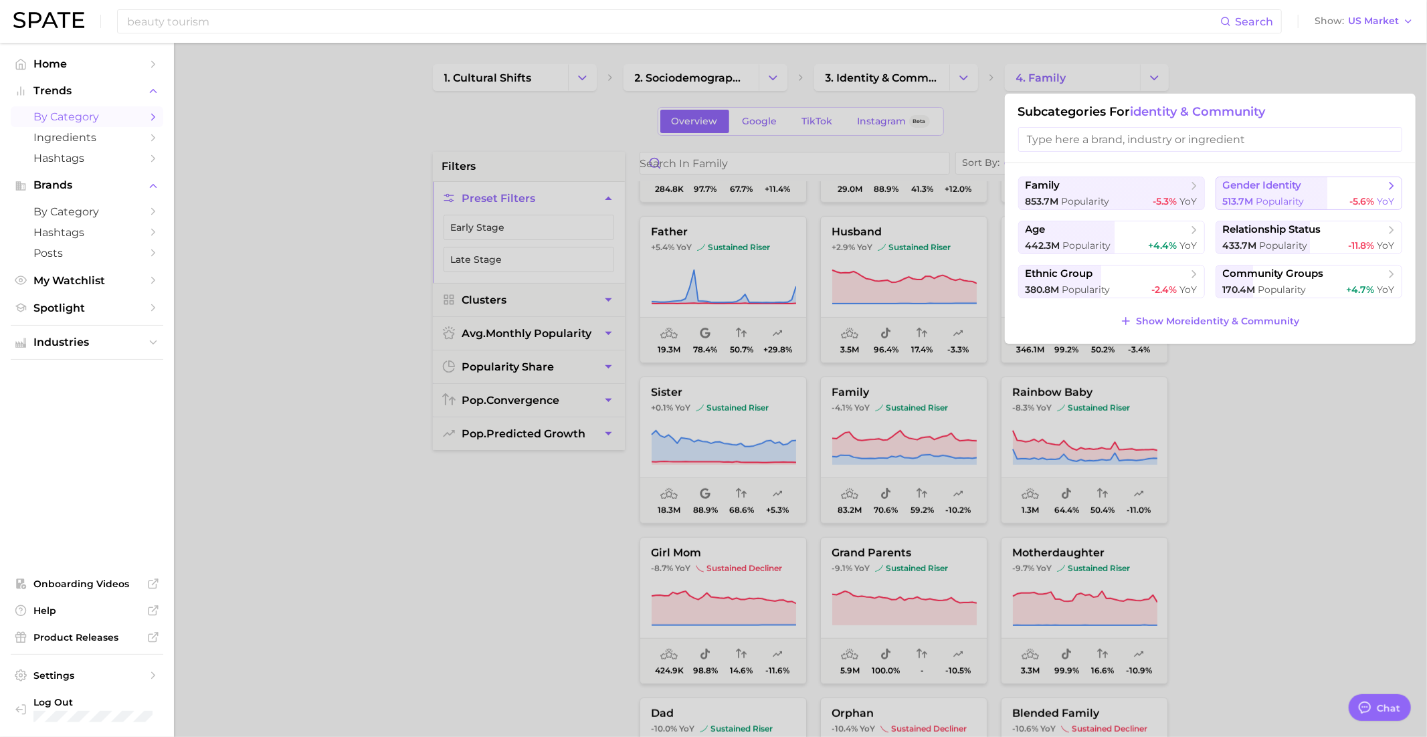
click at [1252, 181] on span "gender identity" at bounding box center [1262, 185] width 79 height 13
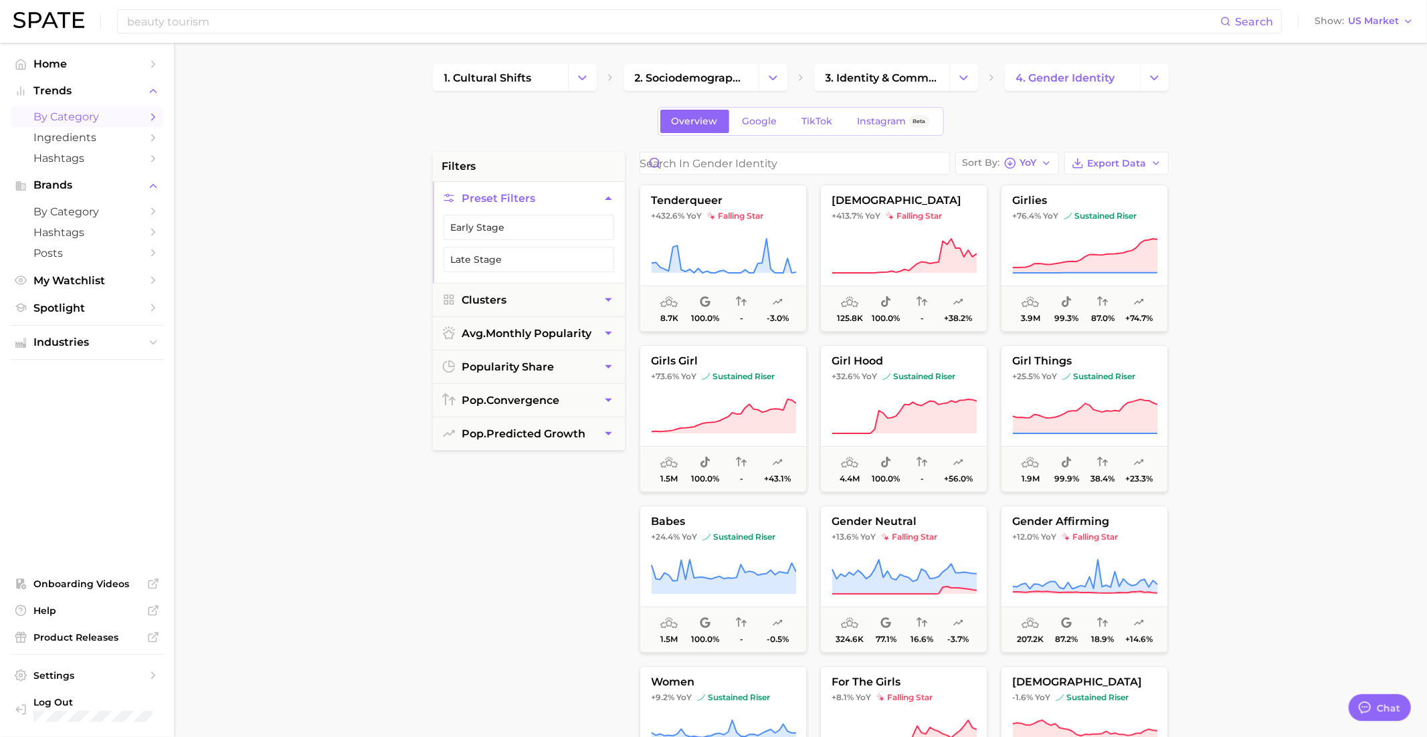
click at [1143, 55] on main "1. cultural shifts 2. sociodemographic insights 3. identity & community 4. gend…" at bounding box center [800, 550] width 1253 height 1015
click at [1151, 67] on button "Change Category" at bounding box center [1154, 77] width 29 height 27
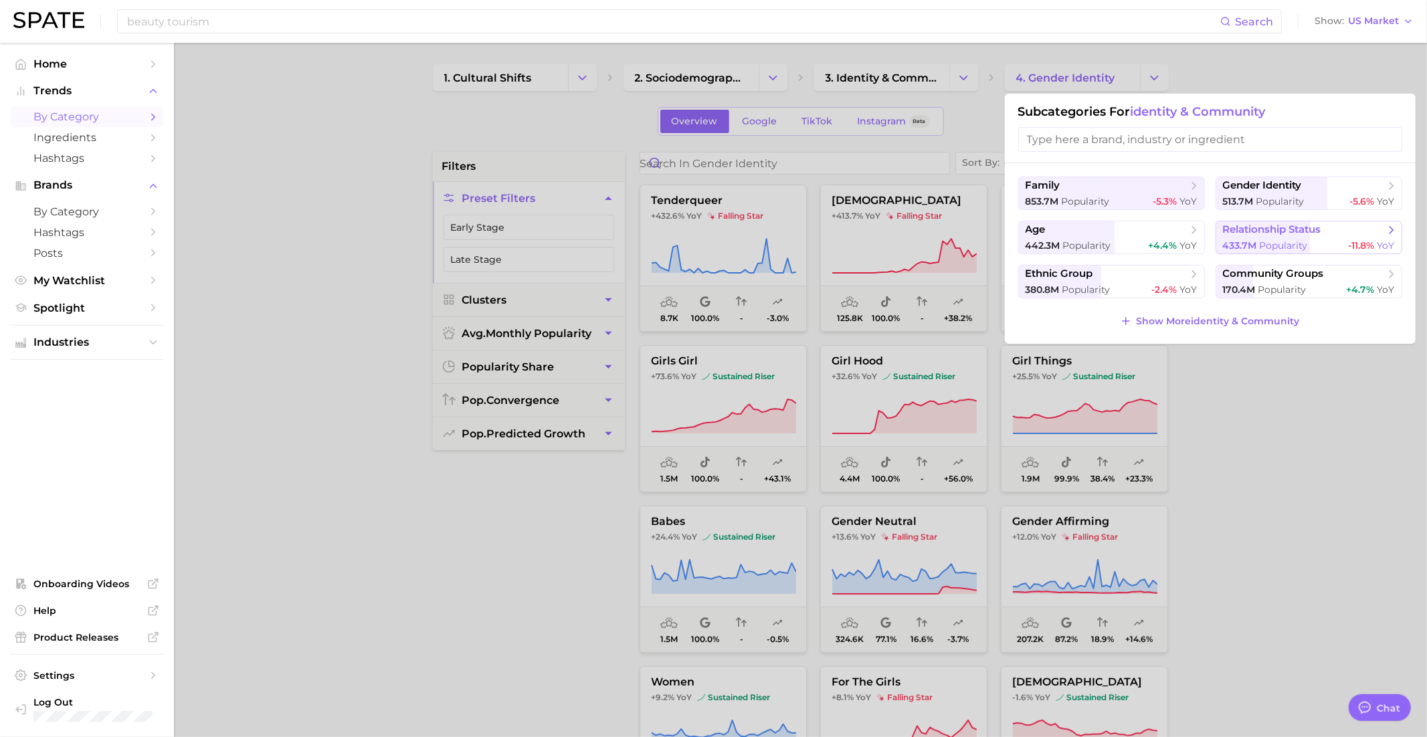
click at [1250, 231] on span "relationship status" at bounding box center [1272, 229] width 98 height 13
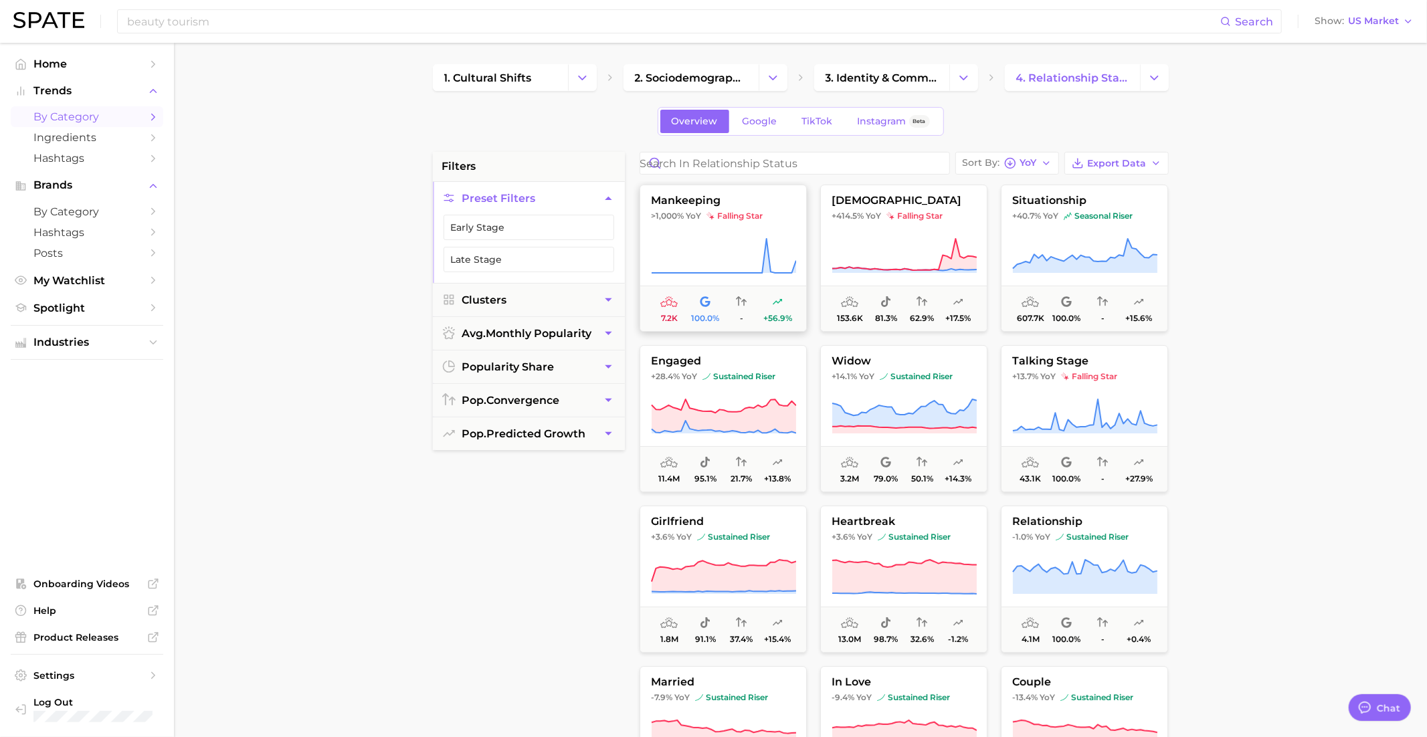
click at [716, 237] on icon at bounding box center [723, 255] width 145 height 37
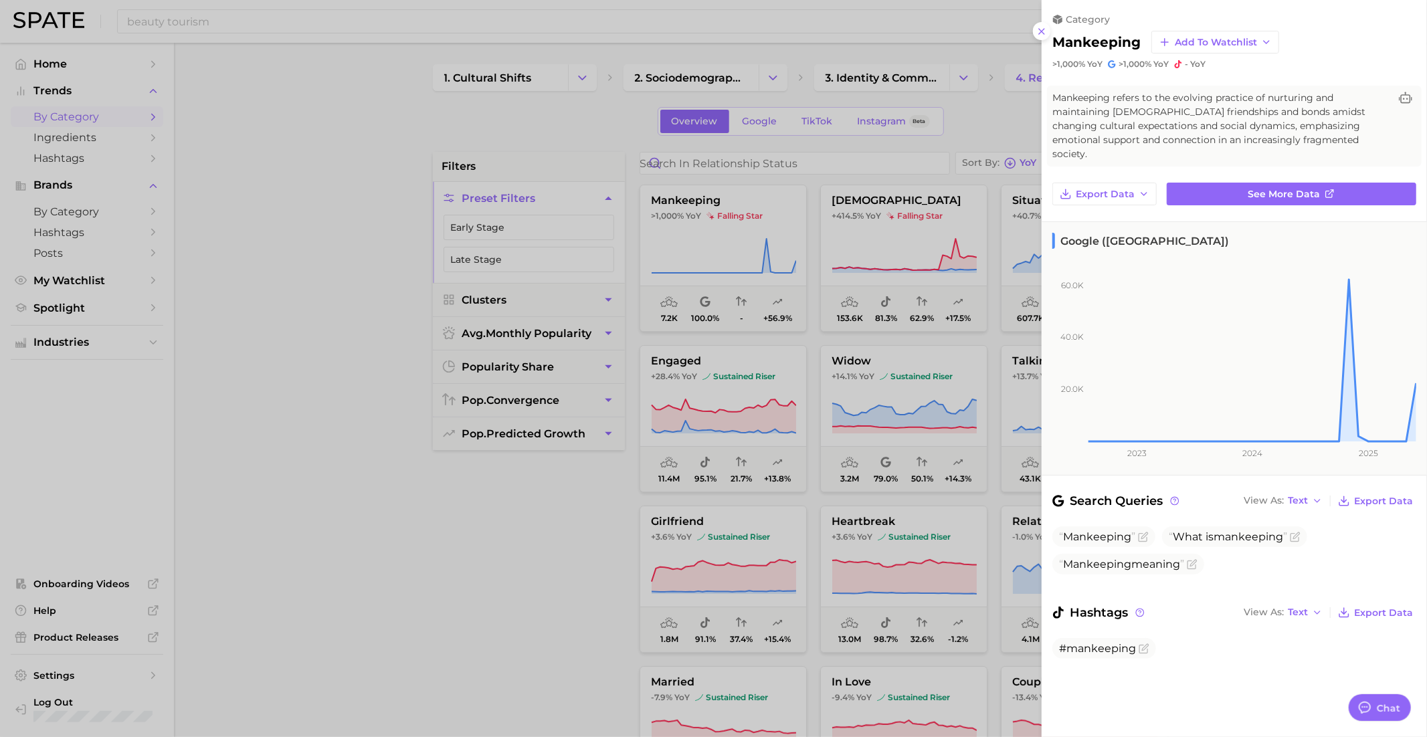
click at [716, 235] on div at bounding box center [713, 368] width 1427 height 737
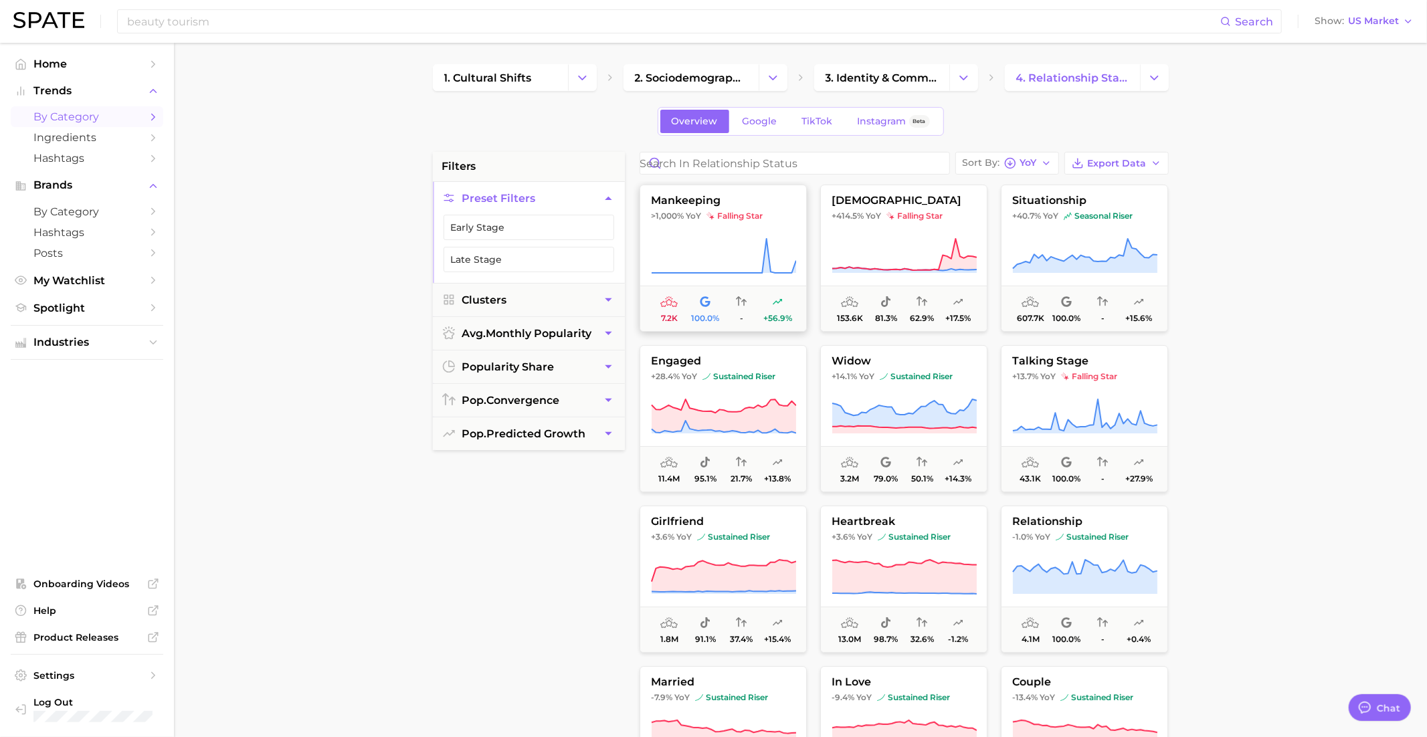
click at [712, 233] on button "mankeeping >1,000% YoY falling star 7.2k 100.0% - +56.9%" at bounding box center [722, 258] width 167 height 147
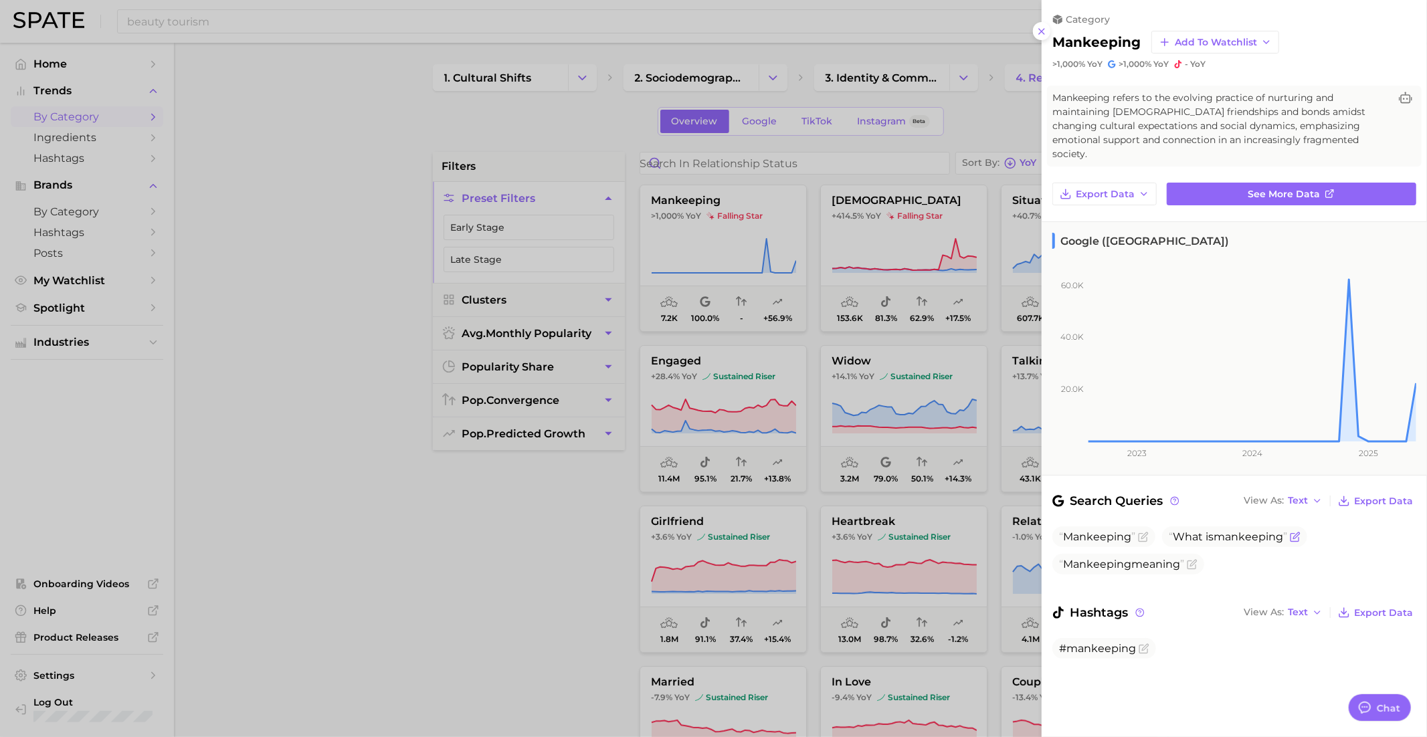
click at [1202, 530] on span "What is mankeeping" at bounding box center [1228, 536] width 118 height 13
copy span "What is mankeeping"
click at [946, 283] on div at bounding box center [713, 368] width 1427 height 737
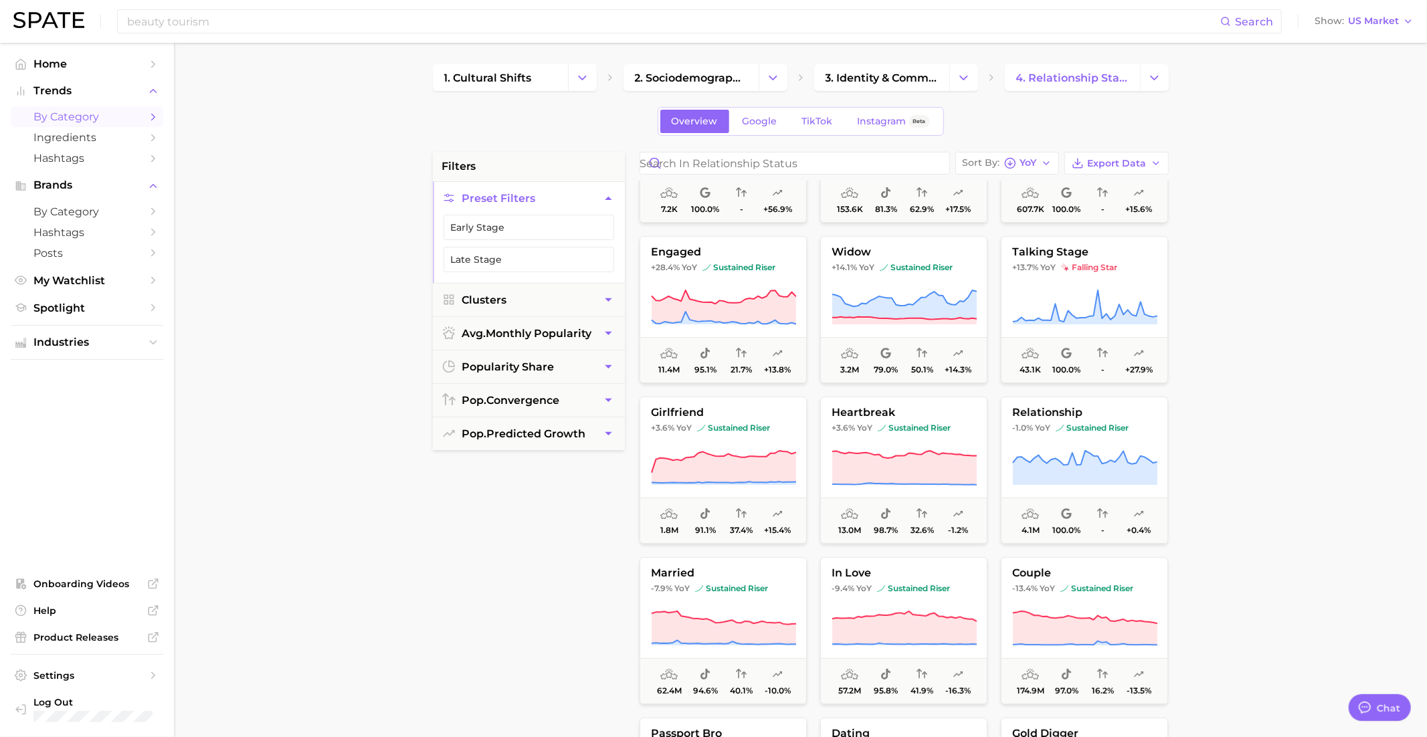
scroll to position [112, 0]
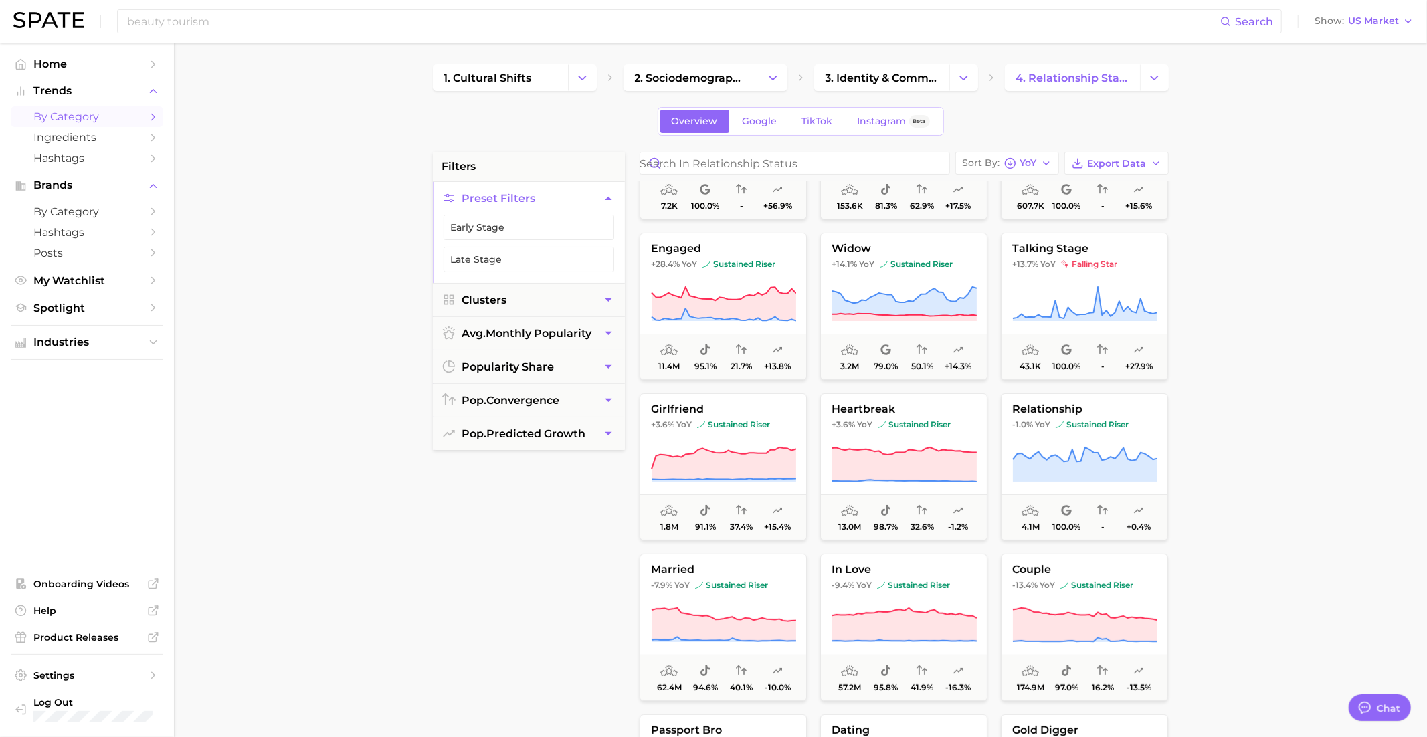
click at [1171, 74] on main "1. cultural shifts 2. sociodemographic insights 3. identity & community 4. rela…" at bounding box center [800, 550] width 1253 height 1015
click at [1153, 75] on icon "Change Category" at bounding box center [1154, 78] width 14 height 14
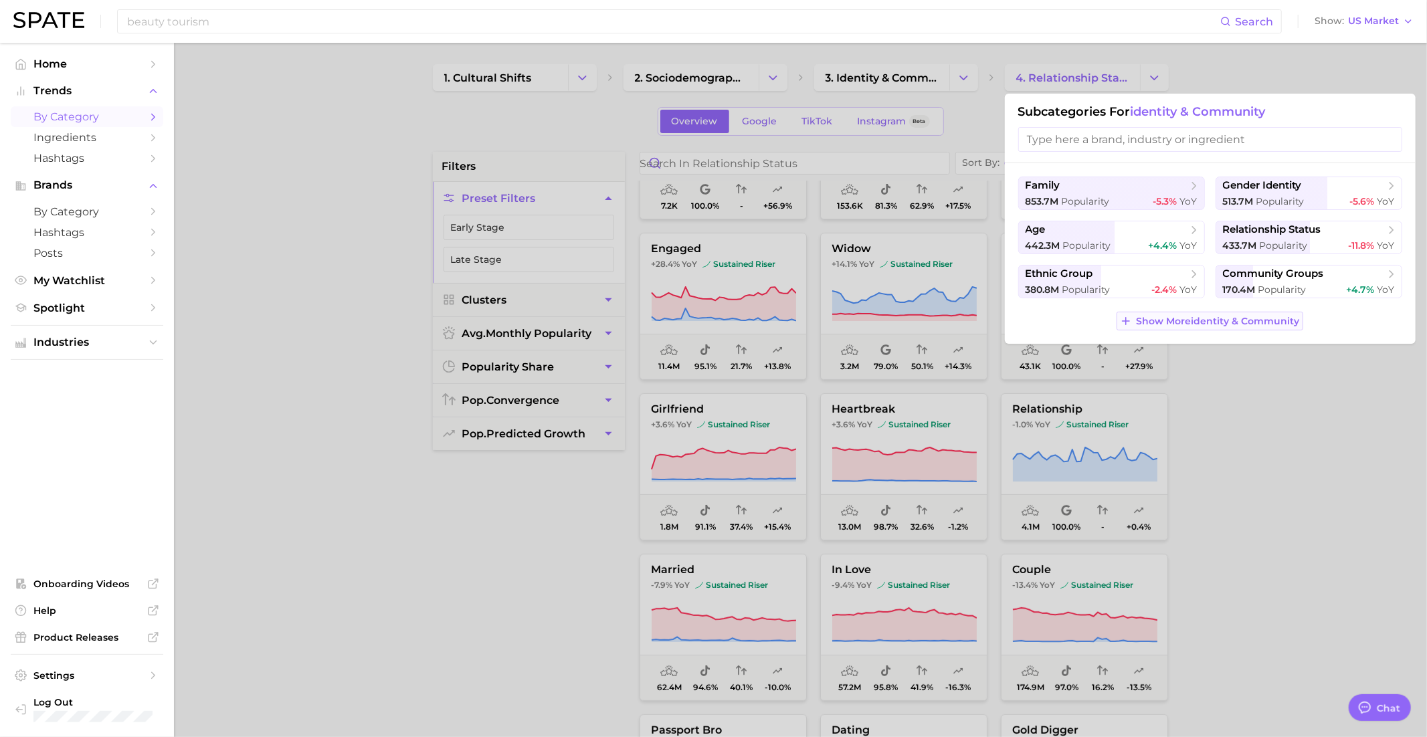
click at [1236, 325] on span "Show More identity & community" at bounding box center [1217, 321] width 163 height 11
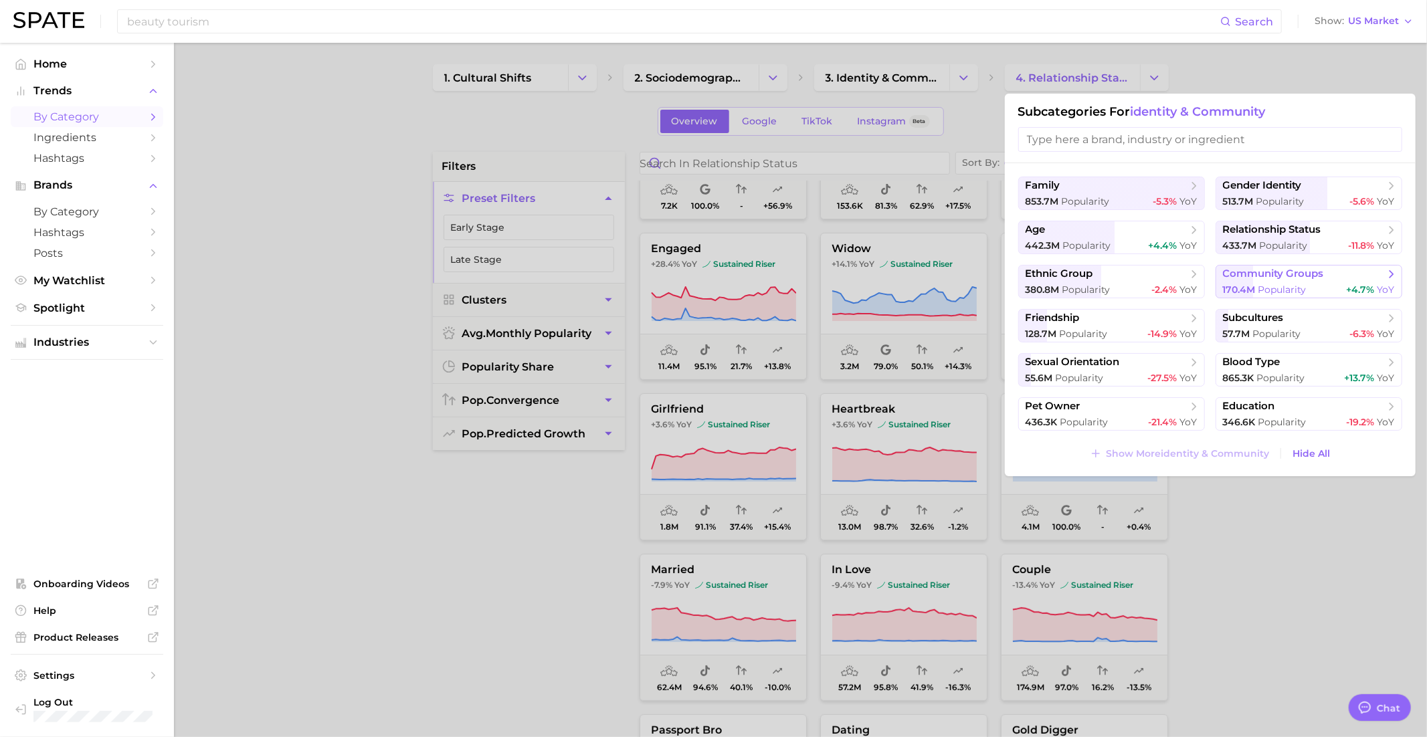
click at [1258, 282] on button "community groups 170.4m Popularity +4.7% YoY" at bounding box center [1308, 281] width 187 height 33
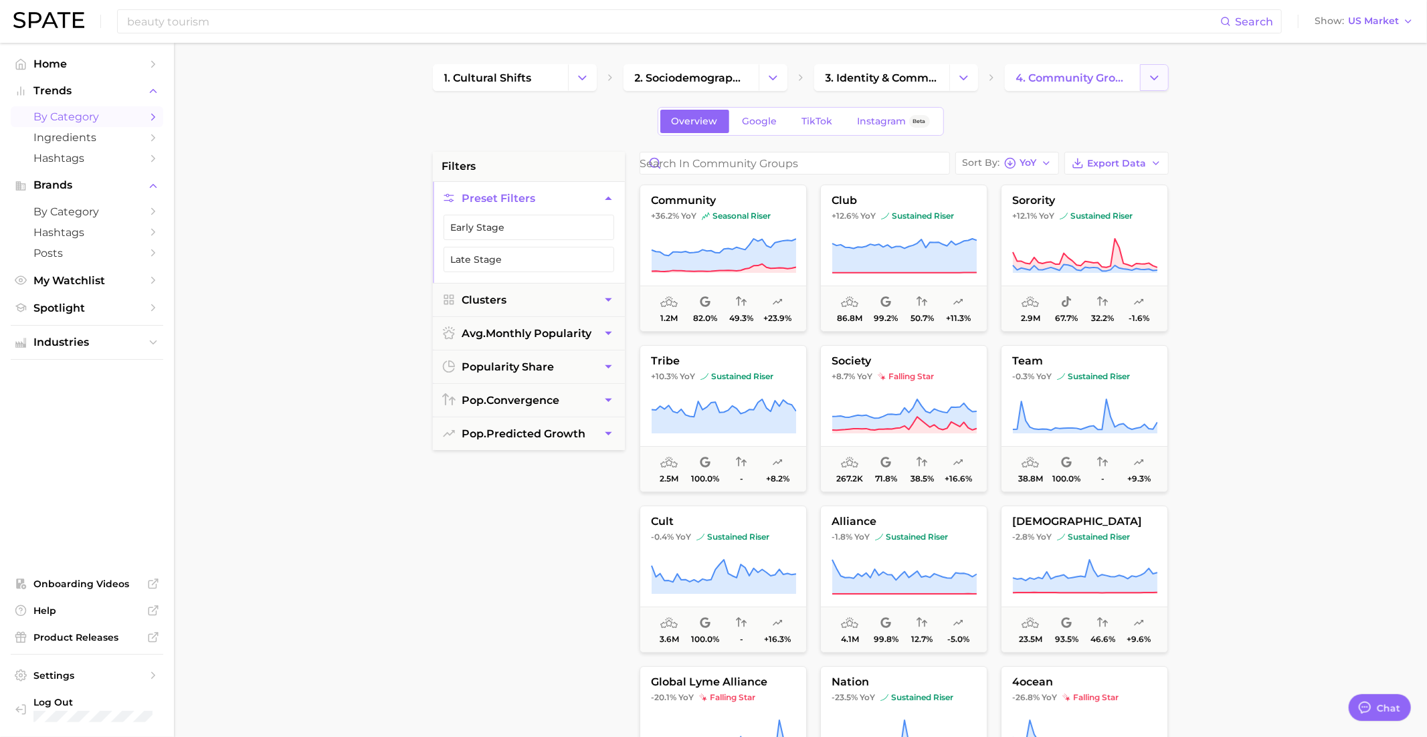
click at [1151, 81] on icon "Change Category" at bounding box center [1154, 78] width 14 height 14
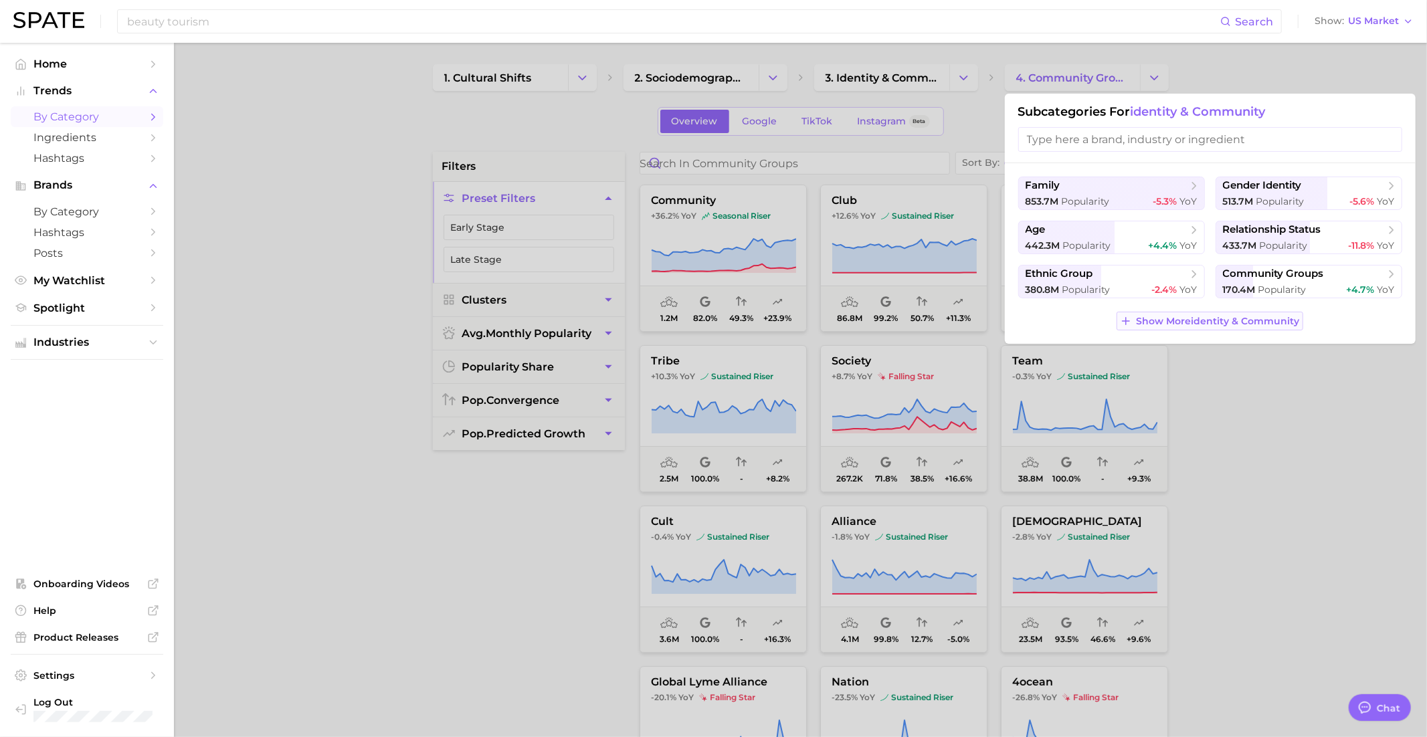
click at [1171, 326] on button "Show More identity & community" at bounding box center [1209, 321] width 186 height 19
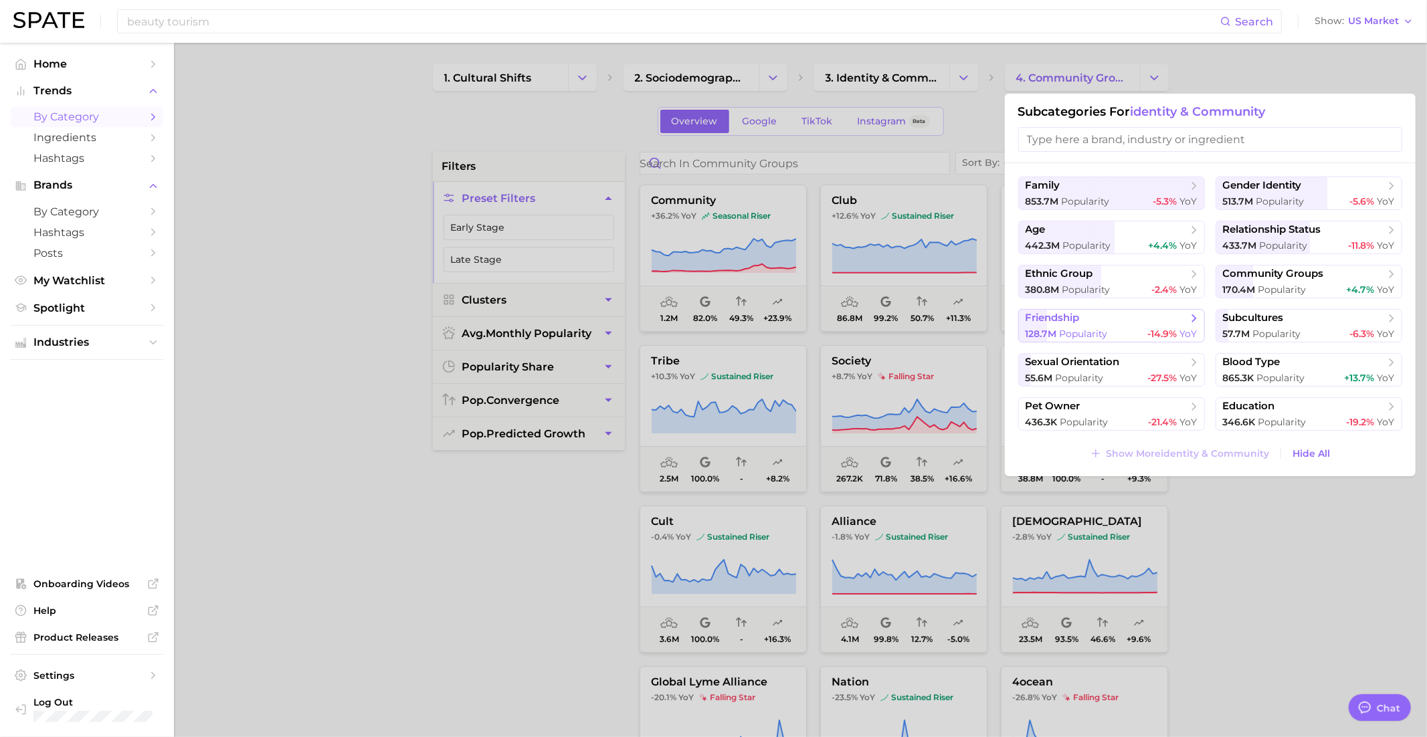
click at [1153, 324] on span "friendship" at bounding box center [1106, 318] width 163 height 13
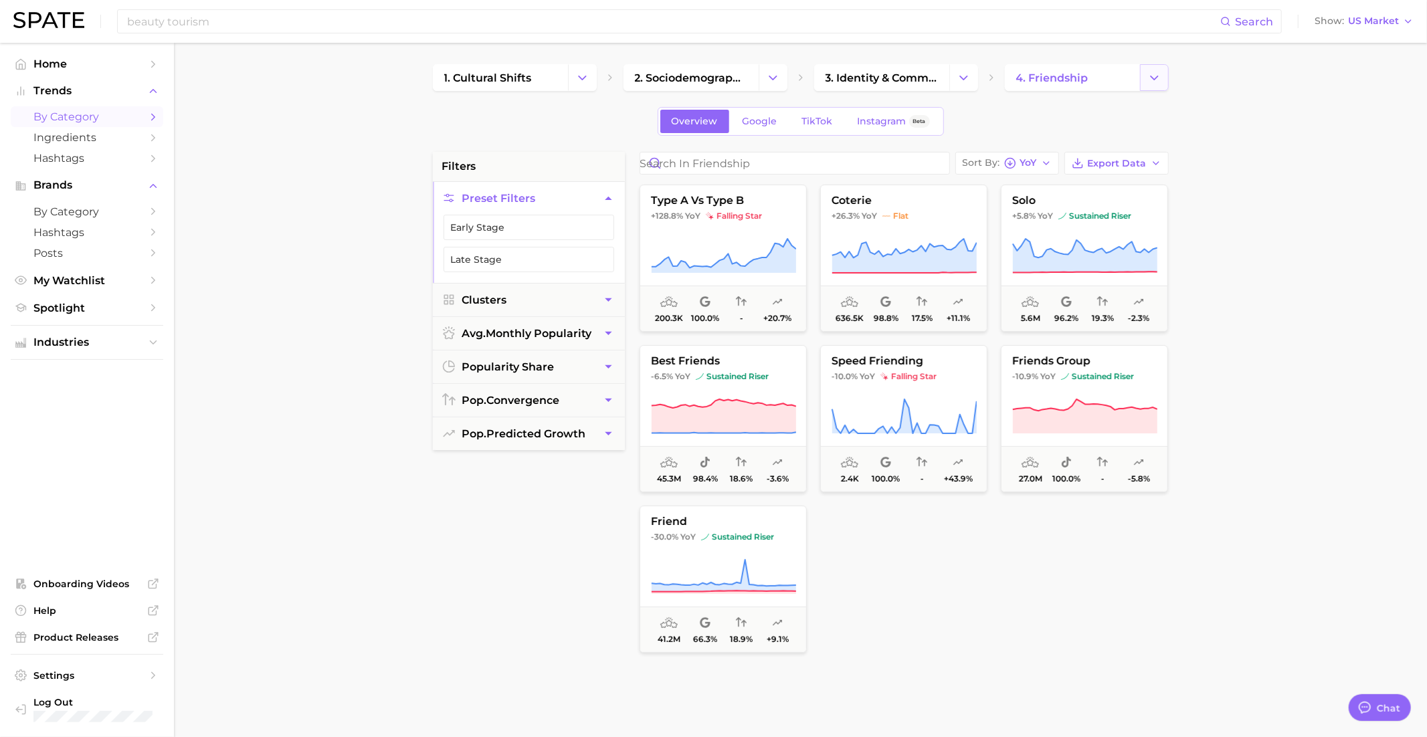
click at [1154, 76] on icon "Change Category" at bounding box center [1154, 78] width 14 height 14
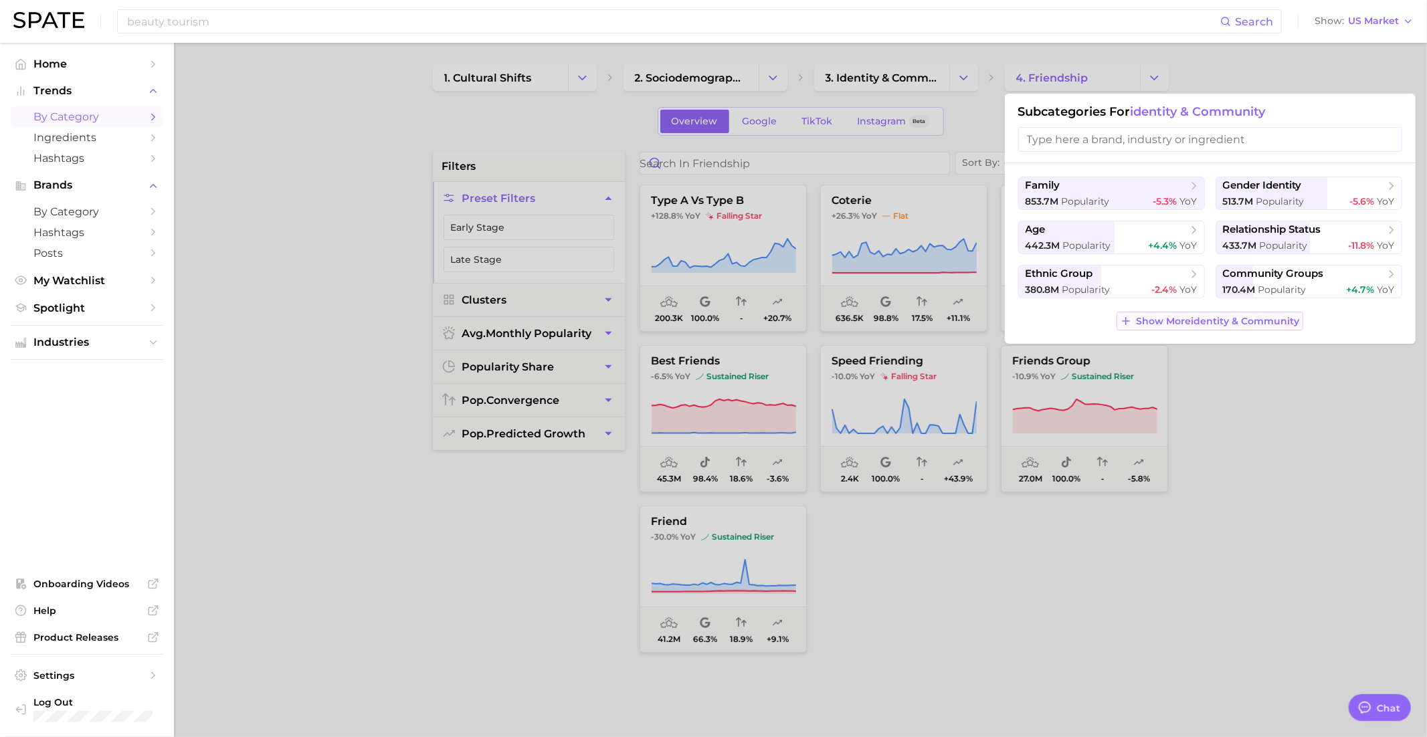
click at [1204, 312] on button "Show More identity & community" at bounding box center [1209, 321] width 186 height 19
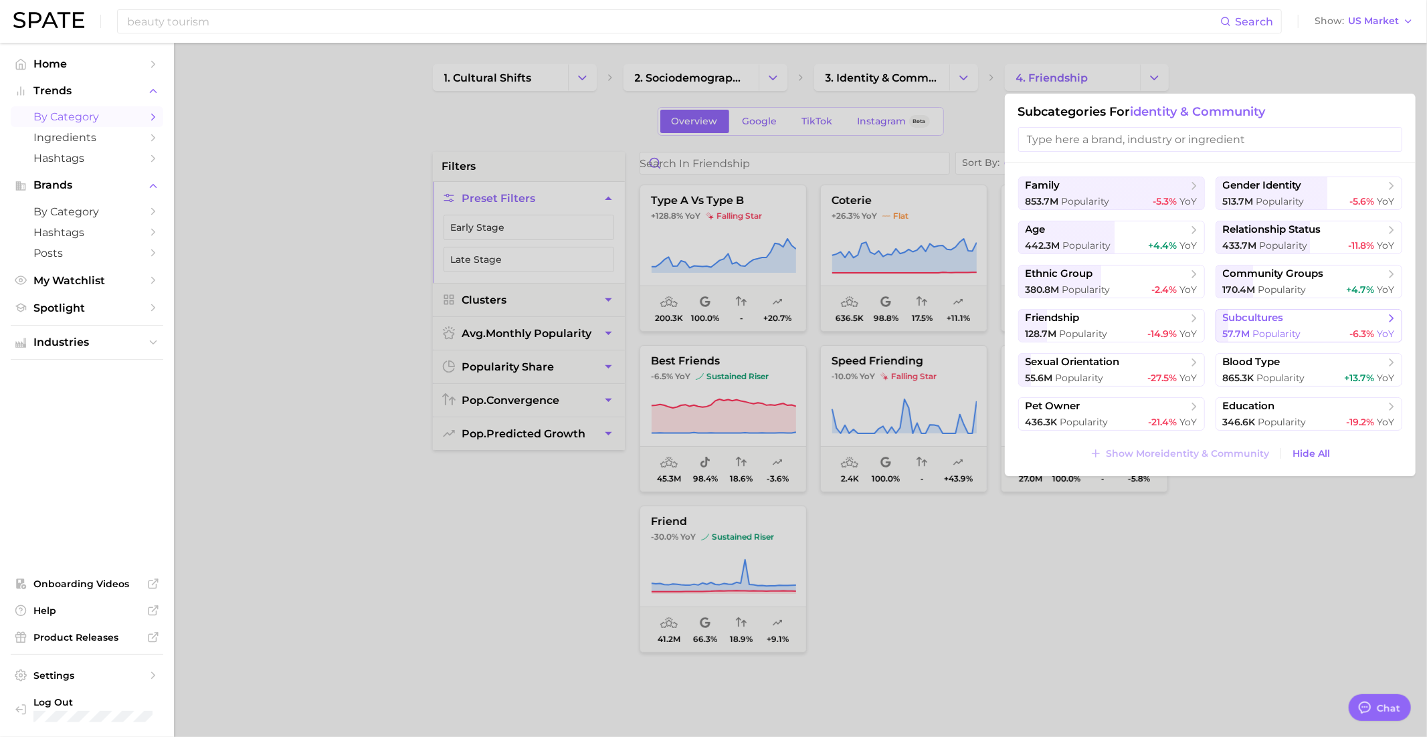
click at [1250, 321] on span "subcultures" at bounding box center [1253, 318] width 61 height 13
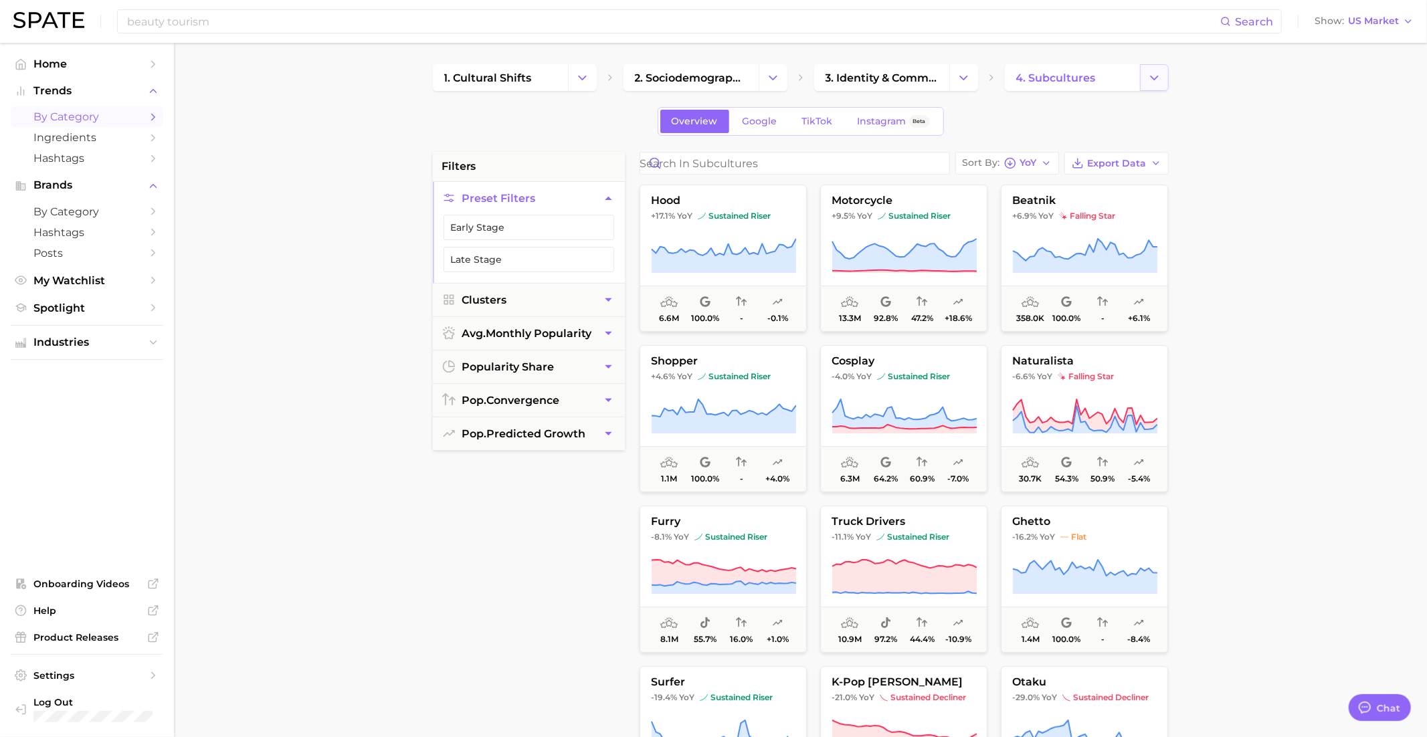
click at [1158, 66] on button "Change Category" at bounding box center [1154, 77] width 29 height 27
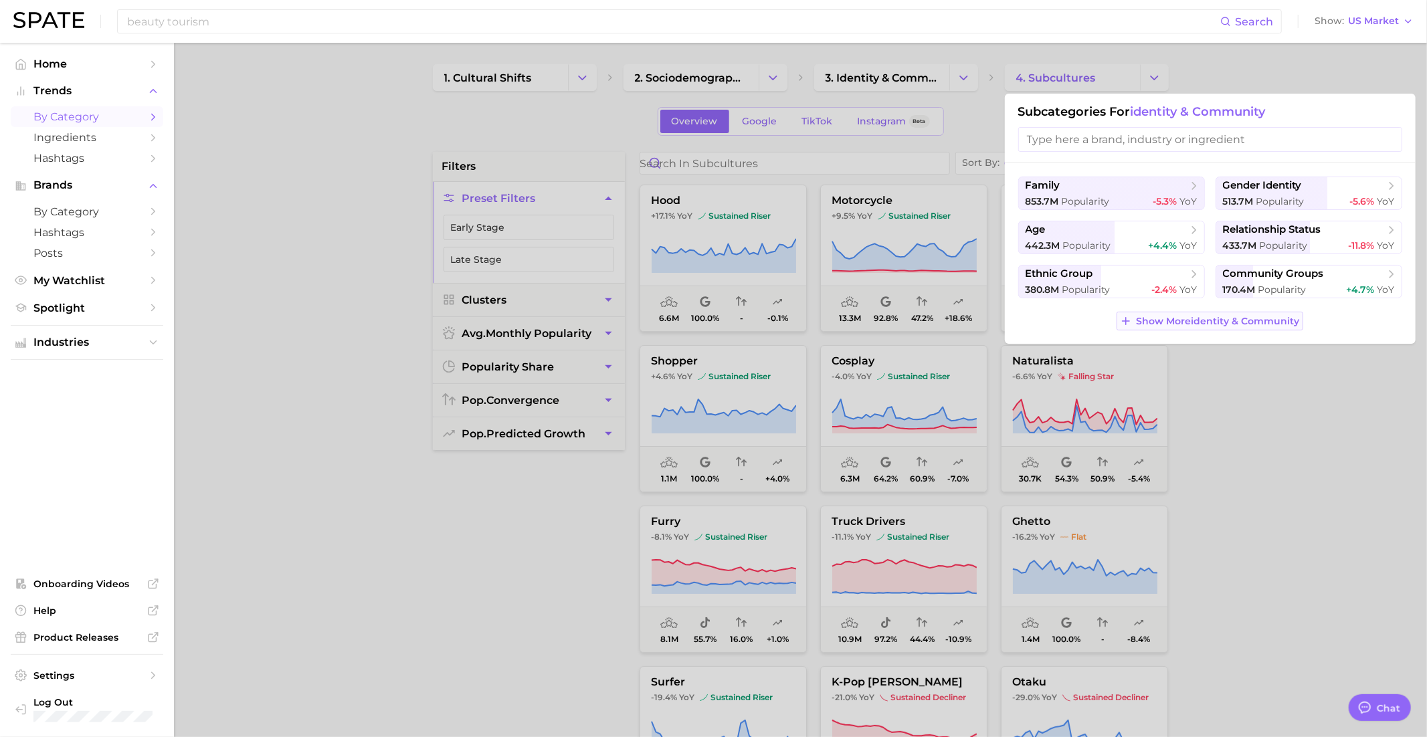
click at [1167, 321] on span "Show More identity & community" at bounding box center [1217, 321] width 163 height 11
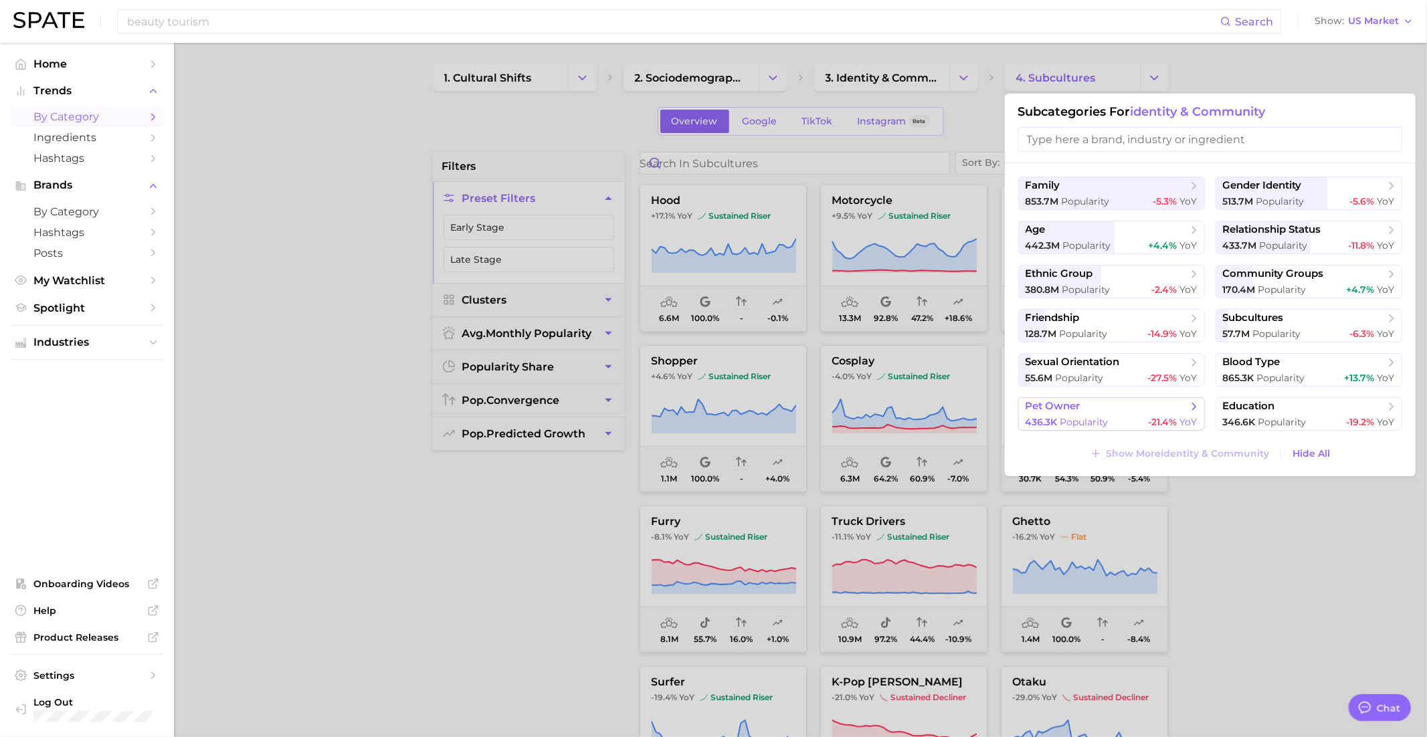
click at [1155, 417] on span "-21.4%" at bounding box center [1163, 422] width 29 height 12
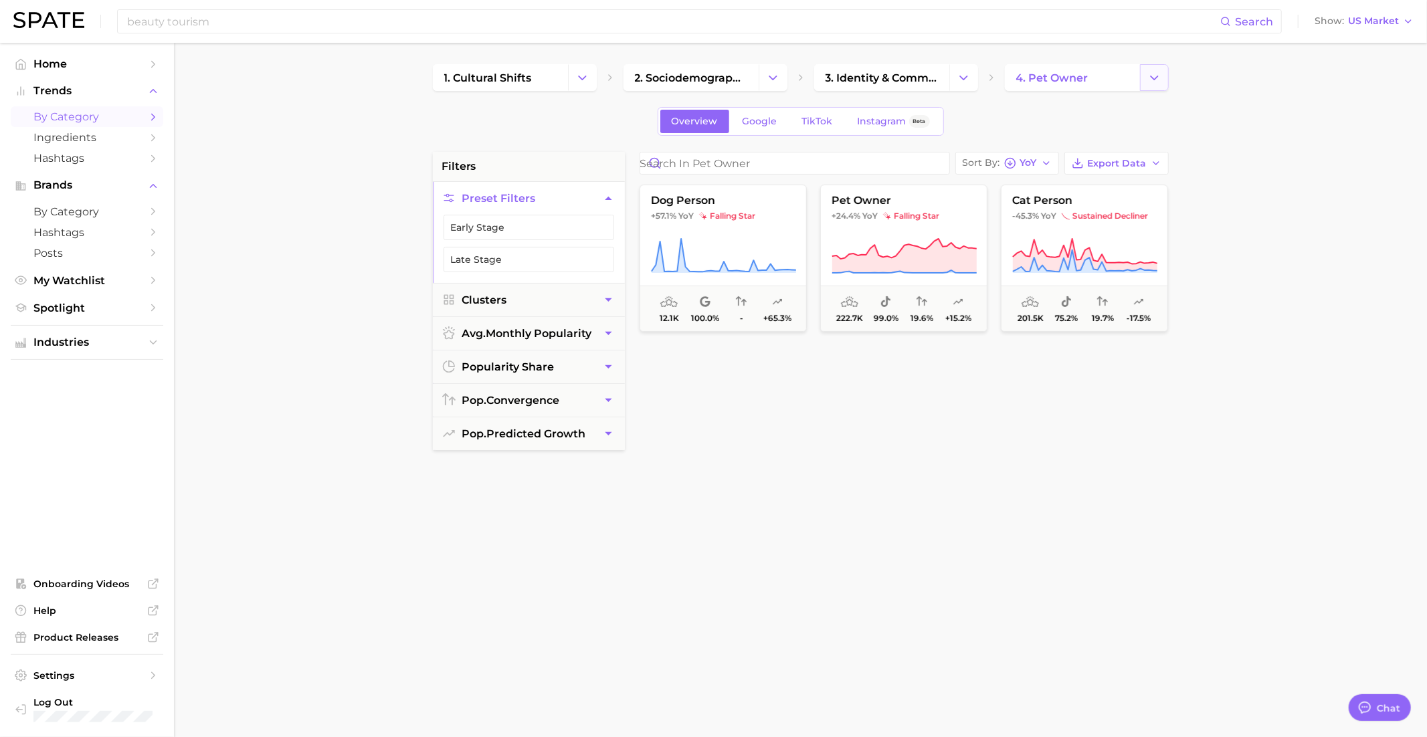
click at [1161, 76] on icon "Change Category" at bounding box center [1154, 78] width 14 height 14
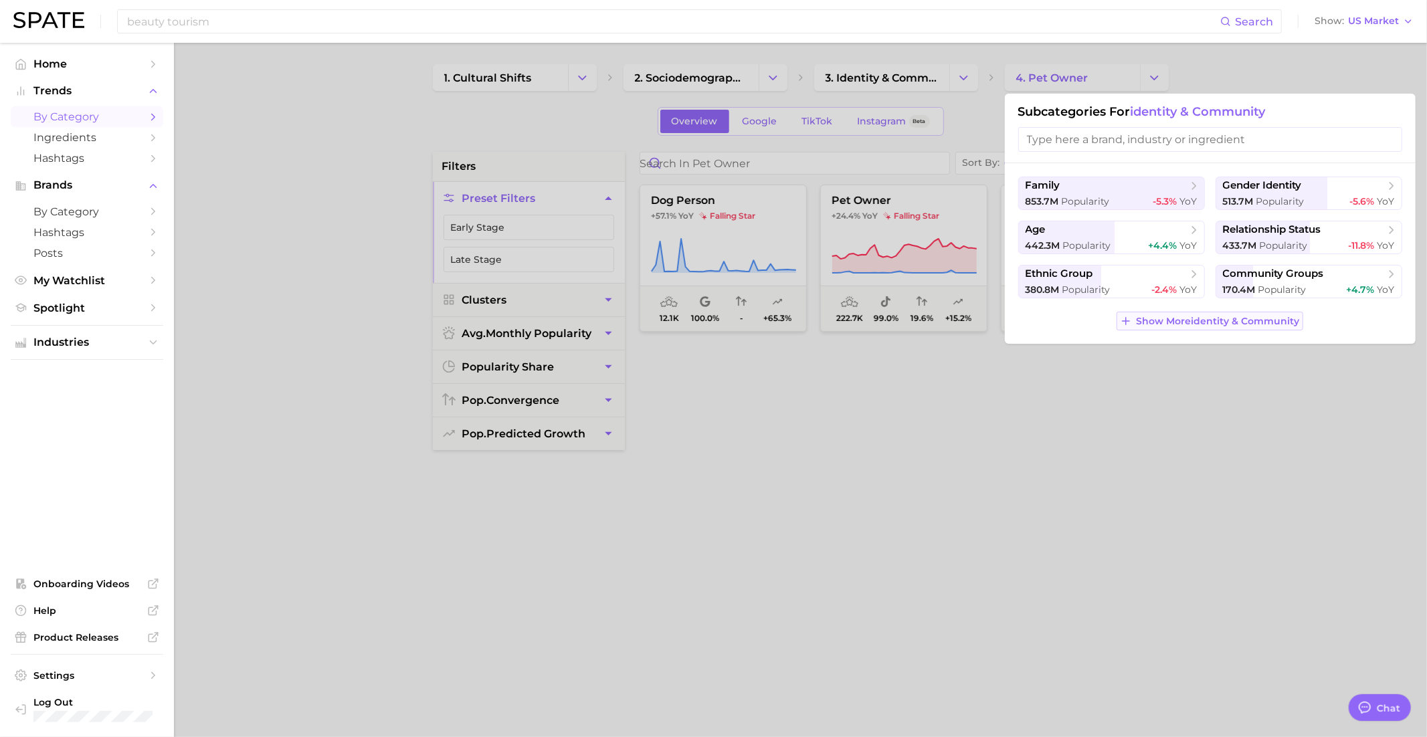
click at [1224, 316] on span "Show More identity & community" at bounding box center [1217, 321] width 163 height 11
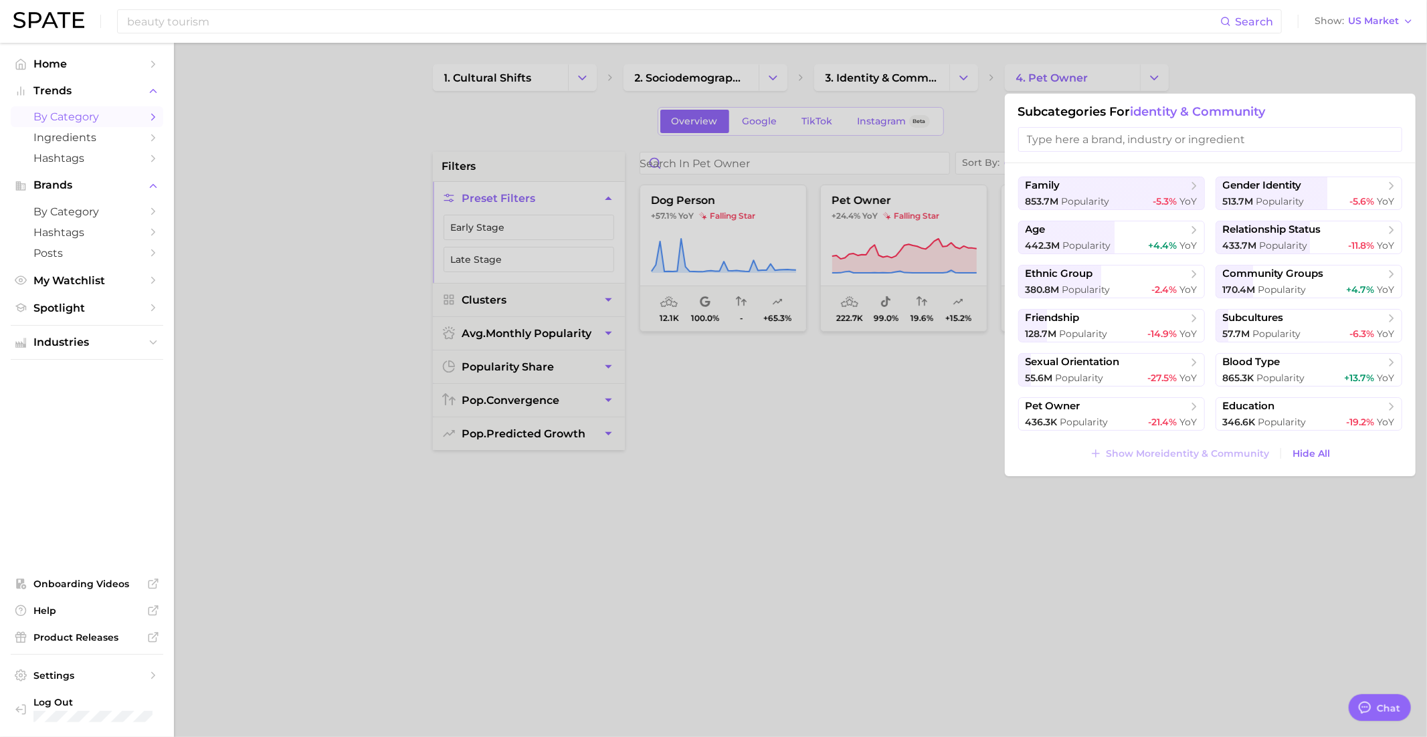
click at [868, 431] on div at bounding box center [713, 368] width 1427 height 737
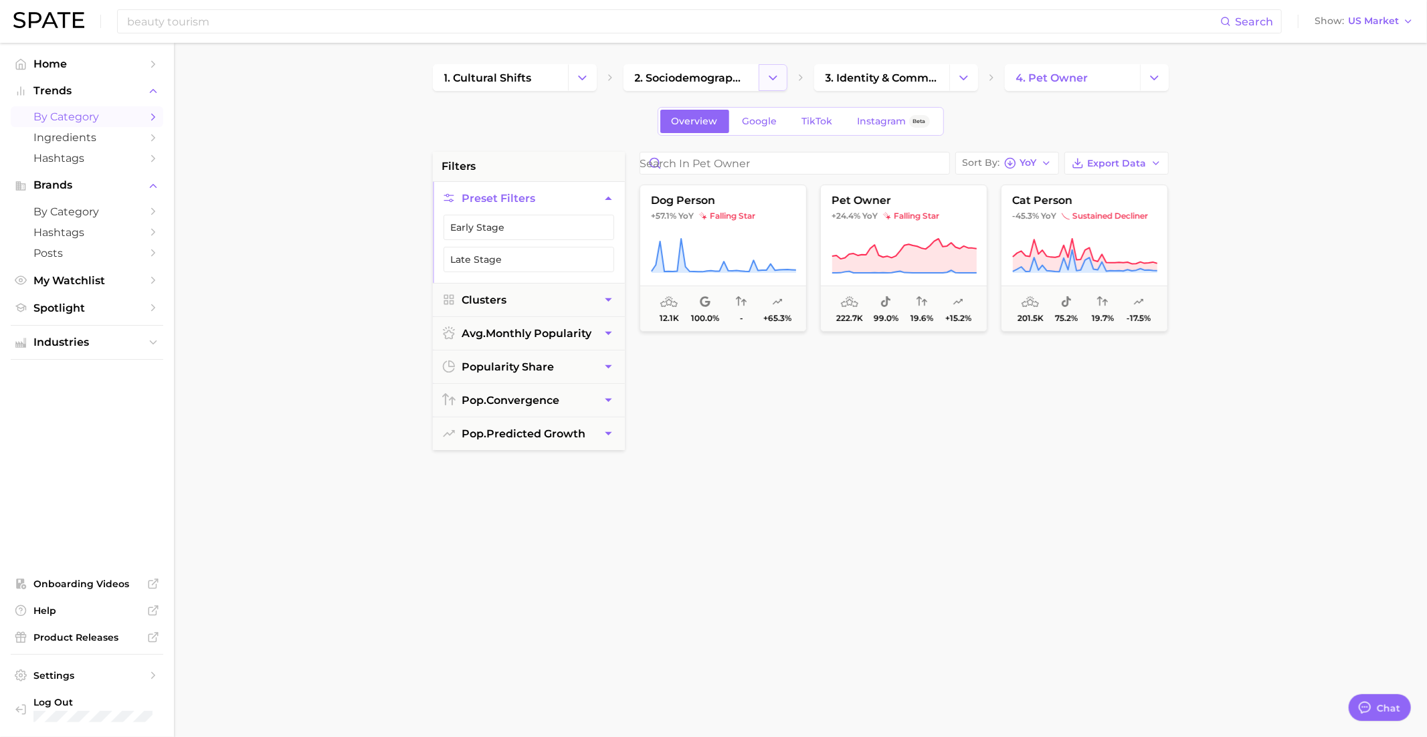
click at [767, 81] on icon "Change Category" at bounding box center [773, 78] width 14 height 14
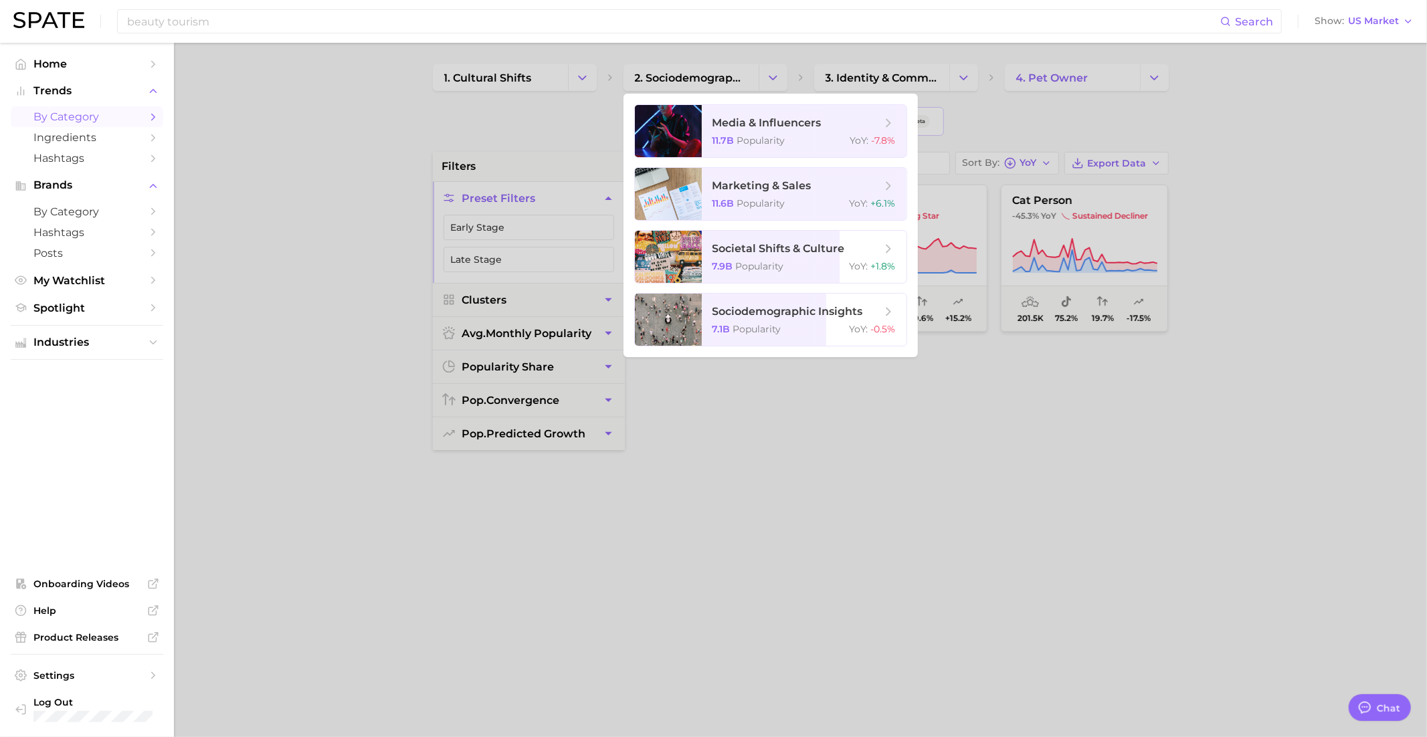
click at [577, 88] on div at bounding box center [713, 368] width 1427 height 737
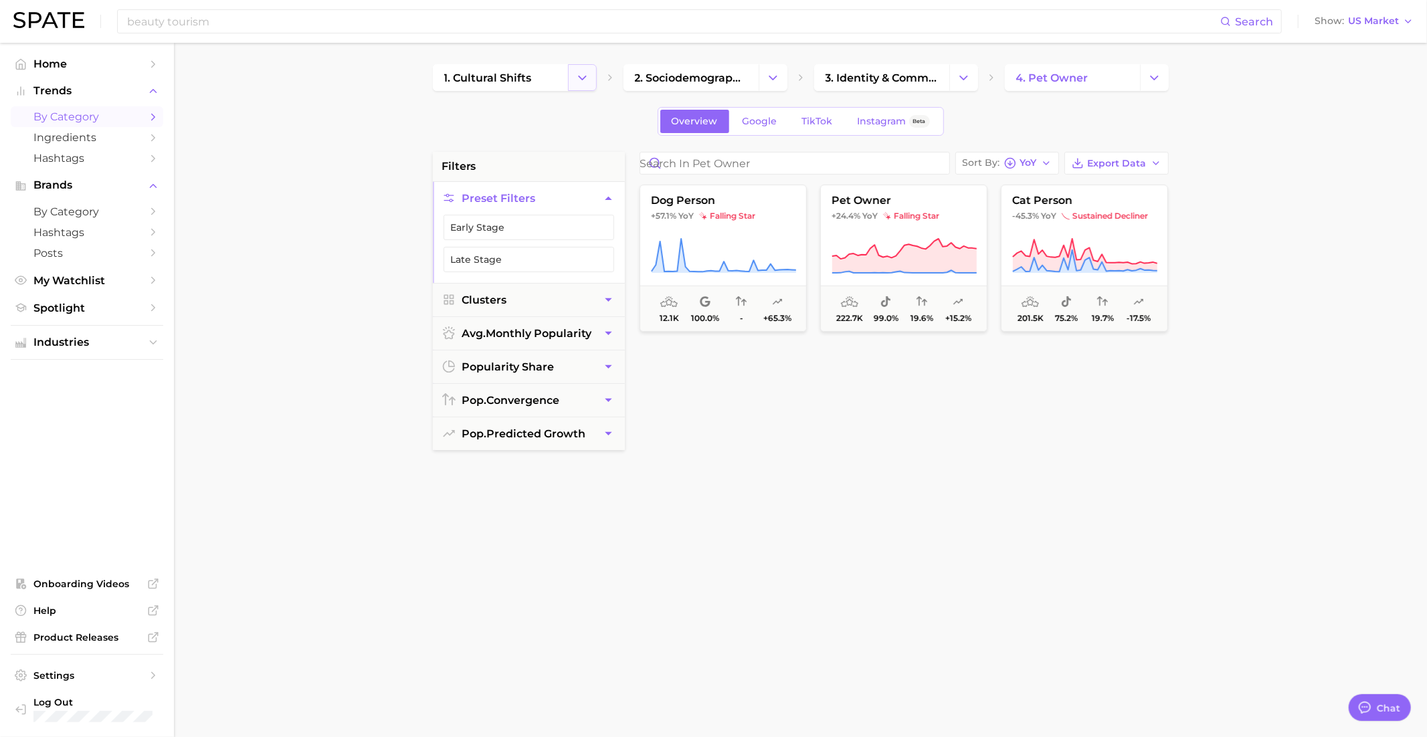
click at [577, 86] on button "Change Category" at bounding box center [582, 77] width 29 height 27
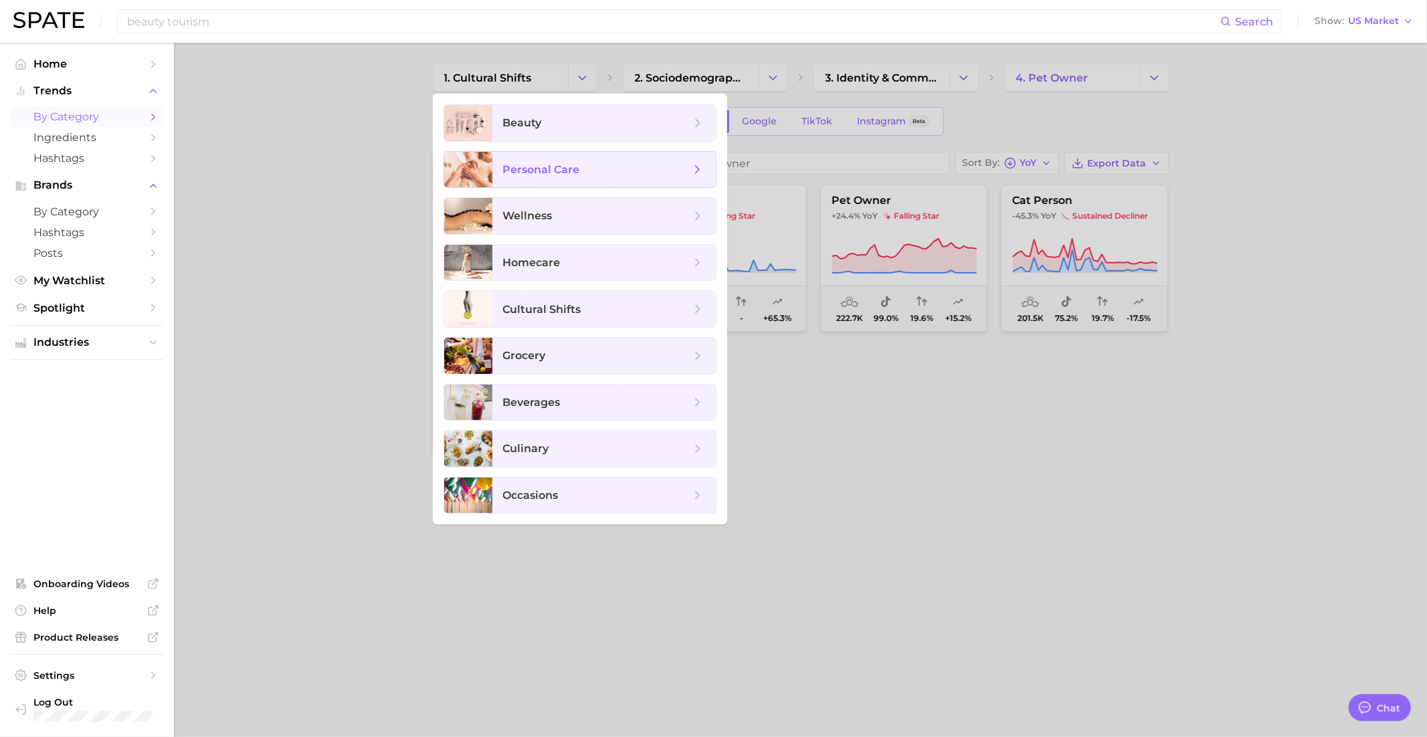
click at [605, 170] on span "personal care" at bounding box center [596, 170] width 187 height 15
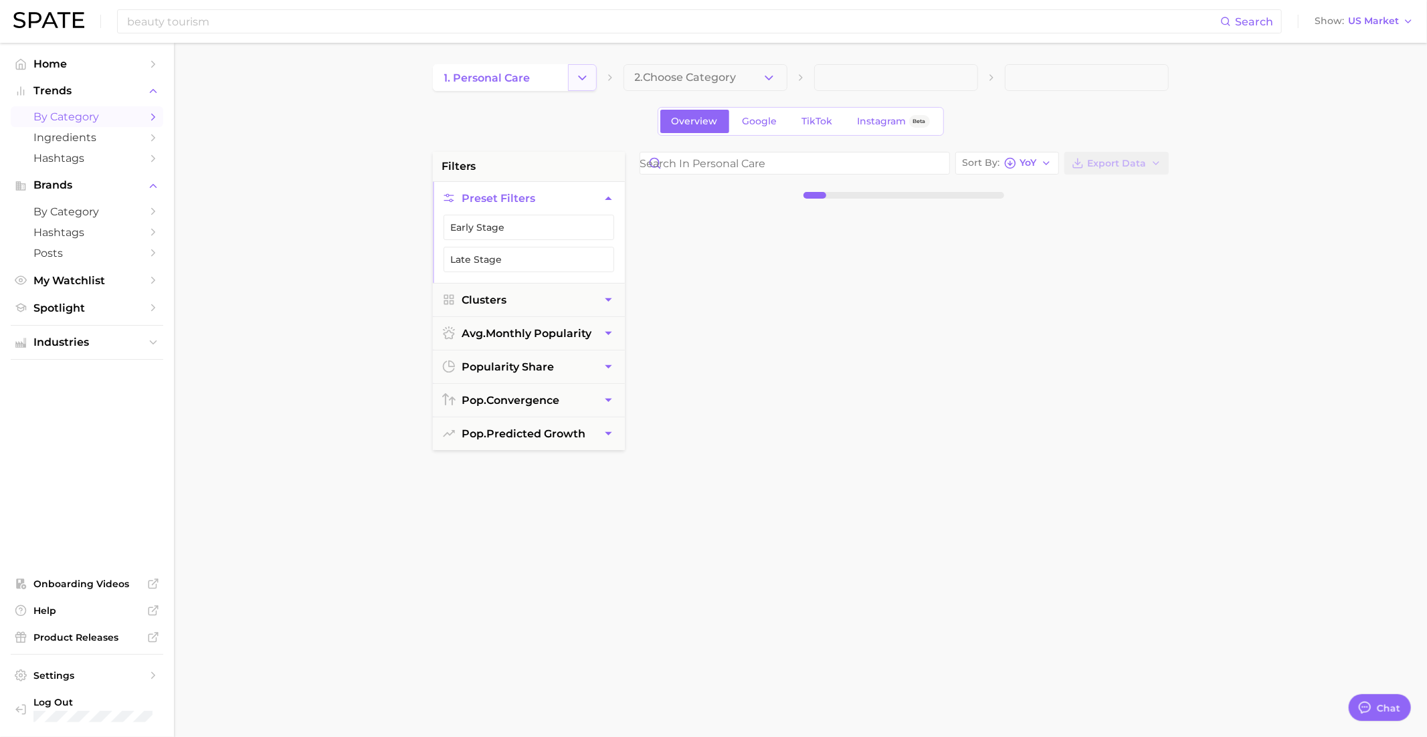
click at [583, 83] on icon "Change Category" at bounding box center [582, 78] width 14 height 14
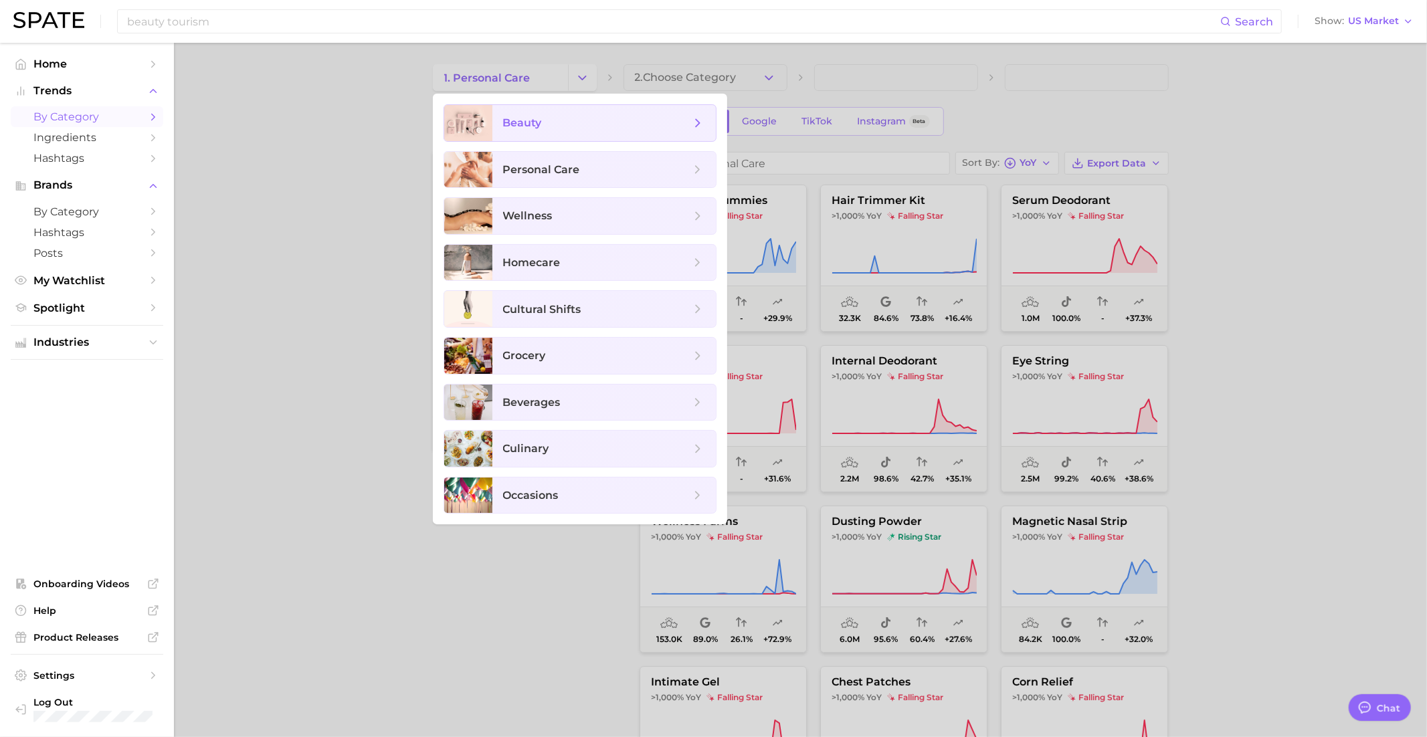
click at [584, 128] on span "beauty" at bounding box center [596, 123] width 187 height 15
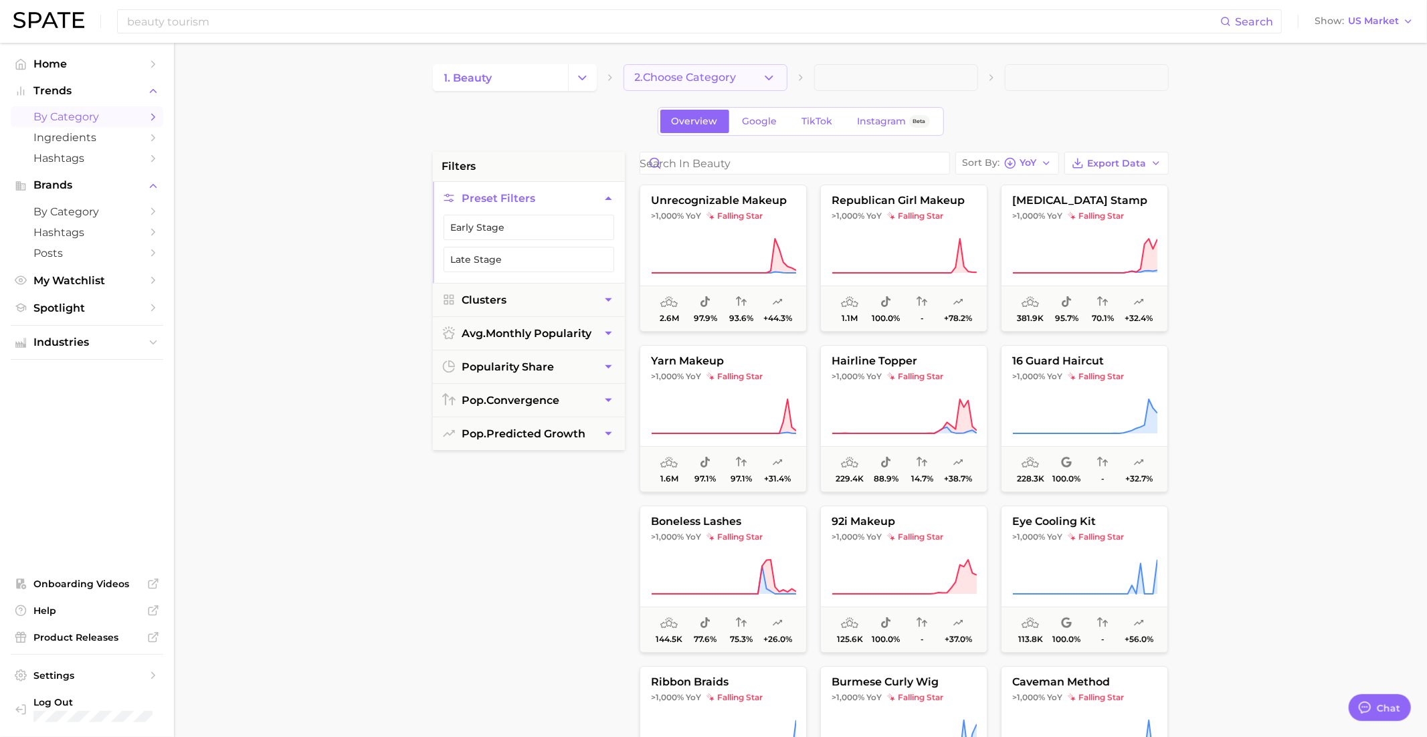
click at [734, 64] on button "2. Choose Category" at bounding box center [705, 77] width 164 height 27
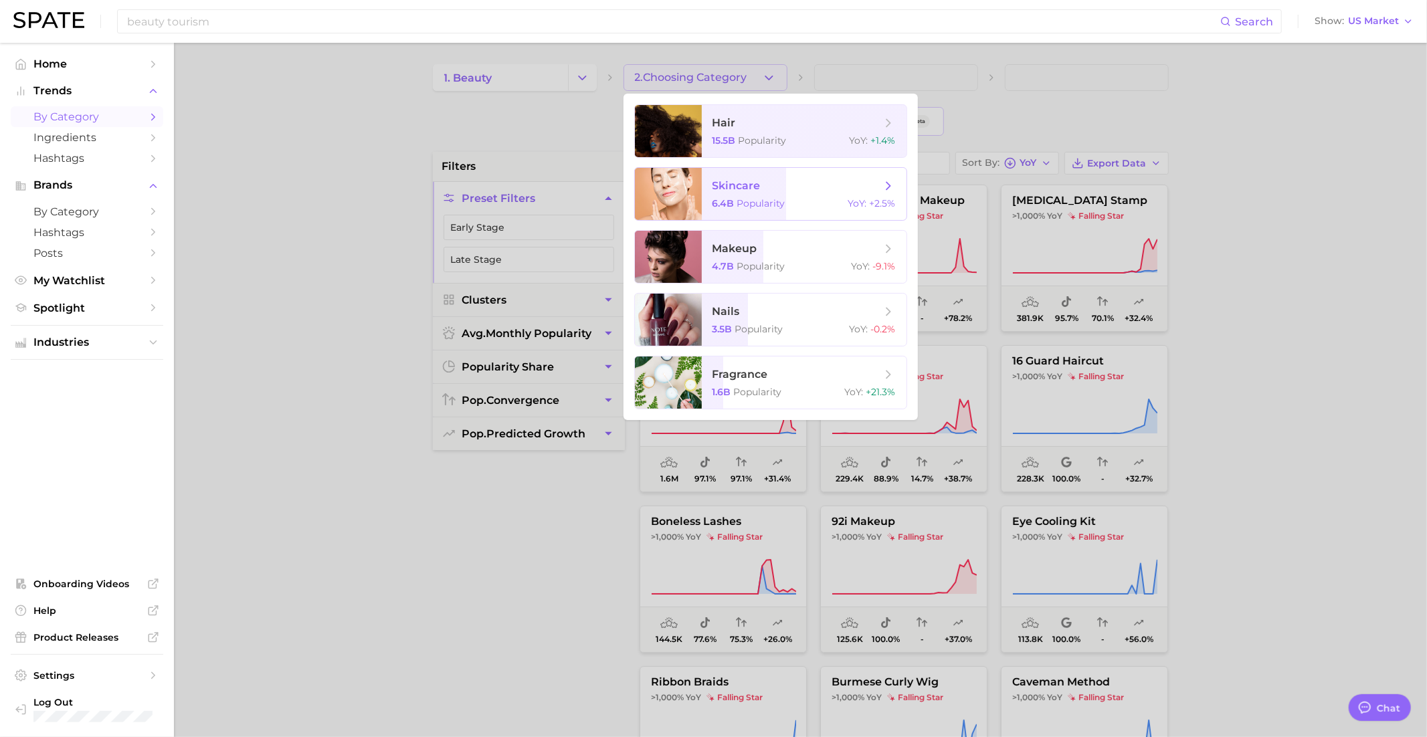
click at [783, 206] on span "Popularity" at bounding box center [761, 203] width 48 height 12
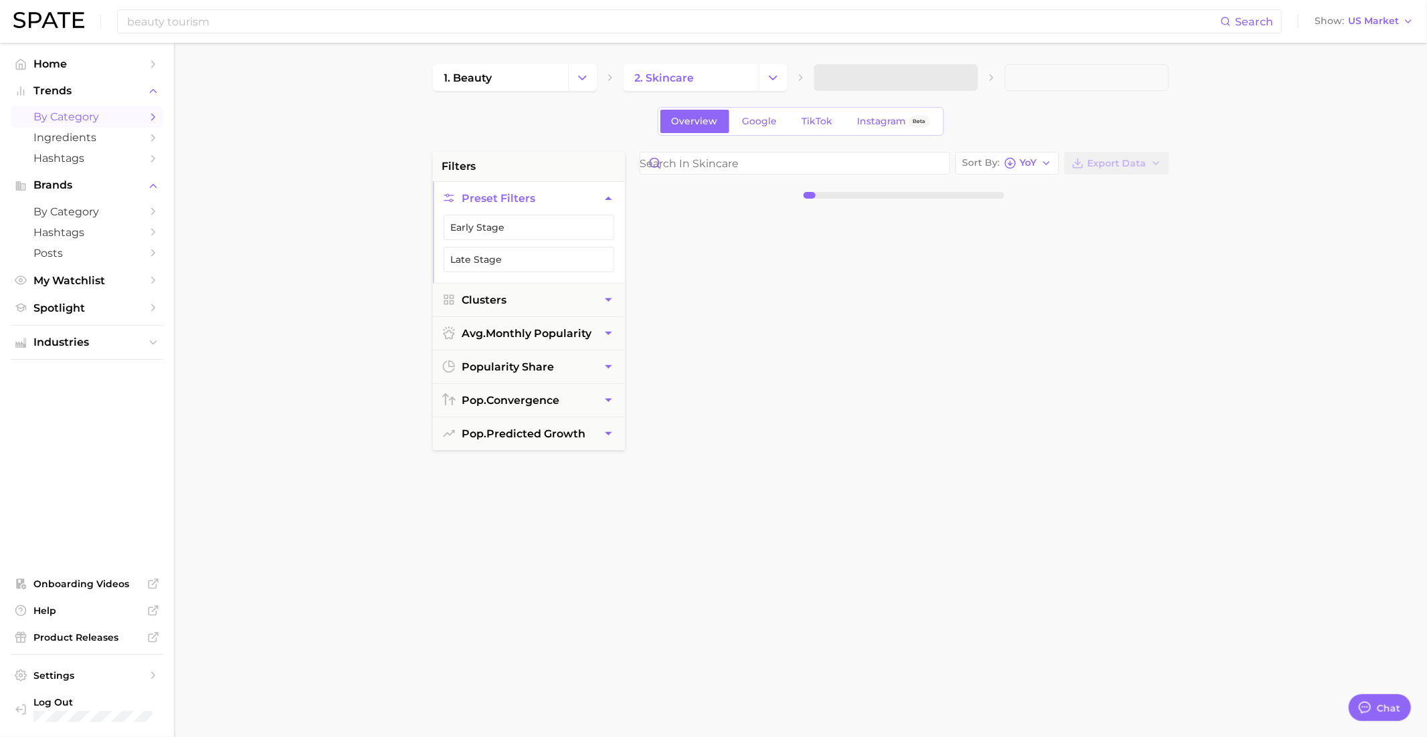
click at [882, 87] on span at bounding box center [896, 77] width 164 height 27
click at [884, 76] on span "3. Subcategory" at bounding box center [866, 78] width 82 height 12
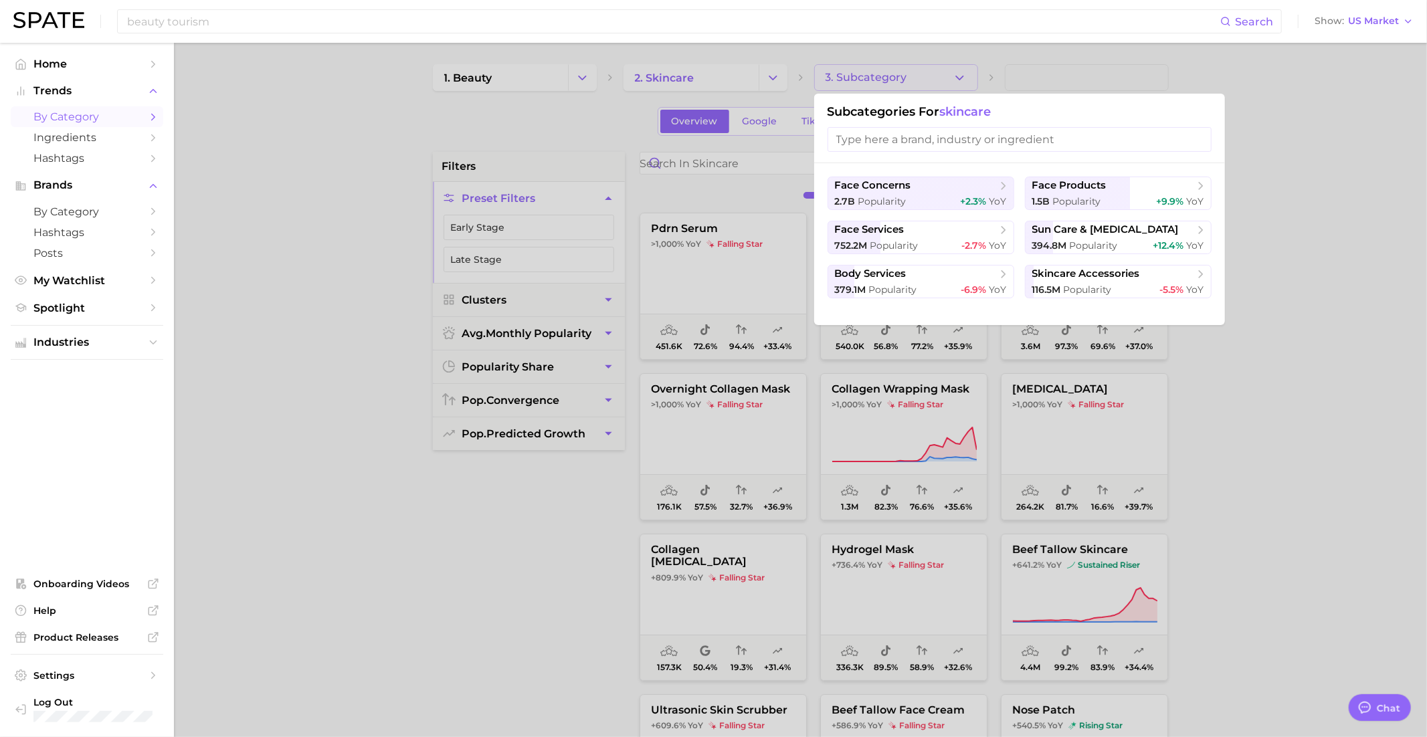
click at [702, 211] on div at bounding box center [713, 368] width 1427 height 737
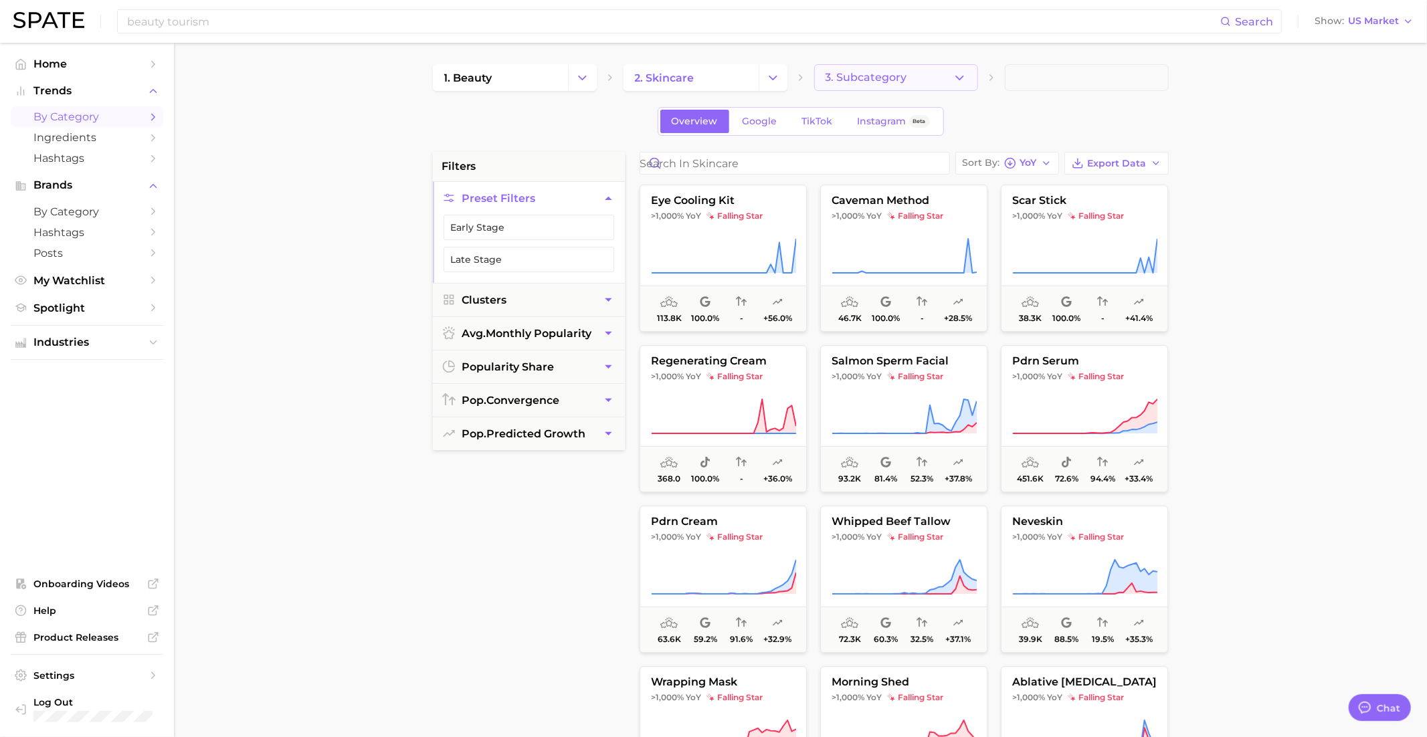
click at [885, 80] on span "3. Subcategory" at bounding box center [866, 78] width 82 height 12
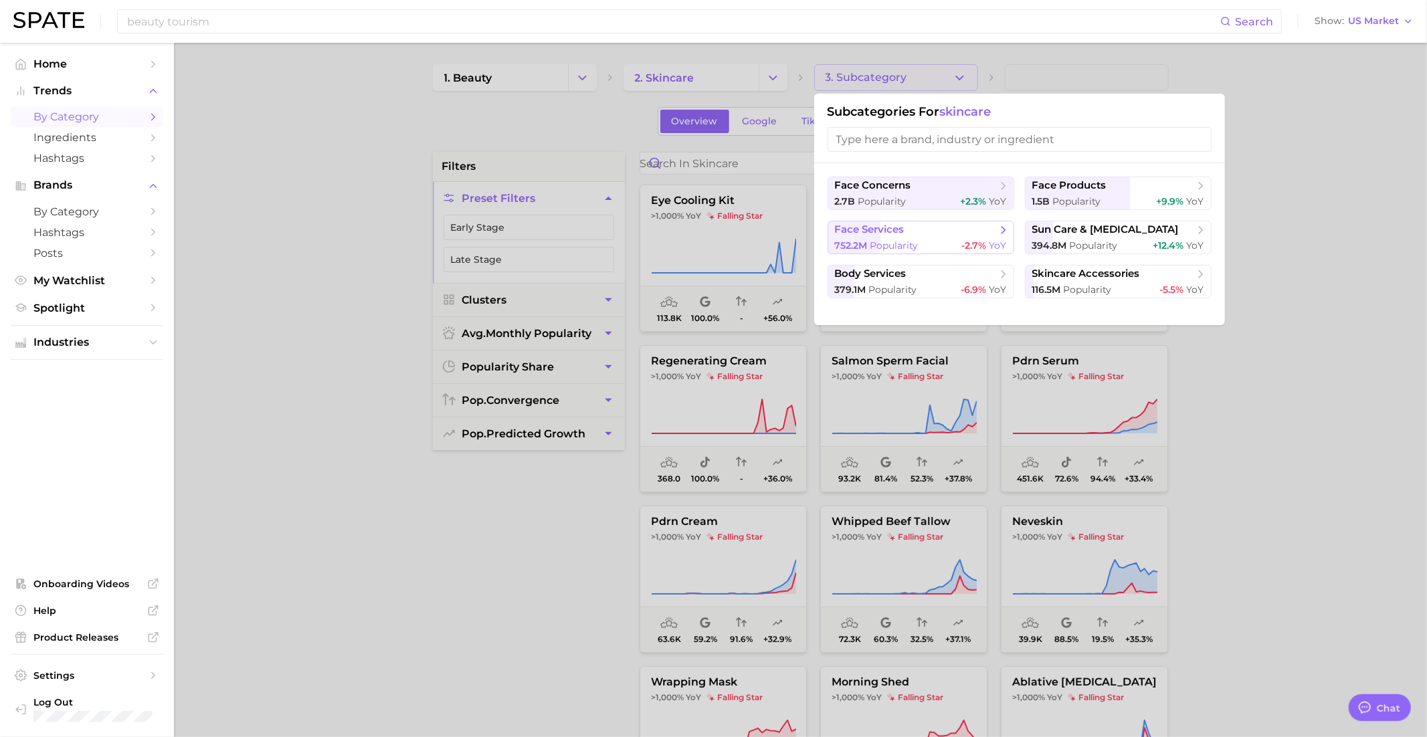
click at [945, 233] on span "face services" at bounding box center [916, 229] width 163 height 13
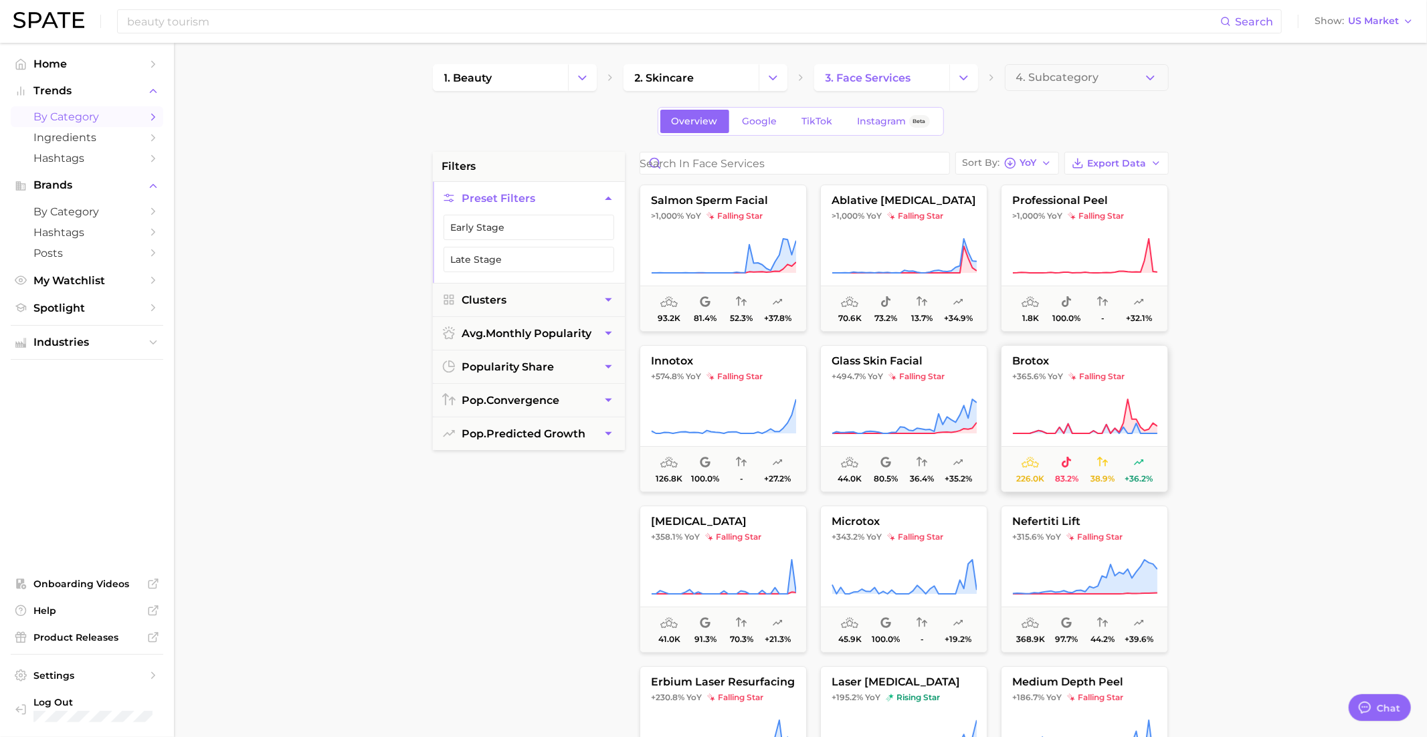
scroll to position [10, 0]
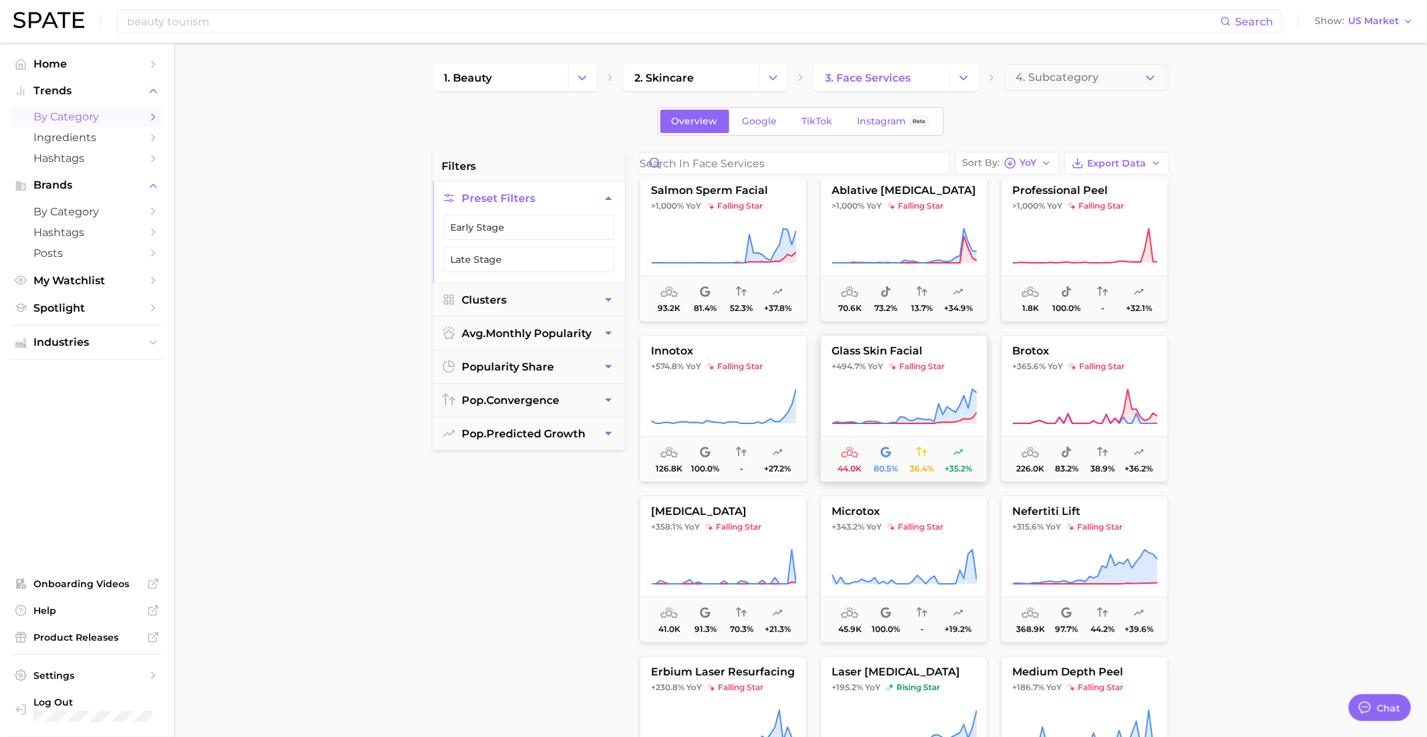
click at [931, 353] on span "glass skin facial" at bounding box center [904, 351] width 166 height 12
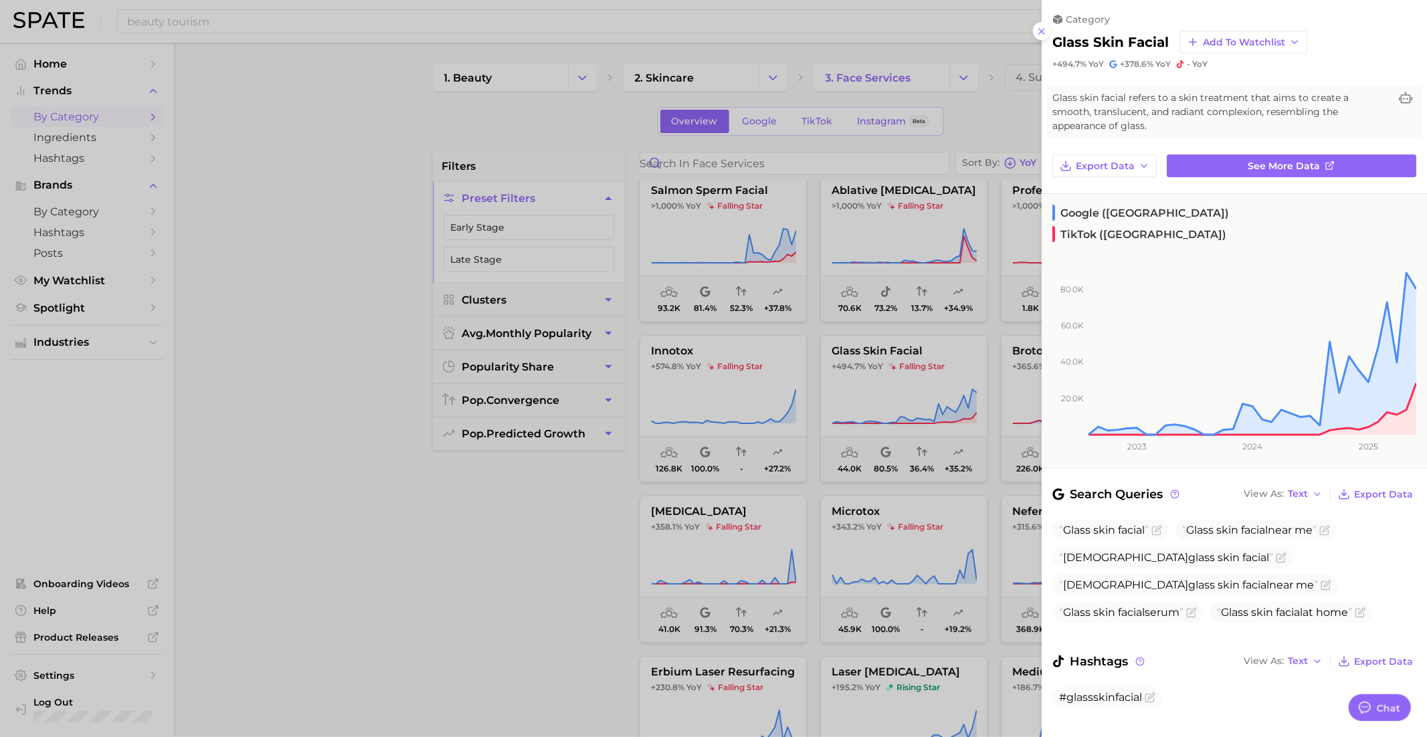
click at [917, 389] on div at bounding box center [713, 368] width 1427 height 737
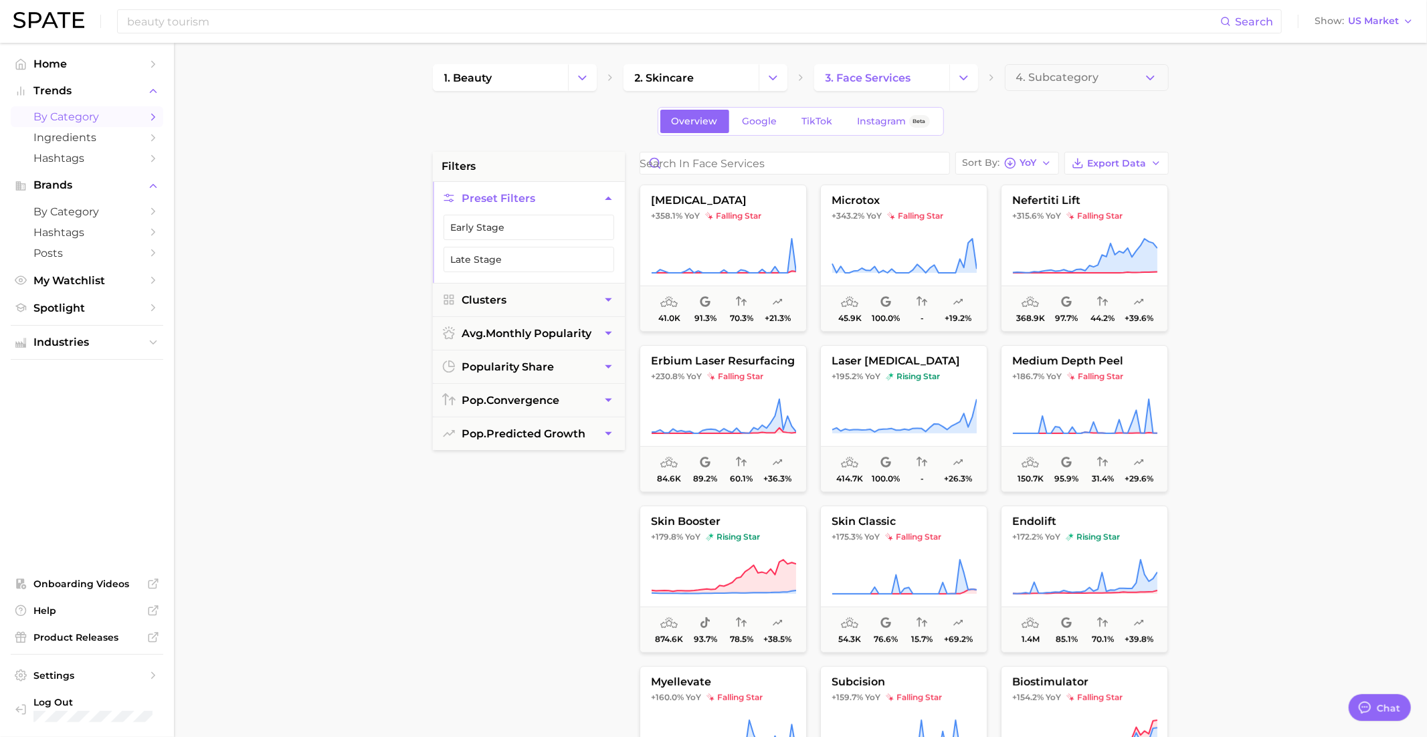
scroll to position [325, 0]
click at [714, 565] on icon at bounding box center [723, 573] width 145 height 37
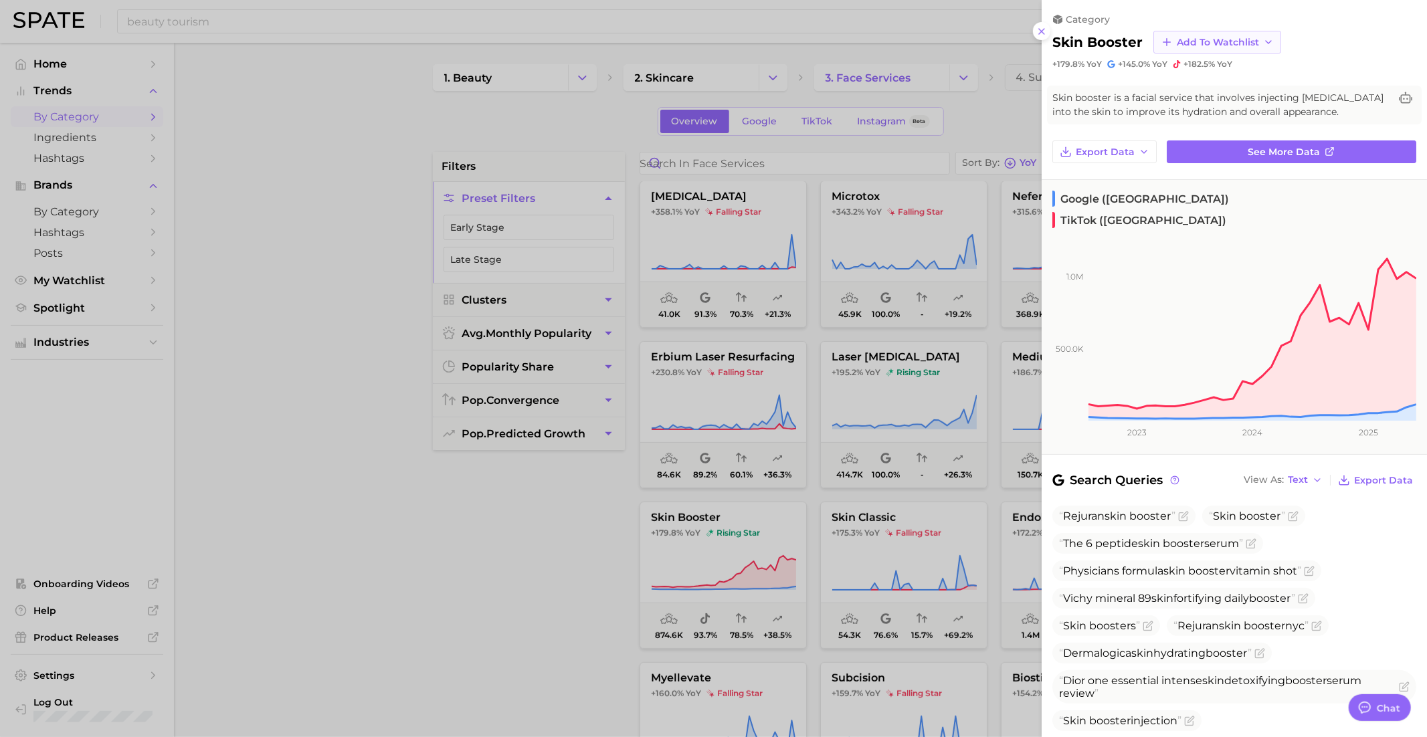
click at [1180, 37] on span "Add to Watchlist" at bounding box center [1218, 42] width 82 height 11
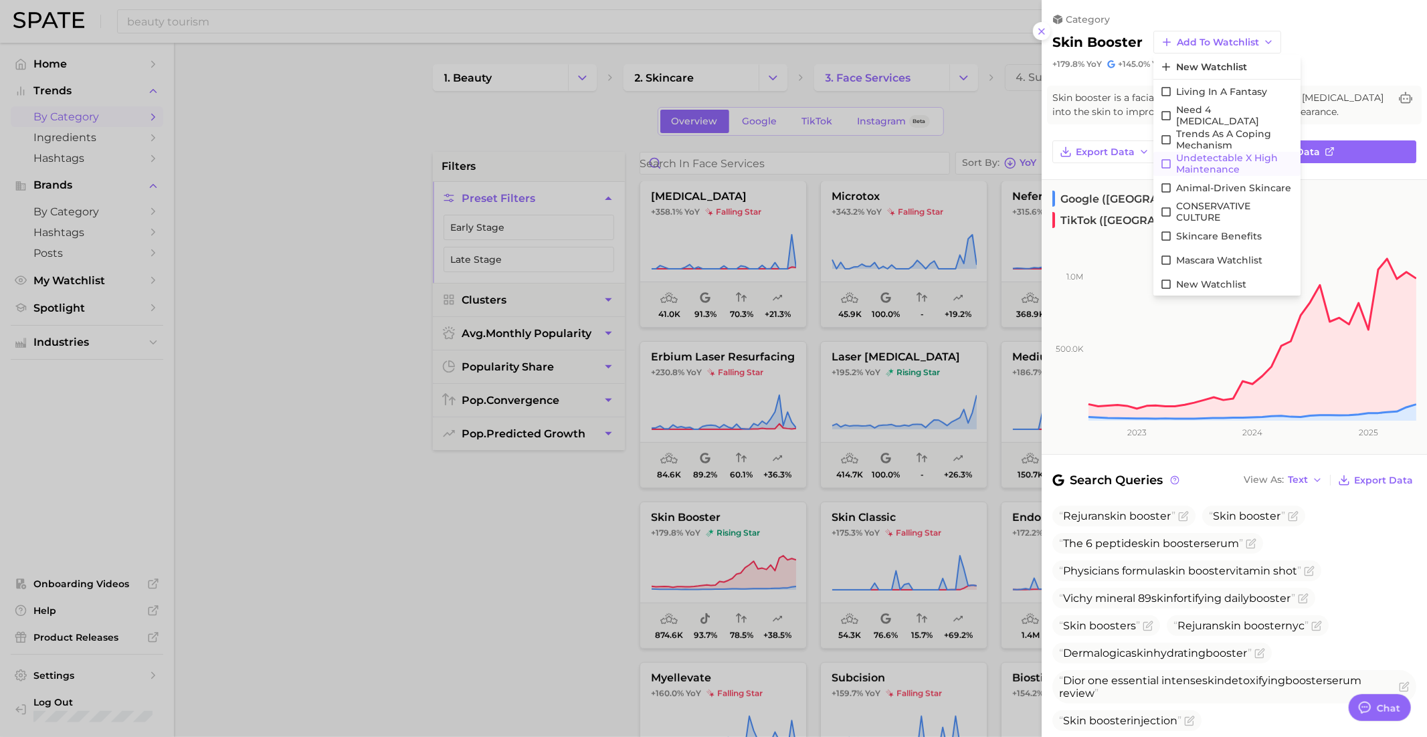
click at [1201, 163] on span "Undetectable X High maintenance" at bounding box center [1235, 164] width 118 height 23
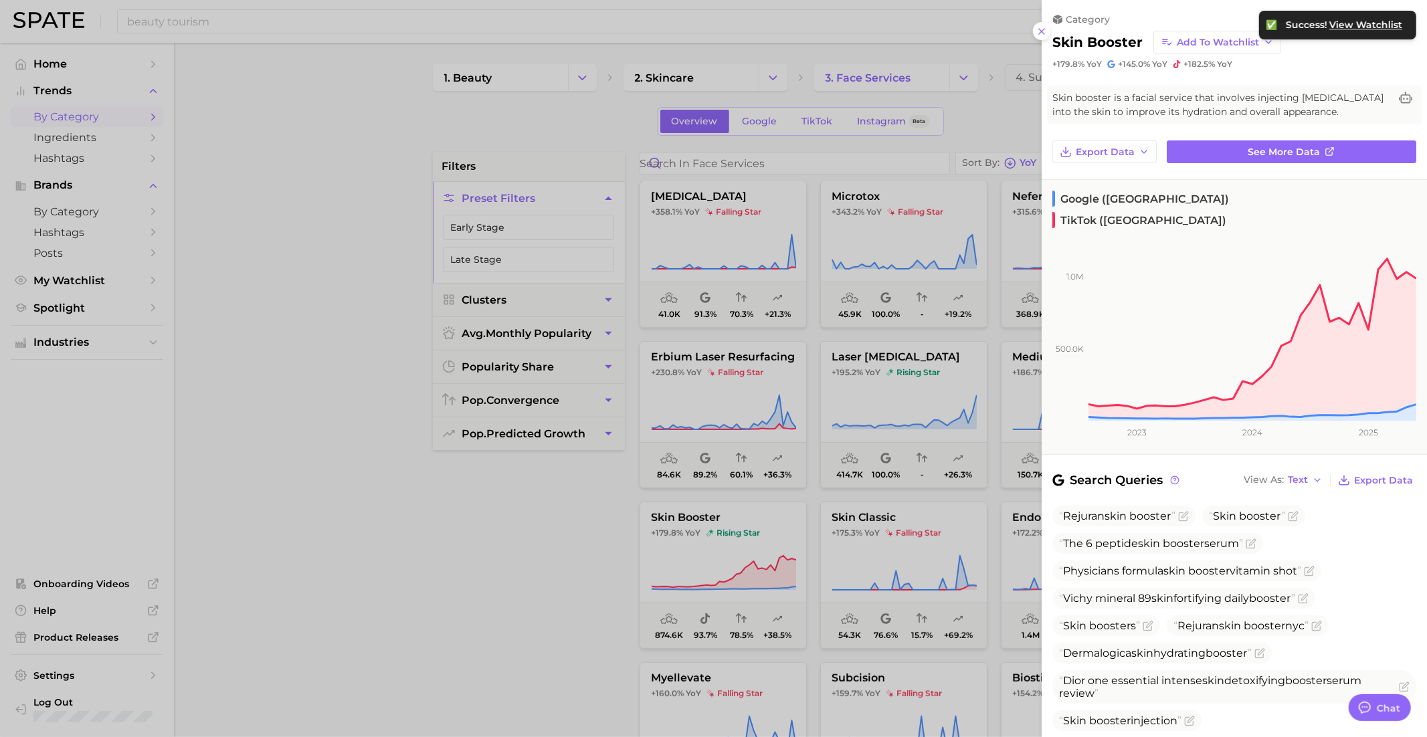
click at [911, 458] on div at bounding box center [713, 368] width 1427 height 737
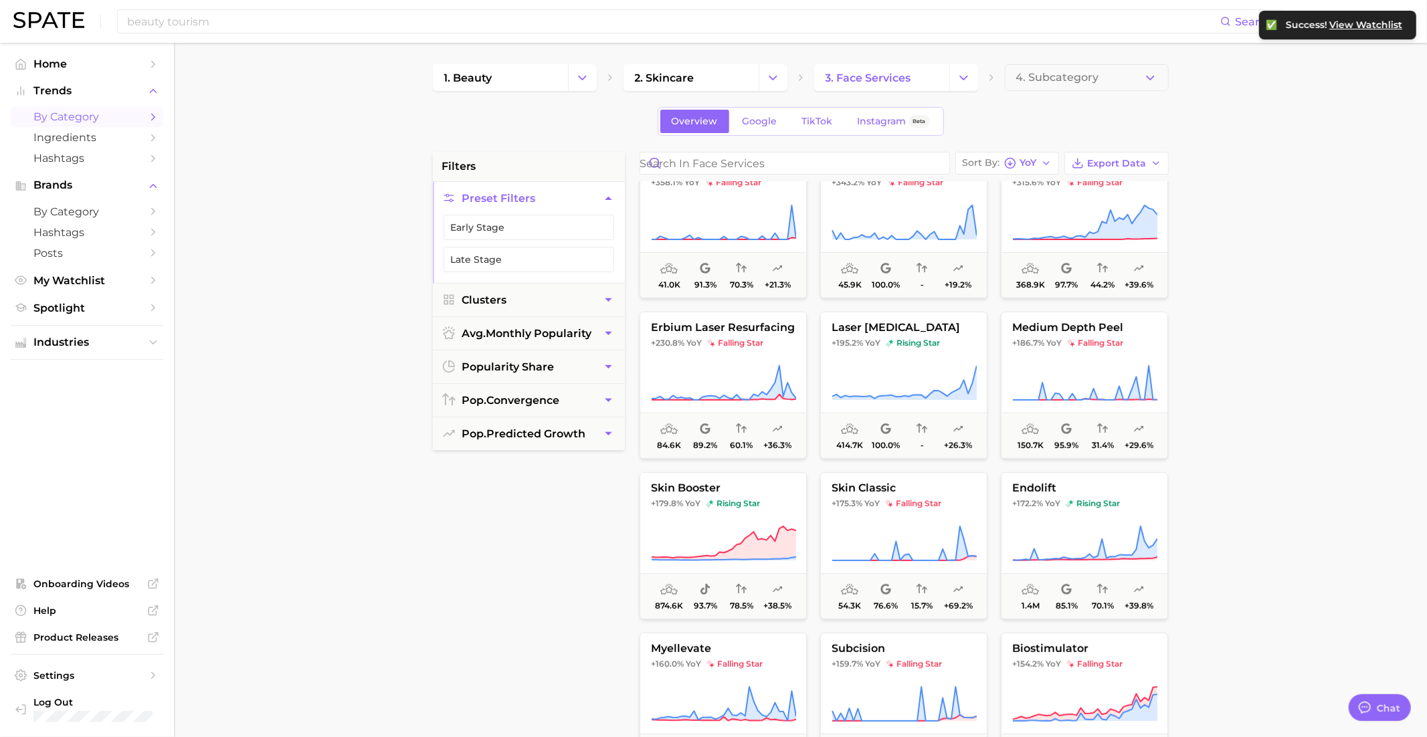
scroll to position [0, 0]
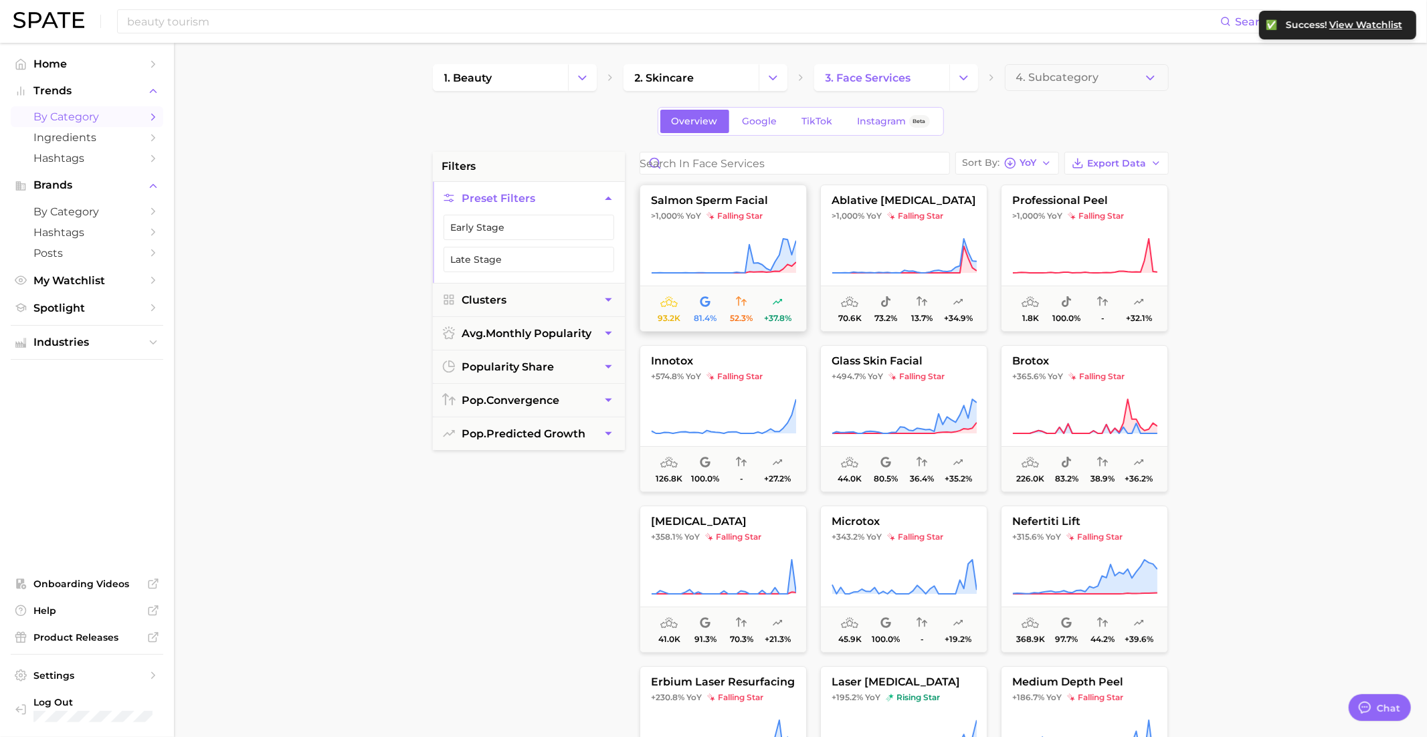
click at [751, 231] on button "salmon sperm facial >1,000% YoY falling star 93.2k 81.4% 52.3% +37.8%" at bounding box center [722, 258] width 167 height 147
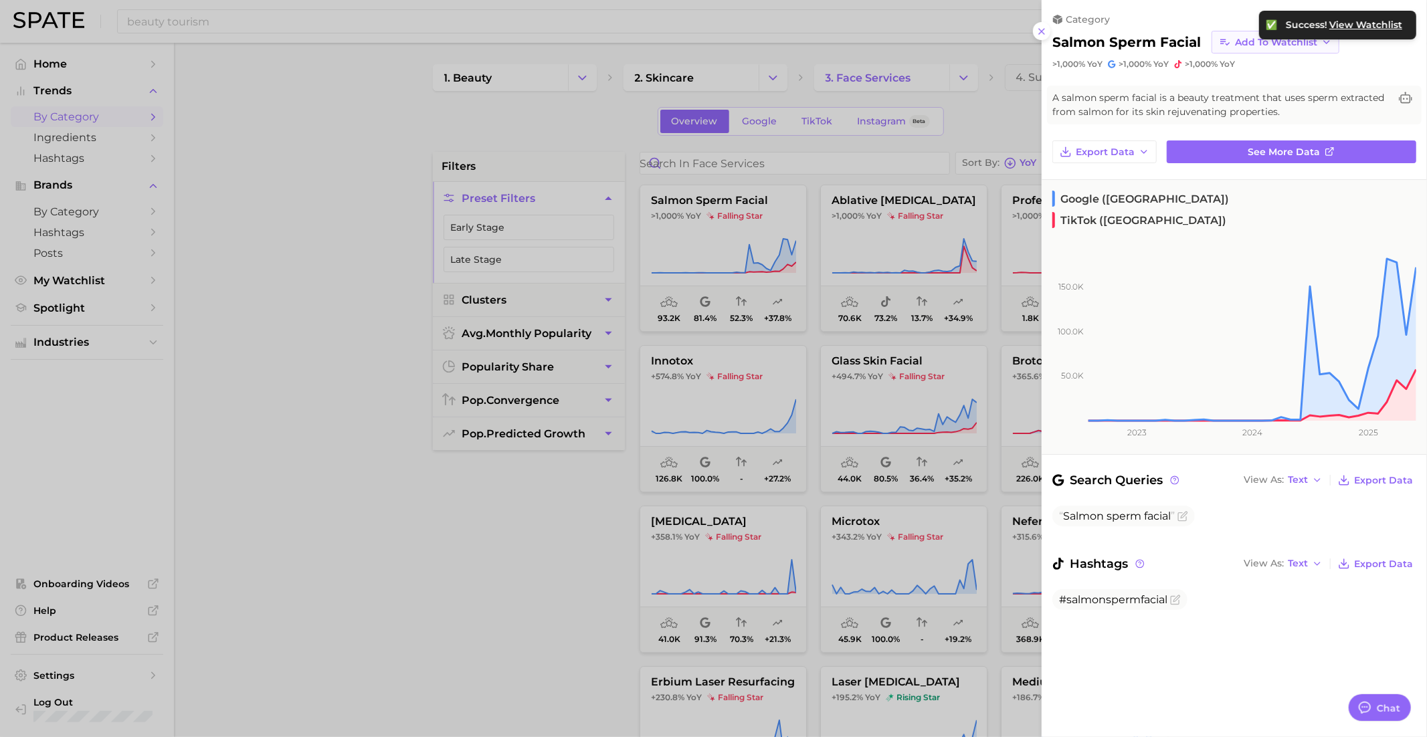
click at [1216, 37] on button "Add to Watchlist" at bounding box center [1275, 42] width 128 height 23
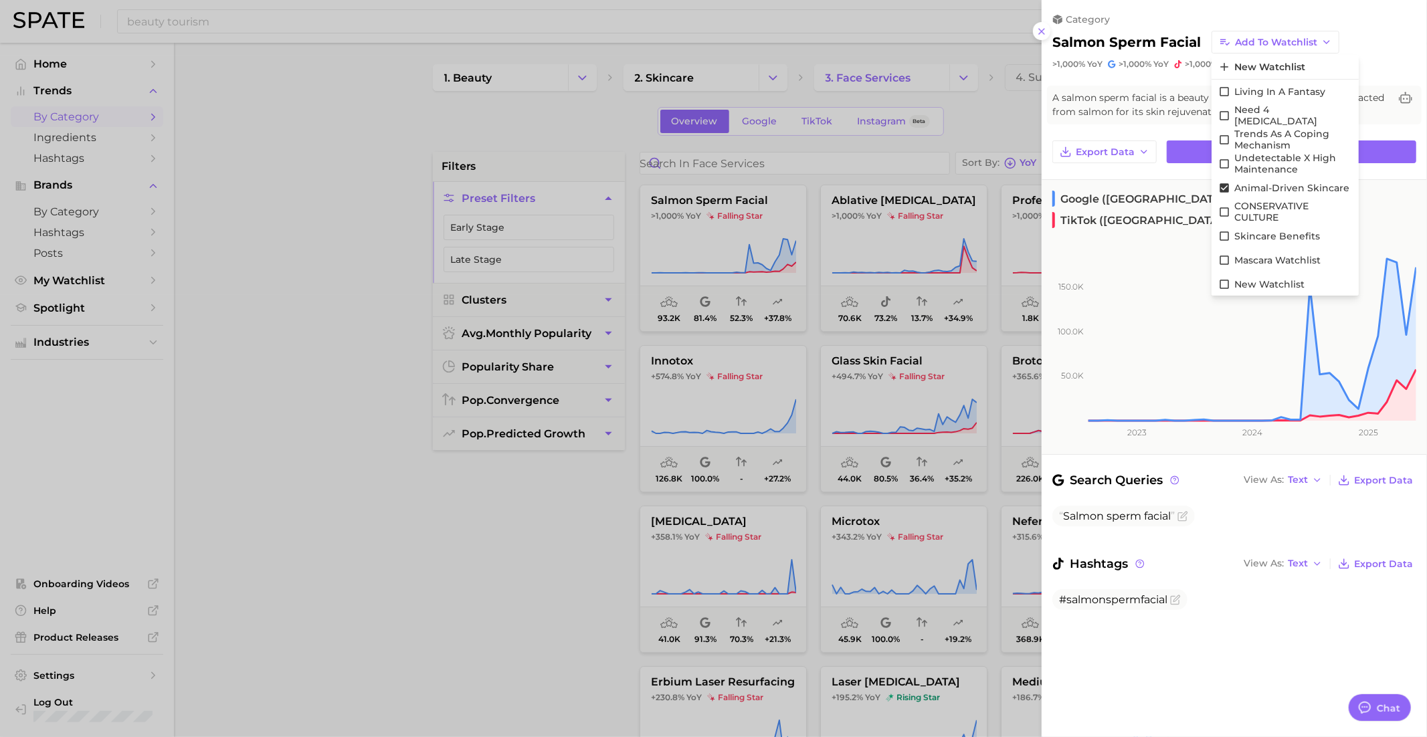
click at [1217, 23] on div "category" at bounding box center [1234, 19] width 364 height 12
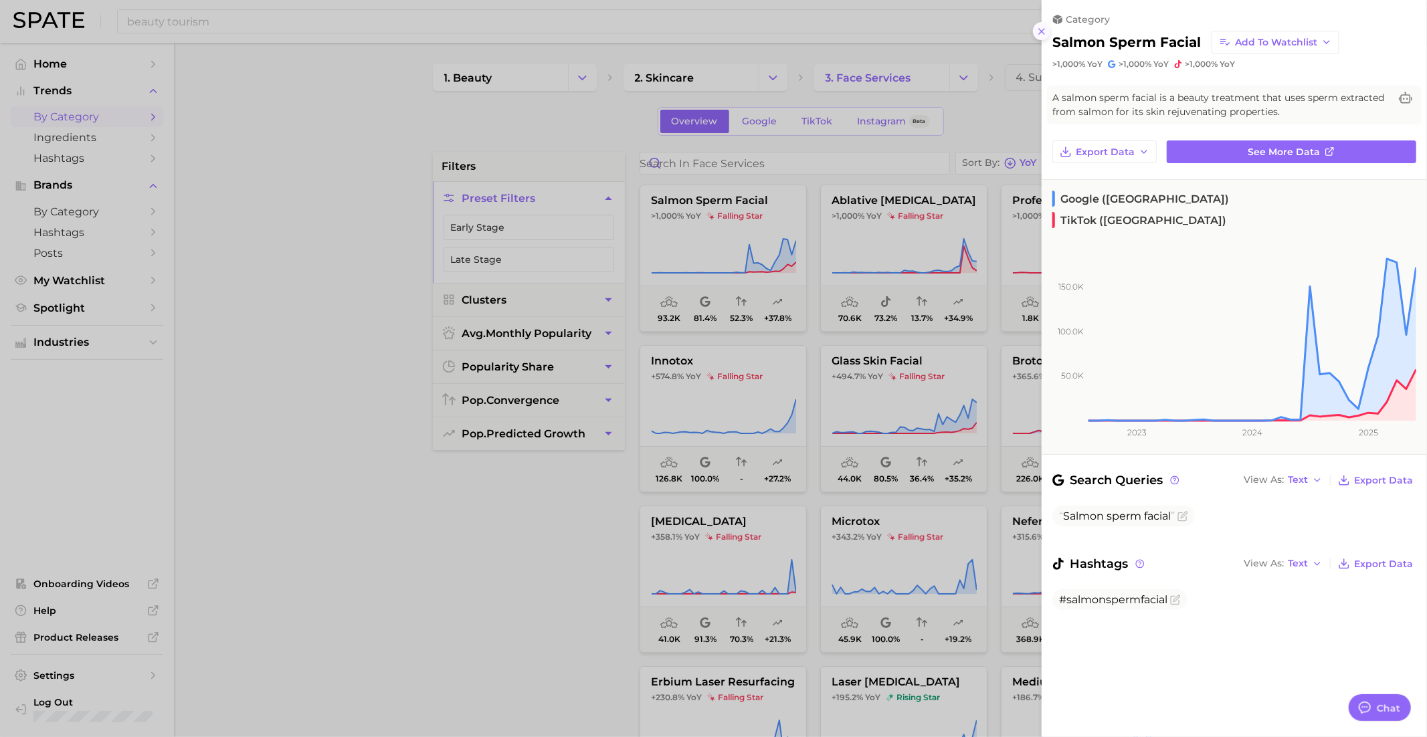
click at [1037, 29] on icon at bounding box center [1041, 31] width 11 height 11
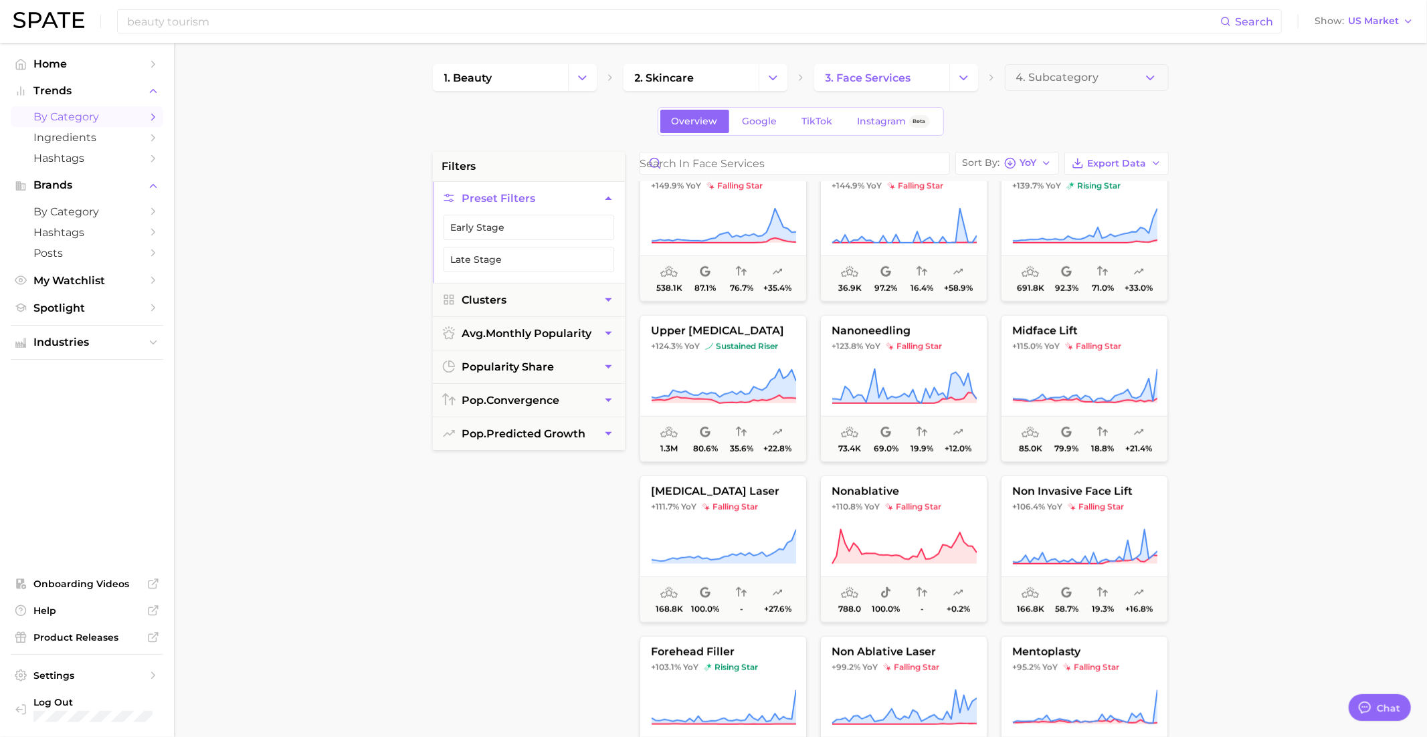
scroll to position [995, 0]
click at [936, 351] on button "nanoneedling +123.8% YoY falling star 73.4k 69.0% 19.9% +12.0%" at bounding box center [903, 386] width 167 height 147
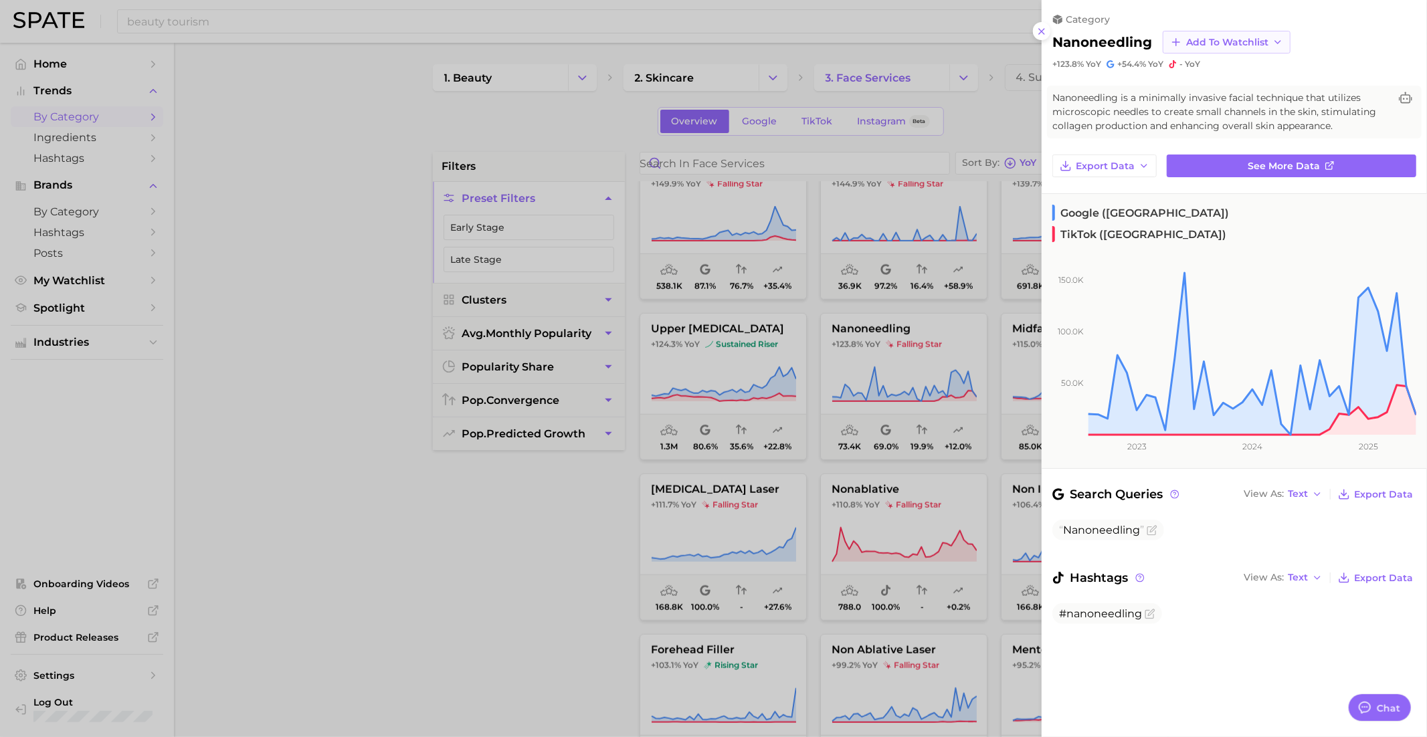
click at [1205, 32] on button "Add to Watchlist" at bounding box center [1227, 42] width 128 height 23
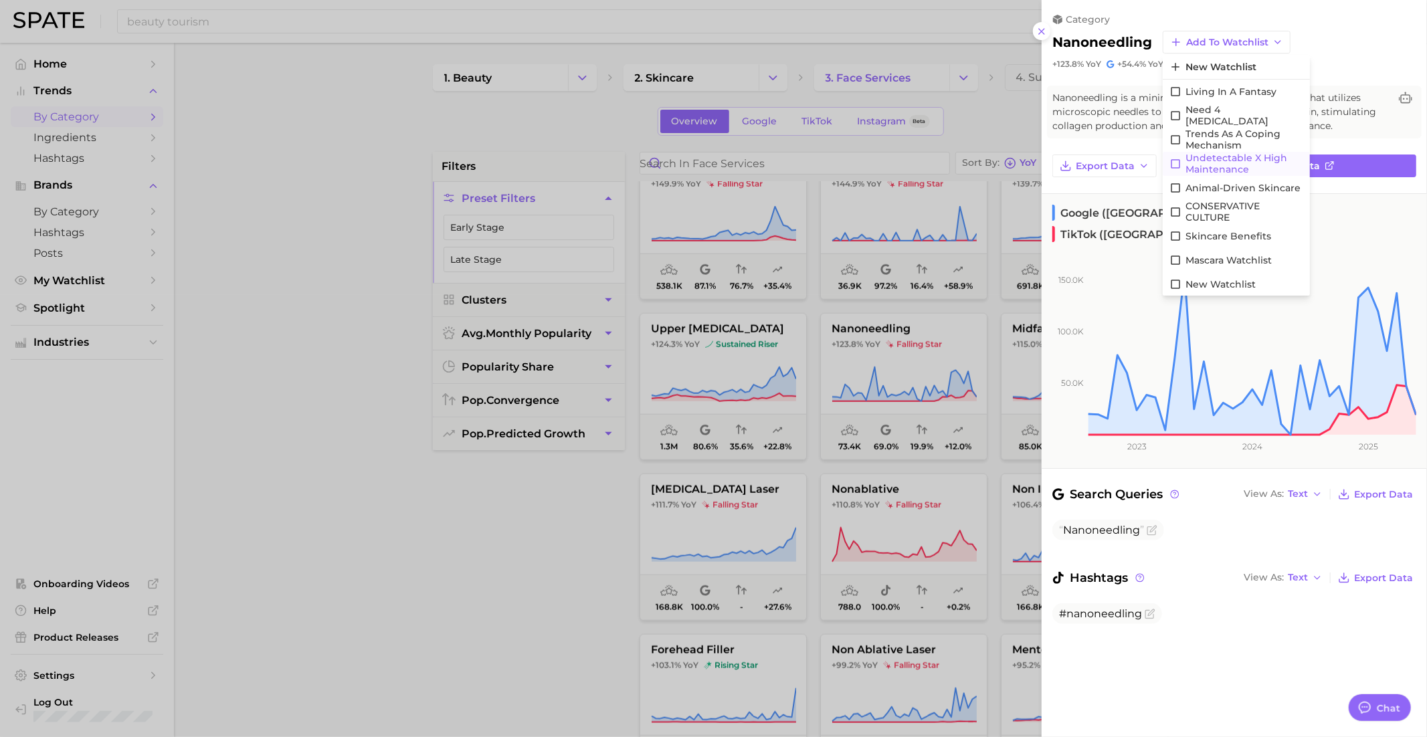
click at [1242, 159] on span "Undetectable X High maintenance" at bounding box center [1244, 164] width 118 height 23
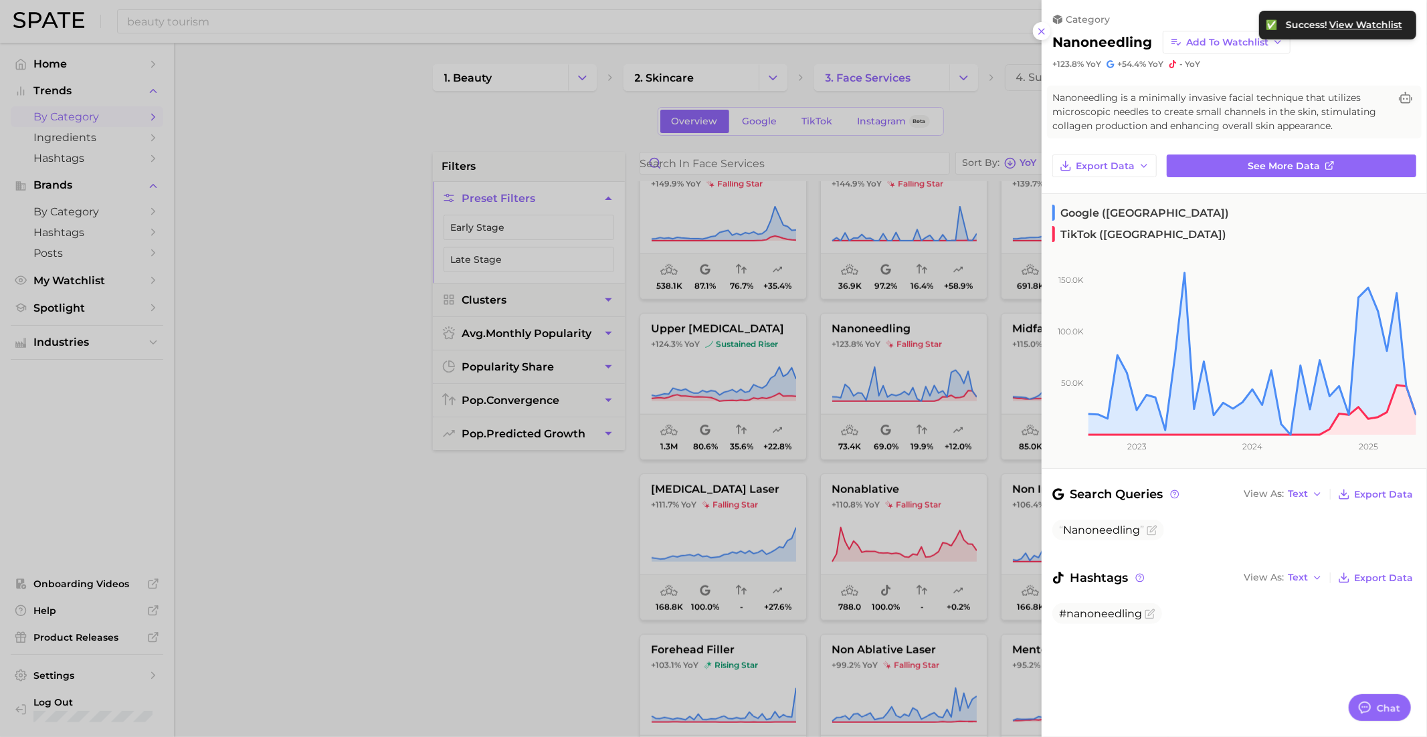
click at [936, 393] on div at bounding box center [713, 368] width 1427 height 737
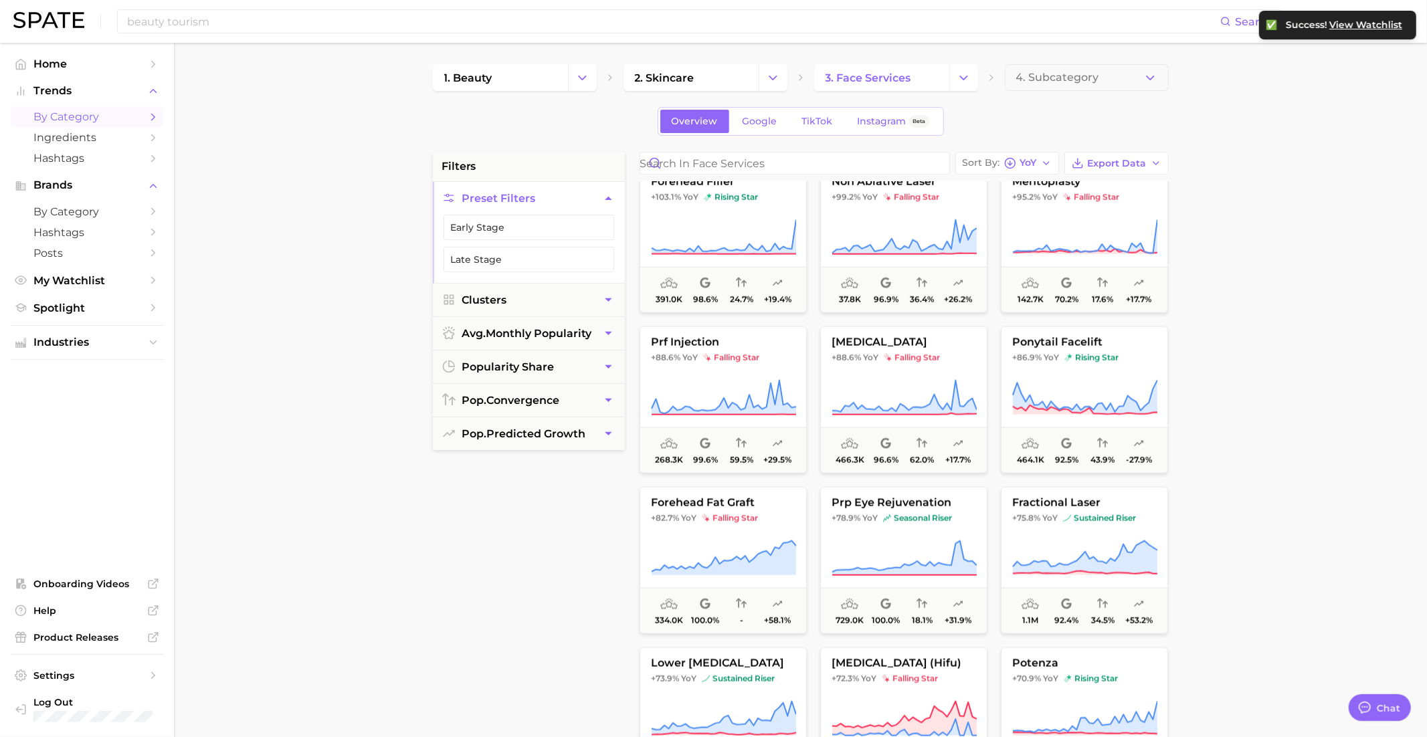
scroll to position [1466, 0]
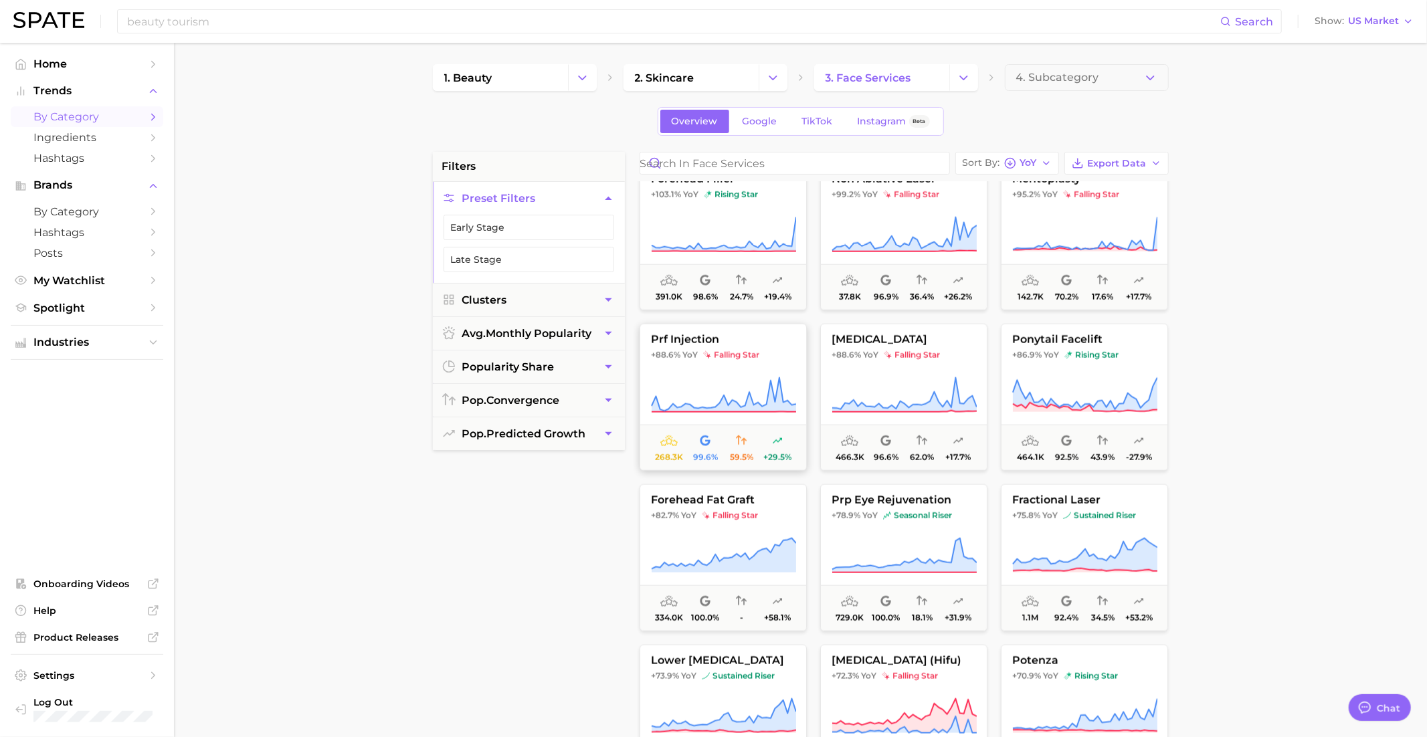
click at [689, 361] on button "prf injection +88.6% YoY falling star 268.3k 99.6% 59.5% +29.5%" at bounding box center [722, 397] width 167 height 147
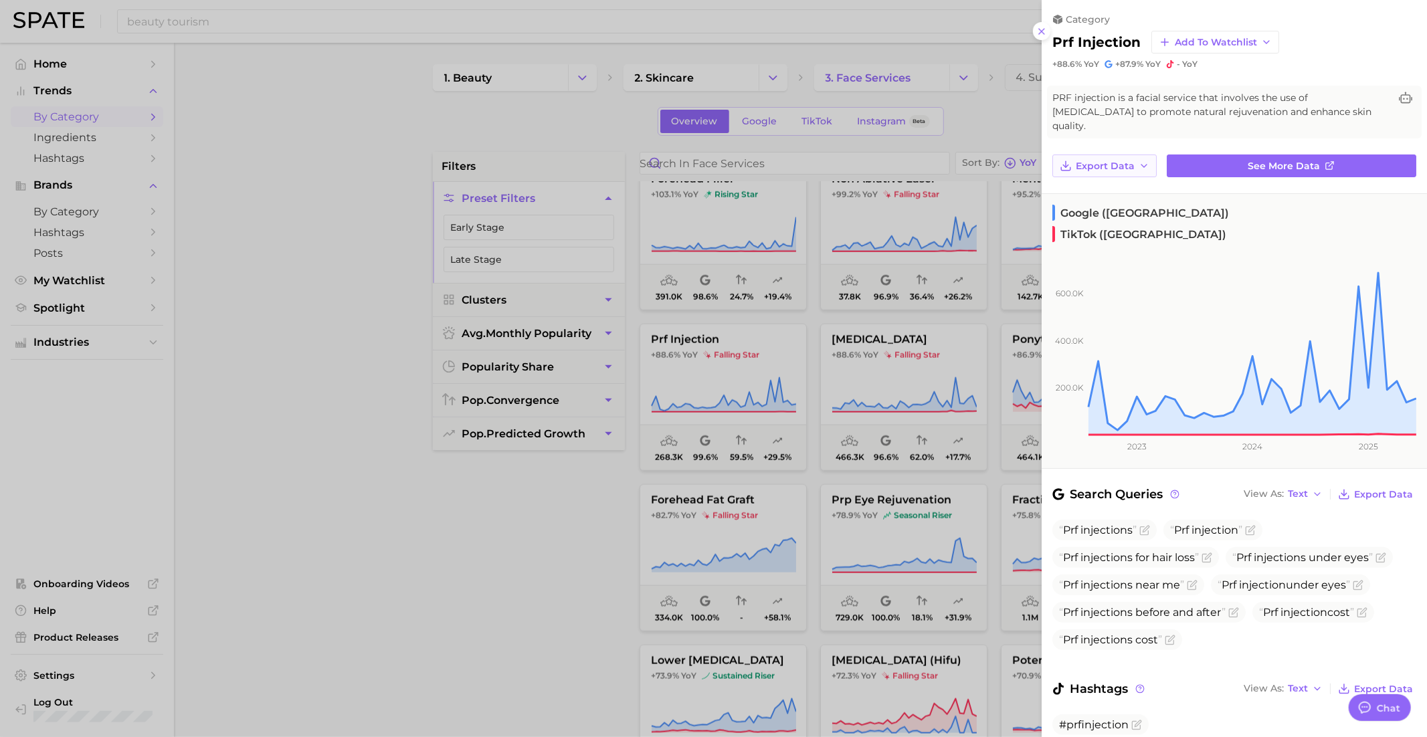
click at [1125, 157] on button "Export Data" at bounding box center [1104, 166] width 104 height 23
click at [1195, 54] on div "category prf injection Add to Watchlist +88.6% YoY +87.9% YoY - YoY" at bounding box center [1234, 35] width 385 height 70
click at [1198, 44] on span "Add to Watchlist" at bounding box center [1216, 42] width 82 height 11
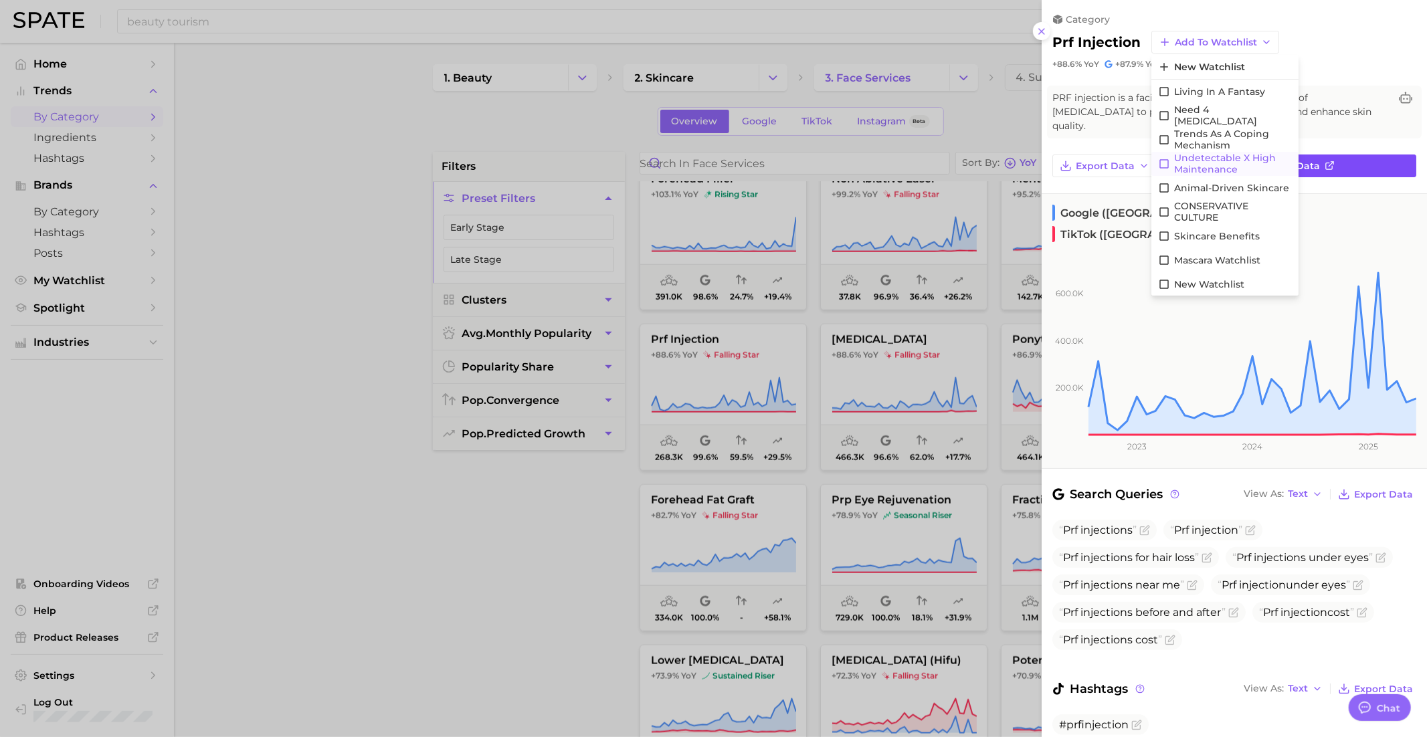
click at [1223, 159] on span "Undetectable X High maintenance" at bounding box center [1233, 164] width 118 height 23
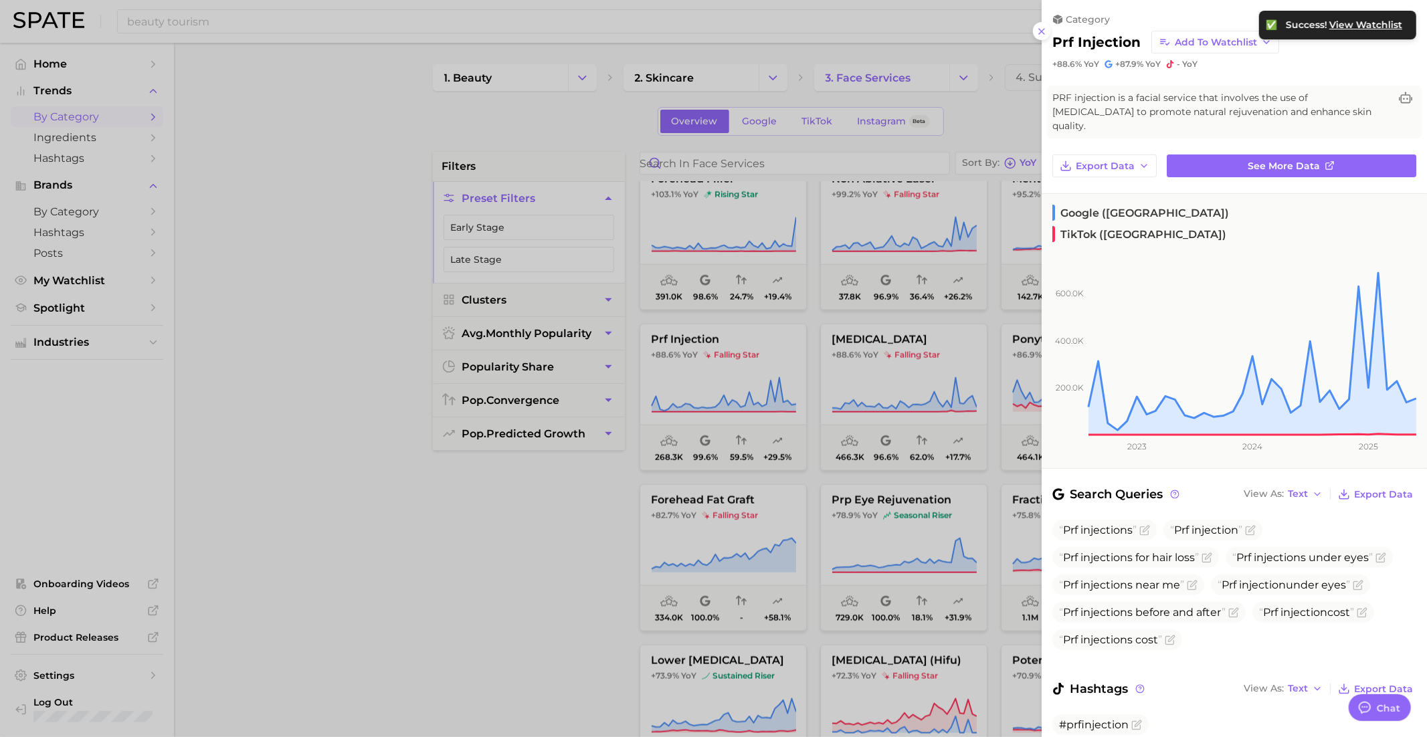
click at [898, 441] on div at bounding box center [713, 368] width 1427 height 737
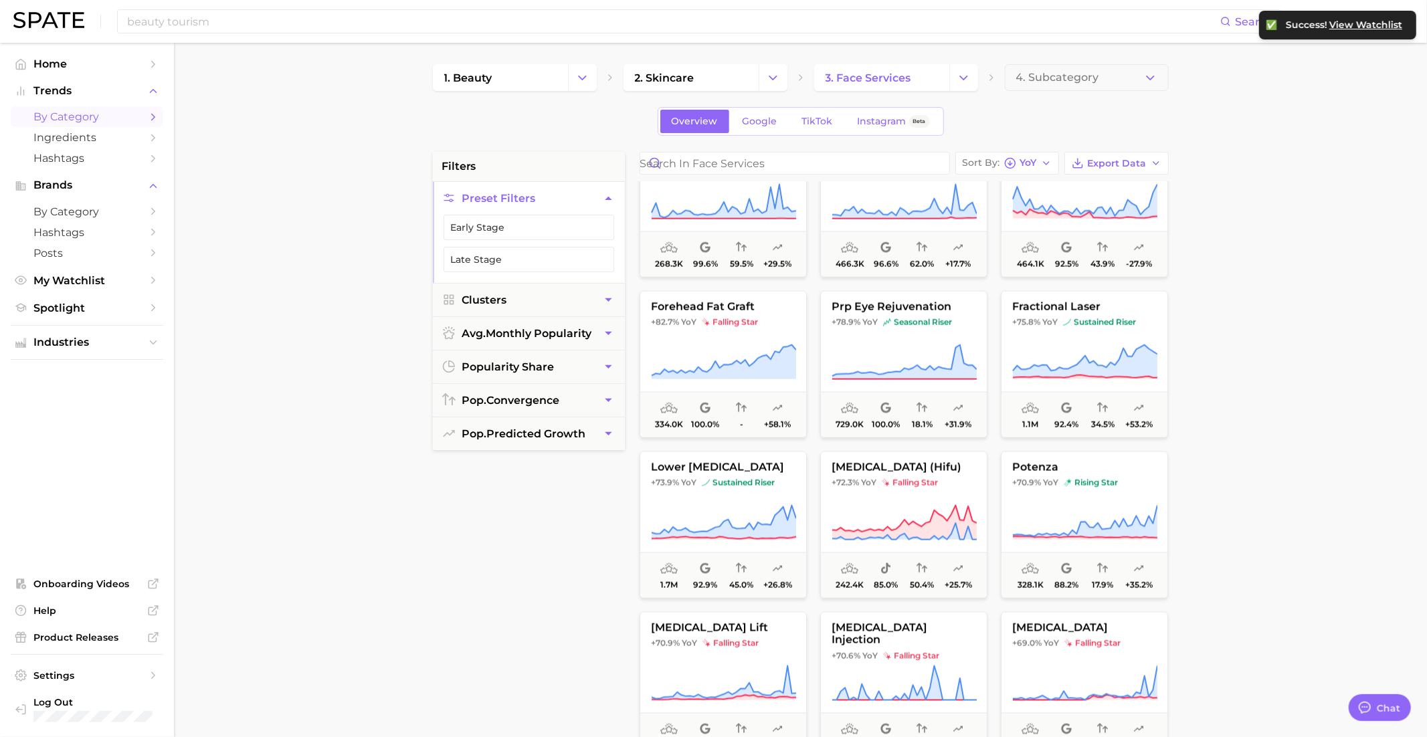
scroll to position [1668, 0]
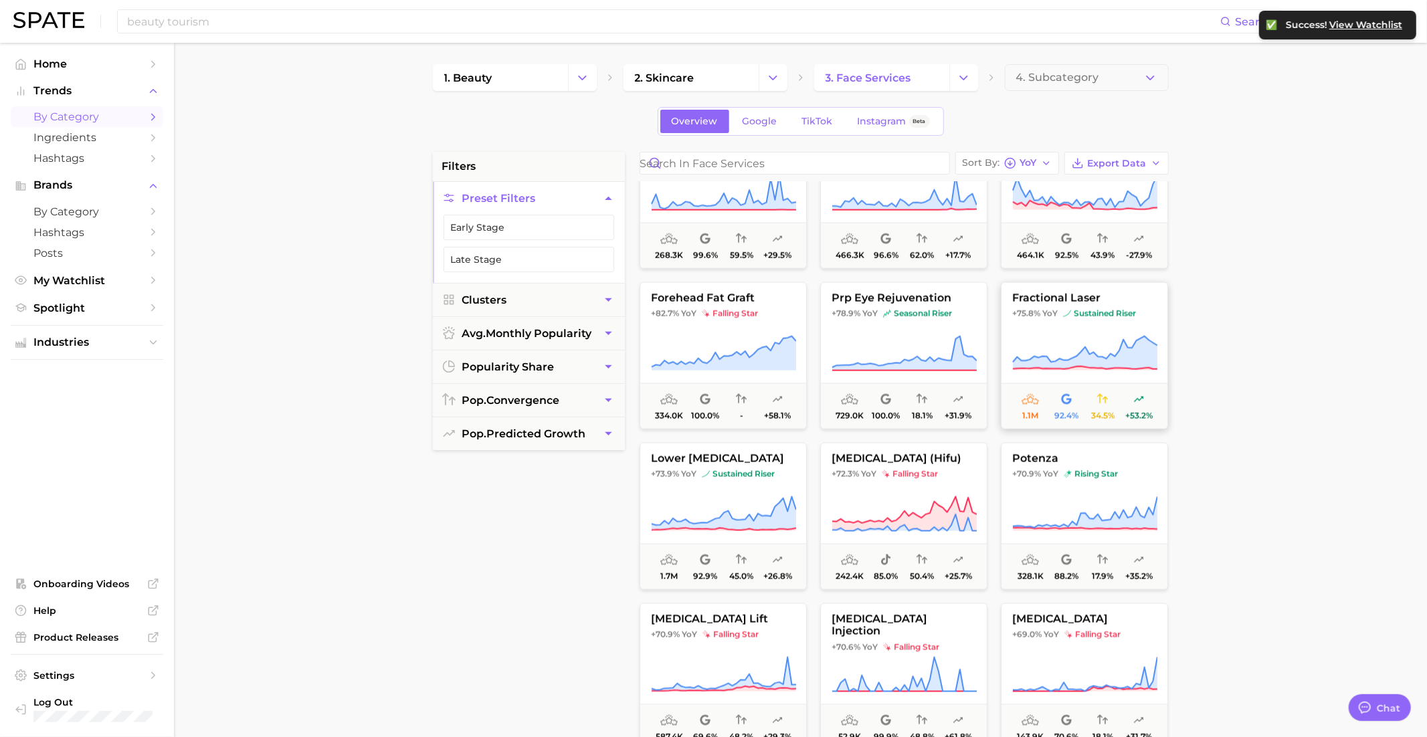
click at [1044, 321] on button "fractional laser +75.8% YoY sustained riser 1.1m 92.4% 34.5% +53.2%" at bounding box center [1084, 355] width 167 height 147
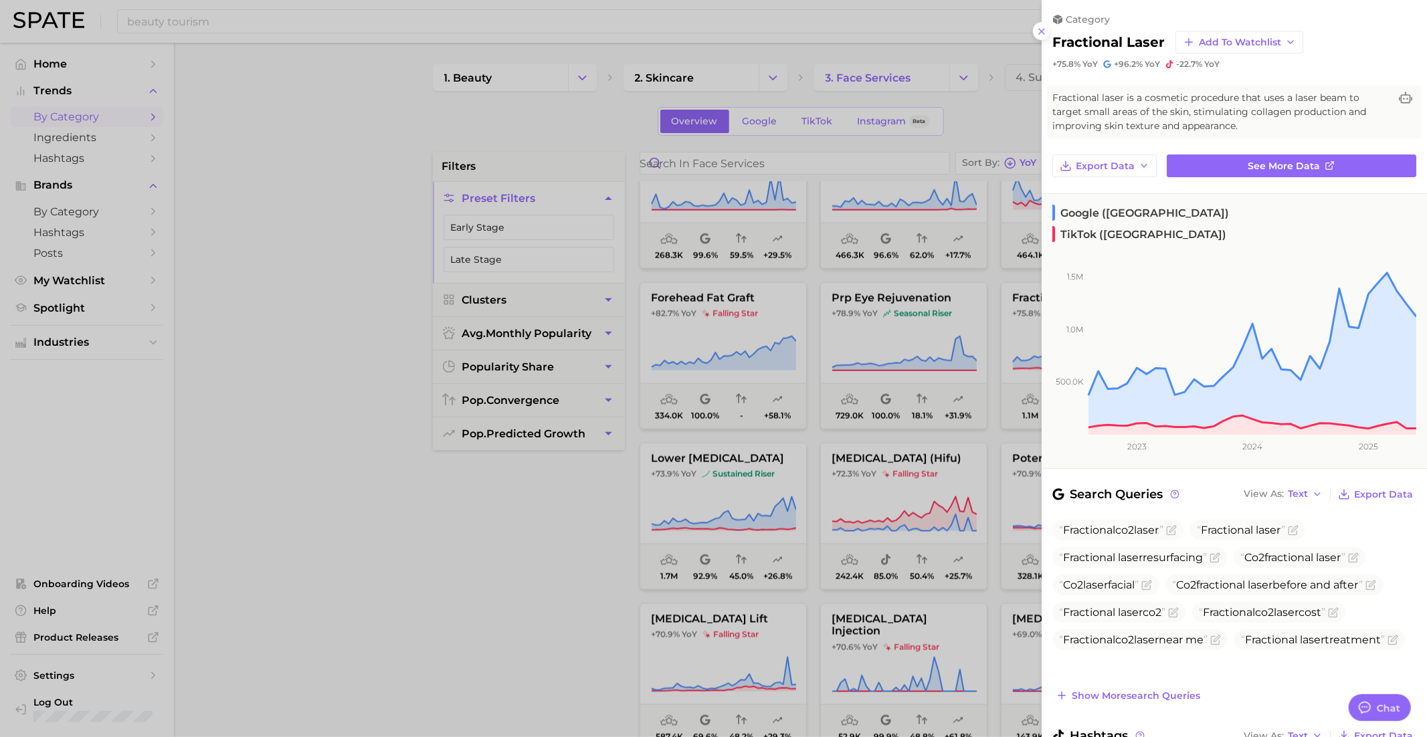
click at [898, 440] on div at bounding box center [713, 368] width 1427 height 737
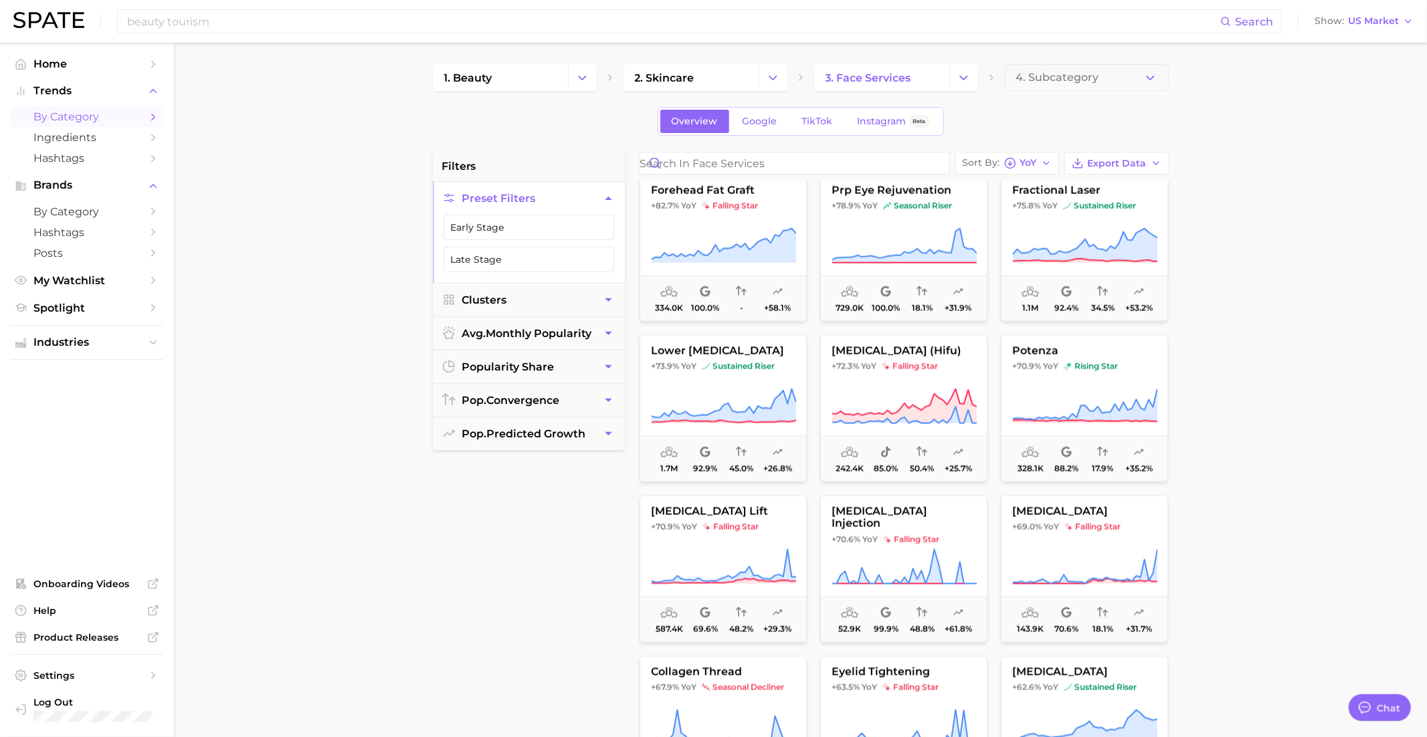
scroll to position [1777, 0]
click at [890, 371] on span "falling star" at bounding box center [910, 366] width 56 height 11
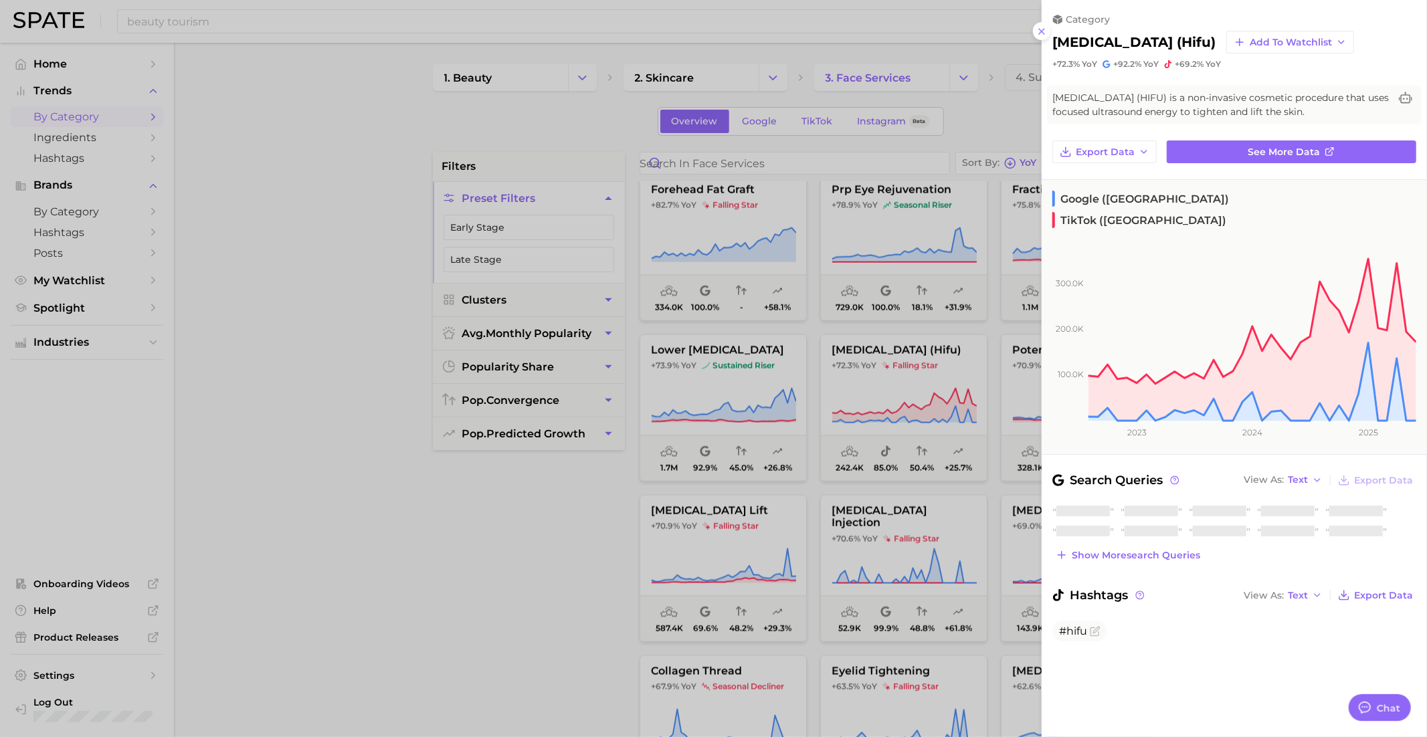
click at [886, 383] on div at bounding box center [713, 368] width 1427 height 737
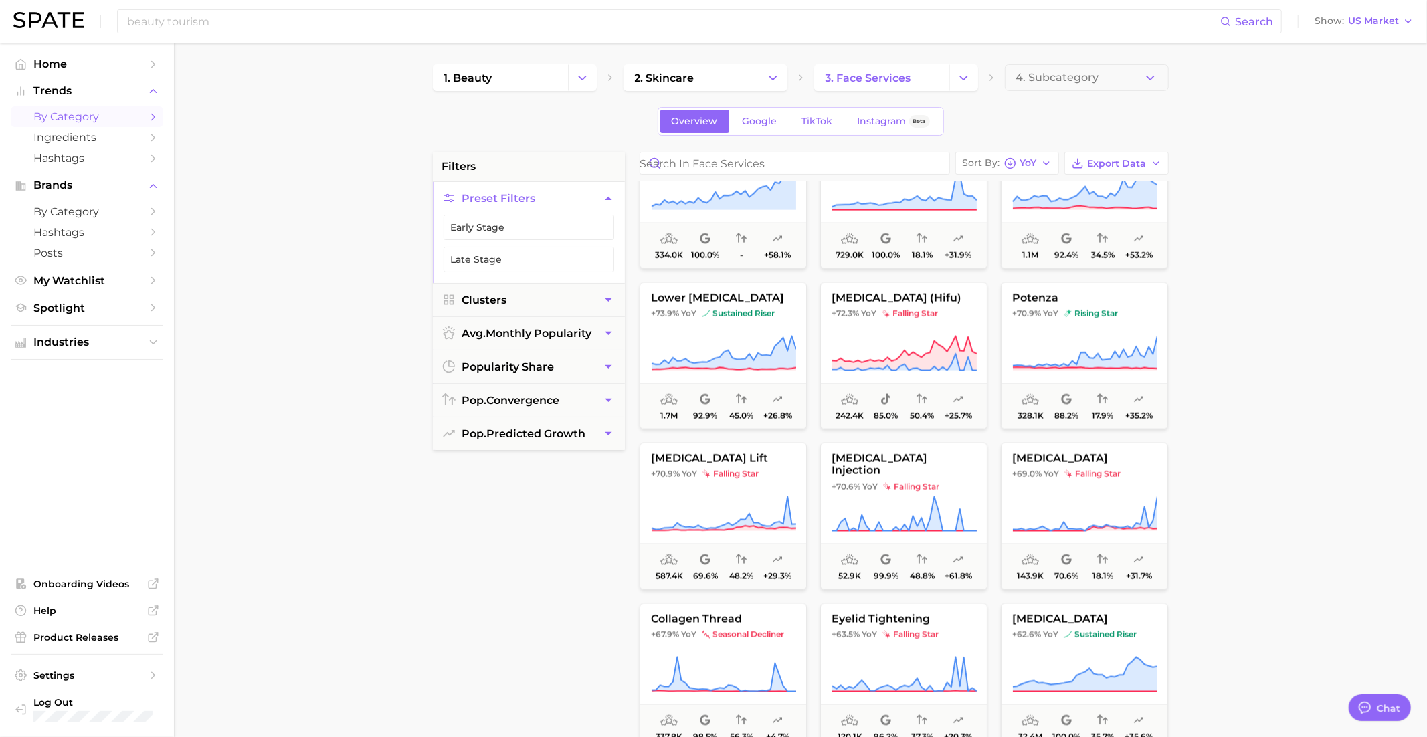
scroll to position [1829, 0]
click at [1070, 305] on button "potenza +70.9% YoY rising star 328.1k 88.2% 17.9% +35.2%" at bounding box center [1084, 355] width 167 height 147
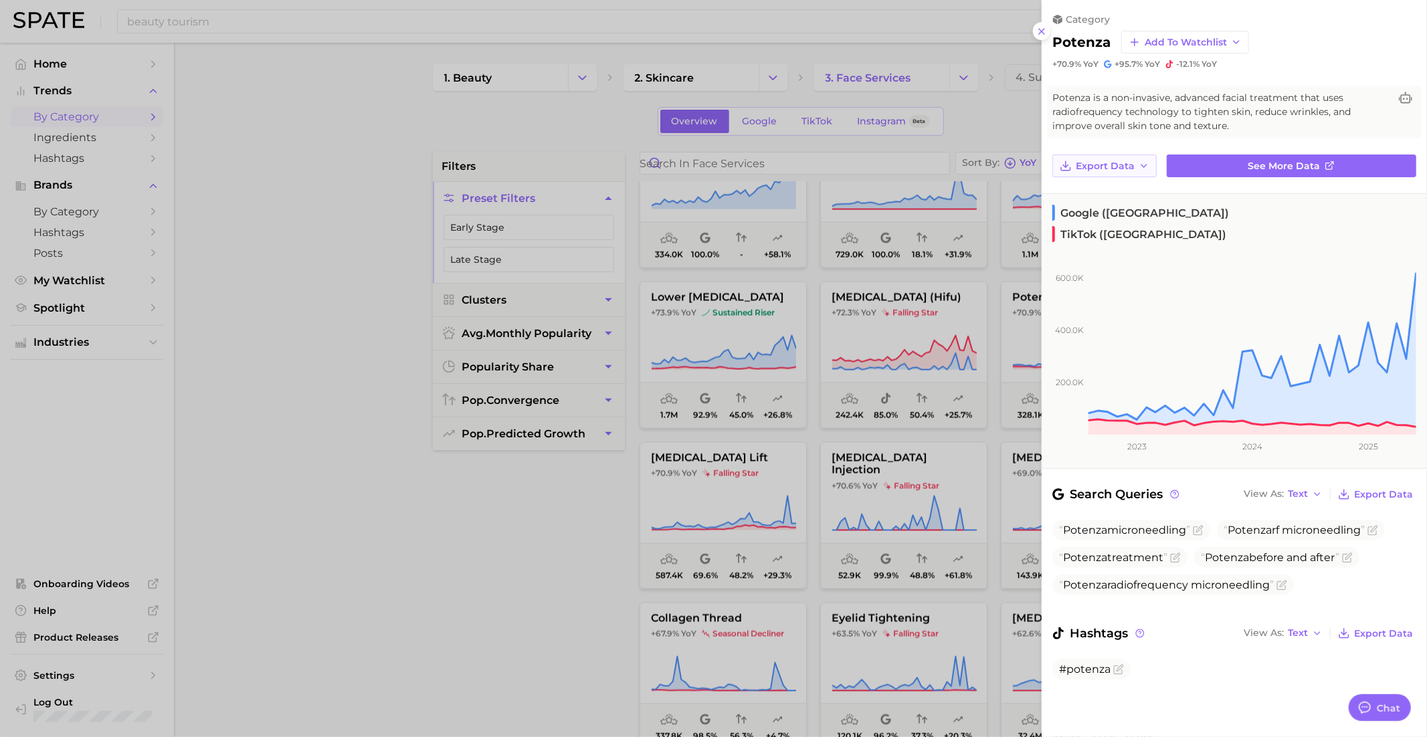
click at [1124, 161] on span "Export Data" at bounding box center [1105, 166] width 59 height 11
click at [1161, 45] on span "Add to Watchlist" at bounding box center [1186, 42] width 82 height 11
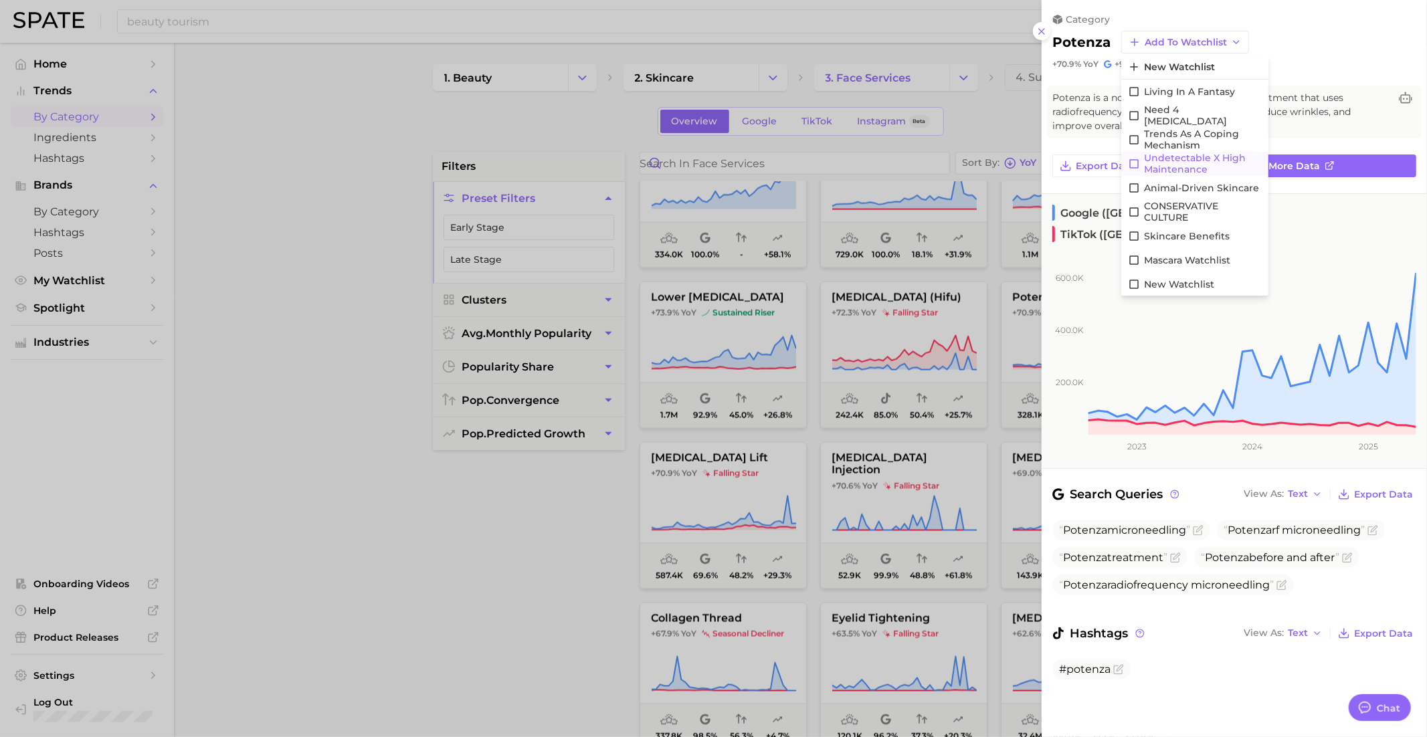
click at [1195, 162] on span "Undetectable X High maintenance" at bounding box center [1203, 164] width 118 height 23
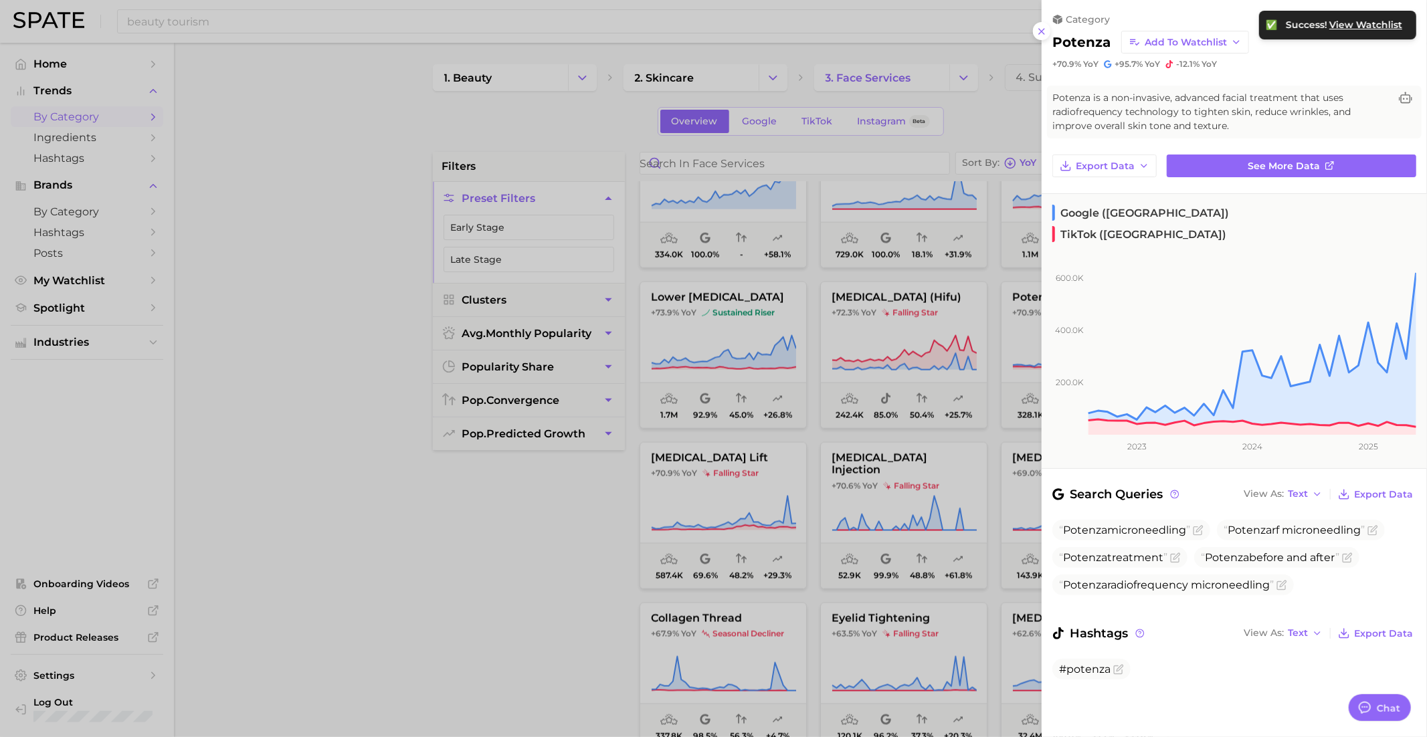
click at [923, 521] on div at bounding box center [713, 368] width 1427 height 737
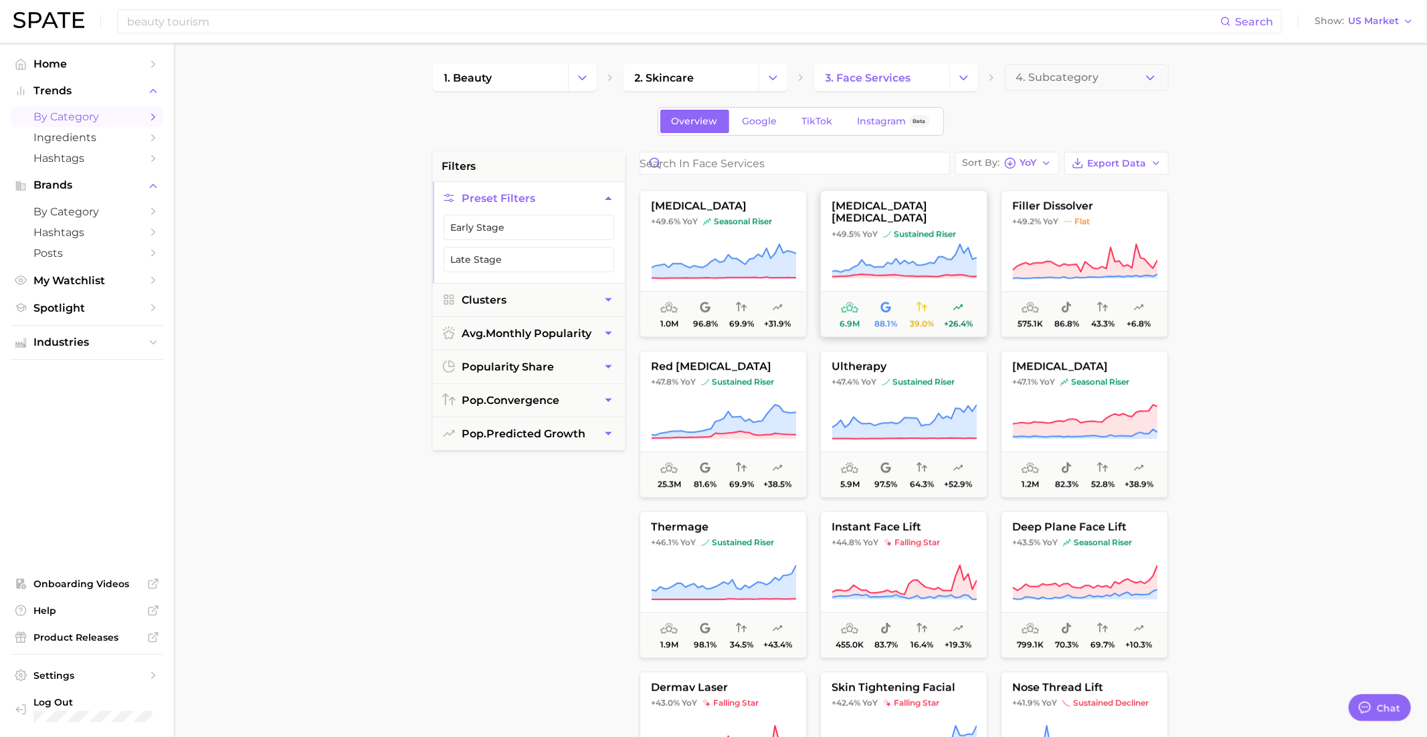
scroll to position [3054, 0]
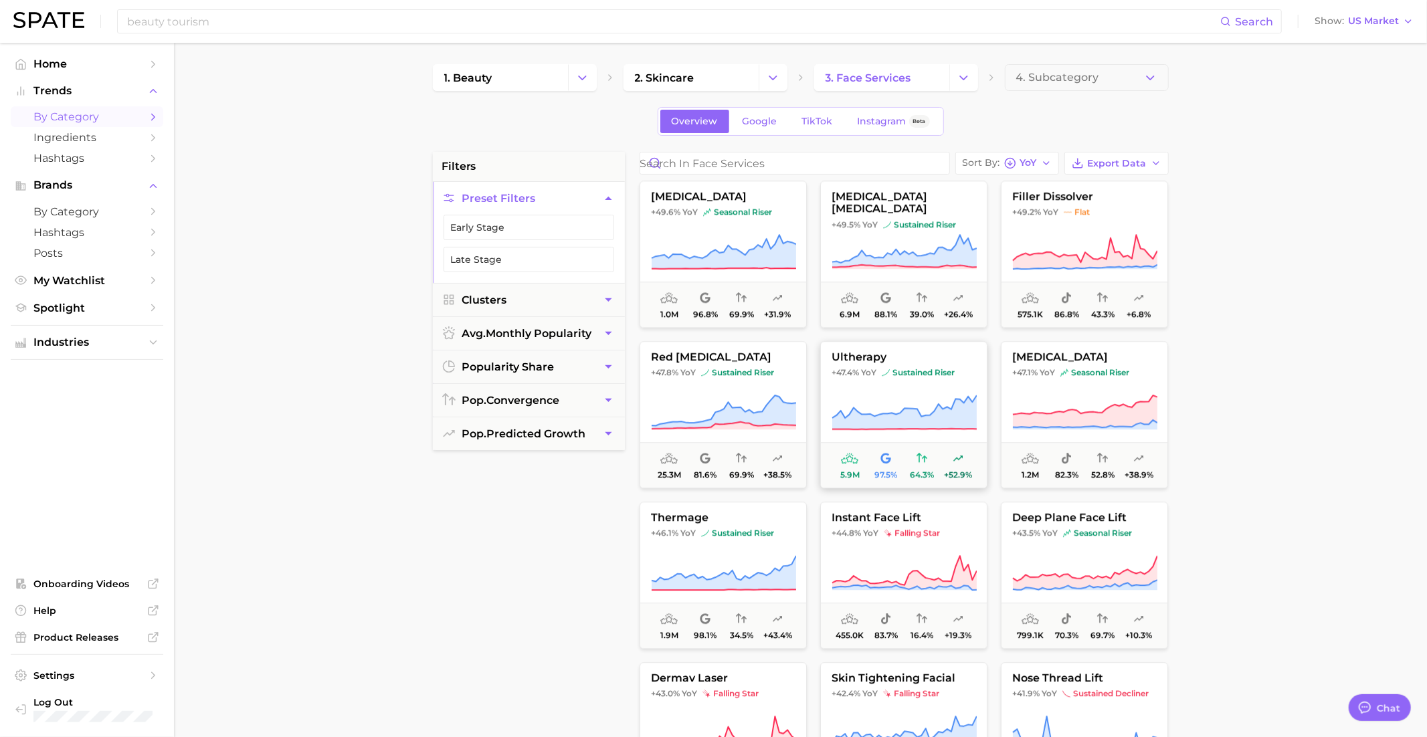
click at [913, 382] on button "ultherapy +47.4% YoY sustained riser 5.9m 97.5% 64.3% +52.9%" at bounding box center [903, 414] width 167 height 147
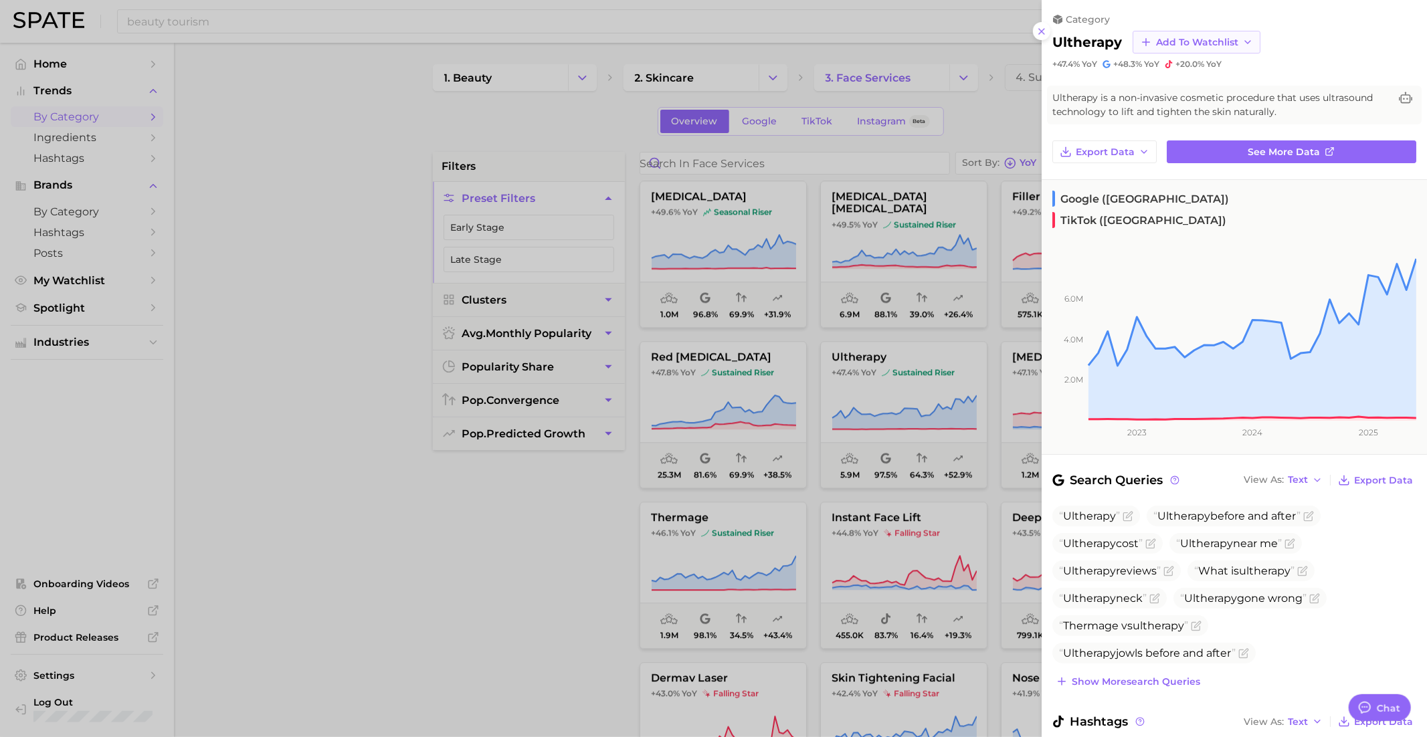
click at [1191, 37] on span "Add to Watchlist" at bounding box center [1197, 42] width 82 height 11
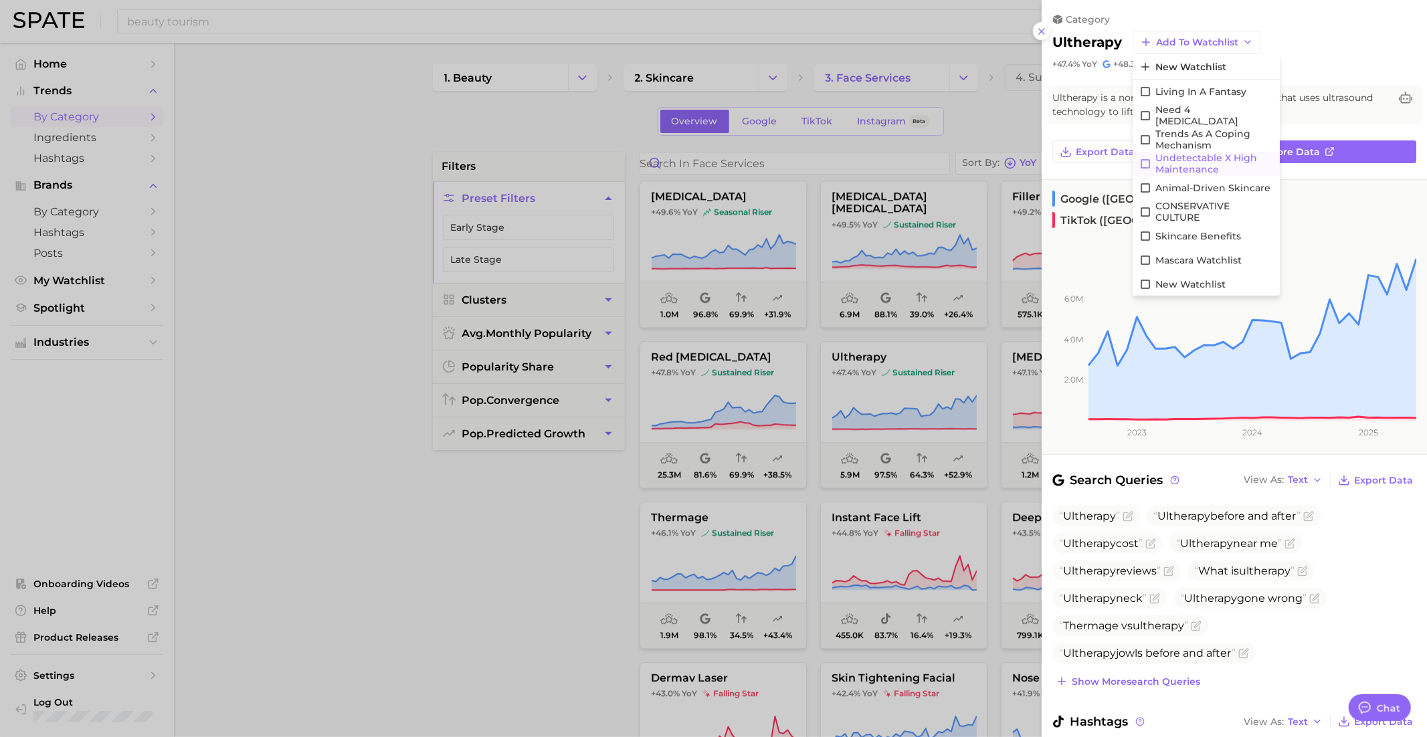
click at [1199, 162] on span "Undetectable X High maintenance" at bounding box center [1214, 164] width 118 height 23
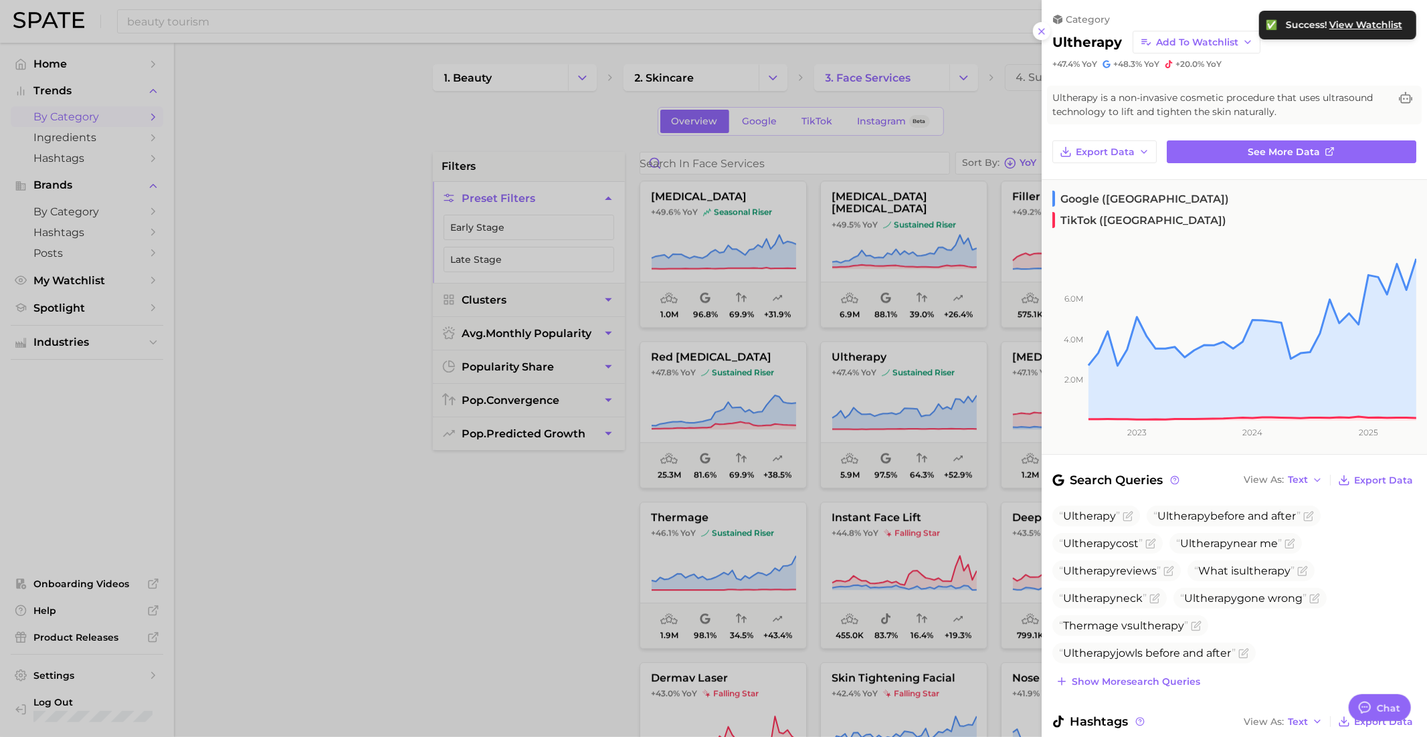
click at [962, 411] on div at bounding box center [713, 368] width 1427 height 737
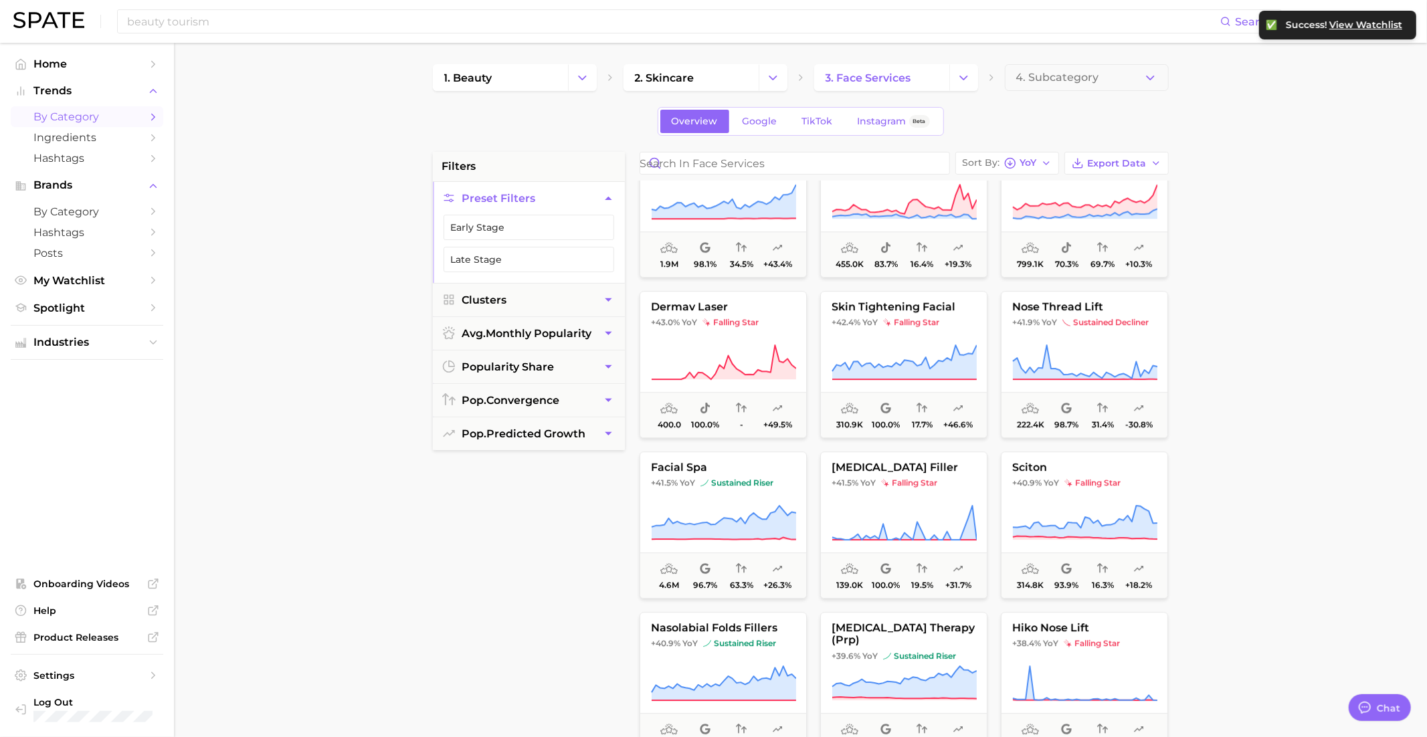
scroll to position [3432, 0]
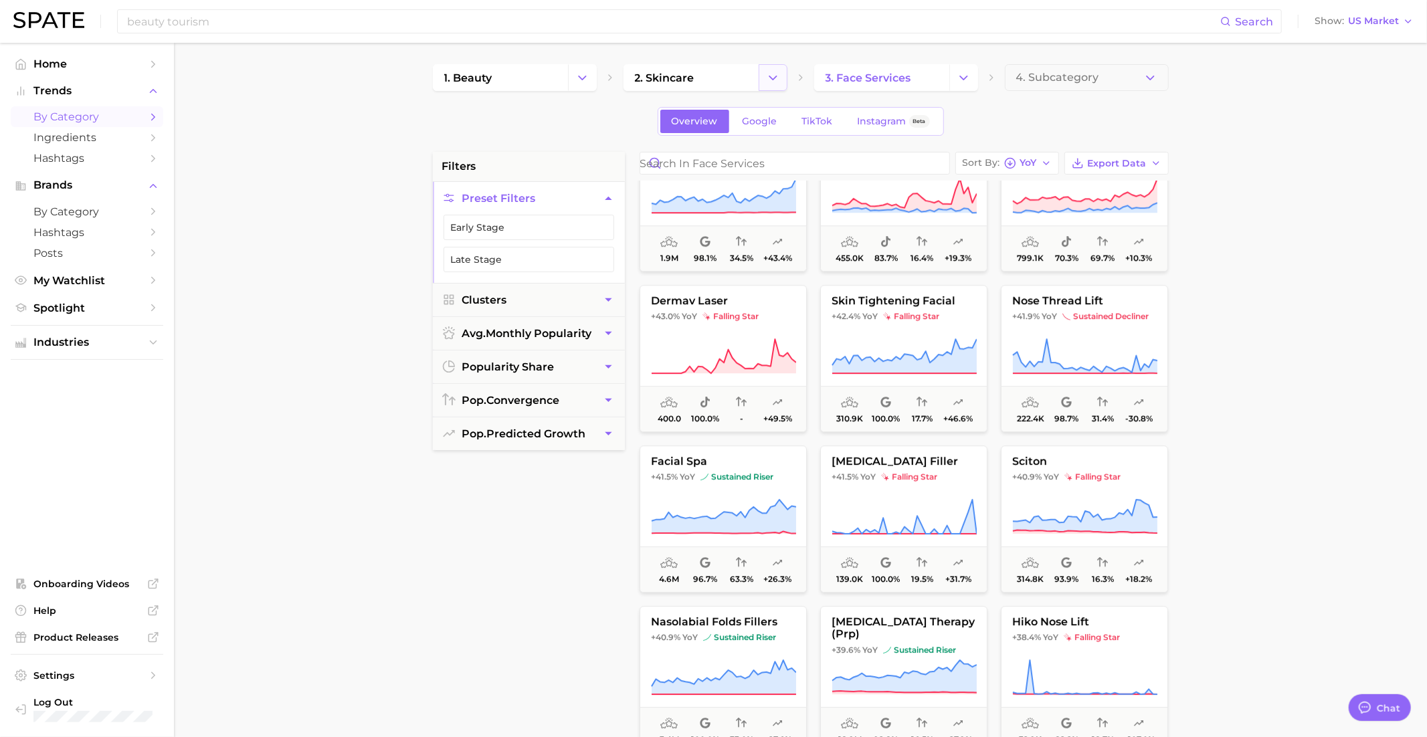
click at [773, 74] on icon "Change Category" at bounding box center [773, 78] width 14 height 14
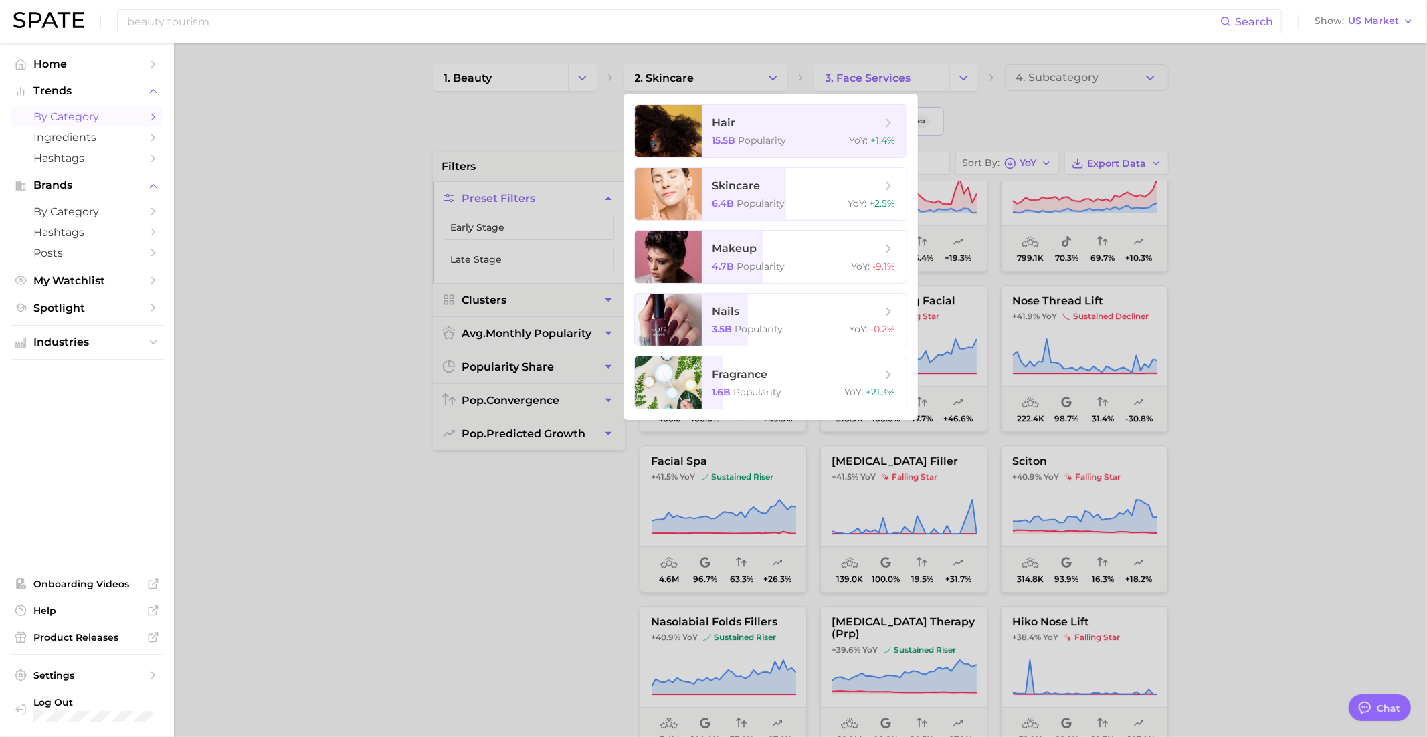
click at [771, 74] on div at bounding box center [713, 368] width 1427 height 737
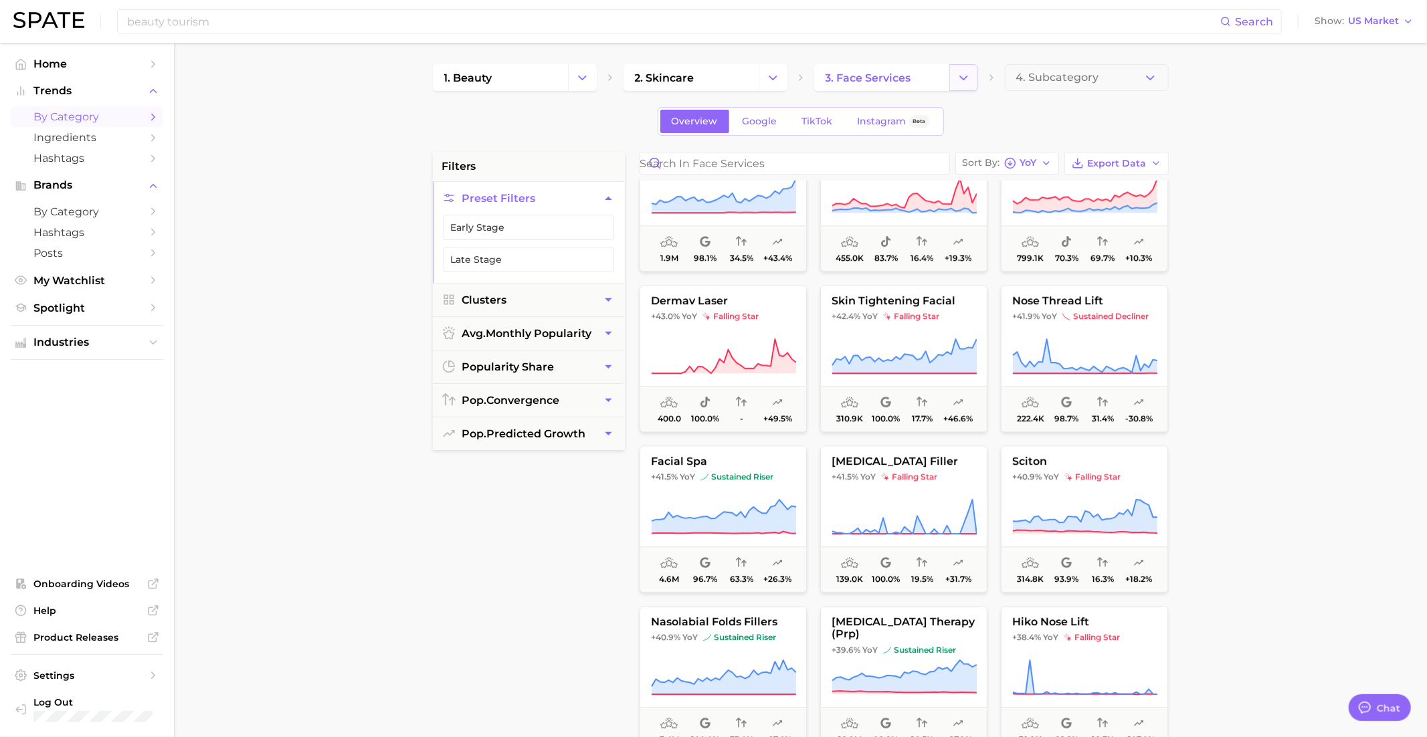
click at [971, 74] on button "Change Category" at bounding box center [963, 77] width 29 height 27
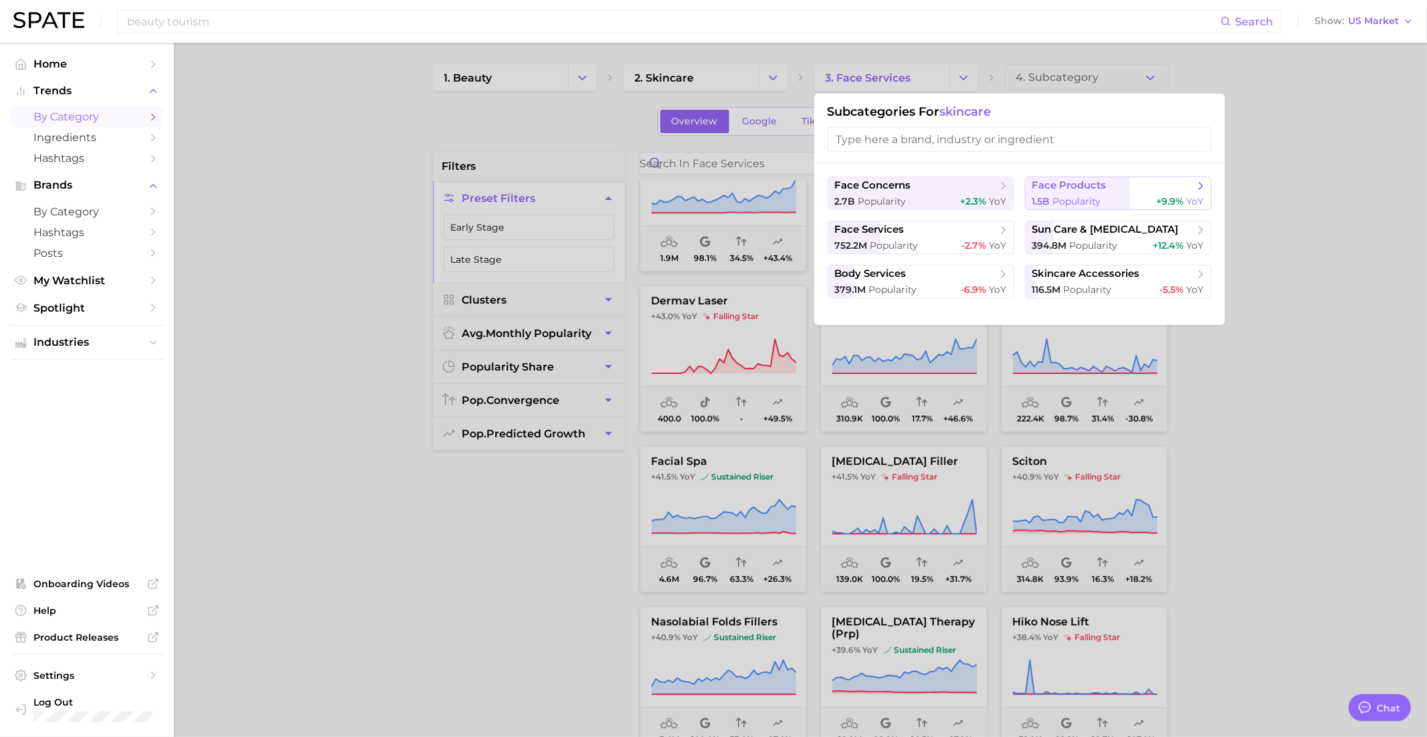
click at [1080, 188] on span "face products" at bounding box center [1069, 185] width 74 height 13
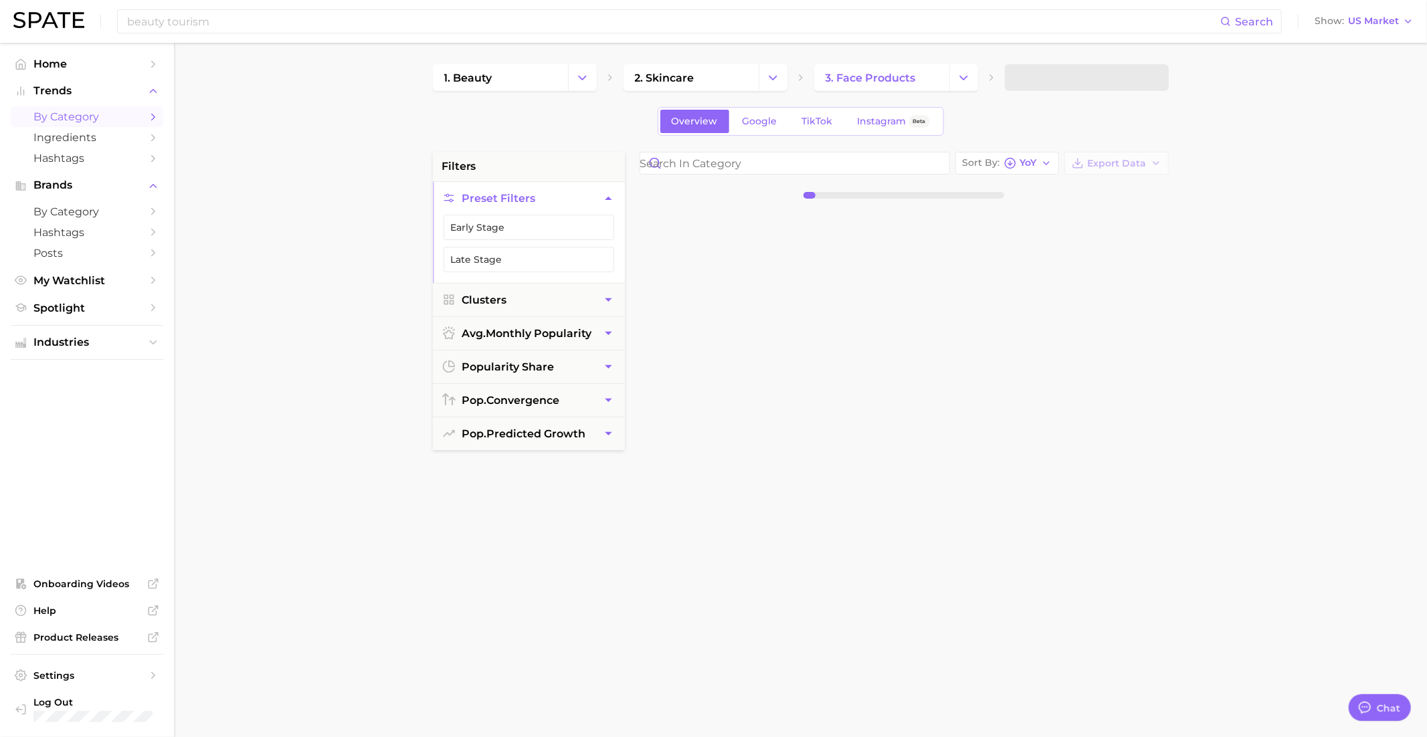
click at [1095, 83] on span at bounding box center [1087, 77] width 164 height 27
click at [1086, 83] on span at bounding box center [1087, 77] width 164 height 27
click at [1073, 82] on span "4. Subcategory" at bounding box center [1057, 78] width 83 height 12
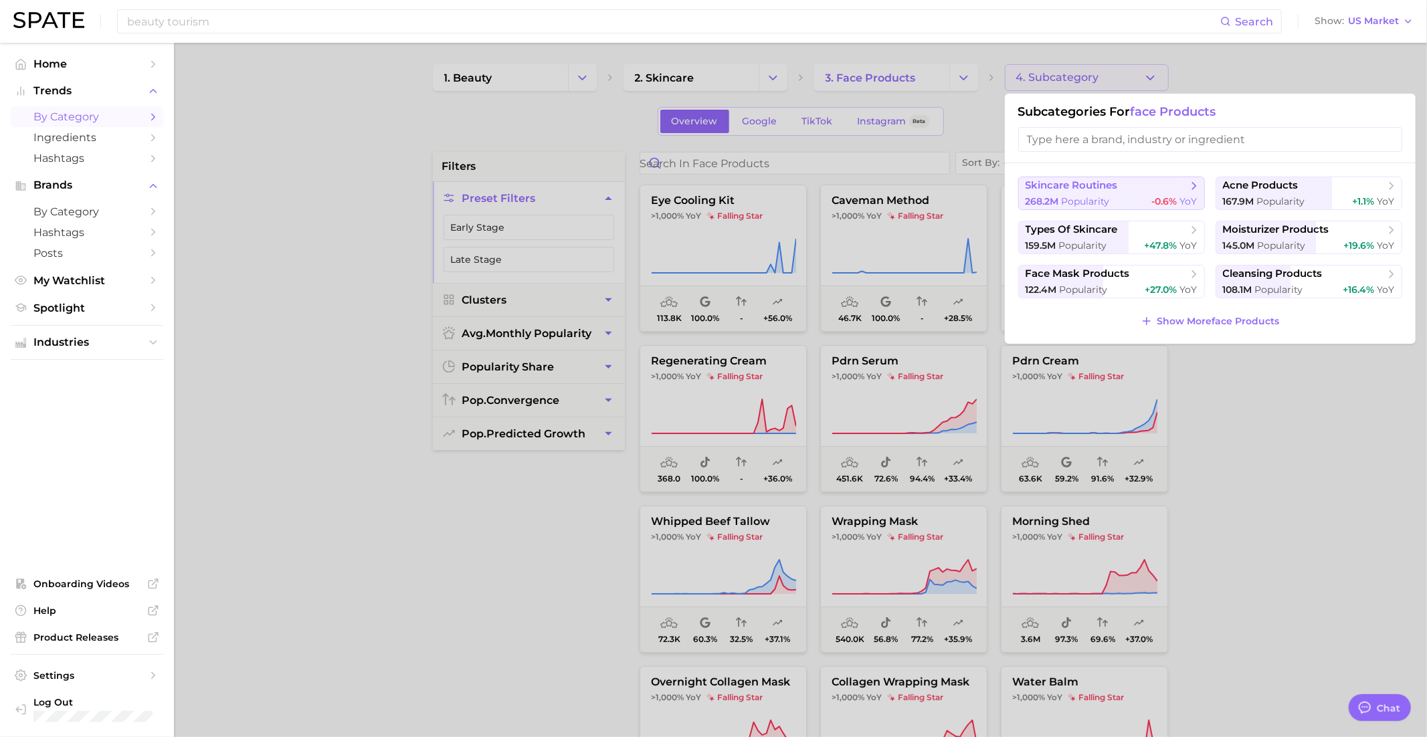
click at [1086, 189] on span "skincare routines" at bounding box center [1071, 185] width 92 height 13
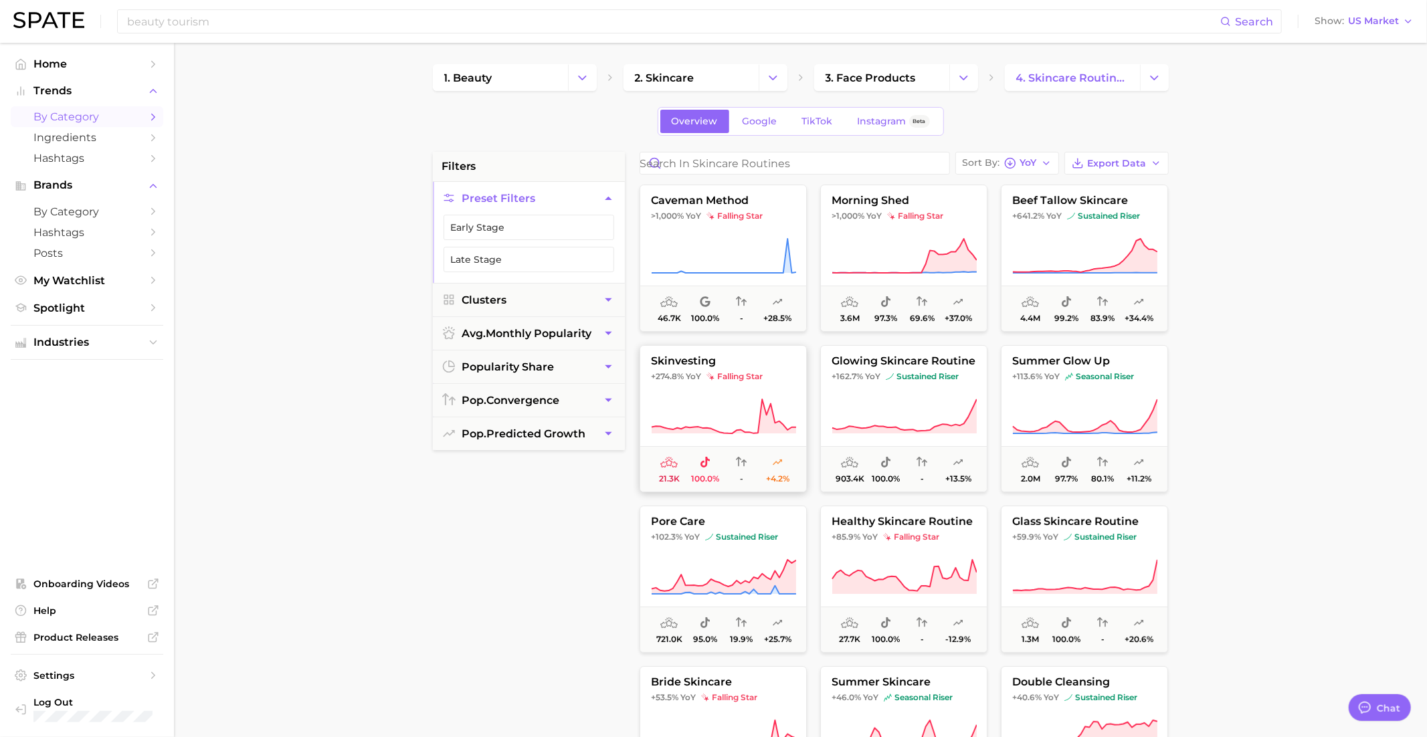
click at [736, 398] on icon at bounding box center [723, 416] width 145 height 37
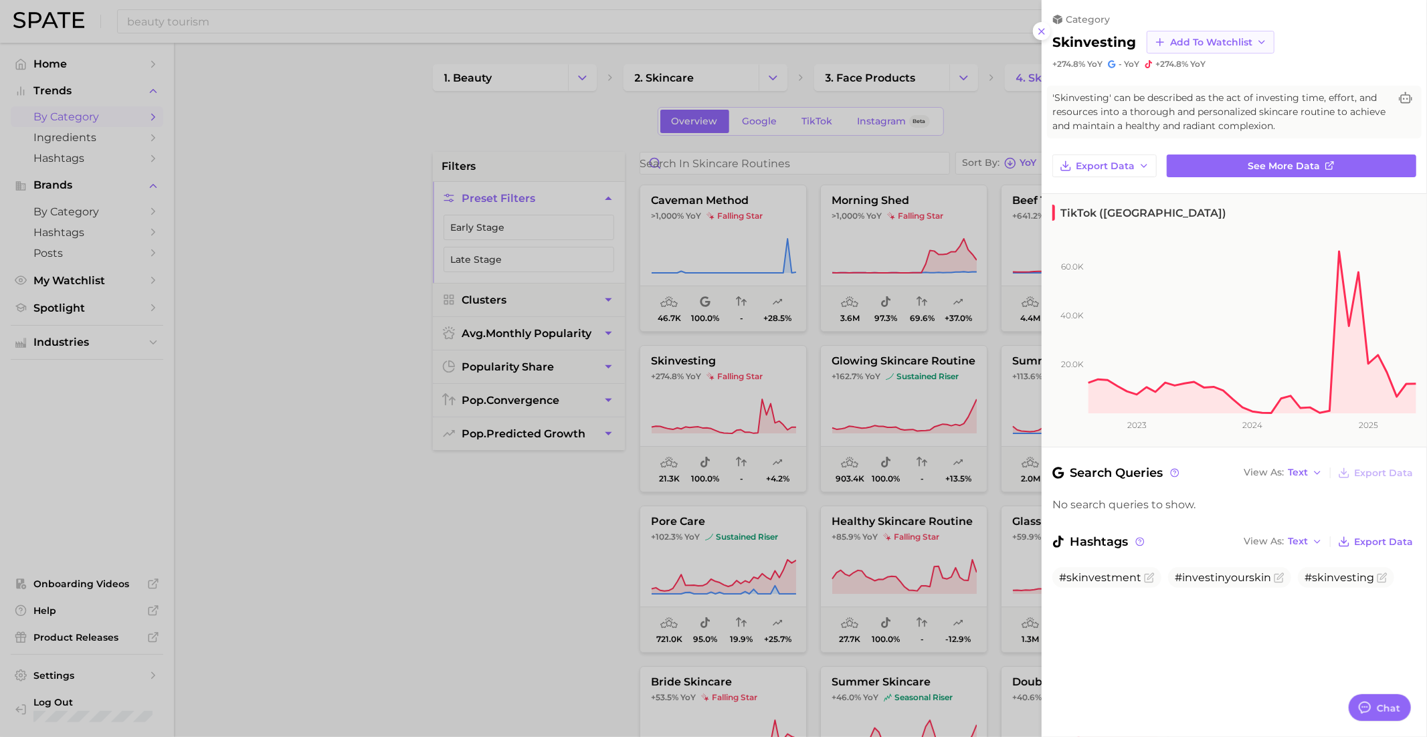
click at [1179, 41] on span "Add to Watchlist" at bounding box center [1211, 42] width 82 height 11
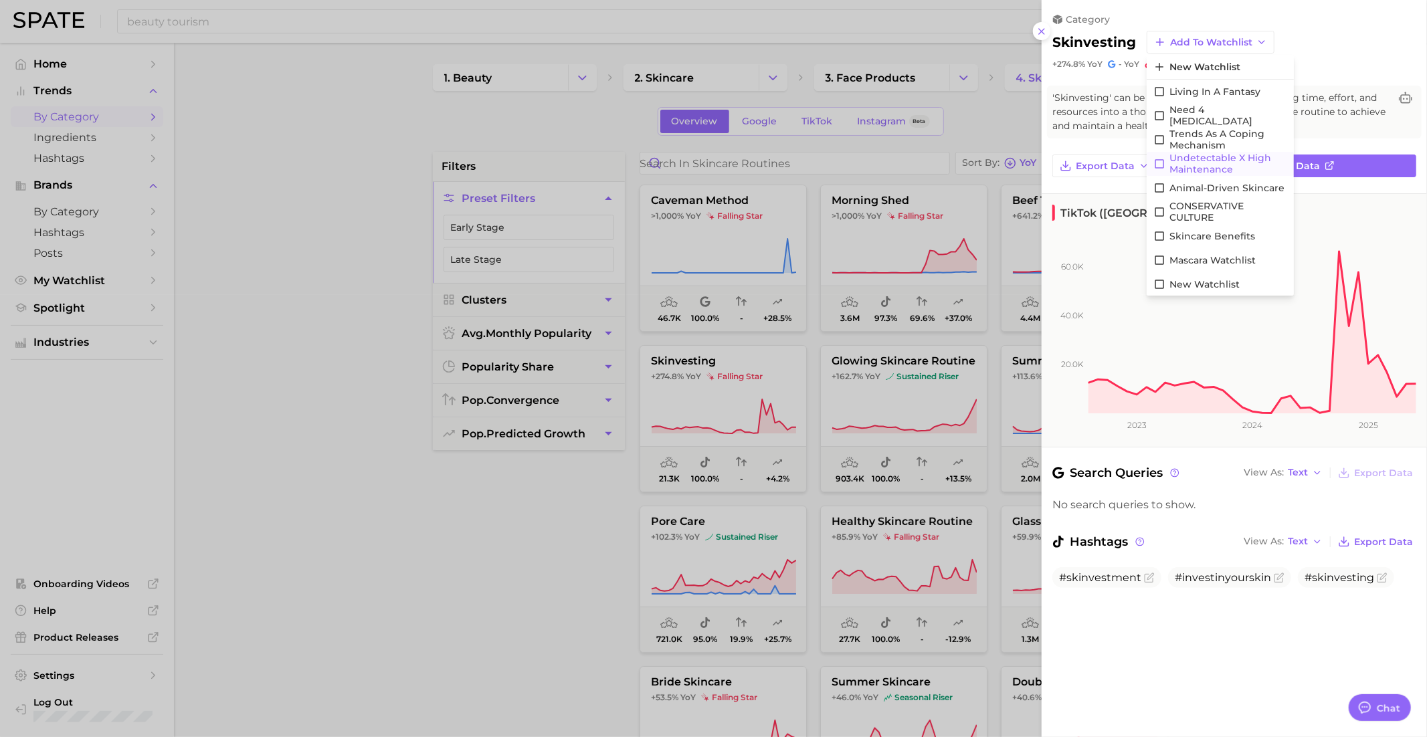
click at [1215, 161] on span "Undetectable X High maintenance" at bounding box center [1228, 164] width 118 height 23
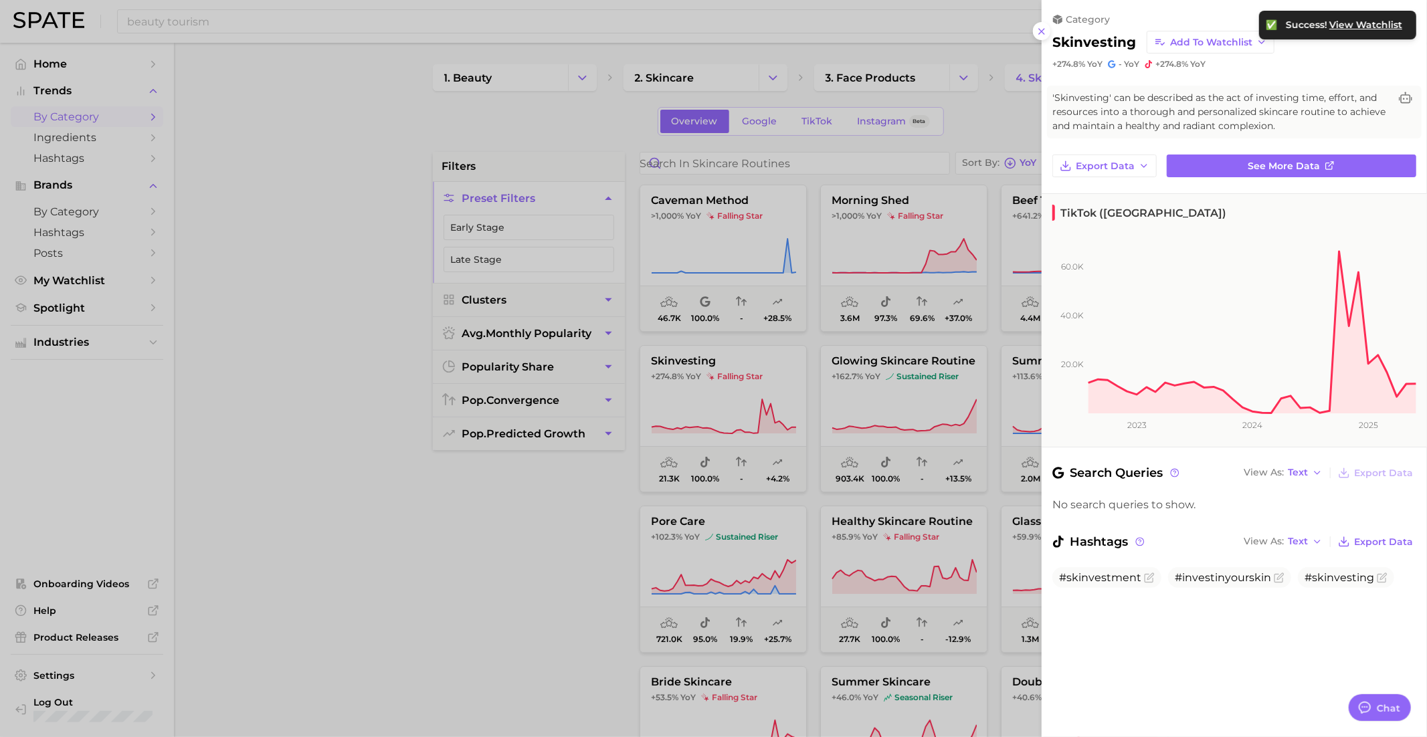
click at [914, 436] on div at bounding box center [713, 368] width 1427 height 737
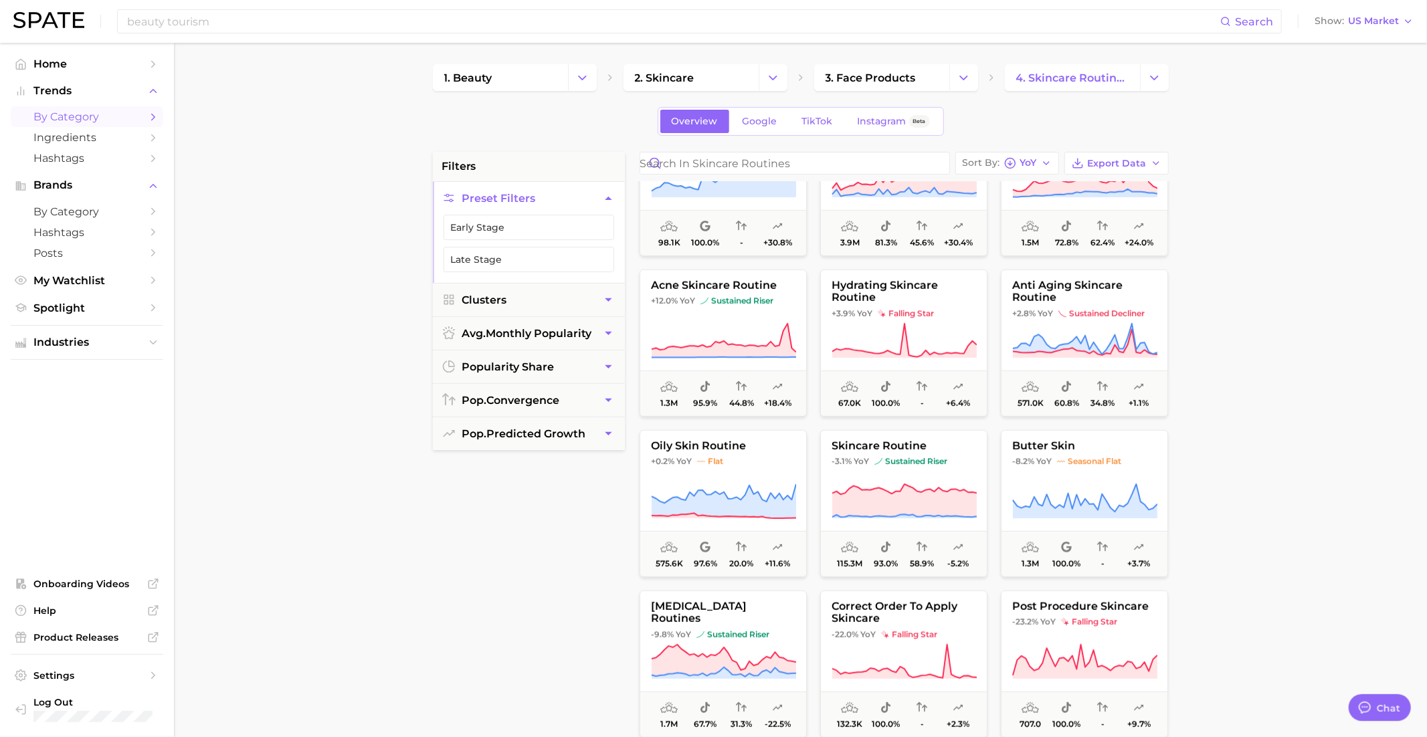
scroll to position [721, 0]
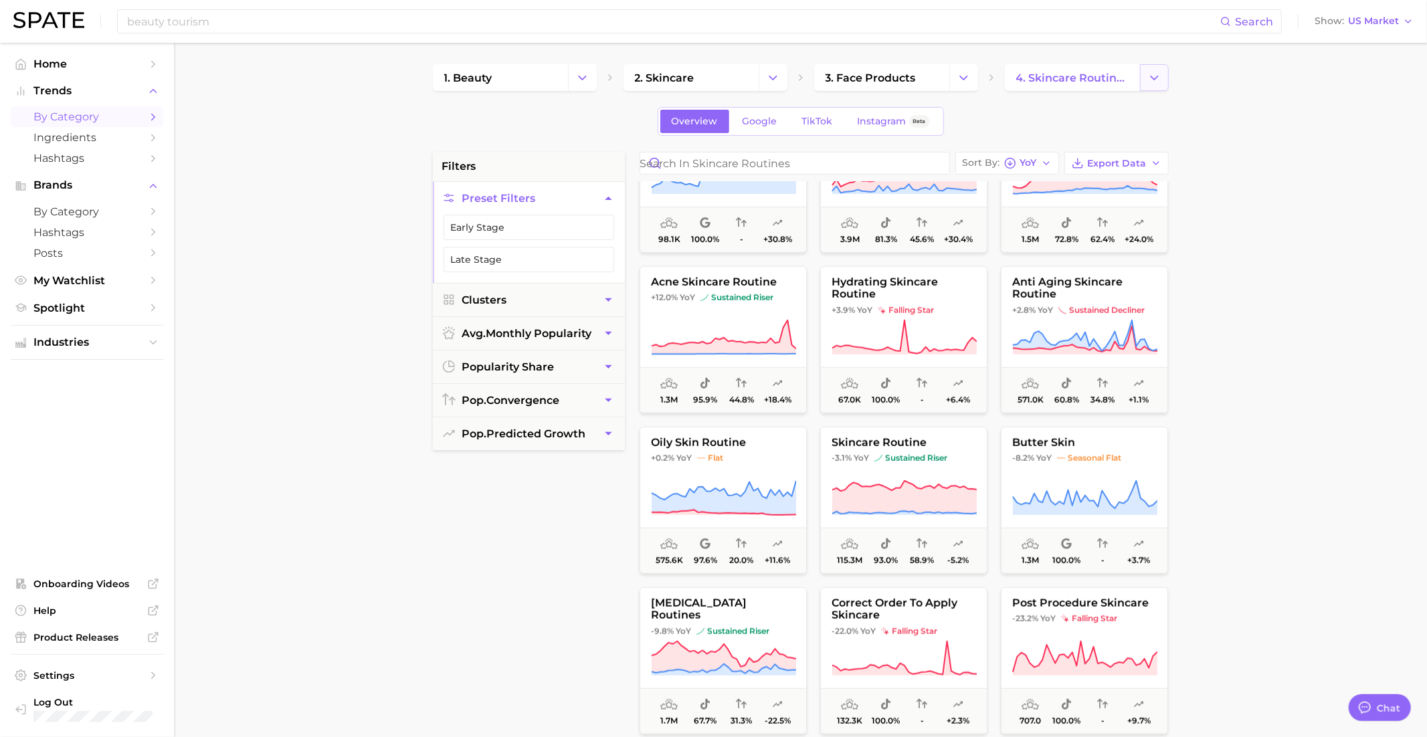
click at [1141, 81] on button "Change Category" at bounding box center [1154, 77] width 29 height 27
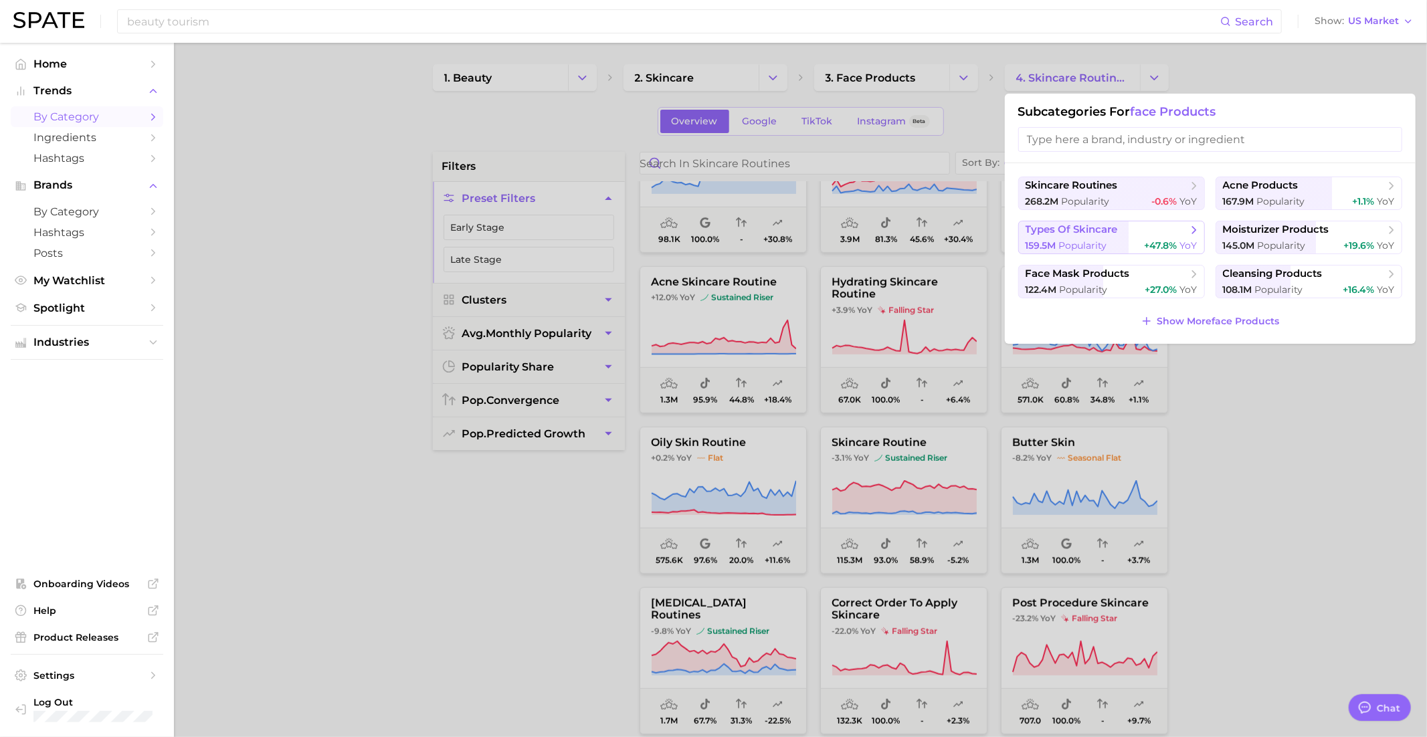
click at [1130, 235] on button "types of skincare 159.5m Popularity +47.8% YoY" at bounding box center [1111, 237] width 187 height 33
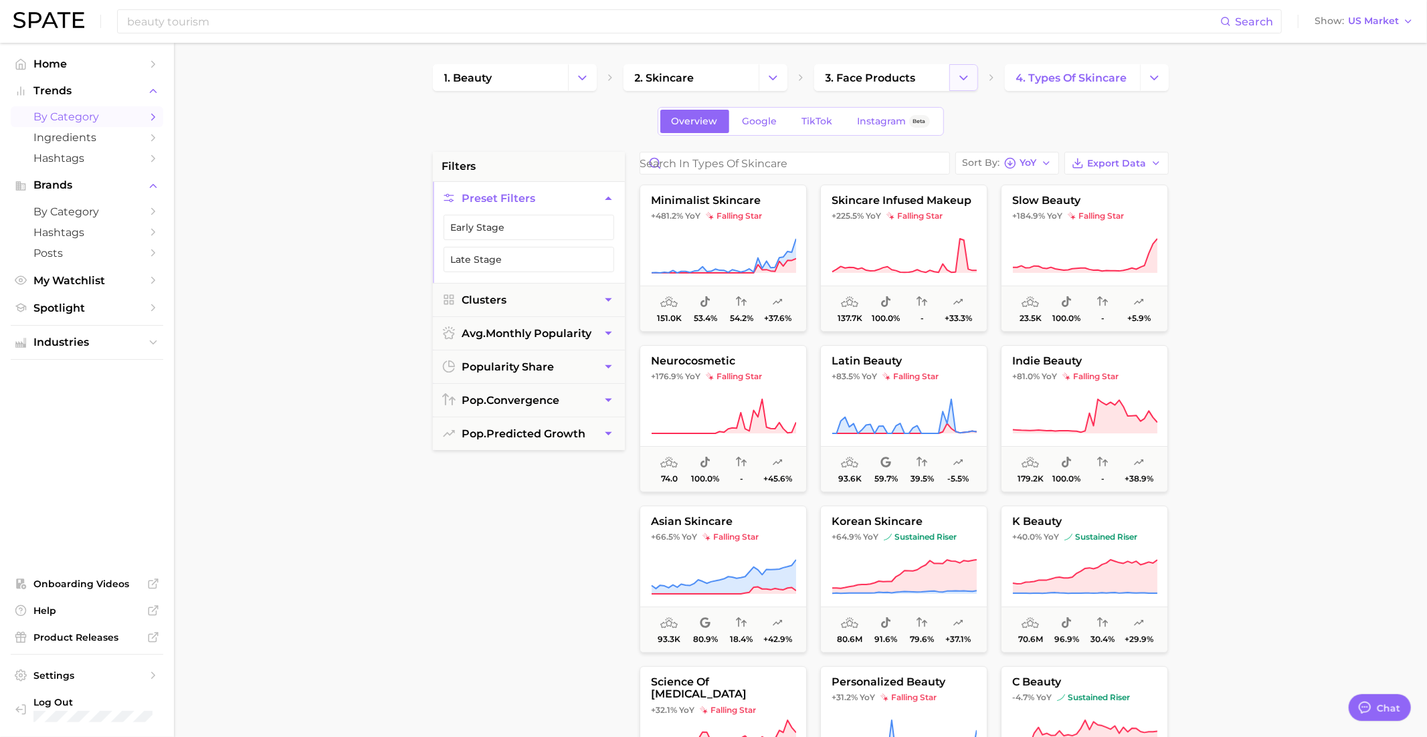
click at [957, 71] on icon "Change Category" at bounding box center [964, 78] width 14 height 14
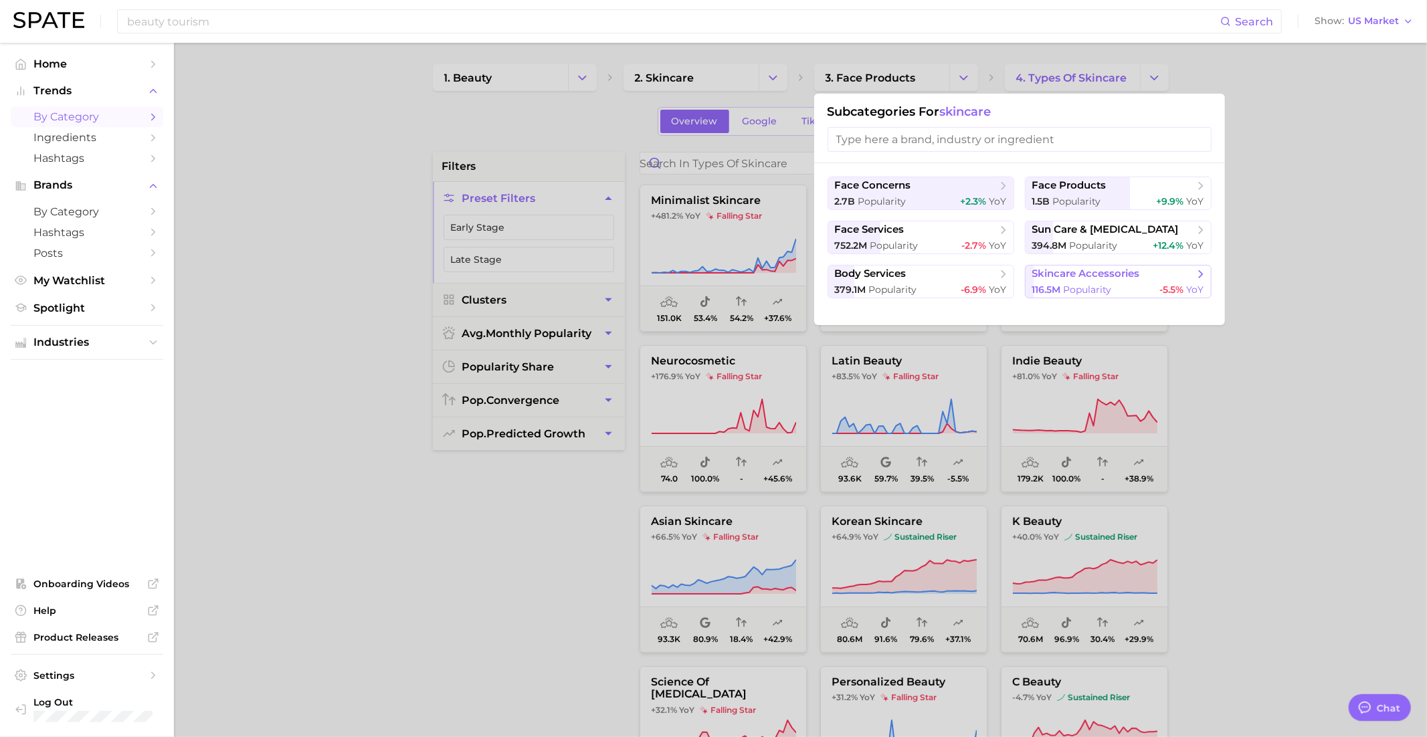
click at [1101, 276] on span "skincare accessories" at bounding box center [1086, 274] width 108 height 13
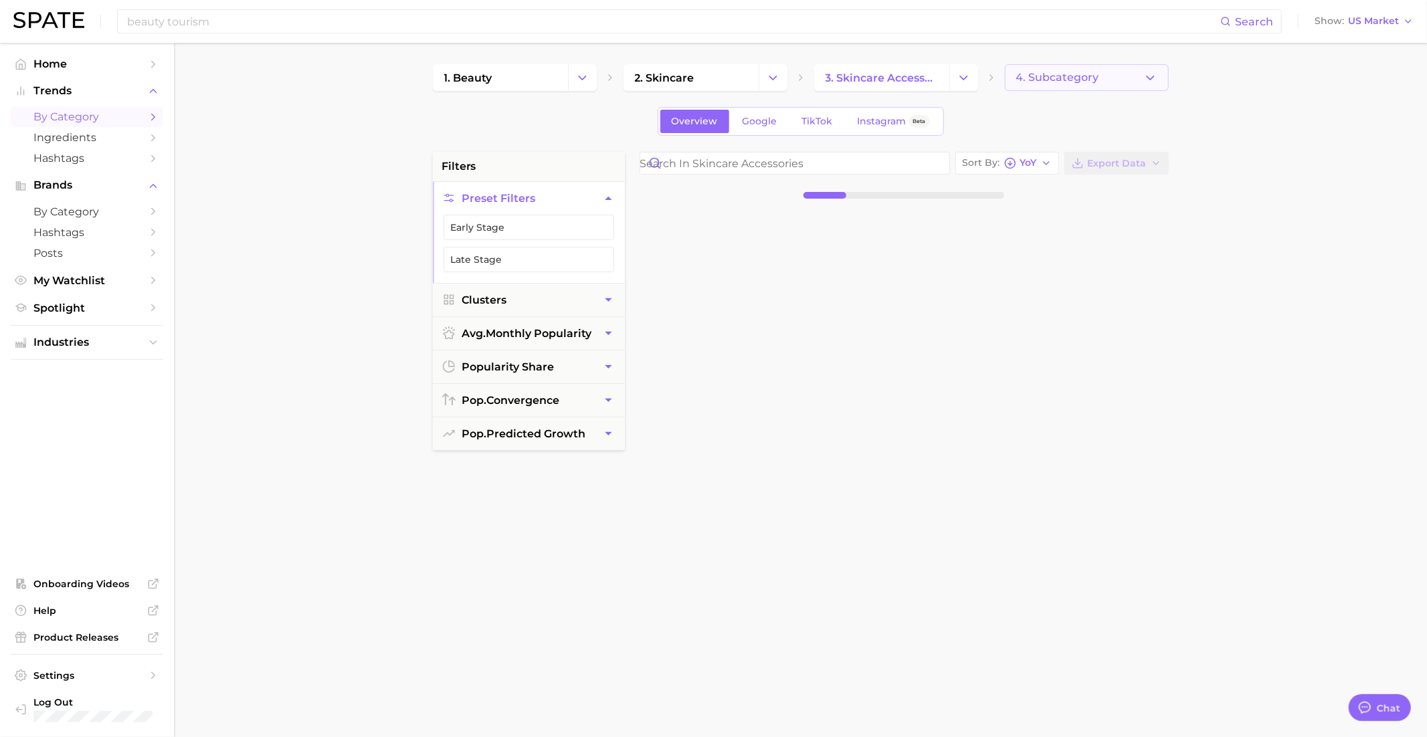
click at [1063, 80] on span "4. Subcategory" at bounding box center [1057, 78] width 83 height 12
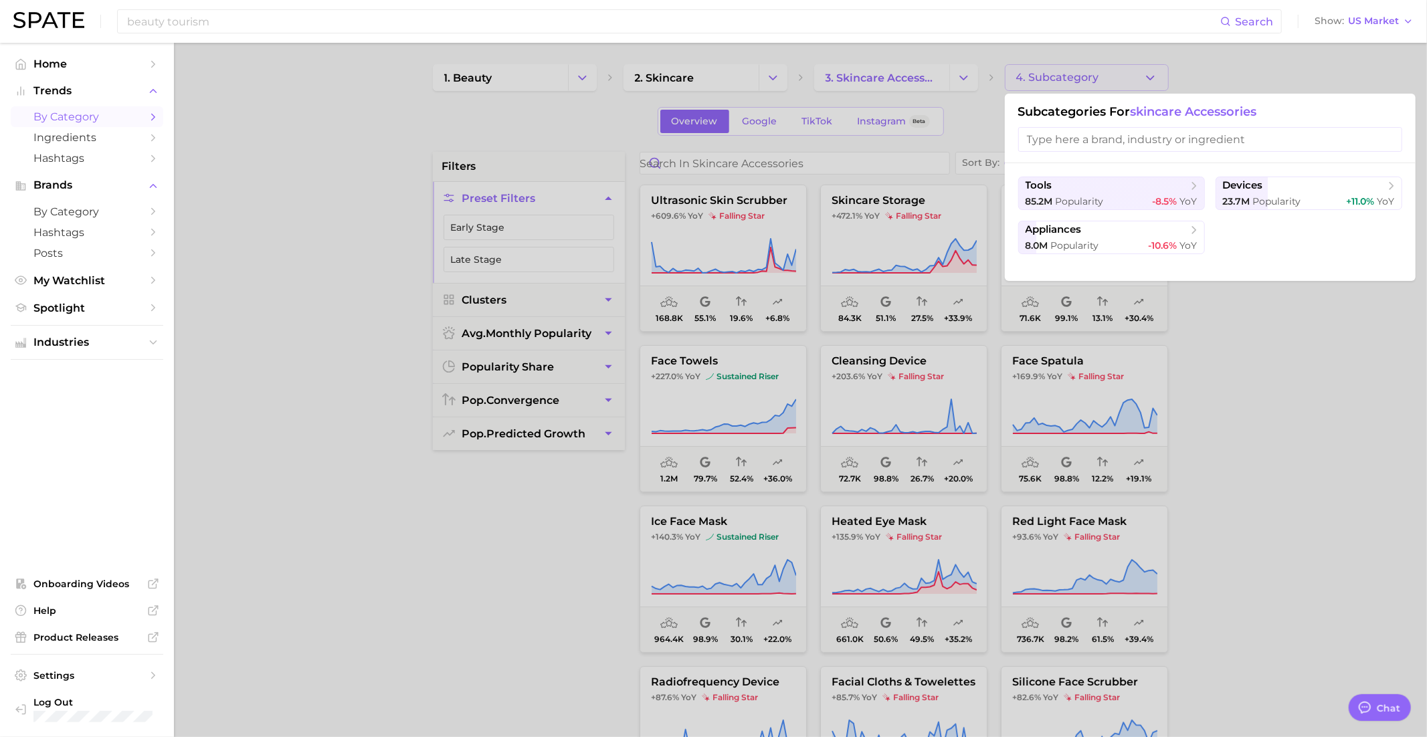
click at [1065, 74] on div at bounding box center [713, 368] width 1427 height 737
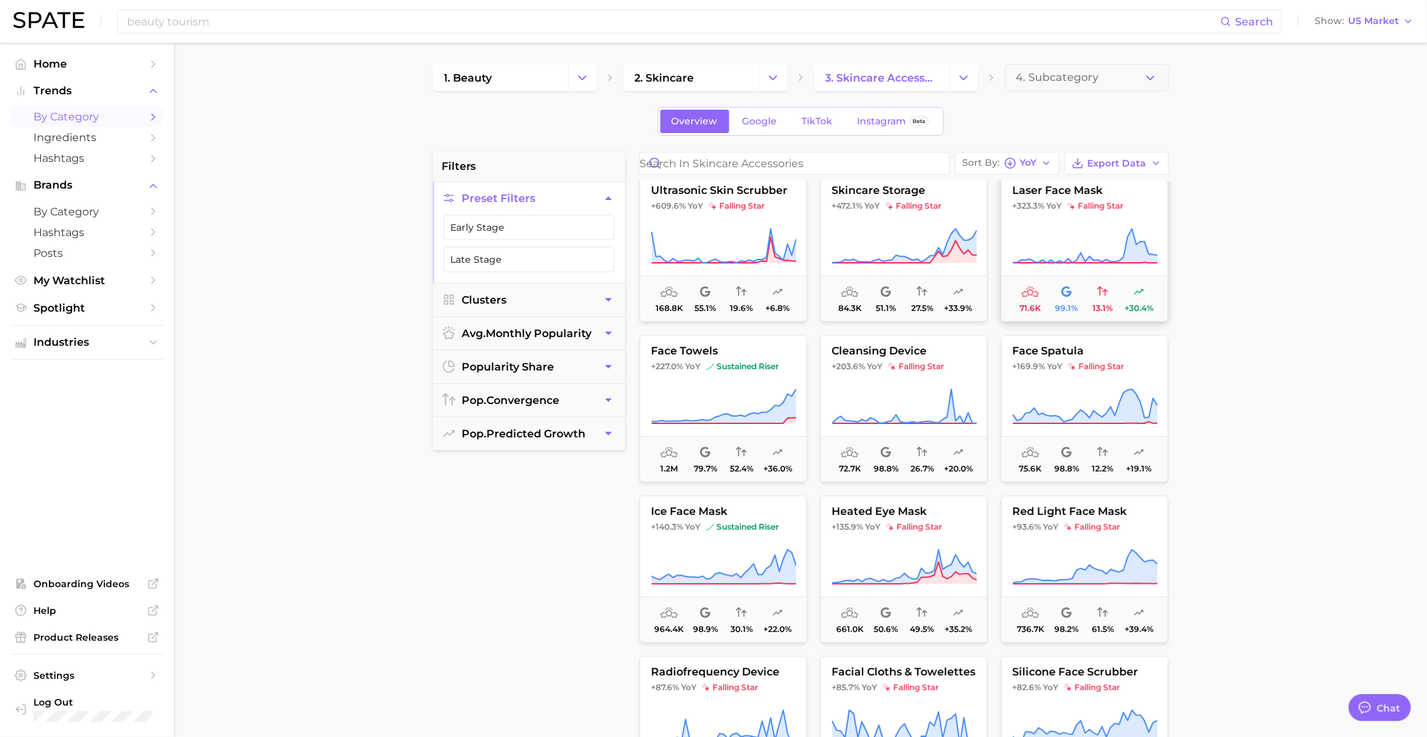
scroll to position [14, 0]
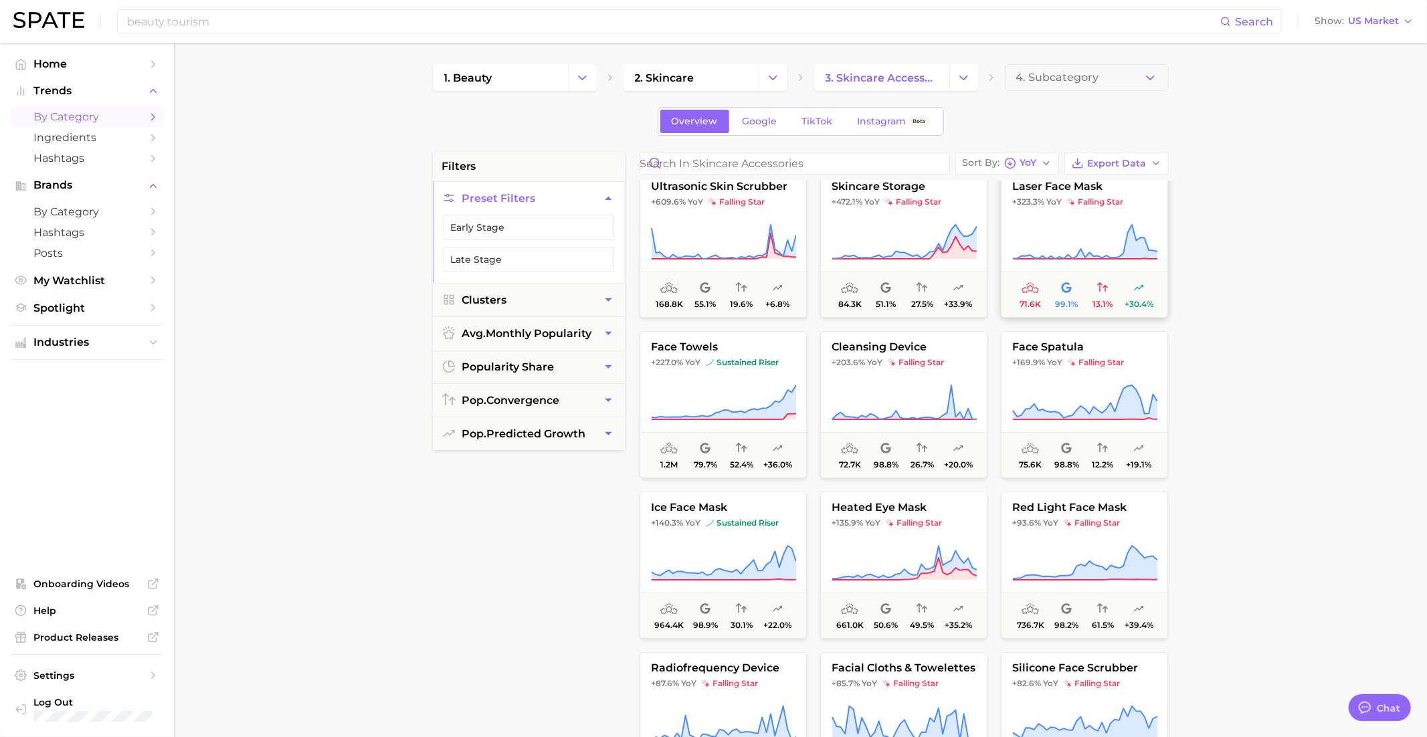
click at [1070, 213] on button "laser face mask +323.3% YoY falling star 71.6k 99.1% 13.1% +30.4%" at bounding box center [1084, 244] width 167 height 147
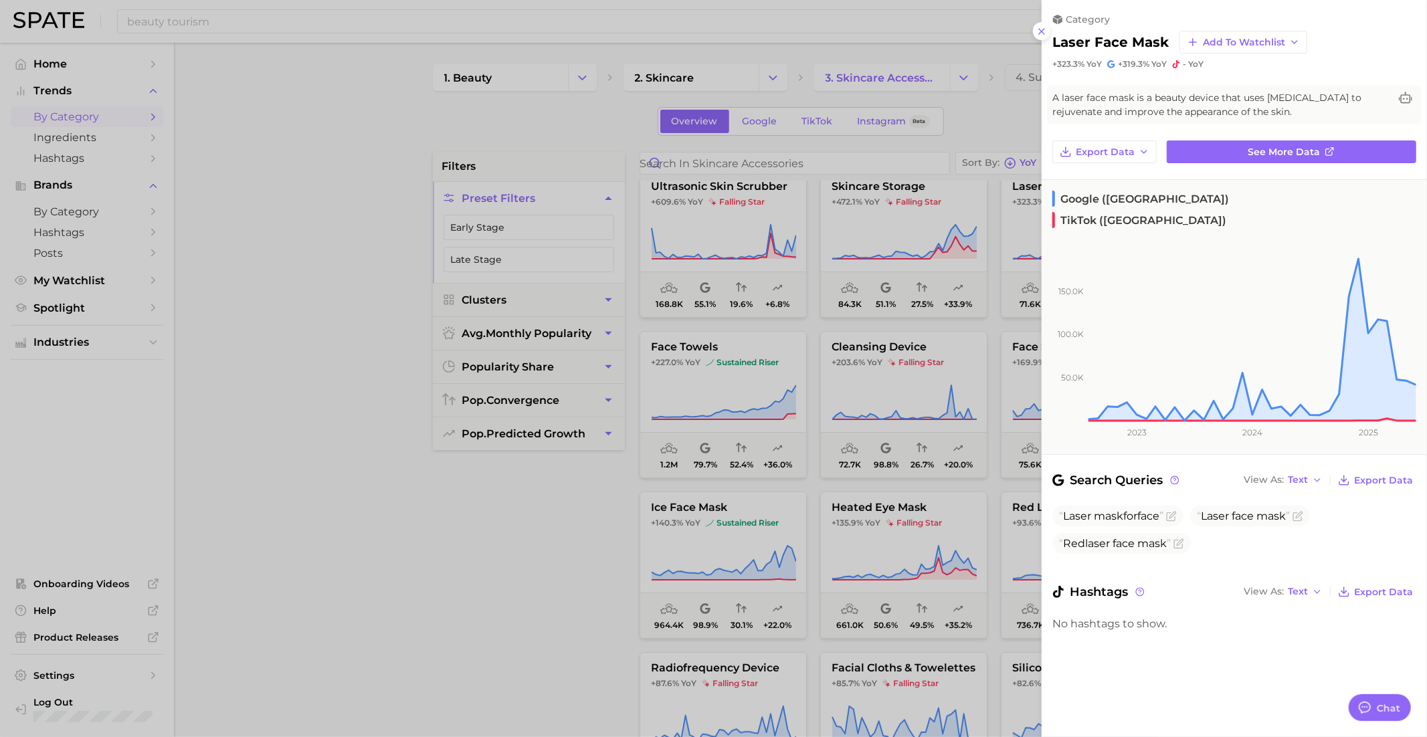
click at [937, 399] on div at bounding box center [713, 368] width 1427 height 737
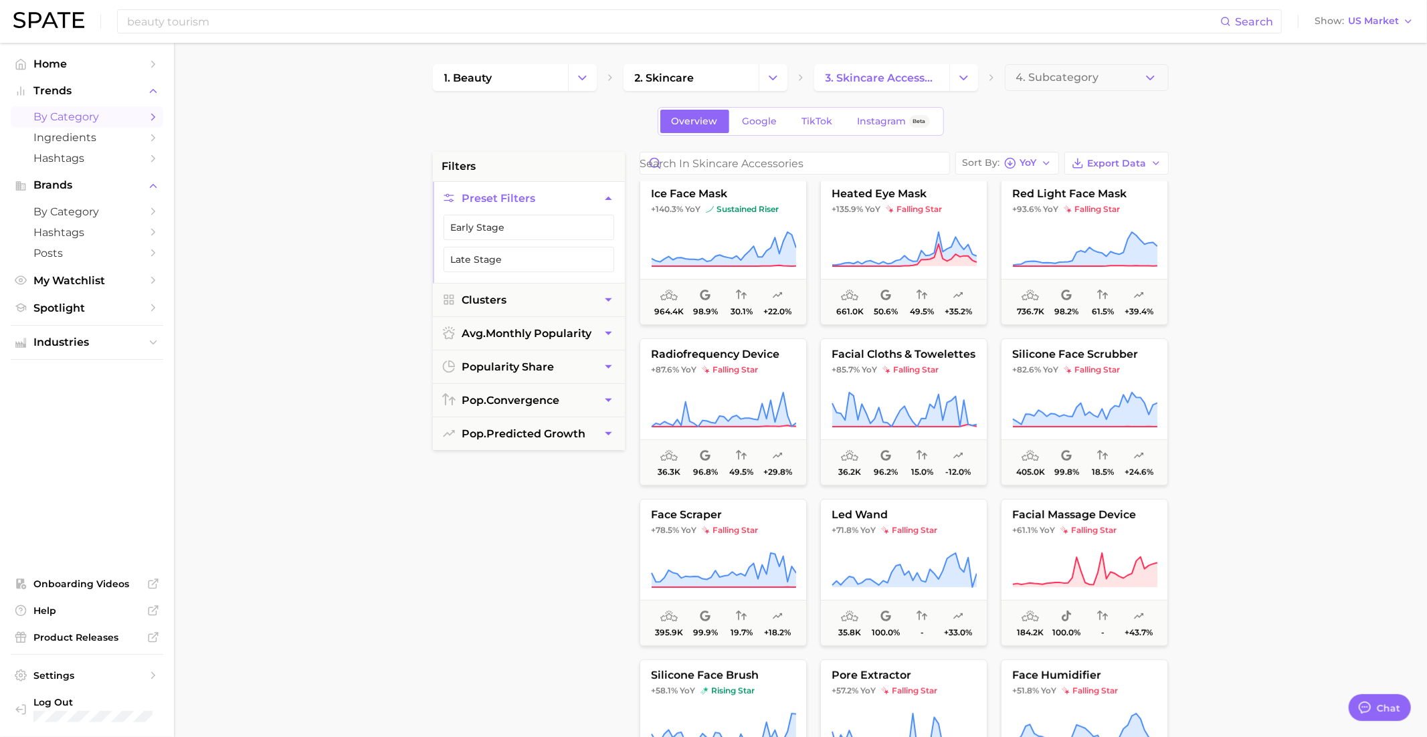
scroll to position [330, 0]
click at [731, 401] on icon at bounding box center [723, 407] width 145 height 37
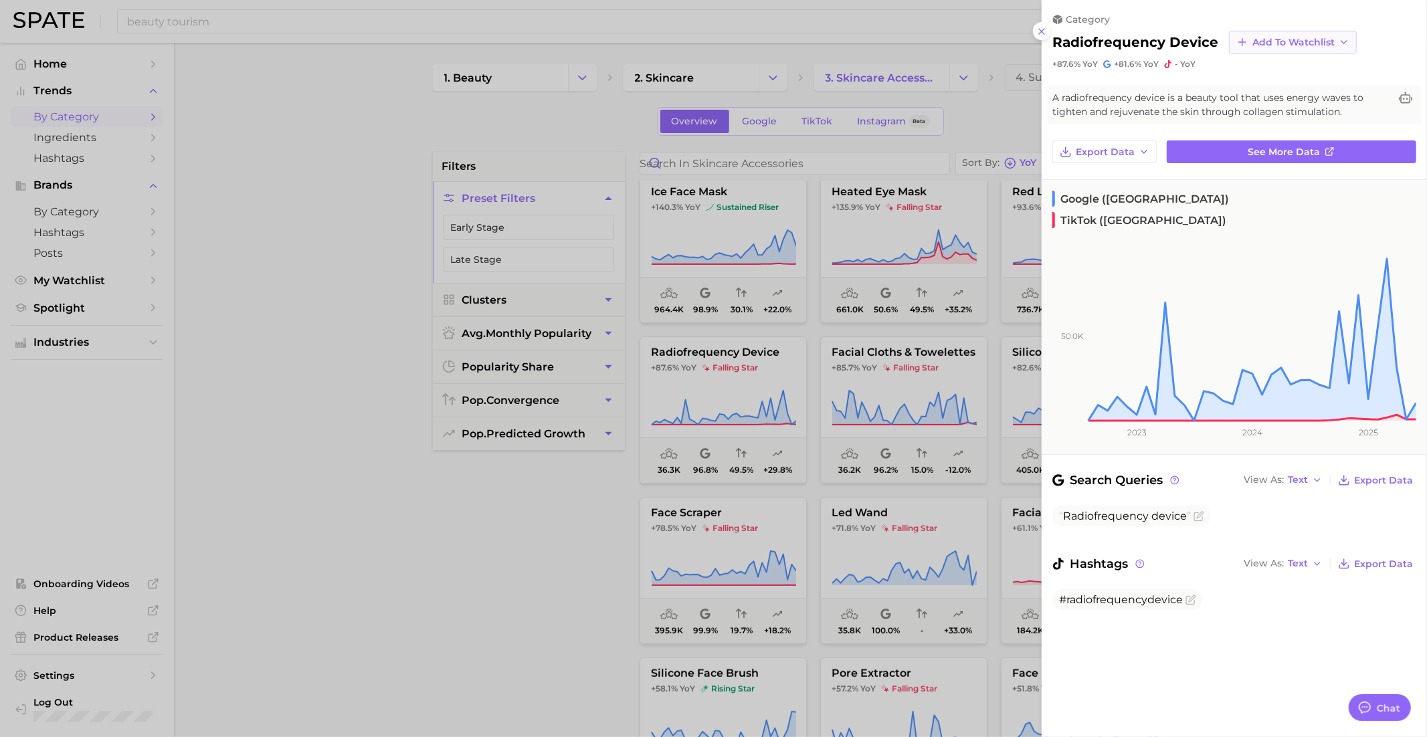
click at [1276, 44] on span "Add to Watchlist" at bounding box center [1293, 42] width 82 height 11
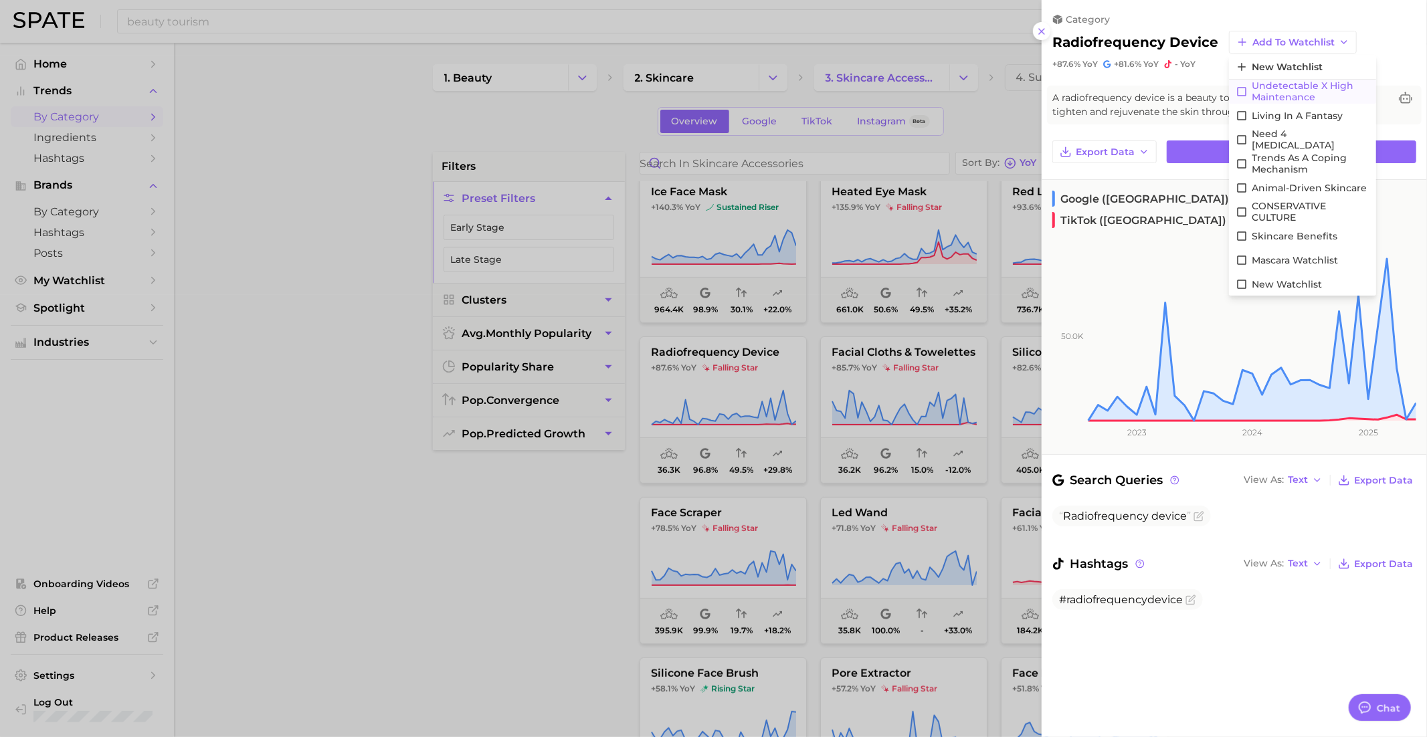
click at [1280, 92] on span "Undetectable X High maintenance" at bounding box center [1311, 91] width 118 height 23
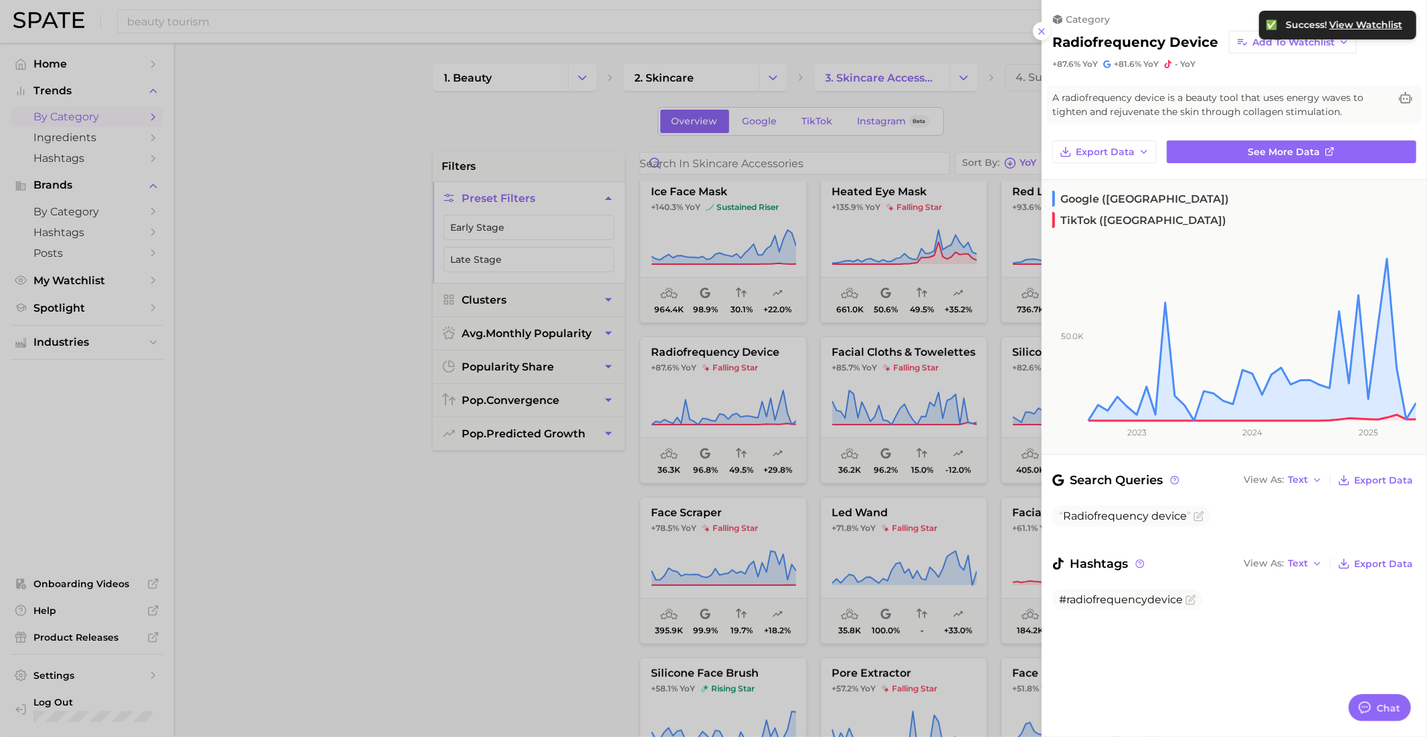
click at [1005, 443] on div at bounding box center [713, 368] width 1427 height 737
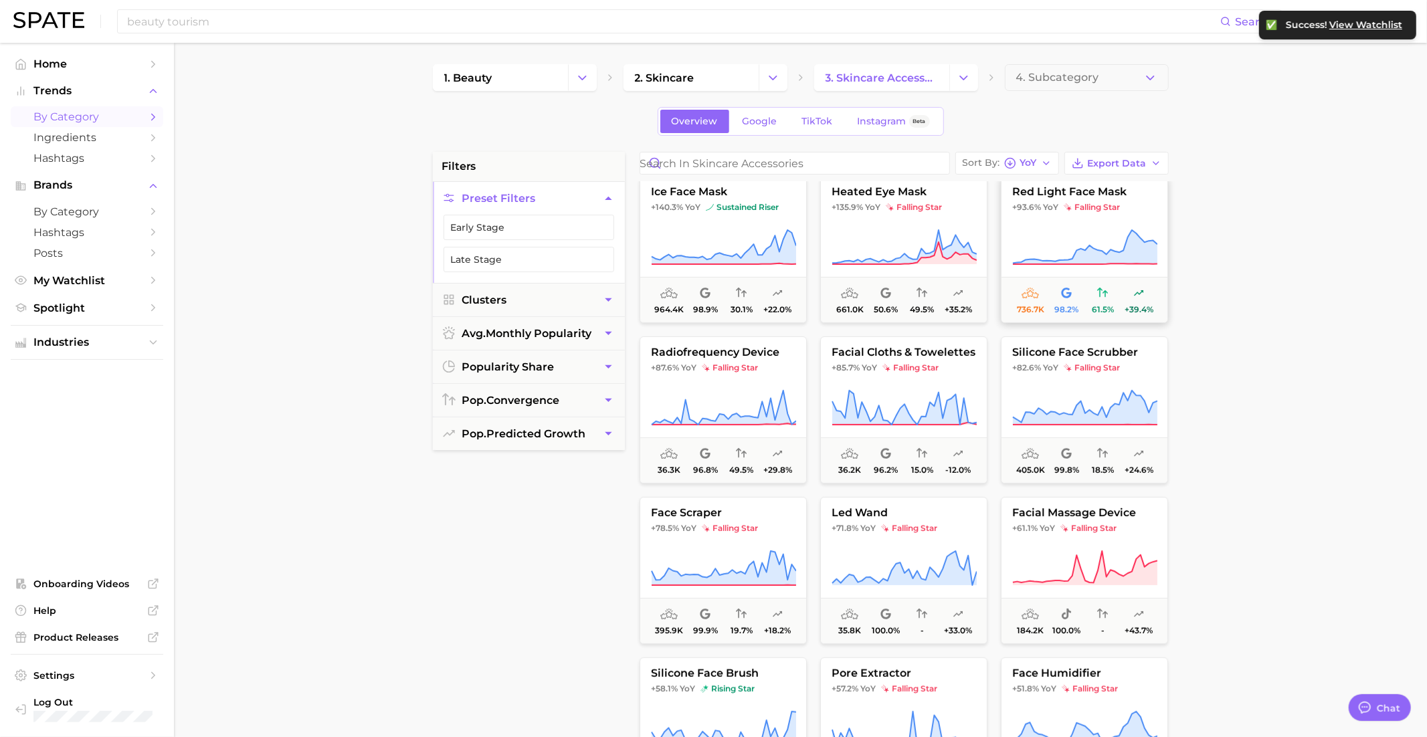
click at [1104, 248] on icon at bounding box center [1084, 247] width 145 height 37
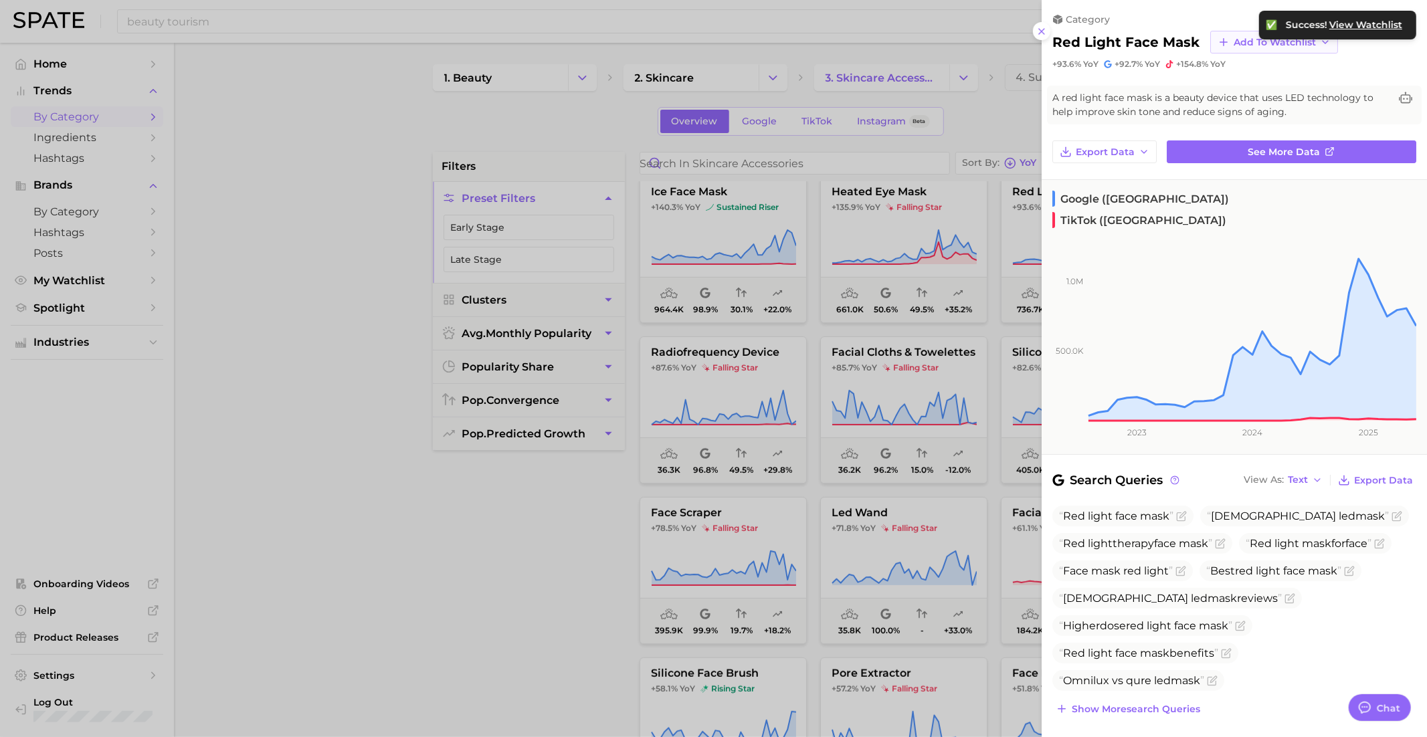
click at [1231, 49] on button "Add to Watchlist" at bounding box center [1274, 42] width 128 height 23
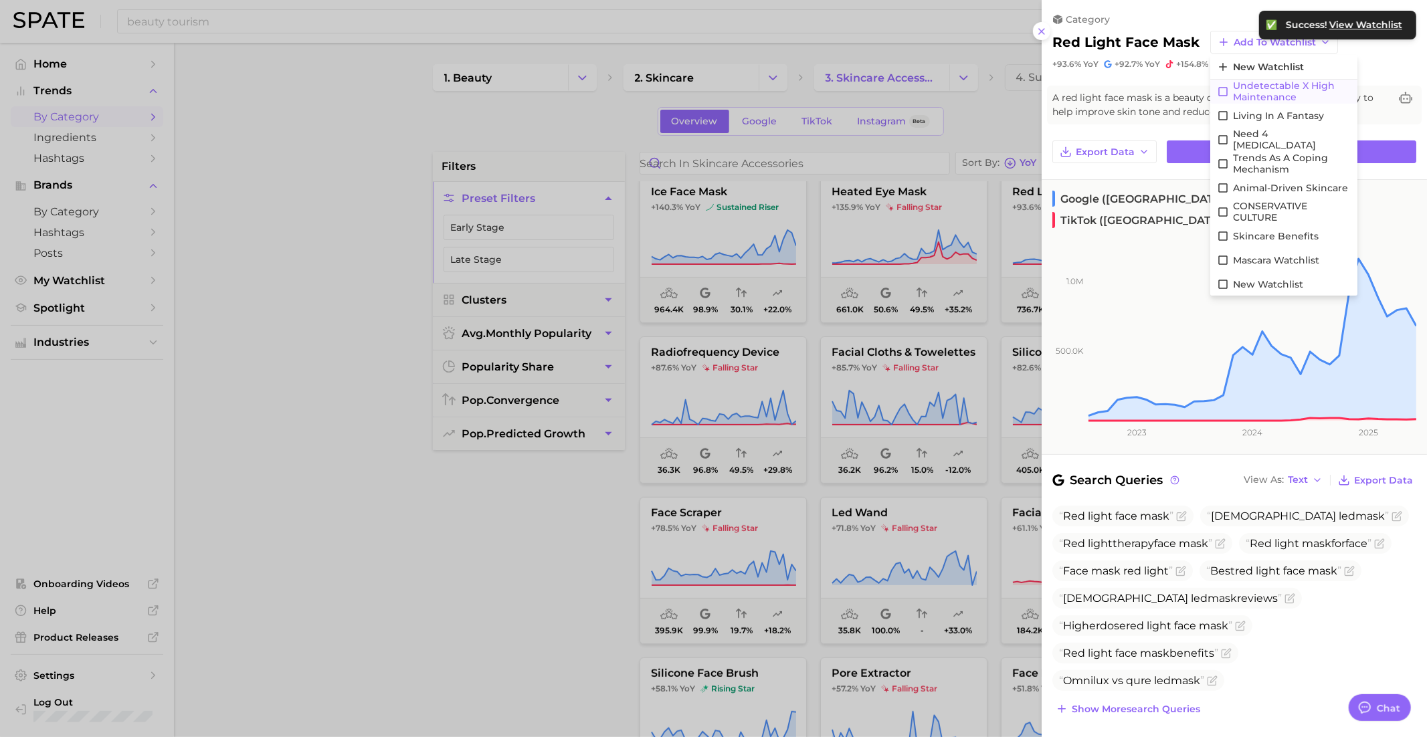
click at [1246, 90] on span "Undetectable X High maintenance" at bounding box center [1292, 91] width 118 height 23
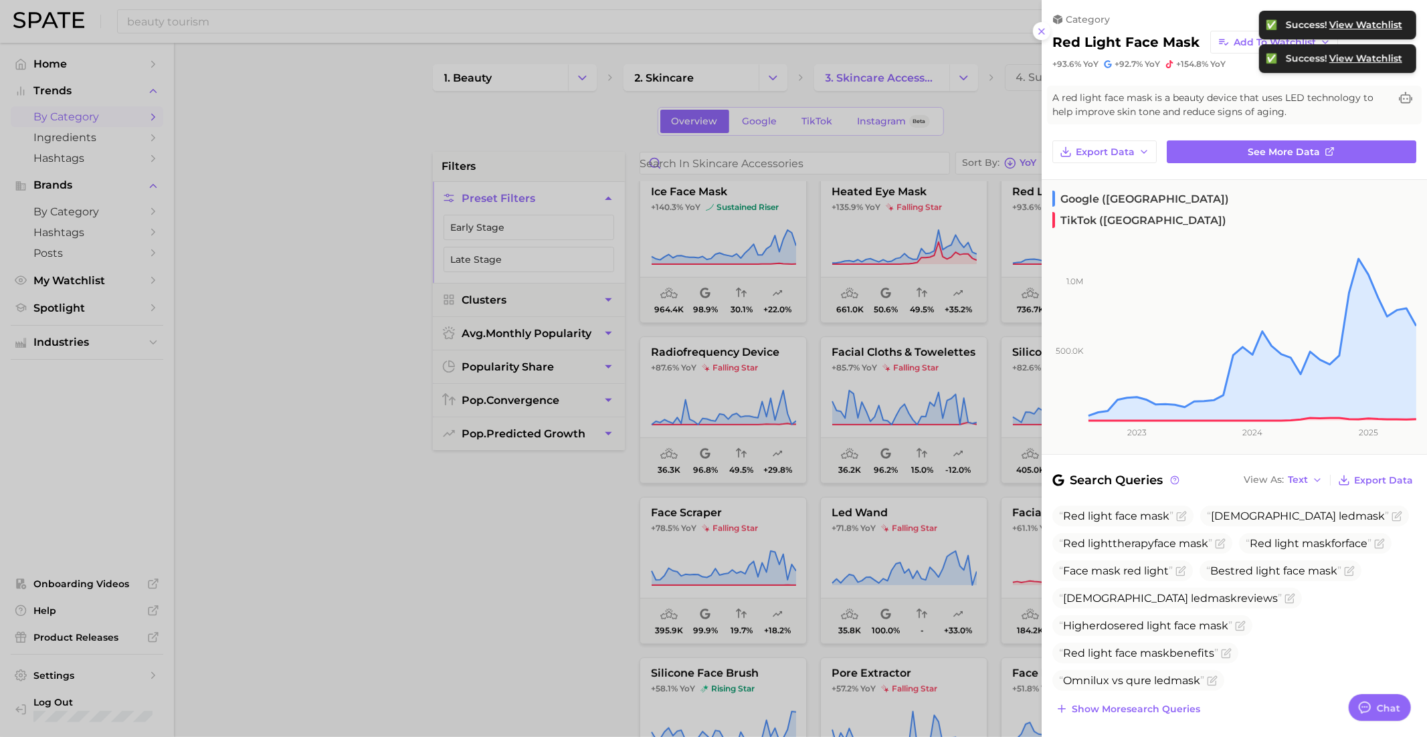
click at [951, 459] on div at bounding box center [713, 368] width 1427 height 737
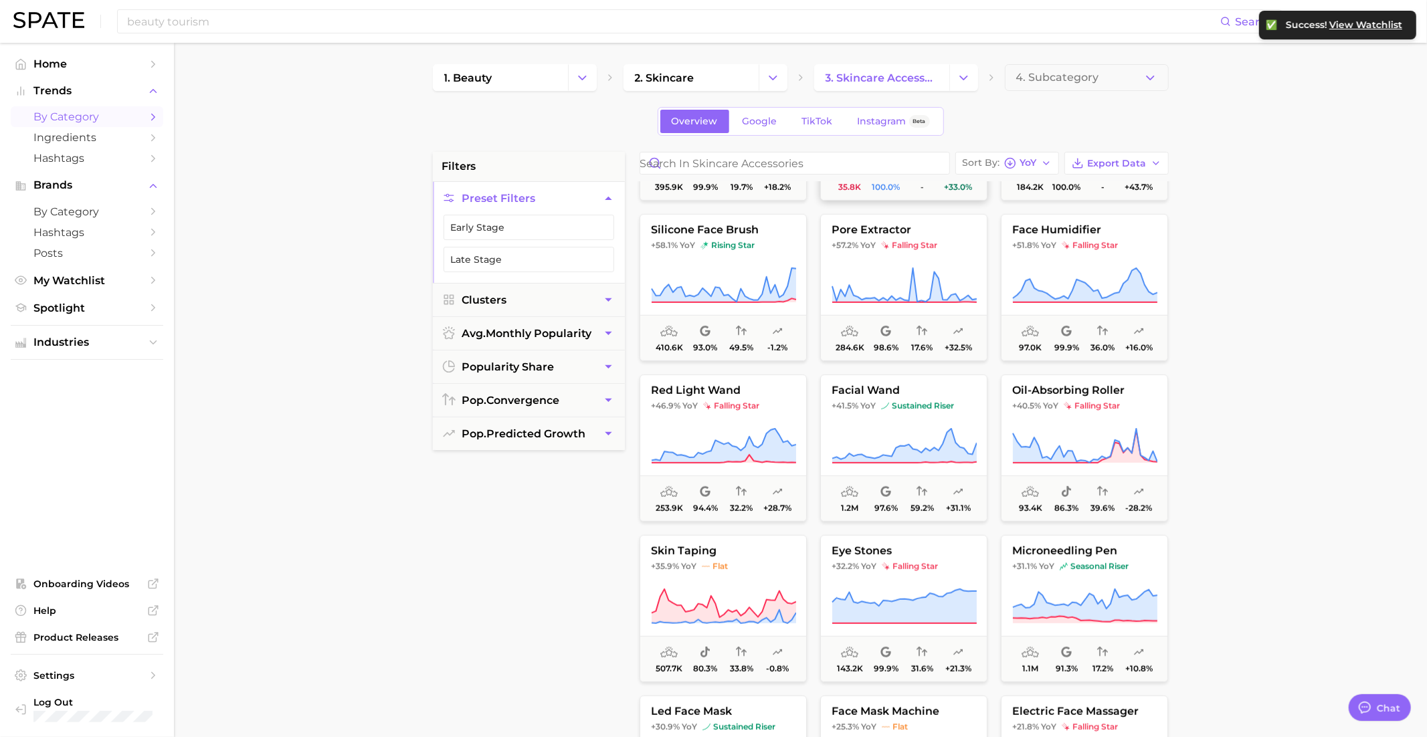
scroll to position [777, 0]
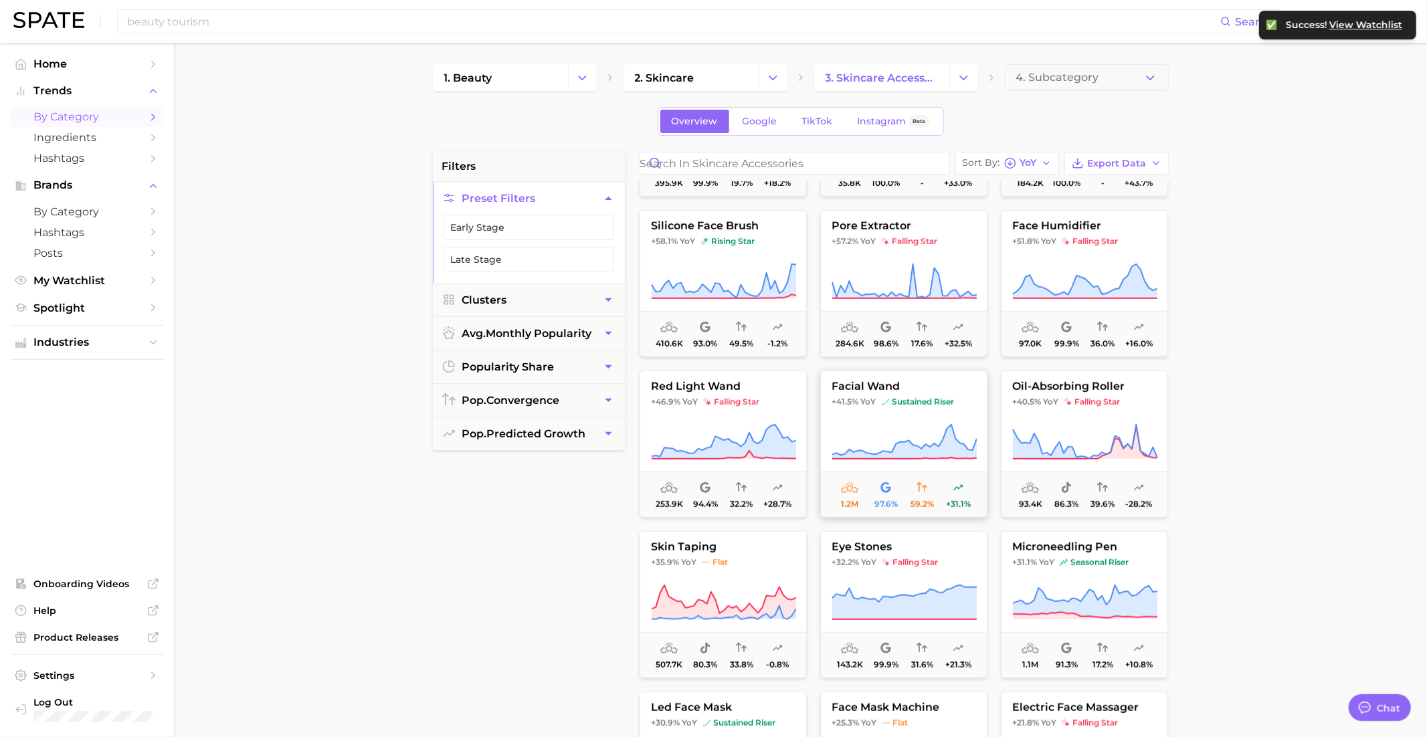
click at [904, 411] on button "facial wand +41.5% YoY sustained riser 1.2m 97.6% 59.2% +31.1%" at bounding box center [903, 444] width 167 height 147
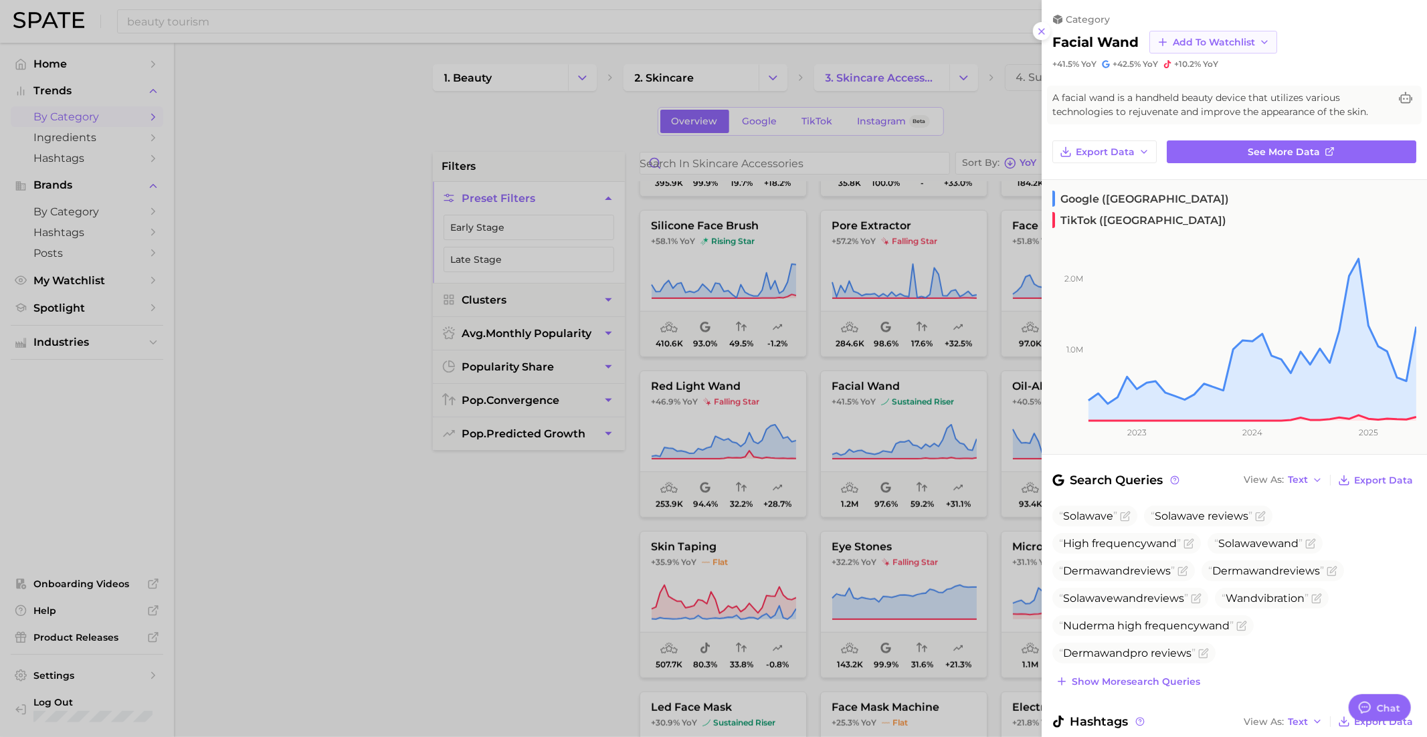
click at [1189, 40] on span "Add to Watchlist" at bounding box center [1214, 42] width 82 height 11
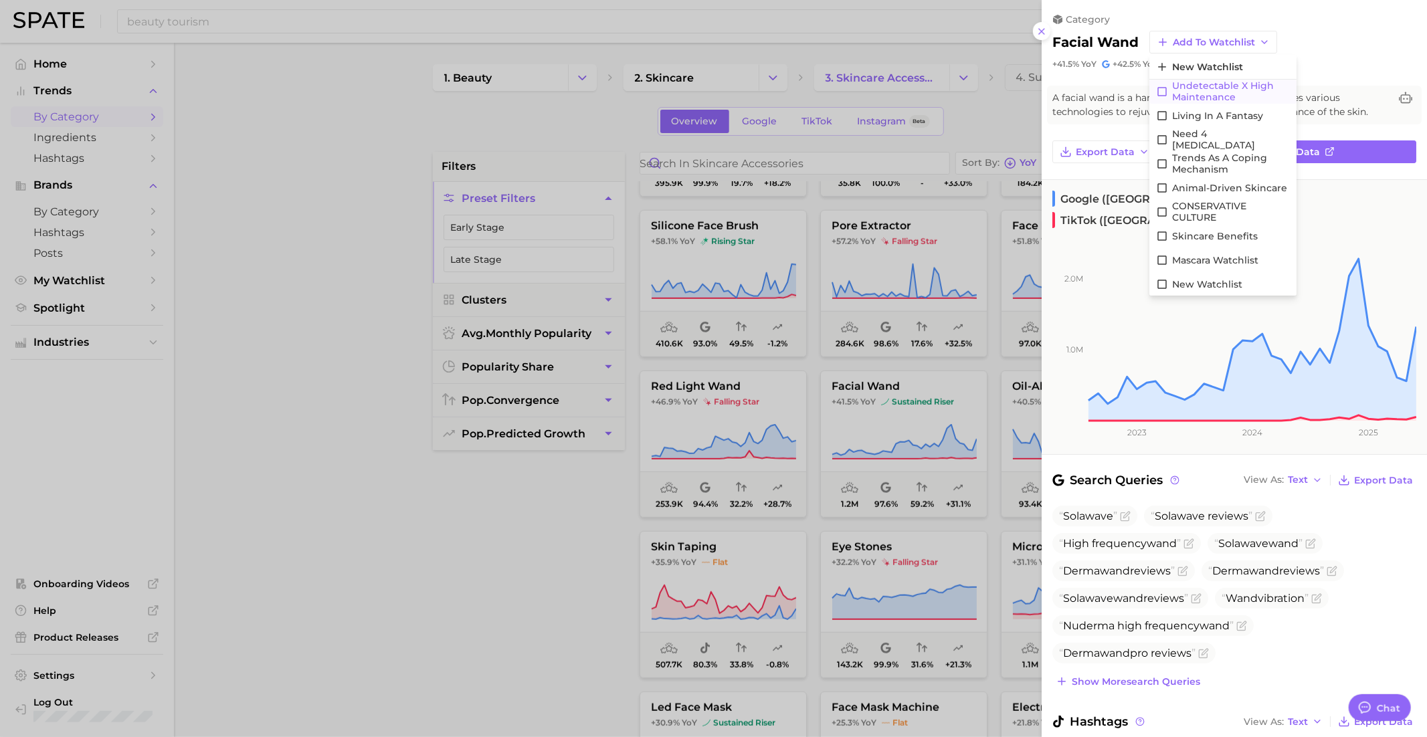
click at [1203, 92] on span "Undetectable X High maintenance" at bounding box center [1231, 91] width 118 height 23
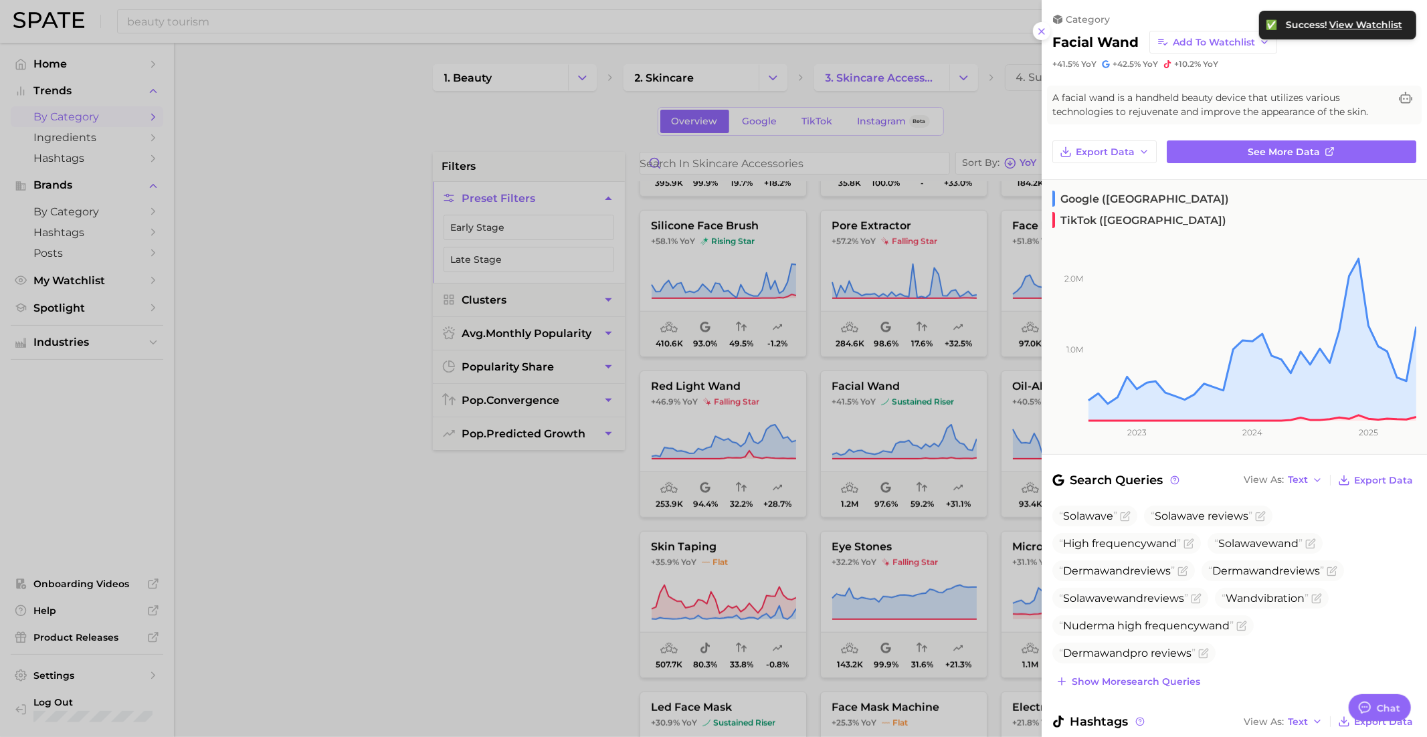
click at [888, 490] on div at bounding box center [713, 368] width 1427 height 737
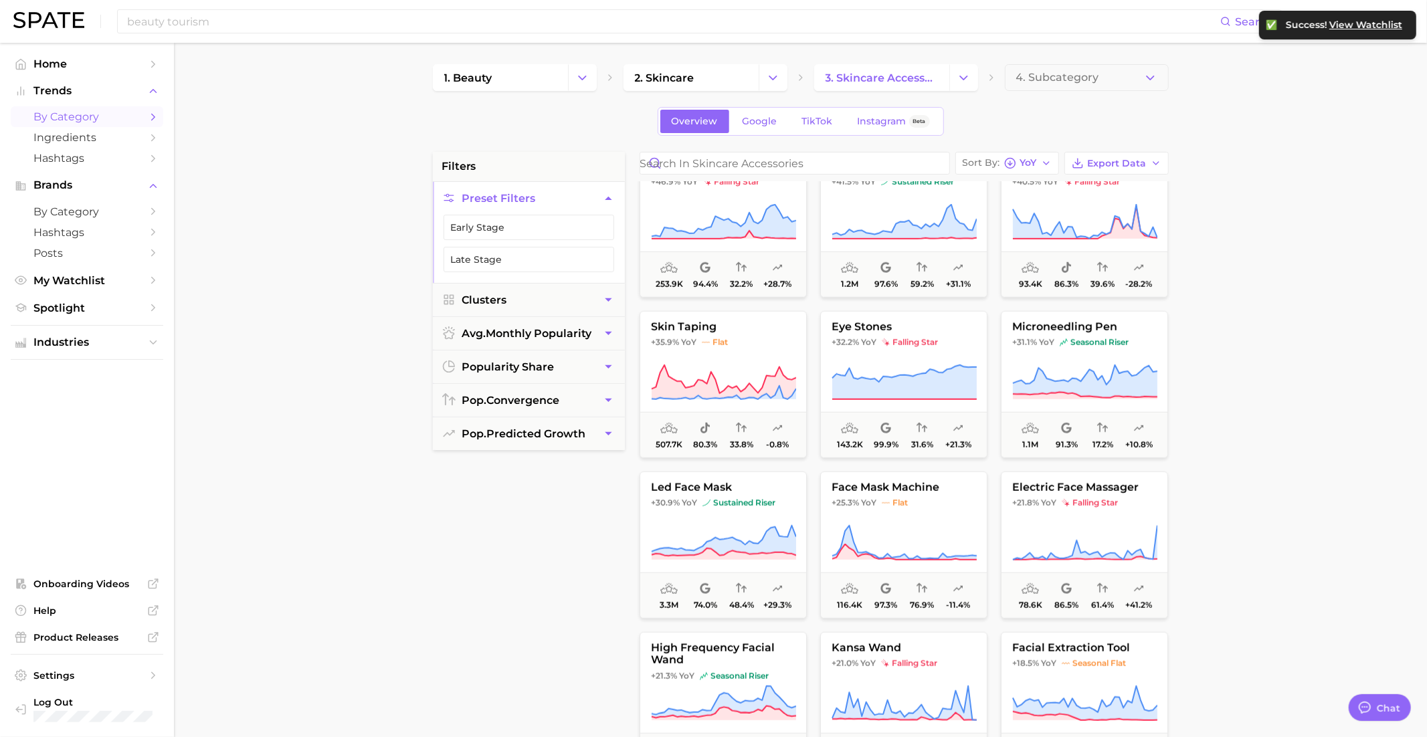
scroll to position [1019, 0]
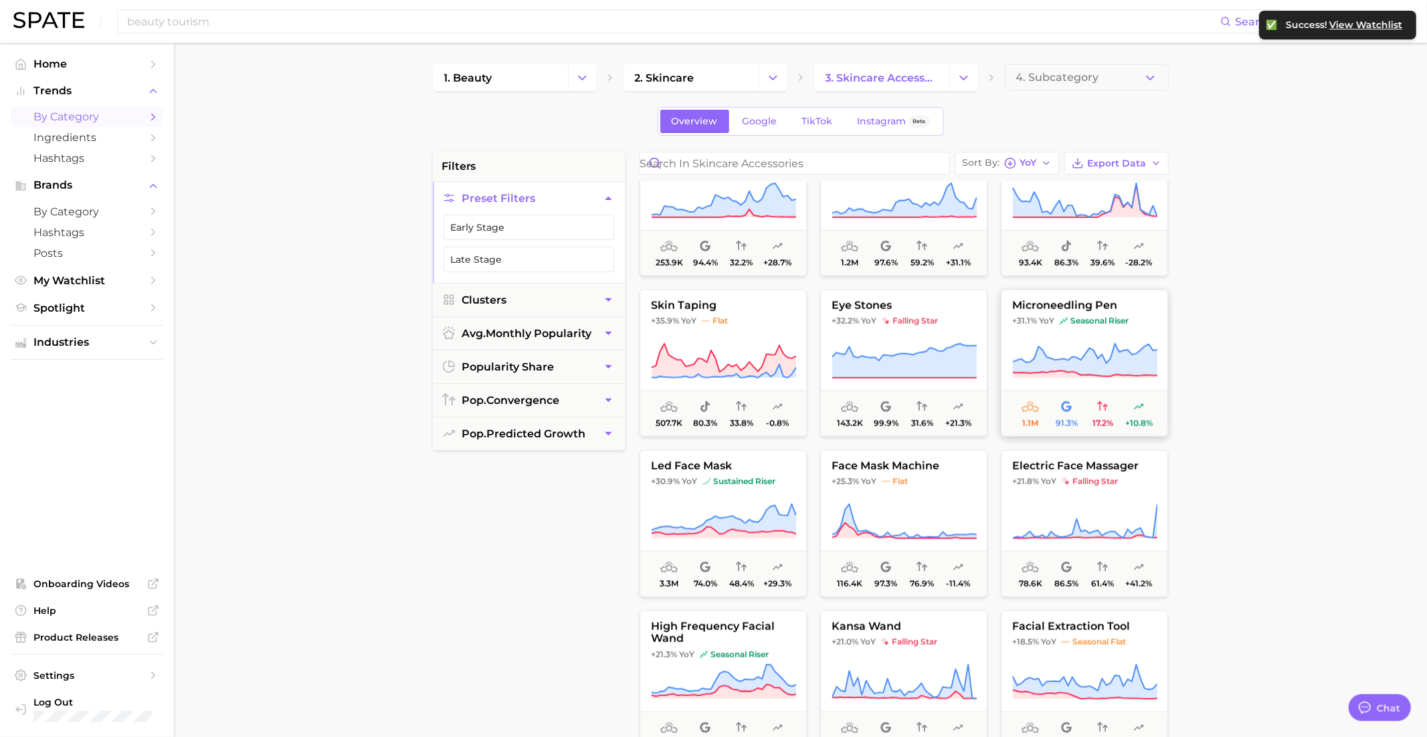
click at [1028, 304] on span "microneedling pen" at bounding box center [1084, 306] width 166 height 12
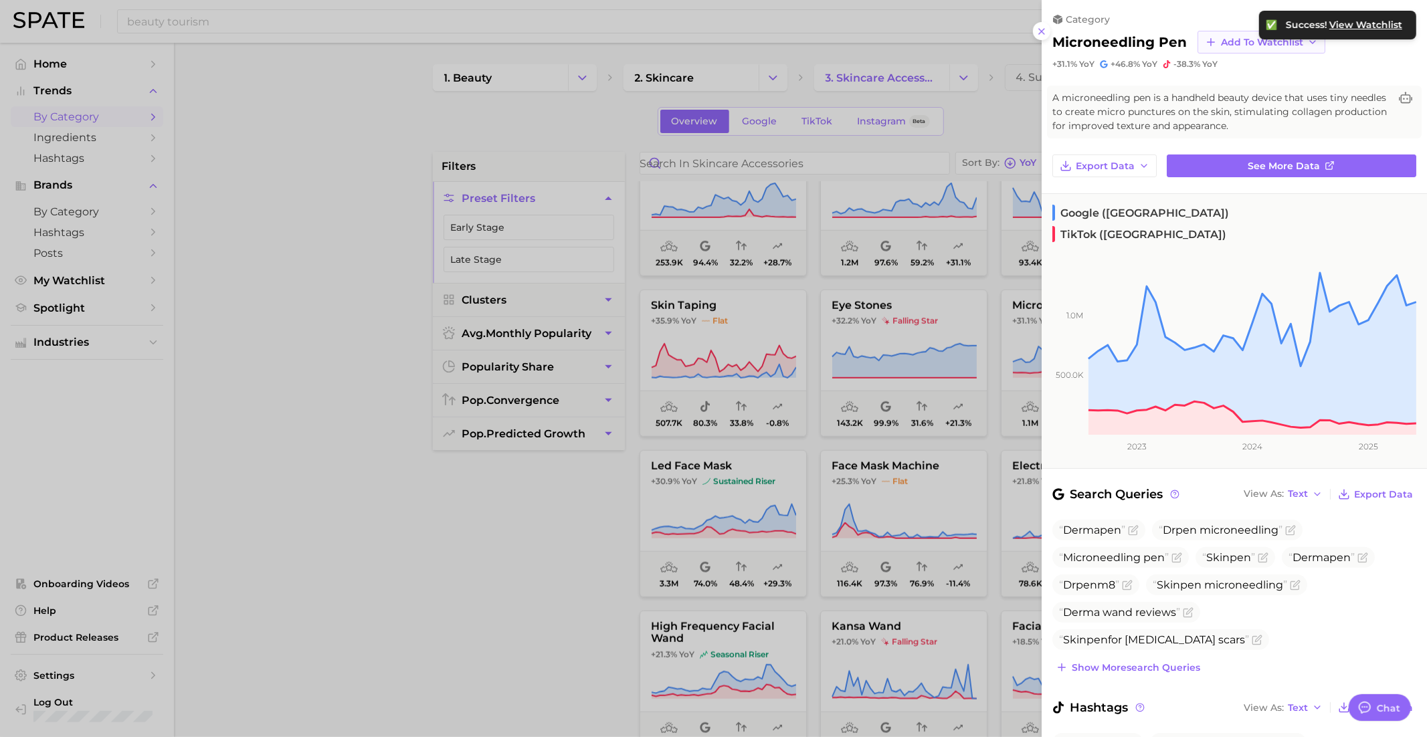
click at [1229, 37] on span "Add to Watchlist" at bounding box center [1262, 42] width 82 height 11
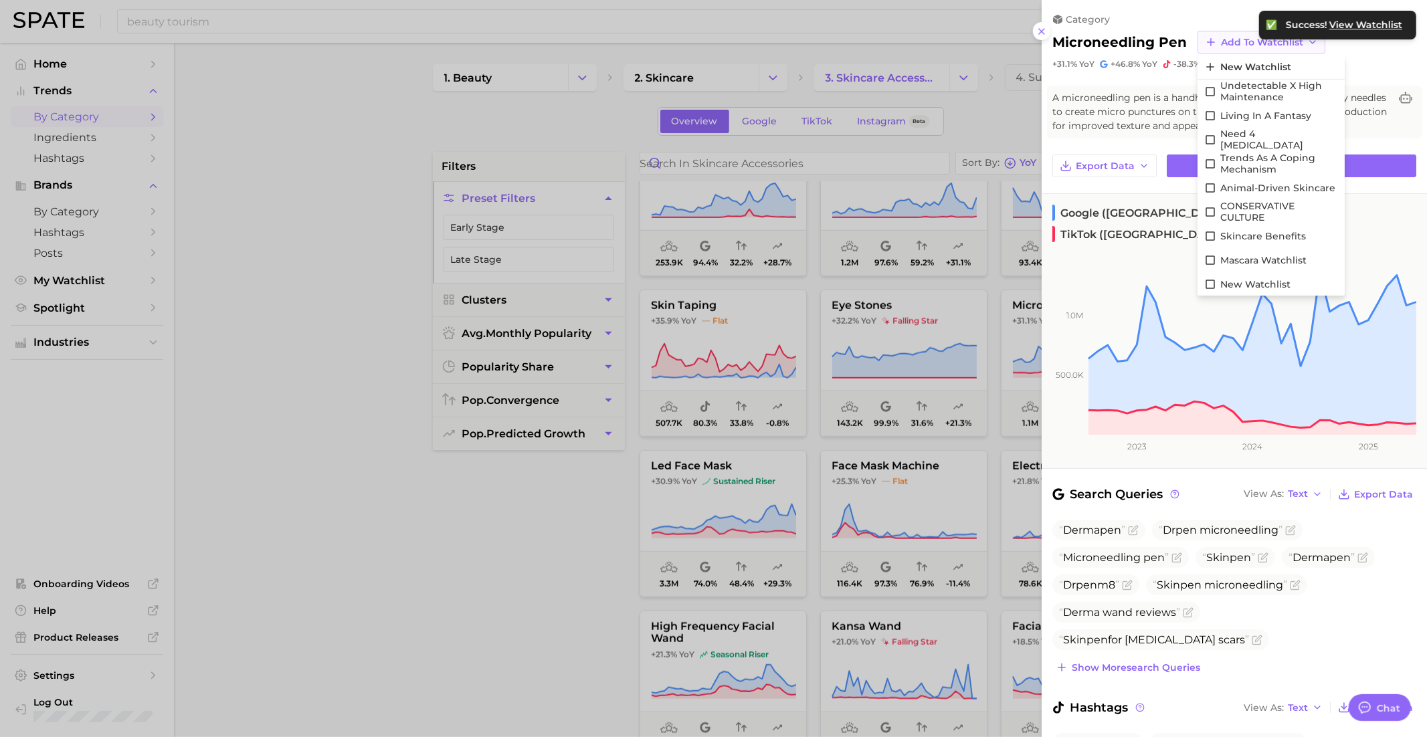
click at [1229, 37] on span "Add to Watchlist" at bounding box center [1262, 42] width 82 height 11
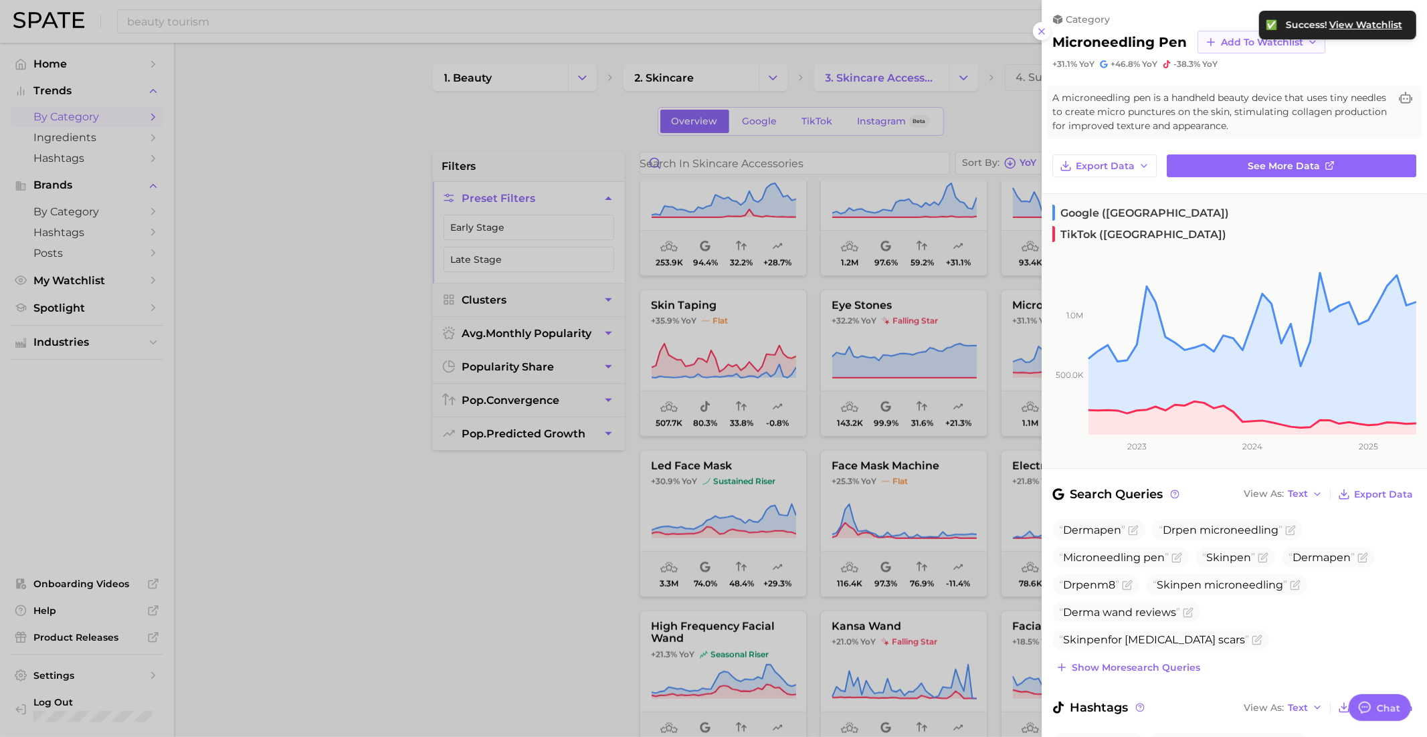
click at [1229, 37] on span "Add to Watchlist" at bounding box center [1262, 42] width 82 height 11
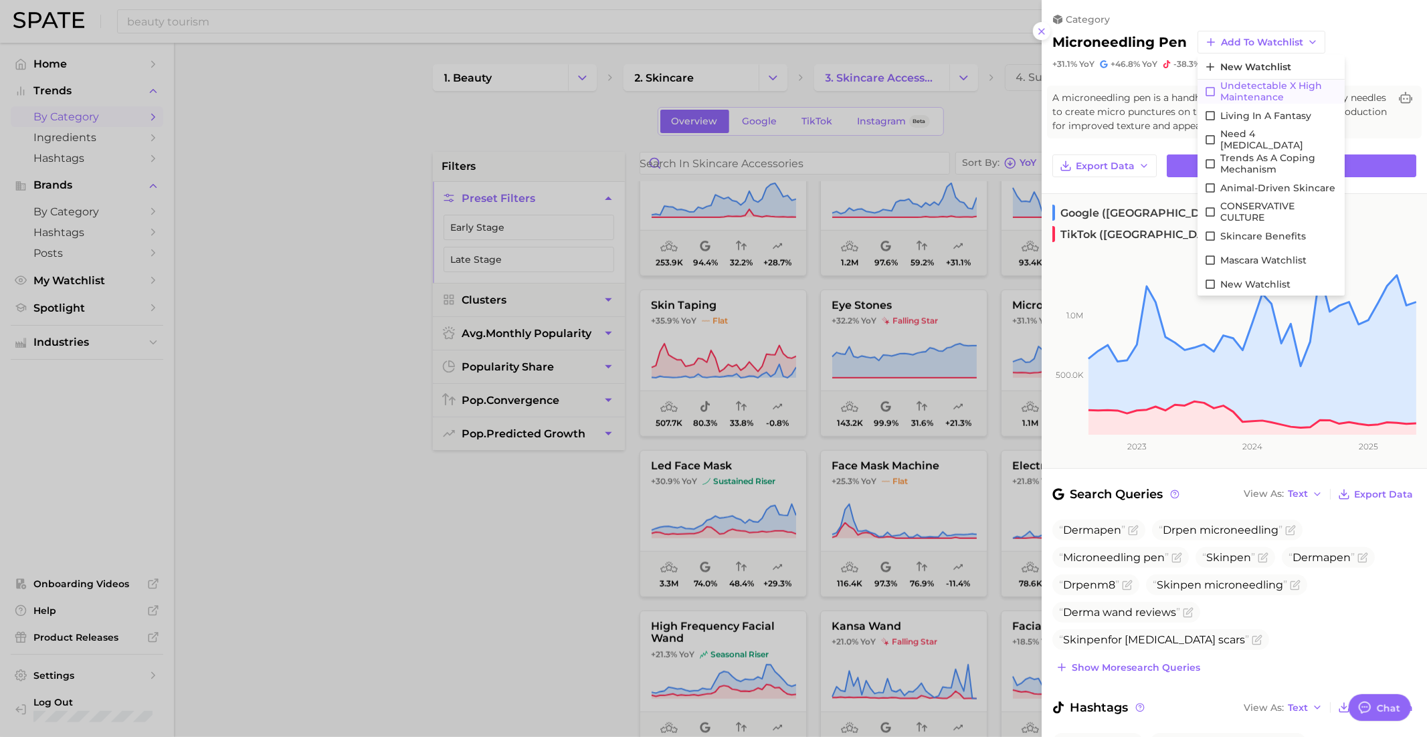
click at [1233, 88] on span "Undetectable X High maintenance" at bounding box center [1279, 91] width 118 height 23
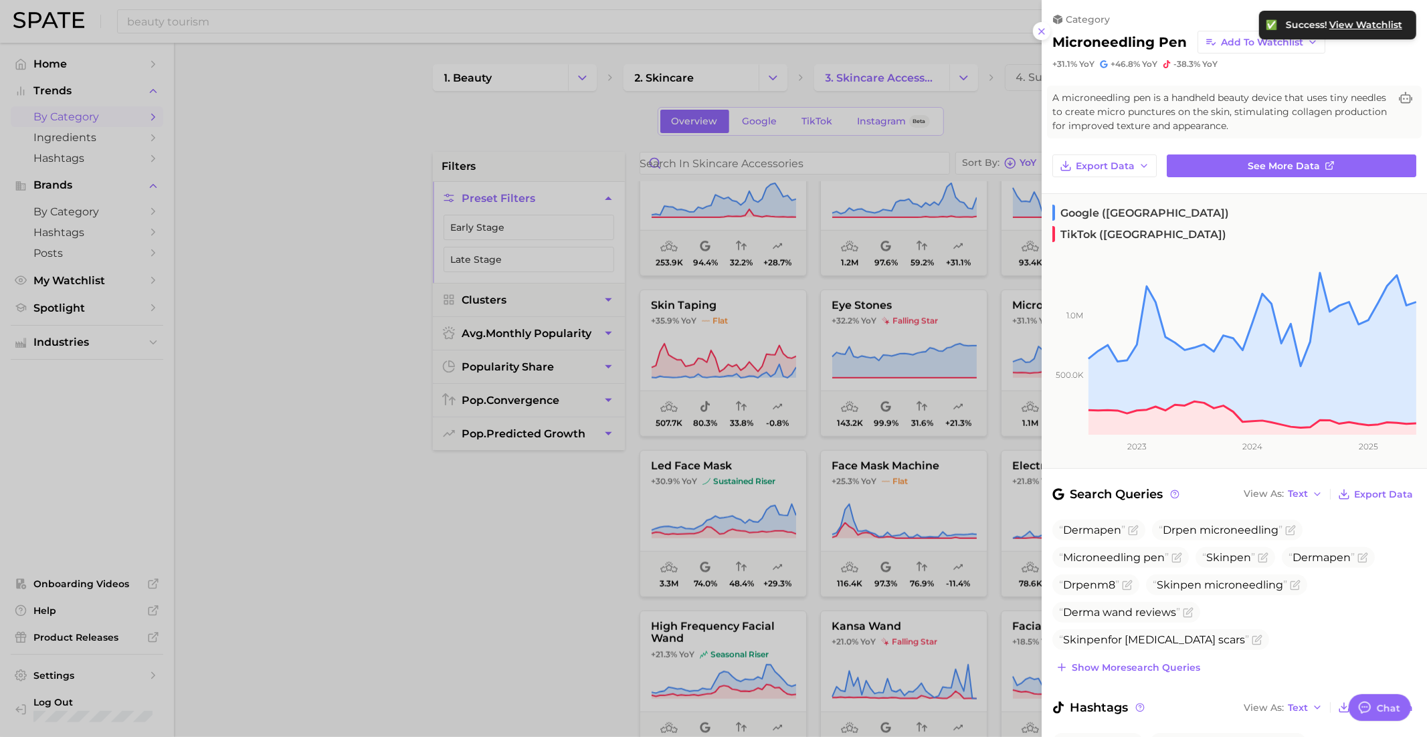
click at [864, 514] on div at bounding box center [713, 368] width 1427 height 737
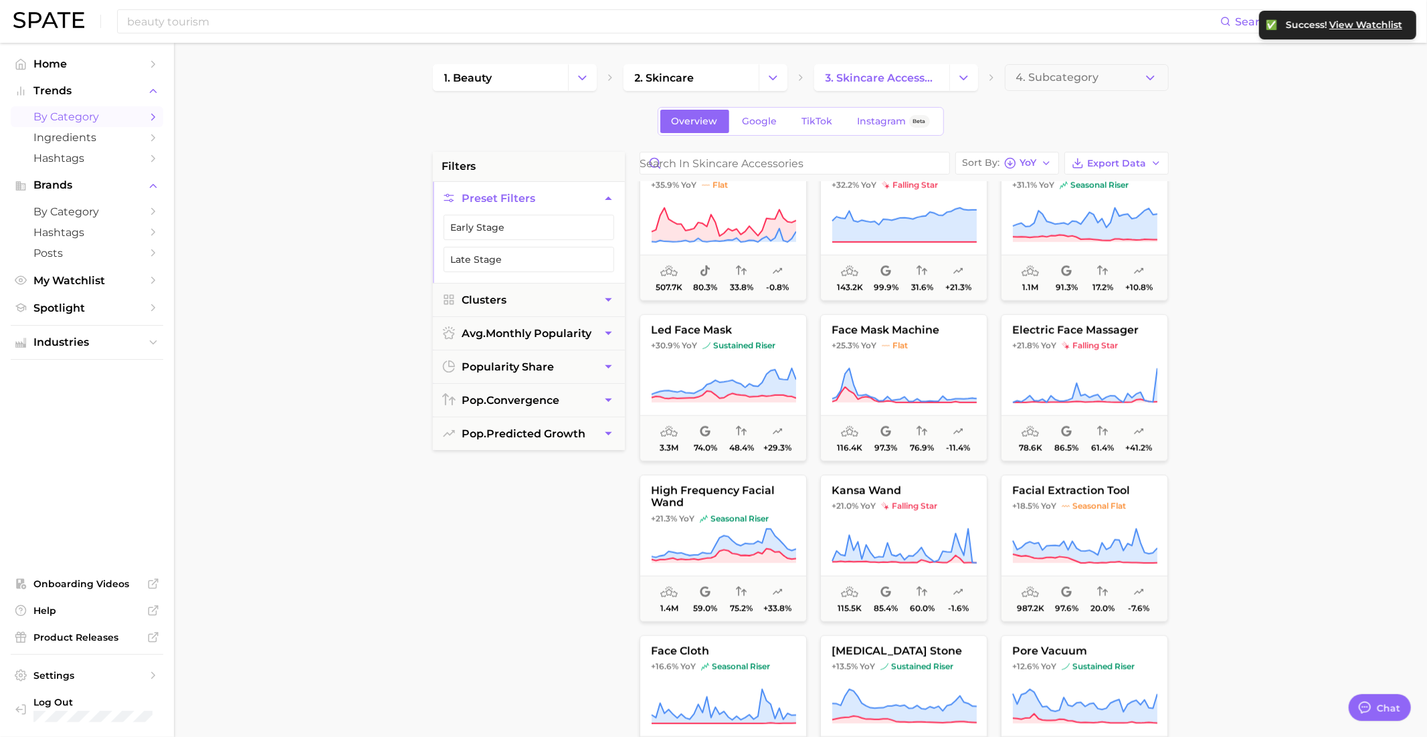
scroll to position [1158, 0]
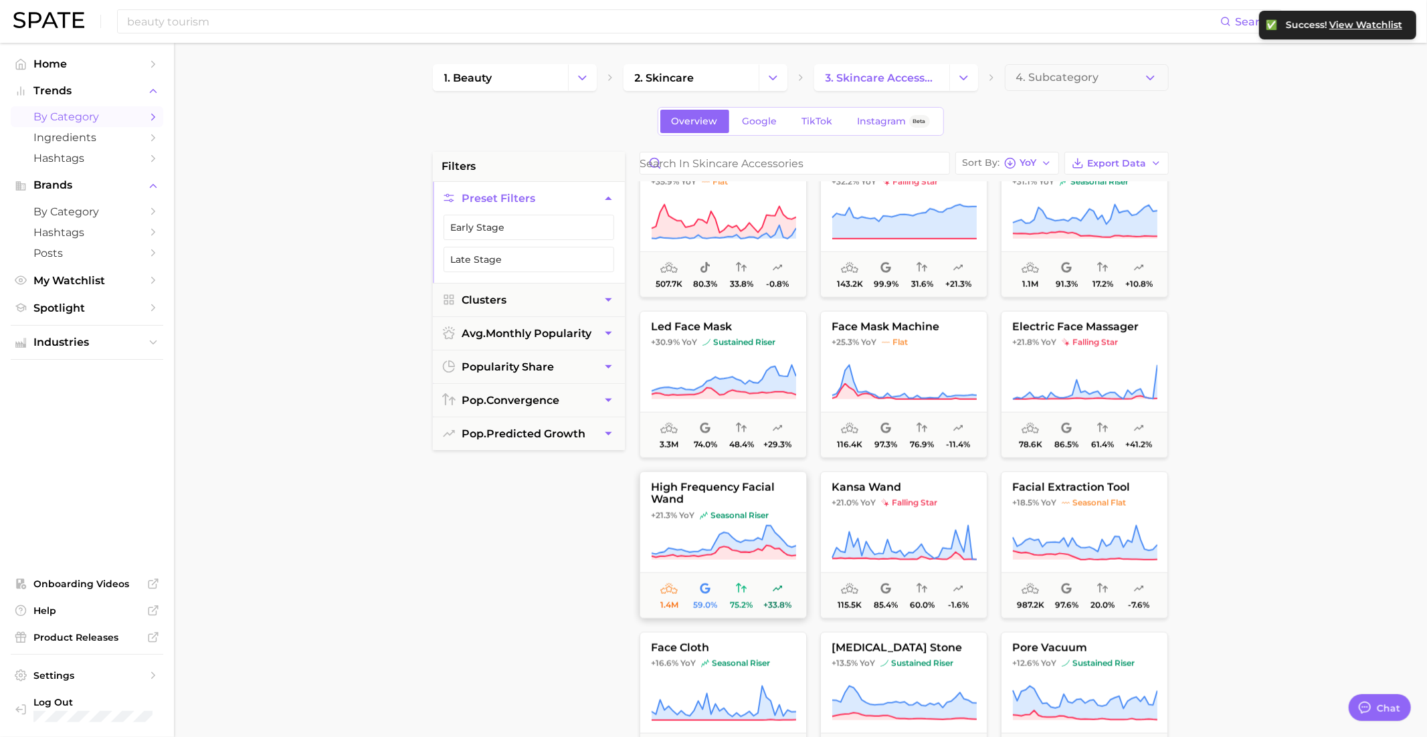
click at [740, 519] on button "high frequency facial wand +21.3% YoY seasonal riser 1.4m 59.0% 75.2% +33.8%" at bounding box center [722, 545] width 167 height 147
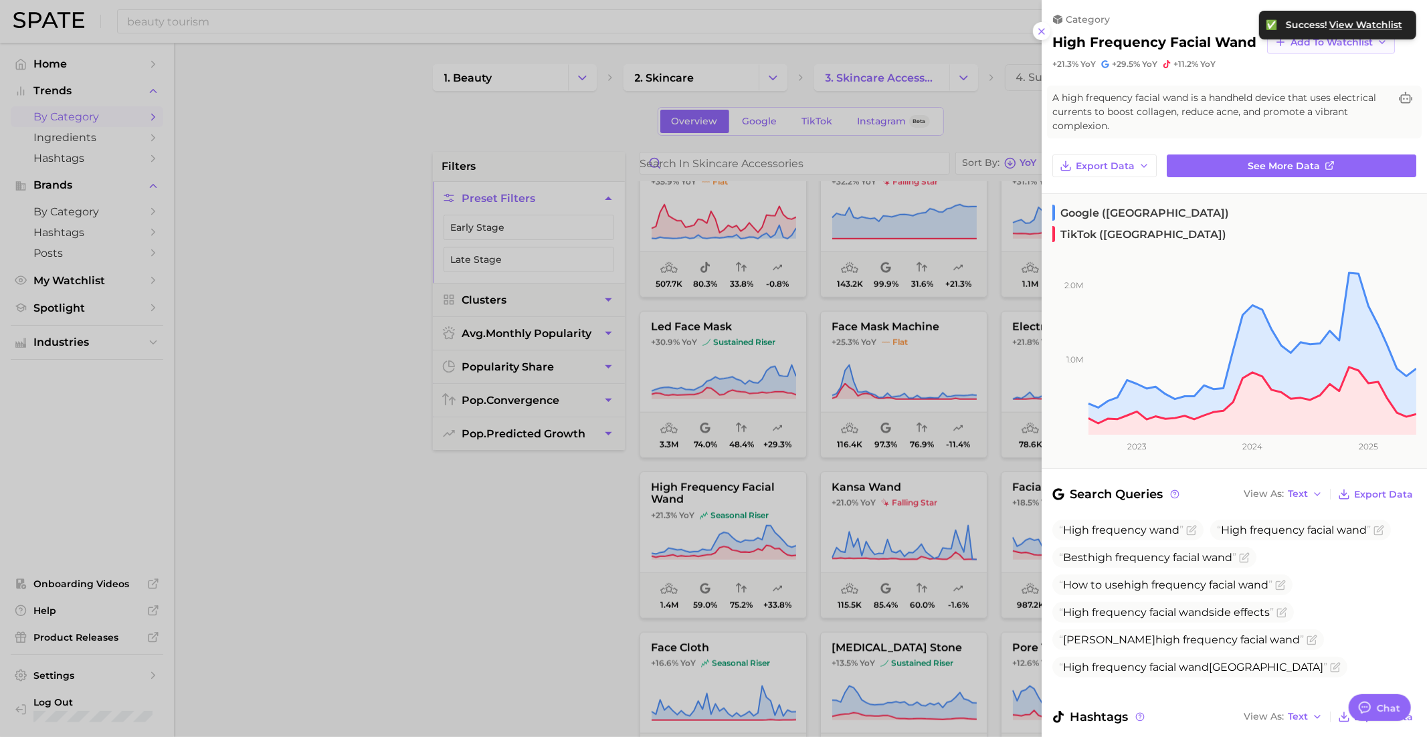
click at [1292, 49] on button "Add to Watchlist" at bounding box center [1331, 42] width 128 height 23
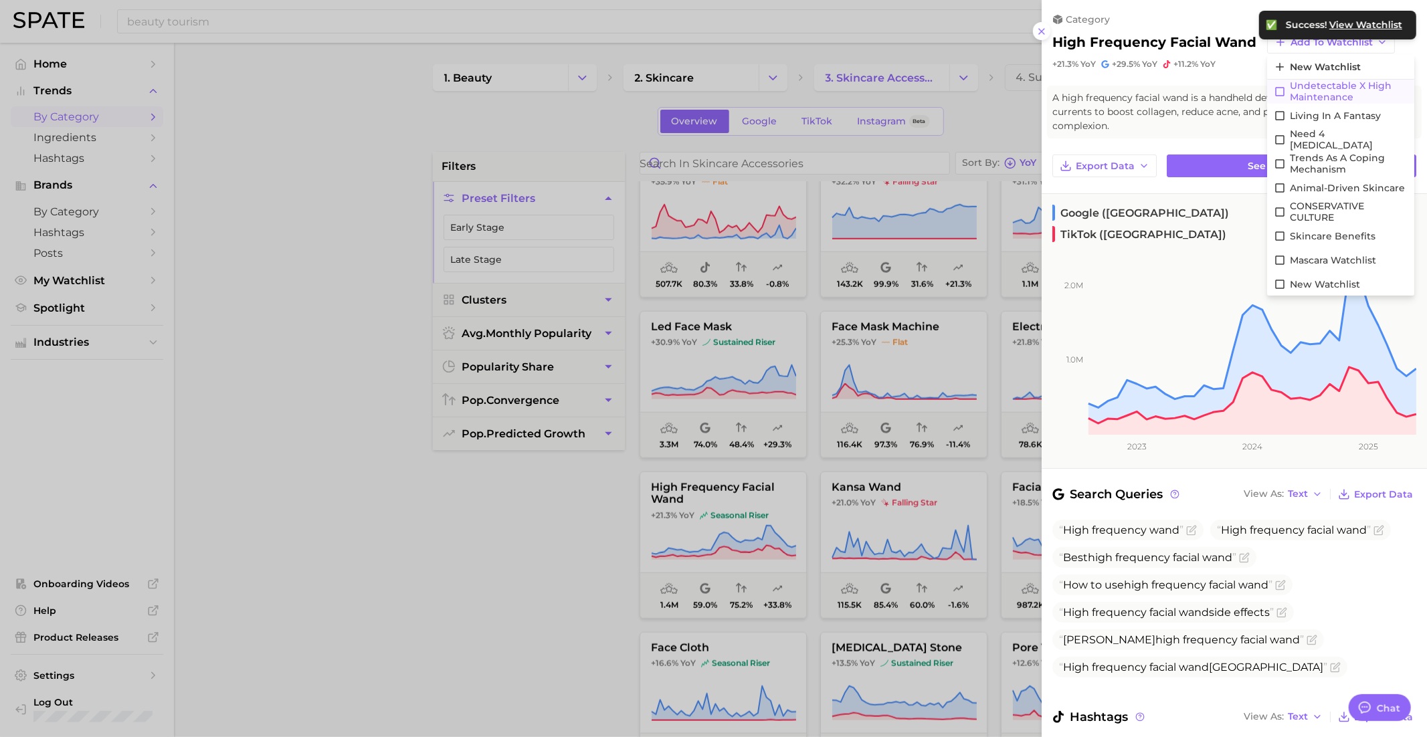
click at [1308, 86] on span "Undetectable X High maintenance" at bounding box center [1349, 91] width 118 height 23
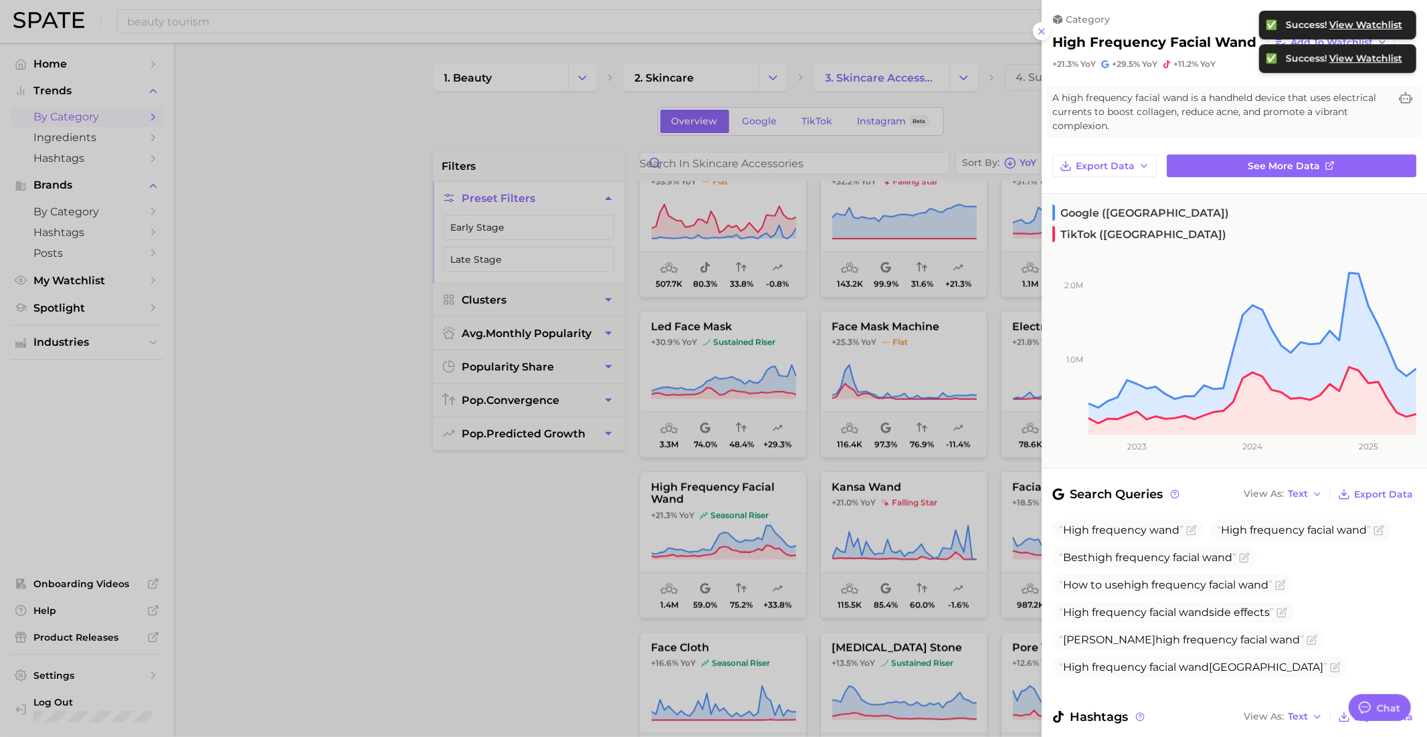
click at [917, 560] on div at bounding box center [713, 368] width 1427 height 737
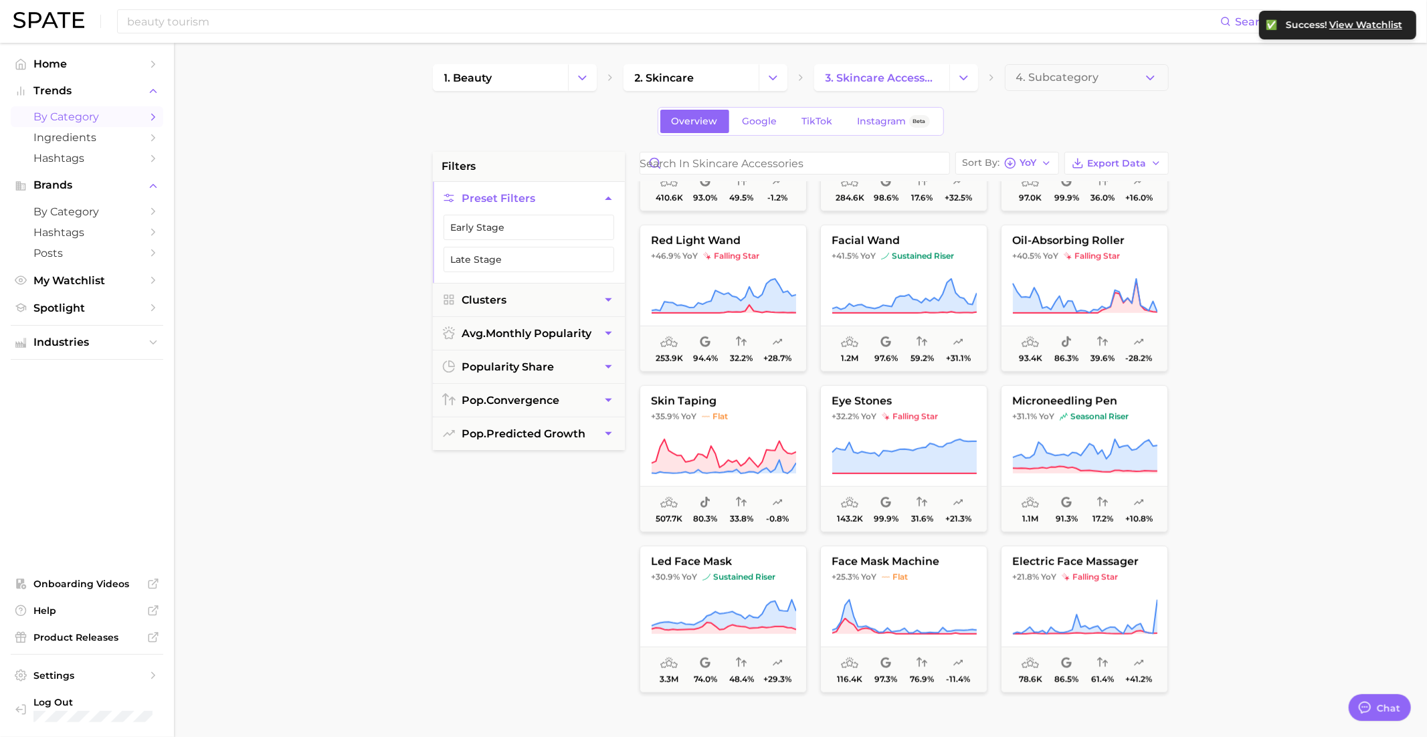
scroll to position [571, 0]
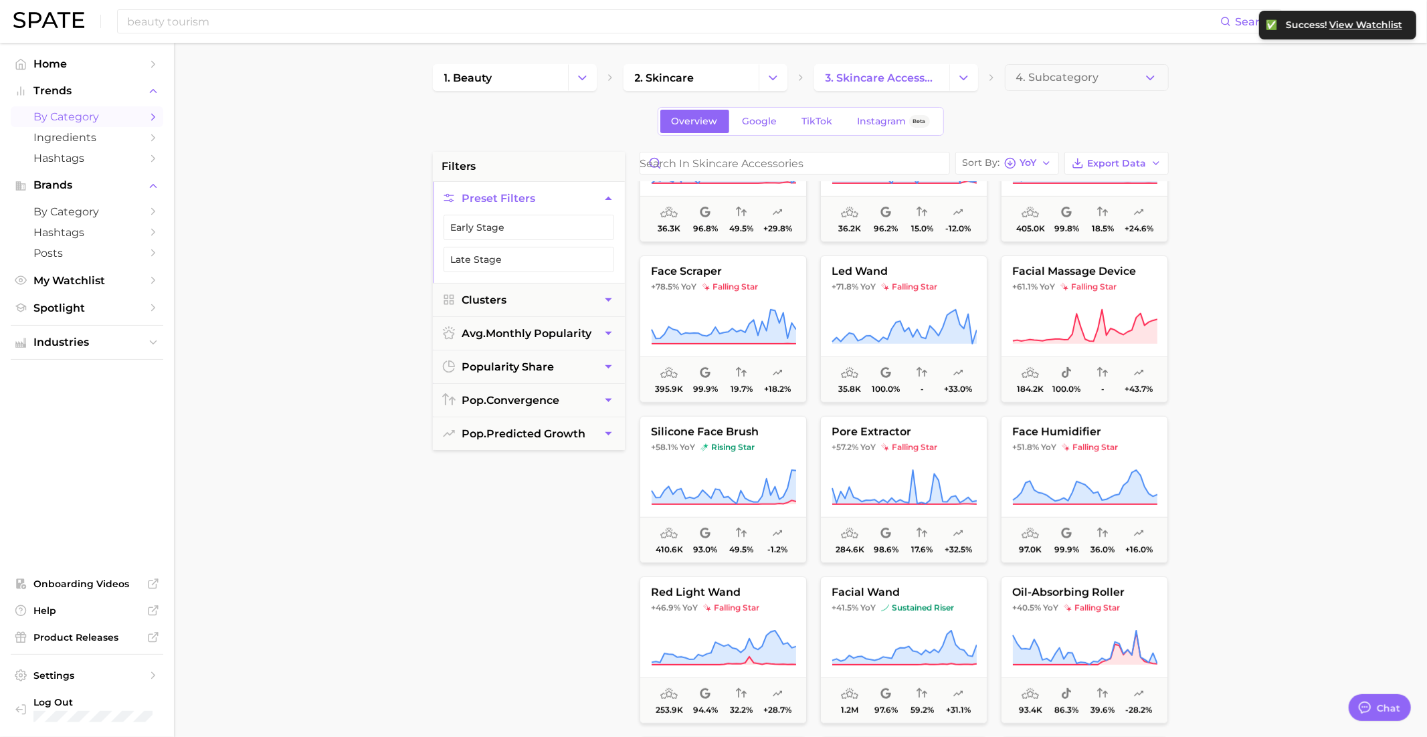
click at [959, 62] on main "1. beauty 2. skincare 3. skincare accessories 4. Subcategory Overview Google Ti…" at bounding box center [800, 550] width 1253 height 1015
click at [963, 74] on icon "Change Category" at bounding box center [964, 78] width 14 height 14
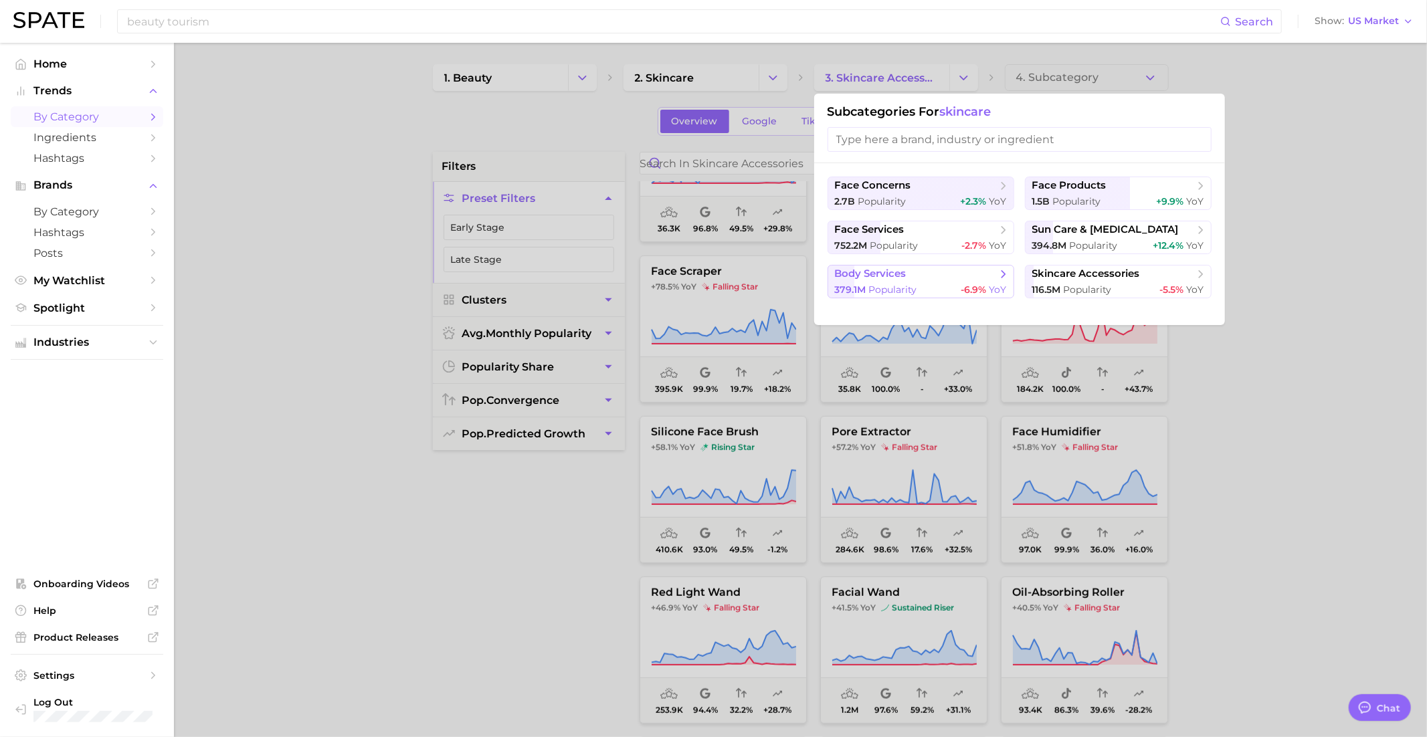
click at [959, 289] on div "379.1m Popularity -6.9% YoY" at bounding box center [921, 290] width 172 height 13
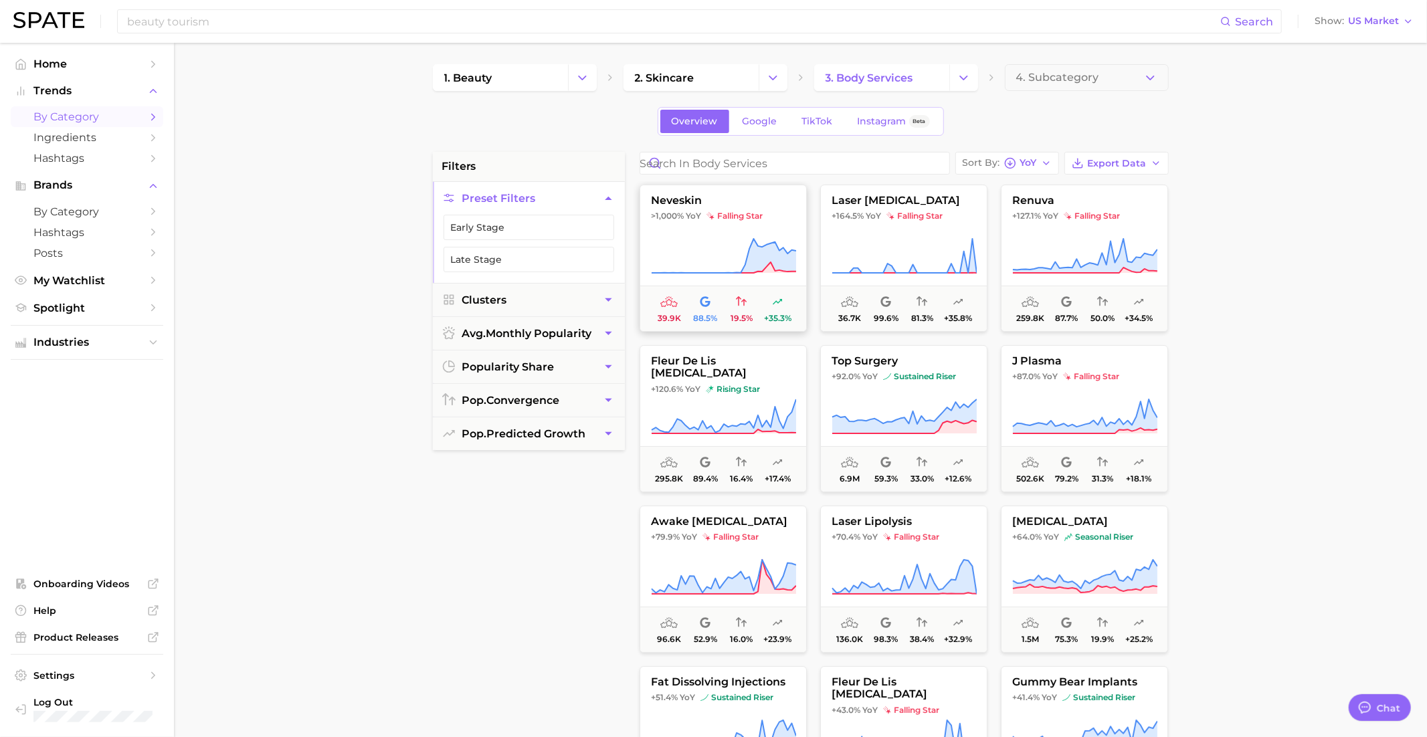
click at [708, 240] on icon at bounding box center [723, 255] width 145 height 37
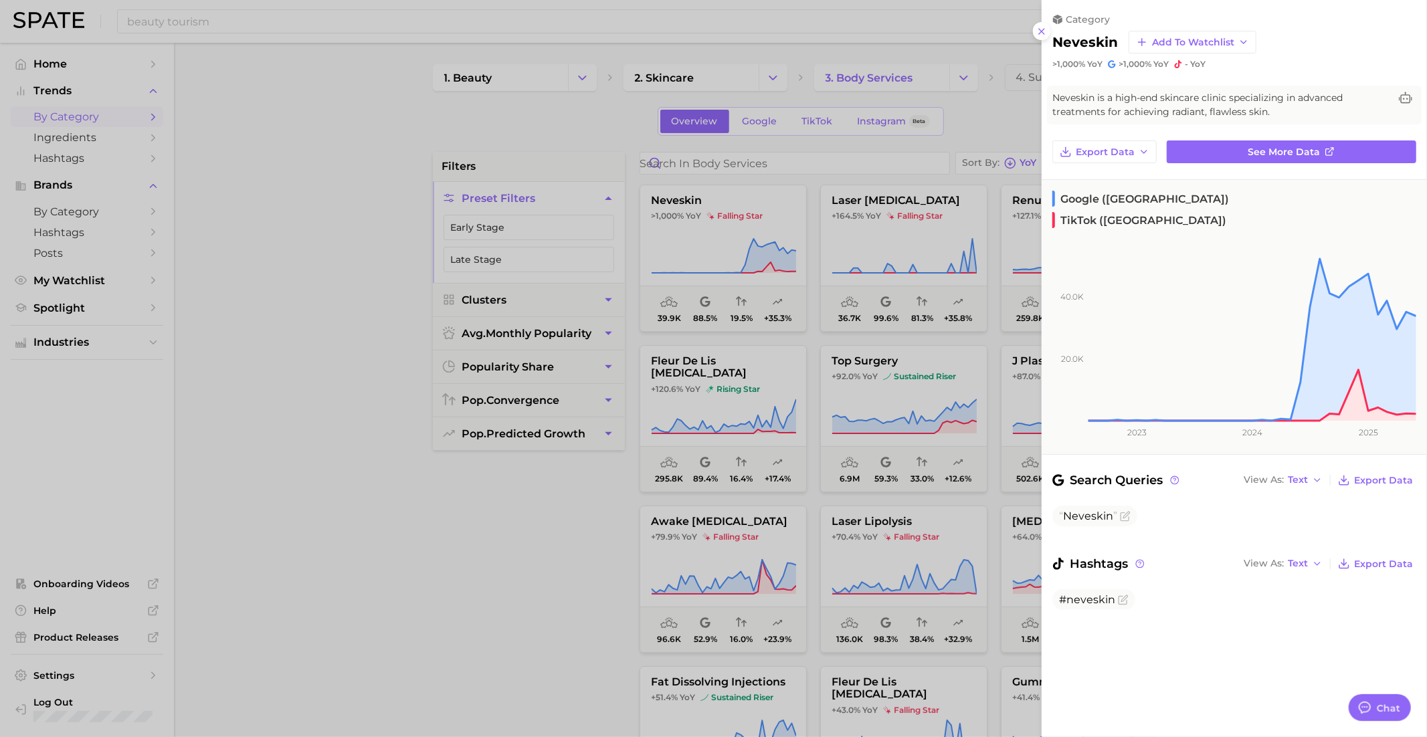
click at [708, 243] on div at bounding box center [713, 368] width 1427 height 737
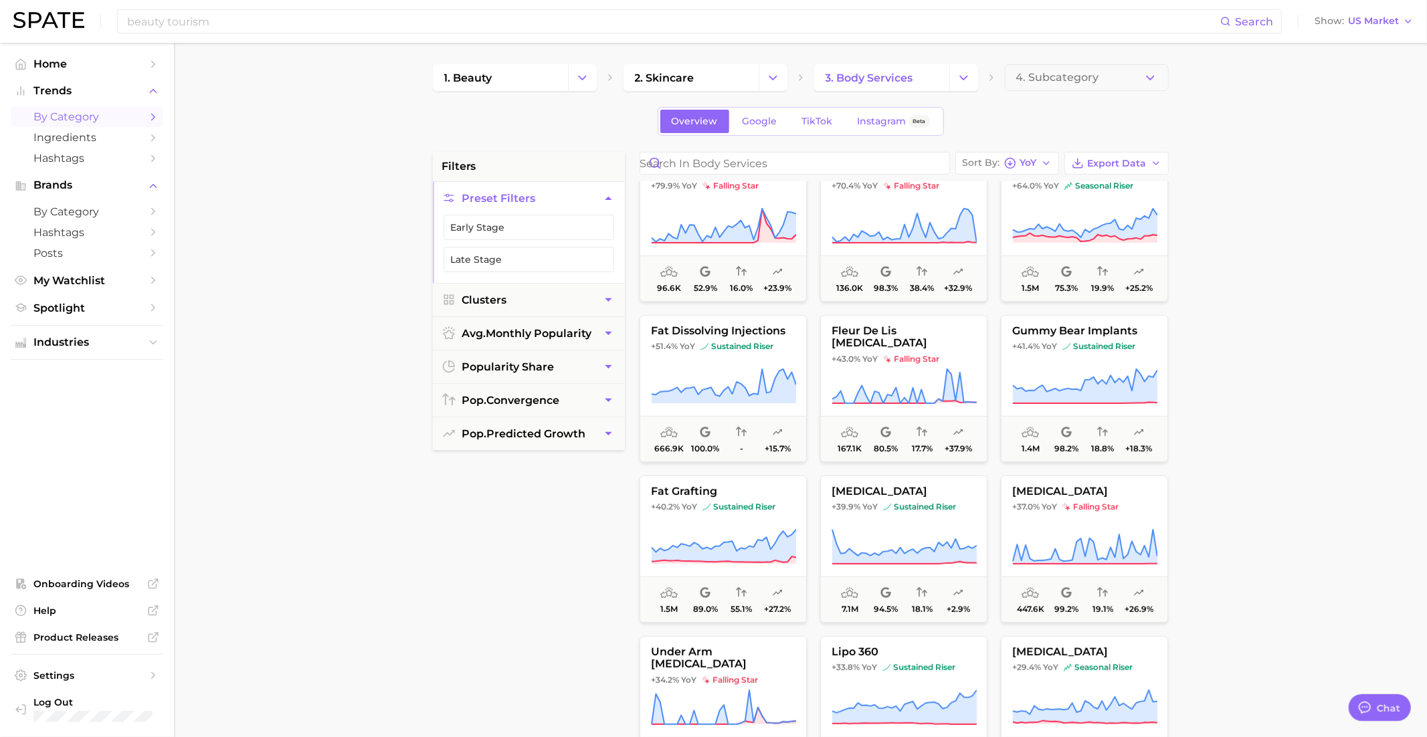
scroll to position [352, 0]
click at [780, 66] on button "Change Category" at bounding box center [773, 77] width 29 height 27
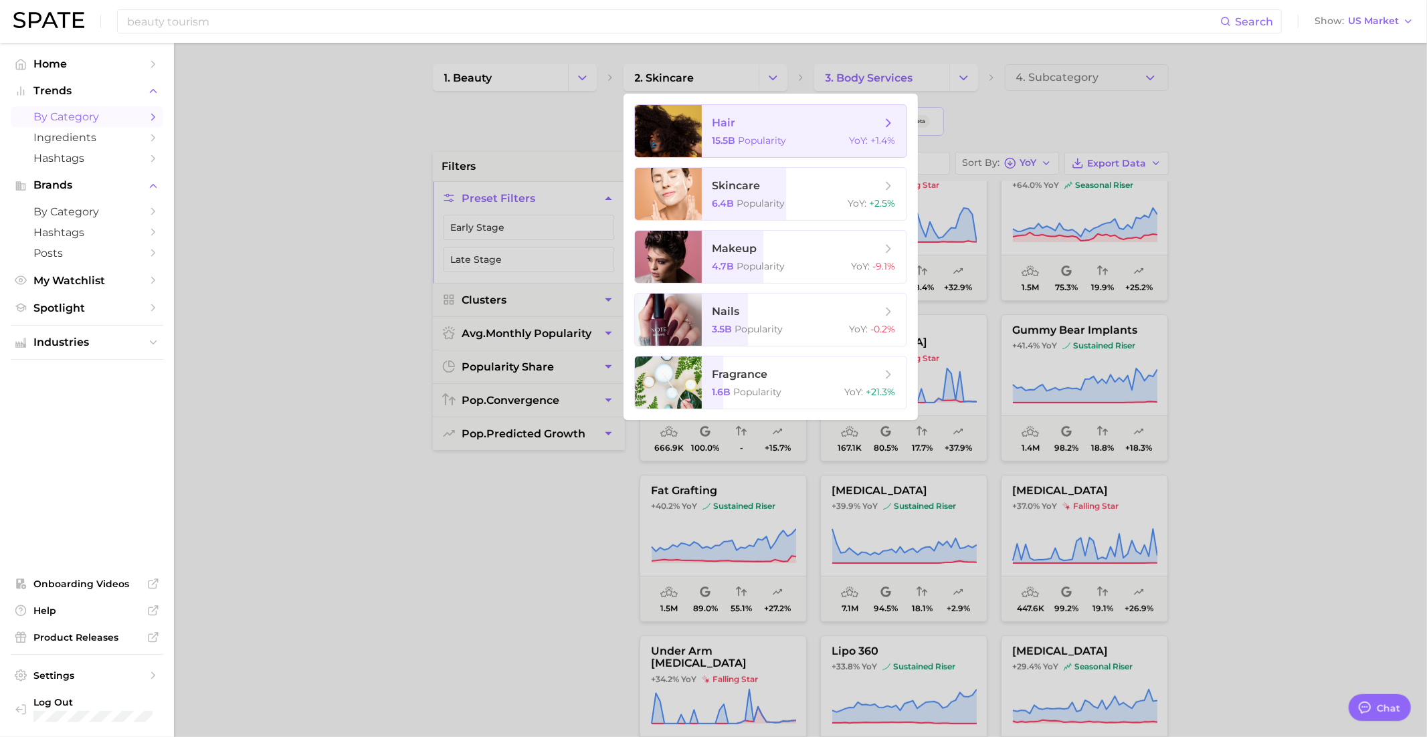
click at [787, 134] on span "hair 15.5b Popularity YoY : +1.4%" at bounding box center [804, 131] width 205 height 52
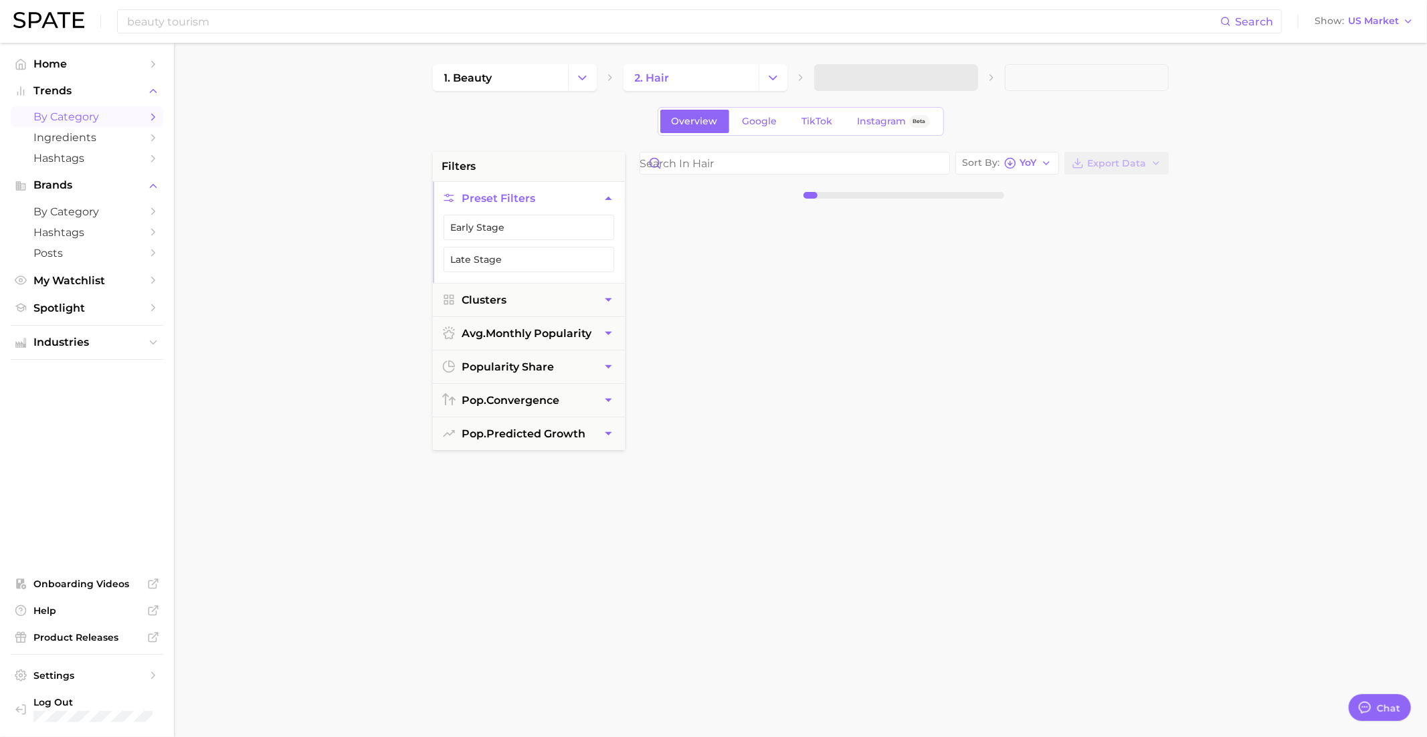
click at [945, 76] on span at bounding box center [896, 77] width 164 height 27
click at [956, 79] on icon "button" at bounding box center [960, 78] width 14 height 14
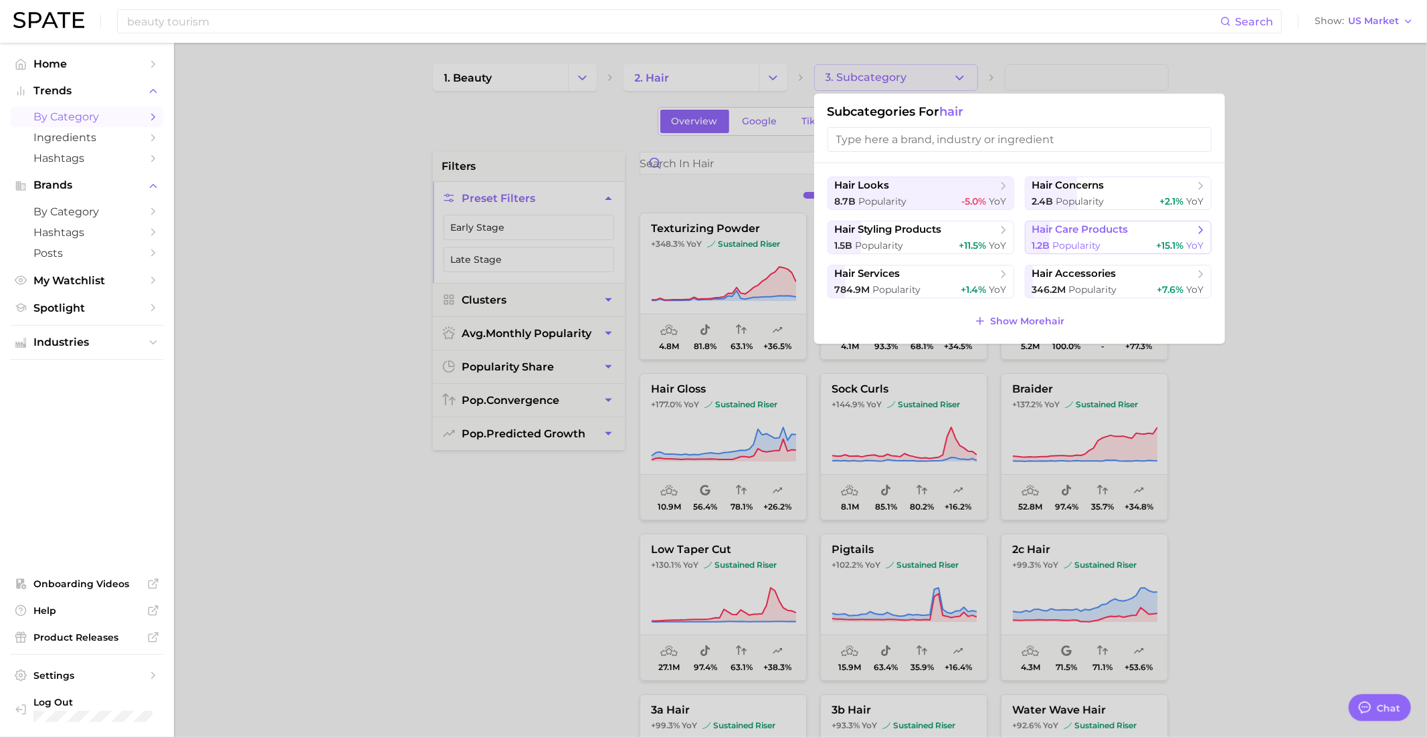
click at [1075, 233] on span "hair care products" at bounding box center [1080, 229] width 96 height 13
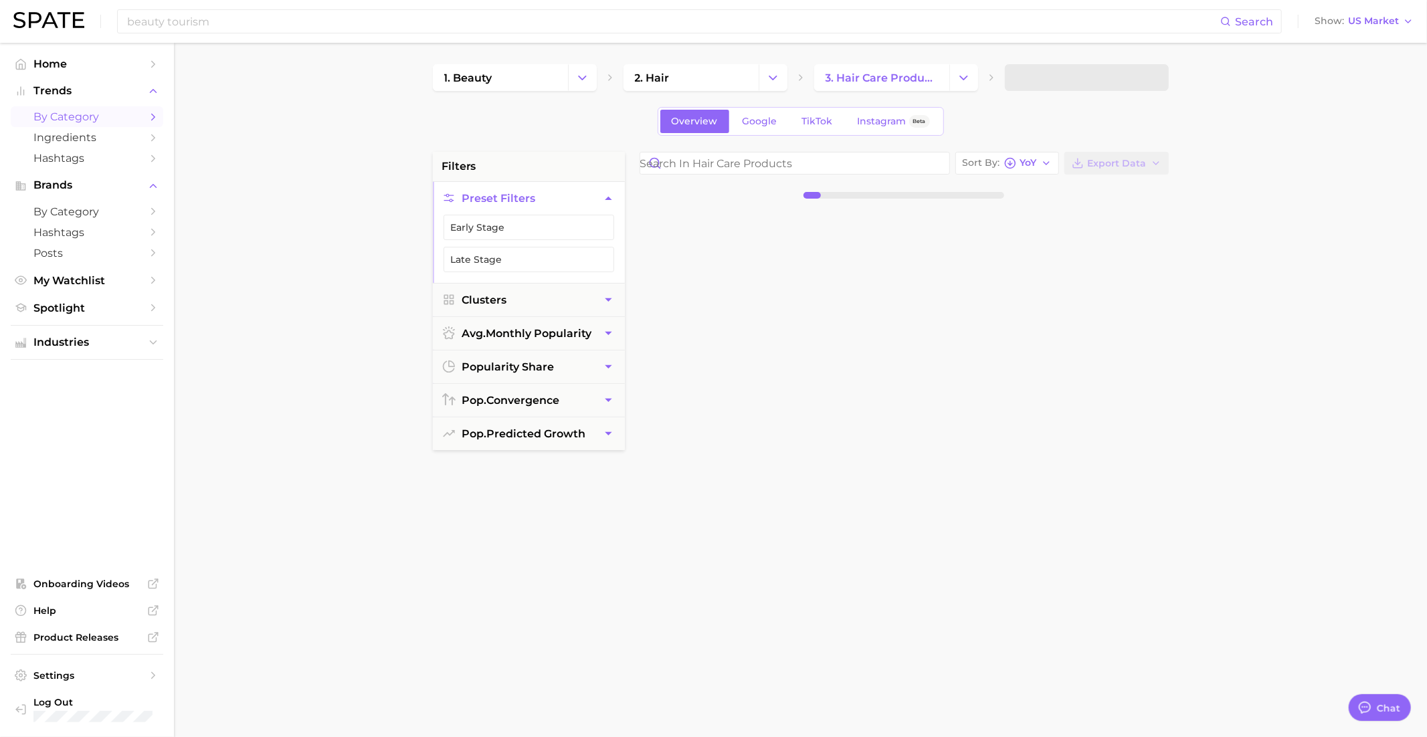
click at [1100, 78] on span at bounding box center [1087, 77] width 164 height 27
click at [1101, 78] on button "4. Subcategory" at bounding box center [1087, 77] width 164 height 27
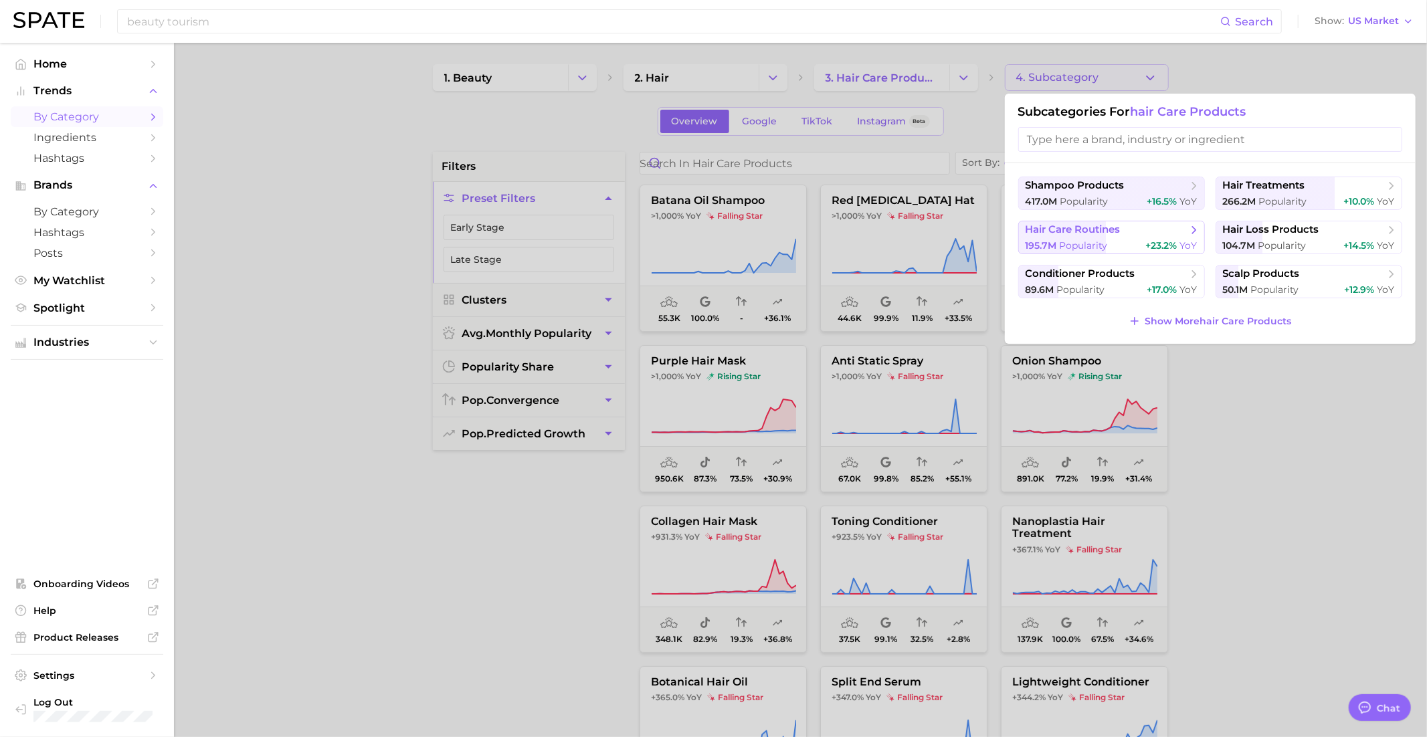
click at [1125, 244] on div "195.7m Popularity +23.2% YoY" at bounding box center [1111, 245] width 172 height 13
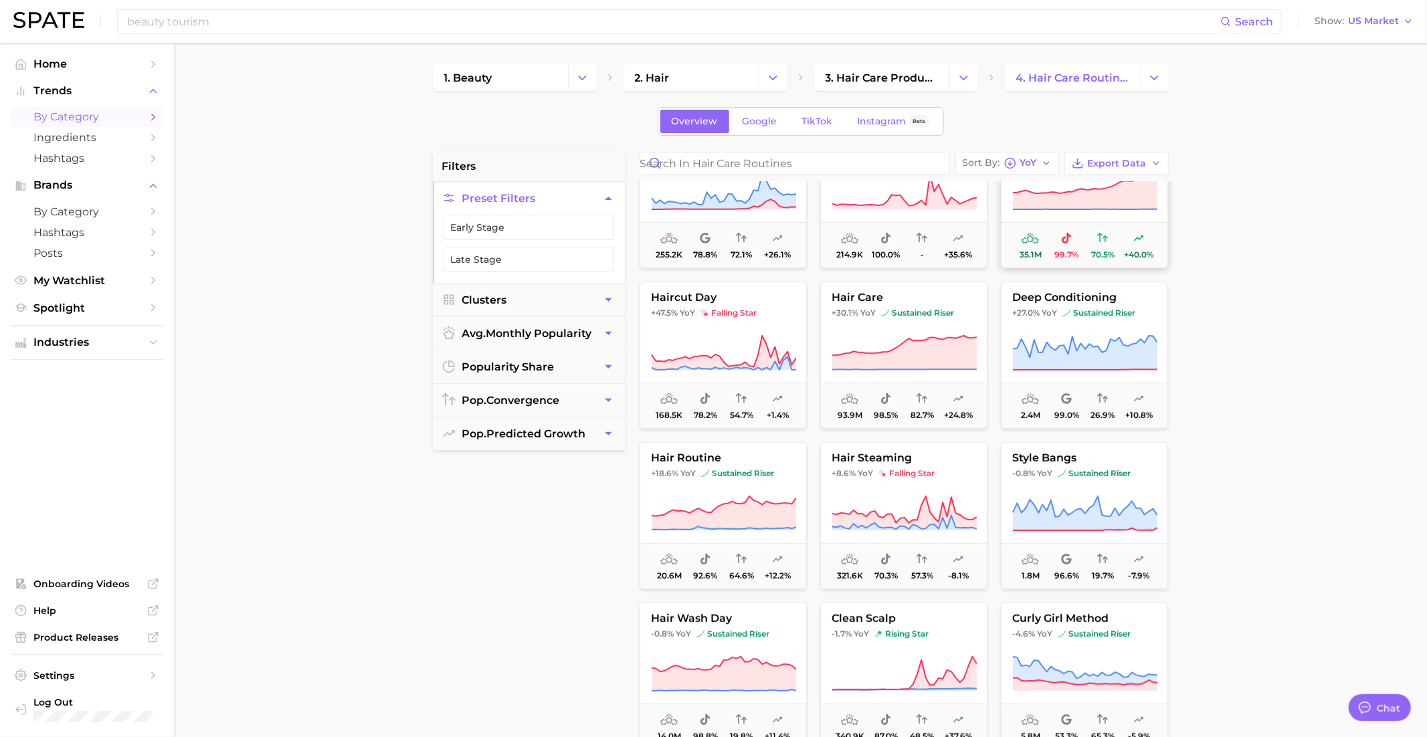
scroll to position [390, 0]
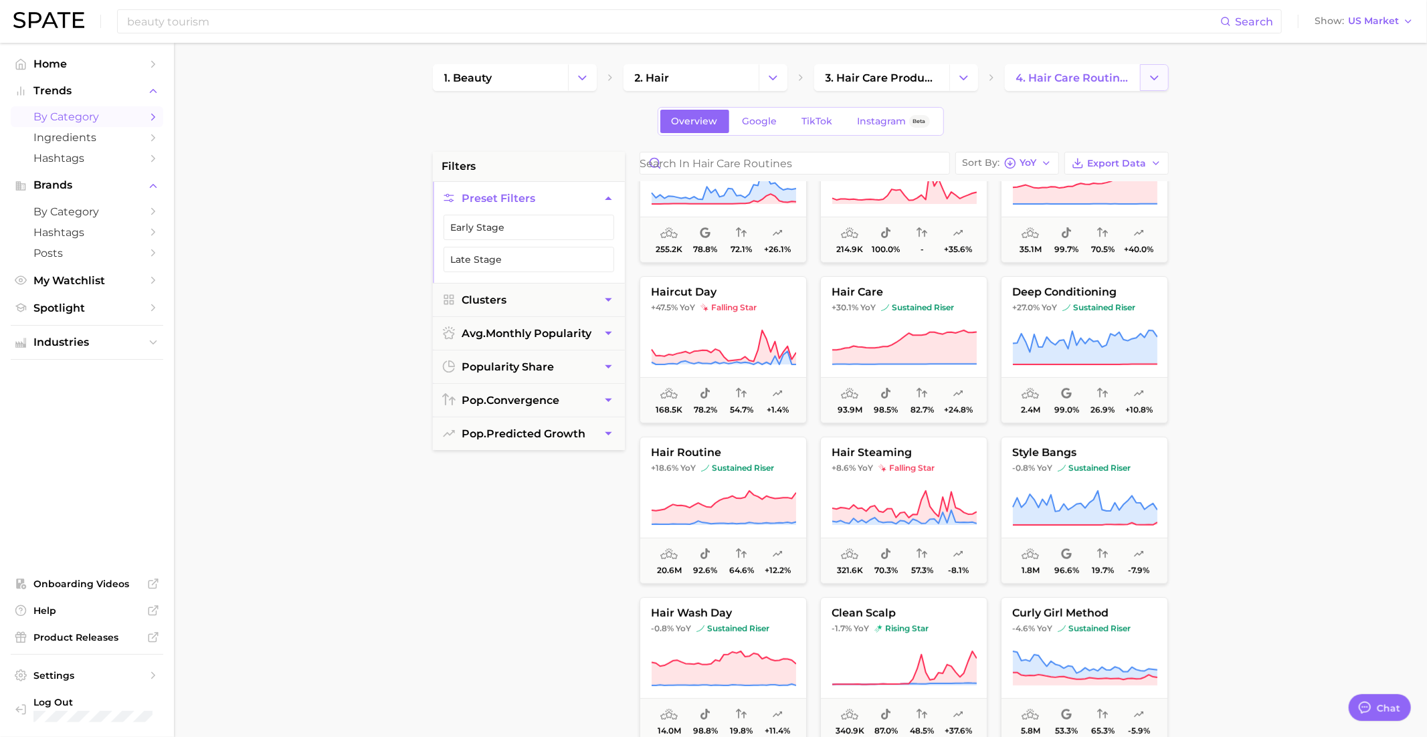
click at [1157, 78] on icon "Change Category" at bounding box center [1154, 78] width 14 height 14
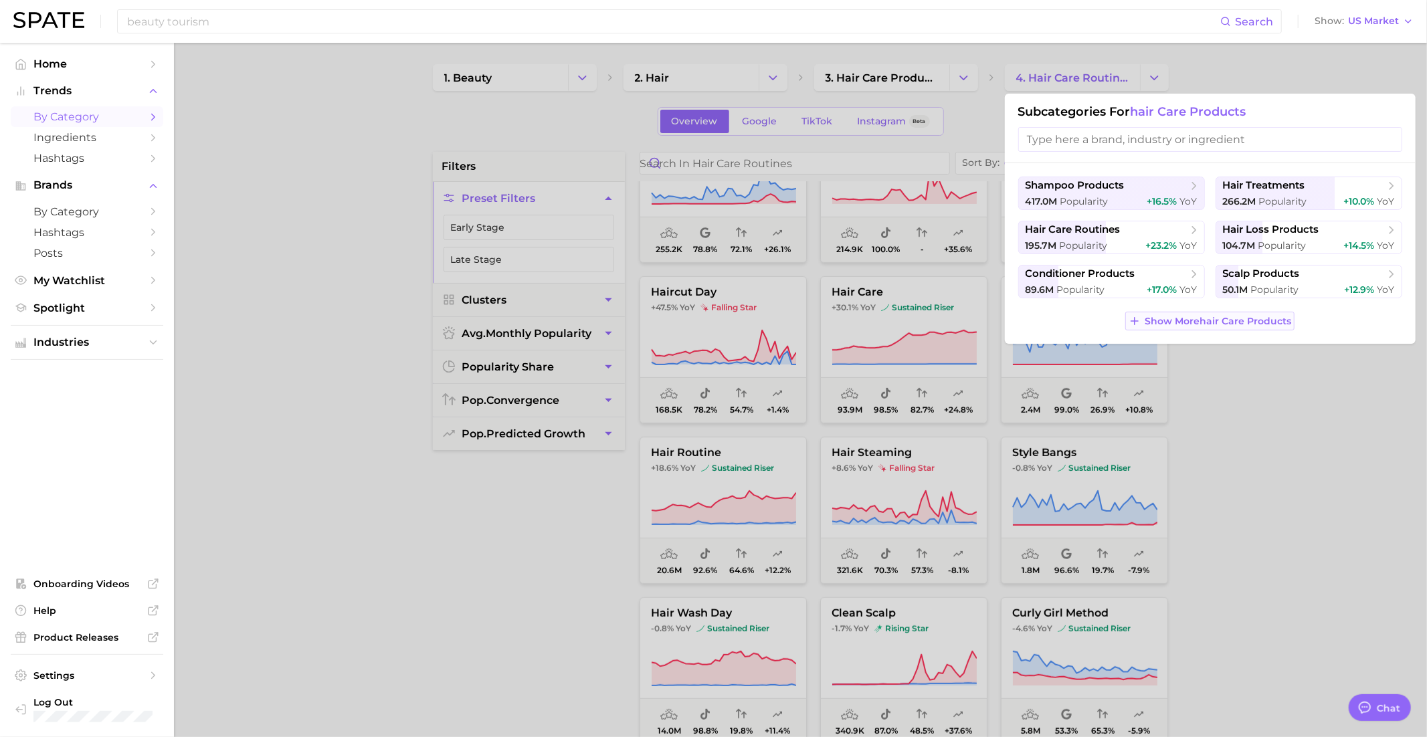
click at [1255, 317] on span "Show More hair care products" at bounding box center [1218, 321] width 146 height 11
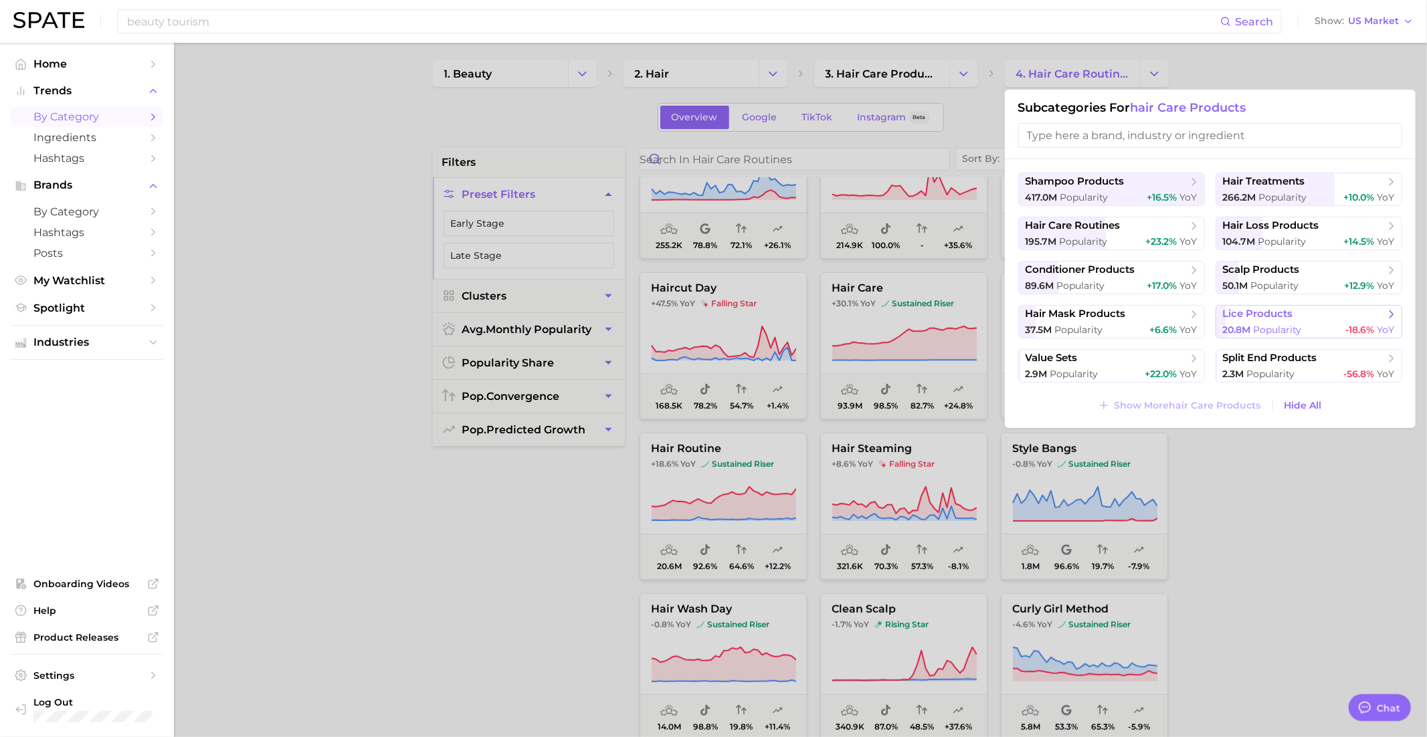
scroll to position [5, 0]
click at [1287, 183] on span "hair treatments" at bounding box center [1264, 180] width 82 height 13
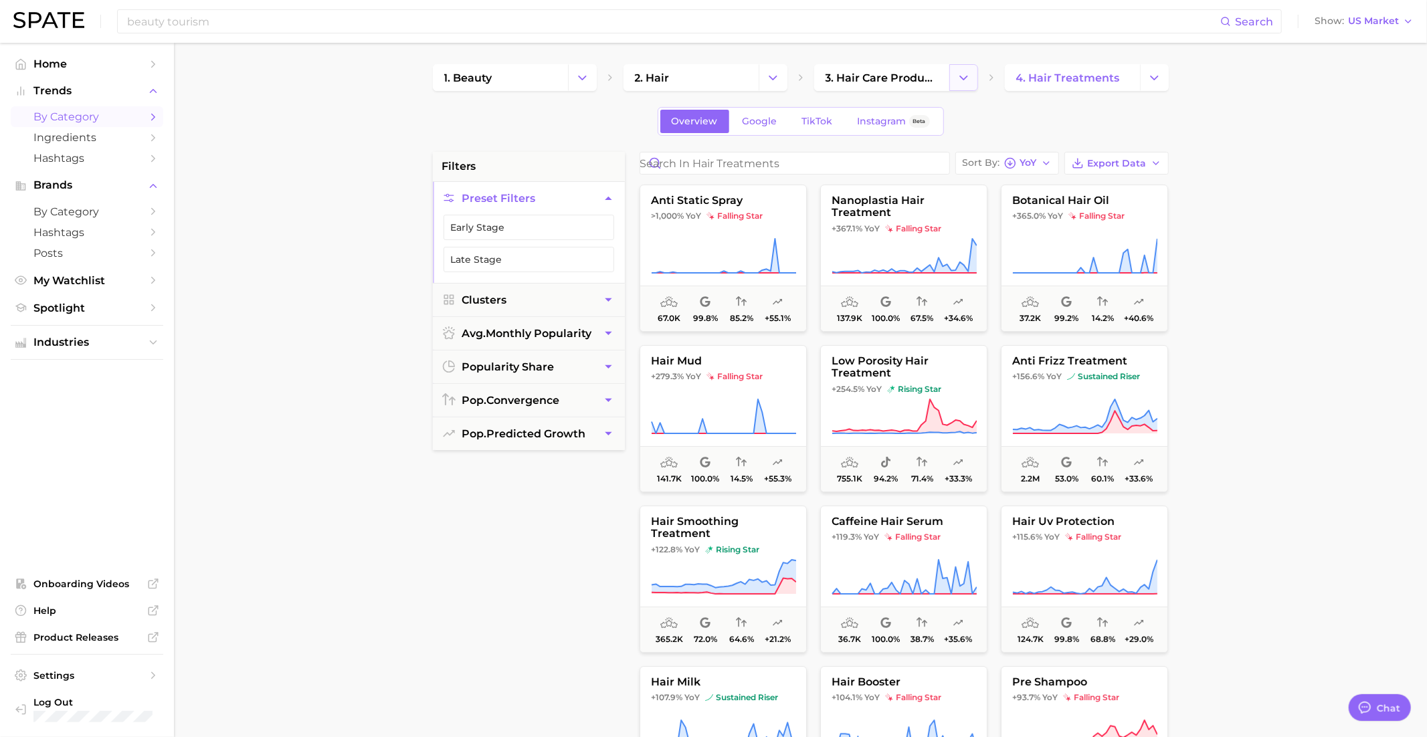
click at [959, 80] on icon "Change Category" at bounding box center [964, 78] width 14 height 14
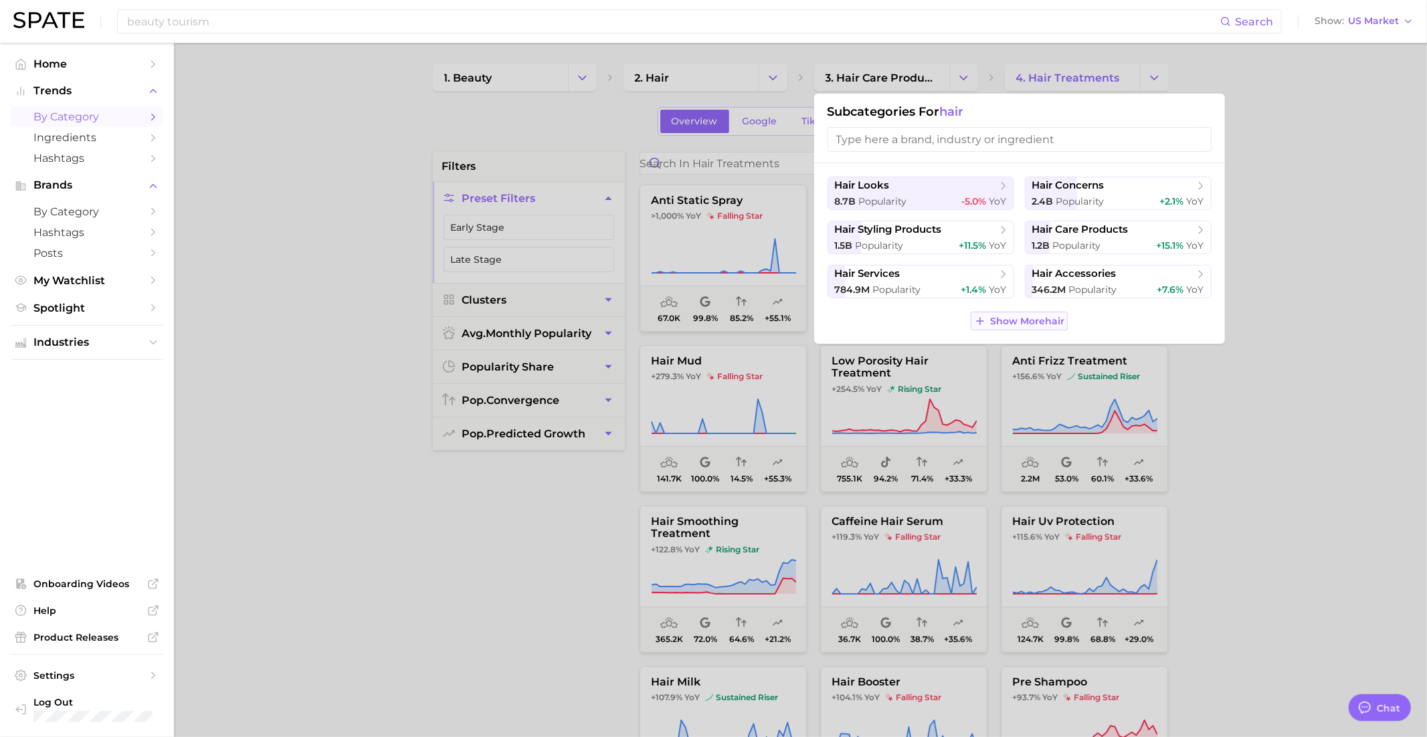
click at [1033, 323] on span "Show More hair" at bounding box center [1027, 321] width 74 height 11
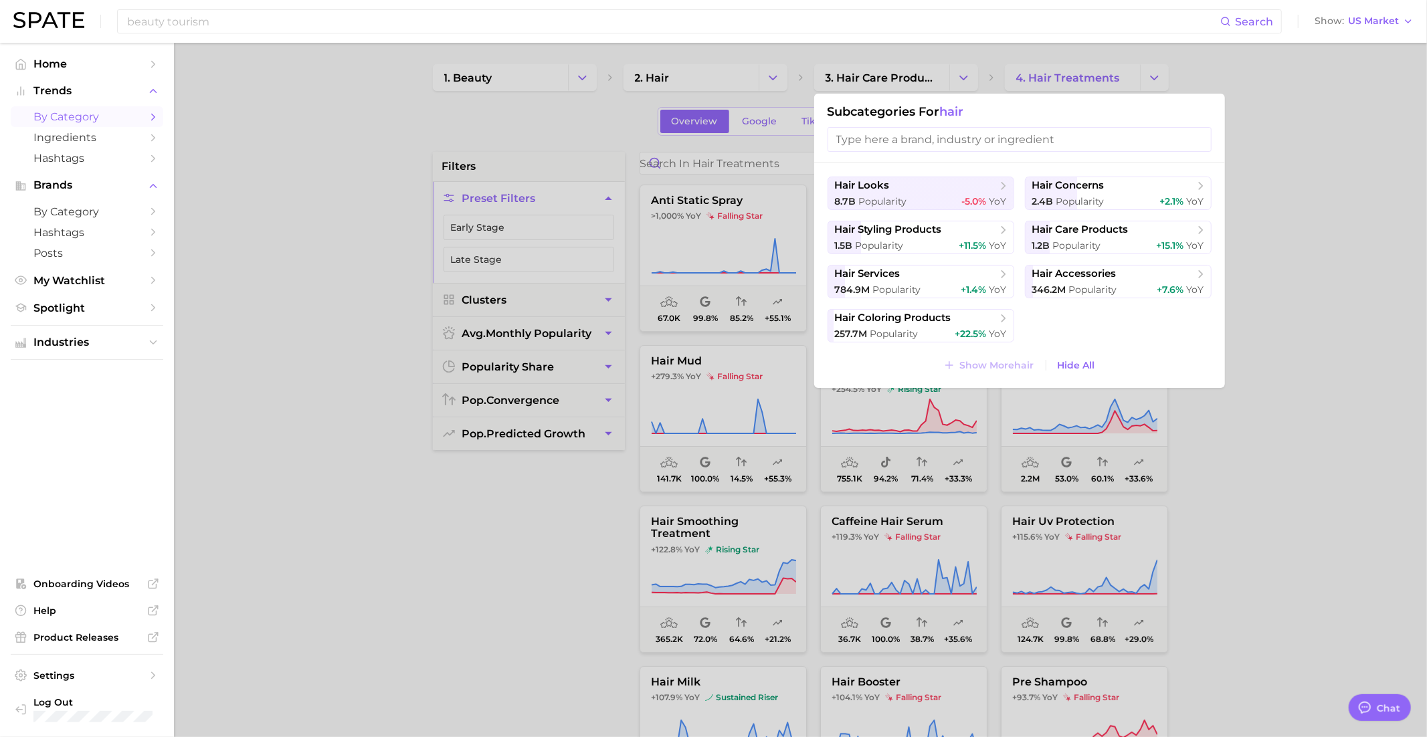
click at [936, 302] on ul "hair looks 8.7b Popularity -5.0% YoY hair concerns 2.4b Popularity +2.1% YoY ha…" at bounding box center [1019, 260] width 384 height 166
click at [922, 280] on span "hair services" at bounding box center [916, 274] width 163 height 13
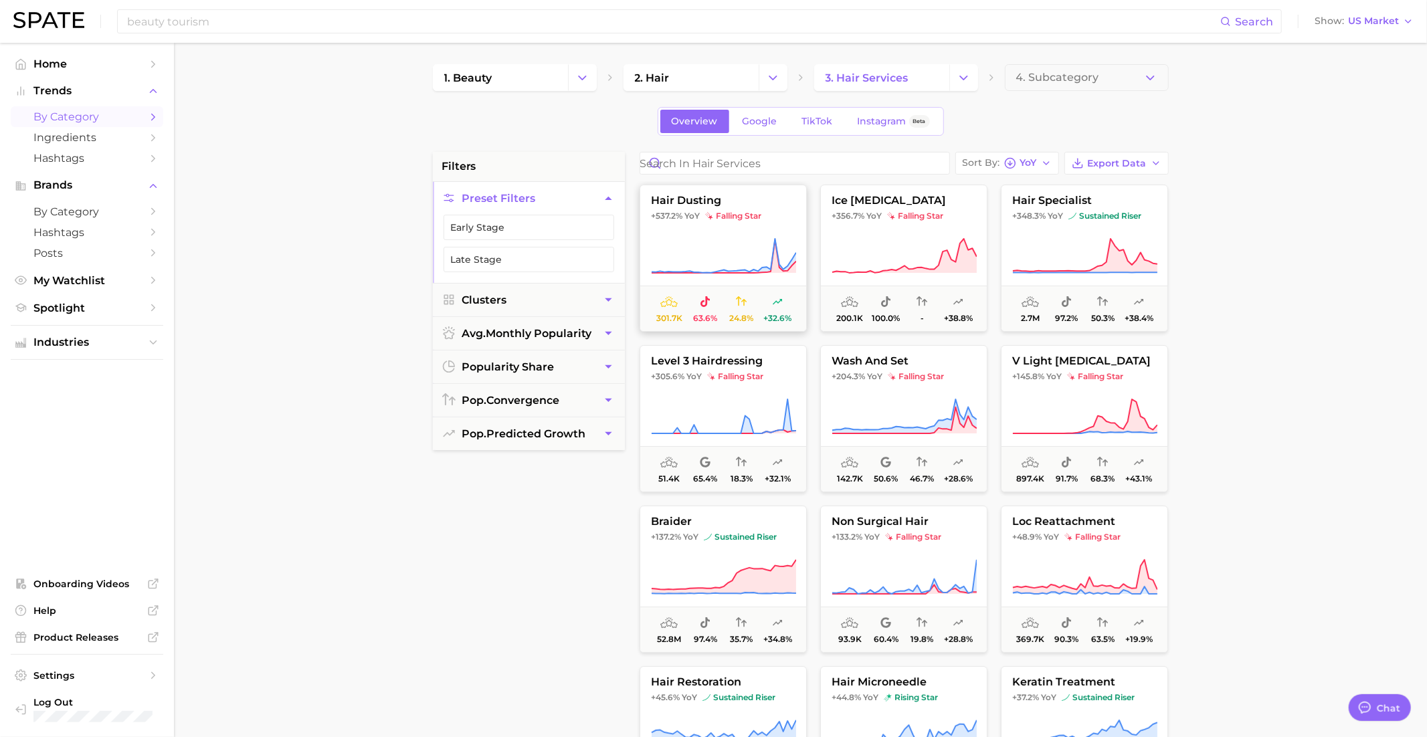
click at [738, 229] on button "hair dusting +537.2% YoY falling star 301.7k 63.6% 24.8% +32.6%" at bounding box center [722, 258] width 167 height 147
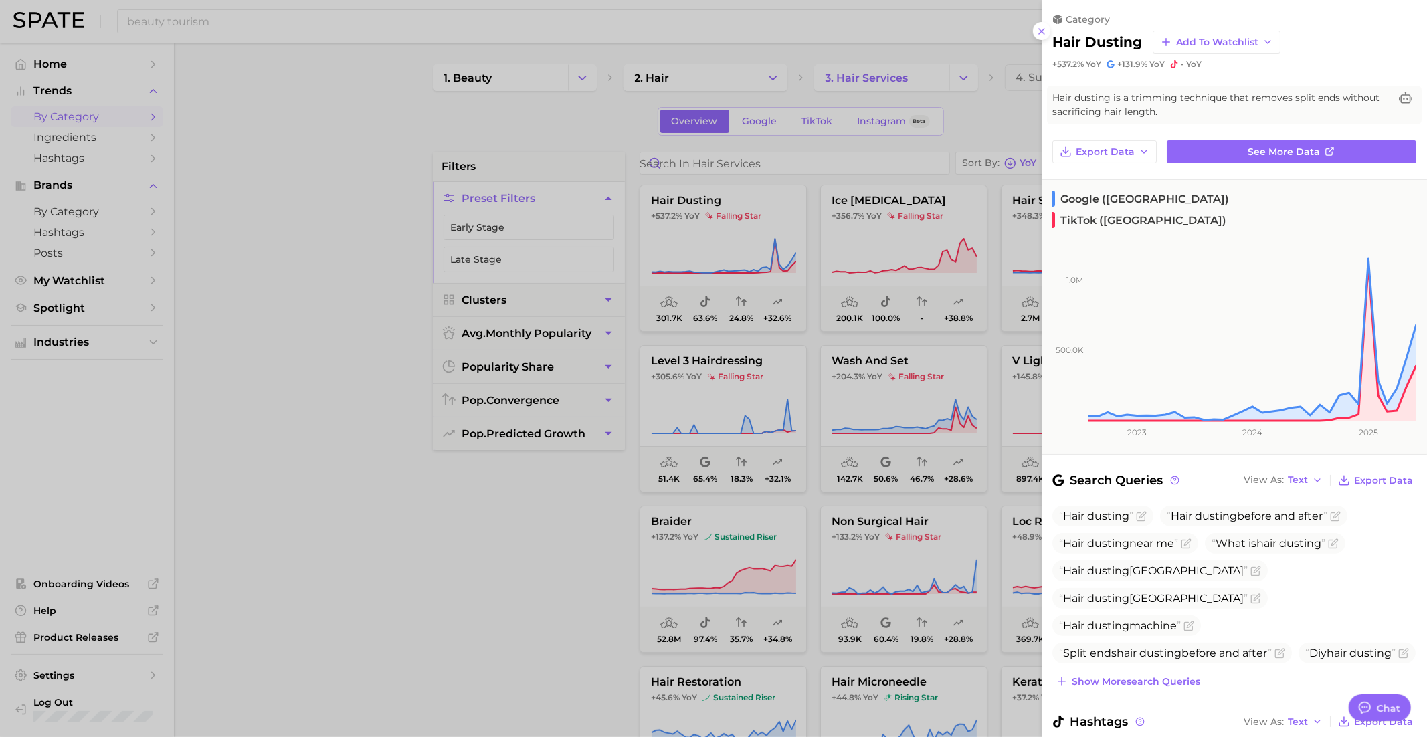
click at [738, 229] on div at bounding box center [713, 368] width 1427 height 737
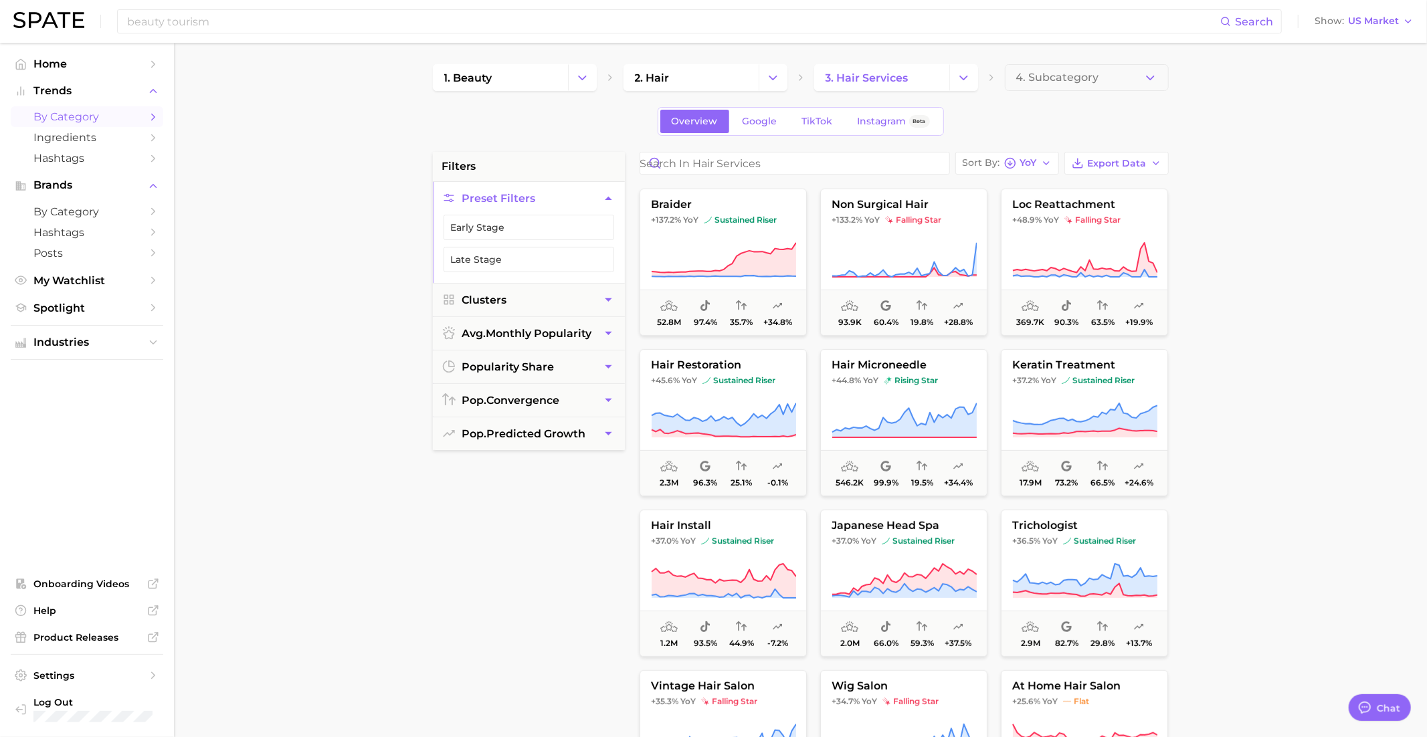
scroll to position [318, 0]
click at [955, 355] on button "hair microneedle +44.8% YoY rising star 546.2k 99.9% 19.5% +34.4%" at bounding box center [903, 422] width 167 height 147
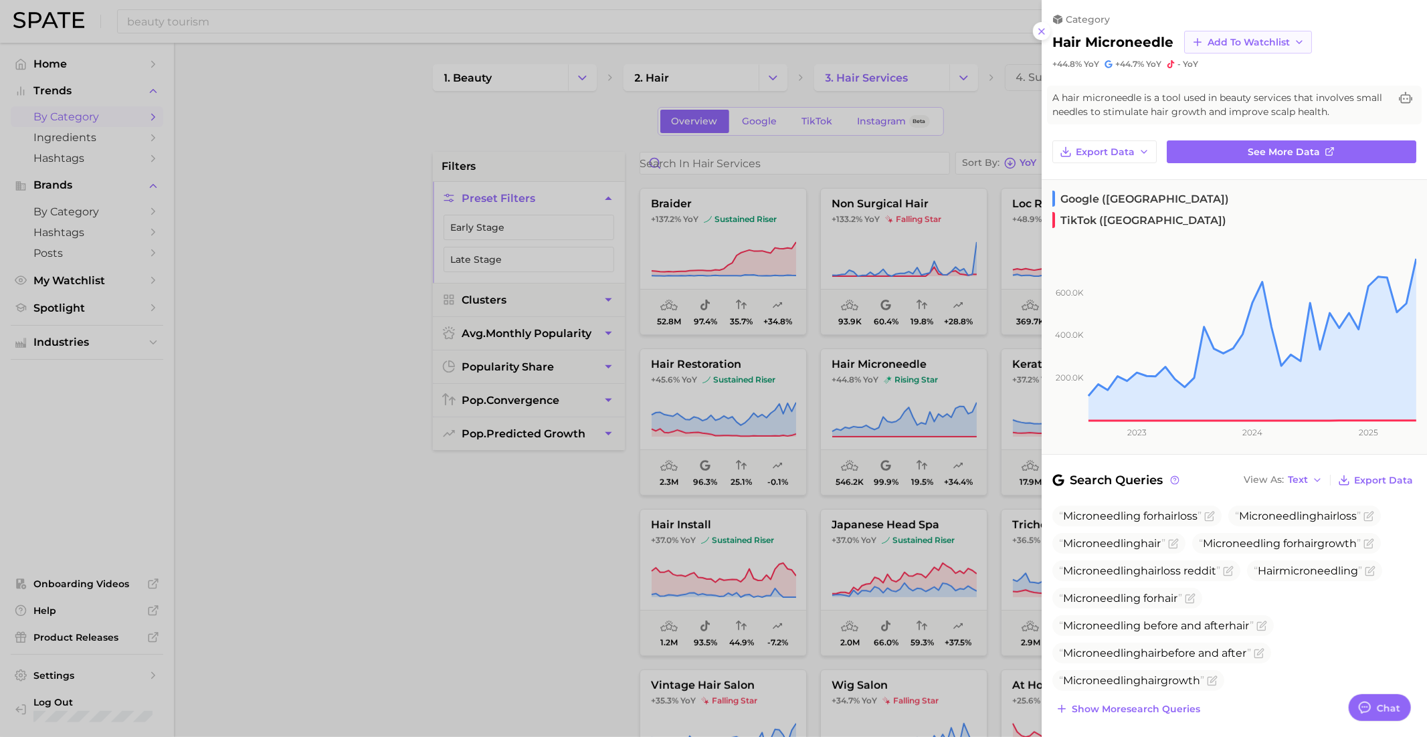
click at [1223, 43] on span "Add to Watchlist" at bounding box center [1248, 42] width 82 height 11
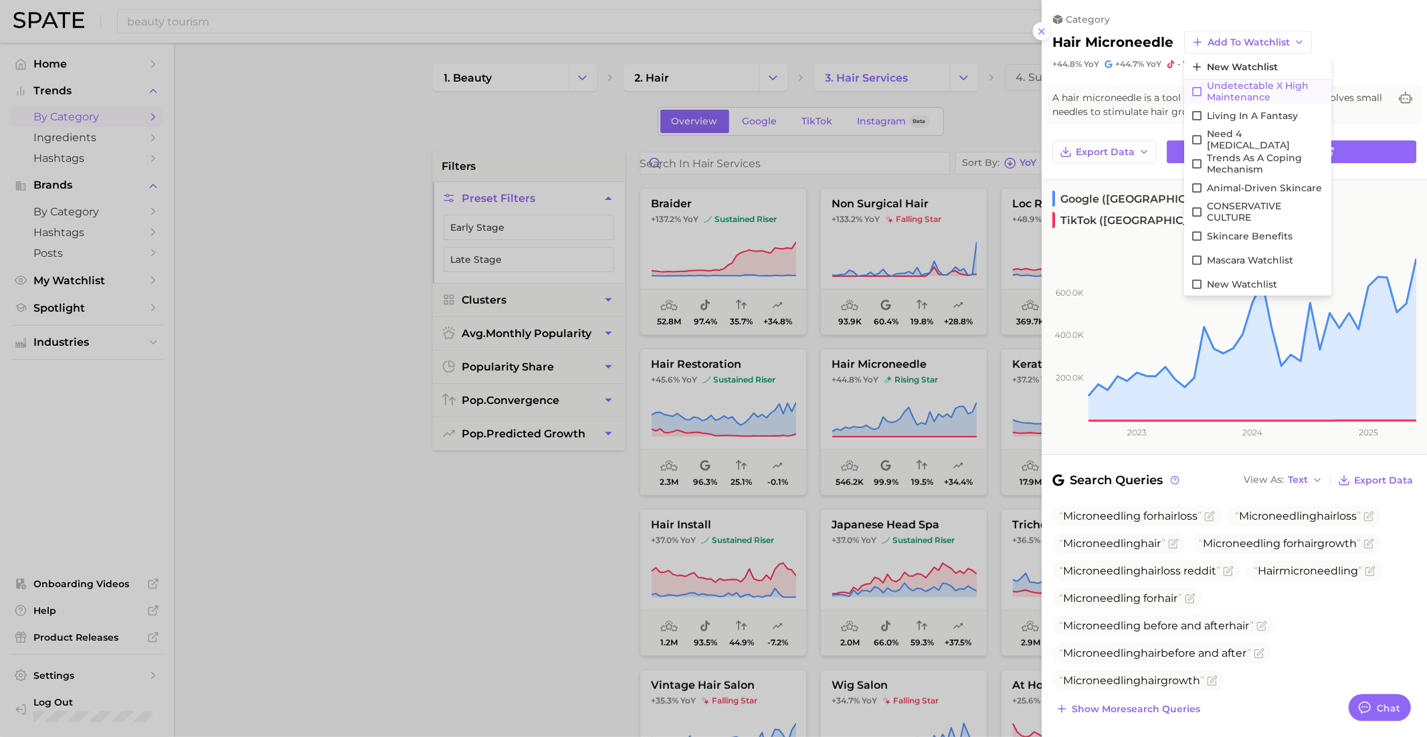
click at [1233, 96] on span "Undetectable X High maintenance" at bounding box center [1266, 91] width 118 height 23
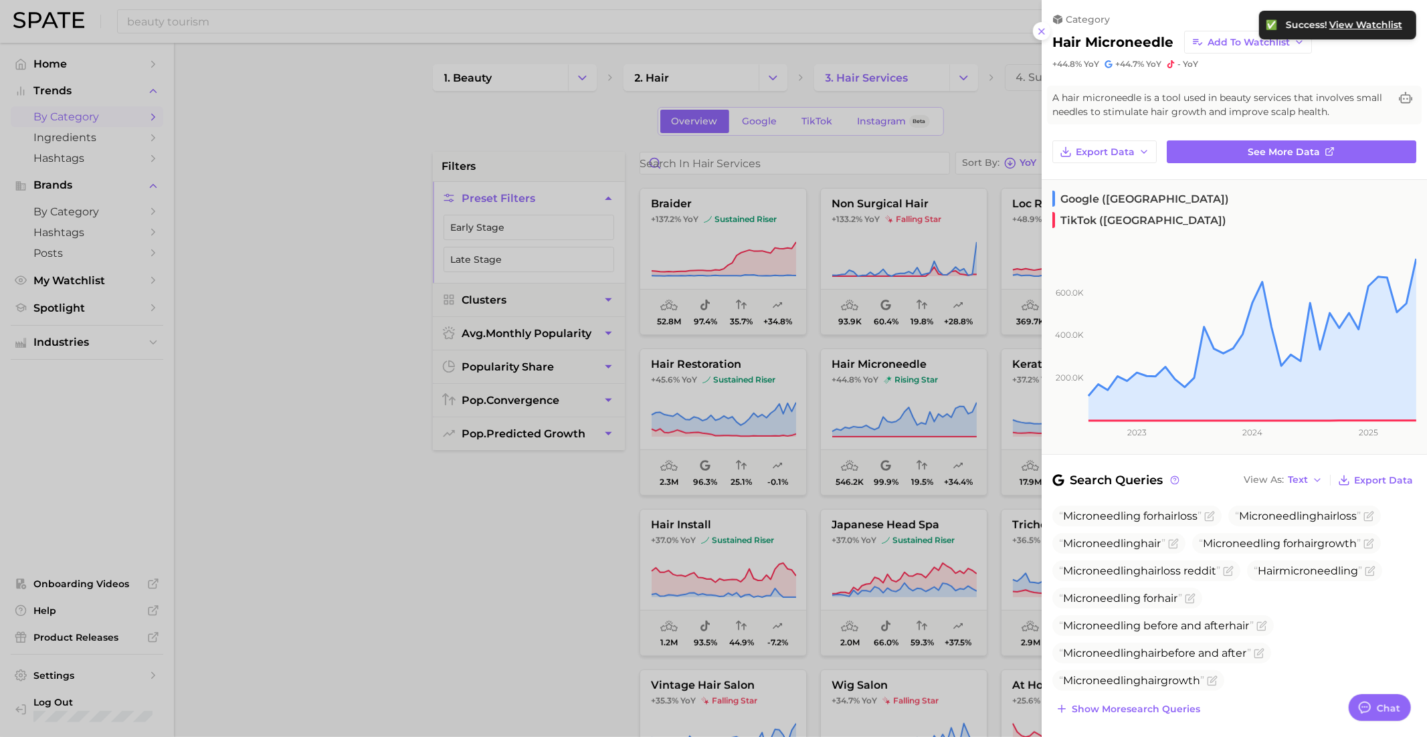
click at [959, 452] on div at bounding box center [713, 368] width 1427 height 737
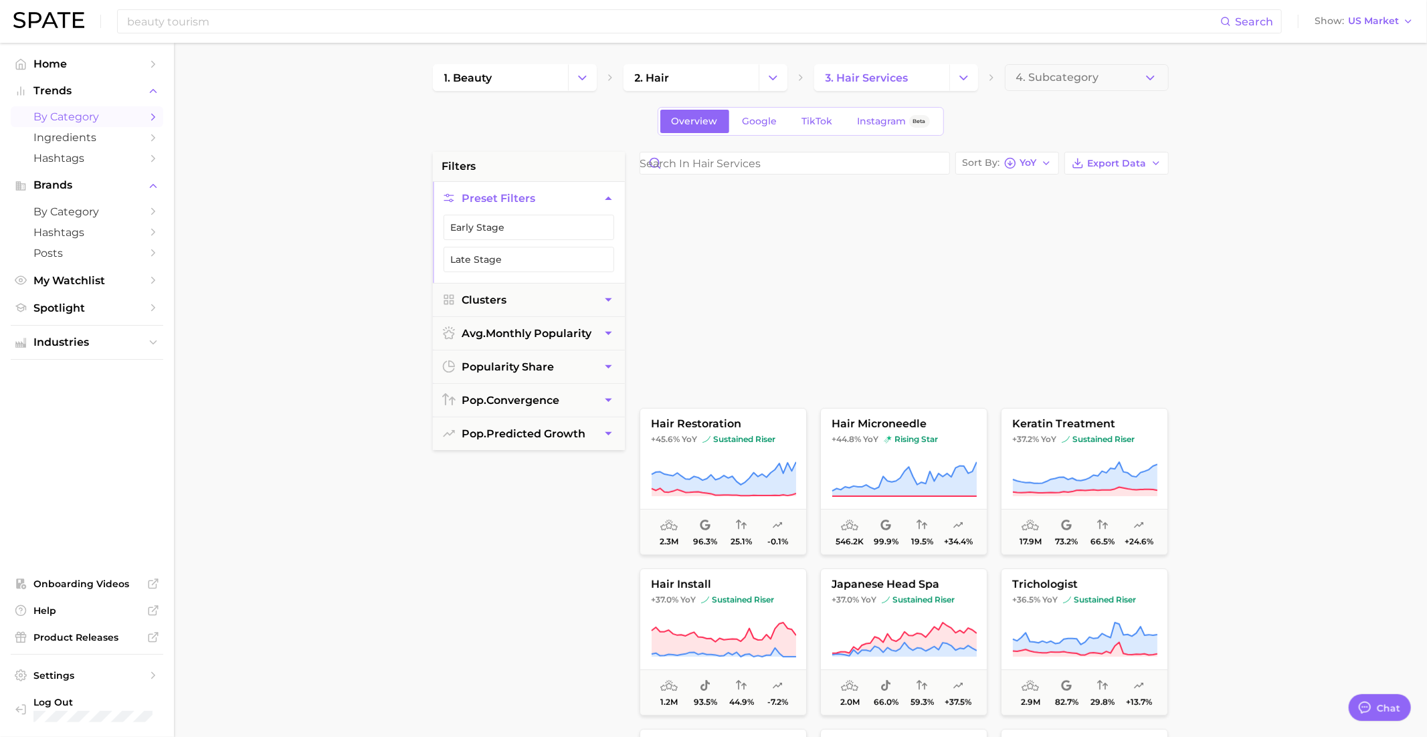
scroll to position [191, 0]
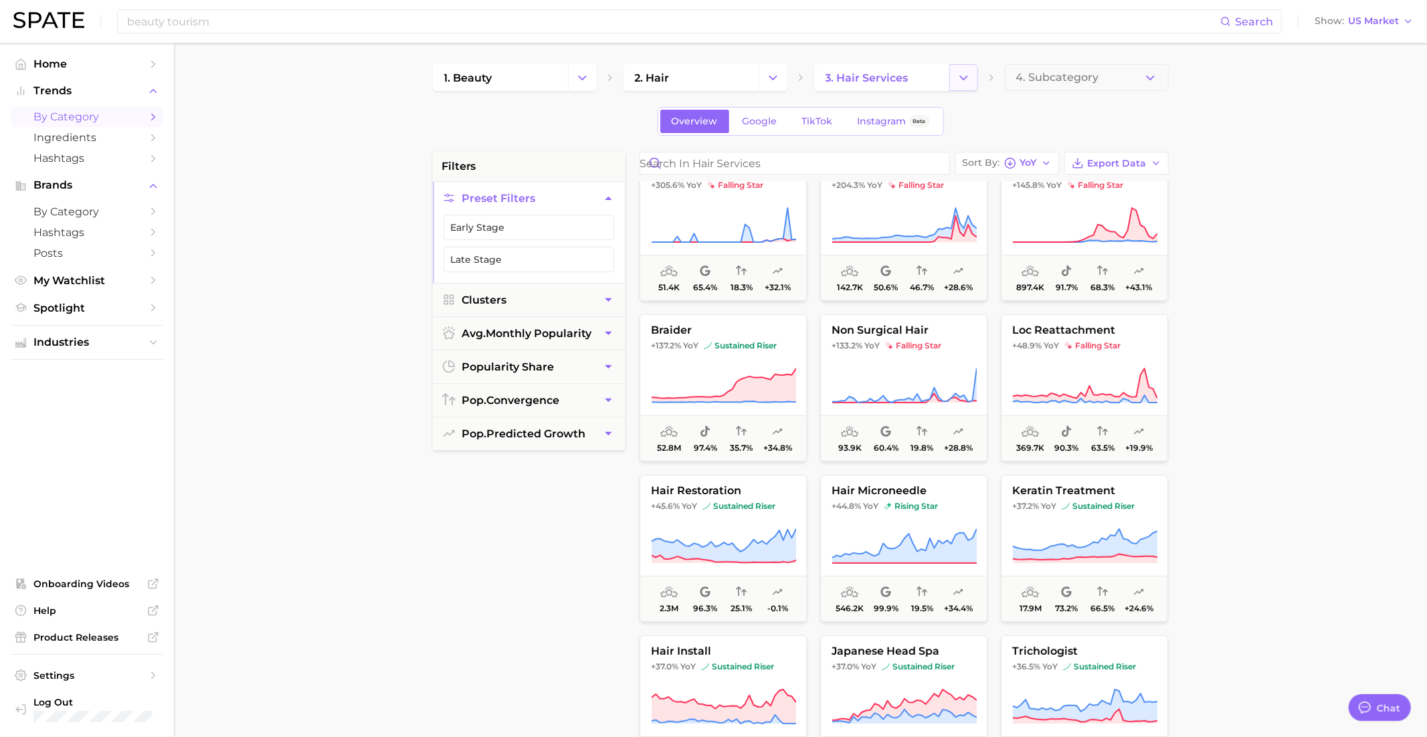
click at [967, 73] on icon "Change Category" at bounding box center [964, 78] width 14 height 14
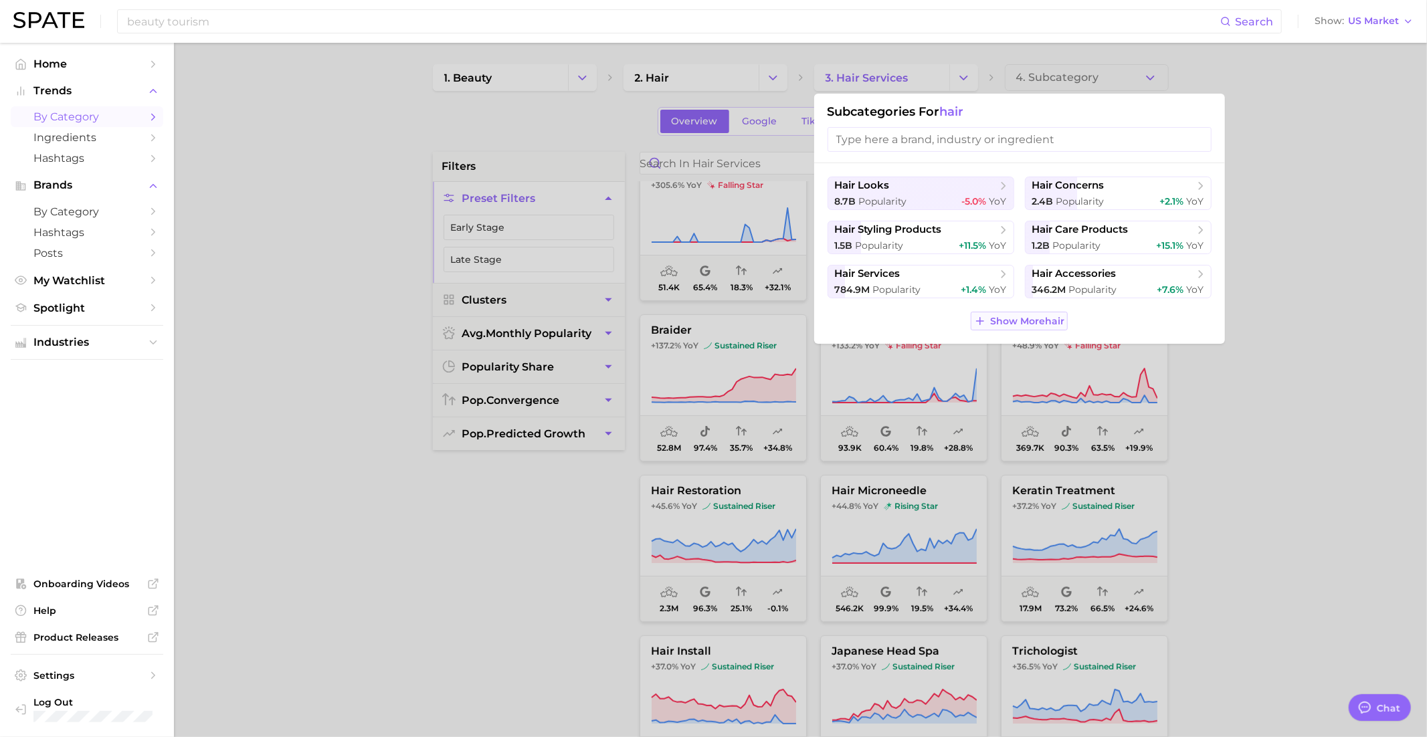
click at [1037, 324] on span "Show More hair" at bounding box center [1027, 321] width 74 height 11
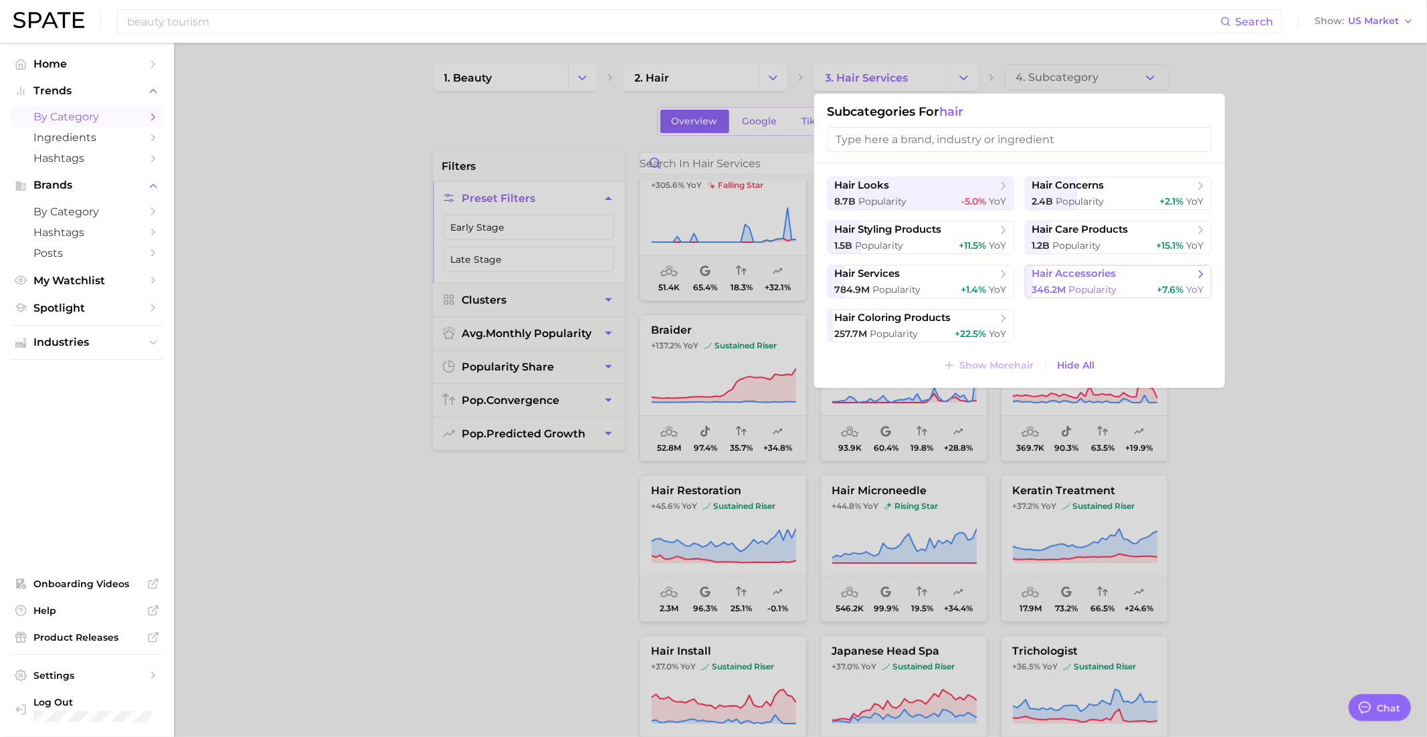
click at [1057, 280] on button "hair accessories 346.2m Popularity +7.6% YoY" at bounding box center [1118, 281] width 187 height 33
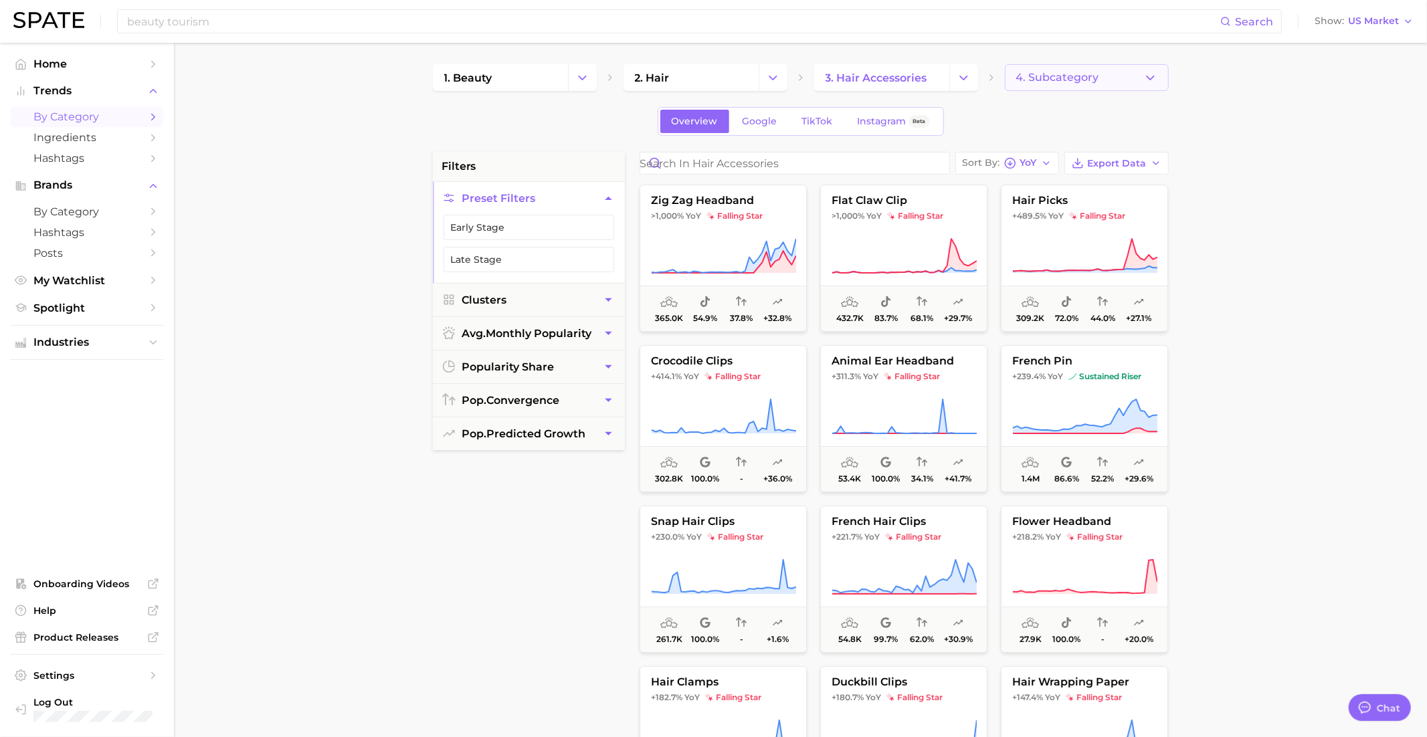
click at [1125, 75] on button "4. Subcategory" at bounding box center [1087, 77] width 164 height 27
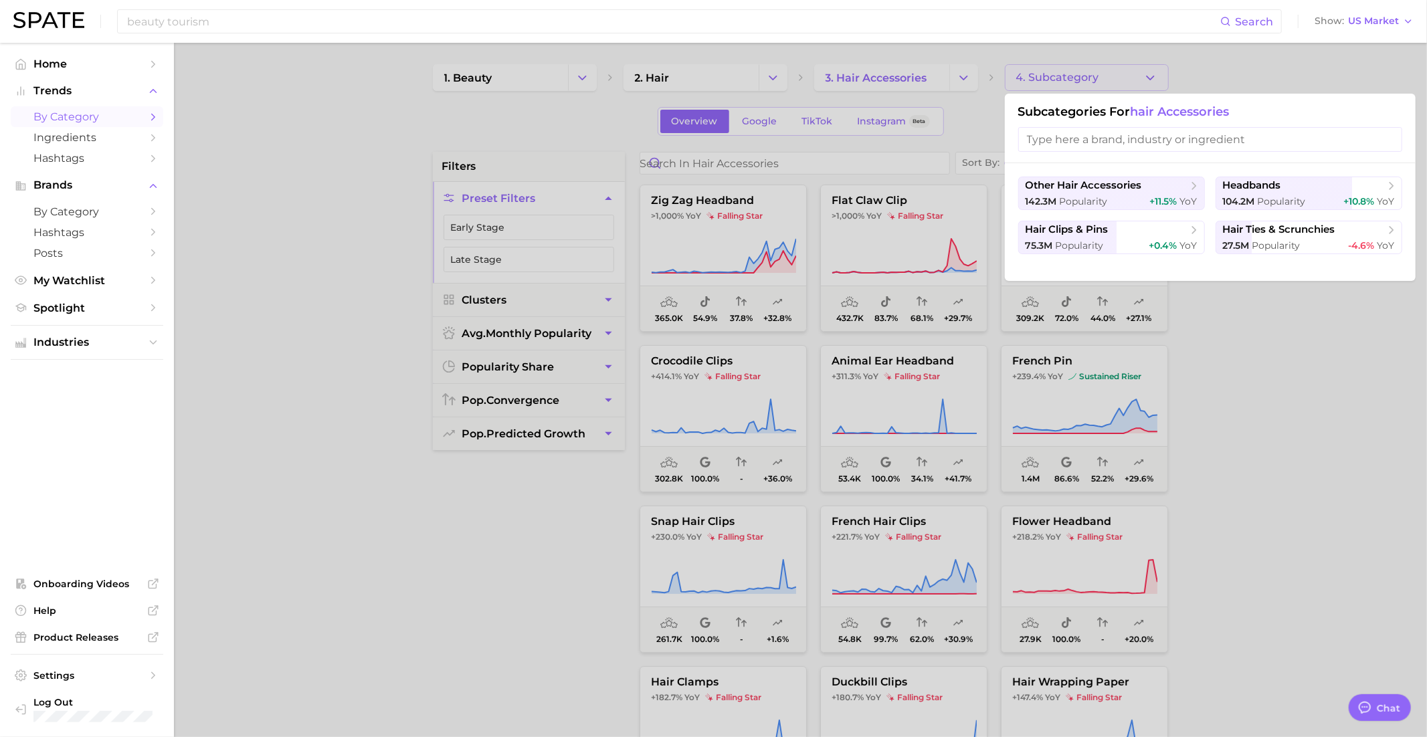
click at [984, 82] on div at bounding box center [713, 368] width 1427 height 737
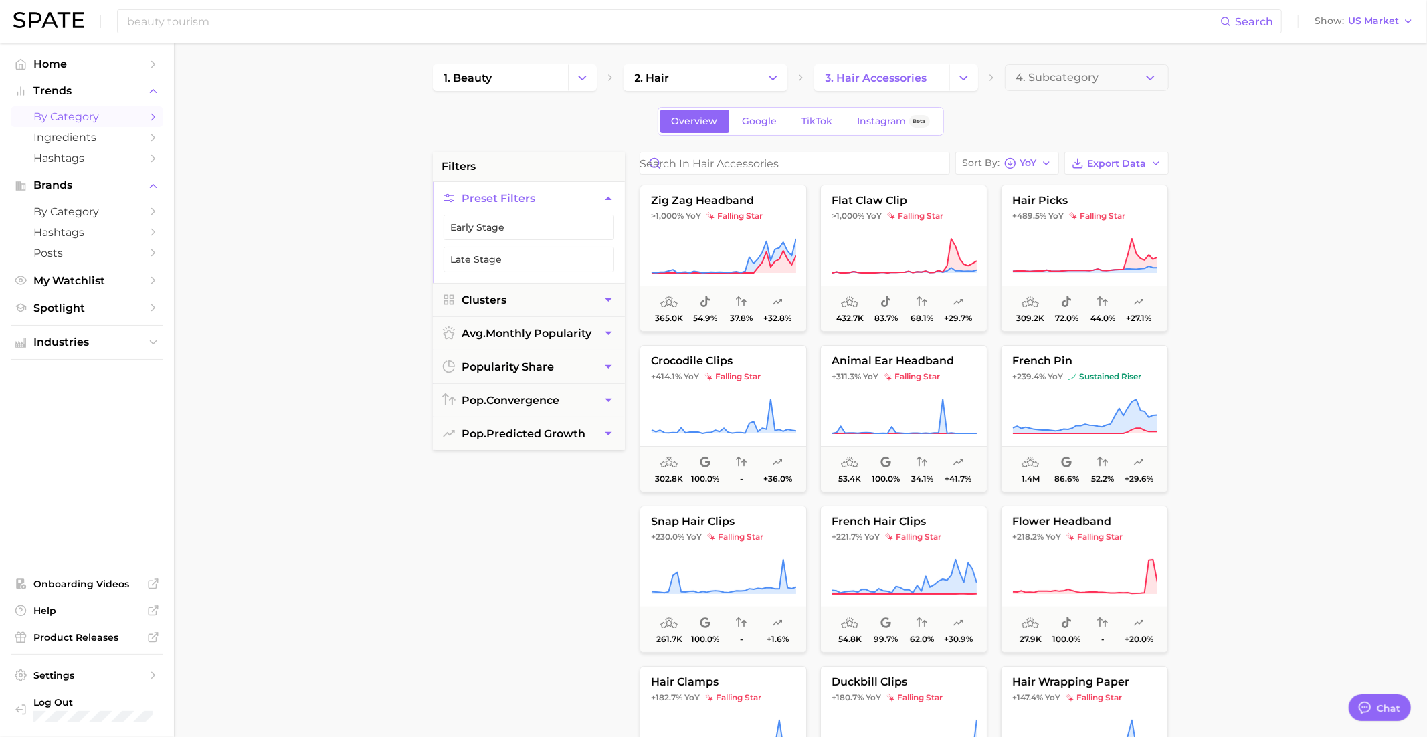
click at [984, 77] on div "1. beauty 2. hair 3. hair accessories 4. Subcategory" at bounding box center [801, 77] width 736 height 27
click at [961, 77] on polyline "Change Category" at bounding box center [963, 77] width 7 height 3
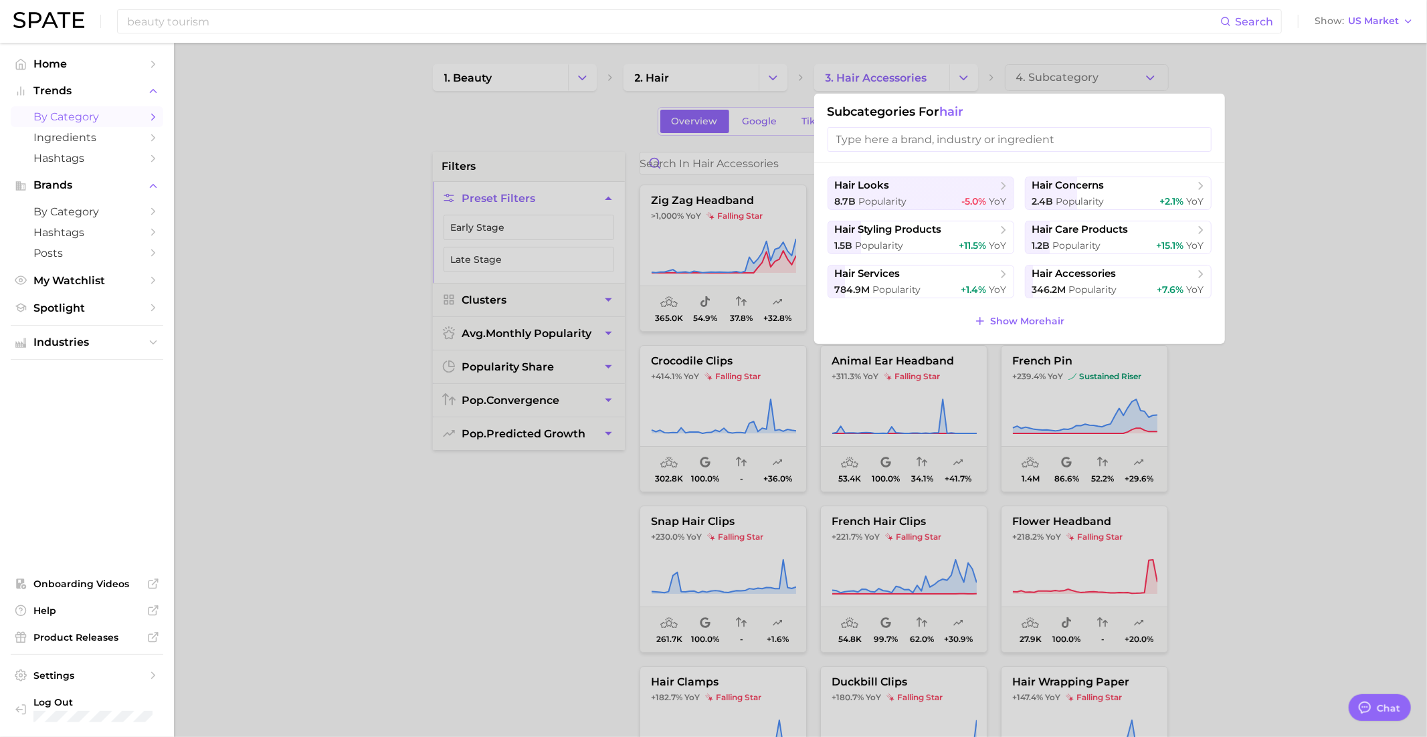
click at [1040, 322] on span "Show More hair" at bounding box center [1027, 321] width 74 height 11
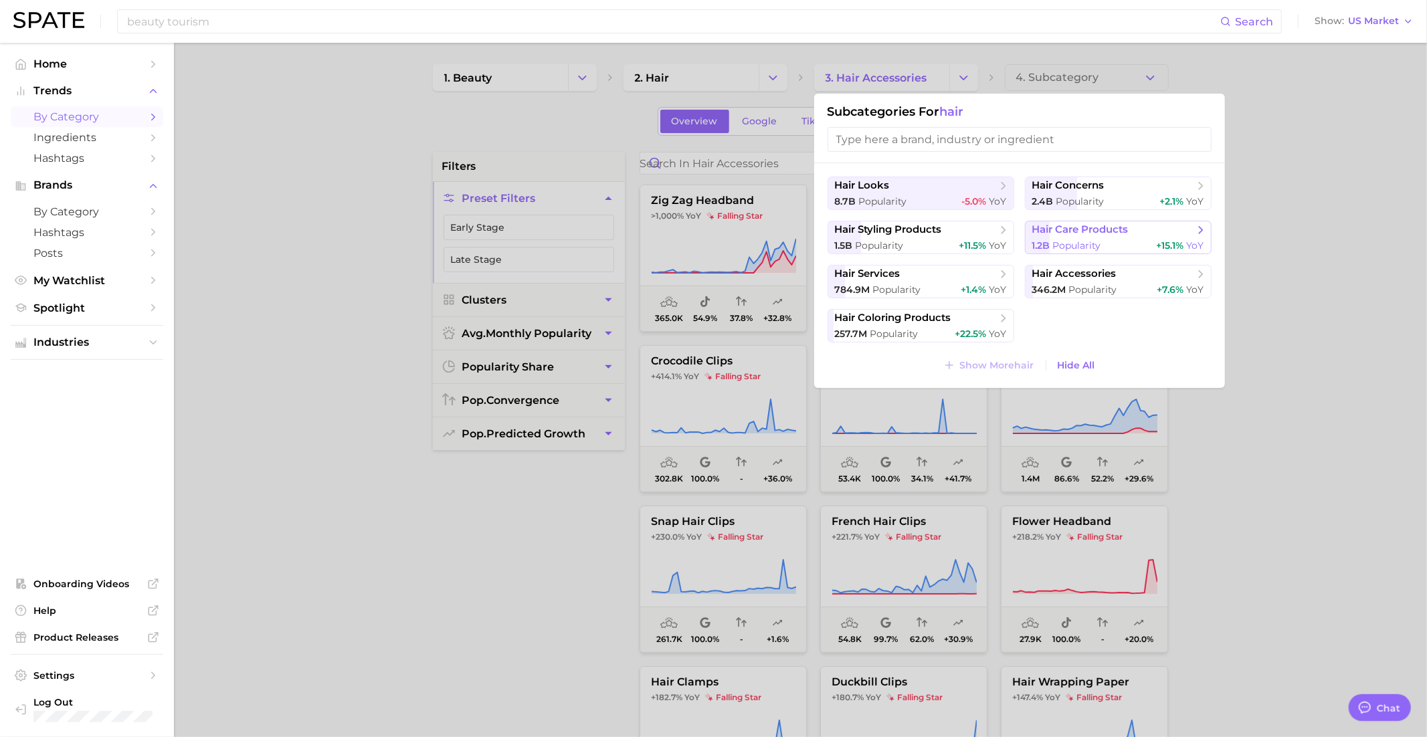
click at [1070, 239] on span "1.2b Popularity" at bounding box center [1066, 245] width 69 height 13
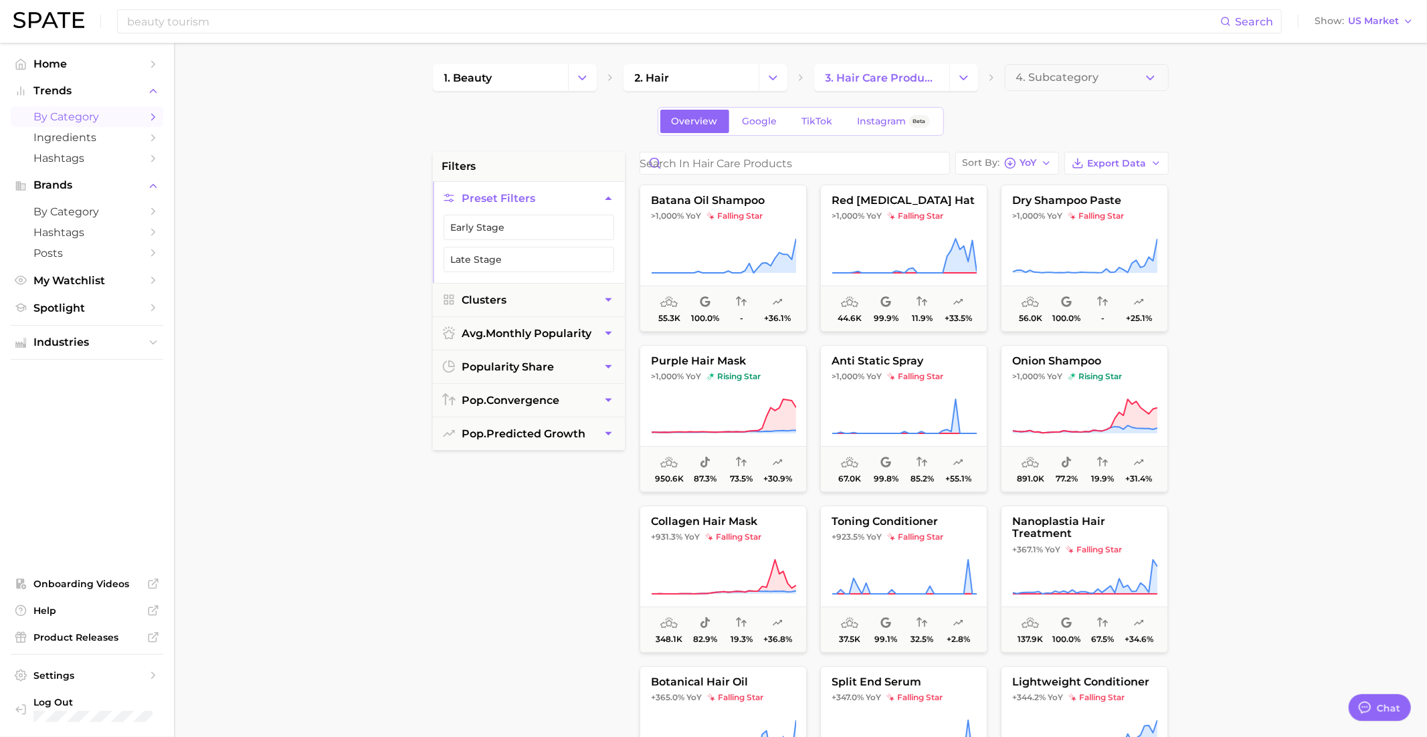
click at [1088, 105] on div "1. beauty 2. hair 3. hair care products 4. Subcategory Overview Google TikTok I…" at bounding box center [801, 527] width 736 height 926
click at [1088, 72] on span "4. Subcategory" at bounding box center [1057, 78] width 83 height 12
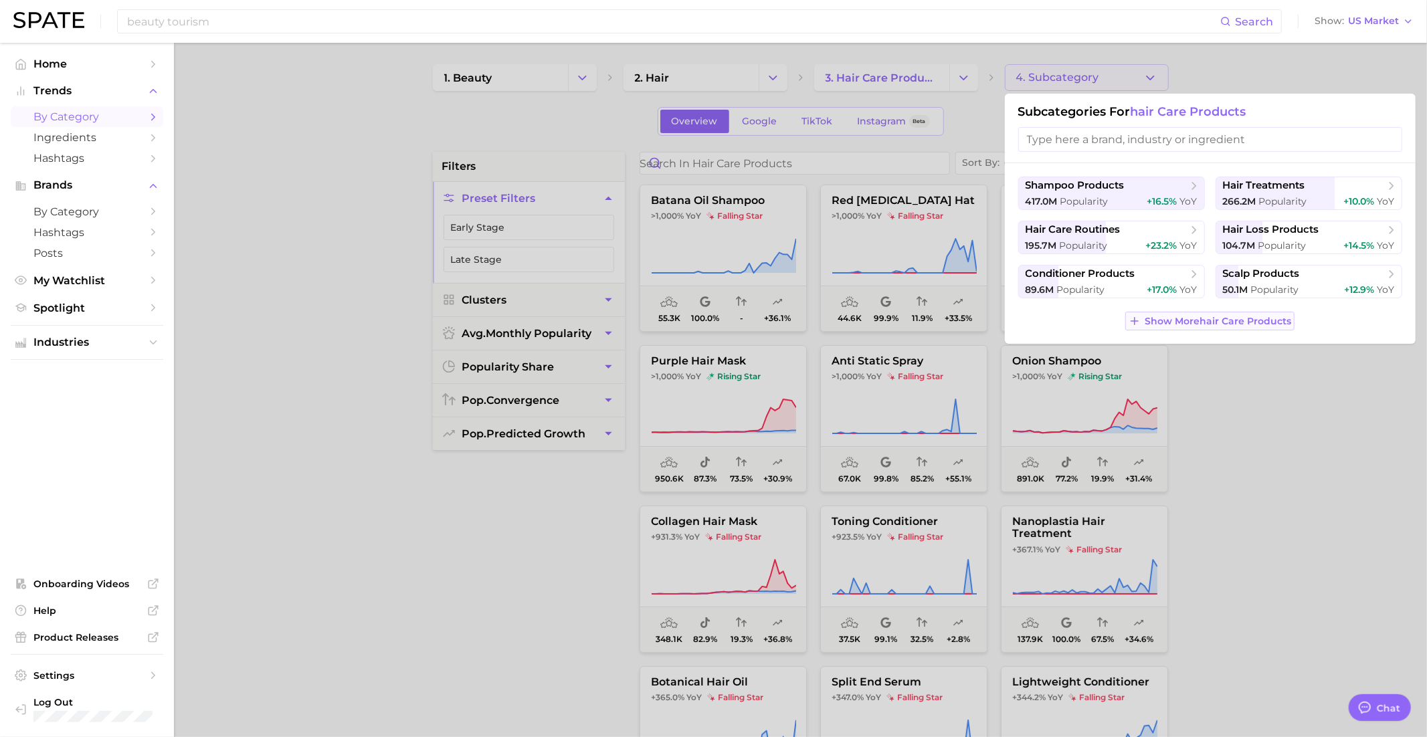
click at [1203, 322] on span "Show More hair care products" at bounding box center [1218, 321] width 146 height 11
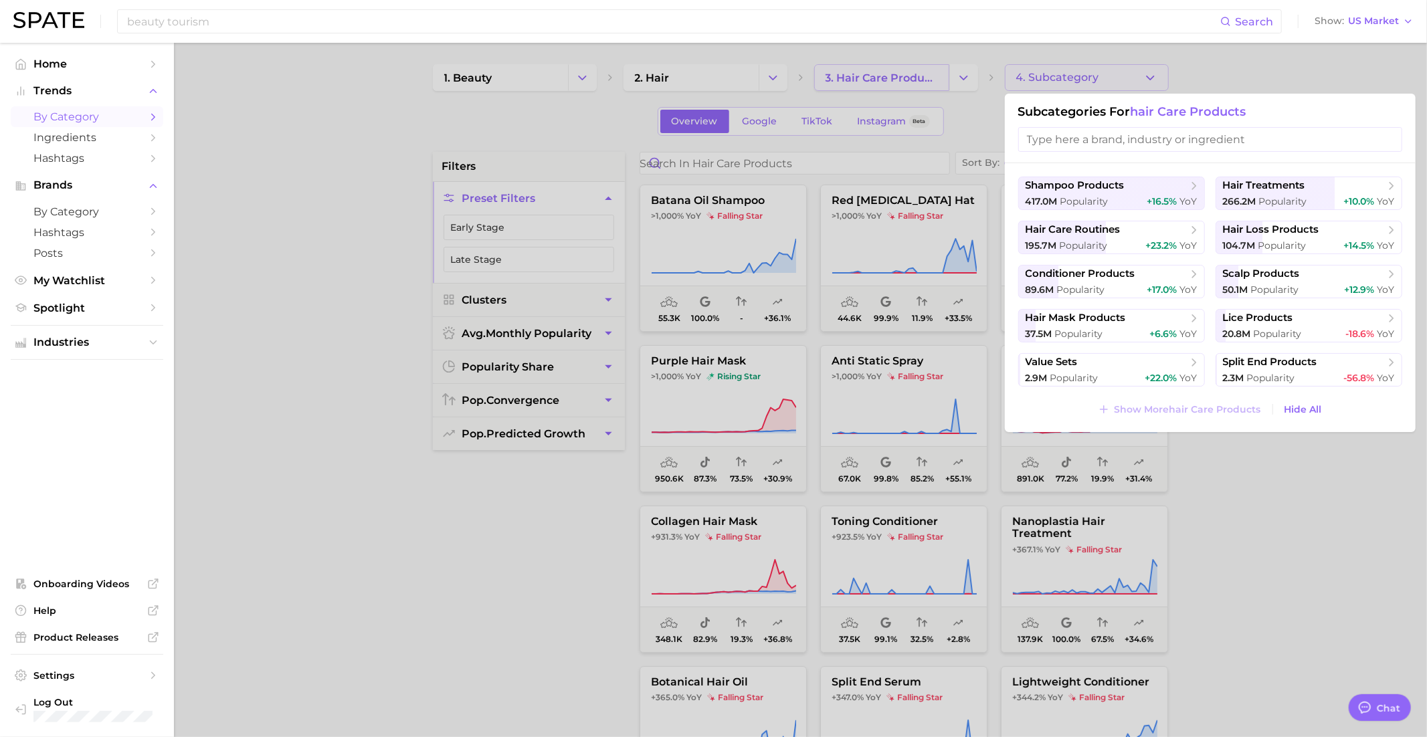
click at [943, 92] on div at bounding box center [713, 368] width 1427 height 737
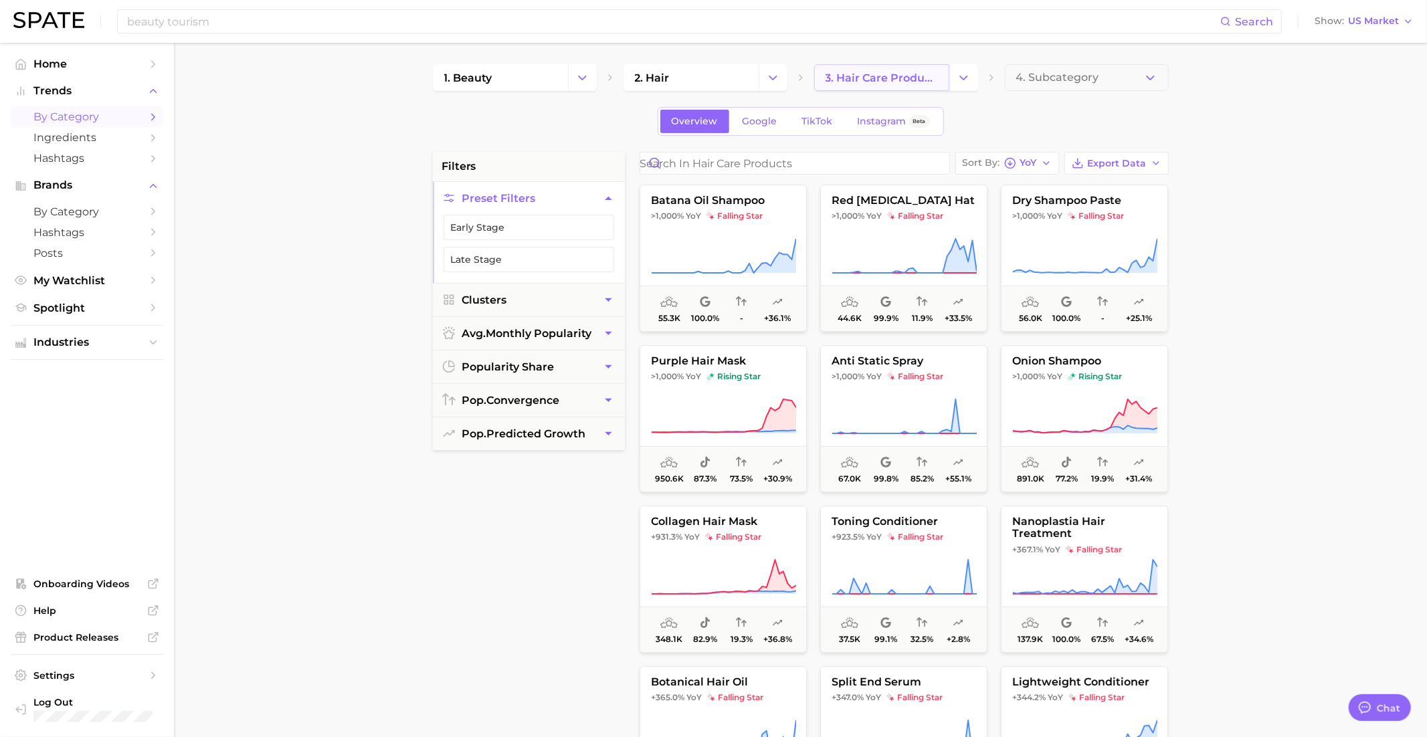
click at [948, 81] on link "3. hair care products" at bounding box center [881, 77] width 135 height 27
click at [972, 78] on button "Change Category" at bounding box center [963, 77] width 29 height 27
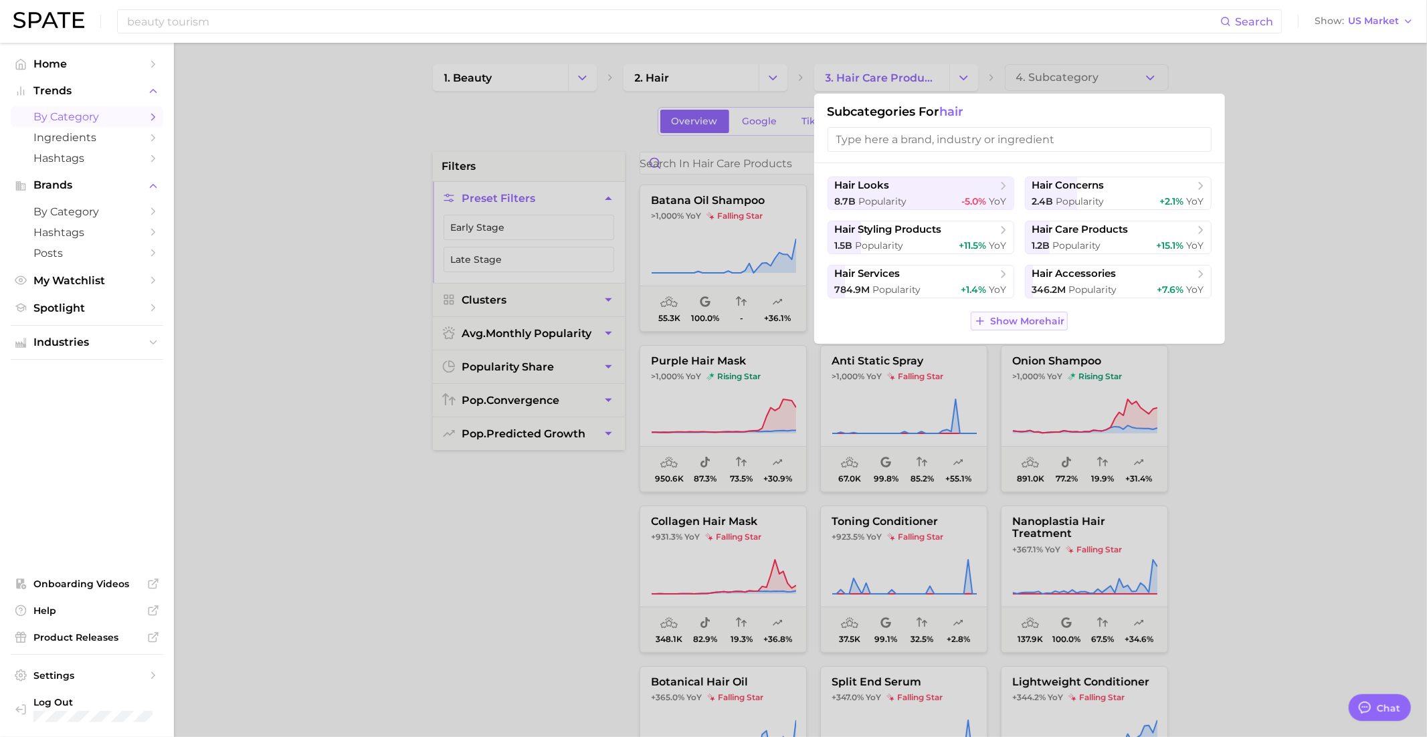
click at [1029, 320] on span "Show More hair" at bounding box center [1027, 321] width 74 height 11
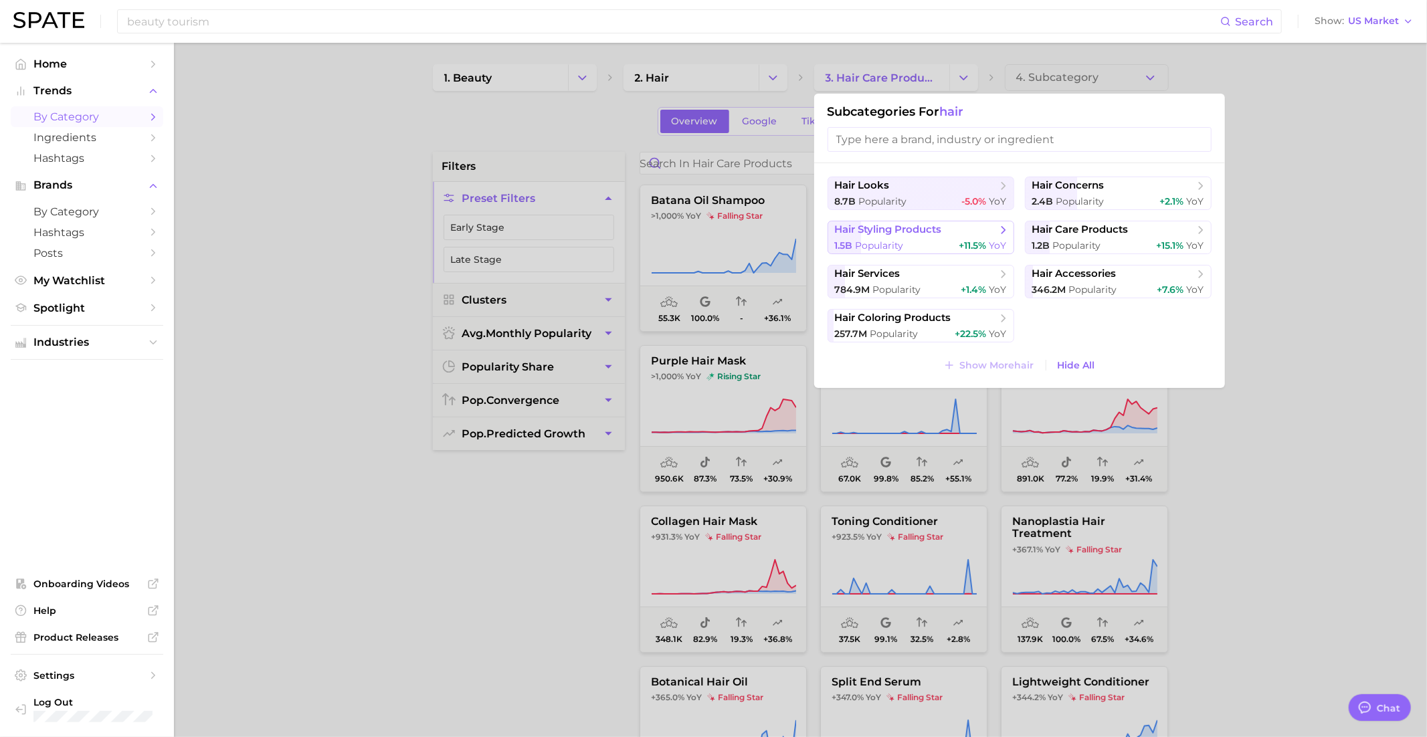
click at [902, 239] on span "1.5b Popularity" at bounding box center [869, 245] width 69 height 13
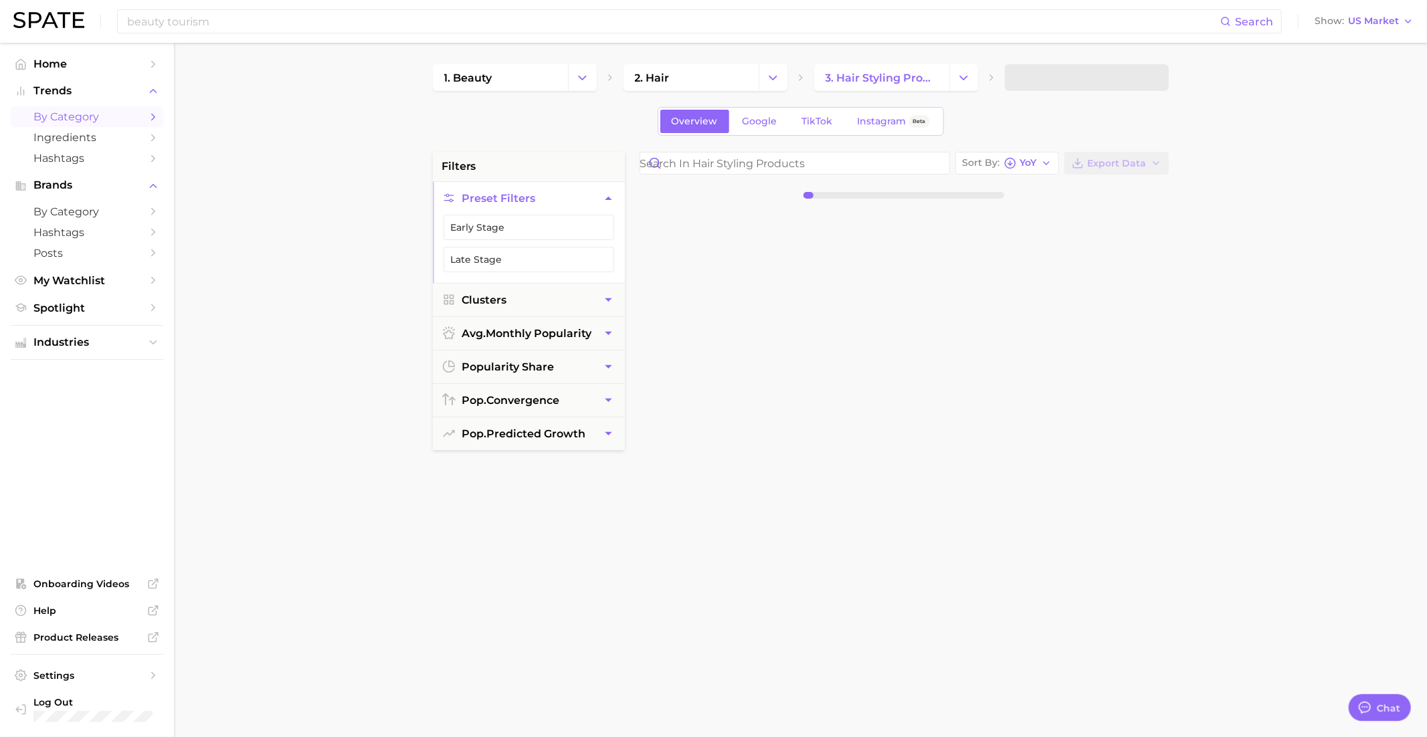
click at [1099, 62] on main "1. beauty 2. hair 3. hair styling products Overview Google TikTok Instagram Bet…" at bounding box center [800, 550] width 1253 height 1015
click at [1099, 89] on button "4. Subcategory" at bounding box center [1087, 77] width 164 height 27
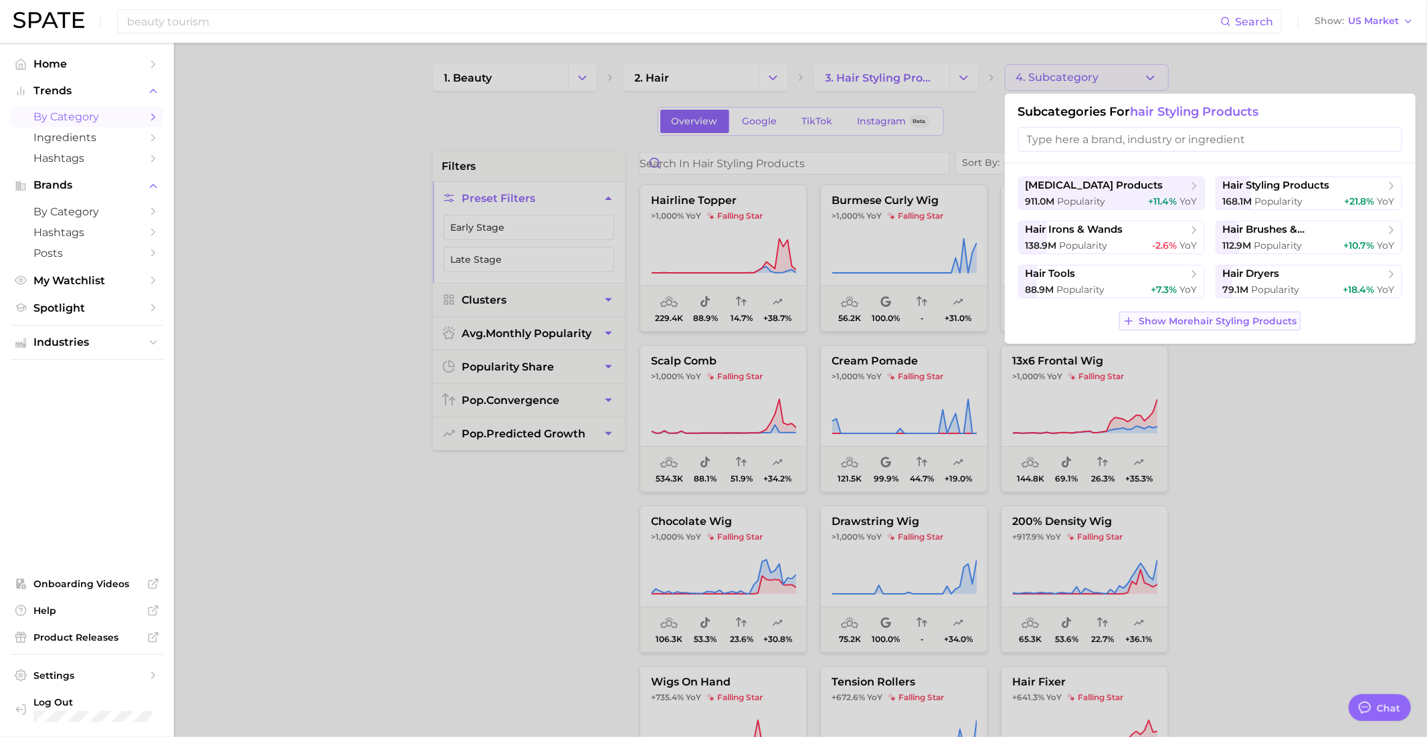
click at [1190, 320] on span "Show More hair styling products" at bounding box center [1218, 321] width 158 height 11
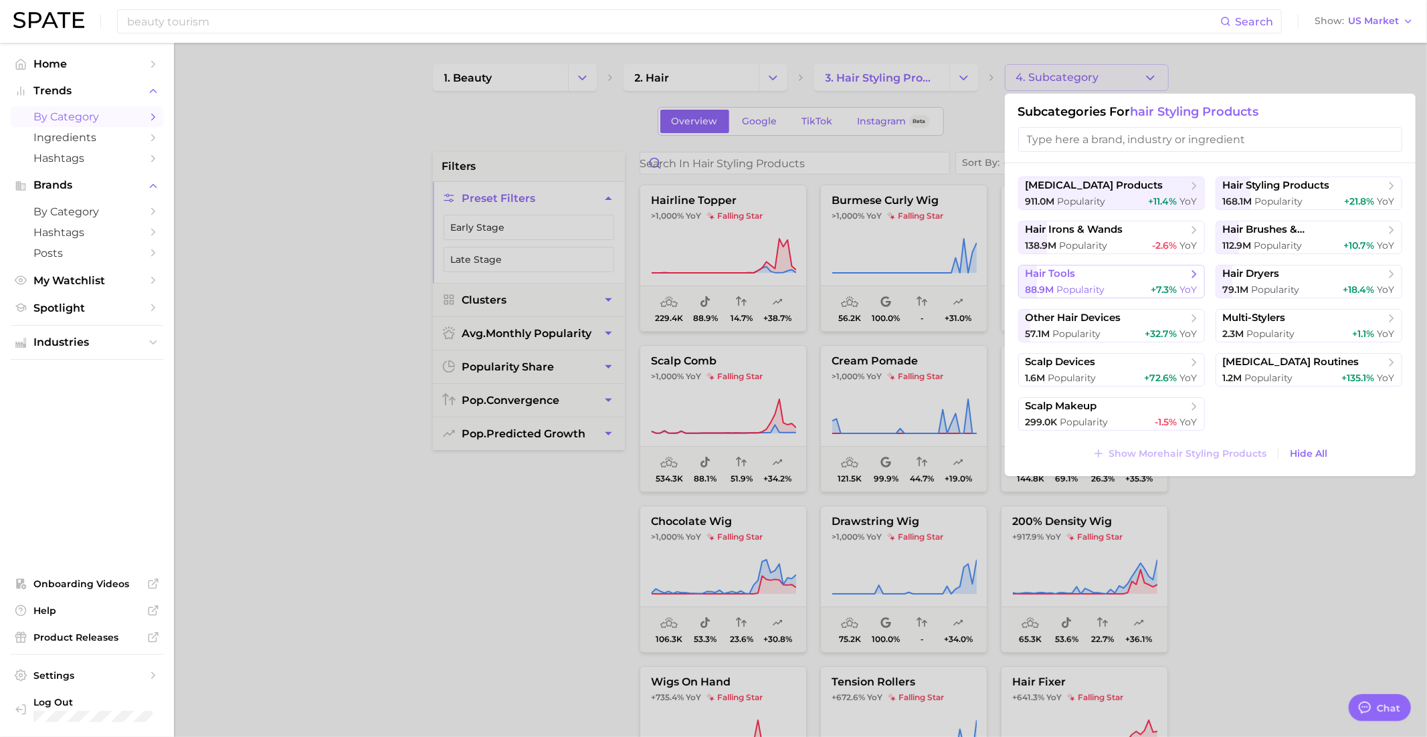
click at [1109, 278] on span "hair tools" at bounding box center [1106, 274] width 163 height 13
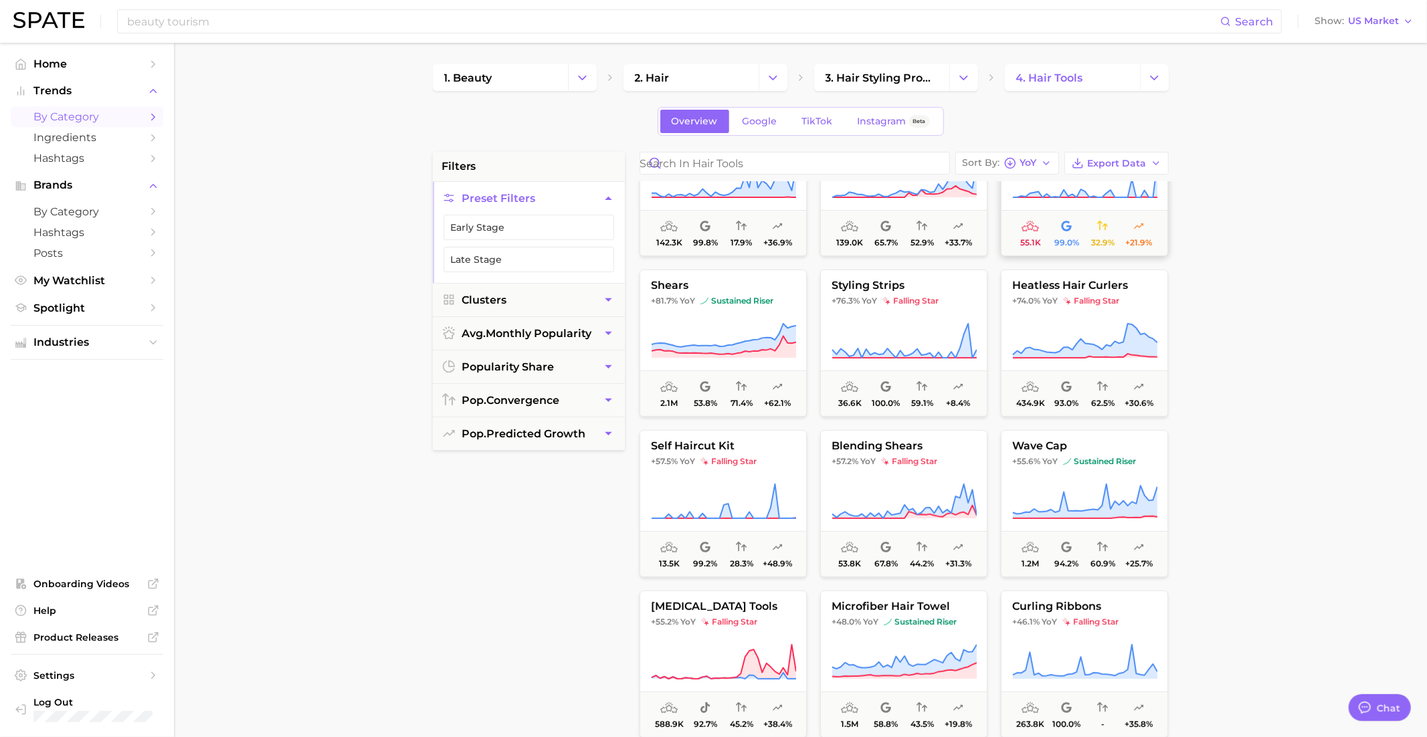
scroll to position [238, 0]
click at [1094, 311] on button "heatless hair curlers +74.0% YoY falling star 434.9k 93.0% 62.5% +30.6%" at bounding box center [1084, 341] width 167 height 147
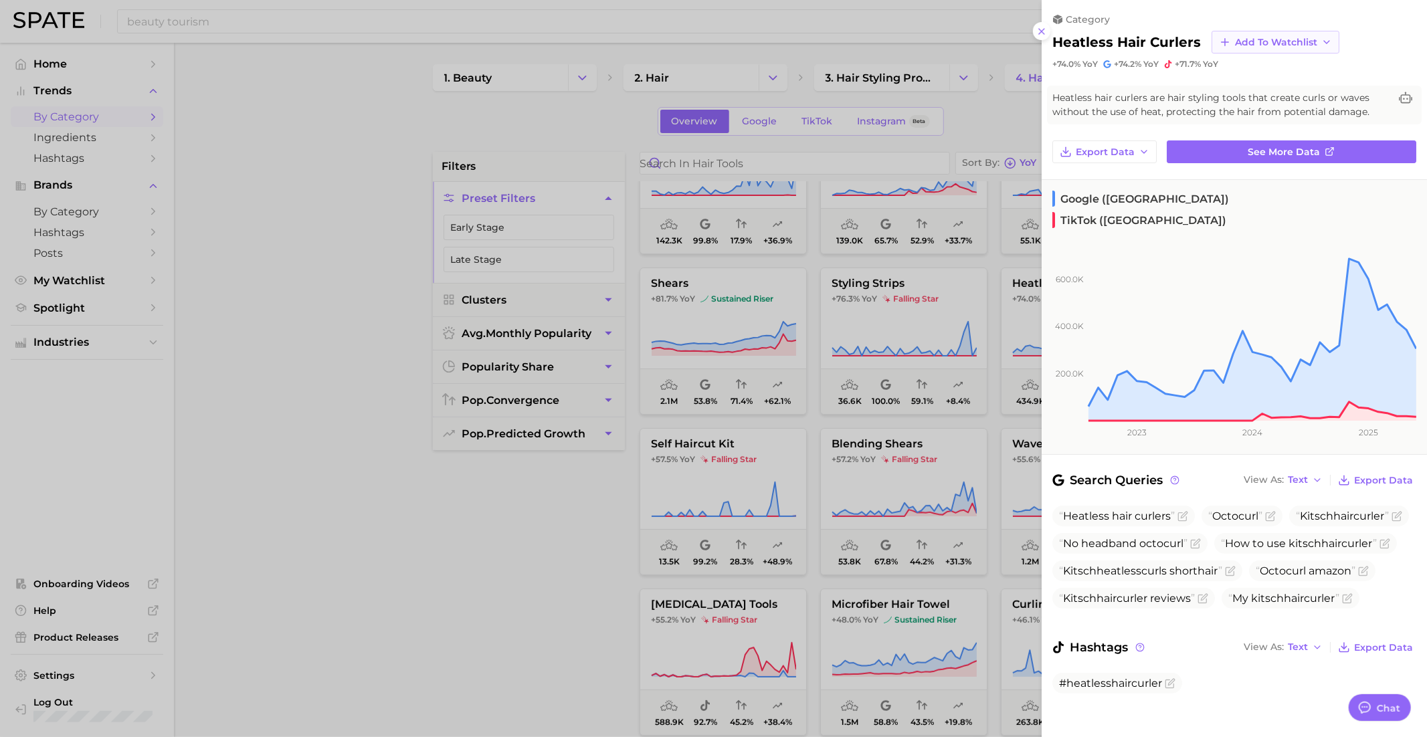
click at [1250, 39] on span "Add to Watchlist" at bounding box center [1276, 42] width 82 height 11
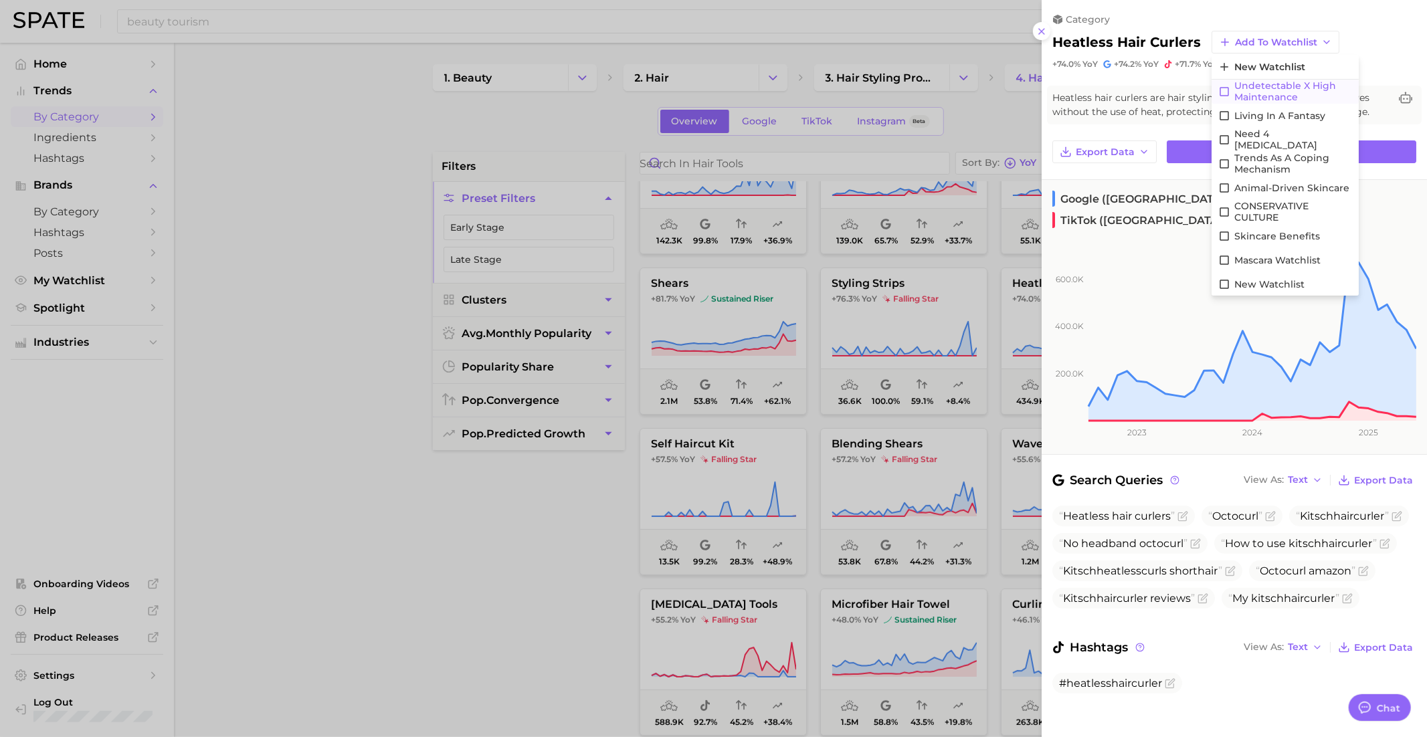
click at [1269, 89] on span "Undetectable X High maintenance" at bounding box center [1293, 91] width 118 height 23
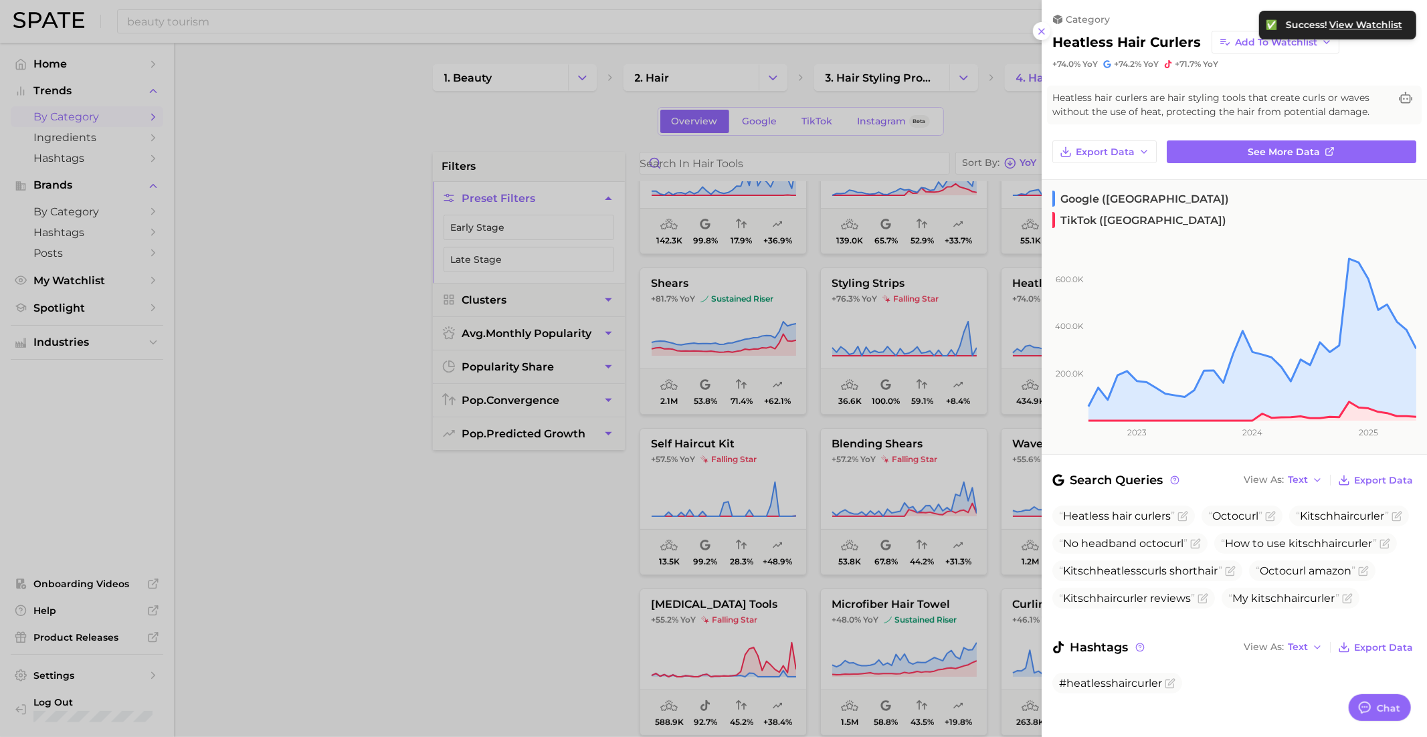
click at [892, 486] on div at bounding box center [713, 368] width 1427 height 737
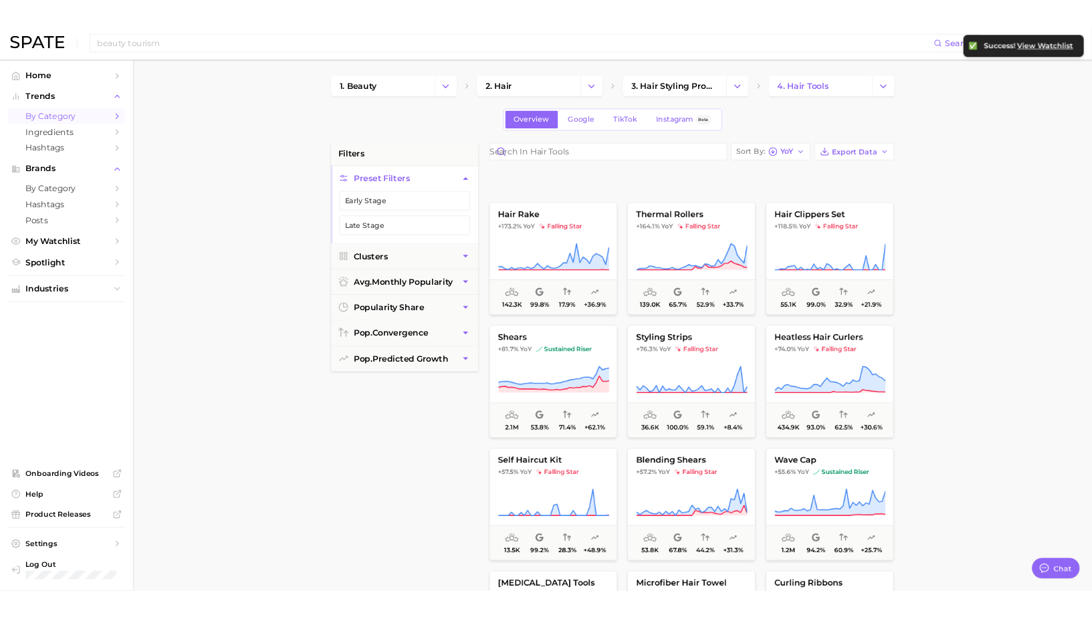
scroll to position [0, 0]
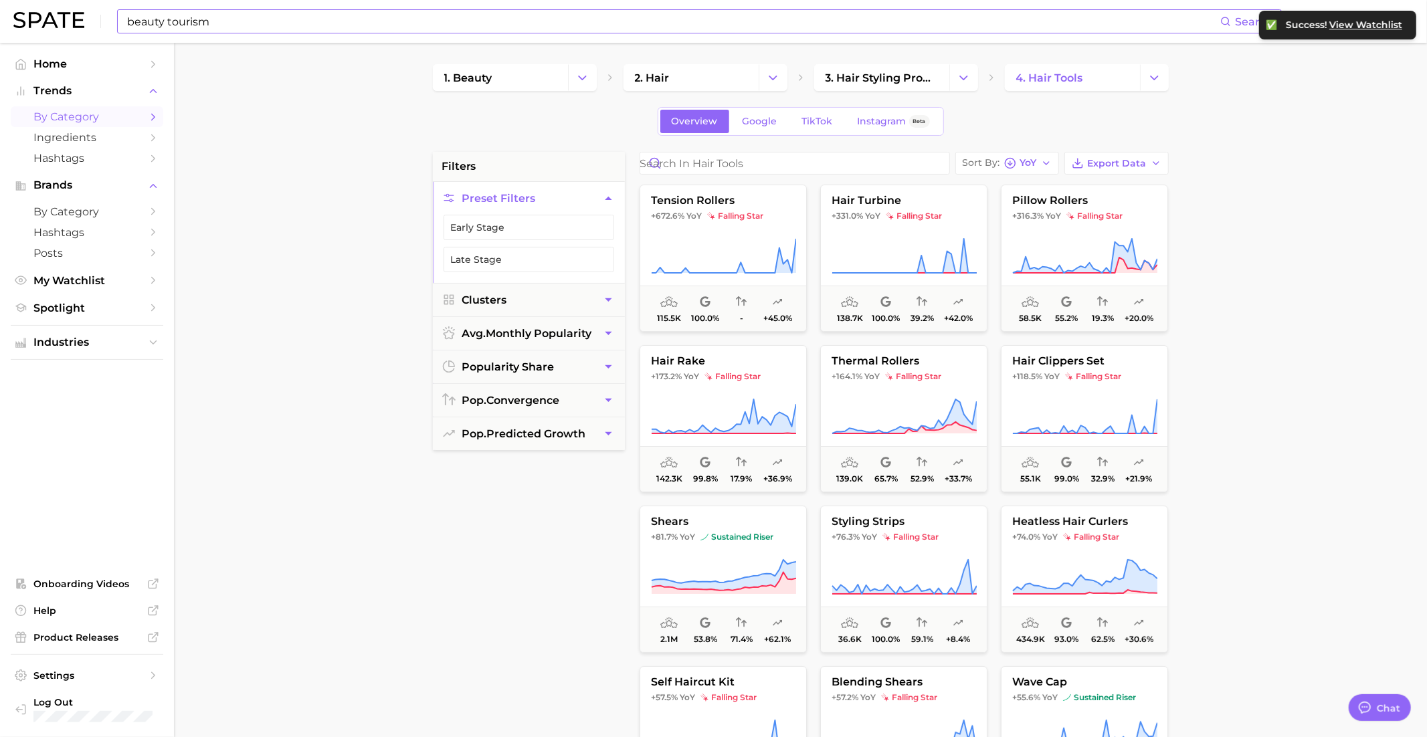
click at [568, 28] on input "beauty tourism" at bounding box center [673, 21] width 1094 height 23
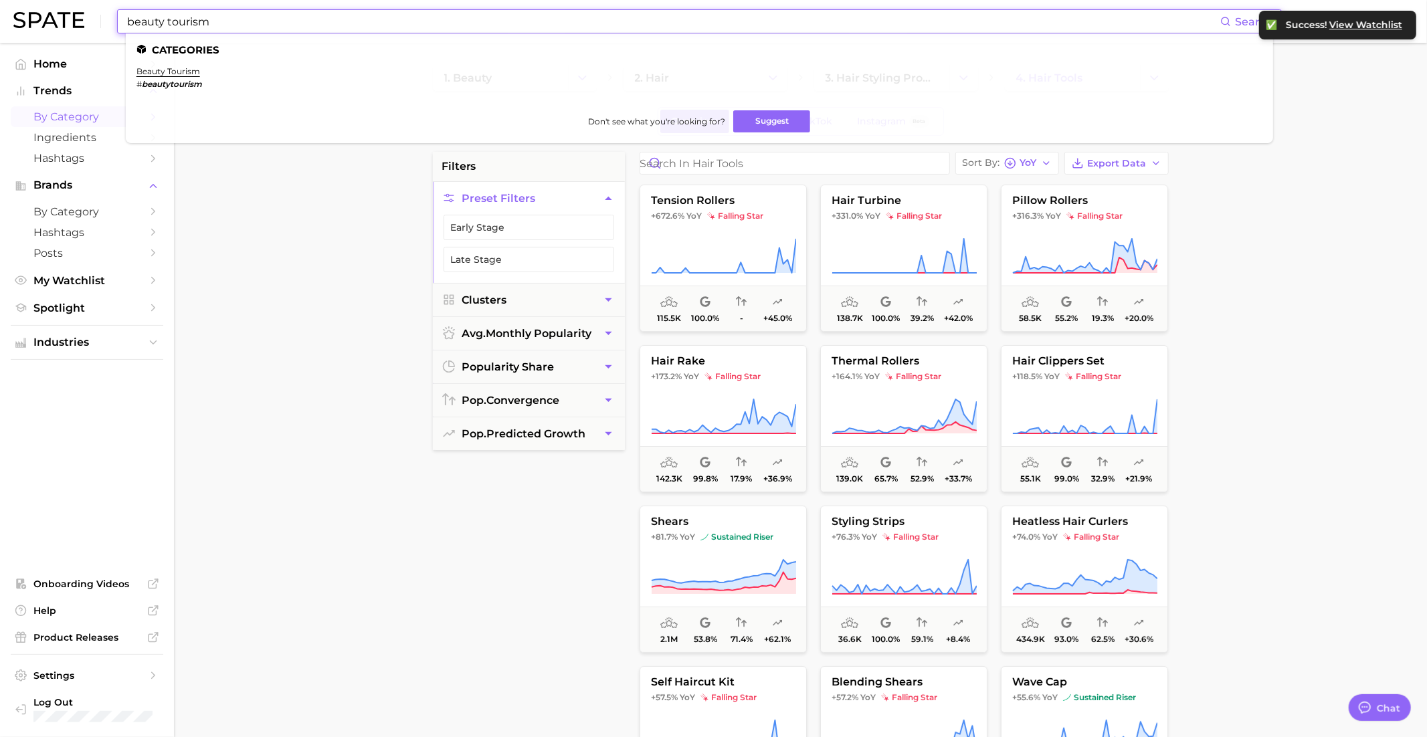
click at [568, 28] on input "beauty tourism" at bounding box center [673, 21] width 1094 height 23
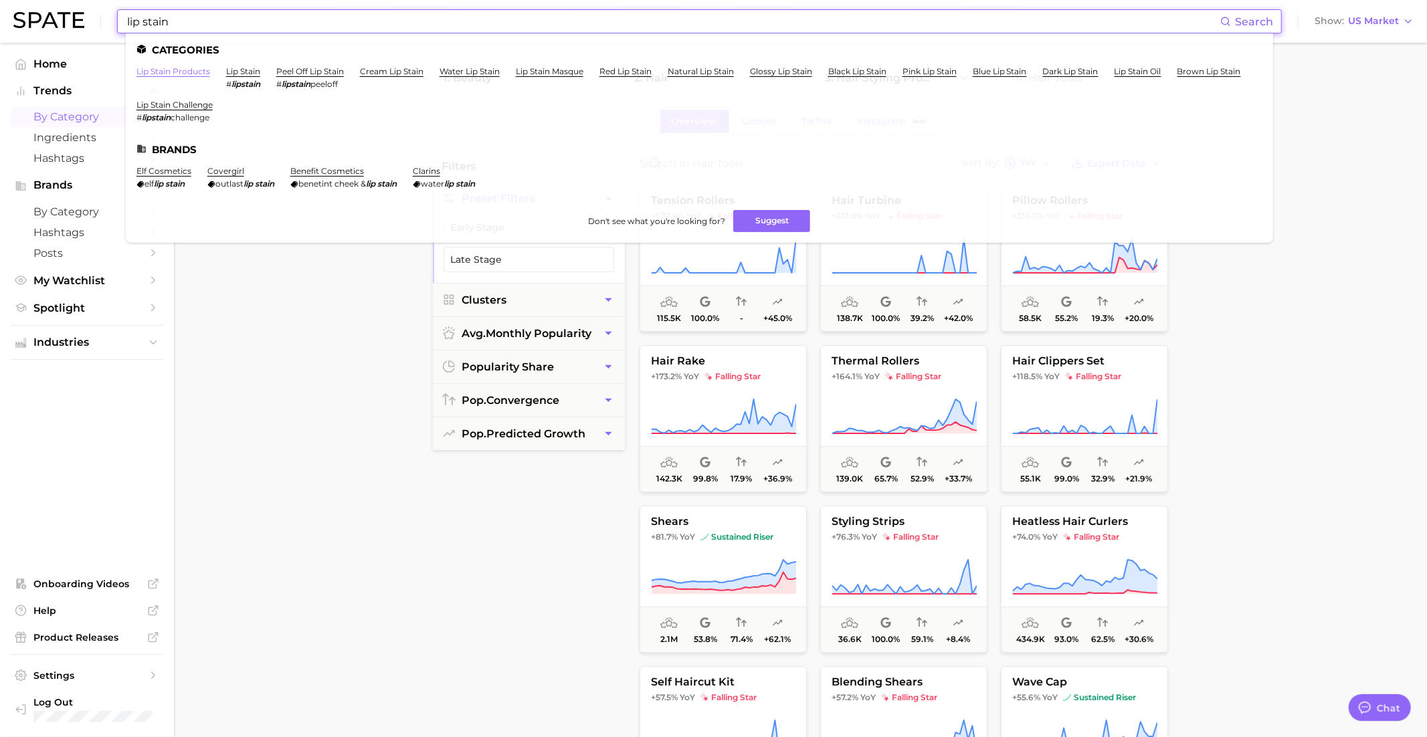
type input "lip stain"
click at [165, 72] on link "lip stain products" at bounding box center [173, 71] width 74 height 10
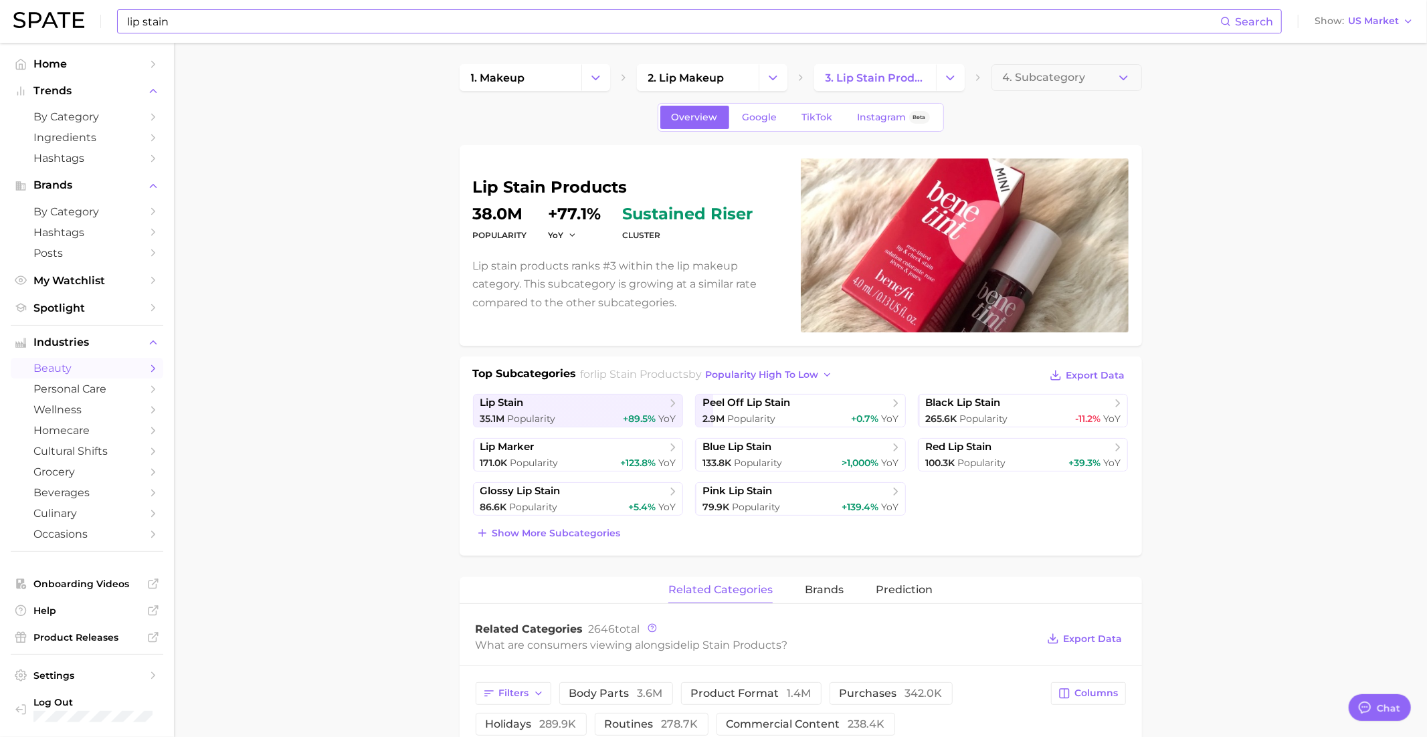
click at [297, 19] on input "lip stain" at bounding box center [673, 21] width 1094 height 23
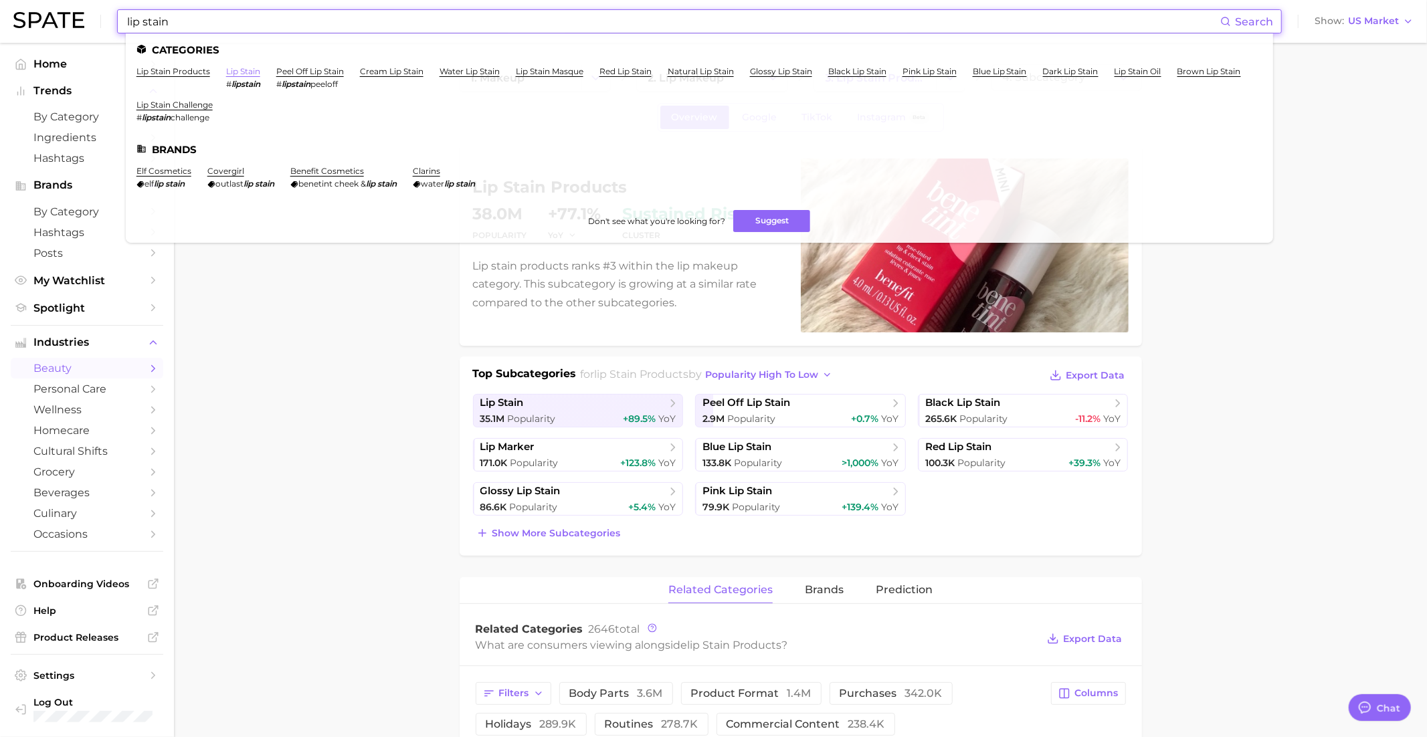
click at [249, 72] on link "lip stain" at bounding box center [243, 71] width 34 height 10
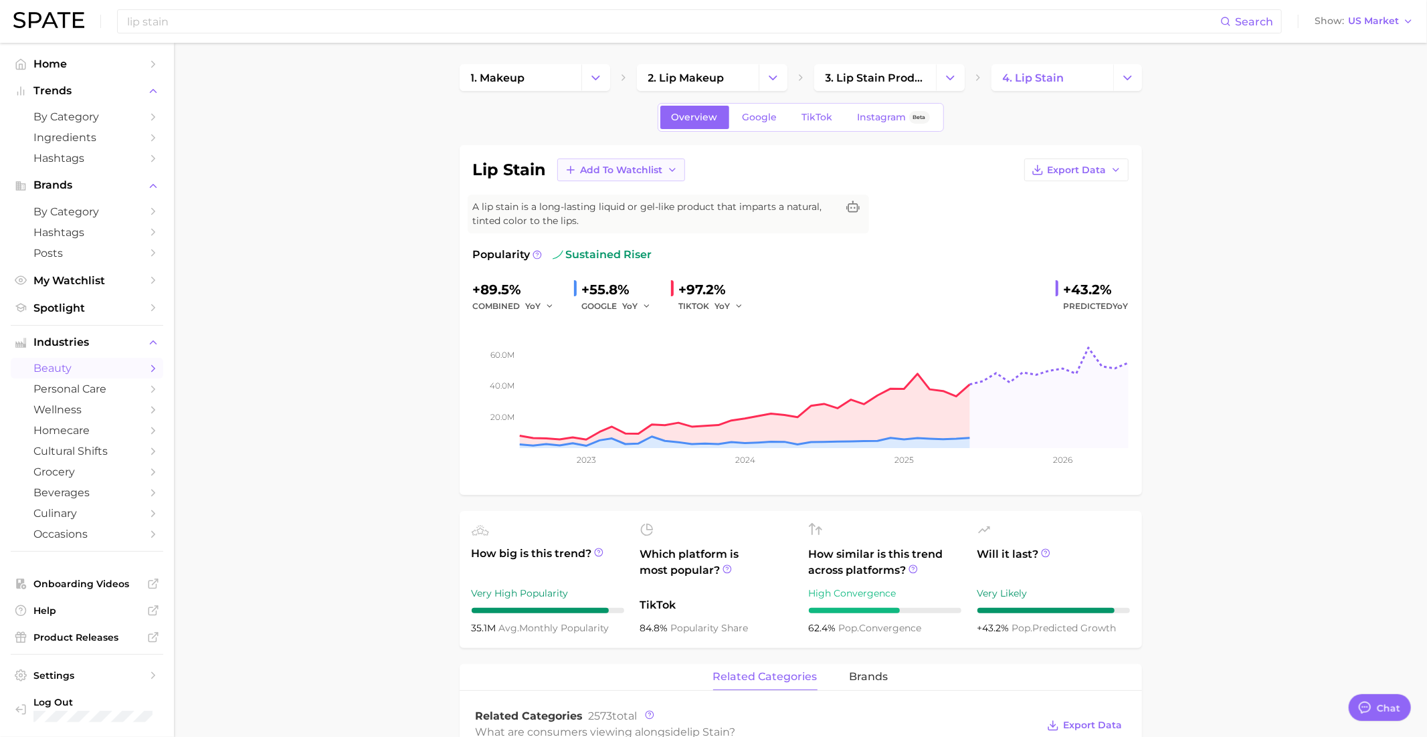
click at [668, 169] on icon "button" at bounding box center [672, 170] width 11 height 11
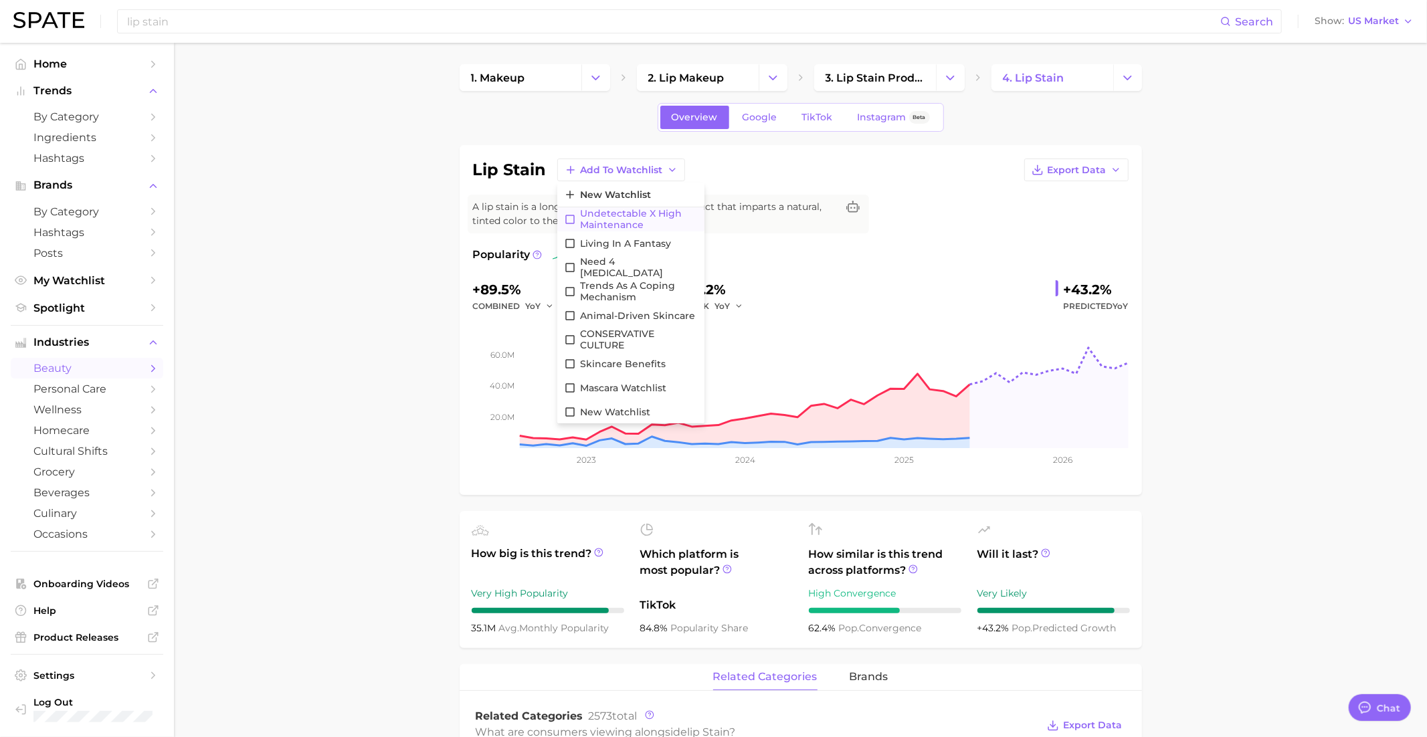
click at [650, 213] on span "Undetectable X High maintenance" at bounding box center [639, 219] width 118 height 23
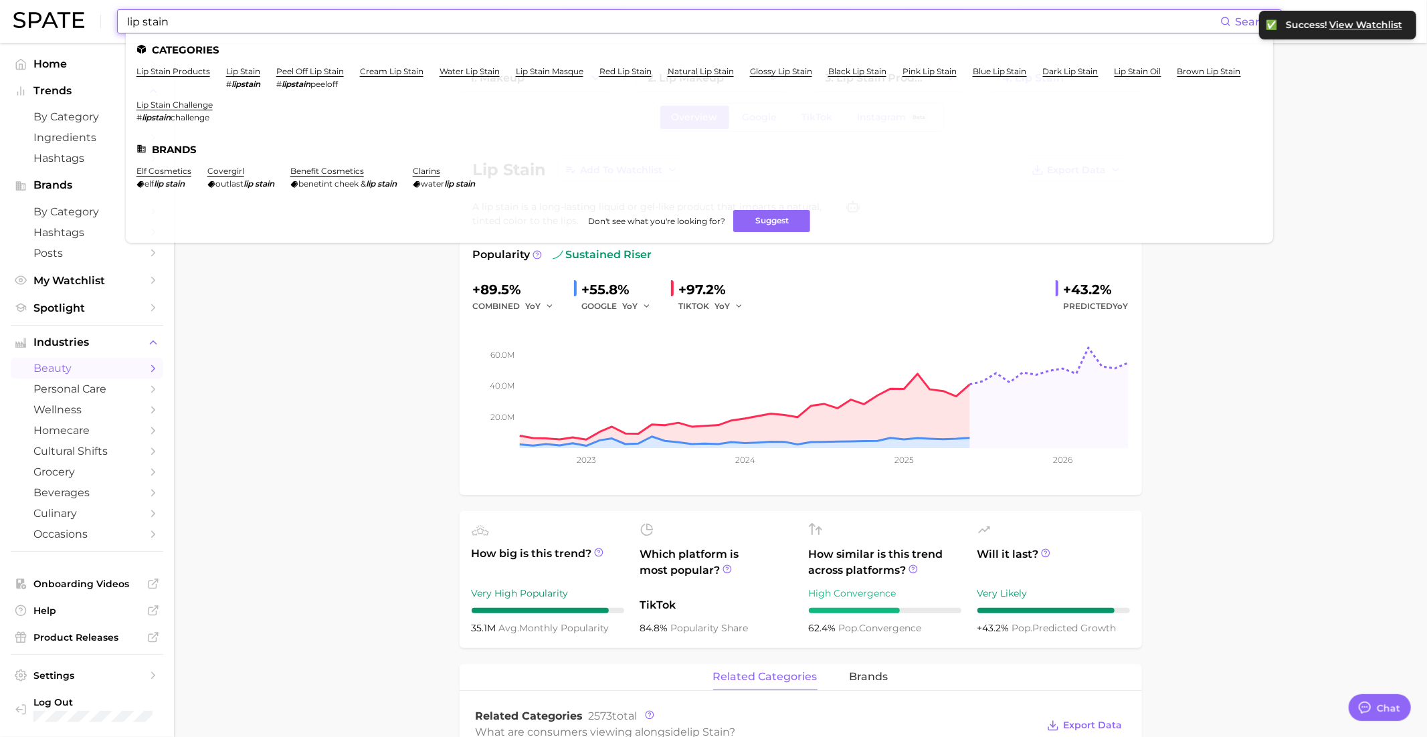
click at [533, 29] on input "lip stain" at bounding box center [673, 21] width 1094 height 23
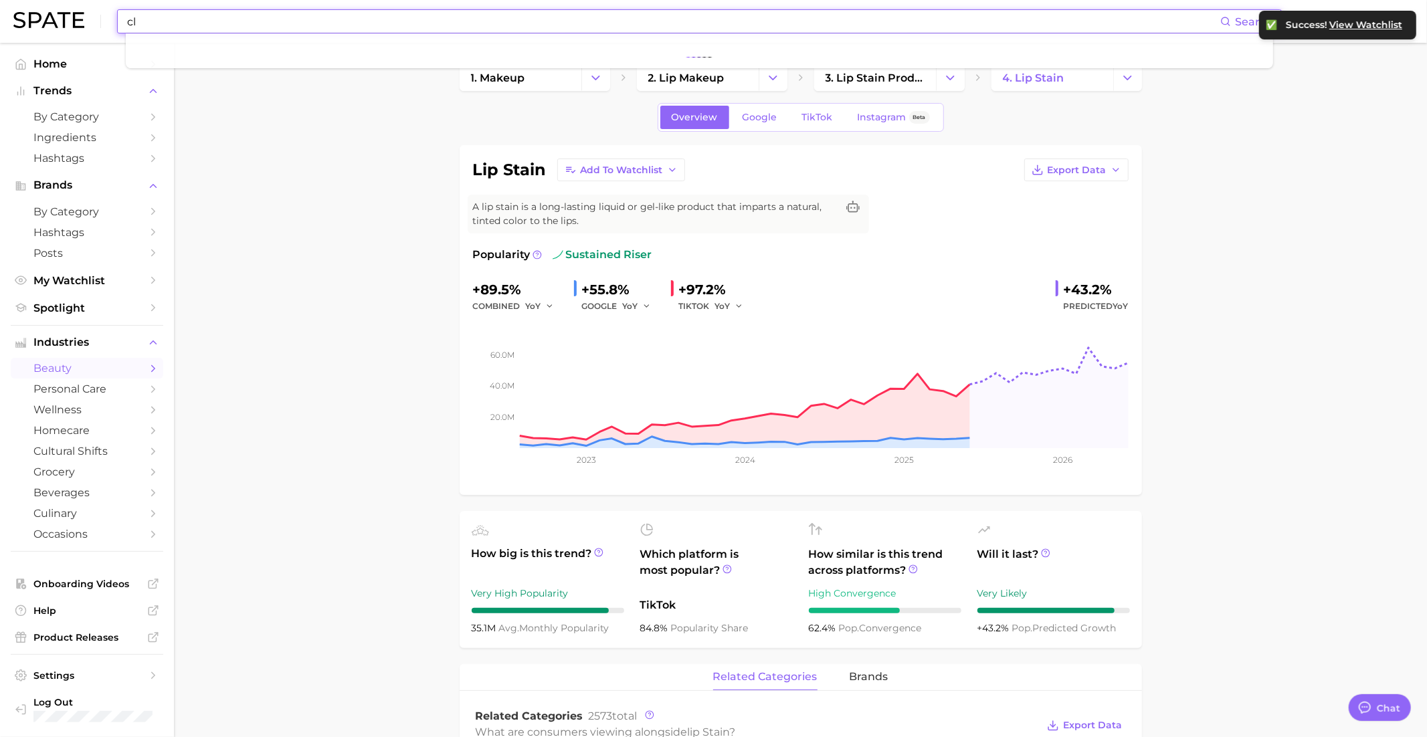
type input "c"
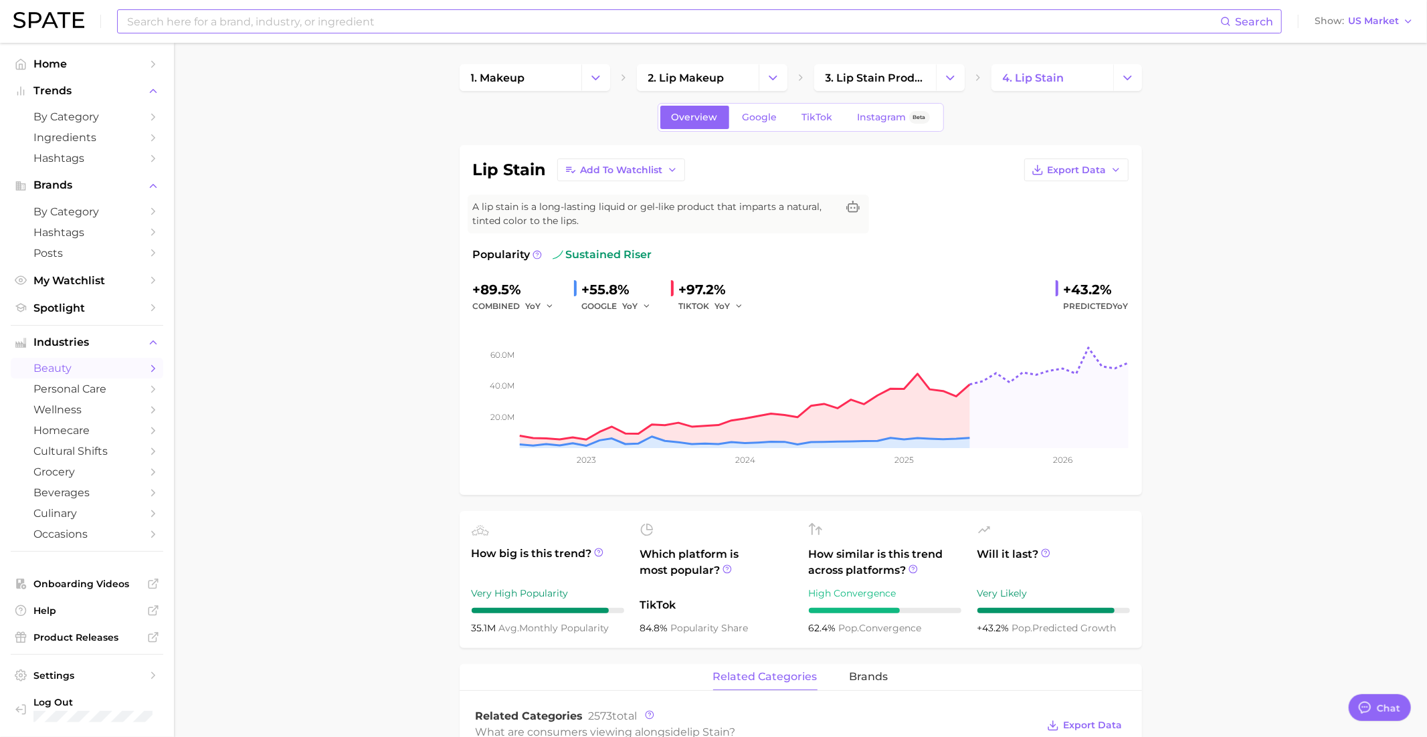
click at [667, 33] on input at bounding box center [673, 21] width 1094 height 23
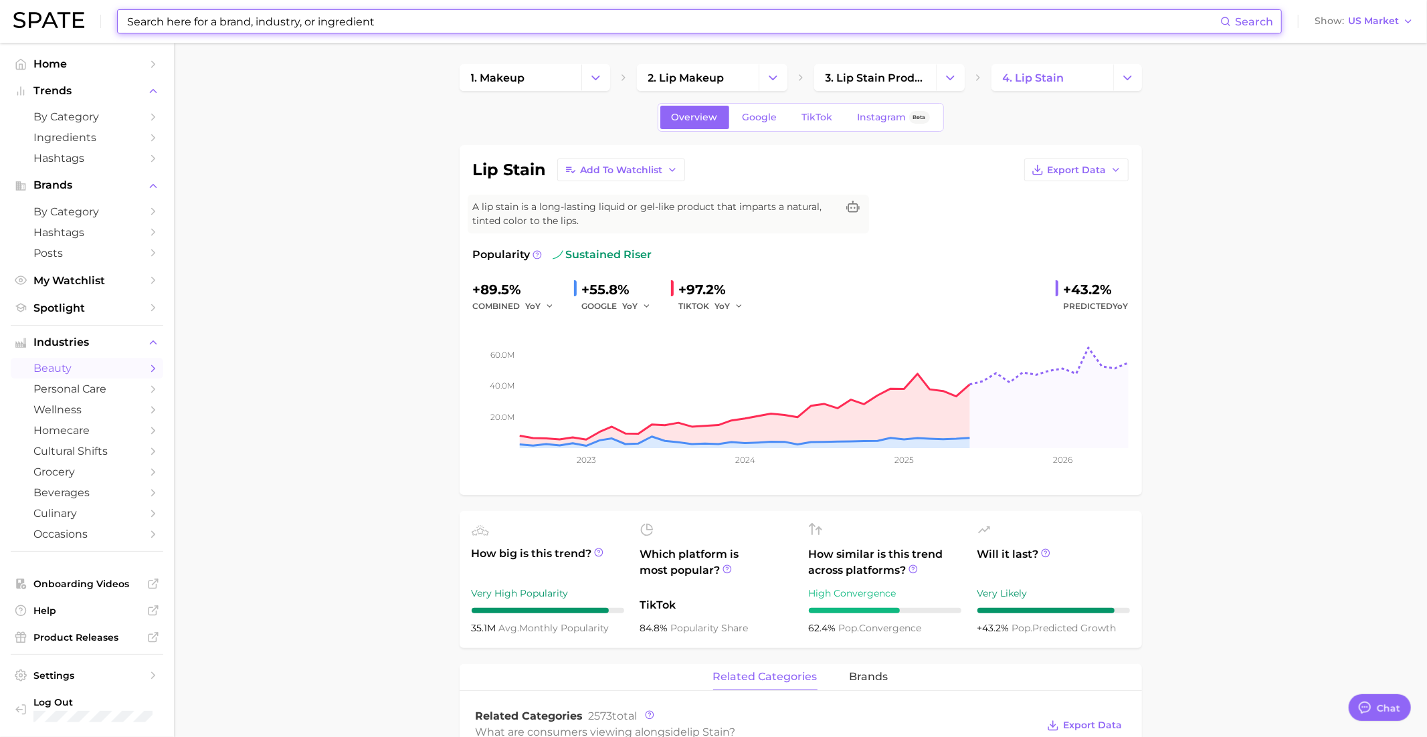
click at [667, 33] on input at bounding box center [673, 21] width 1094 height 23
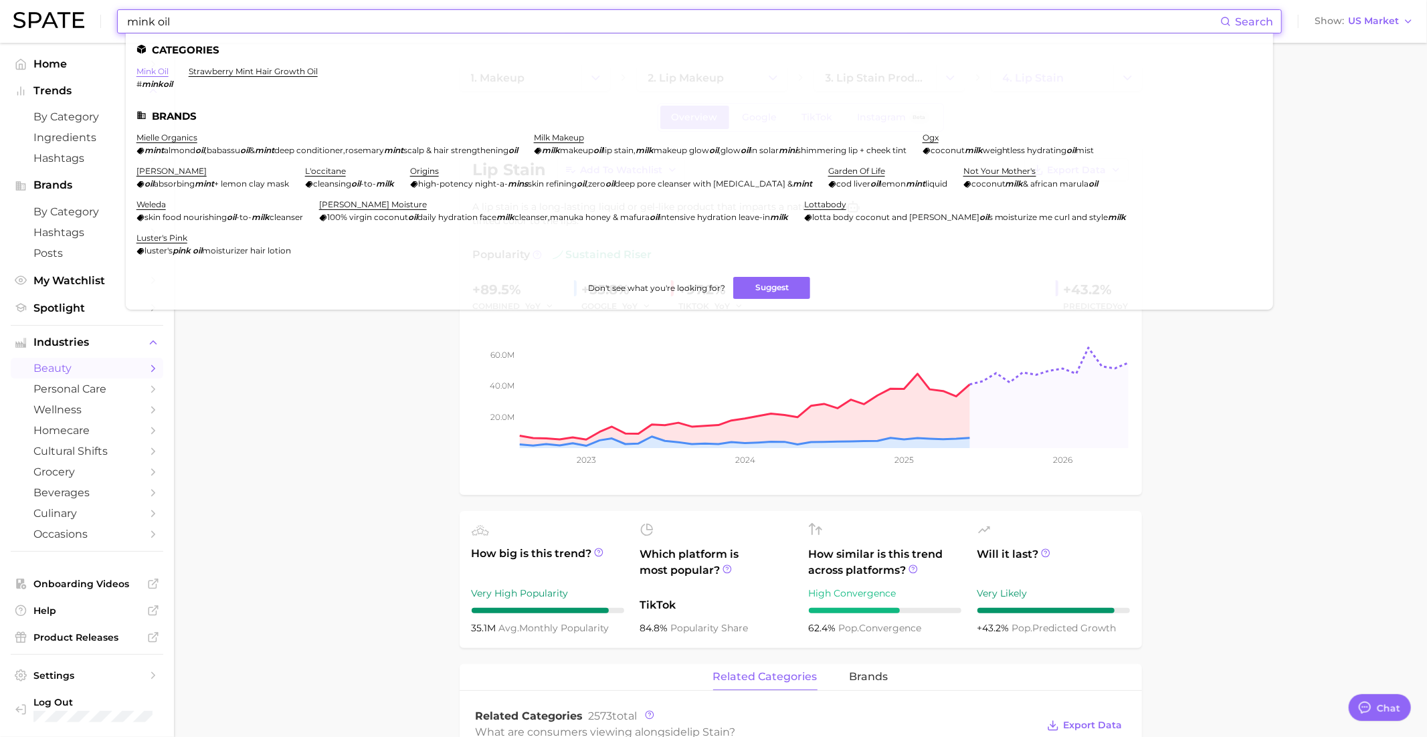
type input "mink oil"
click at [157, 72] on link "mink oil" at bounding box center [152, 71] width 32 height 10
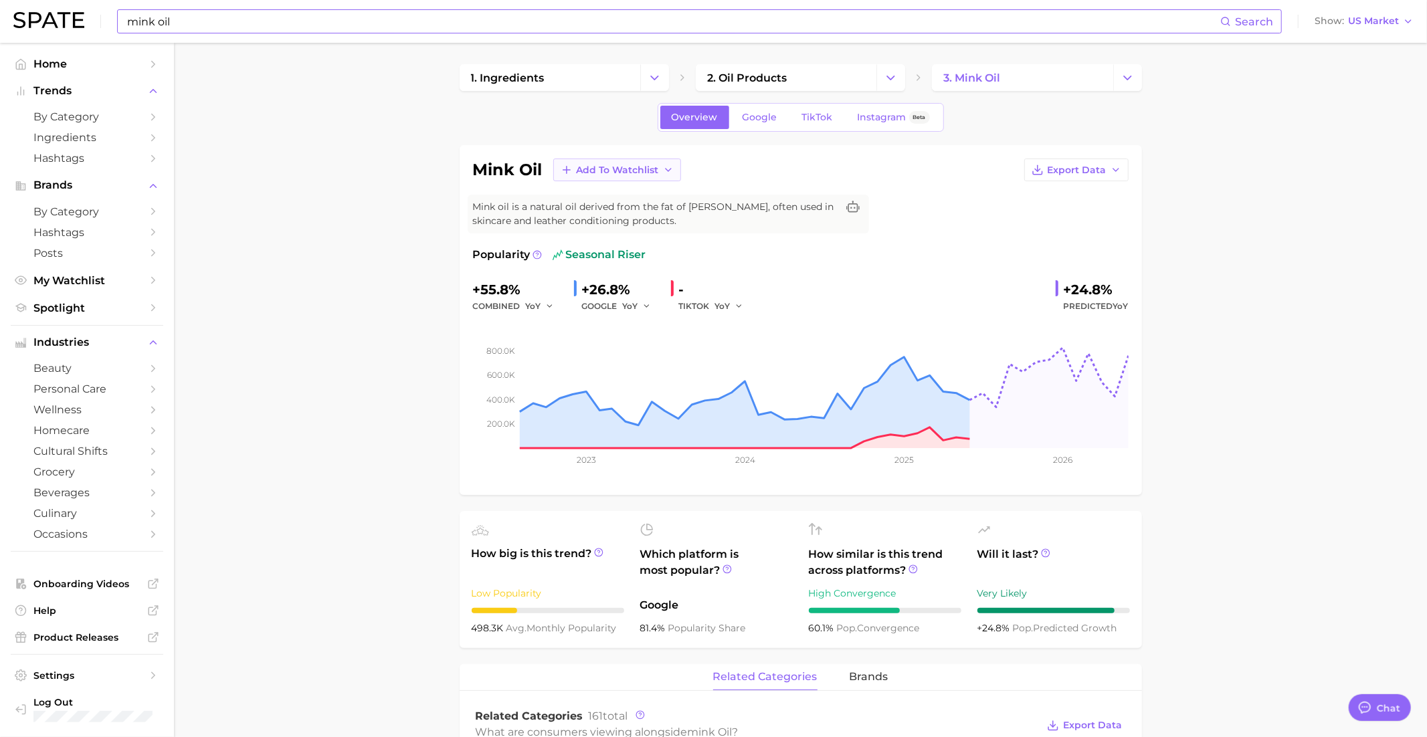
click at [660, 167] on button "Add to Watchlist" at bounding box center [617, 170] width 128 height 23
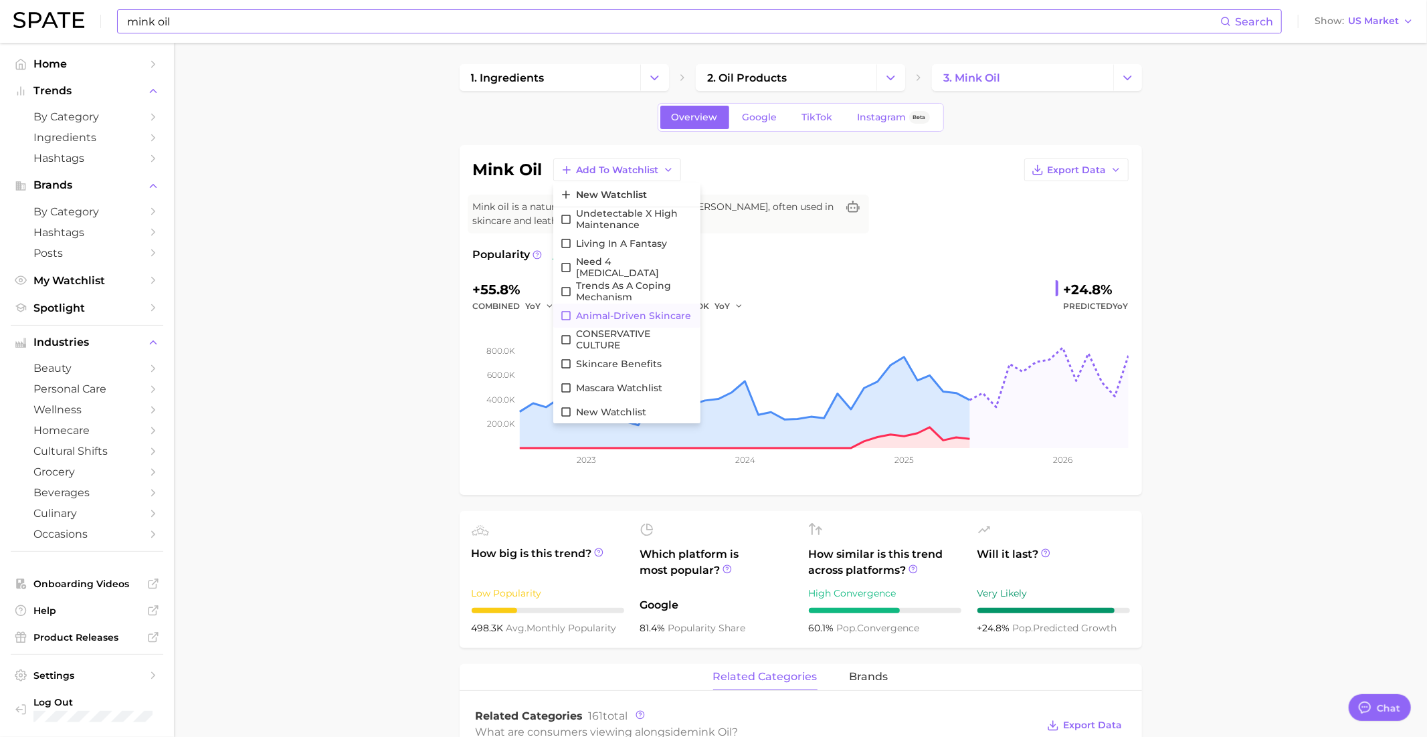
click at [631, 315] on span "Animal-driven skincare" at bounding box center [633, 315] width 115 height 11
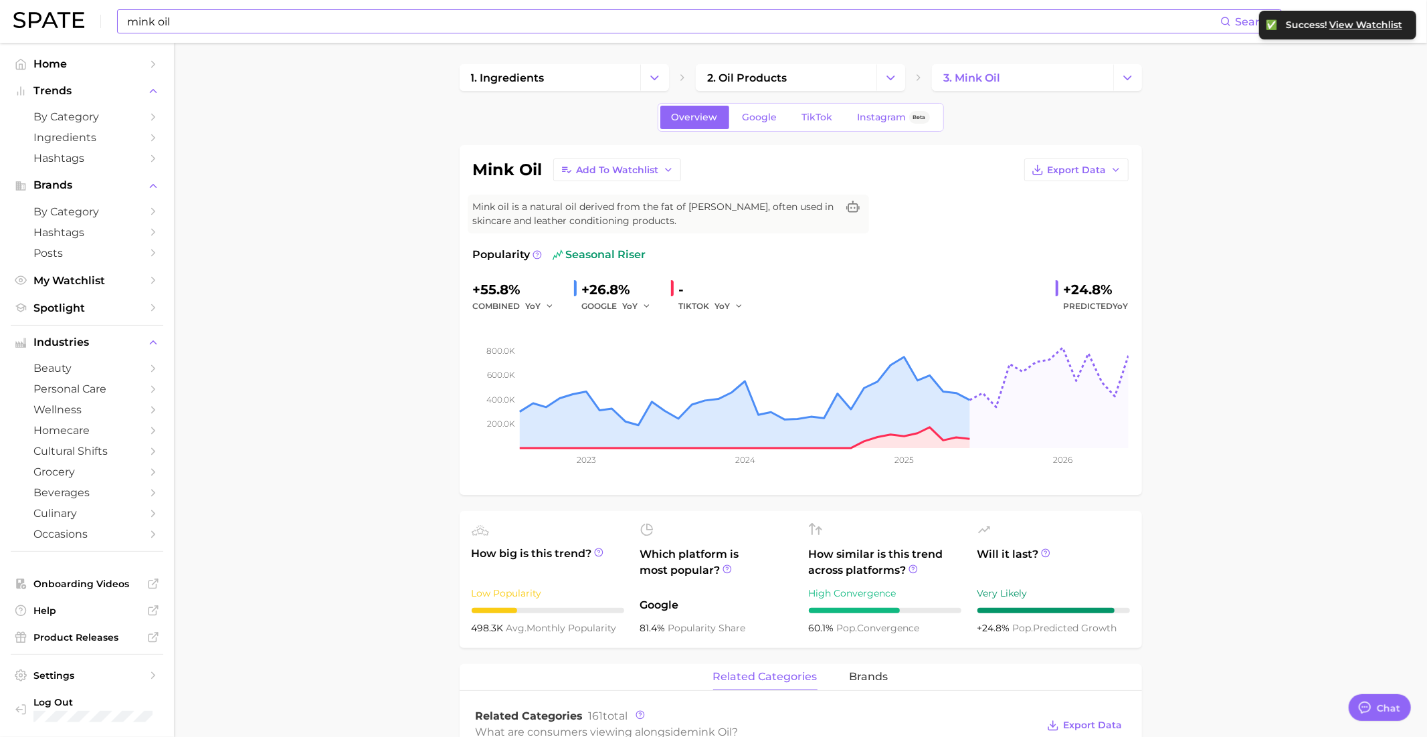
type textarea "x"
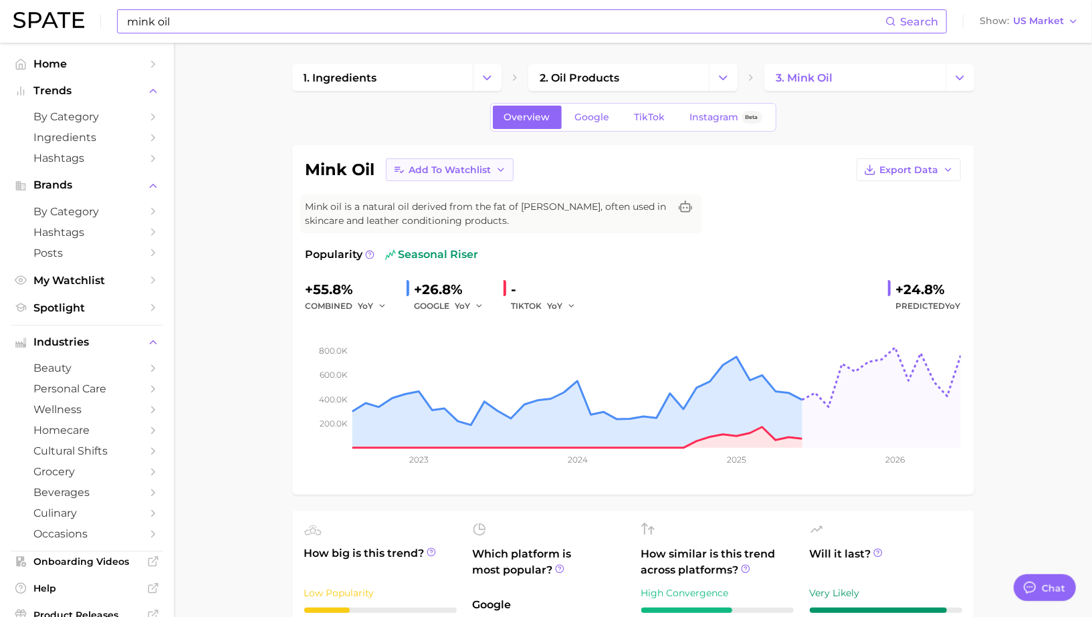
click at [456, 165] on span "Add to Watchlist" at bounding box center [450, 170] width 82 height 11
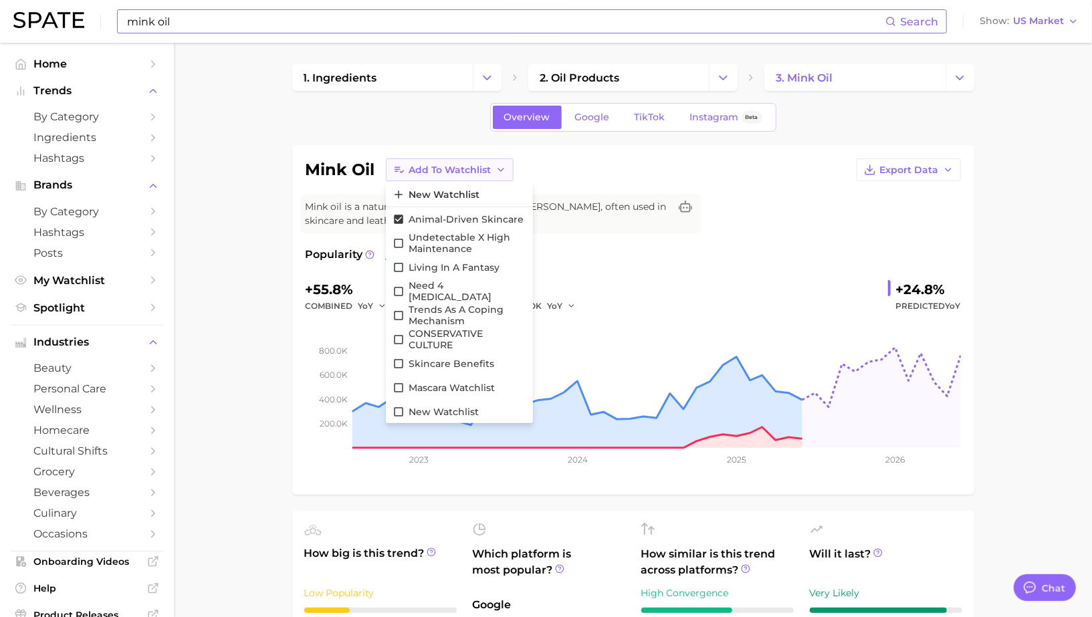
click at [456, 165] on span "Add to Watchlist" at bounding box center [450, 170] width 82 height 11
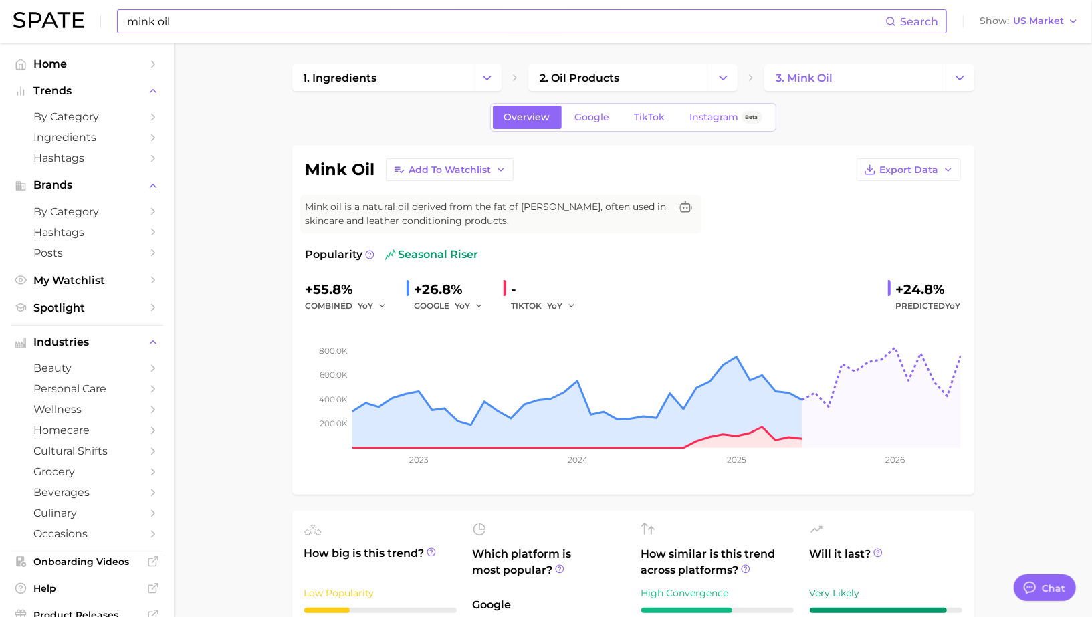
click at [474, 124] on div "Overview Google TikTok Instagram Beta" at bounding box center [633, 117] width 682 height 29
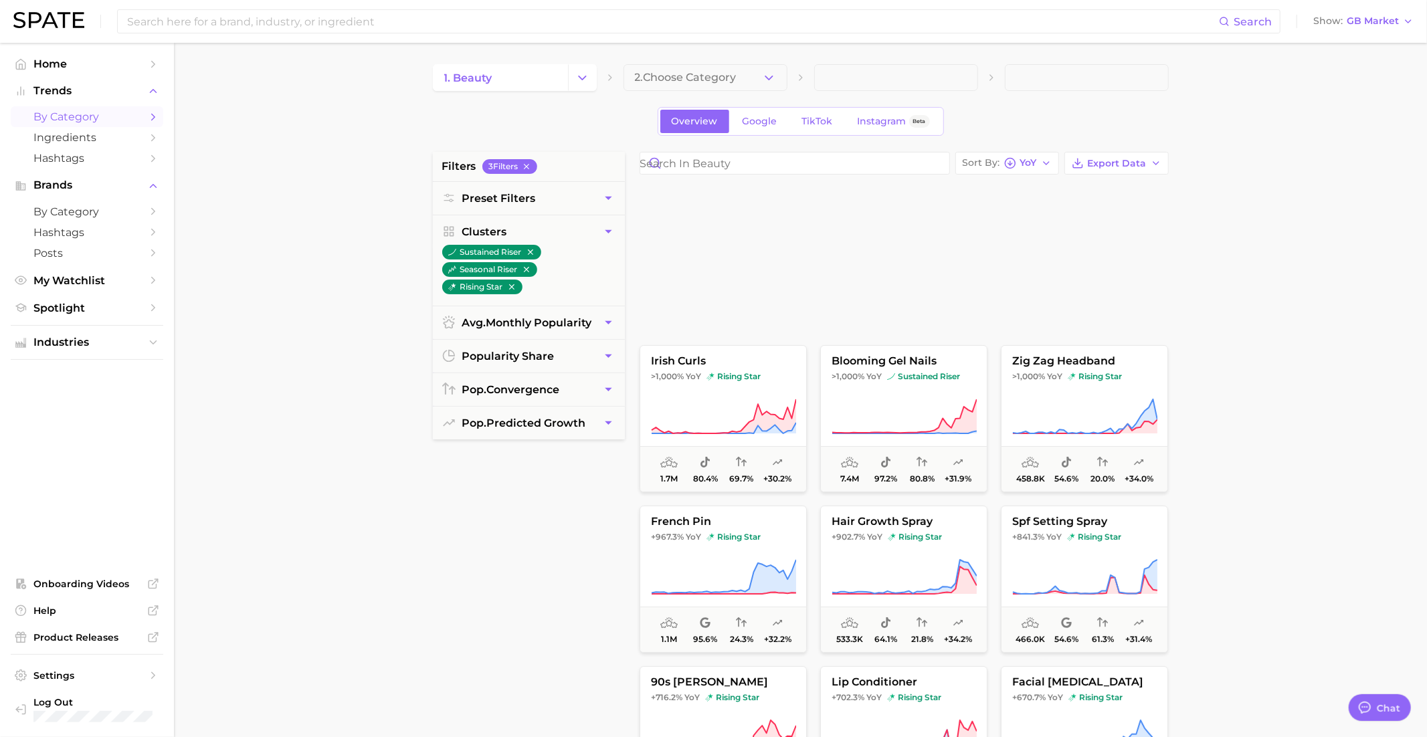
scroll to position [1296, 0]
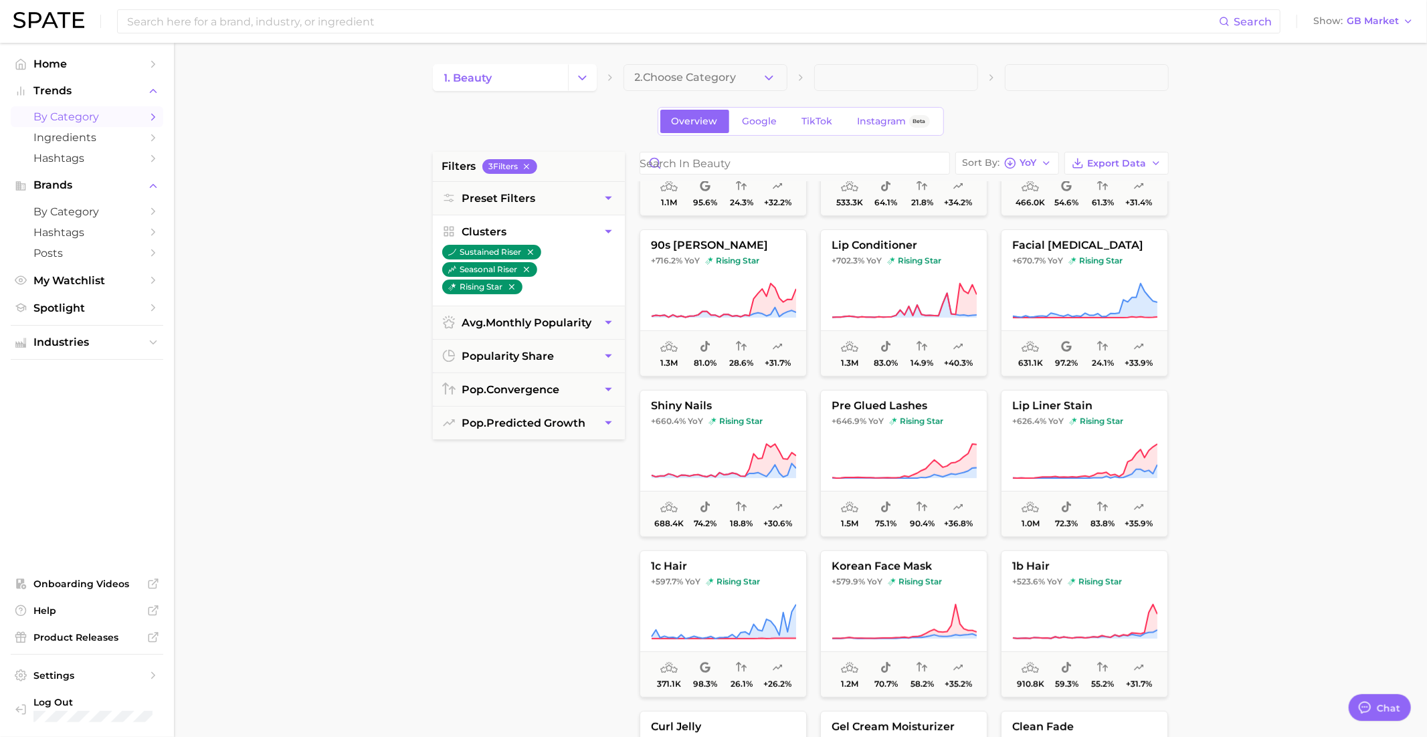
click at [607, 231] on icon "button" at bounding box center [608, 232] width 14 height 14
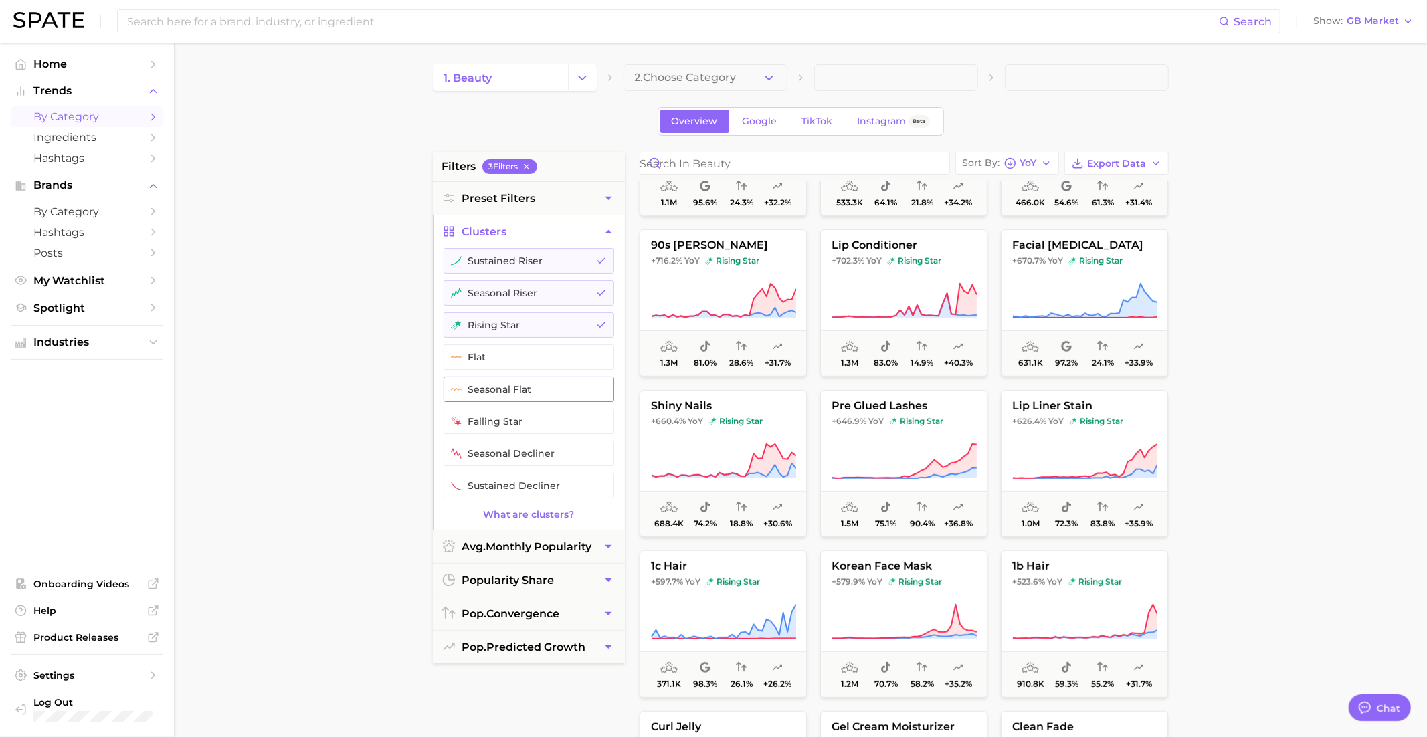
drag, startPoint x: 535, startPoint y: 357, endPoint x: 534, endPoint y: 381, distance: 23.4
click at [534, 357] on button "flat" at bounding box center [528, 356] width 171 height 25
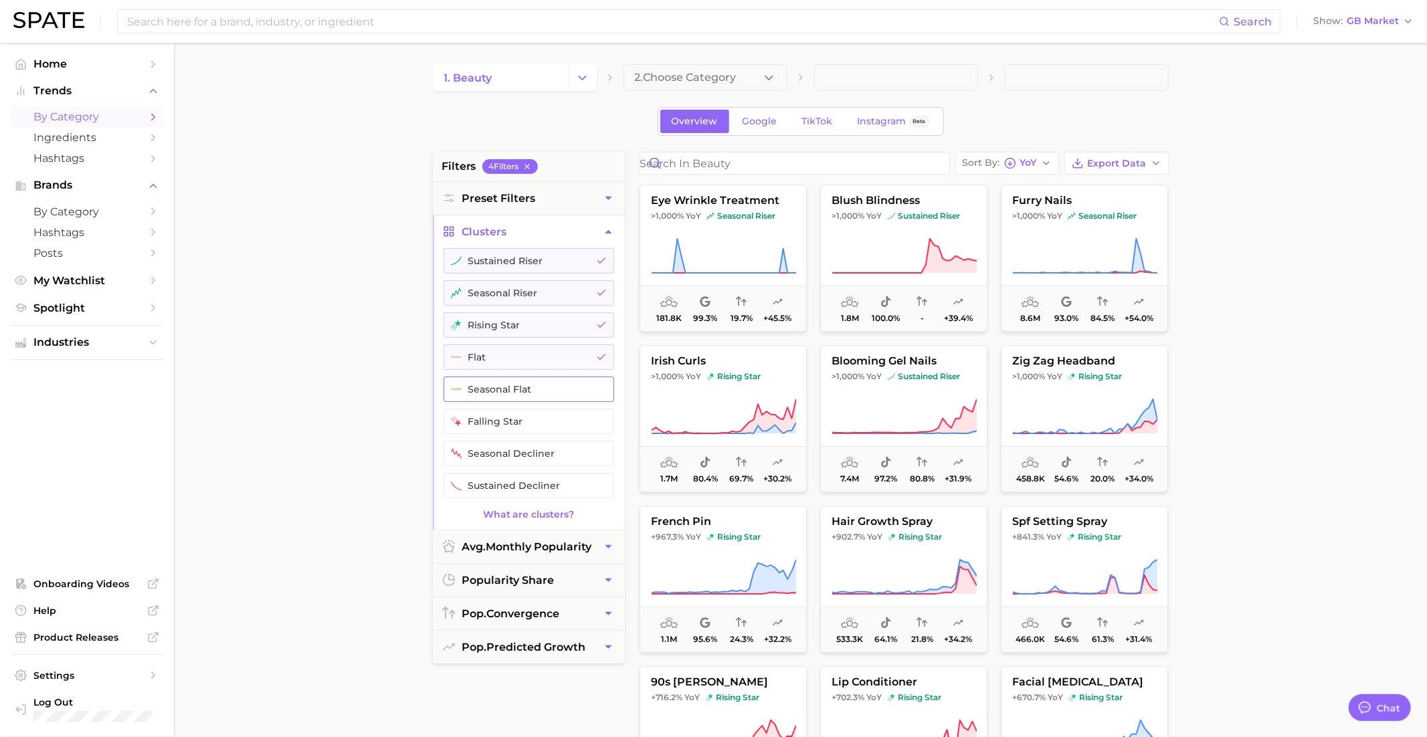
click at [534, 386] on button "seasonal flat" at bounding box center [528, 389] width 171 height 25
click at [349, 377] on main "1. beauty 2. Choose Category Overview Google TikTok Instagram Beta filters 5 Fi…" at bounding box center [800, 550] width 1253 height 1015
click at [605, 235] on icon "button" at bounding box center [608, 232] width 14 height 14
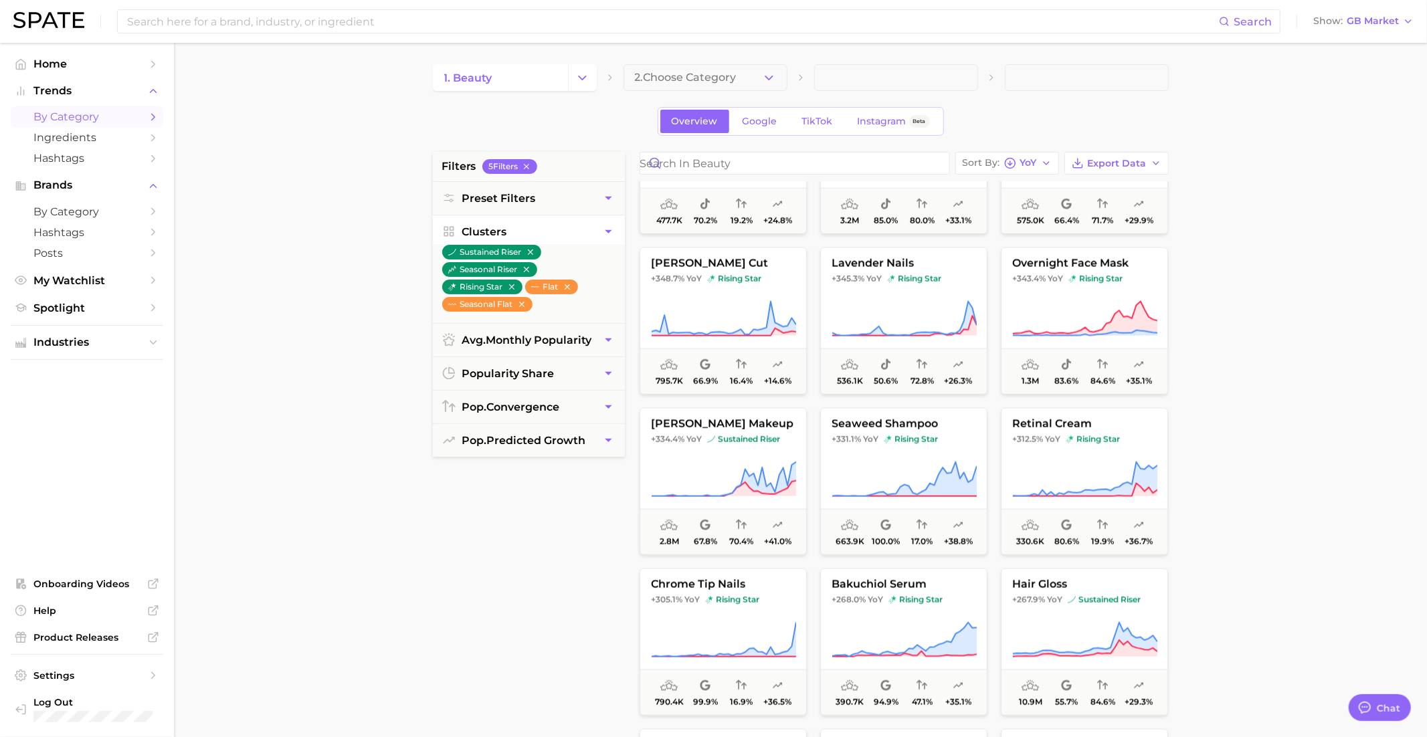
scroll to position [1543, 0]
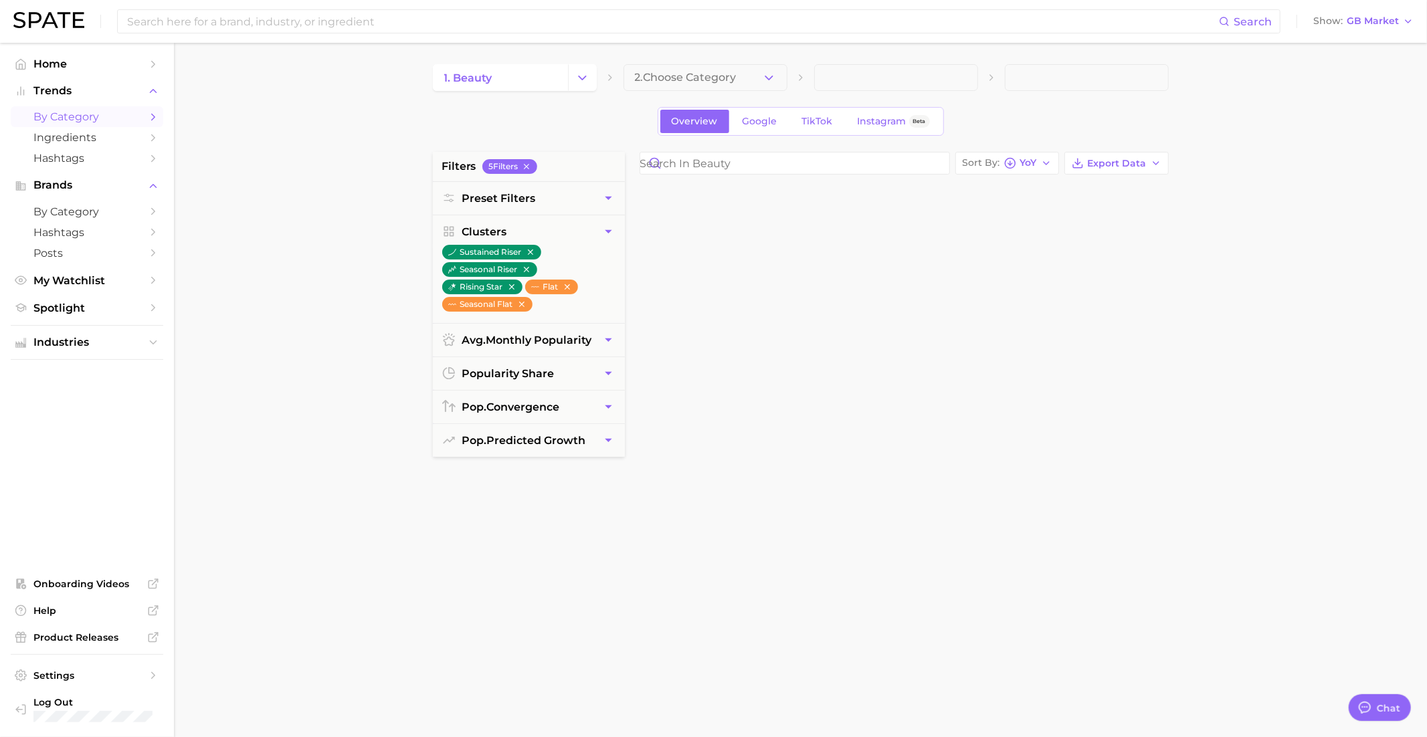
scroll to position [1296, 0]
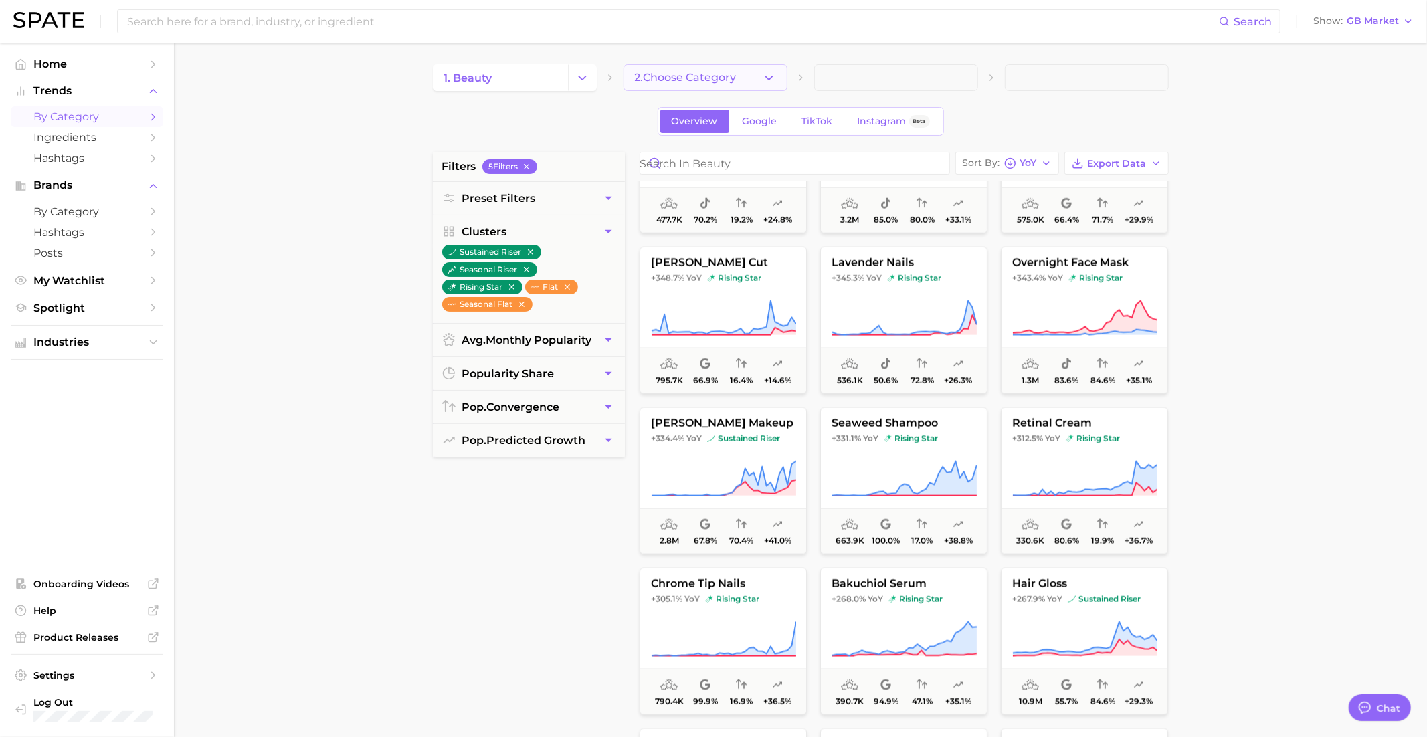
click at [684, 74] on span "2. Choose Category" at bounding box center [686, 78] width 102 height 12
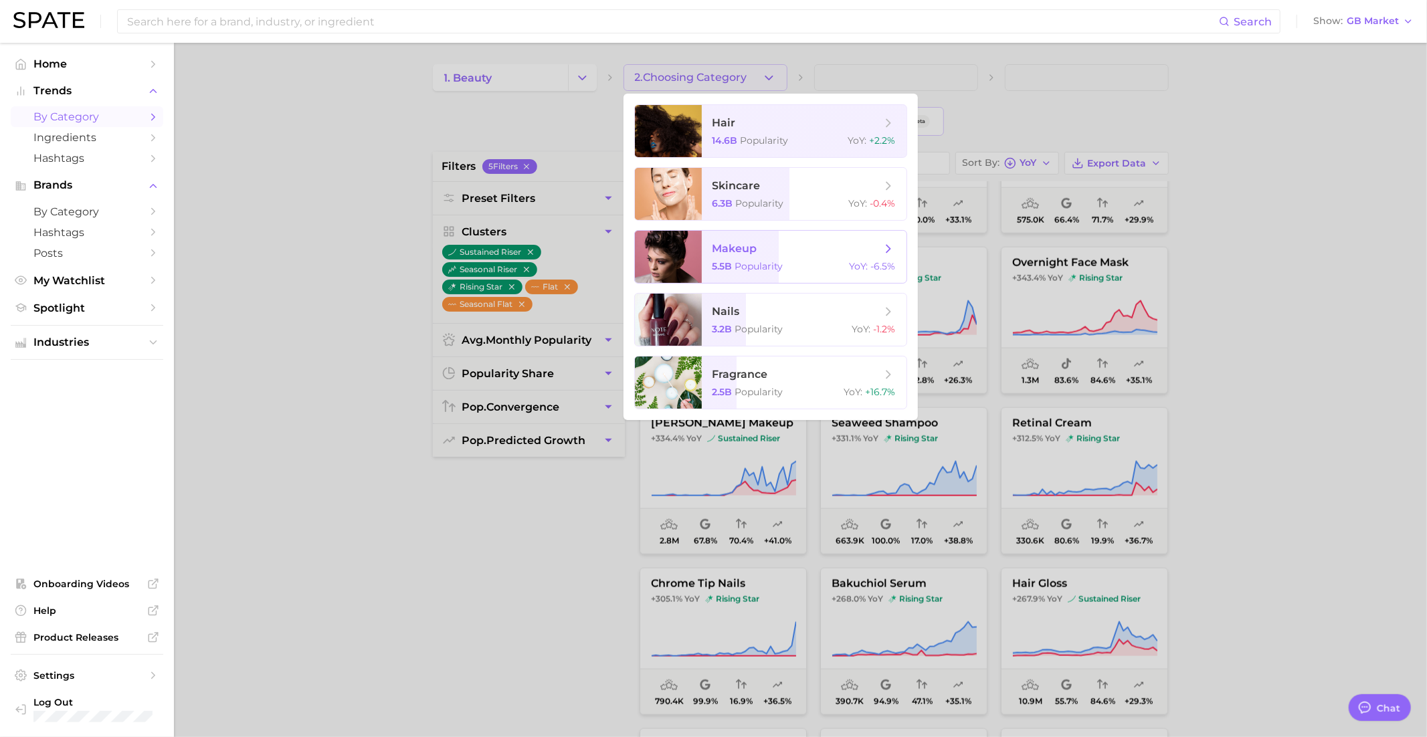
click at [707, 252] on span "makeup 5.5b Popularity YoY : -6.5%" at bounding box center [804, 257] width 205 height 52
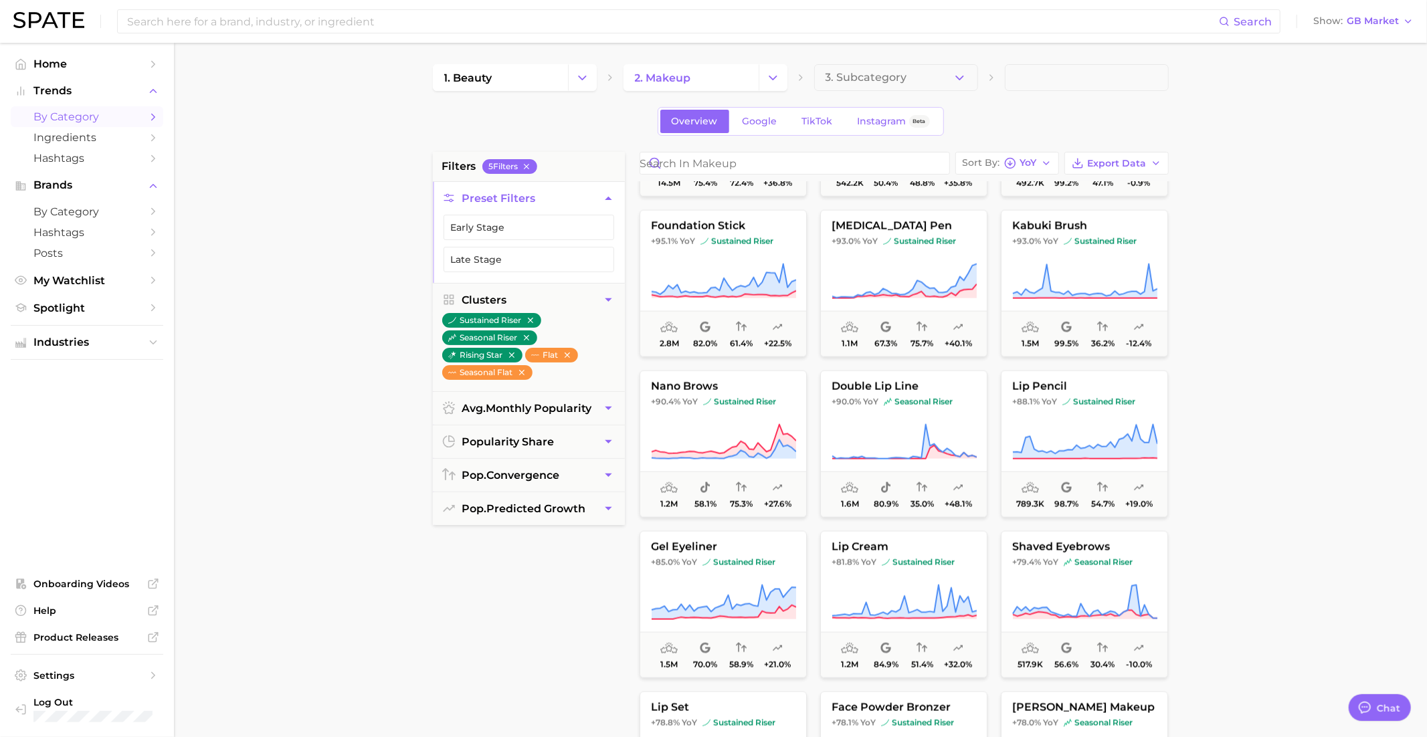
scroll to position [1582, 0]
click at [781, 74] on button "Change Category" at bounding box center [773, 77] width 29 height 27
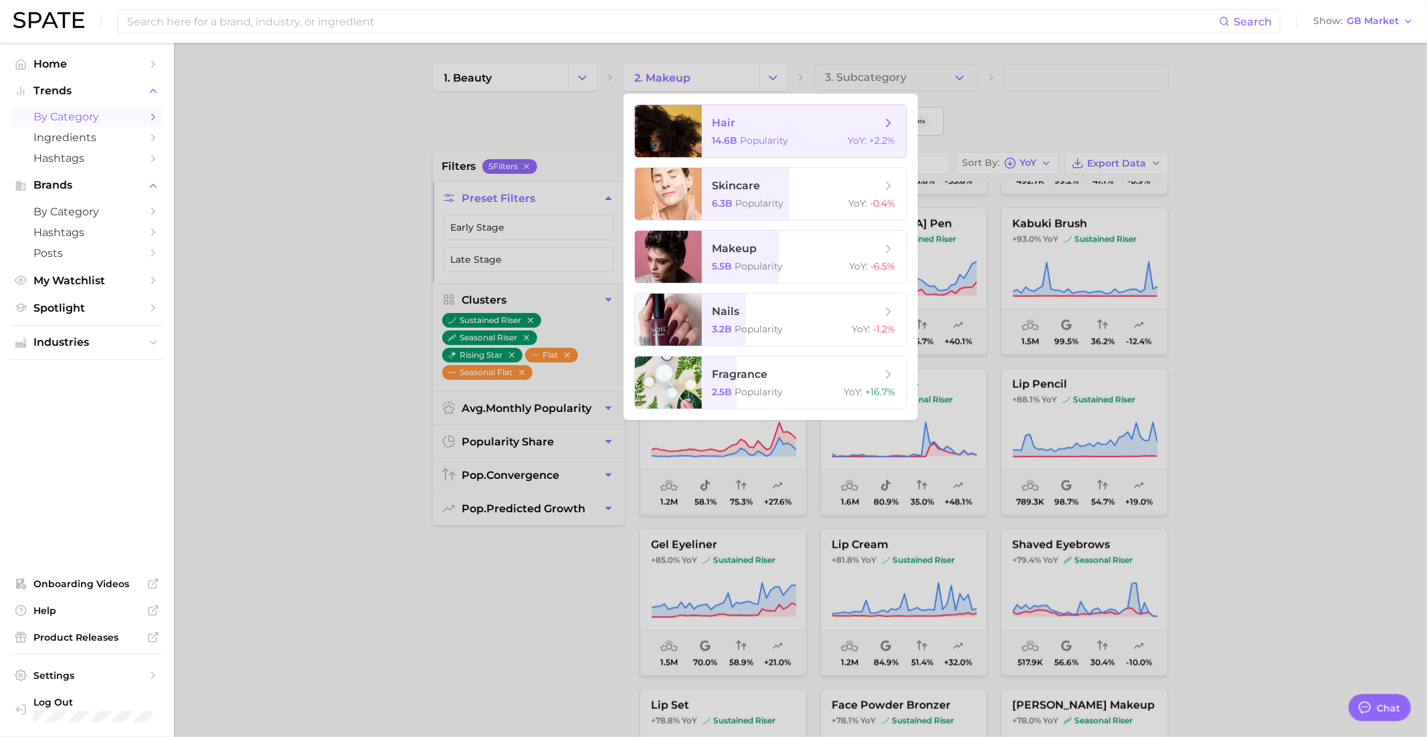
click at [779, 124] on span "hair" at bounding box center [796, 123] width 169 height 15
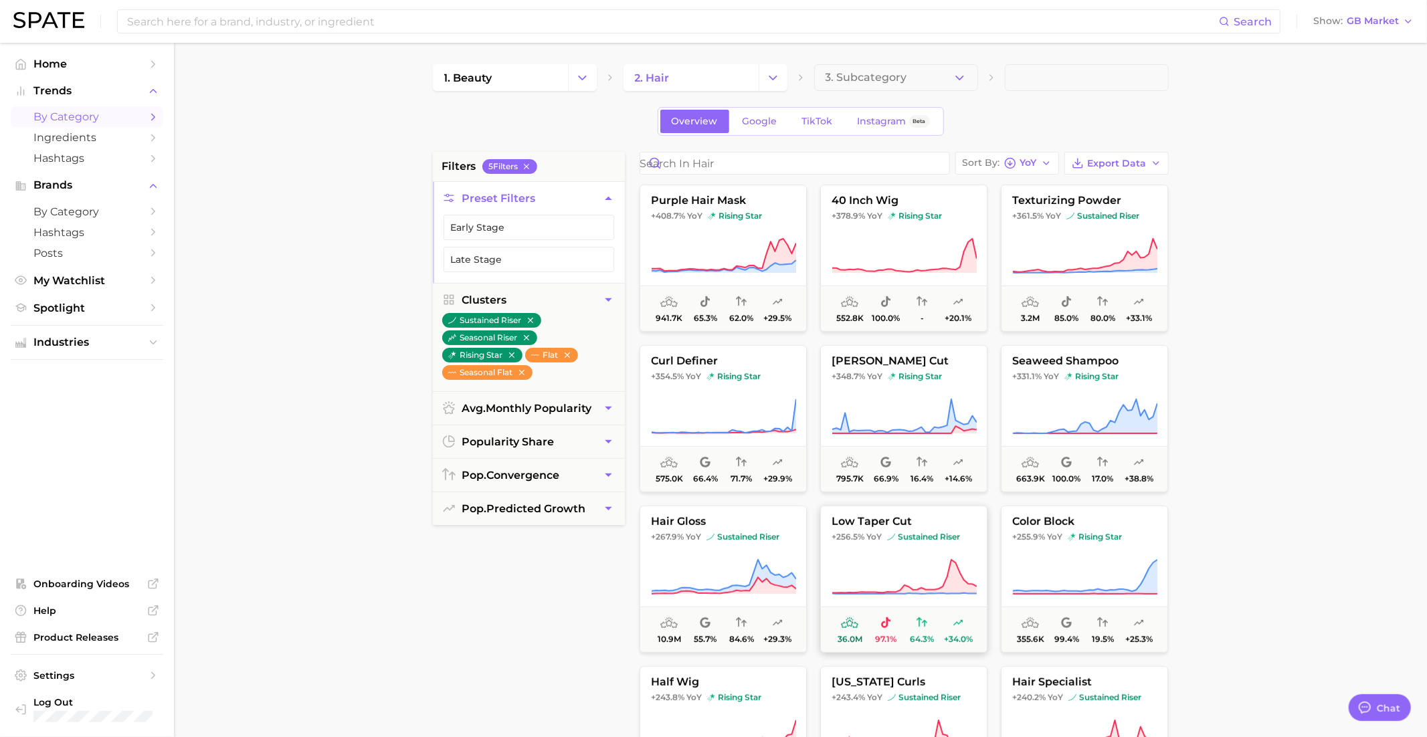
scroll to position [488, 0]
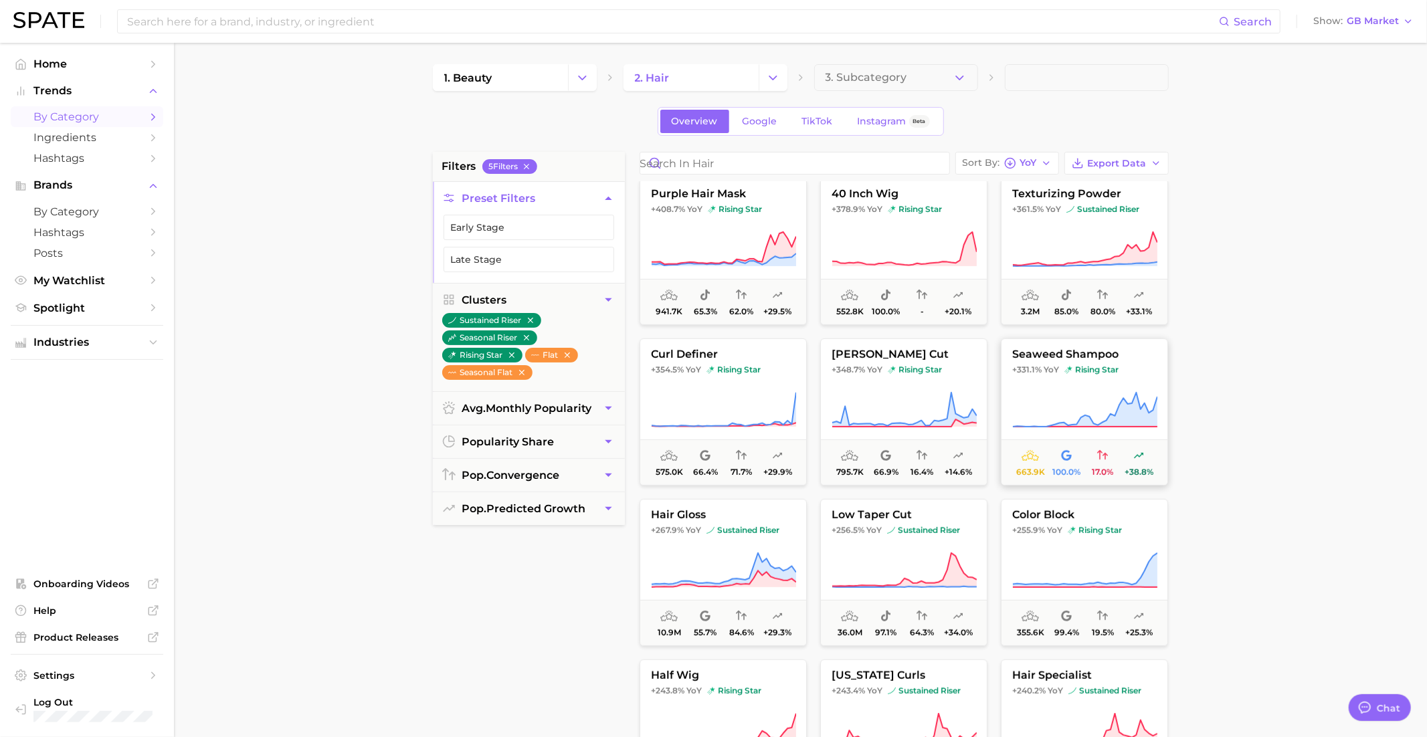
click at [1029, 374] on button "seaweed shampoo +331.1% YoY rising star 663.9k 100.0% 17.0% +38.8%" at bounding box center [1084, 411] width 167 height 147
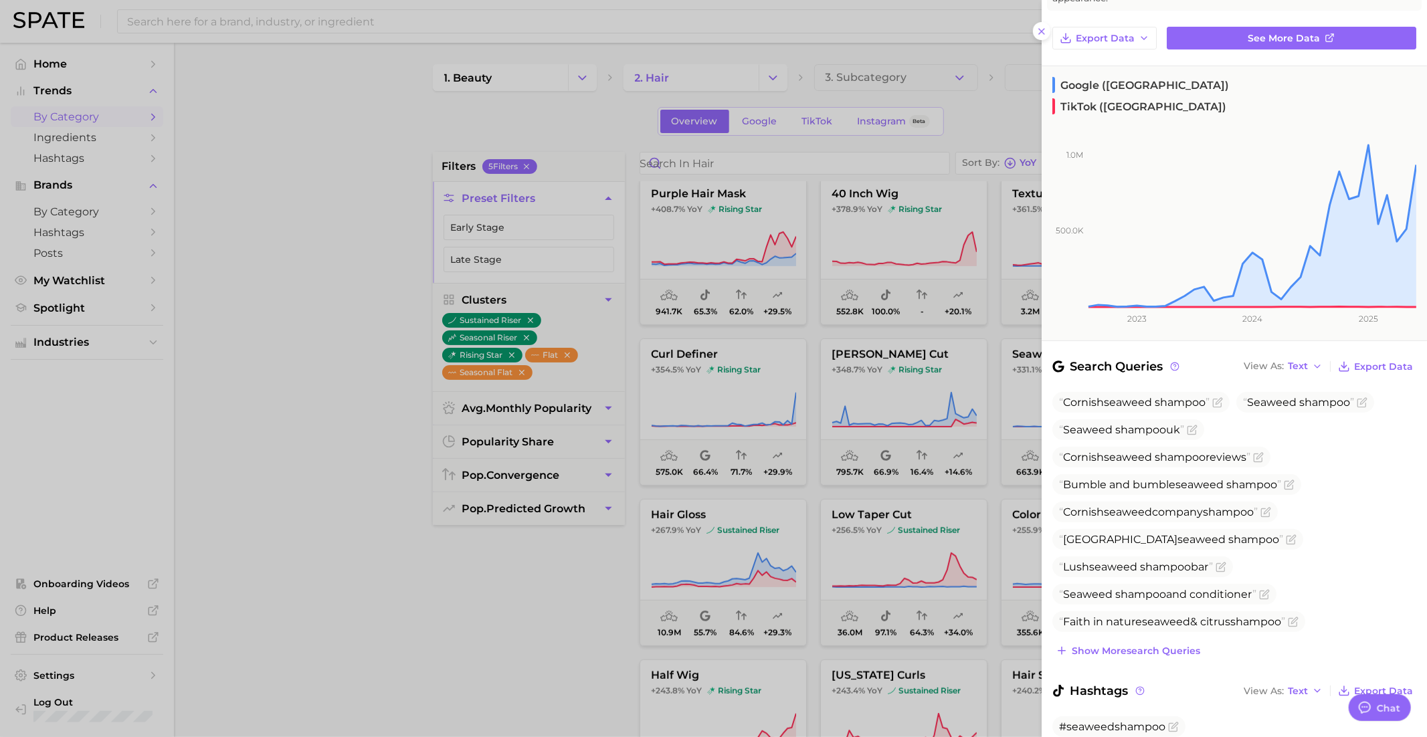
scroll to position [155, 0]
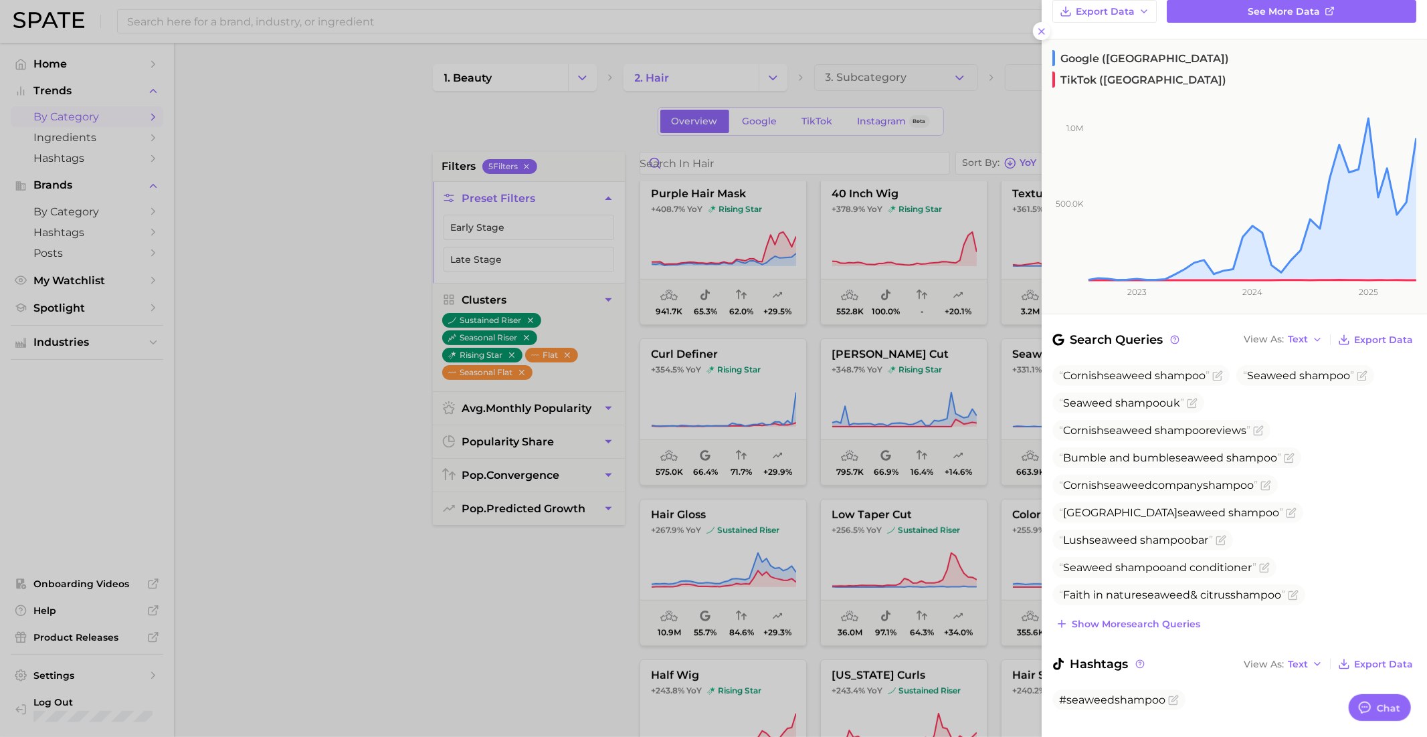
click at [969, 455] on div at bounding box center [713, 368] width 1427 height 737
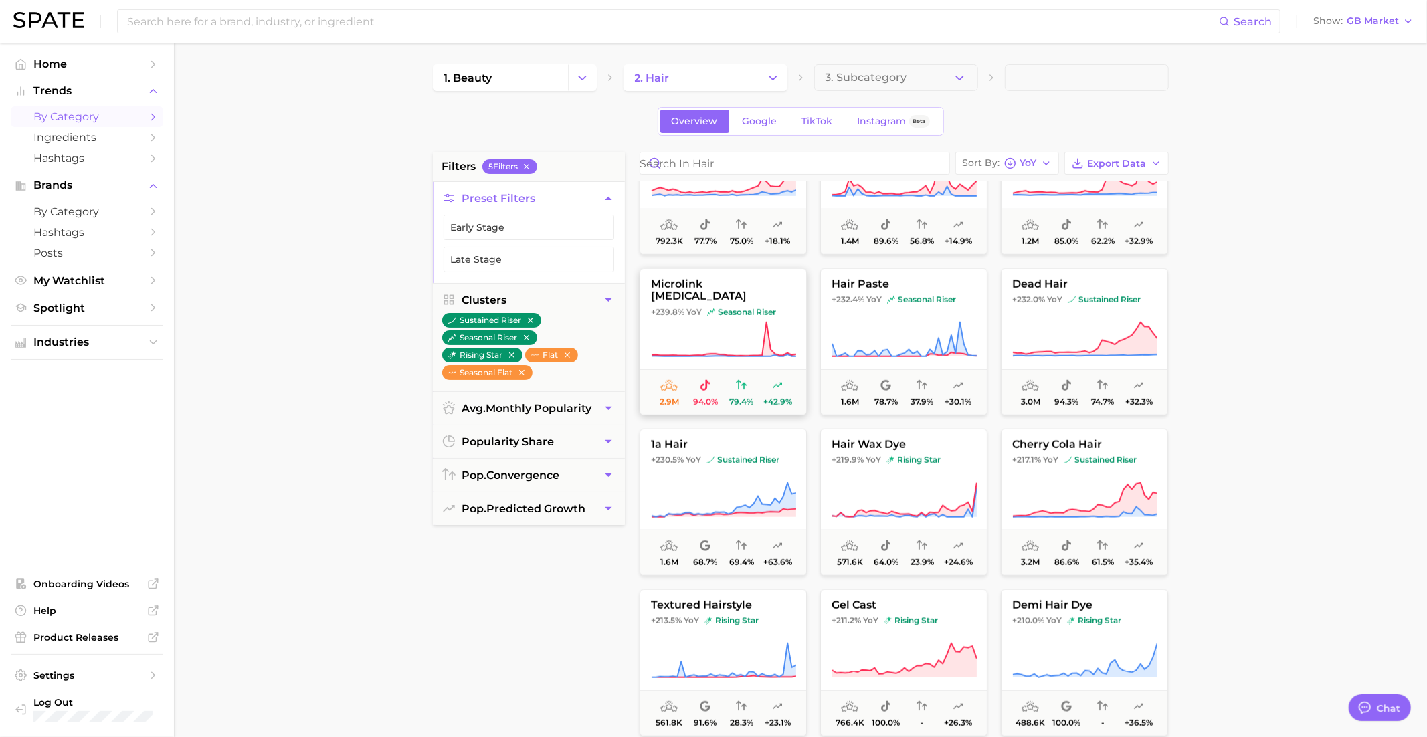
scroll to position [1037, 0]
click at [592, 587] on div "filters 5 Filter s Preset Filters Early Stage Late Stage Clusters sustained ris…" at bounding box center [529, 491] width 192 height 678
type textarea "x"
